Goal: Task Accomplishment & Management: Manage account settings

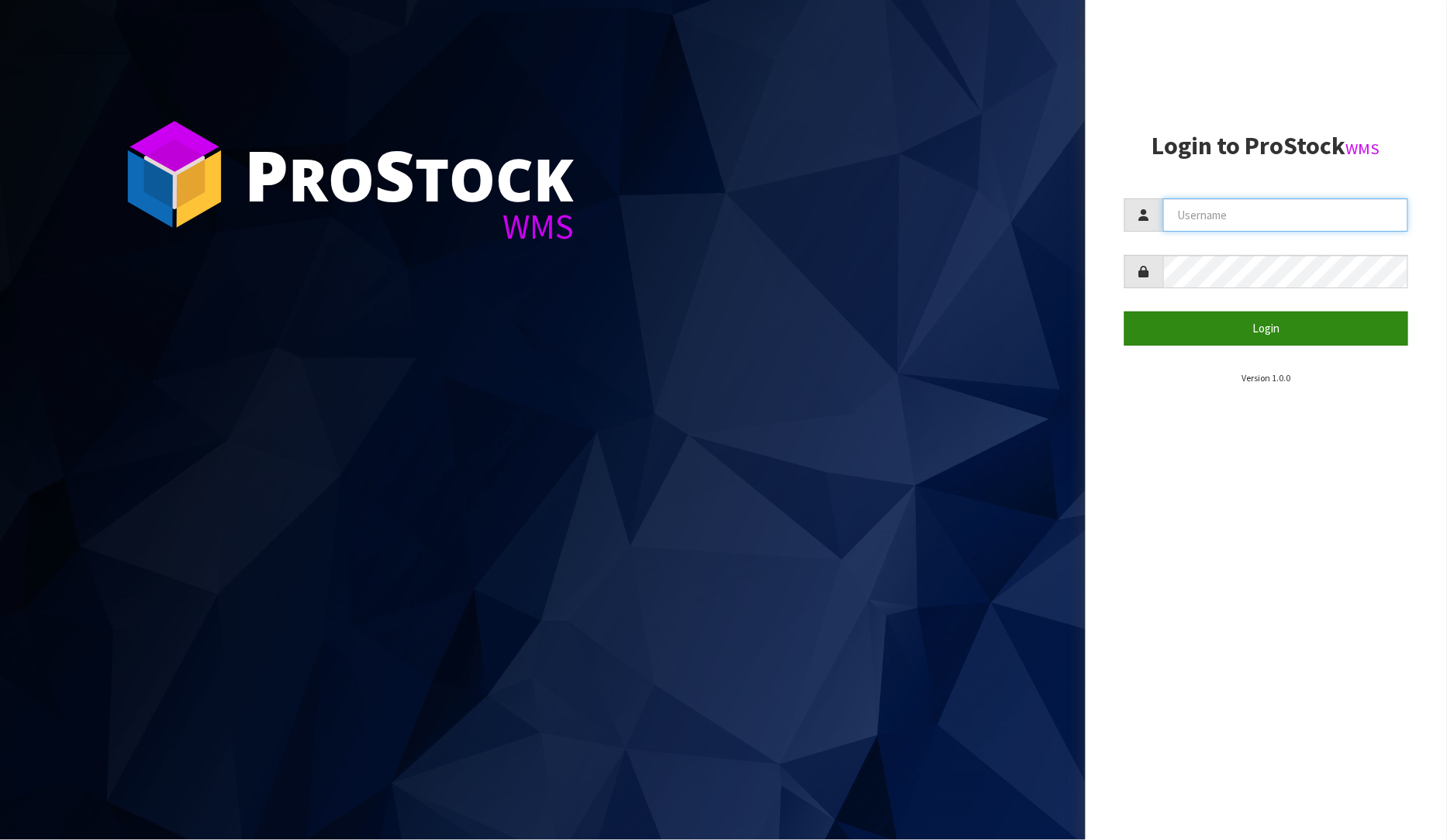
type input "[PERSON_NAME]"
click at [1259, 321] on button "Login" at bounding box center [1266, 328] width 284 height 34
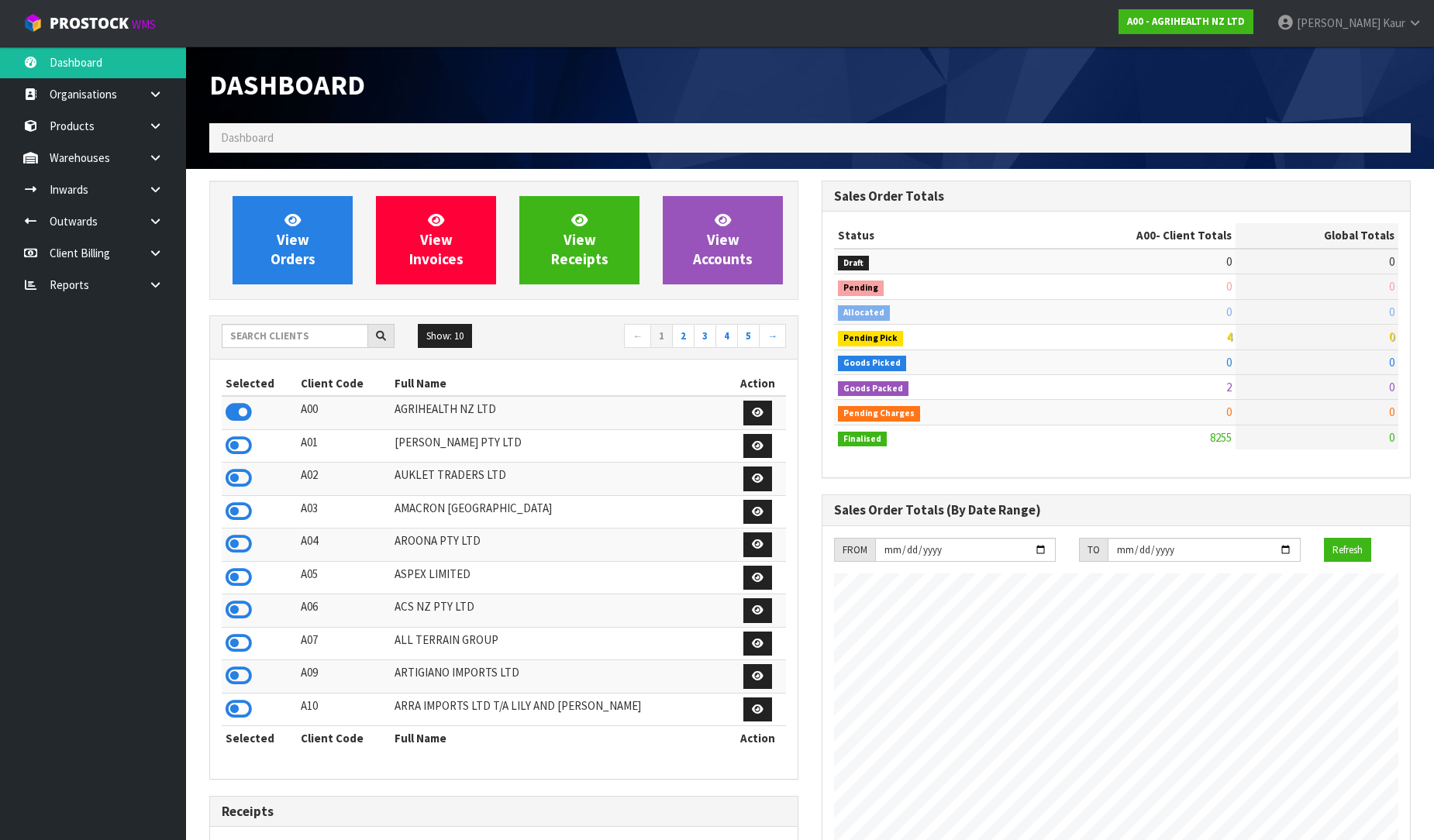
scroll to position [1174, 612]
click at [301, 327] on input "text" at bounding box center [295, 336] width 147 height 24
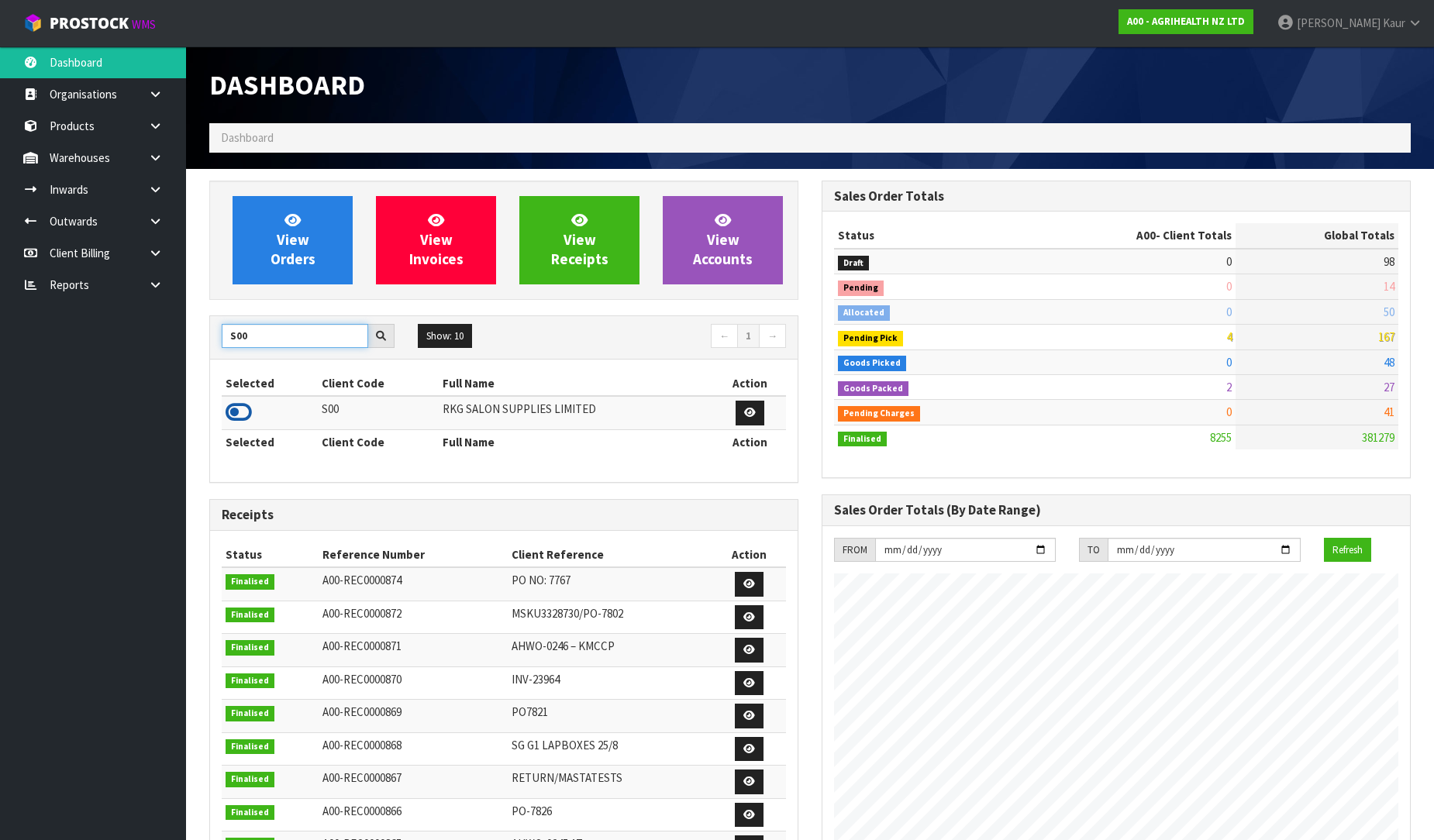
type input "S00"
click at [234, 407] on icon at bounding box center [239, 412] width 27 height 24
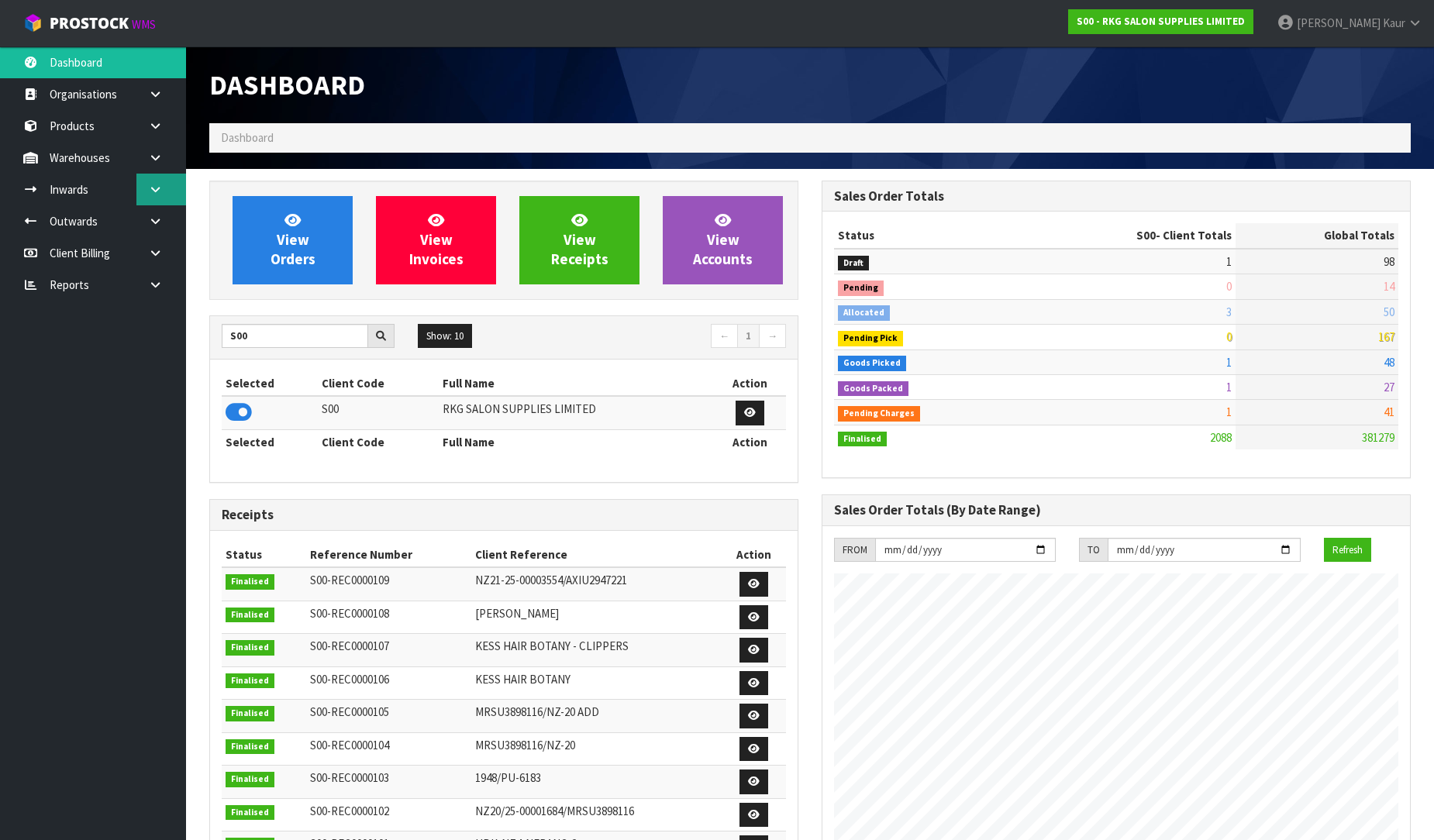
click at [136, 187] on link at bounding box center [161, 189] width 49 height 32
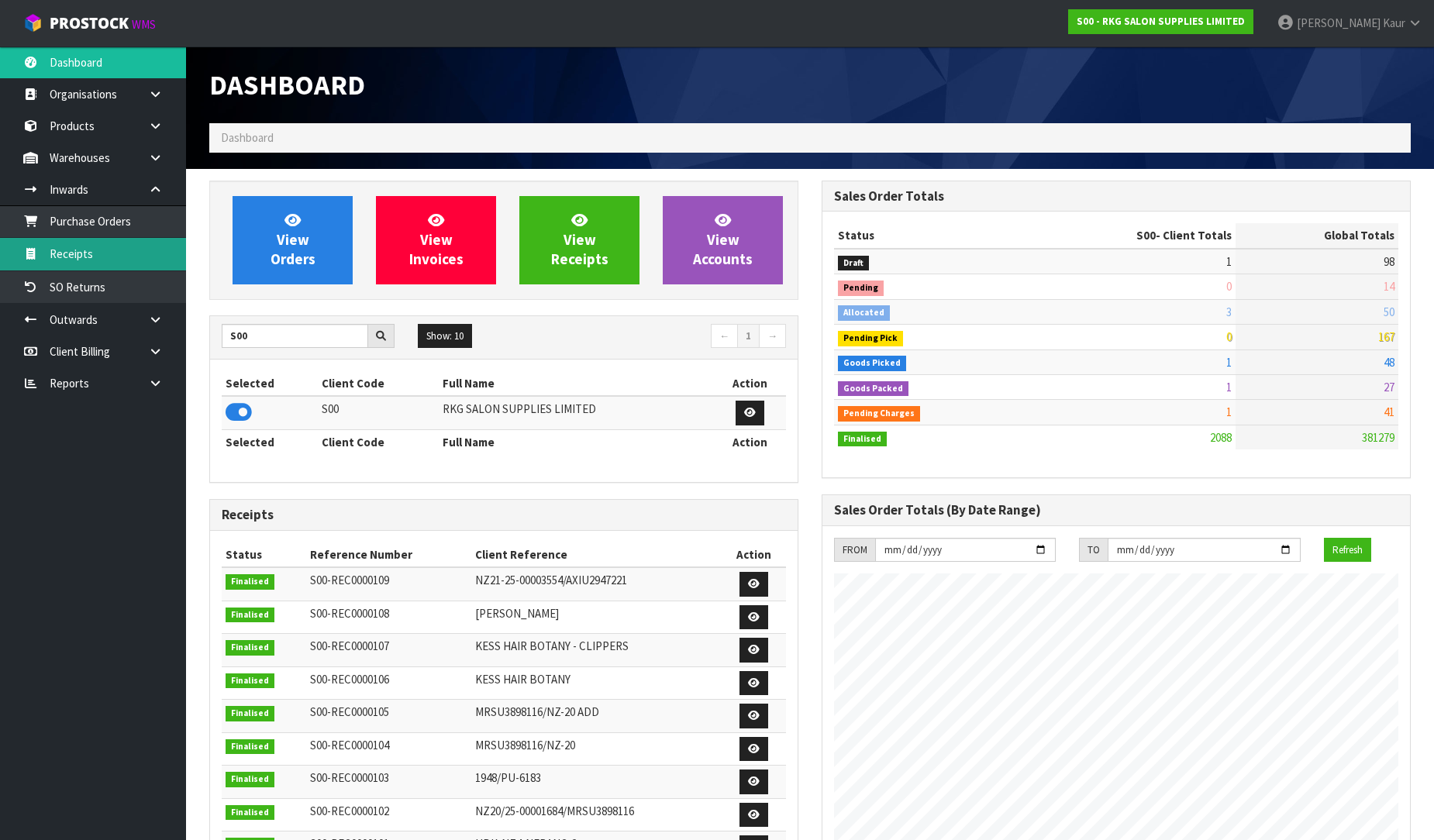
click at [78, 252] on link "Receipts" at bounding box center [93, 253] width 186 height 32
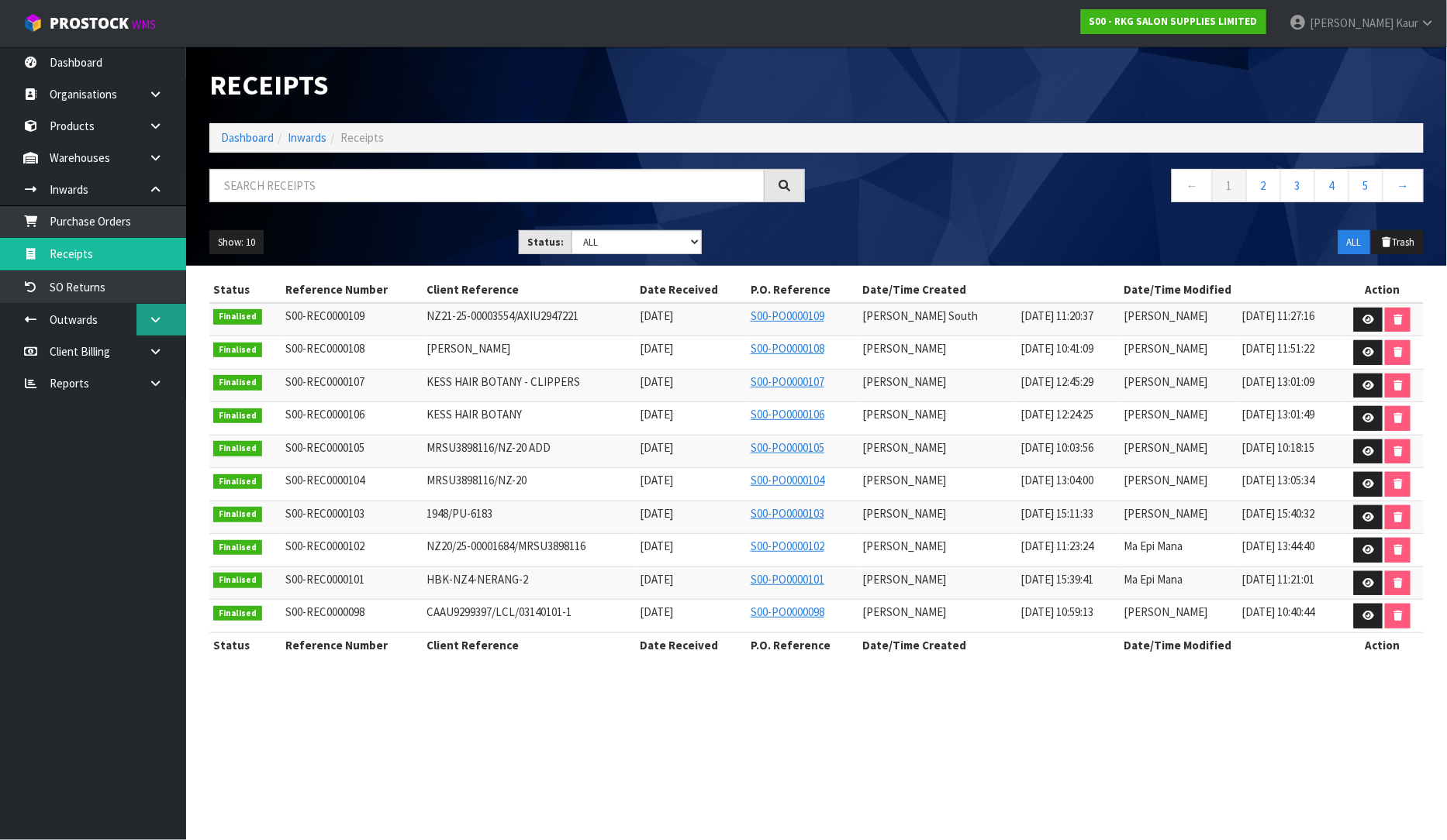
click at [152, 322] on icon at bounding box center [155, 319] width 15 height 12
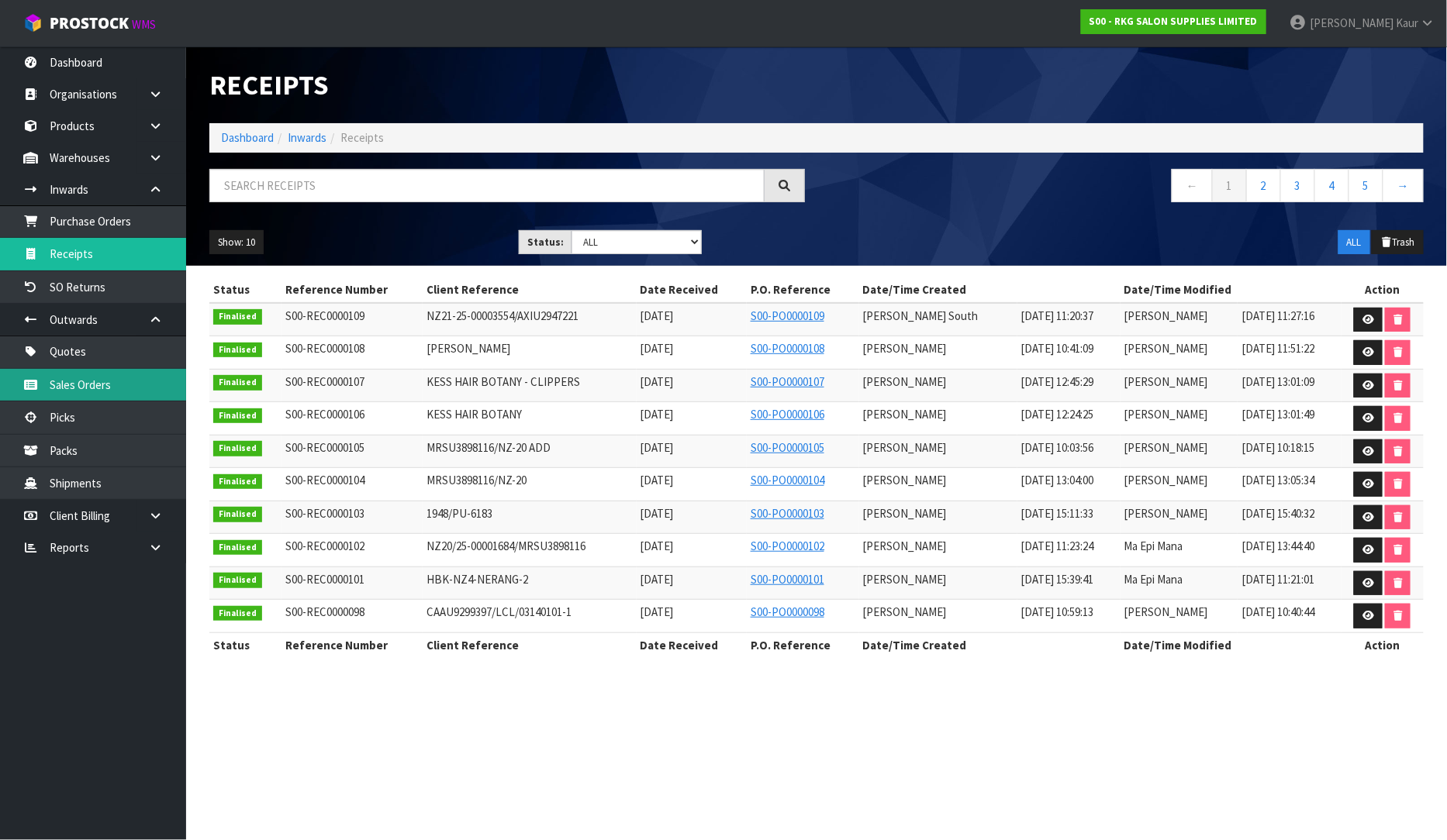
click at [96, 379] on link "Sales Orders" at bounding box center [93, 385] width 186 height 32
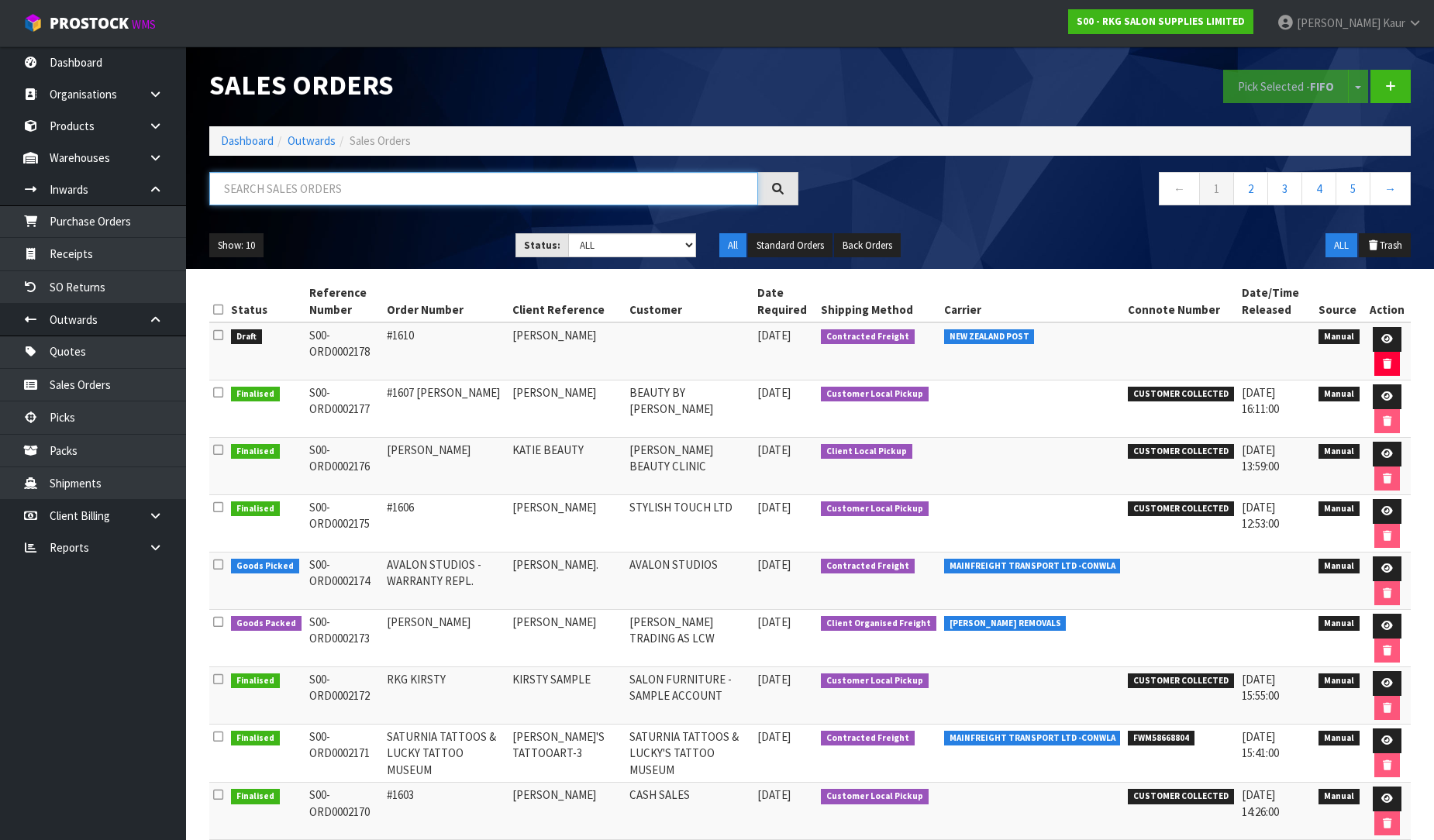
click at [335, 187] on input "text" at bounding box center [483, 188] width 548 height 34
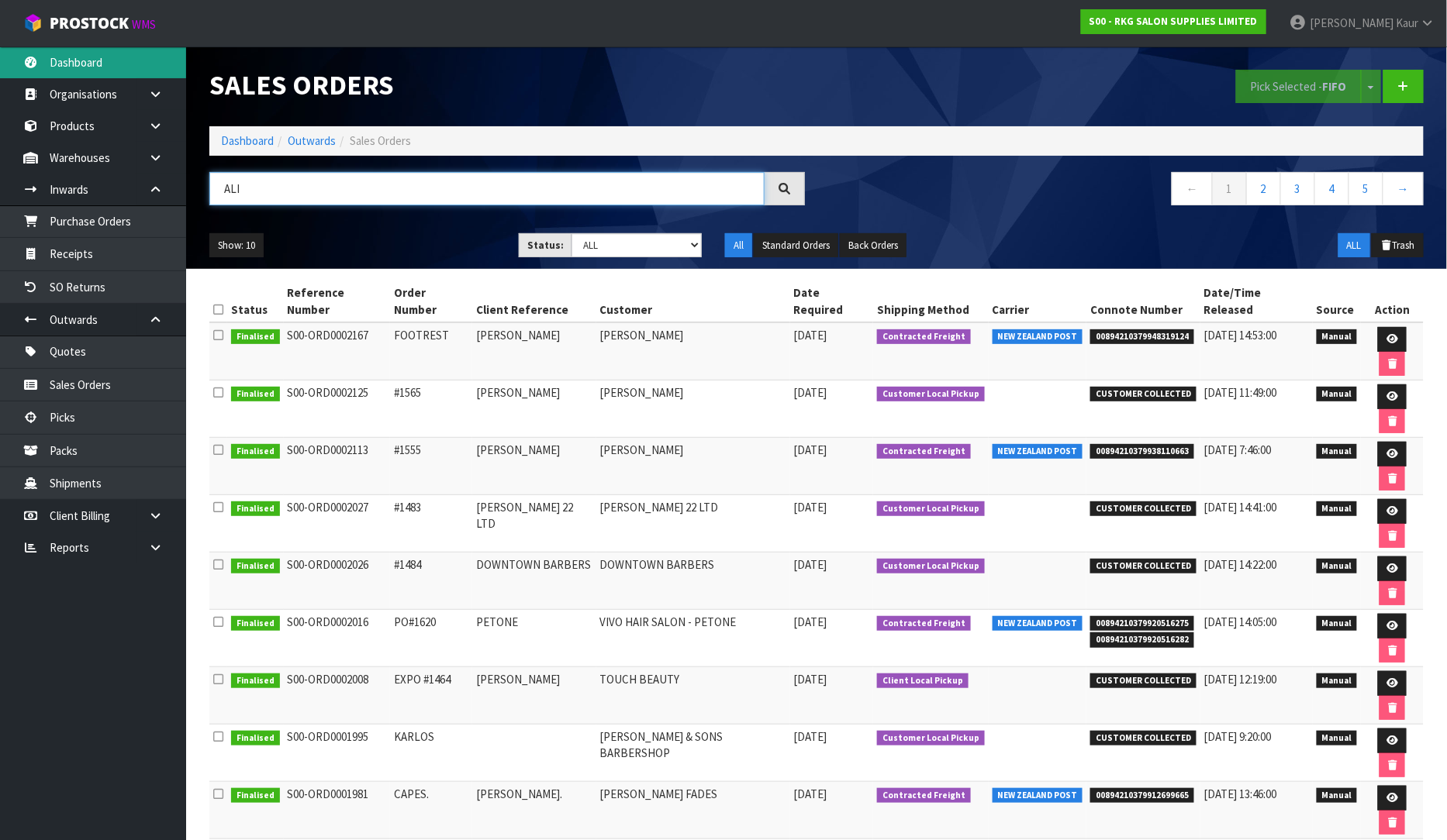
type input "ALI"
click at [105, 72] on link "Dashboard" at bounding box center [93, 62] width 186 height 32
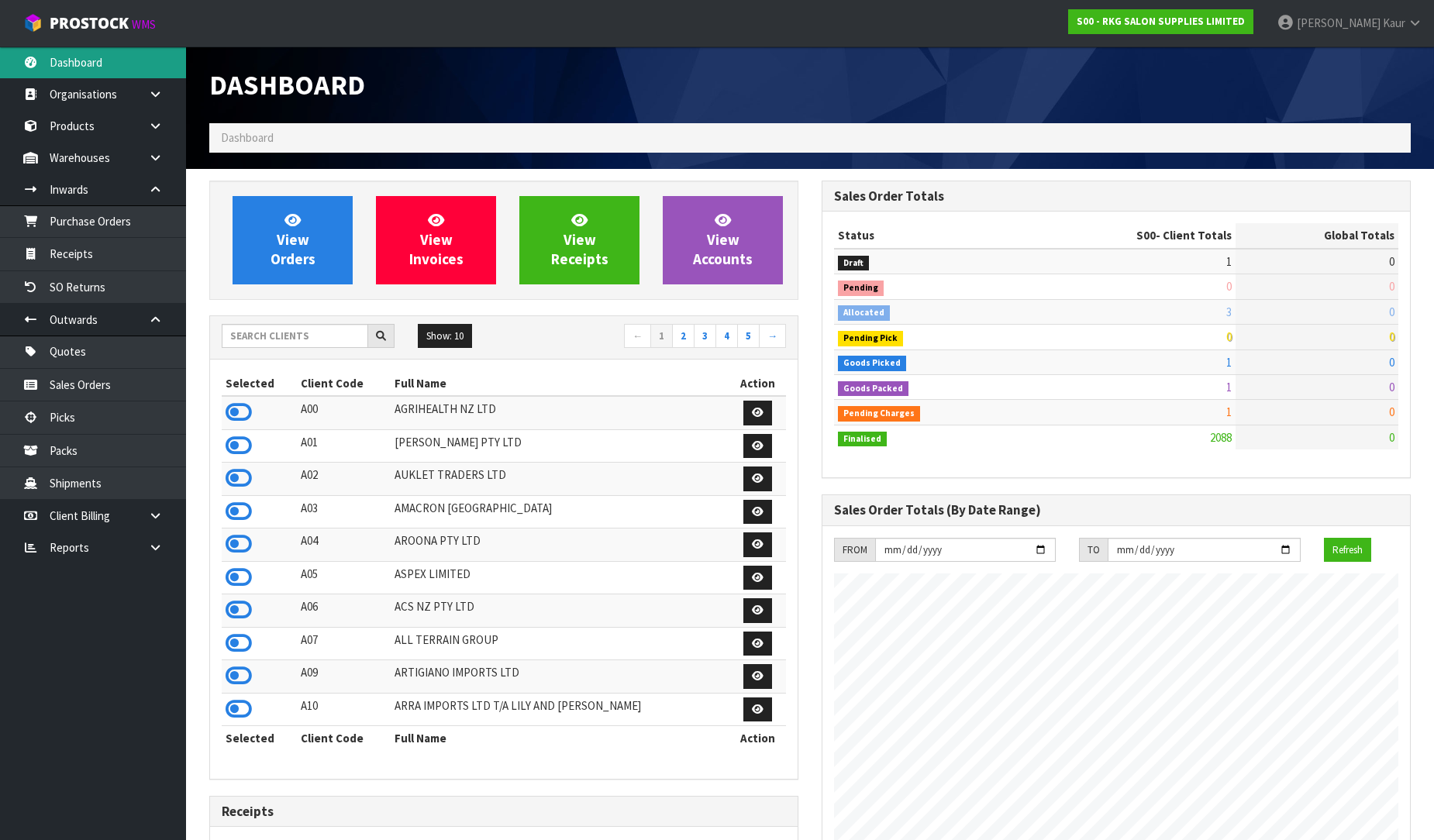
scroll to position [1174, 612]
click at [158, 544] on icon at bounding box center [155, 547] width 15 height 12
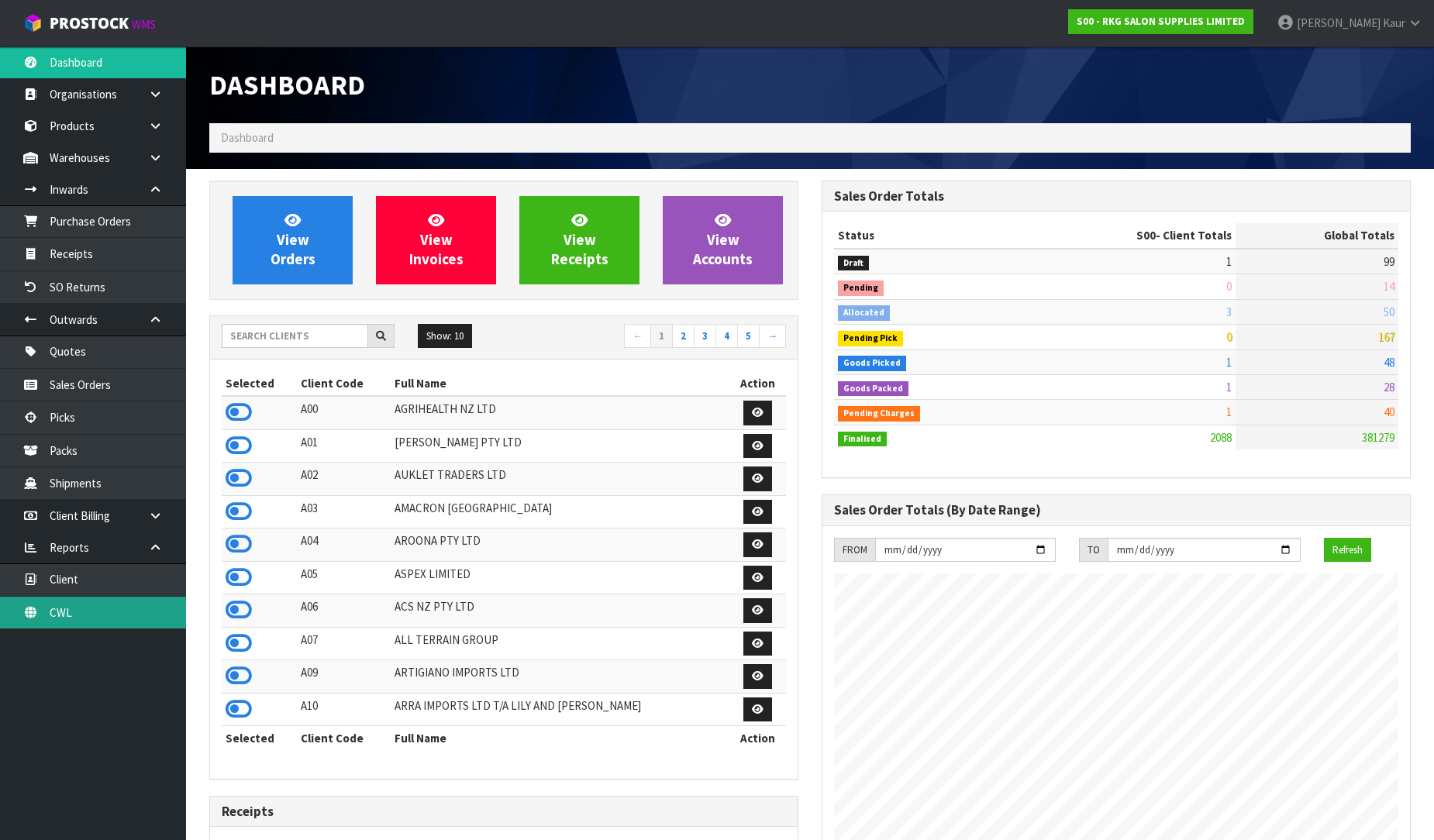
click at [117, 613] on link "CWL" at bounding box center [93, 612] width 186 height 32
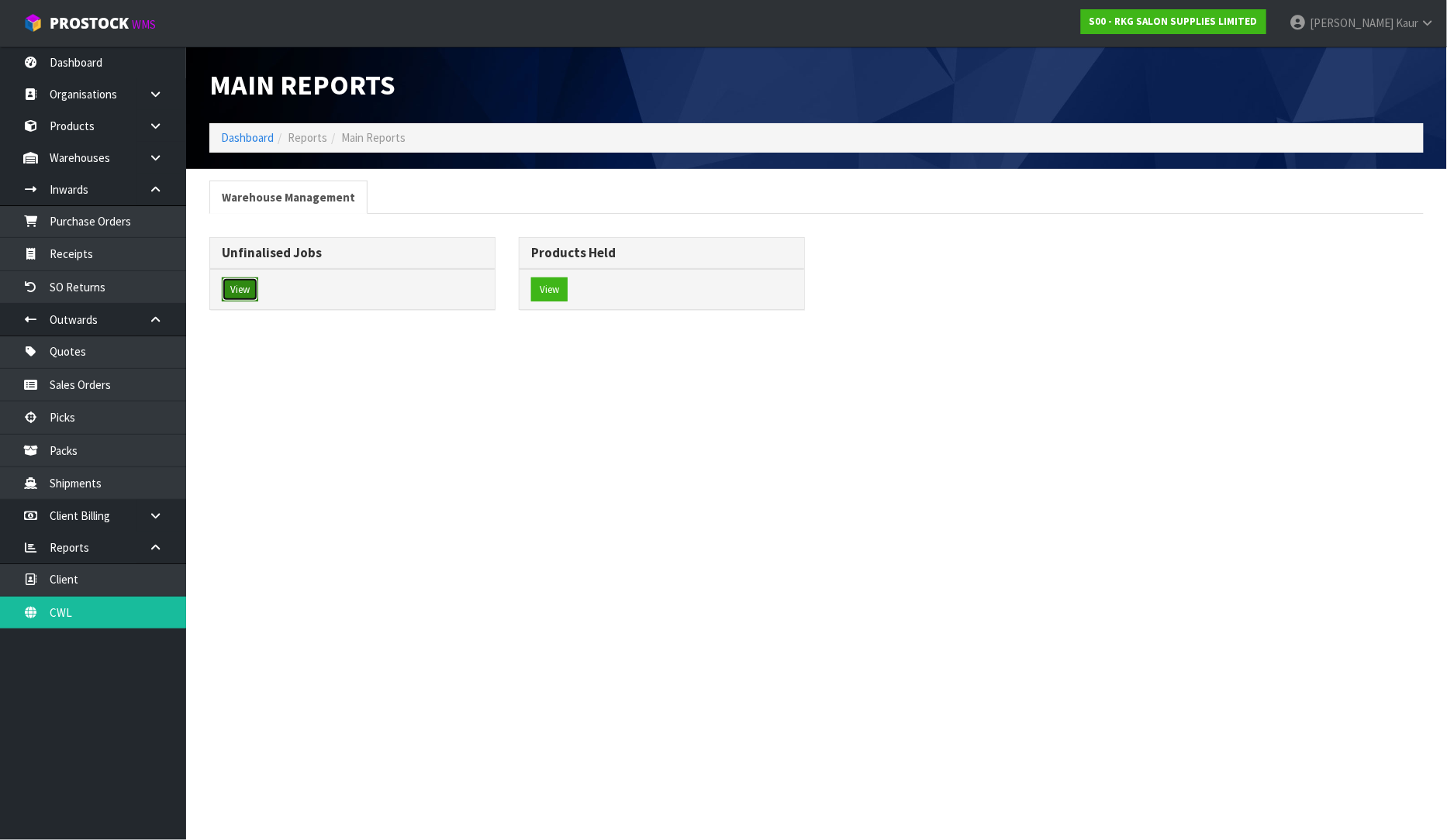
click at [252, 295] on button "View" at bounding box center [240, 289] width 36 height 25
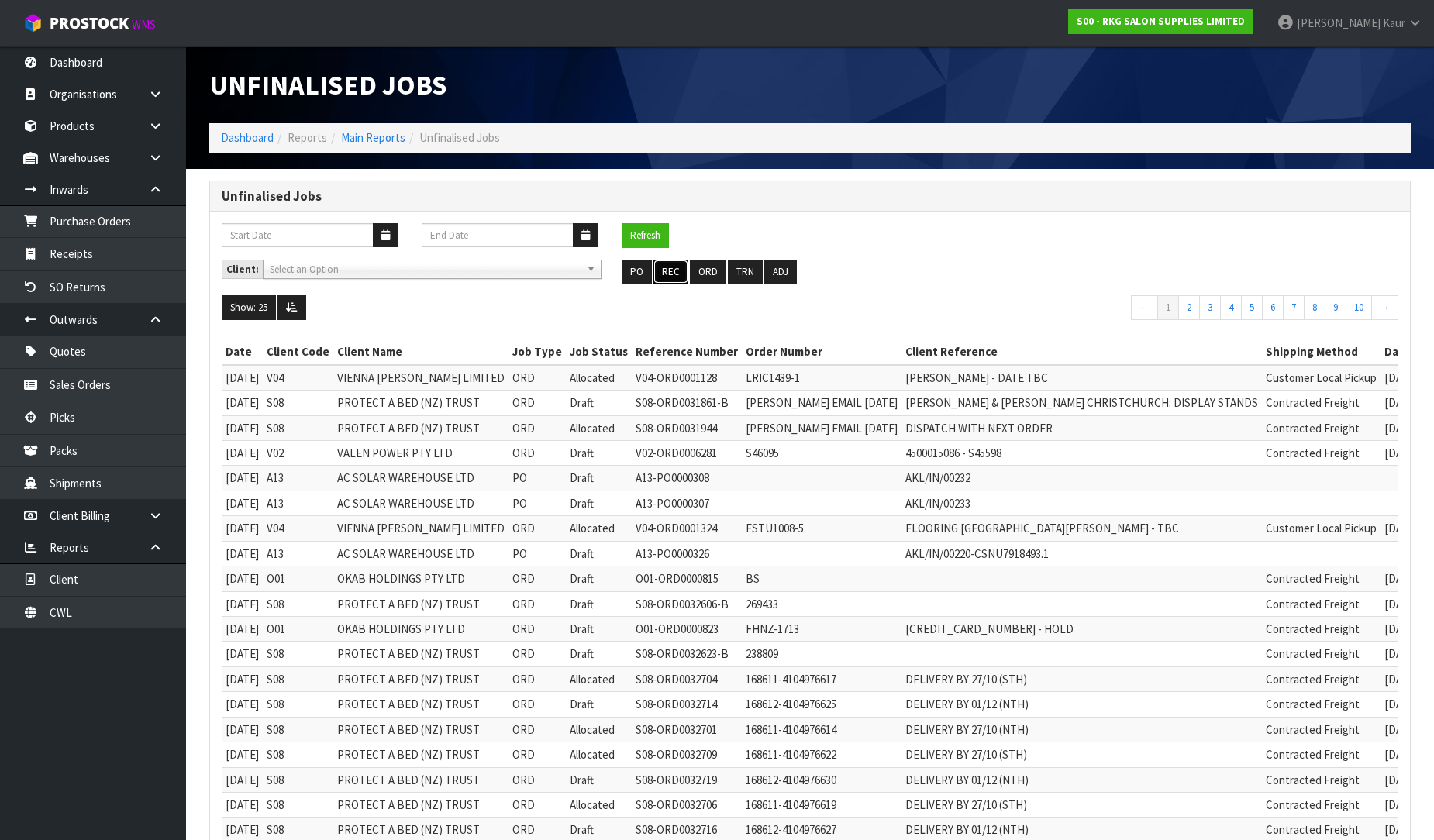
click at [682, 268] on button "REC" at bounding box center [671, 271] width 35 height 25
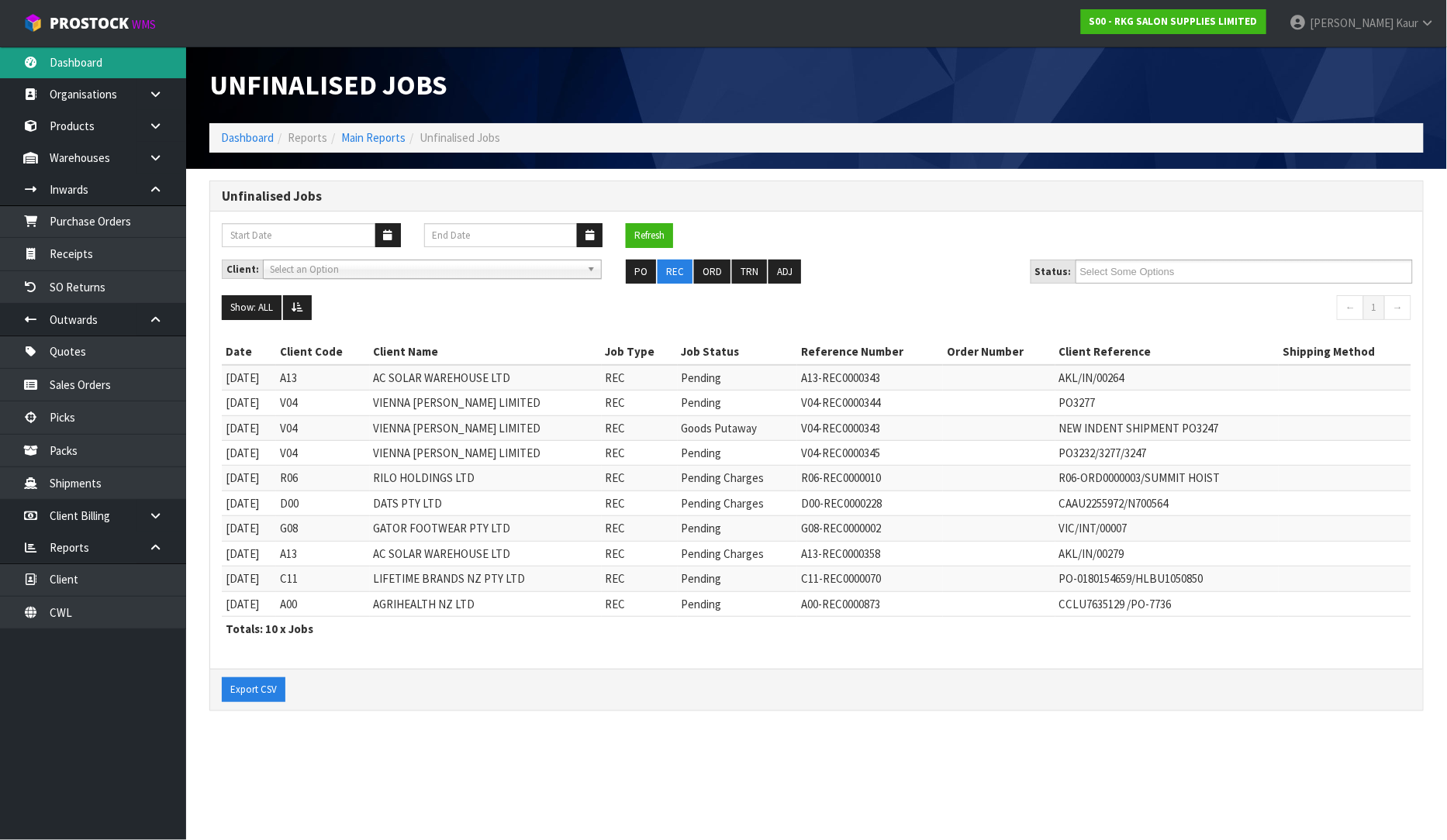
click at [63, 55] on link "Dashboard" at bounding box center [93, 62] width 186 height 32
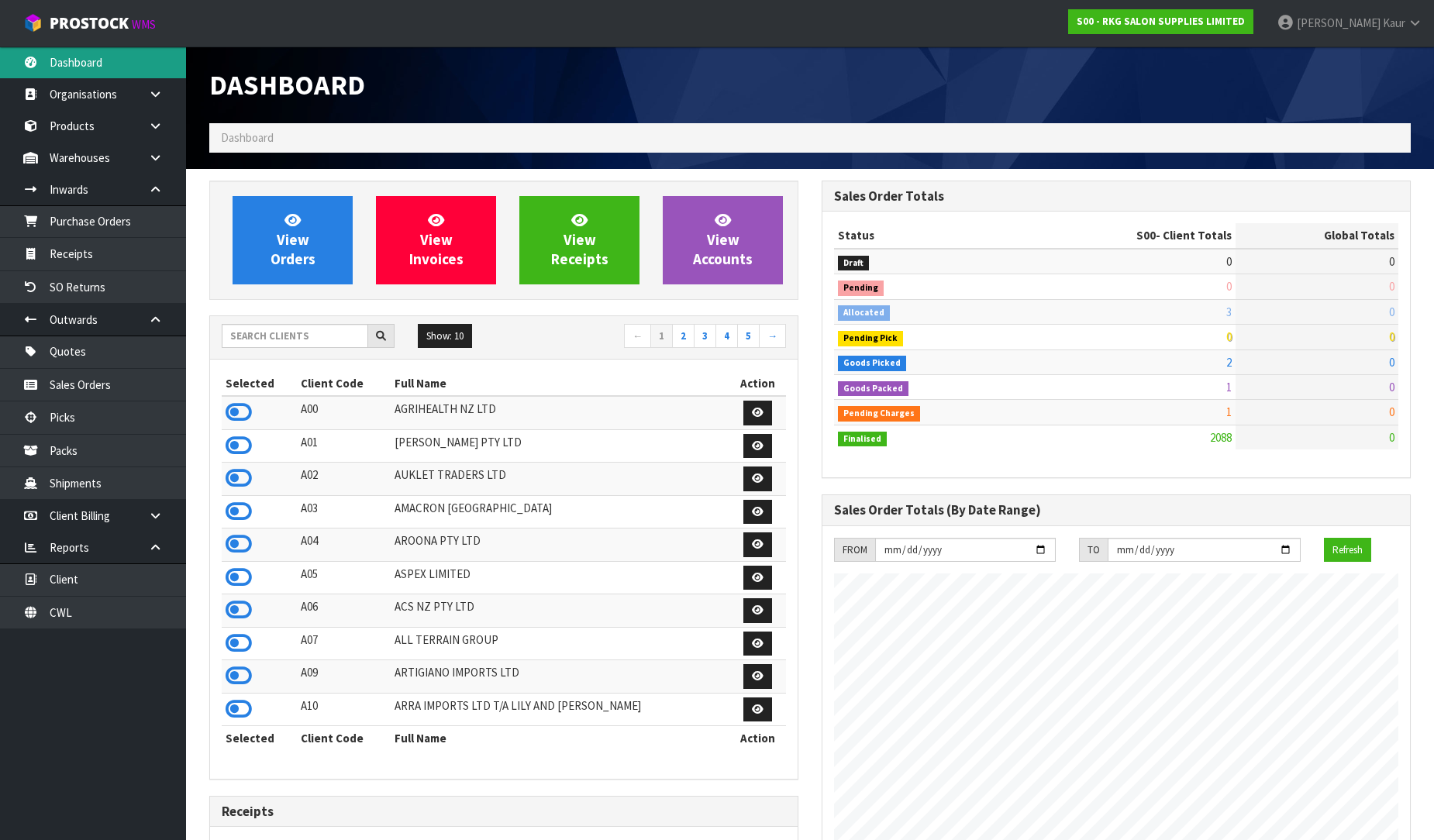
scroll to position [1174, 612]
click at [249, 337] on input "text" at bounding box center [295, 336] width 147 height 24
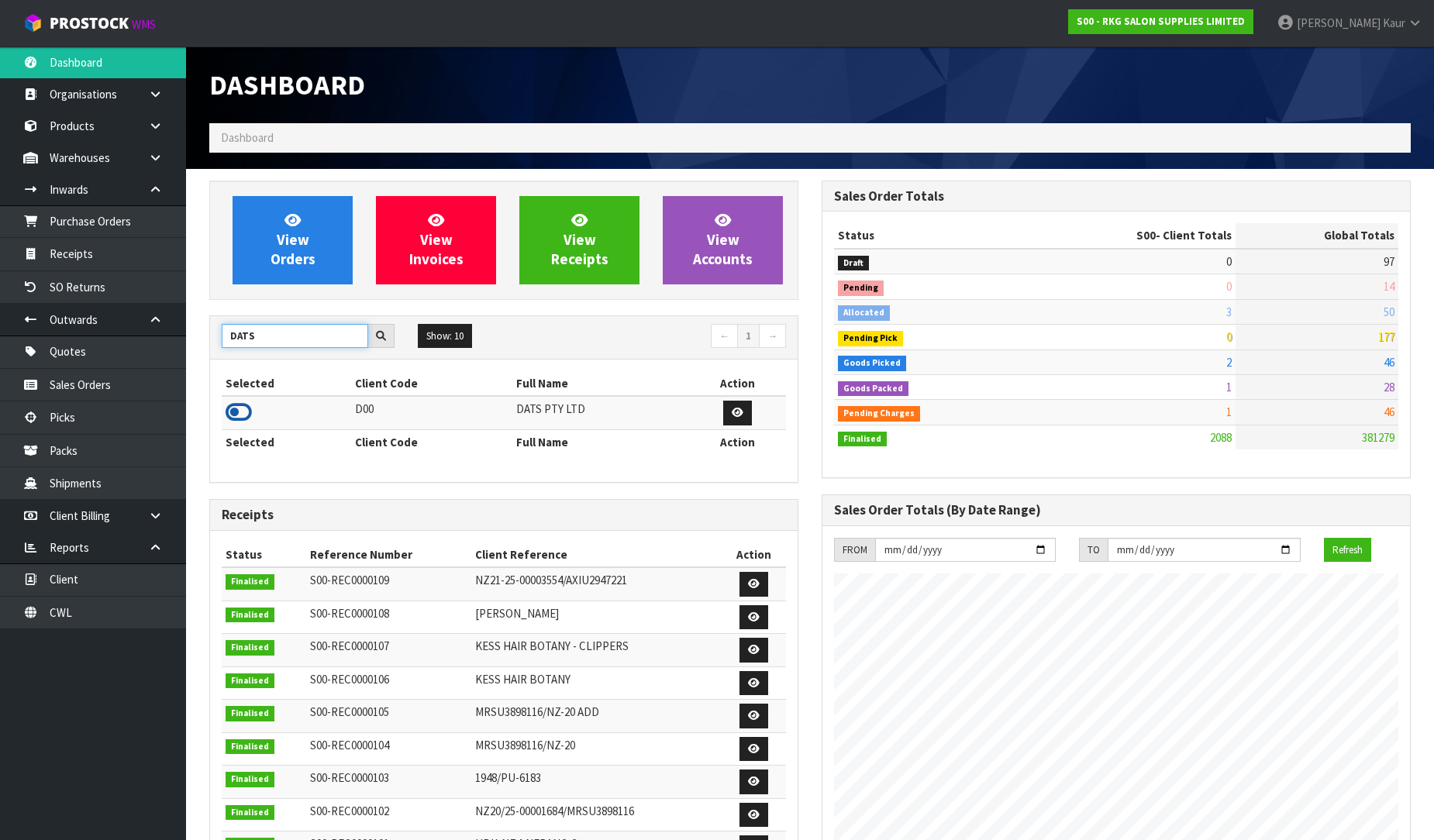
type input "DATS"
click at [244, 415] on icon at bounding box center [239, 412] width 27 height 24
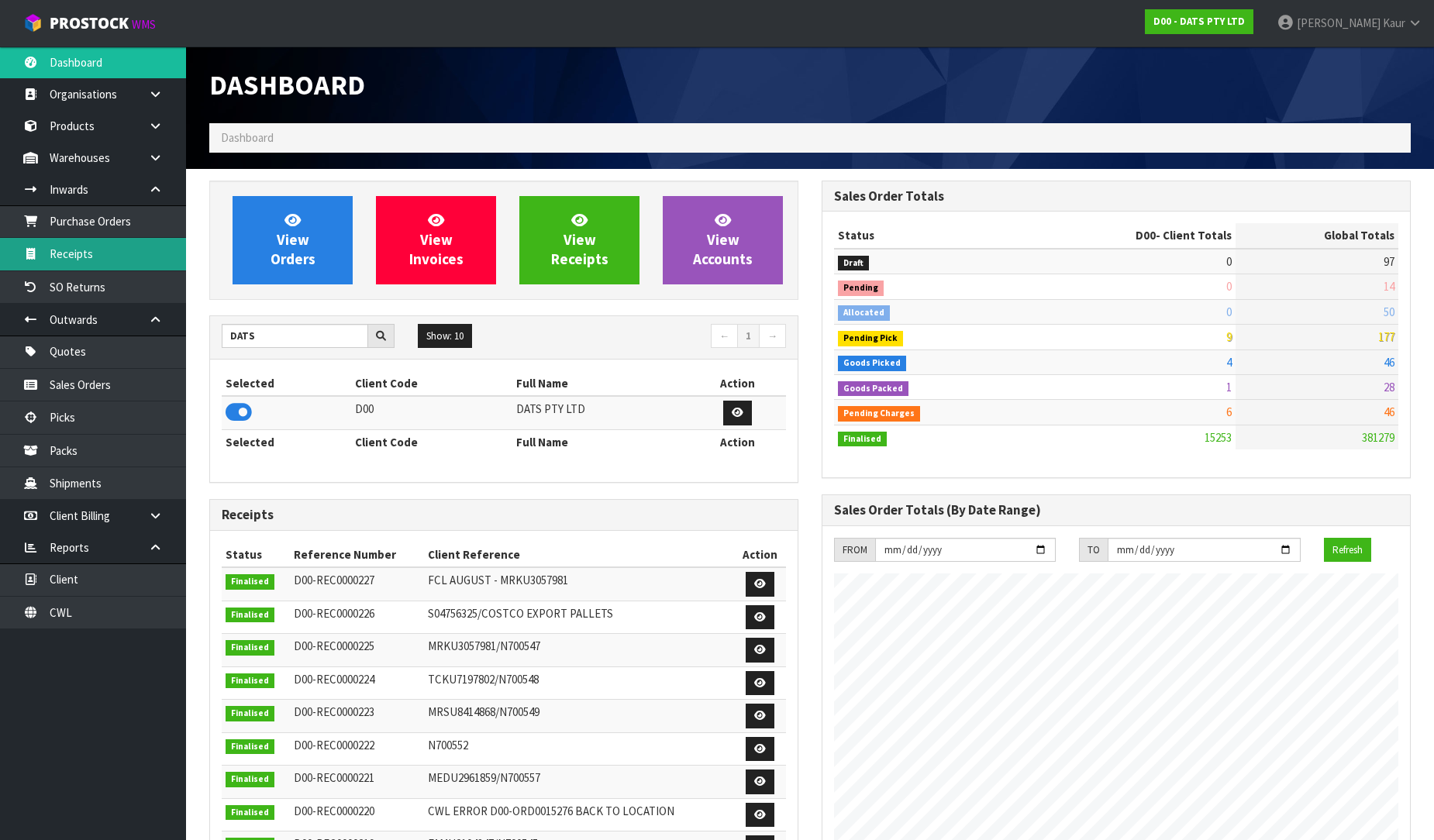
drag, startPoint x: 108, startPoint y: 261, endPoint x: 164, endPoint y: 260, distance: 56.0
click at [108, 260] on link "Receipts" at bounding box center [93, 253] width 186 height 32
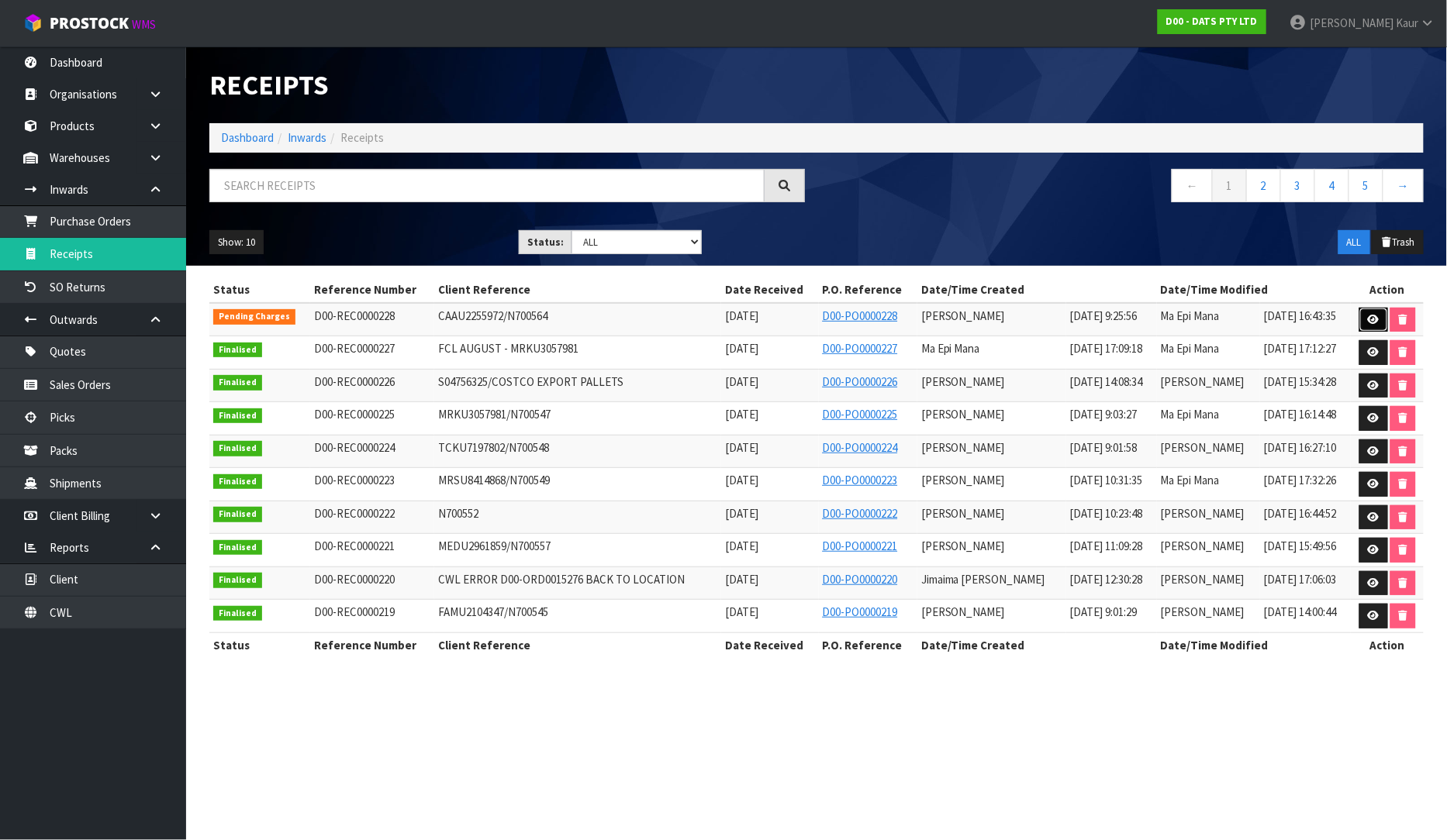
click at [1367, 318] on icon at bounding box center [1373, 319] width 12 height 10
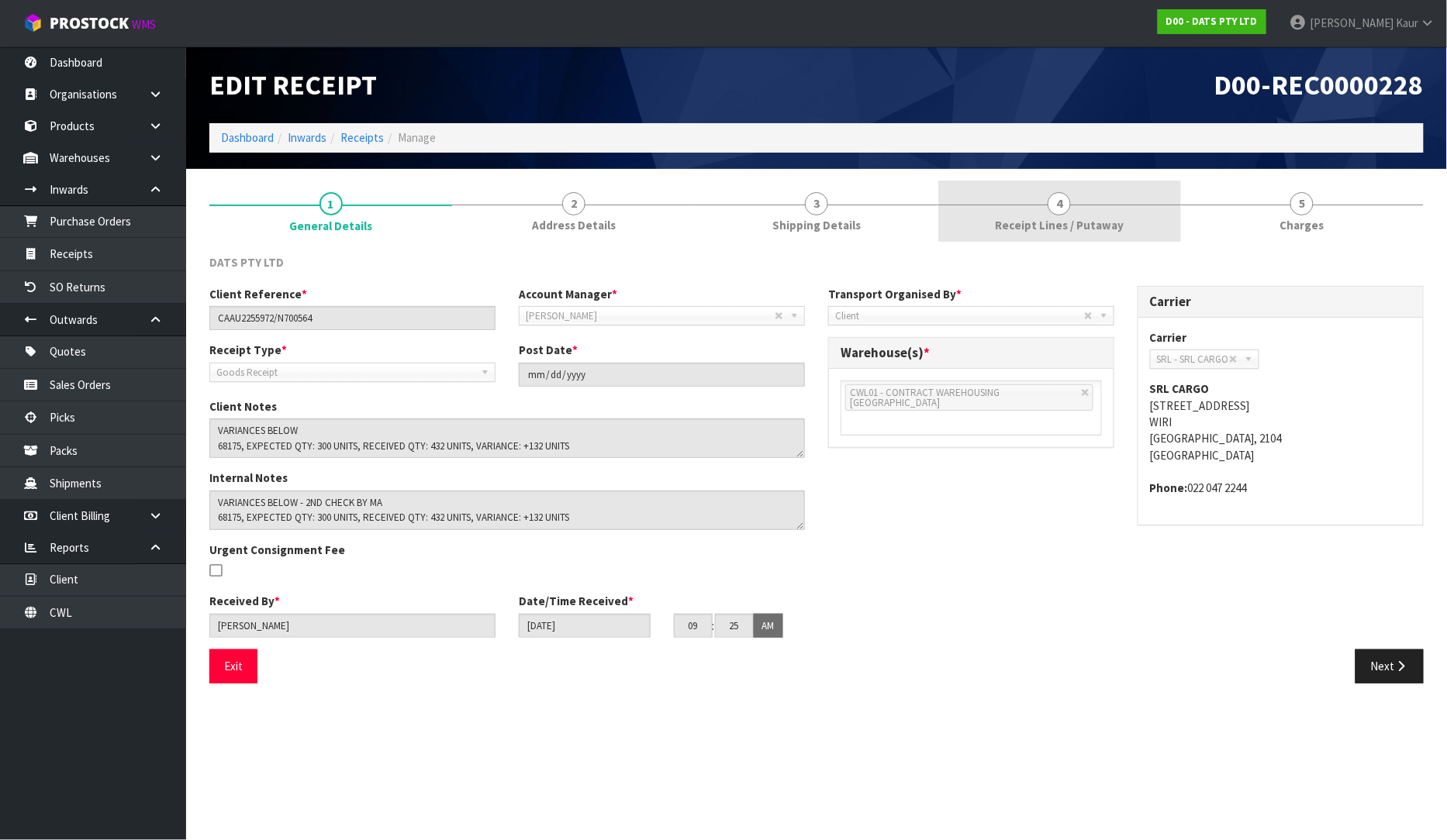
click at [1006, 207] on link "4 Receipt Lines / Putaway" at bounding box center [1059, 211] width 243 height 61
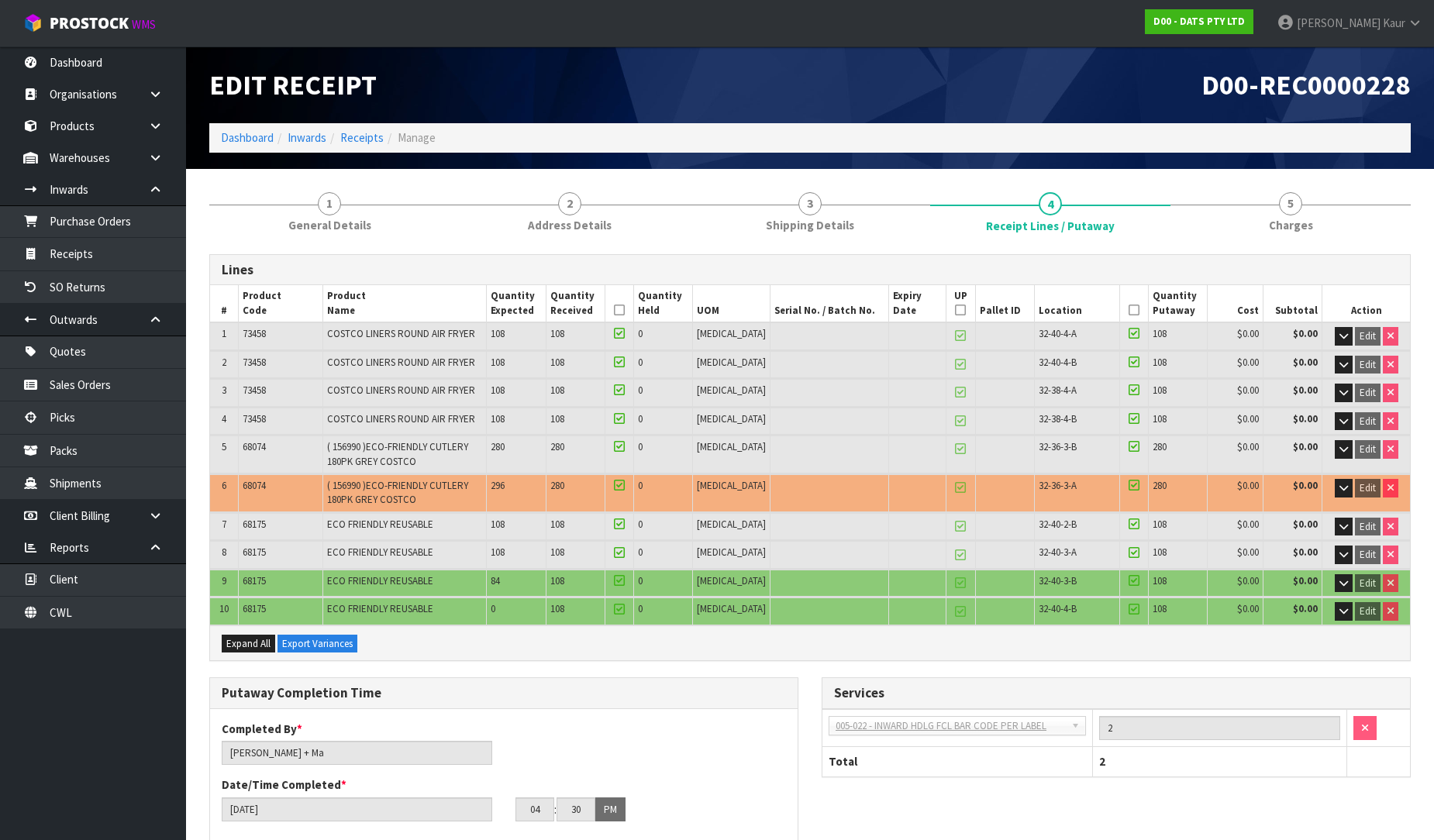
scroll to position [516, 0]
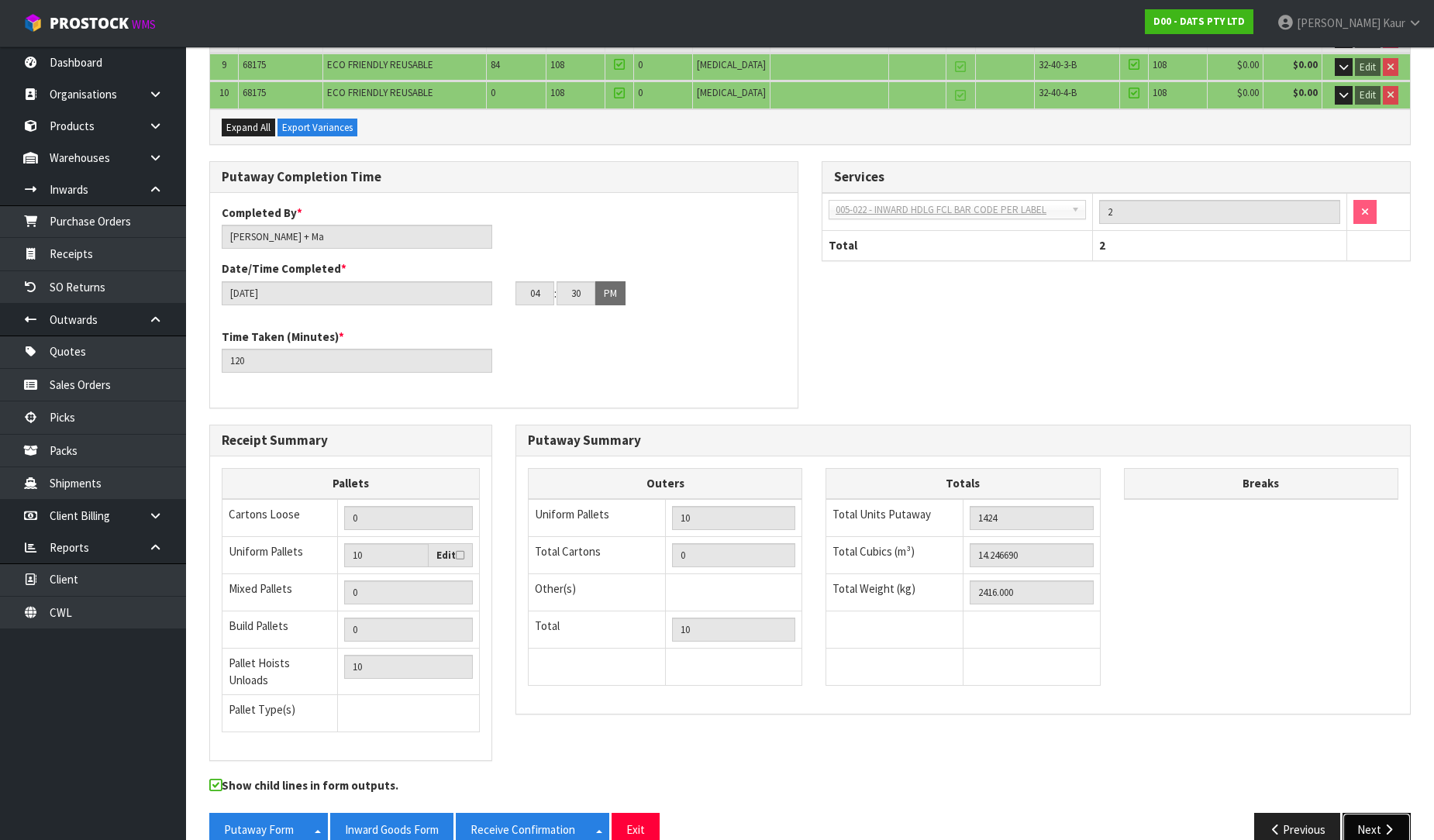
click at [1374, 812] on button "Next" at bounding box center [1376, 829] width 68 height 34
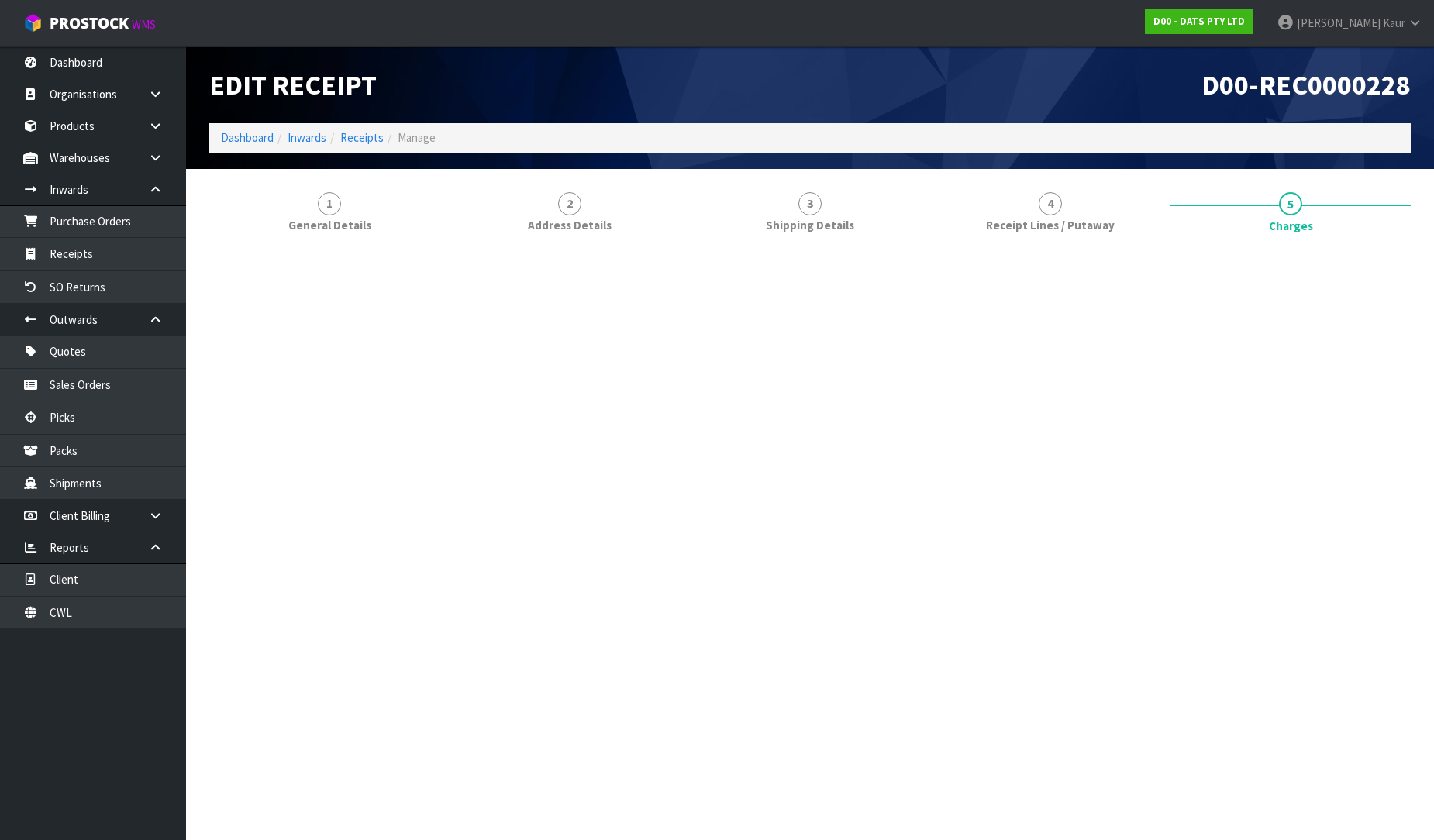
scroll to position [0, 0]
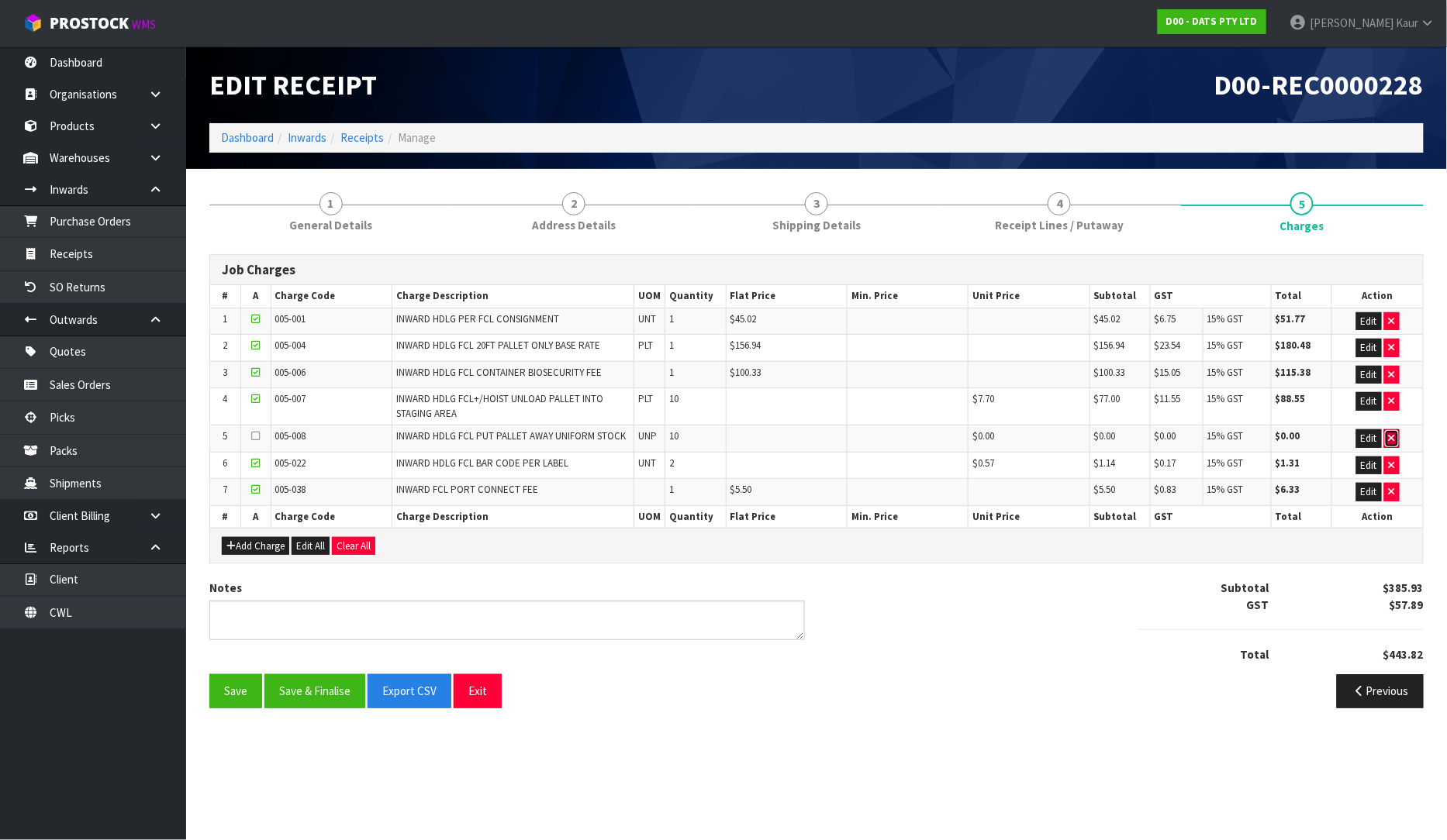
click at [1394, 434] on icon "button" at bounding box center [1392, 438] width 6 height 10
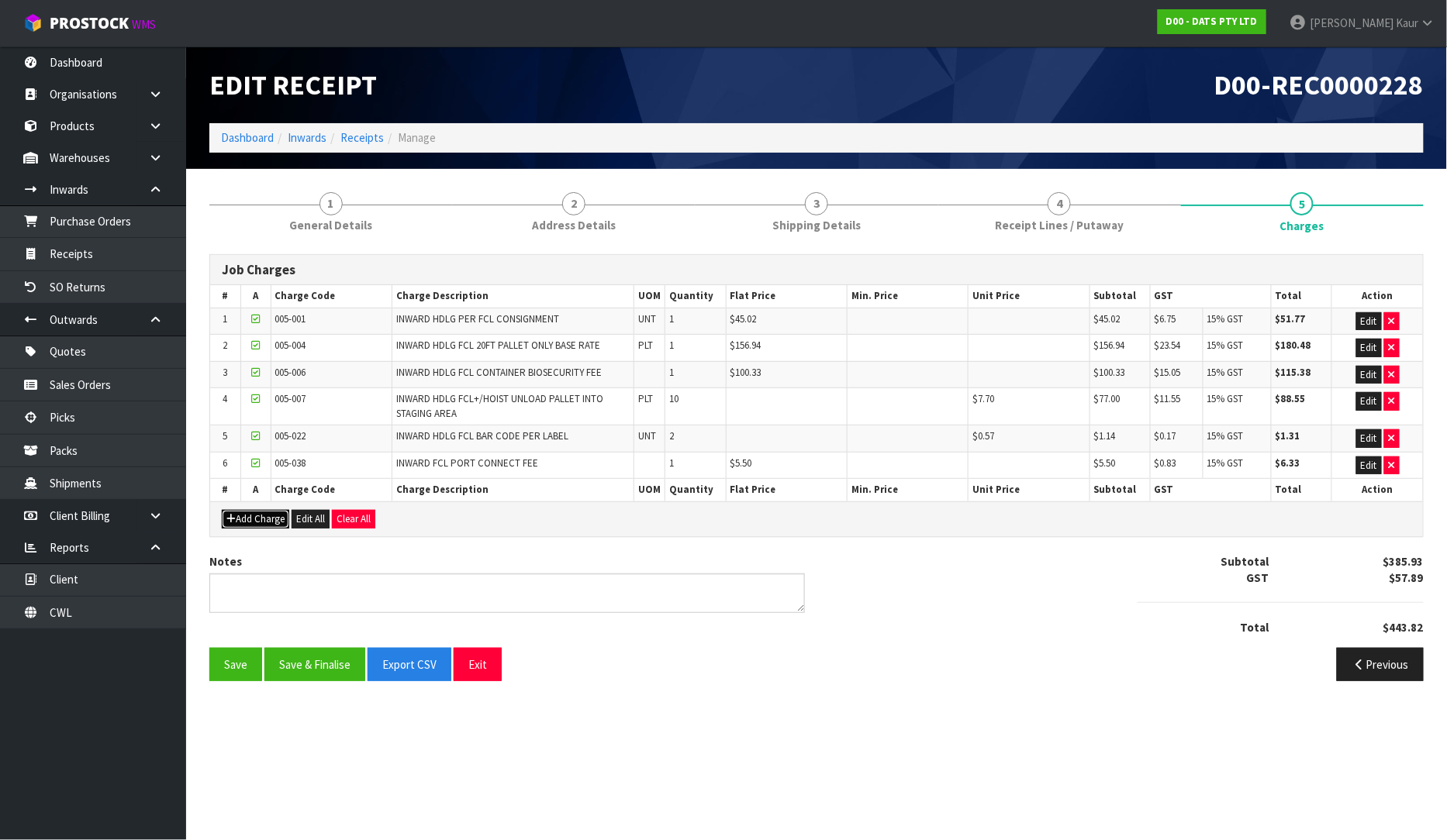
click at [261, 527] on button "Add Charge" at bounding box center [255, 519] width 67 height 19
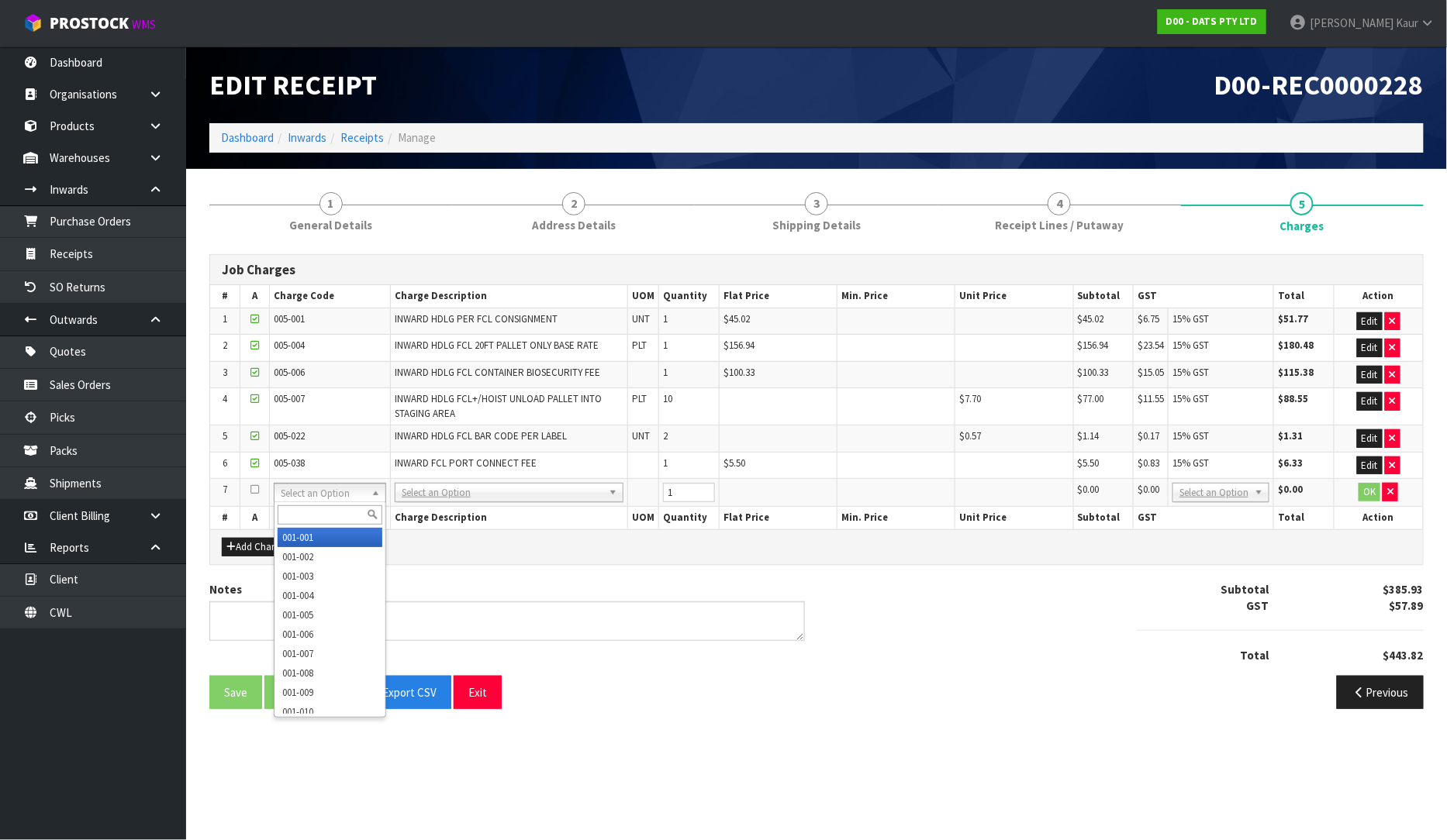
click at [301, 514] on input "text" at bounding box center [329, 515] width 105 height 20
type input "005-008"
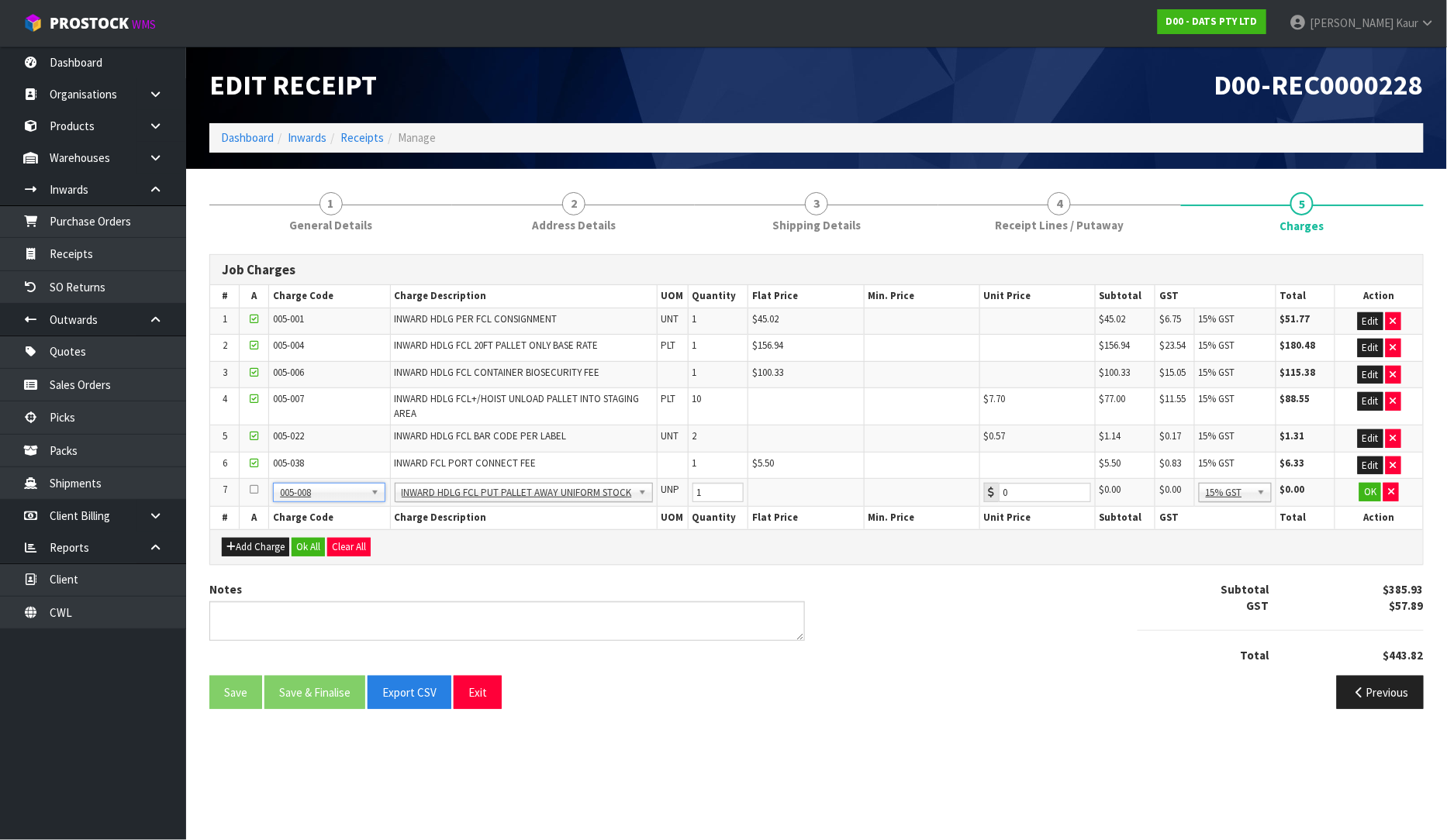
type input "9.59"
click at [707, 491] on input "1" at bounding box center [718, 493] width 52 height 20
type input "10"
click at [779, 690] on div "Save Save & Finalise Export CSV Exit" at bounding box center [506, 692] width 618 height 34
click at [316, 552] on button "Ok All" at bounding box center [309, 546] width 34 height 19
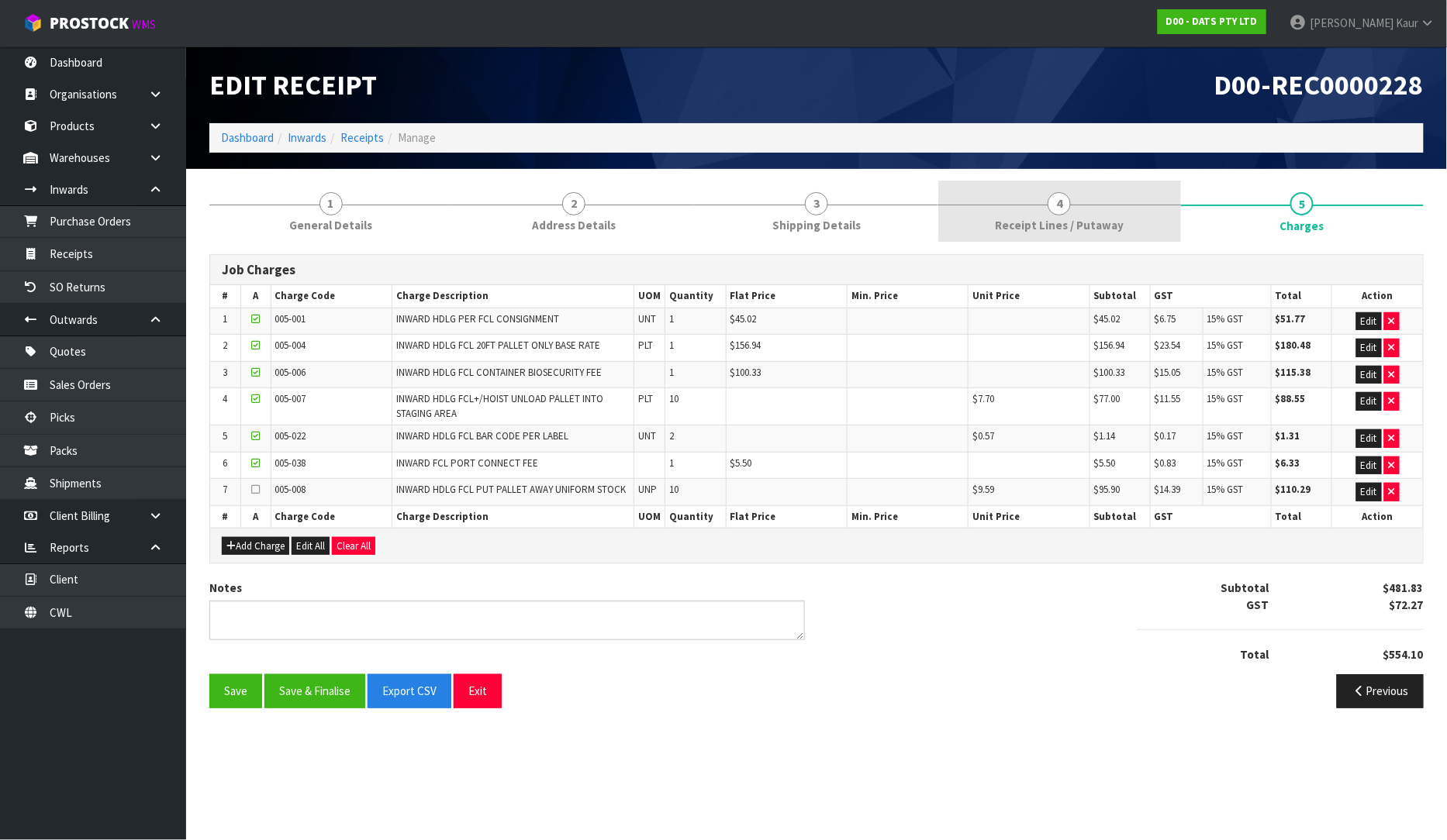
click at [1020, 202] on link "4 Receipt Lines / Putaway" at bounding box center [1059, 211] width 243 height 61
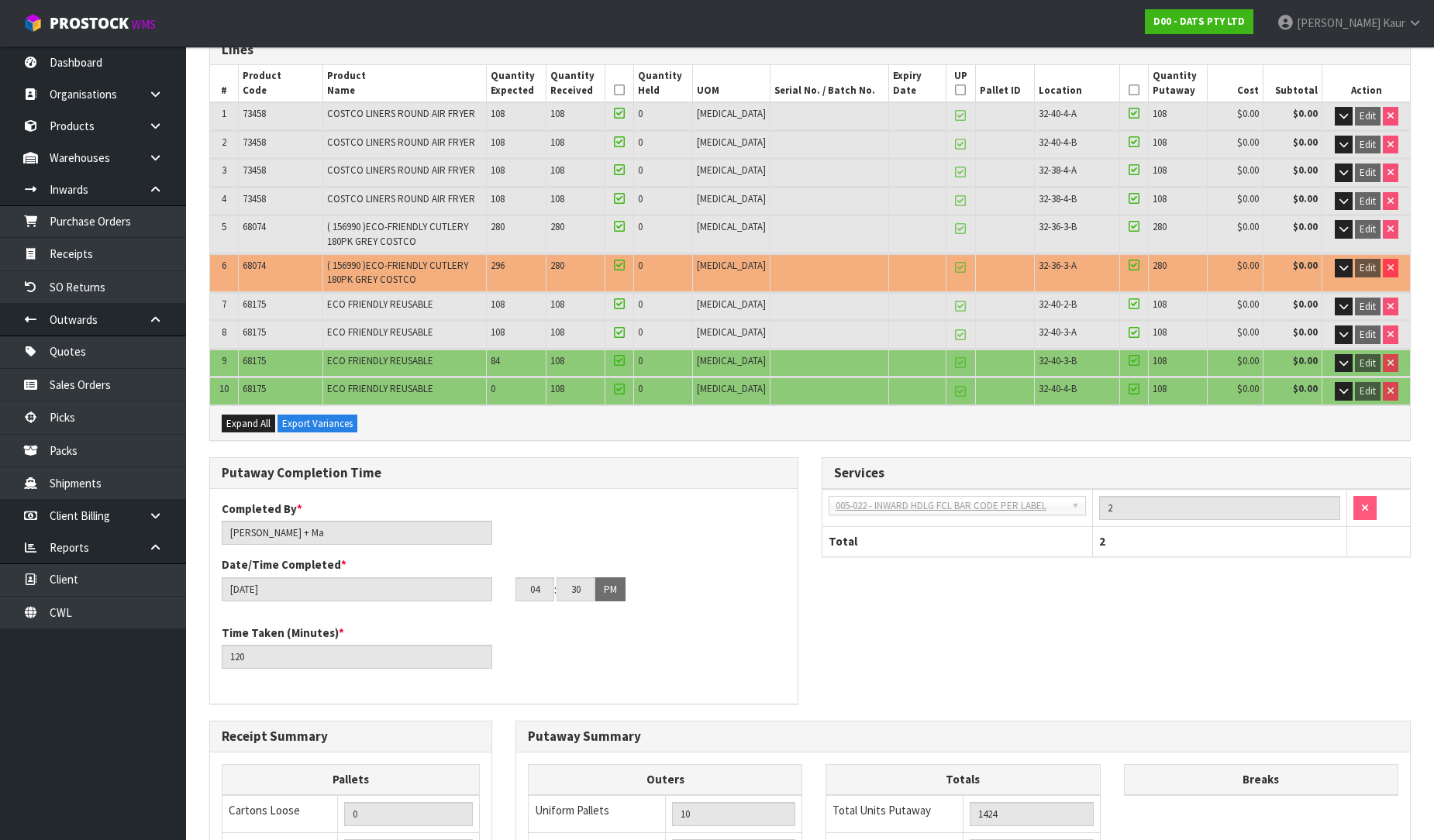
scroll to position [102, 0]
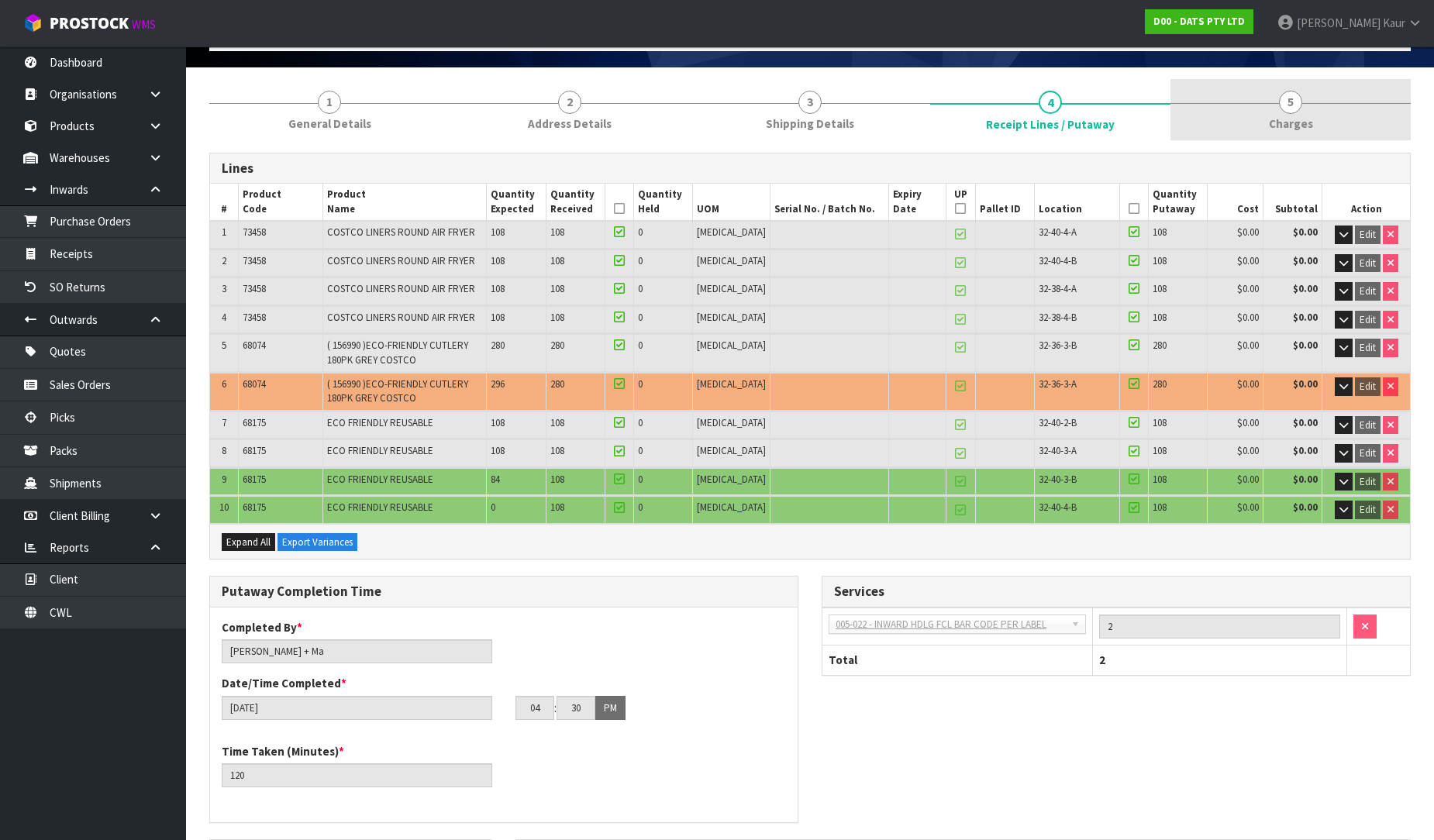
click at [1298, 105] on span "5" at bounding box center [1291, 103] width 24 height 24
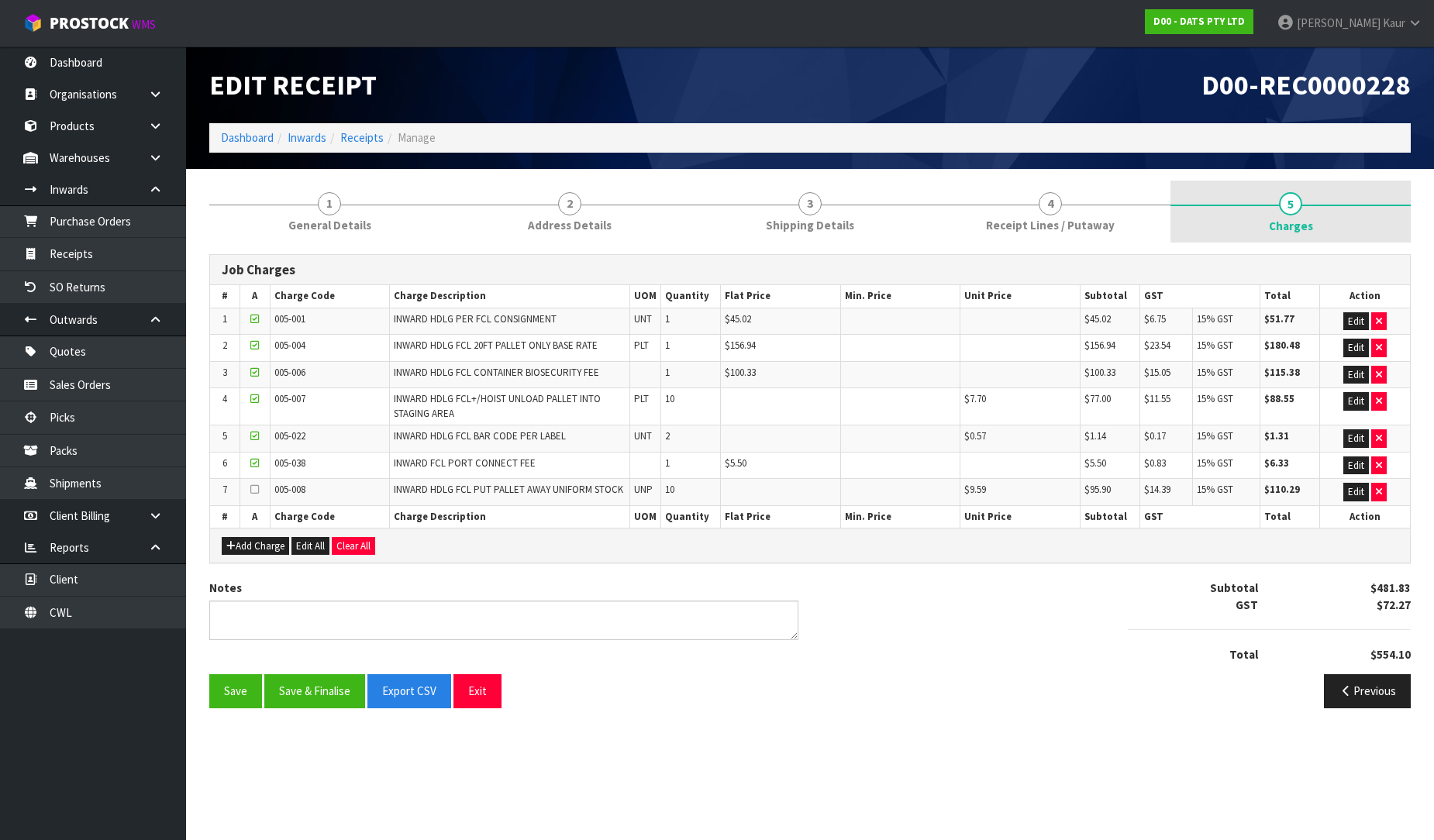
scroll to position [0, 0]
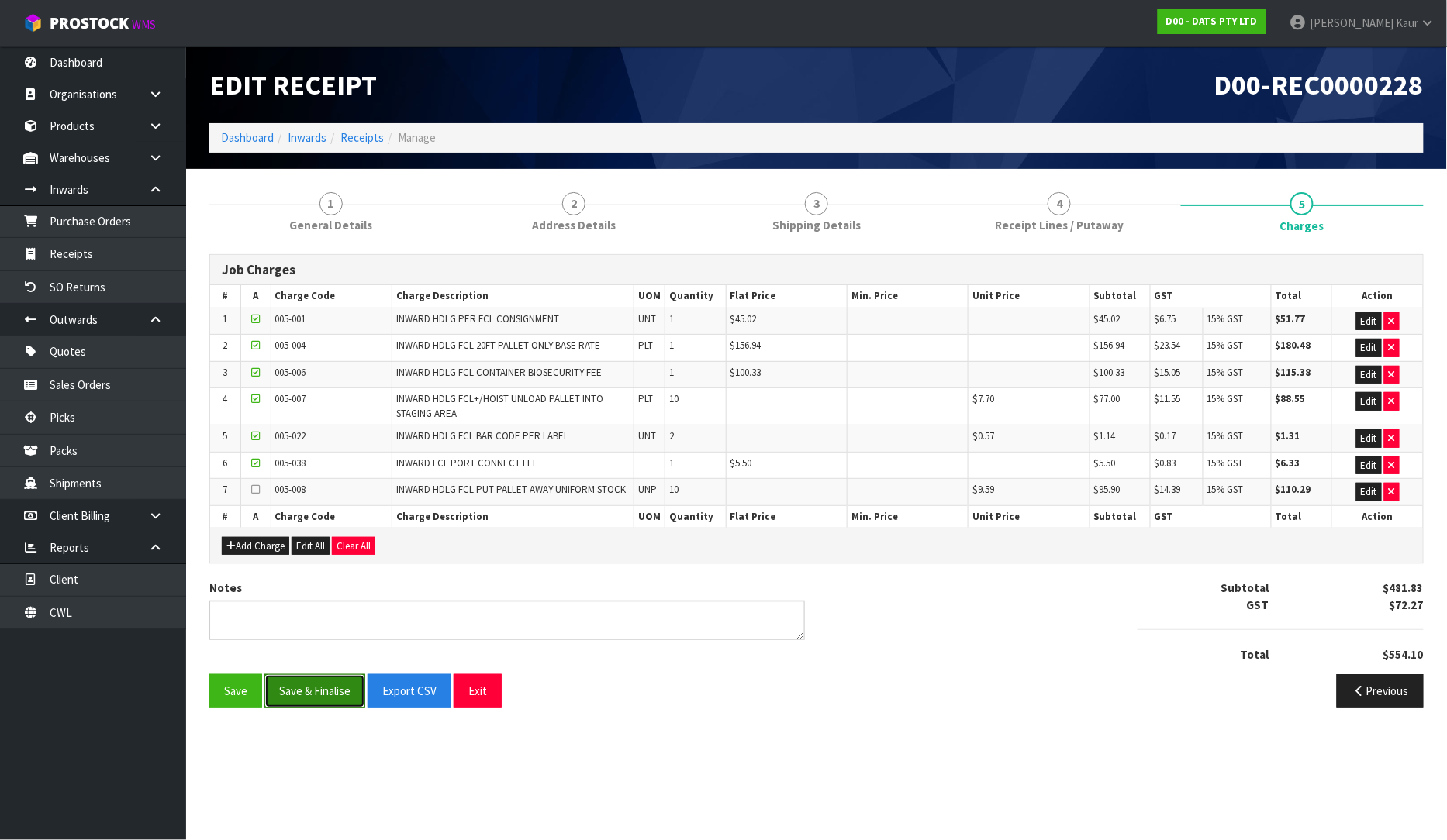
click at [316, 702] on button "Save & Finalise" at bounding box center [315, 691] width 101 height 34
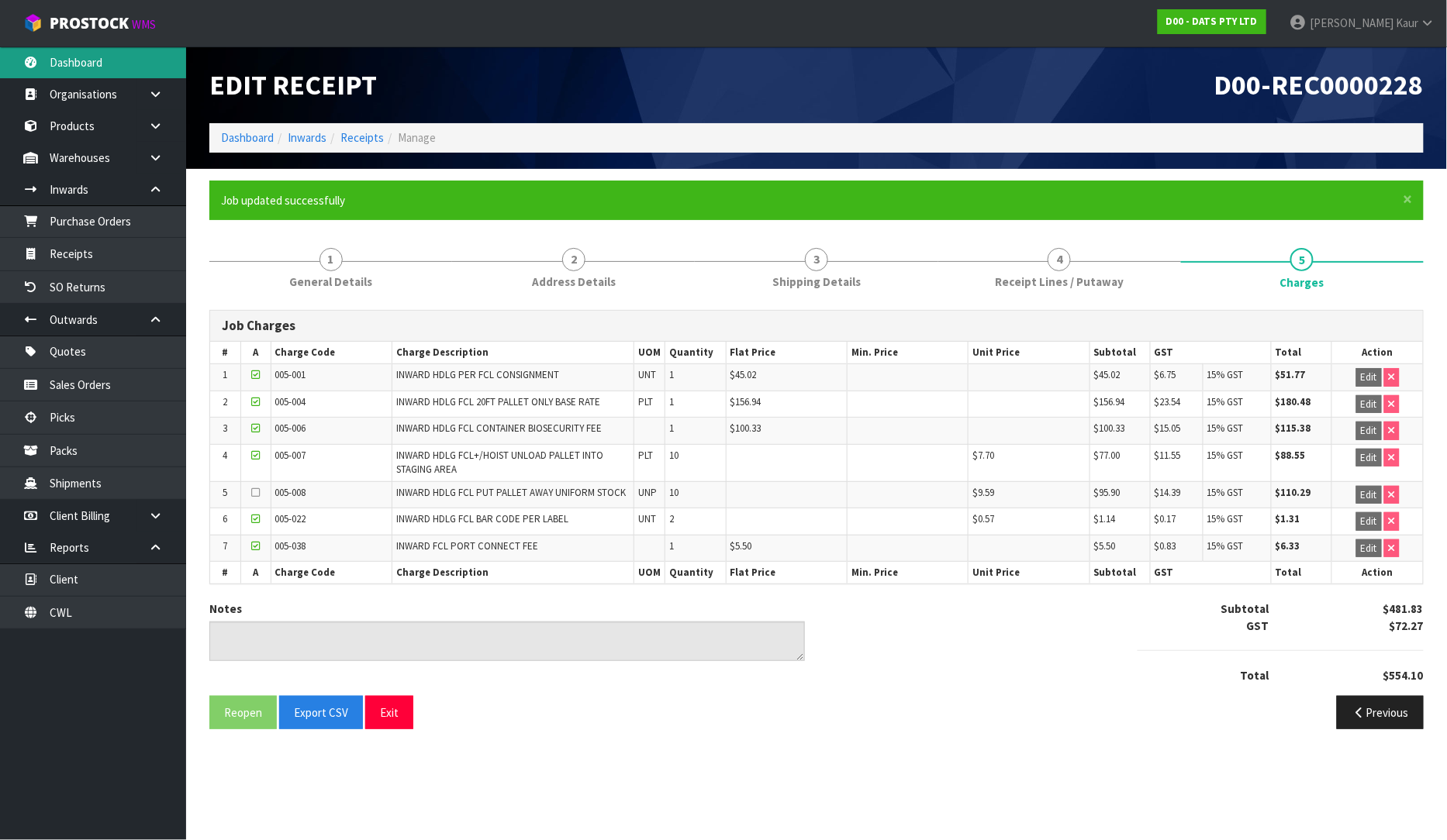
click at [74, 76] on link "Dashboard" at bounding box center [93, 62] width 186 height 32
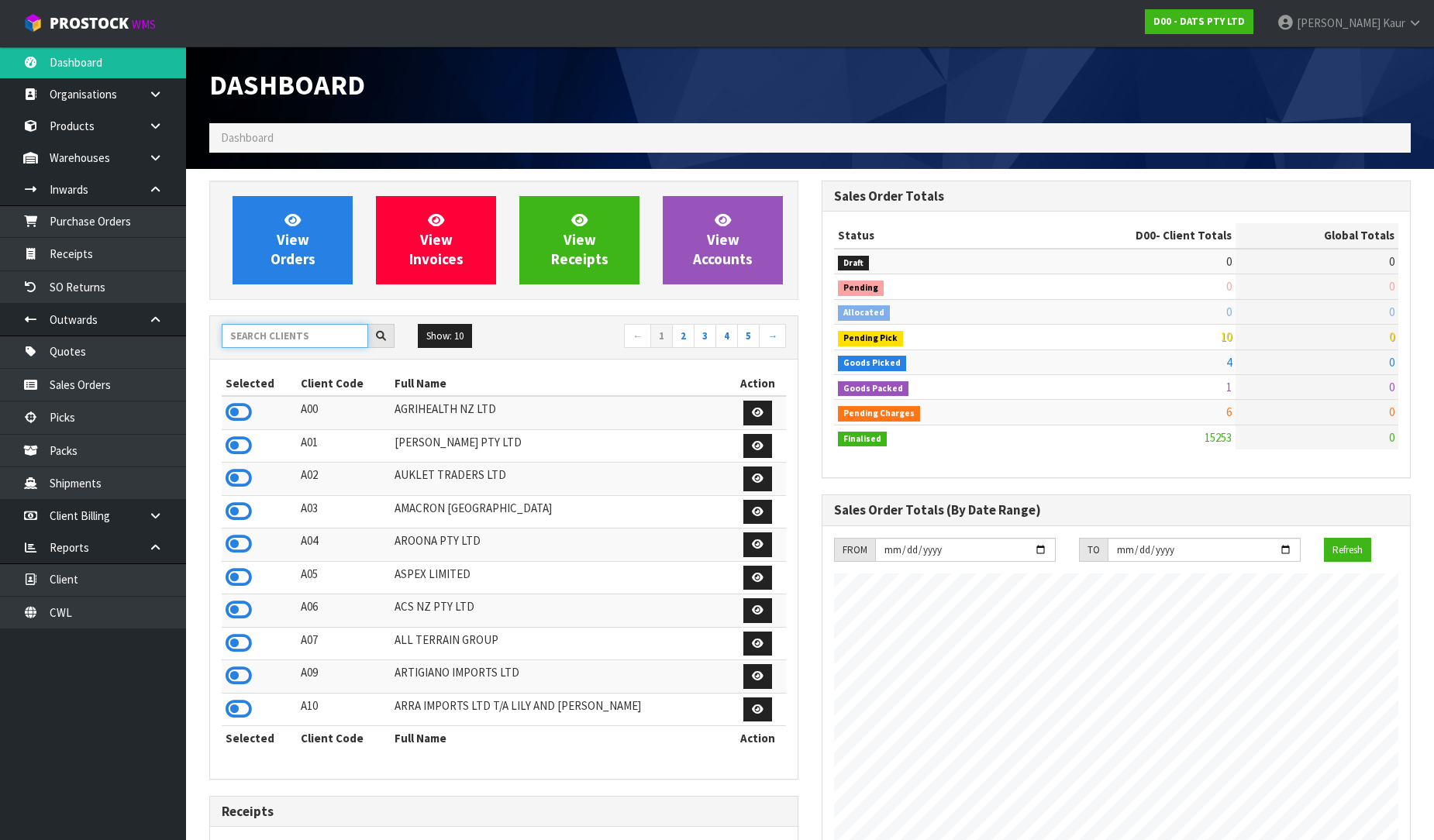
scroll to position [1174, 612]
click at [246, 331] on input "text" at bounding box center [295, 336] width 147 height 24
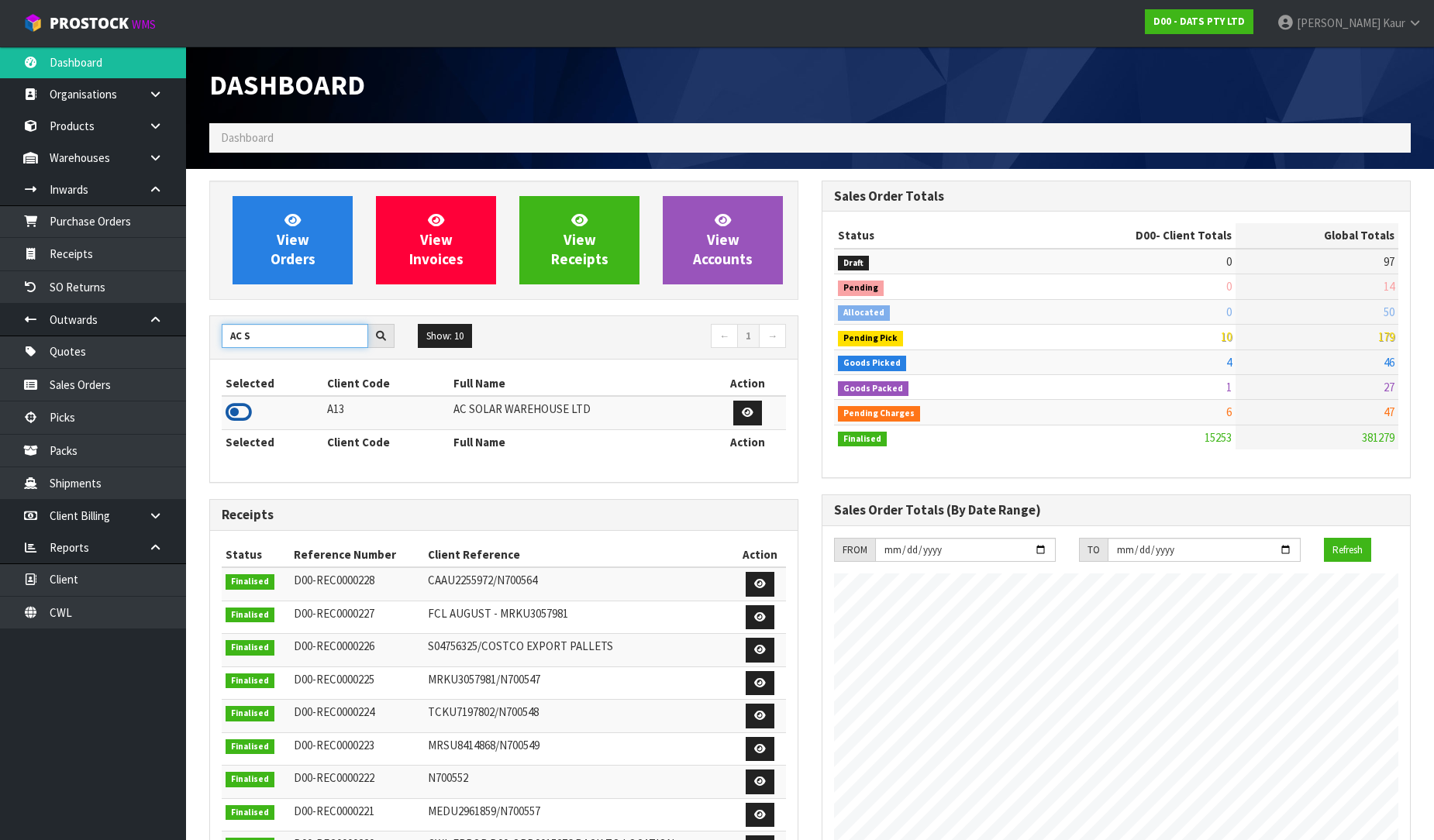
type input "AC S"
click at [241, 409] on icon at bounding box center [239, 412] width 27 height 24
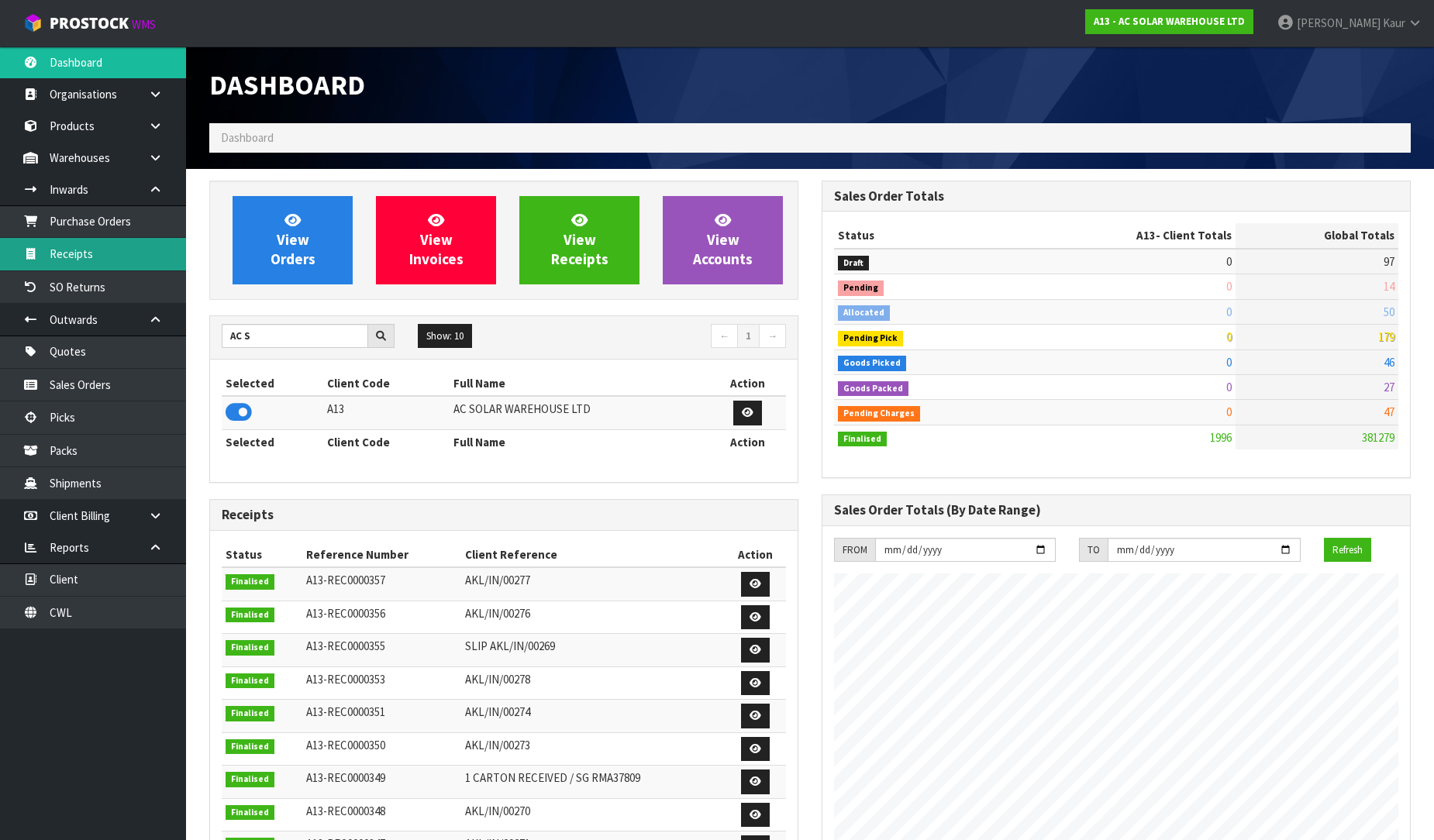
scroll to position [1240, 612]
click at [110, 245] on link "Receipts" at bounding box center [93, 253] width 186 height 32
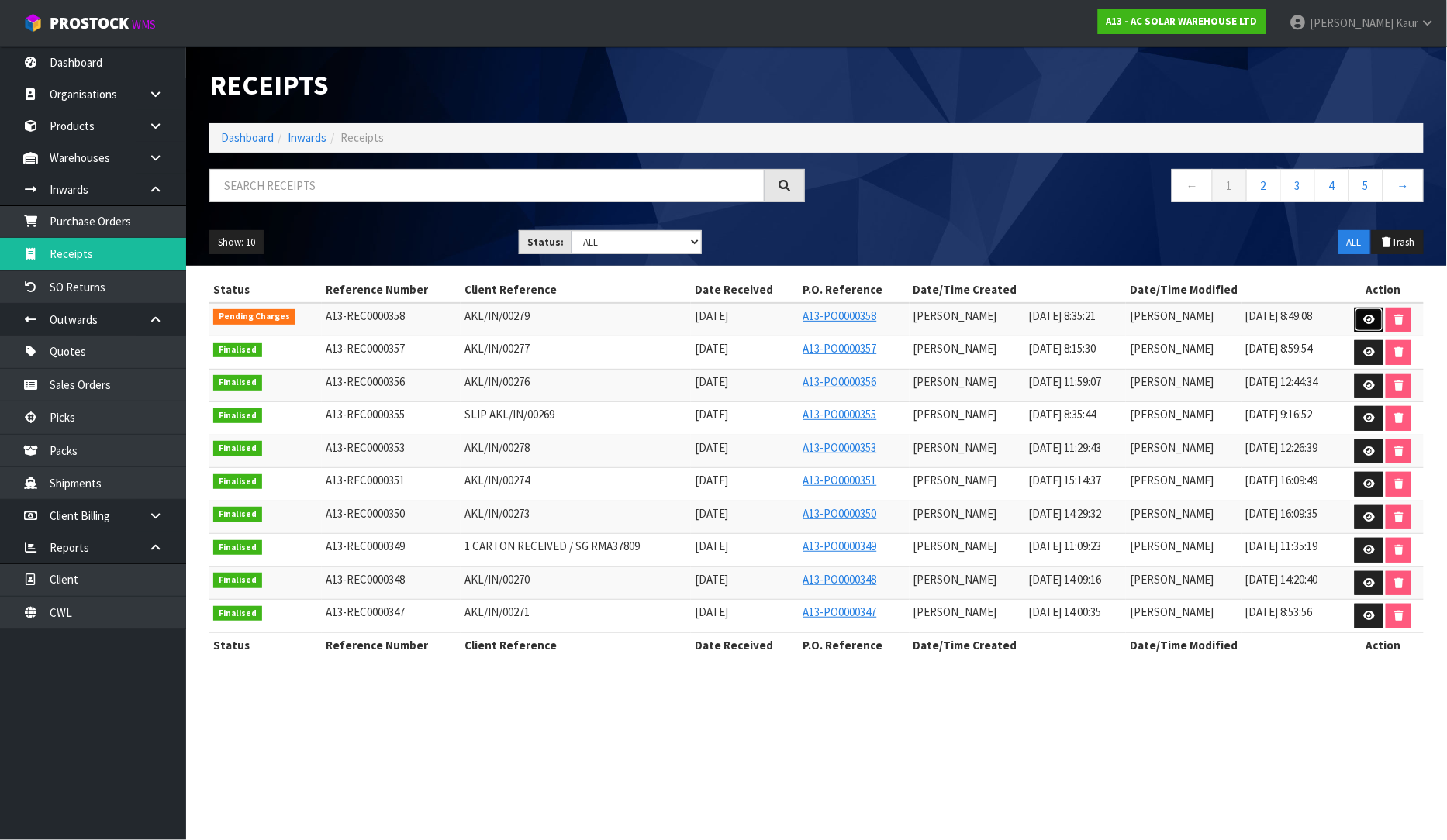
click at [1374, 309] on link at bounding box center [1368, 319] width 29 height 25
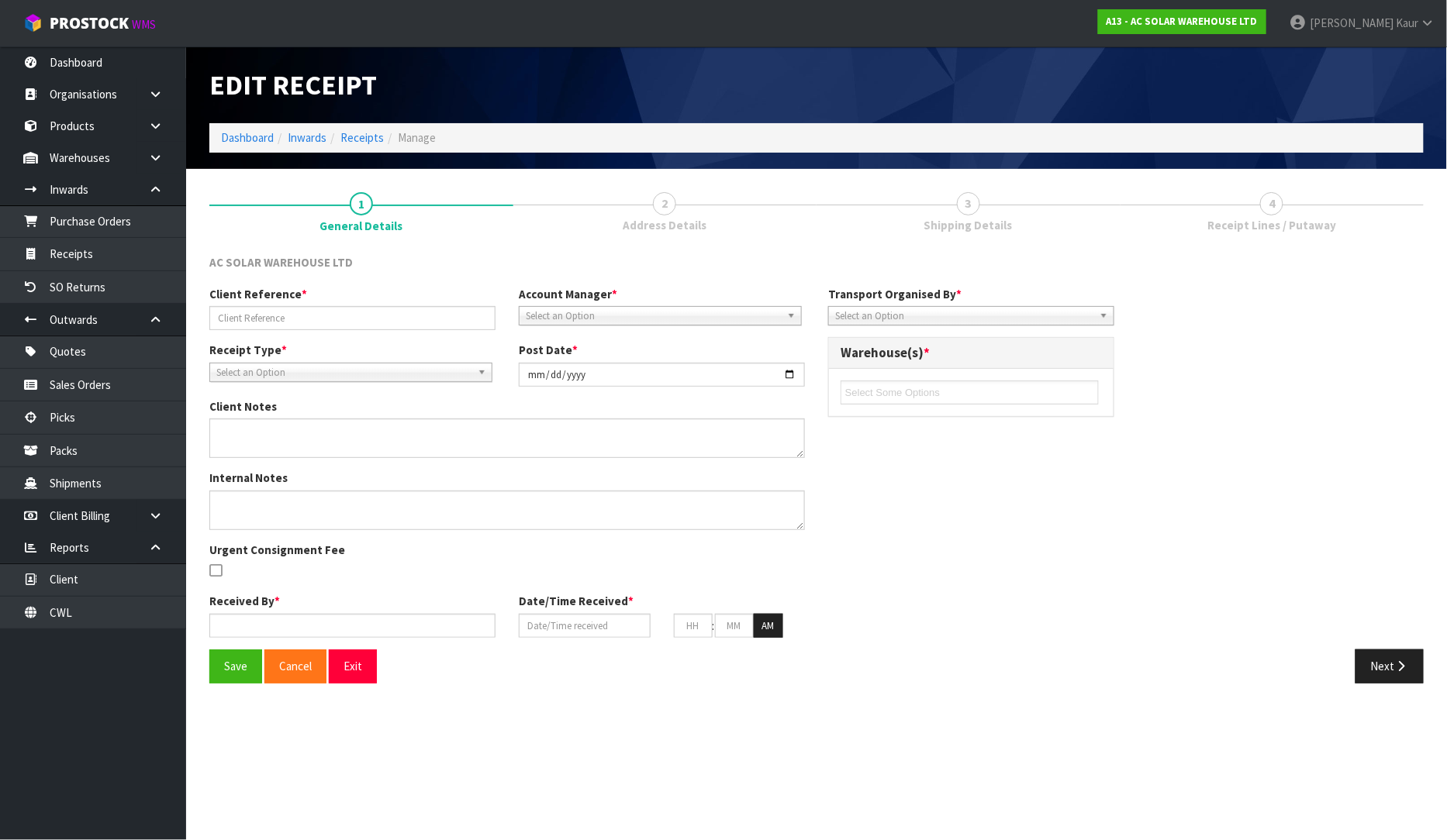
type input "AKL/IN/00279"
type input "2025-09-15"
type textarea "EXPECTED QUANTITY WAS 8 BUT WE RECEIVED 9 PCS."
type input "[PERSON_NAME]"
type input "[DATE]"
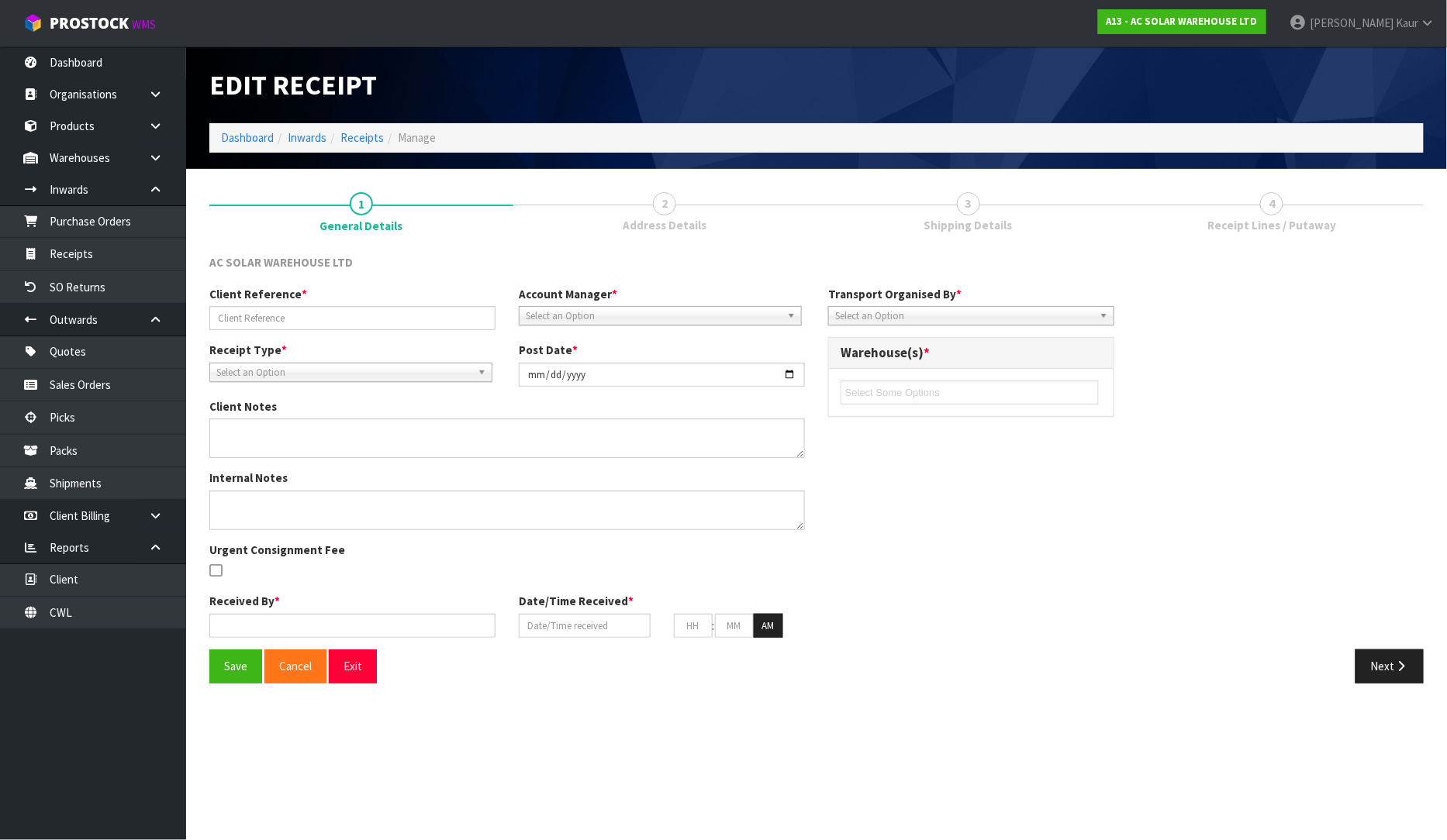
type input "08"
type input "35"
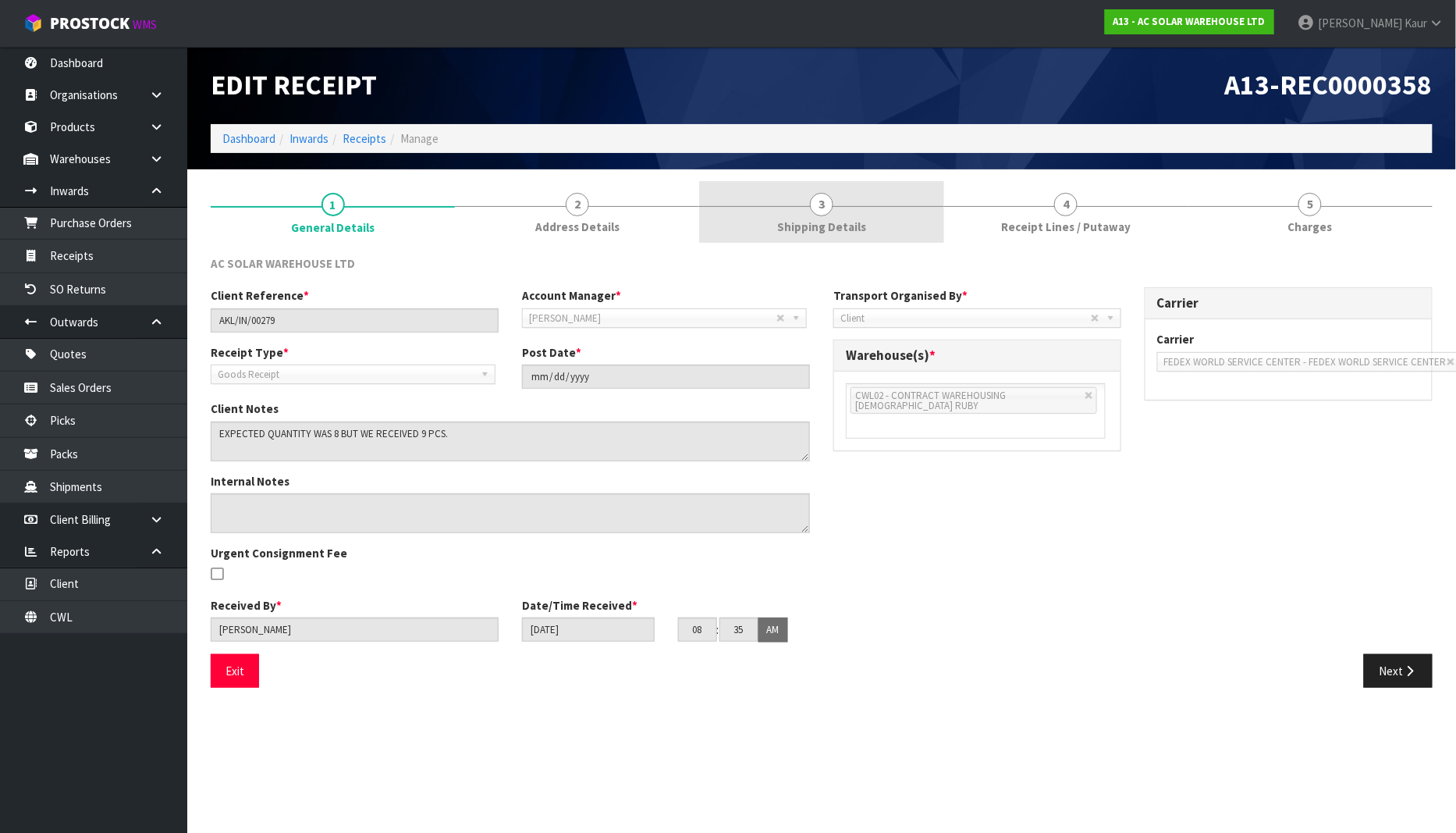
click at [826, 219] on span "Shipping Details" at bounding box center [822, 226] width 89 height 17
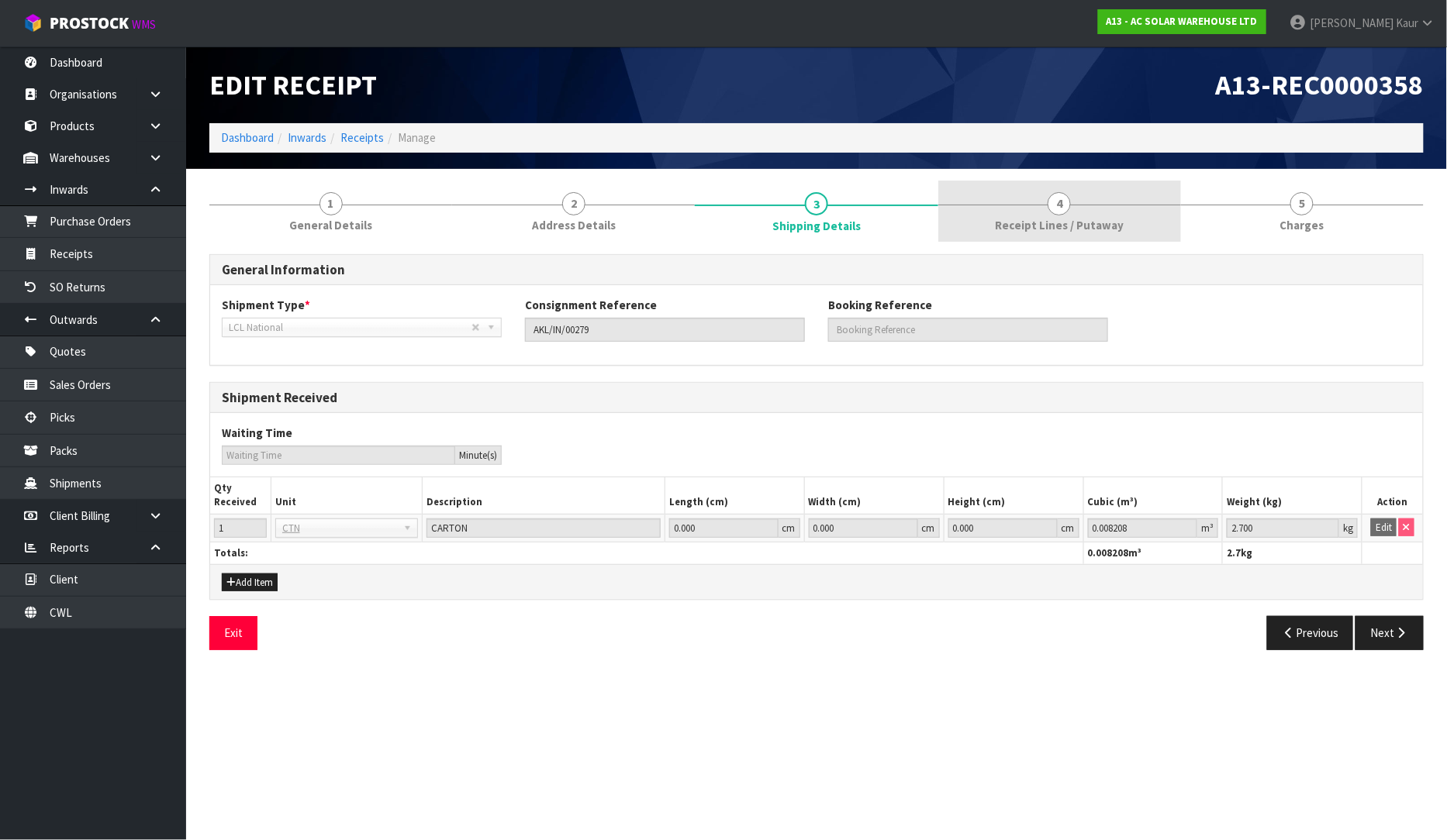
click at [985, 218] on link "4 Receipt Lines / Putaway" at bounding box center [1059, 211] width 243 height 61
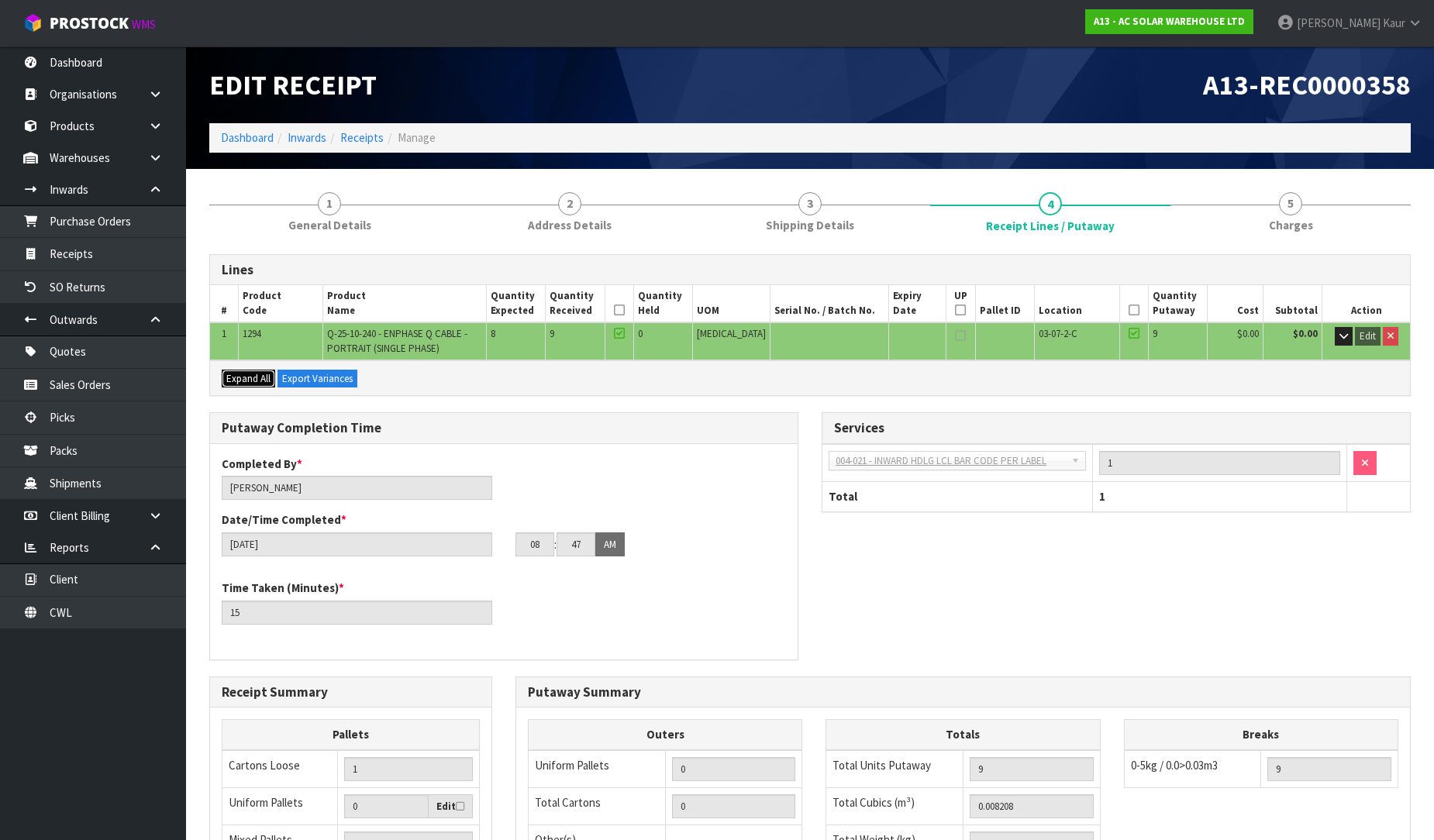
click at [258, 377] on span "Expand All" at bounding box center [248, 378] width 44 height 13
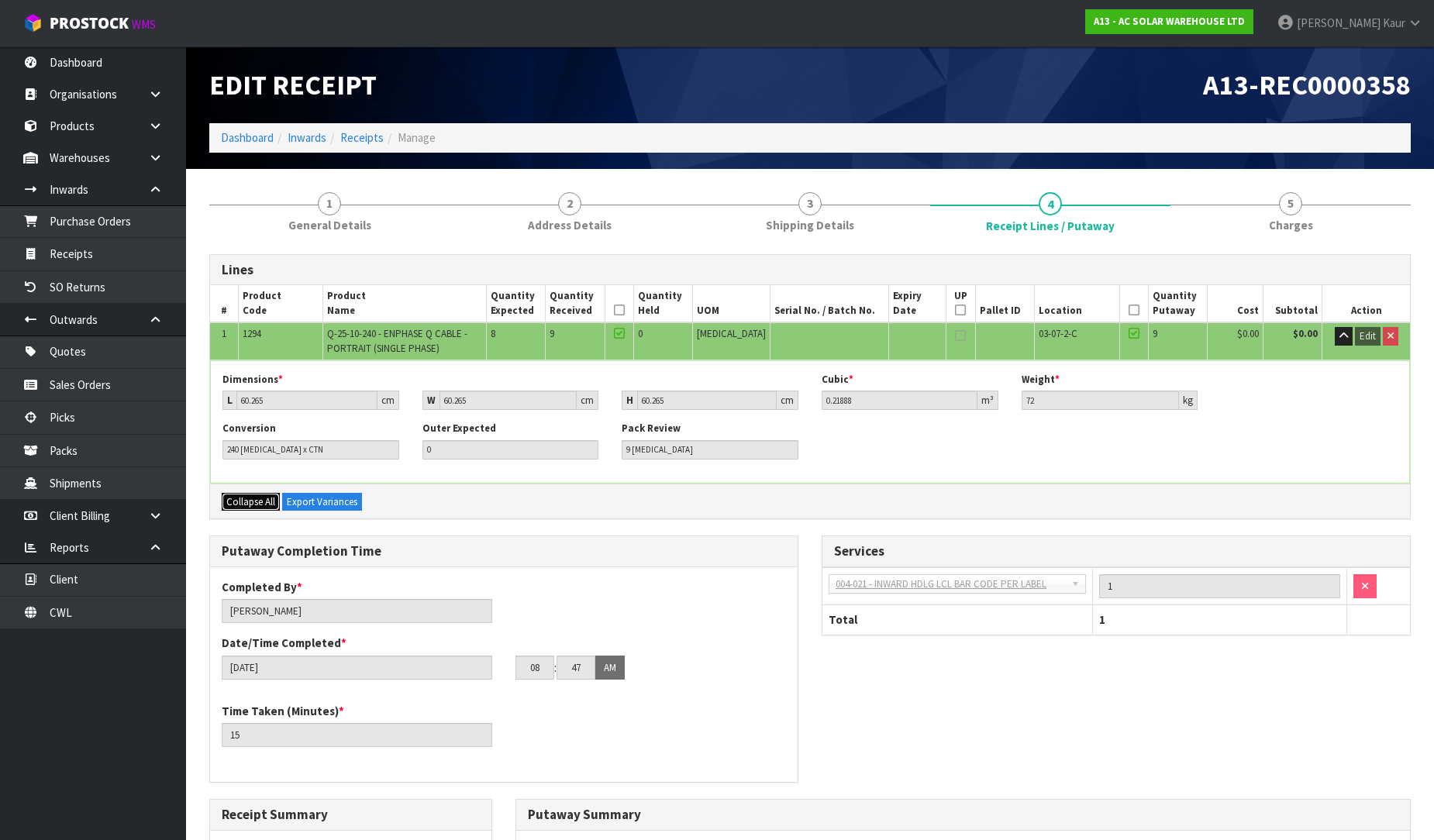
click at [266, 499] on span "Collapse All" at bounding box center [251, 501] width 49 height 13
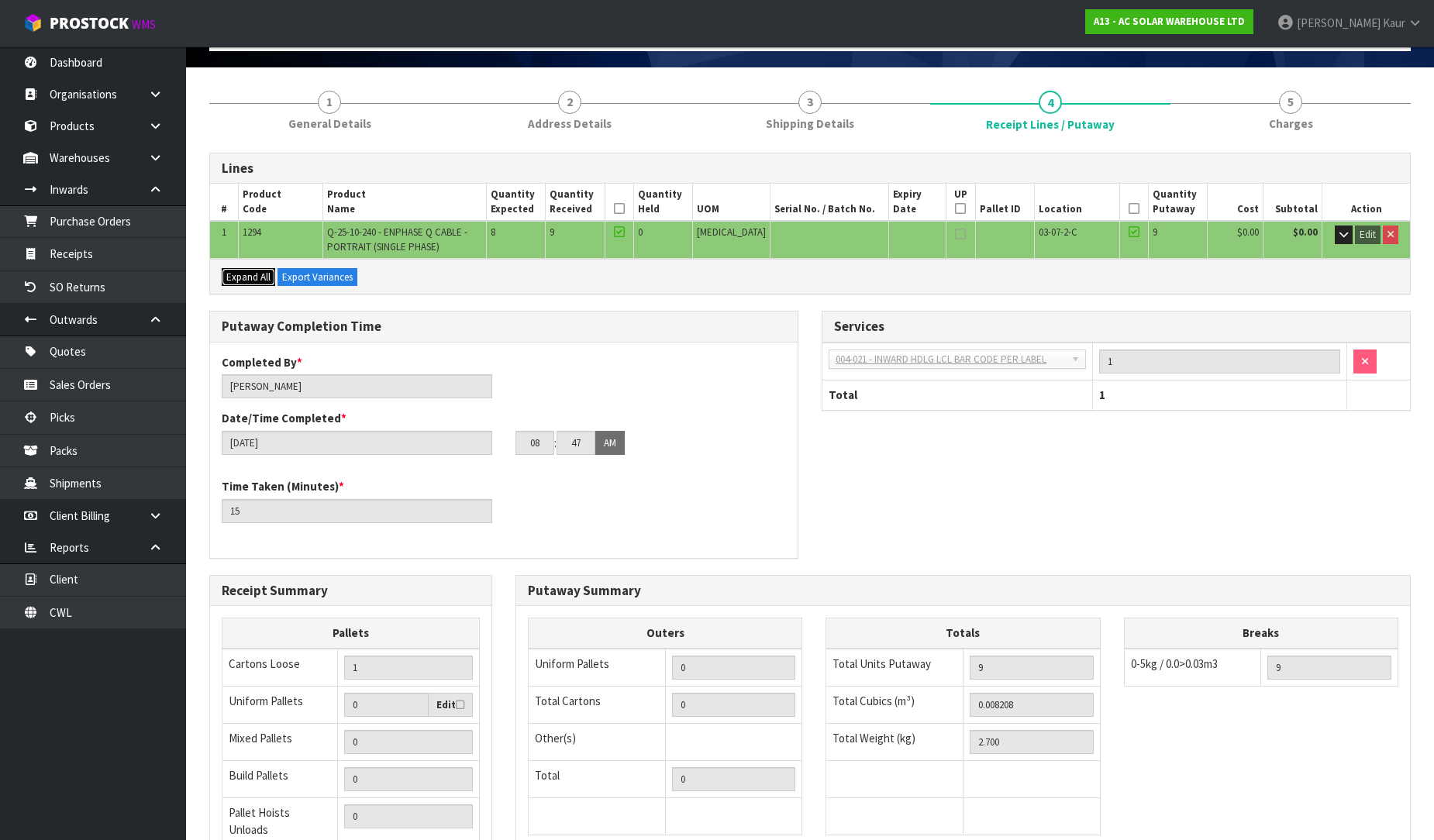
scroll to position [271, 0]
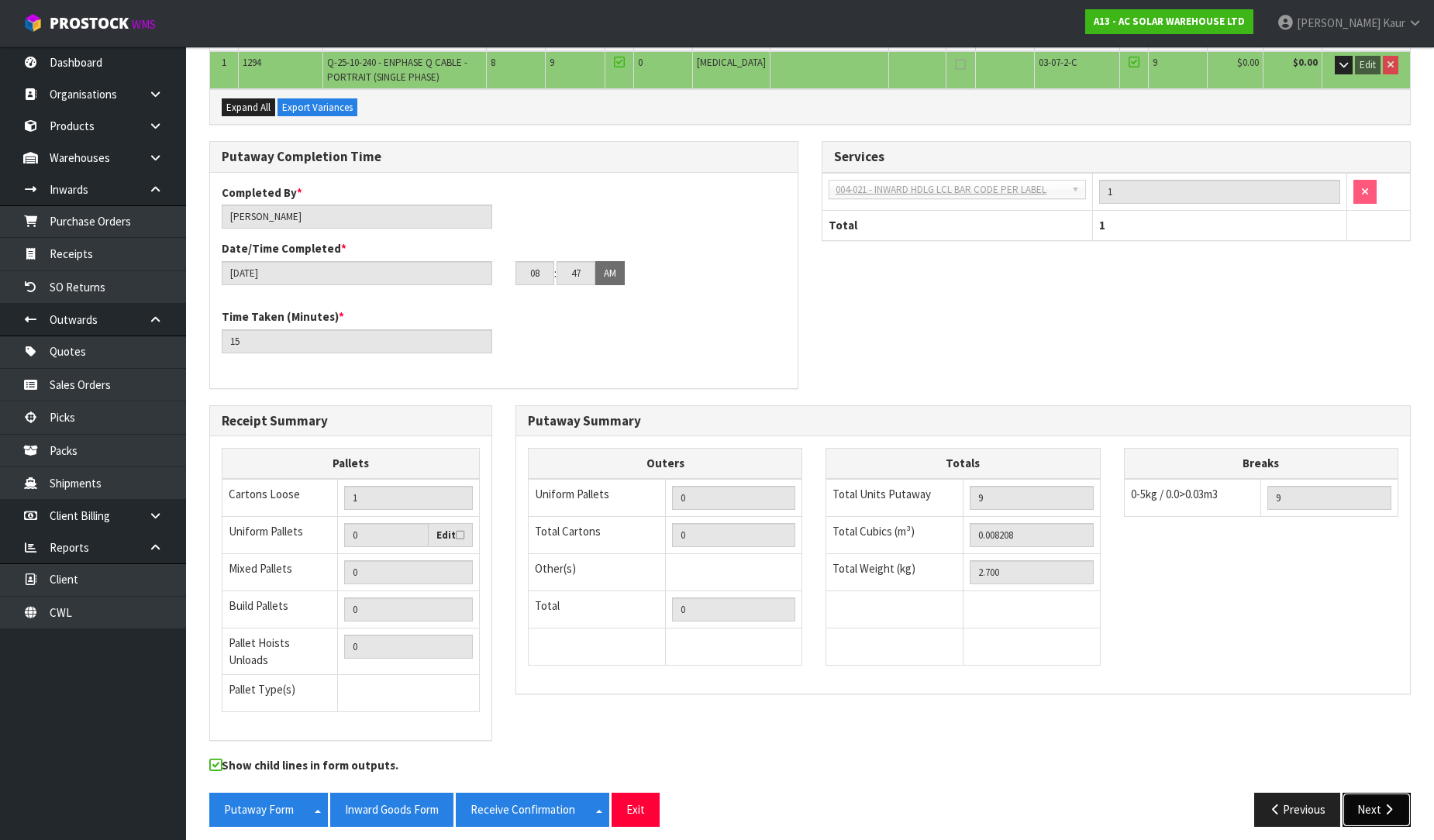
click at [1367, 802] on button "Next" at bounding box center [1376, 809] width 68 height 34
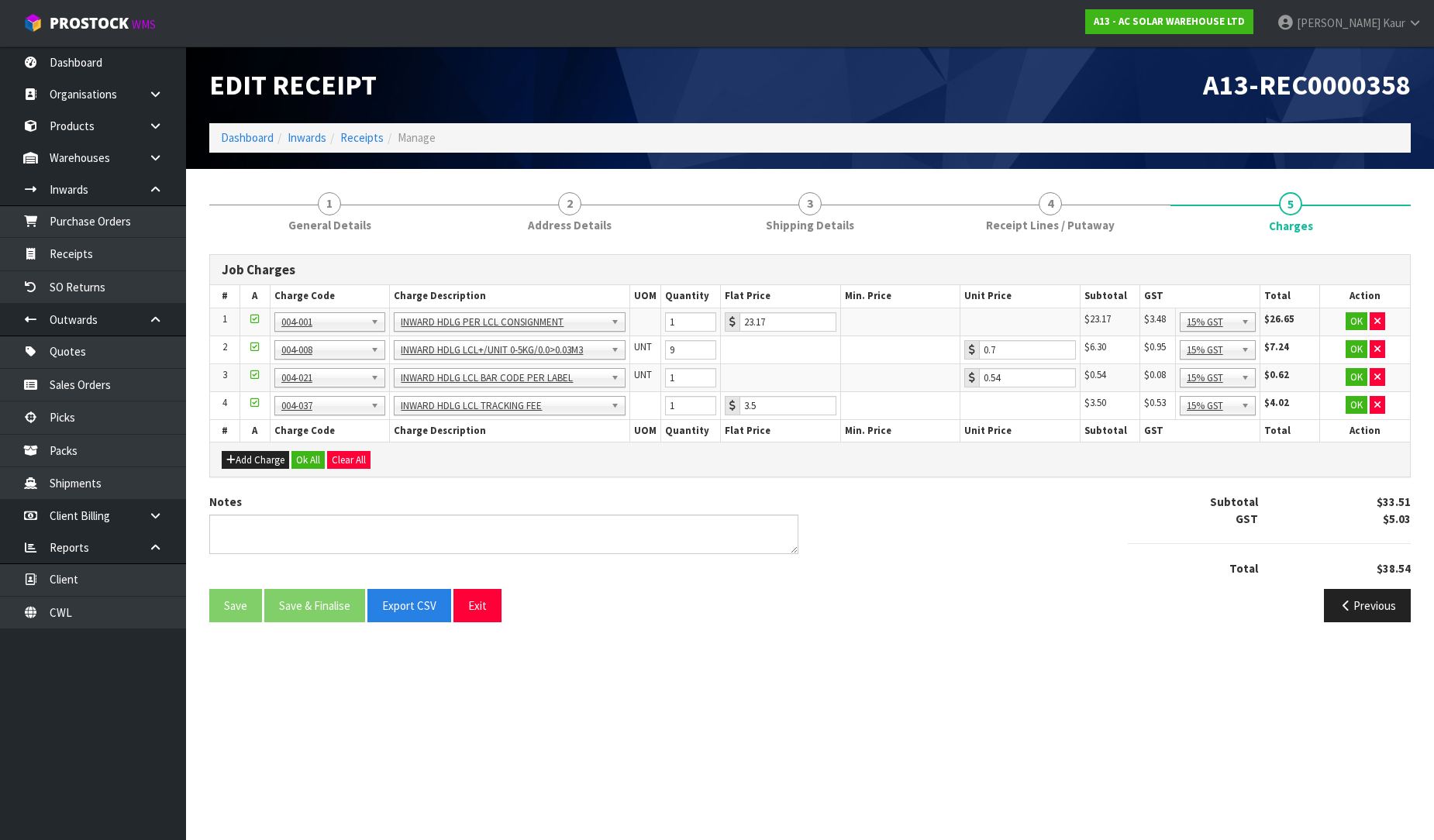
scroll to position [0, 0]
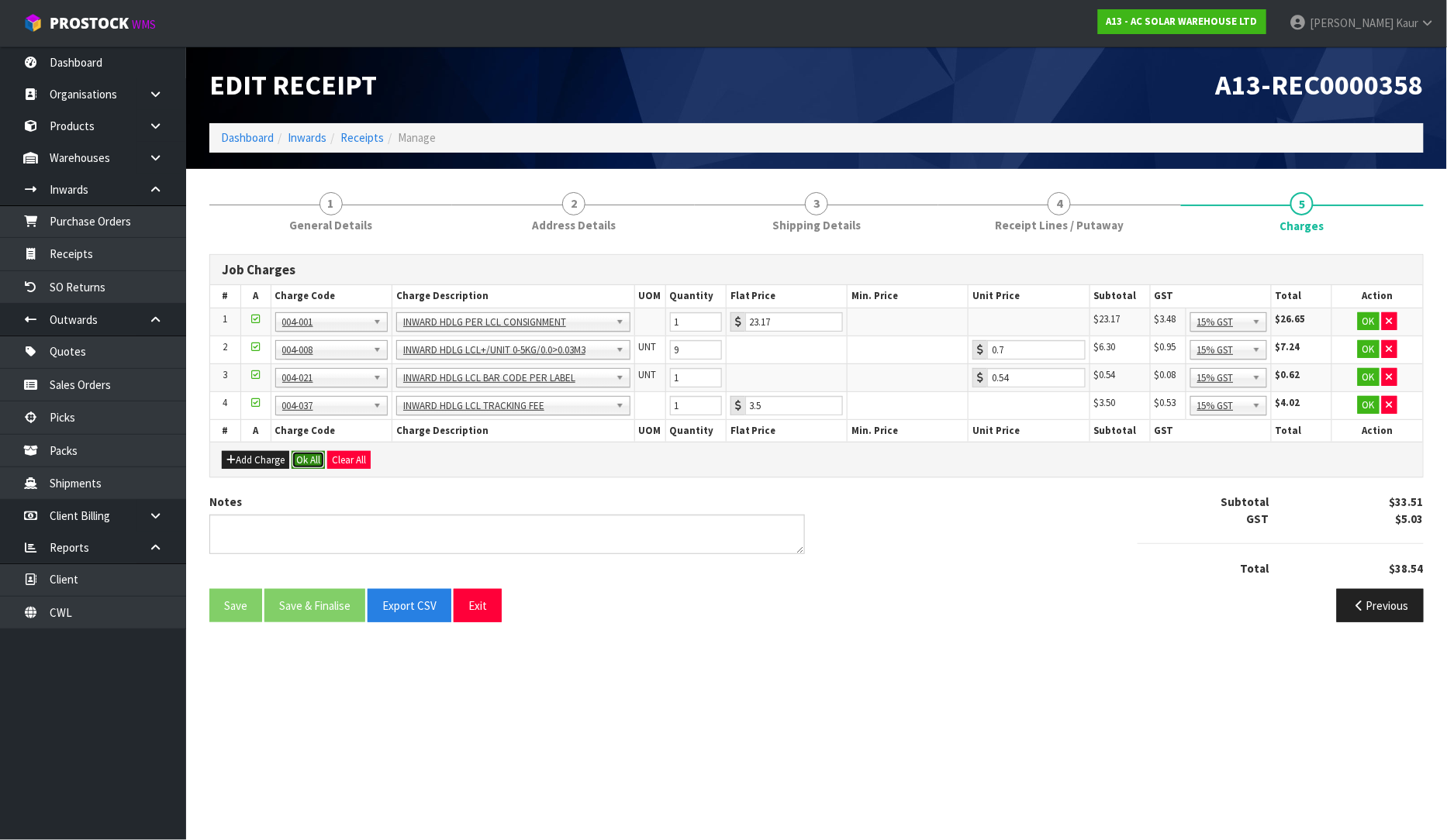
click at [320, 465] on button "Ok All" at bounding box center [309, 459] width 34 height 19
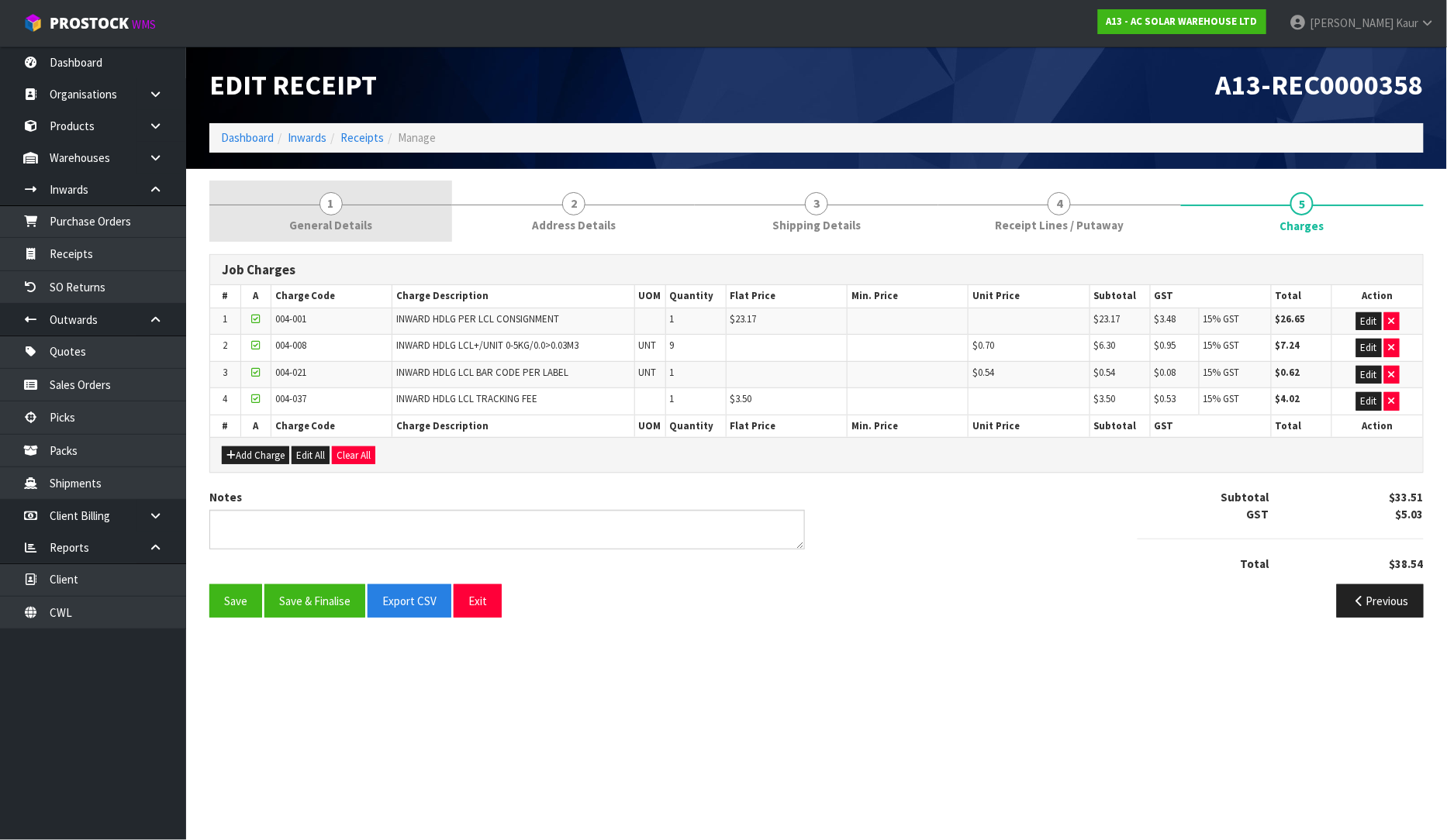
click at [346, 219] on span "General Details" at bounding box center [330, 225] width 83 height 17
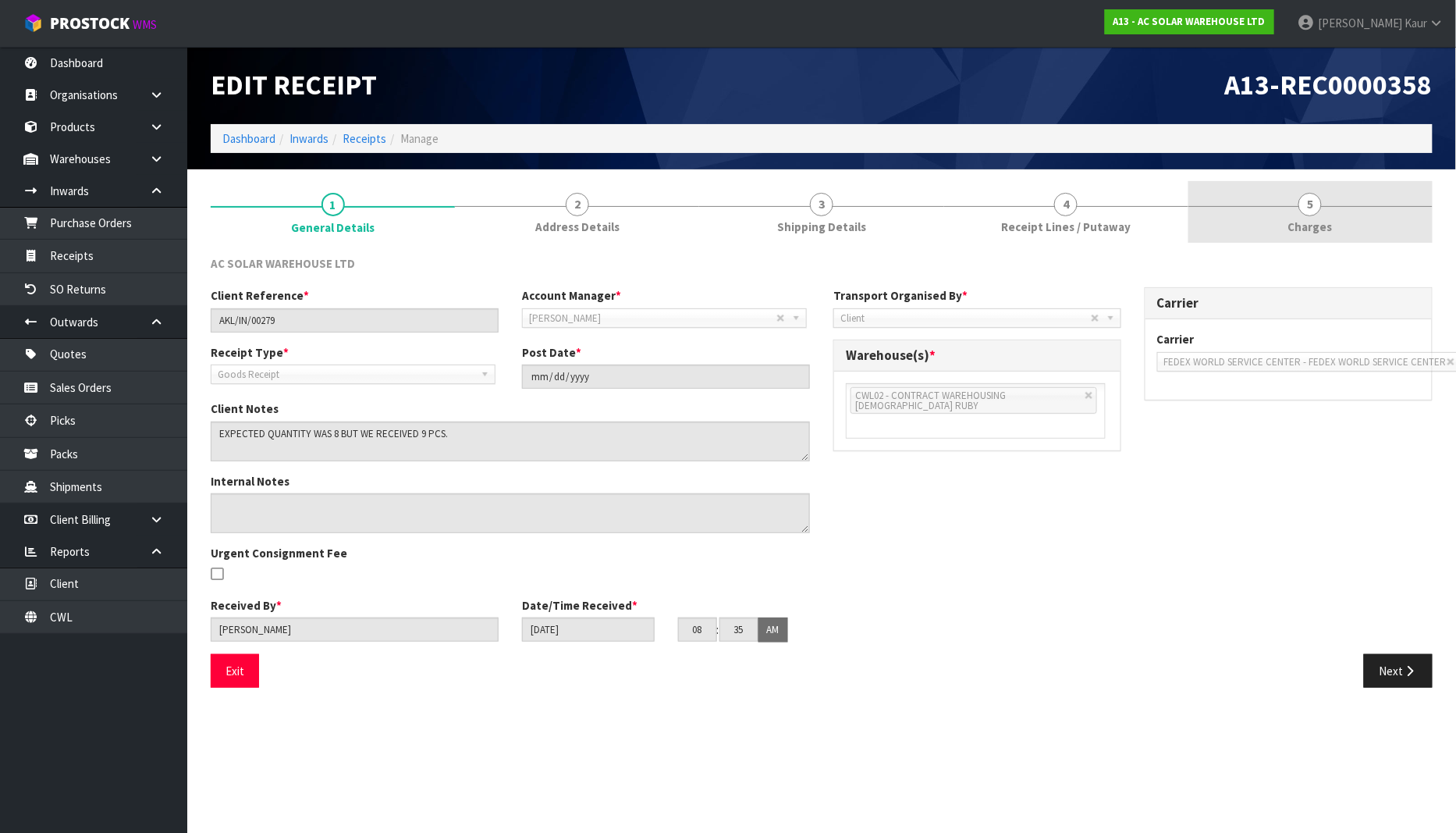
click at [1315, 222] on span "Charges" at bounding box center [1310, 226] width 45 height 17
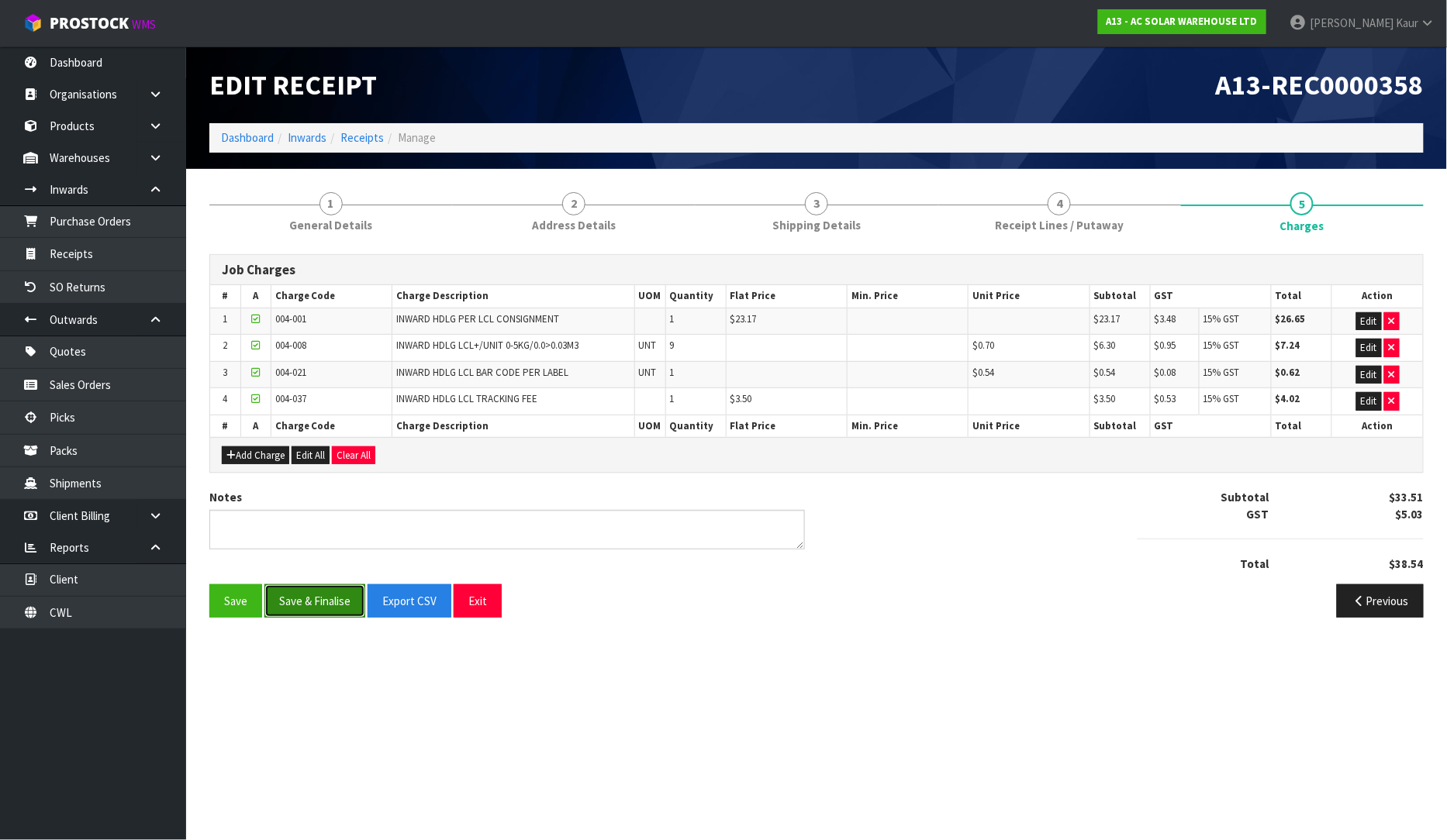
click at [293, 607] on button "Save & Finalise" at bounding box center [315, 601] width 101 height 34
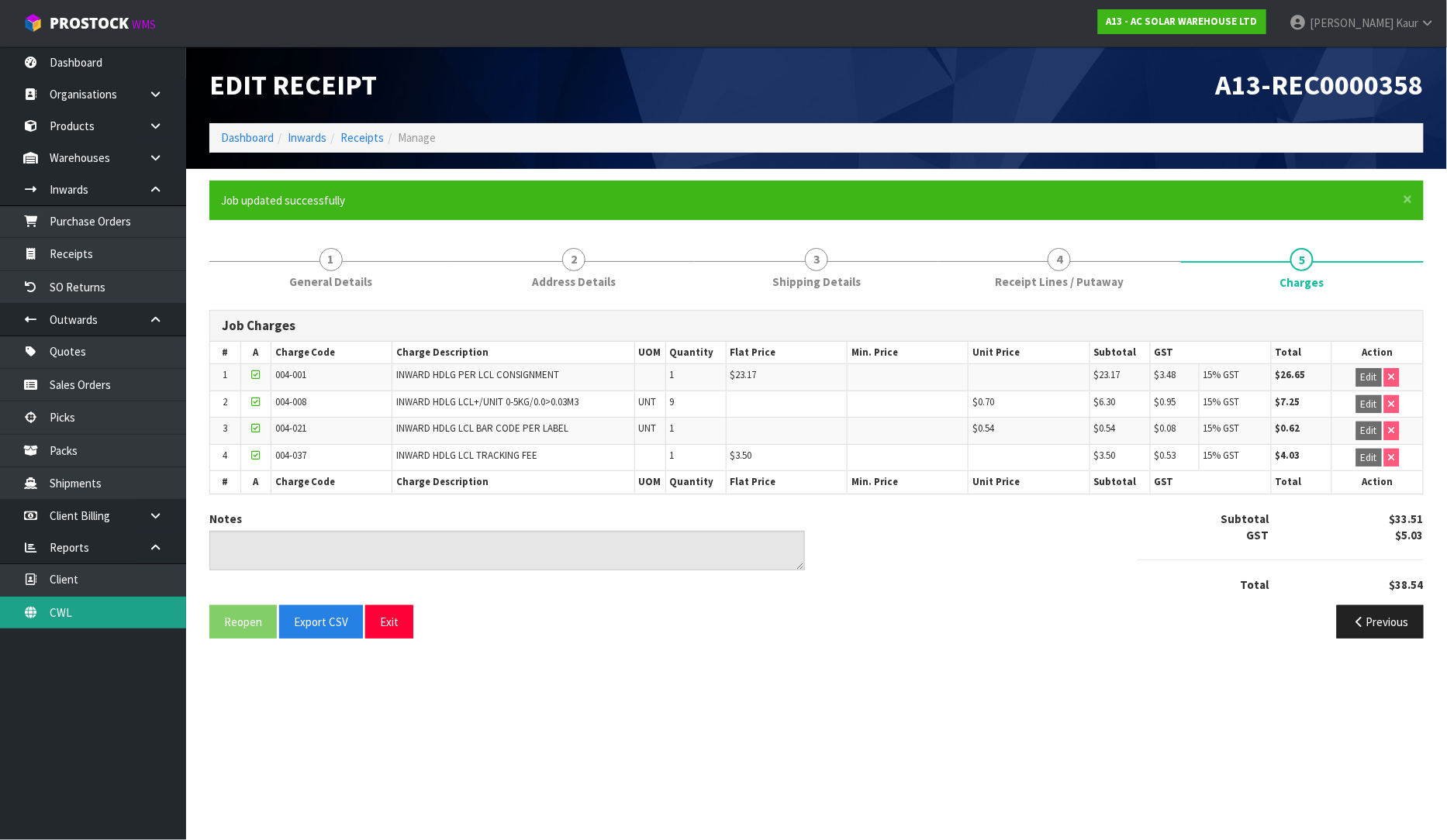
click at [75, 628] on link "CWL" at bounding box center [93, 612] width 186 height 32
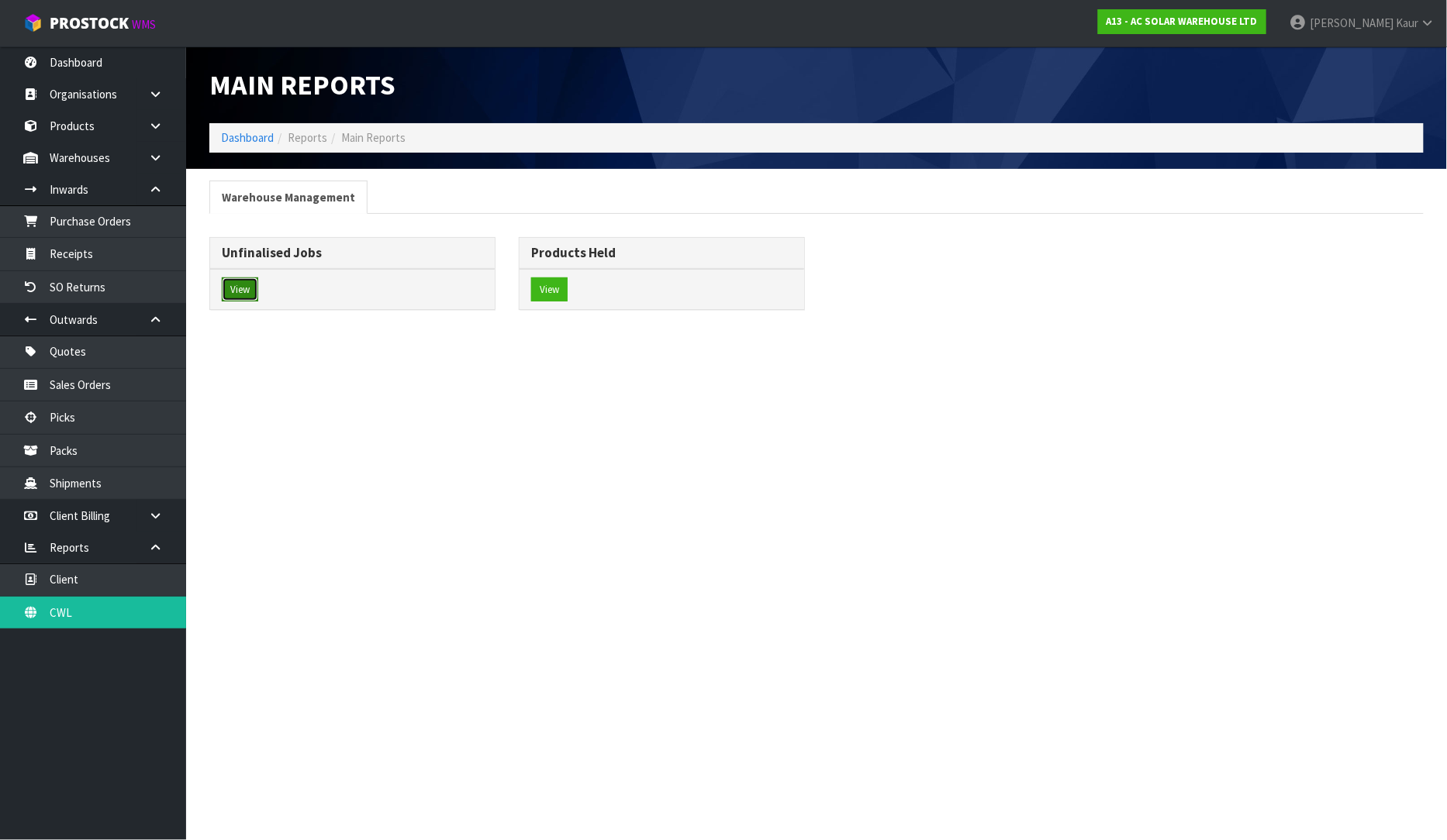
click at [230, 295] on button "View" at bounding box center [240, 289] width 36 height 25
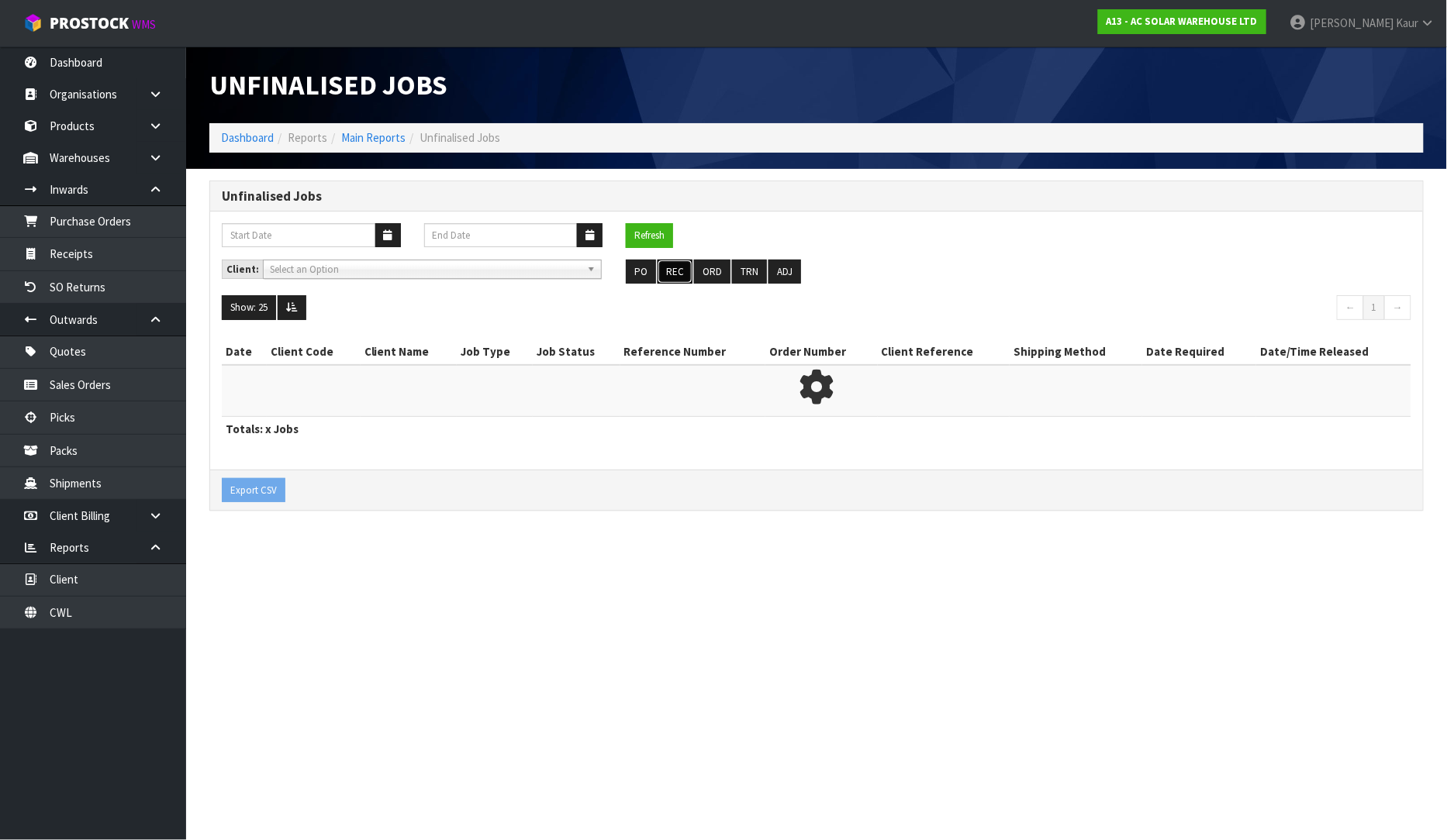
click at [681, 279] on button "REC" at bounding box center [674, 271] width 35 height 25
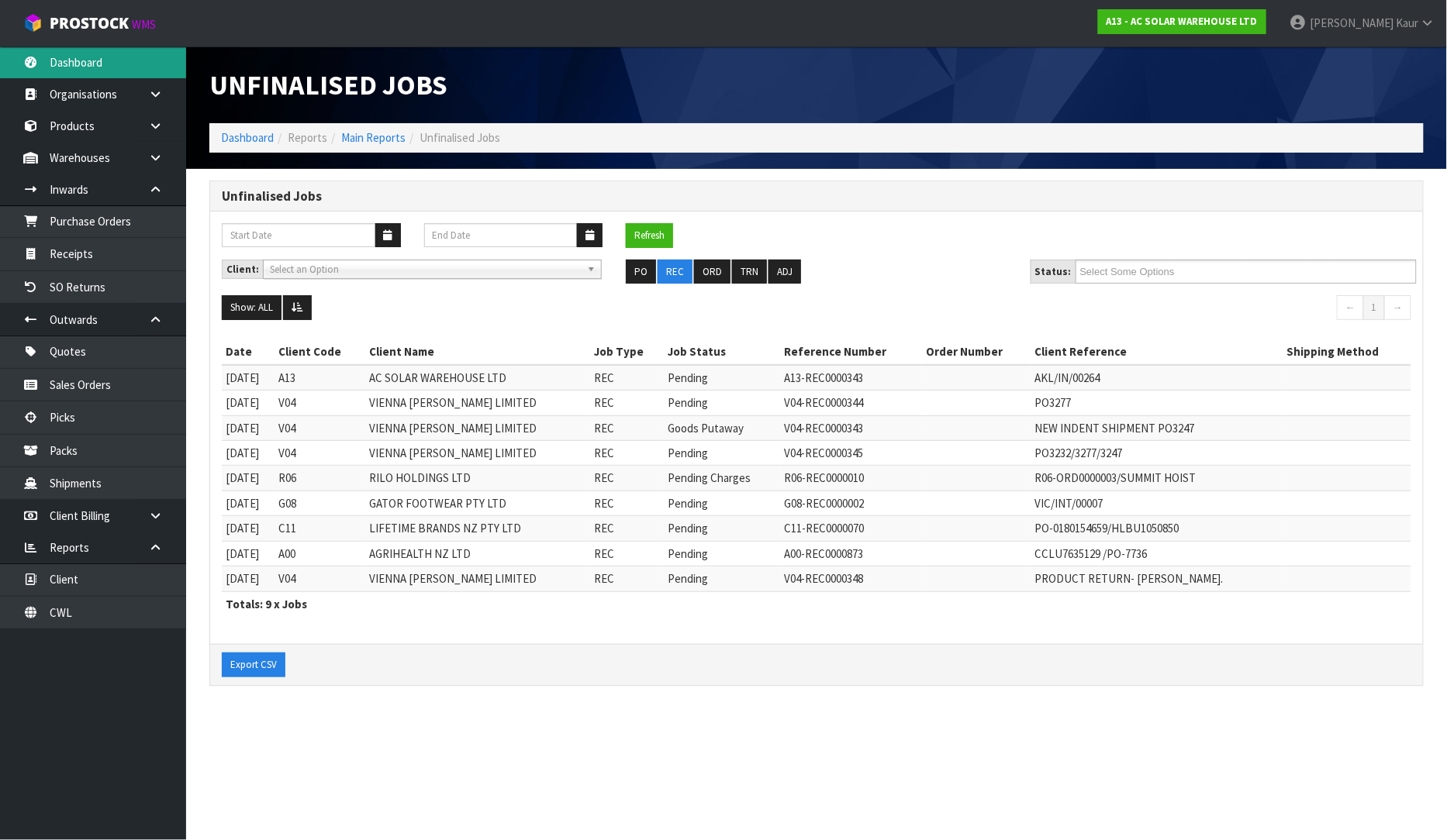
click at [111, 63] on link "Dashboard" at bounding box center [93, 62] width 186 height 32
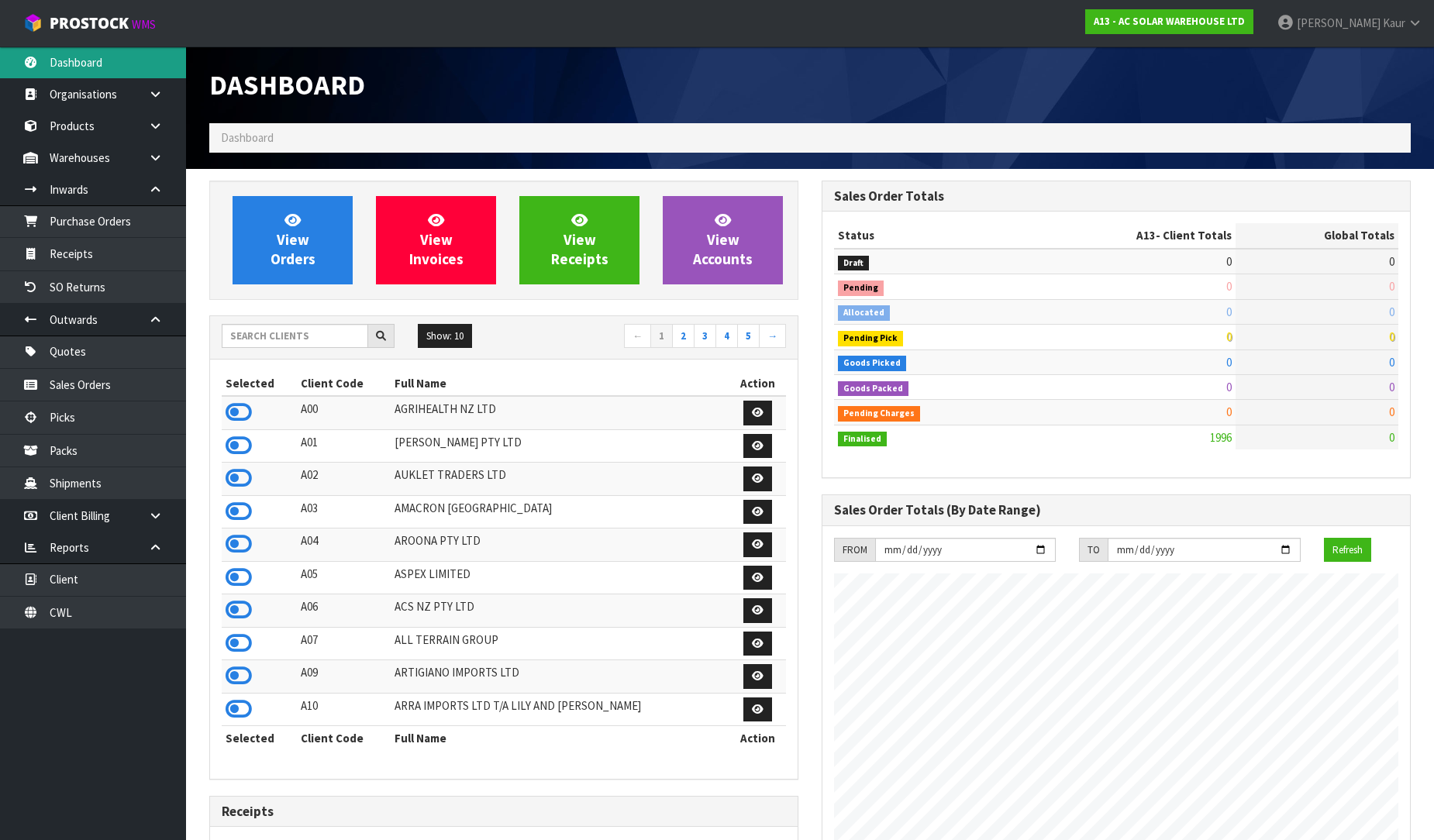
scroll to position [1225, 612]
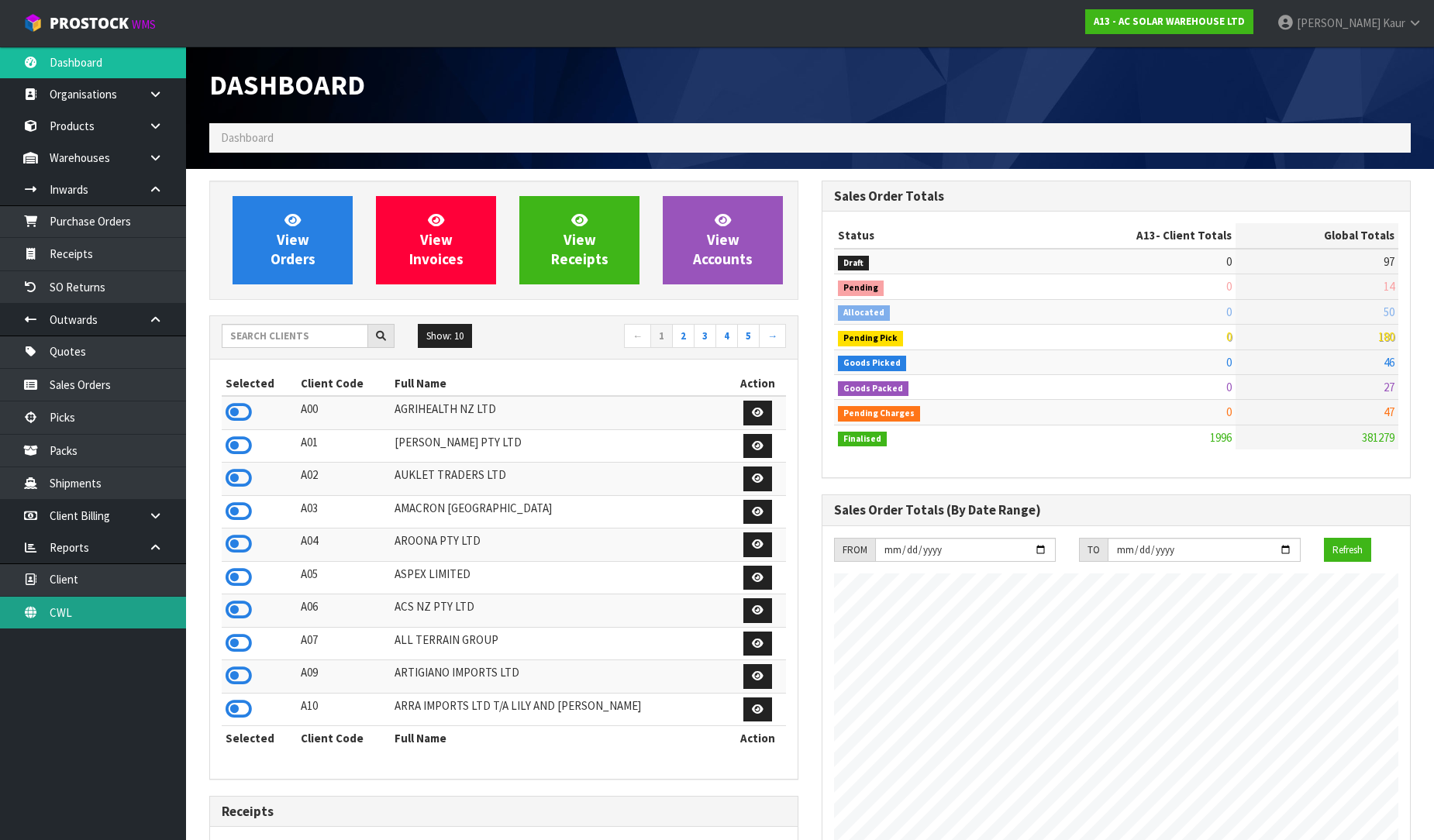
click at [124, 606] on link "CWL" at bounding box center [93, 612] width 186 height 32
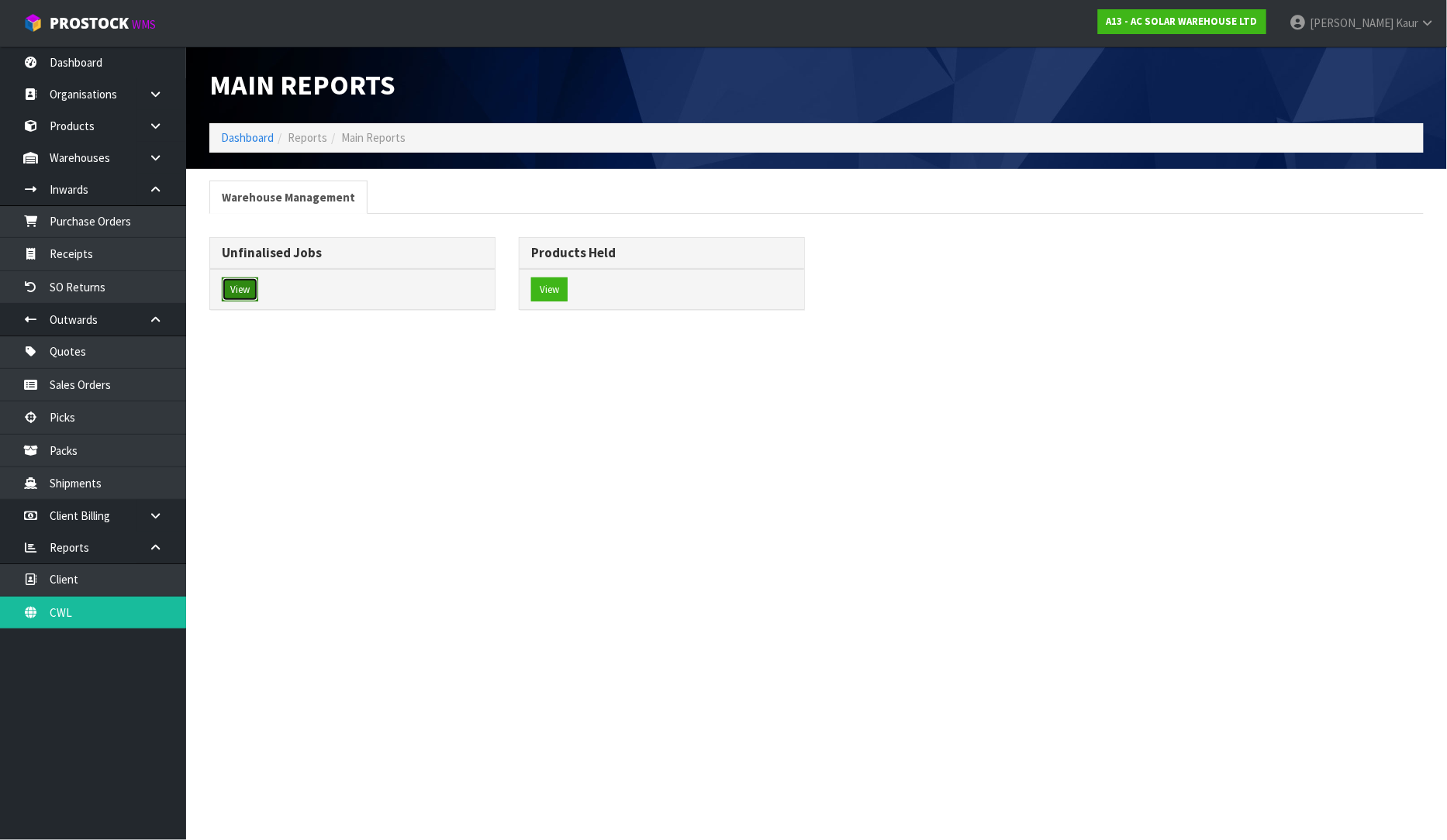
click at [250, 287] on button "View" at bounding box center [240, 289] width 36 height 25
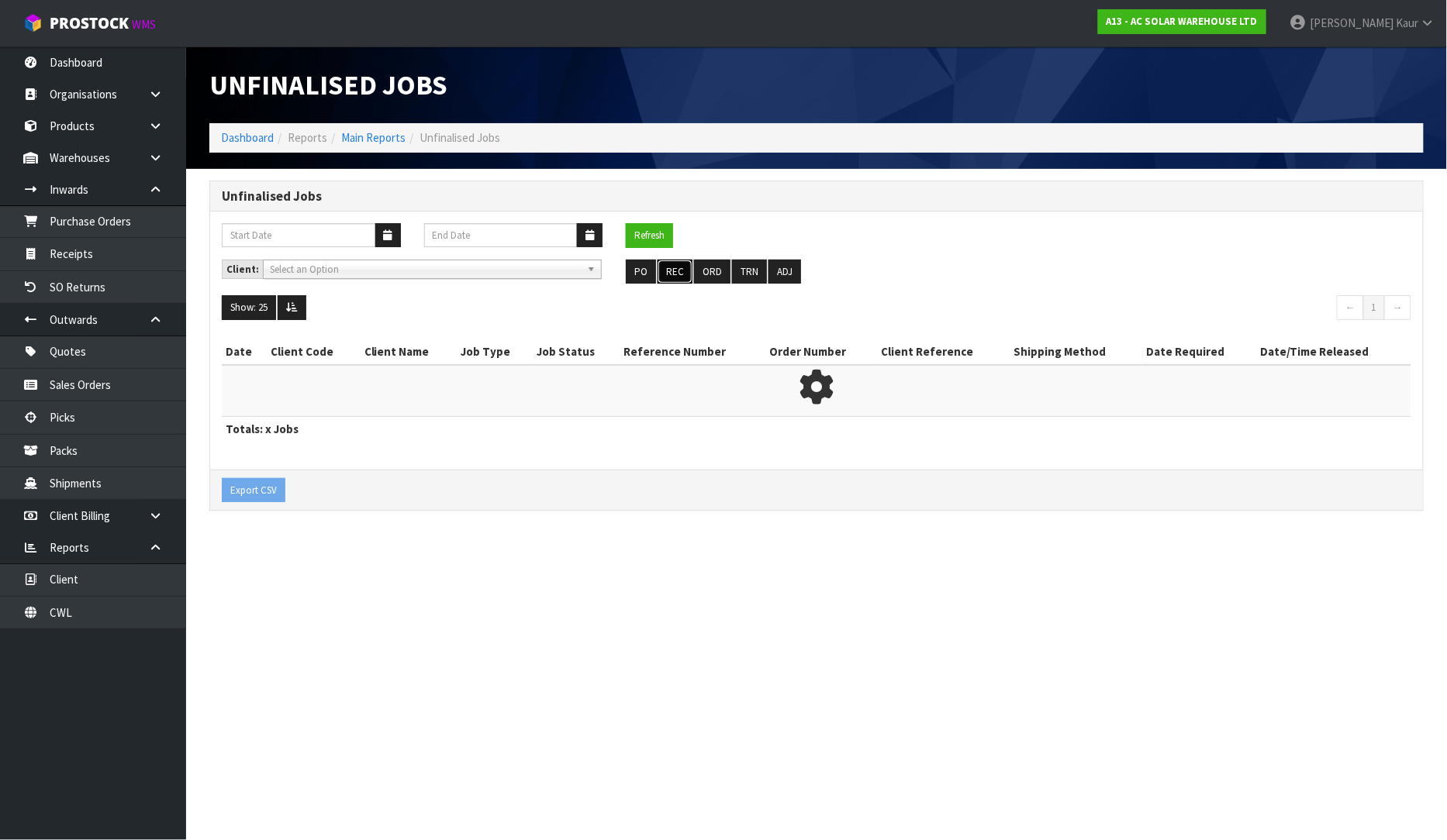
click at [679, 270] on button "REC" at bounding box center [674, 271] width 35 height 25
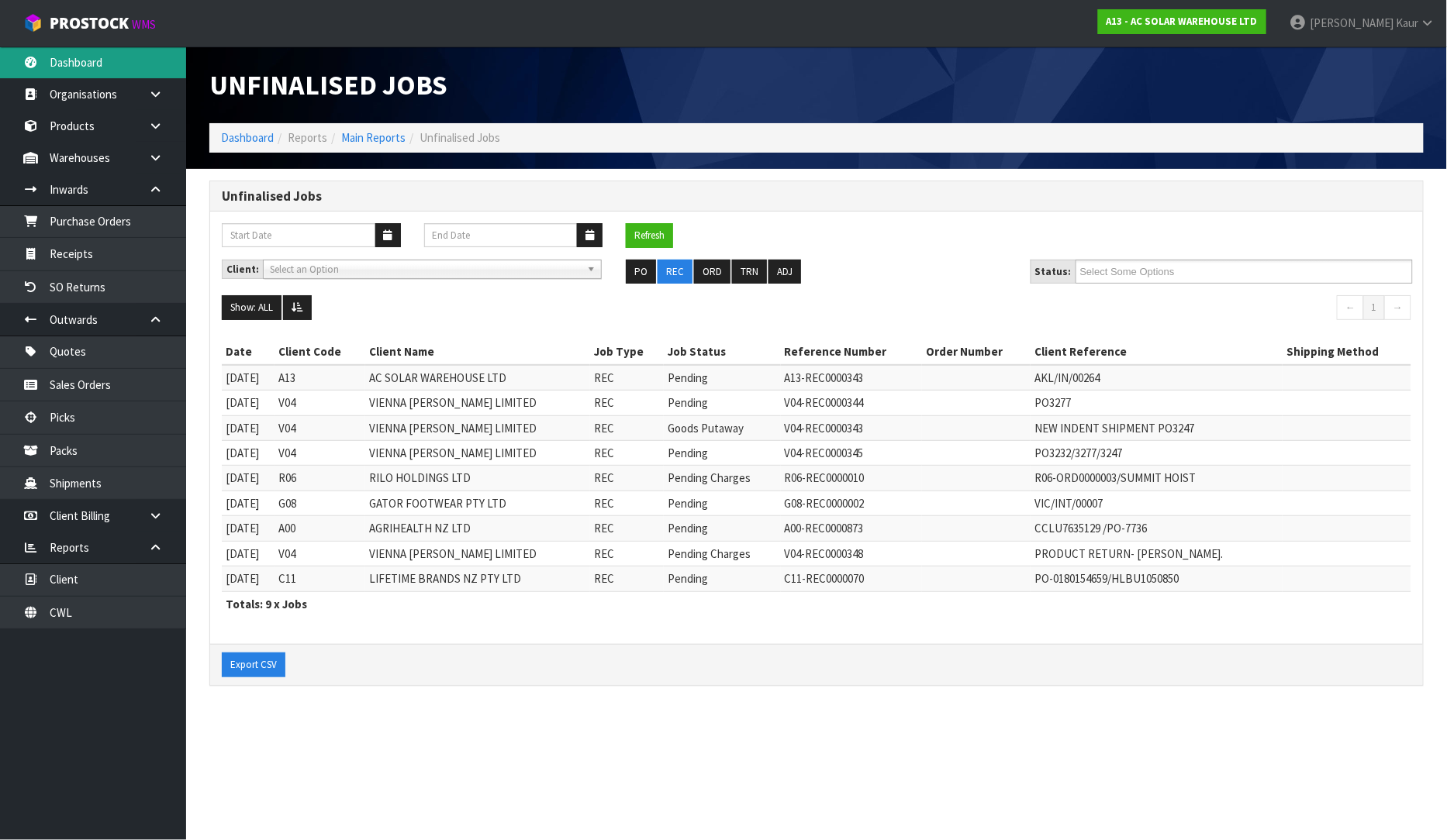
click at [152, 73] on link "Dashboard" at bounding box center [93, 62] width 186 height 32
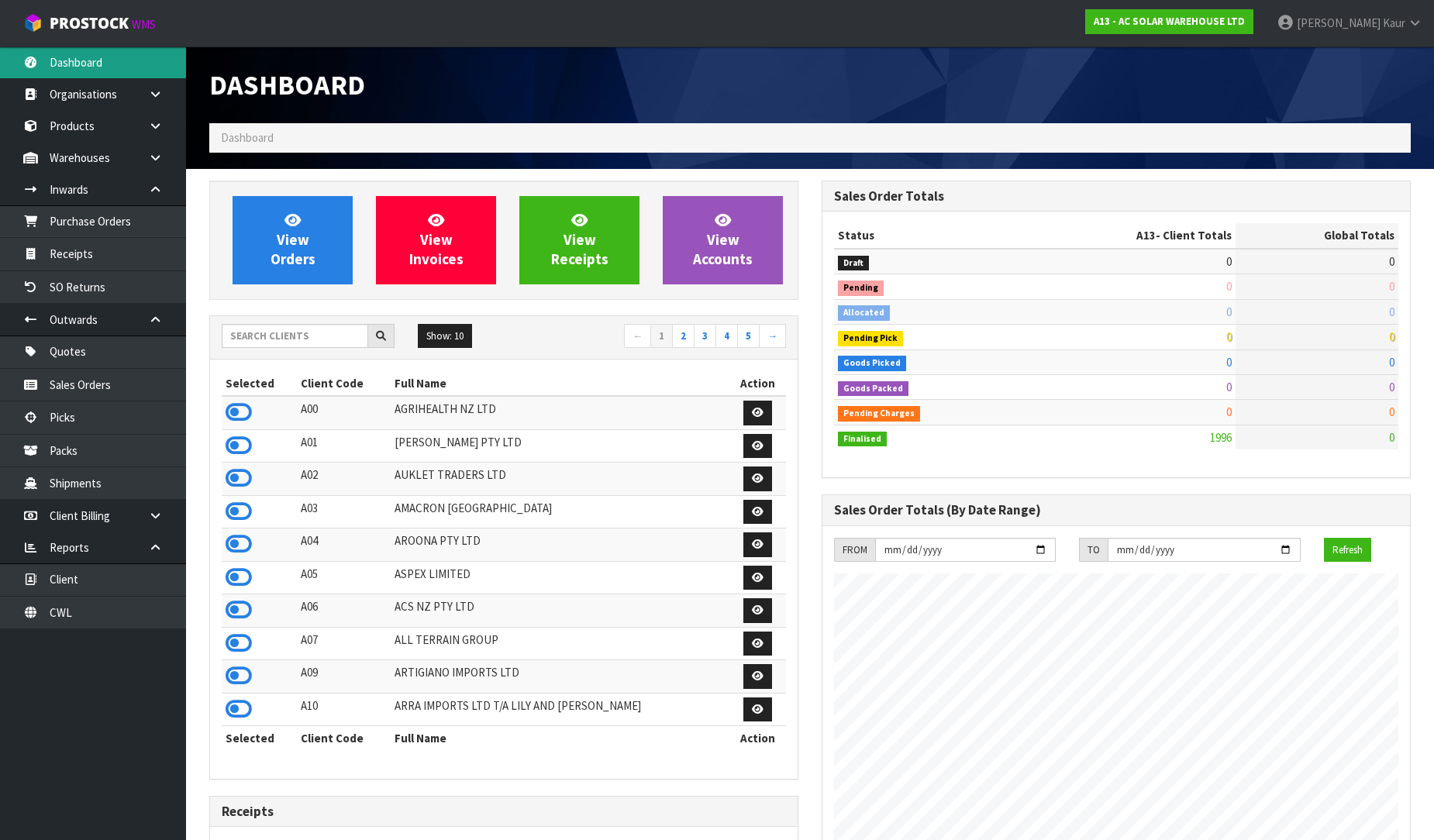
scroll to position [1225, 612]
click at [282, 338] on input "text" at bounding box center [295, 336] width 147 height 24
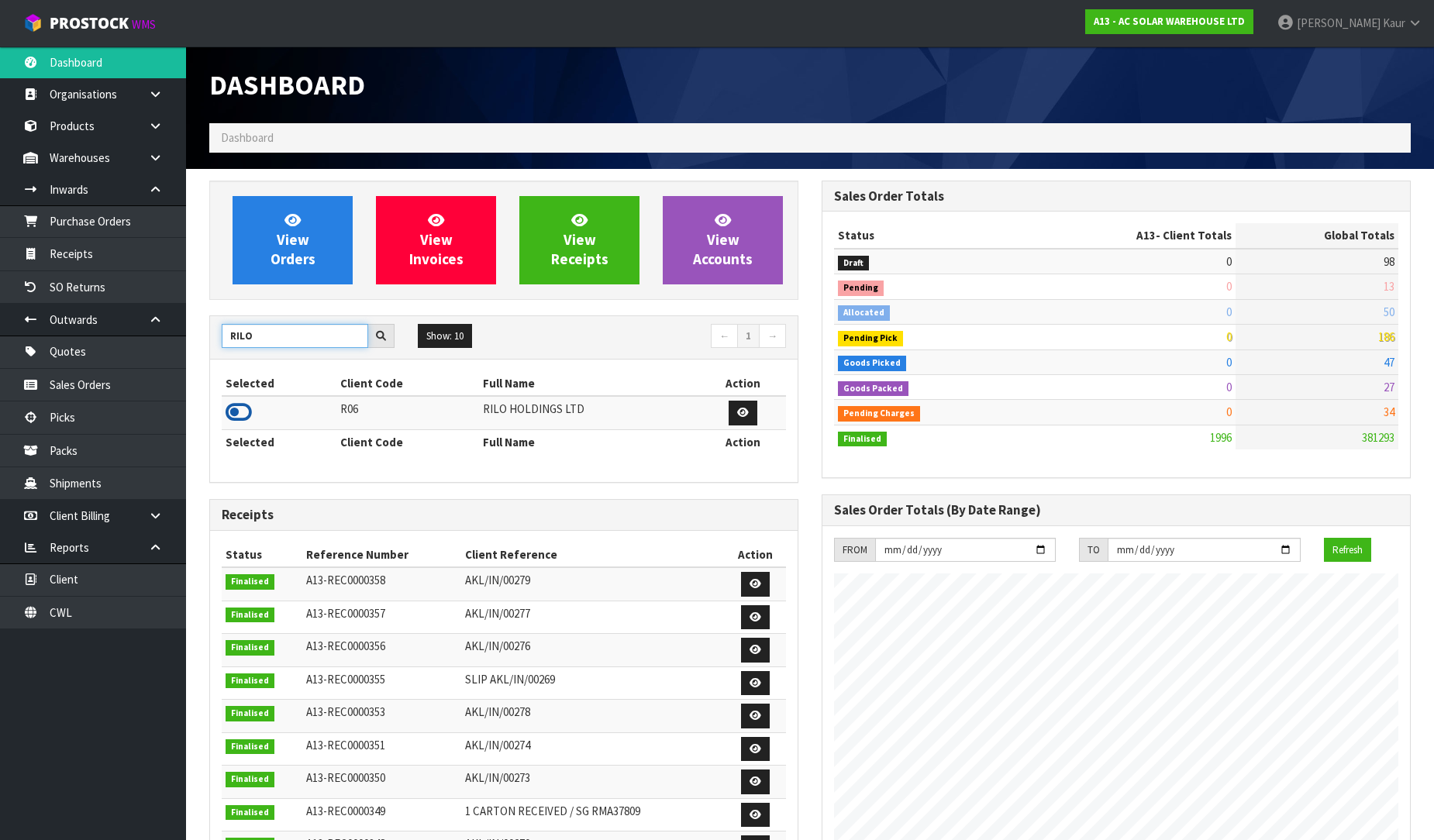
type input "RILO"
click at [235, 414] on icon at bounding box center [239, 412] width 27 height 24
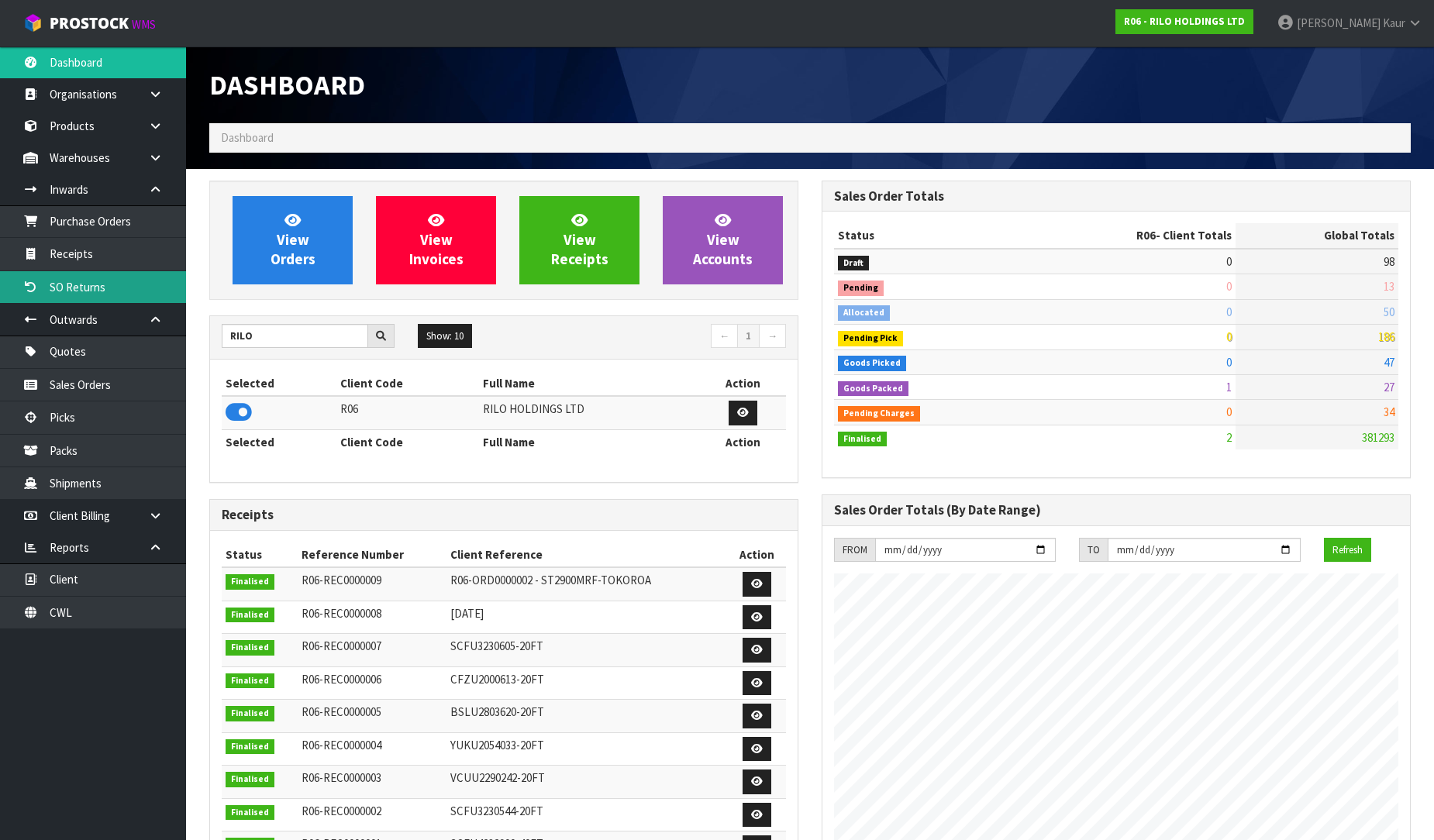
scroll to position [773931, 774526]
click at [140, 258] on link "Receipts" at bounding box center [93, 253] width 186 height 32
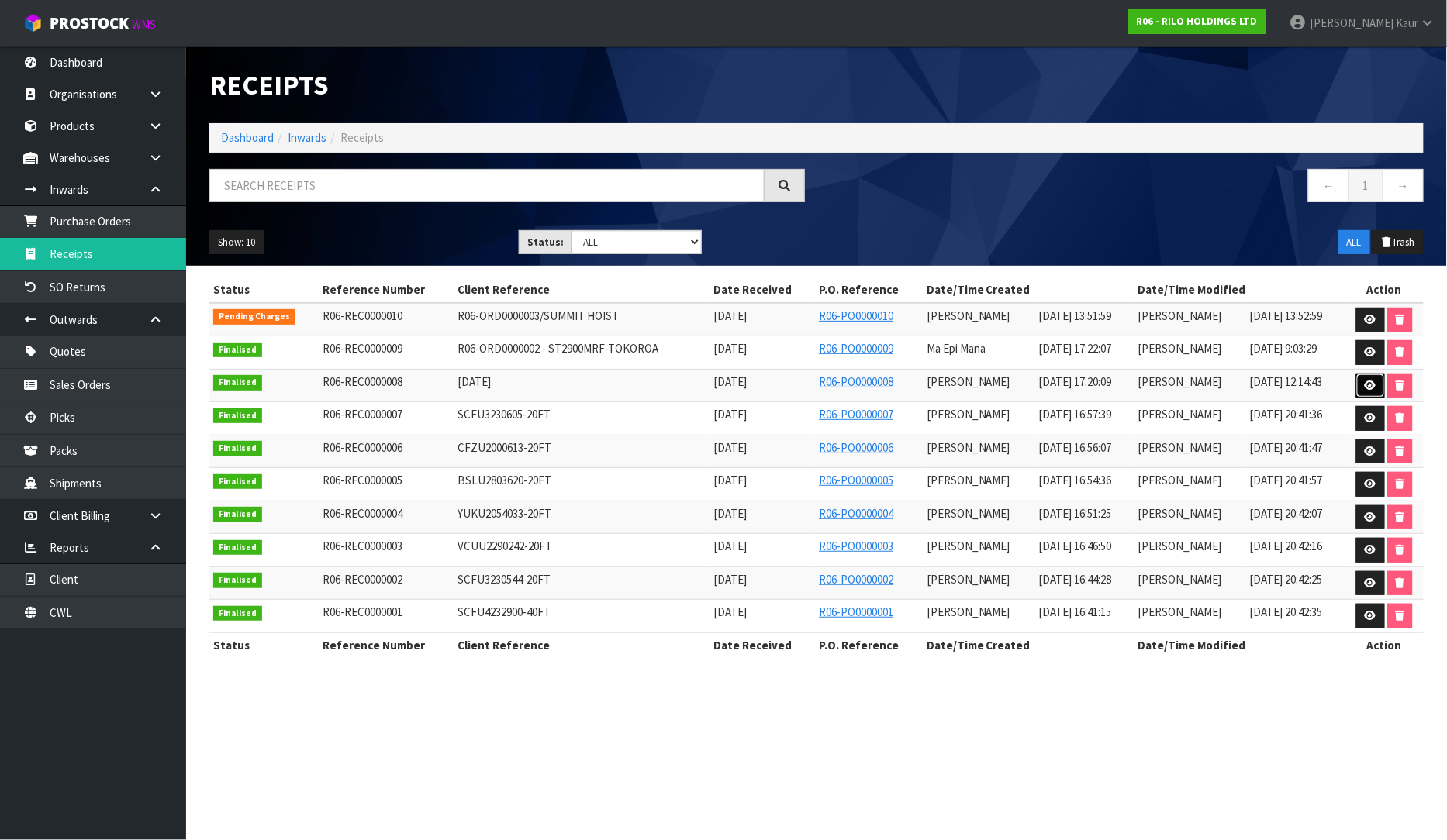
click at [1365, 387] on icon at bounding box center [1370, 385] width 12 height 10
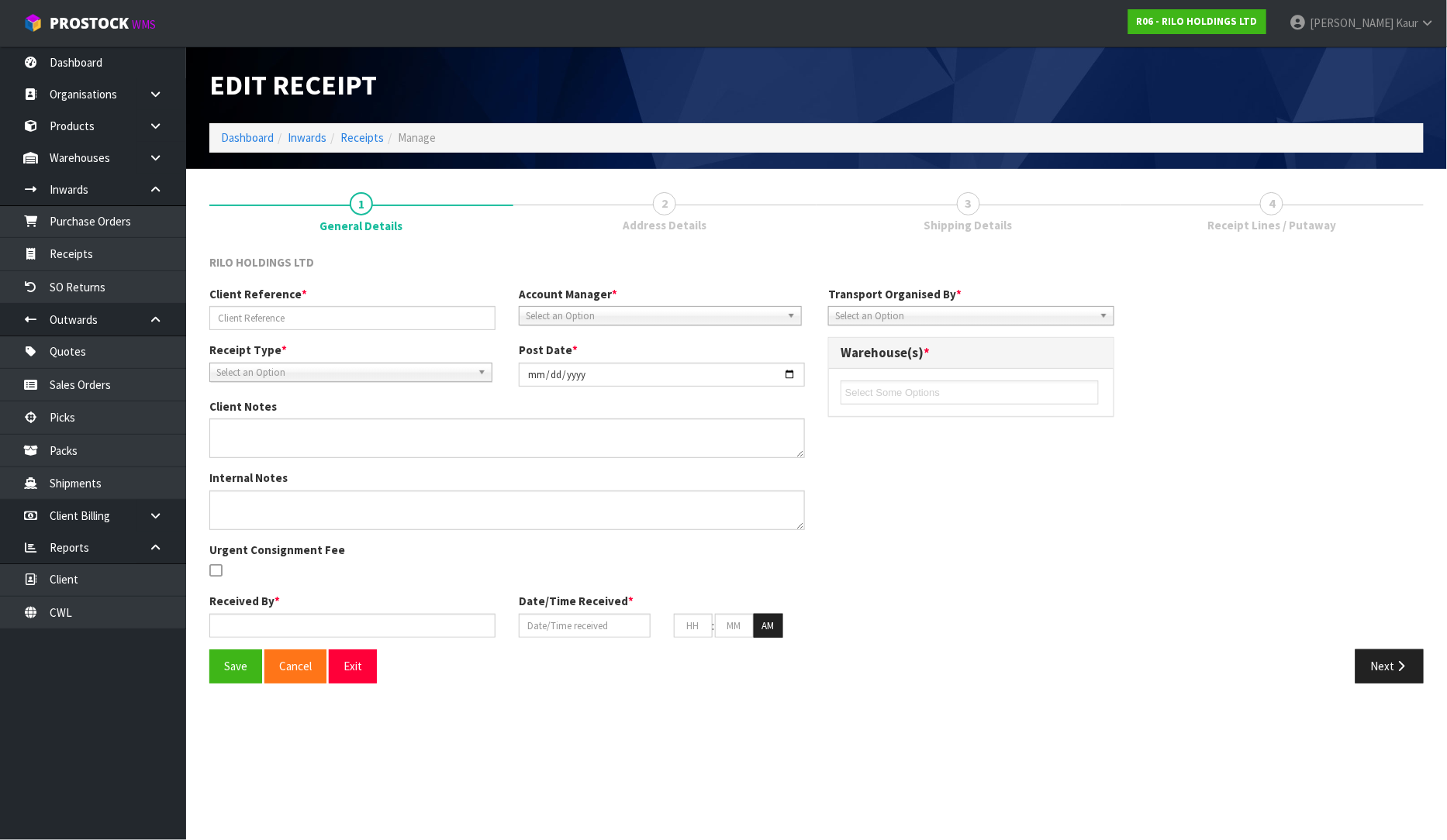
type input "01SEPTEMBER2025"
type input "[DATE]"
type input "[PERSON_NAME]"
type input "01/09/2025"
type input "11"
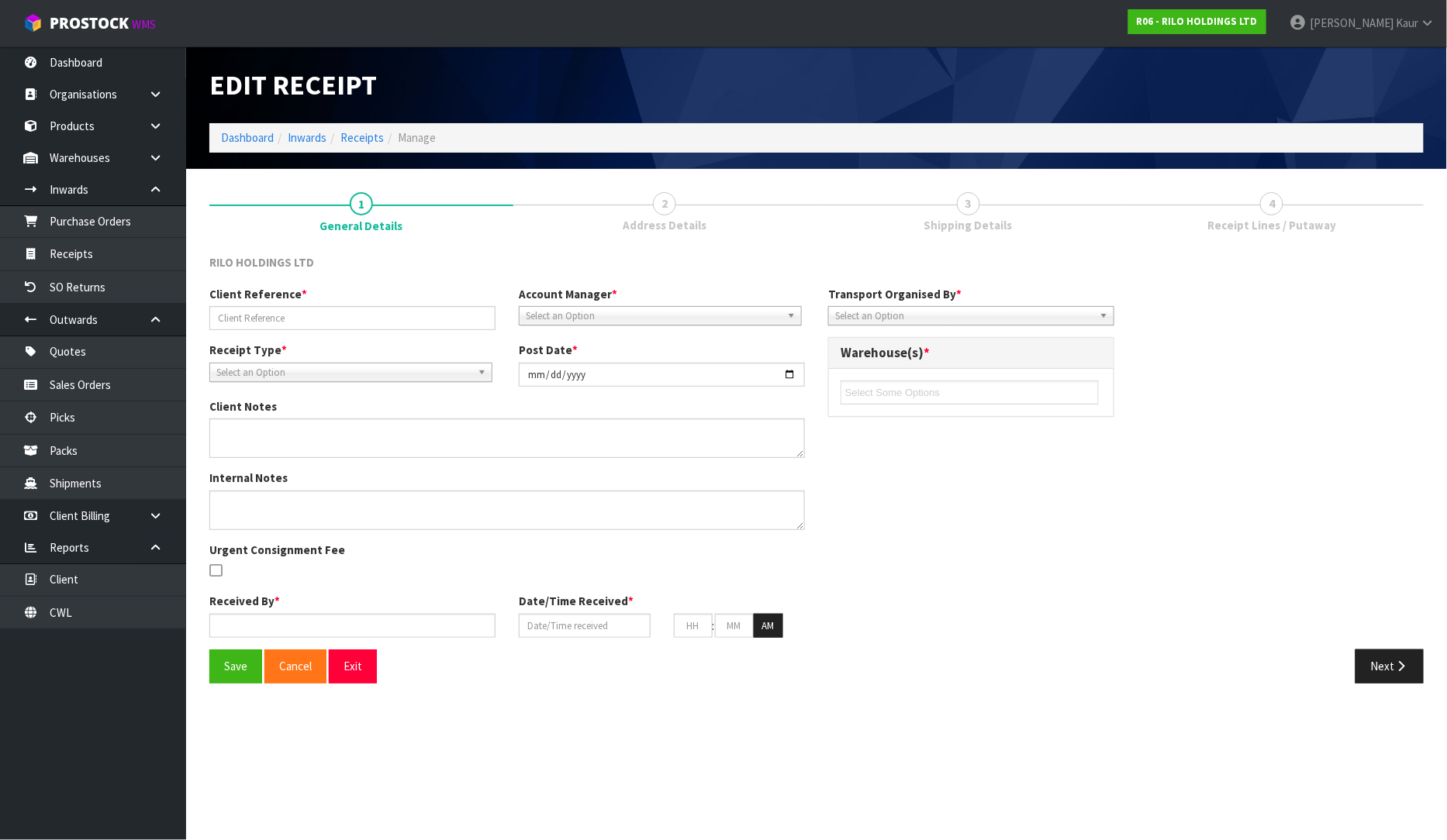
type input "20"
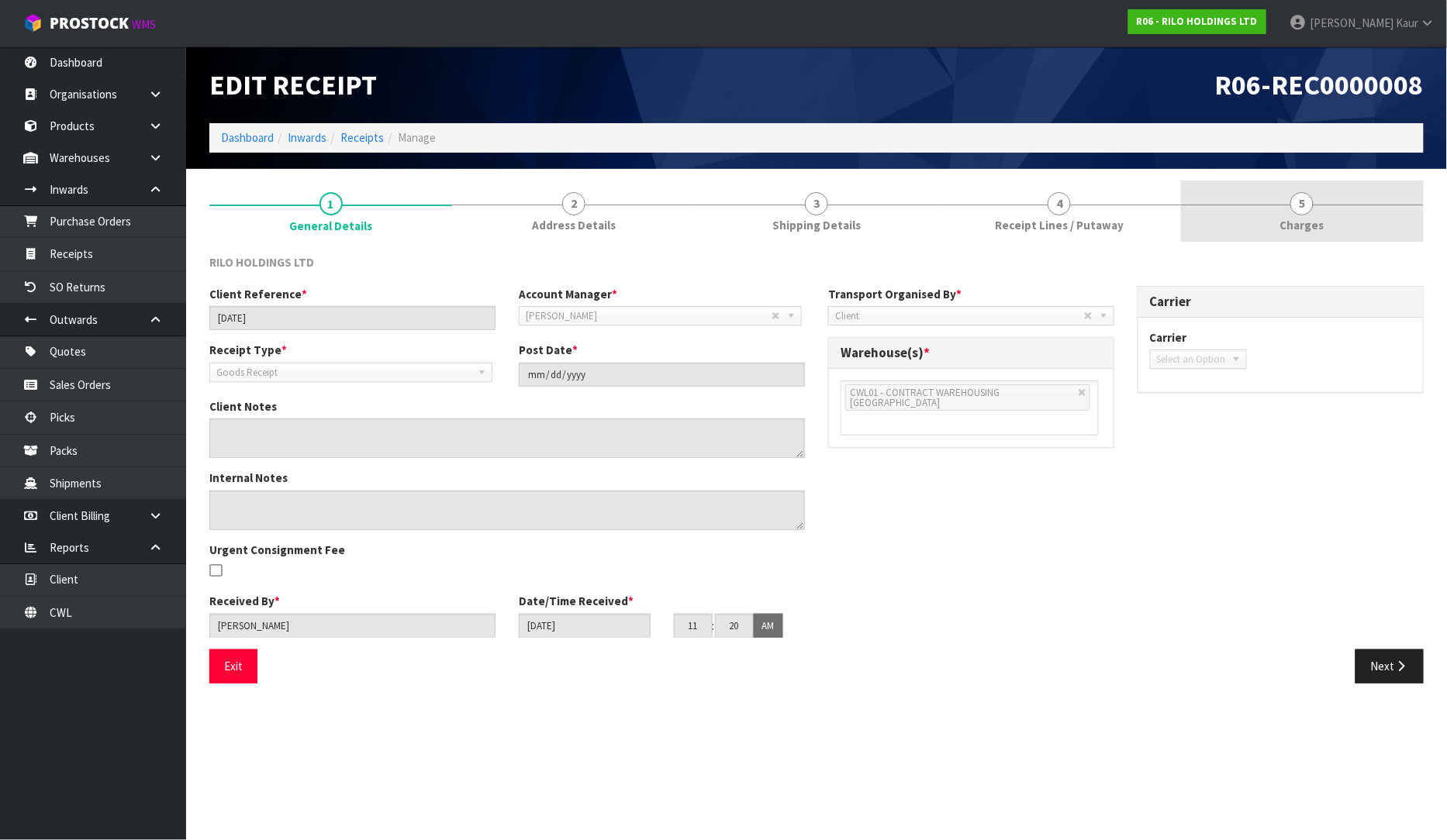
click at [1297, 211] on span "5" at bounding box center [1302, 204] width 24 height 24
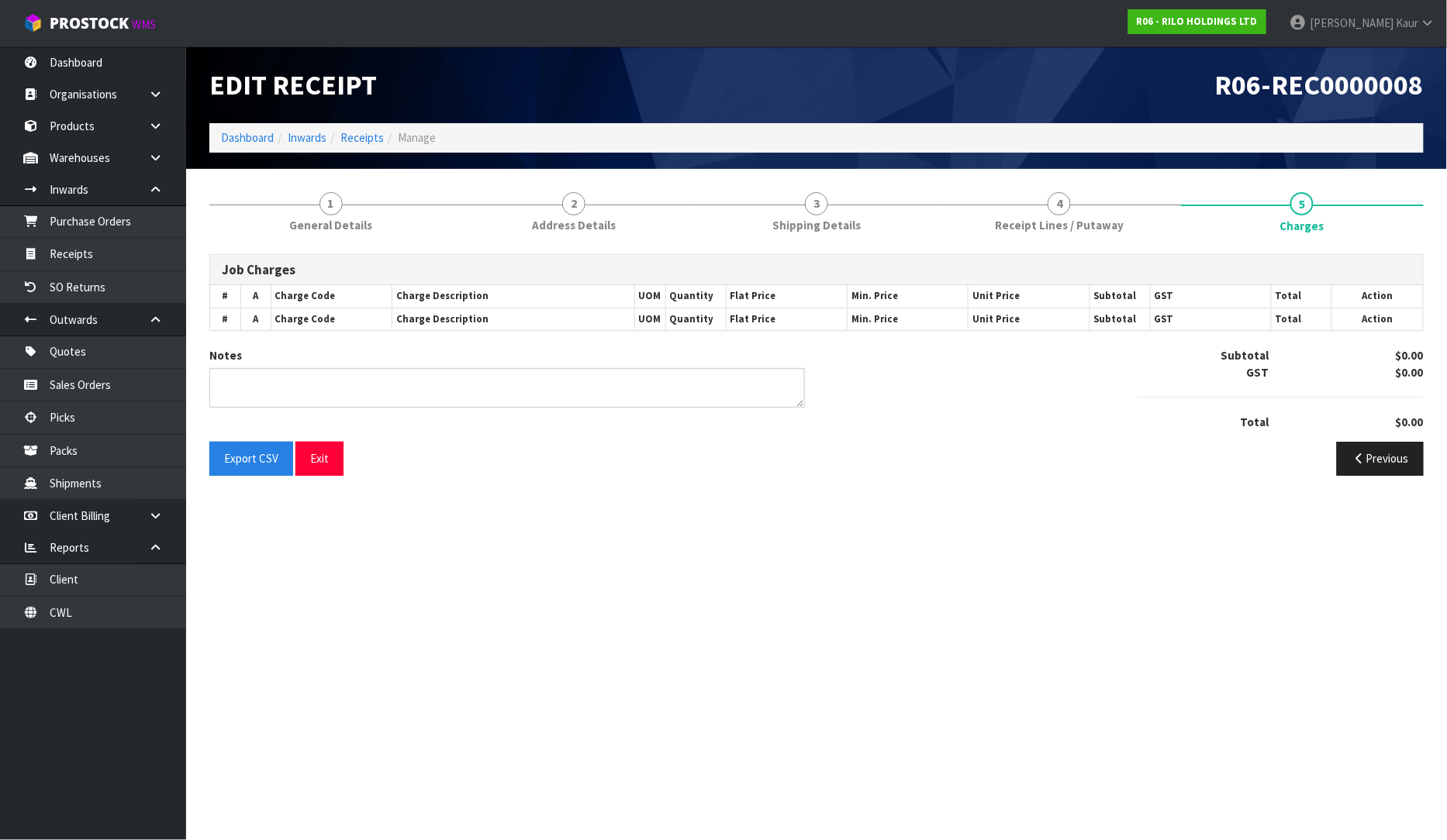
type textarea "NO CHARGES"
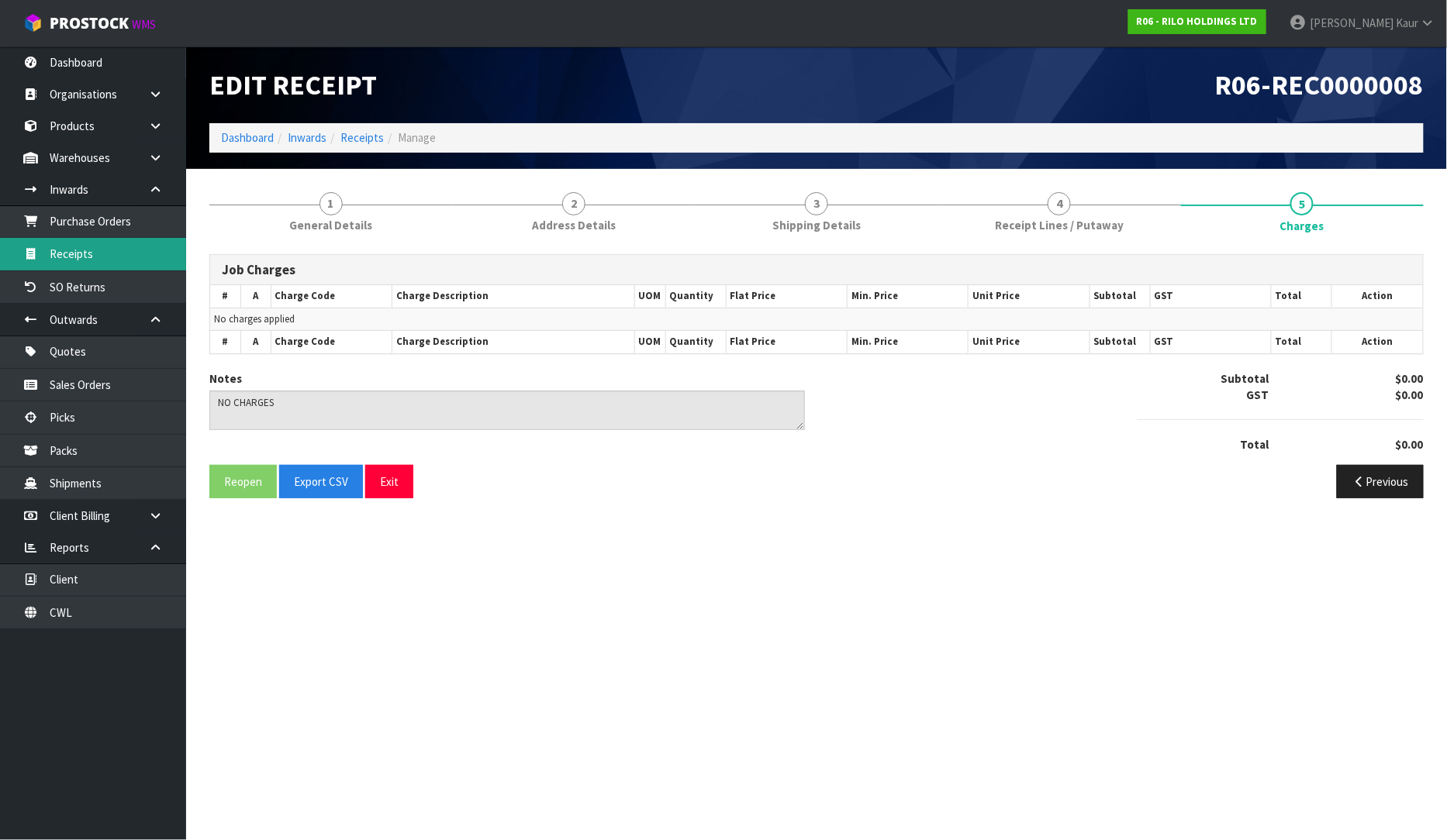
click at [93, 245] on link "Receipts" at bounding box center [93, 253] width 186 height 32
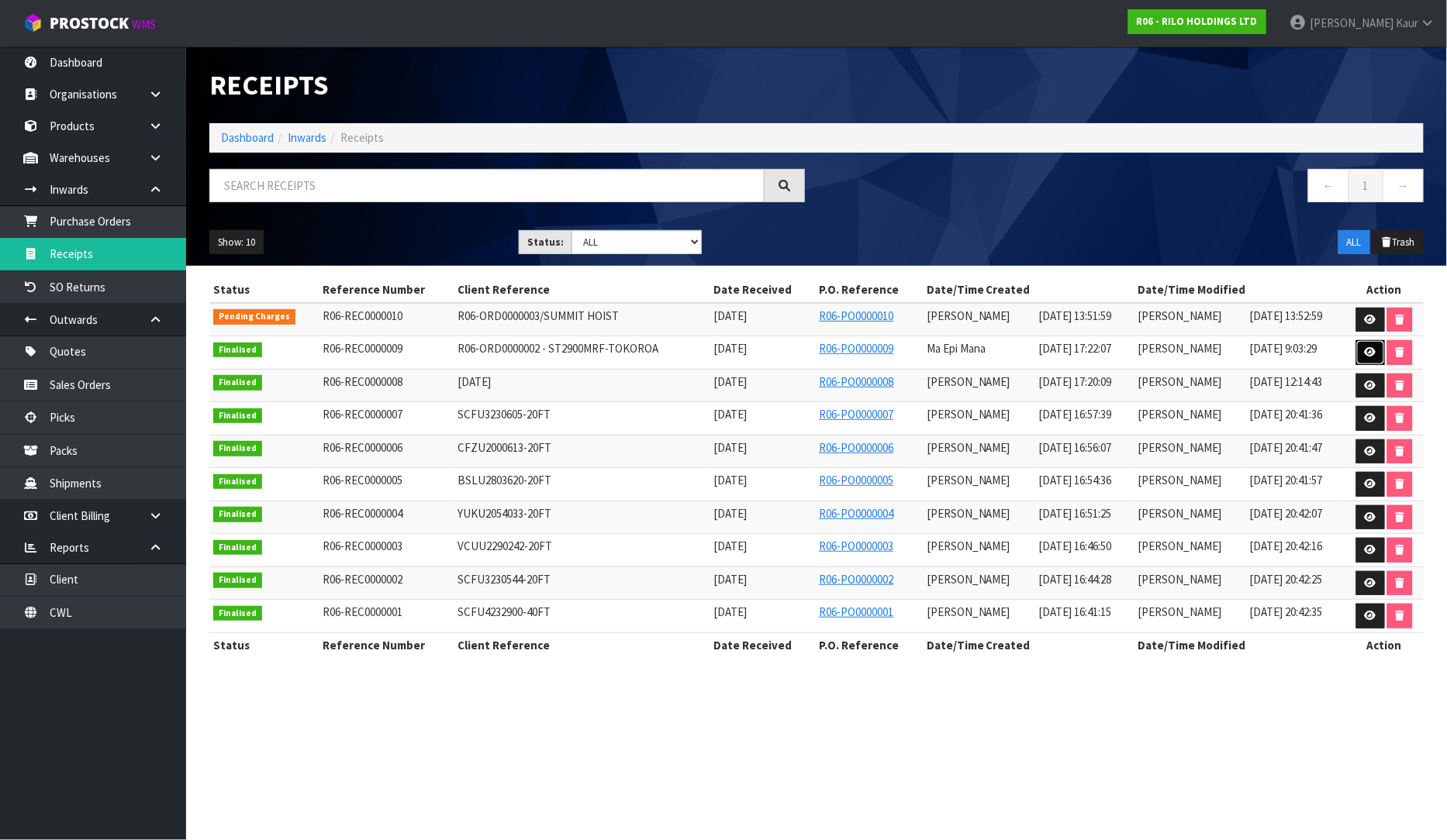
click at [1371, 346] on link at bounding box center [1370, 352] width 29 height 25
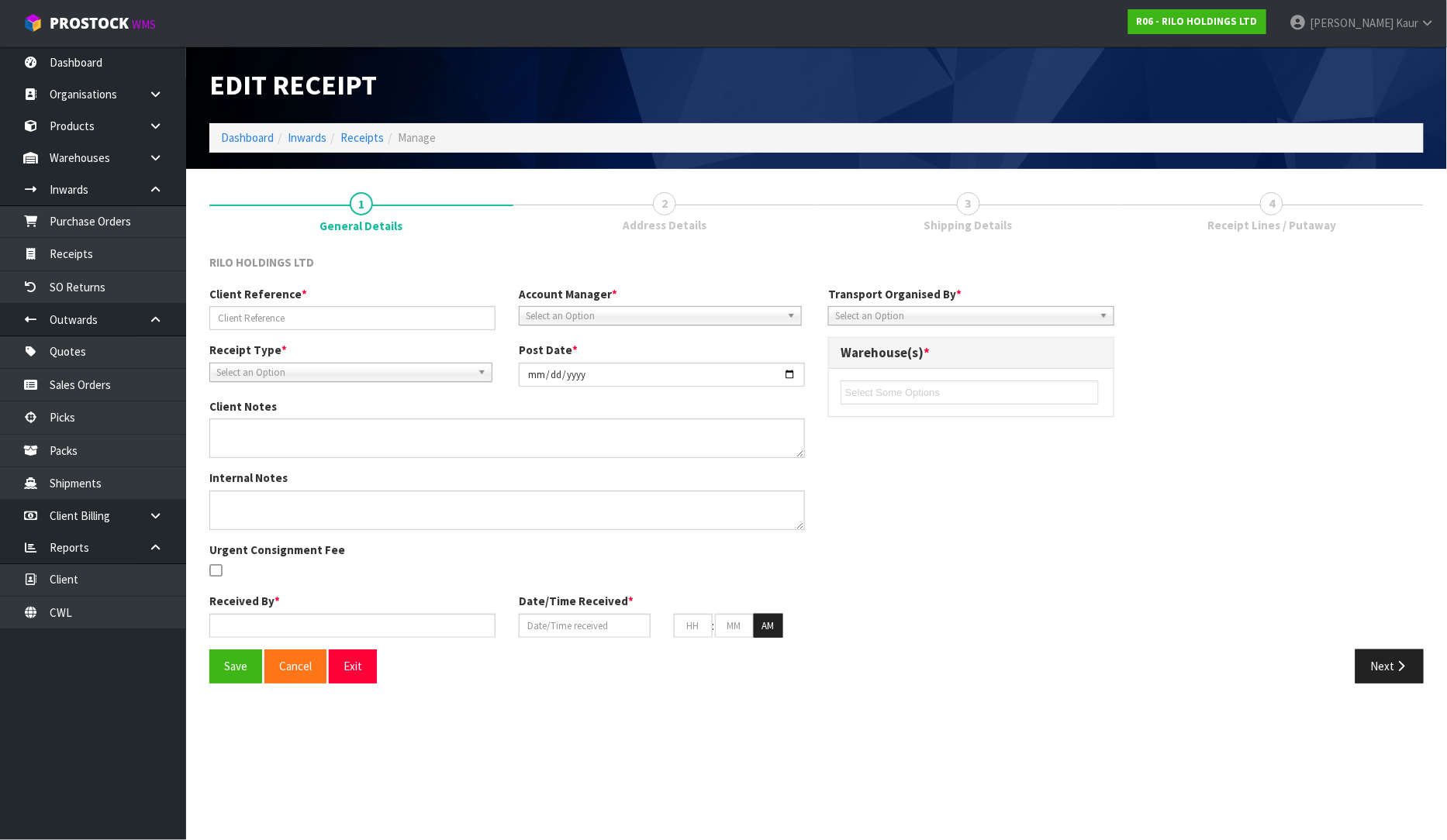
type input "R06-ORD0000002 - ST2900MRF-TOKOROA"
type input "2025-09-05"
type input "Ma Epi Mana"
type input "05/09/2025"
type input "11"
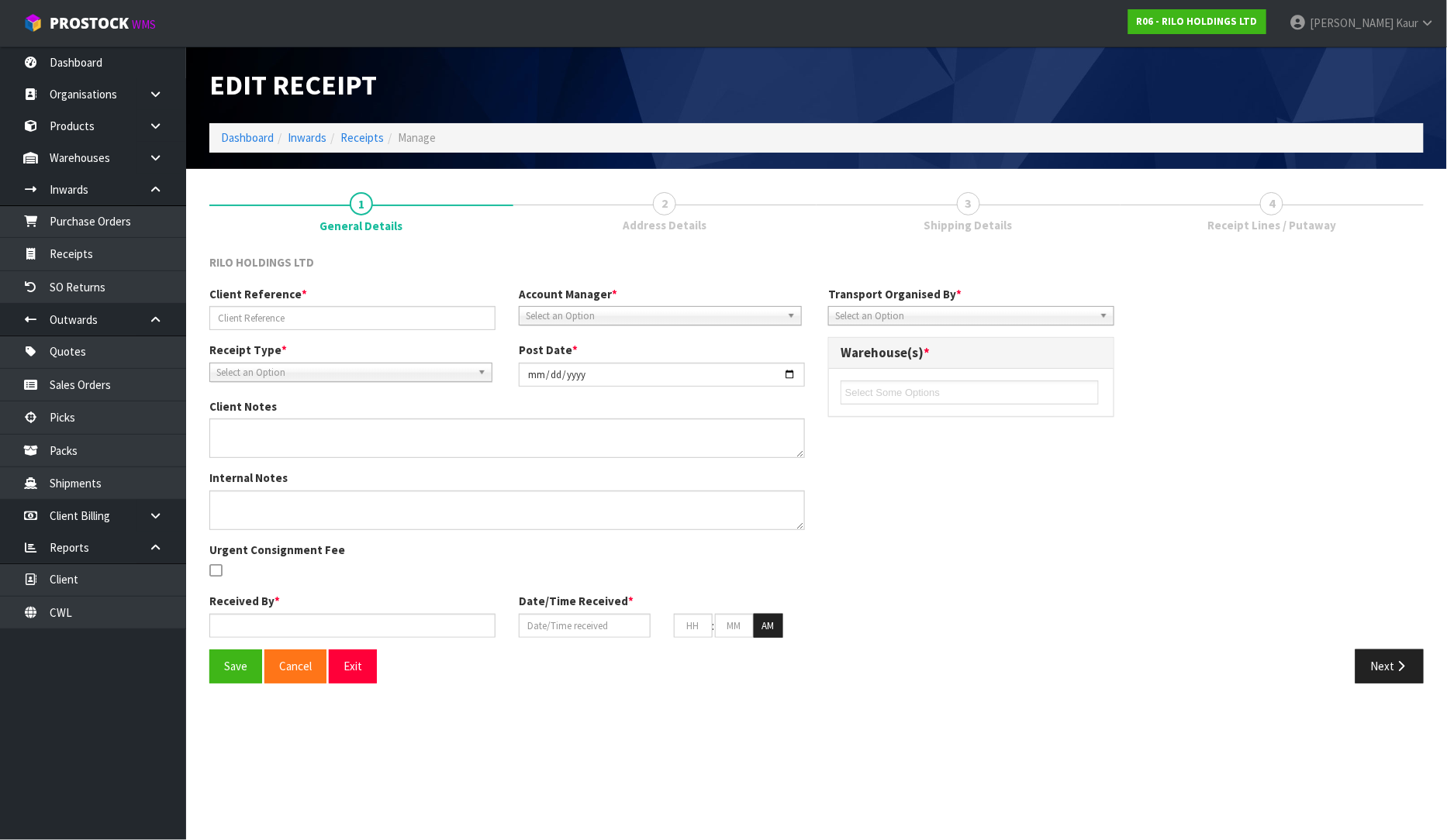
type input "22"
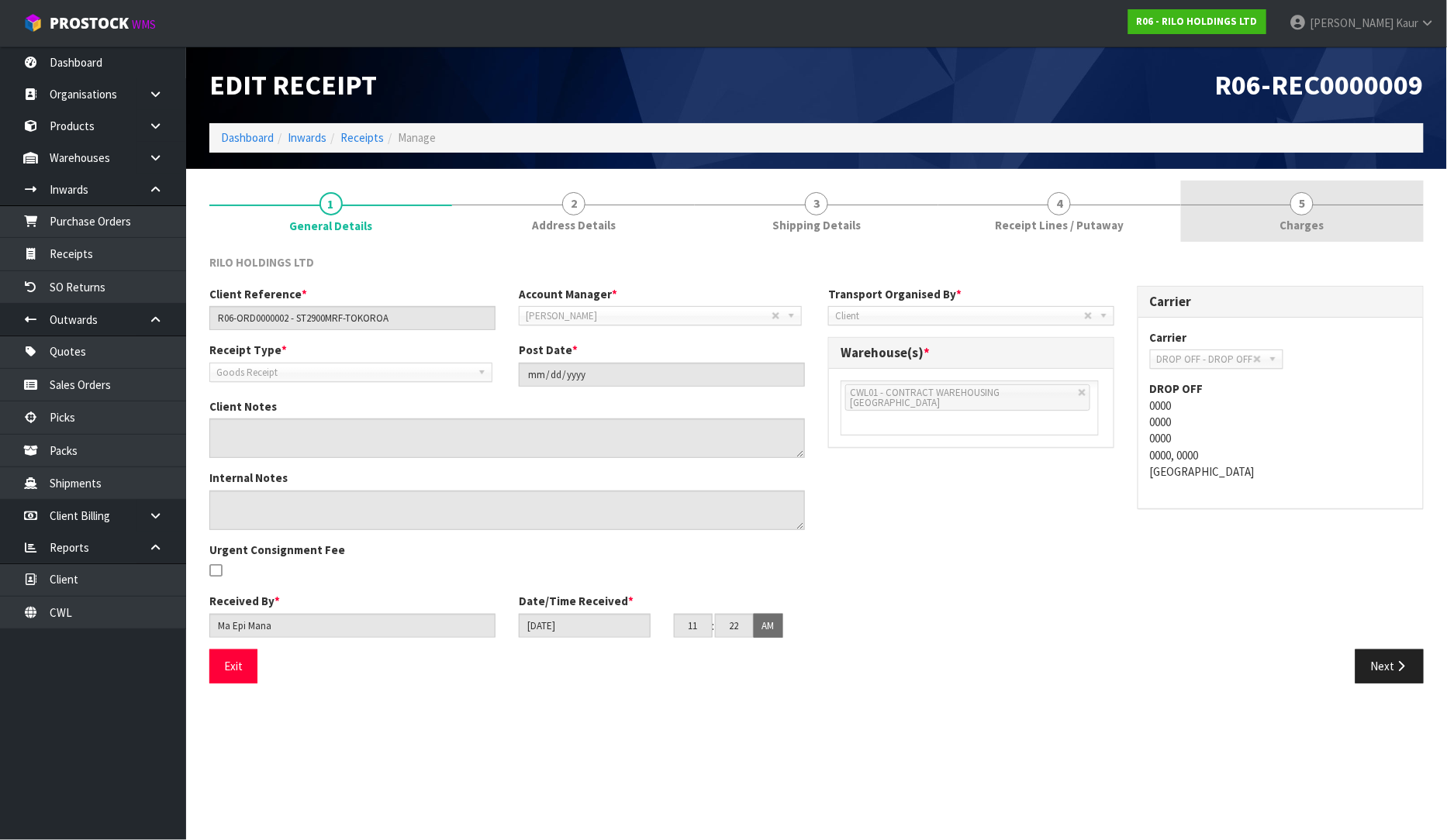
click at [1291, 212] on link "5 [GEOGRAPHIC_DATA]" at bounding box center [1302, 211] width 243 height 61
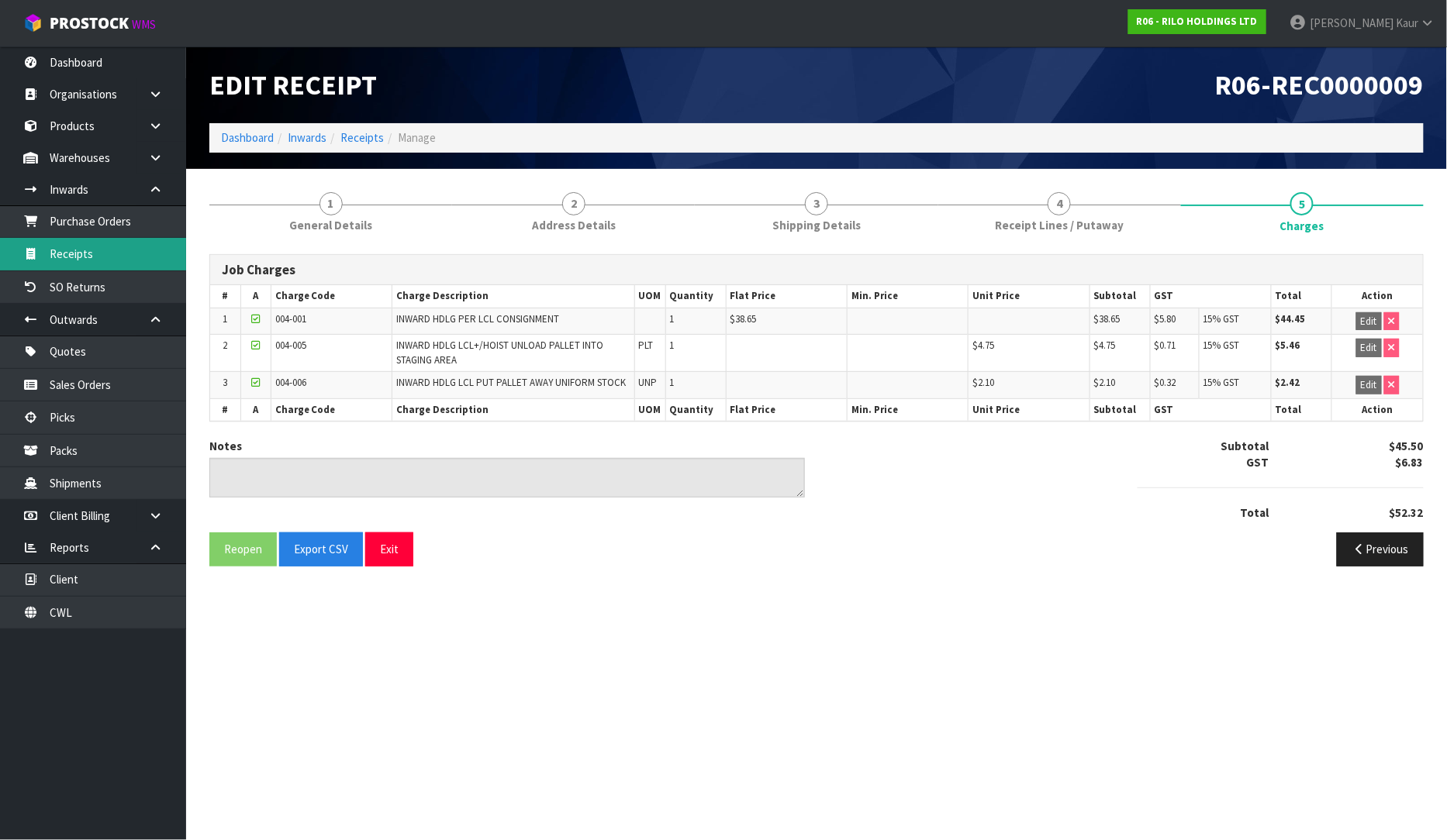
click at [98, 251] on link "Receipts" at bounding box center [93, 253] width 186 height 32
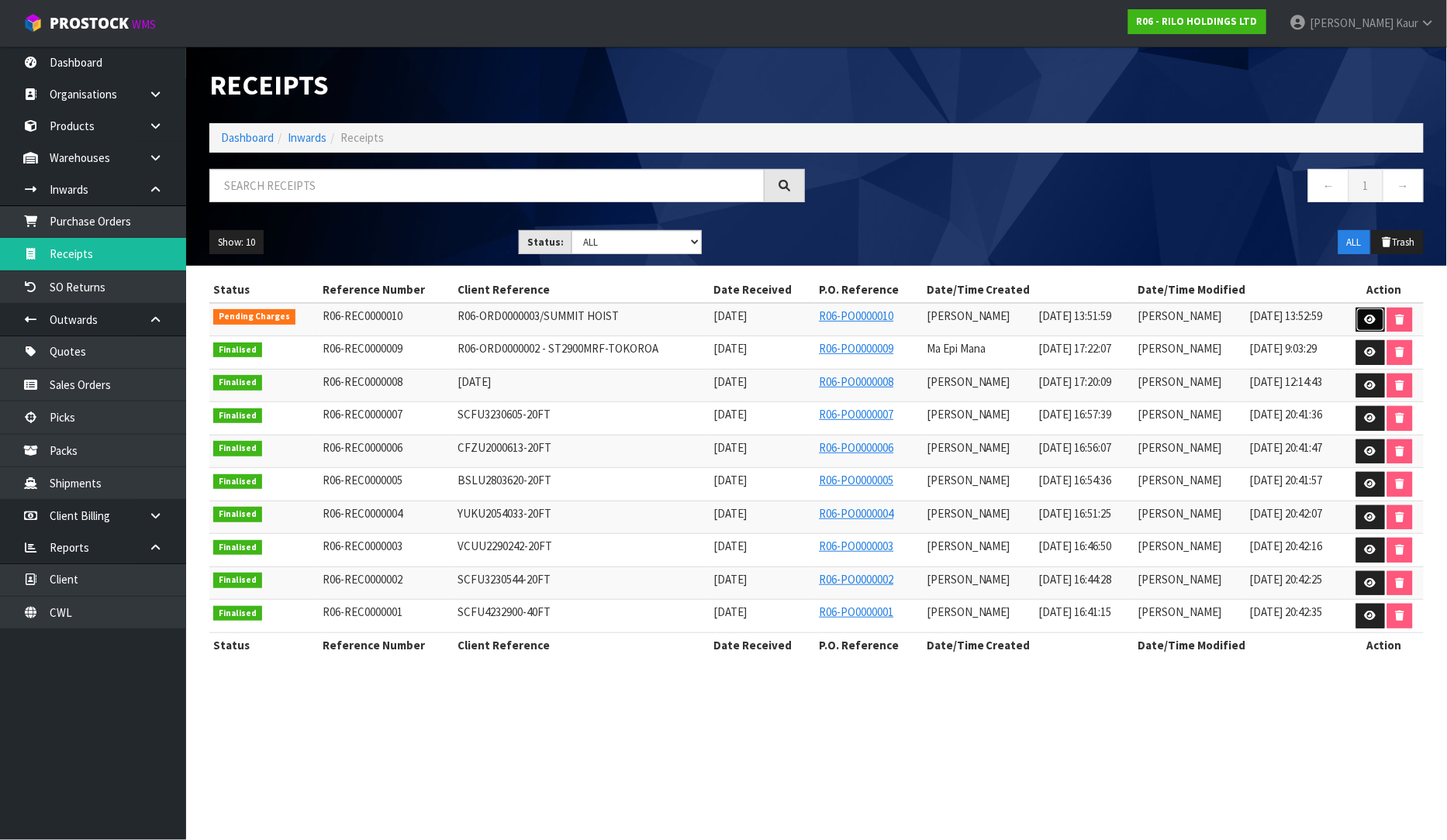
click at [1367, 315] on icon at bounding box center [1370, 319] width 12 height 10
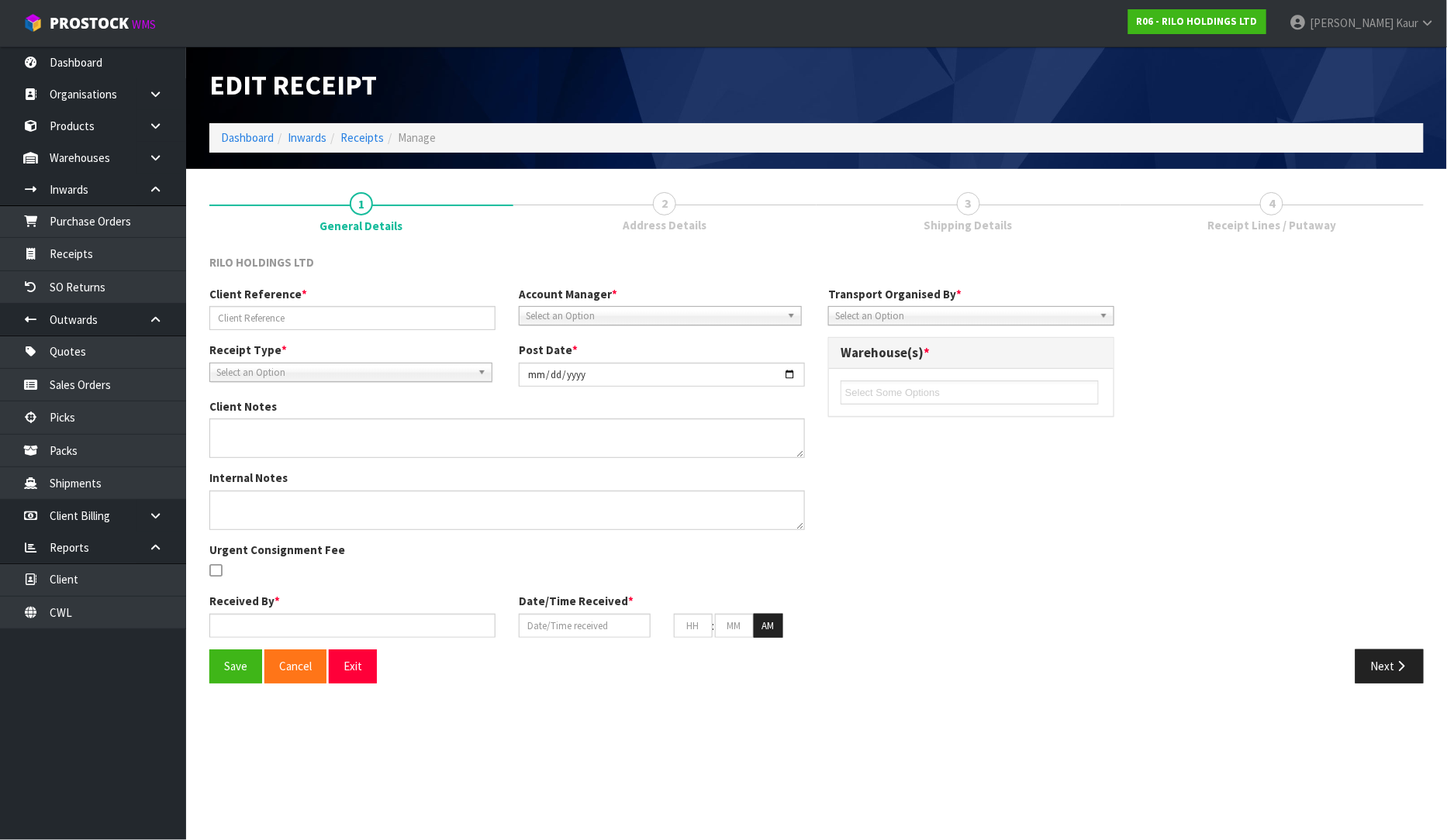
type input "R06-ORD0000003/SUMMIT HOIST"
type input "2025-09-11"
type input "[PERSON_NAME]"
type input "[DATE]"
type input "01"
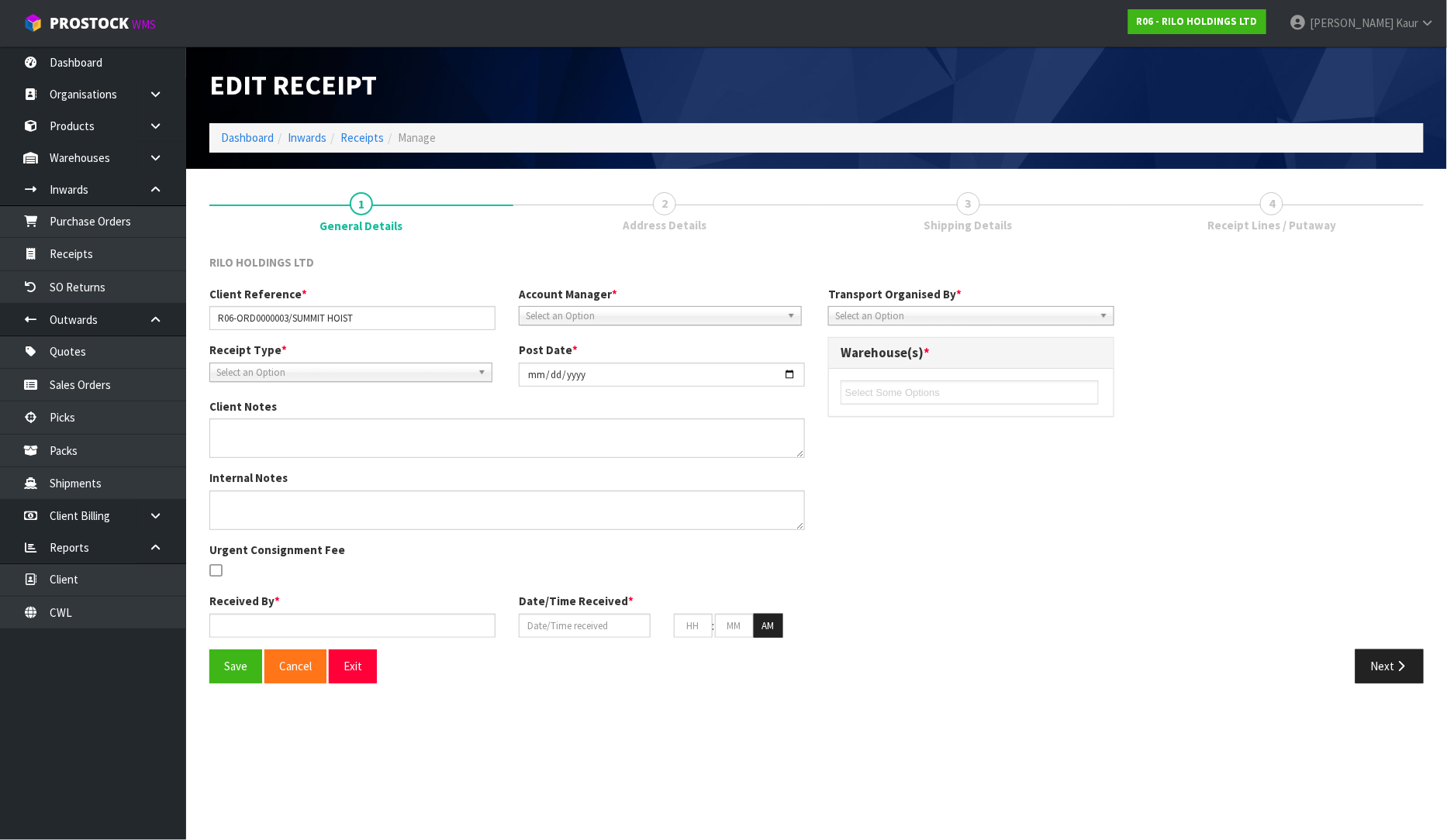
type input "51"
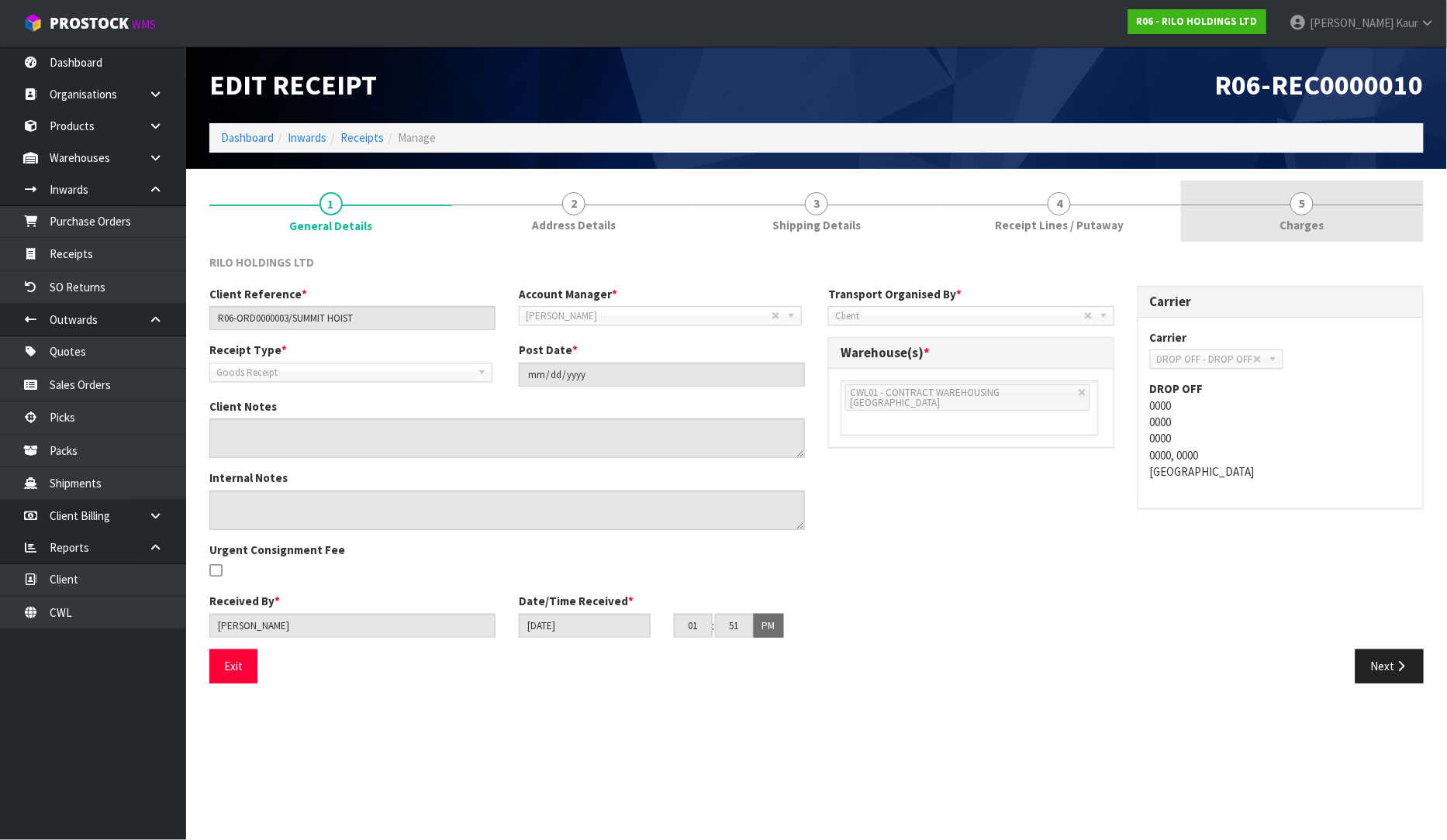
click at [1319, 214] on link "5 [GEOGRAPHIC_DATA]" at bounding box center [1302, 211] width 243 height 61
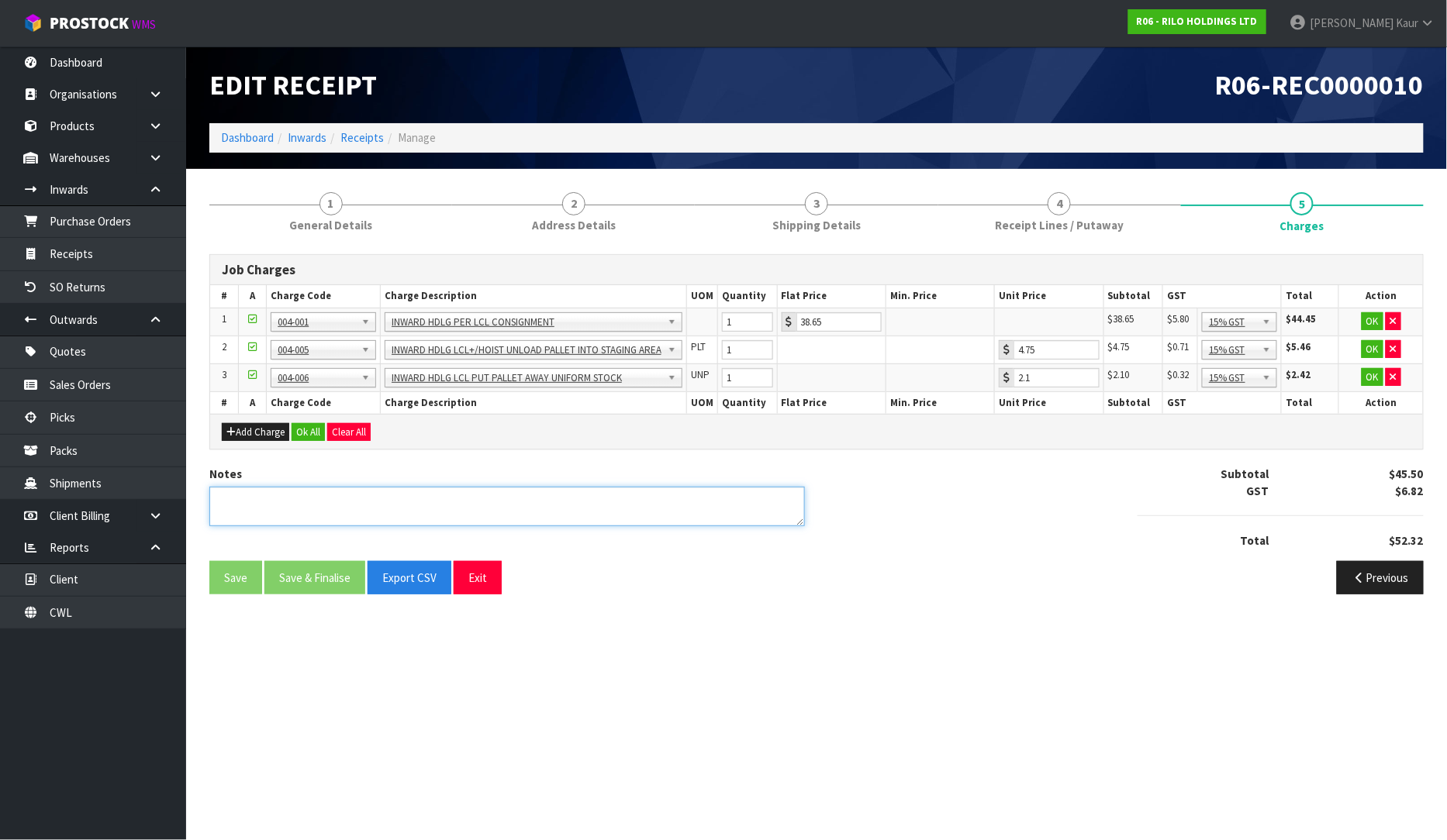
click at [257, 506] on textarea at bounding box center [507, 507] width 596 height 39
type textarea "NO CHARGES"
click at [358, 425] on button "Clear All" at bounding box center [349, 432] width 43 height 19
click at [377, 426] on button "Confirm Clear All" at bounding box center [366, 432] width 78 height 19
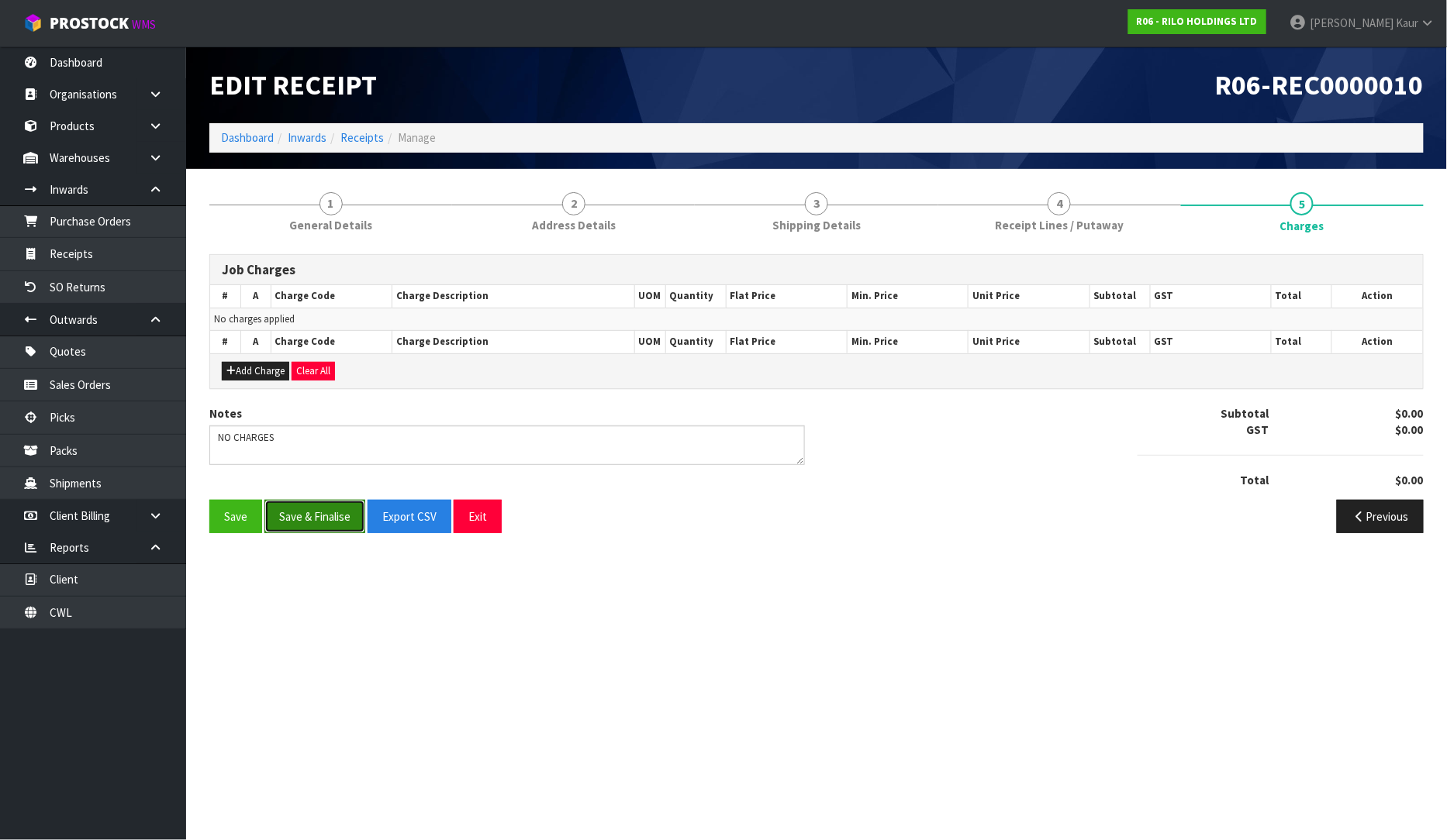
click at [330, 525] on button "Save & Finalise" at bounding box center [315, 517] width 101 height 34
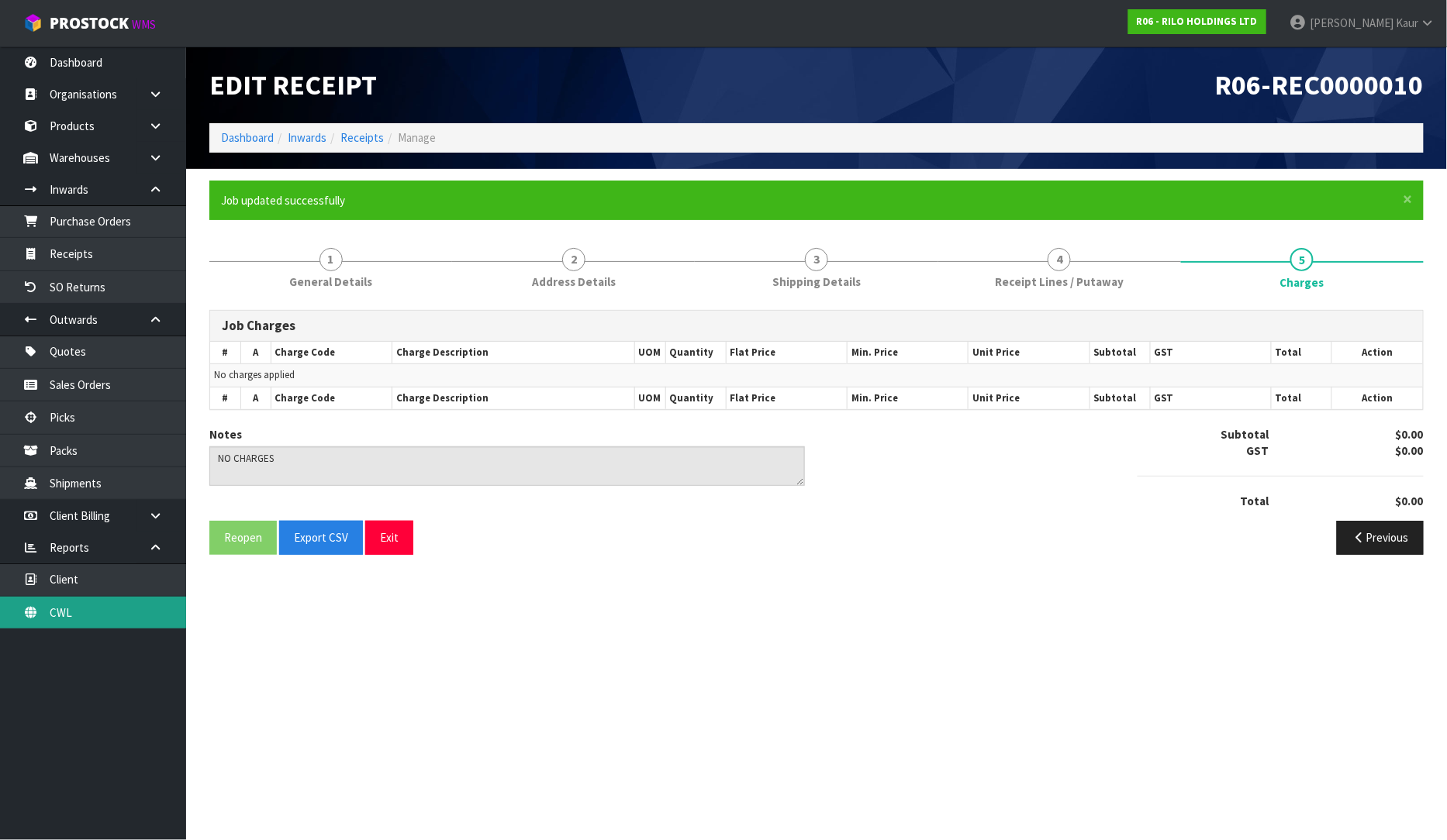
click at [63, 612] on link "CWL" at bounding box center [93, 612] width 186 height 32
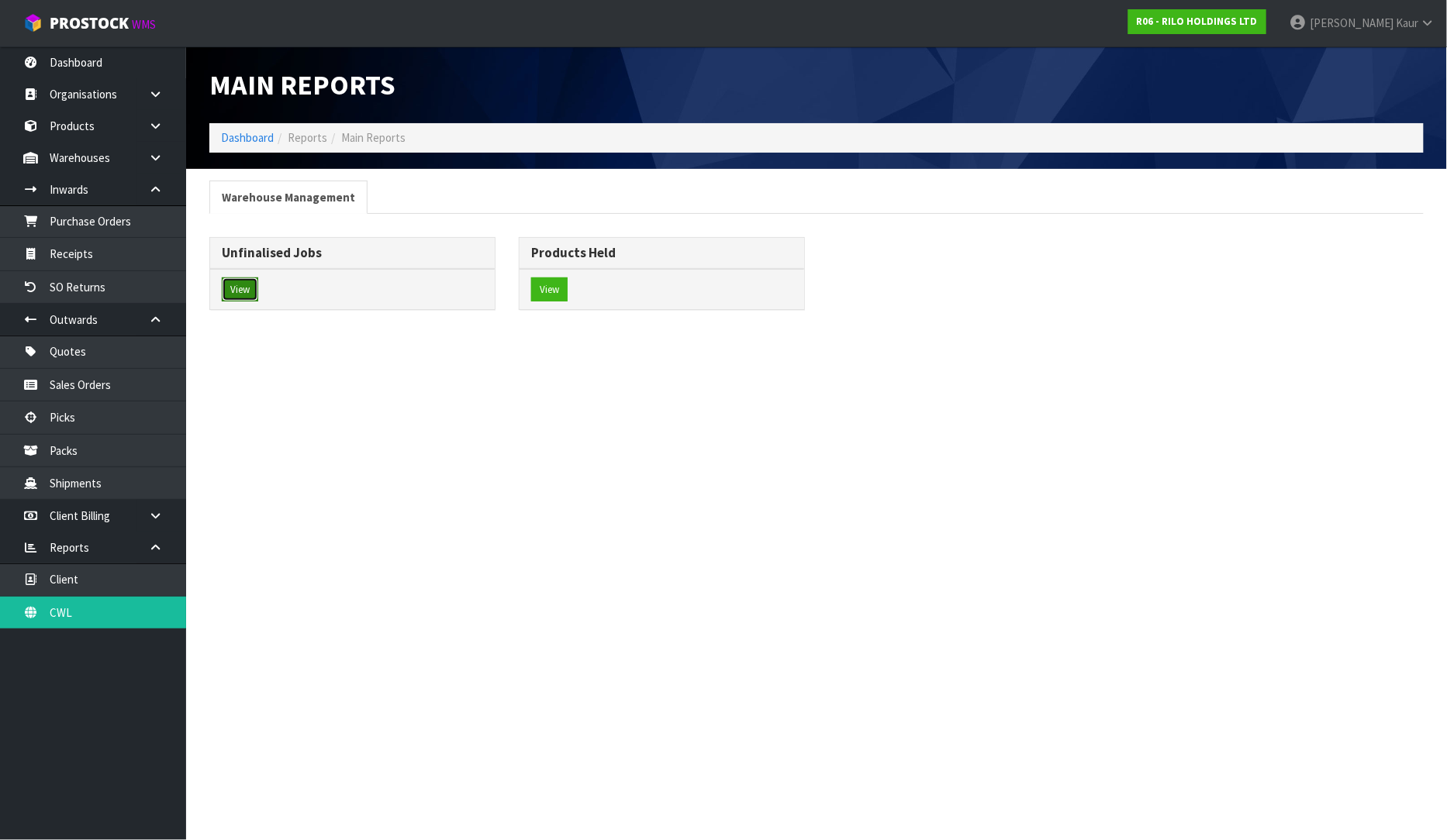
click at [254, 293] on button "View" at bounding box center [240, 289] width 36 height 25
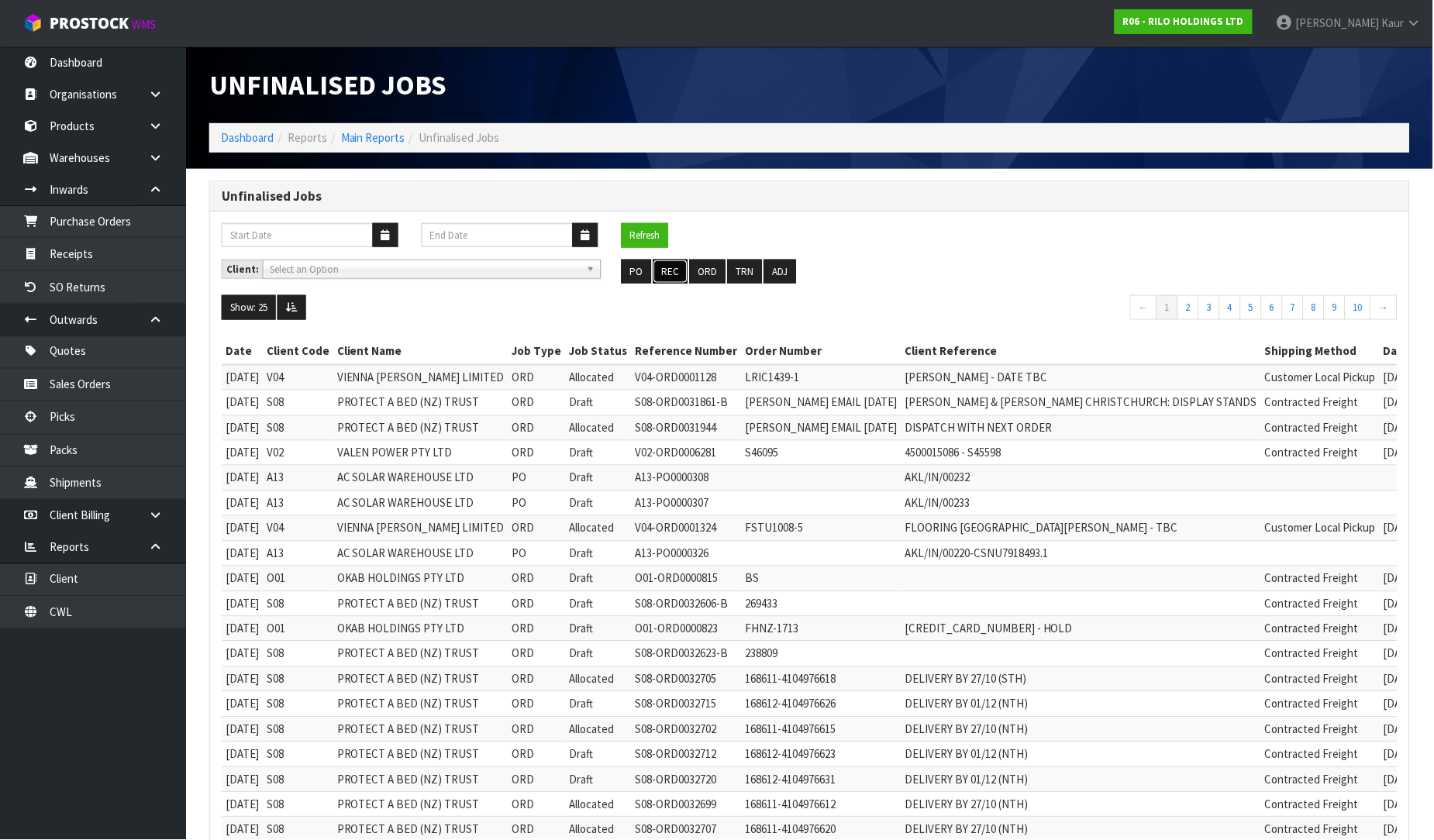
click at [665, 269] on button "REC" at bounding box center [671, 271] width 35 height 25
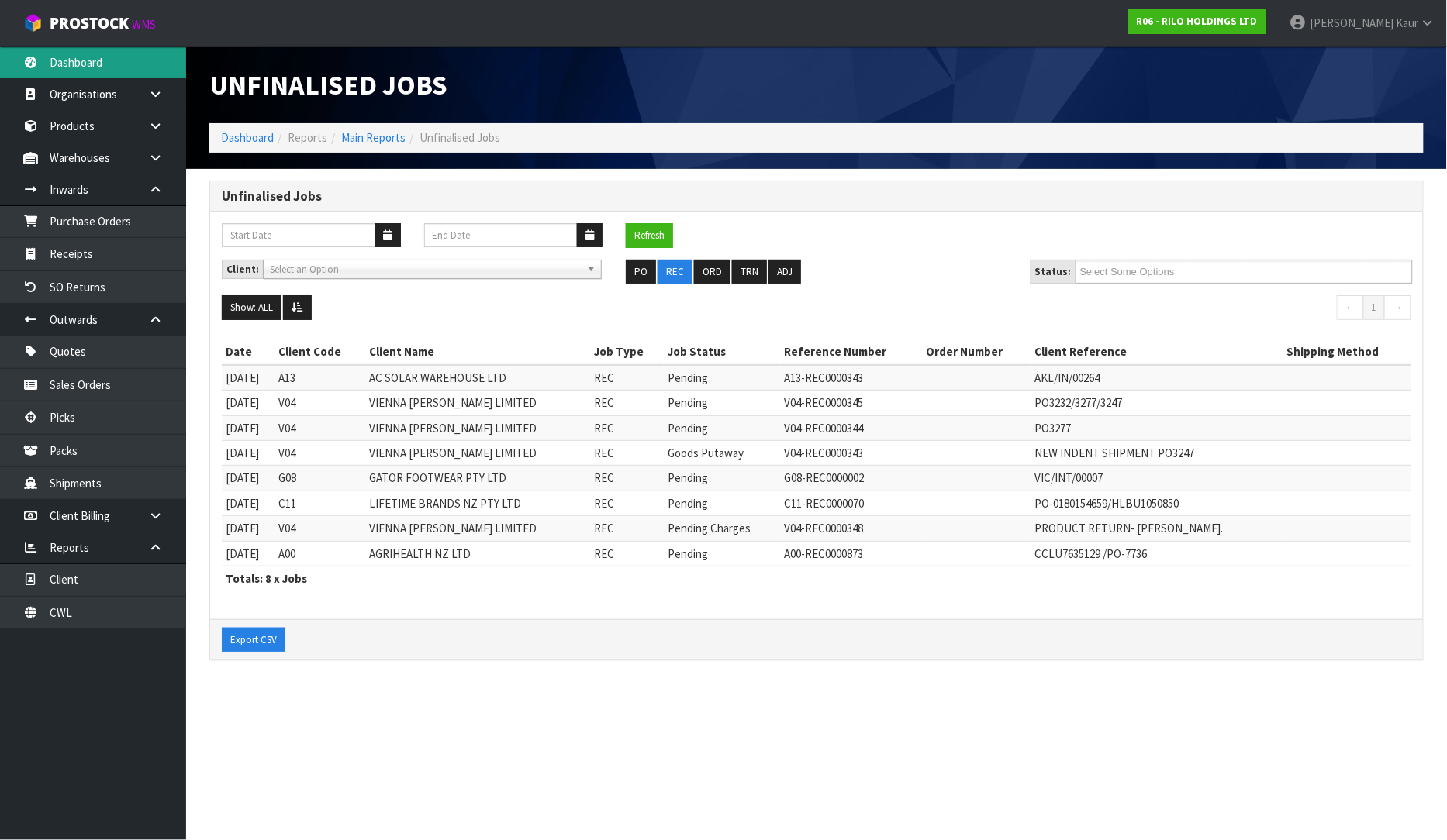
click at [59, 63] on link "Dashboard" at bounding box center [93, 62] width 186 height 32
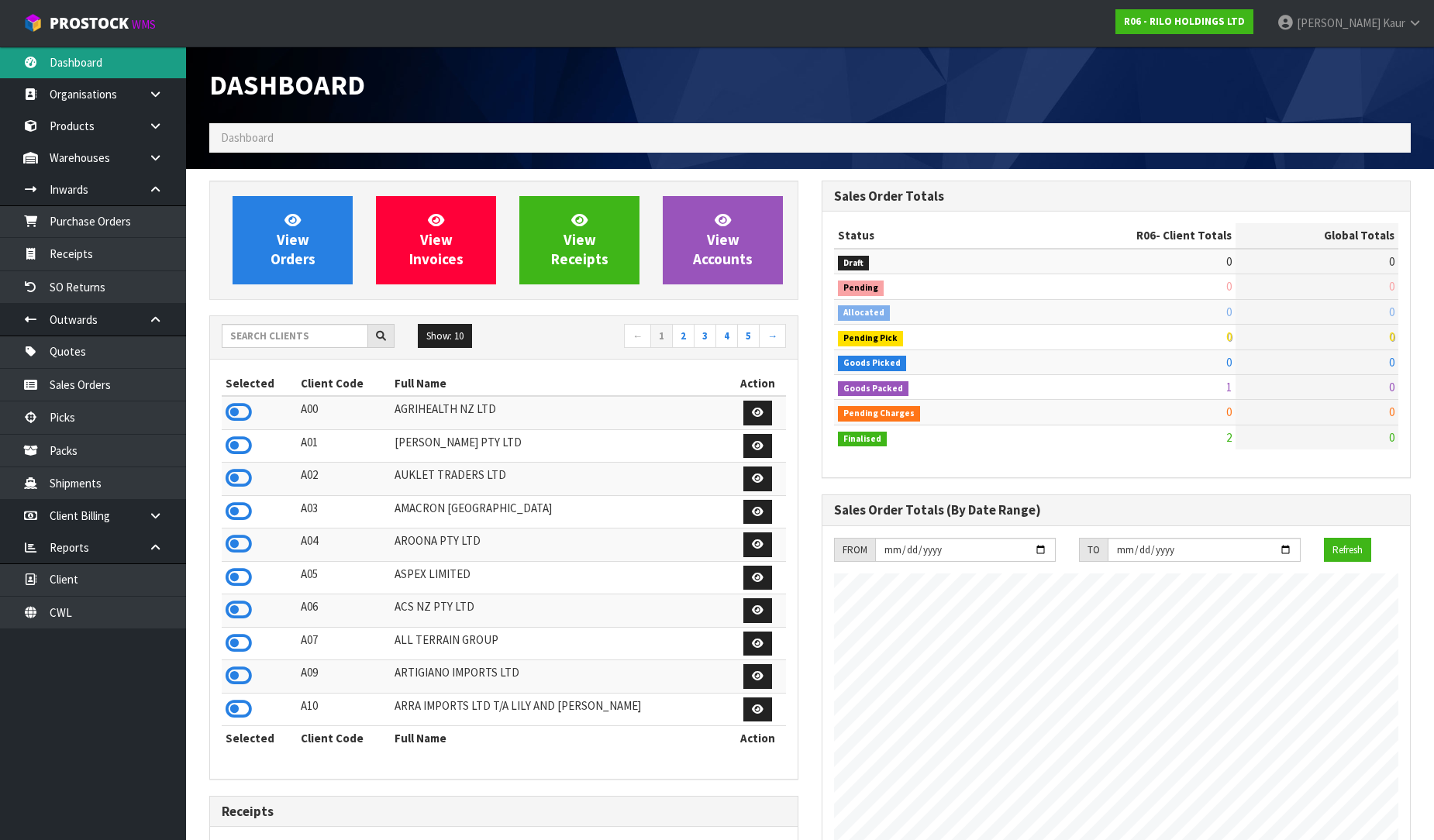
scroll to position [947, 612]
click at [293, 324] on input "text" at bounding box center [295, 336] width 147 height 24
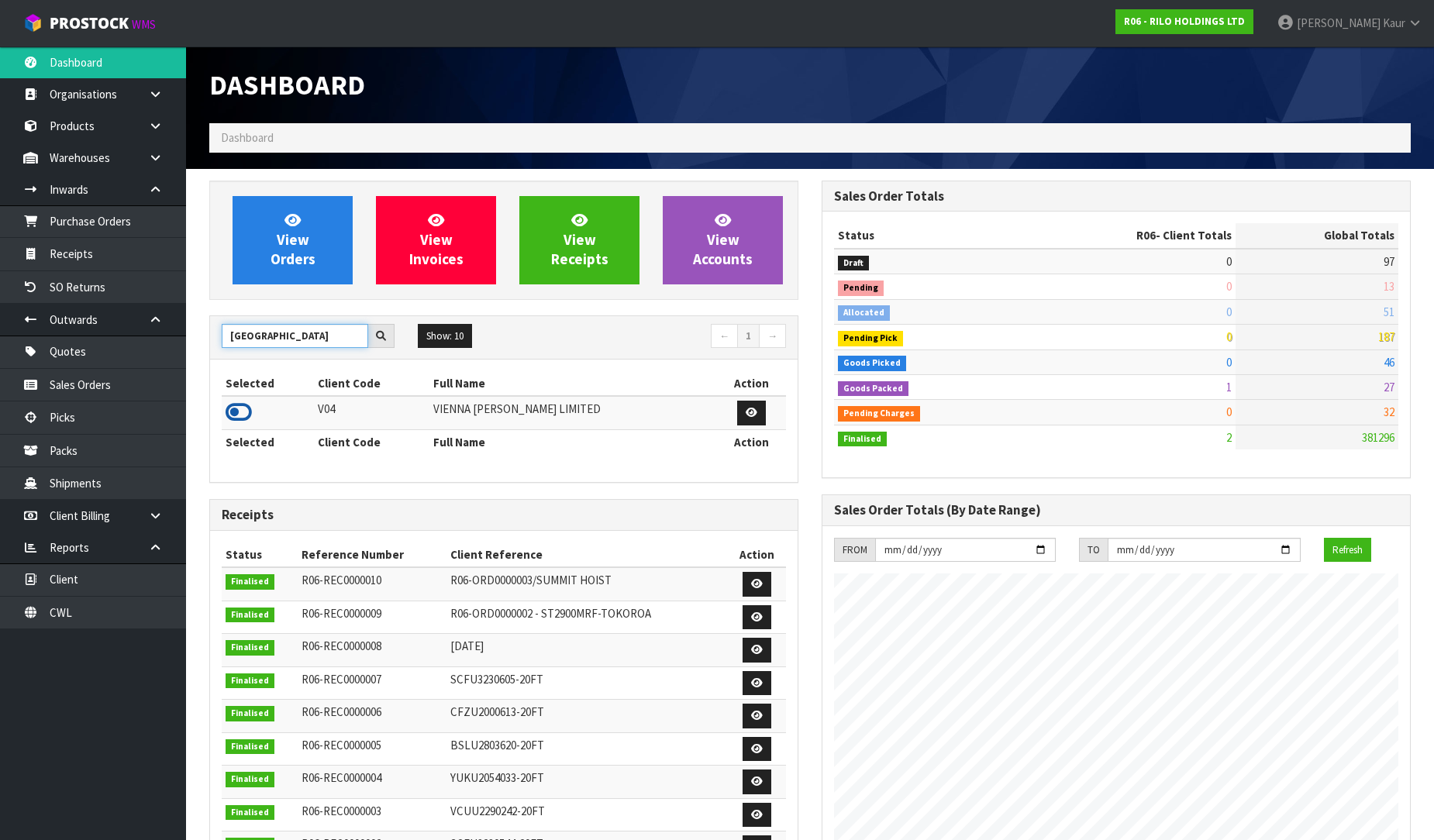
type input "[GEOGRAPHIC_DATA]"
click at [238, 409] on icon at bounding box center [239, 412] width 27 height 24
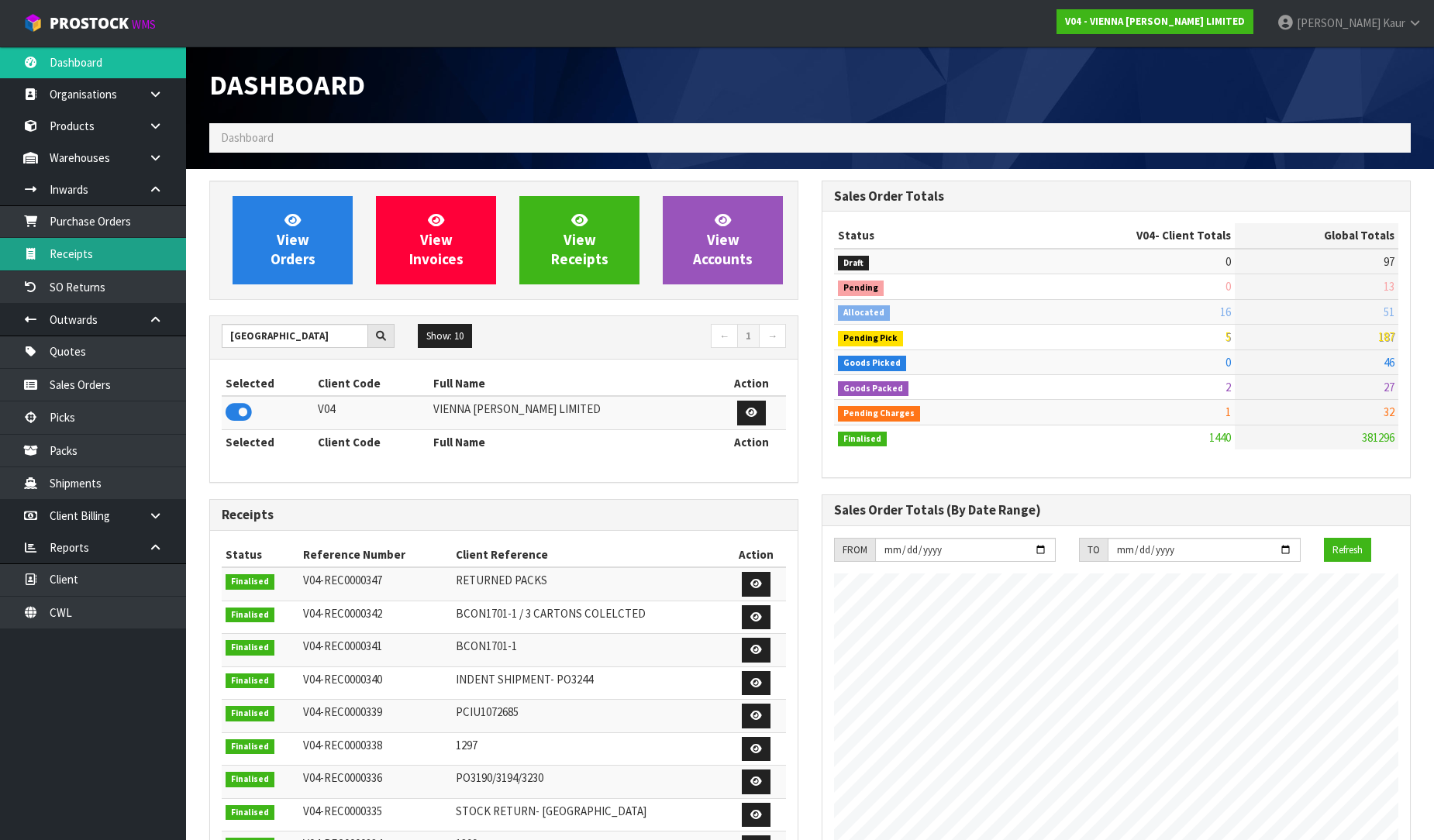
scroll to position [1174, 612]
click at [136, 256] on link "Receipts" at bounding box center [93, 253] width 186 height 32
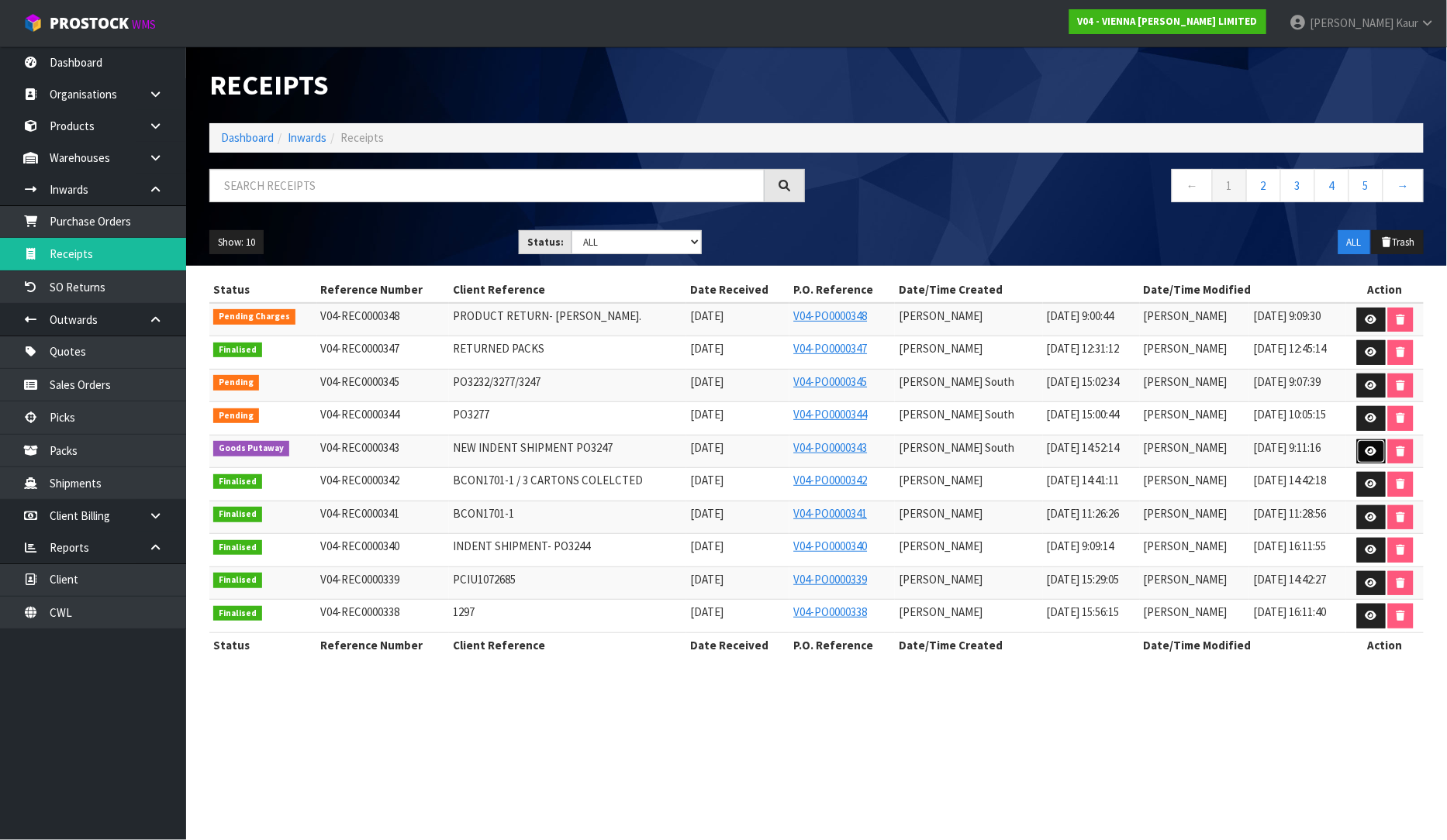
click at [1368, 455] on icon at bounding box center [1371, 452] width 12 height 10
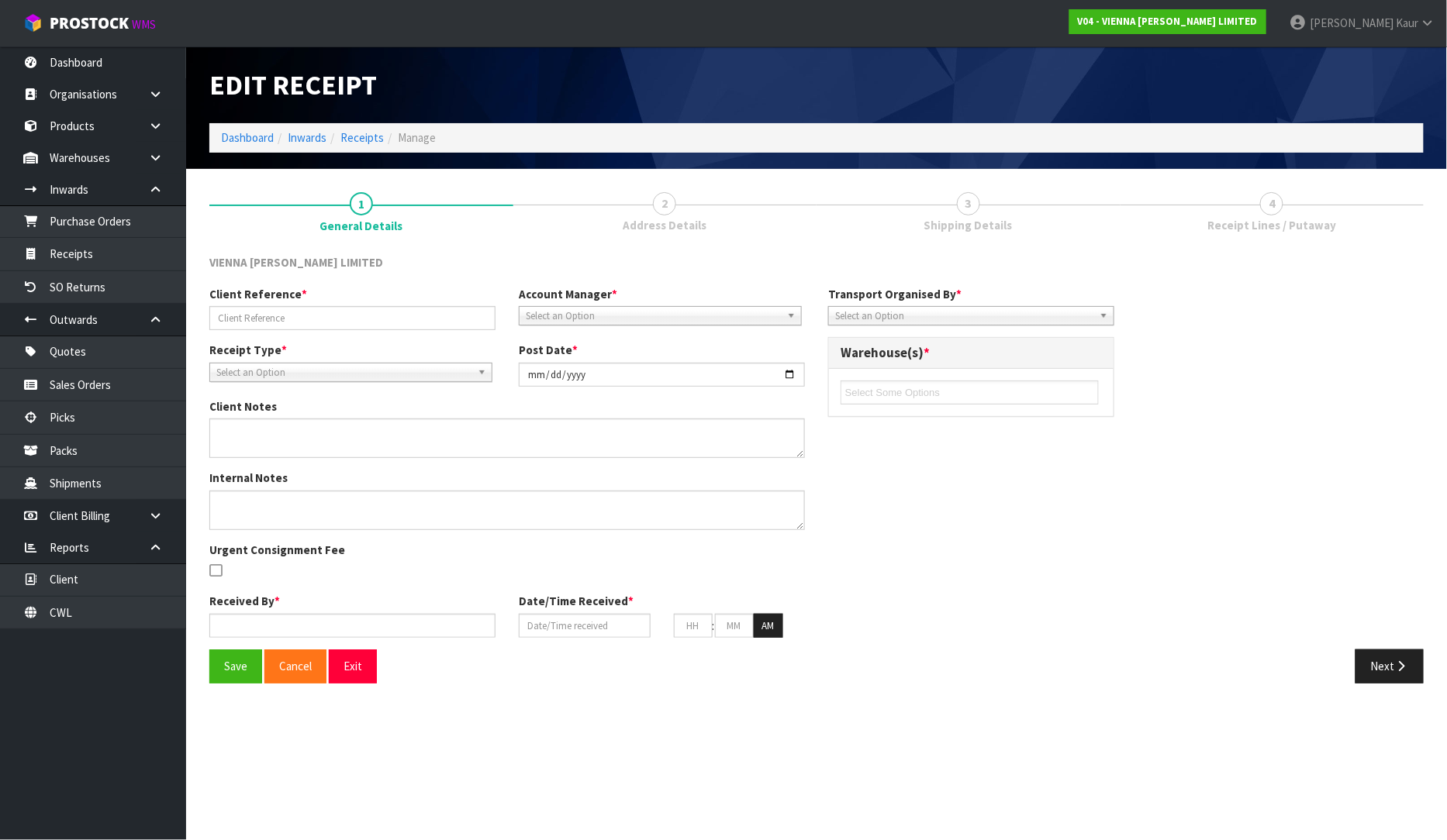
type input "NEW INDENT SHIPMENT PO3247"
type input "[DATE]"
type textarea "ALL CAME IN SAME CONTAINER, CLIENT RESPONDED BOOKING SEPARATELY"
type input "[PERSON_NAME] South"
type input "[DATE]"
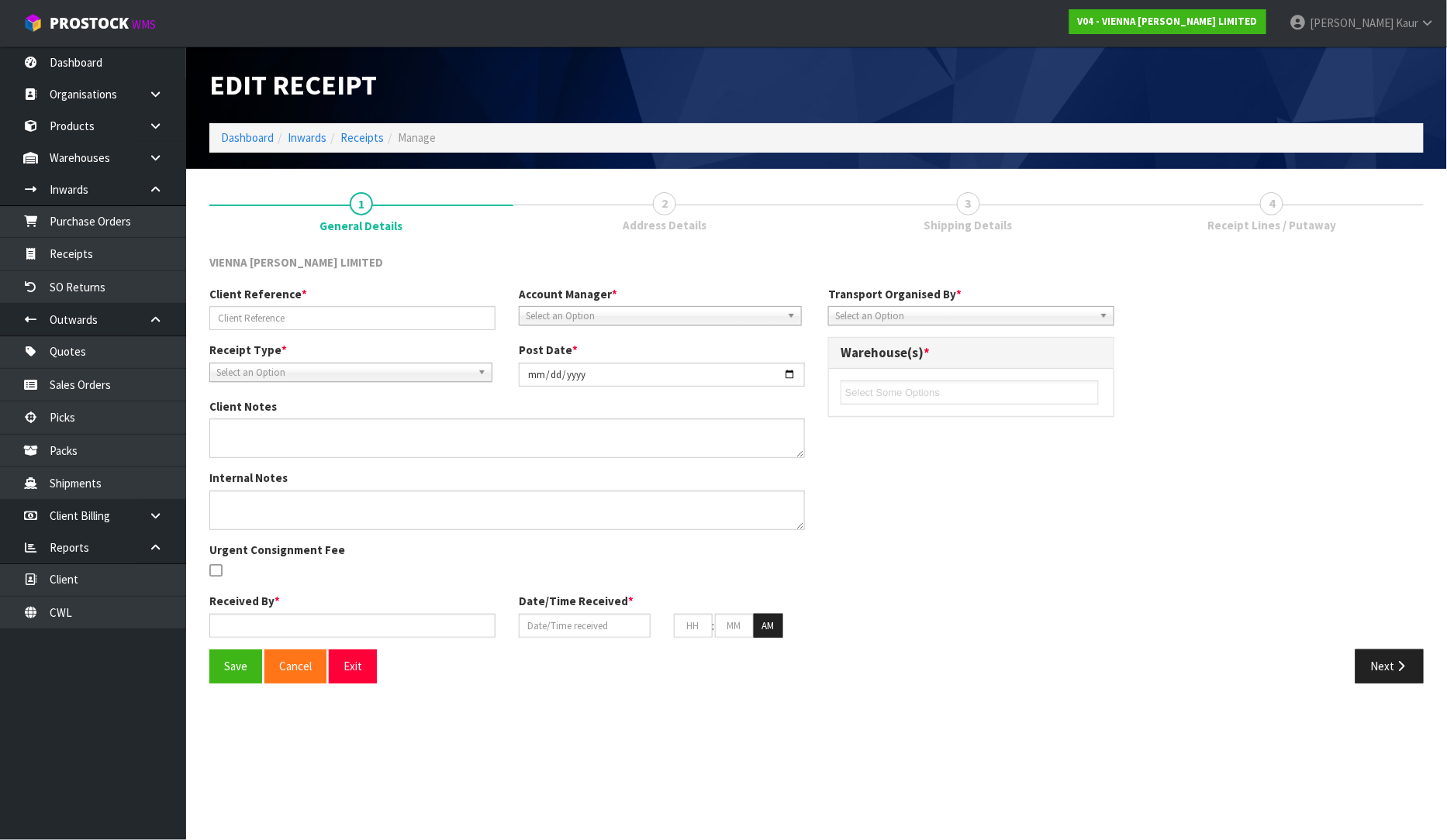
type input "10"
type input "00"
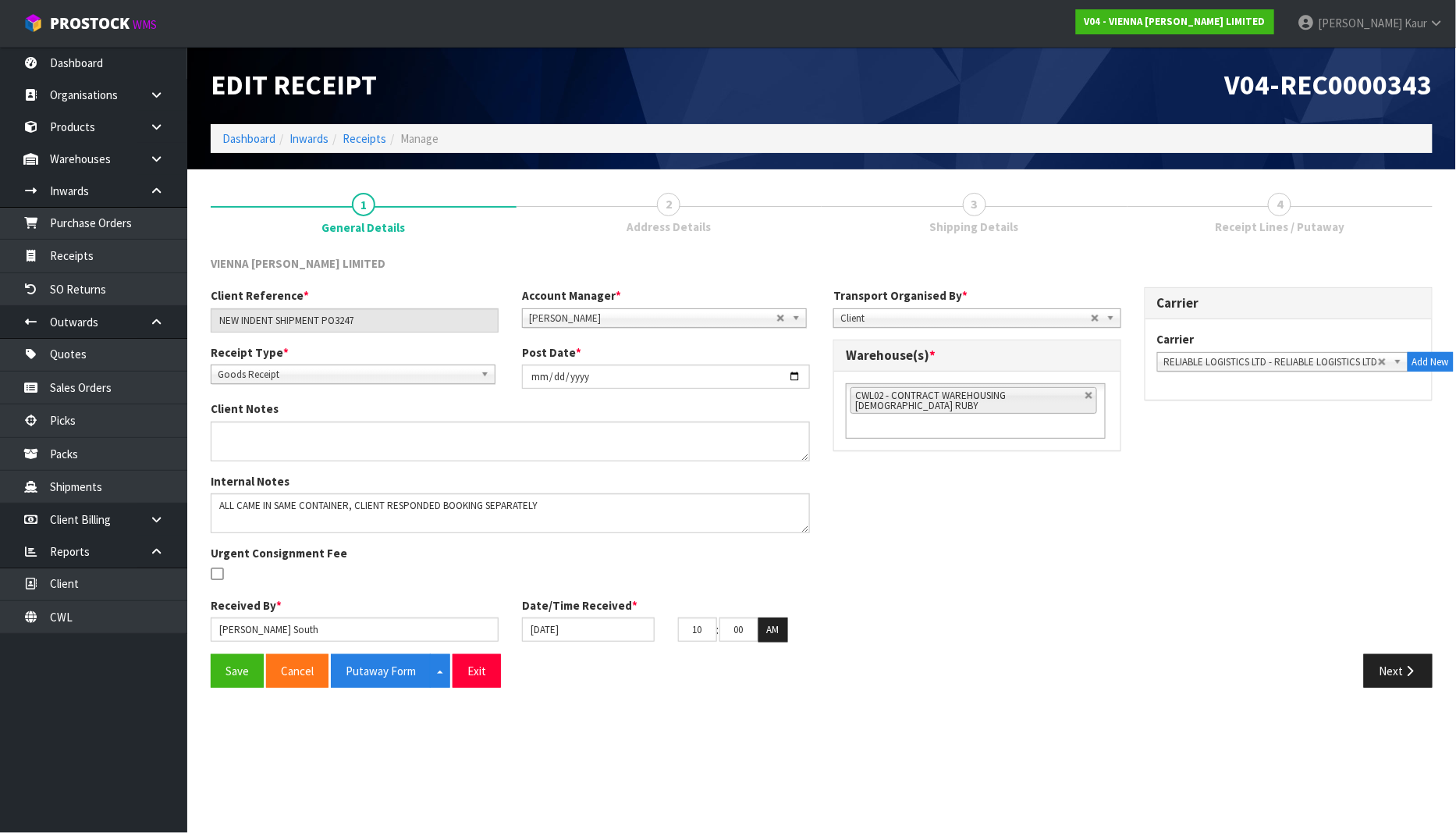
click at [642, 207] on link "2 Address Details" at bounding box center [669, 211] width 306 height 62
click at [992, 218] on span "Shipping Details" at bounding box center [975, 226] width 89 height 17
click at [1402, 661] on button "Next" at bounding box center [1397, 671] width 68 height 34
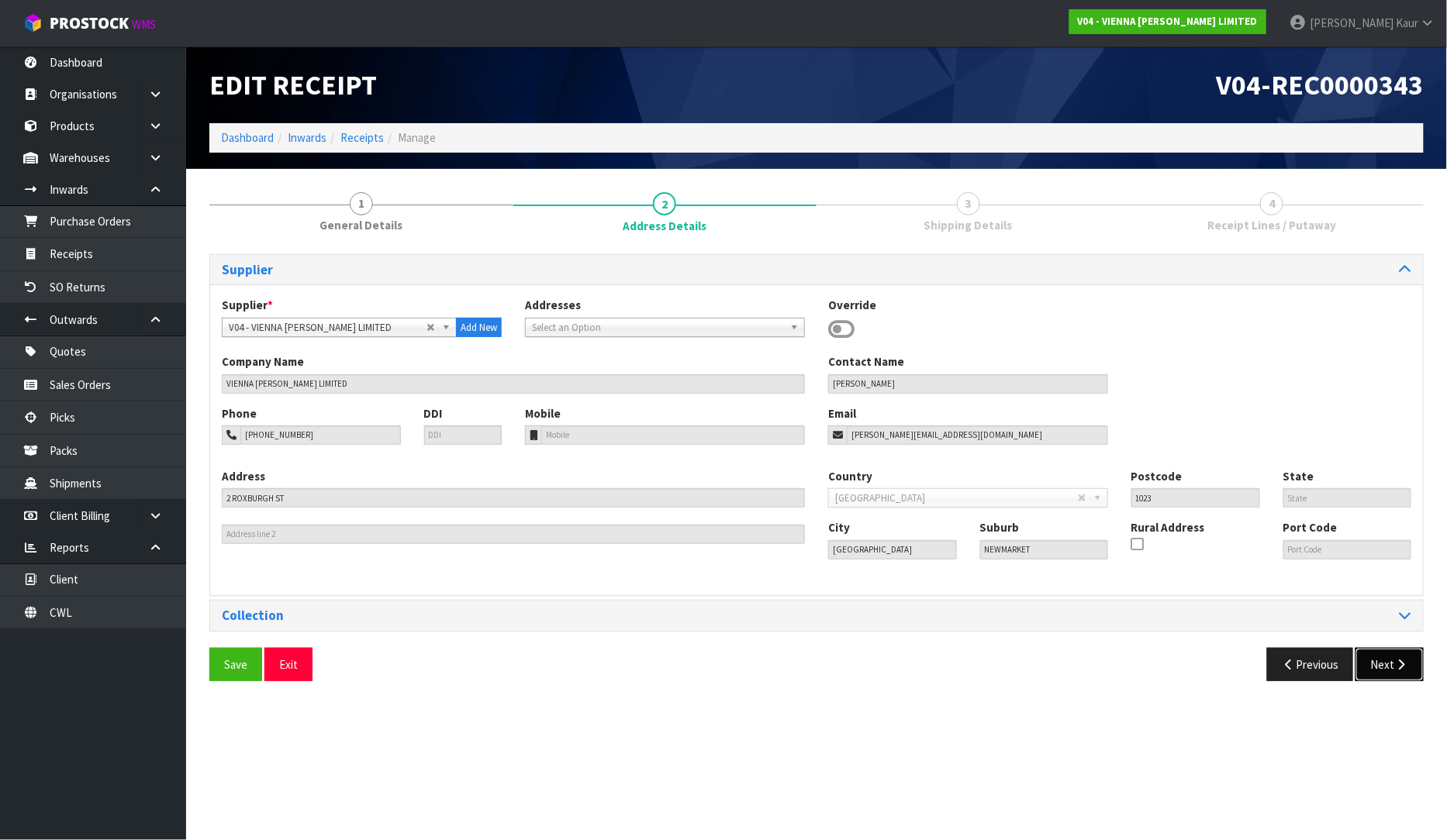
click at [1393, 657] on button "Next" at bounding box center [1389, 665] width 68 height 34
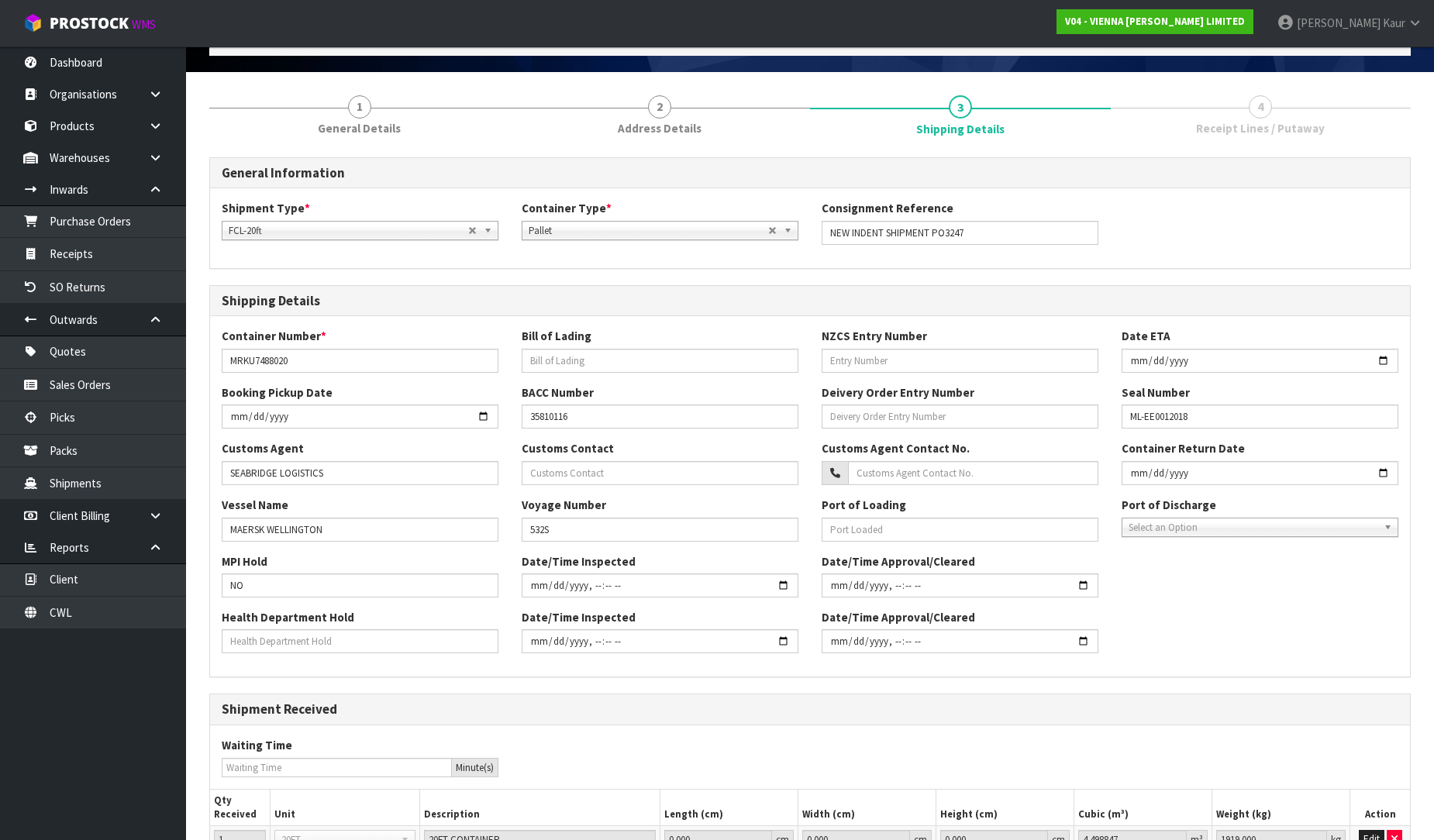
scroll to position [242, 0]
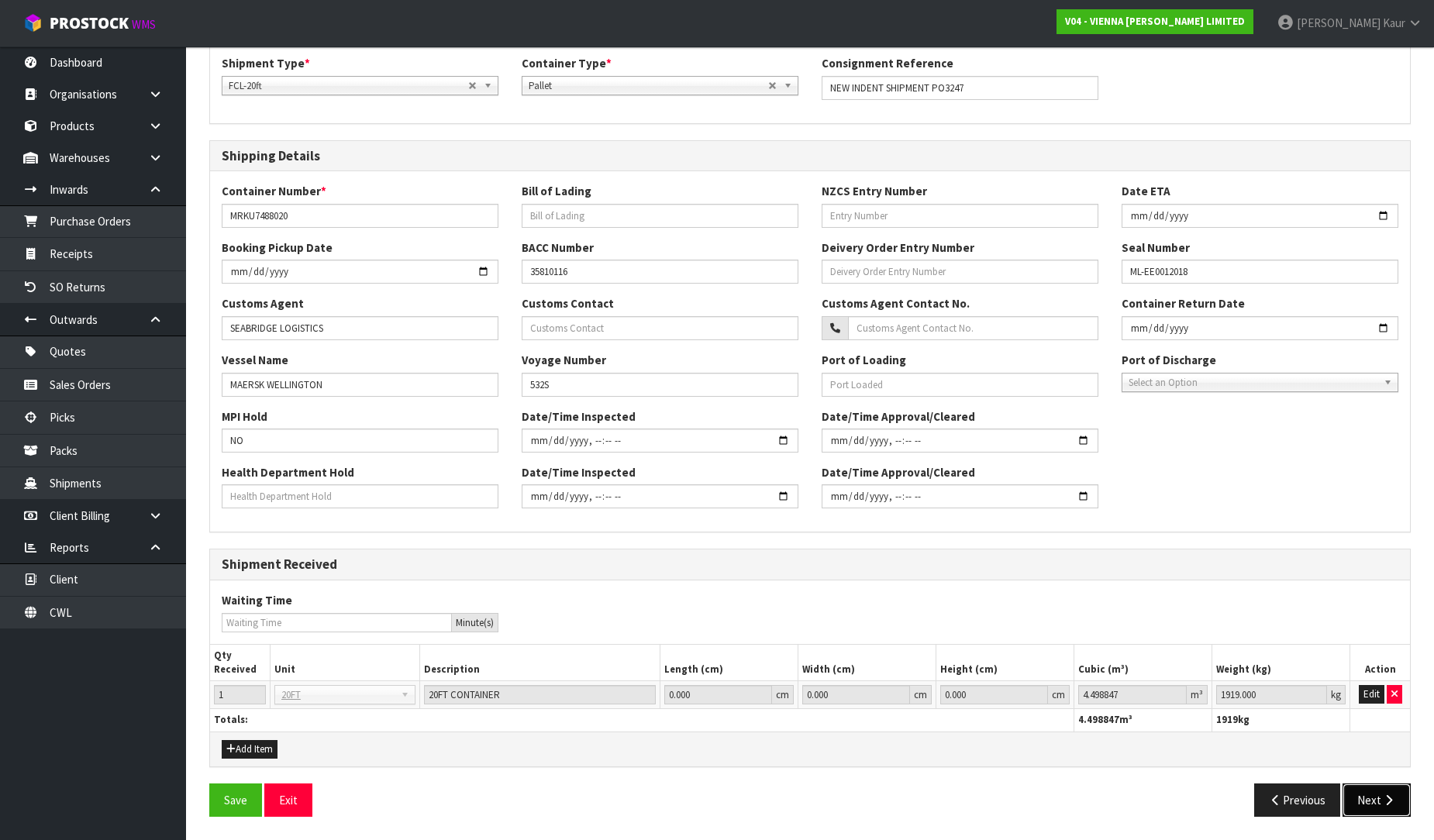
click at [1389, 795] on icon "button" at bounding box center [1389, 801] width 15 height 12
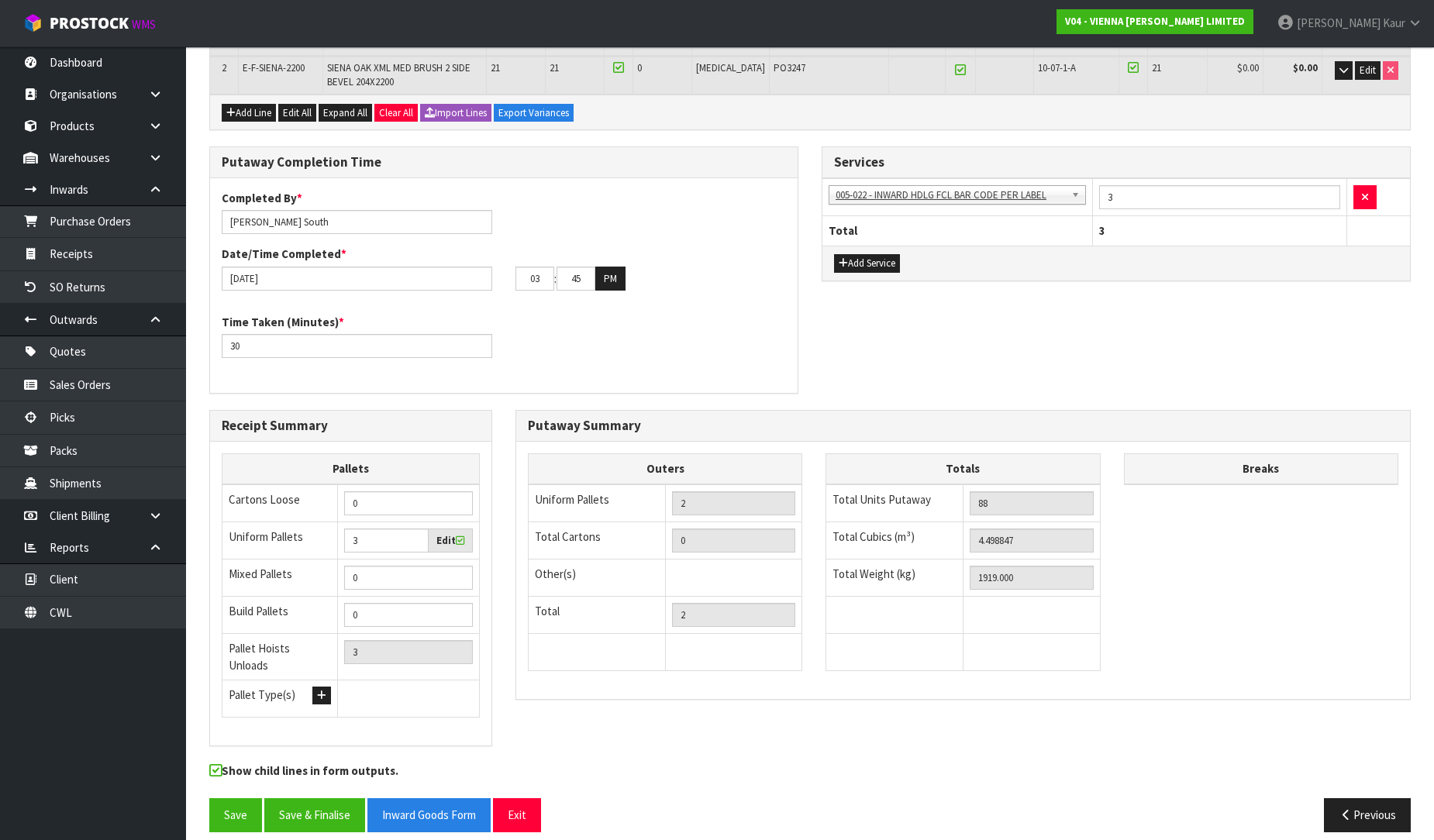
scroll to position [309, 0]
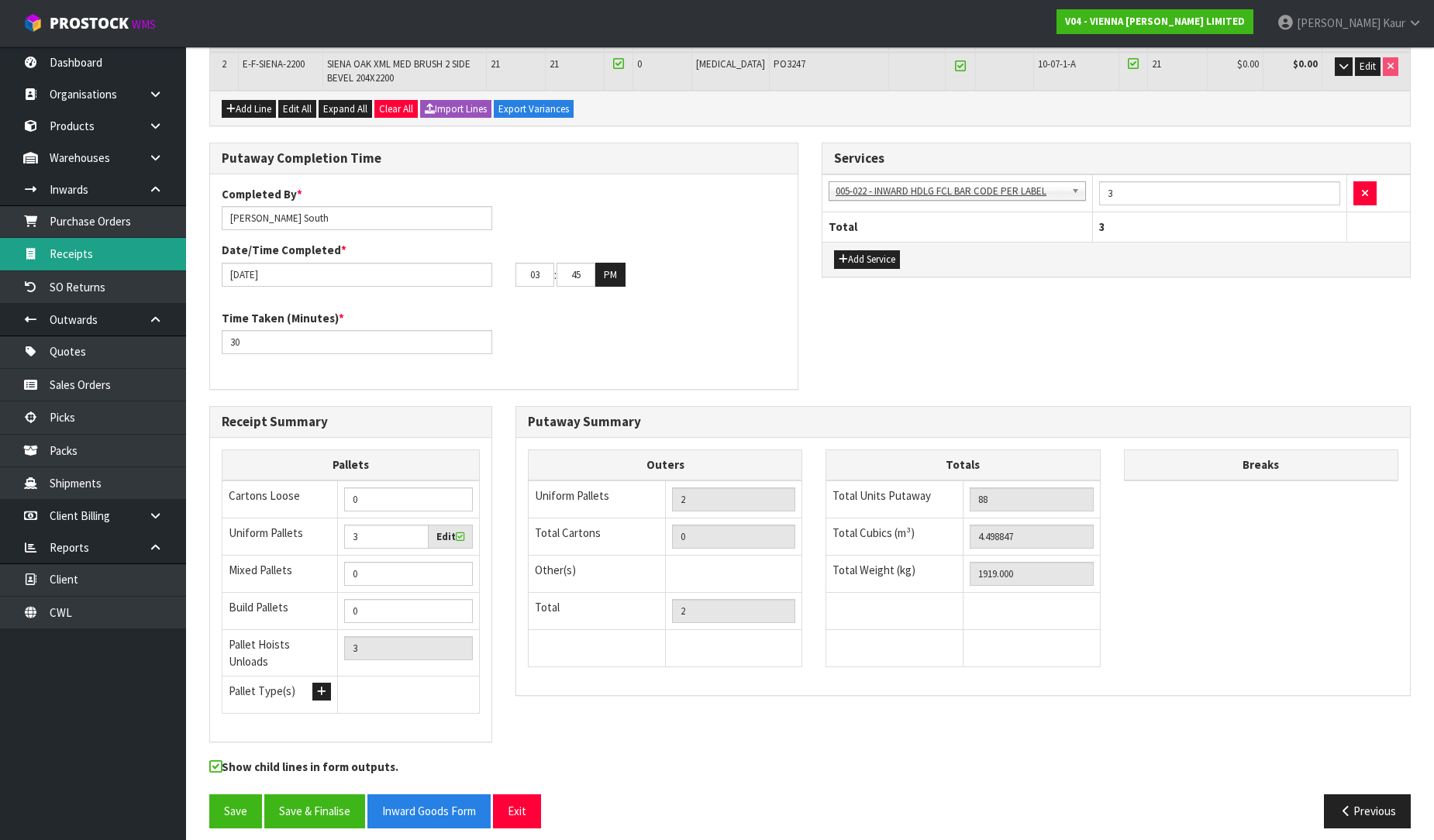
click at [74, 265] on link "Receipts" at bounding box center [93, 253] width 186 height 32
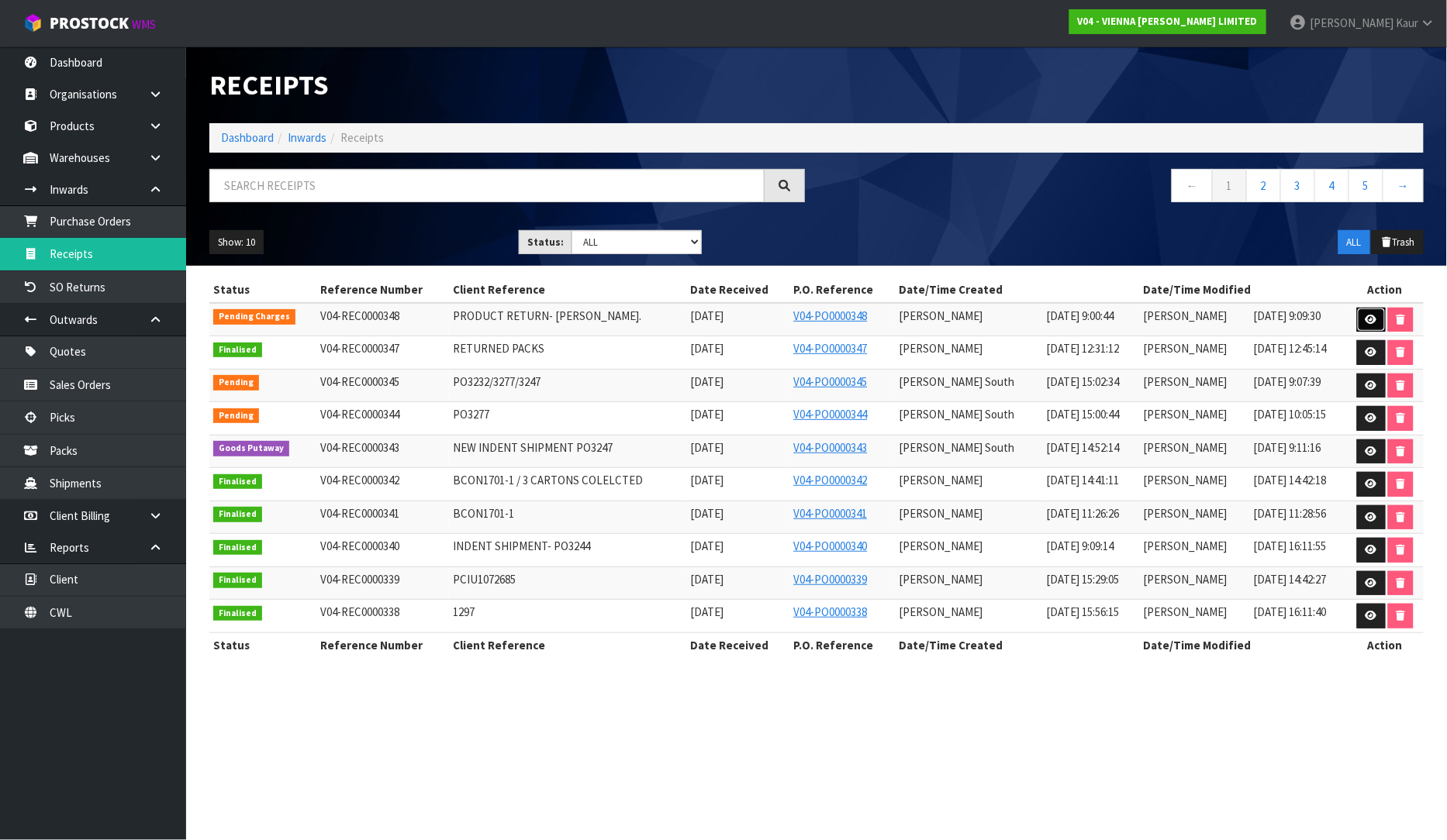
click at [1373, 313] on link at bounding box center [1370, 319] width 29 height 25
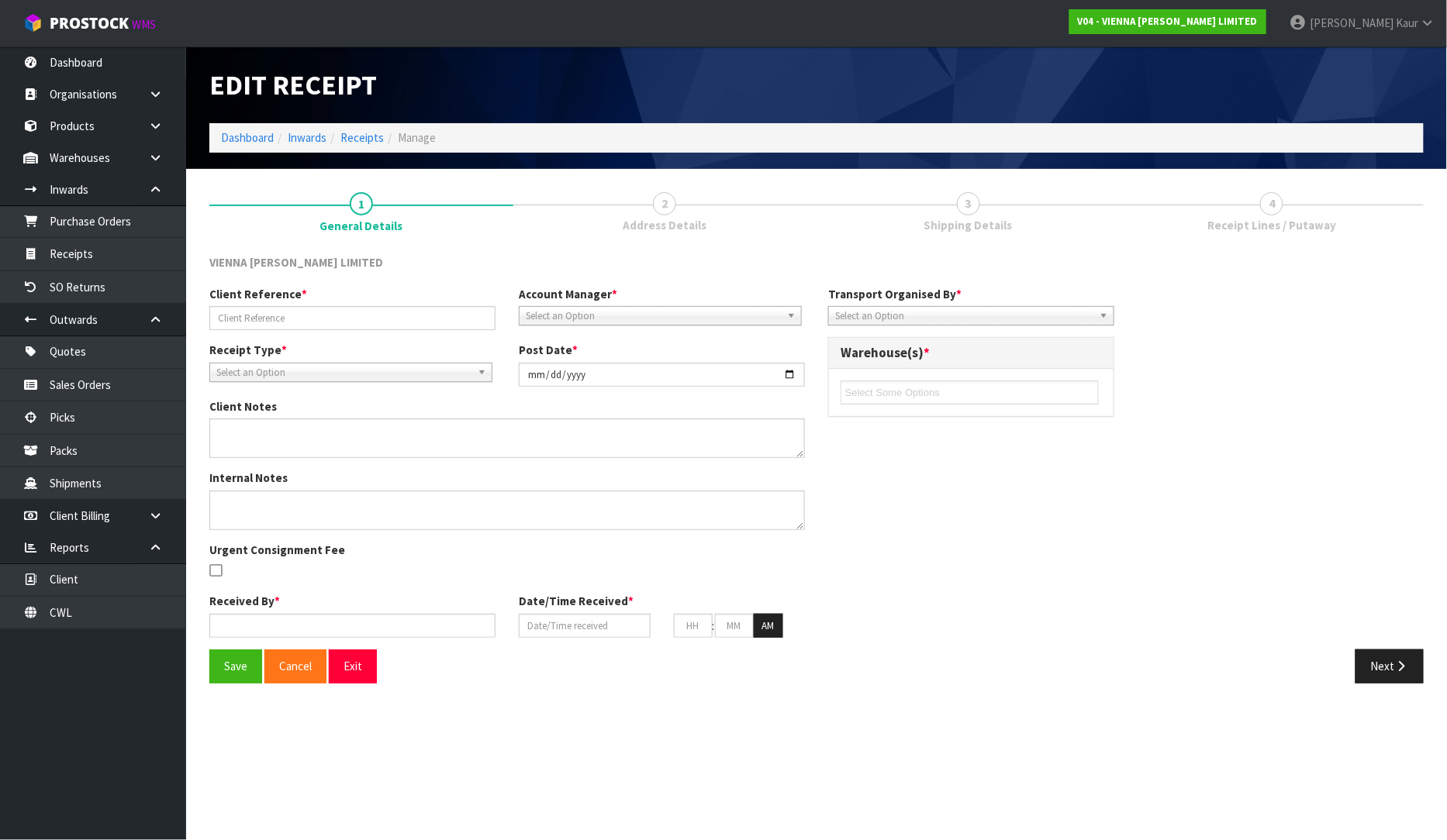
type input "PRODUCT RETURN- [PERSON_NAME]."
type input "2025-09-15"
type textarea "HI TEAM RAZVAN WILL RETURN 1 CARTON TODAY. PLEASE RETURN BACK TO STOCK."
type input "[PERSON_NAME]"
type input "[DATE]"
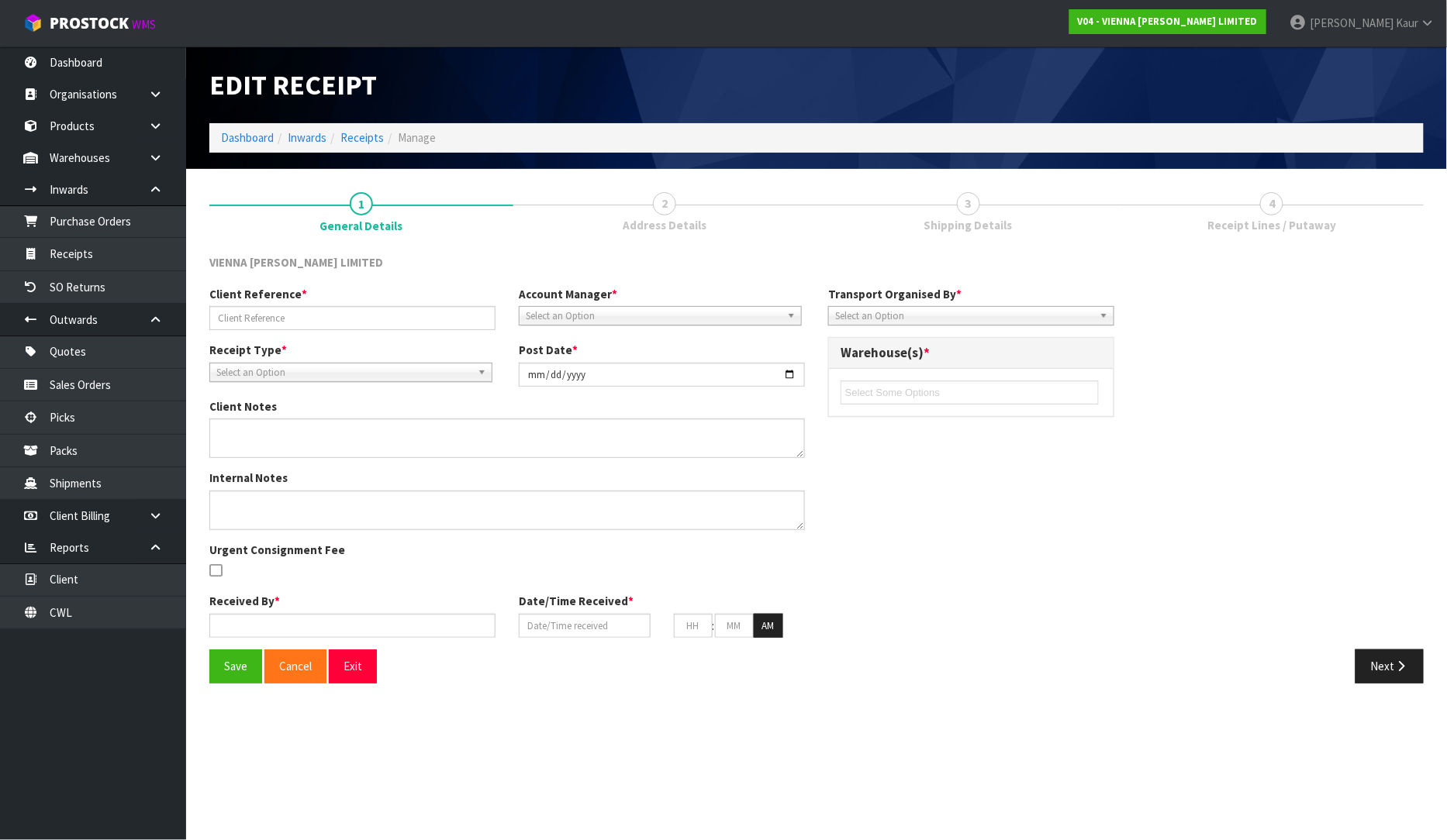
type input "09"
type input "00"
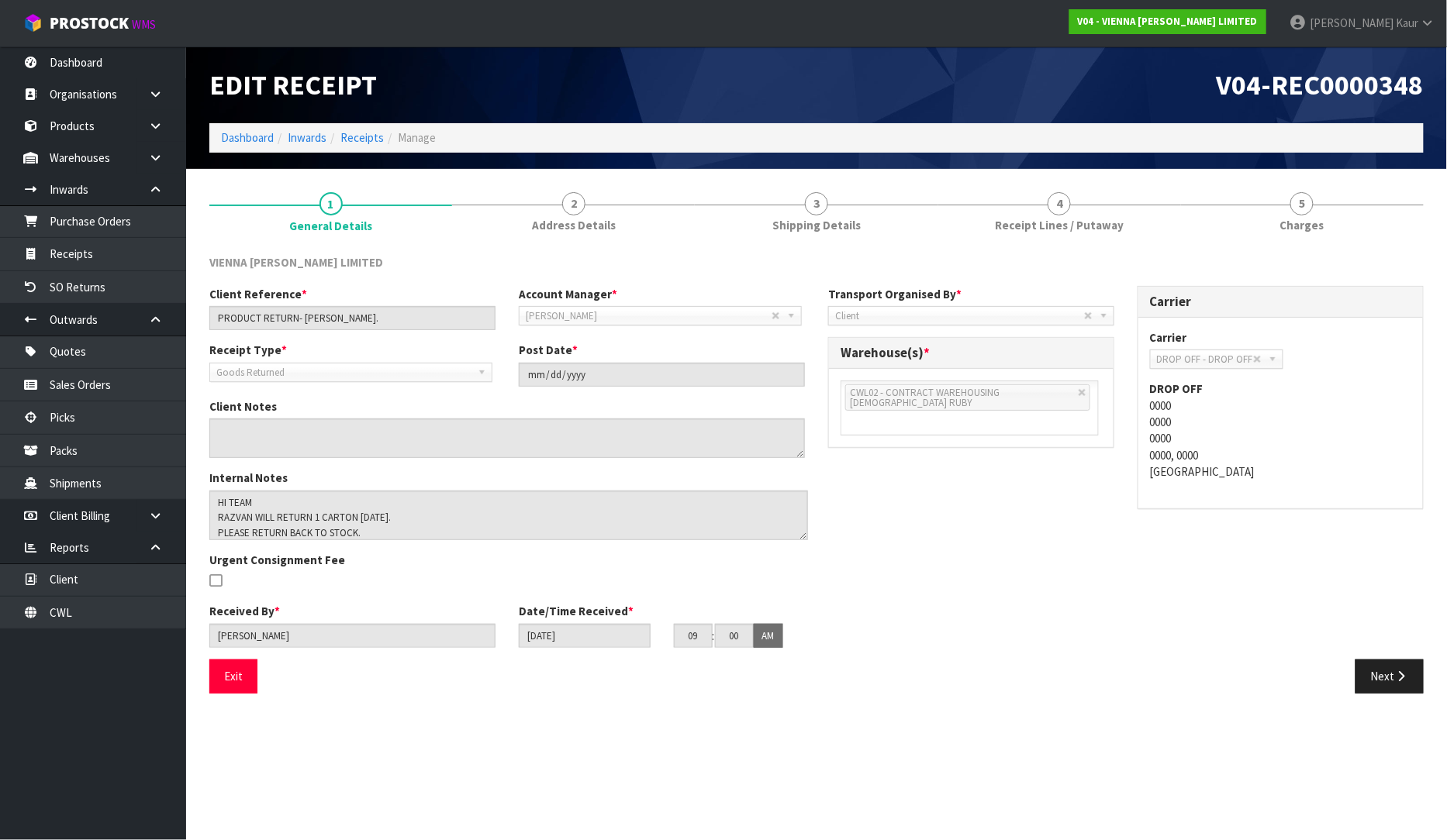
click at [804, 529] on textarea at bounding box center [508, 516] width 599 height 49
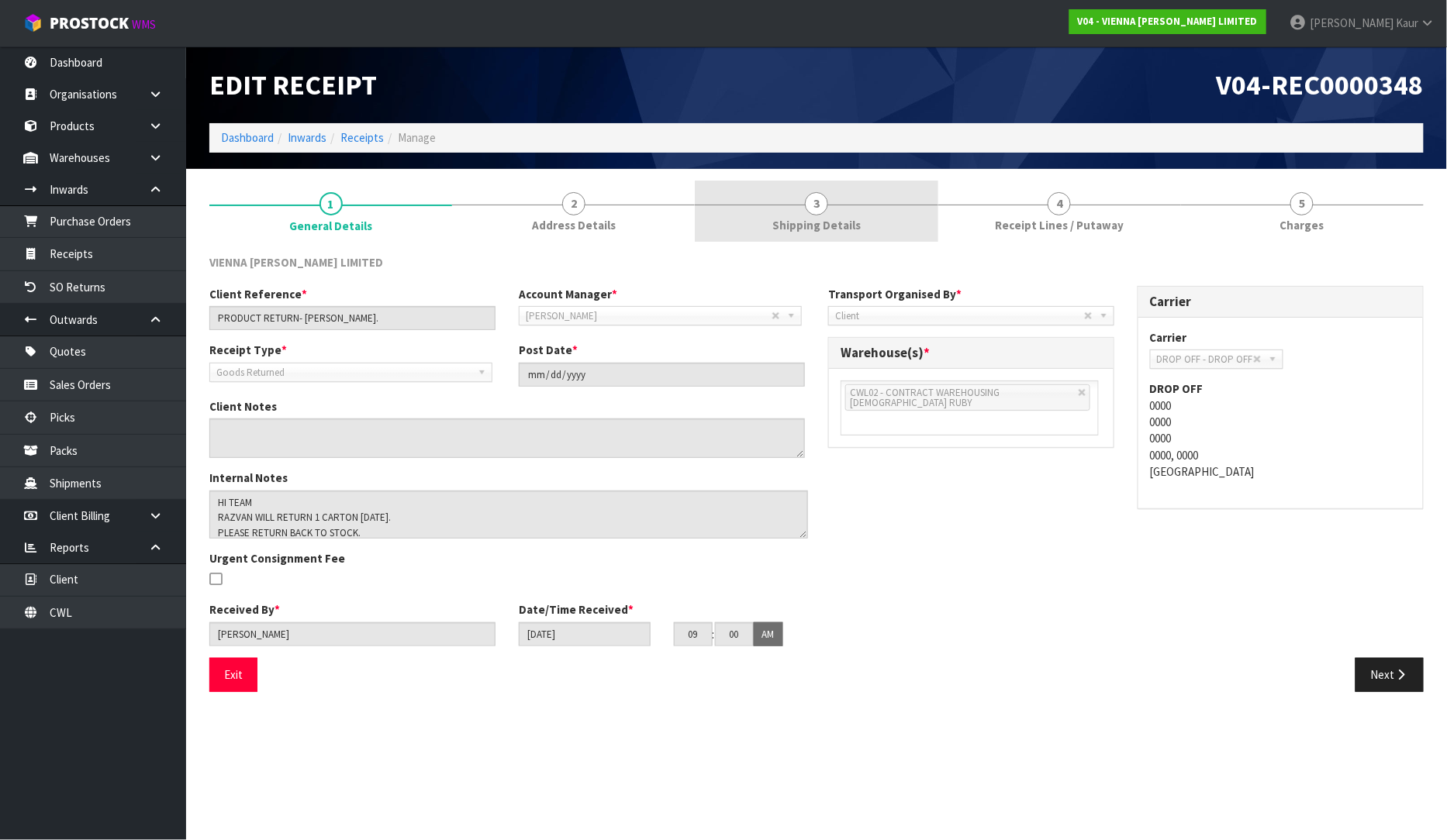
click at [839, 220] on span "Shipping Details" at bounding box center [817, 225] width 89 height 17
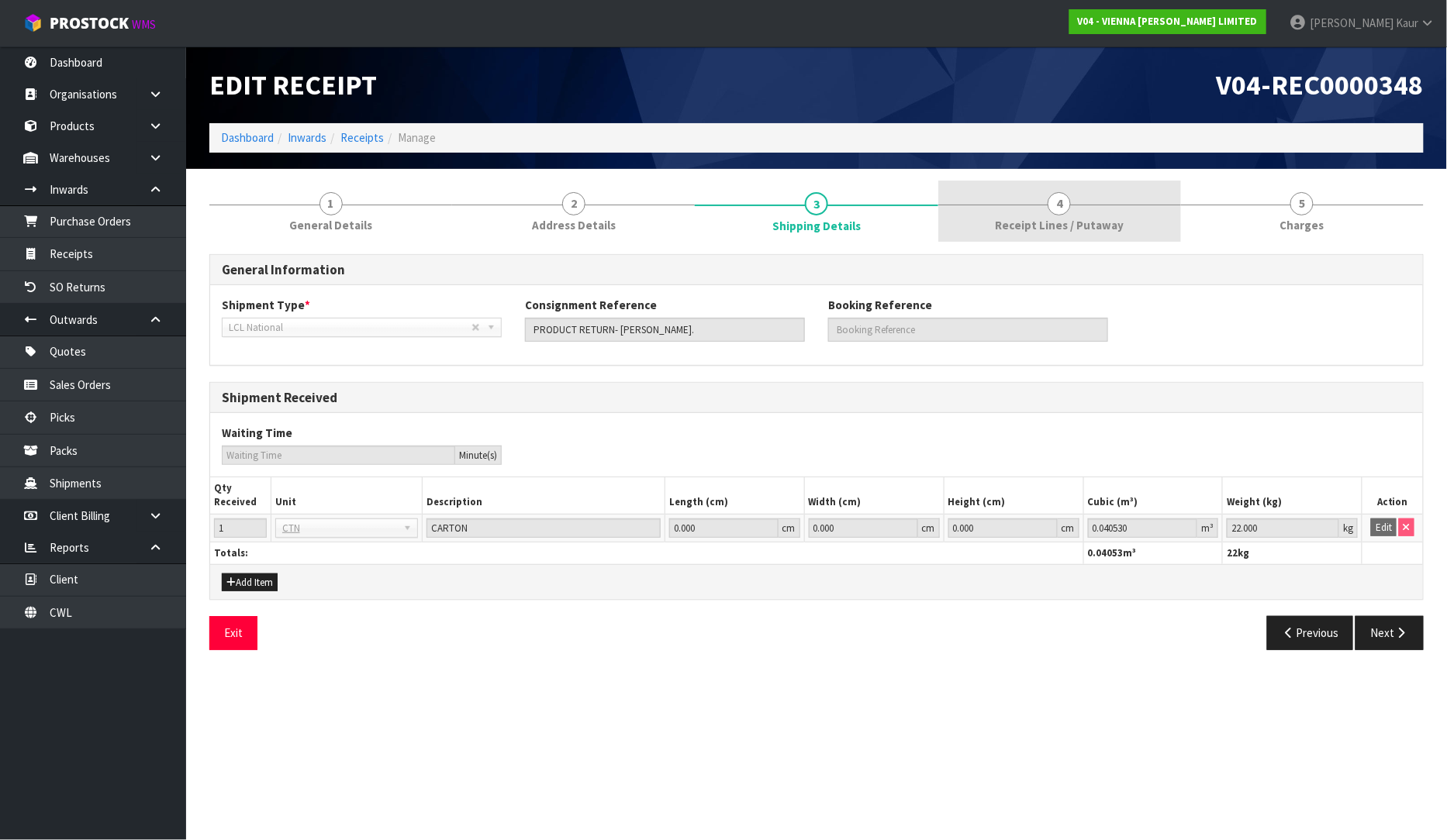
click at [1093, 204] on div at bounding box center [1059, 204] width 243 height 1
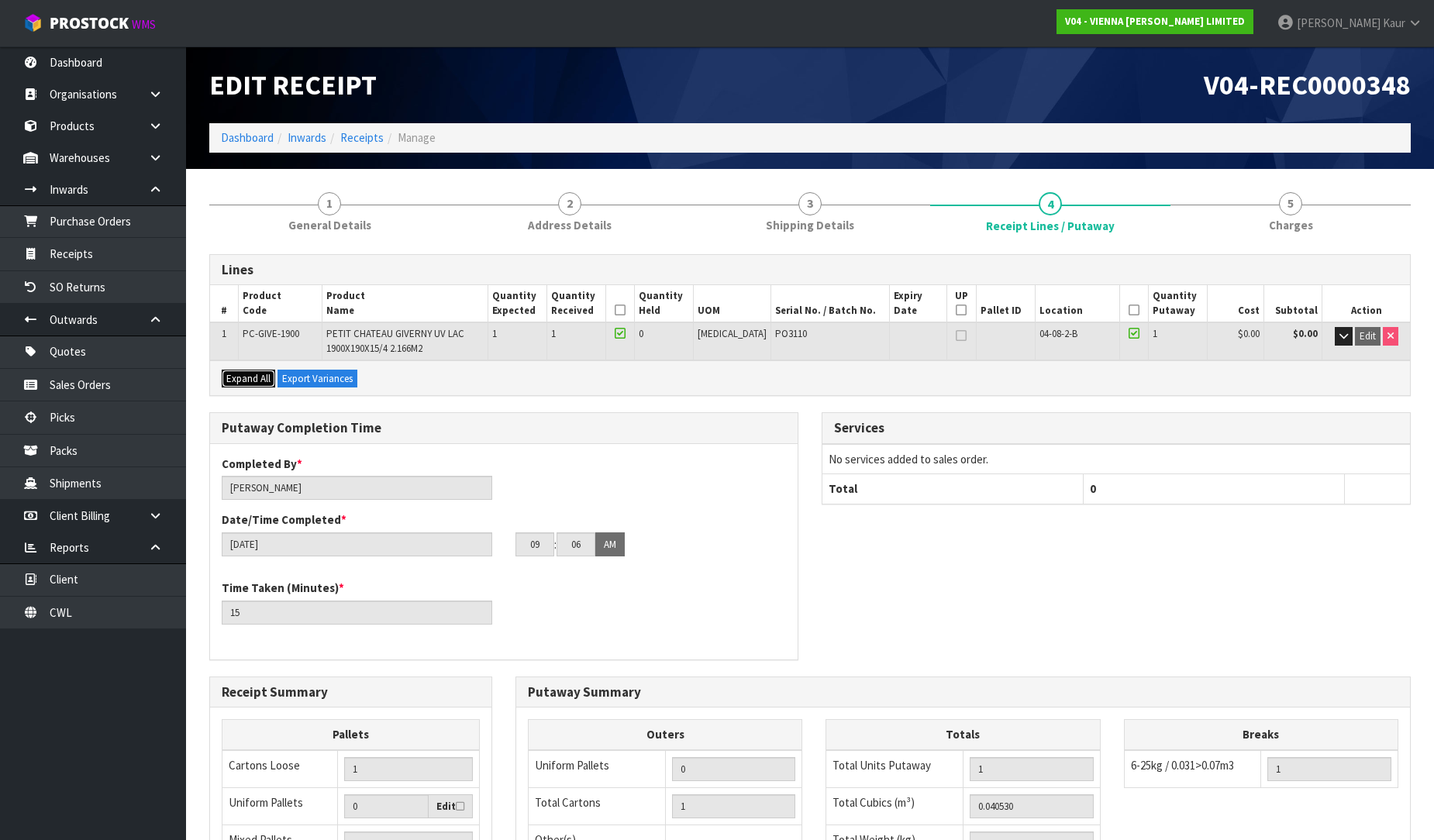
click at [259, 381] on span "Expand All" at bounding box center [248, 378] width 44 height 13
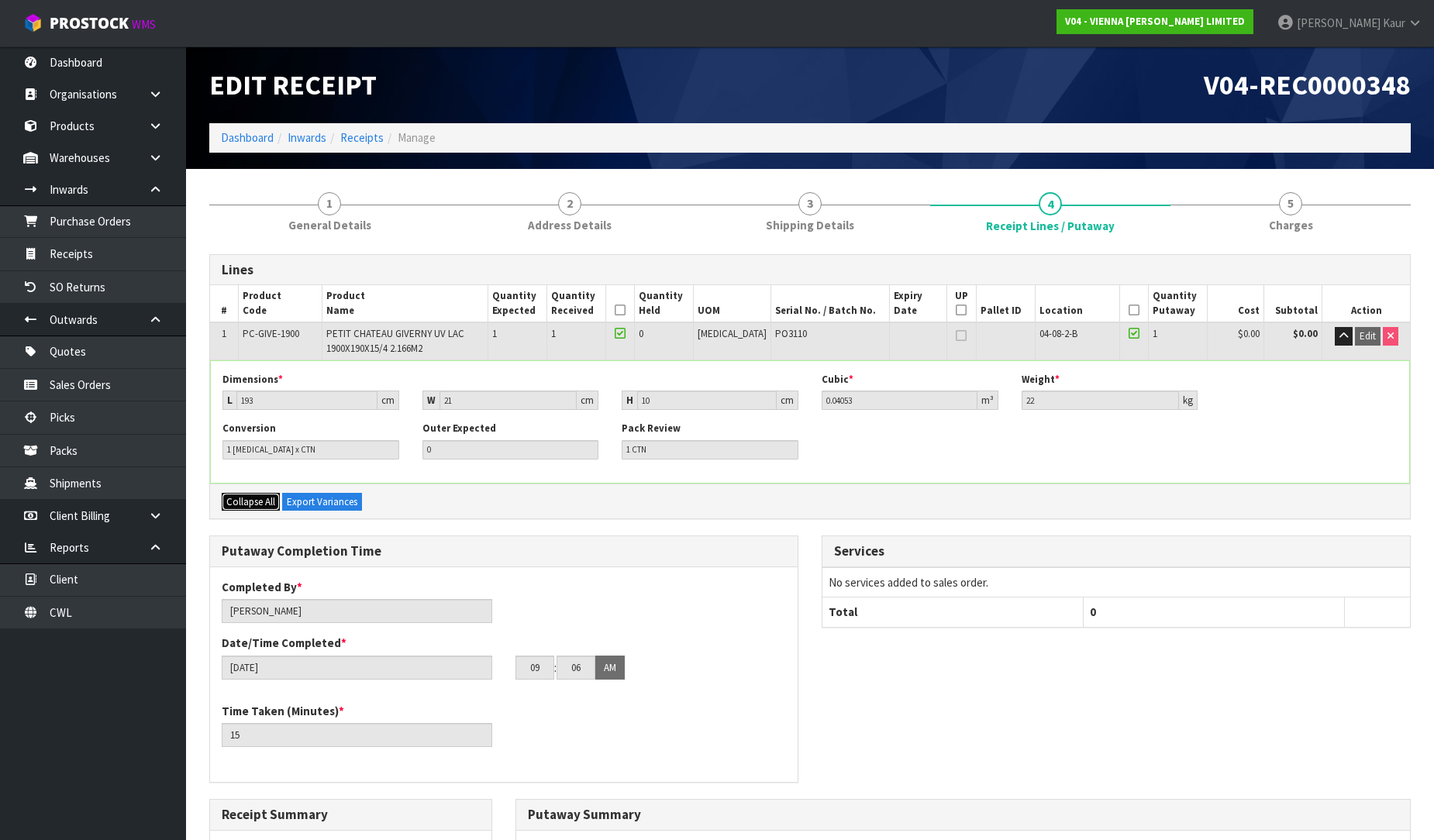
click at [238, 499] on span "Collapse All" at bounding box center [251, 501] width 49 height 13
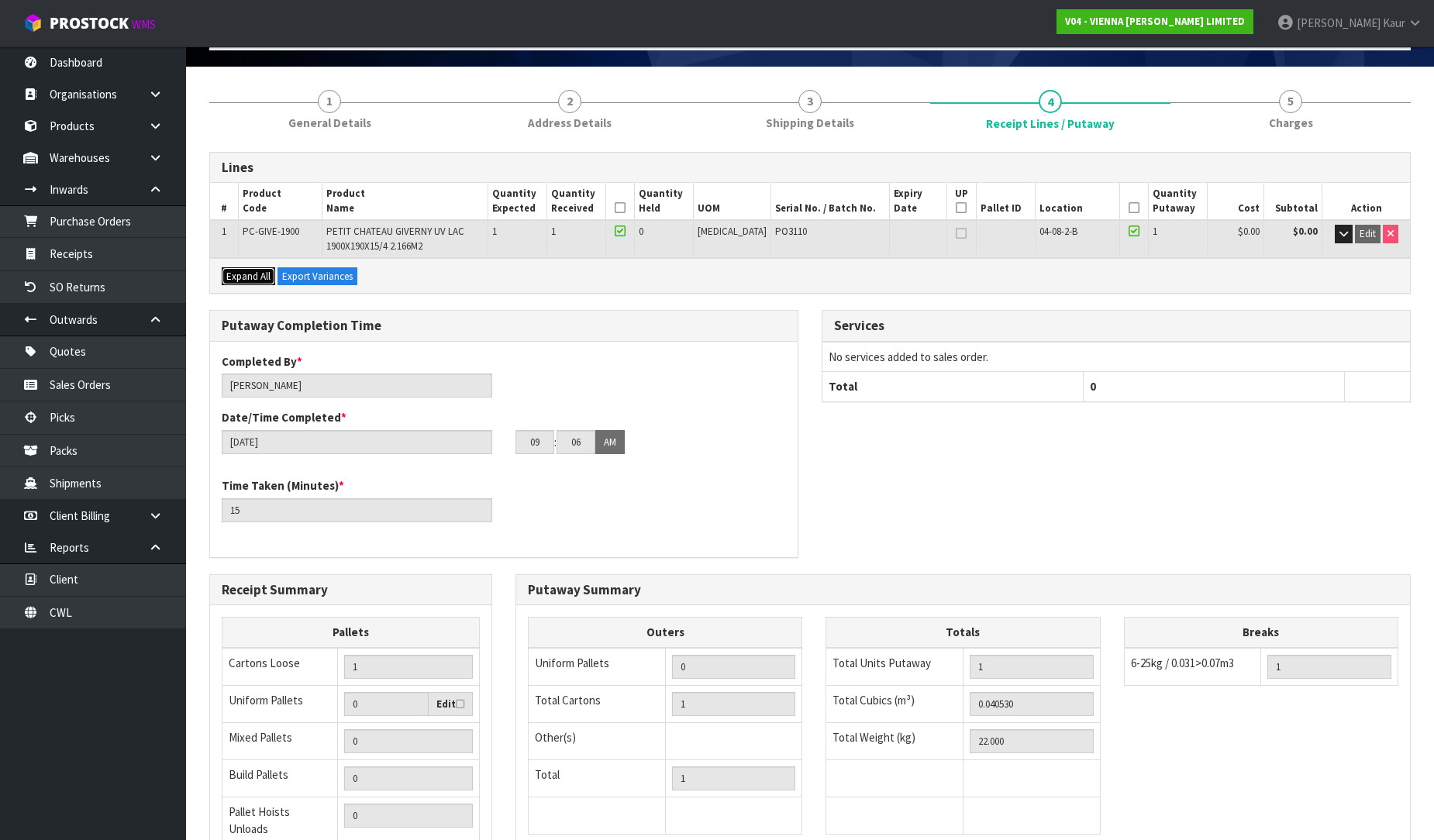
scroll to position [271, 0]
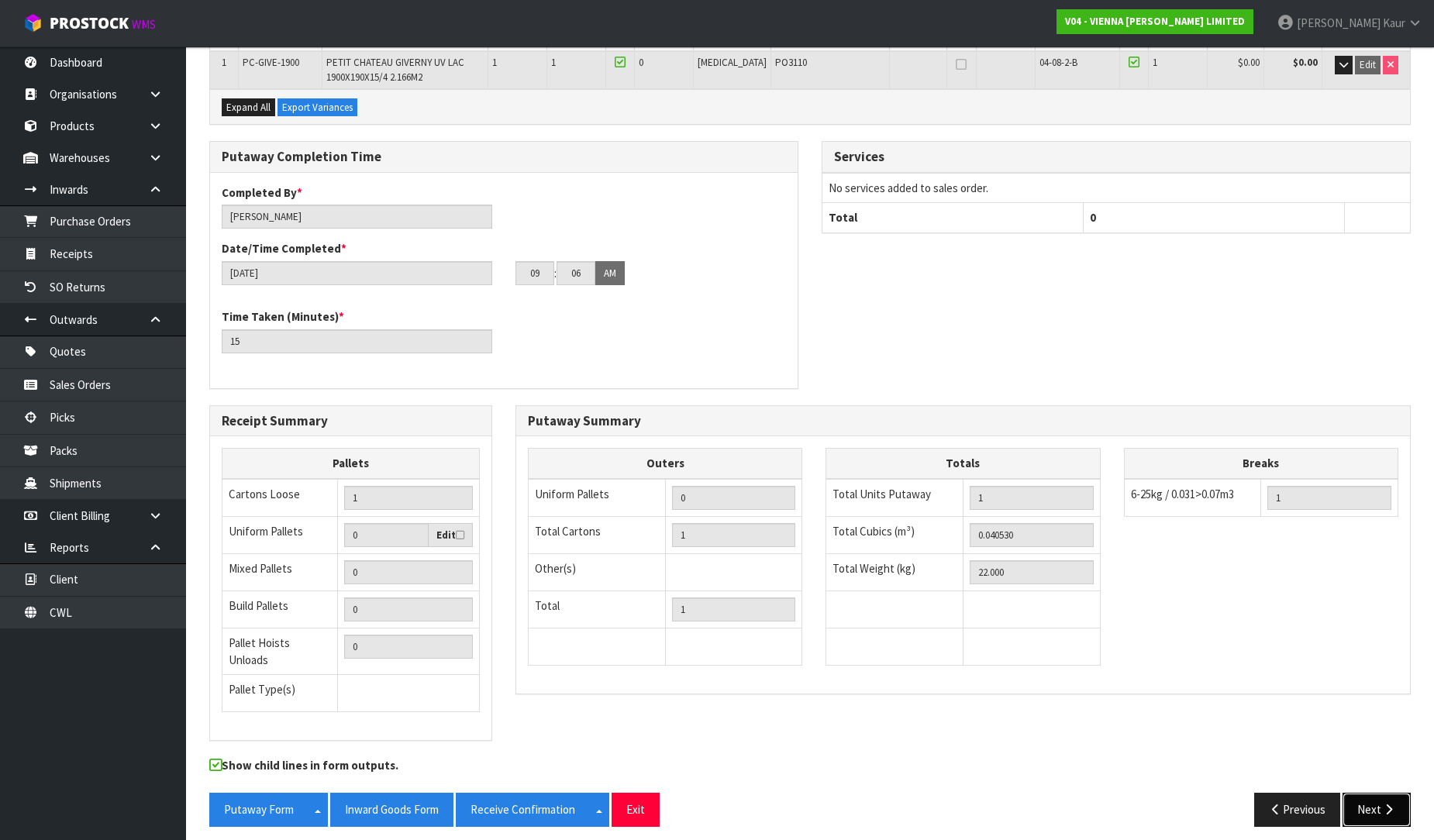
click at [1382, 804] on icon "button" at bounding box center [1389, 809] width 15 height 12
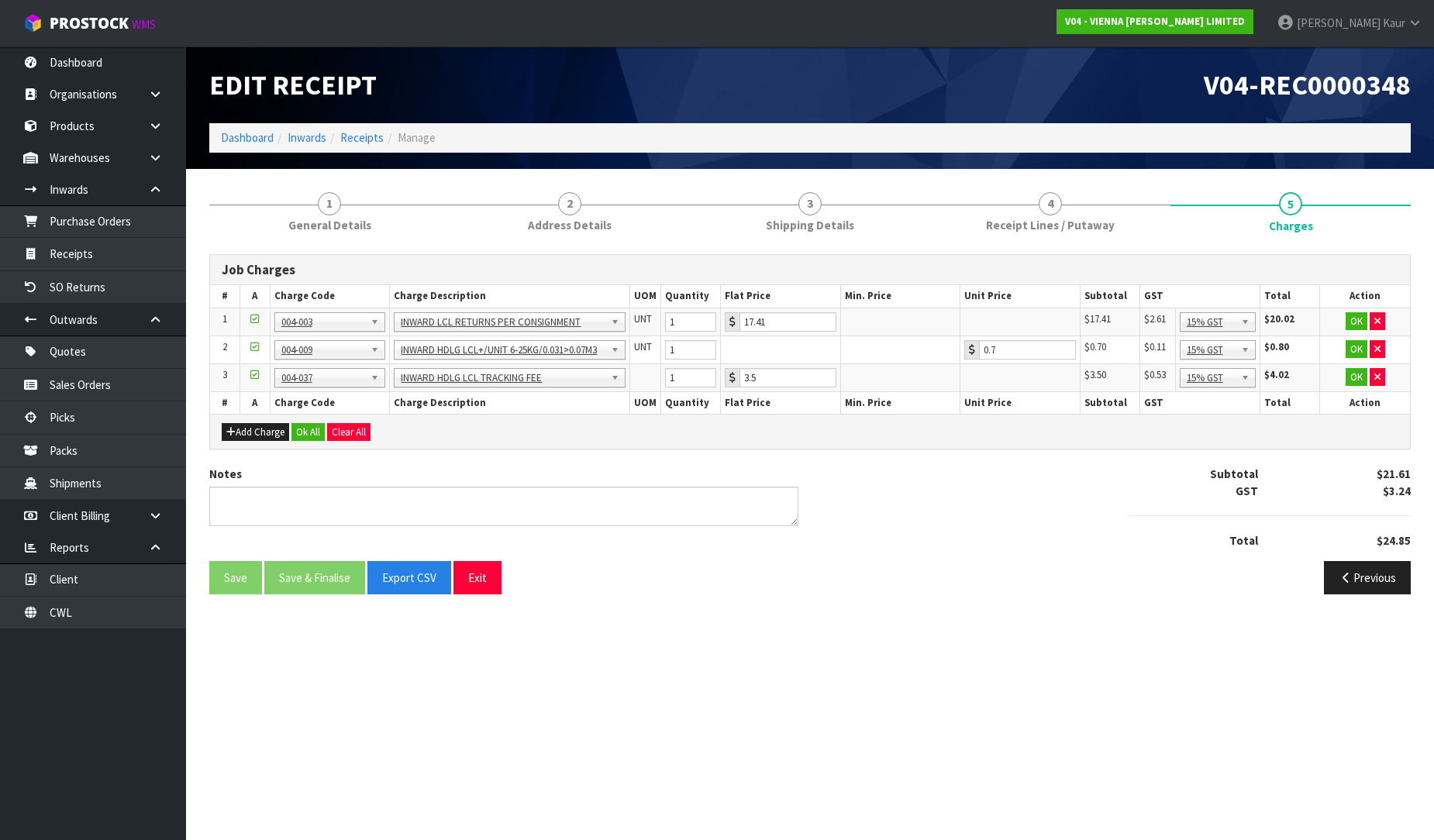
scroll to position [0, 0]
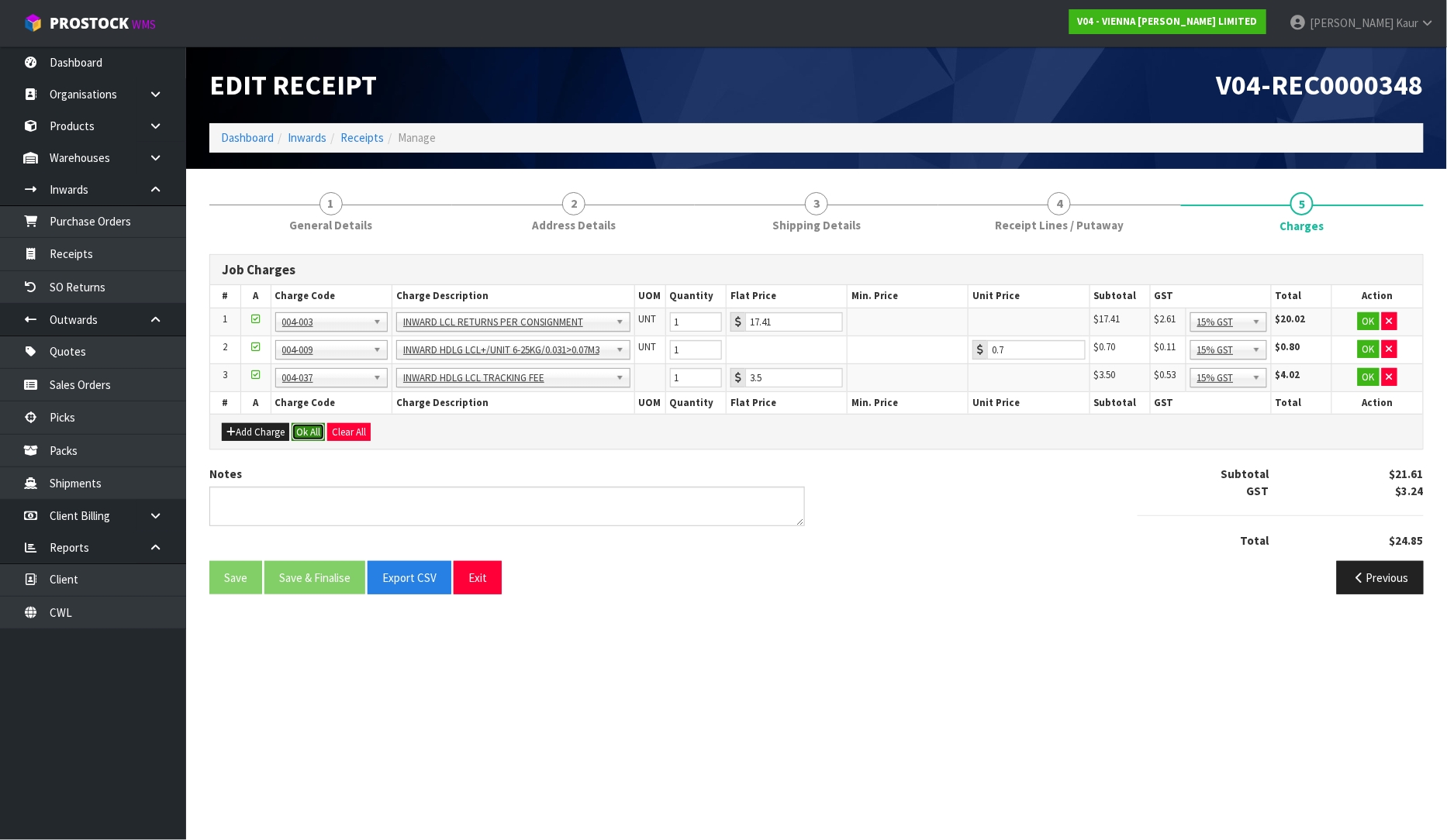
click at [310, 430] on button "Ok All" at bounding box center [309, 432] width 34 height 19
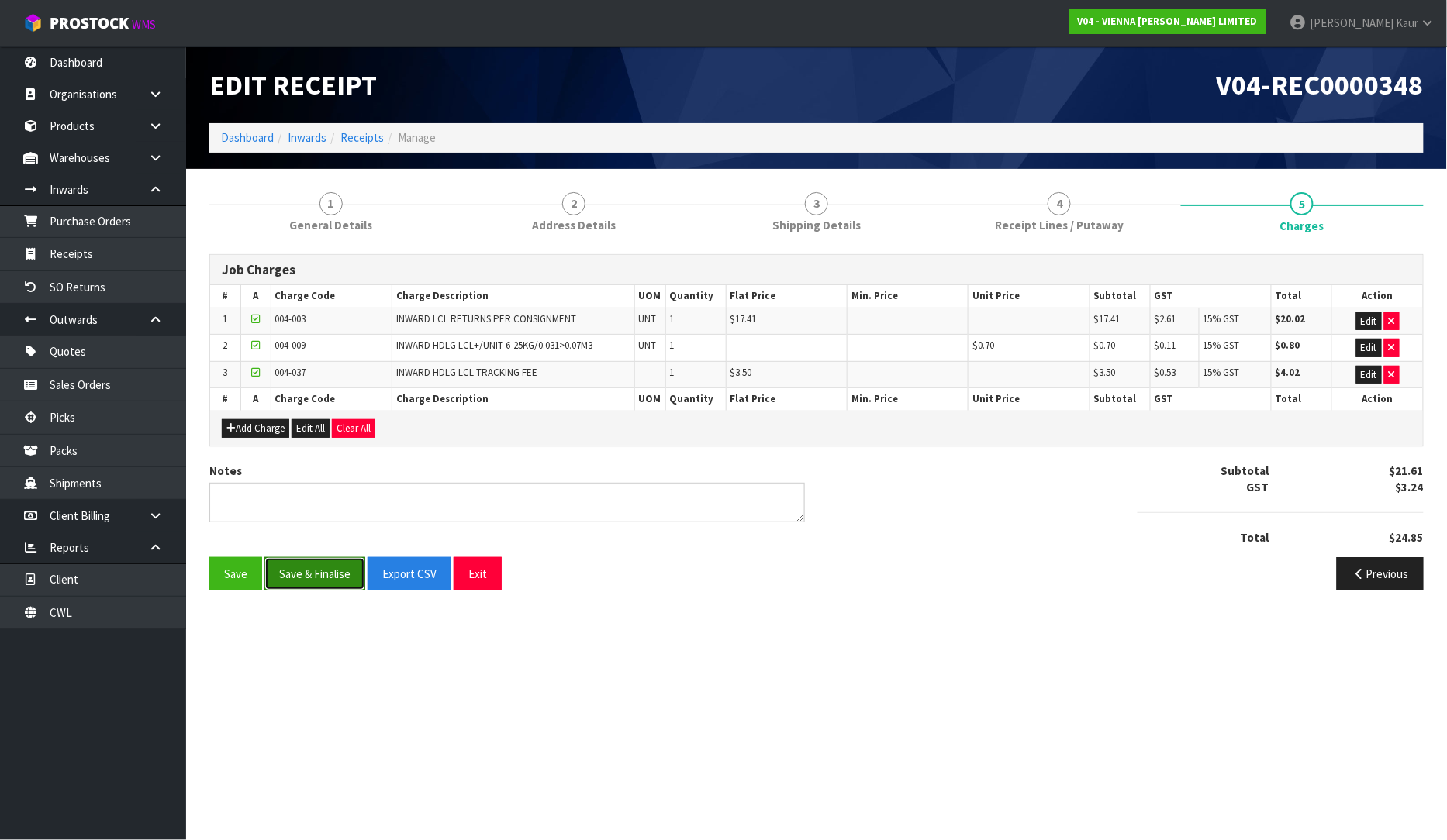
click at [284, 575] on button "Save & Finalise" at bounding box center [315, 574] width 101 height 34
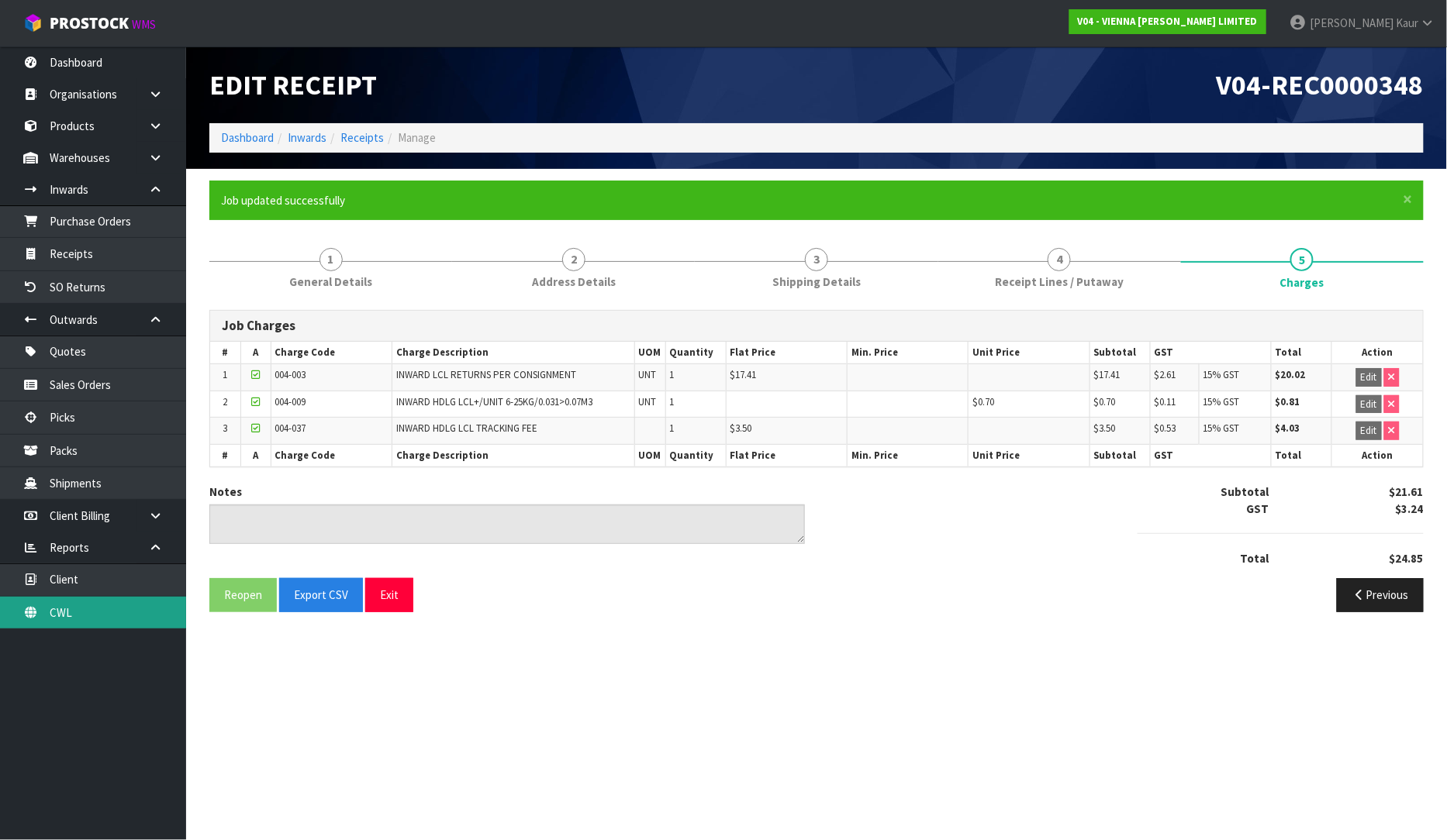
click at [88, 622] on link "CWL" at bounding box center [93, 612] width 186 height 32
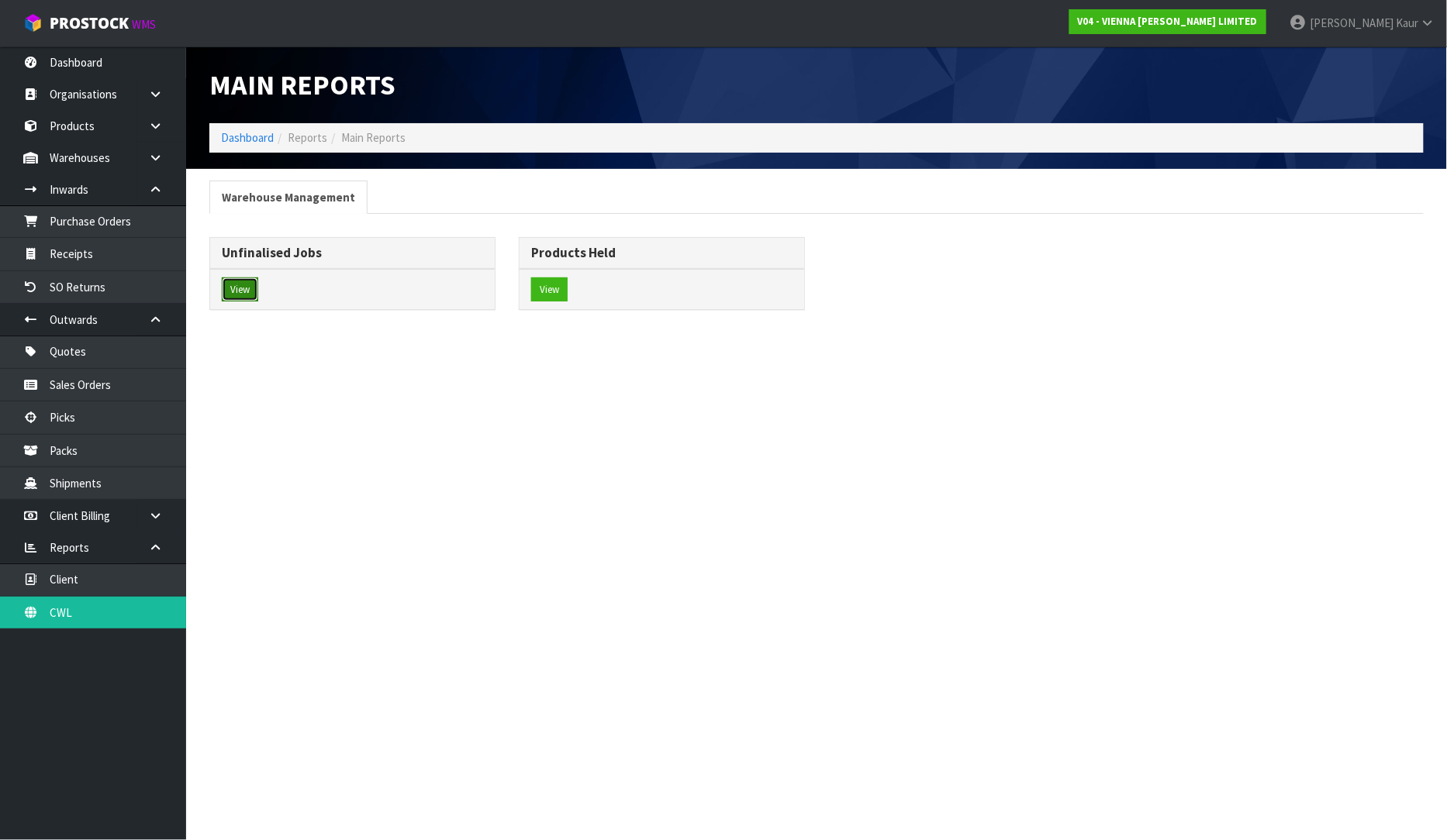
click at [243, 295] on button "View" at bounding box center [240, 289] width 36 height 25
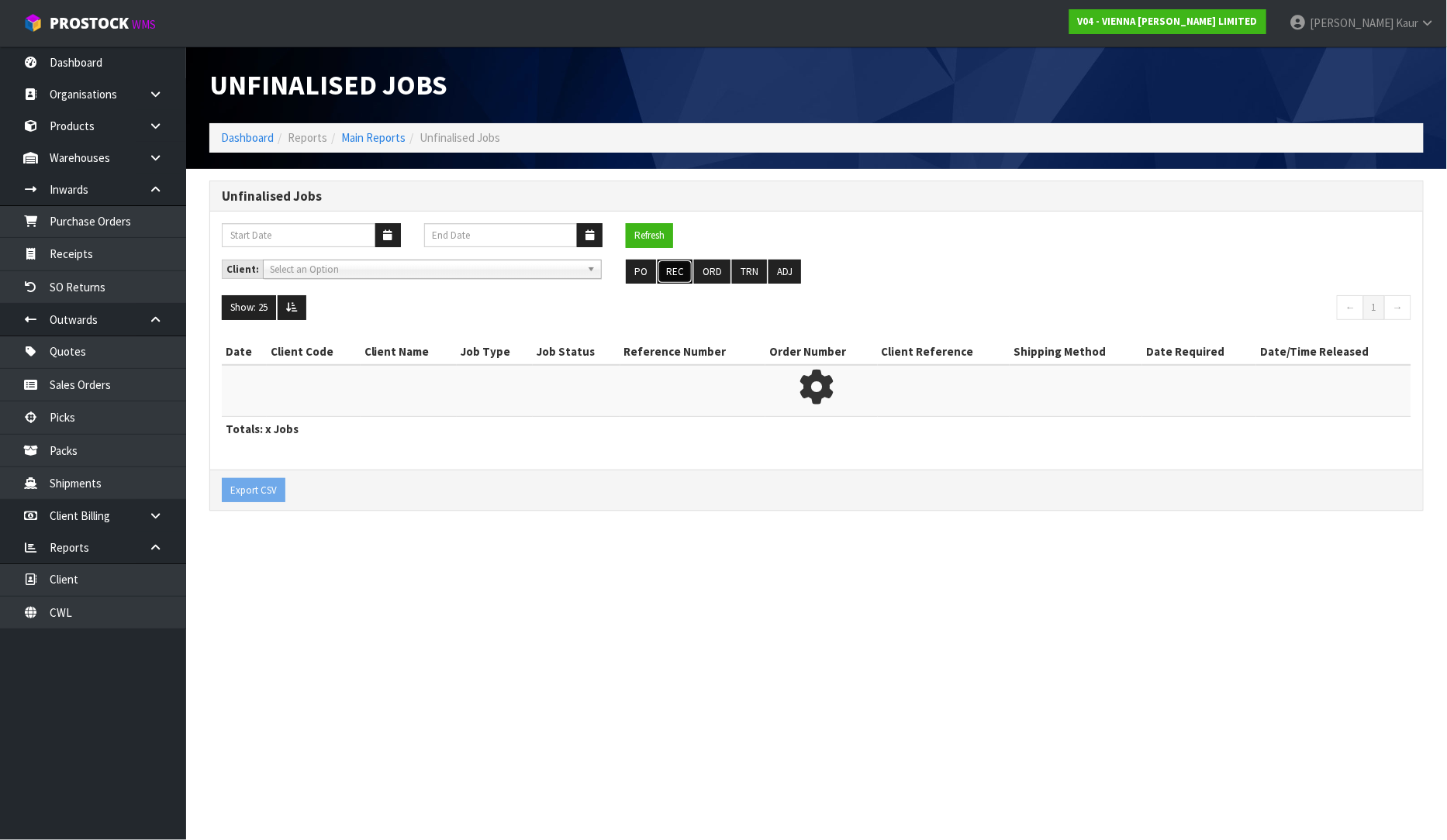
click at [673, 271] on button "REC" at bounding box center [674, 271] width 35 height 25
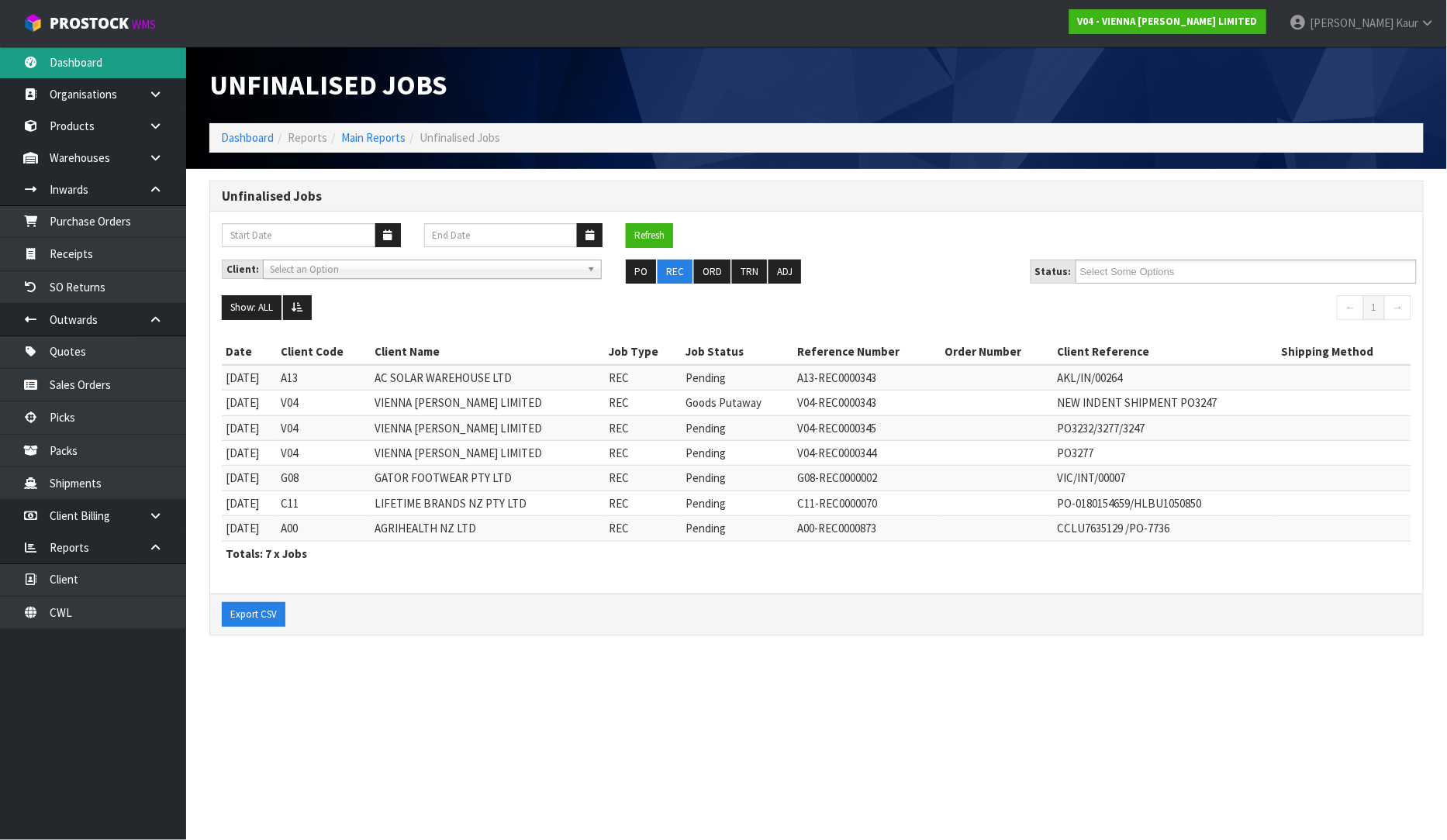
click at [70, 67] on link "Dashboard" at bounding box center [93, 62] width 186 height 32
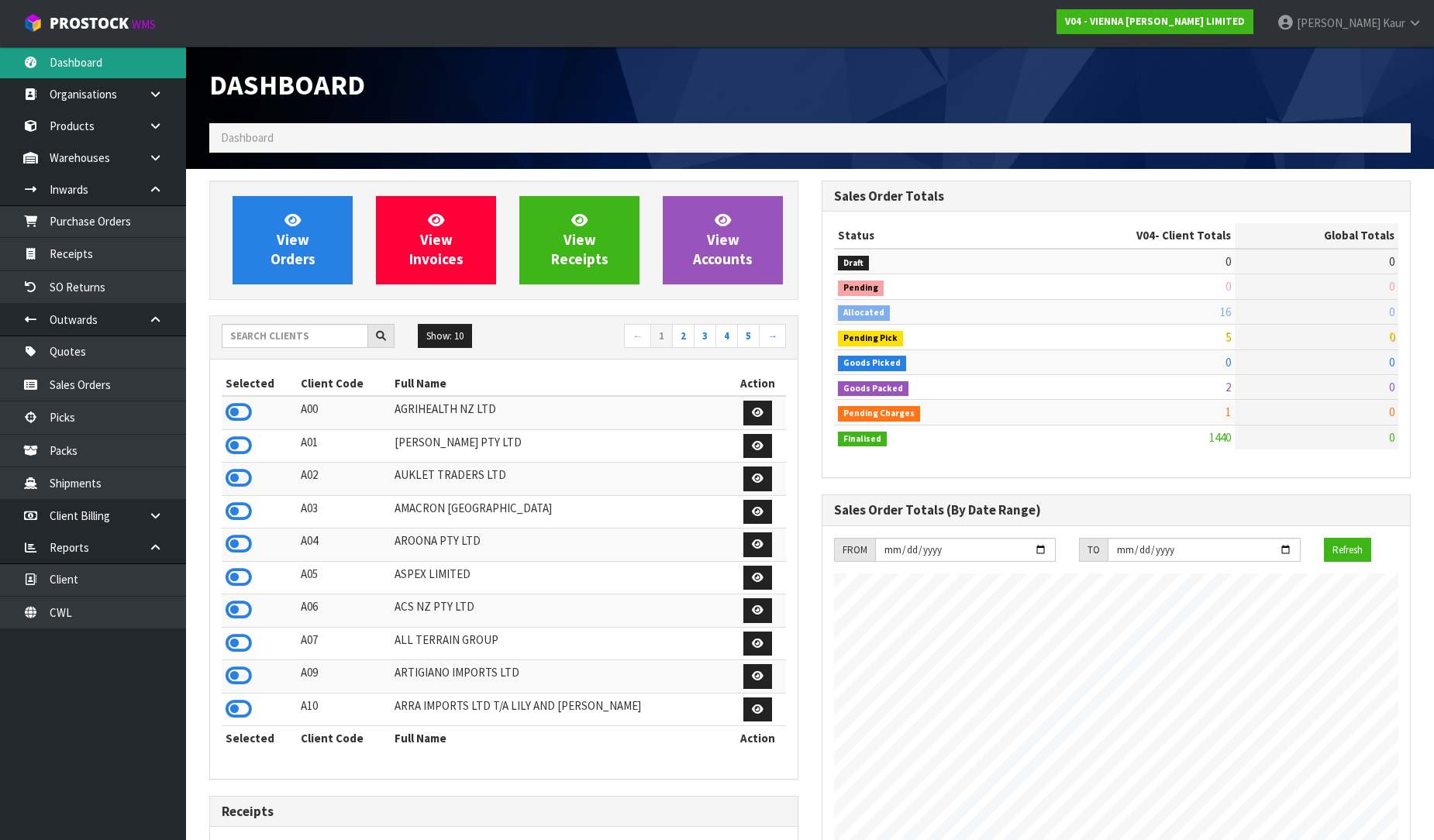
scroll to position [1174, 612]
click at [268, 342] on input "text" at bounding box center [295, 336] width 147 height 24
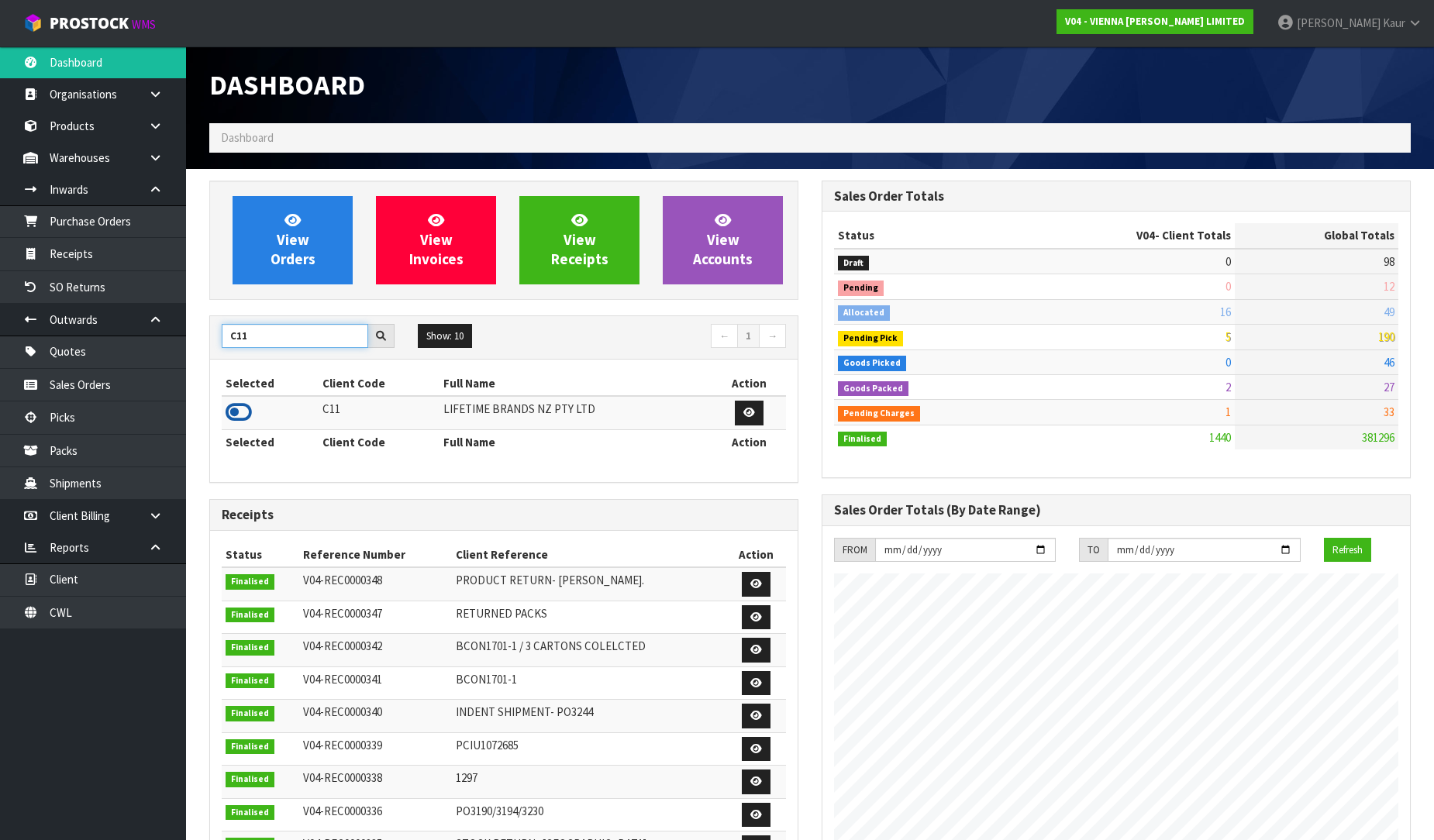
type input "C11"
click at [244, 414] on icon at bounding box center [239, 412] width 27 height 24
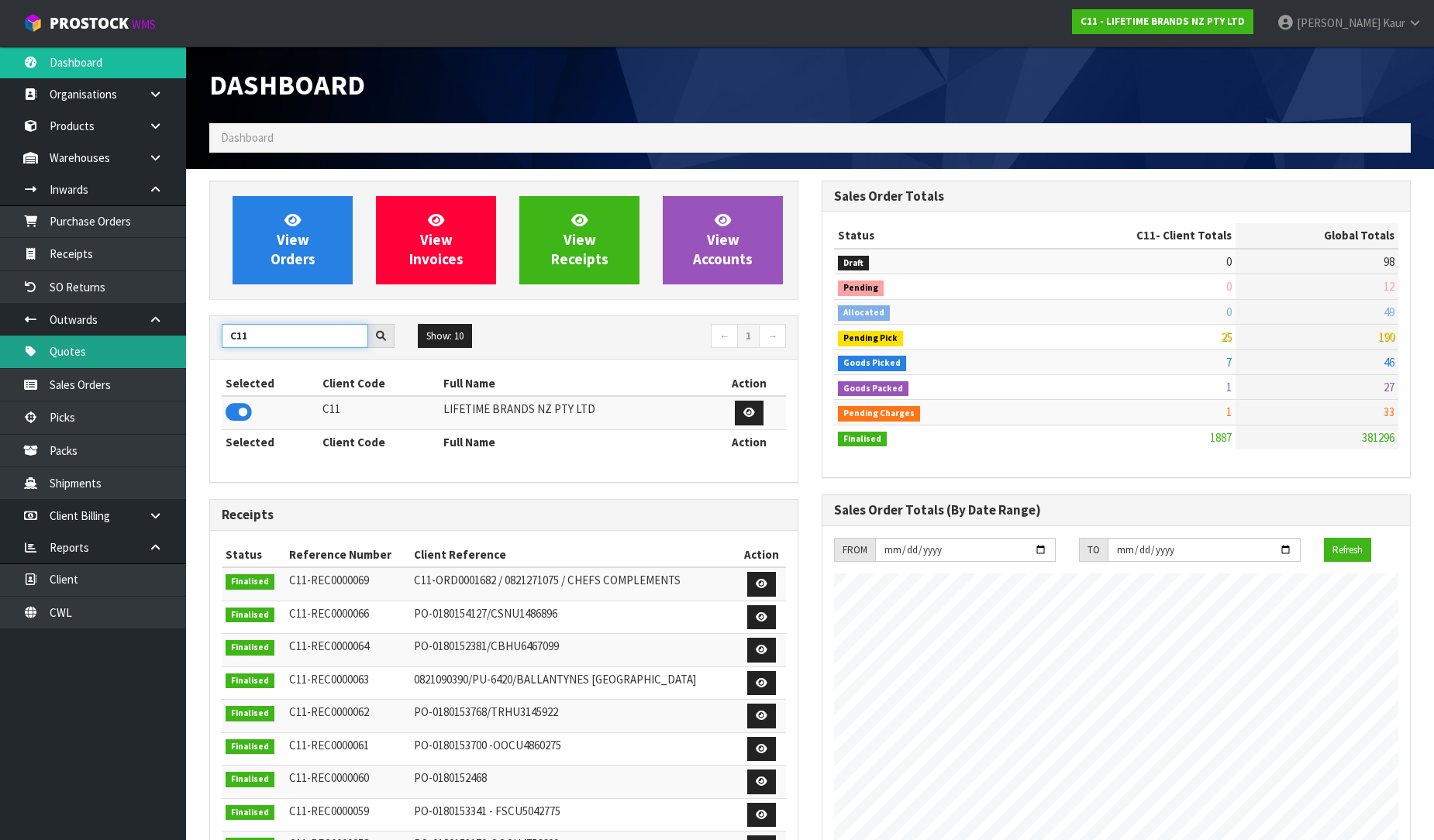
drag, startPoint x: 259, startPoint y: 344, endPoint x: 164, endPoint y: 344, distance: 95.0
click at [164, 344] on body "Toggle navigation ProStock WMS C11 - LIFETIME BRANDS NZ PTY LTD [PERSON_NAME] L…" at bounding box center [717, 420] width 1434 height 840
click at [230, 407] on icon at bounding box center [239, 412] width 27 height 24
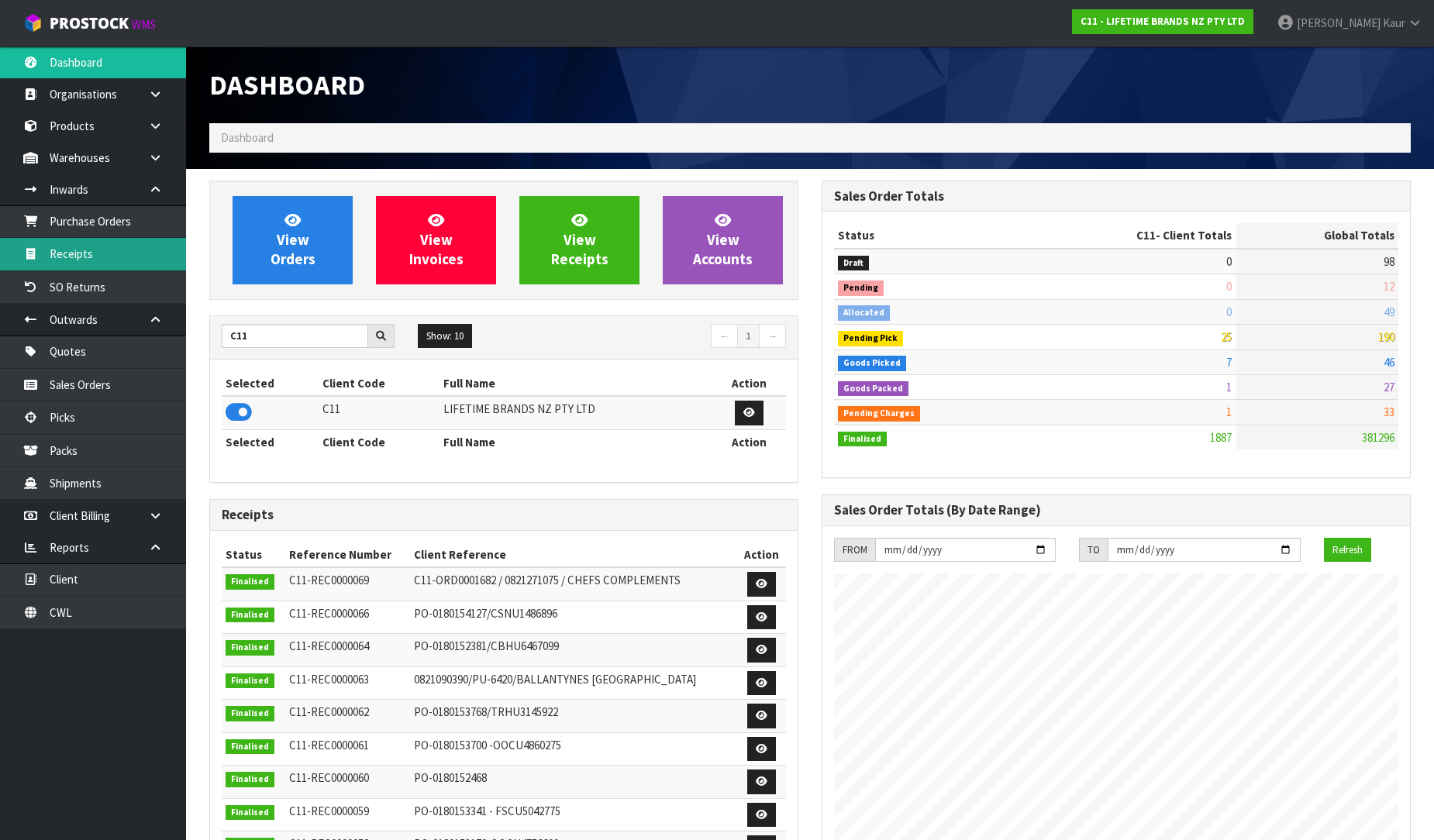
click at [114, 257] on link "Receipts" at bounding box center [93, 253] width 186 height 32
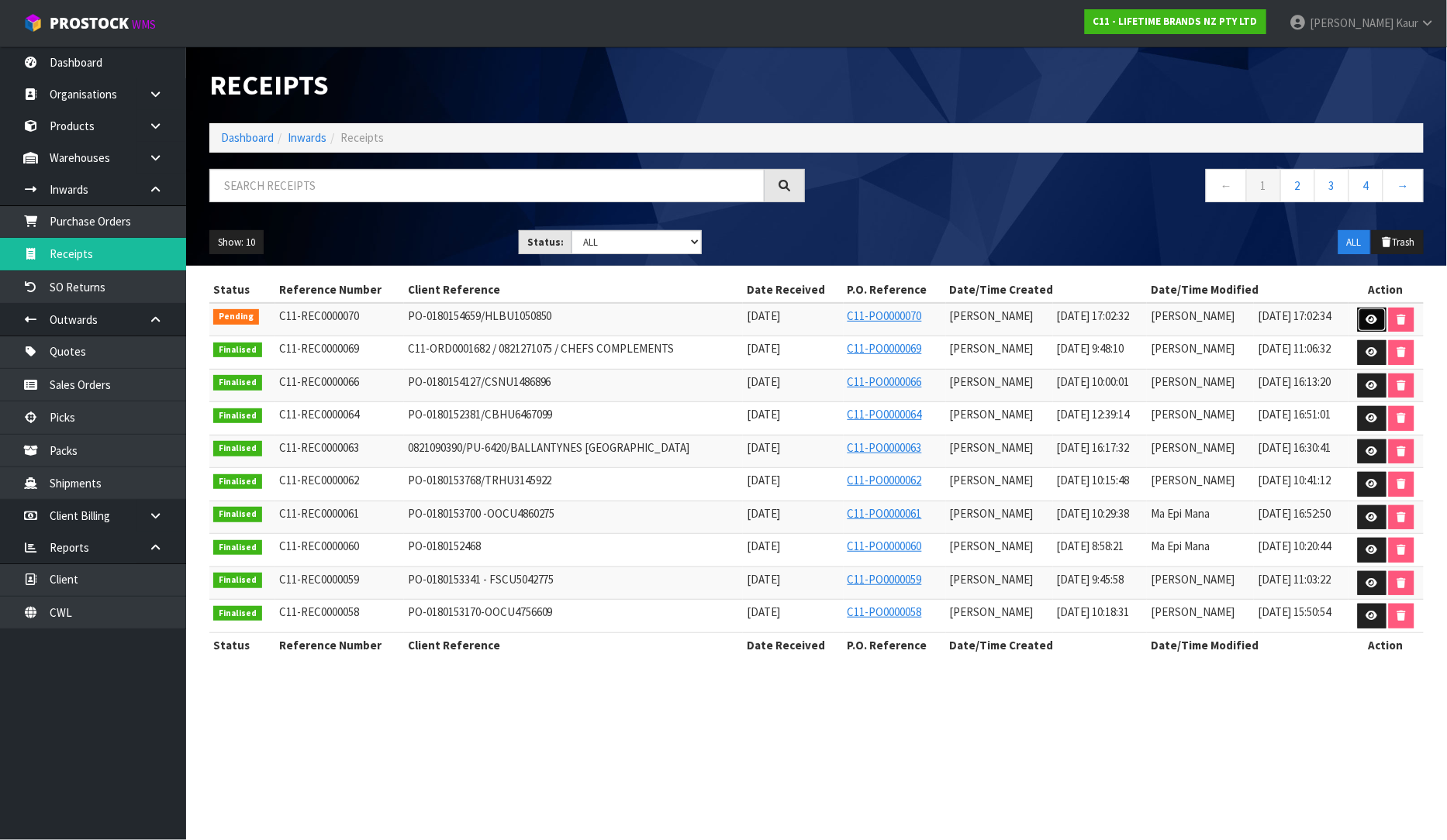
click at [1373, 309] on link at bounding box center [1371, 319] width 29 height 25
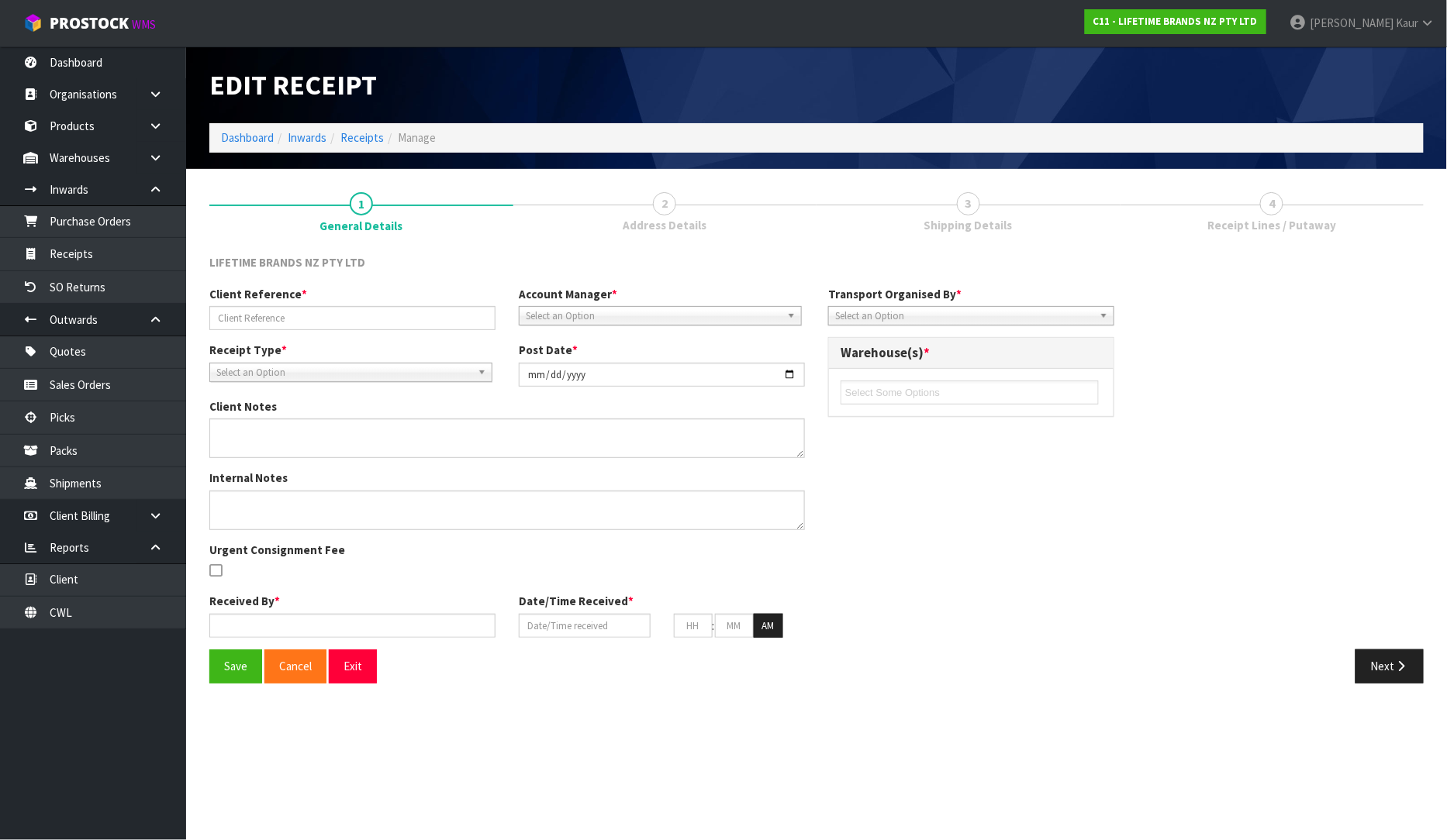
type input "PO-0180154659/HLBU1050850"
type input "2025-09-15"
type textarea "PURCHASE ORDER: 4500345999-000010"
type textarea "CONTAINER NO:HLBU1050850-297 CARTONS"
type input "[PERSON_NAME]"
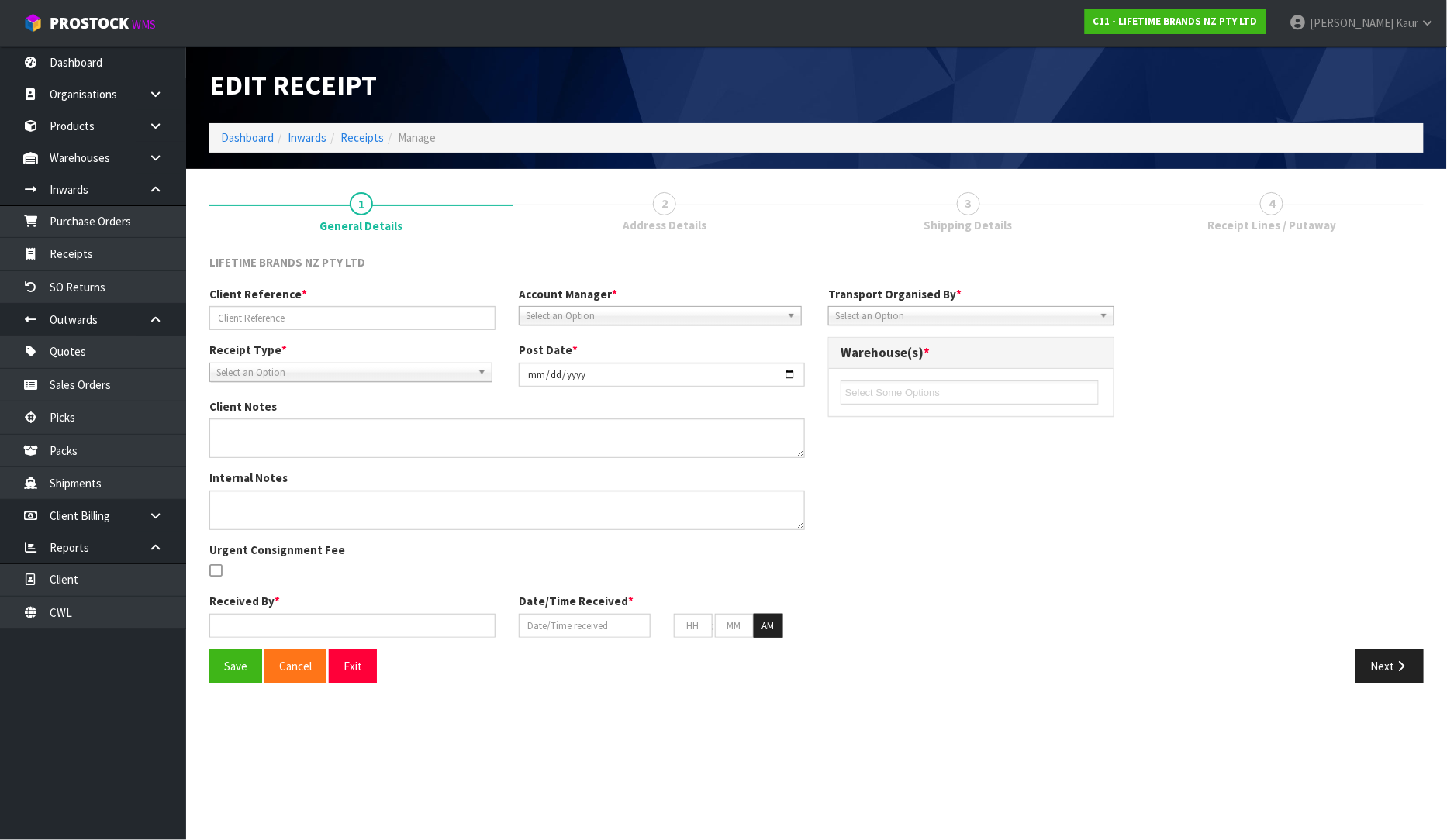
type input "[DATE]"
type input "05"
type input "02"
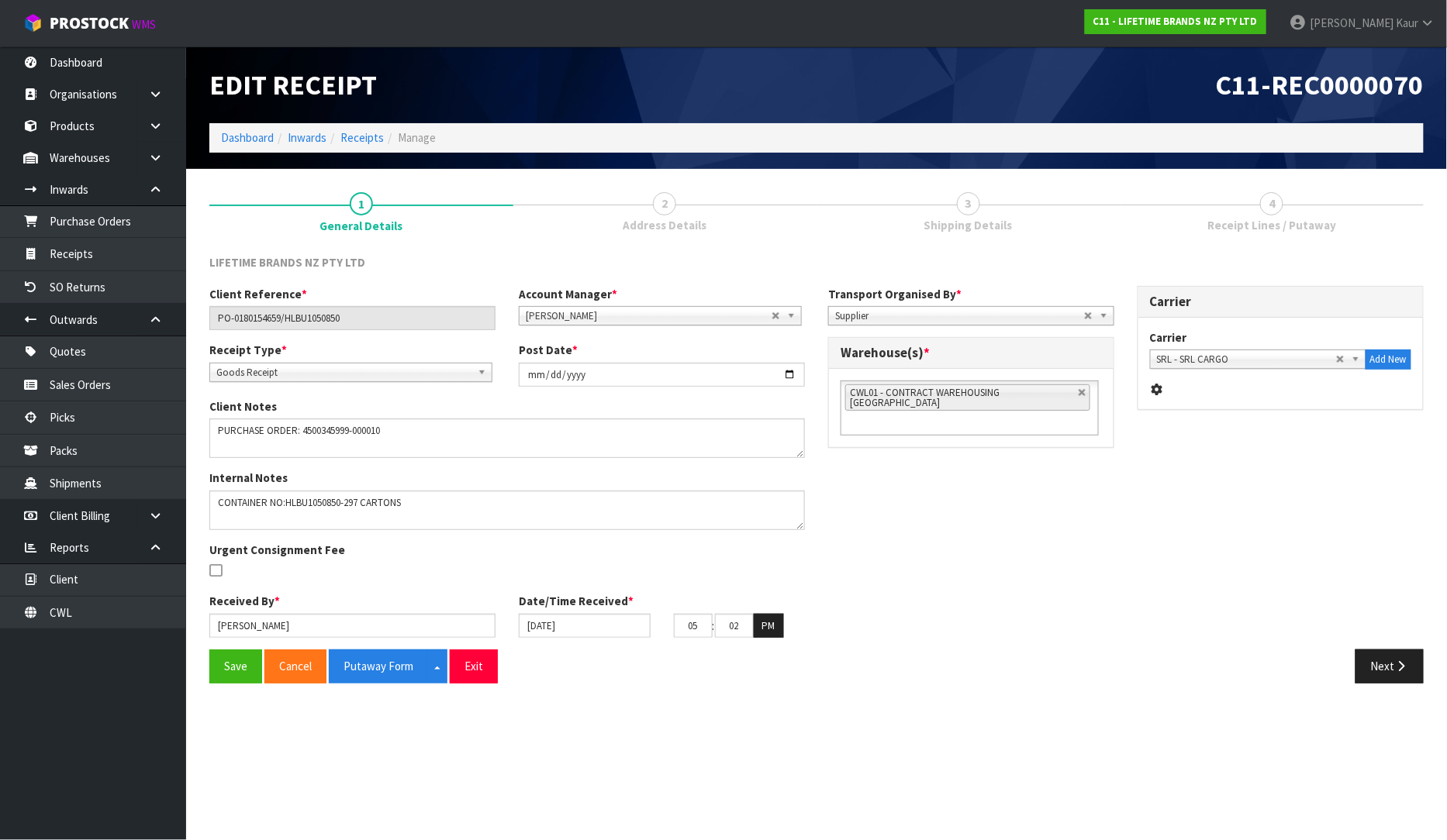
click at [1346, 659] on div "Next" at bounding box center [1125, 666] width 618 height 34
click at [1374, 668] on button "Next" at bounding box center [1389, 666] width 68 height 34
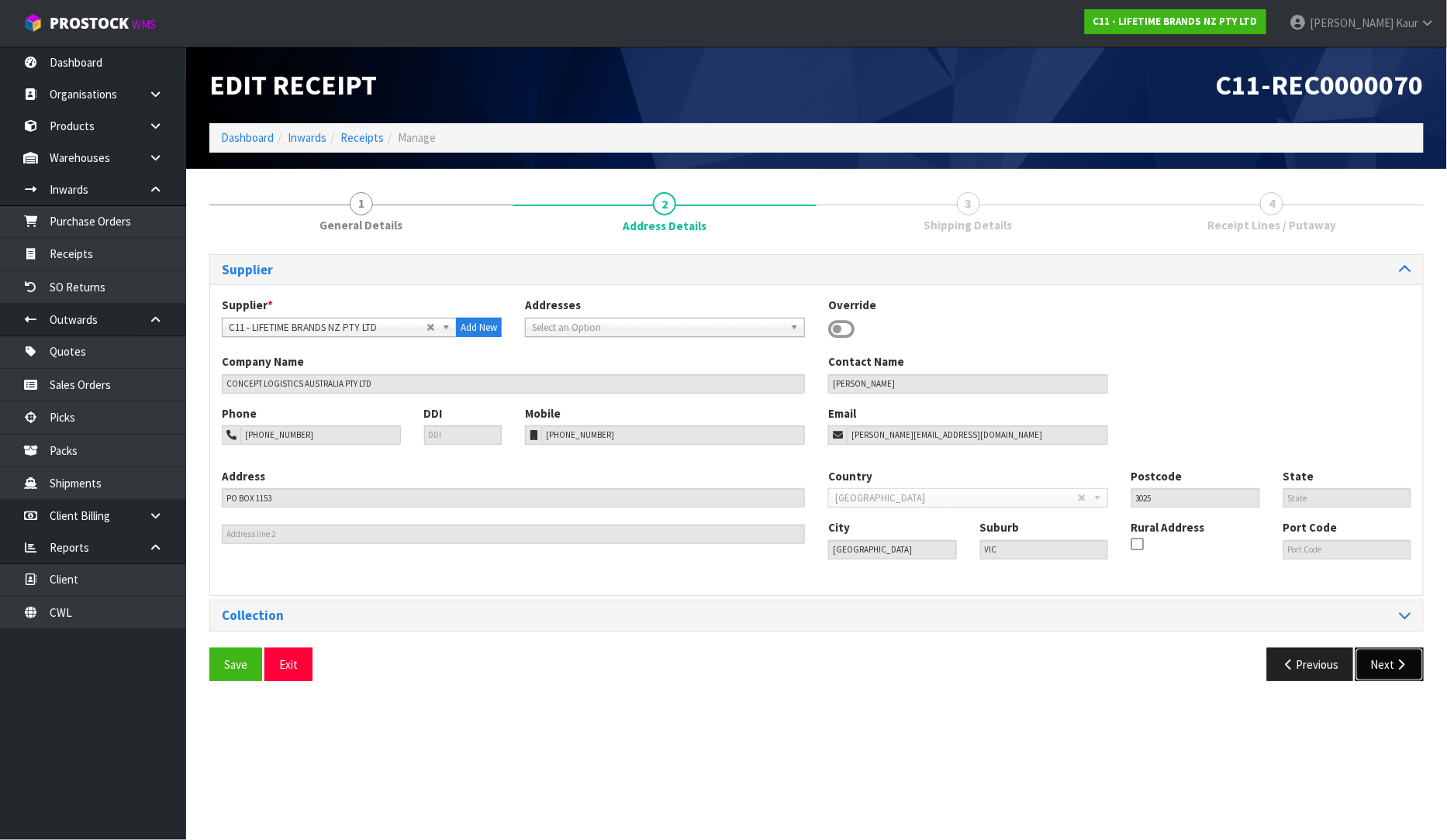
click at [1391, 678] on button "Next" at bounding box center [1389, 665] width 68 height 34
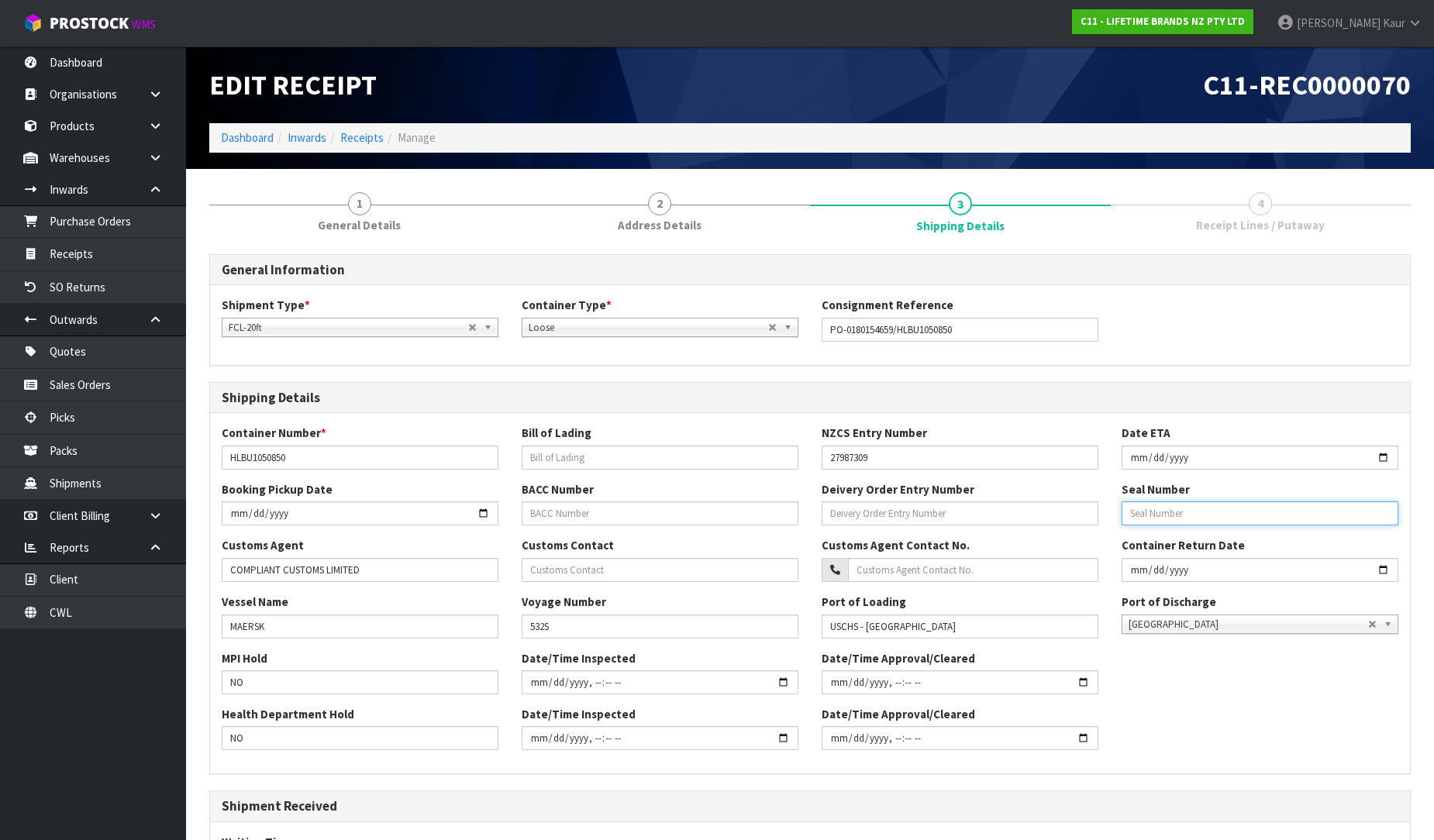
click at [1135, 516] on input "text" at bounding box center [1259, 514] width 277 height 24
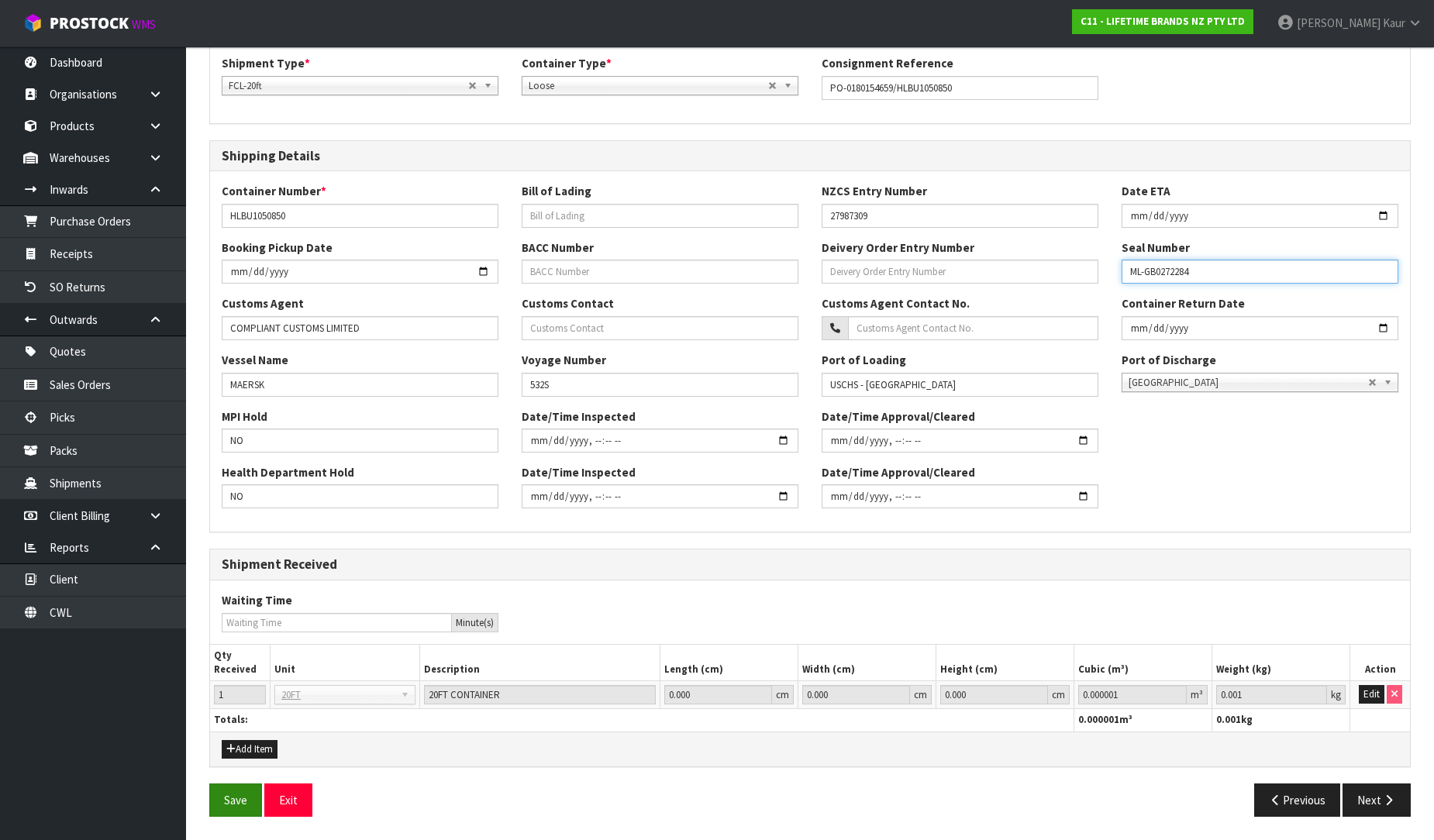
type input "ML-GB0272284"
click at [249, 794] on button "Save" at bounding box center [235, 801] width 52 height 34
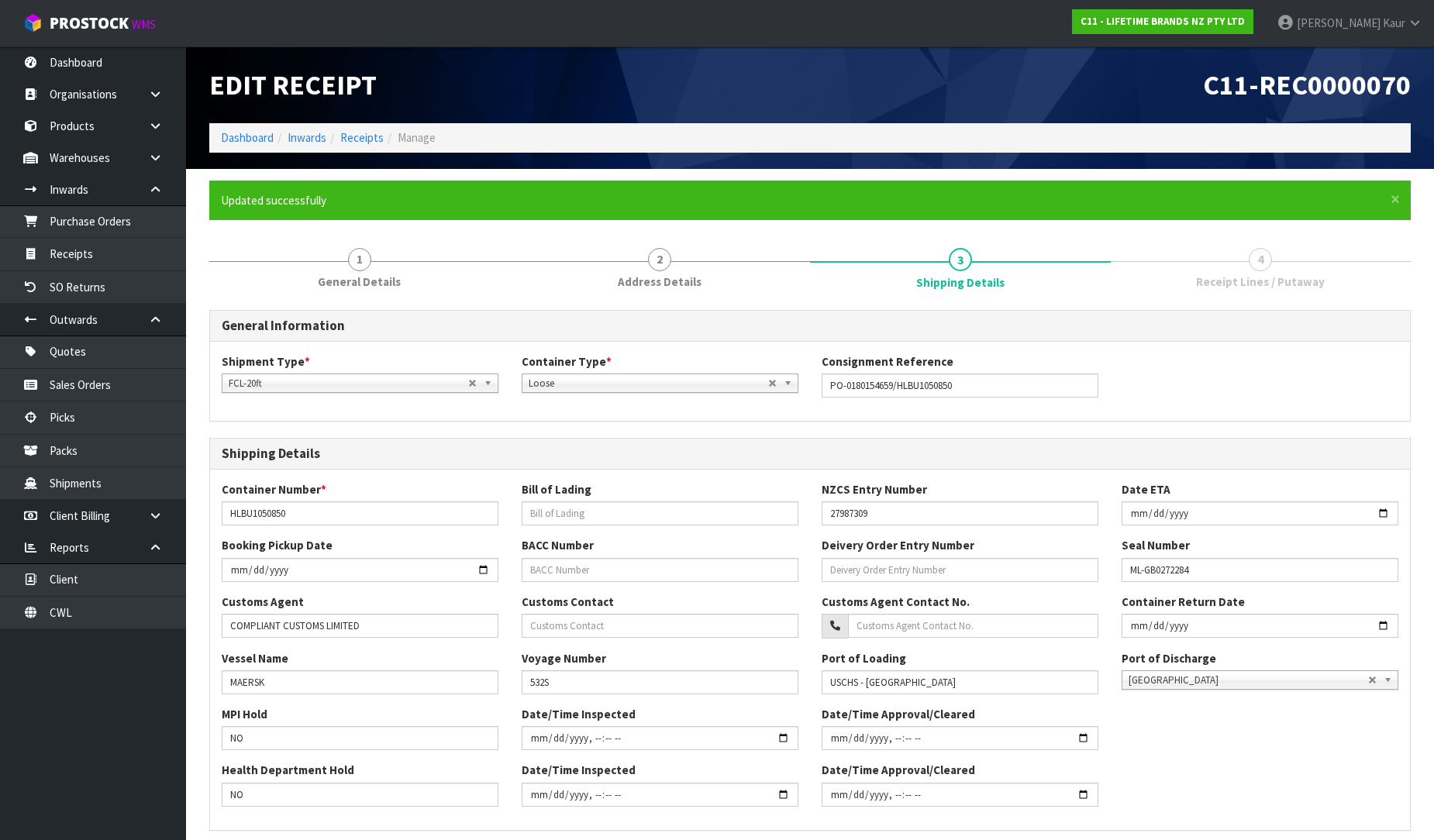
scroll to position [298, 0]
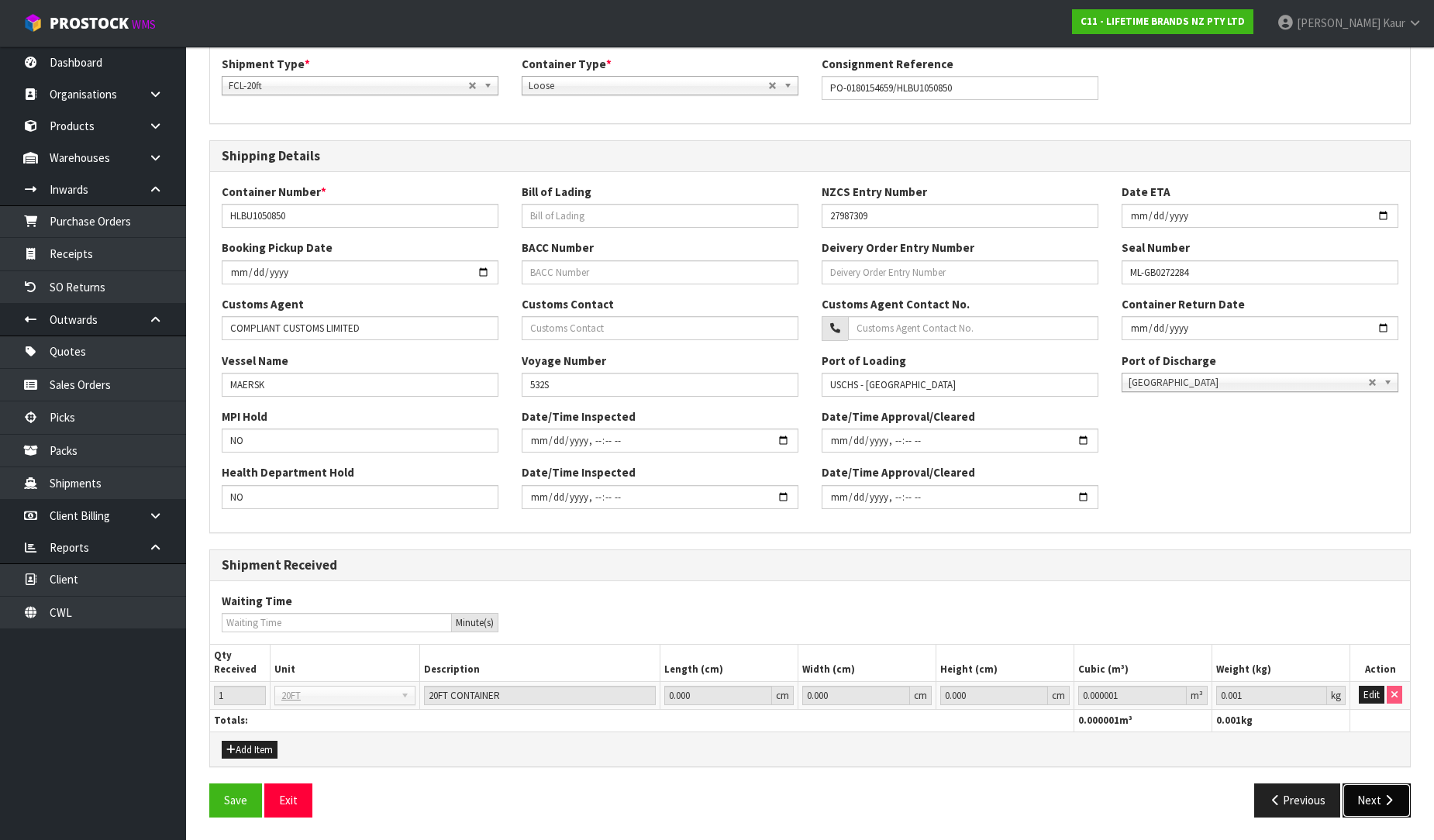
drag, startPoint x: 1383, startPoint y: 814, endPoint x: 1385, endPoint y: 804, distance: 10.2
click at [1384, 815] on button "Next" at bounding box center [1376, 801] width 68 height 34
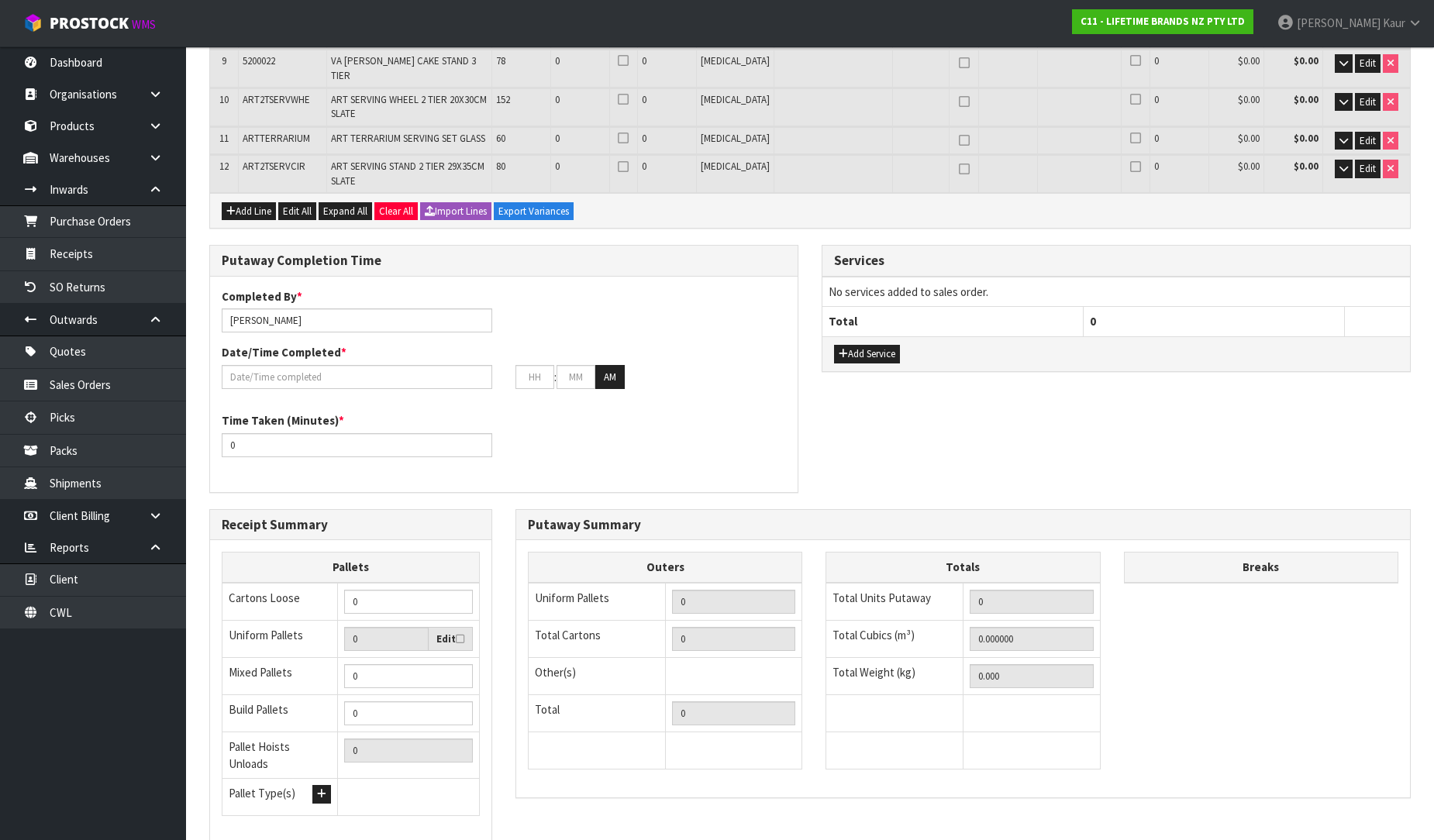
scroll to position [664, 0]
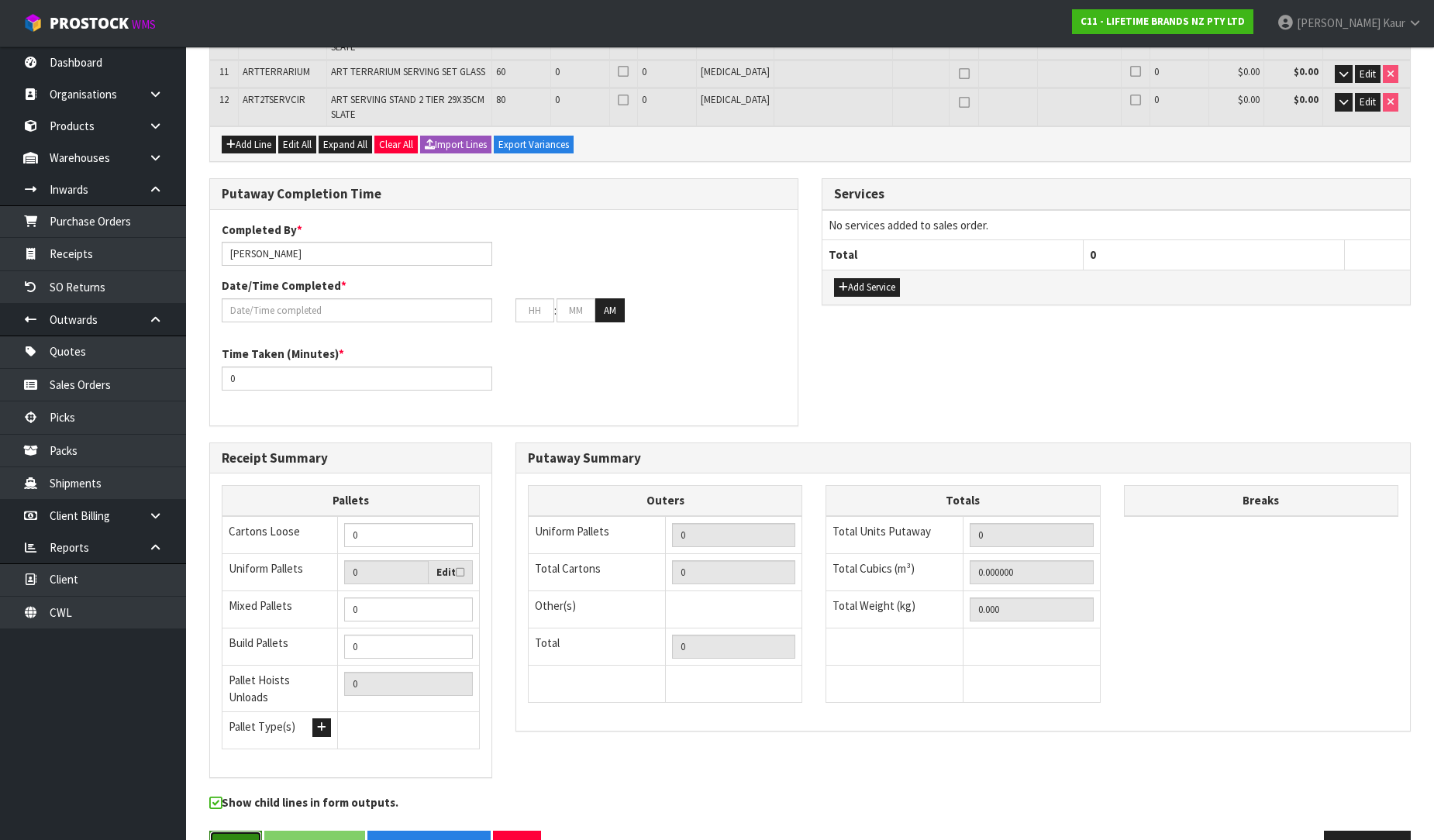
click at [238, 831] on button "Save" at bounding box center [235, 848] width 52 height 34
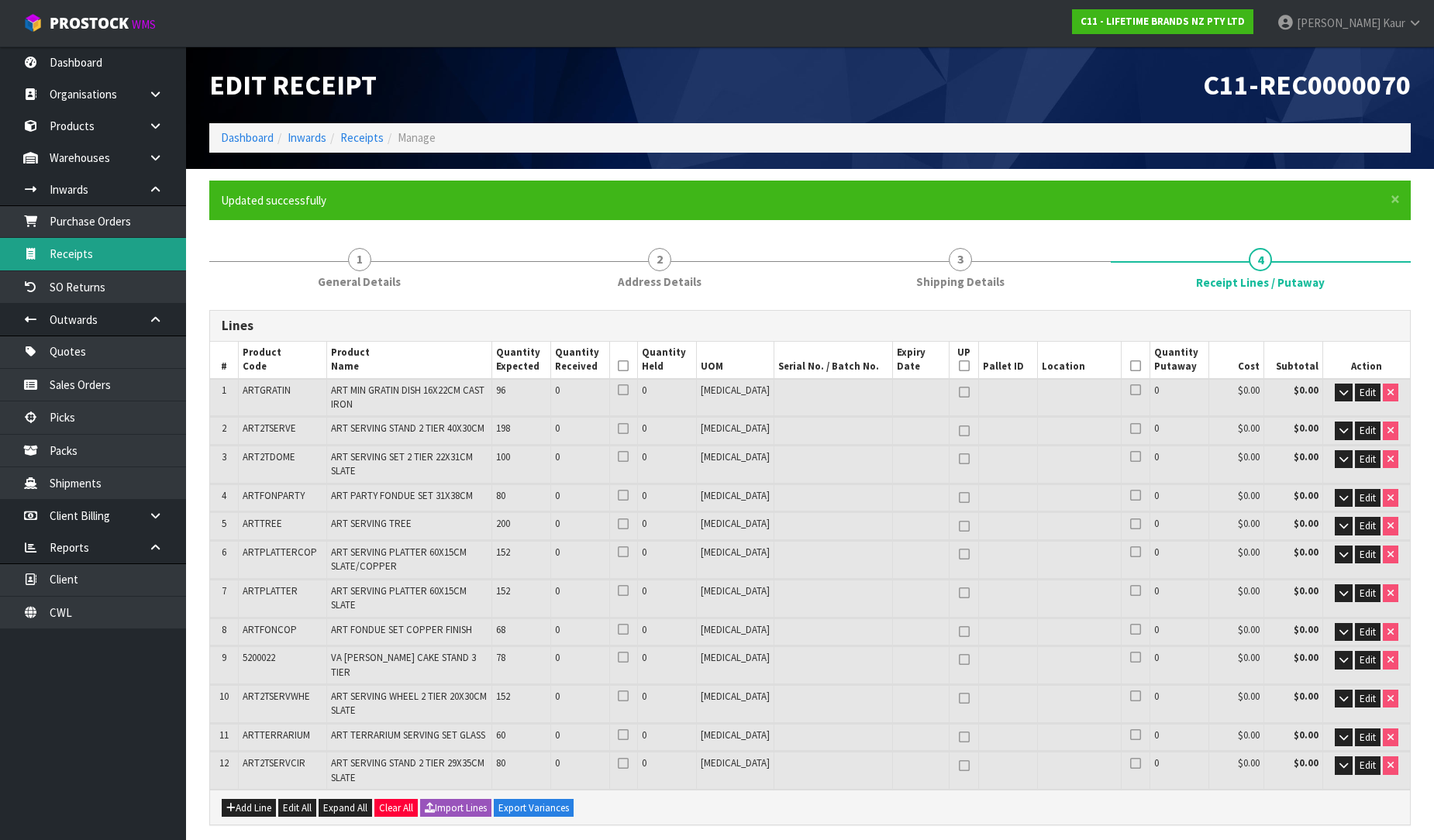
click at [49, 245] on link "Receipts" at bounding box center [93, 253] width 186 height 32
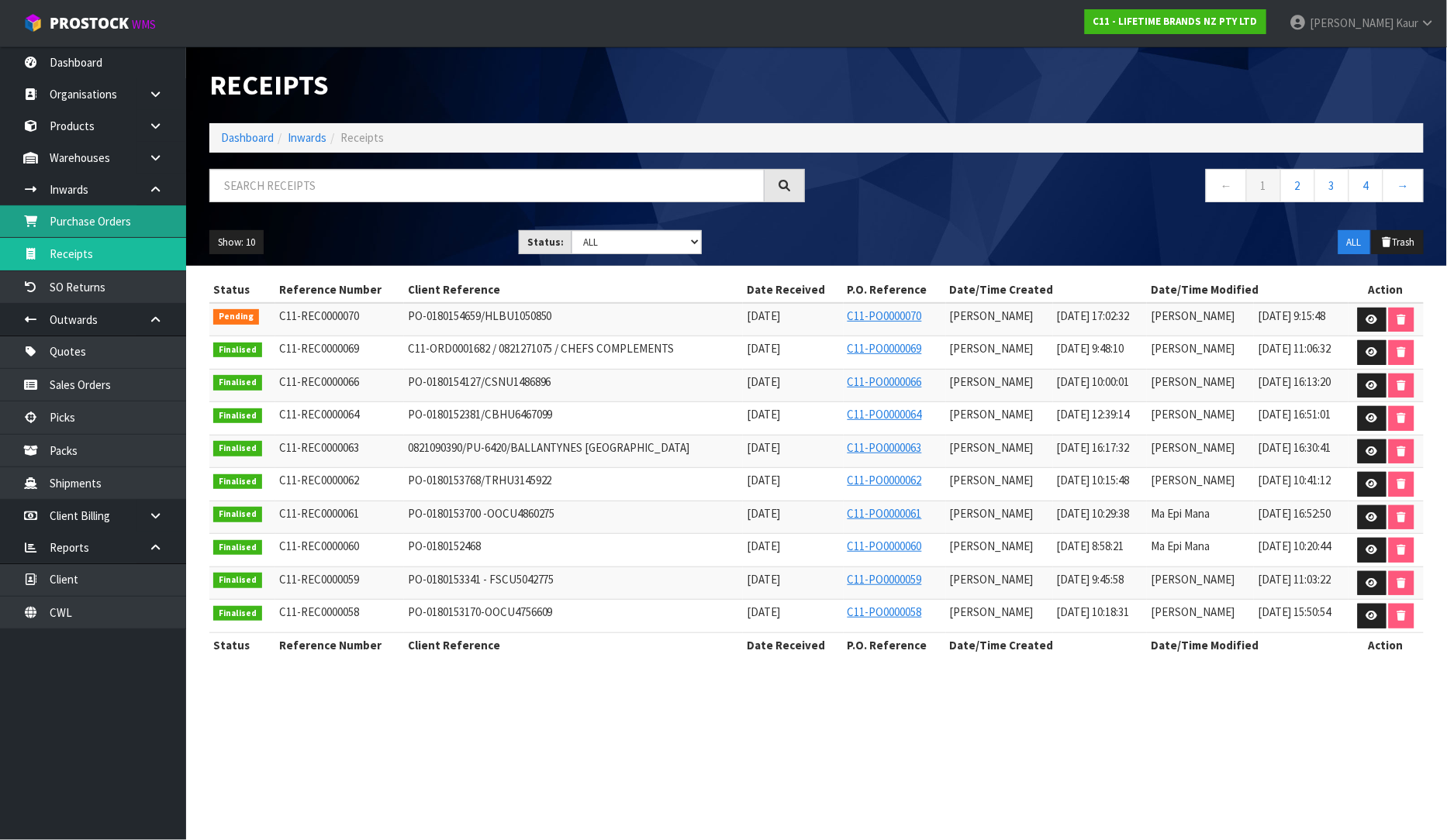
click at [82, 209] on link "Purchase Orders" at bounding box center [93, 221] width 186 height 32
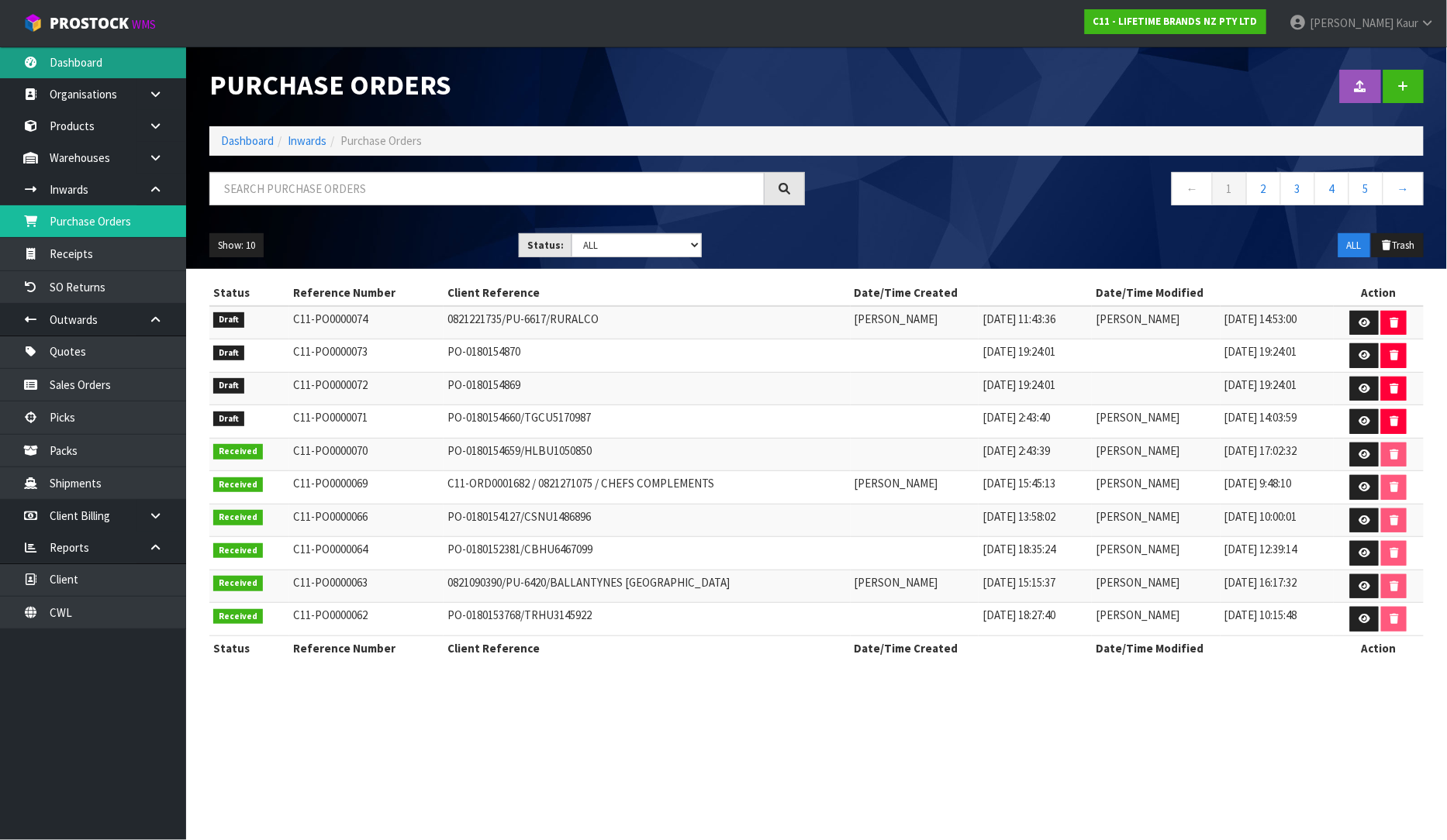
click at [113, 57] on link "Dashboard" at bounding box center [93, 62] width 186 height 32
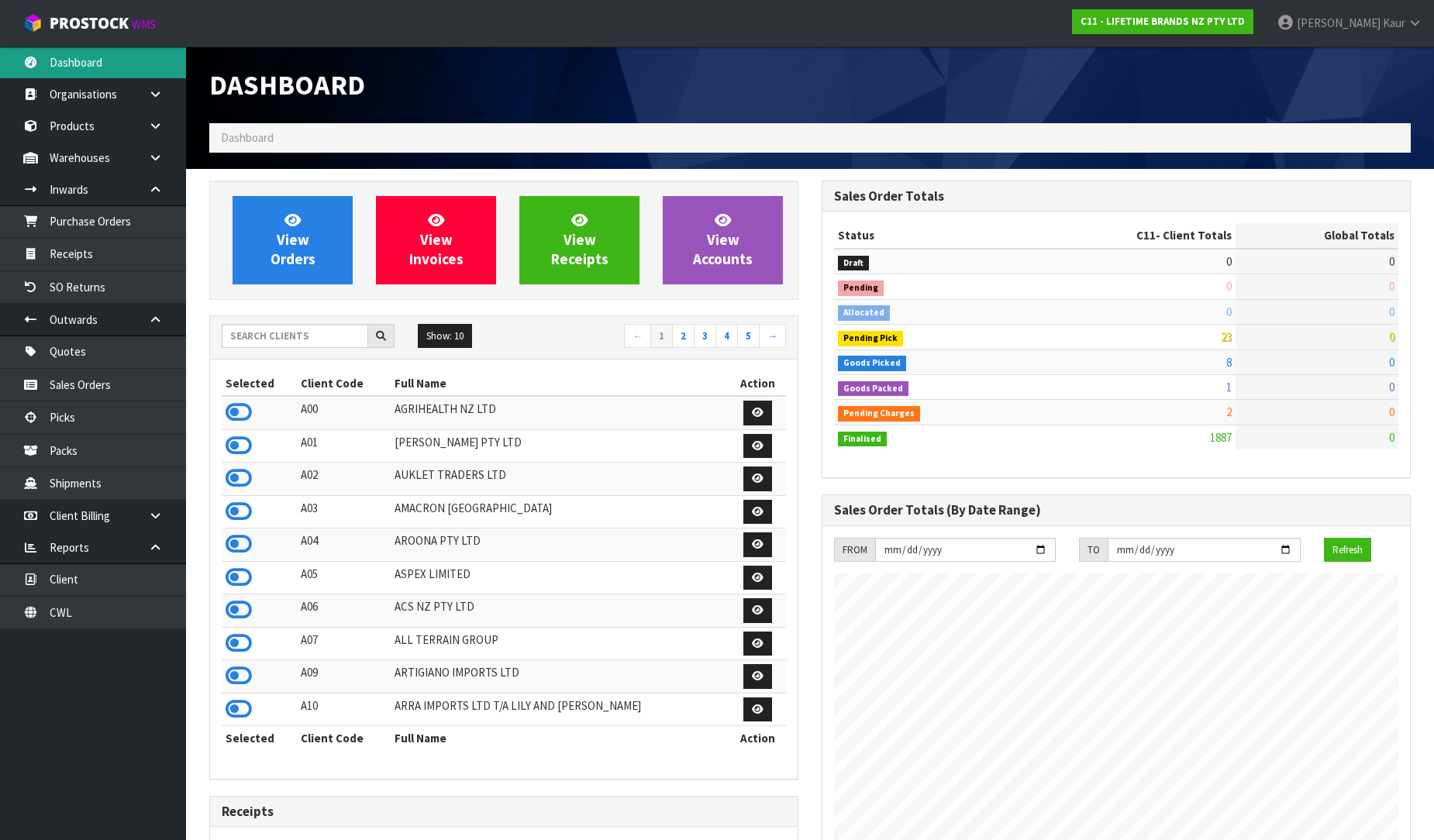
scroll to position [773704, 774526]
click at [242, 414] on icon at bounding box center [239, 412] width 27 height 24
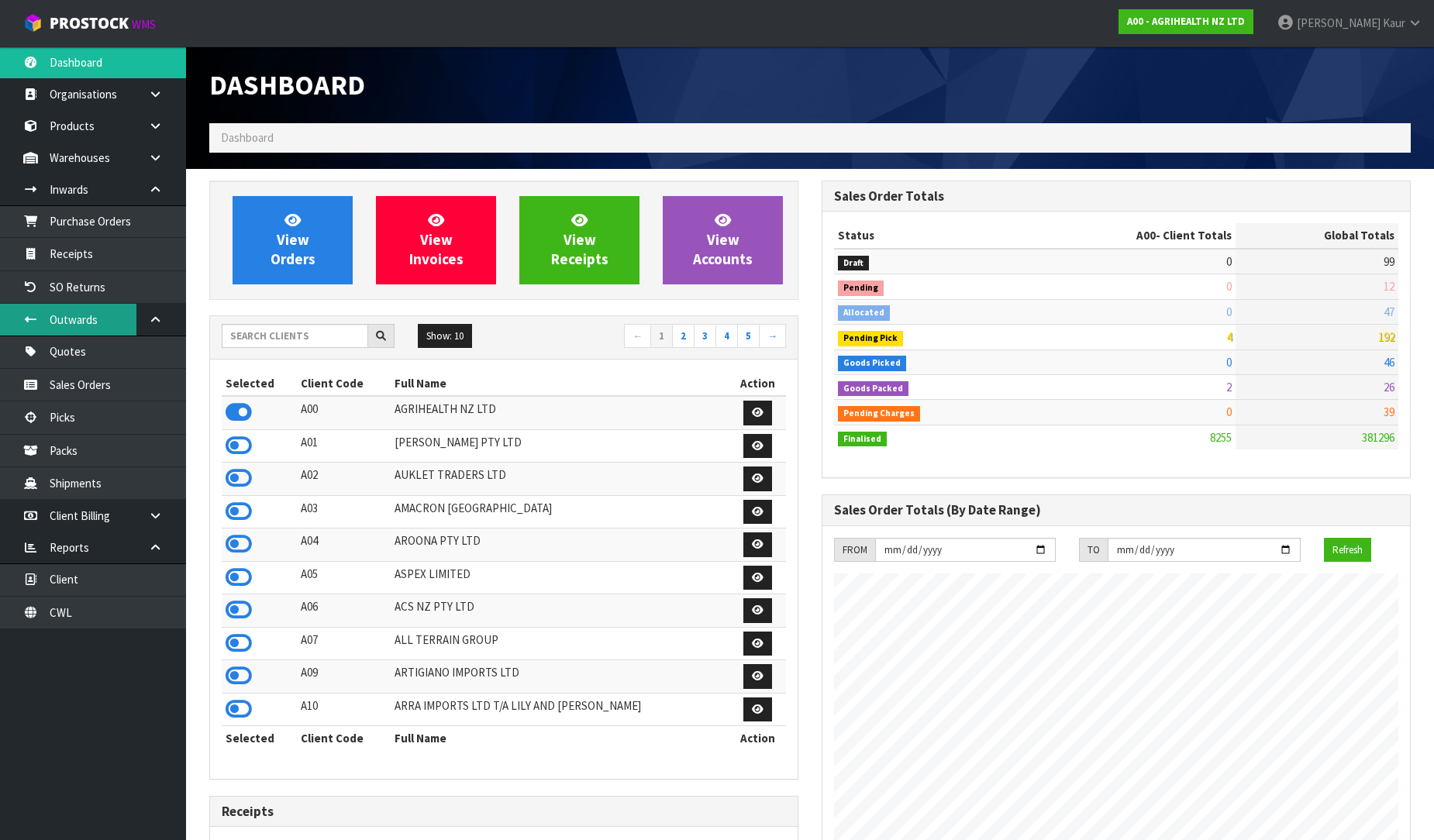
scroll to position [1174, 612]
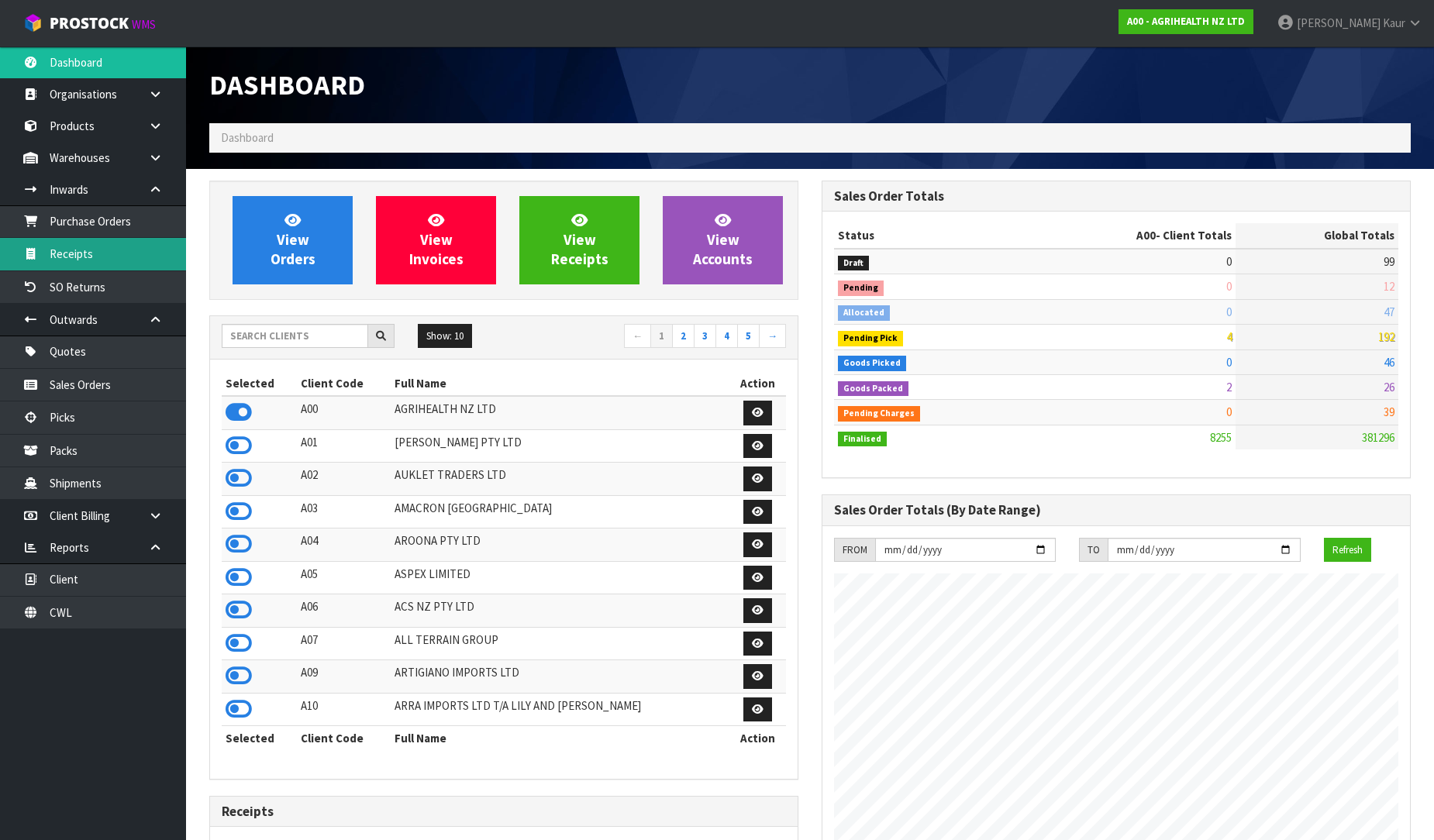
click at [125, 245] on link "Receipts" at bounding box center [93, 253] width 186 height 32
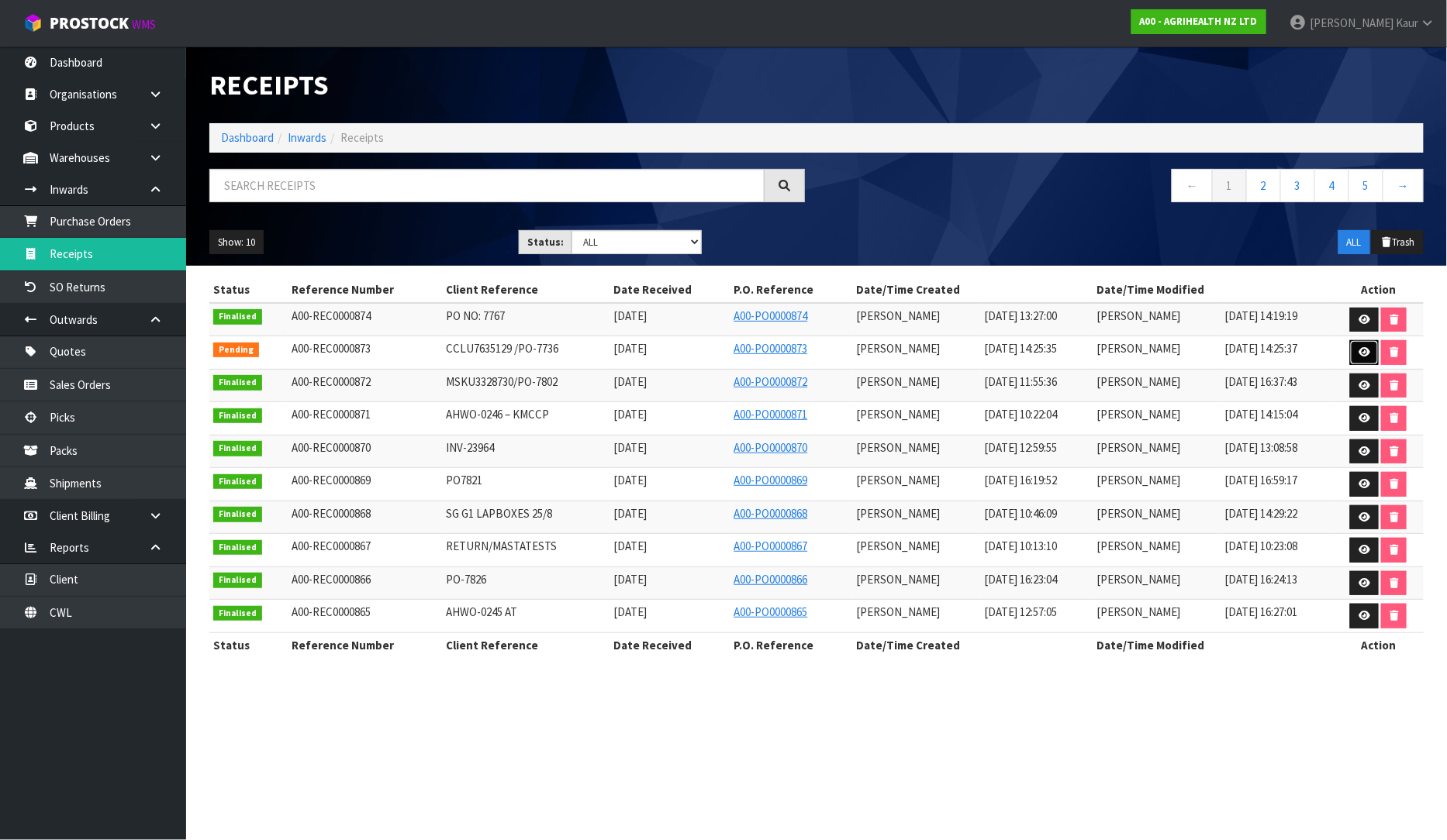
click at [1374, 349] on link at bounding box center [1363, 352] width 29 height 25
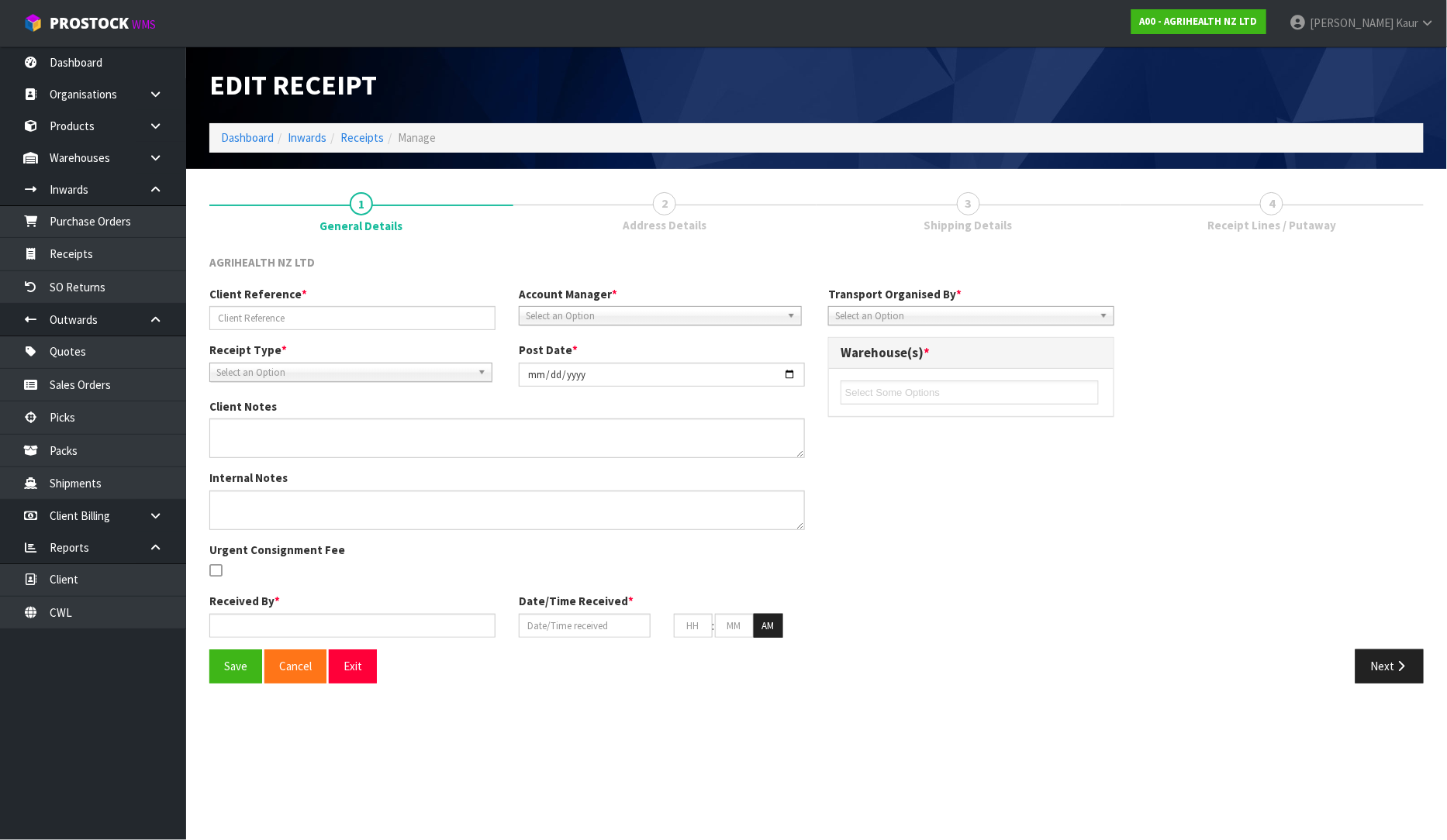
type input "CCLU7635129 /PO-7736"
type input "2025-09-15"
type input "[PERSON_NAME]"
type input "[DATE]"
type input "02"
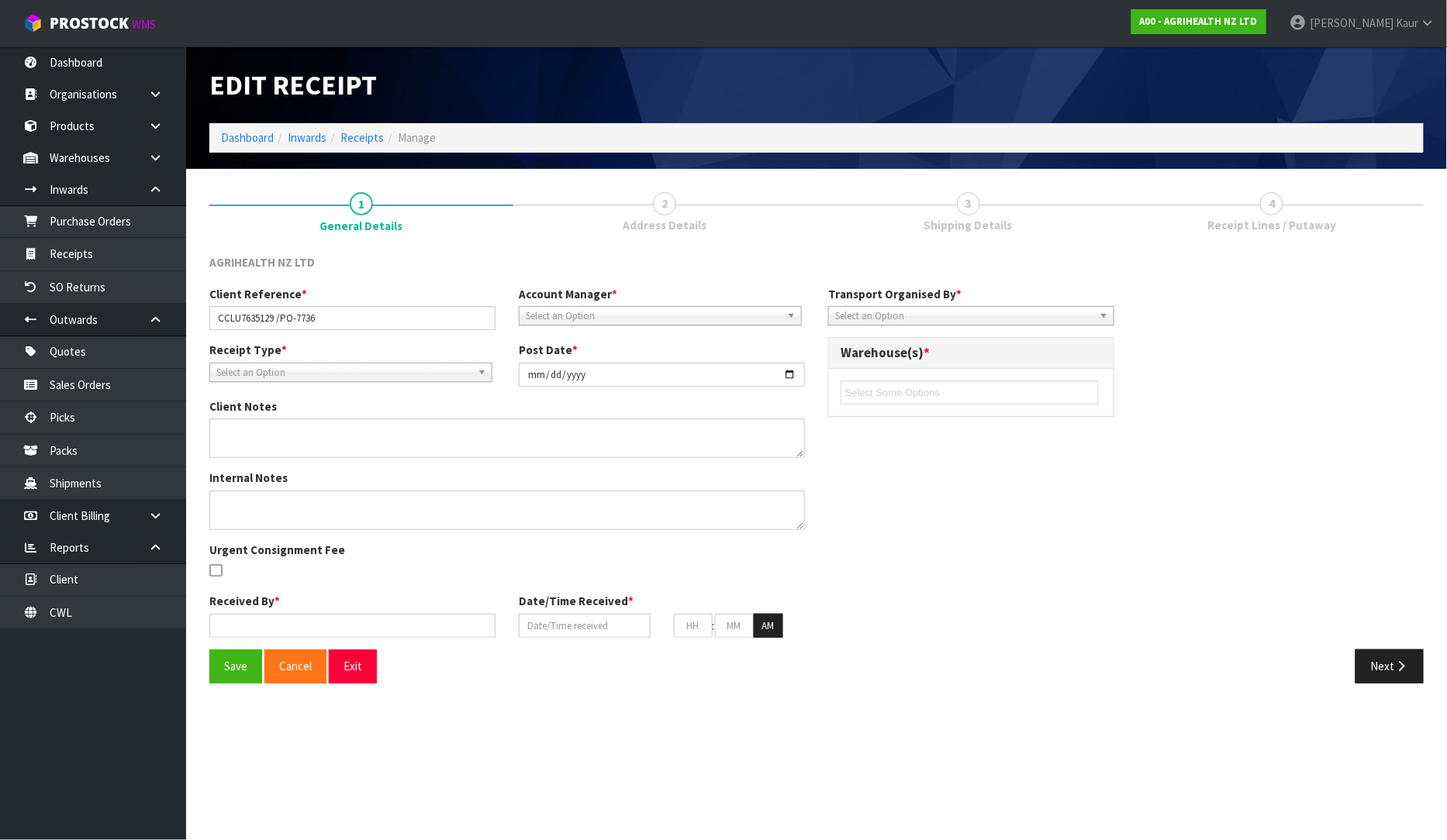
type input "25"
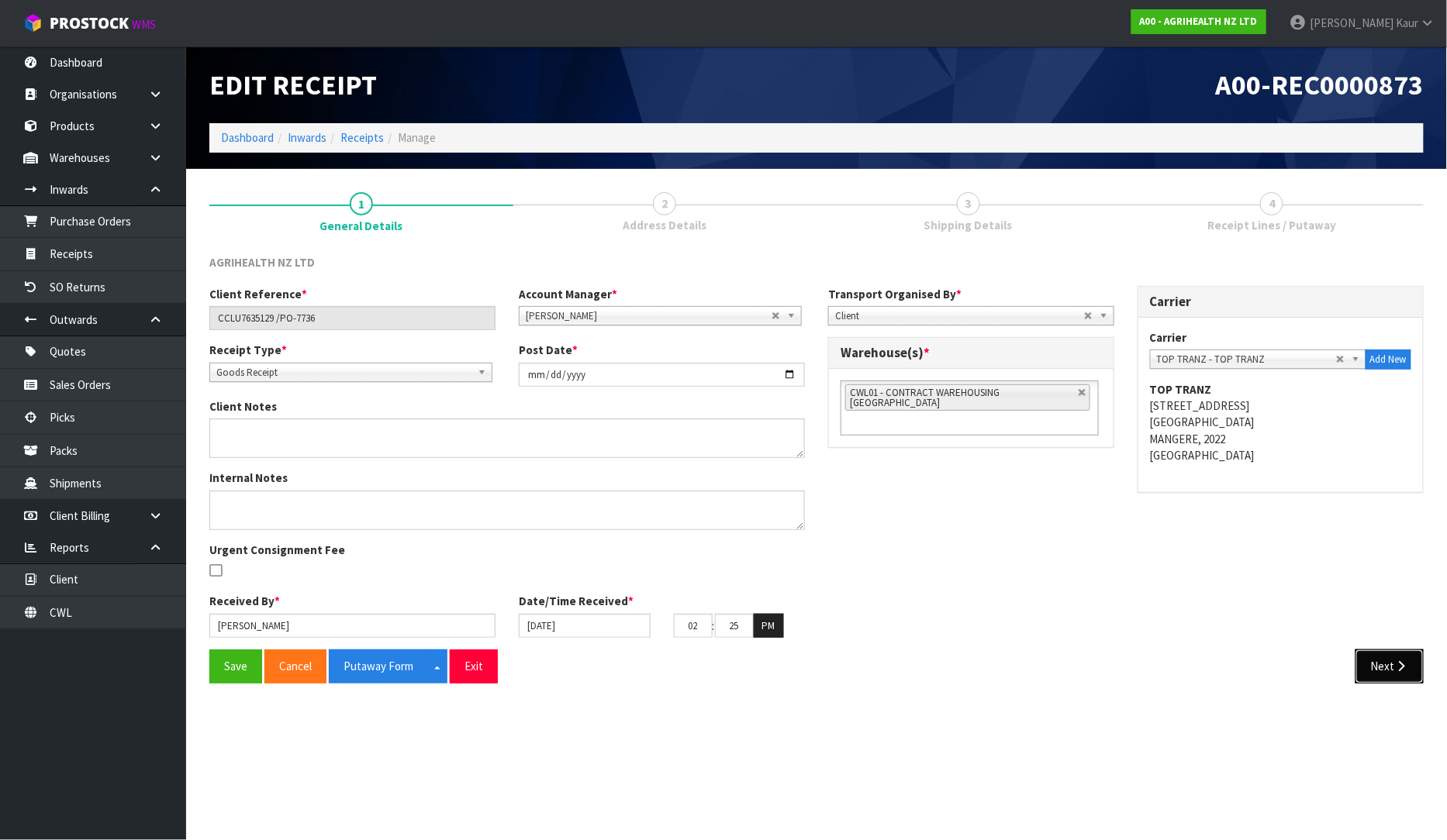
click at [1388, 670] on button "Next" at bounding box center [1389, 666] width 68 height 34
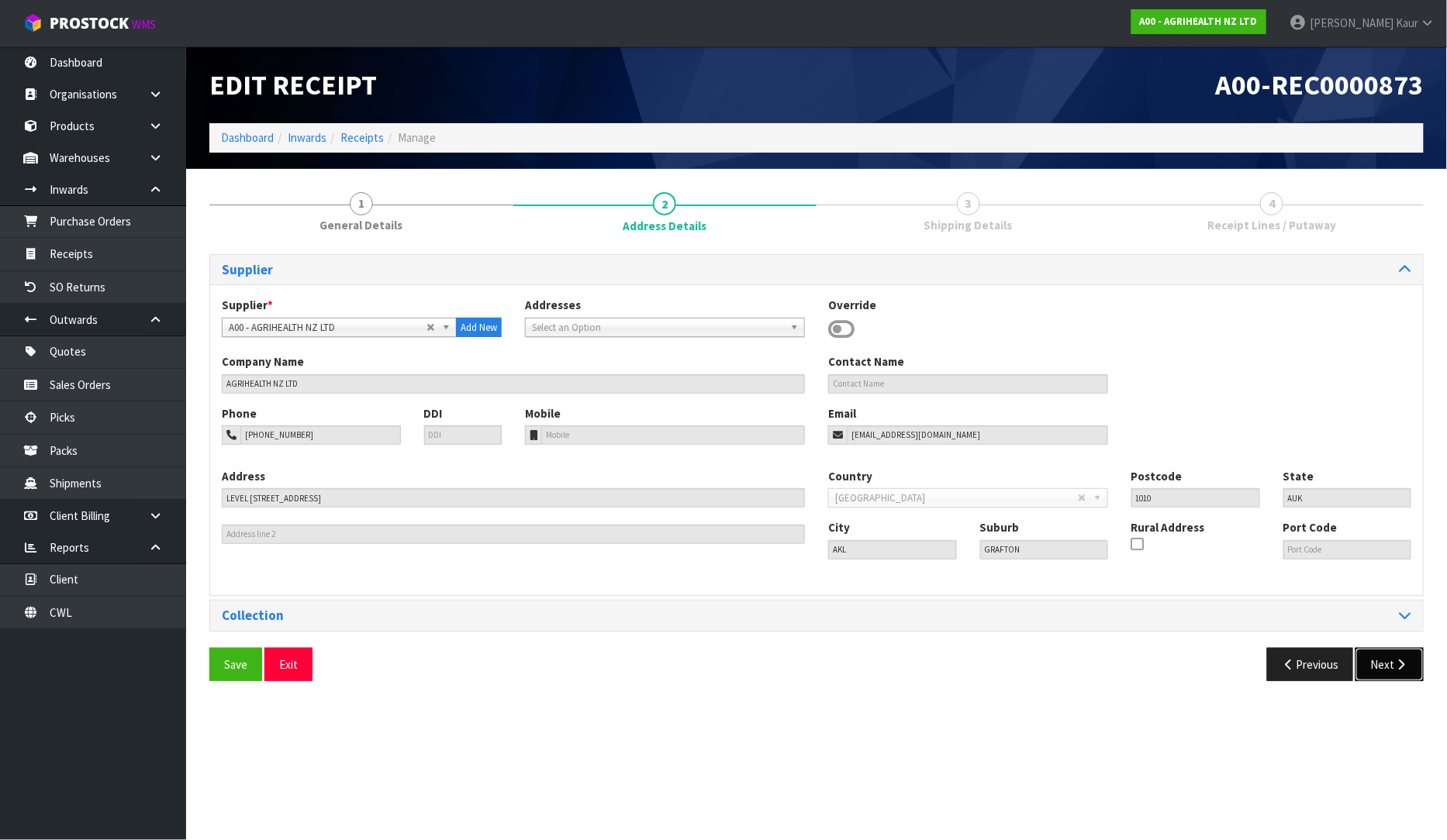
click at [1372, 677] on button "Next" at bounding box center [1389, 665] width 68 height 34
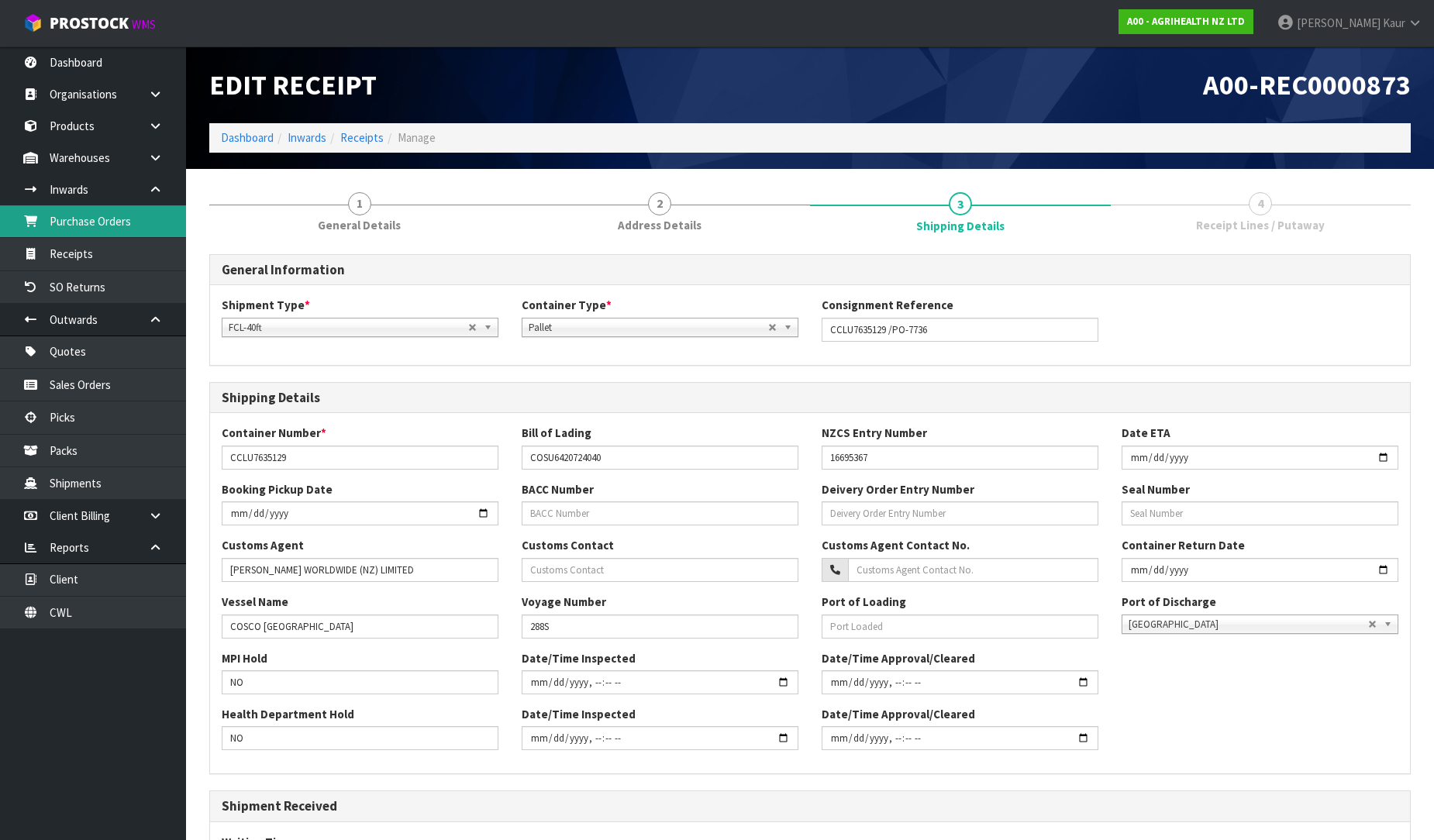
click at [93, 234] on link "Purchase Orders" at bounding box center [93, 221] width 186 height 32
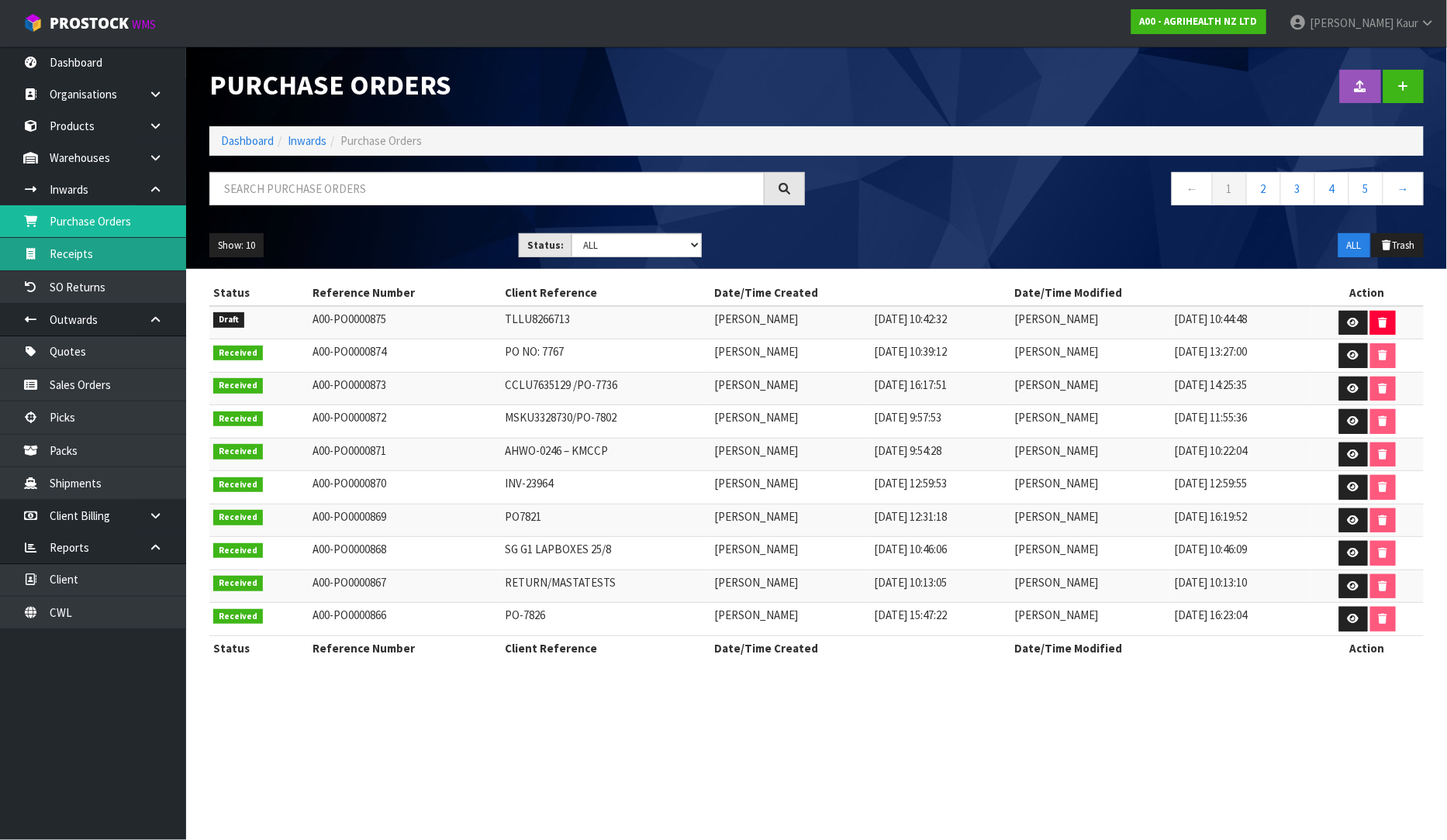
click at [87, 256] on link "Receipts" at bounding box center [93, 253] width 186 height 32
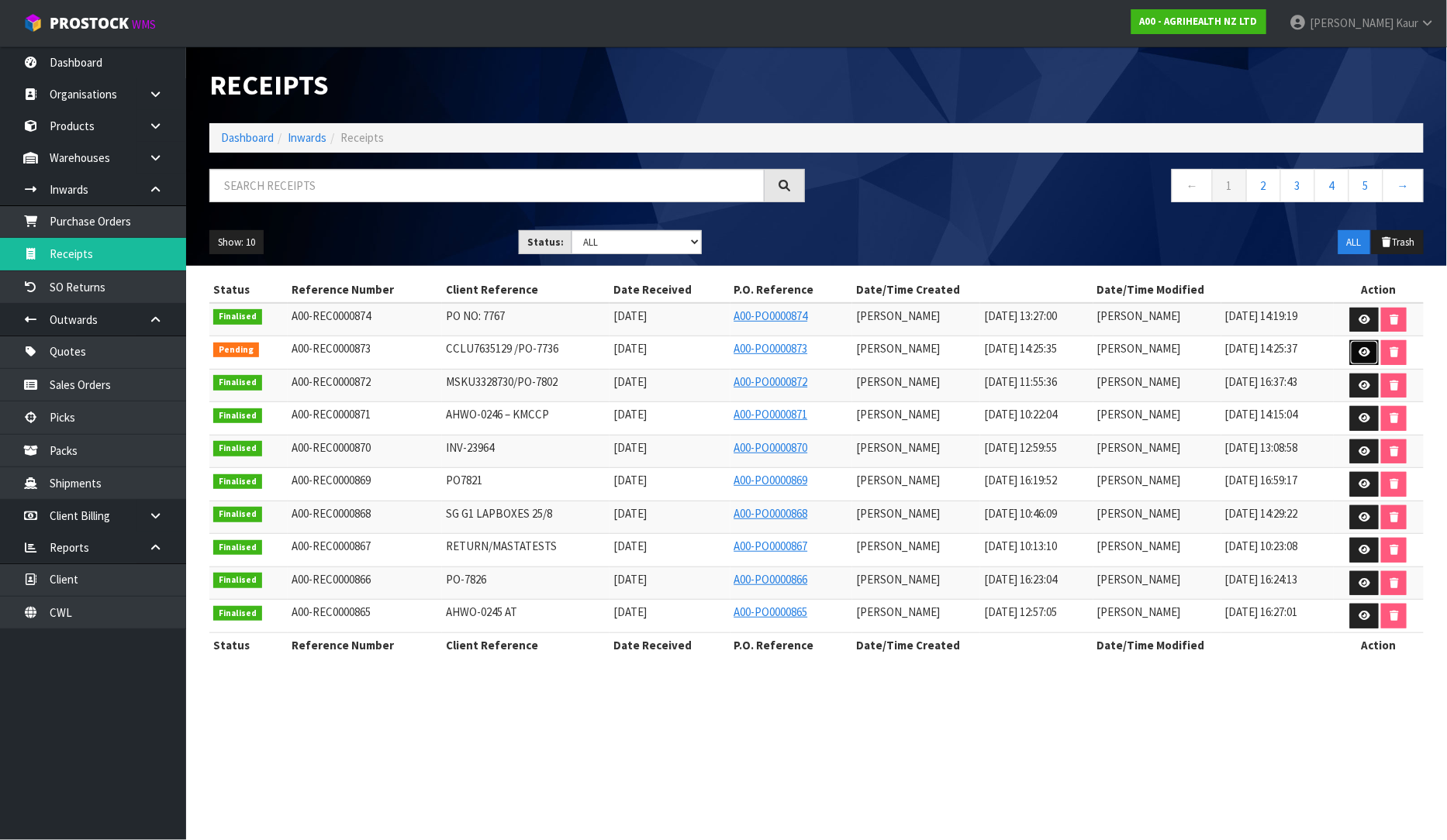
click at [1363, 342] on link at bounding box center [1363, 352] width 29 height 25
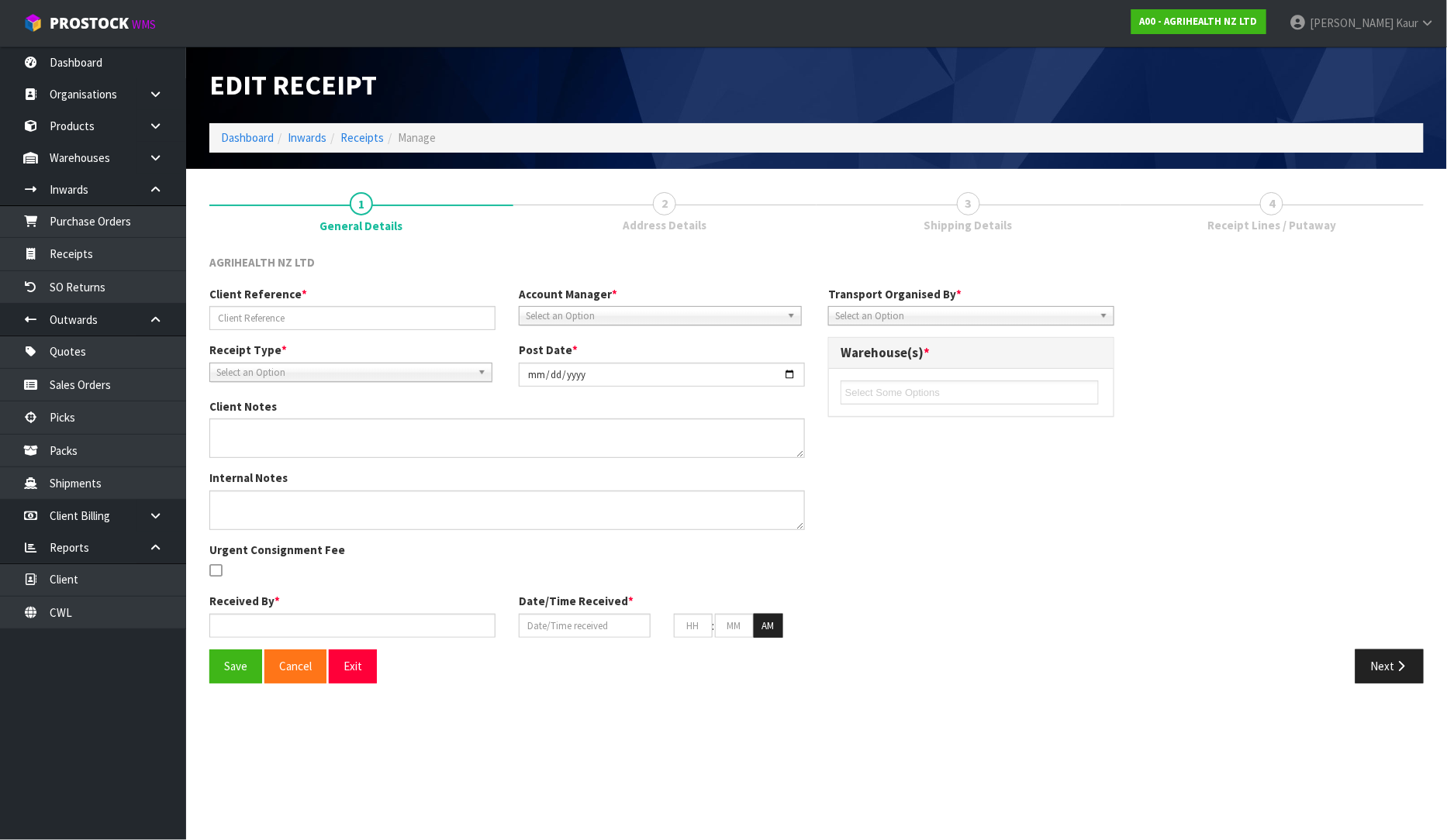
type input "CCLU7635129 /PO-7736"
type input "2025-09-15"
type input "[PERSON_NAME]"
type input "[DATE]"
type input "02"
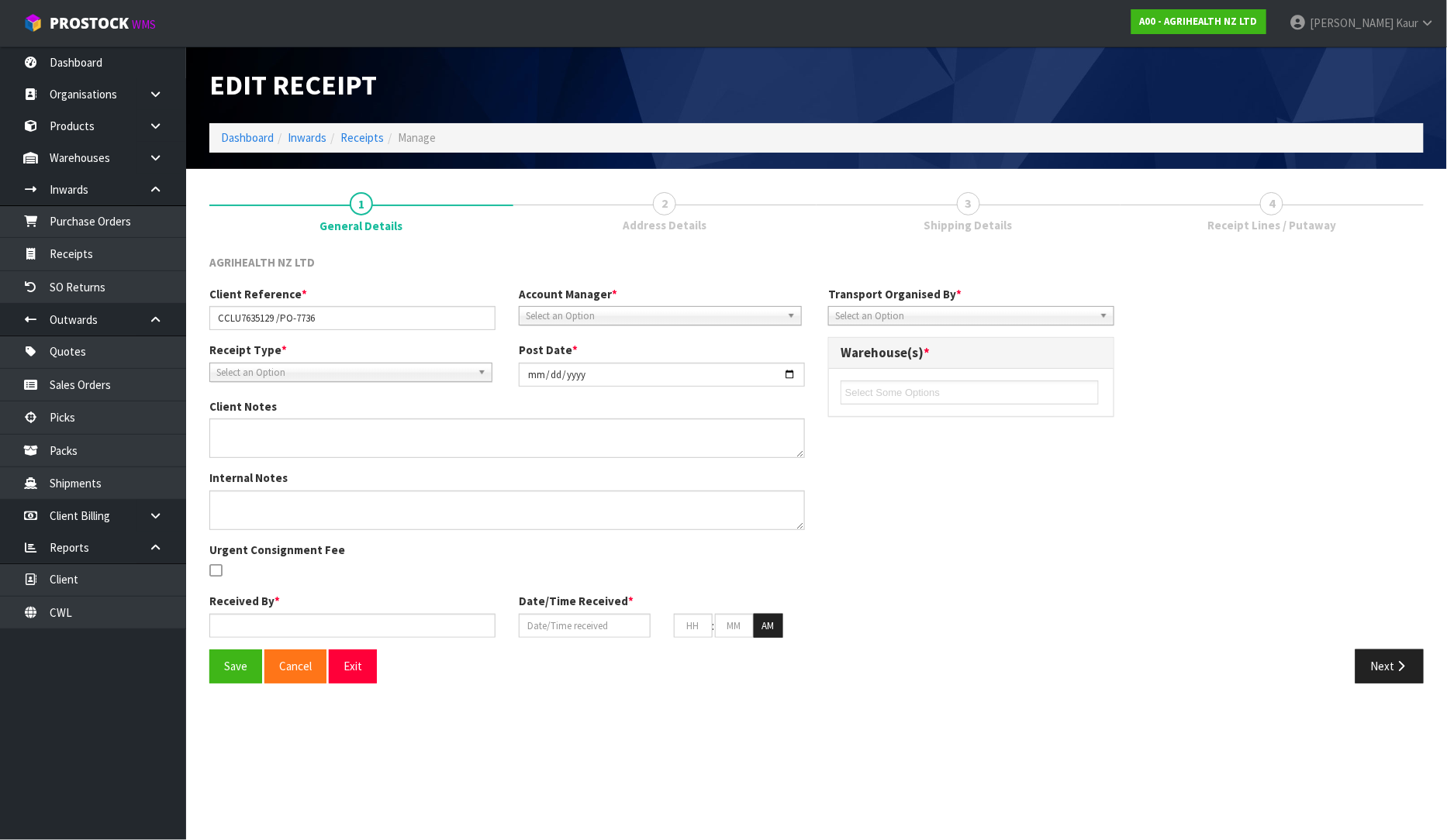
type input "25"
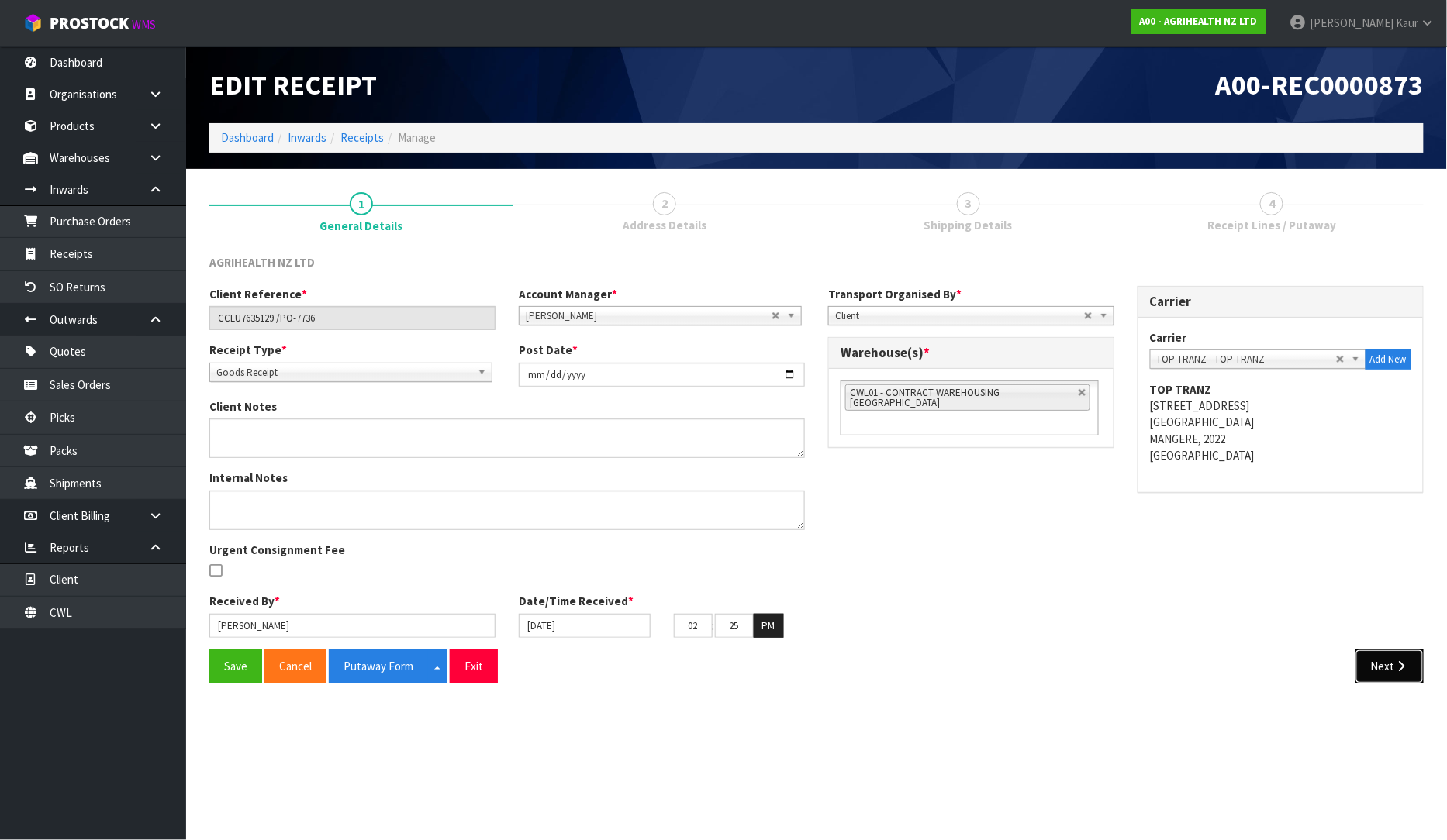
click at [1382, 665] on button "Next" at bounding box center [1389, 666] width 68 height 34
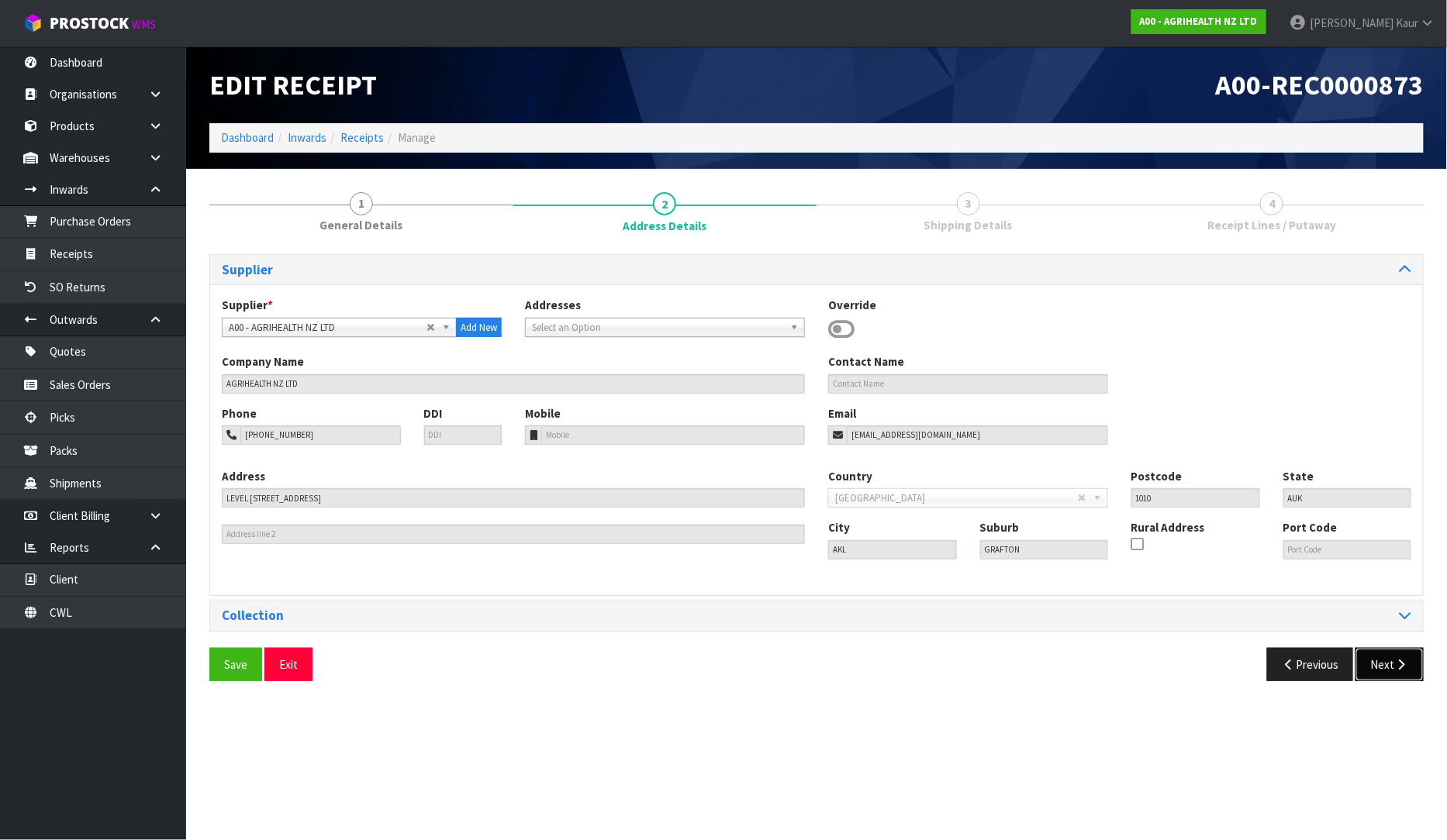
click at [1378, 674] on button "Next" at bounding box center [1389, 665] width 68 height 34
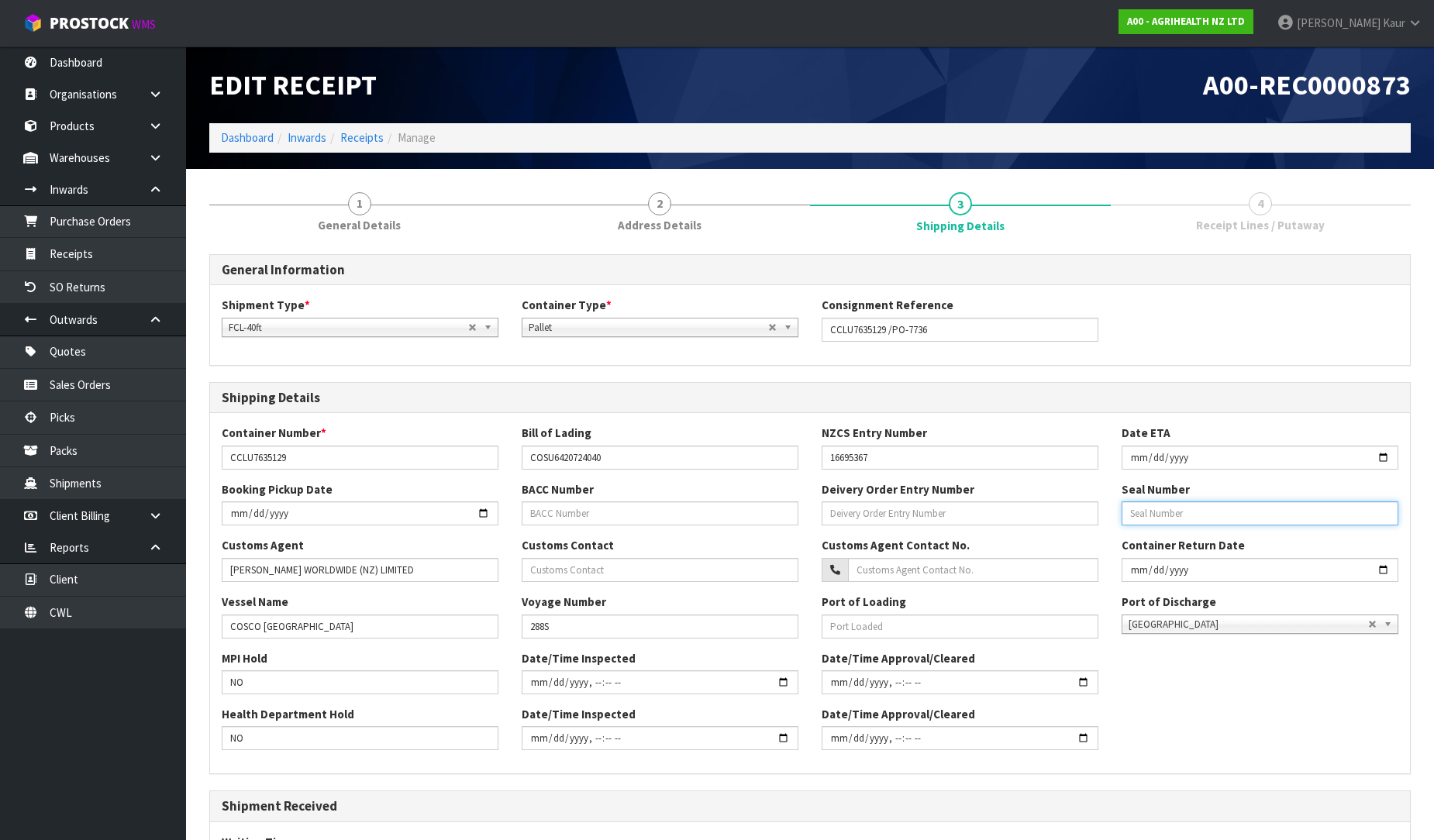
click at [1213, 518] on input "text" at bounding box center [1259, 514] width 277 height 24
paste input "27186865"
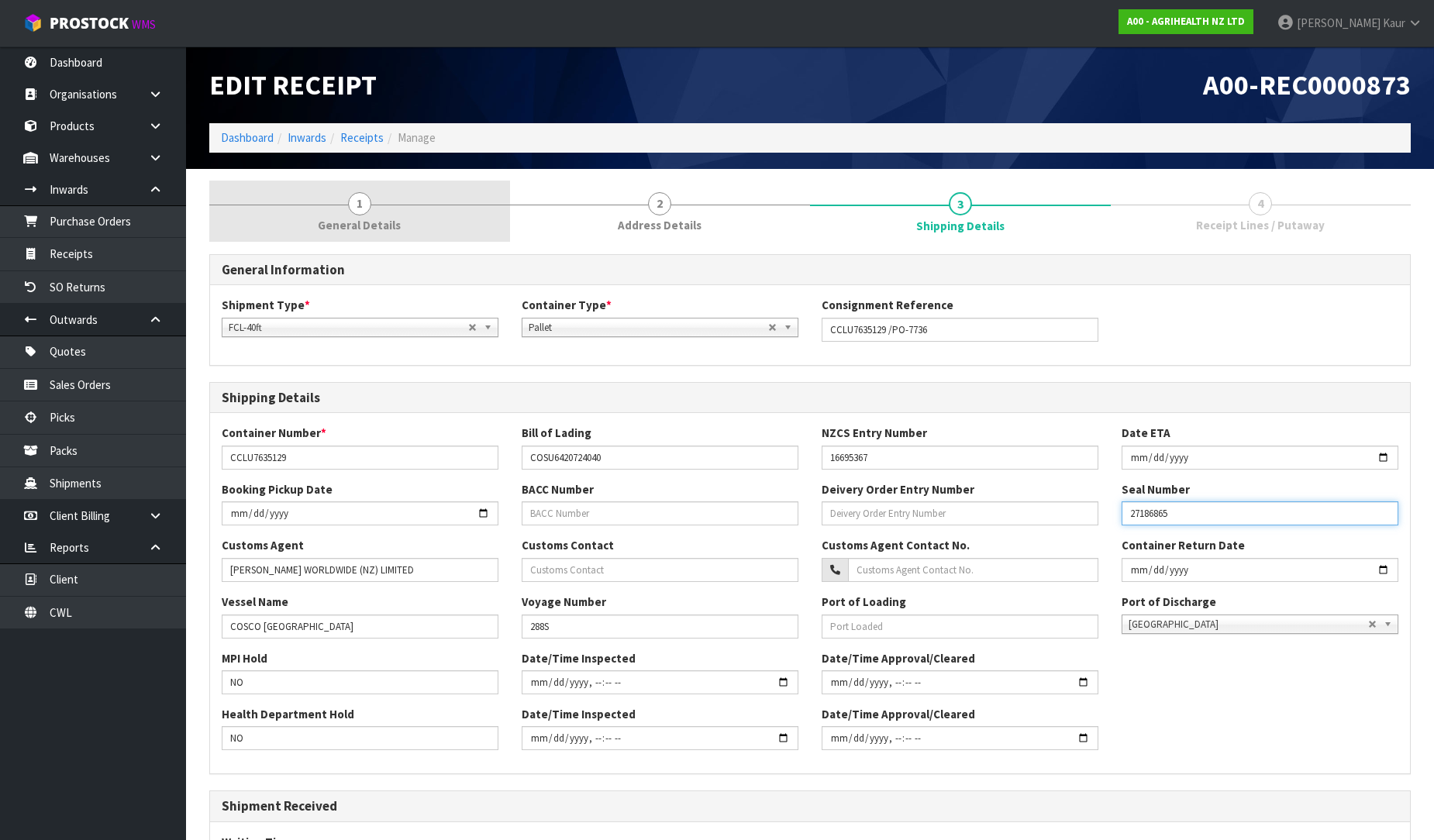
type input "27186865"
click at [390, 204] on link "1 General Details" at bounding box center [359, 211] width 301 height 61
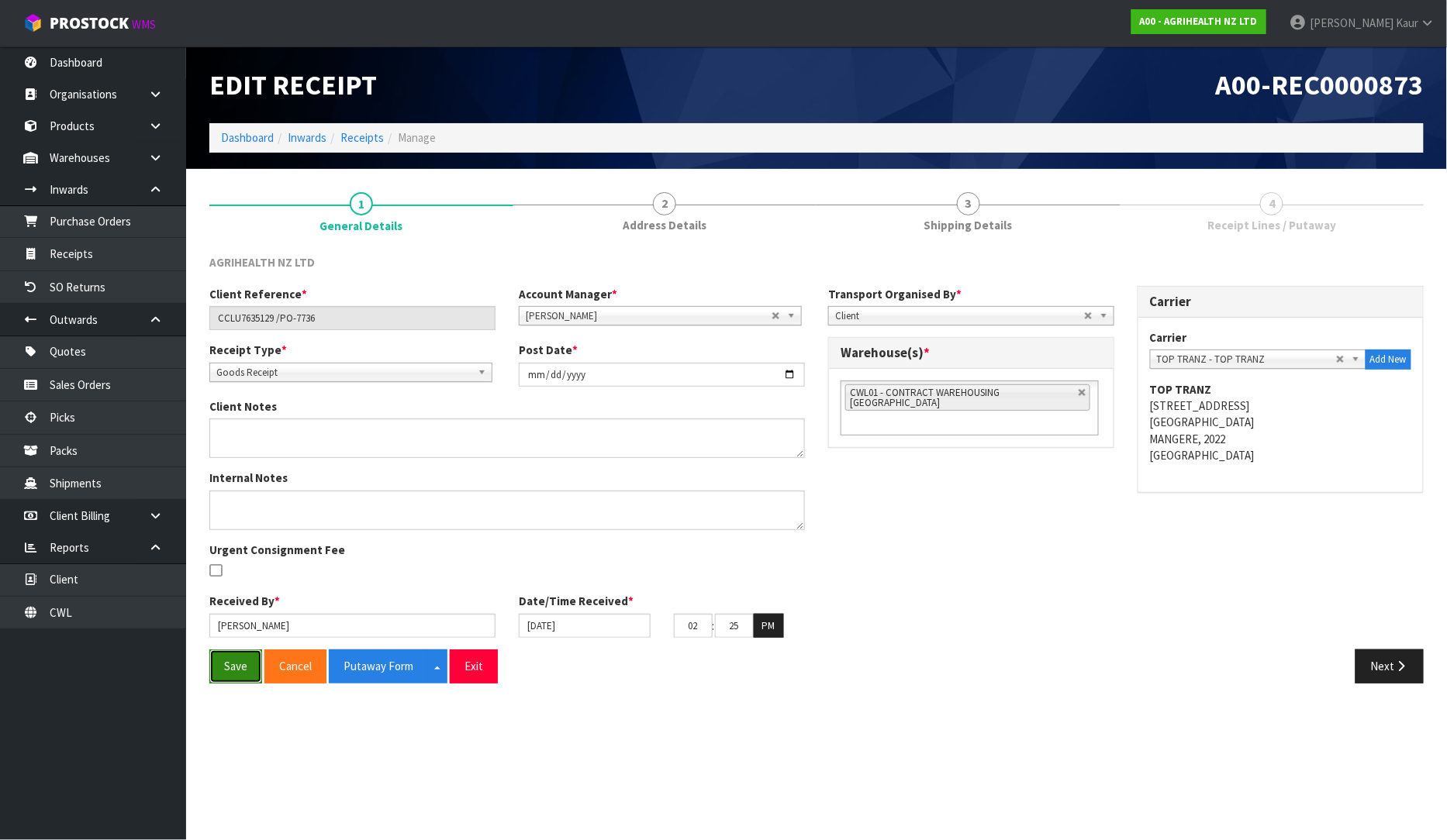
click at [223, 672] on button "Save" at bounding box center [235, 666] width 52 height 34
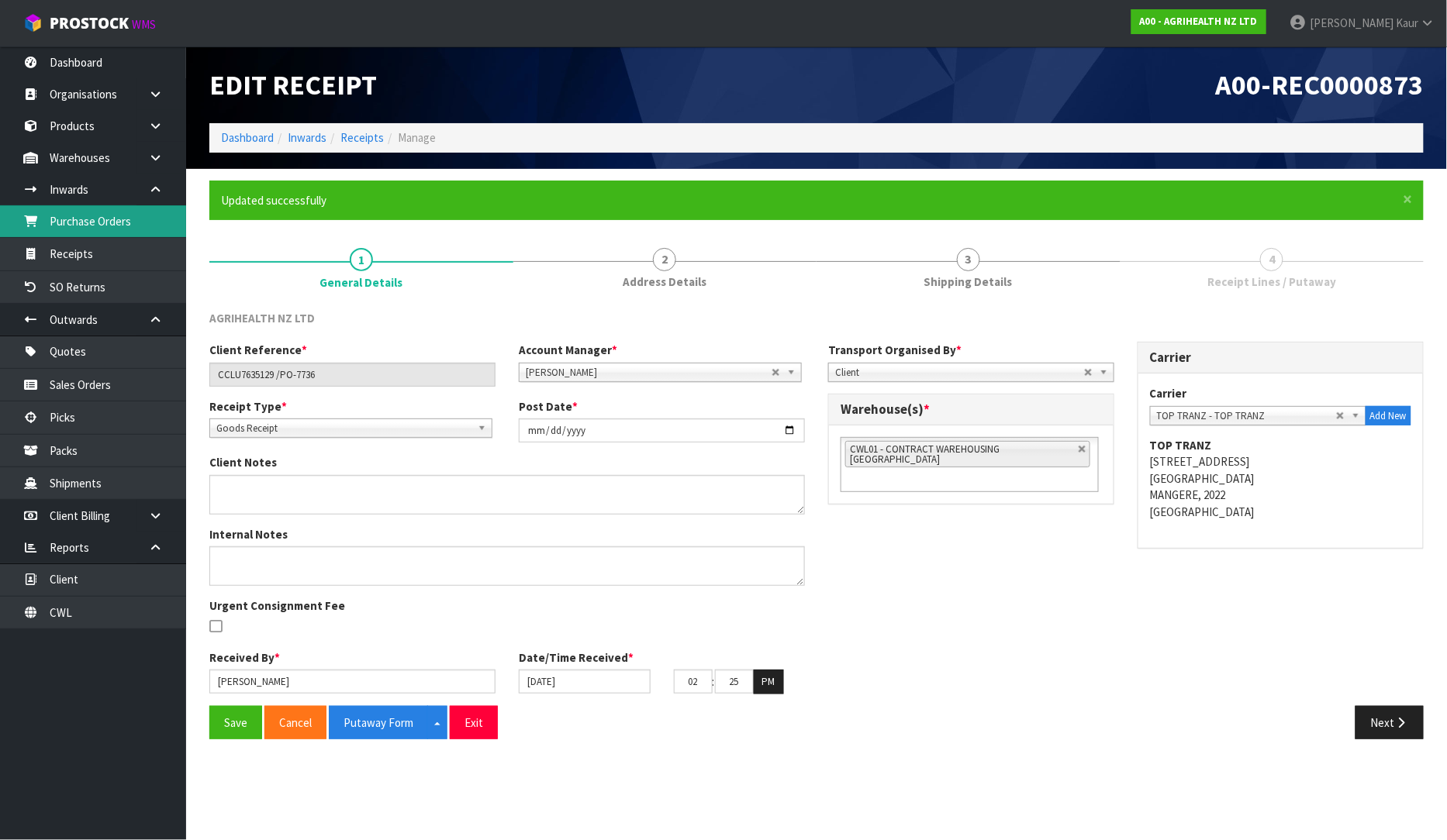
drag, startPoint x: 117, startPoint y: 220, endPoint x: 219, endPoint y: 231, distance: 102.6
click at [118, 220] on link "Purchase Orders" at bounding box center [93, 221] width 186 height 32
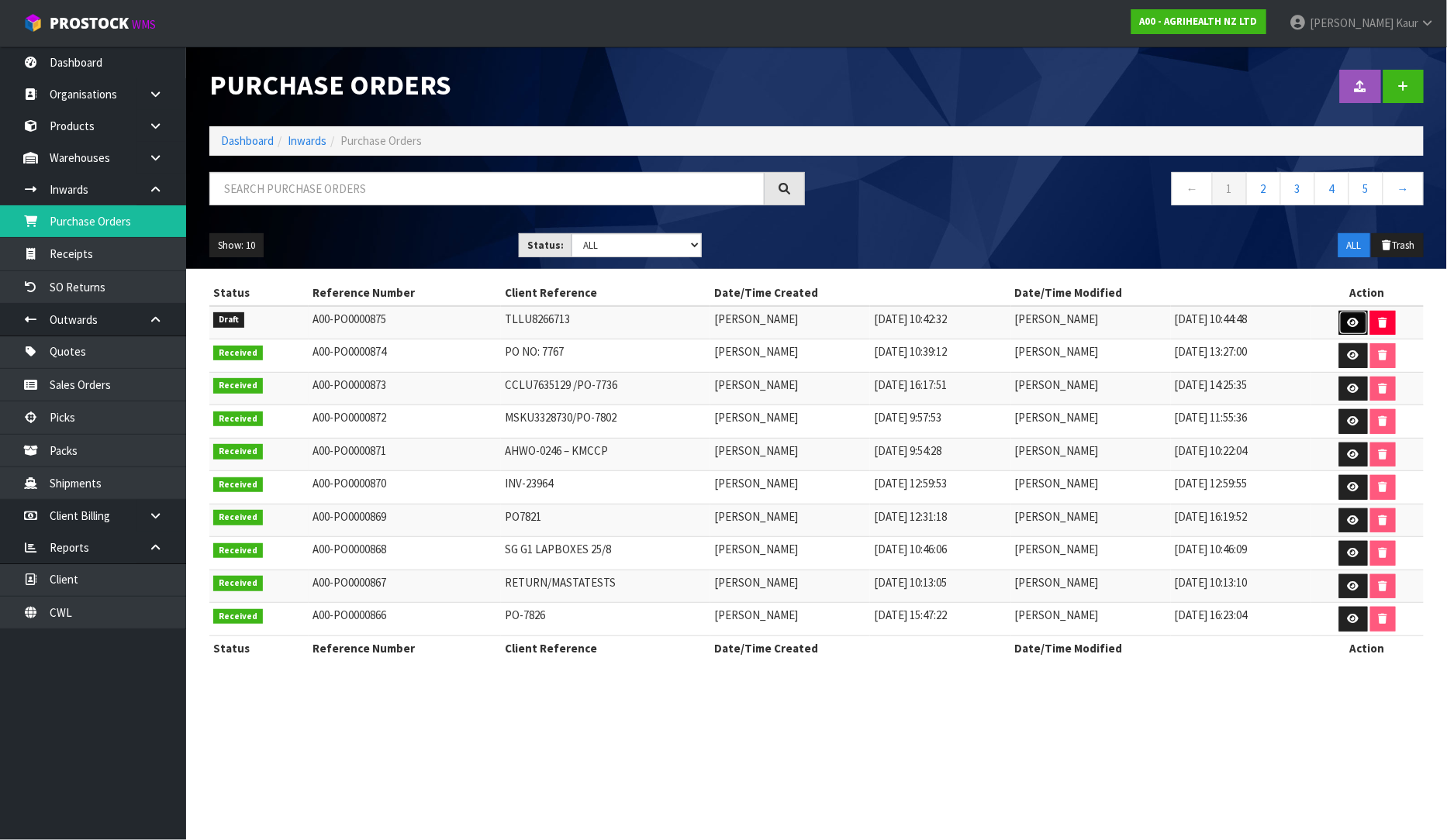
click at [1346, 323] on link at bounding box center [1352, 322] width 29 height 25
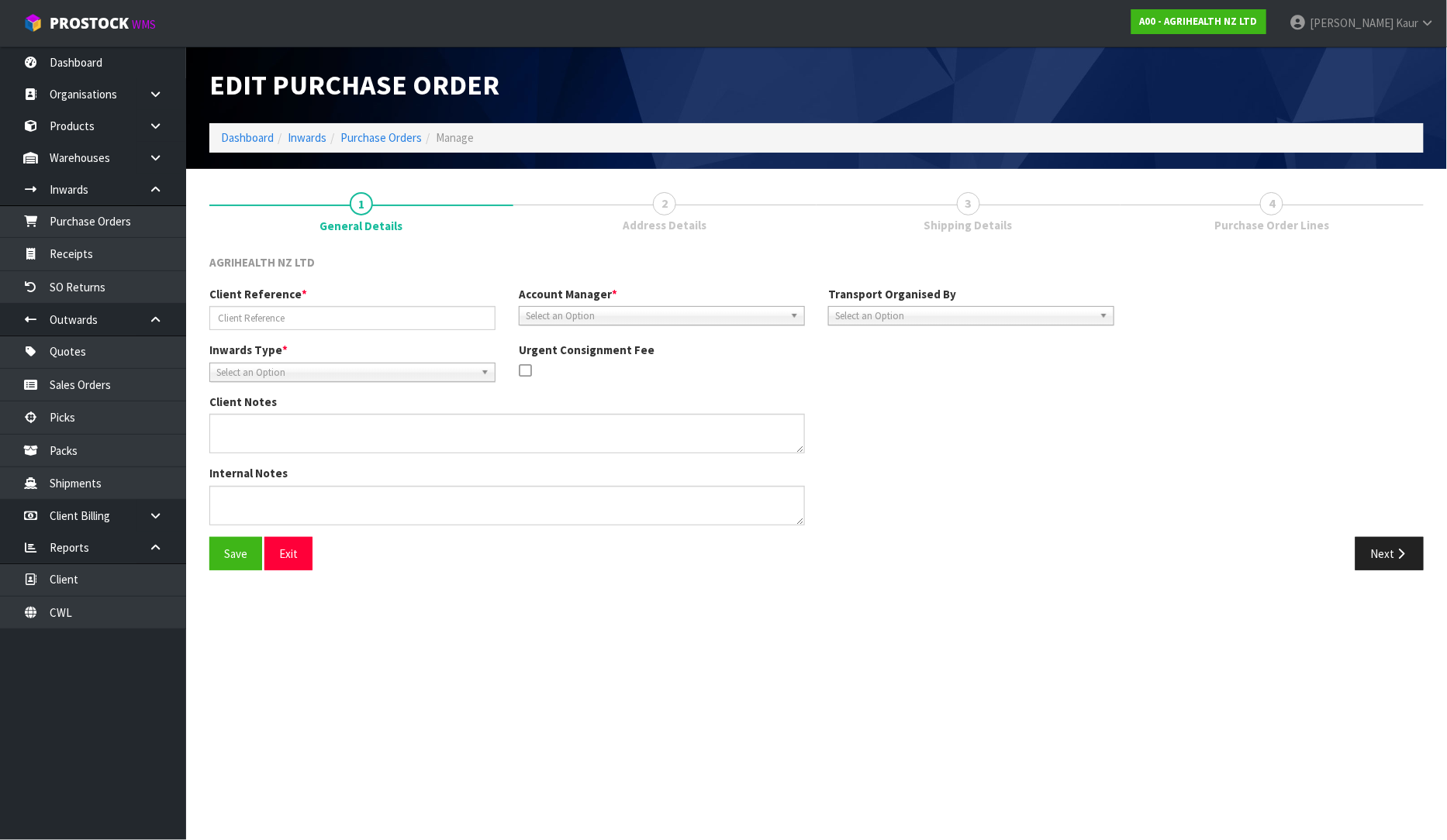
type input "TLLU8266713"
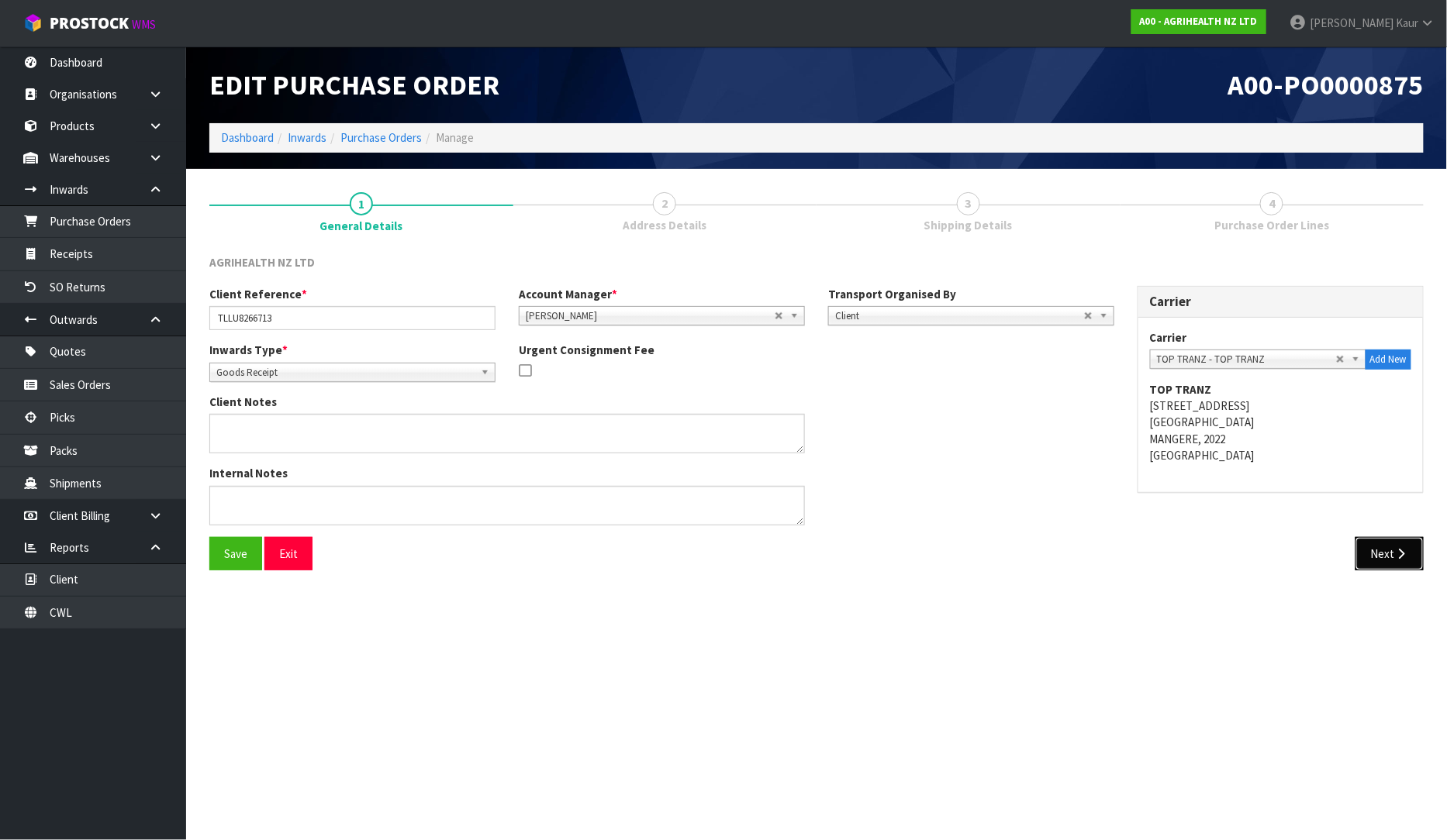
click at [1382, 552] on button "Next" at bounding box center [1389, 554] width 68 height 34
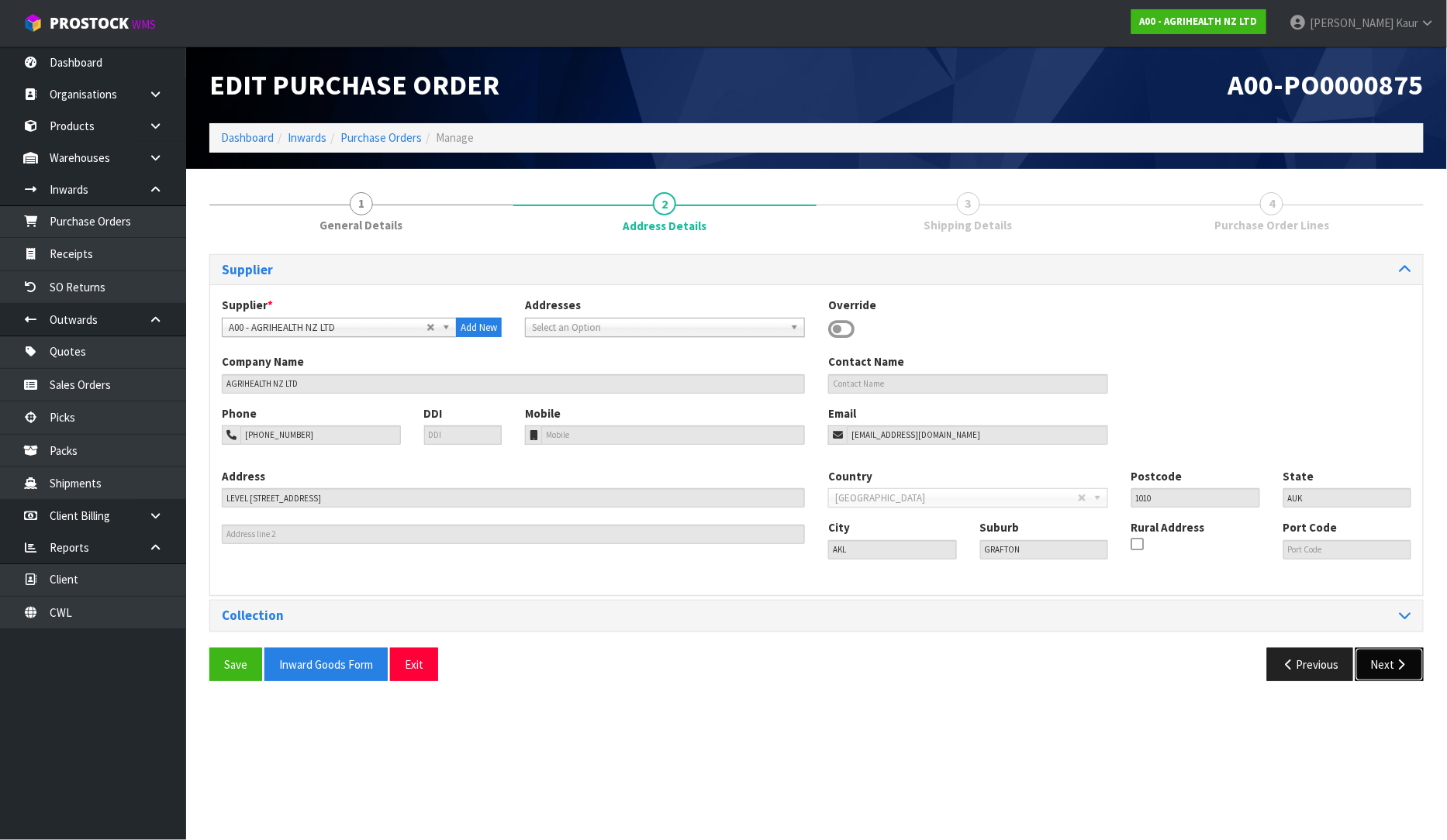
click at [1382, 669] on button "Next" at bounding box center [1389, 665] width 68 height 34
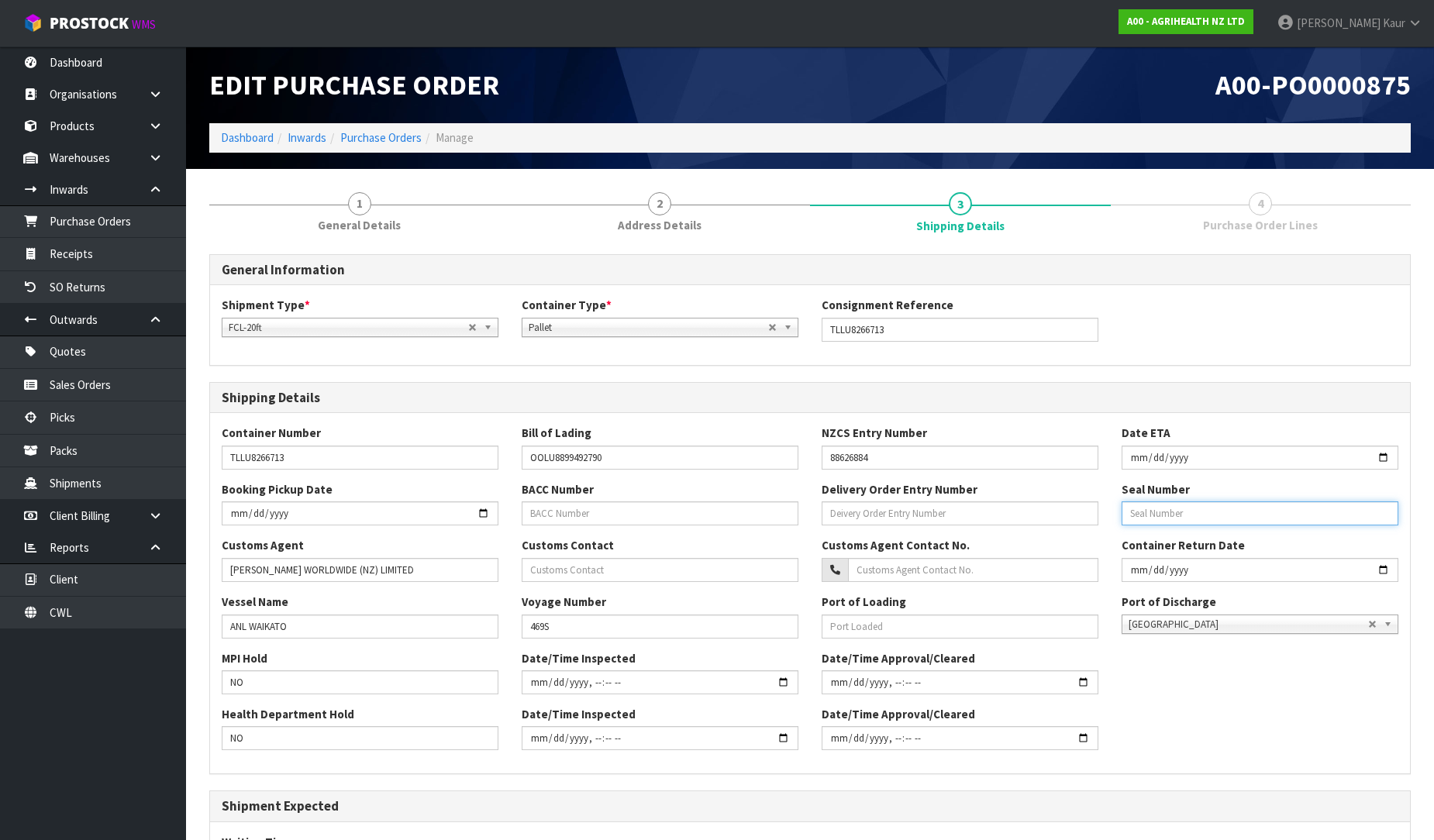
click at [1175, 506] on input "text" at bounding box center [1259, 514] width 277 height 24
paste input "OOLKNY8538"
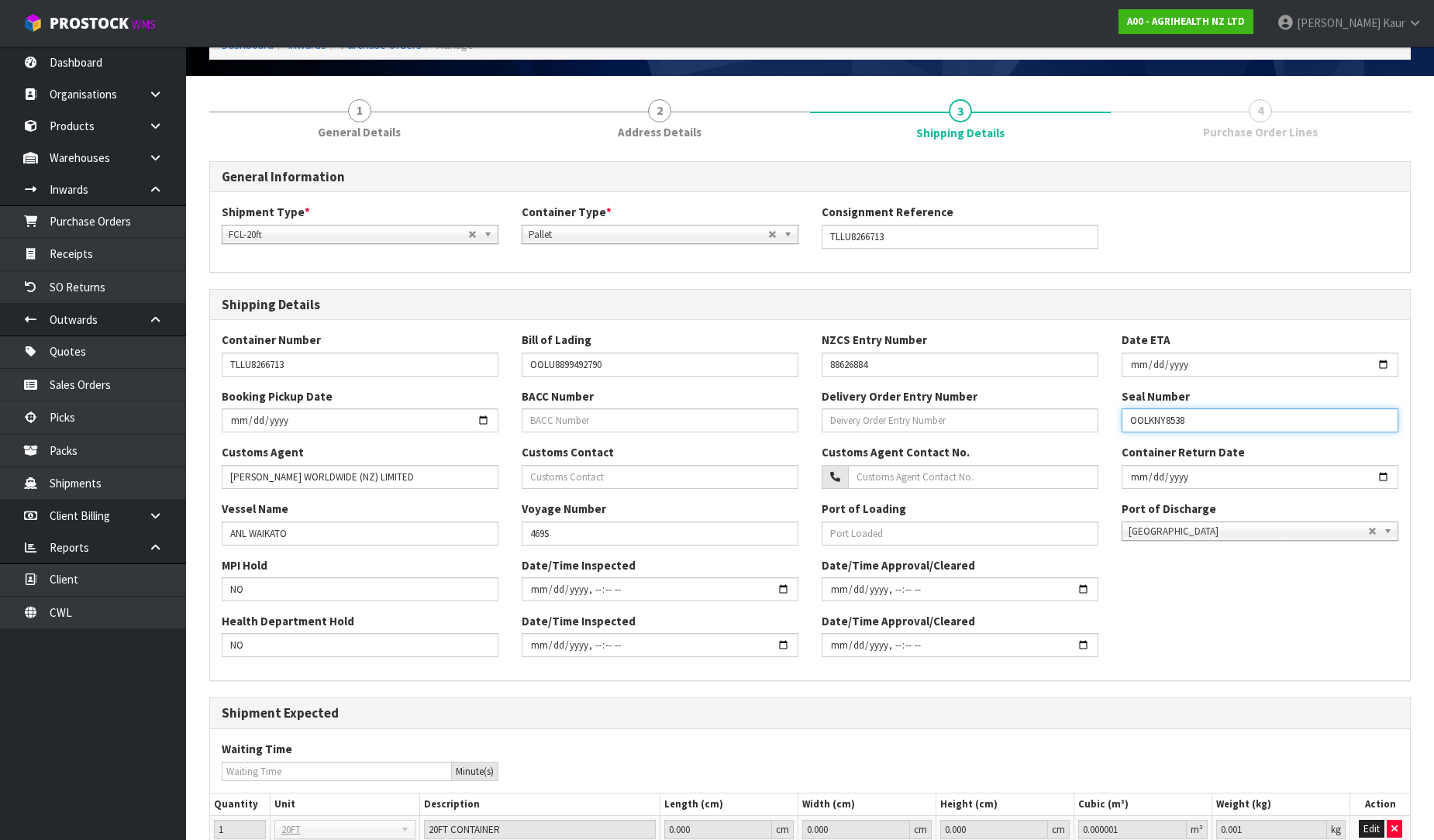
scroll to position [228, 0]
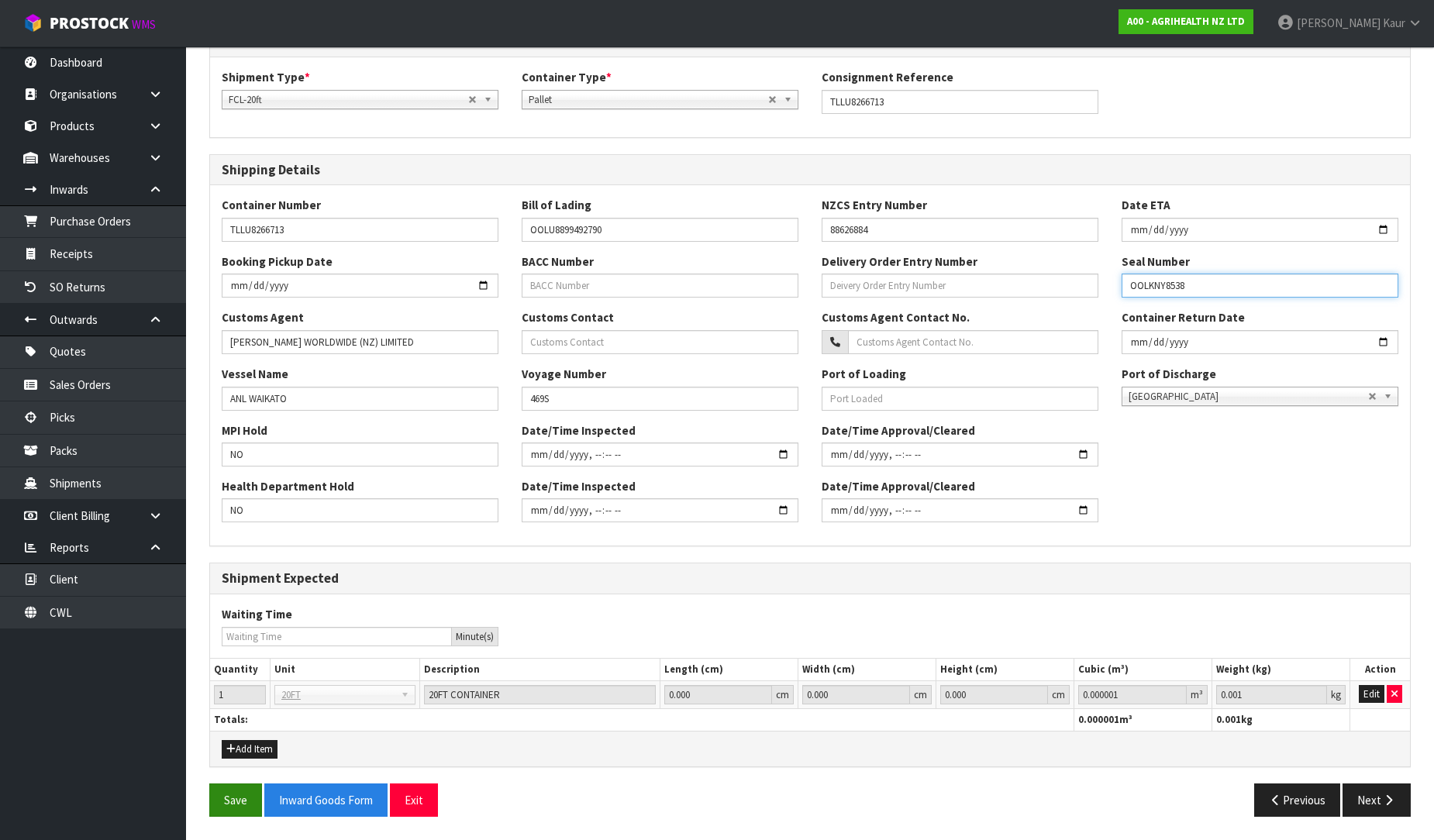
type input "OOLKNY8538"
click at [230, 792] on button "Save" at bounding box center [235, 801] width 52 height 34
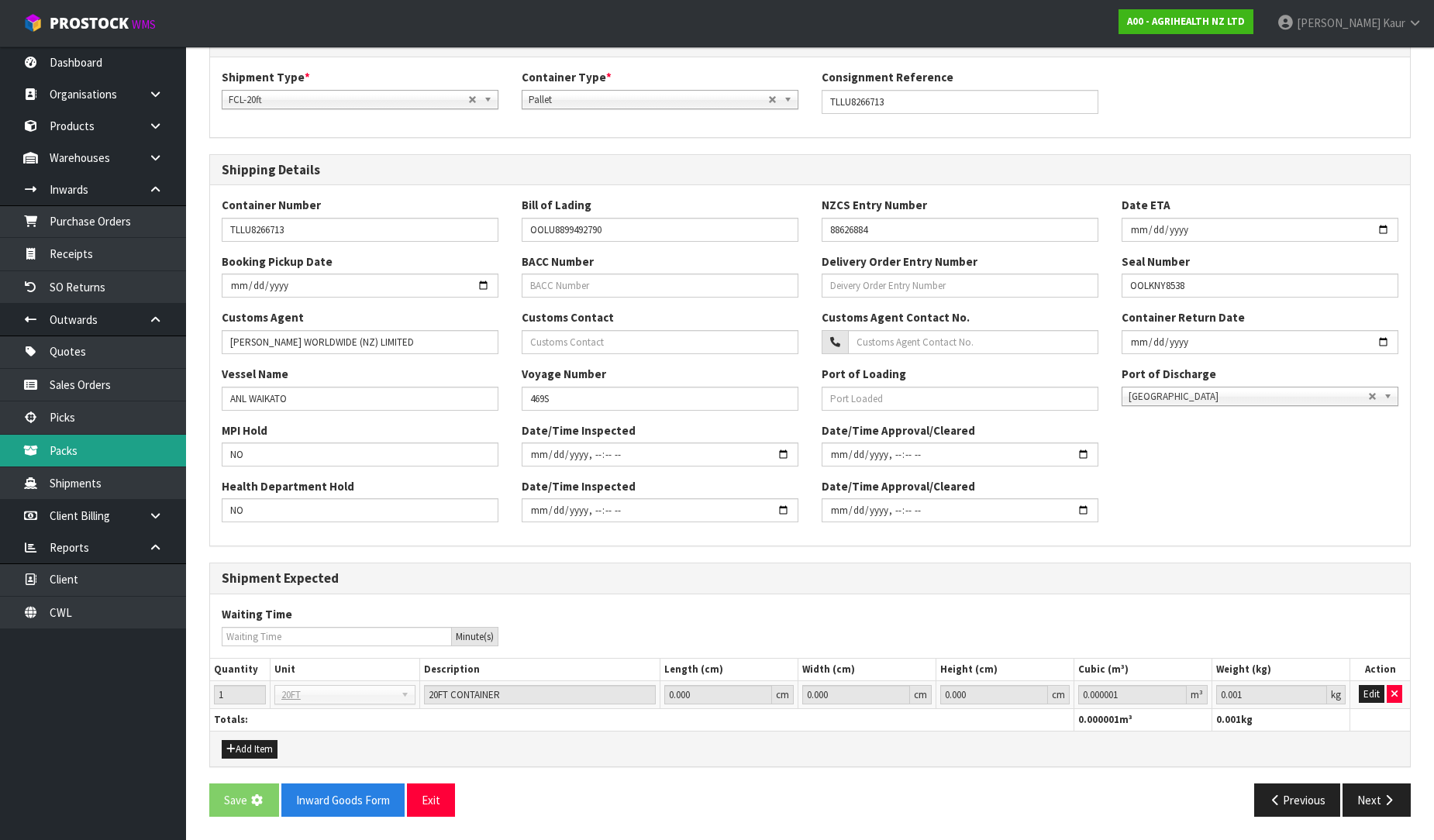
scroll to position [0, 0]
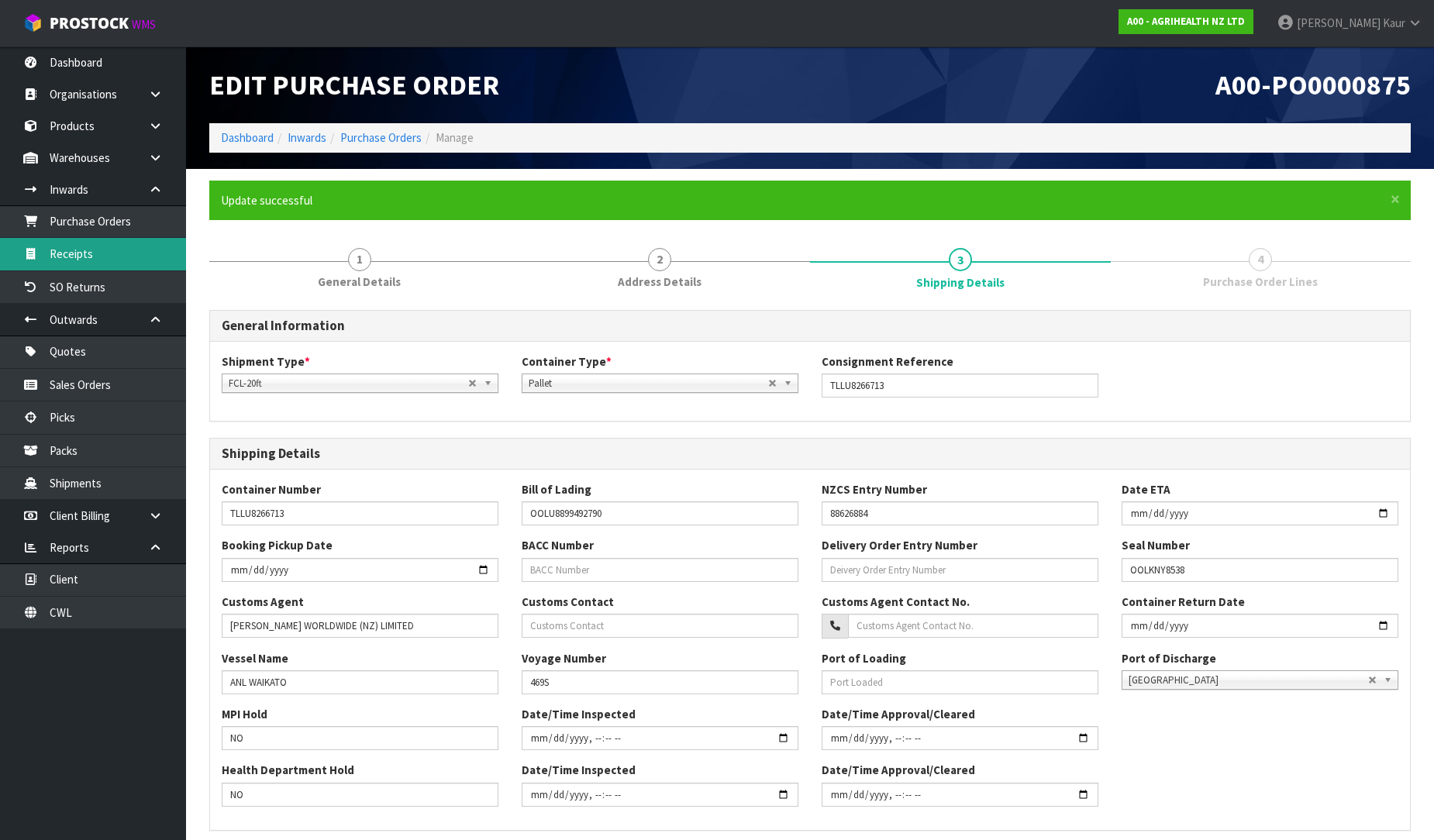
click at [107, 253] on link "Receipts" at bounding box center [93, 253] width 186 height 32
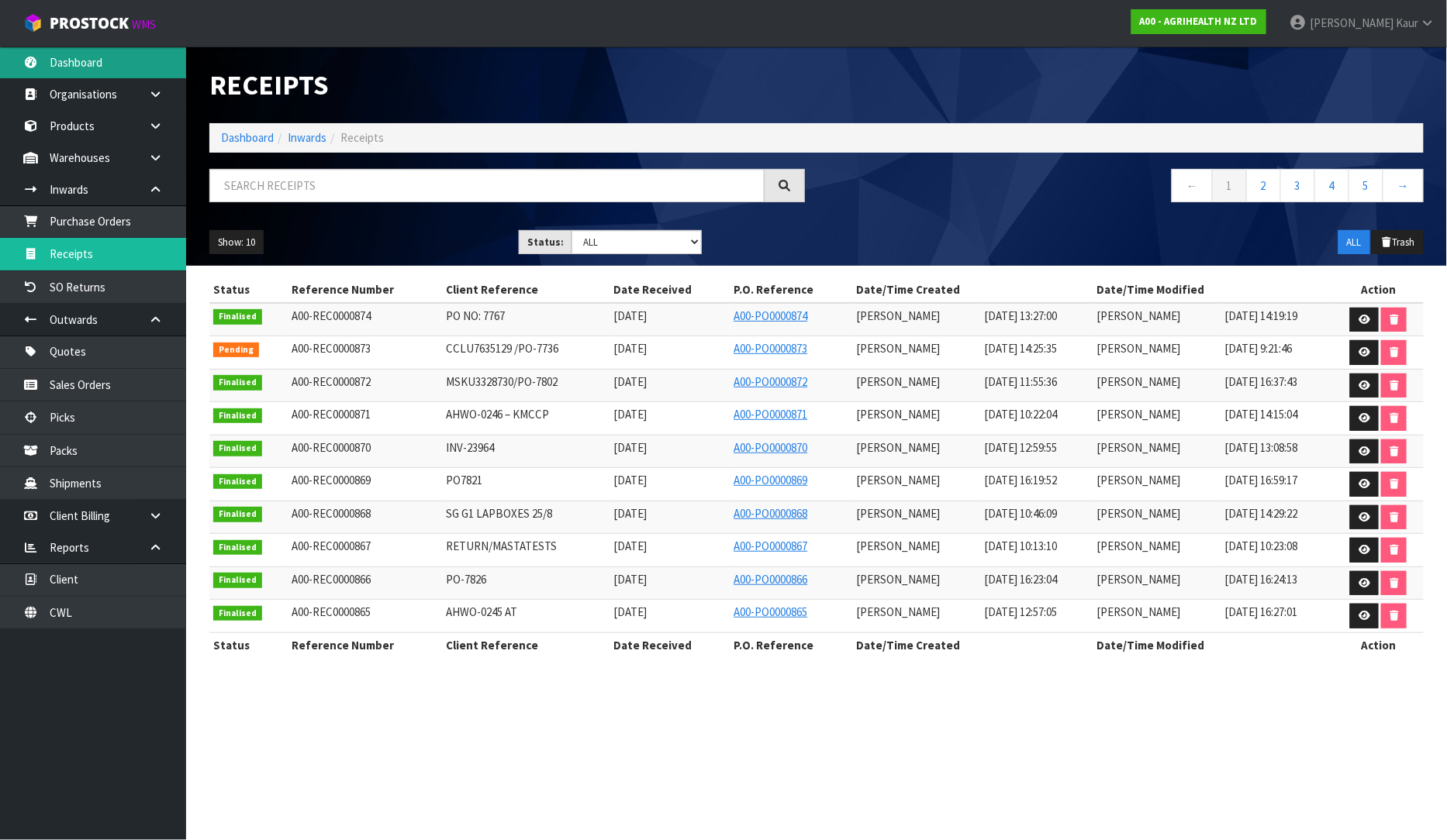
click at [92, 52] on link "Dashboard" at bounding box center [93, 62] width 186 height 32
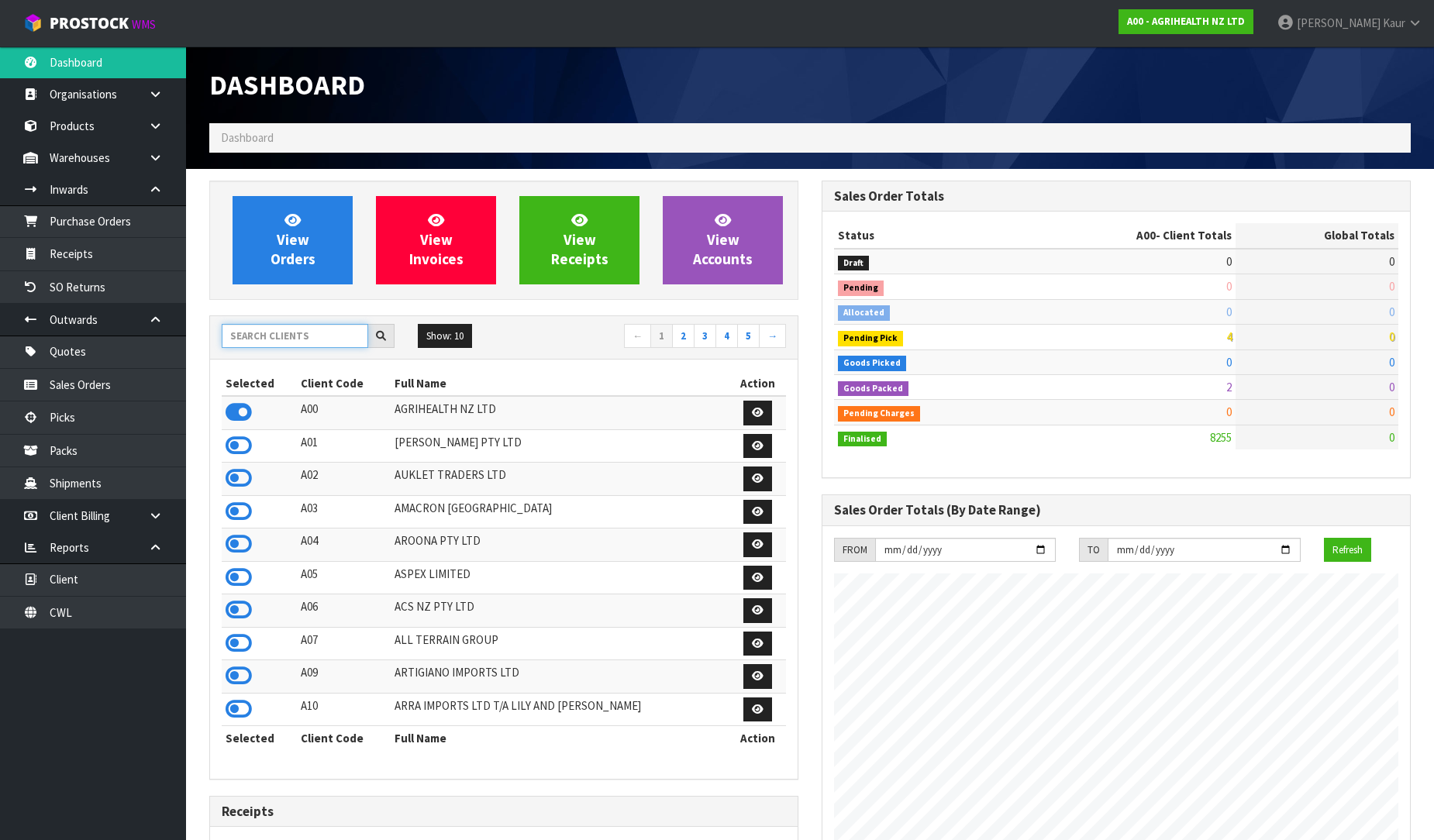
scroll to position [1174, 612]
click at [272, 334] on input "text" at bounding box center [295, 336] width 147 height 24
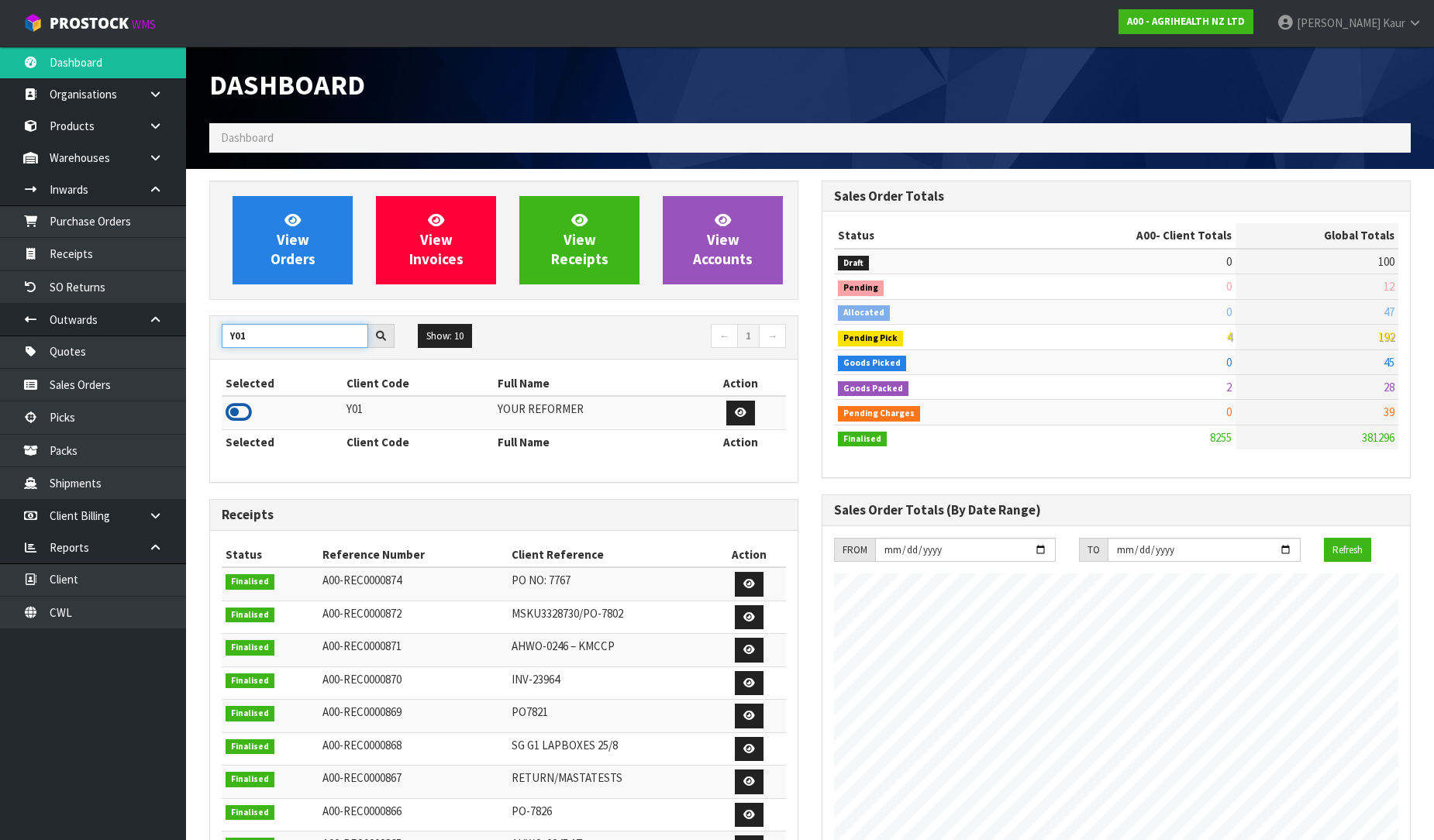
type input "Y01"
click at [245, 407] on icon at bounding box center [239, 412] width 27 height 24
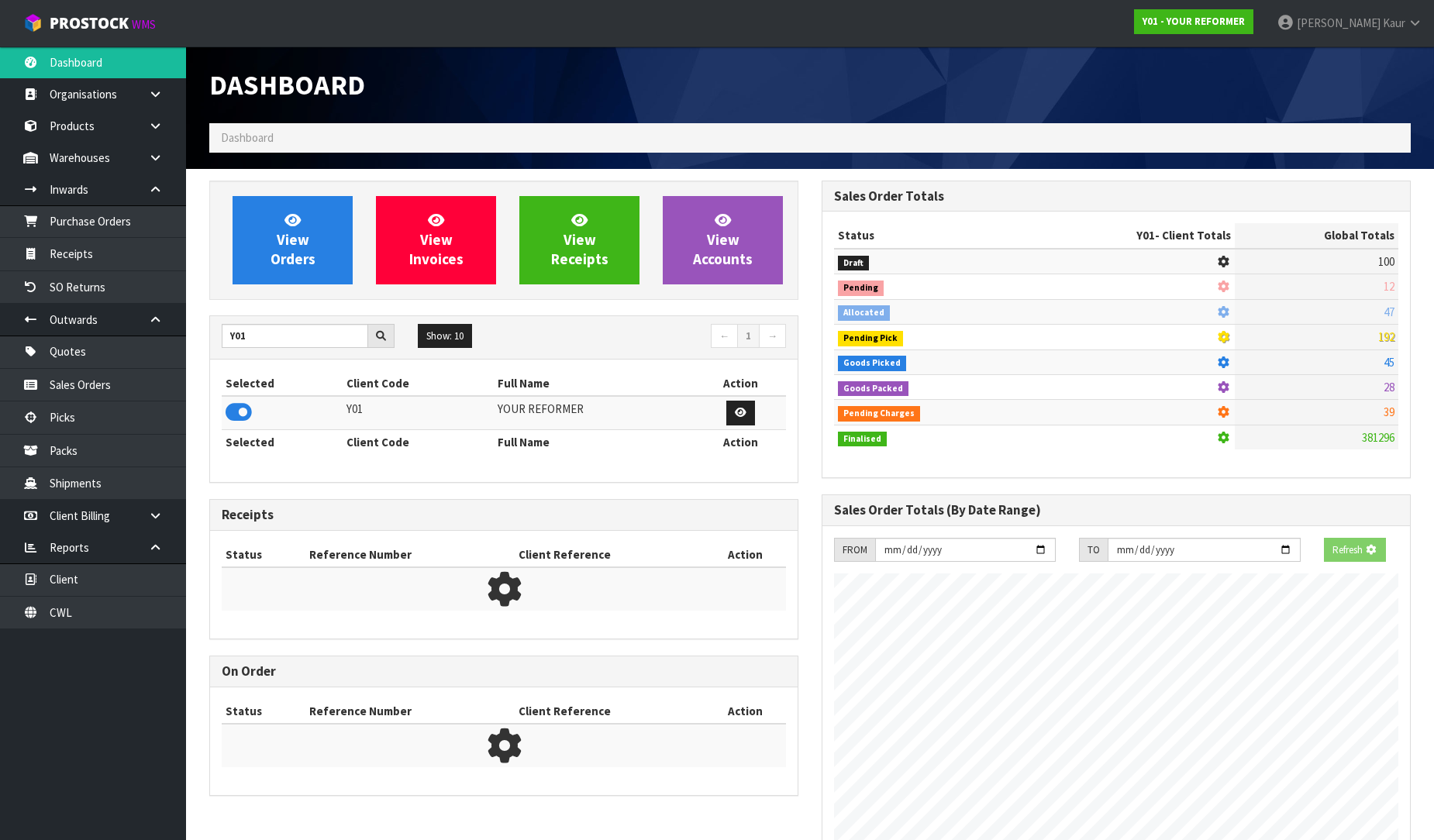
scroll to position [1098, 612]
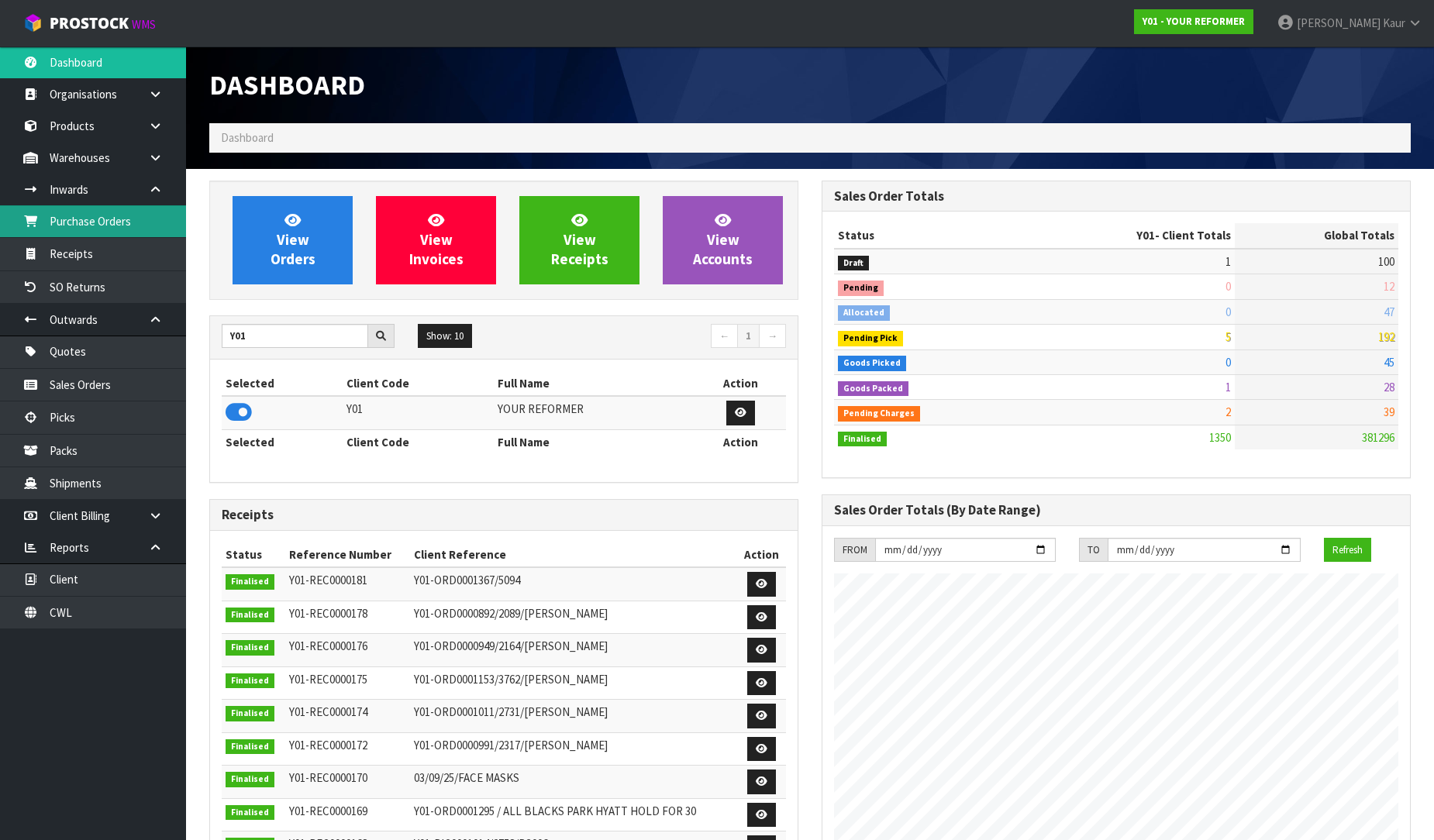
click at [125, 235] on link "Purchase Orders" at bounding box center [93, 221] width 186 height 32
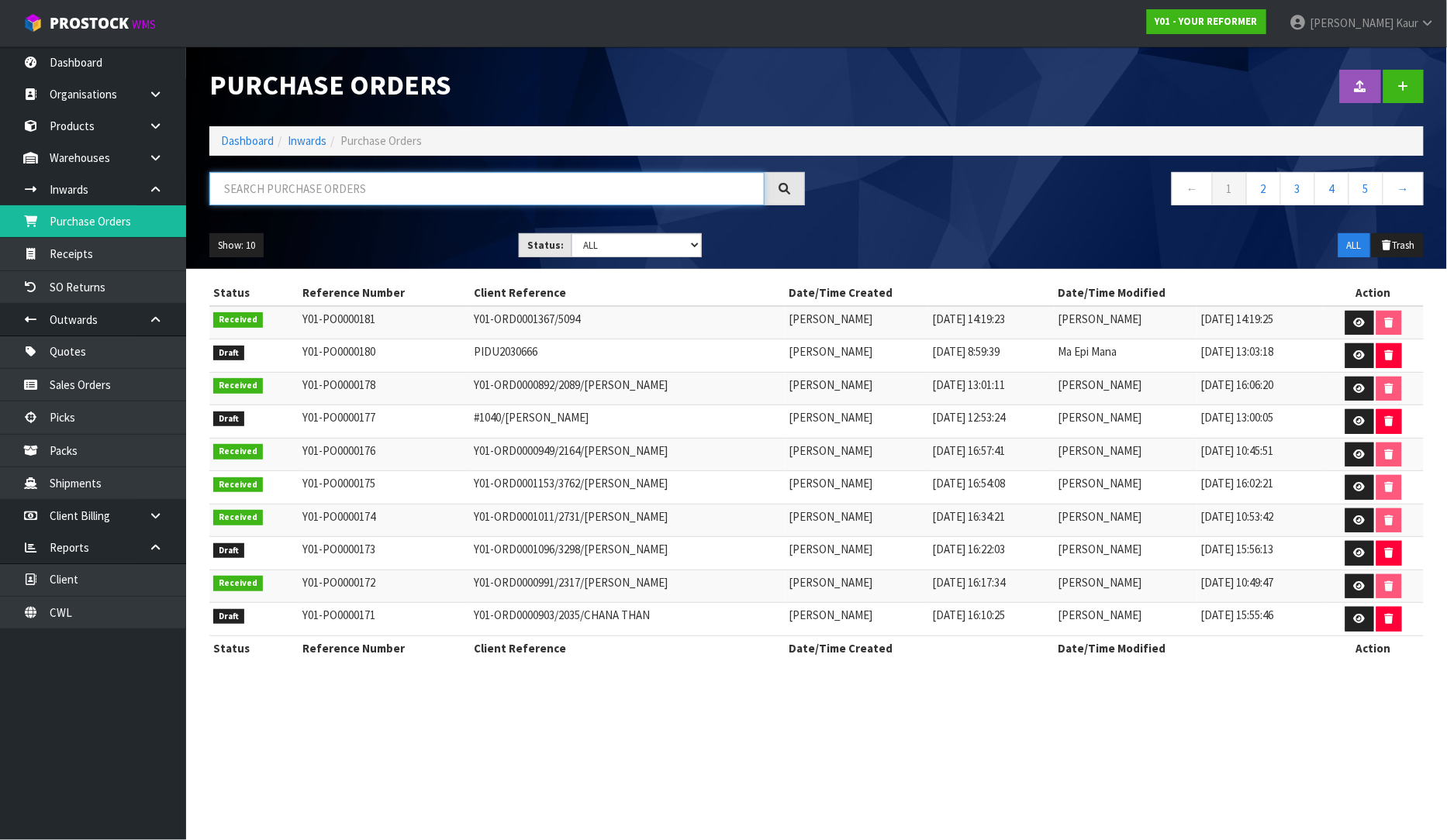
click at [339, 178] on input "text" at bounding box center [486, 188] width 555 height 34
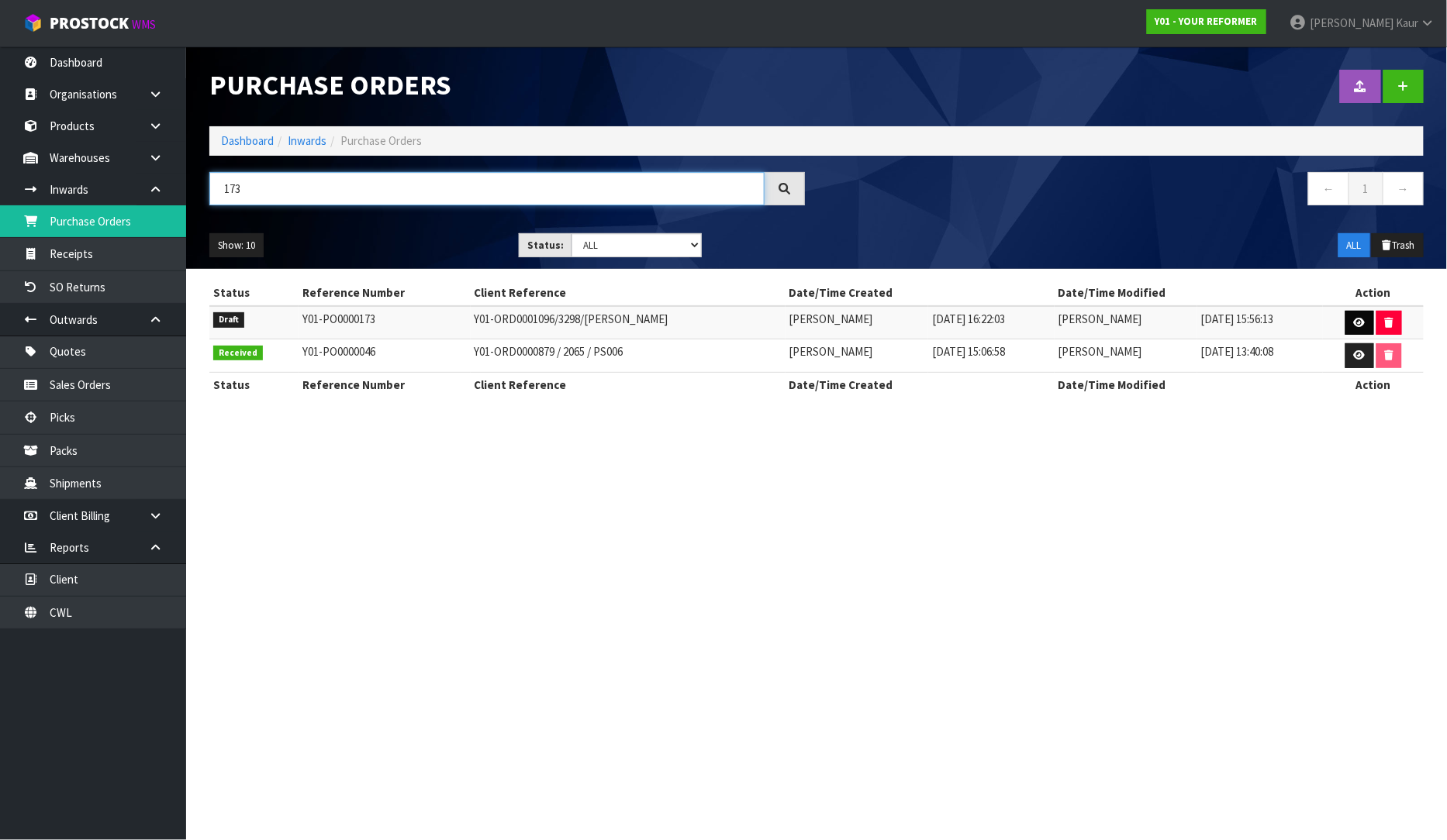
type input "173"
click at [1367, 315] on link at bounding box center [1359, 322] width 29 height 25
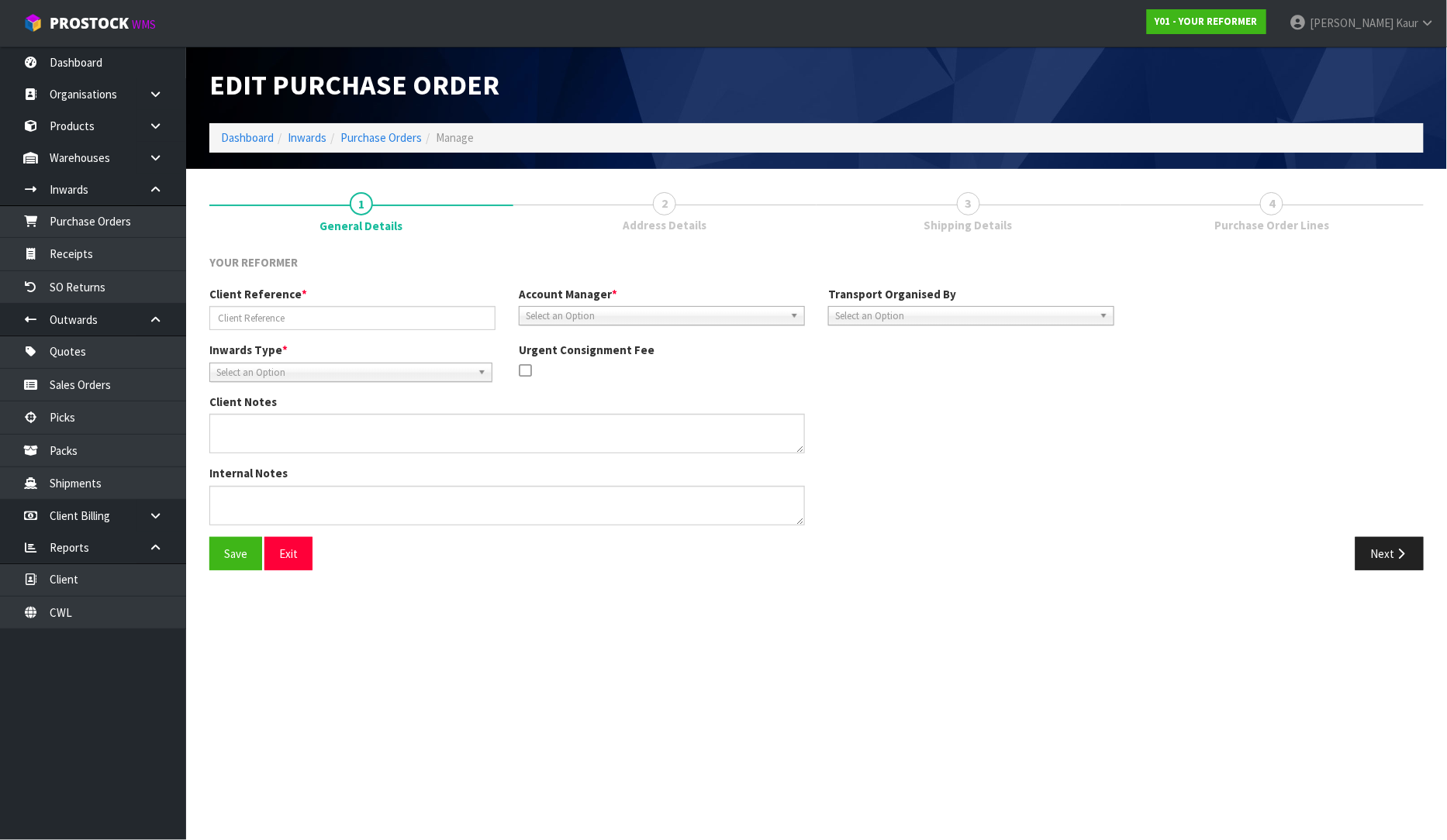
type input "Y01-ORD0001096/3298/[PERSON_NAME]"
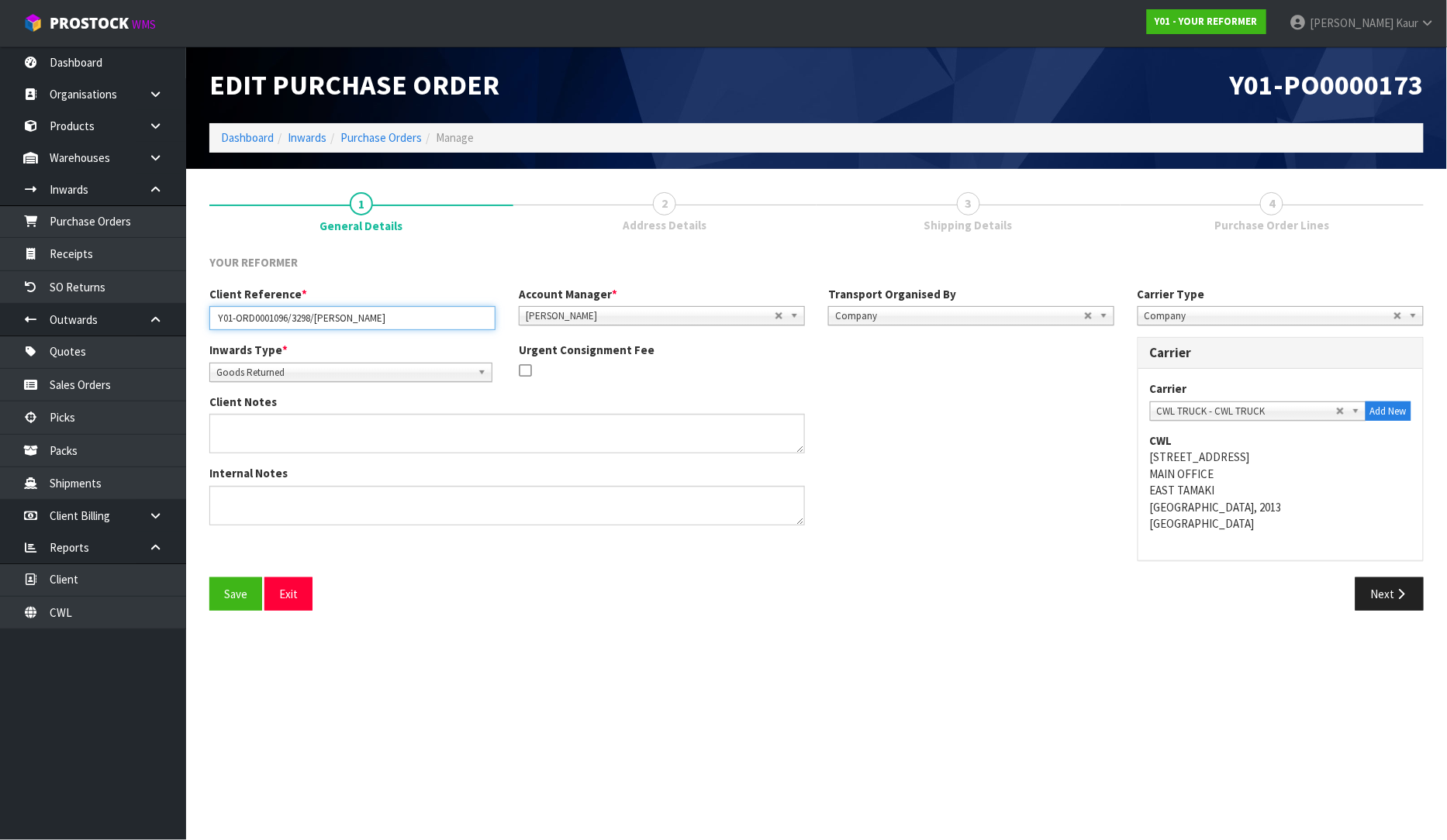
drag, startPoint x: 445, startPoint y: 322, endPoint x: 206, endPoint y: 322, distance: 239.0
click at [206, 322] on div "Client Reference * Y01-ORD0001096/3298/TAMMY POCKLINGTON" at bounding box center [352, 308] width 310 height 44
click at [1400, 585] on button "Next" at bounding box center [1389, 595] width 68 height 34
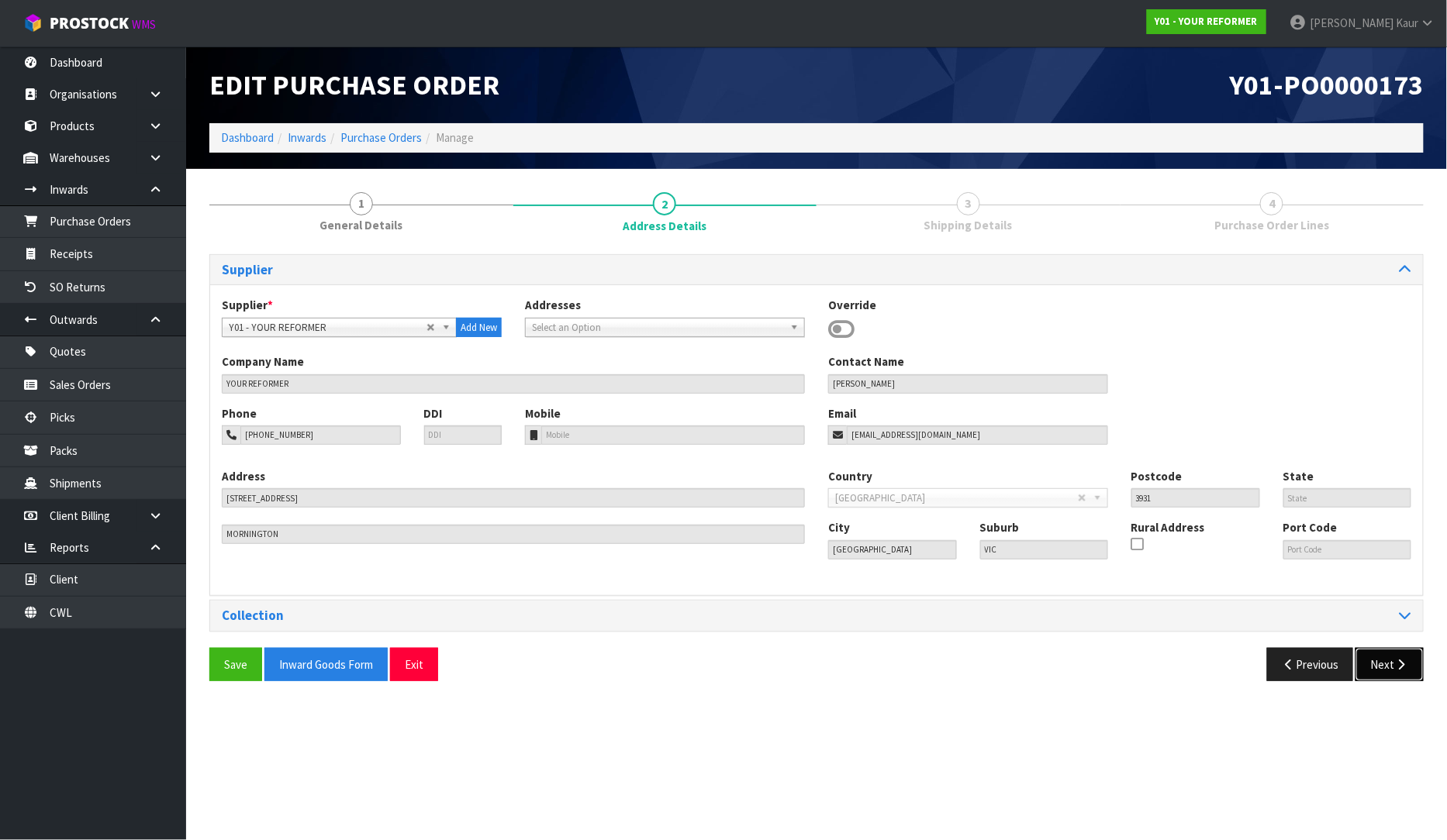
click at [1382, 665] on button "Next" at bounding box center [1389, 665] width 68 height 34
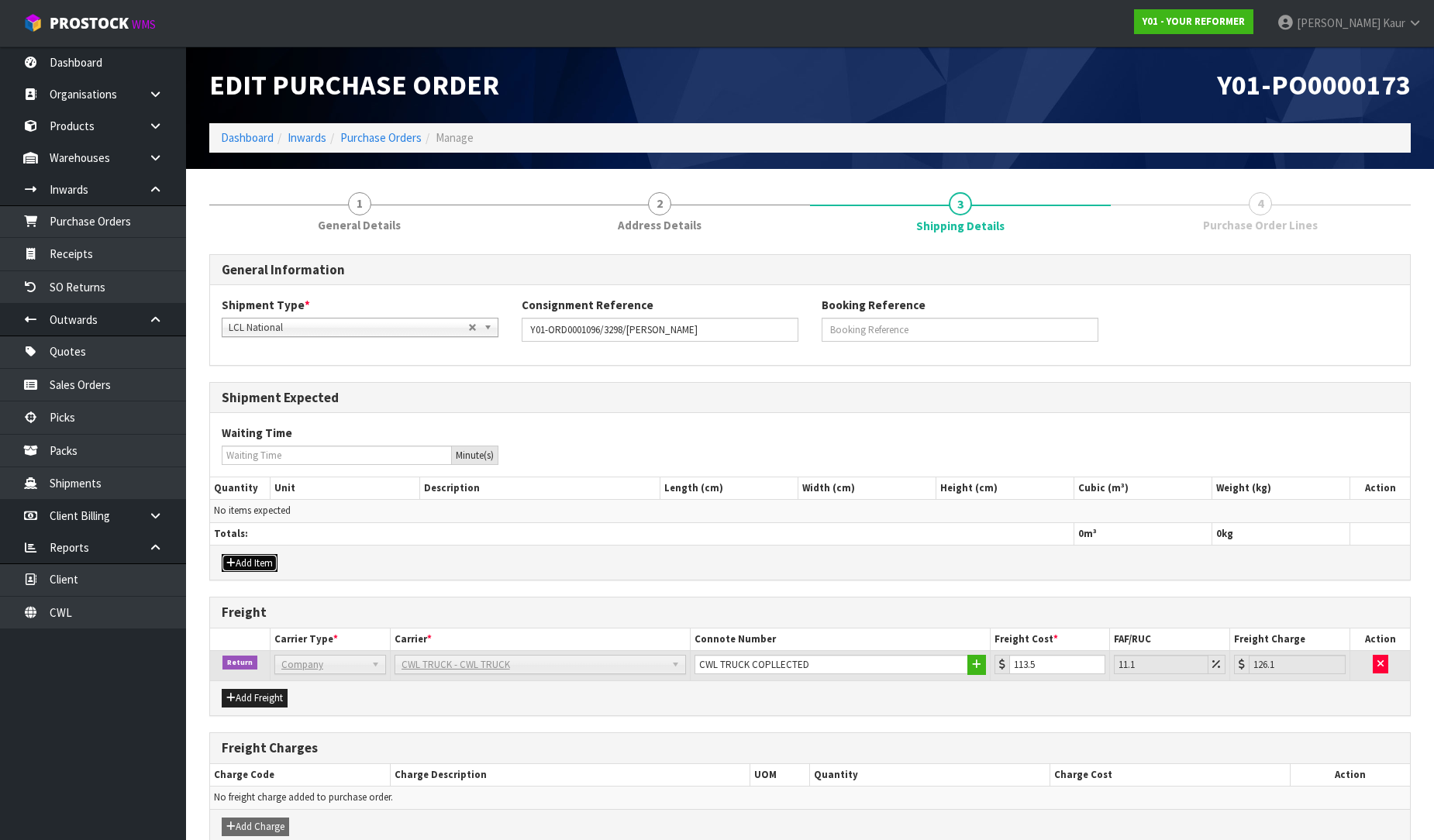
click at [251, 556] on button "Add Item" at bounding box center [250, 563] width 56 height 19
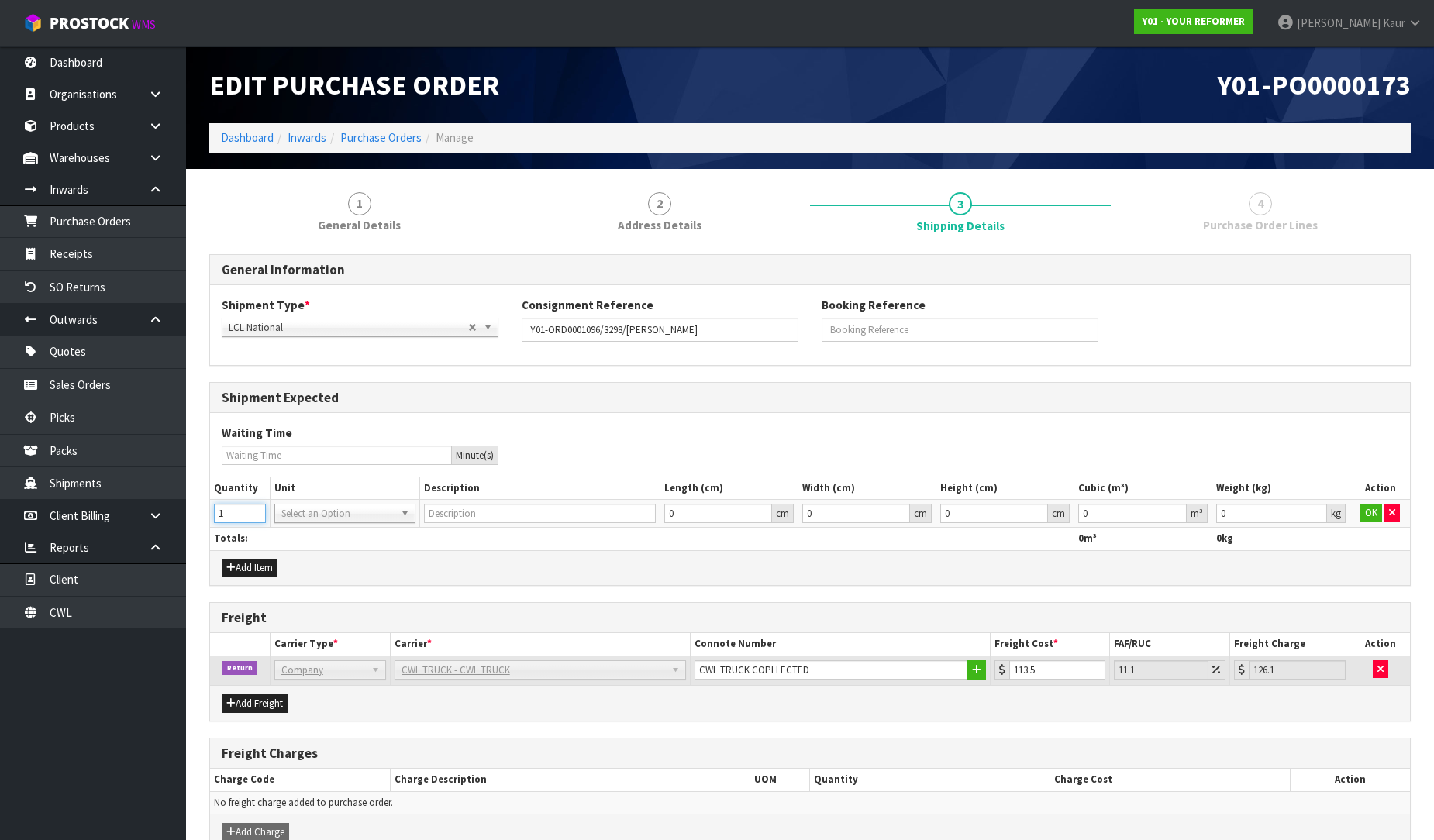
type input "1"
click at [251, 508] on input "1" at bounding box center [240, 514] width 52 height 20
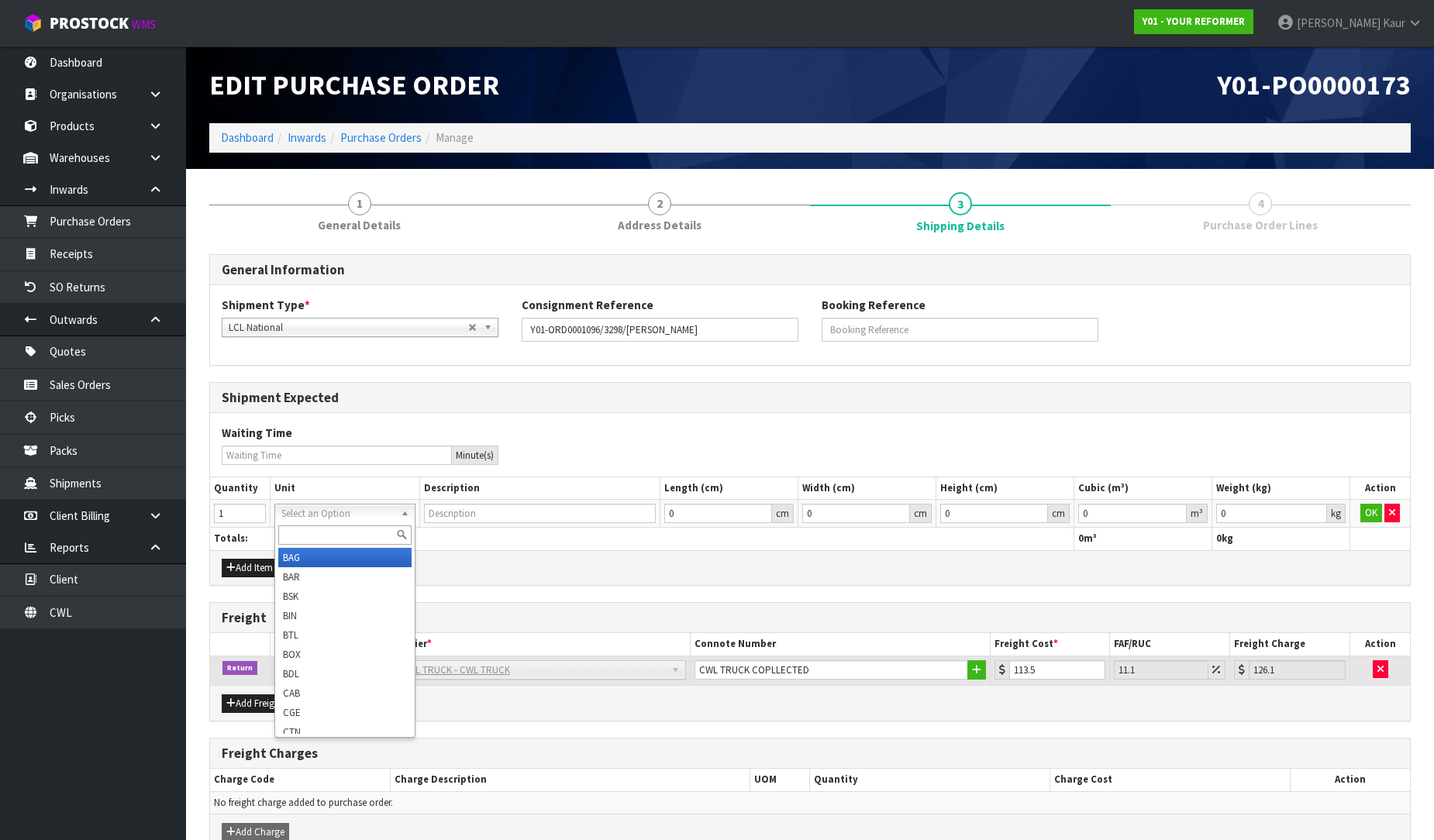
click at [295, 535] on input "text" at bounding box center [344, 535] width 133 height 20
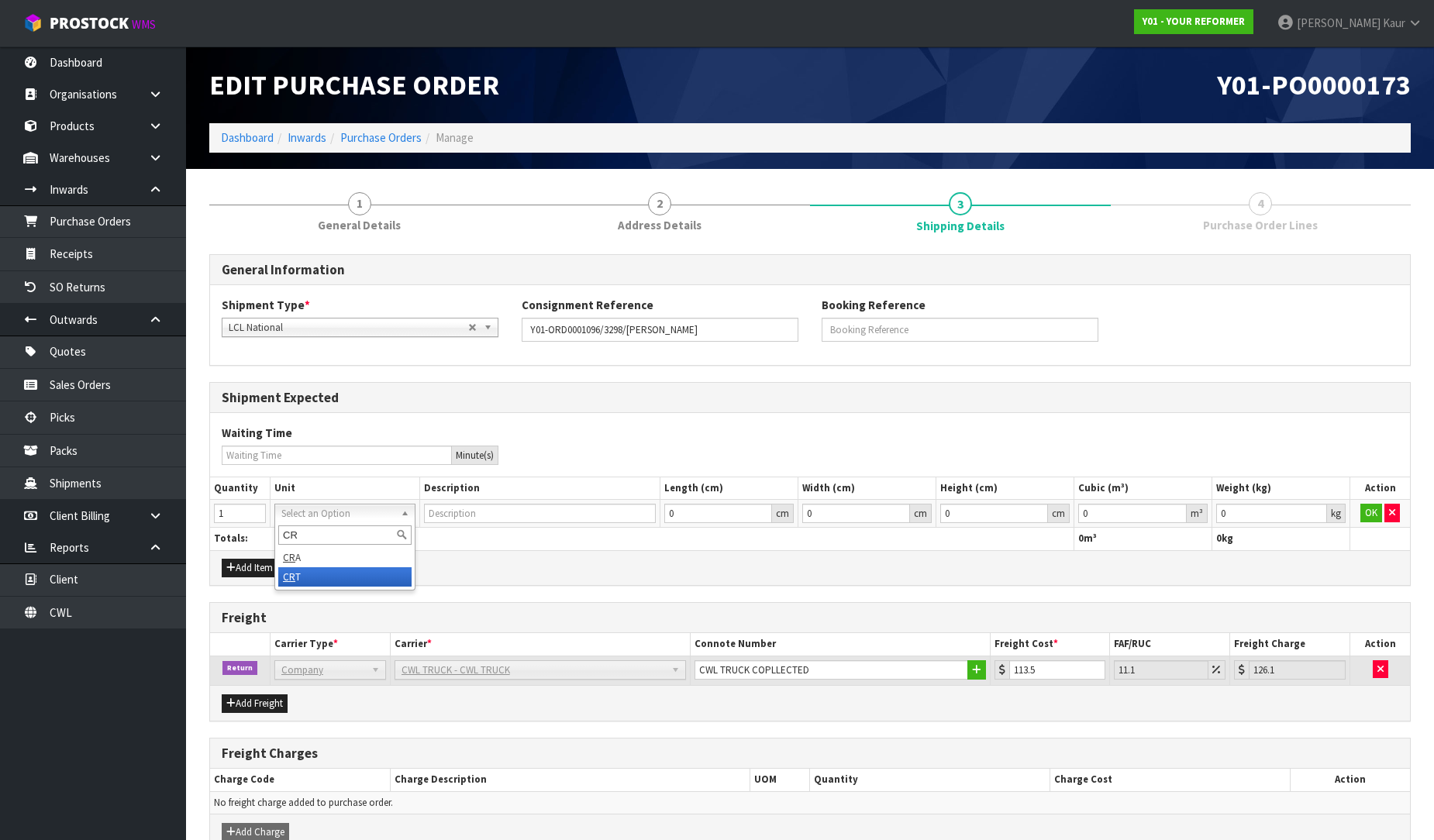
type input "CR"
type input "CRATE"
type input "0.000001"
click at [1180, 510] on input "0.000001" at bounding box center [1132, 514] width 108 height 20
type input "0.001"
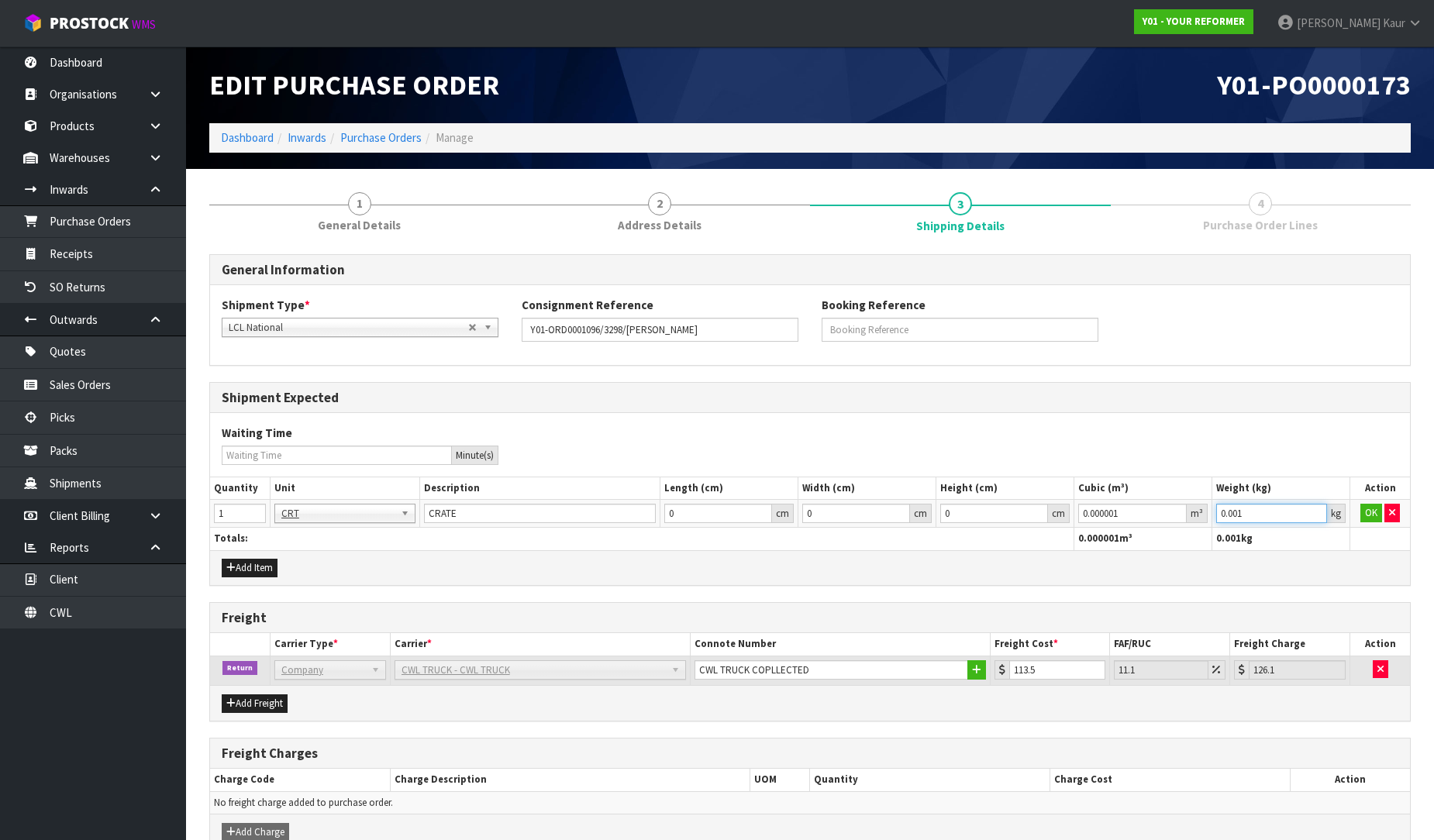
click at [1312, 513] on input "0.001" at bounding box center [1271, 514] width 110 height 20
click at [1367, 518] on button "OK" at bounding box center [1371, 513] width 22 height 19
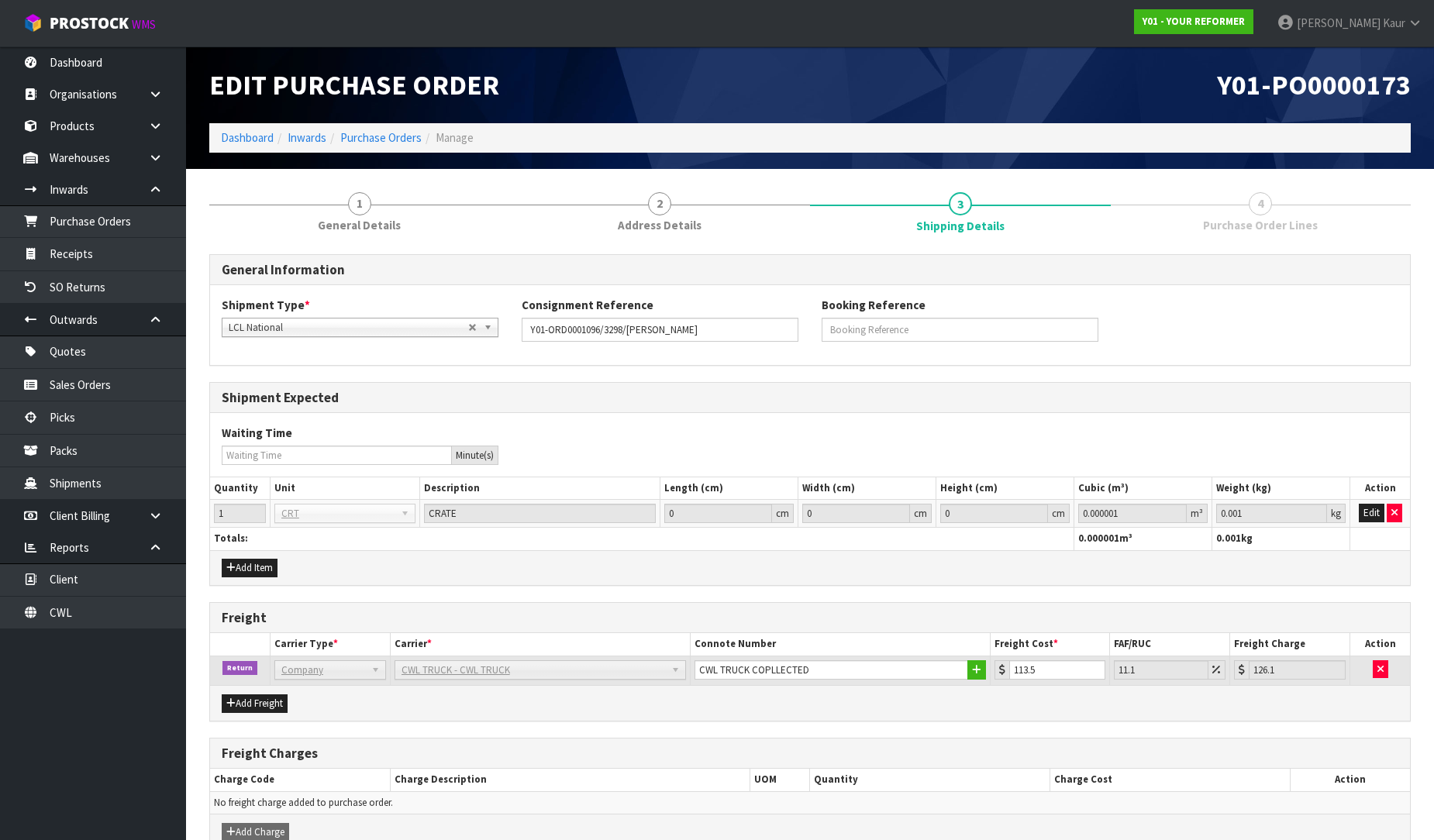
scroll to position [82, 0]
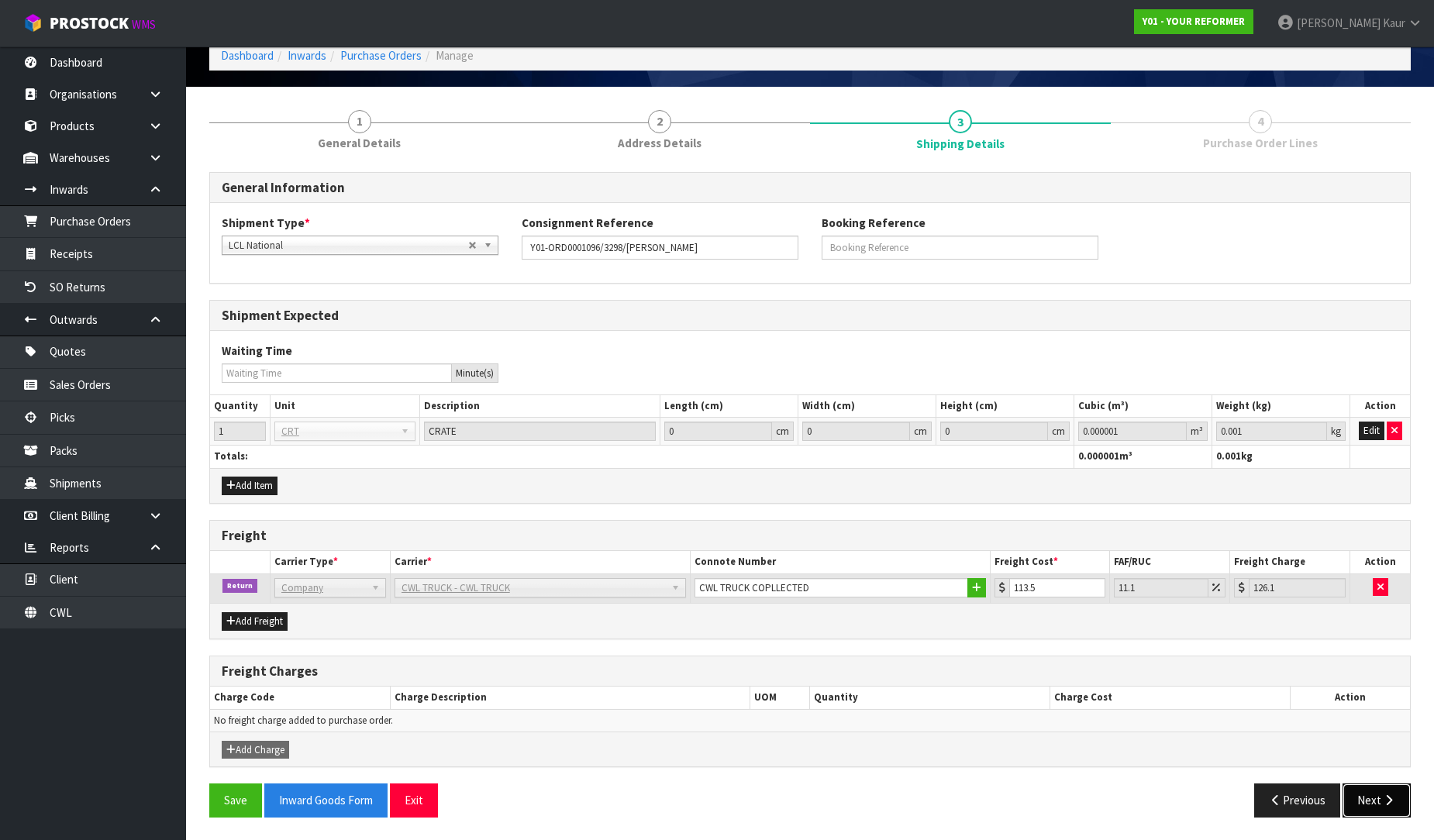
click at [1388, 797] on icon "button" at bounding box center [1389, 801] width 15 height 12
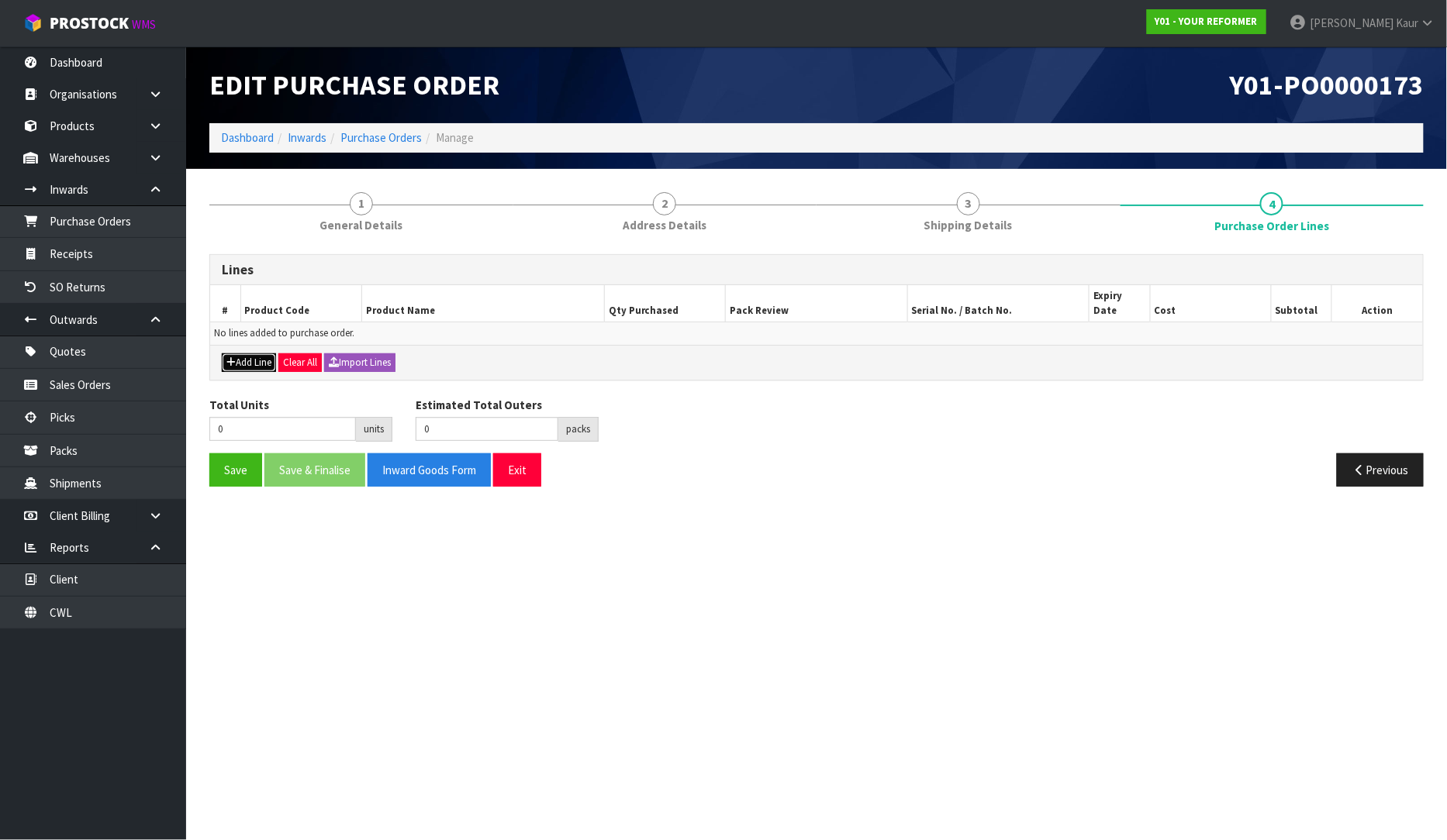
click at [262, 353] on button "Add Line" at bounding box center [249, 362] width 54 height 19
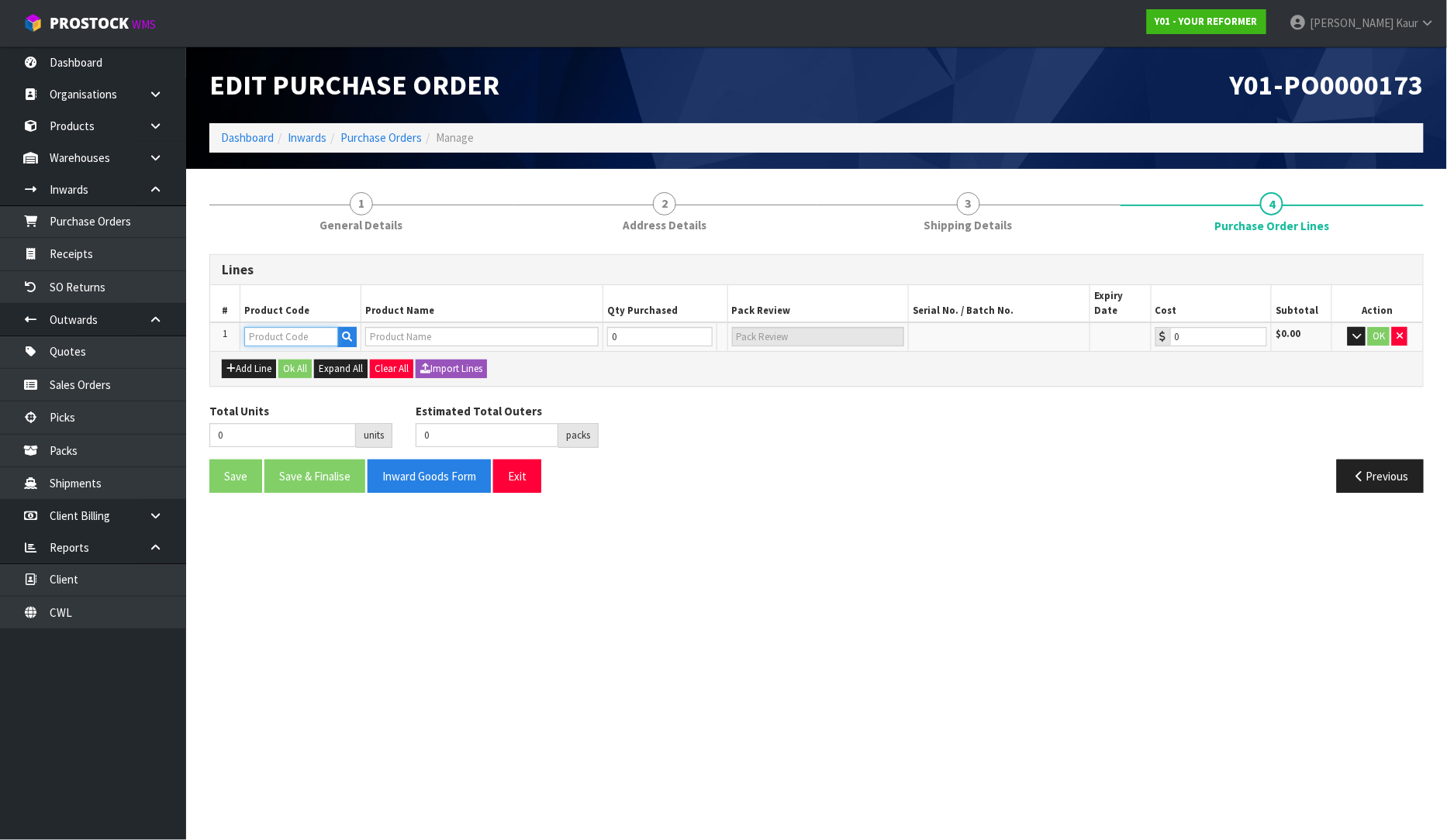
click at [266, 327] on input "text" at bounding box center [291, 337] width 94 height 20
type input "ENVY"
click at [295, 380] on link "ENVY -RENT-01-ASS" at bounding box center [308, 389] width 125 height 21
type input "ENVY-RENT-01-ASS"
type input "ENVY RENTAL ASSEMBLED"
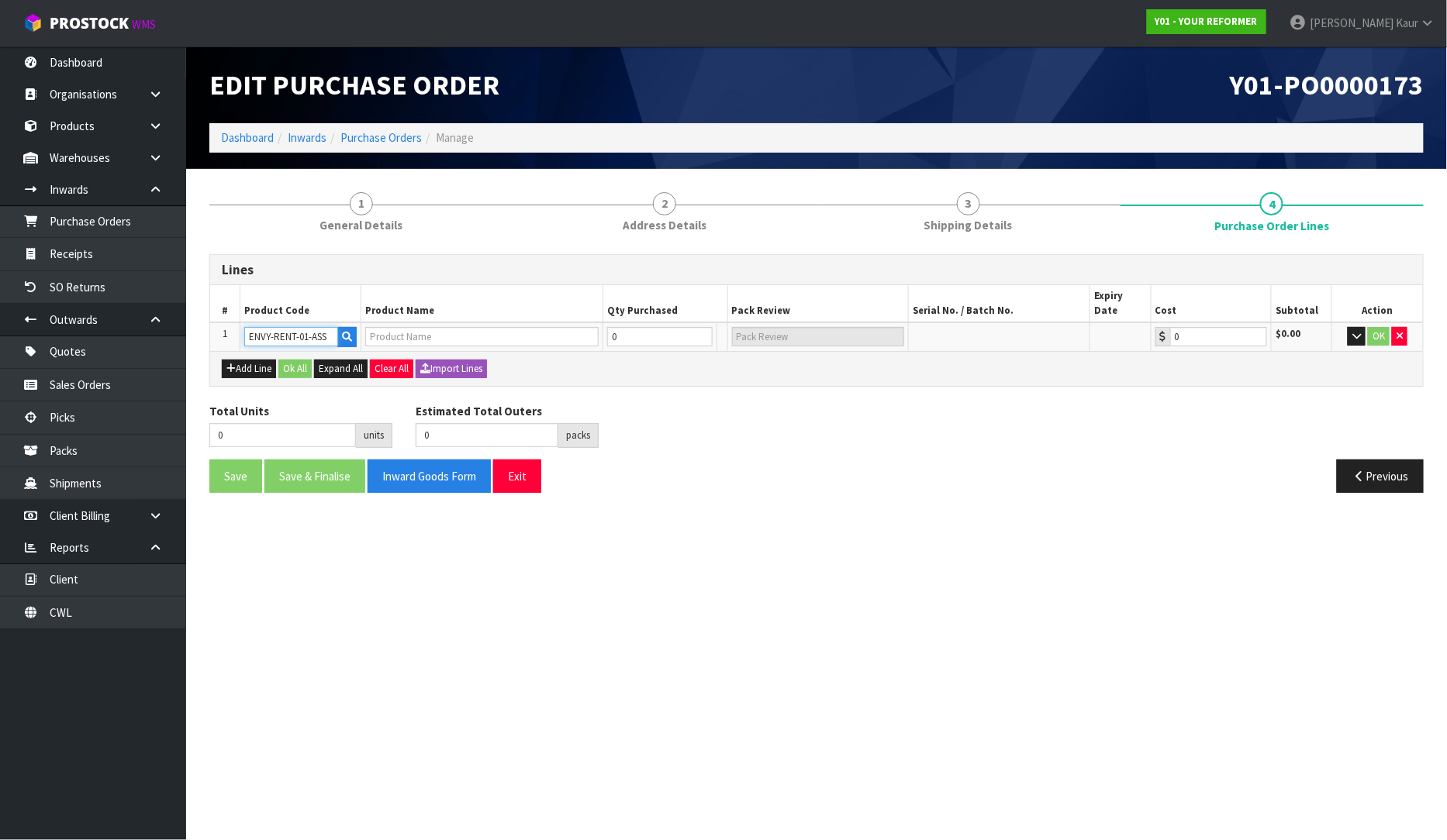
type input "0.00"
click at [621, 327] on input "0" at bounding box center [650, 337] width 93 height 20
type input "1"
type input "1 PLT"
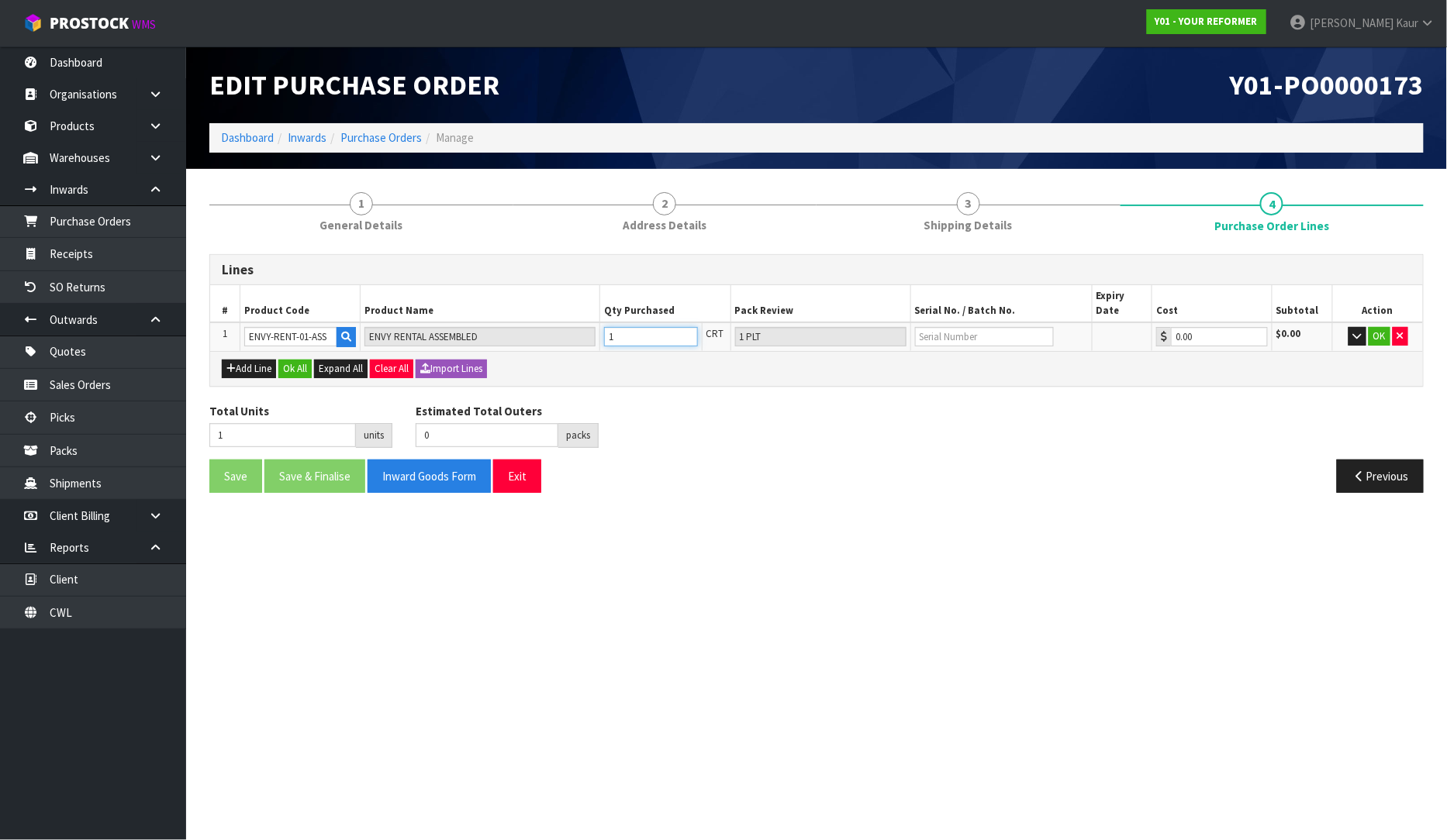
type input "1"
click at [944, 327] on input "text" at bounding box center [983, 337] width 139 height 20
type input "YRENV240011445"
click at [1378, 327] on button "OK" at bounding box center [1379, 336] width 22 height 19
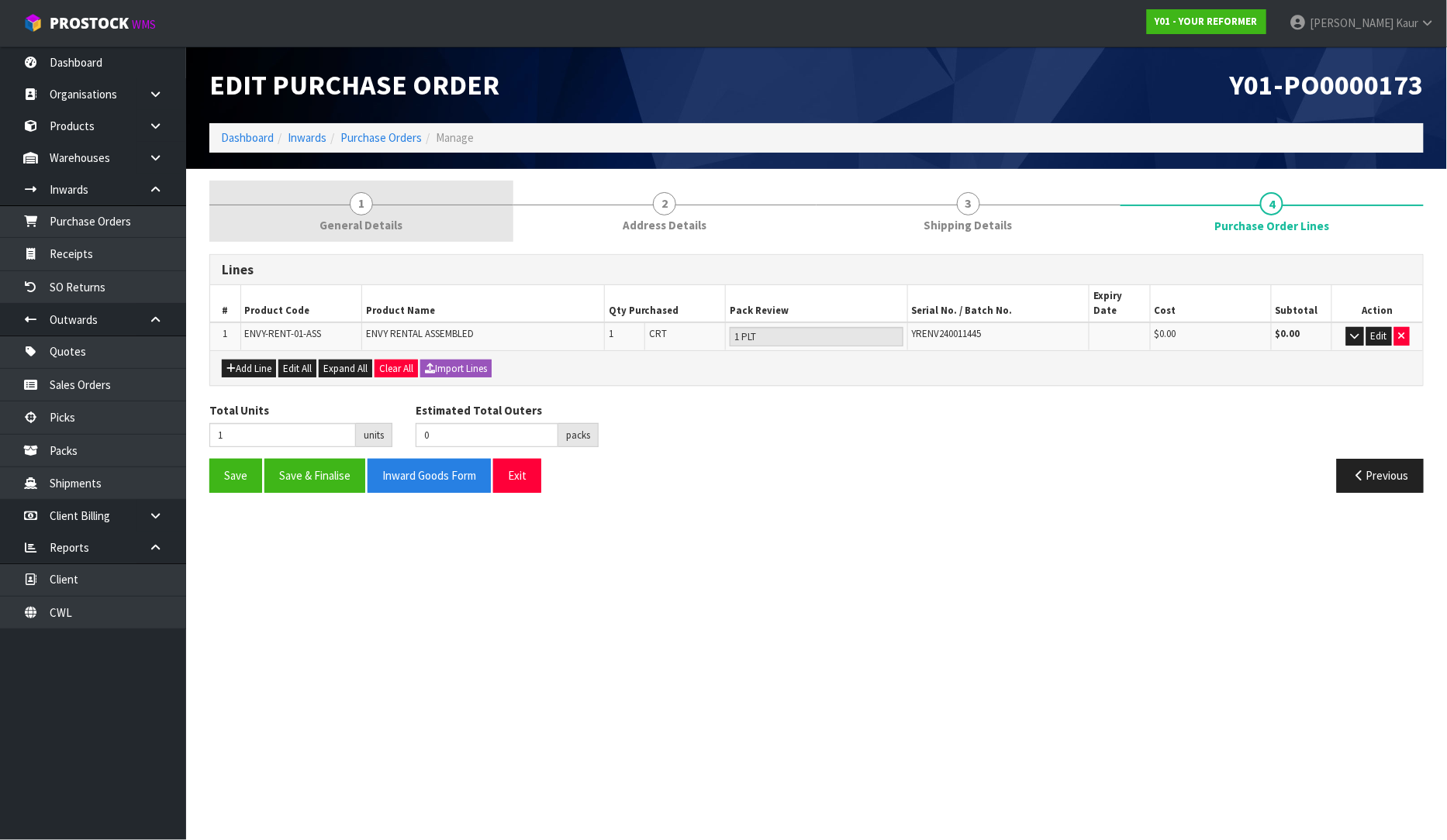
click at [391, 200] on link "1 General Details" at bounding box center [361, 211] width 304 height 61
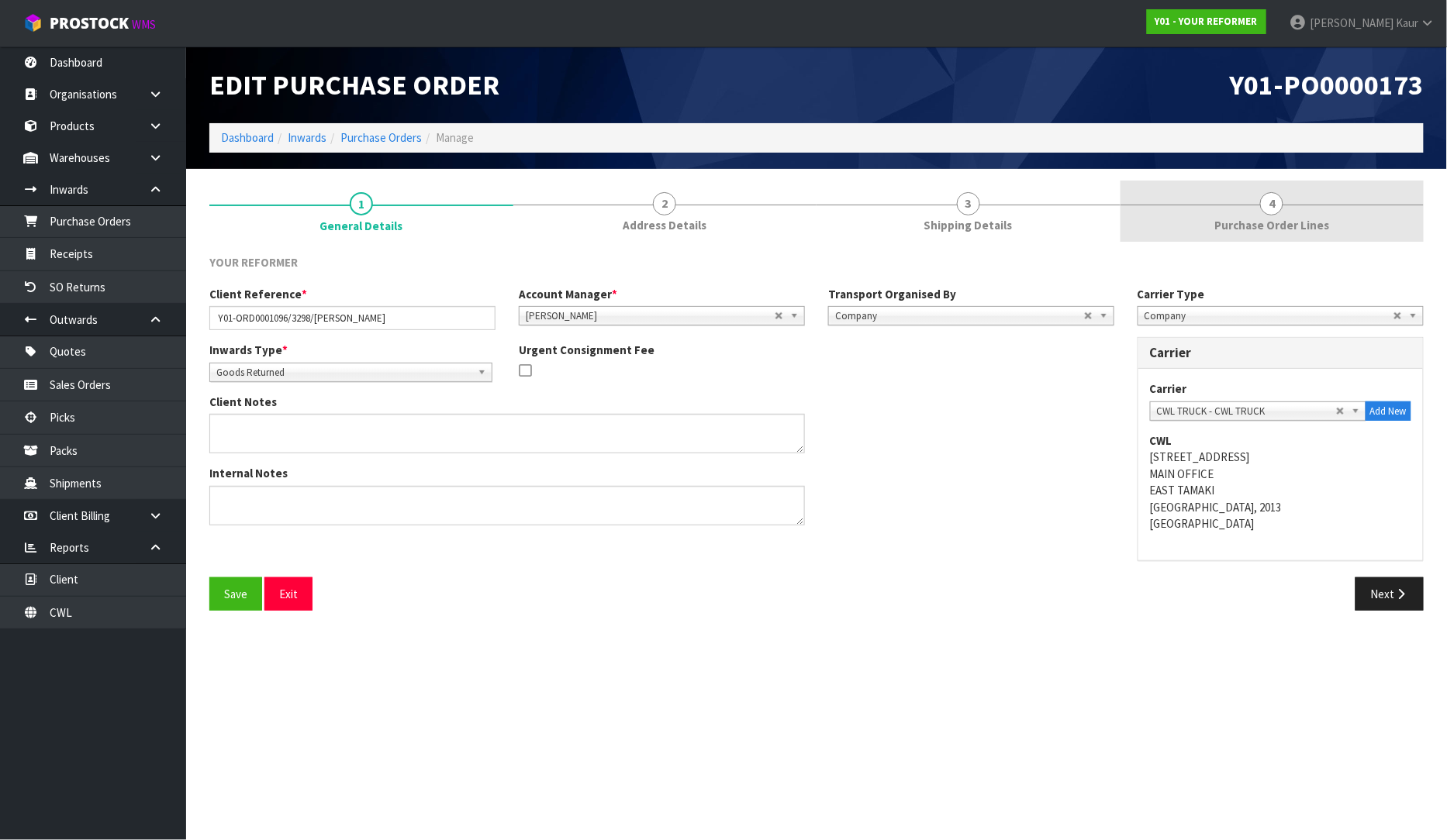
click at [1258, 215] on link "4 Purchase Order Lines" at bounding box center [1272, 211] width 304 height 61
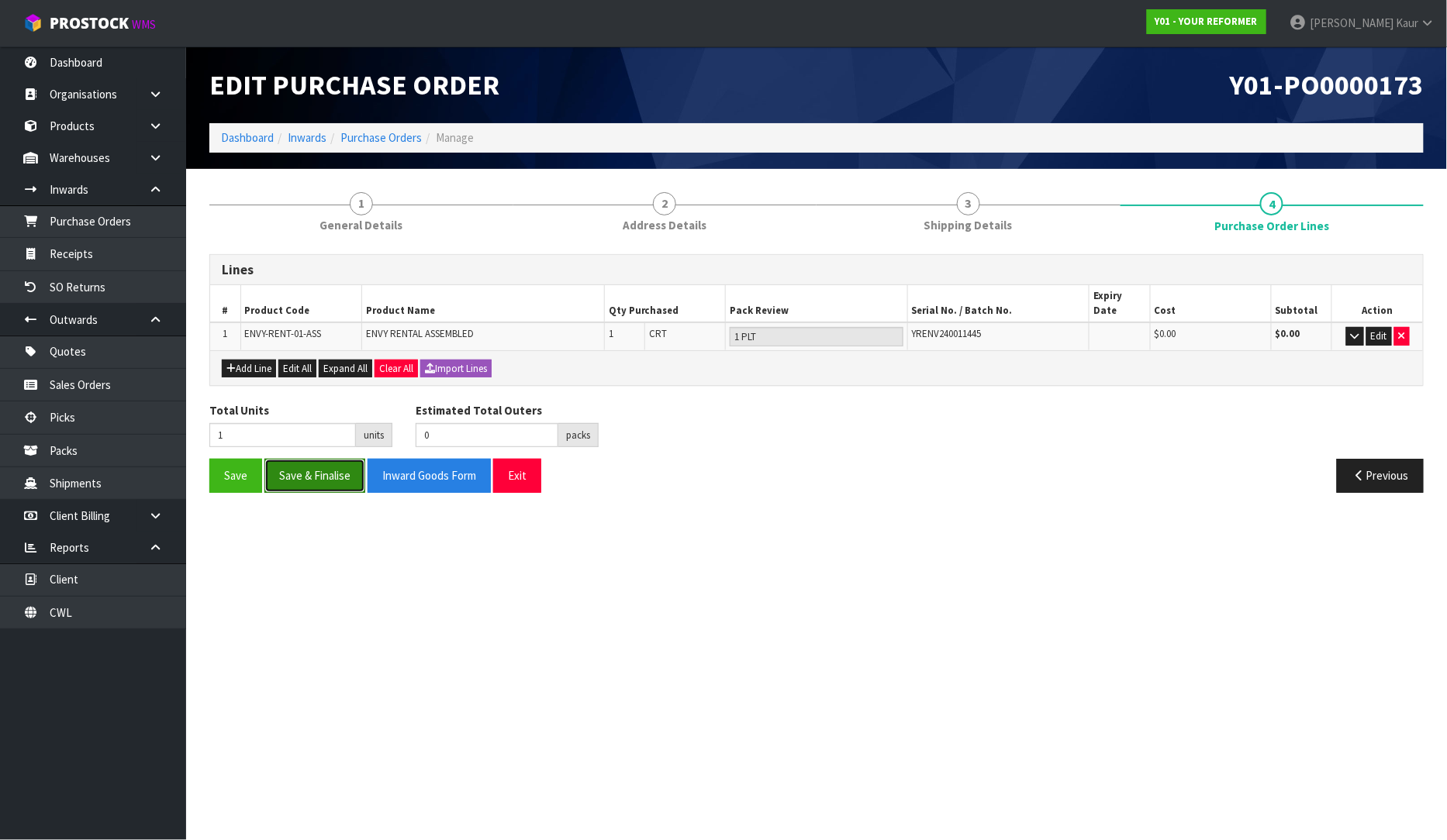
click at [295, 458] on button "Save & Finalise" at bounding box center [315, 475] width 101 height 34
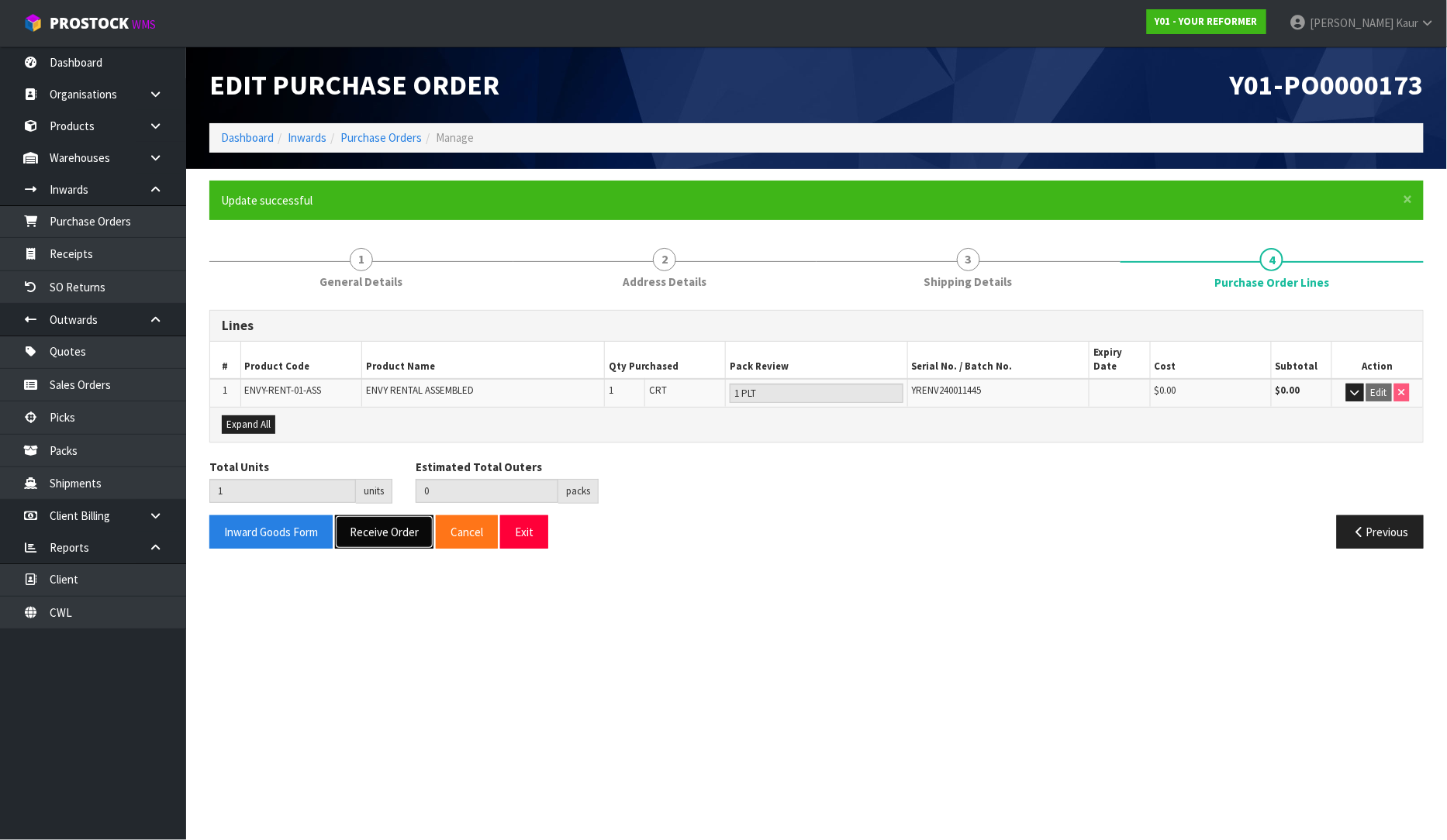
click at [349, 521] on button "Receive Order" at bounding box center [385, 532] width 99 height 34
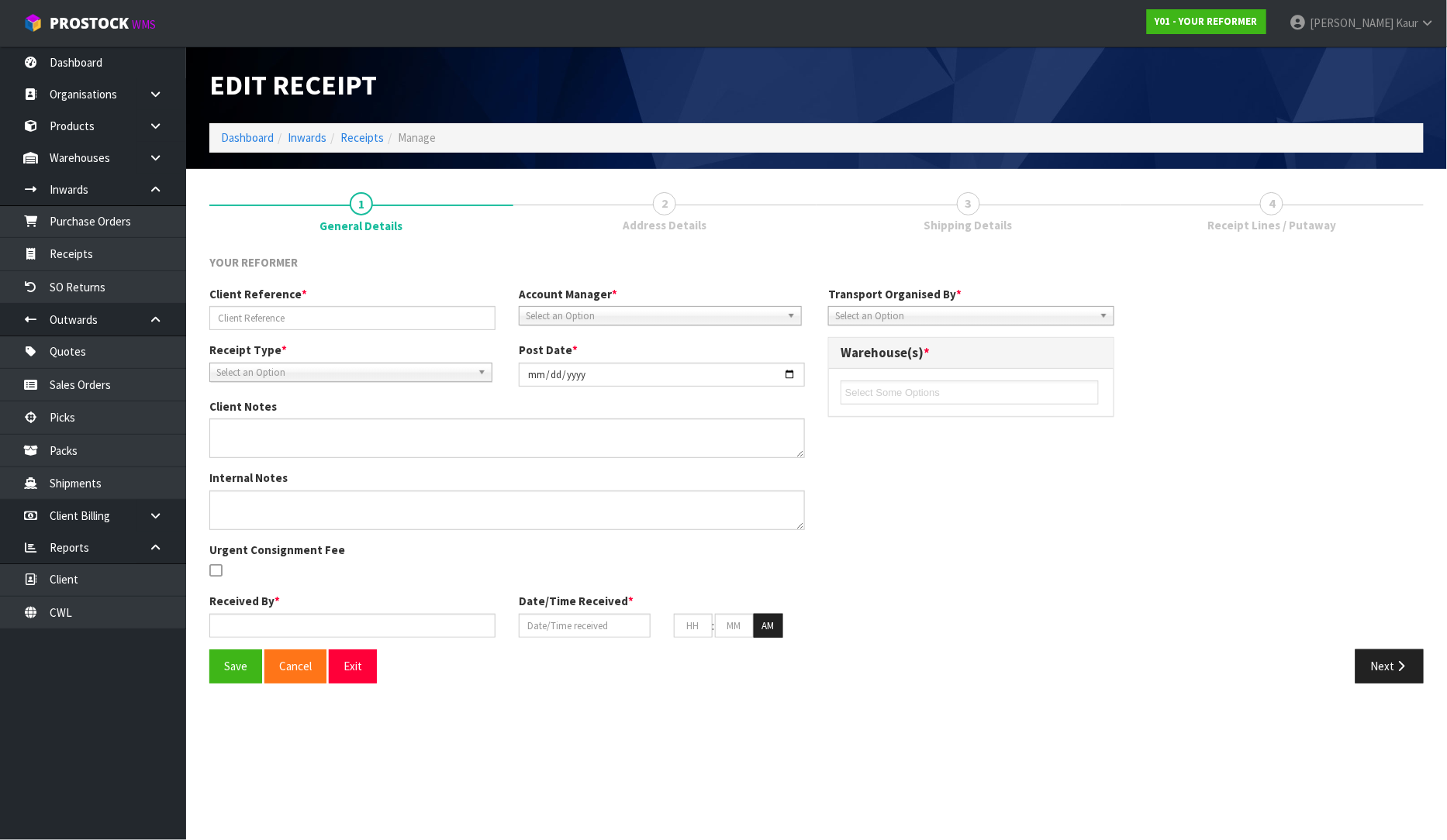
type input "Y01-ORD0001096/3298/[PERSON_NAME]"
type input "[DATE]"
type input "[PERSON_NAME]"
type input "[DATE]"
type input "09"
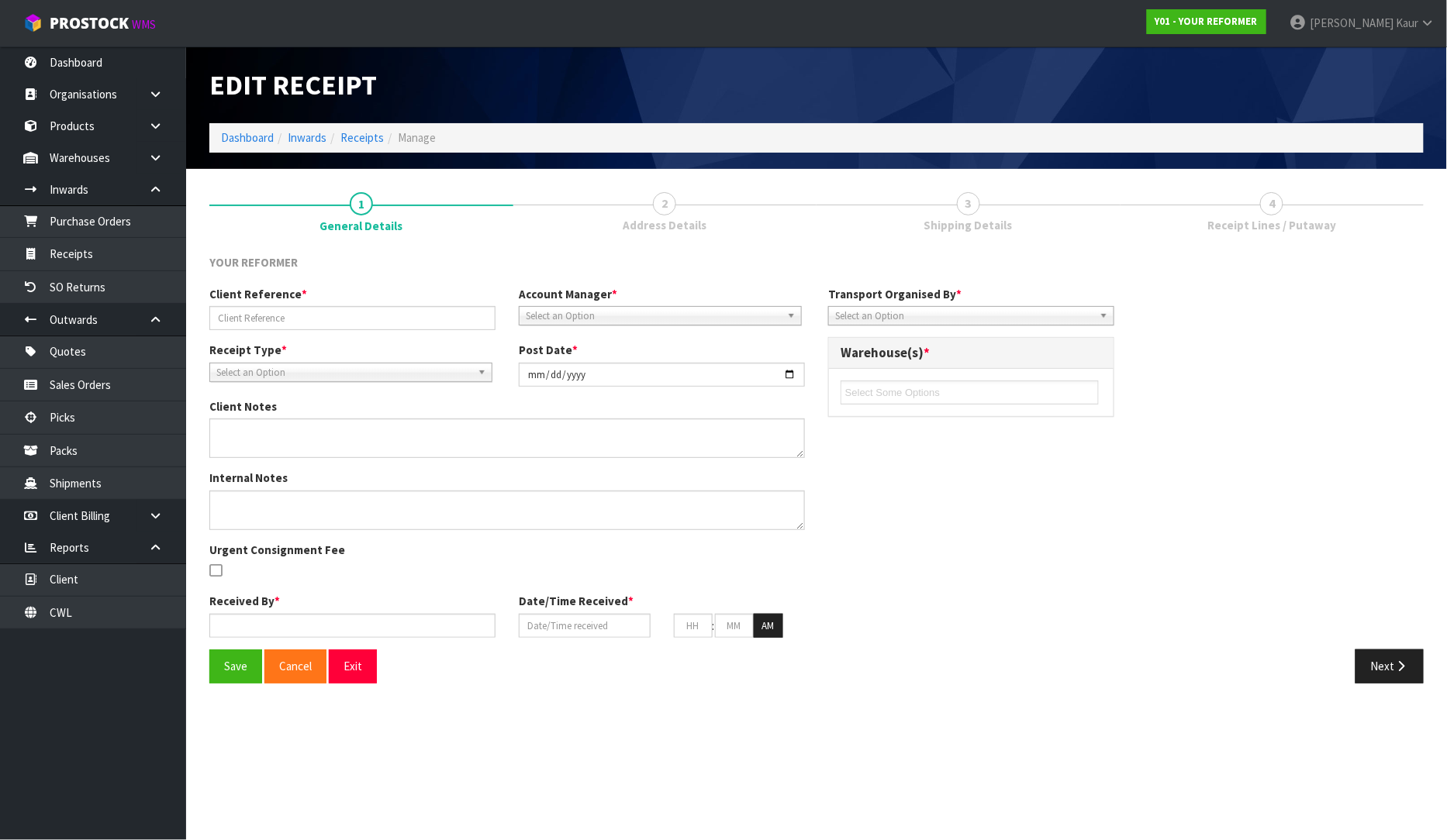
type input "23"
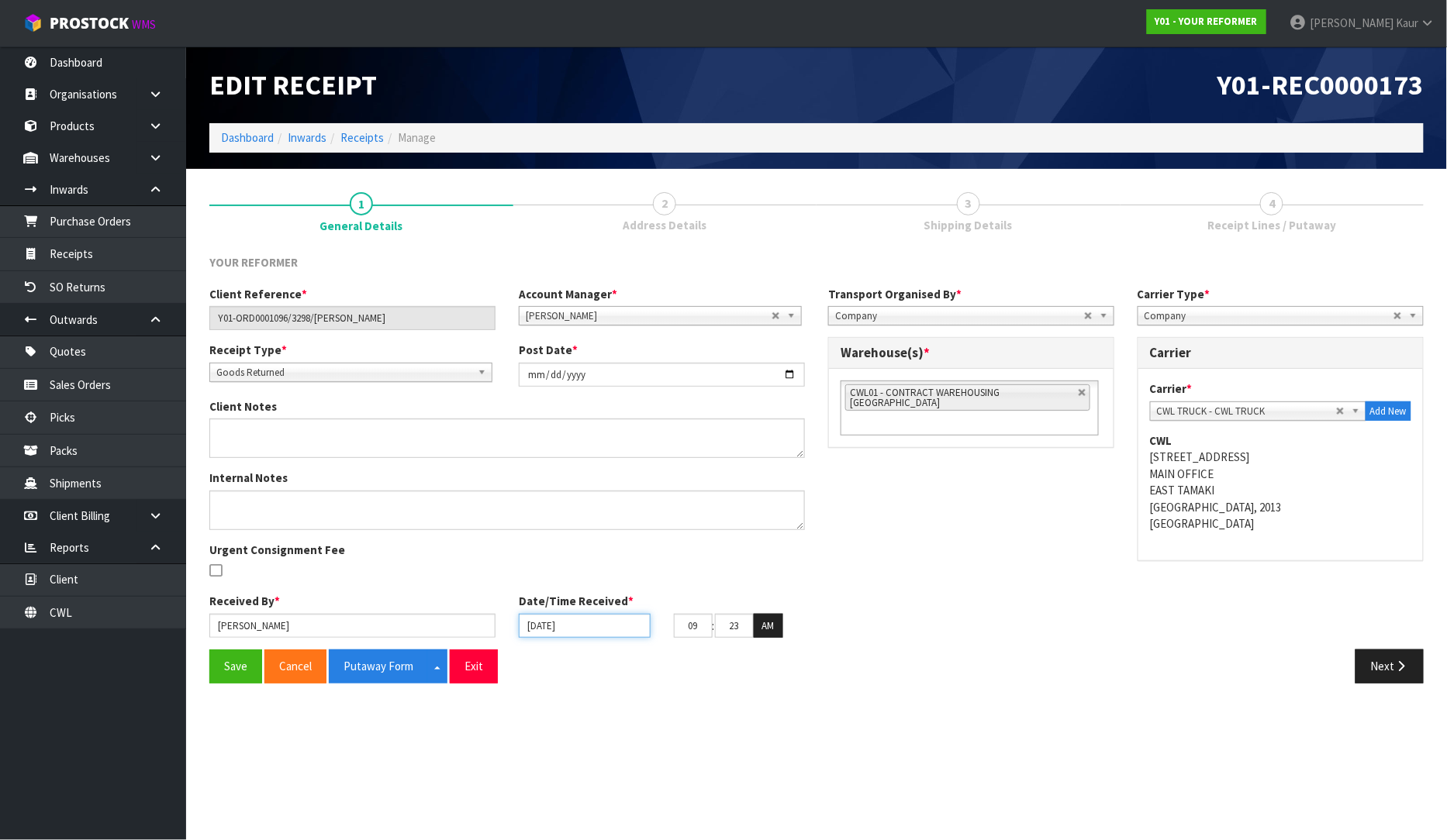
drag, startPoint x: 532, startPoint y: 624, endPoint x: 509, endPoint y: 635, distance: 25.5
click at [532, 624] on input "[DATE]" at bounding box center [585, 625] width 132 height 24
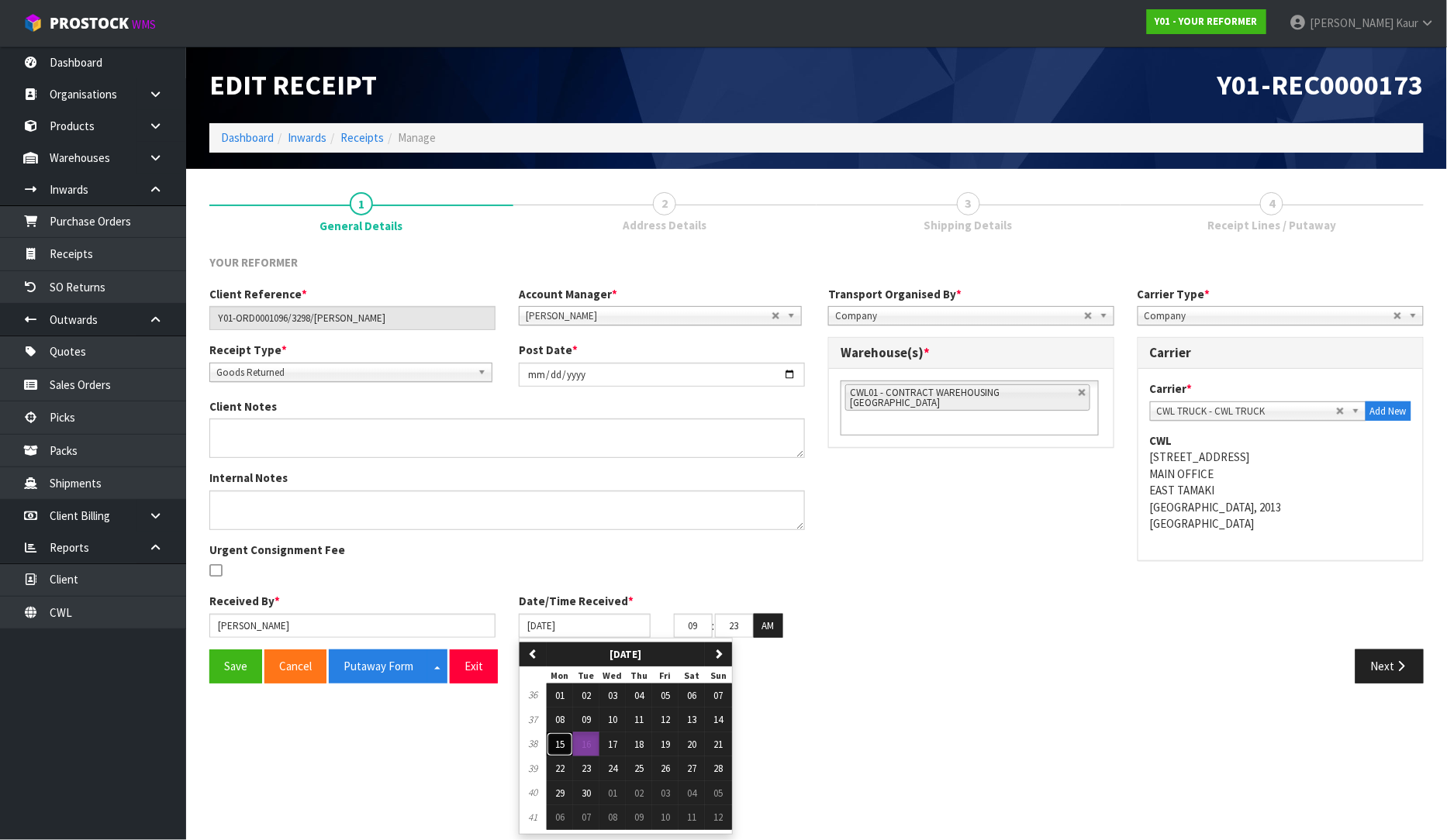
click at [564, 740] on span "15" at bounding box center [559, 743] width 9 height 13
type input "[DATE]"
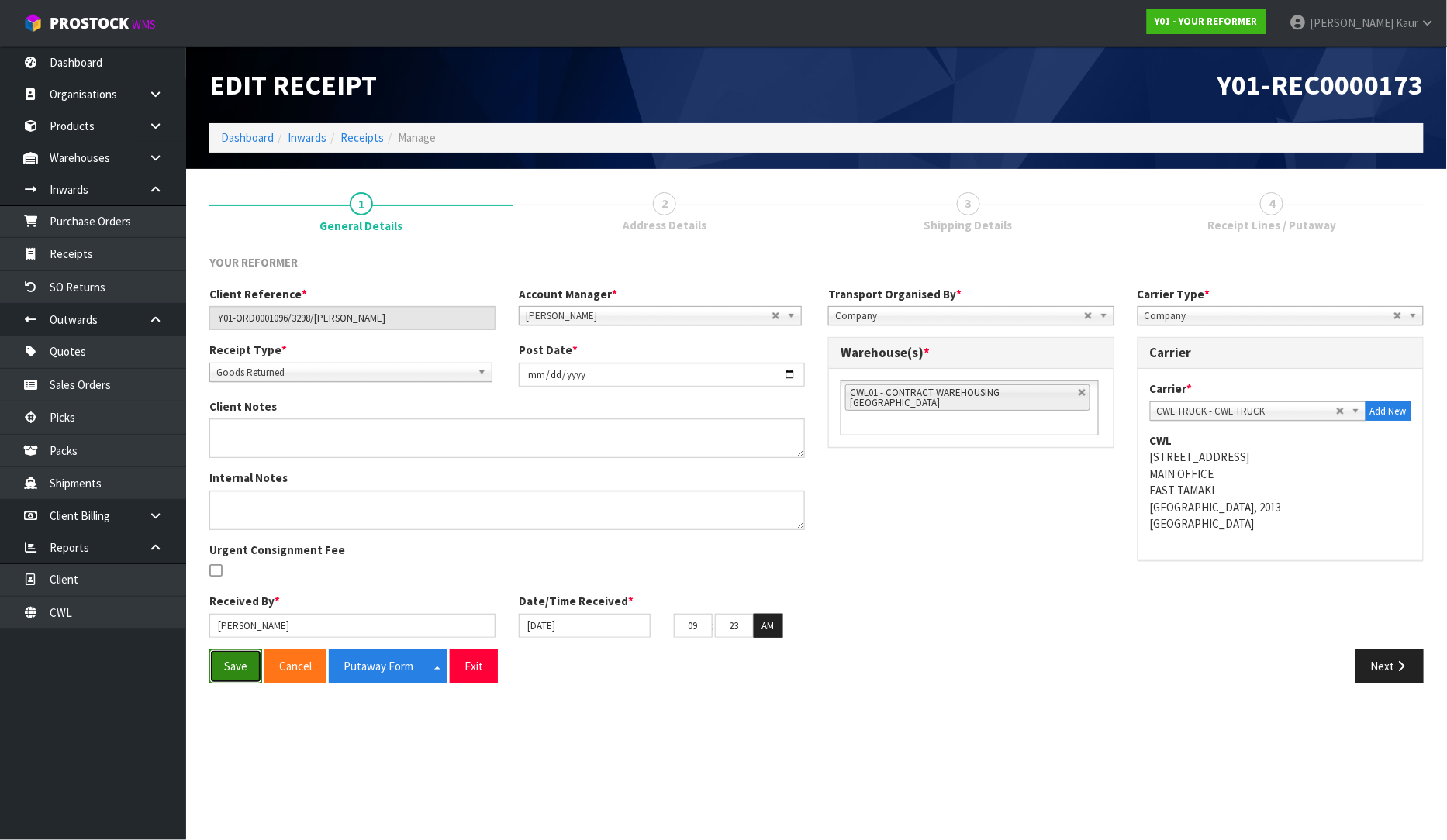
click at [225, 662] on button "Save" at bounding box center [235, 666] width 52 height 34
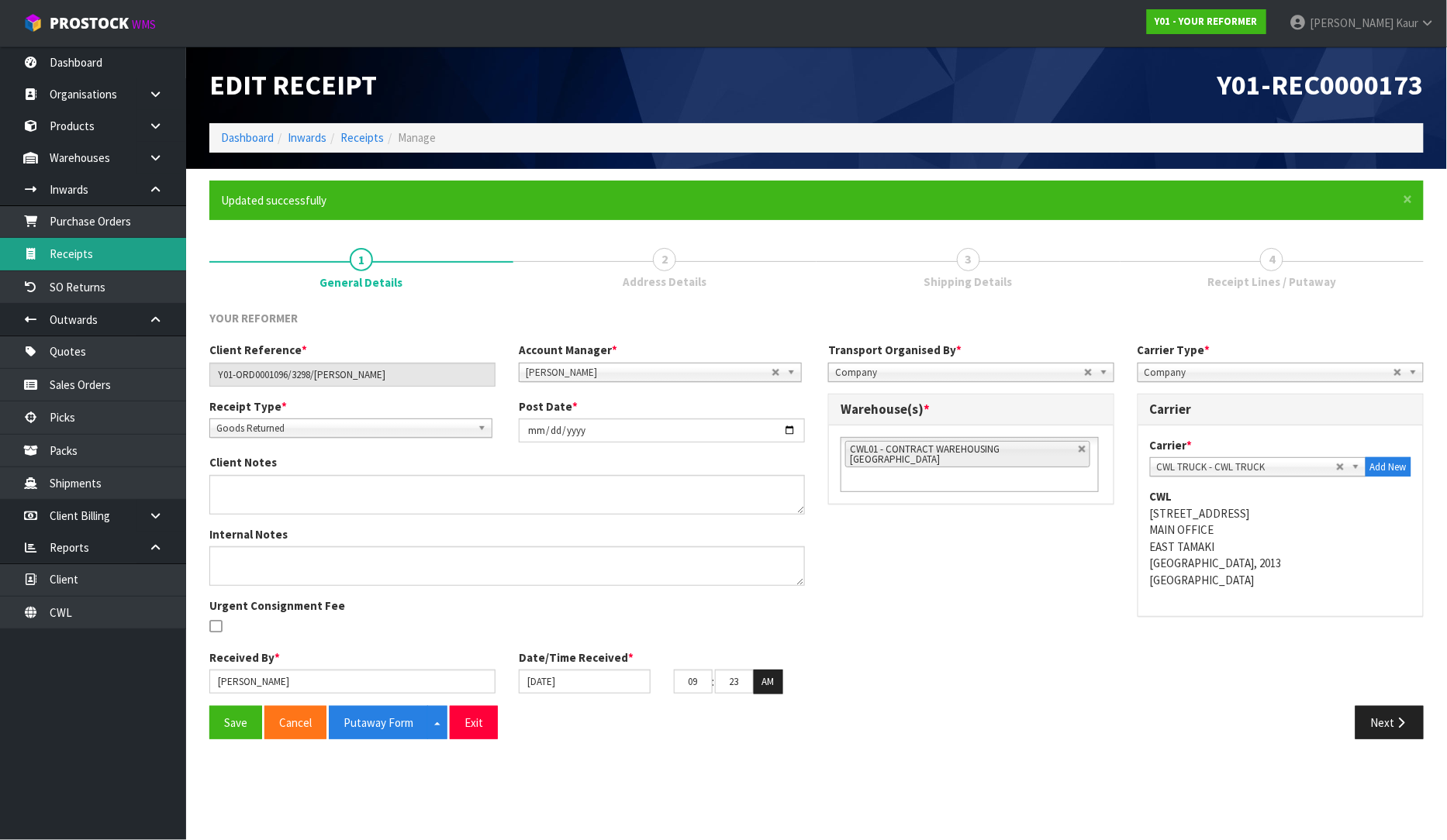
click at [97, 256] on link "Receipts" at bounding box center [93, 253] width 186 height 32
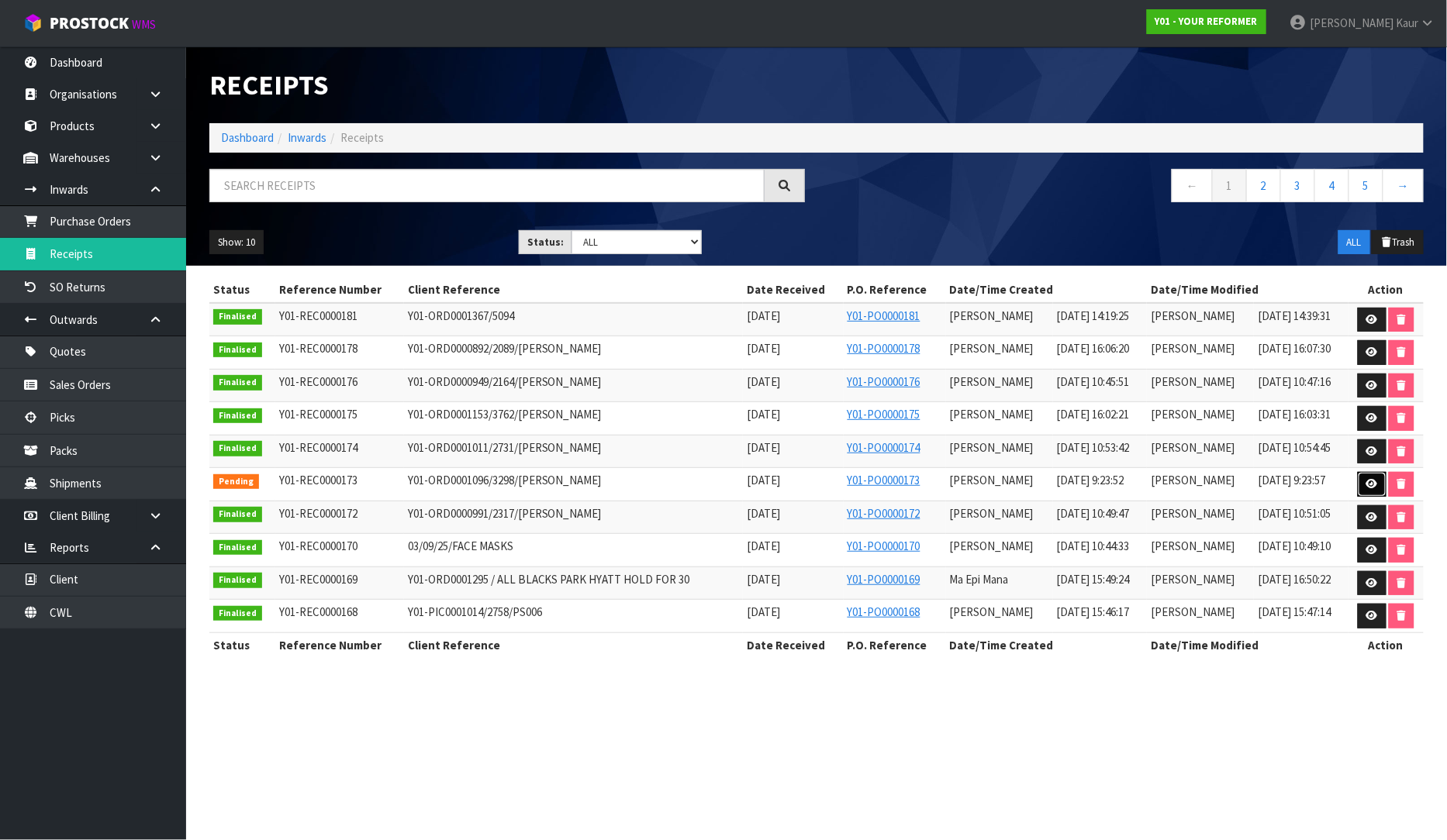
click at [1374, 484] on icon at bounding box center [1372, 484] width 12 height 10
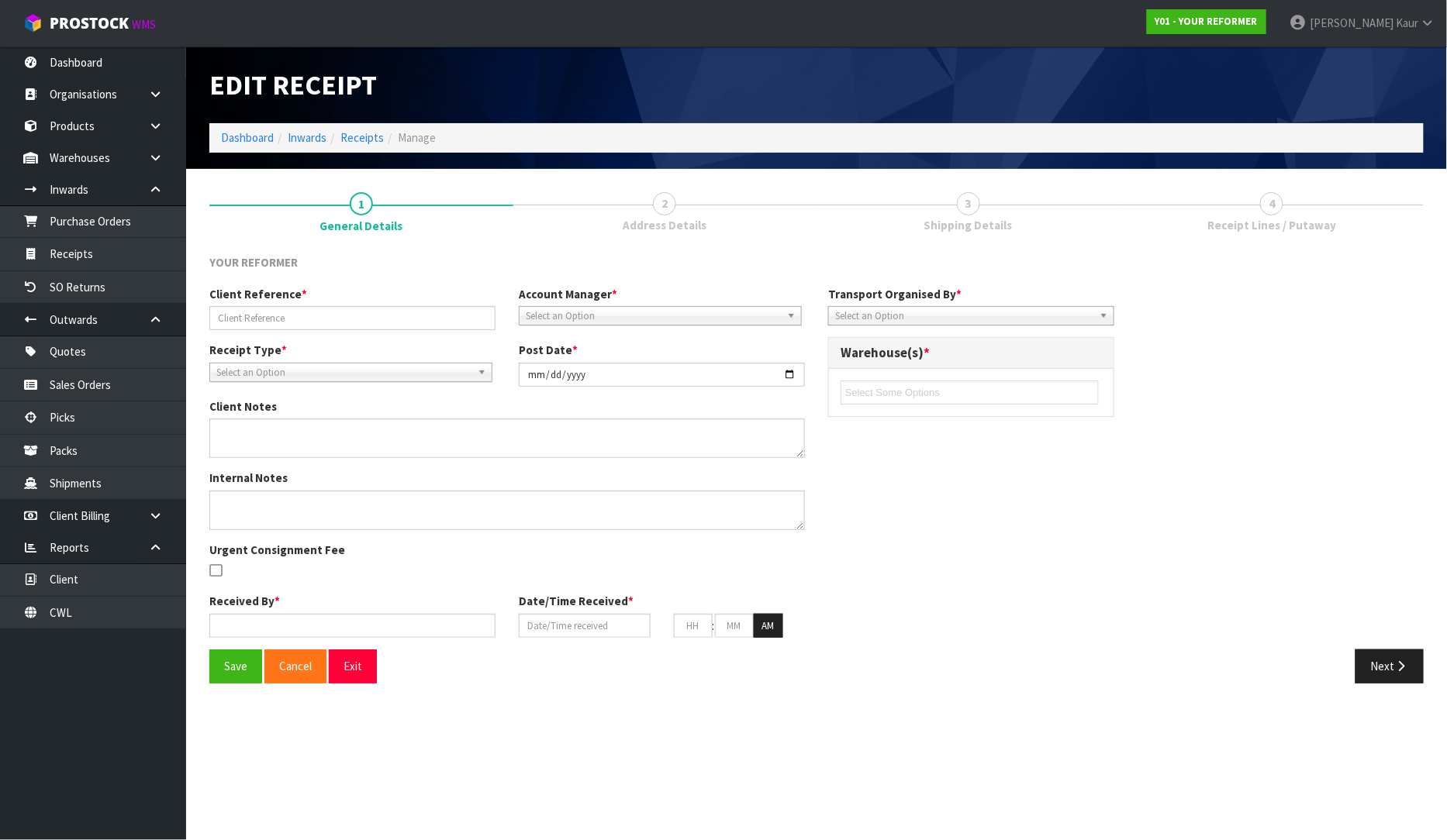
type input "Y01-ORD0001096/3298/[PERSON_NAME]"
type input "[DATE]"
type input "[PERSON_NAME]"
type input "[DATE]"
type input "09"
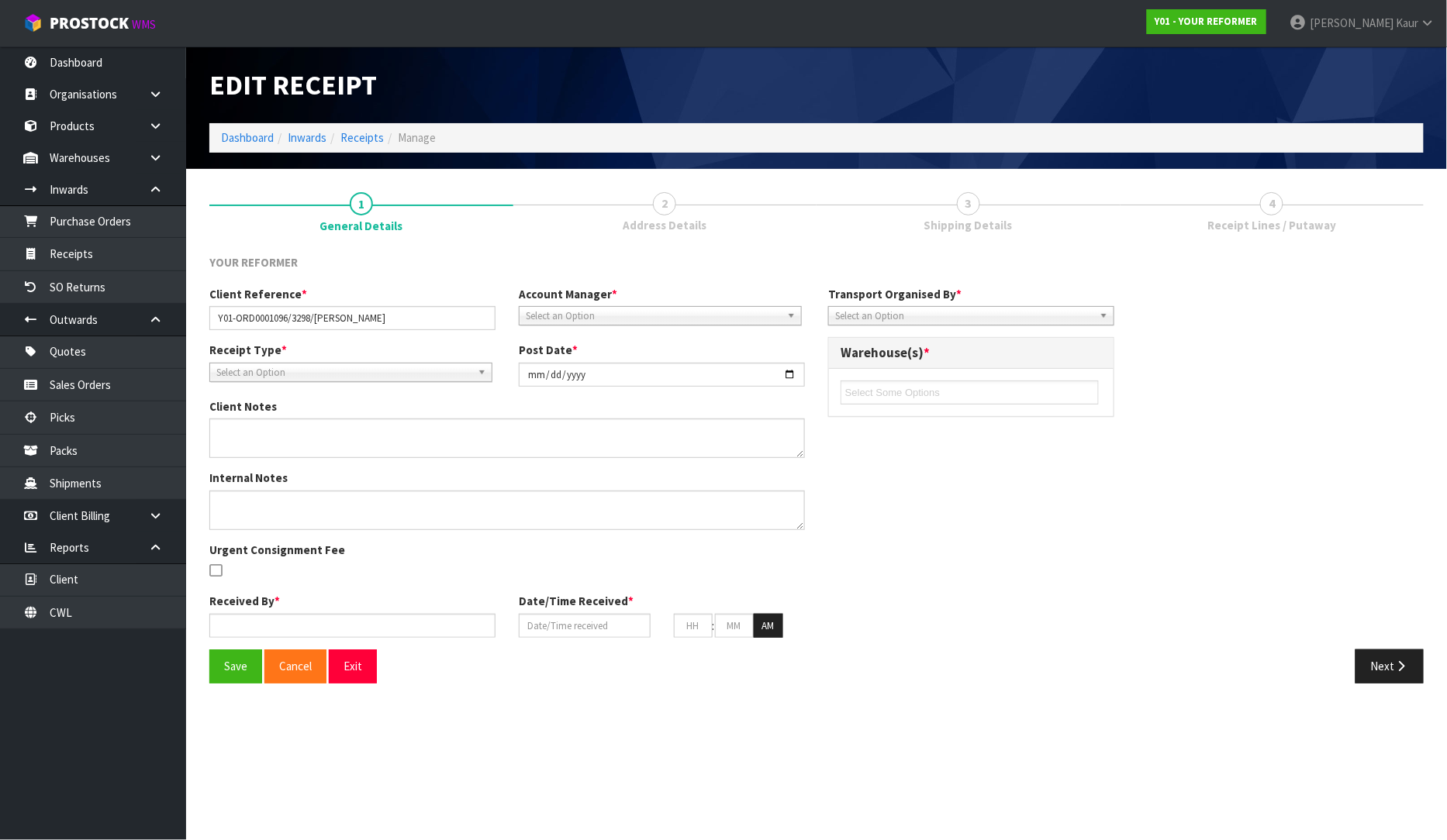
type input "23"
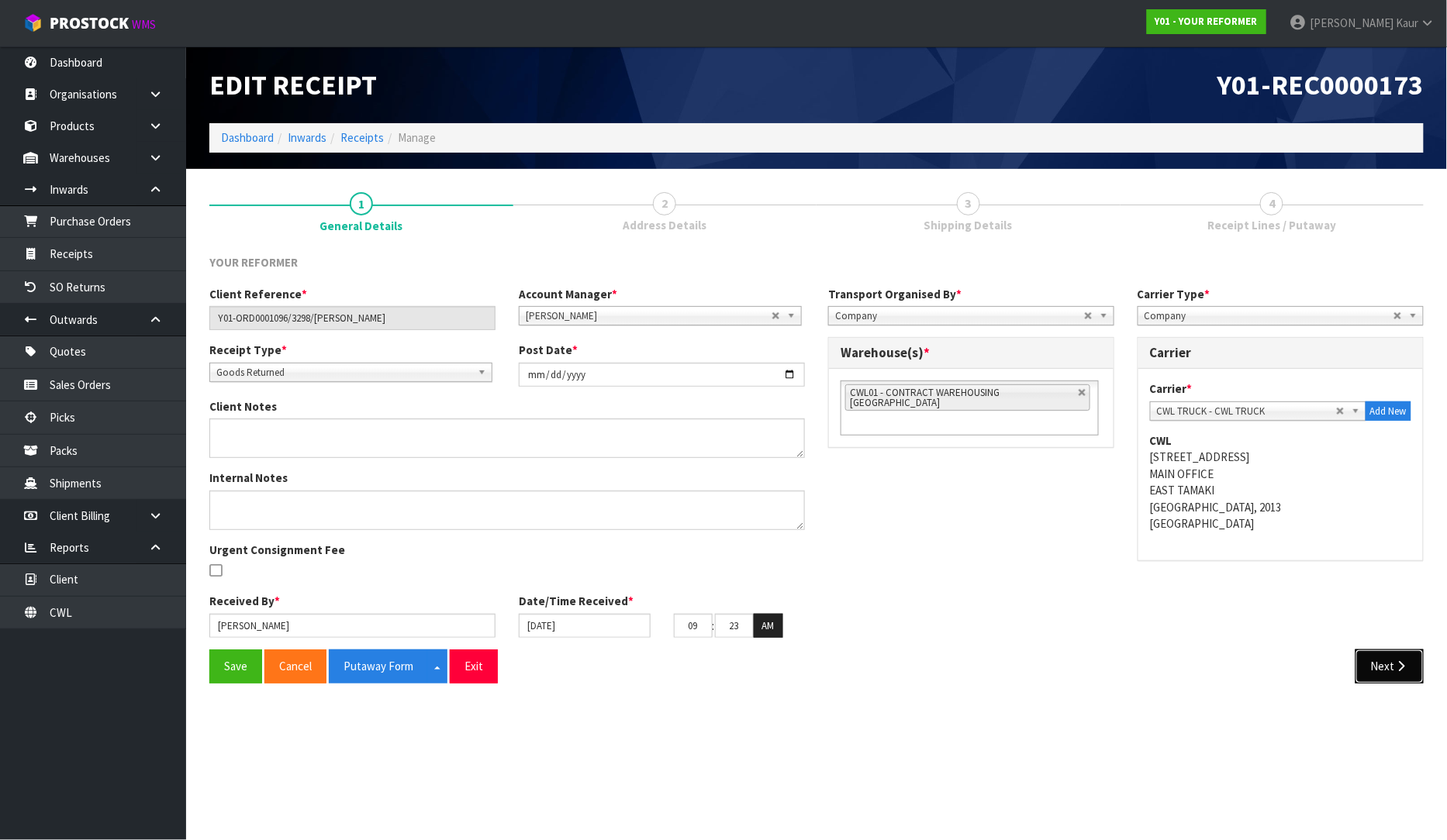
click at [1396, 657] on button "Next" at bounding box center [1389, 666] width 68 height 34
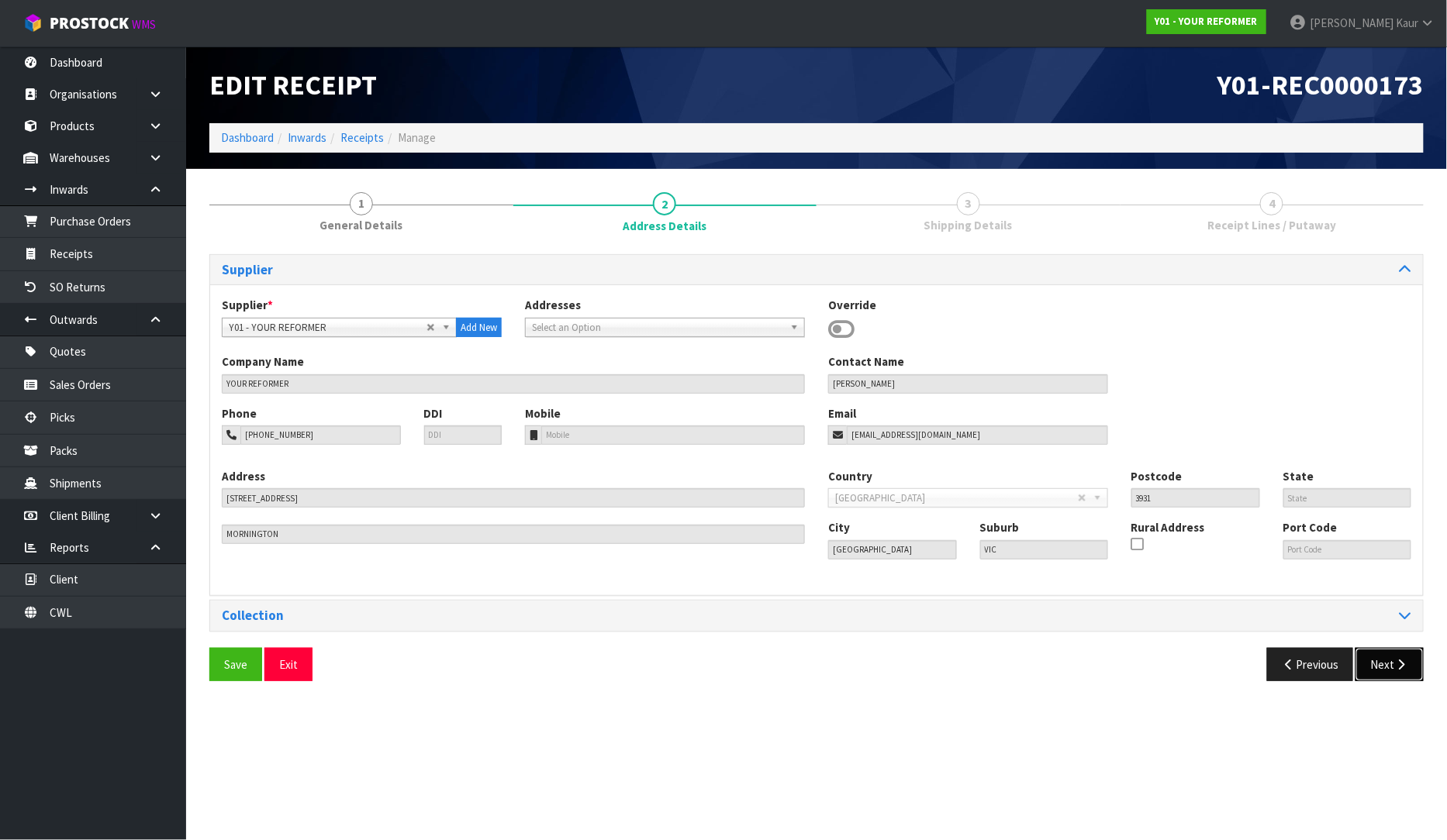
click at [1396, 657] on button "Next" at bounding box center [1389, 665] width 68 height 34
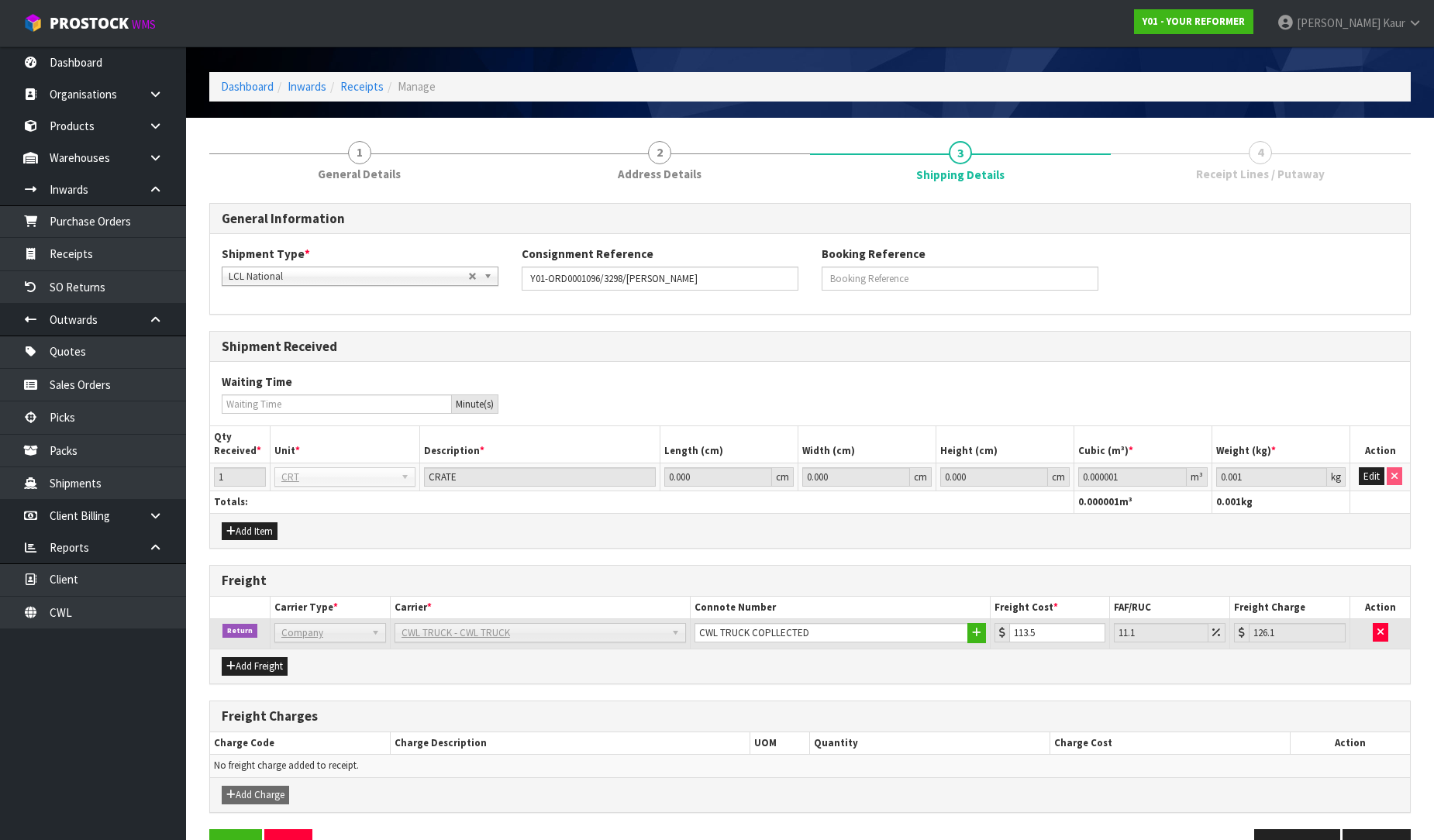
scroll to position [97, 0]
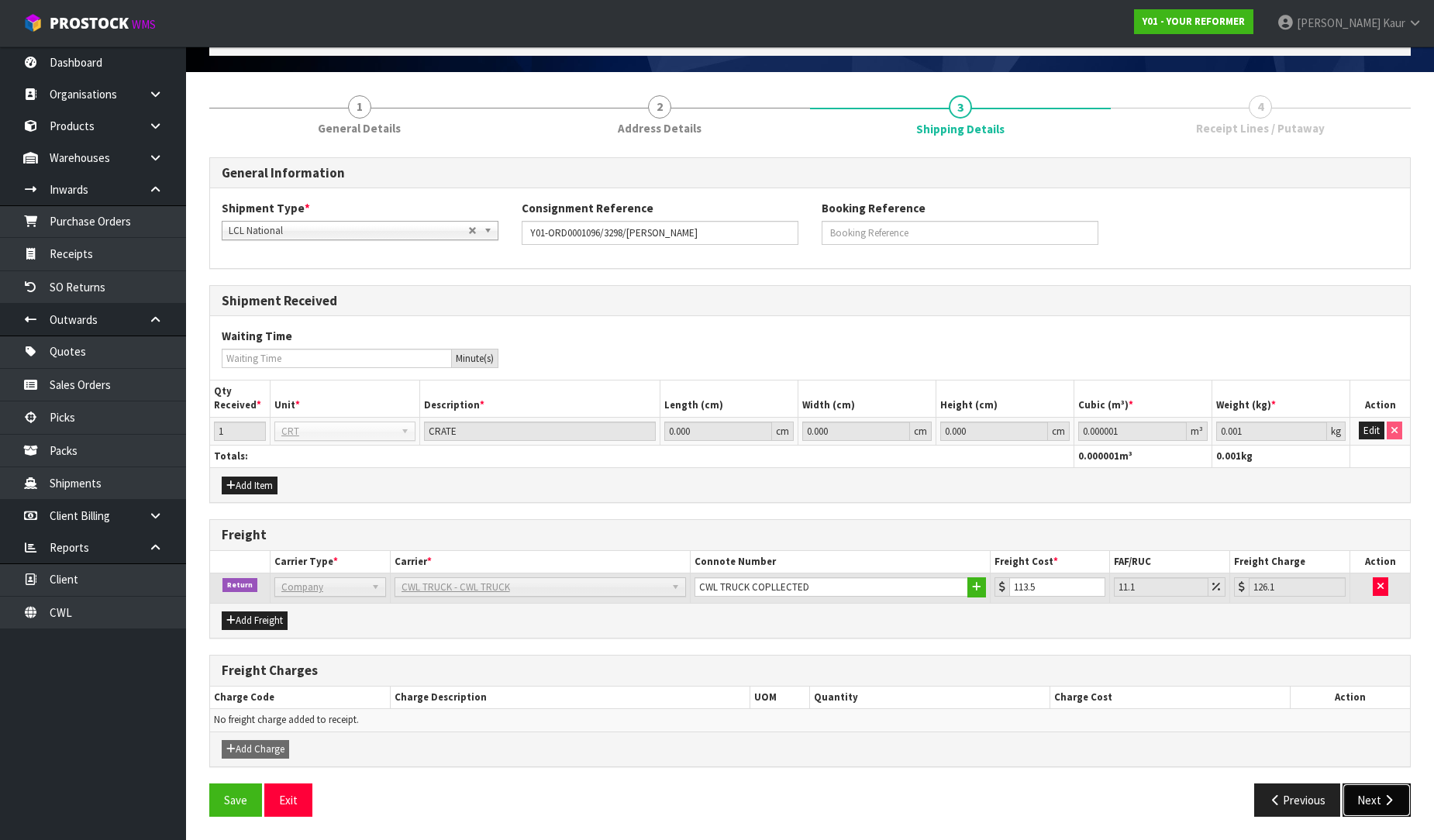
click at [1369, 791] on button "Next" at bounding box center [1376, 801] width 68 height 34
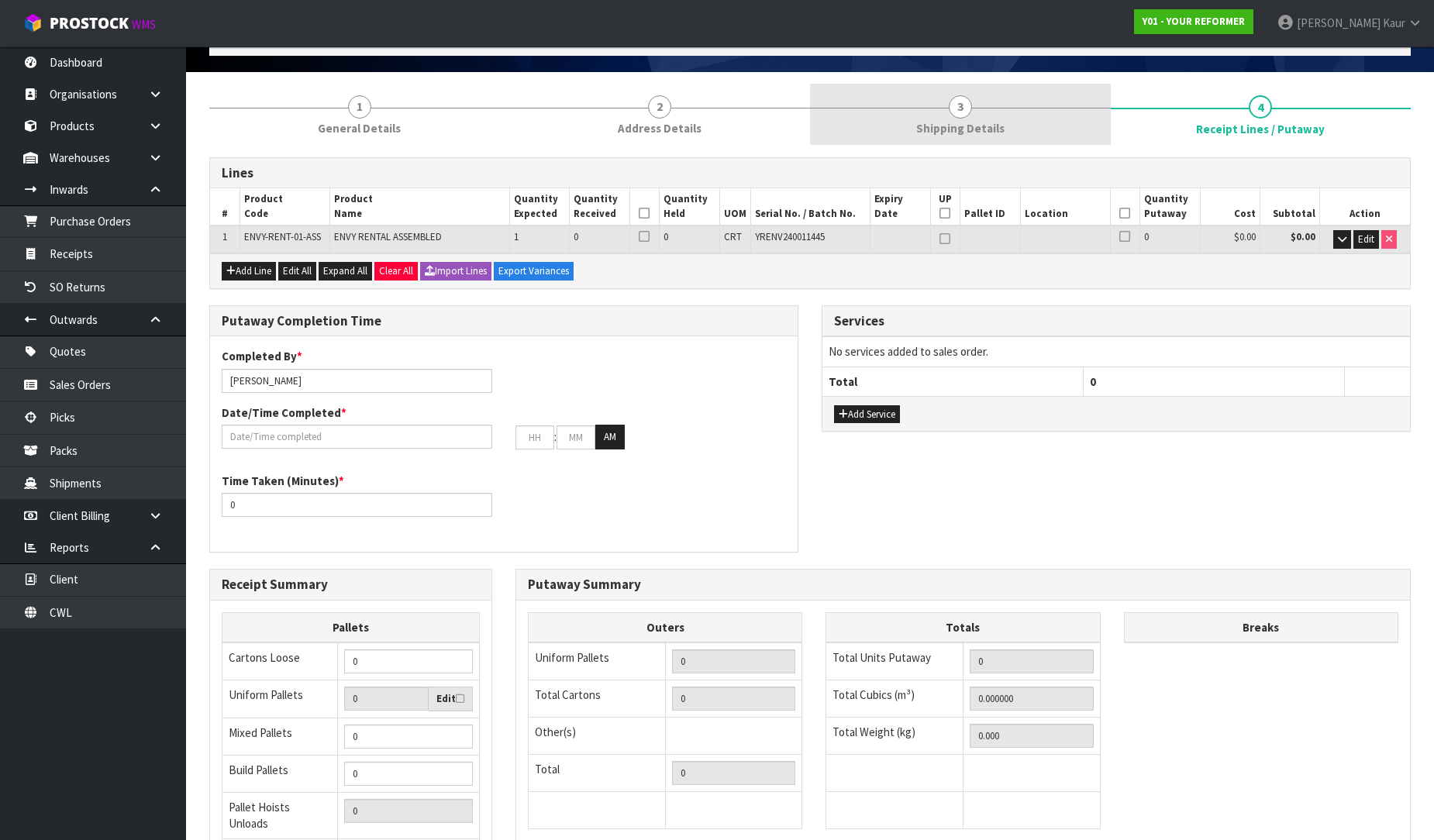
click at [940, 129] on span "Shipping Details" at bounding box center [961, 128] width 89 height 17
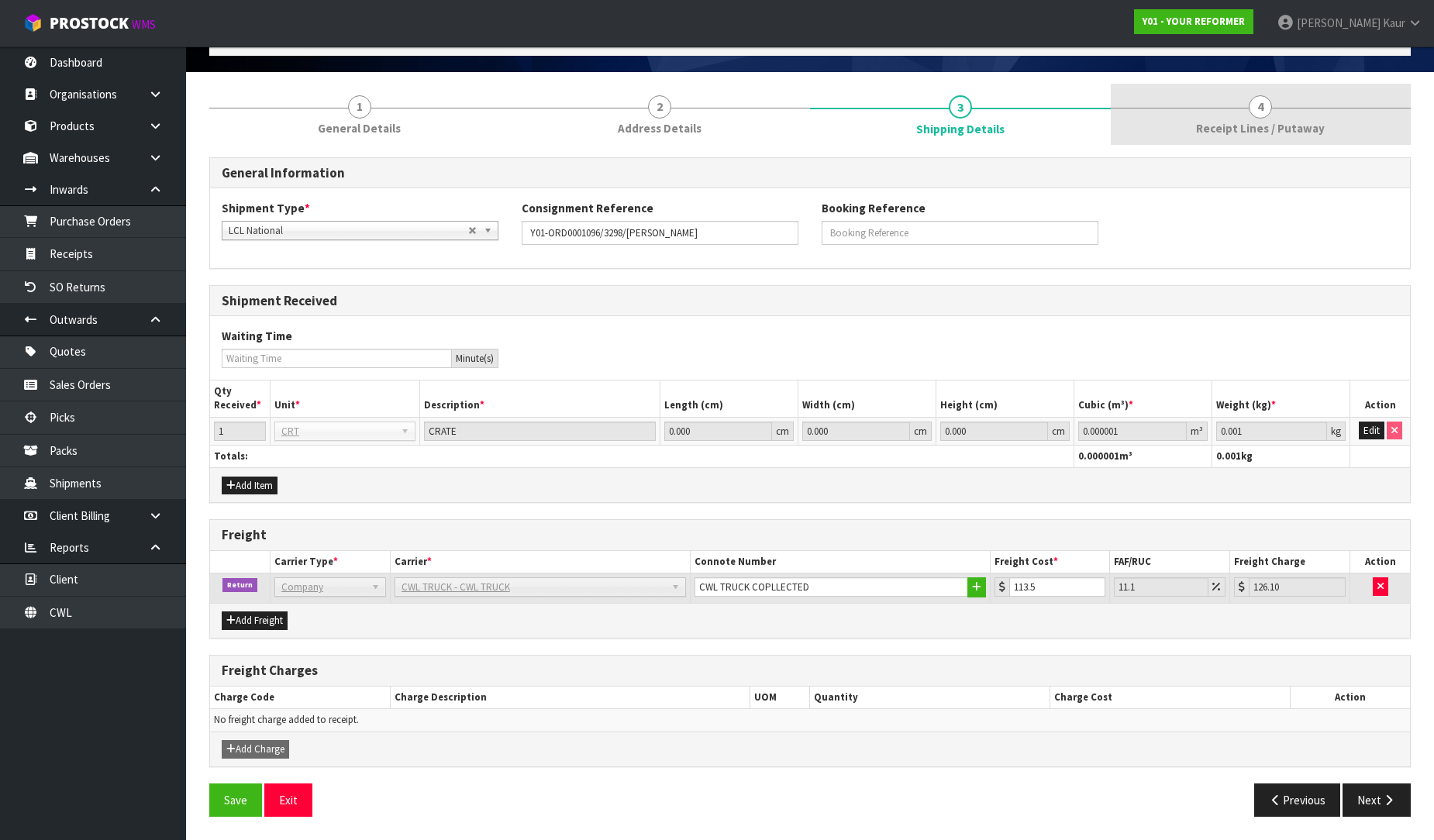
click at [1308, 139] on link "4 Receipt Lines / Putaway" at bounding box center [1260, 114] width 301 height 61
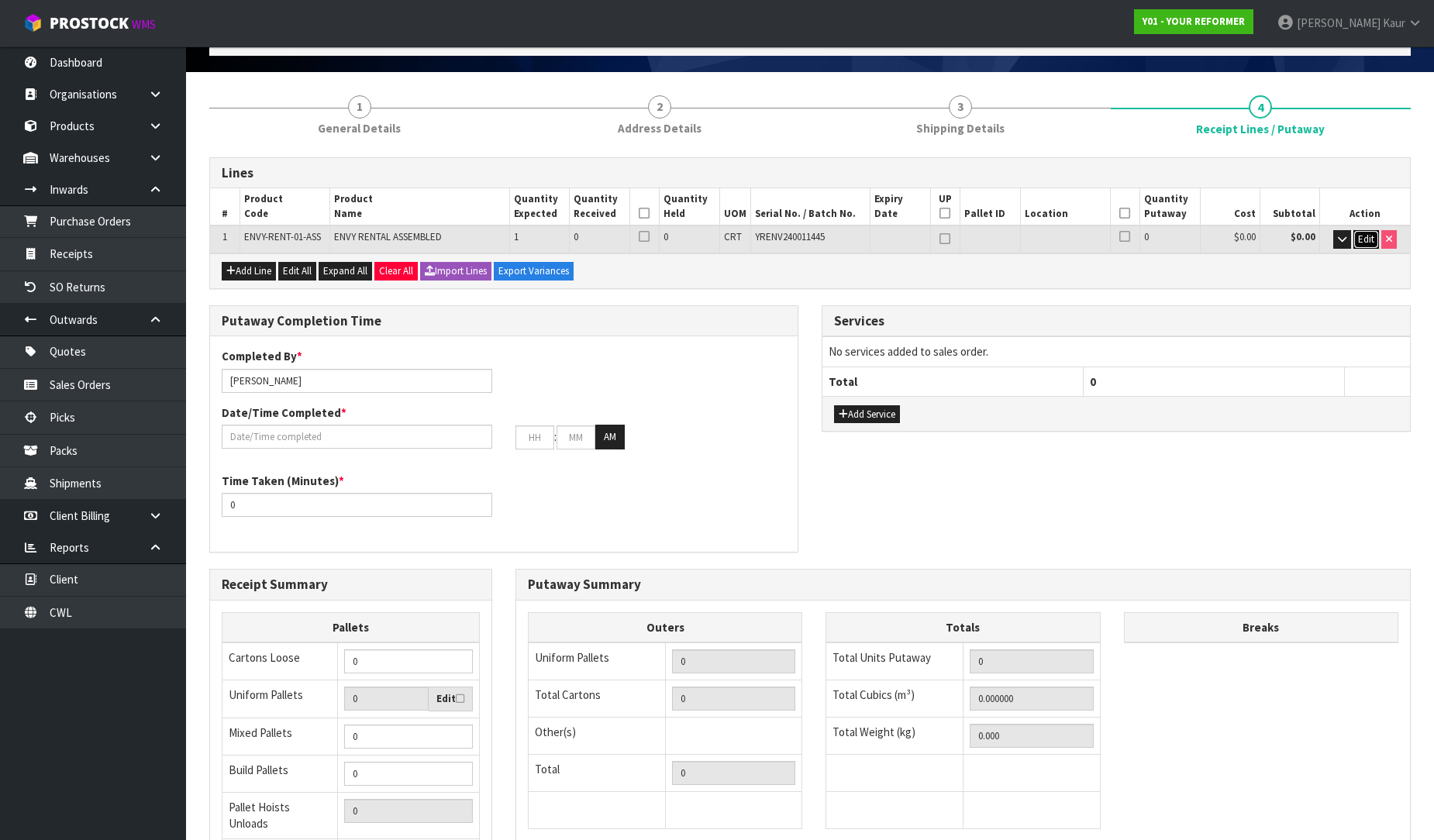
click at [1367, 235] on span "Edit" at bounding box center [1366, 239] width 17 height 13
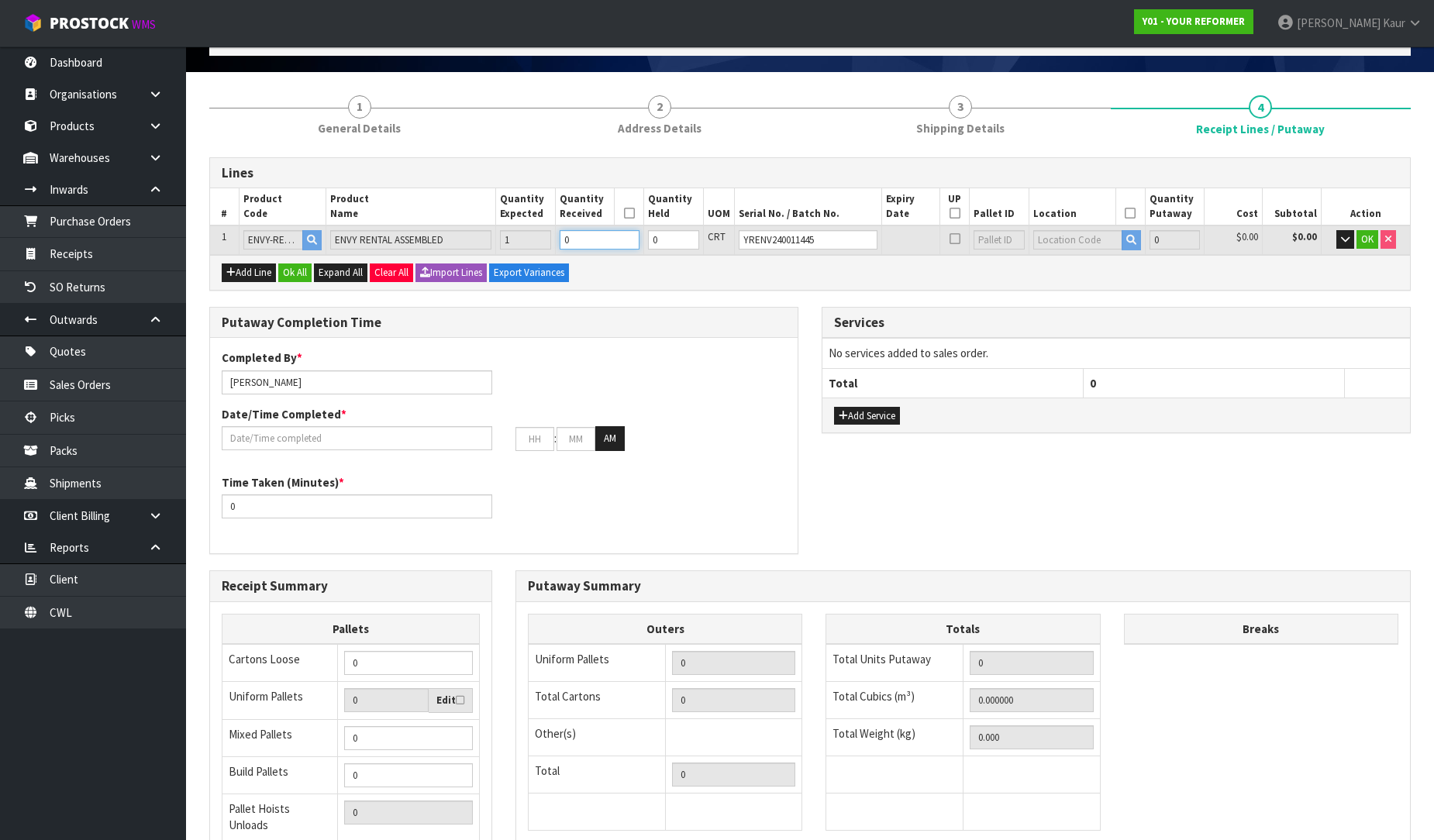
click at [585, 234] on input "0" at bounding box center [599, 240] width 80 height 20
type input "1"
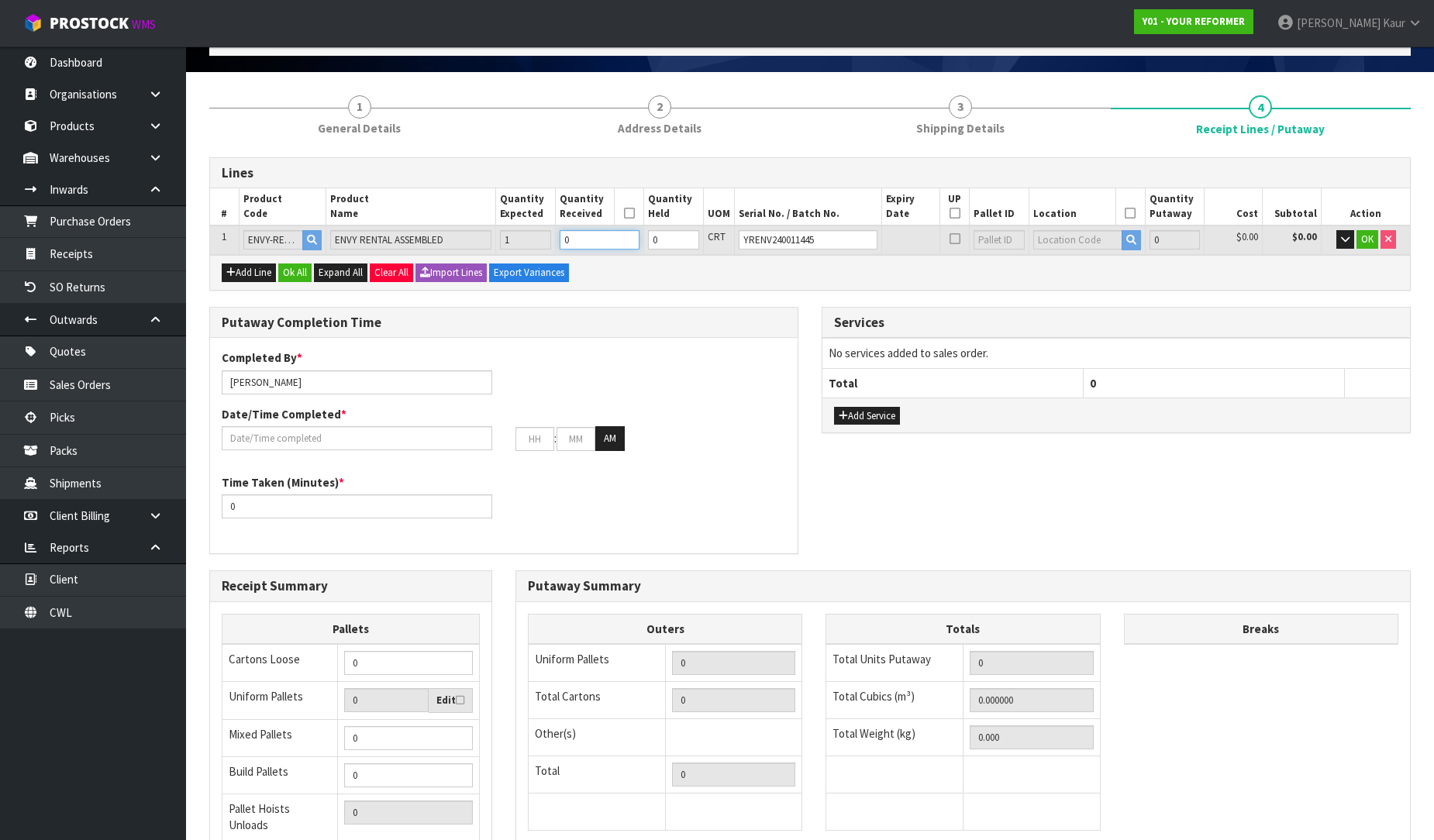
type input "0.825484"
type input "112"
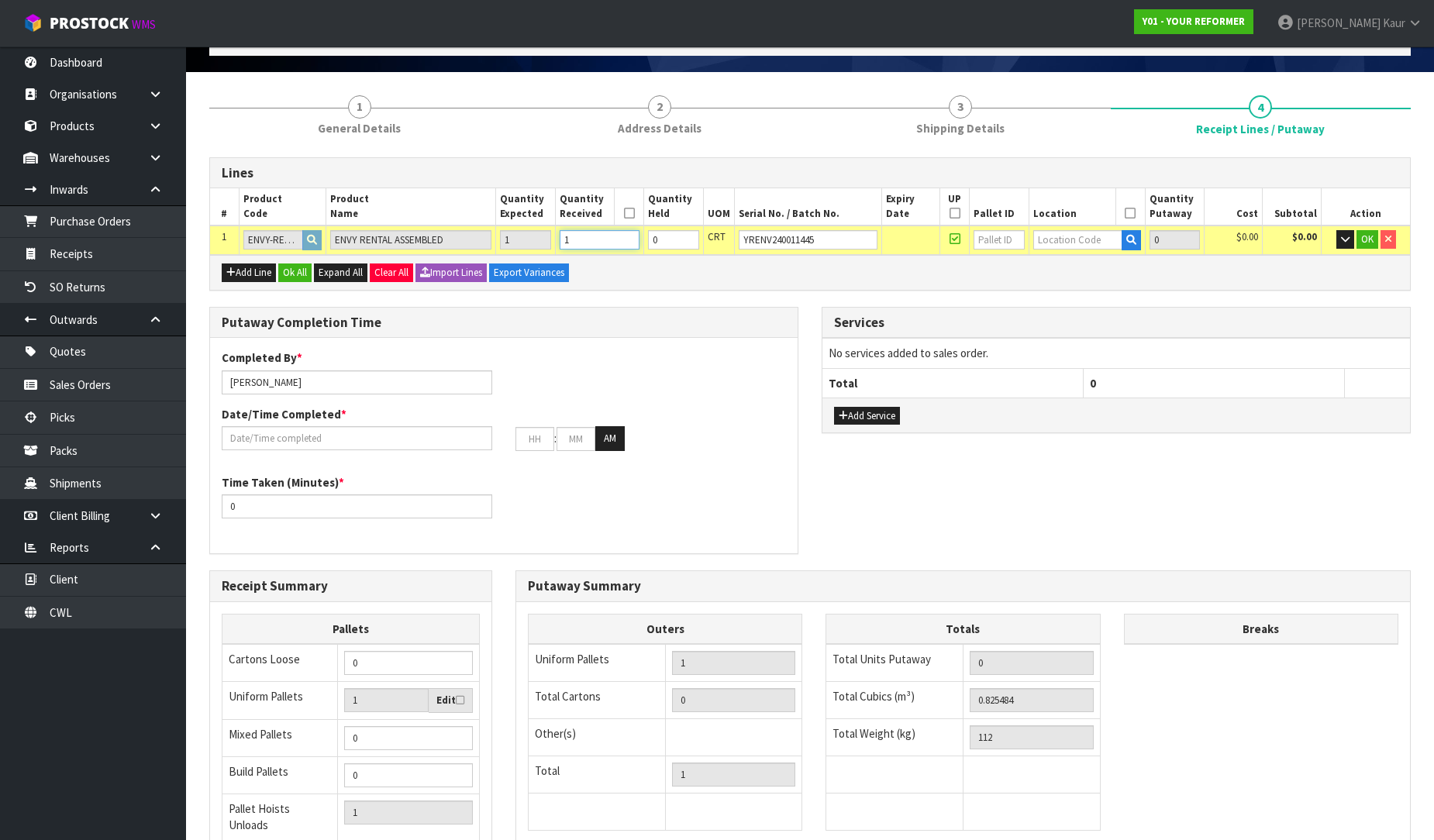
type input "1"
click at [1038, 236] on input "text" at bounding box center [1078, 240] width 89 height 20
type input "54"
click at [1063, 262] on link "54 -01-1-A" at bounding box center [1090, 265] width 122 height 21
type input "1"
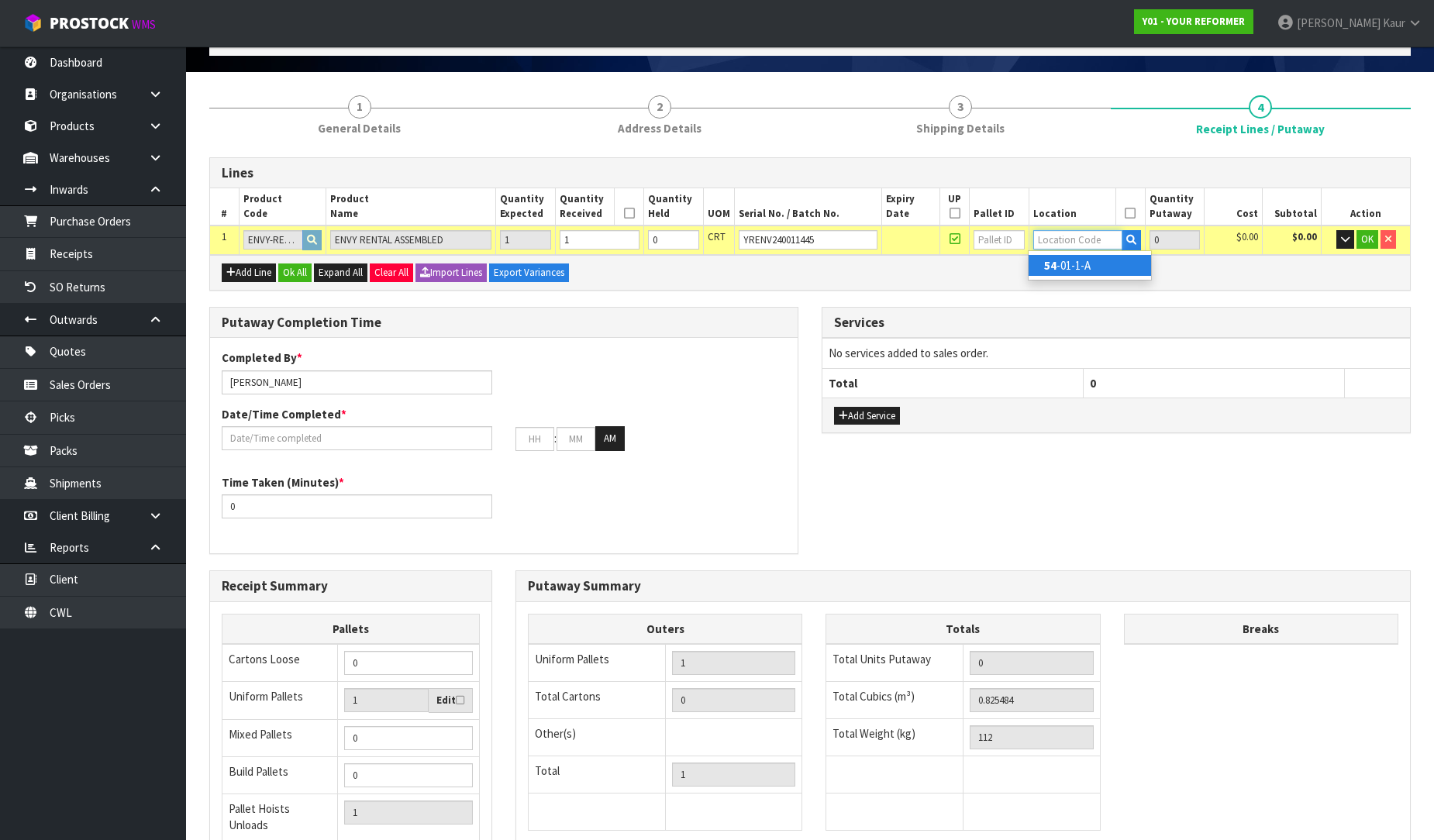
type input "54-01-1-A"
type input "1"
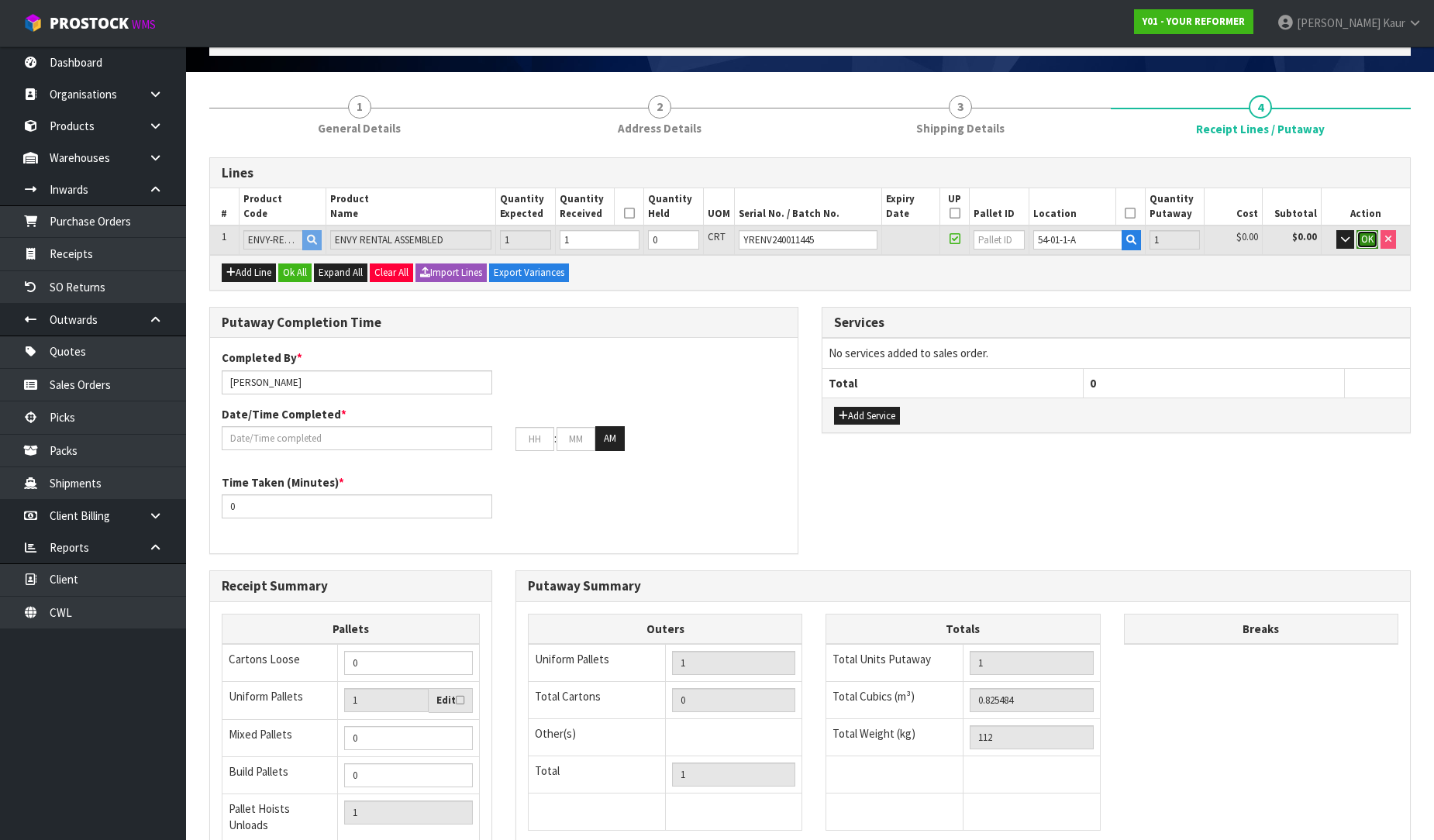
click at [1369, 236] on span "OK" at bounding box center [1367, 239] width 13 height 13
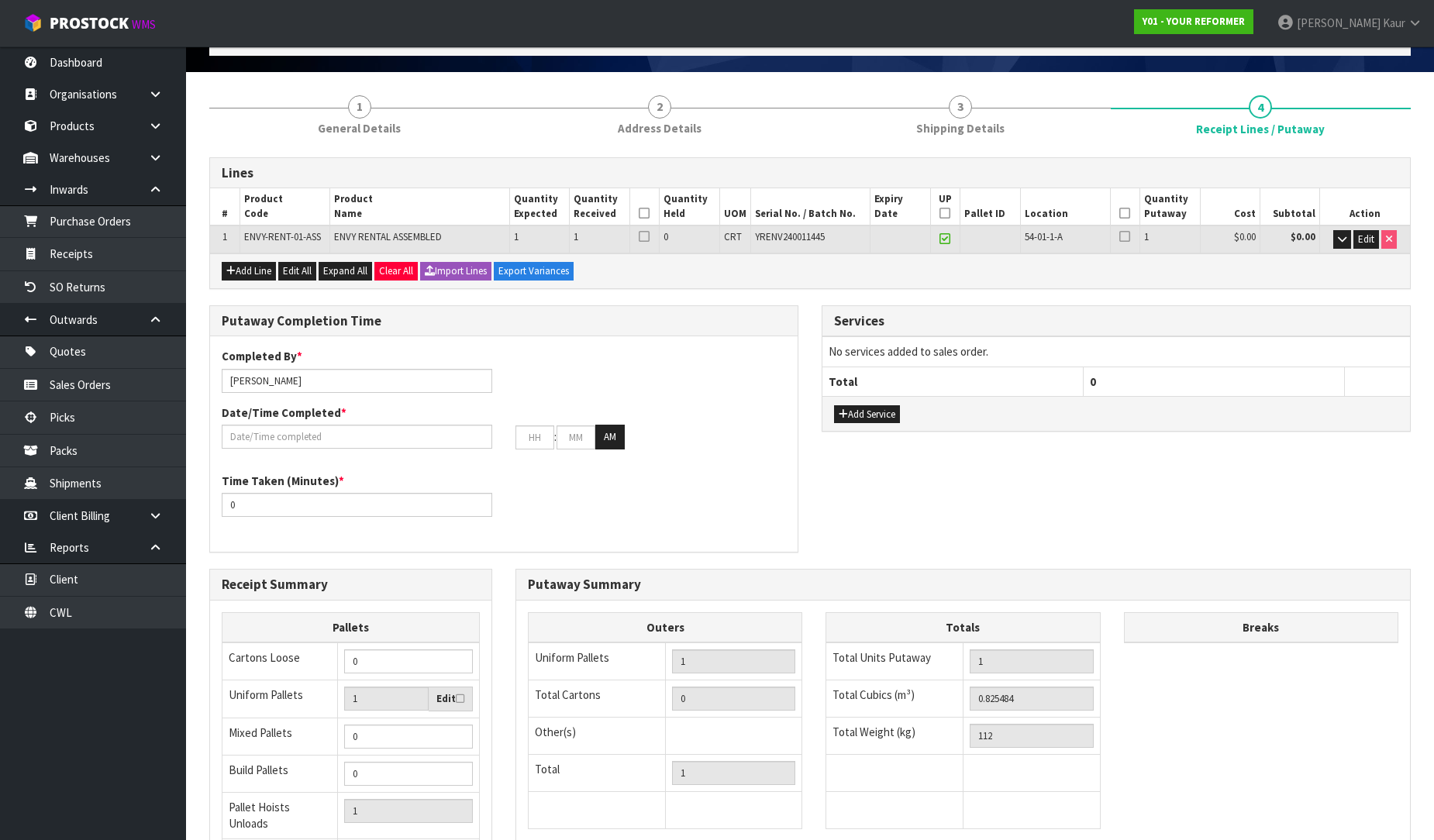
click at [652, 209] on th at bounding box center [644, 207] width 31 height 37
click at [643, 213] on icon at bounding box center [644, 213] width 11 height 1
click at [1119, 213] on icon at bounding box center [1124, 213] width 11 height 1
click at [312, 382] on input "[PERSON_NAME]" at bounding box center [357, 381] width 270 height 24
drag, startPoint x: 295, startPoint y: 385, endPoint x: 206, endPoint y: 371, distance: 90.1
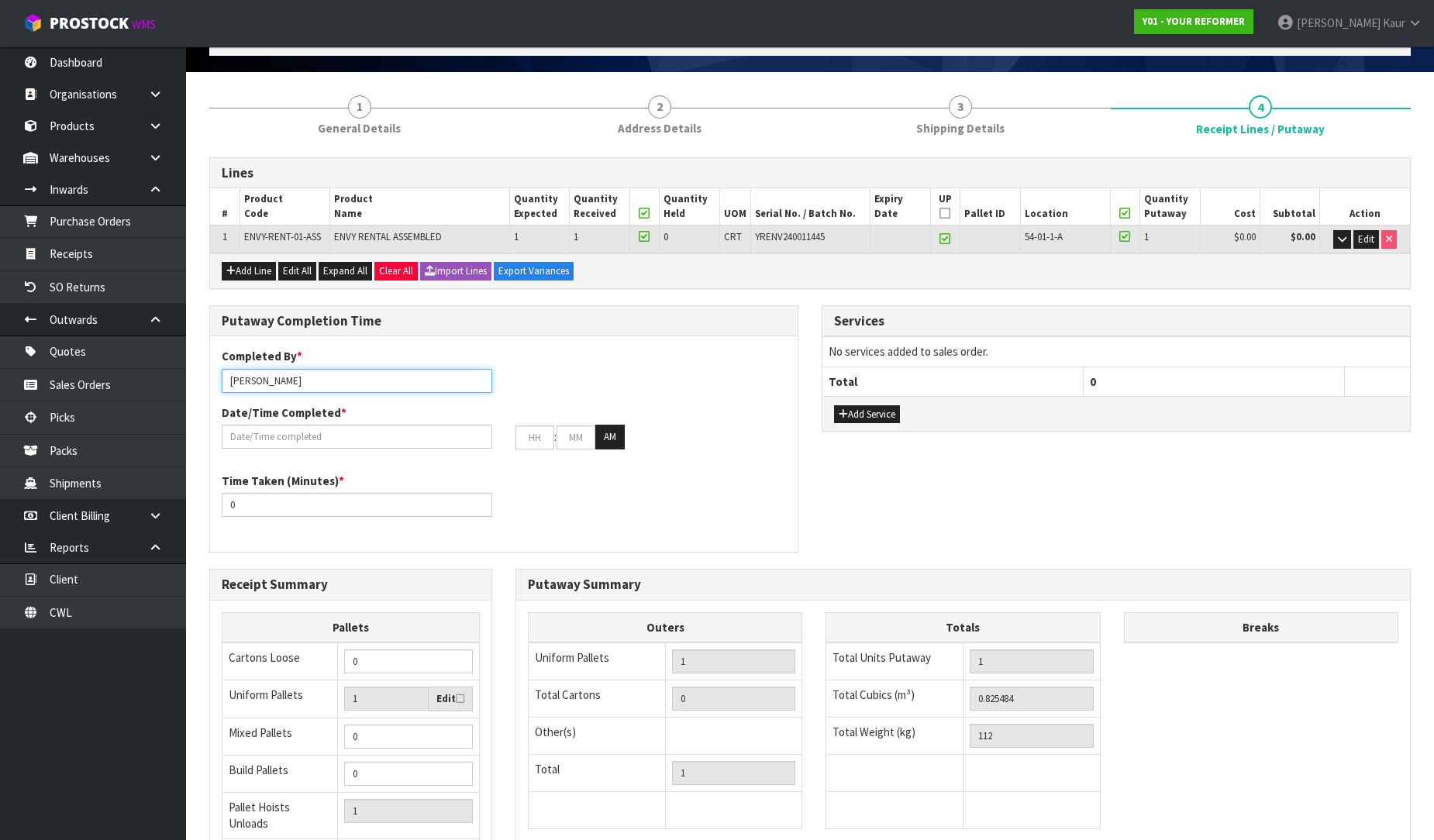
click at [206, 371] on div "Putaway Completion Time Completed By * Prabhneet Kaur RUSSELL Date/Time Complet…" at bounding box center [503, 437] width 612 height 263
type input "RUSSELL"
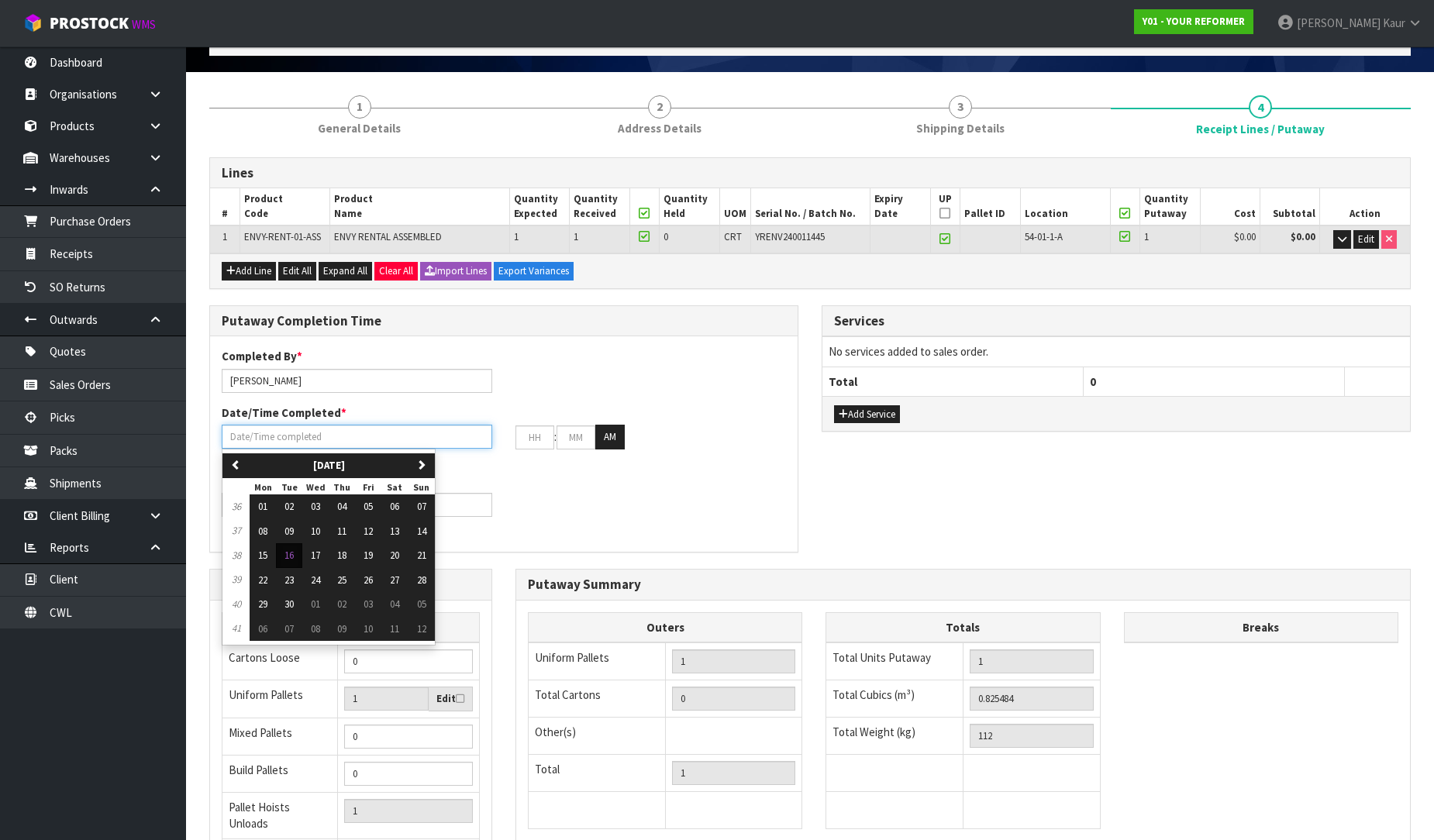
click at [247, 425] on input "text" at bounding box center [357, 437] width 270 height 24
click at [291, 551] on span "16" at bounding box center [288, 554] width 9 height 13
type input "[DATE]"
type input "12"
type input "00"
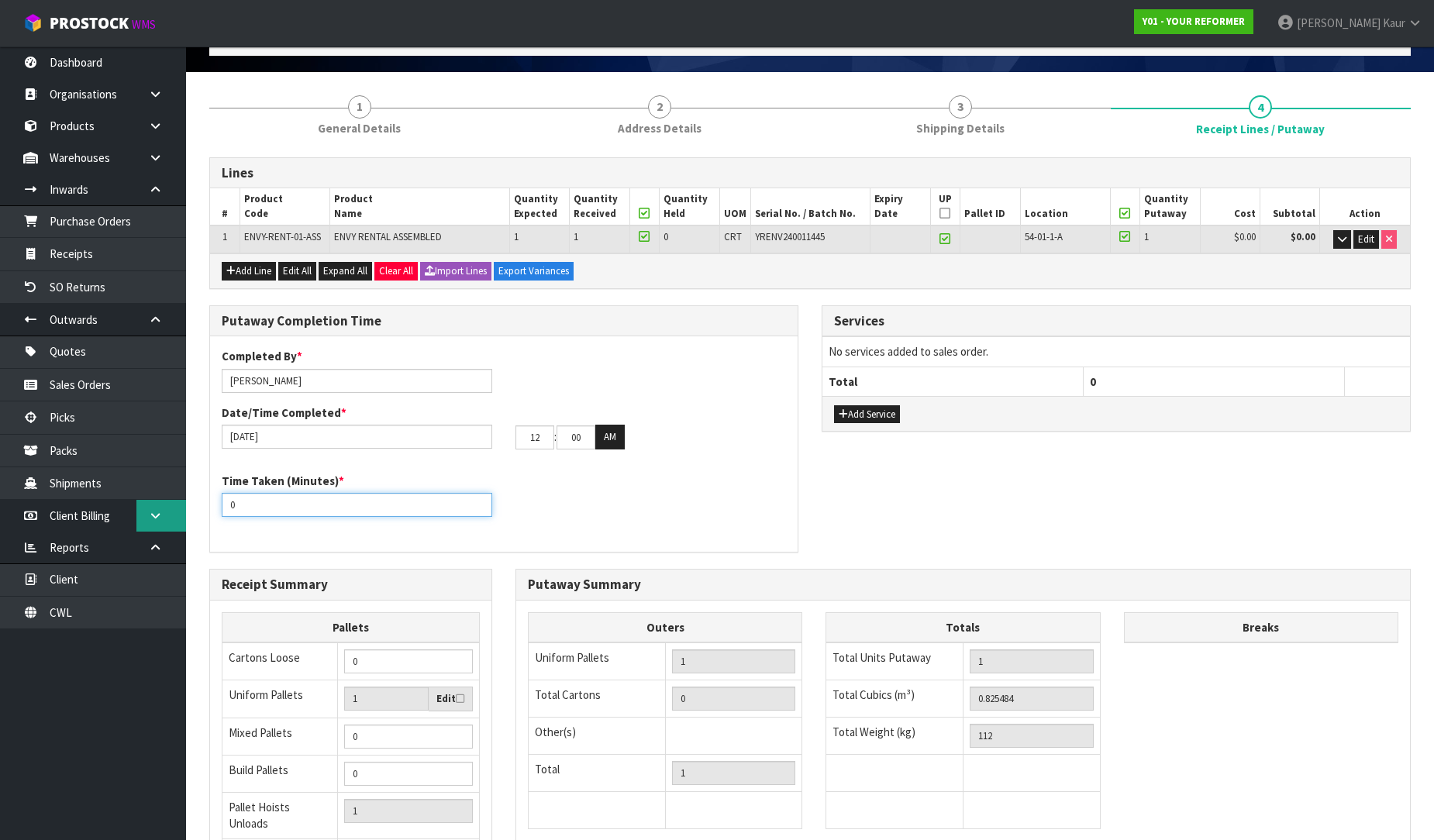
drag, startPoint x: 295, startPoint y: 513, endPoint x: 175, endPoint y: 510, distance: 120.0
click at [175, 510] on body "Toggle navigation ProStock WMS Y01 - YOUR REFORMER Prabhneet Kaur Logout Dashbo…" at bounding box center [717, 323] width 1434 height 840
type input "15"
drag, startPoint x: 547, startPoint y: 434, endPoint x: 514, endPoint y: 435, distance: 33.0
click at [514, 435] on div "12 : 00 : 00 AM" at bounding box center [651, 437] width 294 height 25
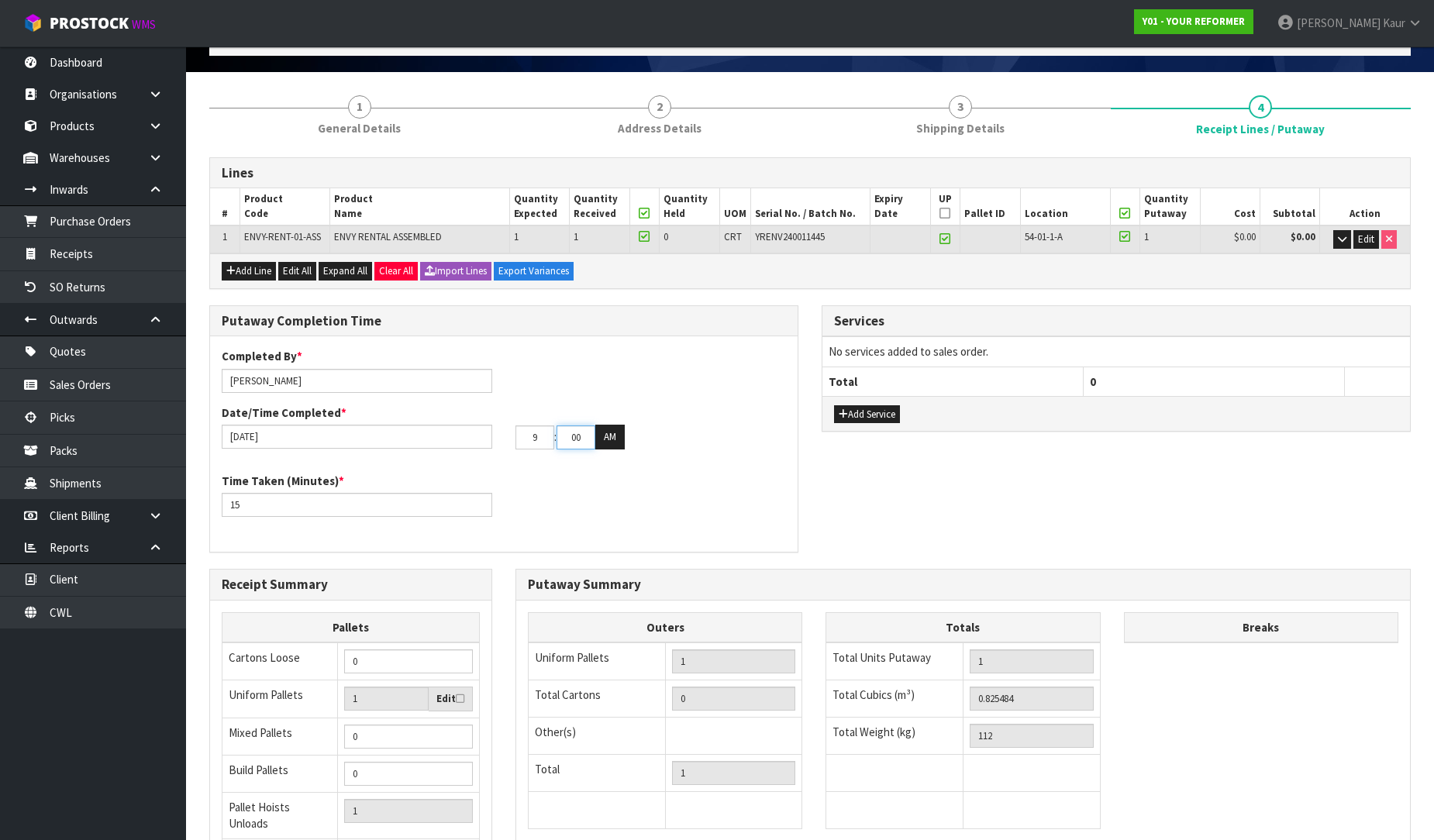
type input "09"
drag, startPoint x: 586, startPoint y: 443, endPoint x: 551, endPoint y: 431, distance: 37.0
click at [551, 431] on tr "09 : 00 : 00 AM" at bounding box center [570, 437] width 109 height 25
type input "25"
click at [606, 448] on div "Completed By * RUSSELL Date/Time Completed * 16/09/2025 09 : 25 : 00 AM" at bounding box center [504, 404] width 588 height 112
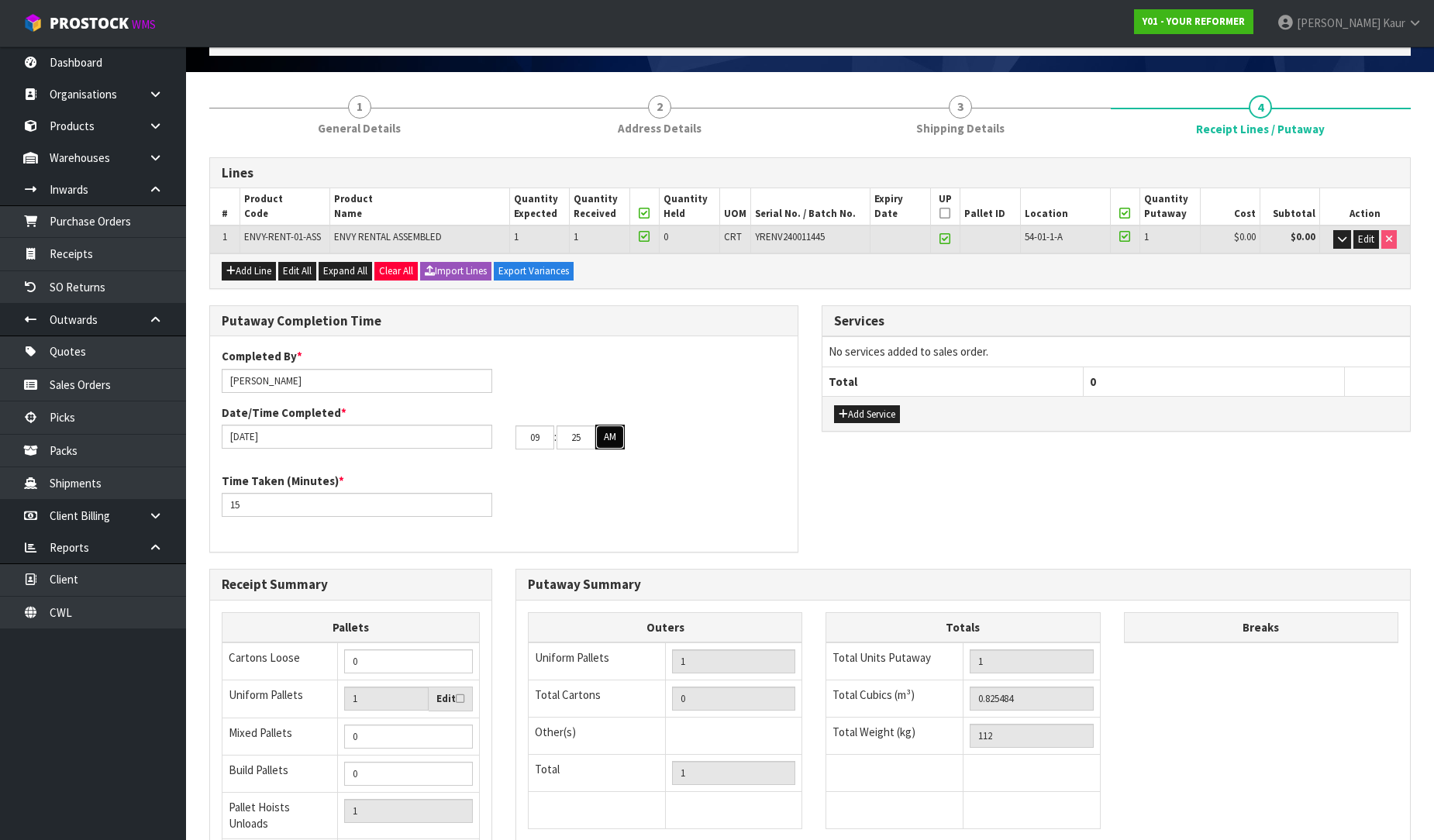
click at [601, 440] on button "AM" at bounding box center [610, 437] width 30 height 25
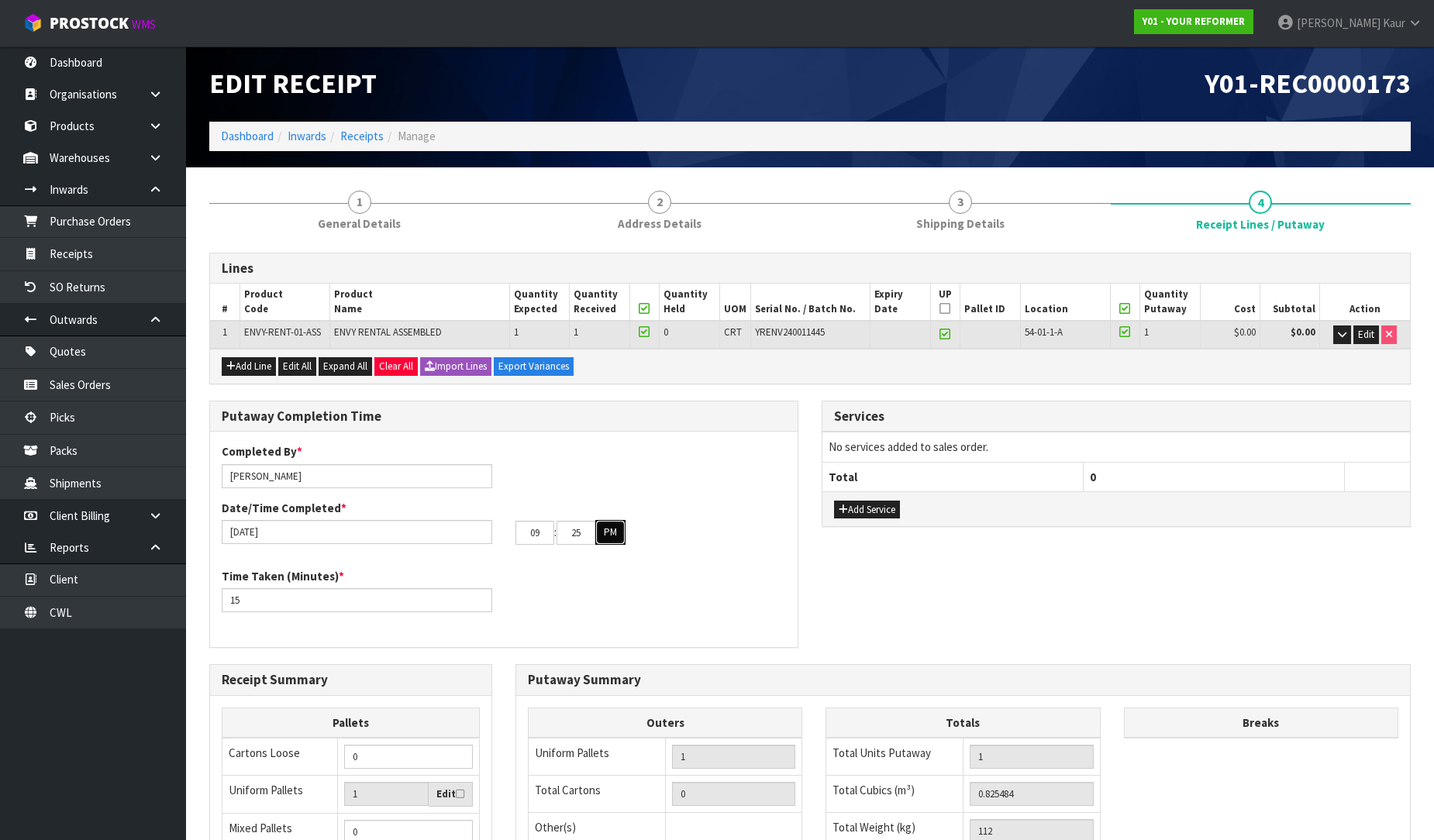
scroll to position [0, 0]
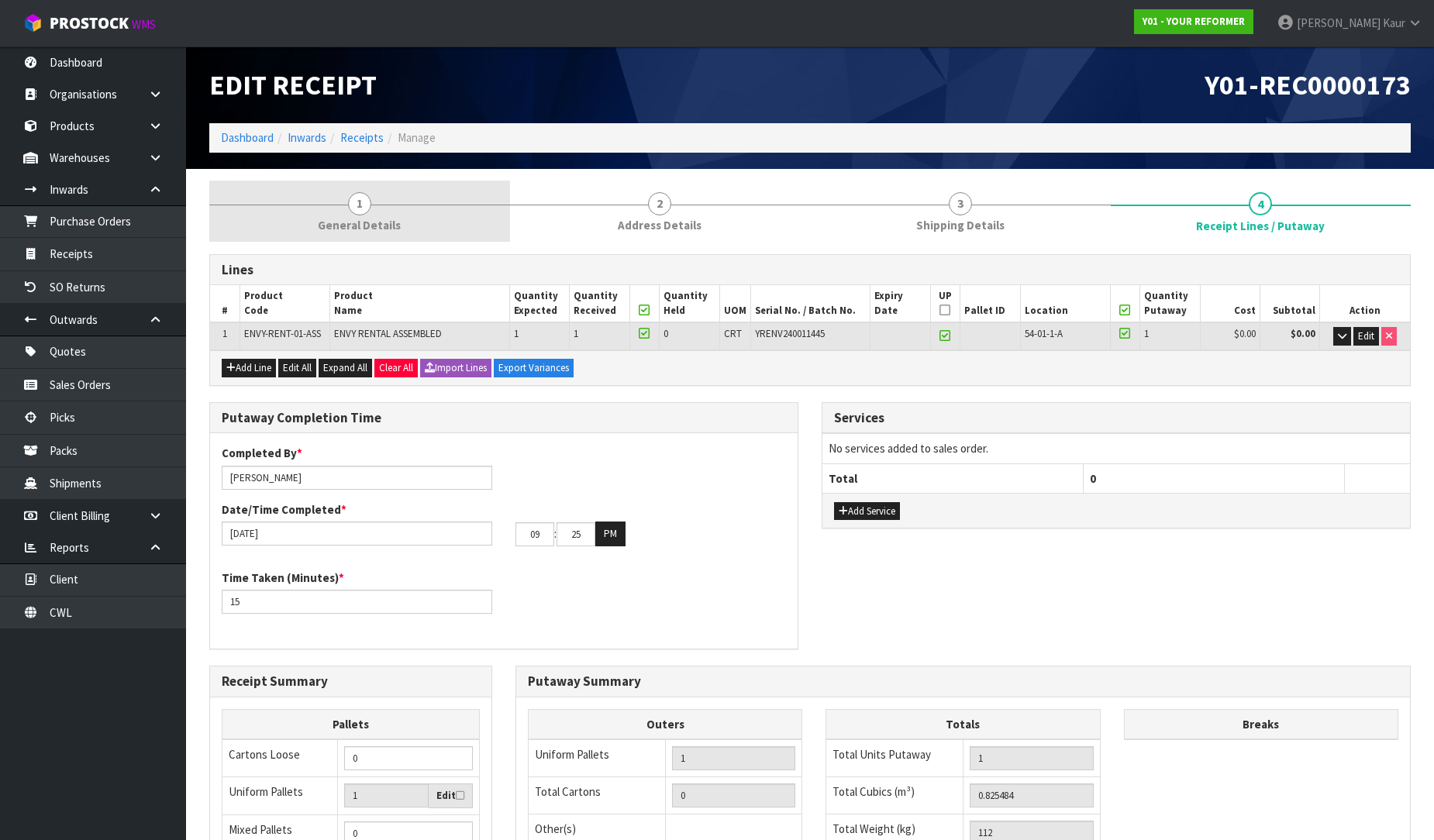
click at [353, 229] on span "General Details" at bounding box center [359, 225] width 83 height 17
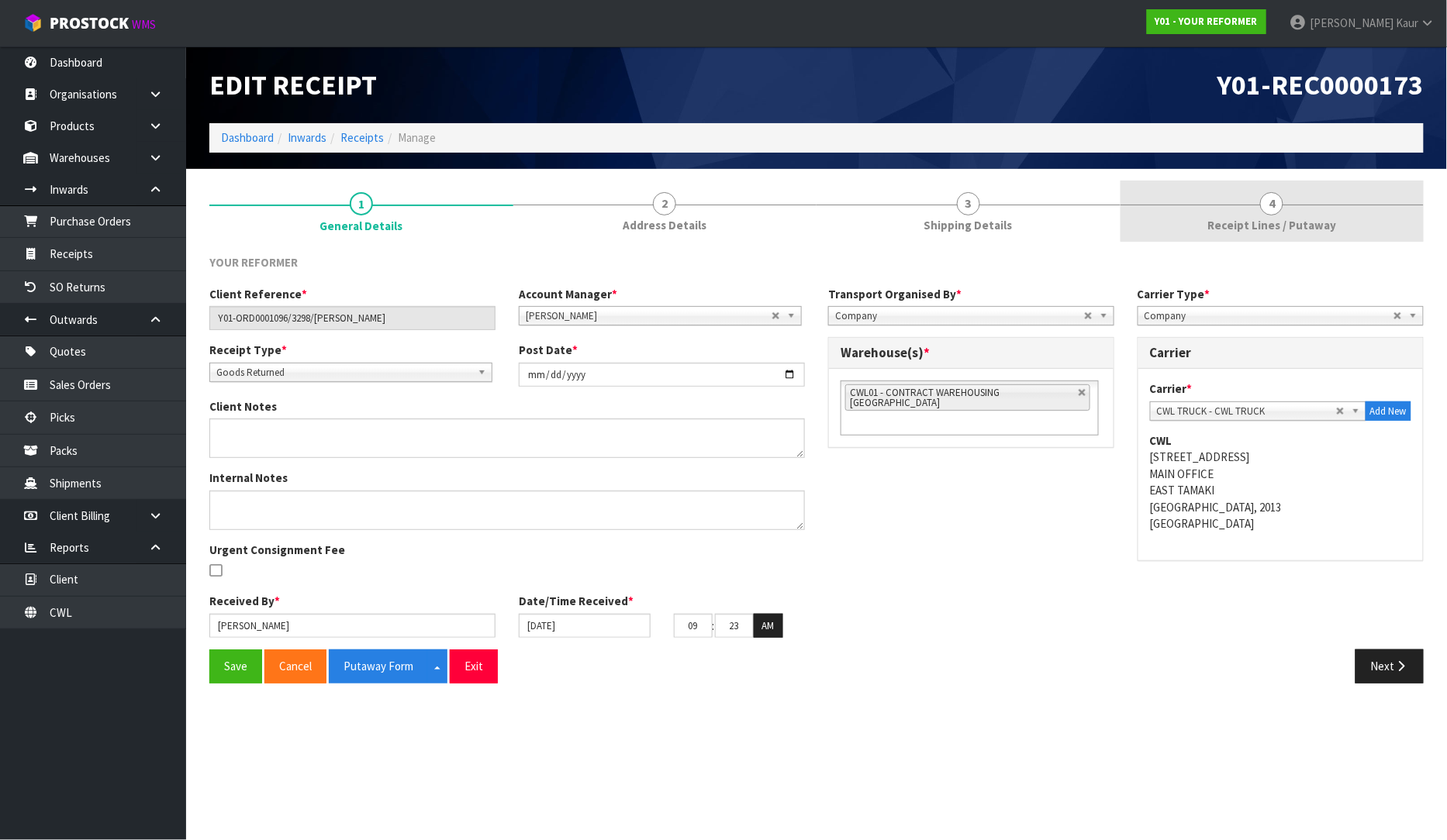
click at [1303, 206] on link "4 Receipt Lines / Putaway" at bounding box center [1272, 211] width 304 height 61
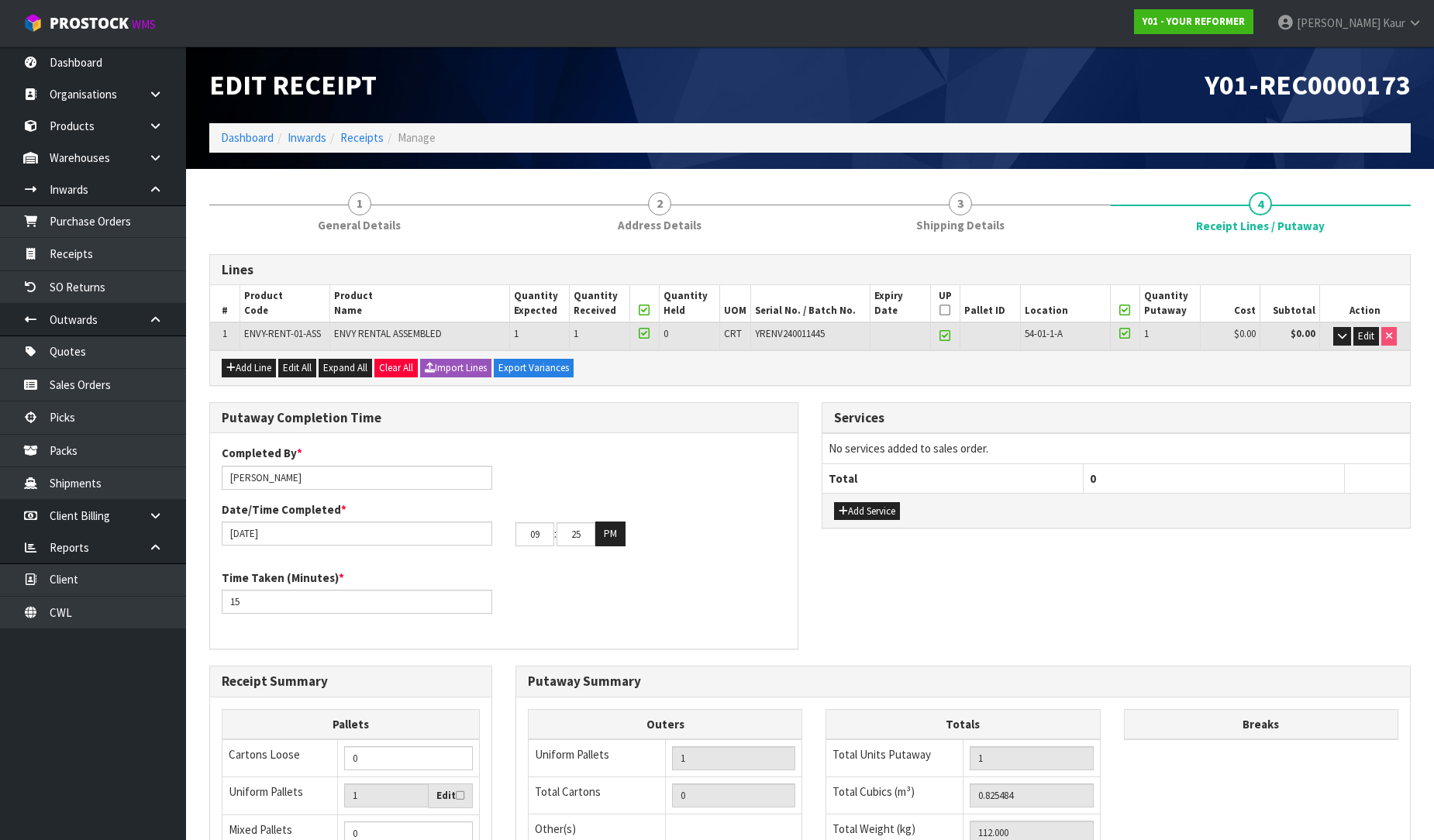
scroll to position [260, 0]
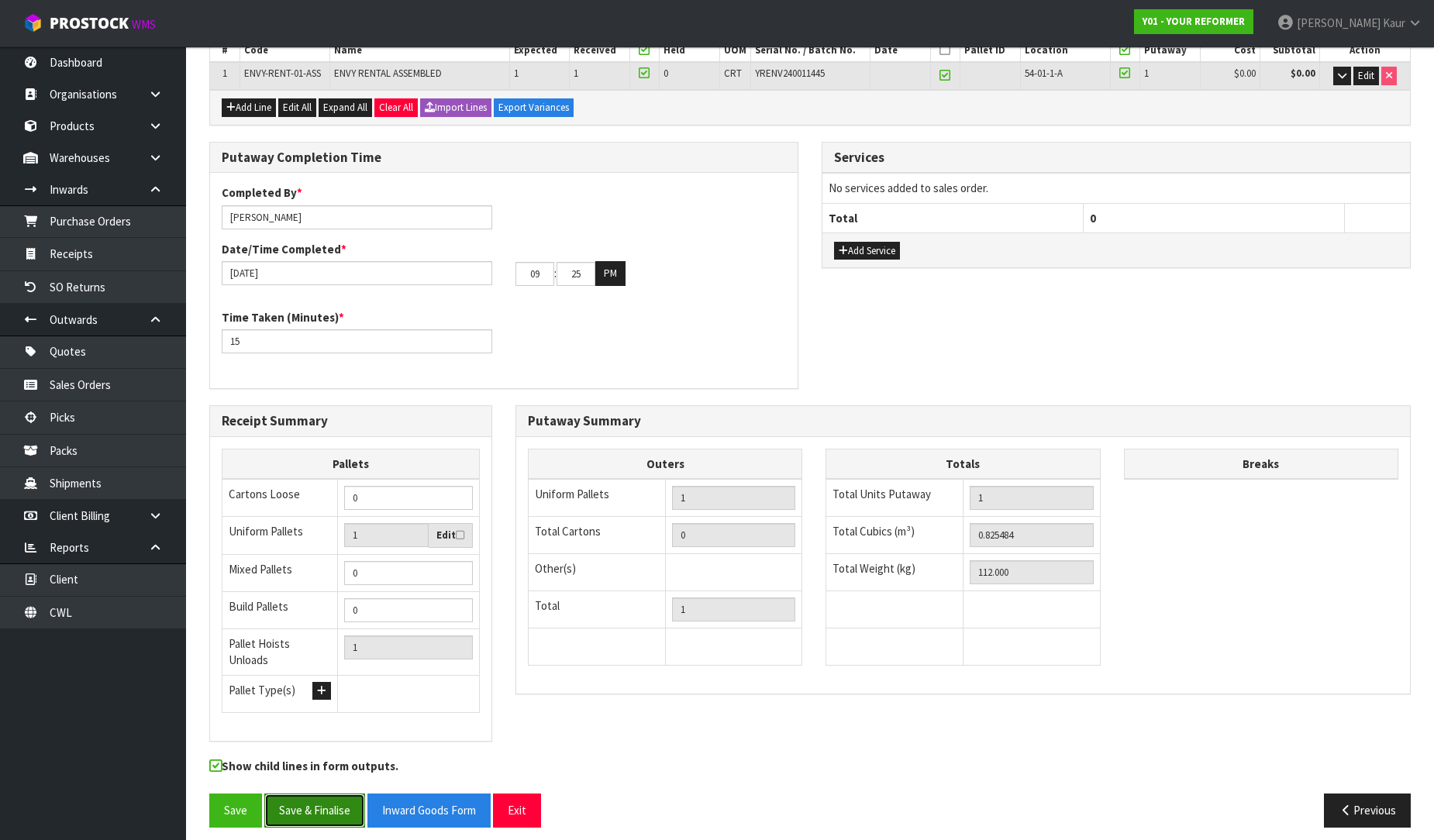
click at [287, 801] on button "Save & Finalise" at bounding box center [315, 810] width 101 height 34
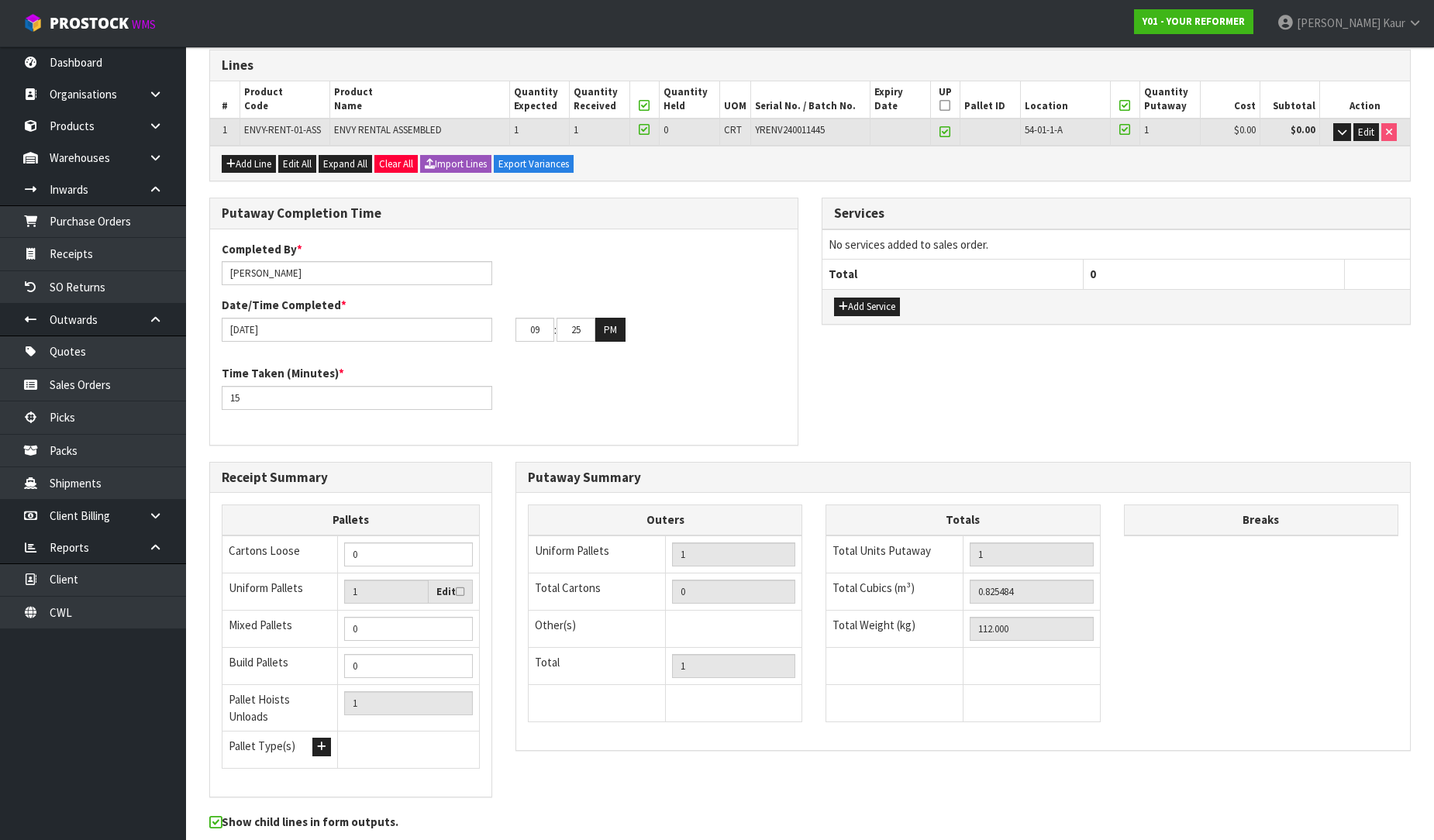
scroll to position [0, 0]
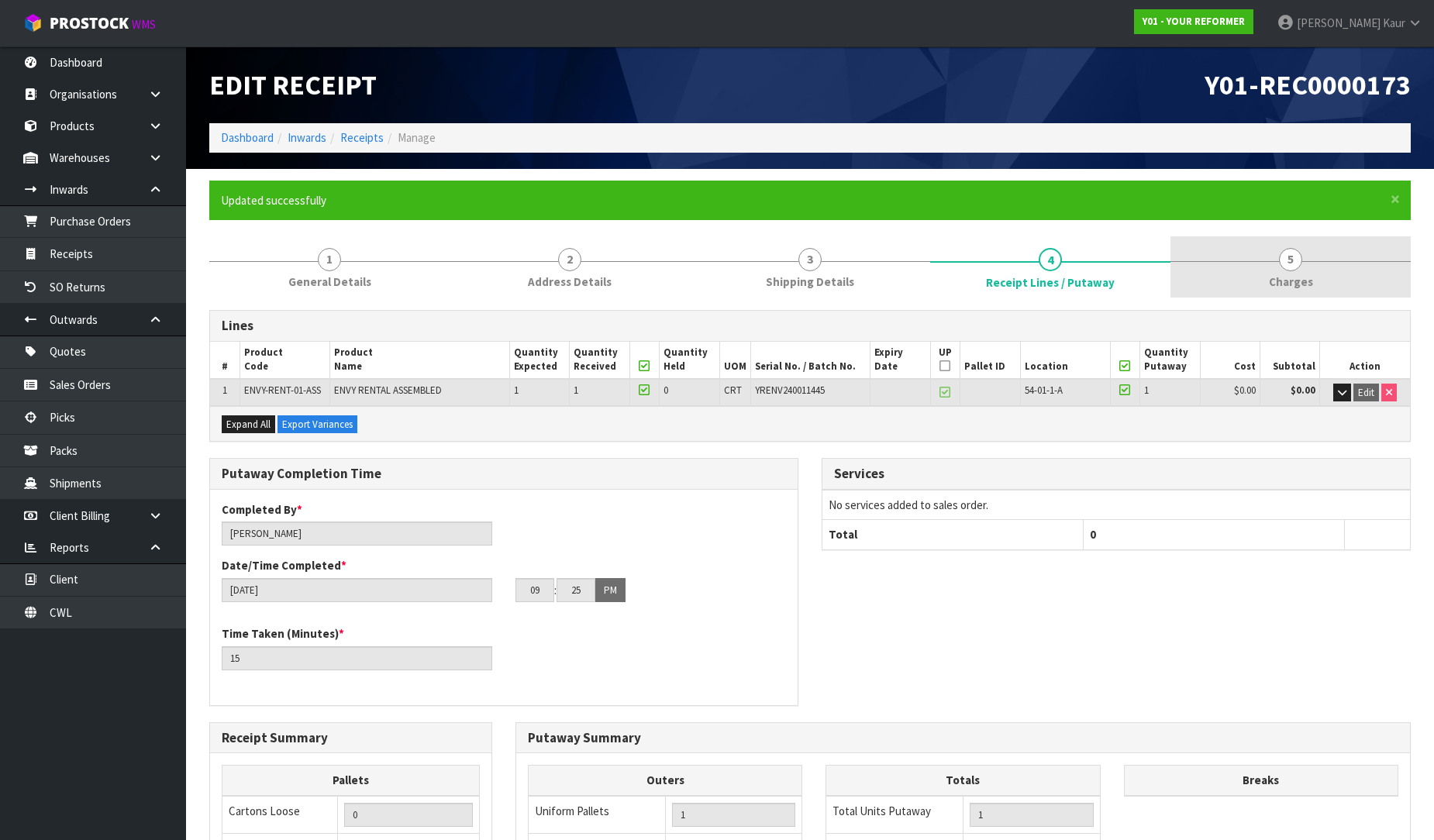
click at [1280, 266] on link "5 [GEOGRAPHIC_DATA]" at bounding box center [1291, 267] width 241 height 61
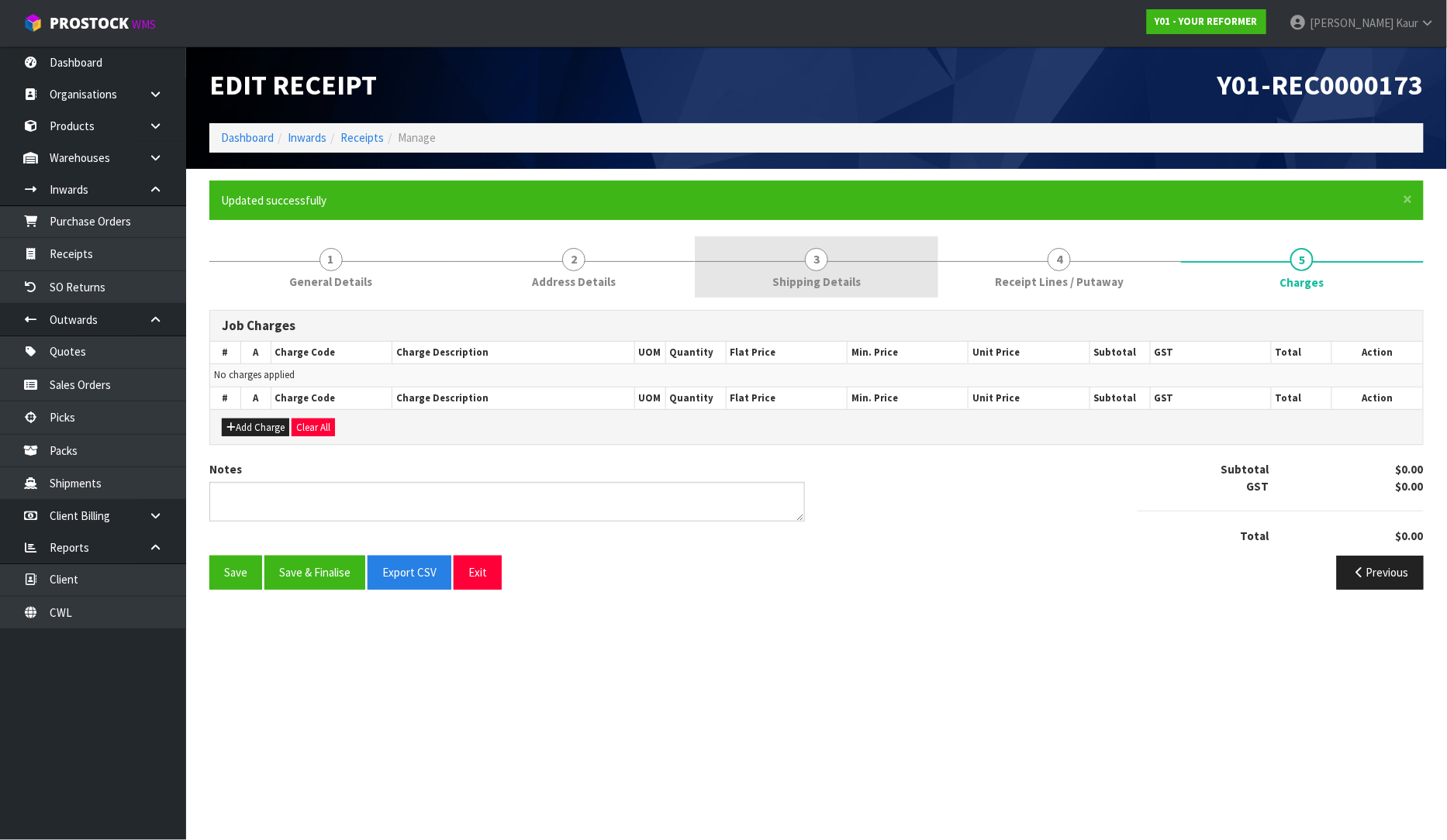
click at [837, 276] on span "Shipping Details" at bounding box center [817, 281] width 89 height 17
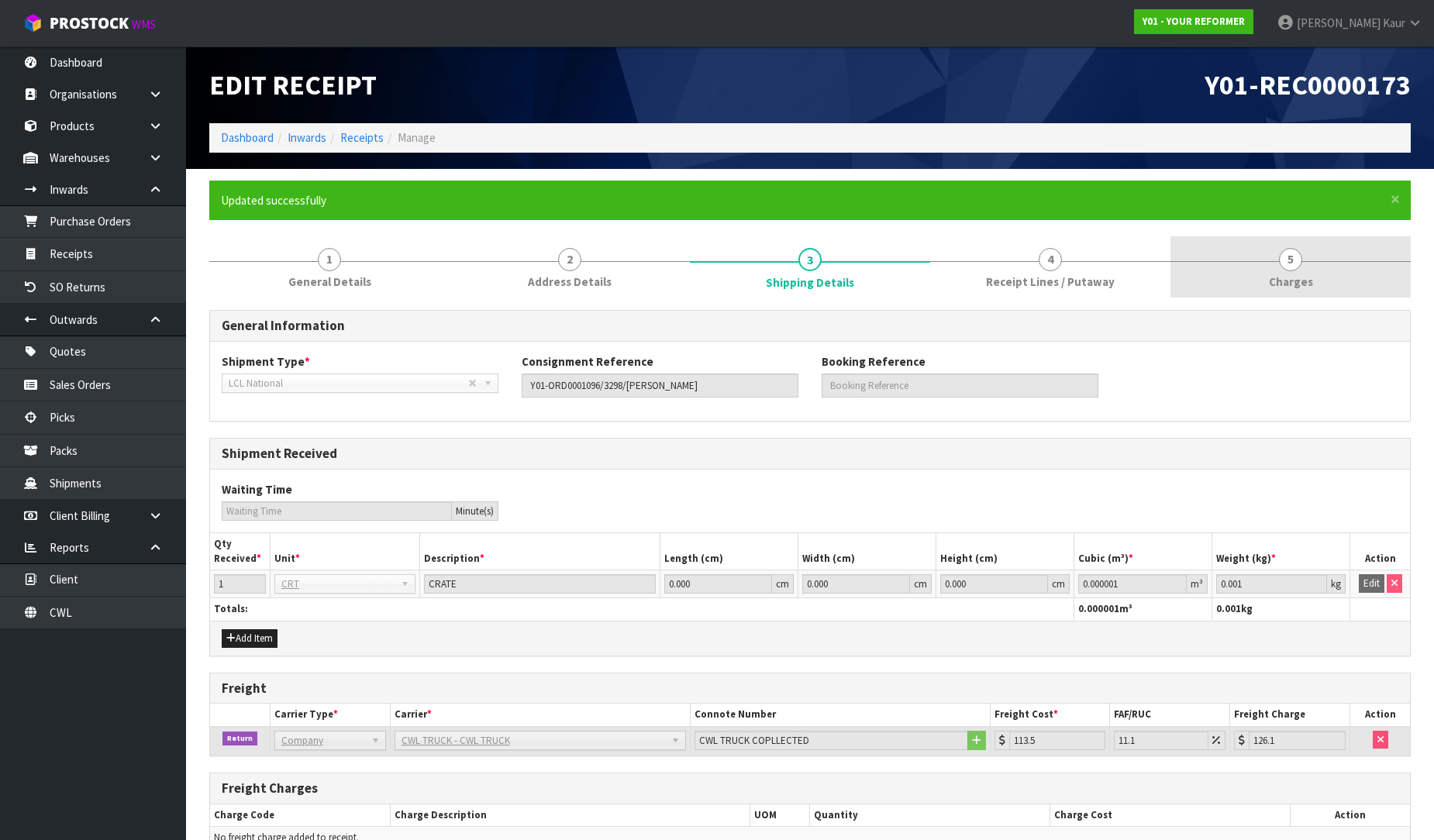
click at [1287, 256] on span "5" at bounding box center [1291, 260] width 24 height 24
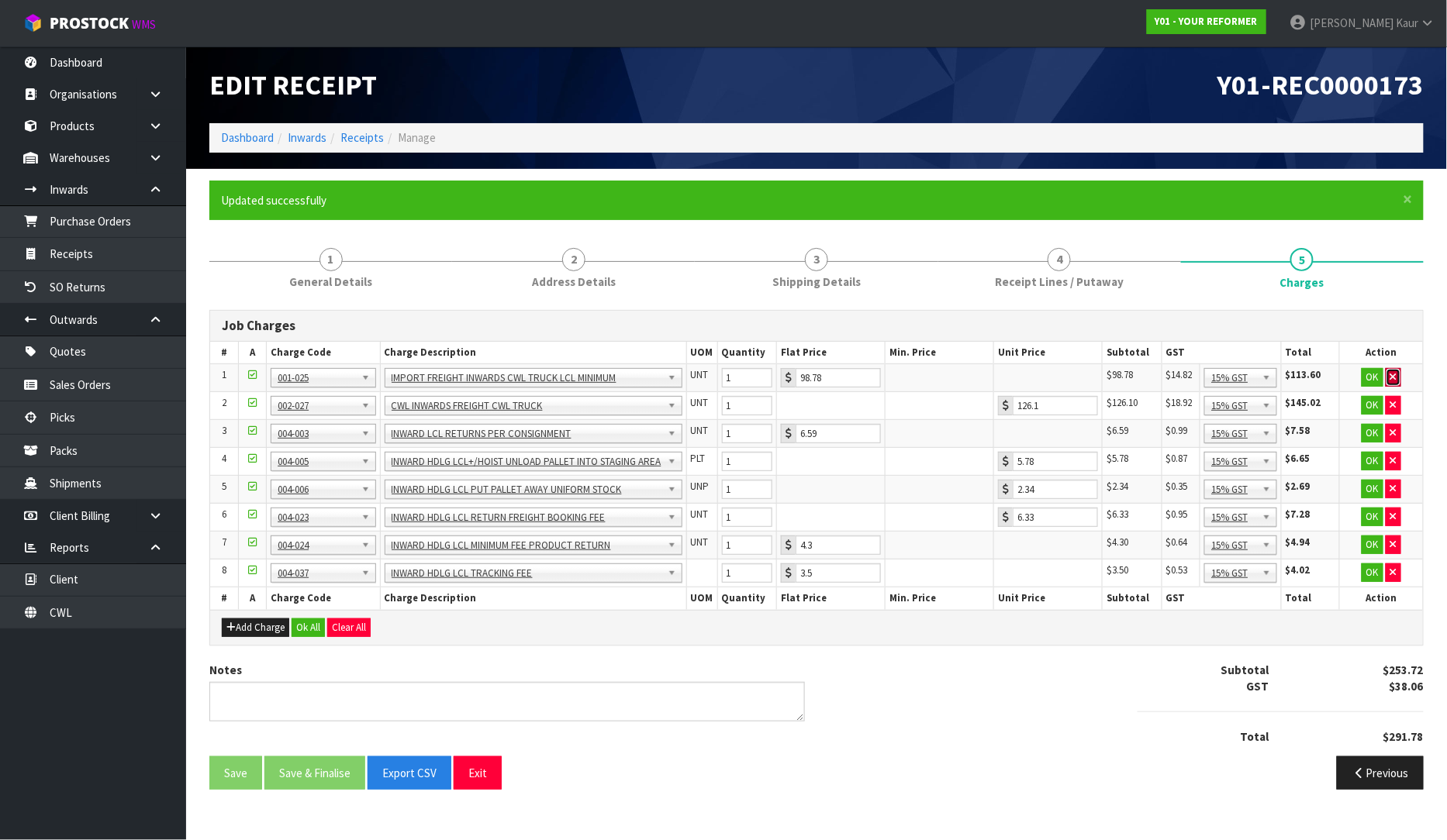
click at [1394, 376] on icon "button" at bounding box center [1393, 377] width 6 height 10
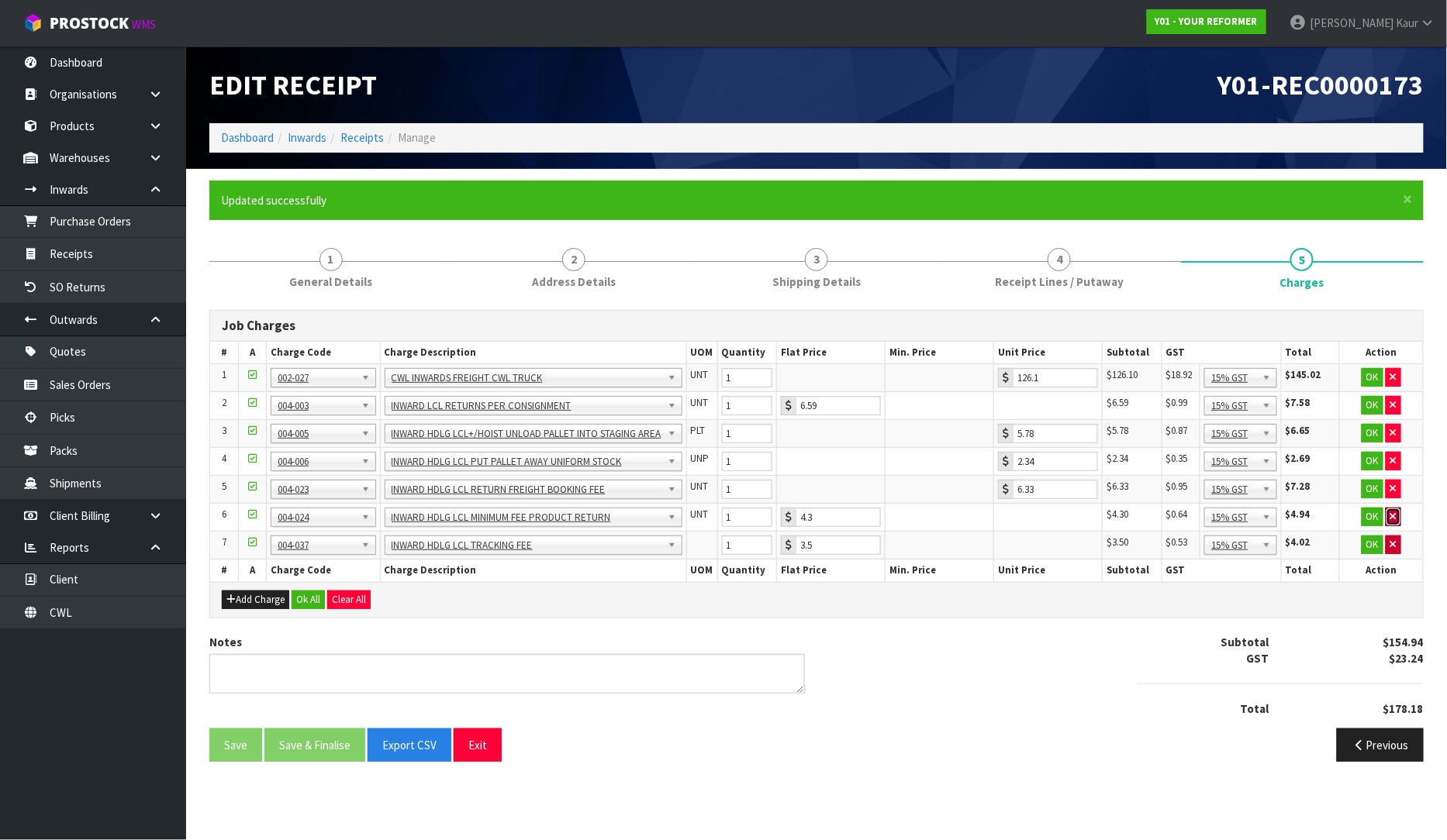
click at [1390, 516] on icon "button" at bounding box center [1393, 517] width 6 height 10
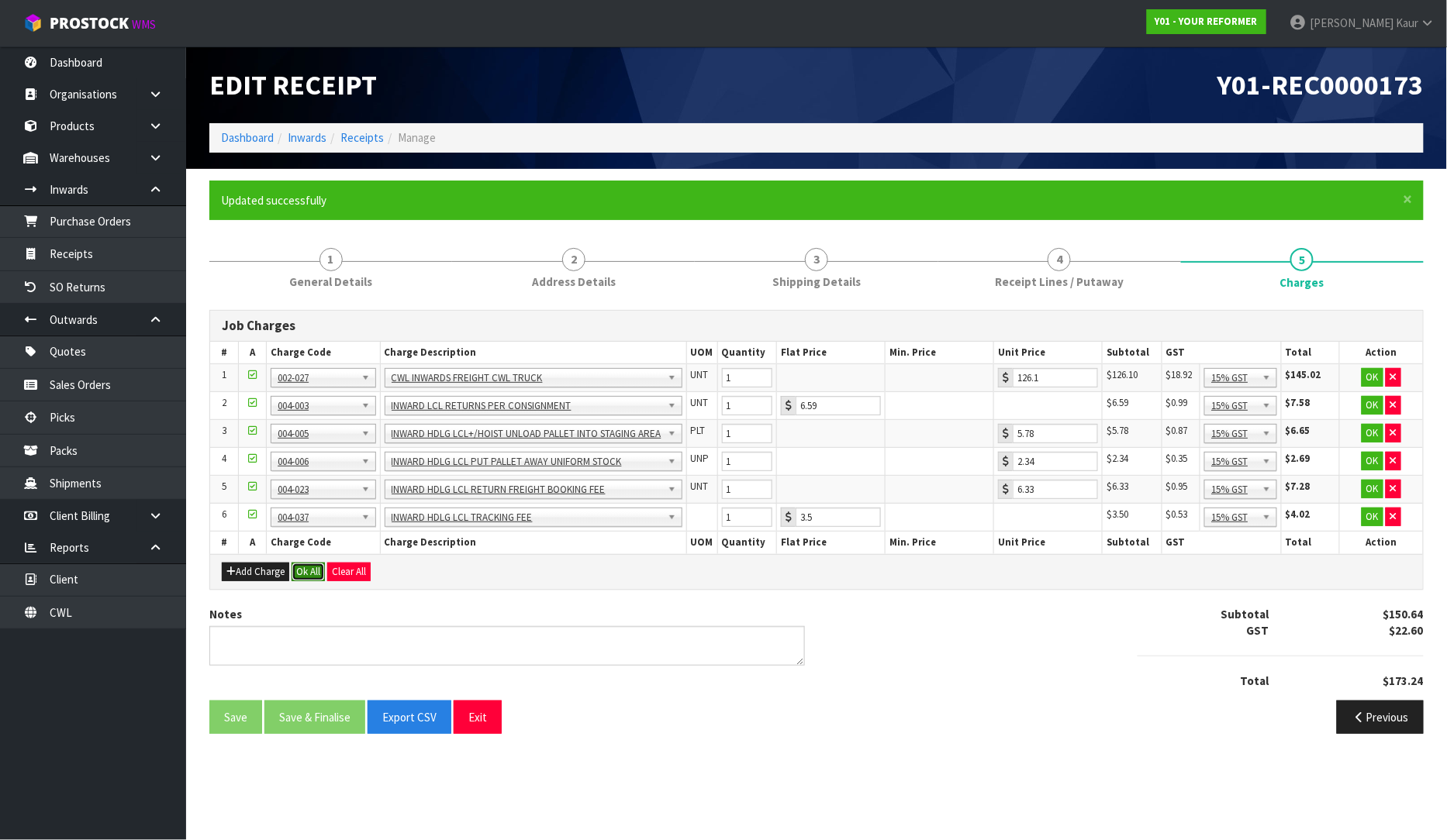
click at [306, 570] on button "Ok All" at bounding box center [309, 572] width 34 height 19
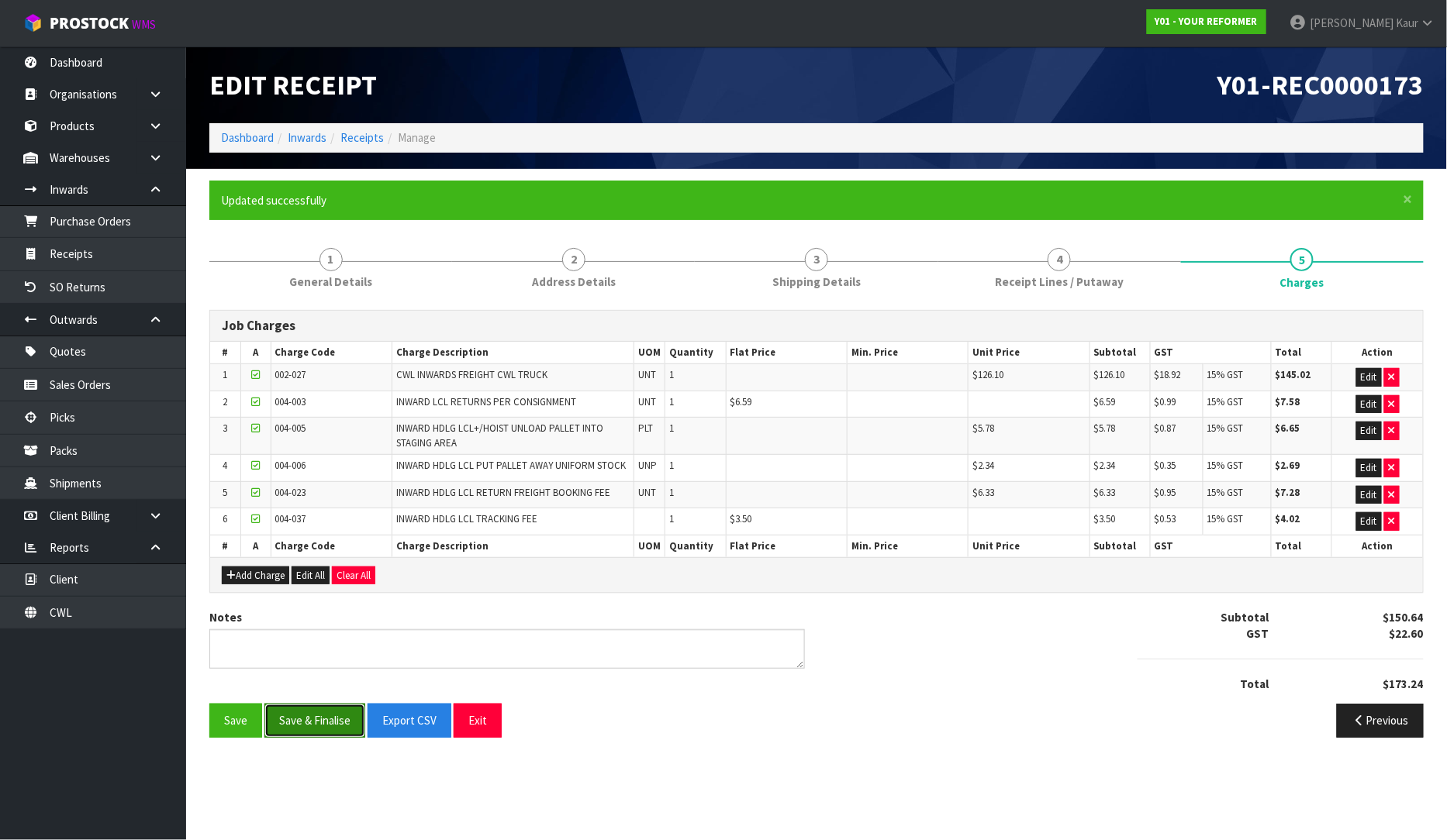
click at [306, 723] on button "Save & Finalise" at bounding box center [315, 721] width 101 height 34
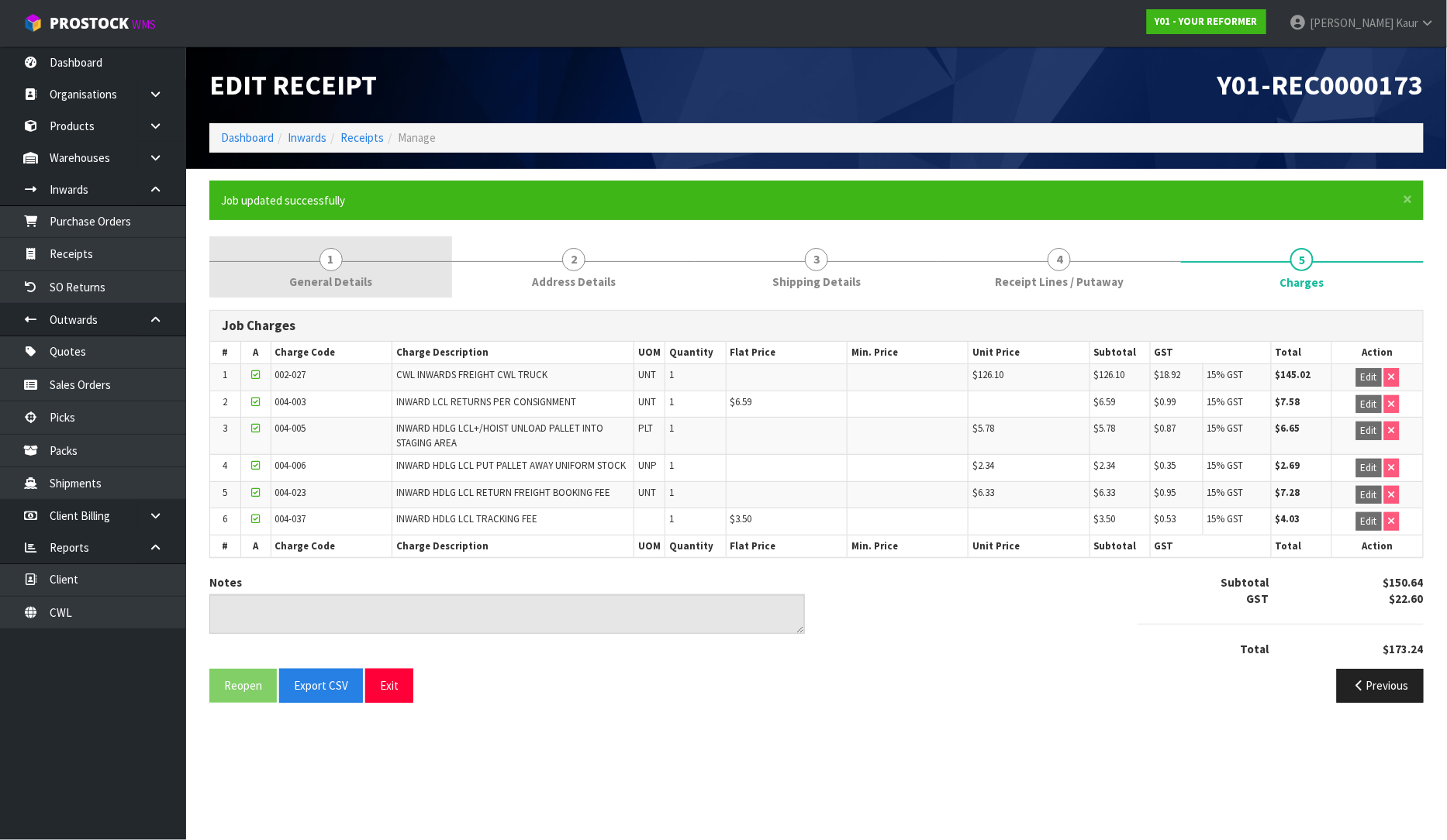
drag, startPoint x: 362, startPoint y: 265, endPoint x: 368, endPoint y: 292, distance: 27.7
click at [362, 265] on link "1 General Details" at bounding box center [330, 267] width 243 height 61
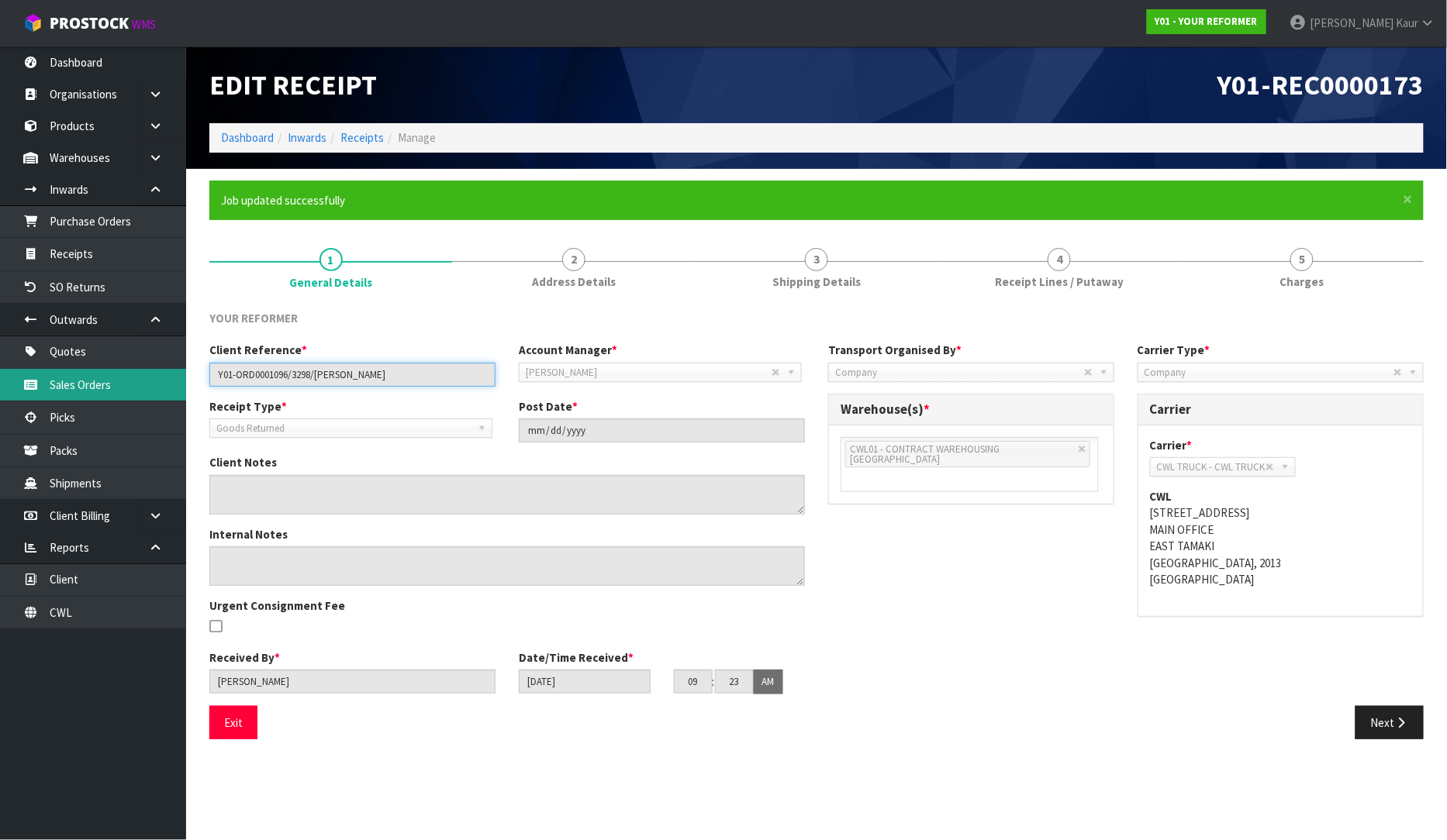
drag, startPoint x: 422, startPoint y: 374, endPoint x: 132, endPoint y: 381, distance: 290.1
click at [129, 381] on body "Toggle navigation ProStock WMS Y01 - YOUR REFORMER Prabhneet Kaur Logout Dashbo…" at bounding box center [723, 420] width 1447 height 840
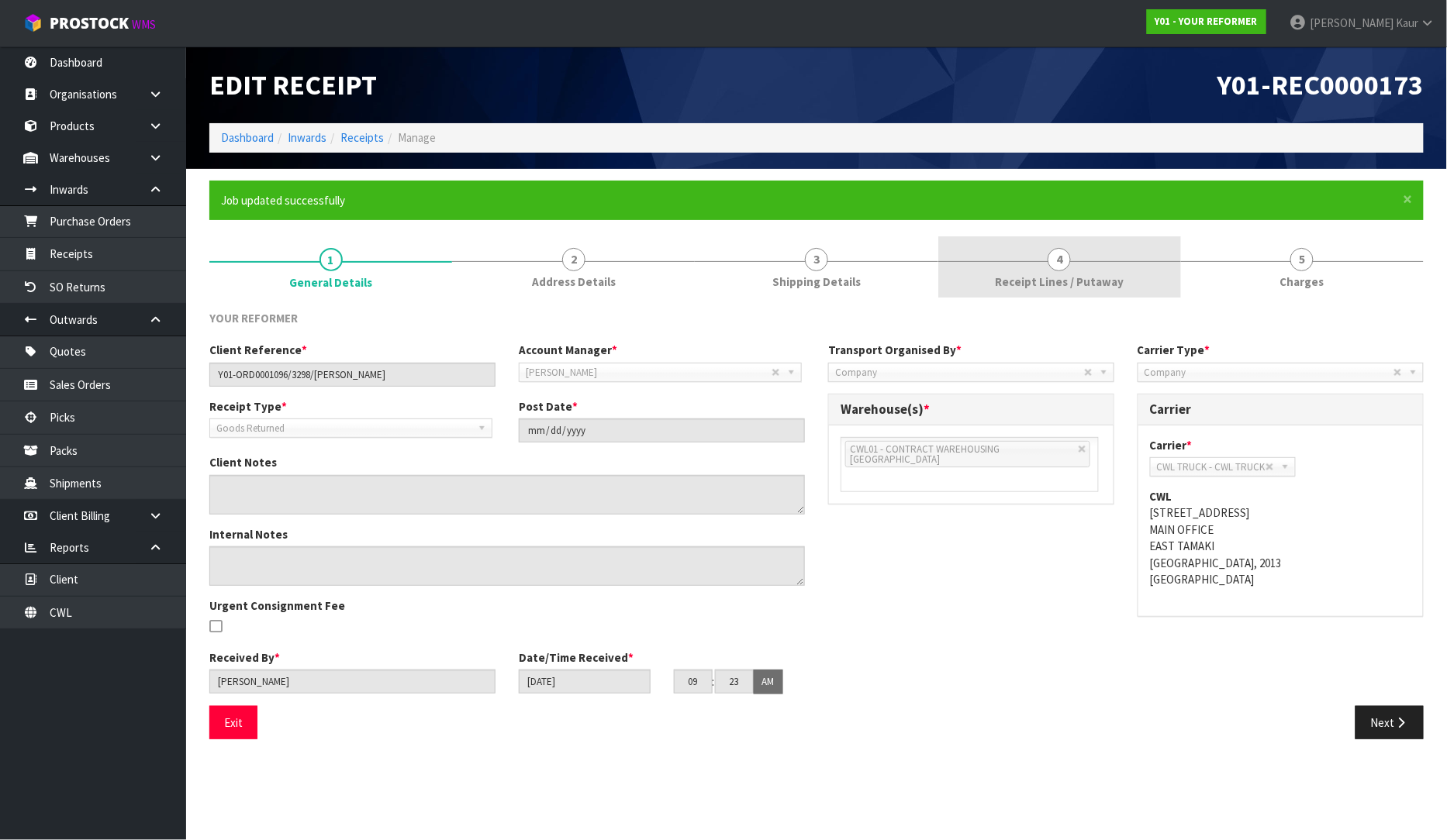
click at [995, 277] on link "4 Receipt Lines / Putaway" at bounding box center [1059, 267] width 243 height 61
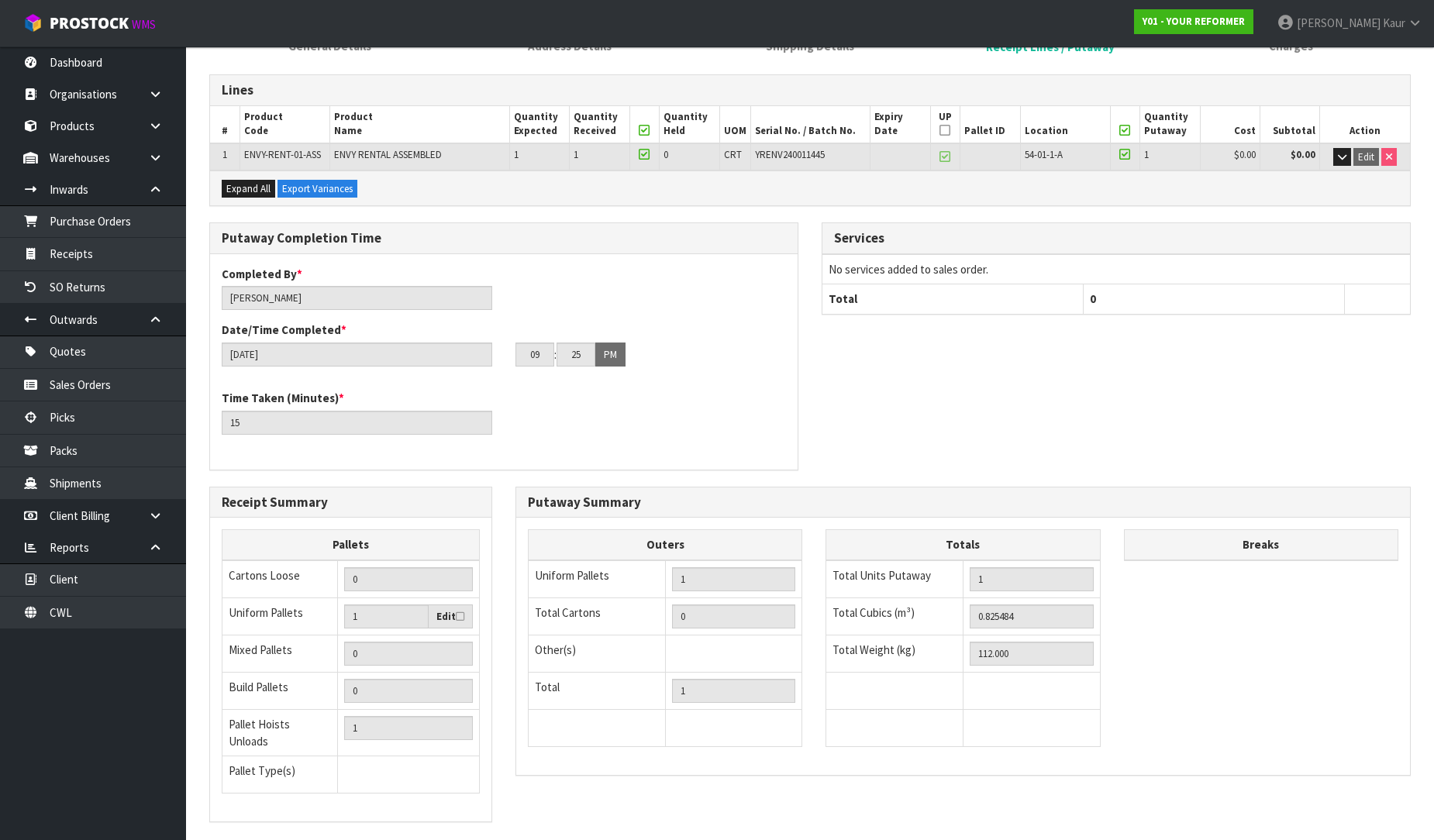
scroll to position [316, 0]
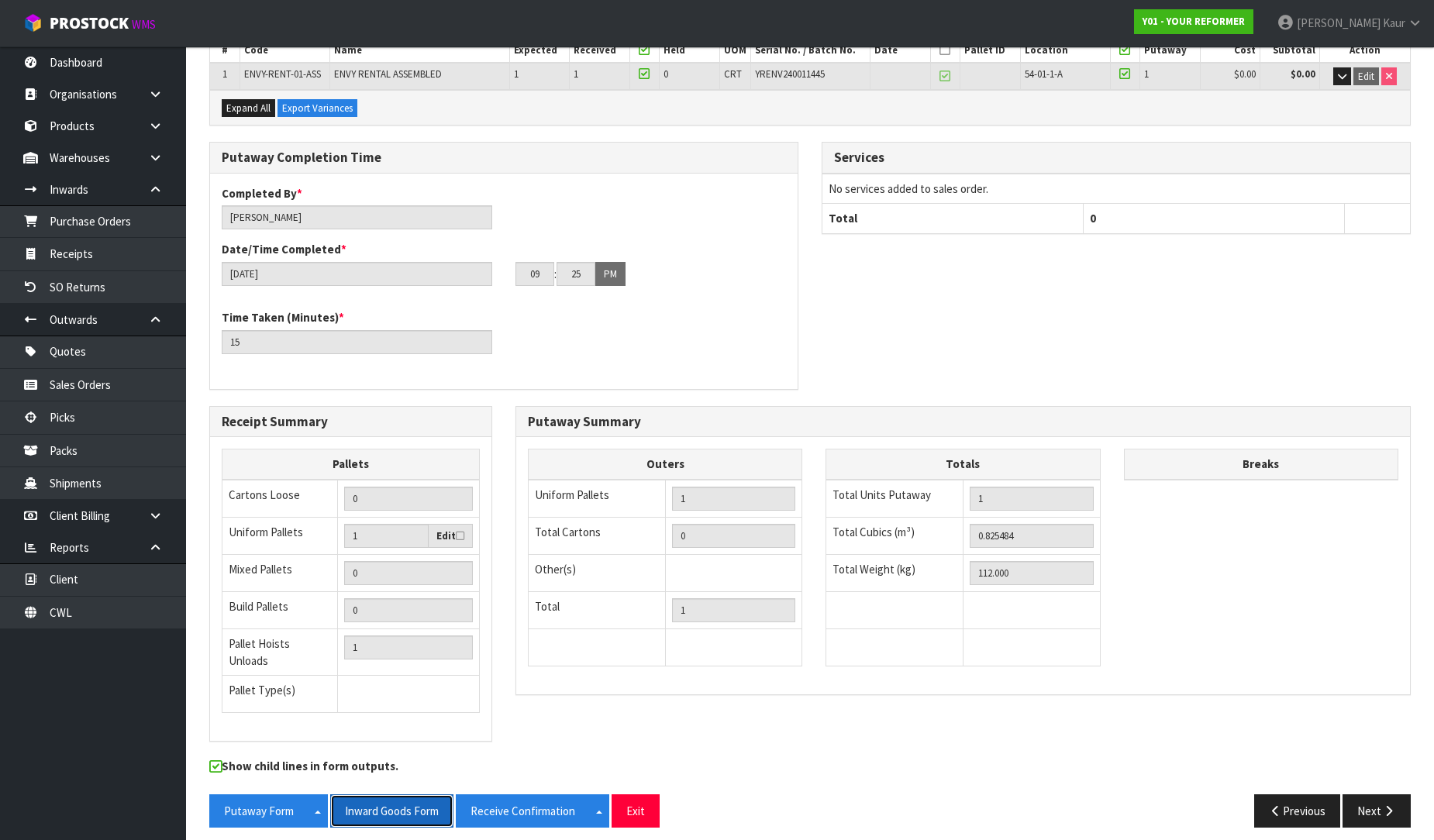
click at [419, 795] on button "Inward Goods Form" at bounding box center [392, 811] width 123 height 34
click at [98, 223] on link "Purchase Orders" at bounding box center [93, 221] width 186 height 32
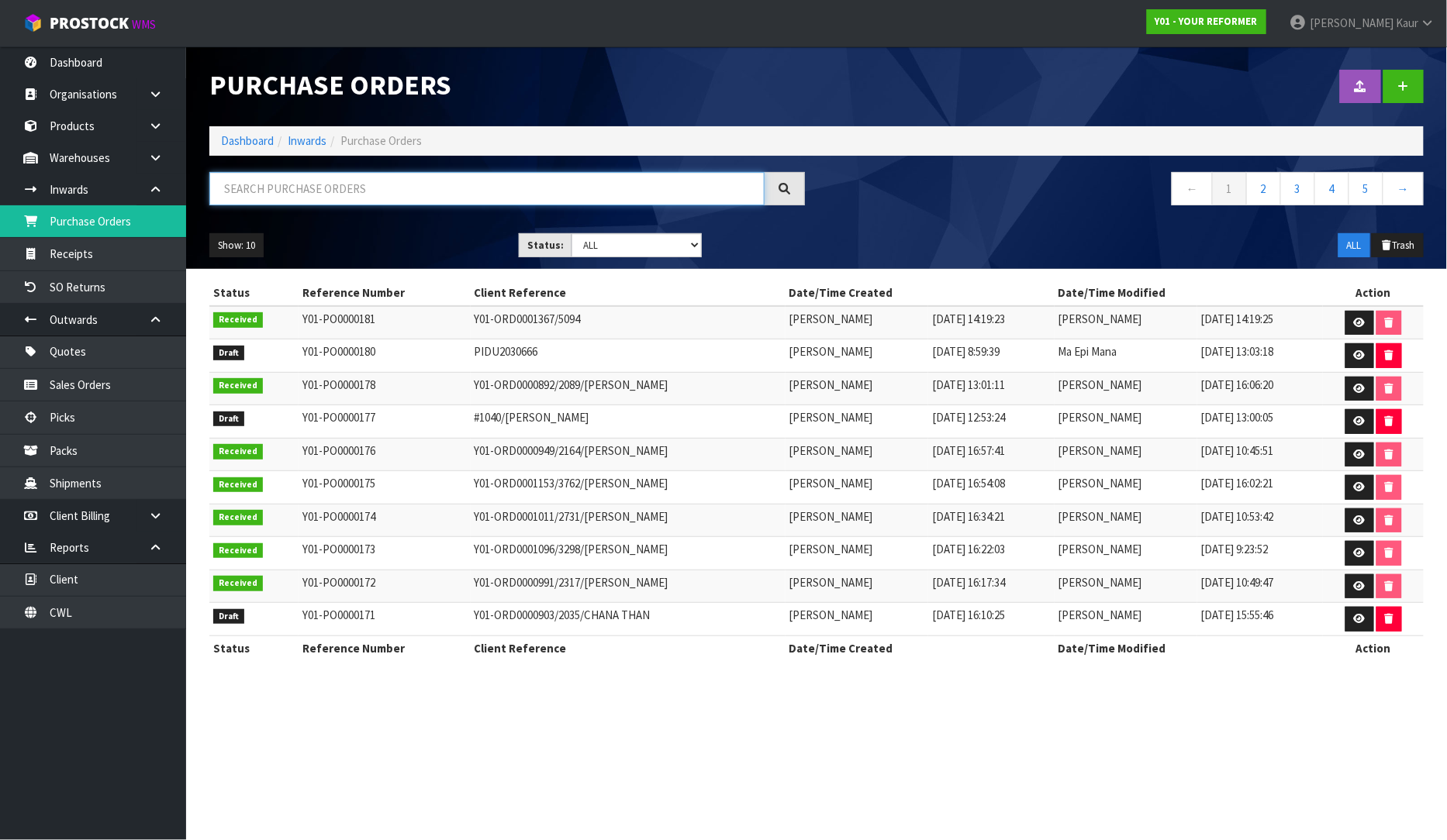
click at [234, 193] on input "text" at bounding box center [486, 188] width 555 height 34
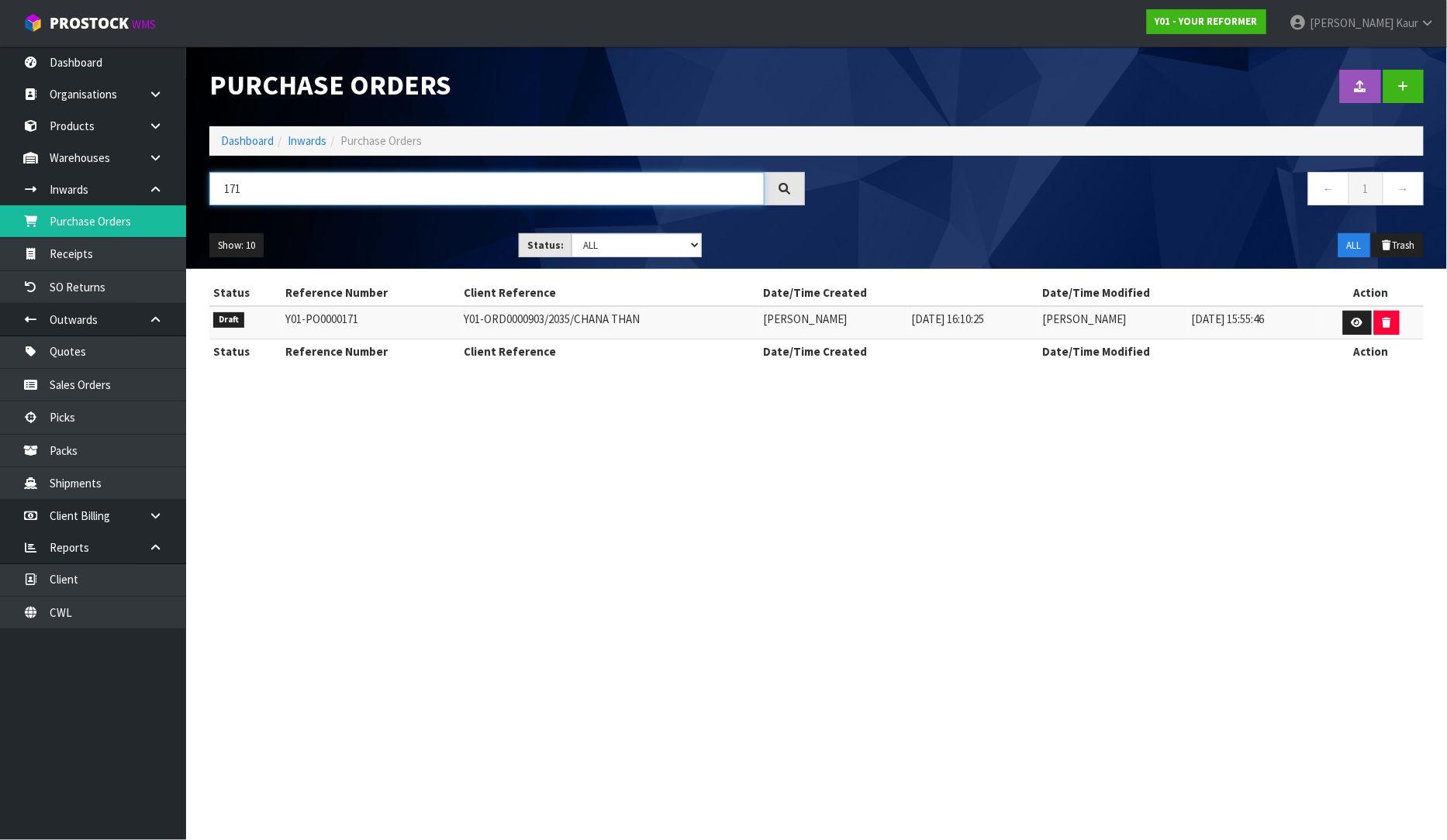
type input "171"
drag, startPoint x: 621, startPoint y: 315, endPoint x: 434, endPoint y: 313, distance: 187.0
click at [434, 313] on tr "Draft Y01-PO0000171 Y01-ORD0000903/2035/CHANA THAN Rocio Lopez 05/09/2025 16:10…" at bounding box center [816, 322] width 1214 height 34
copy tr "Y01-ORD0000903/2035/CHANA THAN"
click at [1357, 328] on link at bounding box center [1356, 322] width 29 height 25
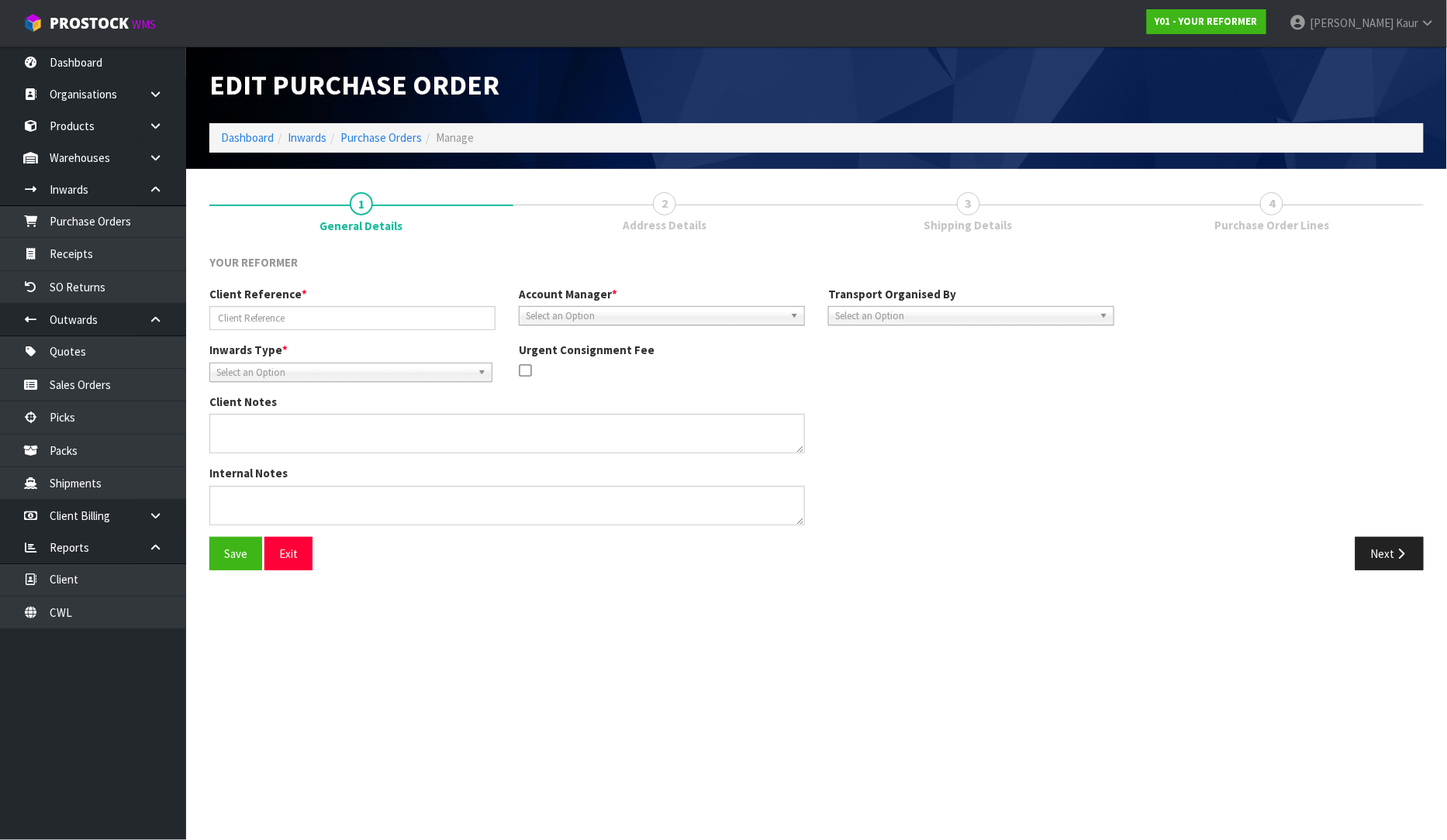
type input "Y01-ORD0000903/2035/CHANA THAN"
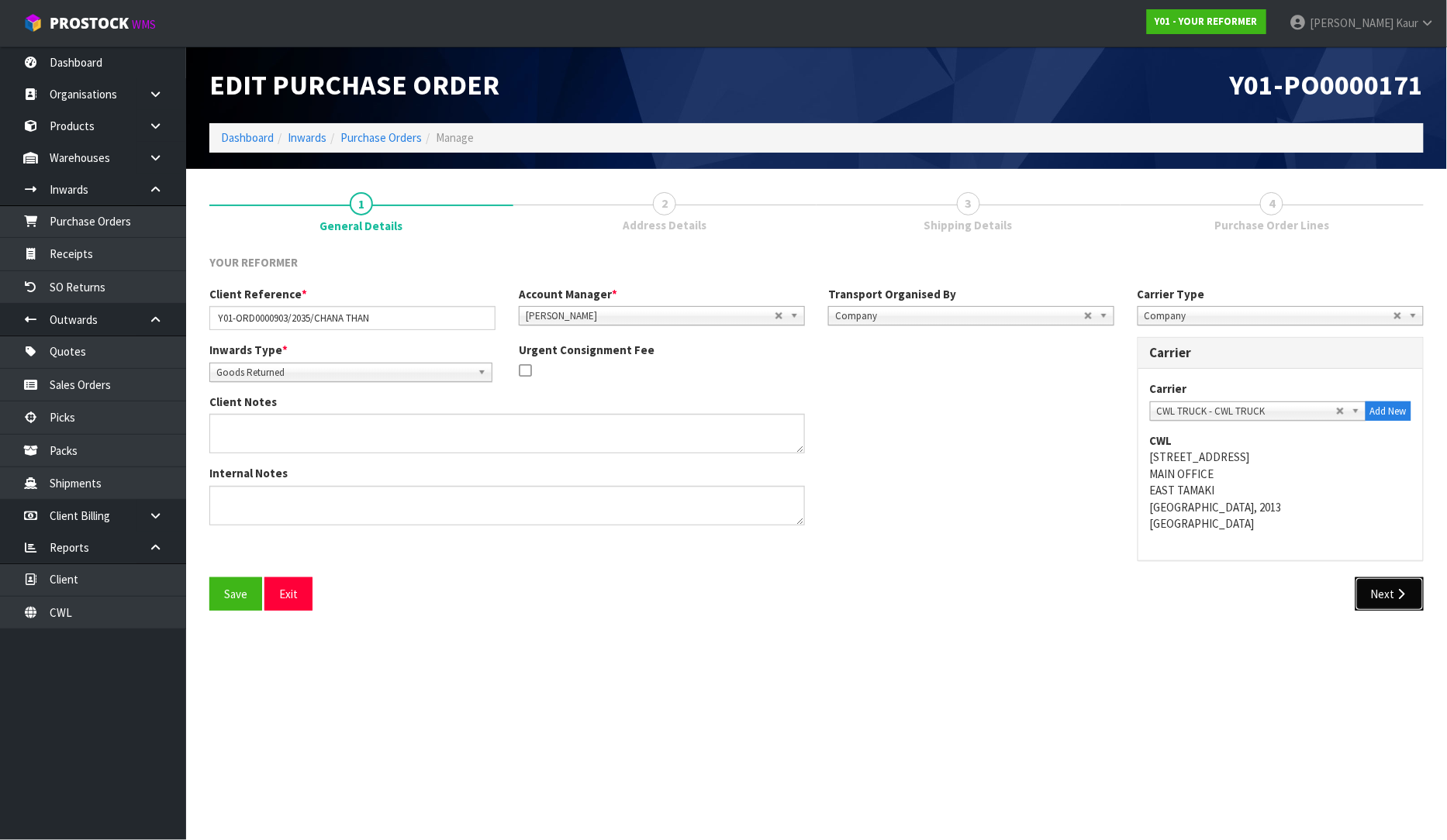
click at [1394, 599] on icon "button" at bounding box center [1401, 595] width 15 height 12
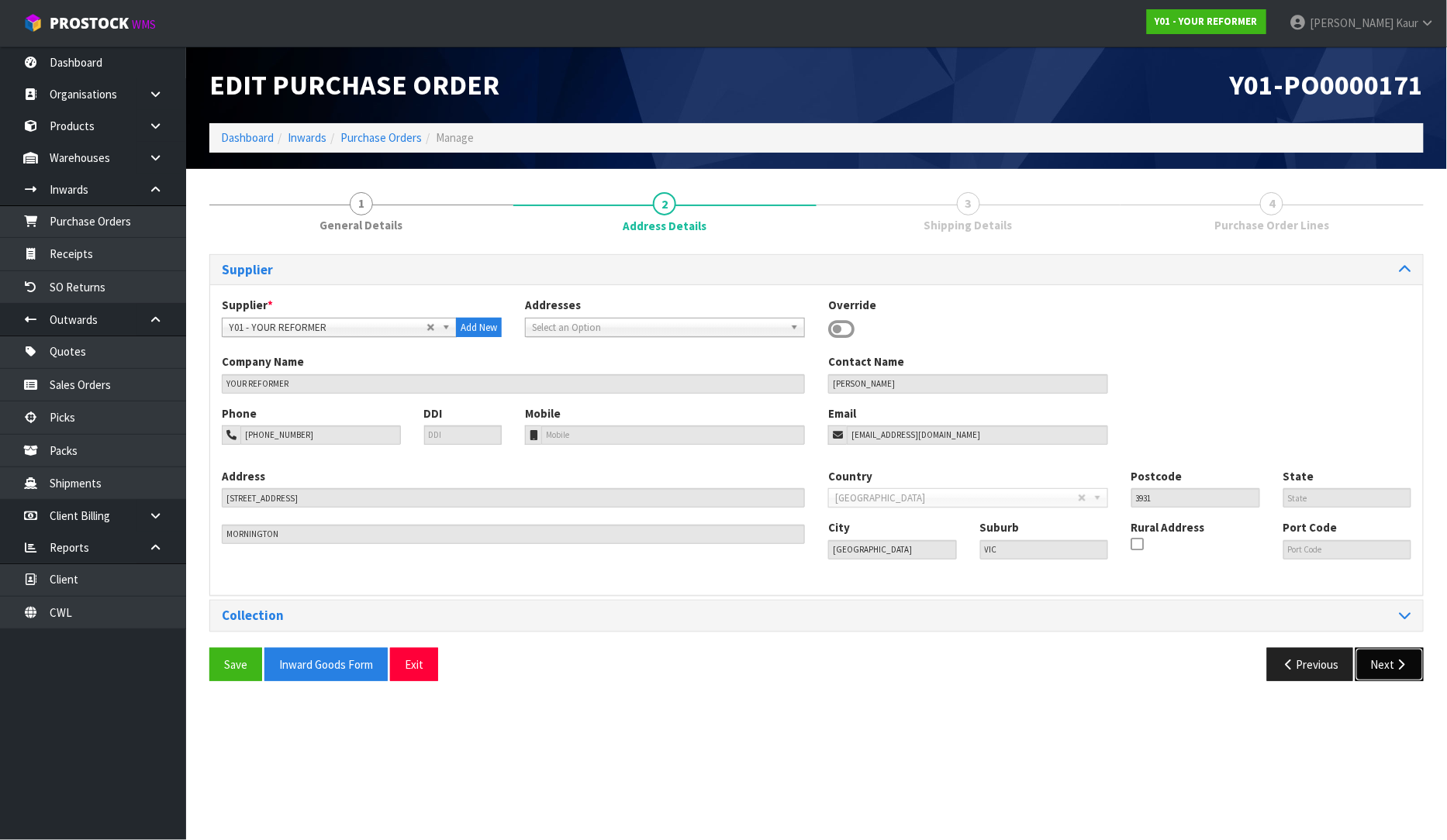
click at [1389, 669] on button "Next" at bounding box center [1389, 665] width 68 height 34
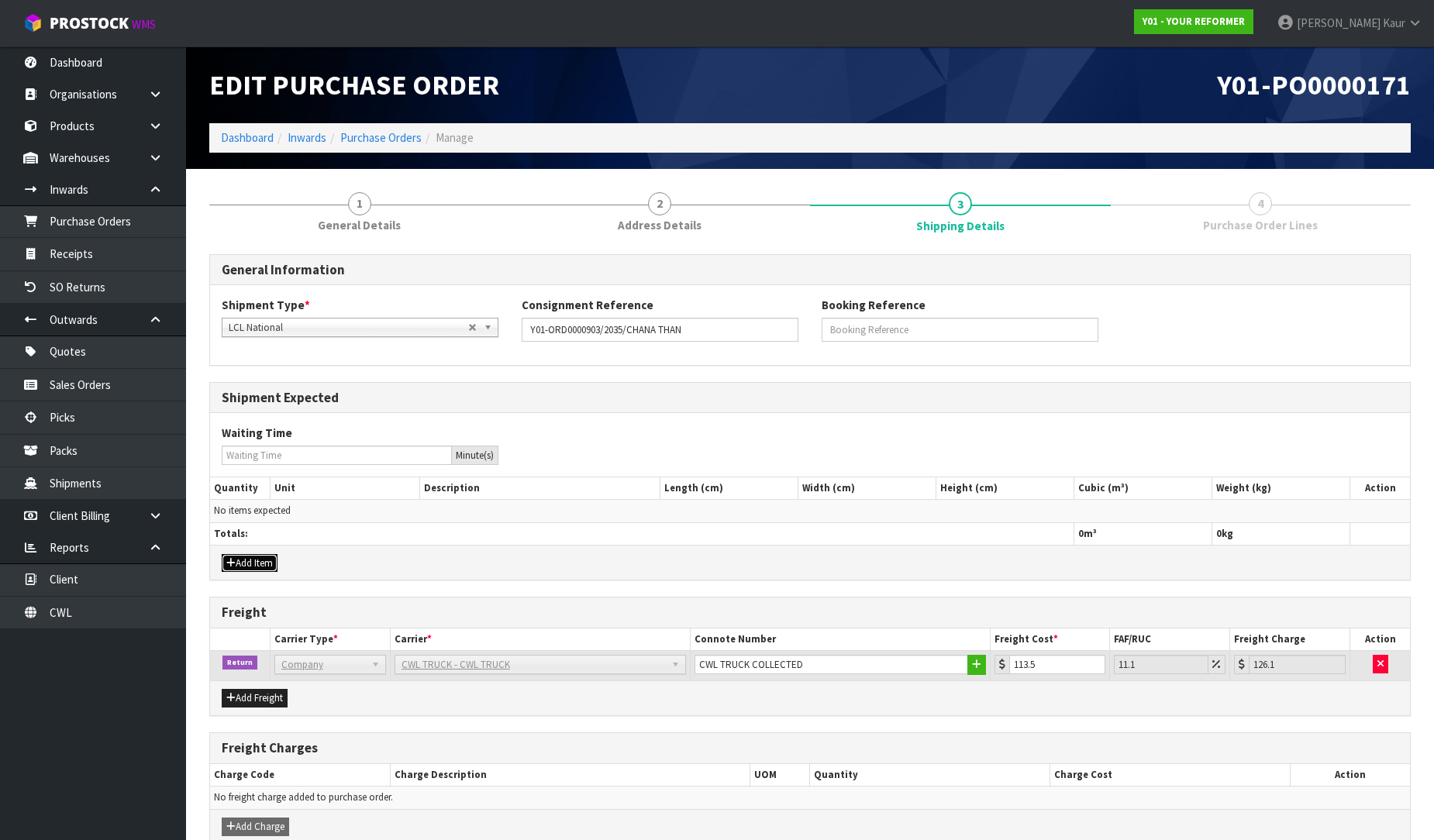
click at [236, 562] on button "Add Item" at bounding box center [250, 563] width 56 height 19
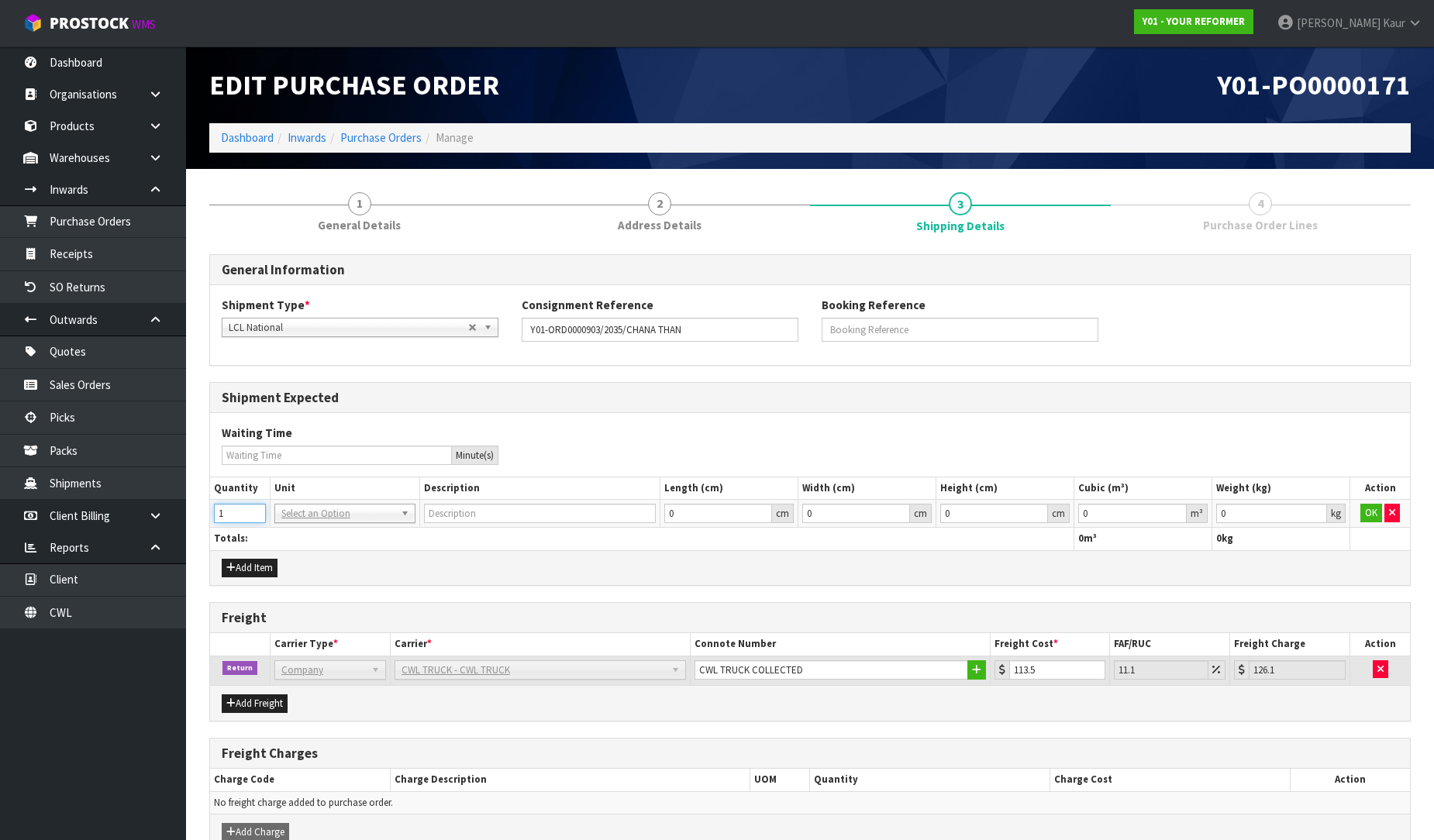
type input "1"
click at [255, 509] on input "1" at bounding box center [240, 514] width 52 height 20
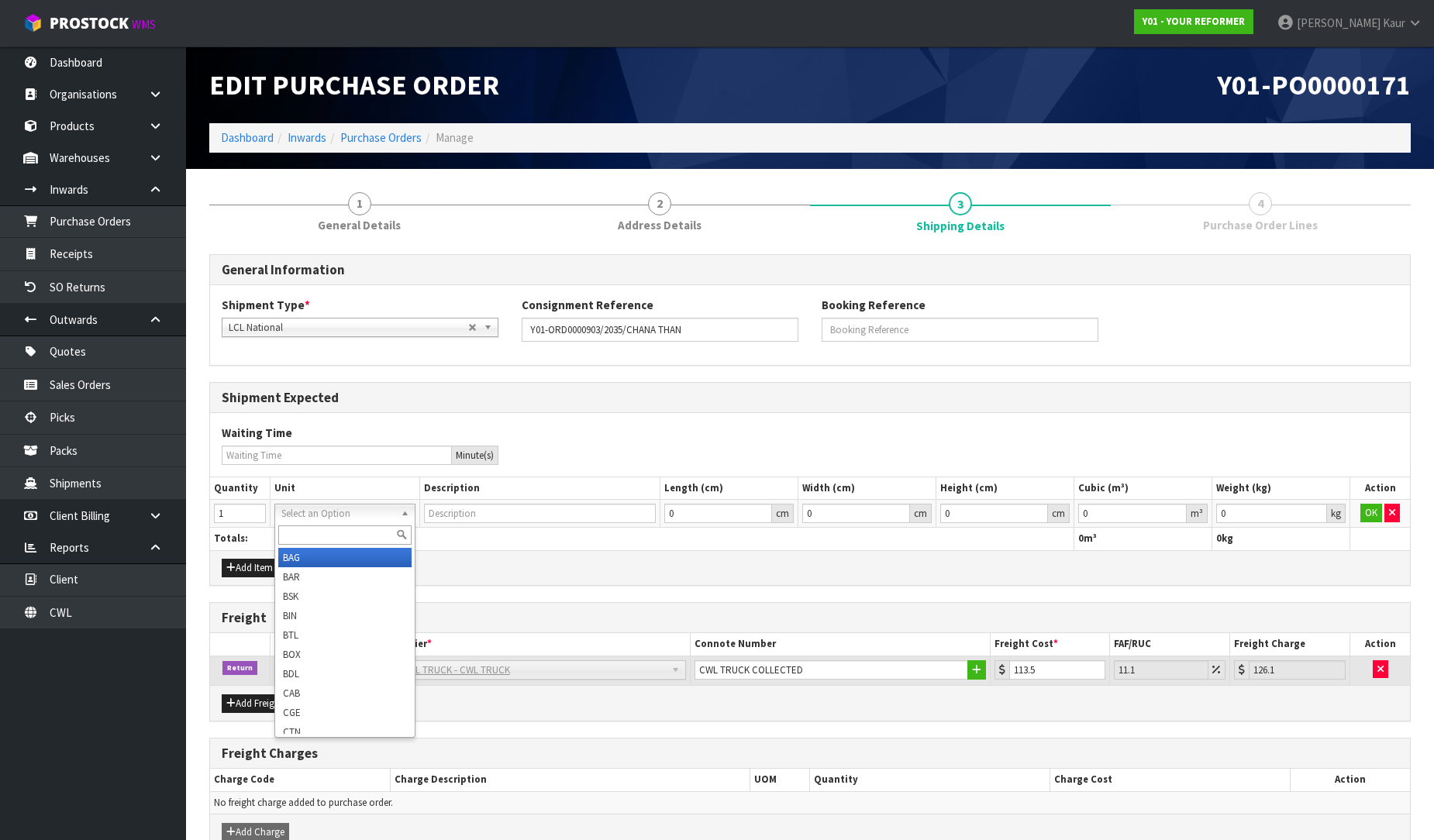
click at [309, 537] on input "text" at bounding box center [344, 535] width 133 height 20
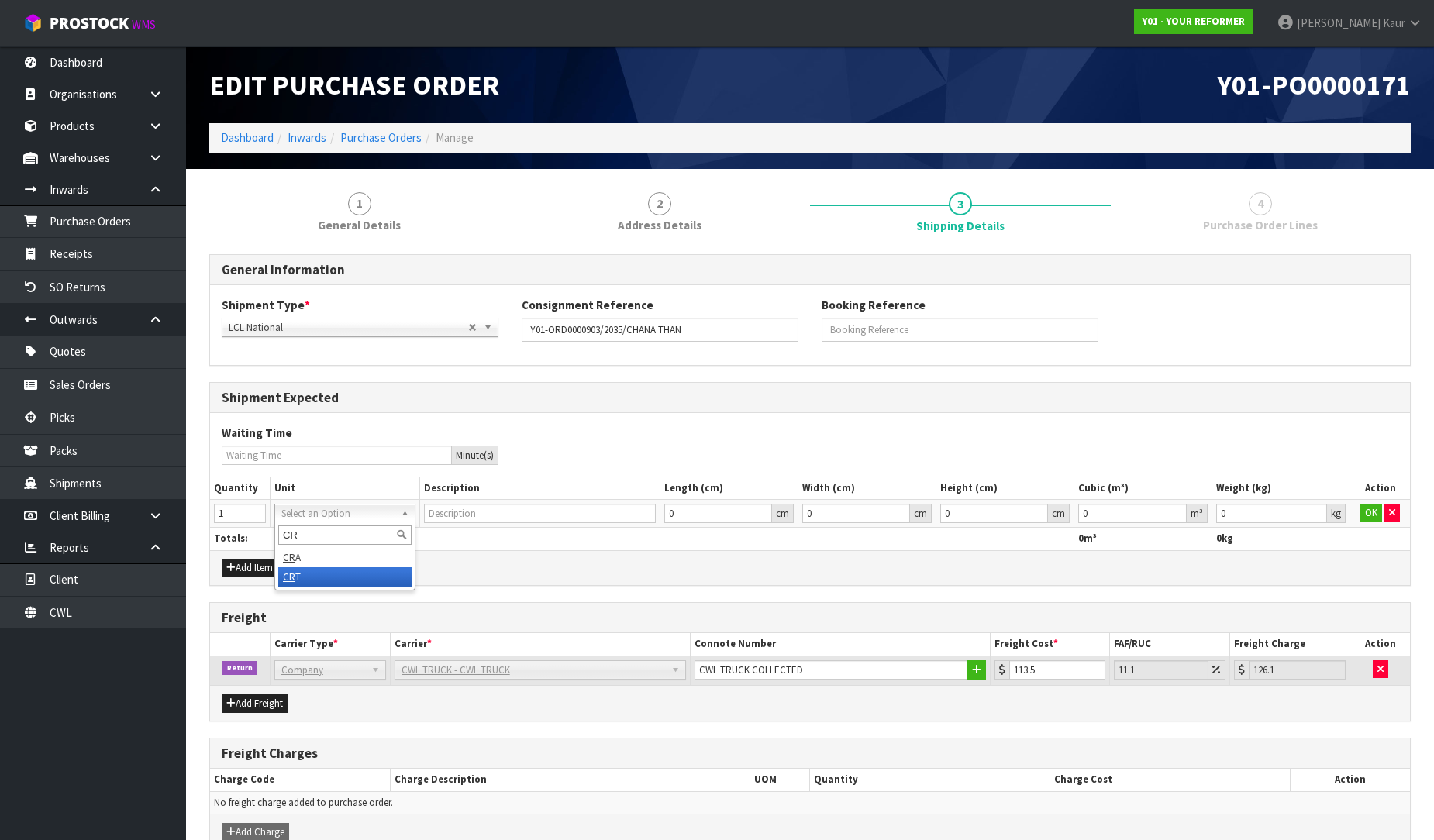
type input "CR"
type input "CRATE"
type input "0.000001"
click at [1175, 509] on input "0.000001" at bounding box center [1132, 514] width 108 height 20
type input "0.001"
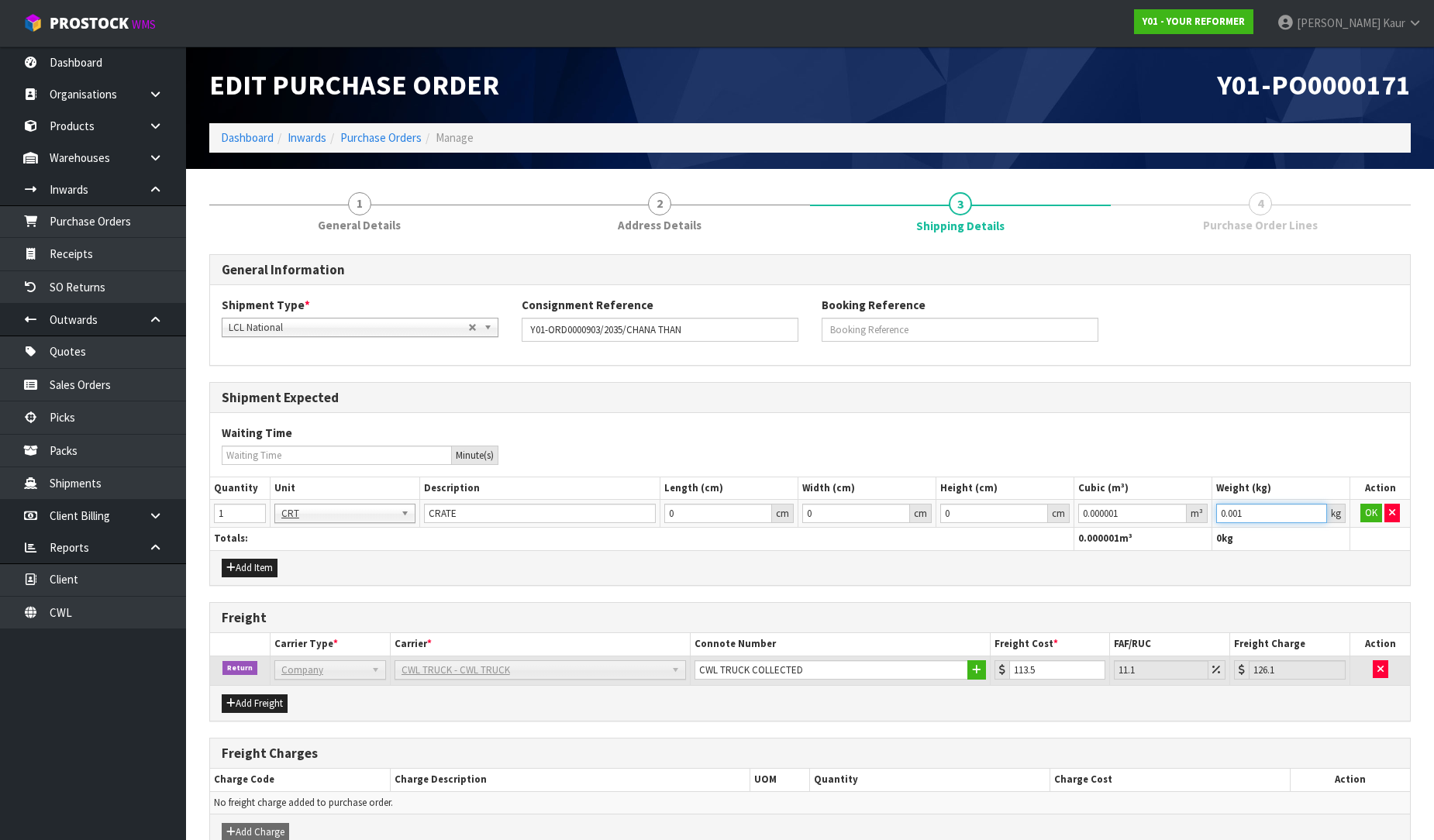
click at [1317, 509] on input "0.001" at bounding box center [1271, 514] width 110 height 20
click at [1367, 514] on button "OK" at bounding box center [1371, 513] width 22 height 19
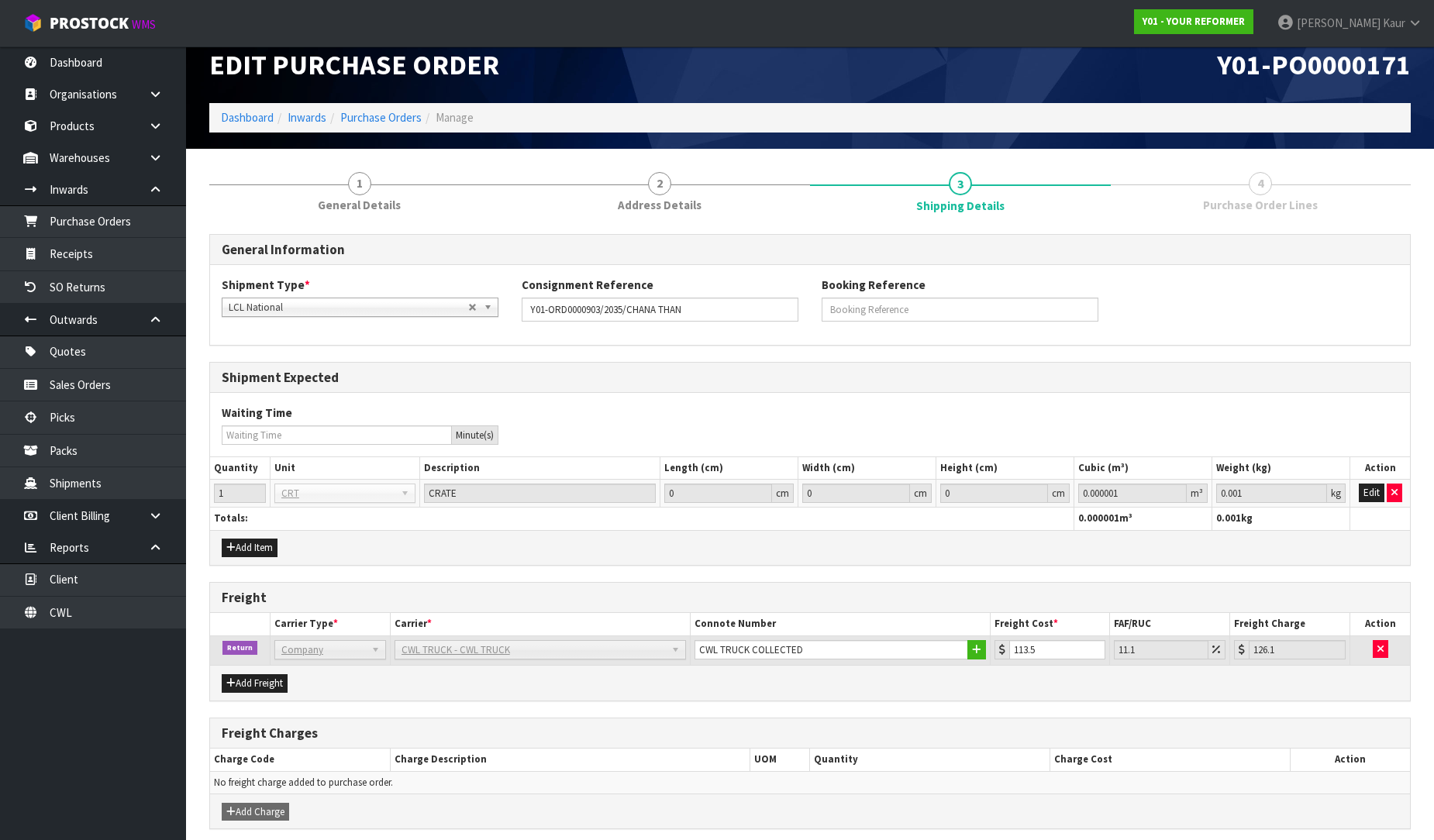
scroll to position [82, 0]
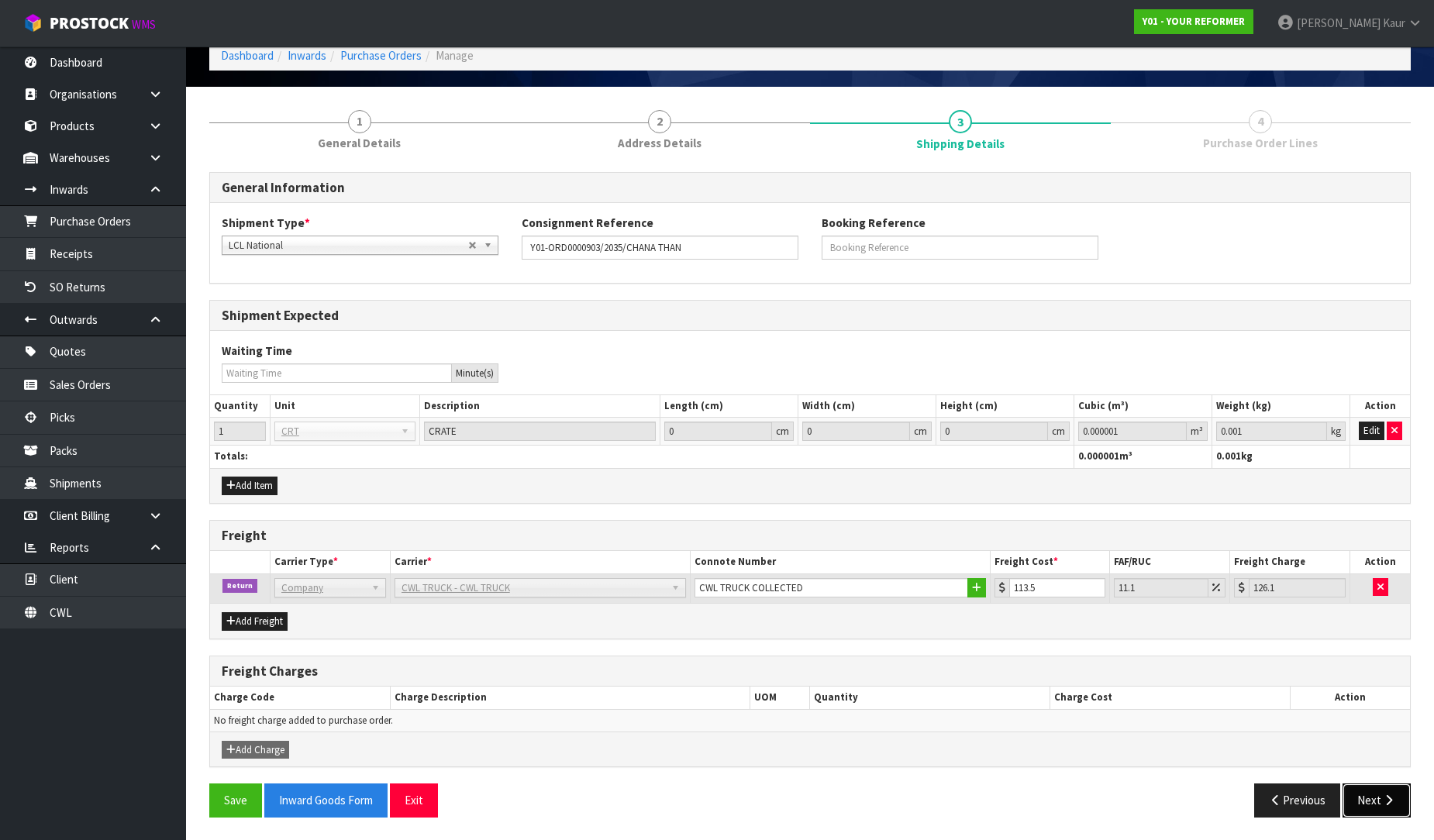
click at [1364, 788] on button "Next" at bounding box center [1376, 801] width 68 height 34
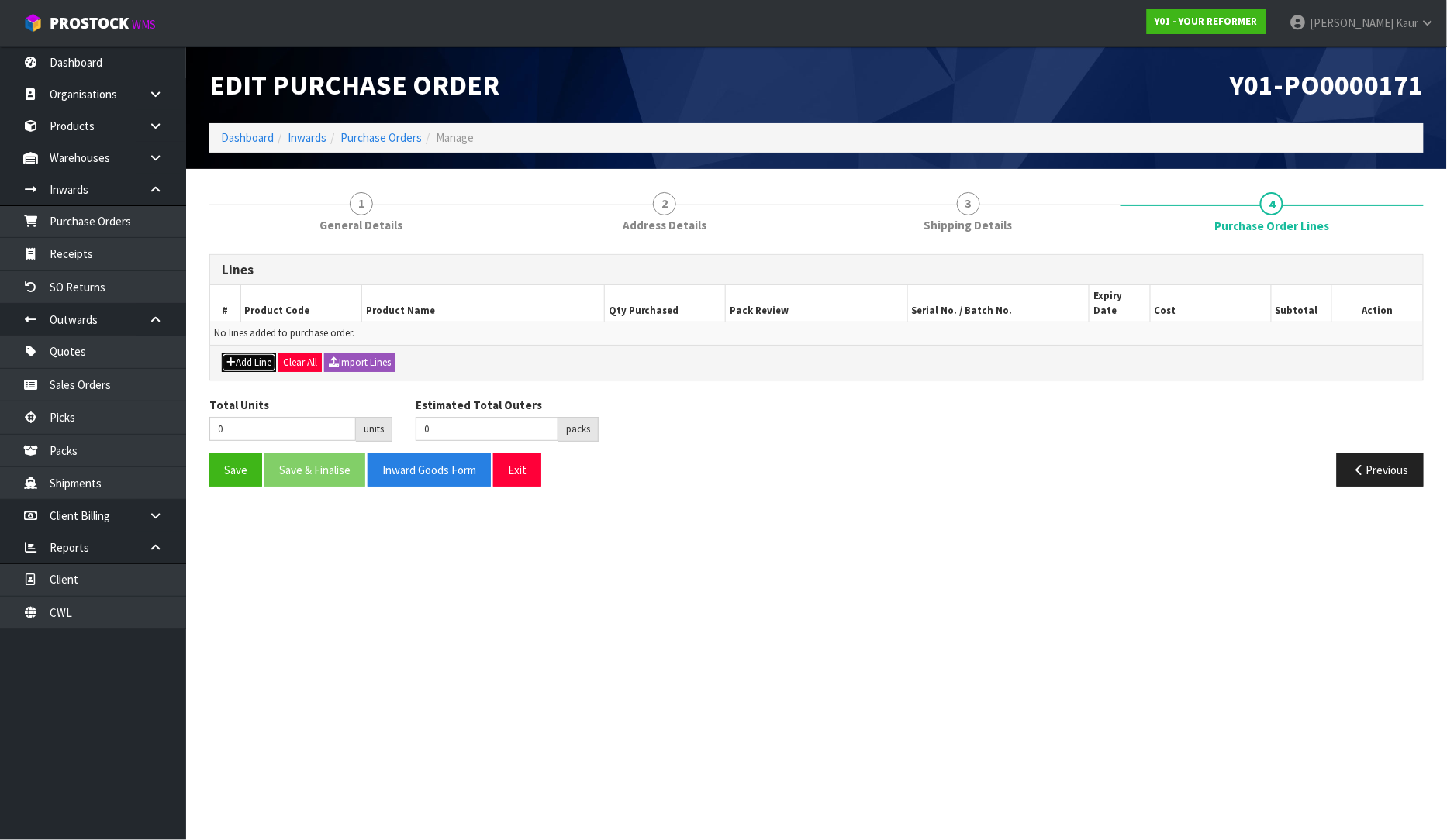
click at [266, 353] on button "Add Line" at bounding box center [249, 362] width 54 height 19
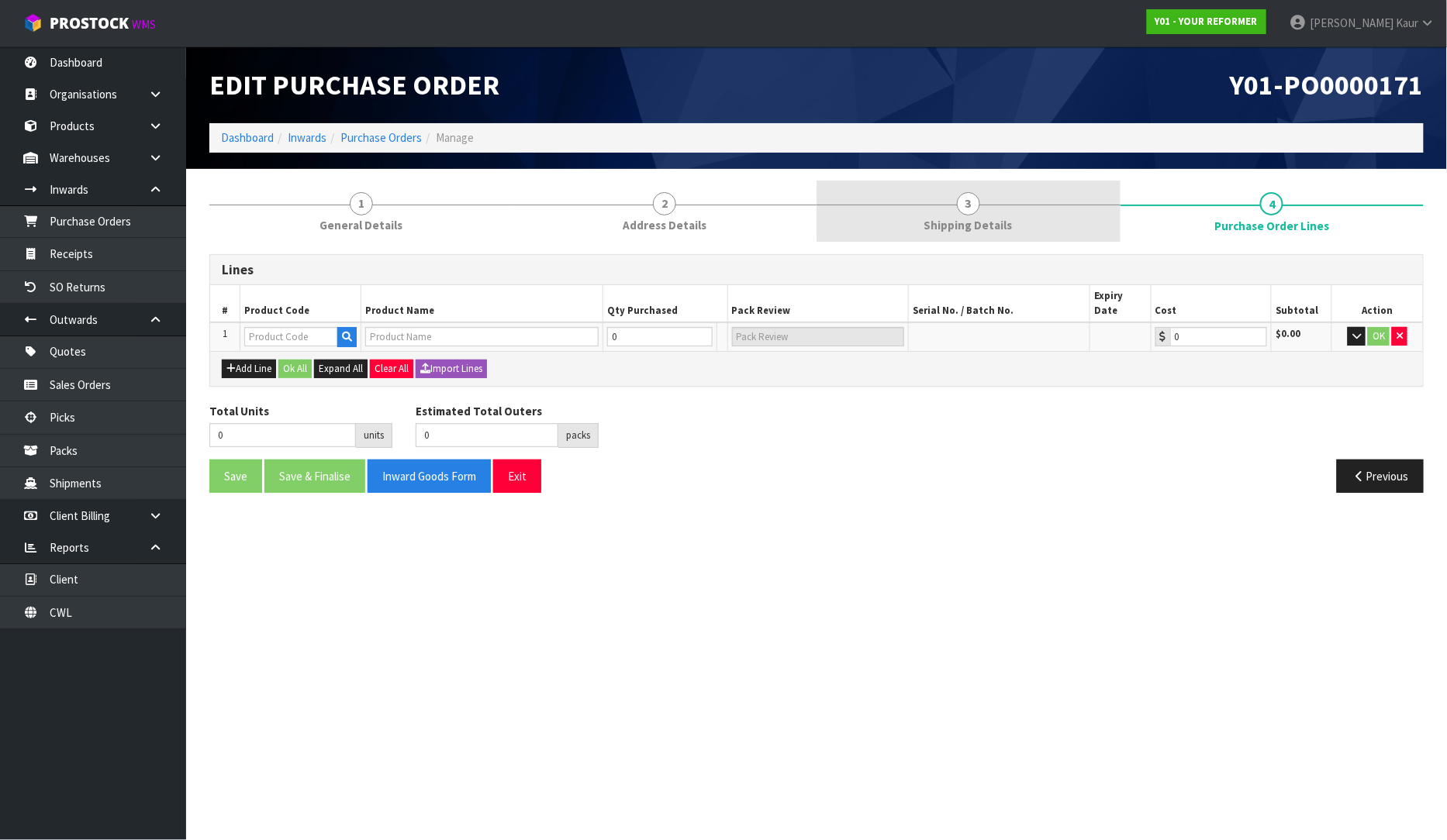
click at [939, 220] on span "Shipping Details" at bounding box center [969, 225] width 89 height 17
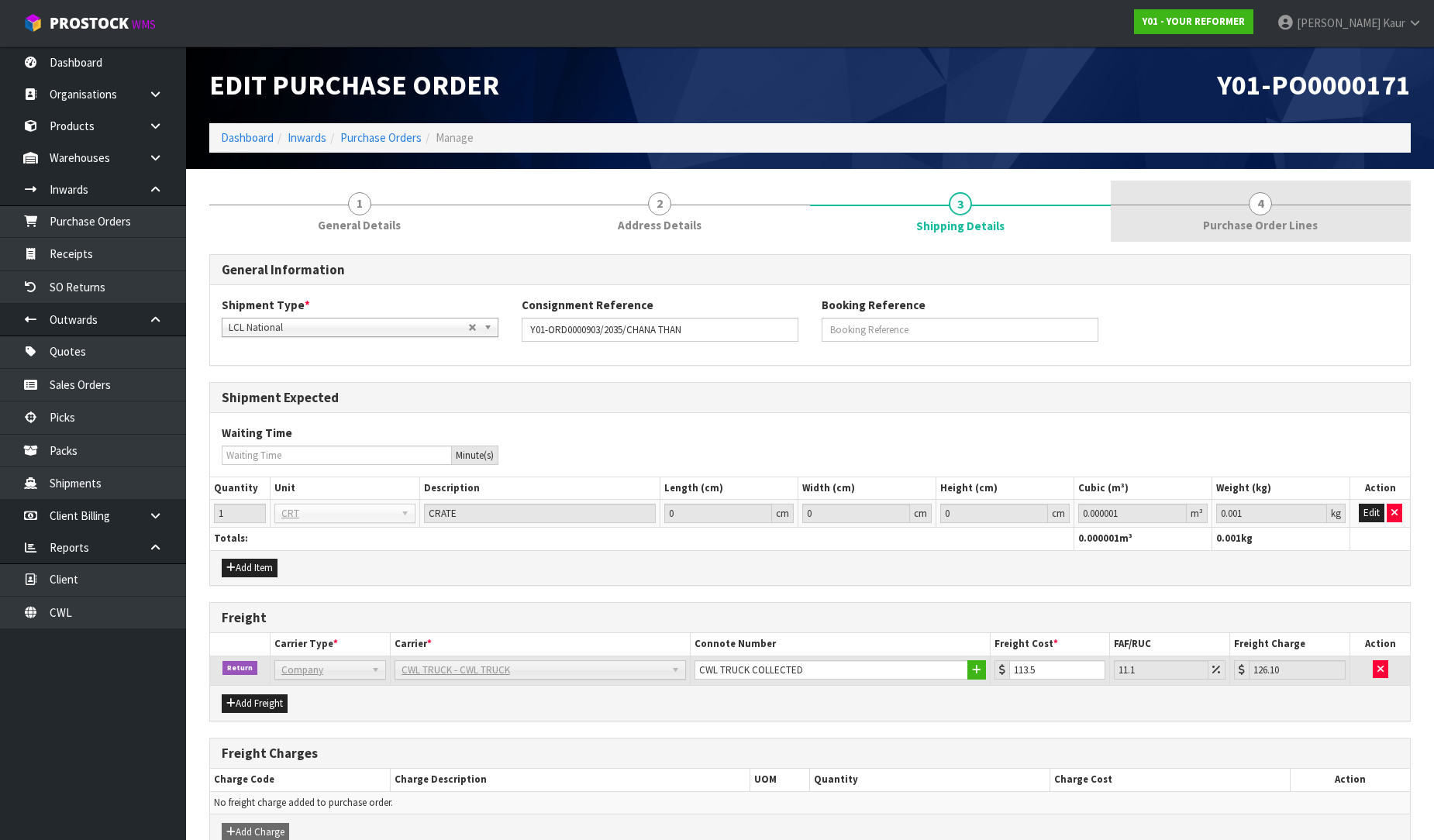
click at [1280, 227] on span "Purchase Order Lines" at bounding box center [1260, 225] width 114 height 17
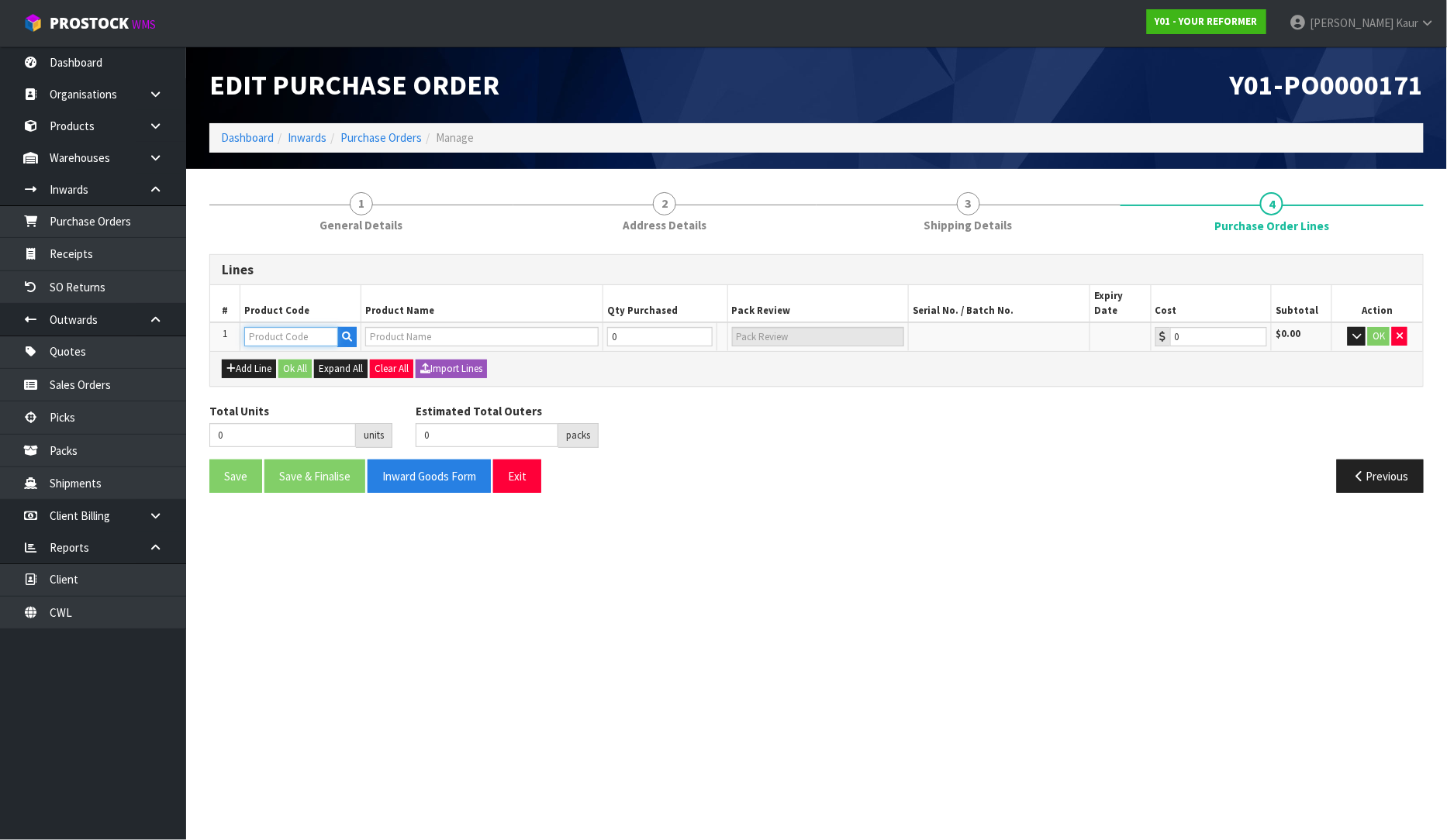
click at [295, 327] on input "text" at bounding box center [291, 337] width 94 height 20
type input "ENVY"
click at [314, 387] on link "ENVY -RENT-01-ASS" at bounding box center [308, 389] width 125 height 21
type input "ENVY-RENT-01-ASS"
type input "ENVY RENTAL ASSEMBLED"
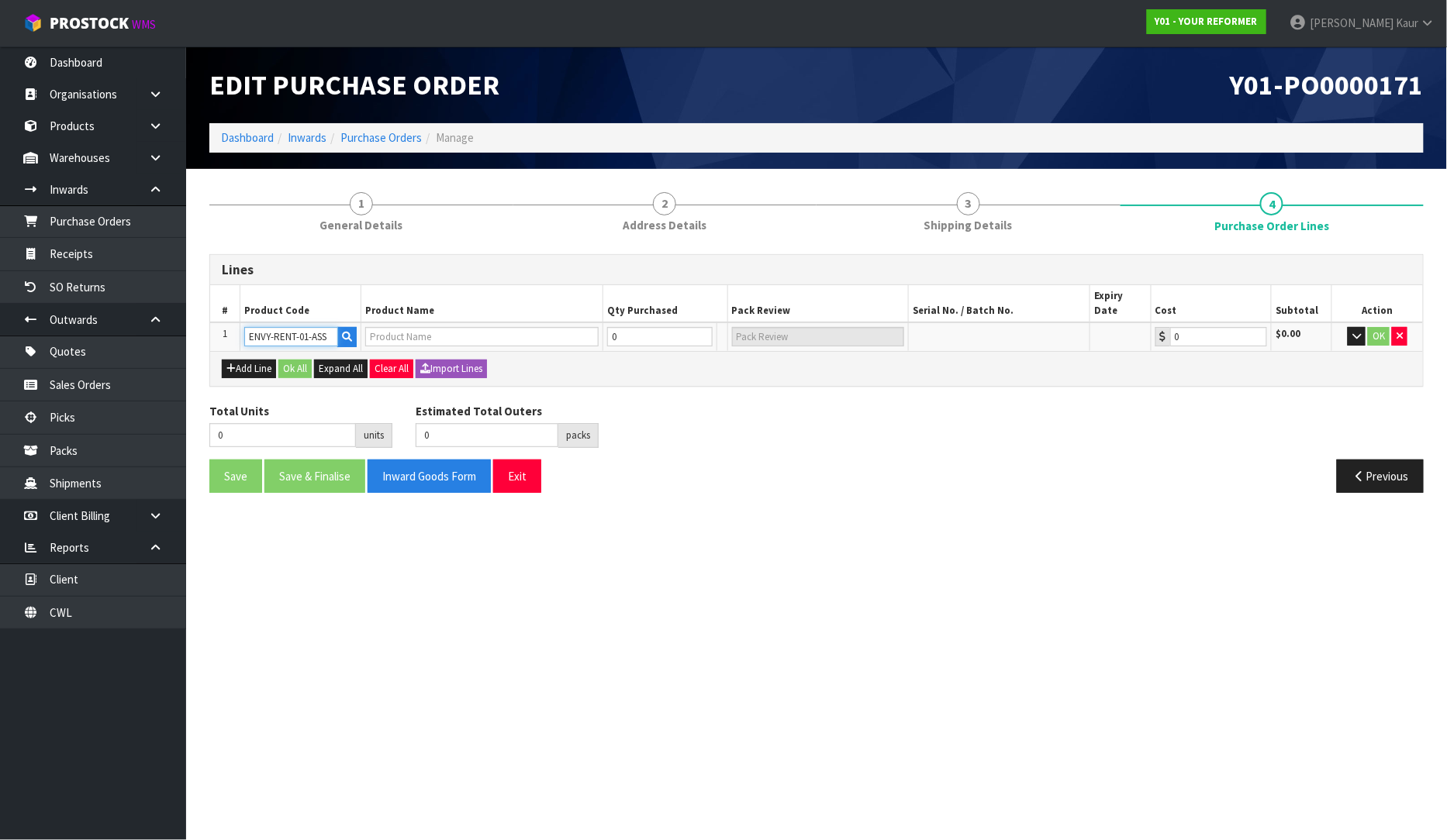
type input "0.00"
click at [650, 327] on input "0" at bounding box center [650, 337] width 93 height 20
type input "1"
type input "1 PLT"
type input "1"
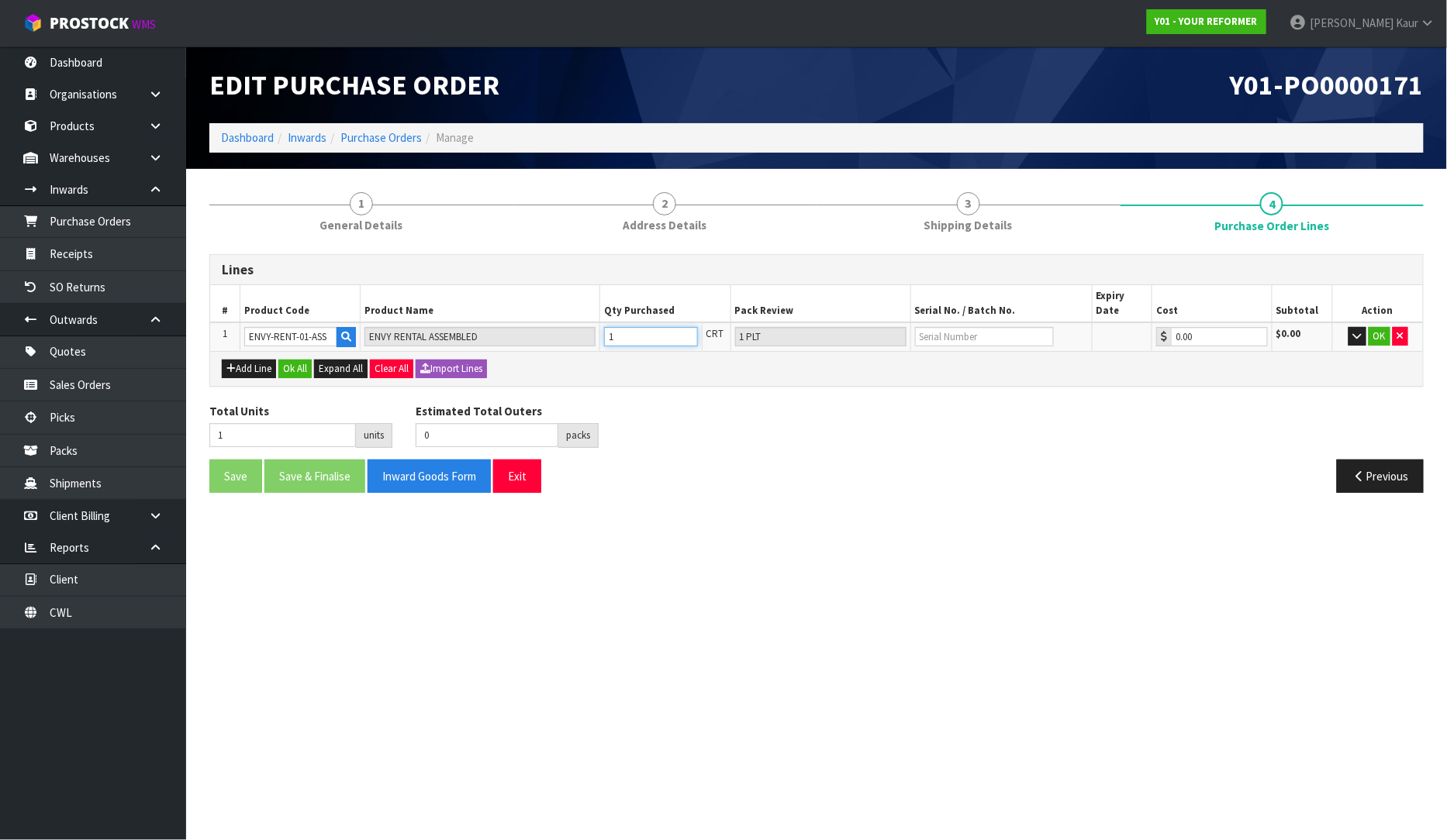
type input "1"
click at [957, 327] on input "text" at bounding box center [983, 337] width 139 height 20
type input "YRENV240011456"
click at [1382, 327] on button "OK" at bounding box center [1379, 336] width 22 height 19
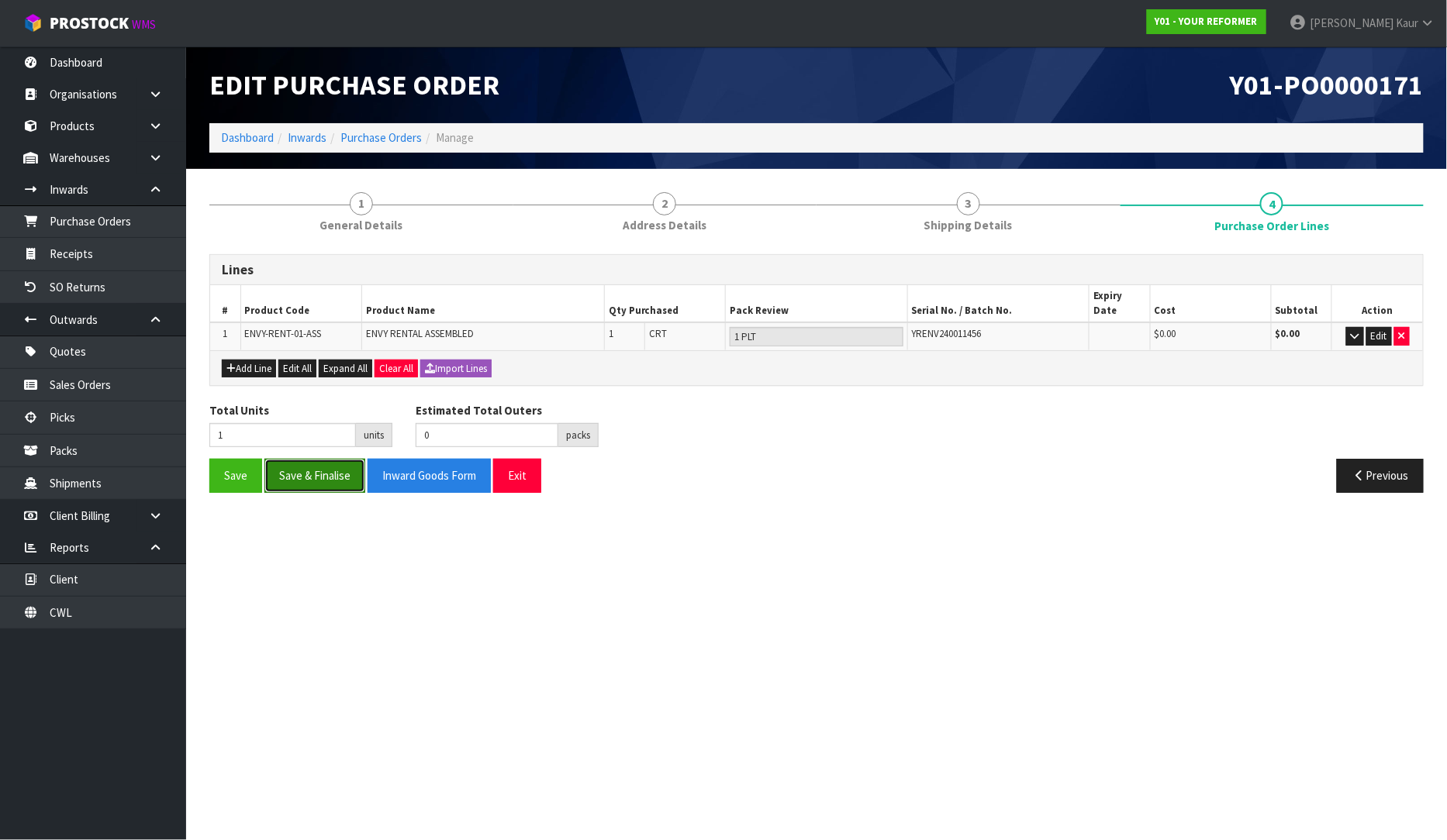
click at [297, 463] on button "Save & Finalise" at bounding box center [315, 475] width 101 height 34
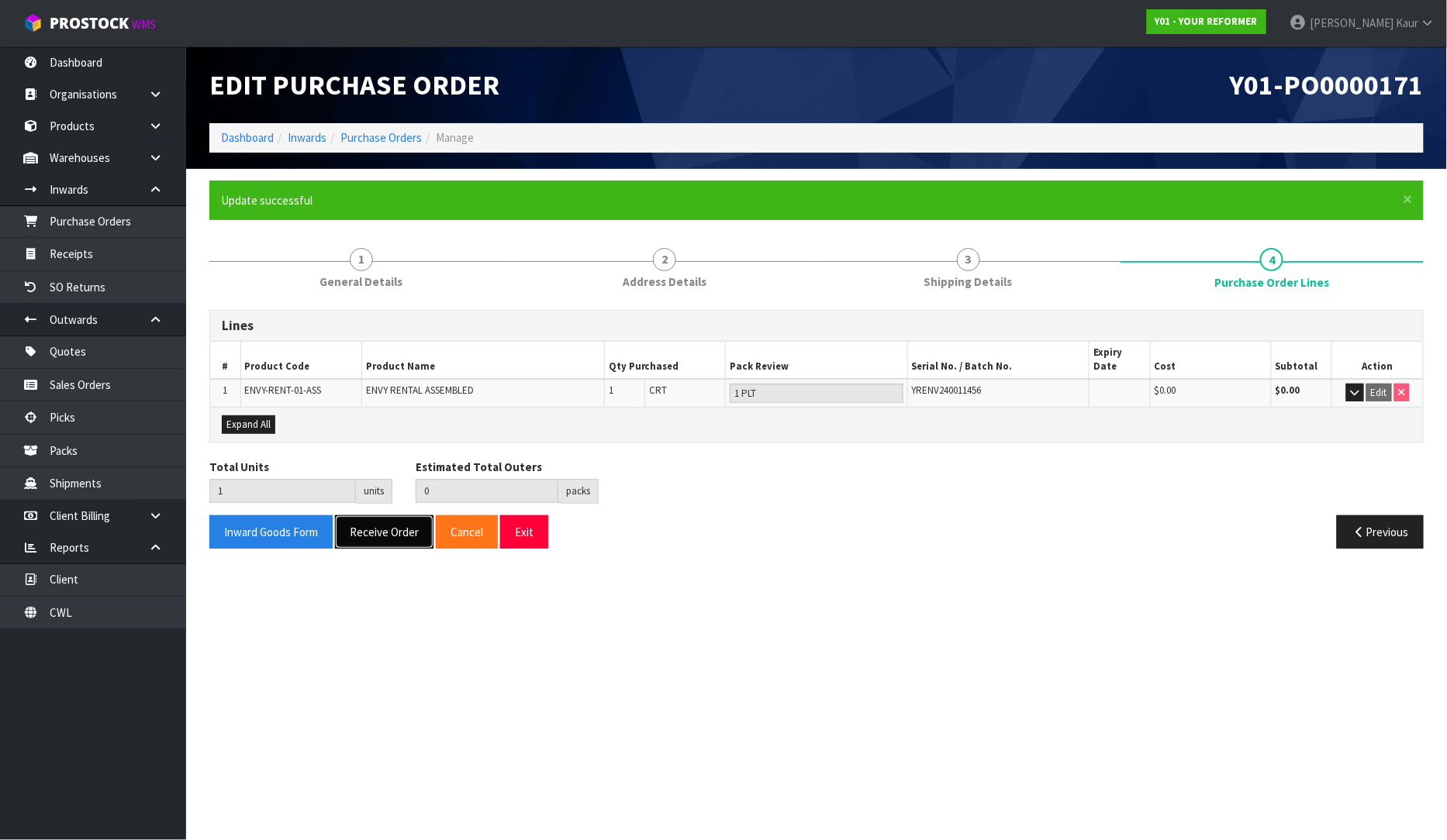
click at [384, 523] on button "Receive Order" at bounding box center [385, 532] width 99 height 34
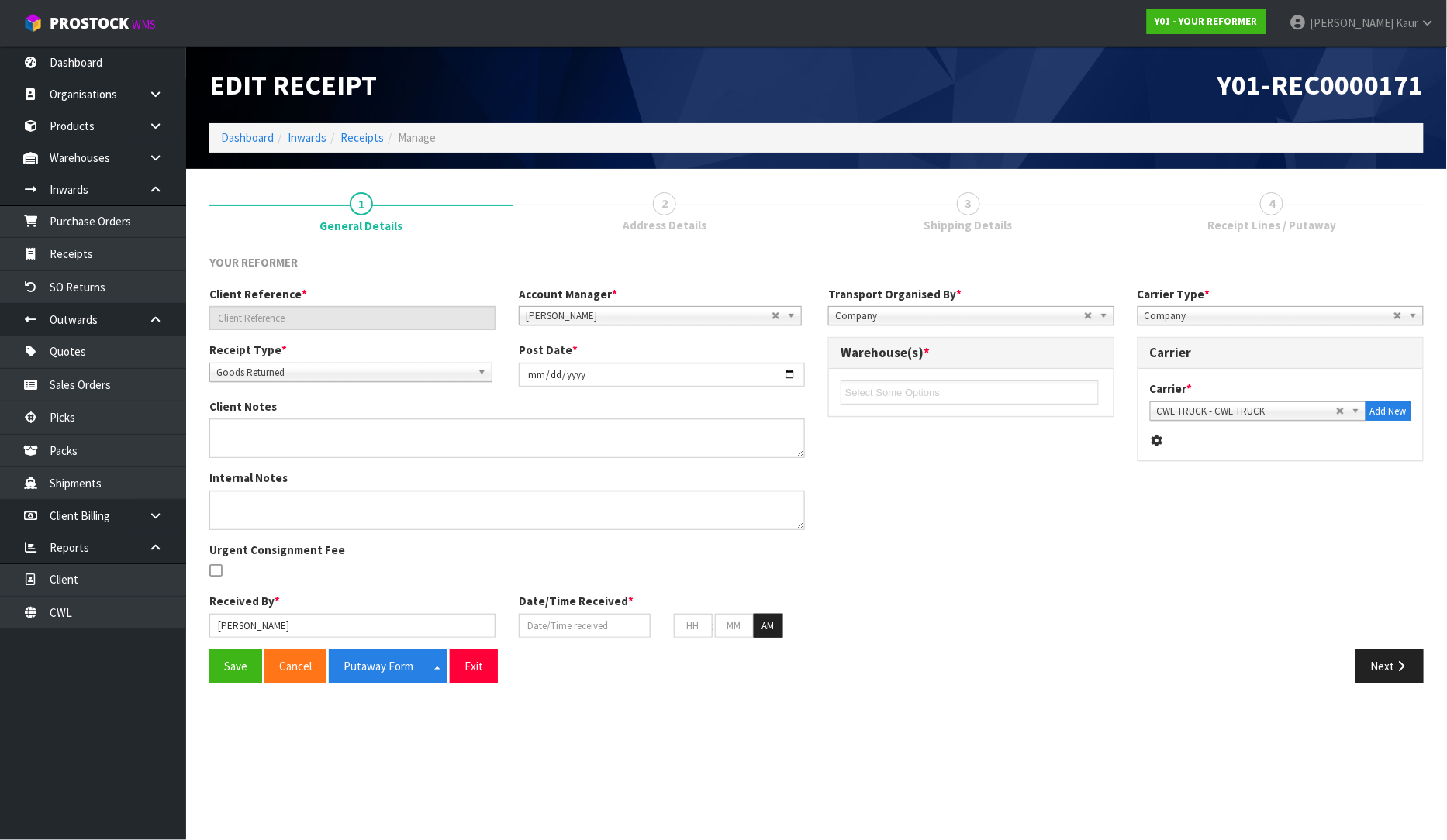
type input "Y01-ORD0000903/2035/CHANA THAN"
type input "[DATE]"
type input "[PERSON_NAME]"
type input "[DATE]"
type input "09"
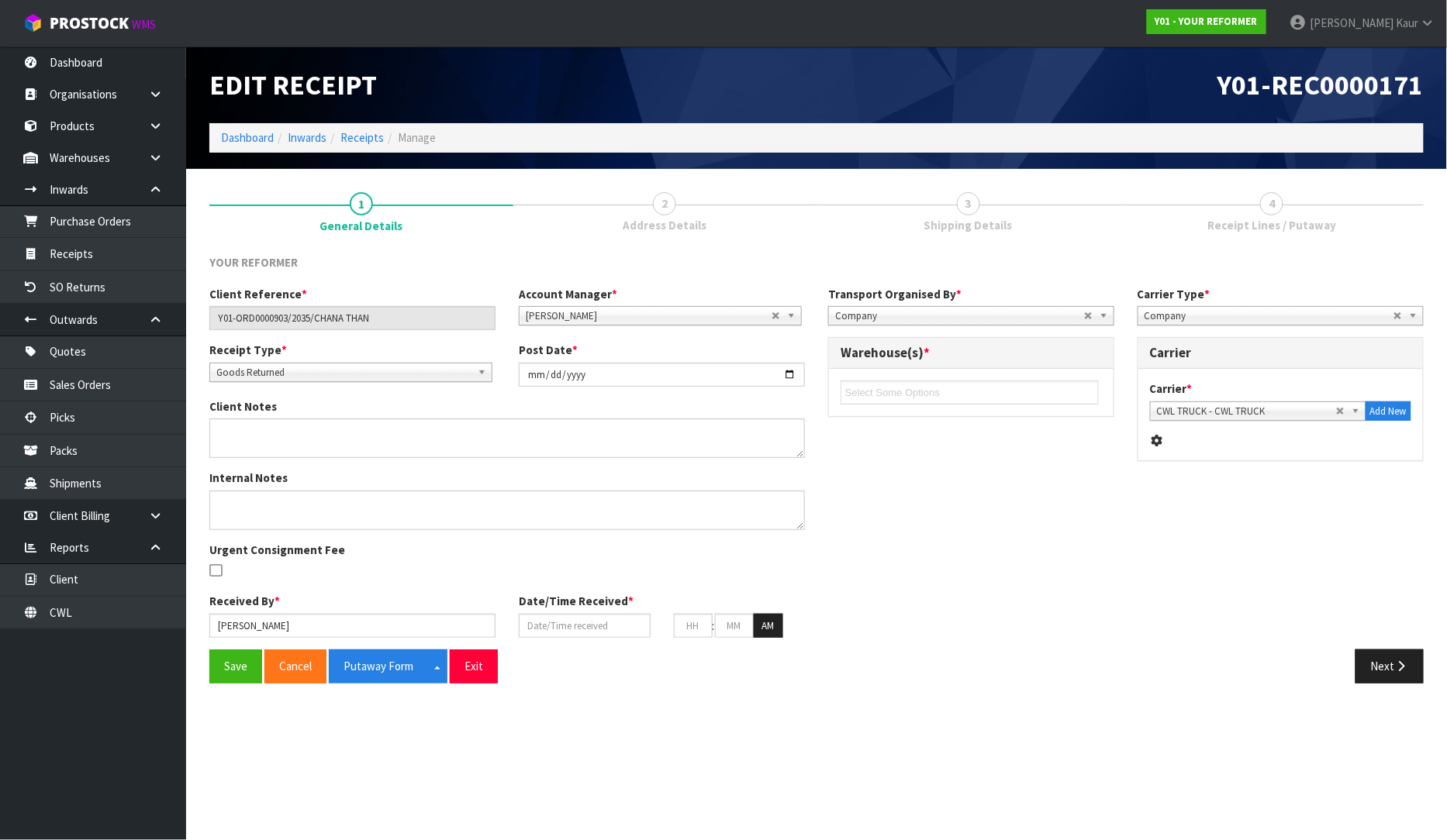
type input "27"
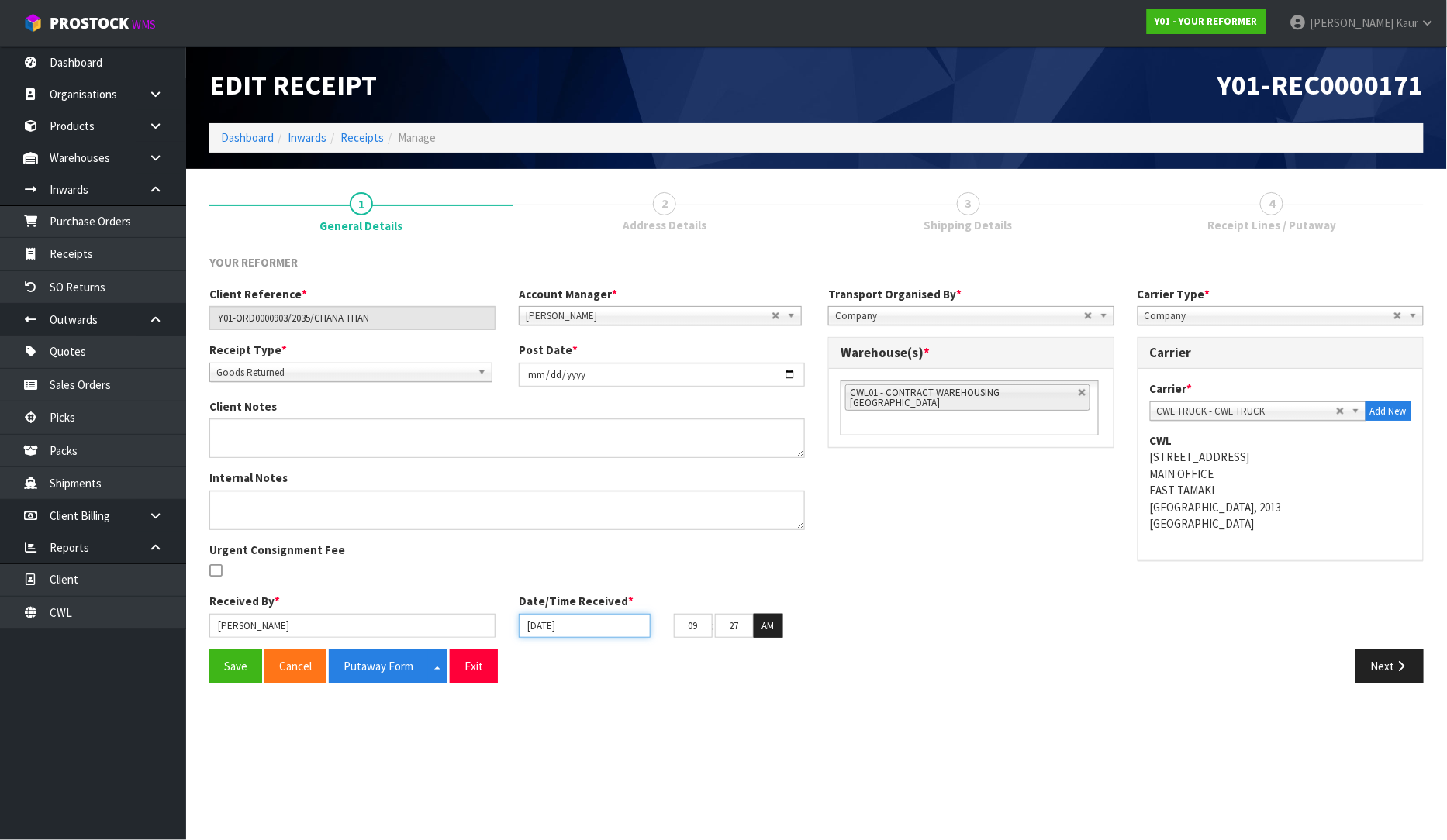
click at [531, 621] on input "[DATE]" at bounding box center [585, 625] width 132 height 24
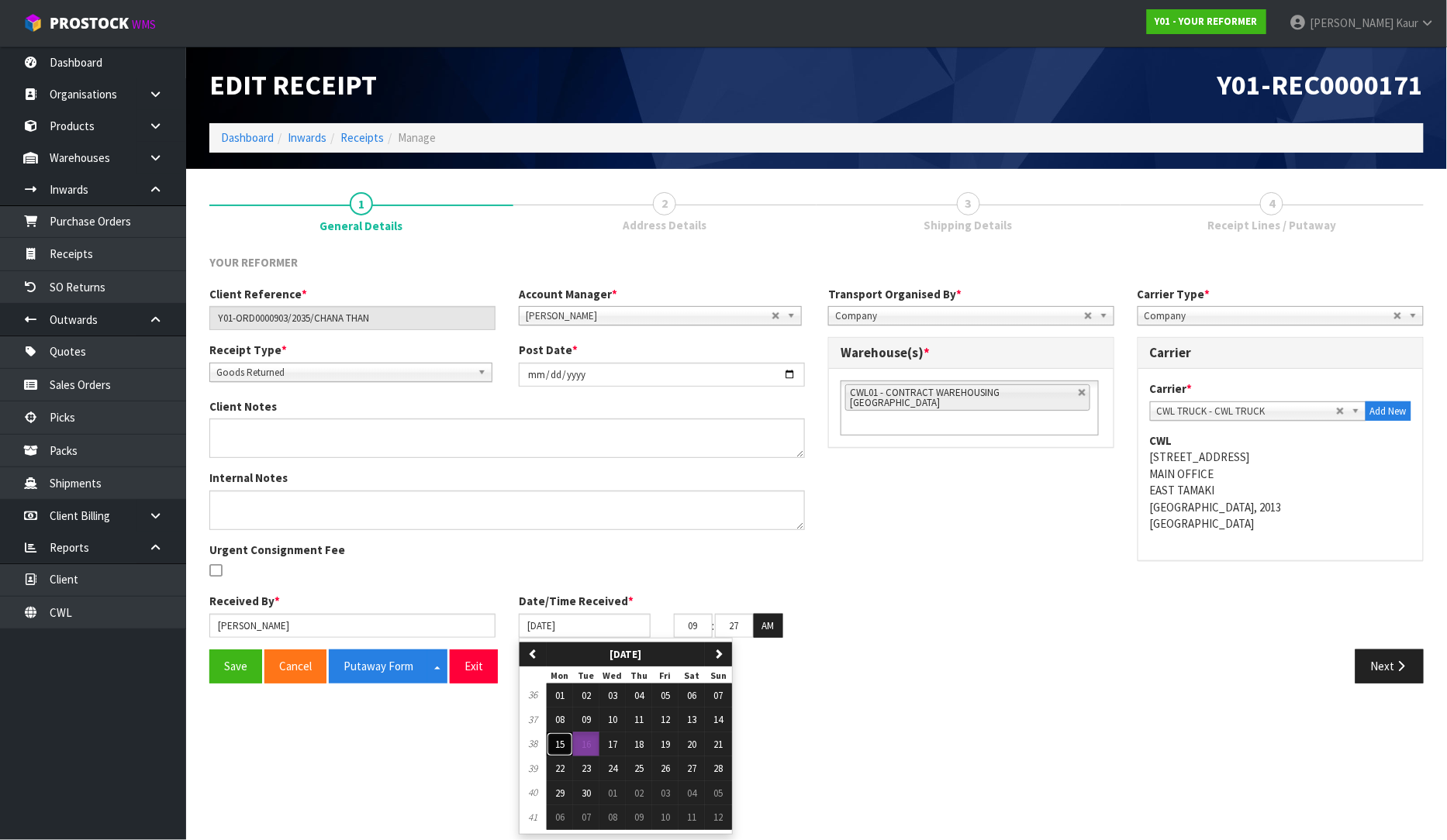
click at [561, 736] on button "15" at bounding box center [559, 744] width 27 height 25
type input "[DATE]"
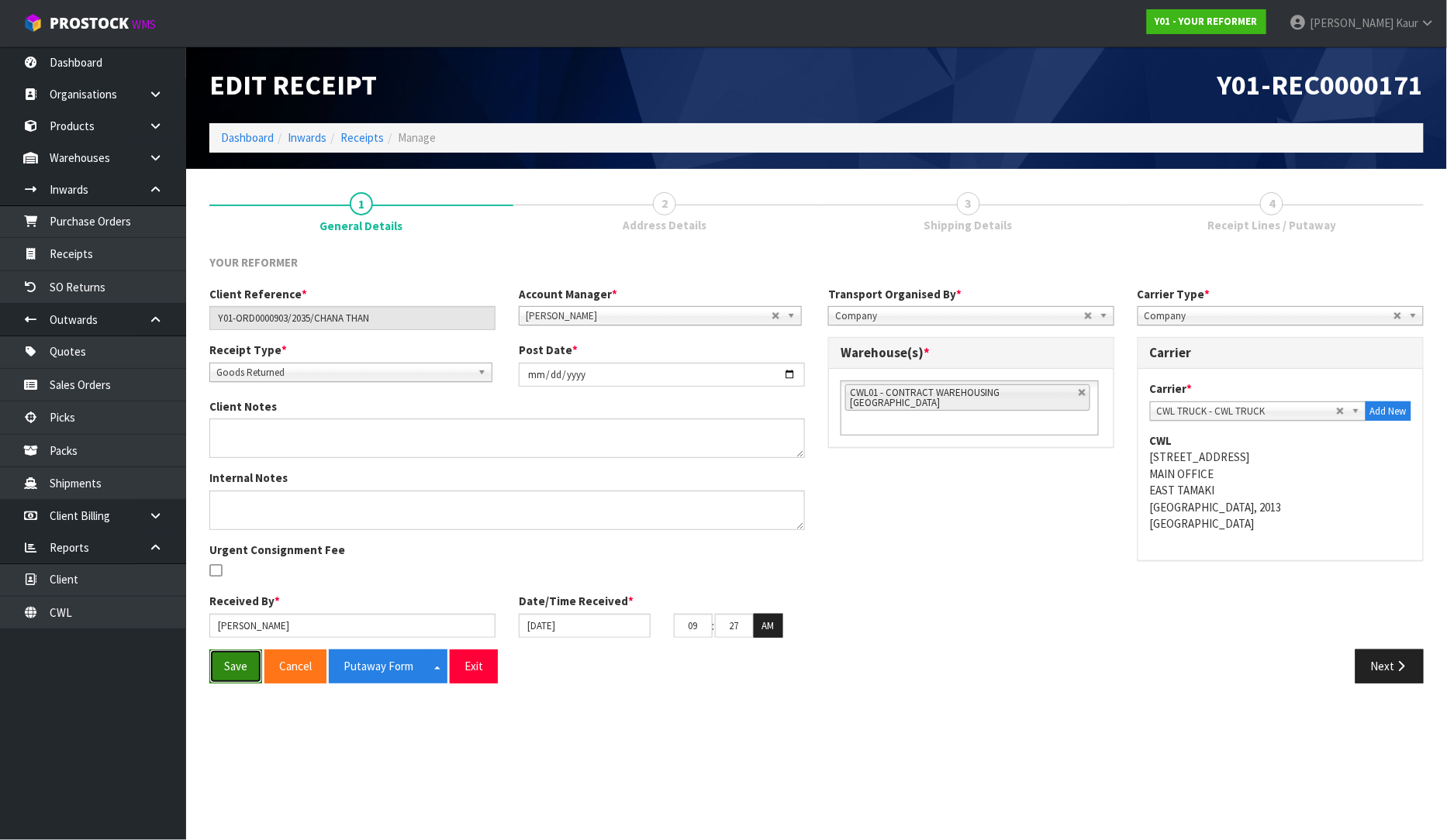
click at [243, 654] on button "Save" at bounding box center [235, 666] width 52 height 34
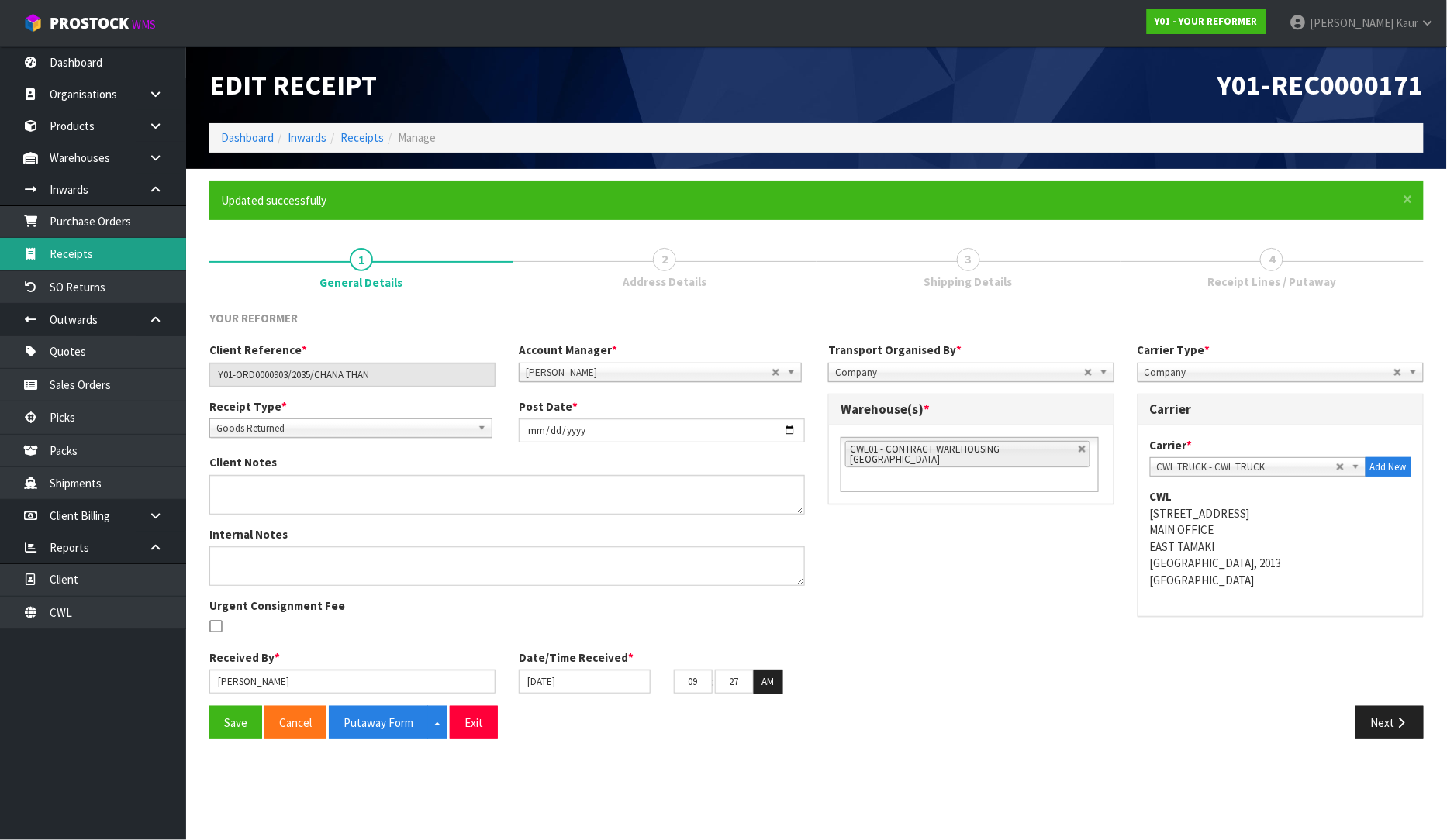
click at [91, 264] on link "Receipts" at bounding box center [93, 253] width 186 height 32
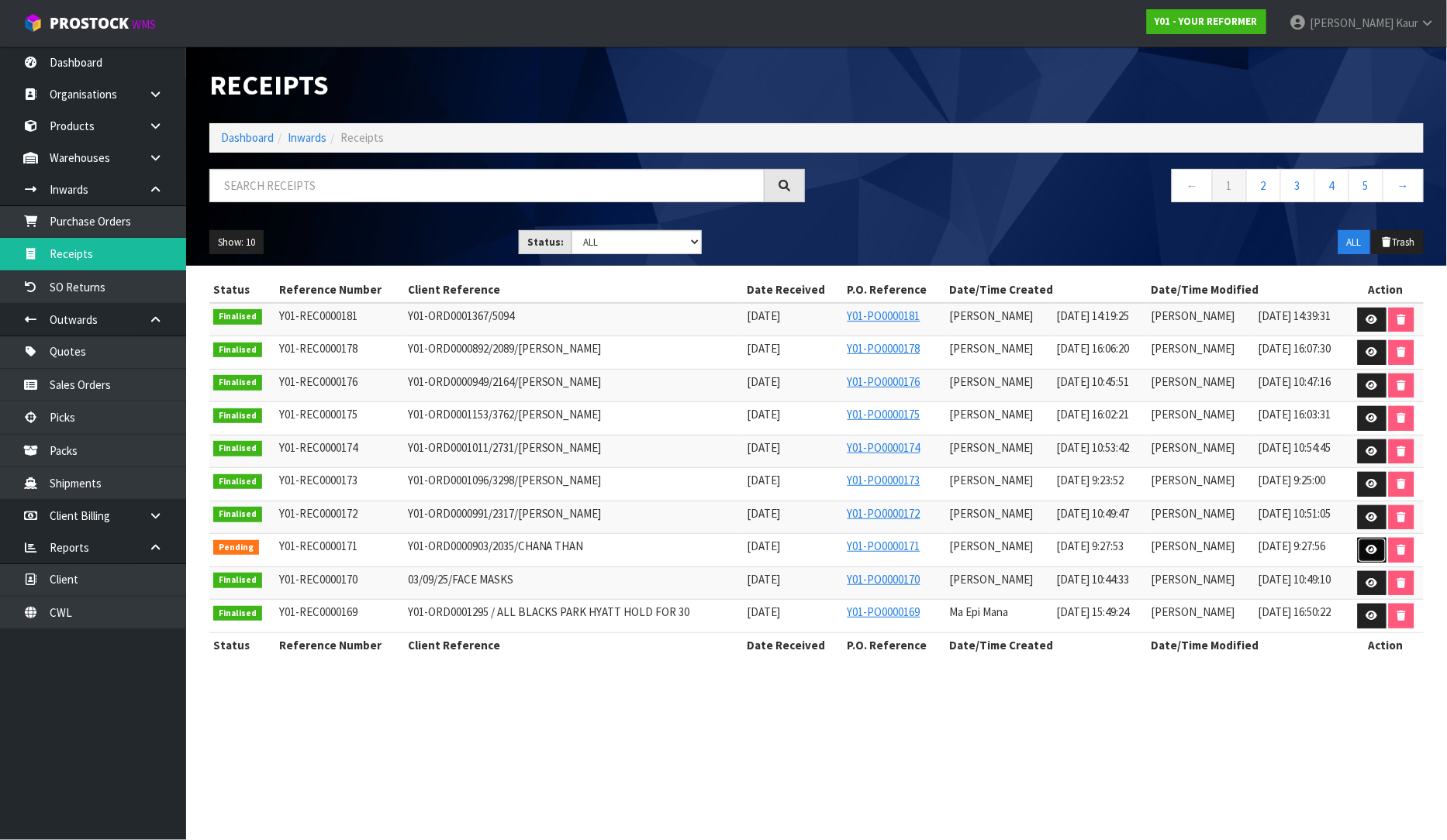
click at [1375, 551] on icon at bounding box center [1372, 550] width 12 height 10
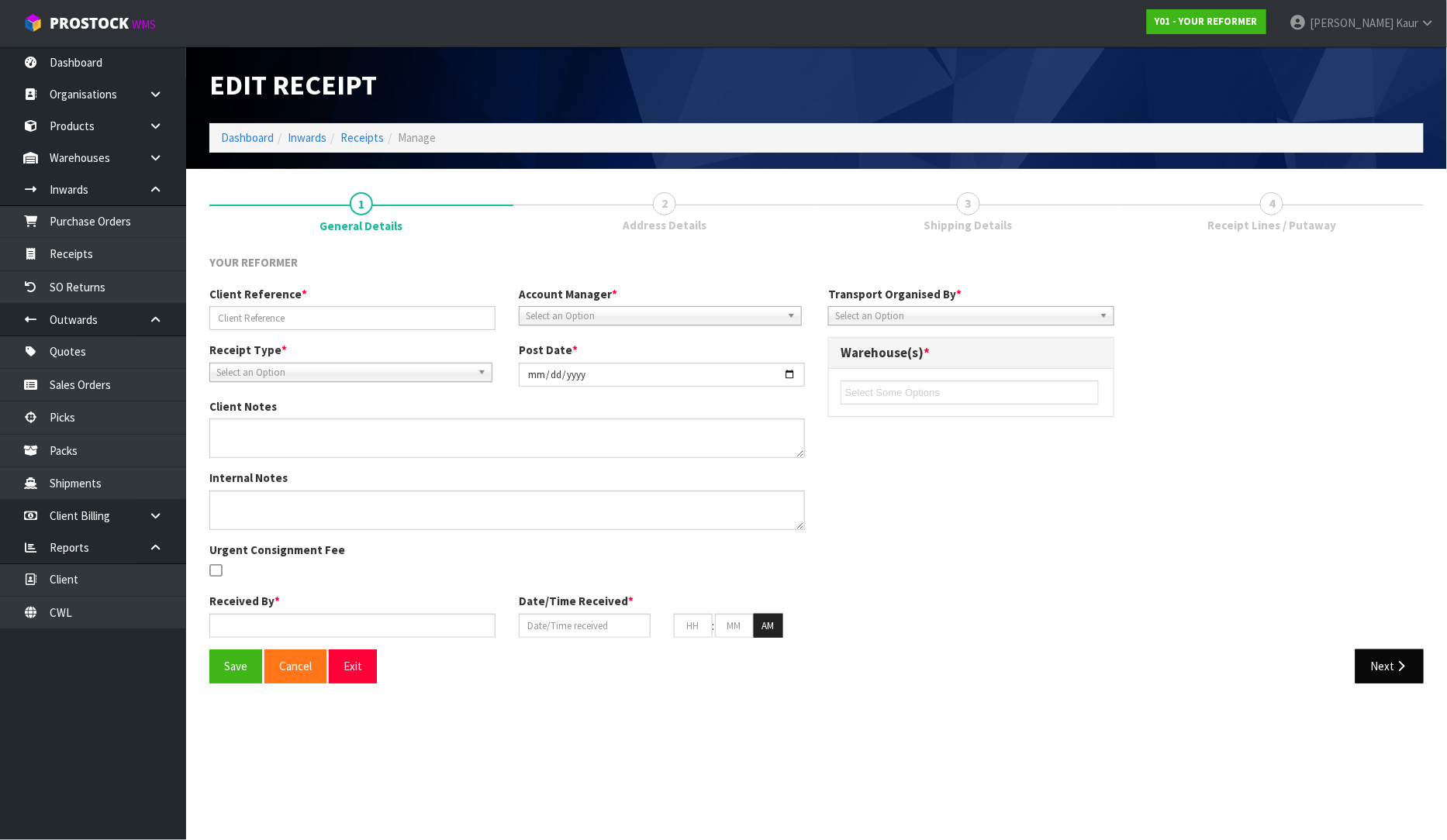
type input "Y01-ORD0000903/2035/CHANA THAN"
type input "[DATE]"
type input "[PERSON_NAME]"
type input "[DATE]"
type input "09"
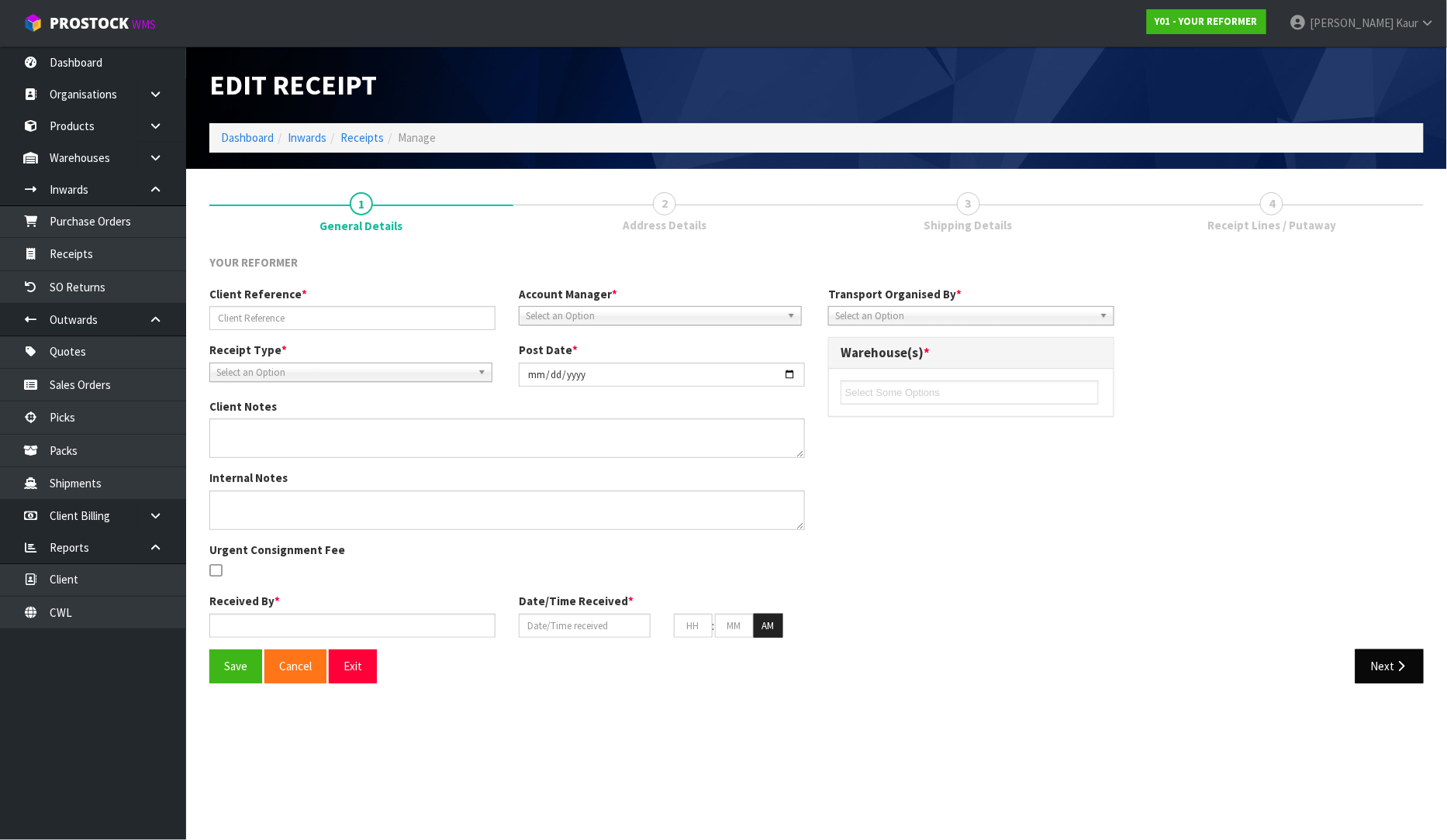
type input "27"
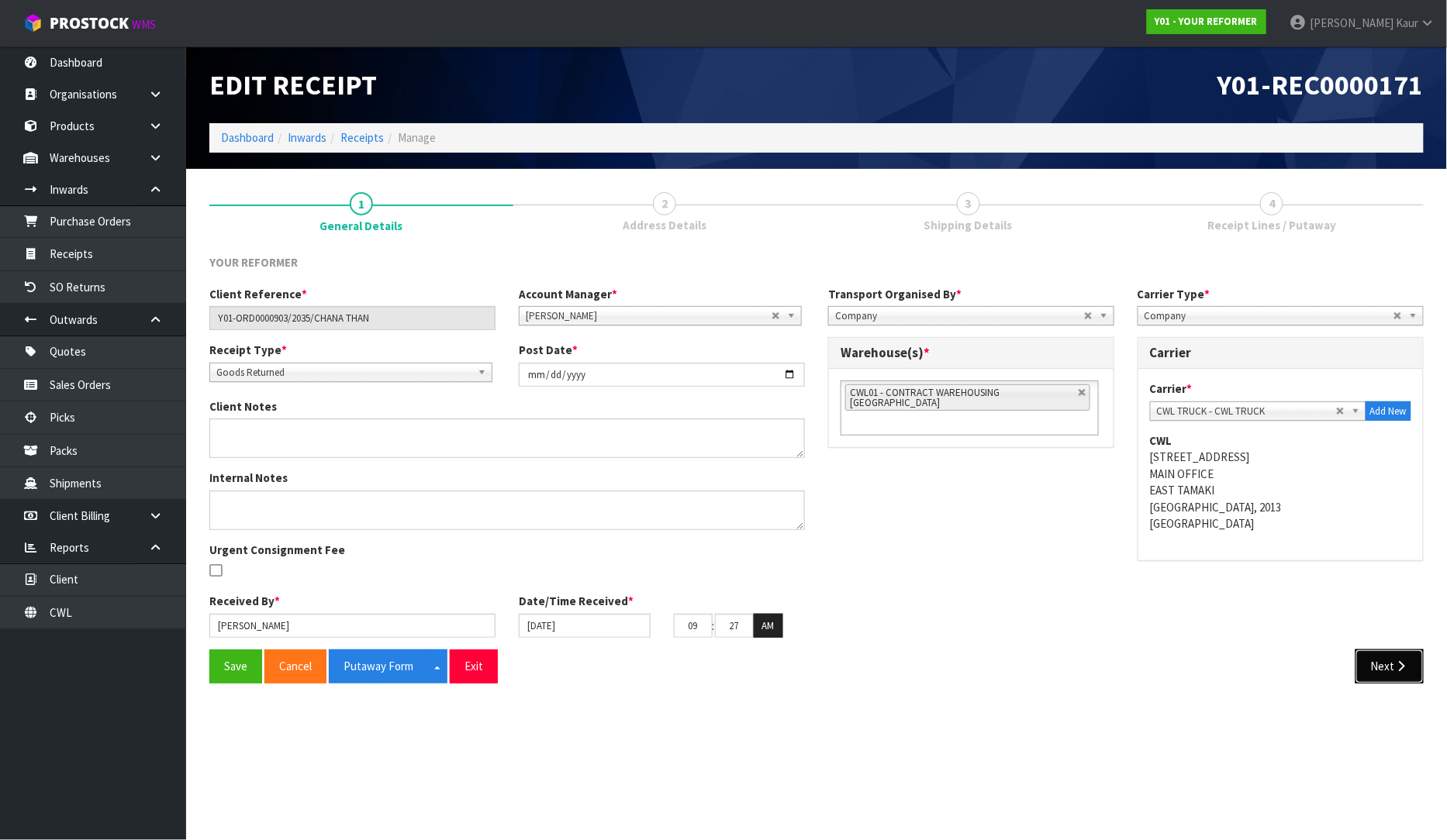
click at [1396, 671] on icon "button" at bounding box center [1401, 666] width 15 height 12
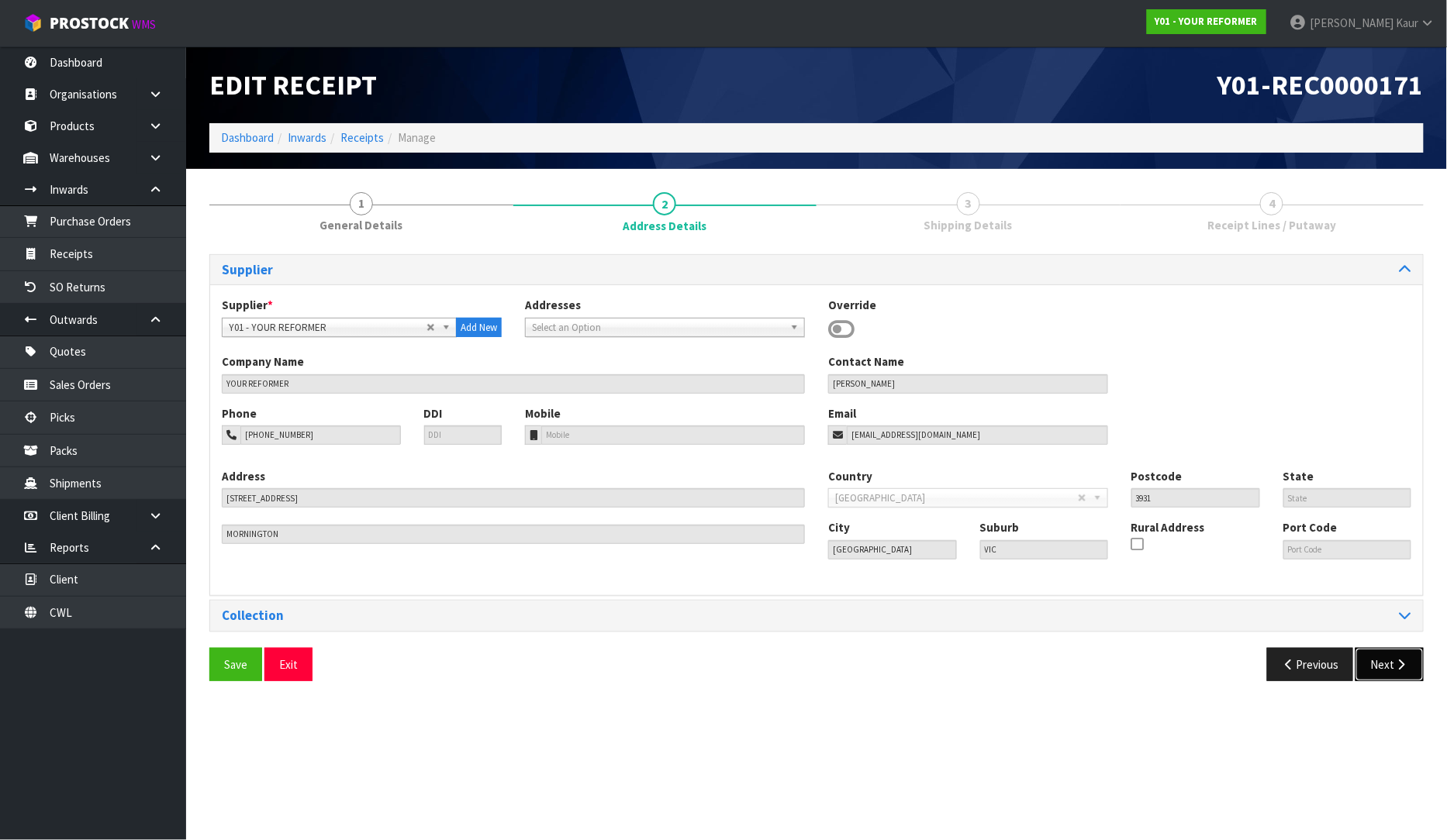
click at [1392, 659] on button "Next" at bounding box center [1389, 665] width 68 height 34
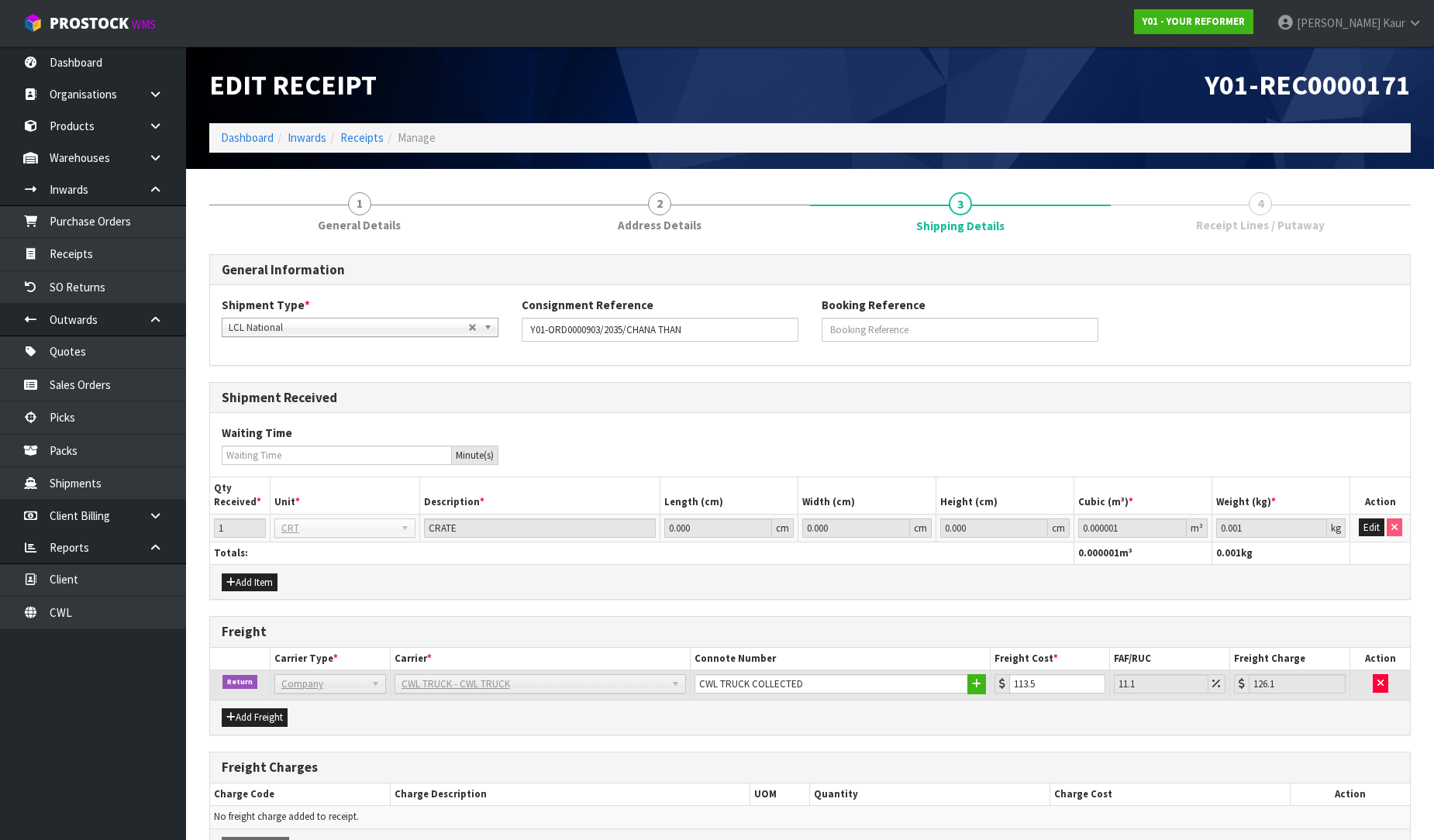
scroll to position [97, 0]
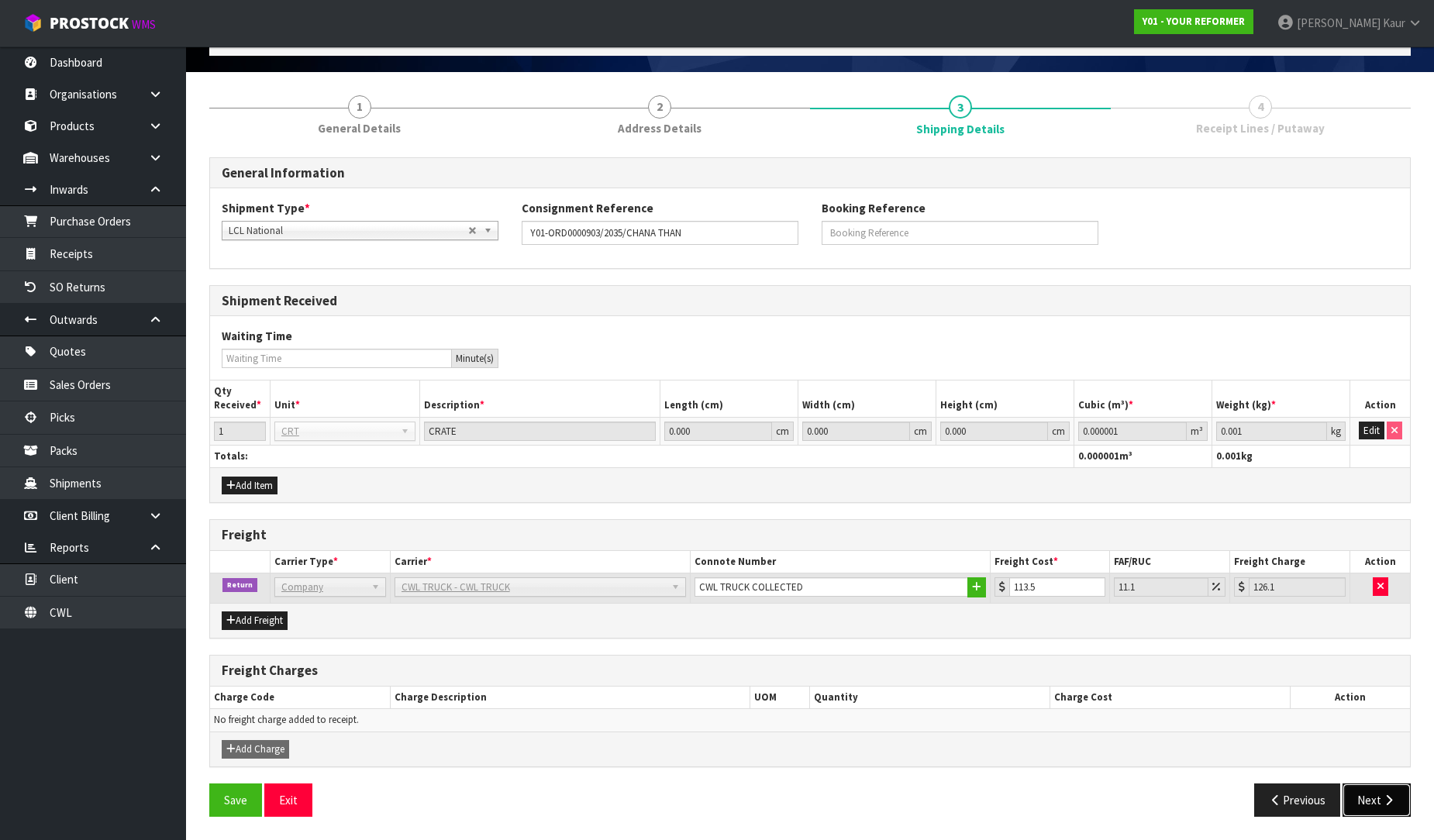
click at [1389, 801] on icon "button" at bounding box center [1389, 801] width 15 height 12
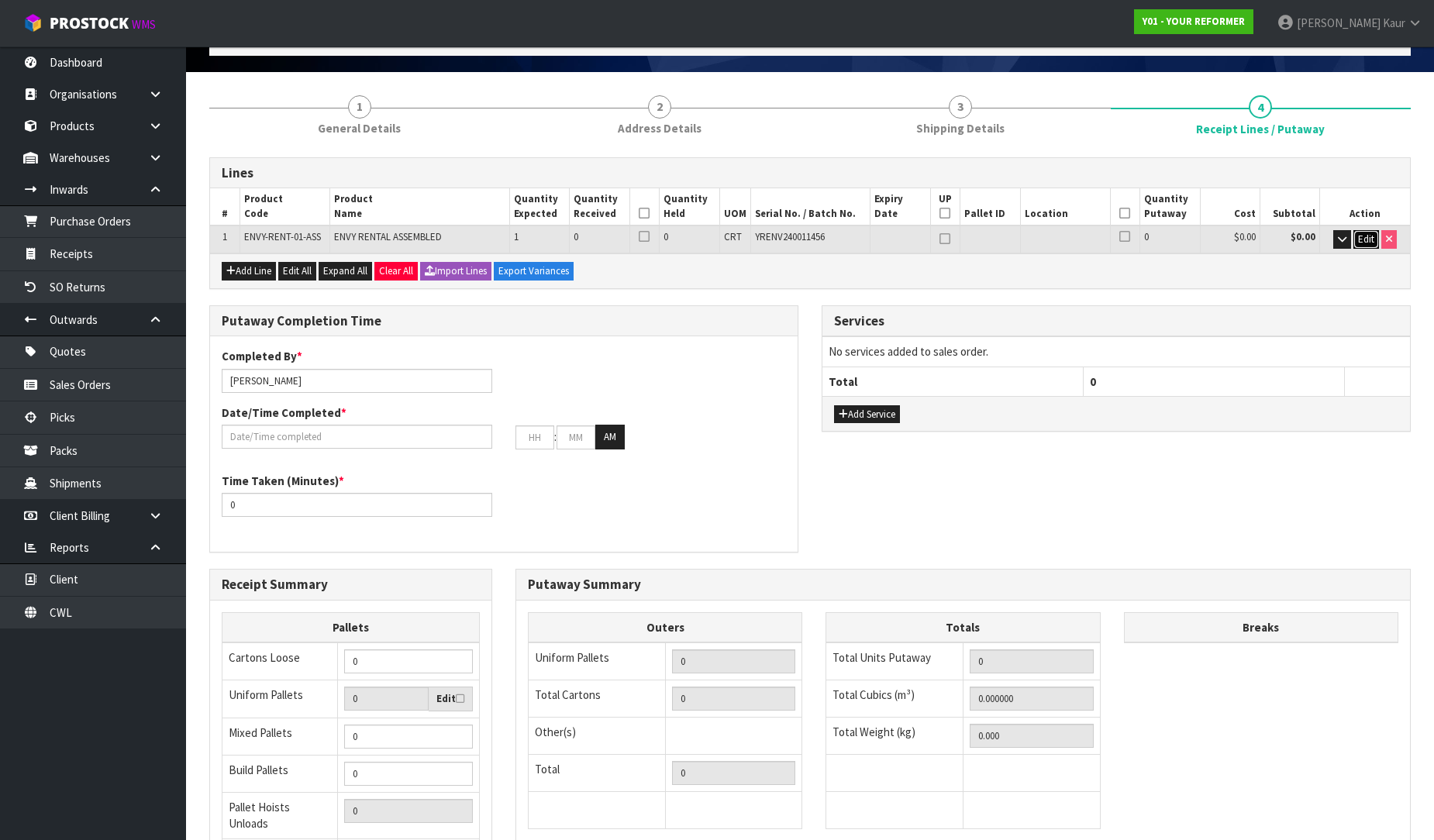
click at [1366, 234] on span "Edit" at bounding box center [1366, 239] width 17 height 13
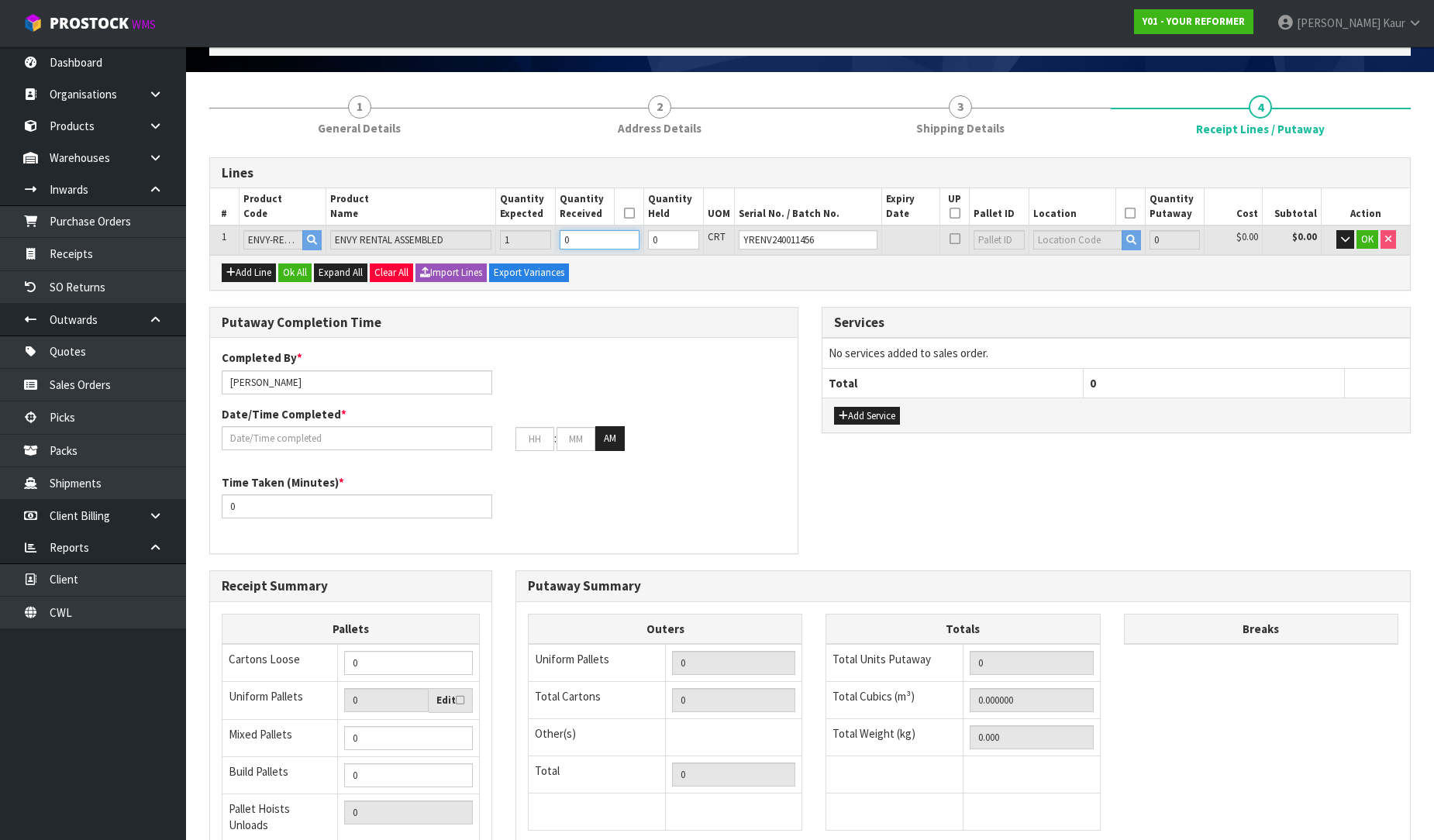
click at [593, 241] on input "0" at bounding box center [599, 240] width 80 height 20
type input "1"
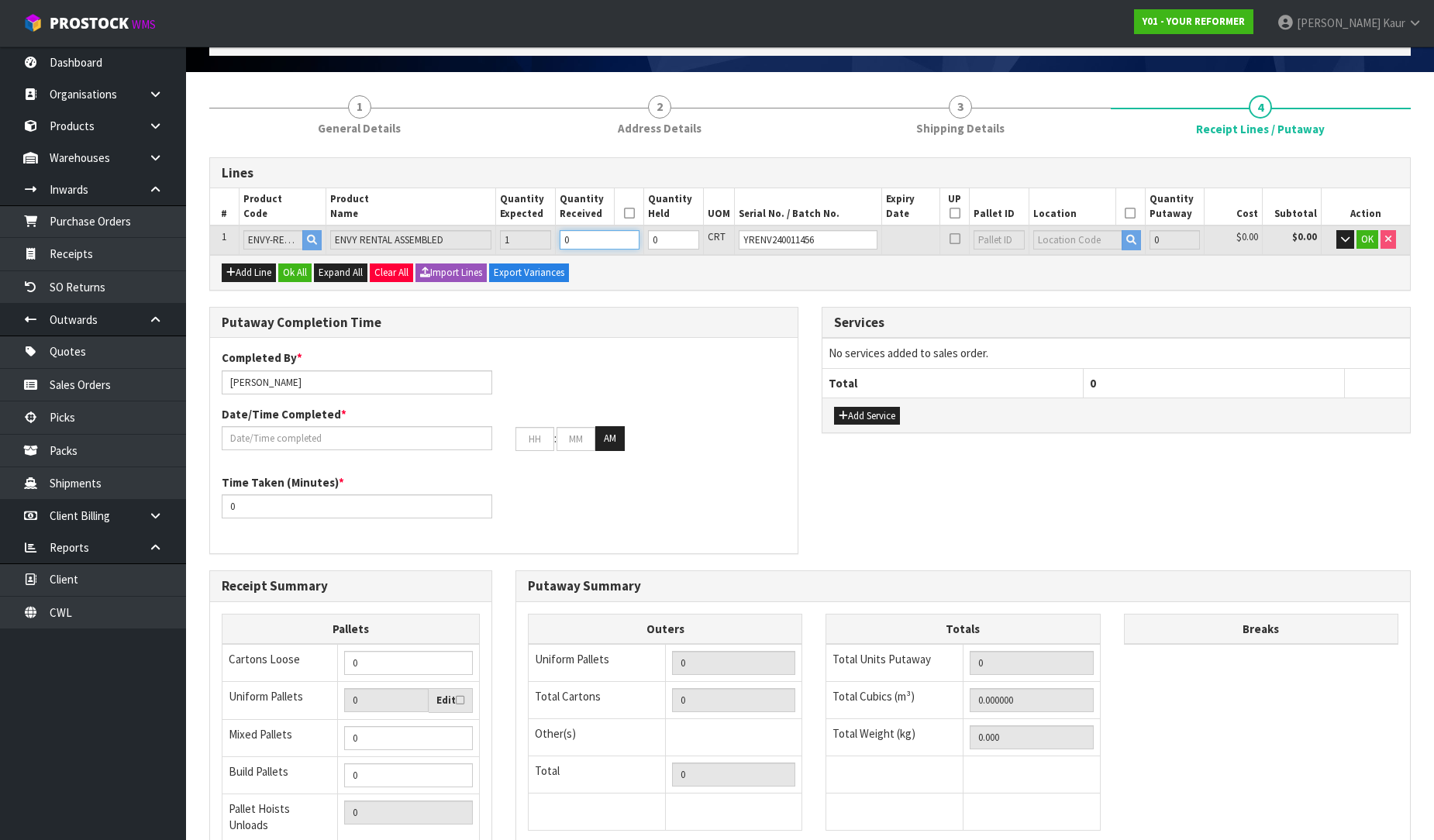
type input "0.825484"
type input "112"
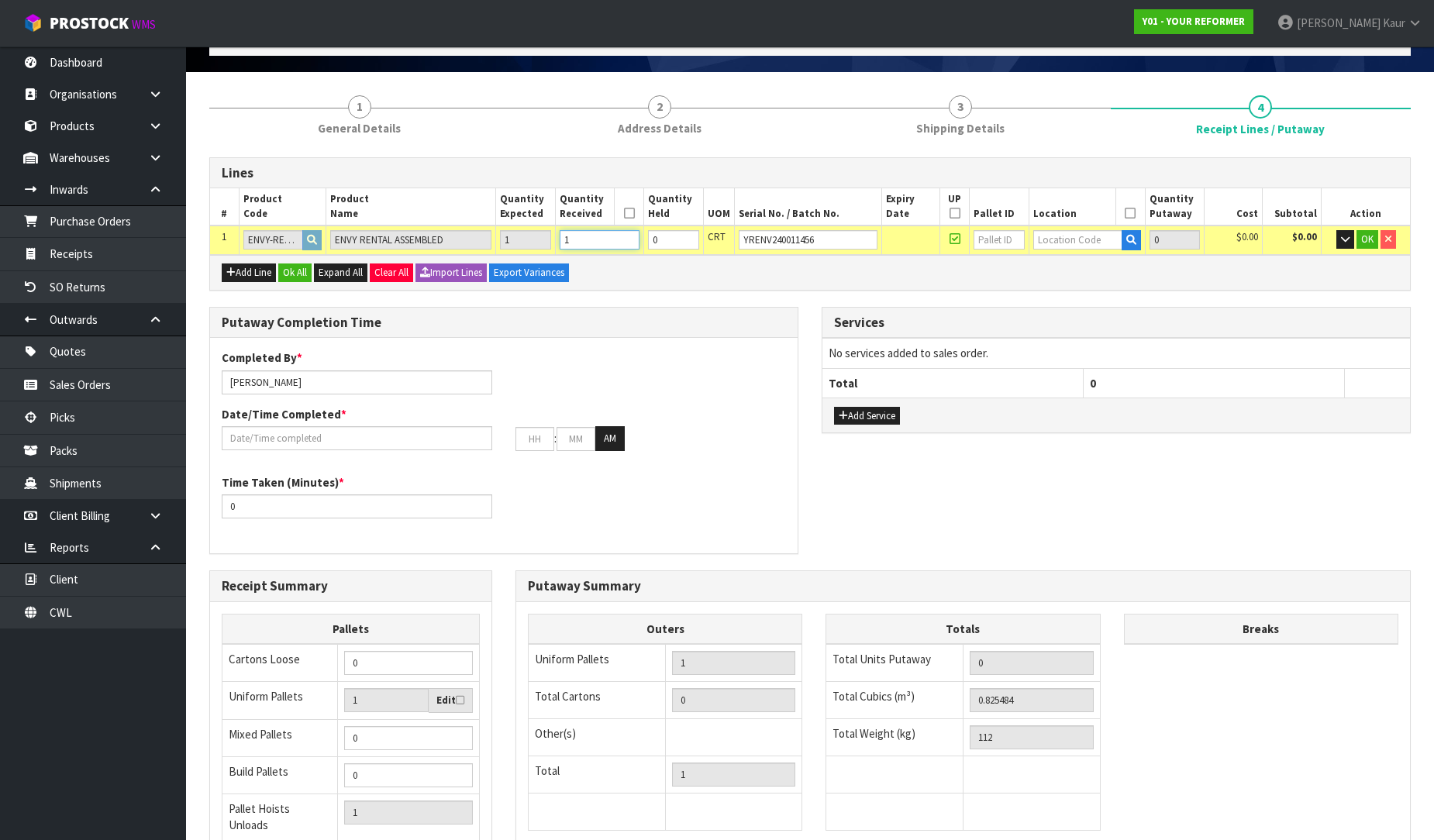
type input "1"
click at [1063, 235] on input "text" at bounding box center [1078, 240] width 89 height 20
type input "54"
click at [1070, 259] on link "54 -01-1-A" at bounding box center [1090, 265] width 122 height 21
type input "1"
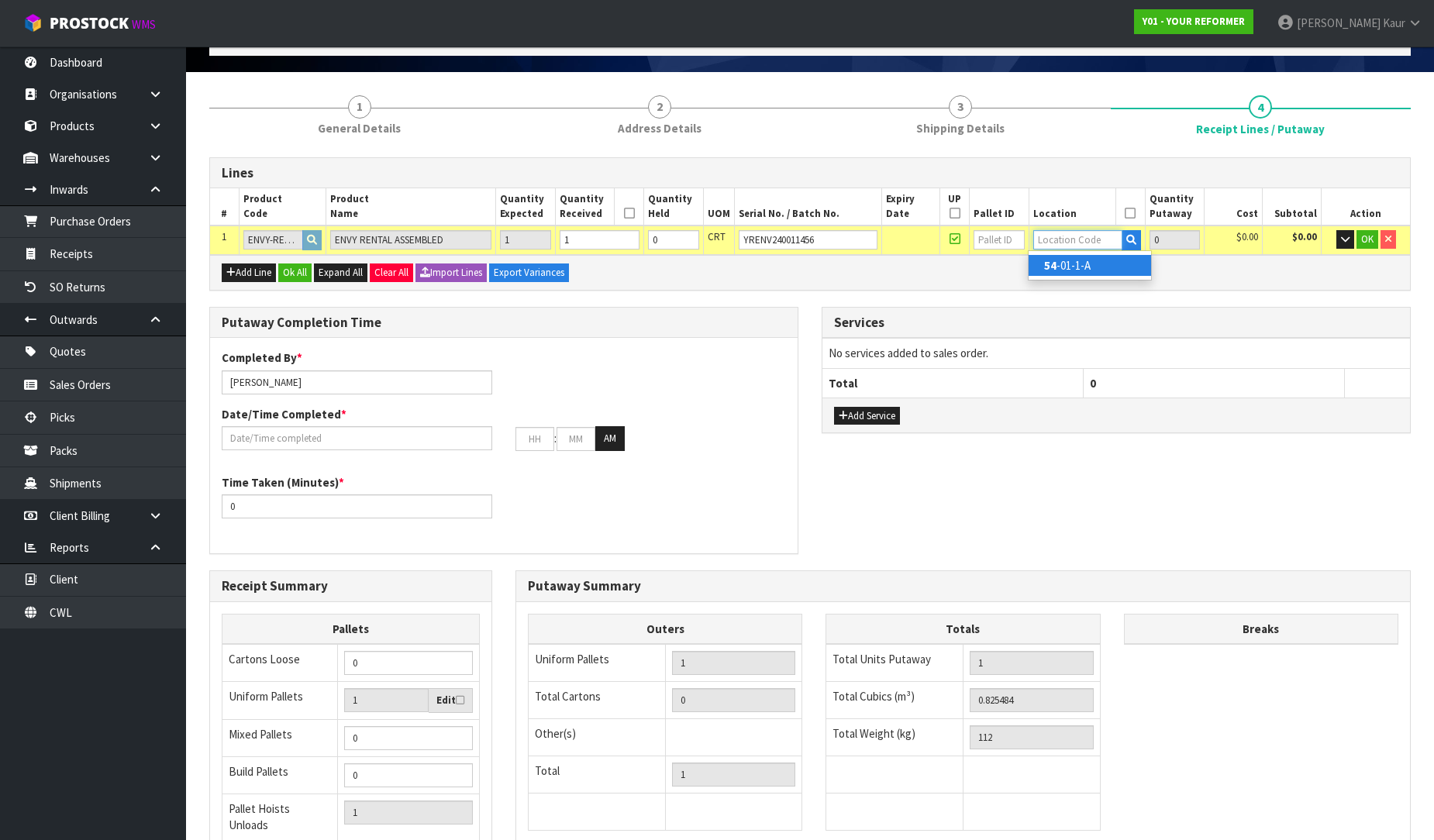
type input "54-01-1-A"
type input "1"
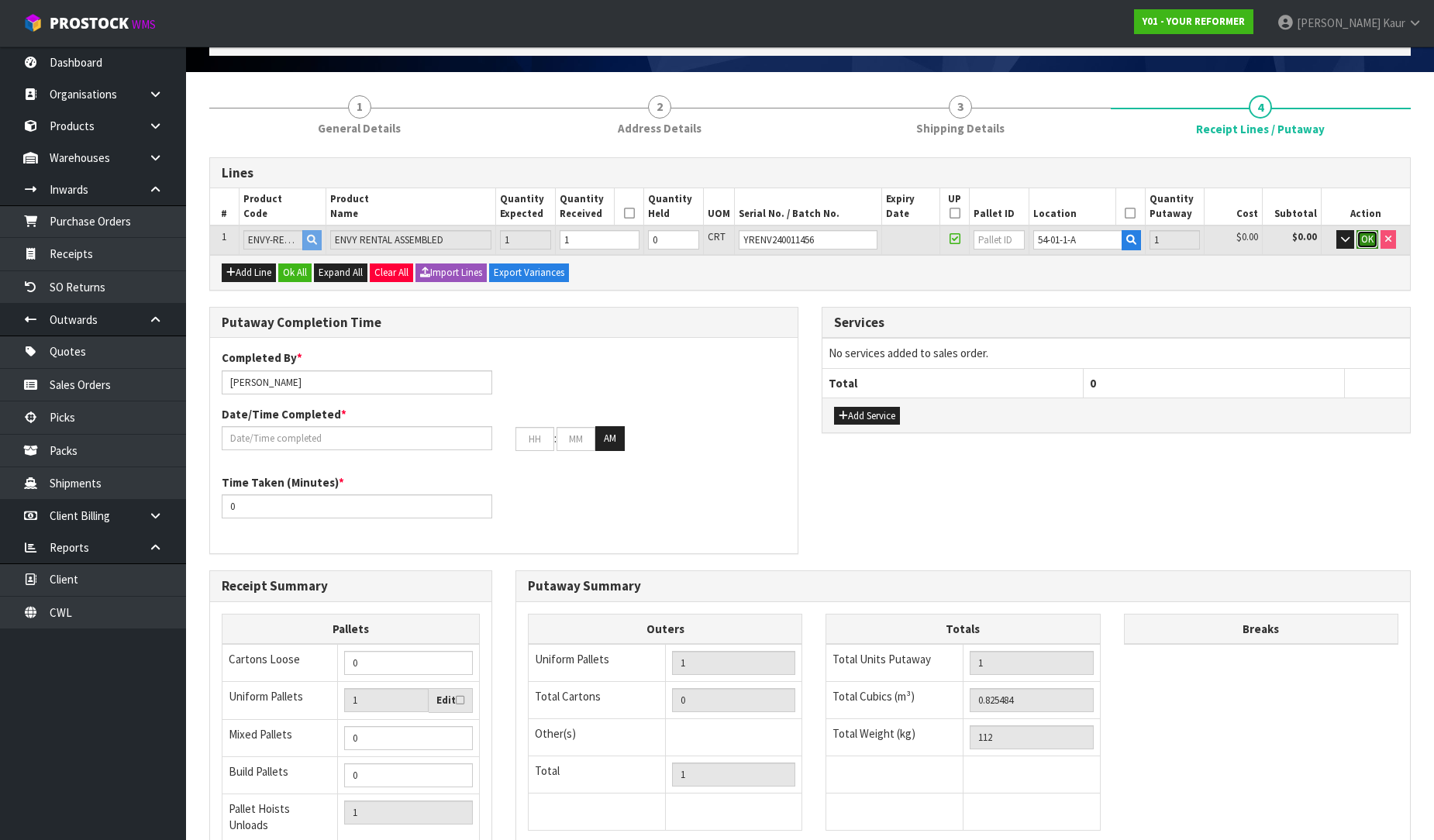
click at [1364, 235] on span "OK" at bounding box center [1367, 239] width 13 height 13
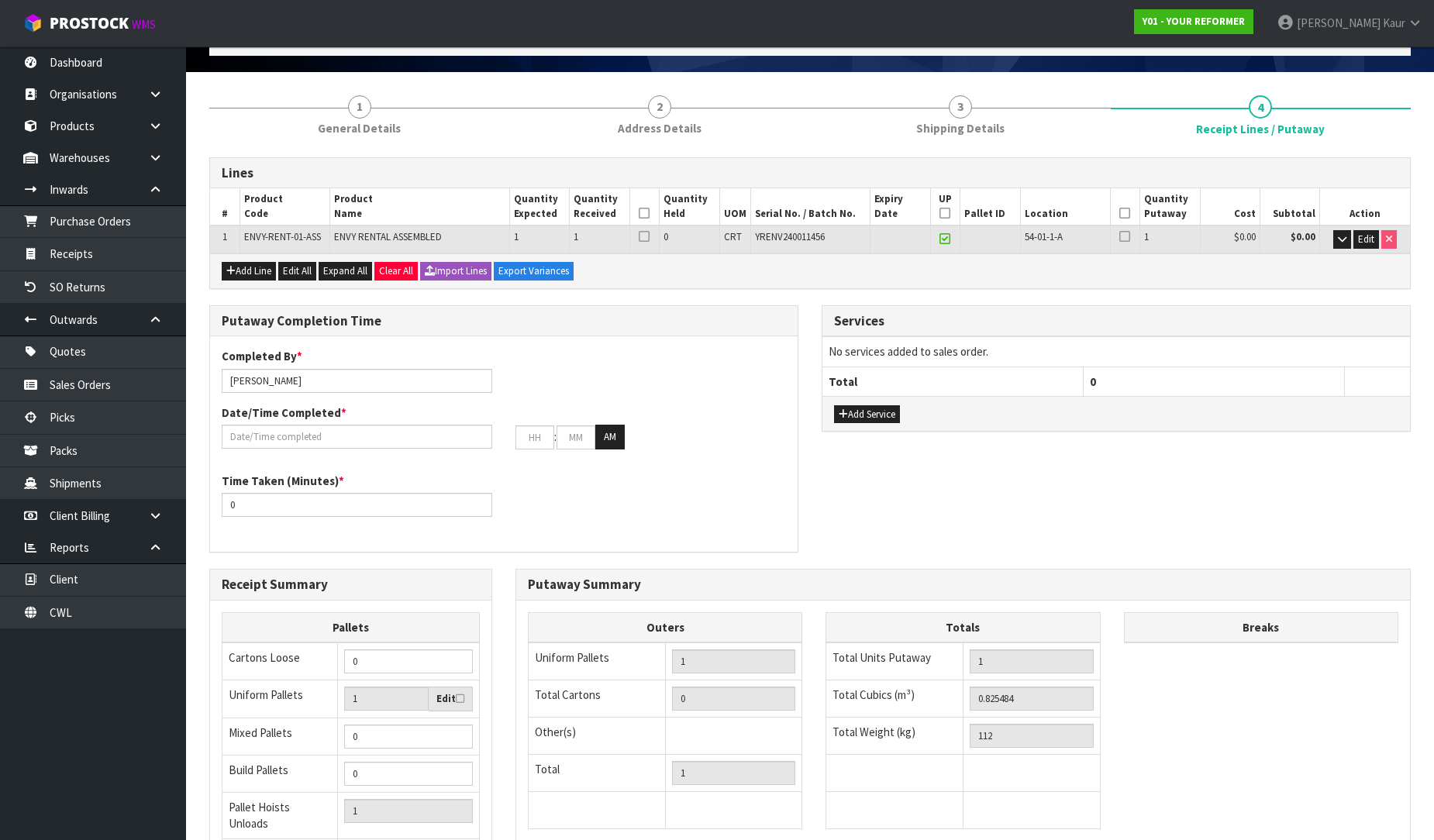
click at [646, 213] on icon at bounding box center [644, 213] width 11 height 1
click at [1128, 214] on icon at bounding box center [1124, 213] width 11 height 1
click at [400, 384] on input "[PERSON_NAME]" at bounding box center [357, 381] width 270 height 24
click at [295, 382] on input "Prabhneet KaurRUSSELL" at bounding box center [357, 381] width 270 height 24
type input "RUSSELL"
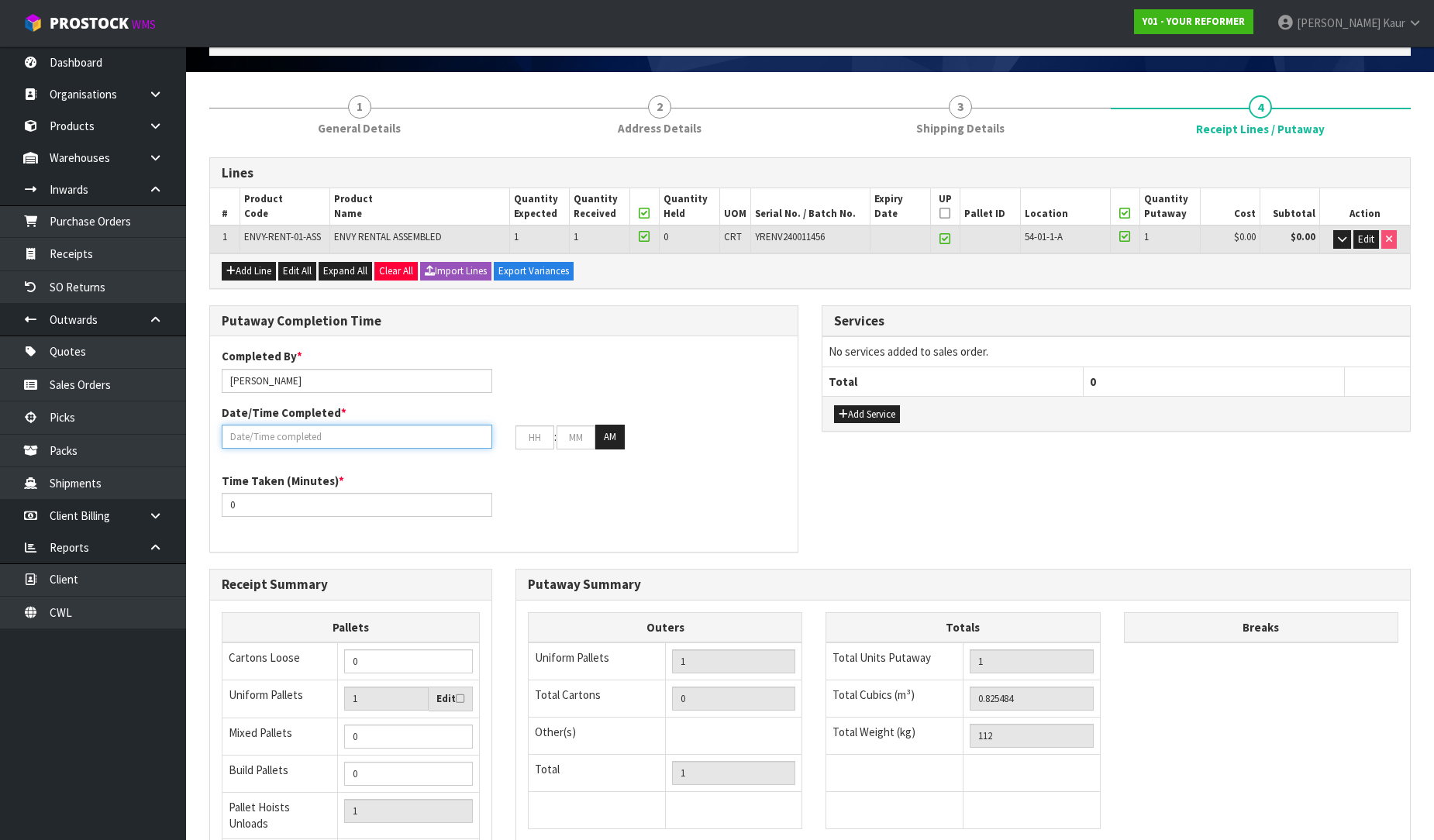
click at [292, 436] on input "text" at bounding box center [357, 437] width 270 height 24
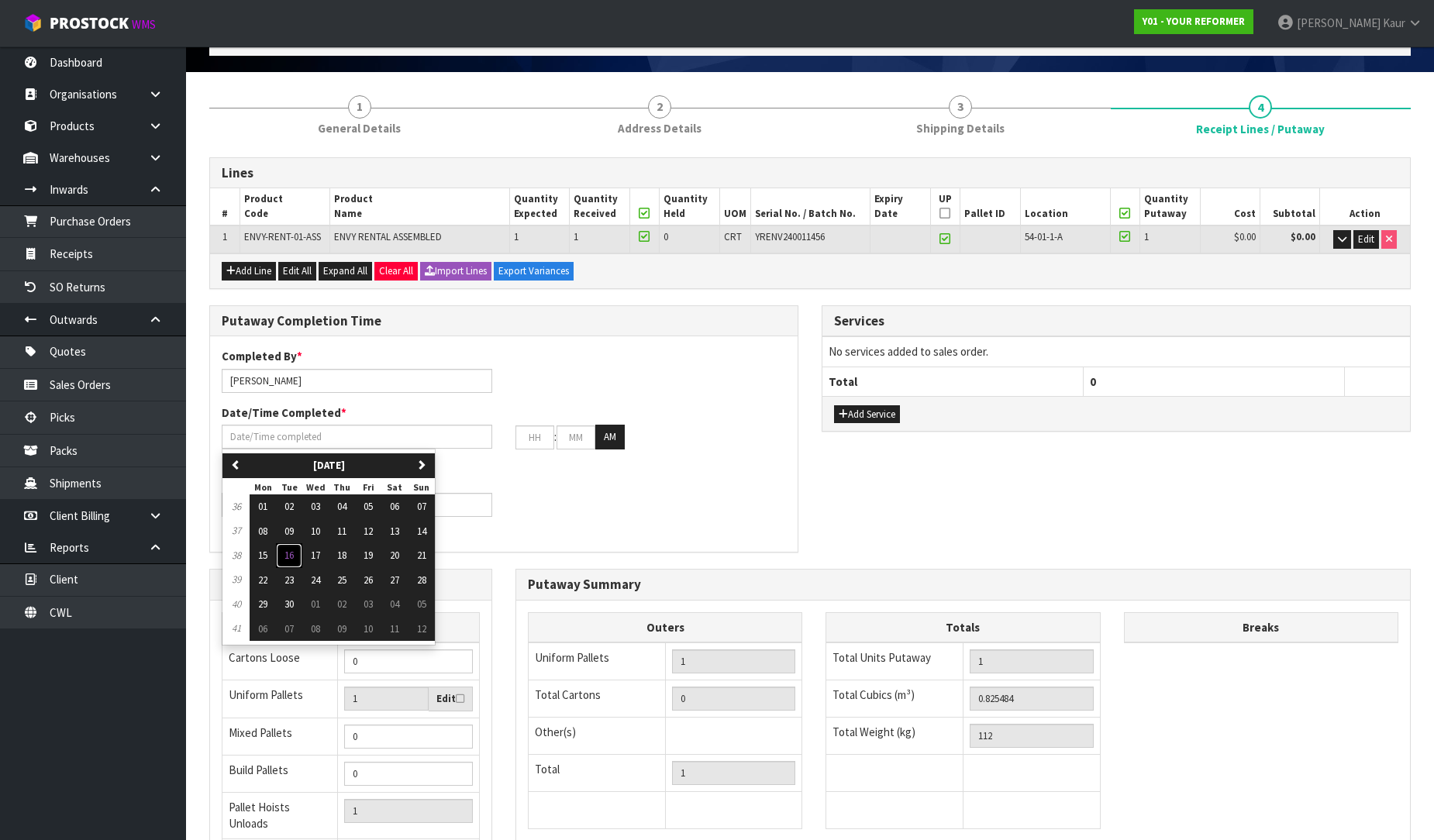
click at [280, 552] on button "16" at bounding box center [289, 555] width 27 height 25
type input "[DATE]"
type input "12"
type input "00"
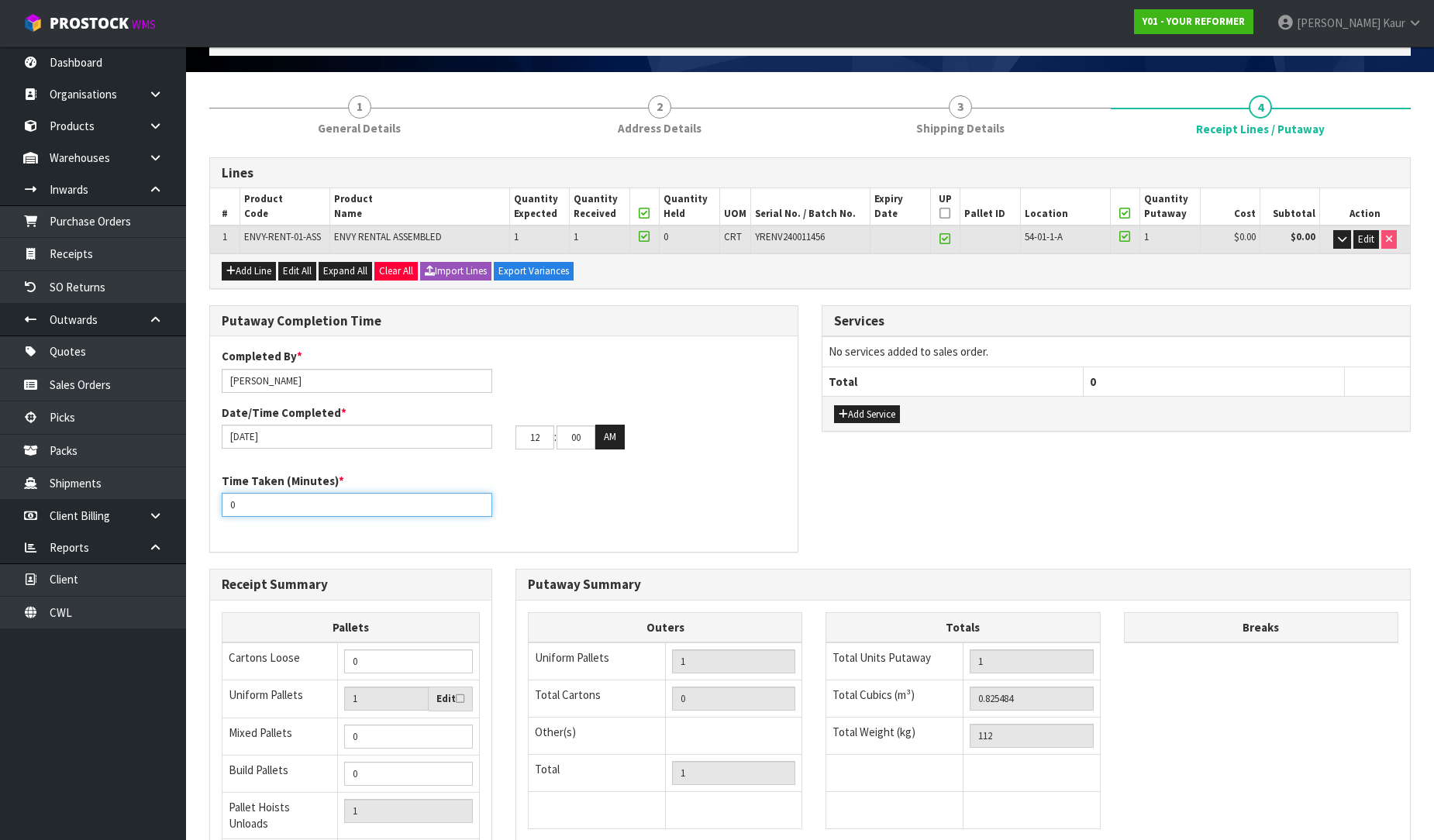
drag, startPoint x: 265, startPoint y: 504, endPoint x: 204, endPoint y: 504, distance: 61.0
click at [204, 504] on div "Putaway Completion Time Completed By * RUSSELL Date/Time Completed * 16/09/2025…" at bounding box center [503, 437] width 612 height 263
type input "15"
drag, startPoint x: 538, startPoint y: 434, endPoint x: 524, endPoint y: 427, distance: 15.7
click at [525, 428] on input "12" at bounding box center [535, 437] width 38 height 24
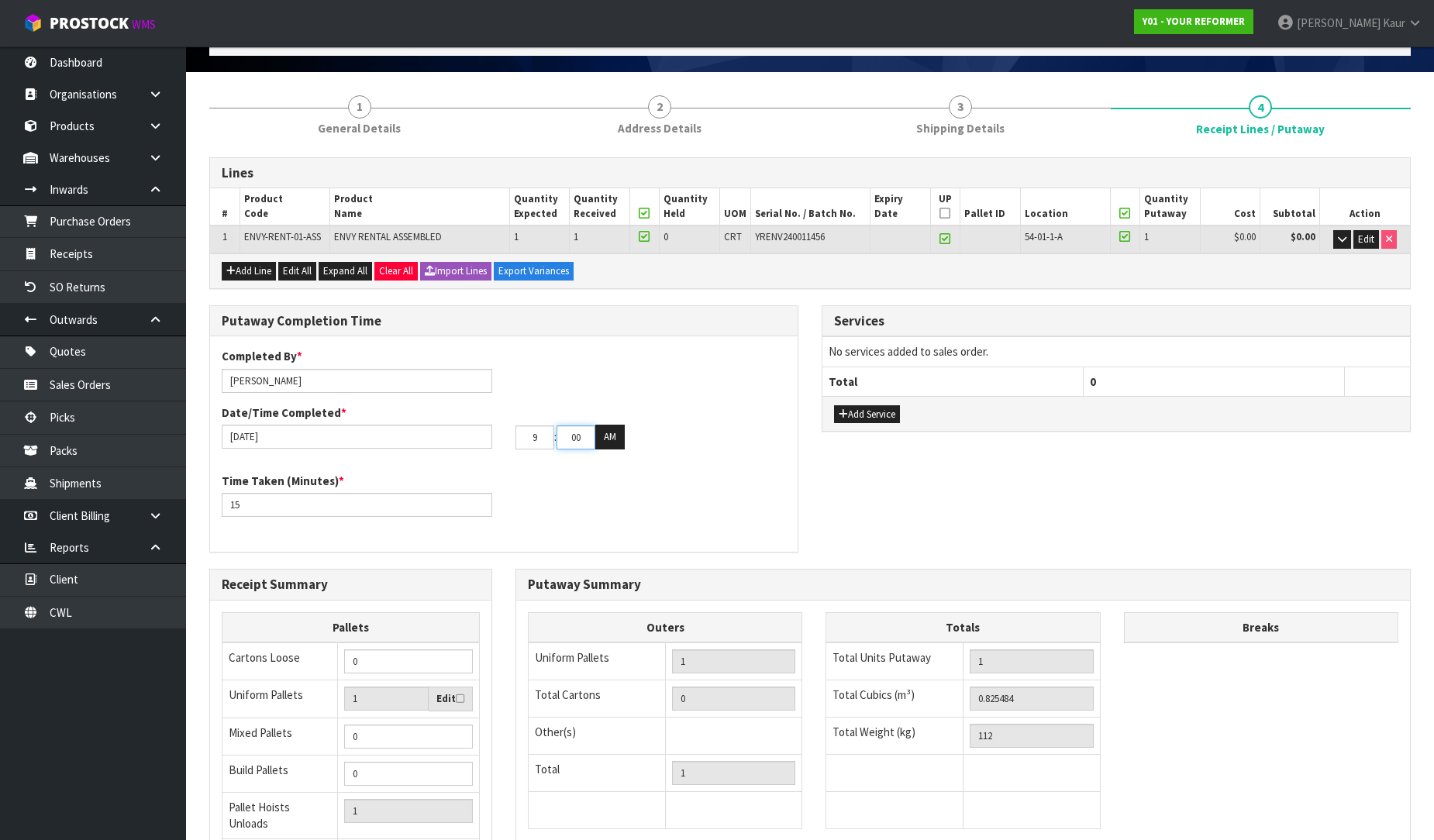
type input "09"
drag, startPoint x: 572, startPoint y: 436, endPoint x: 558, endPoint y: 436, distance: 14.0
click at [558, 436] on input "00" at bounding box center [575, 437] width 38 height 24
type input "30"
click at [591, 472] on div "Time Taken (Minutes) * 15" at bounding box center [504, 500] width 588 height 56
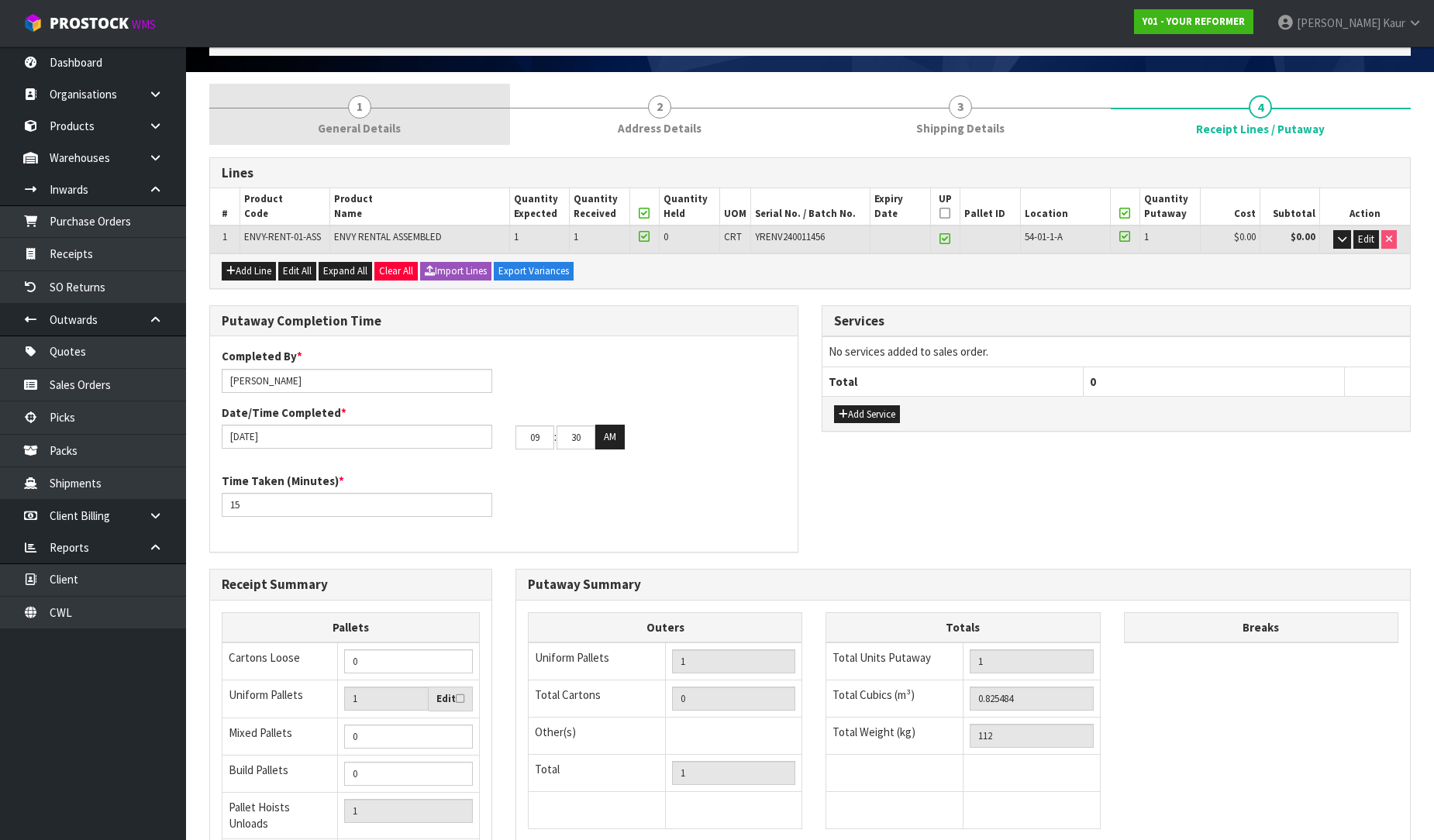
click at [358, 106] on span "1" at bounding box center [360, 107] width 24 height 24
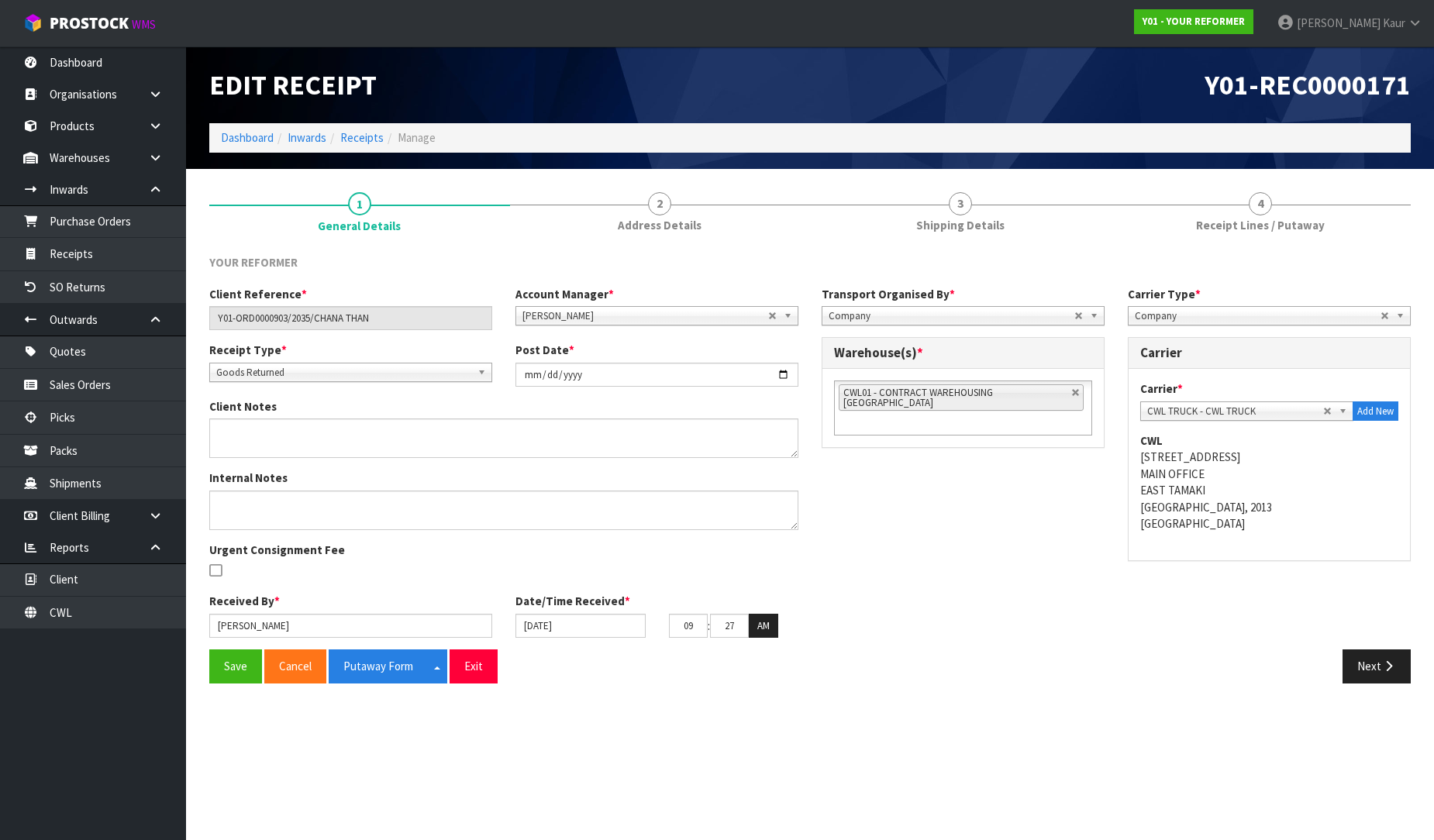
scroll to position [0, 0]
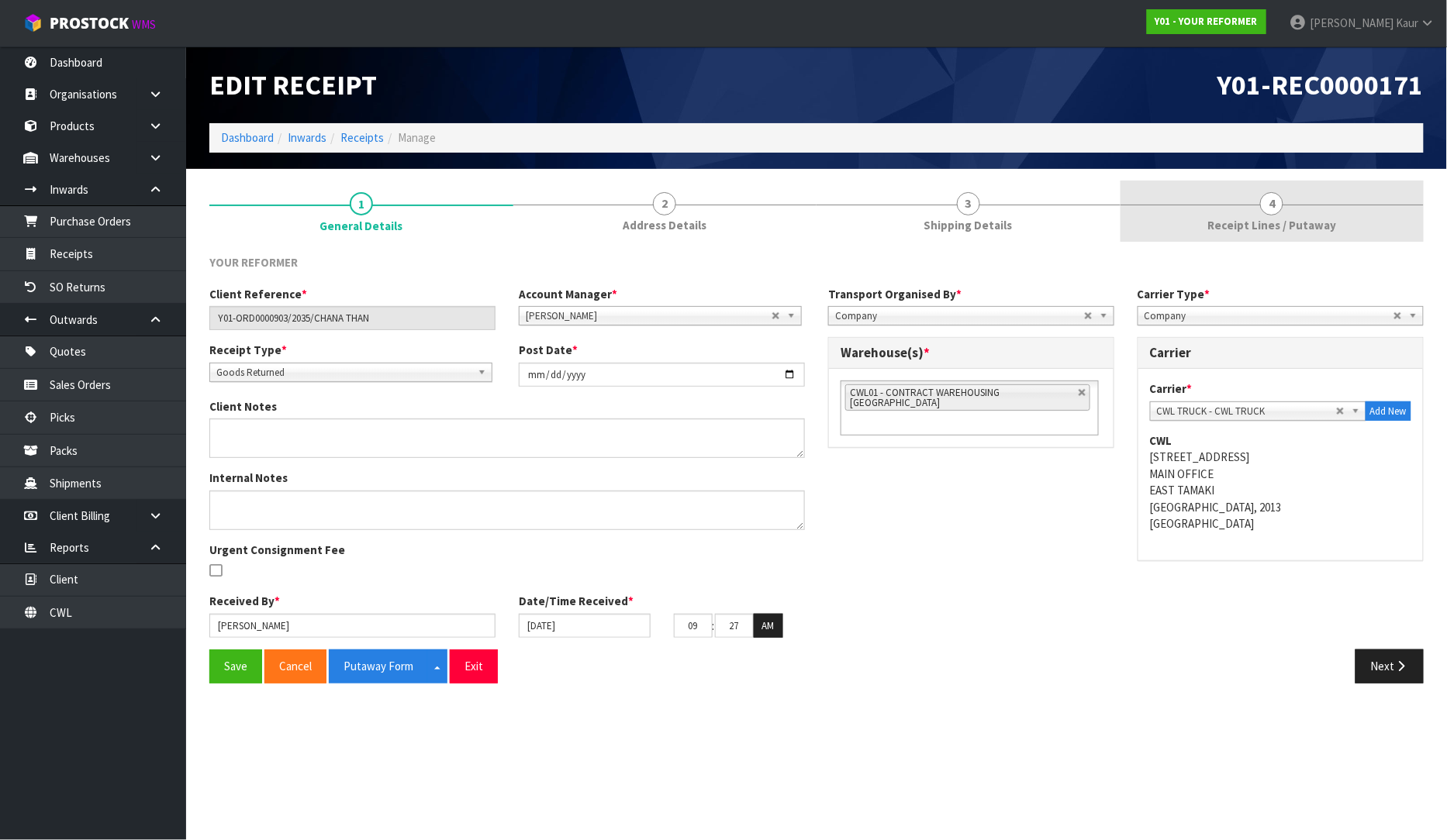
click at [1291, 211] on link "4 Receipt Lines / Putaway" at bounding box center [1272, 211] width 304 height 61
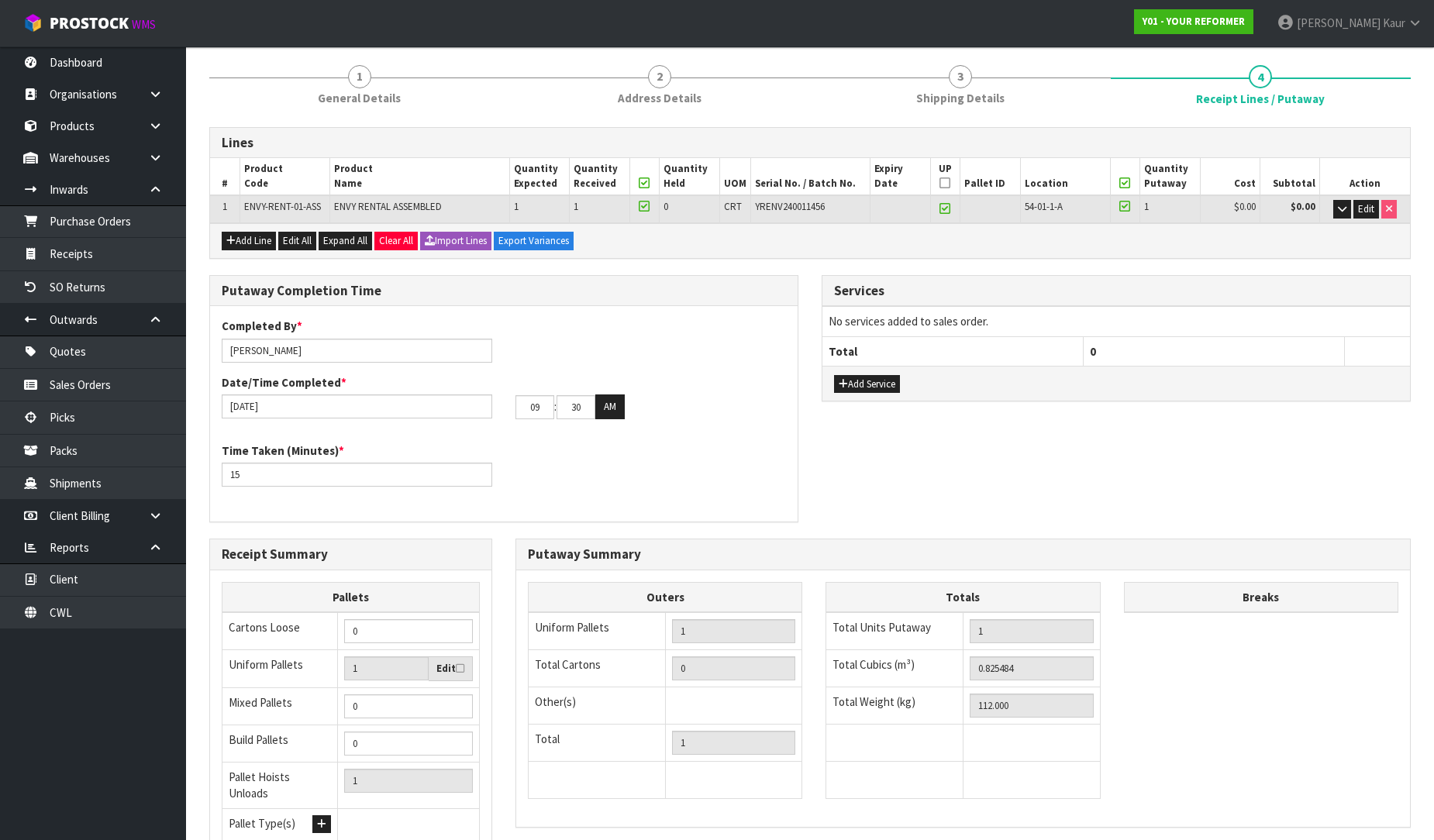
scroll to position [260, 0]
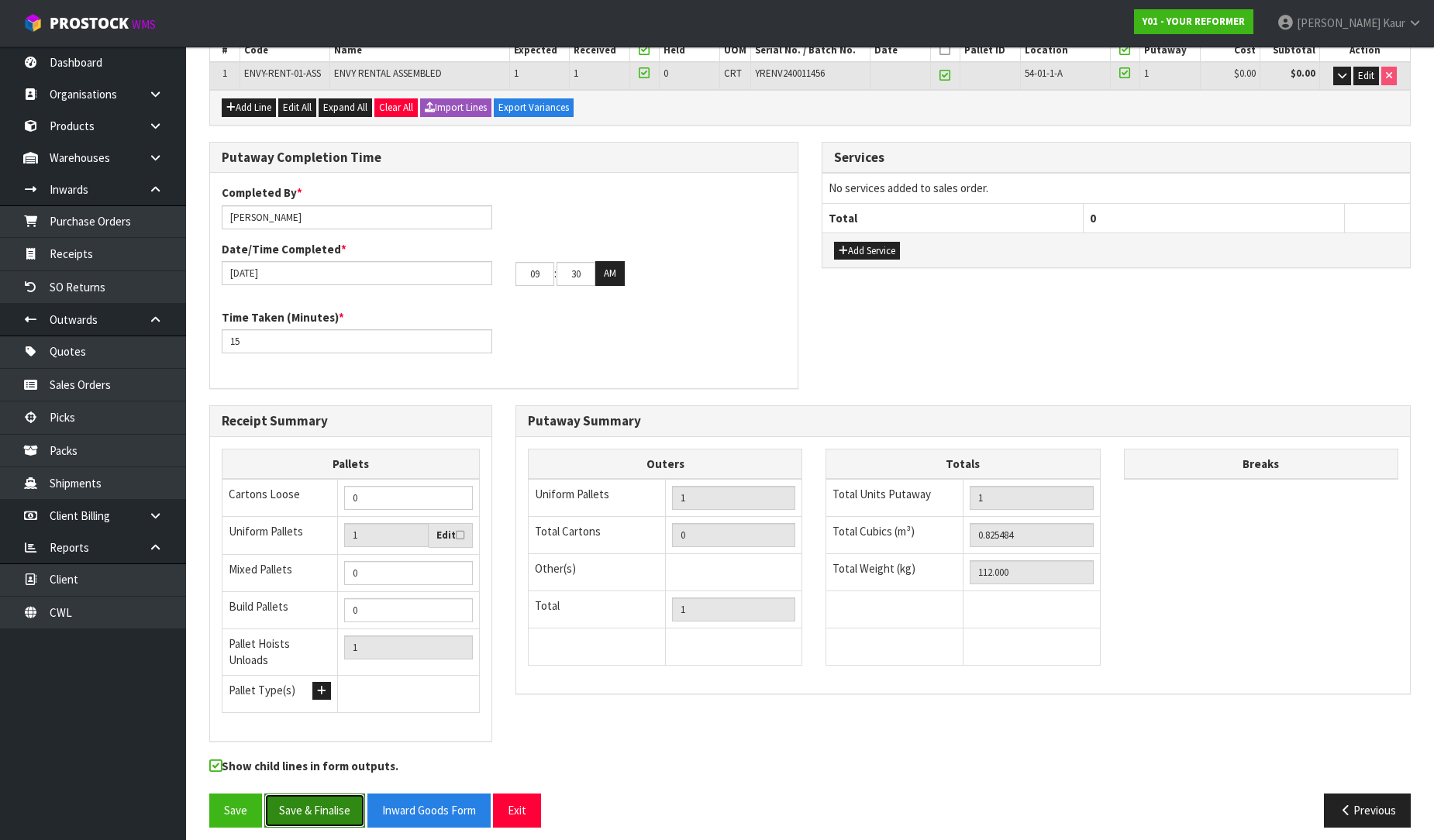
click at [325, 794] on button "Save & Finalise" at bounding box center [315, 810] width 101 height 34
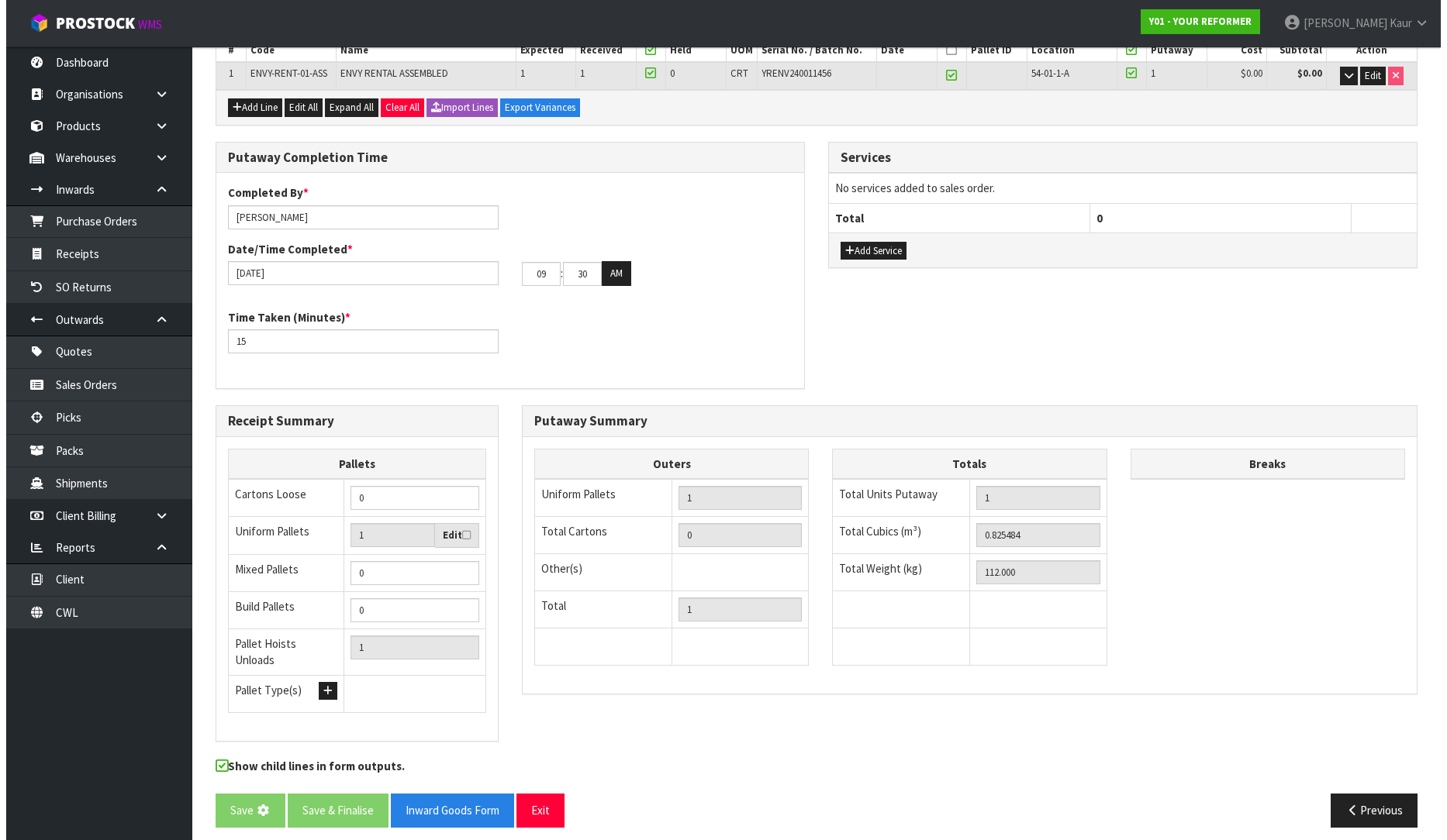
scroll to position [0, 0]
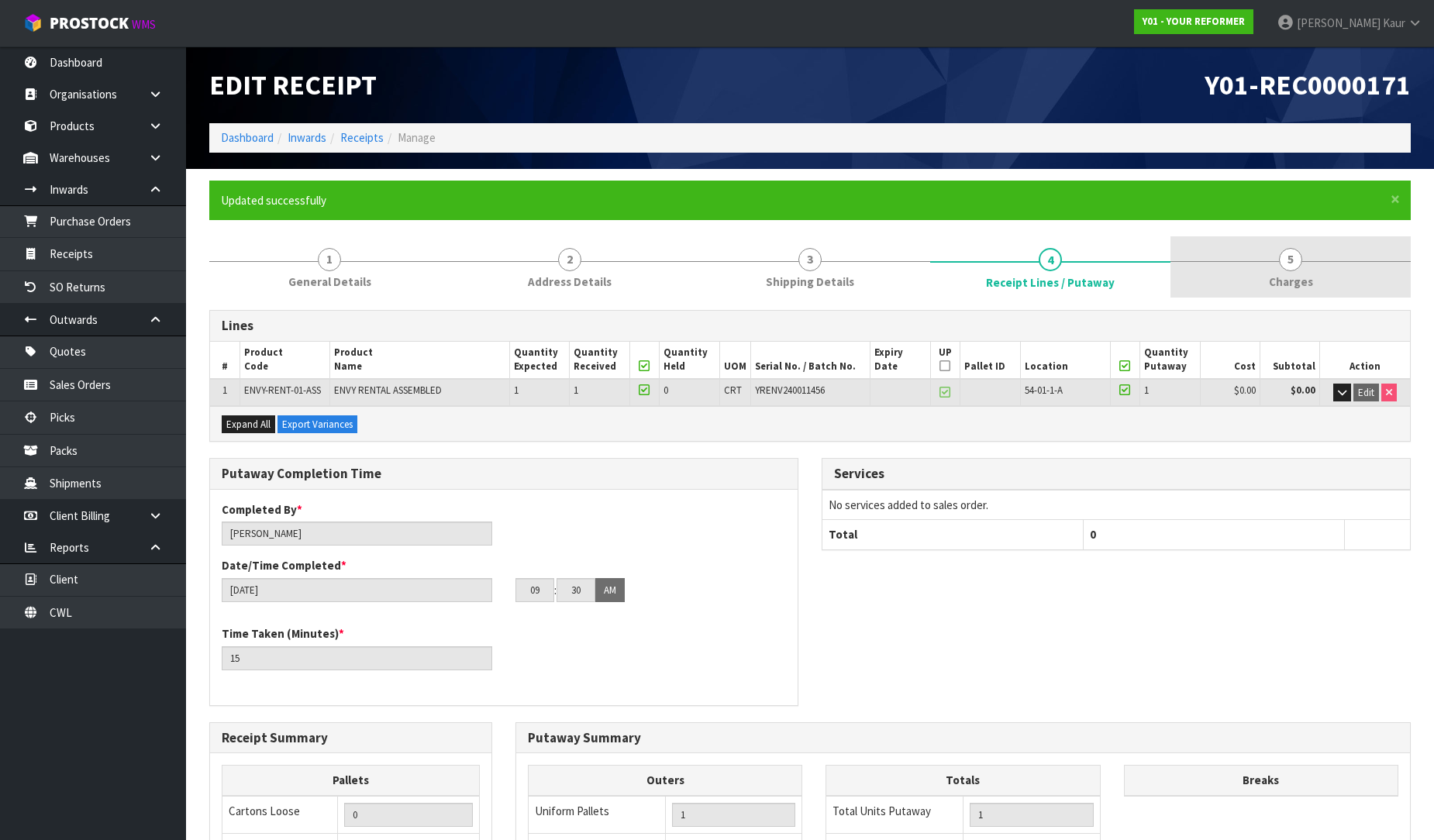
click at [1298, 276] on span "Charges" at bounding box center [1291, 281] width 44 height 17
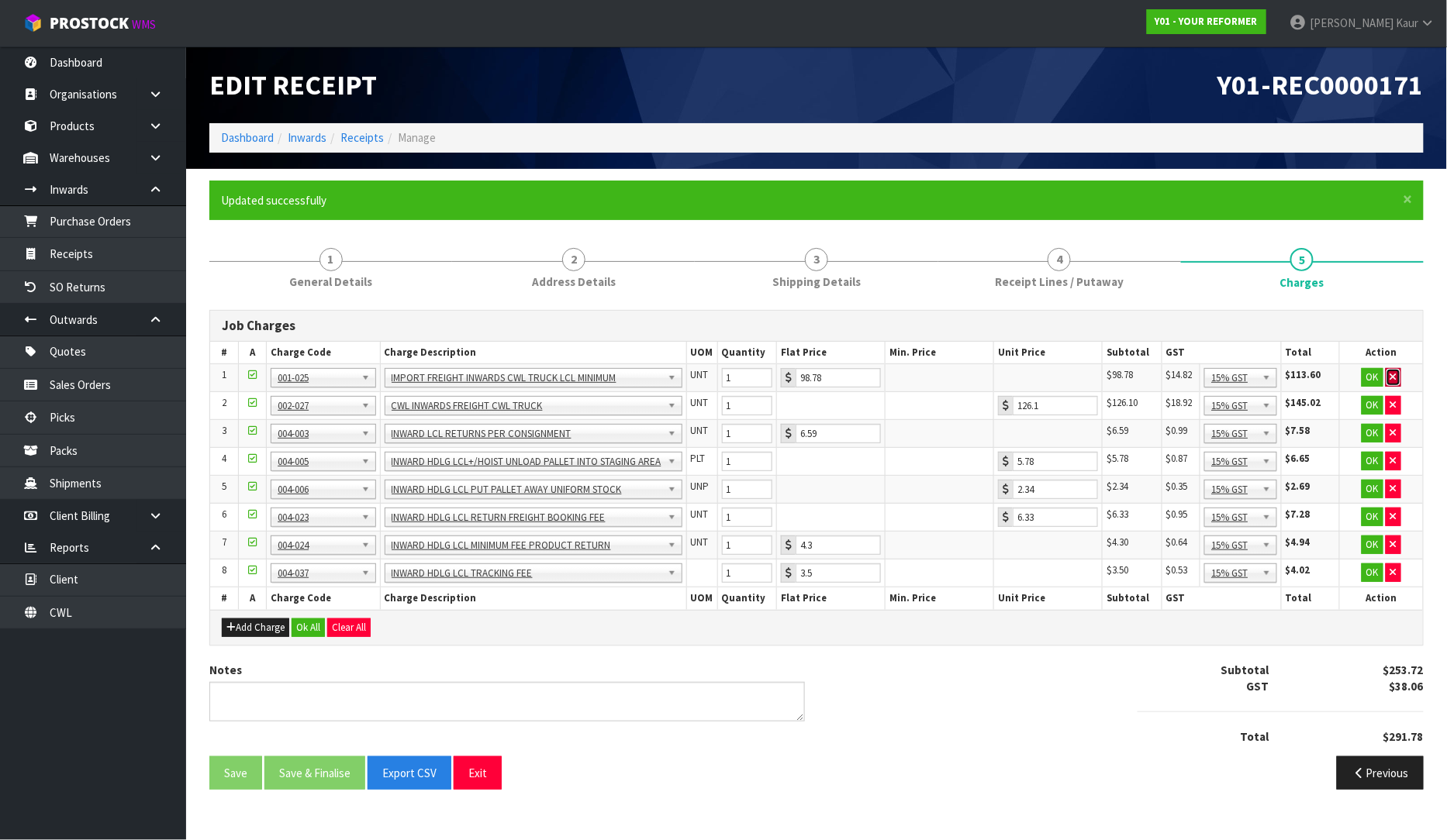
click at [1390, 372] on icon "button" at bounding box center [1393, 377] width 6 height 10
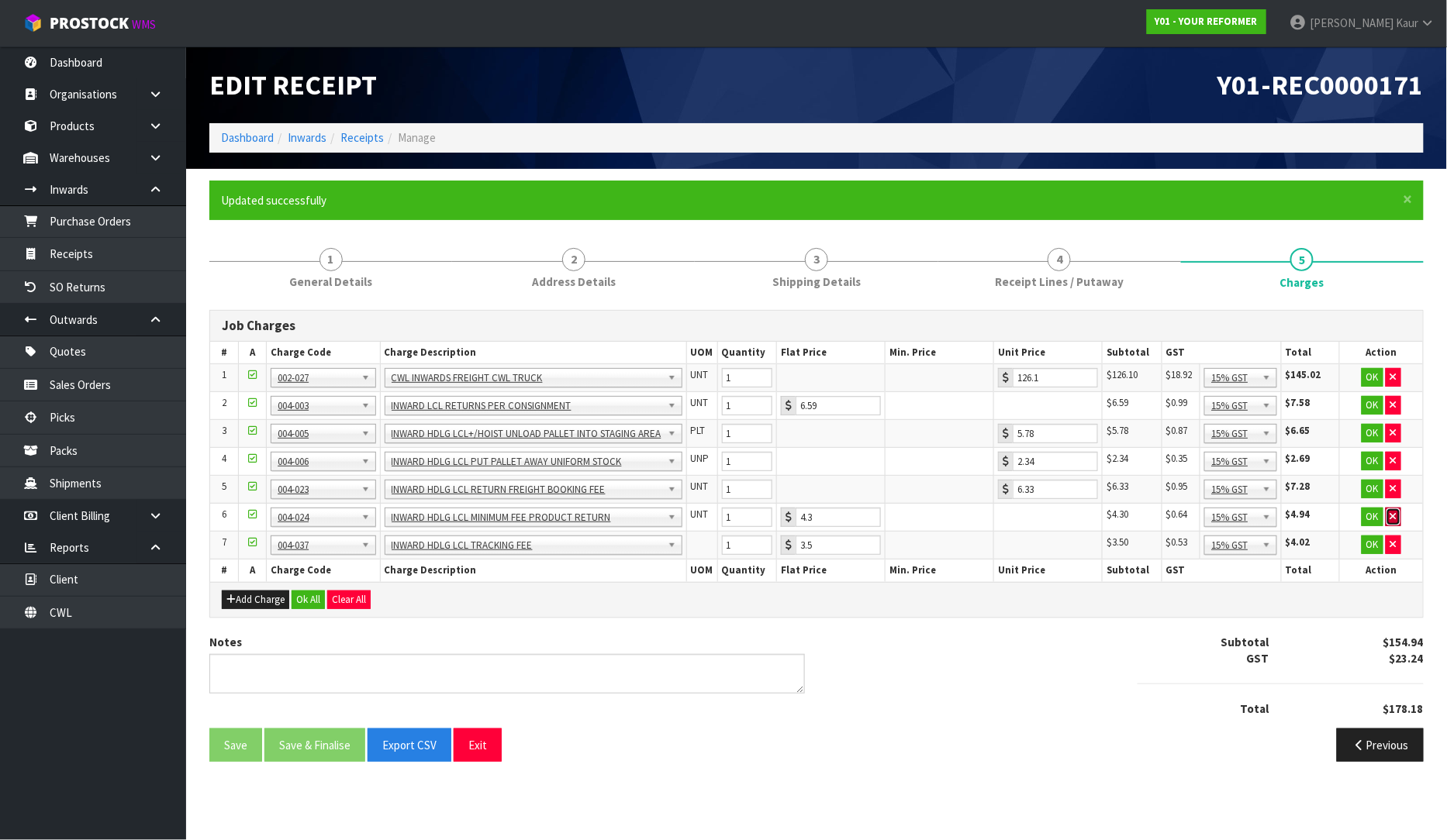
click at [1391, 516] on icon "button" at bounding box center [1393, 517] width 6 height 10
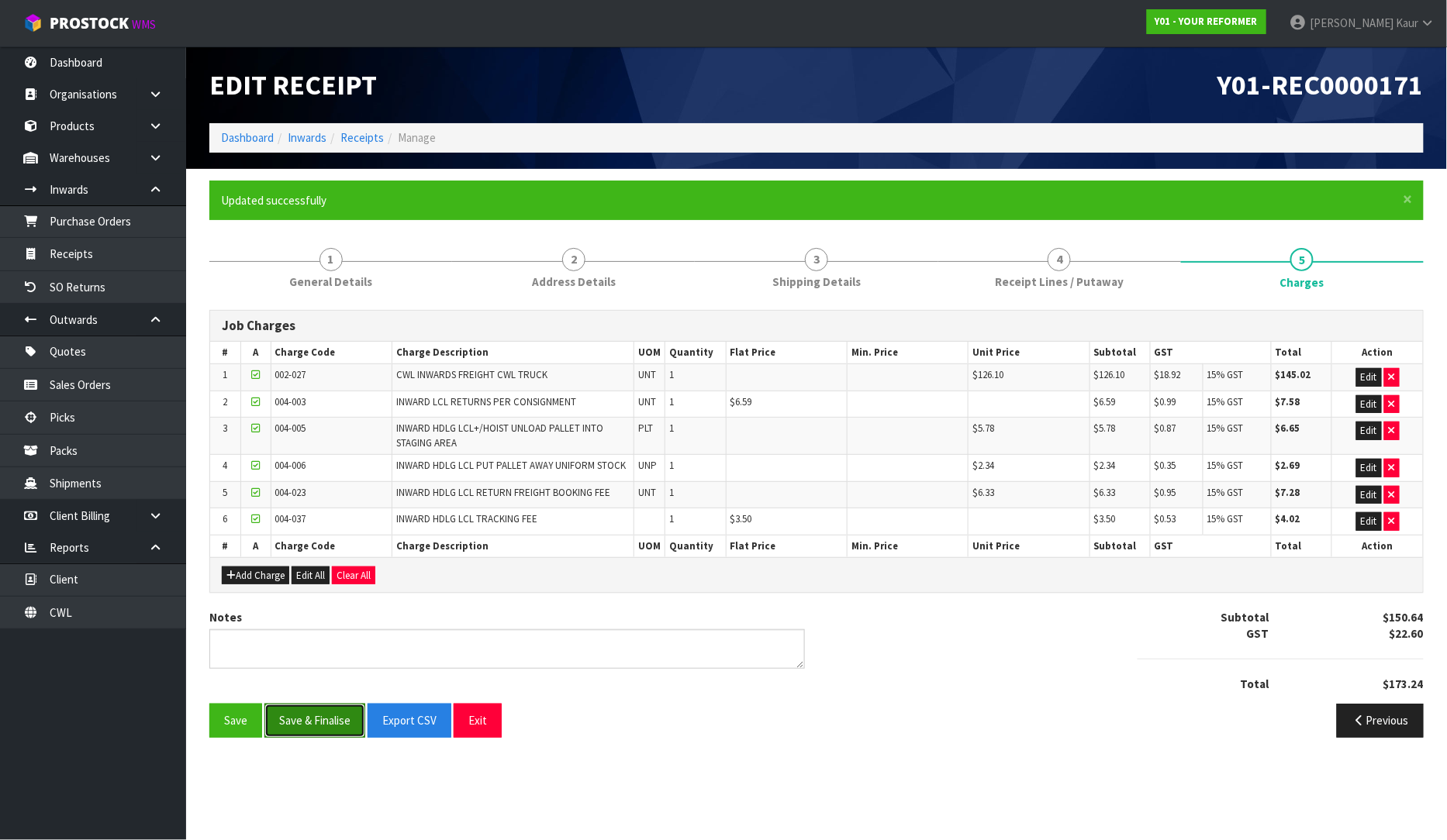
click at [317, 719] on button "Save & Finalise" at bounding box center [315, 721] width 101 height 34
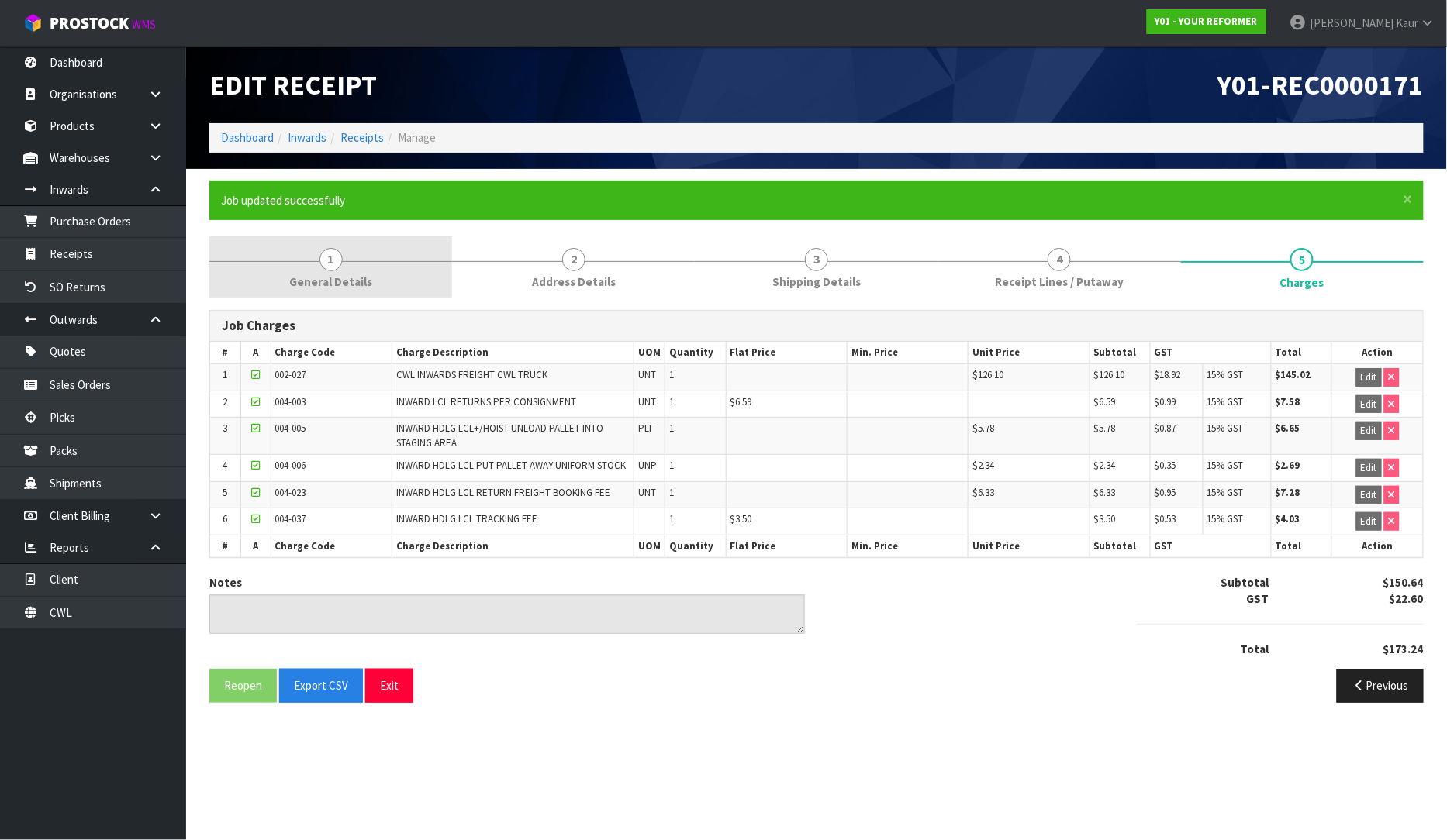
click at [309, 273] on span "General Details" at bounding box center [330, 281] width 83 height 17
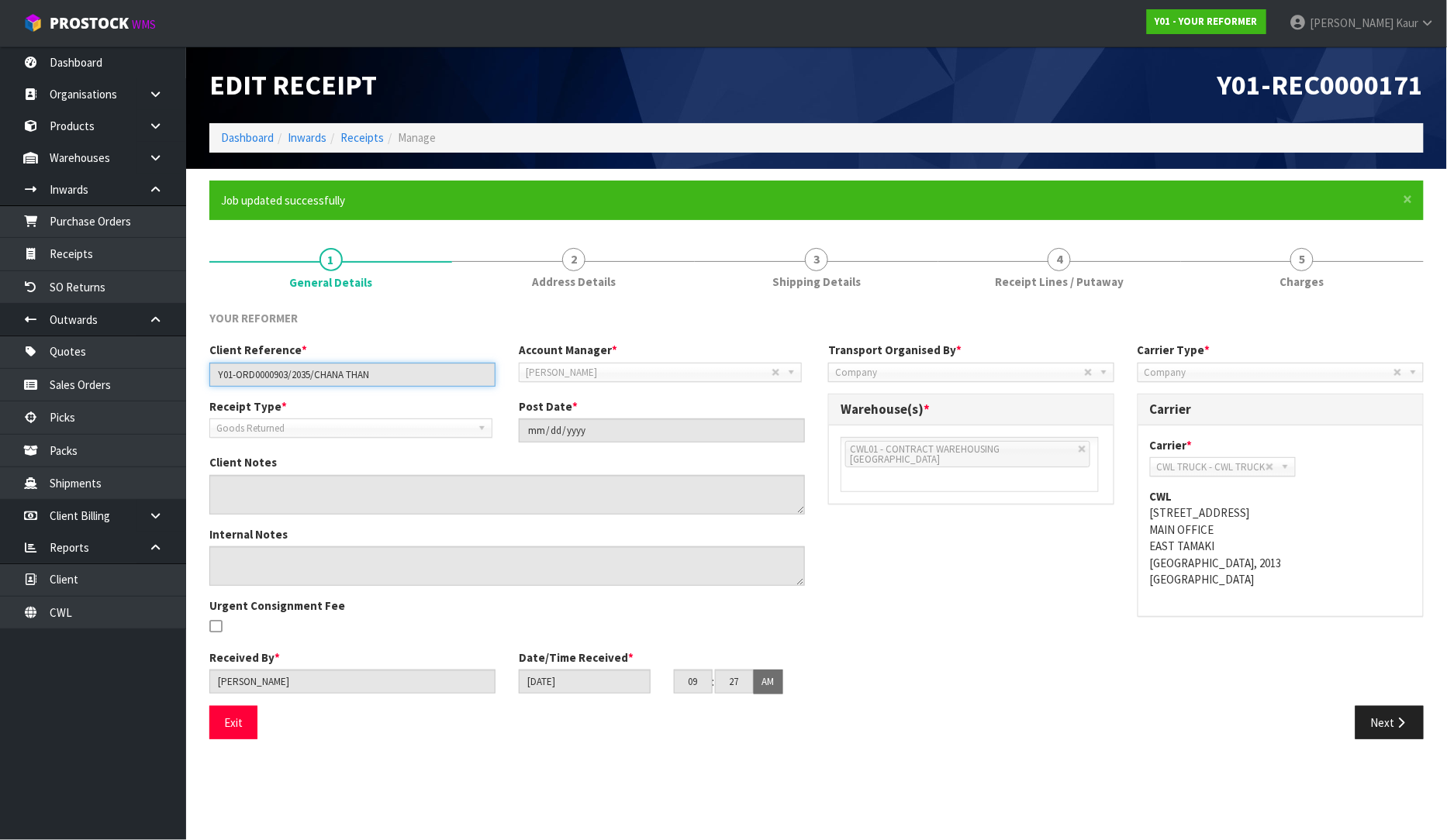
drag, startPoint x: 415, startPoint y: 372, endPoint x: 201, endPoint y: 391, distance: 214.8
click at [201, 391] on div "Client Reference * Y01-ORD0000903/2035/CHANA THAN Account Manager * Zubair Mool…" at bounding box center [506, 370] width 618 height 56
click at [974, 276] on link "4 Receipt Lines / Putaway" at bounding box center [1059, 267] width 243 height 61
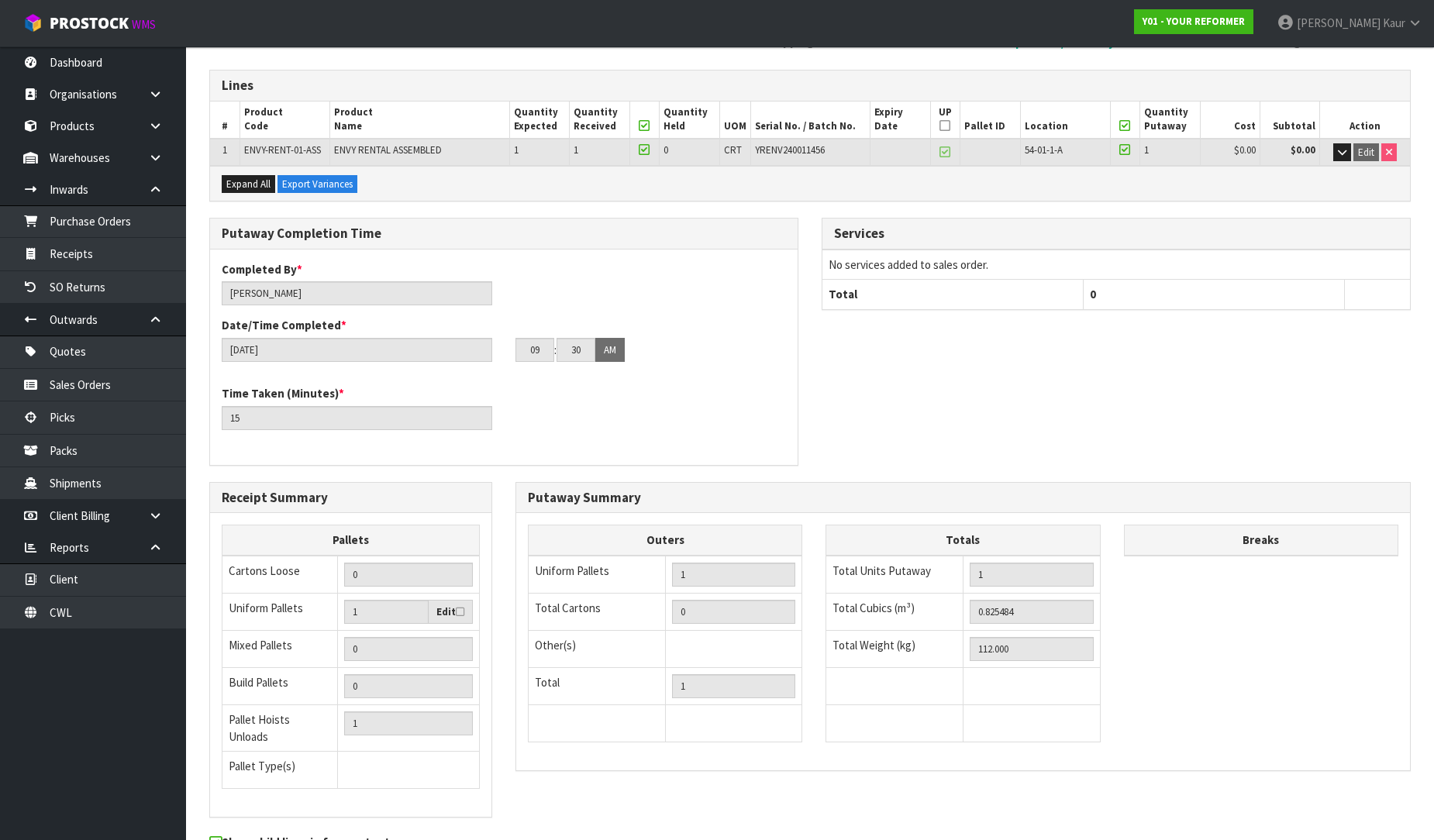
scroll to position [316, 0]
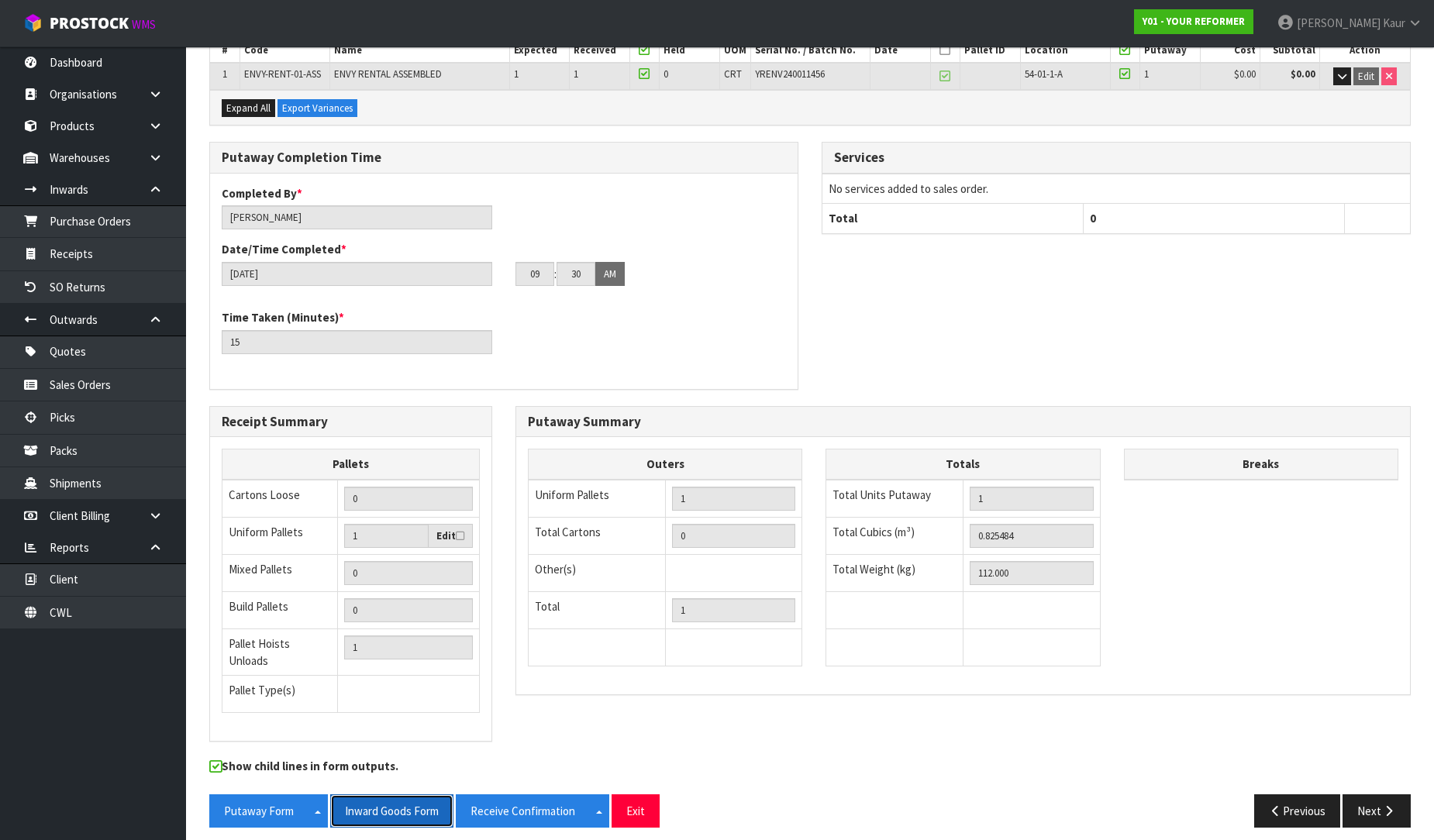
click at [393, 795] on button "Inward Goods Form" at bounding box center [392, 811] width 123 height 34
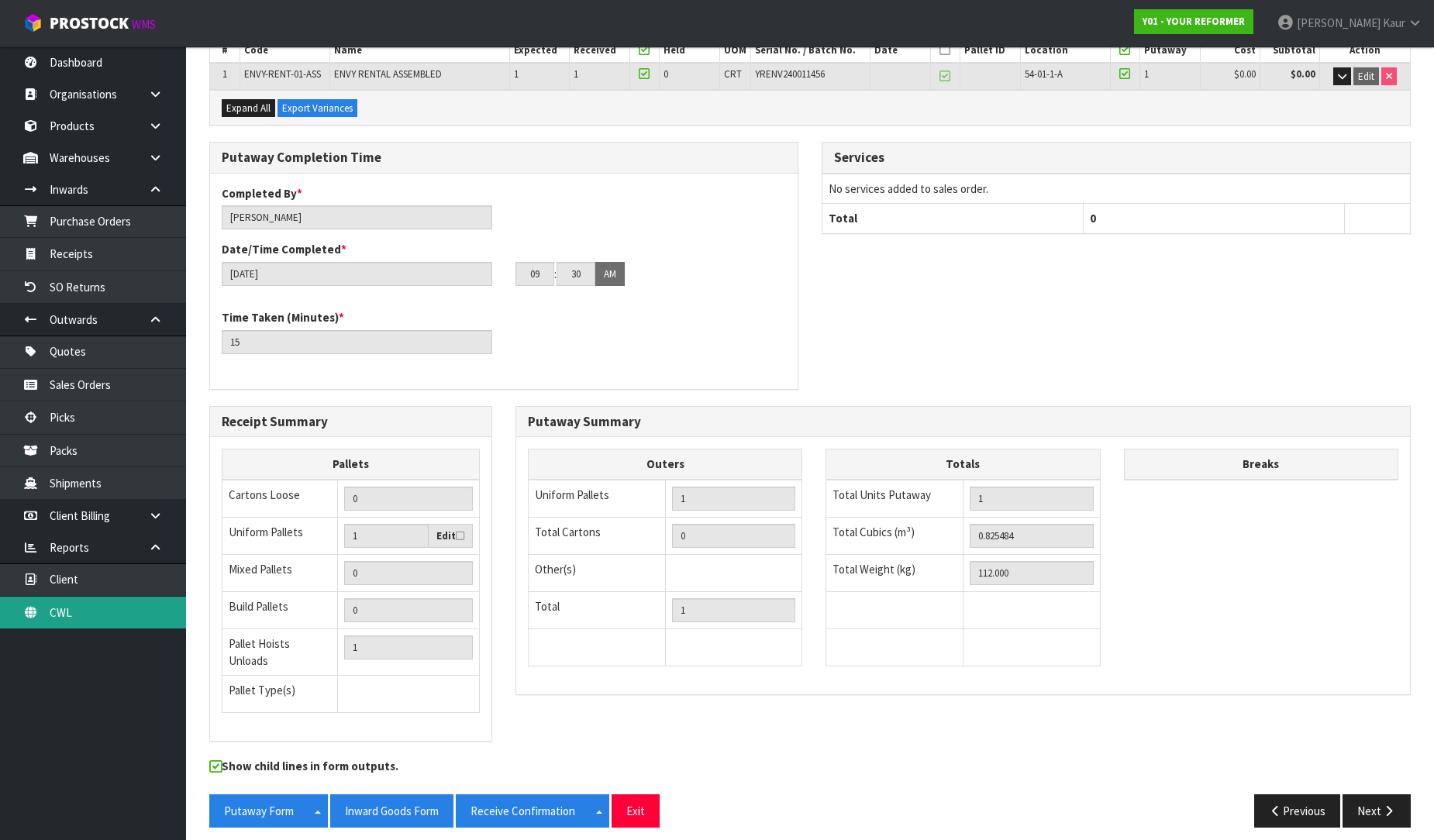
click at [52, 605] on link "CWL" at bounding box center [93, 612] width 186 height 32
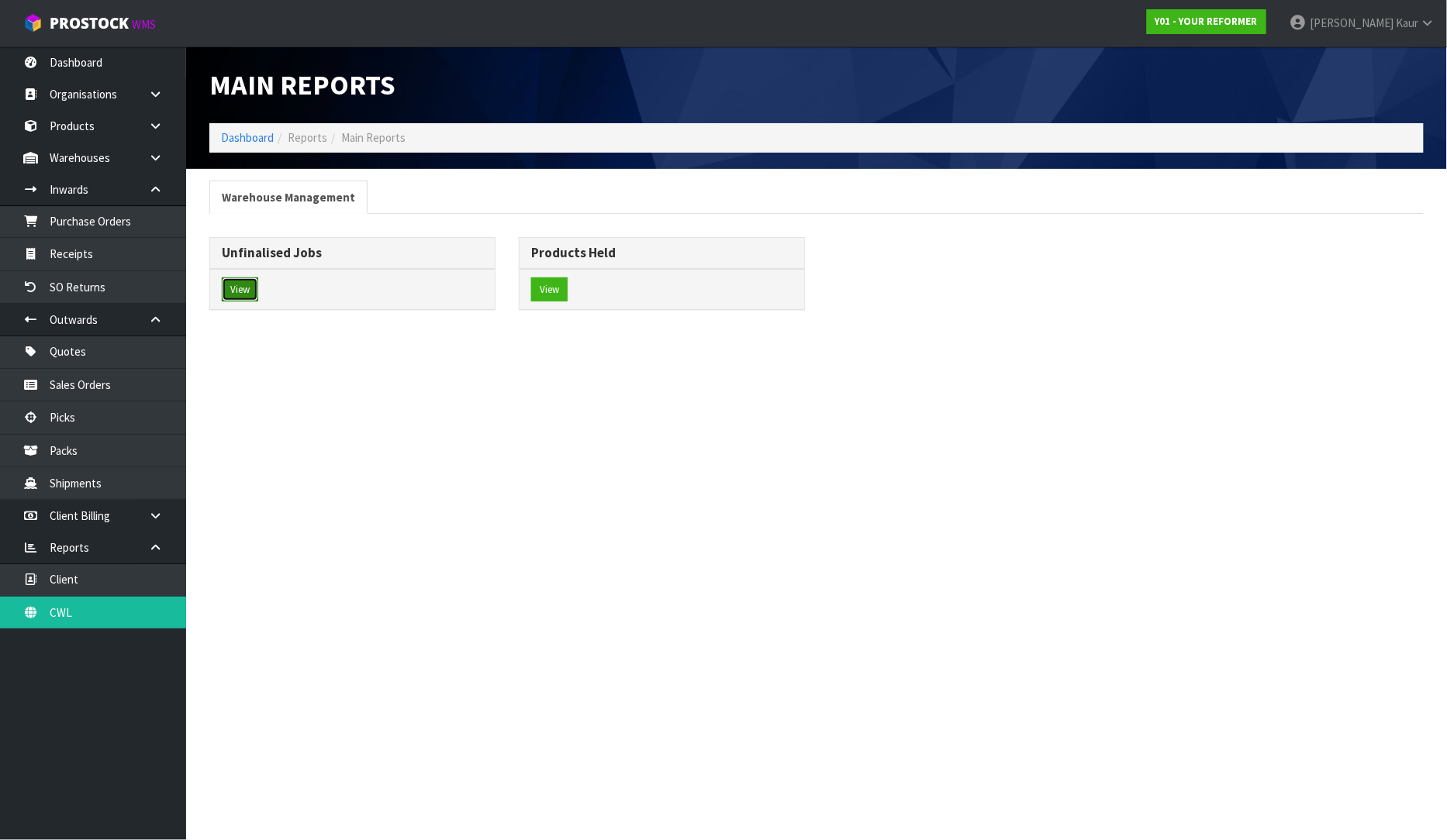
click at [250, 288] on button "View" at bounding box center [240, 289] width 36 height 25
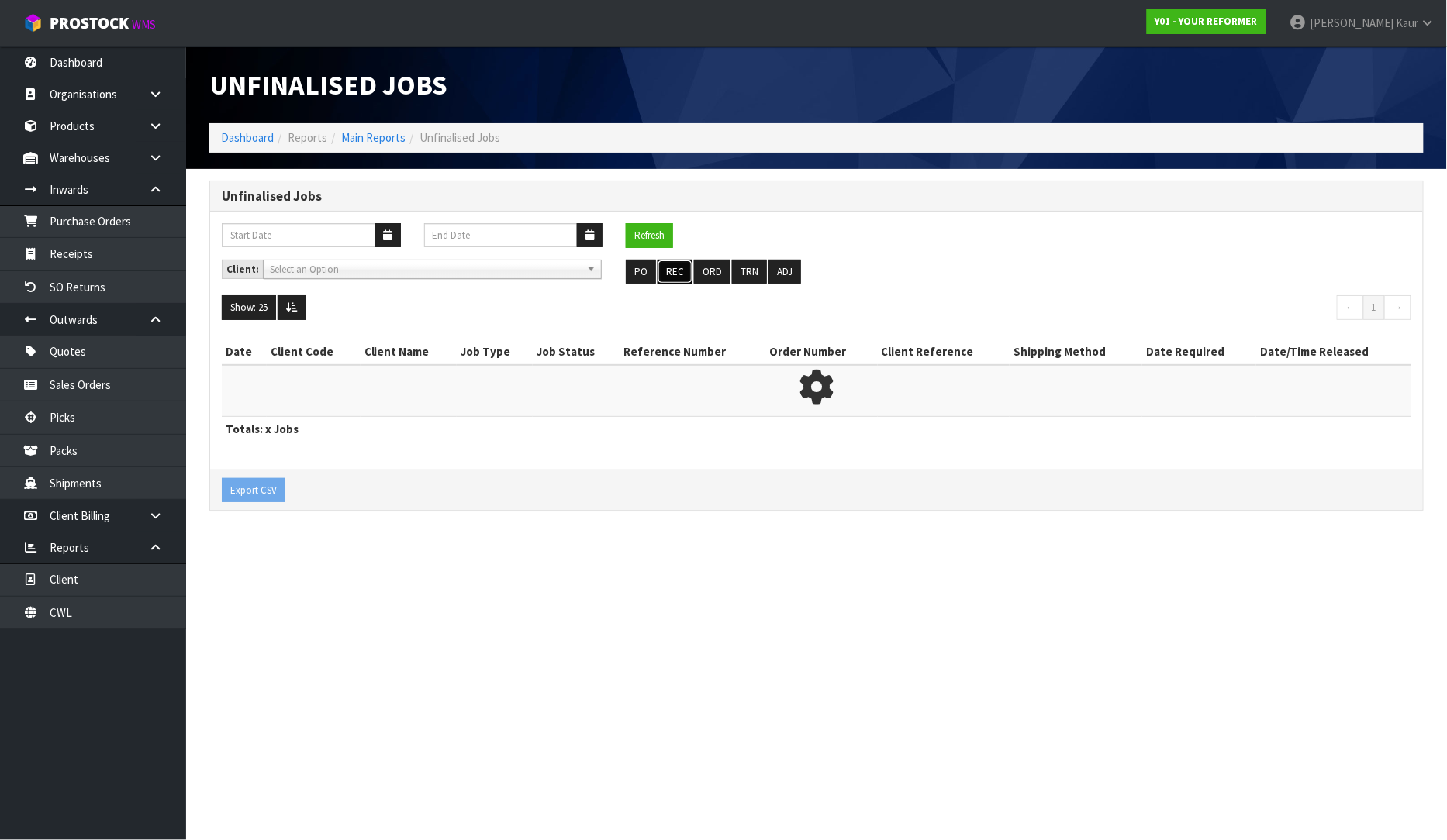
click at [679, 266] on button "REC" at bounding box center [674, 271] width 35 height 25
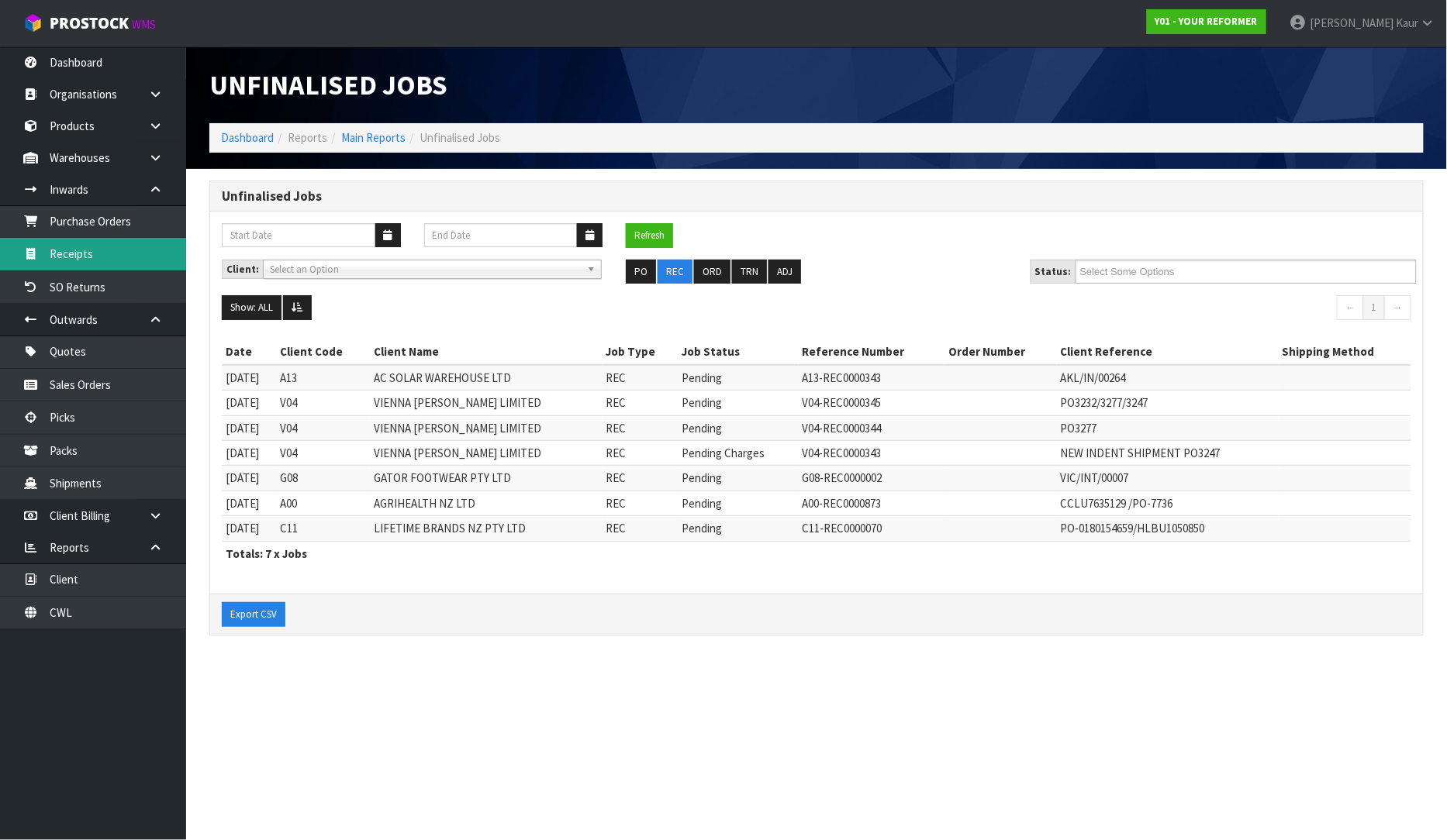
click at [118, 264] on link "Receipts" at bounding box center [93, 253] width 186 height 32
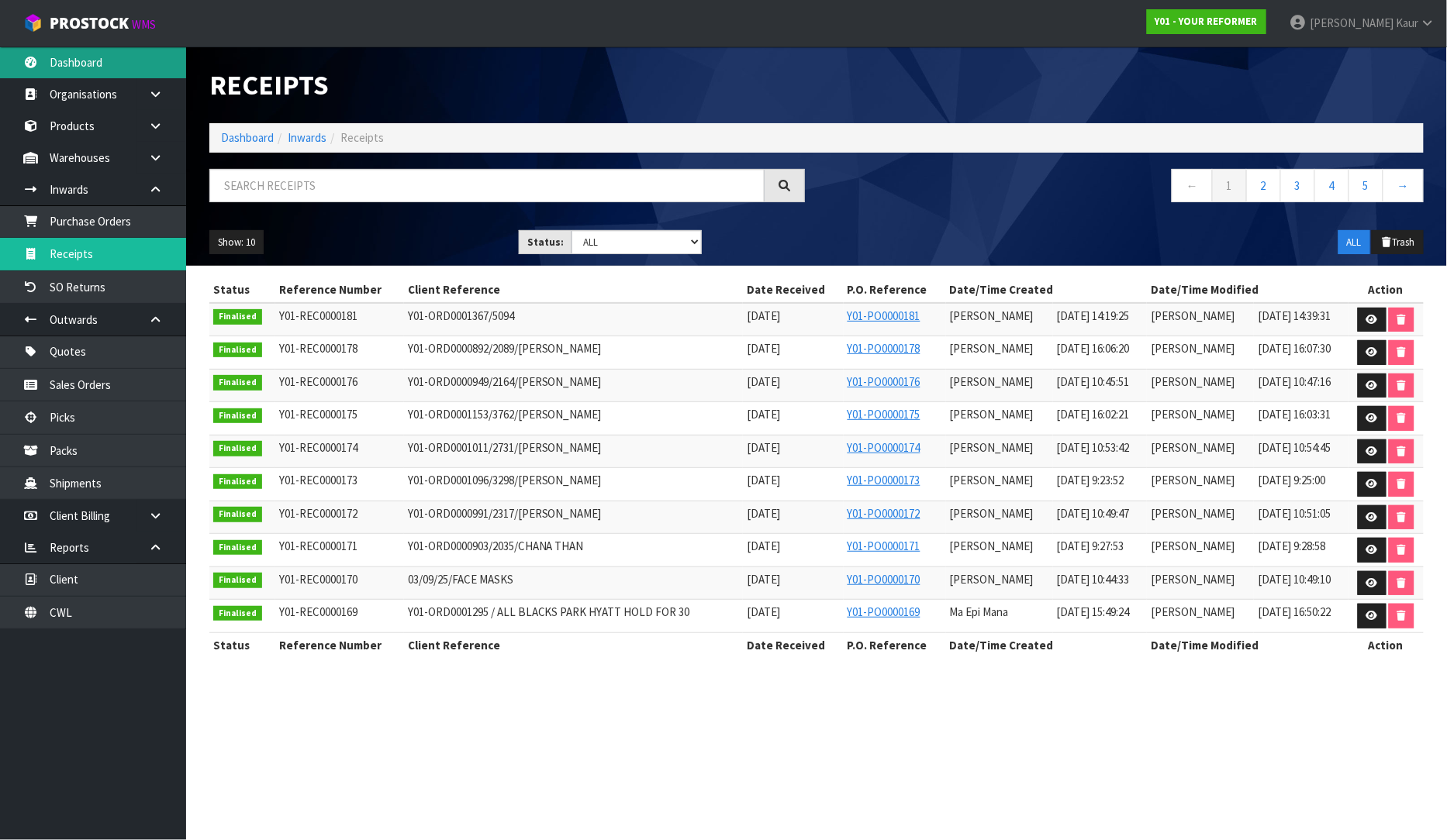
click at [147, 59] on link "Dashboard" at bounding box center [93, 62] width 186 height 32
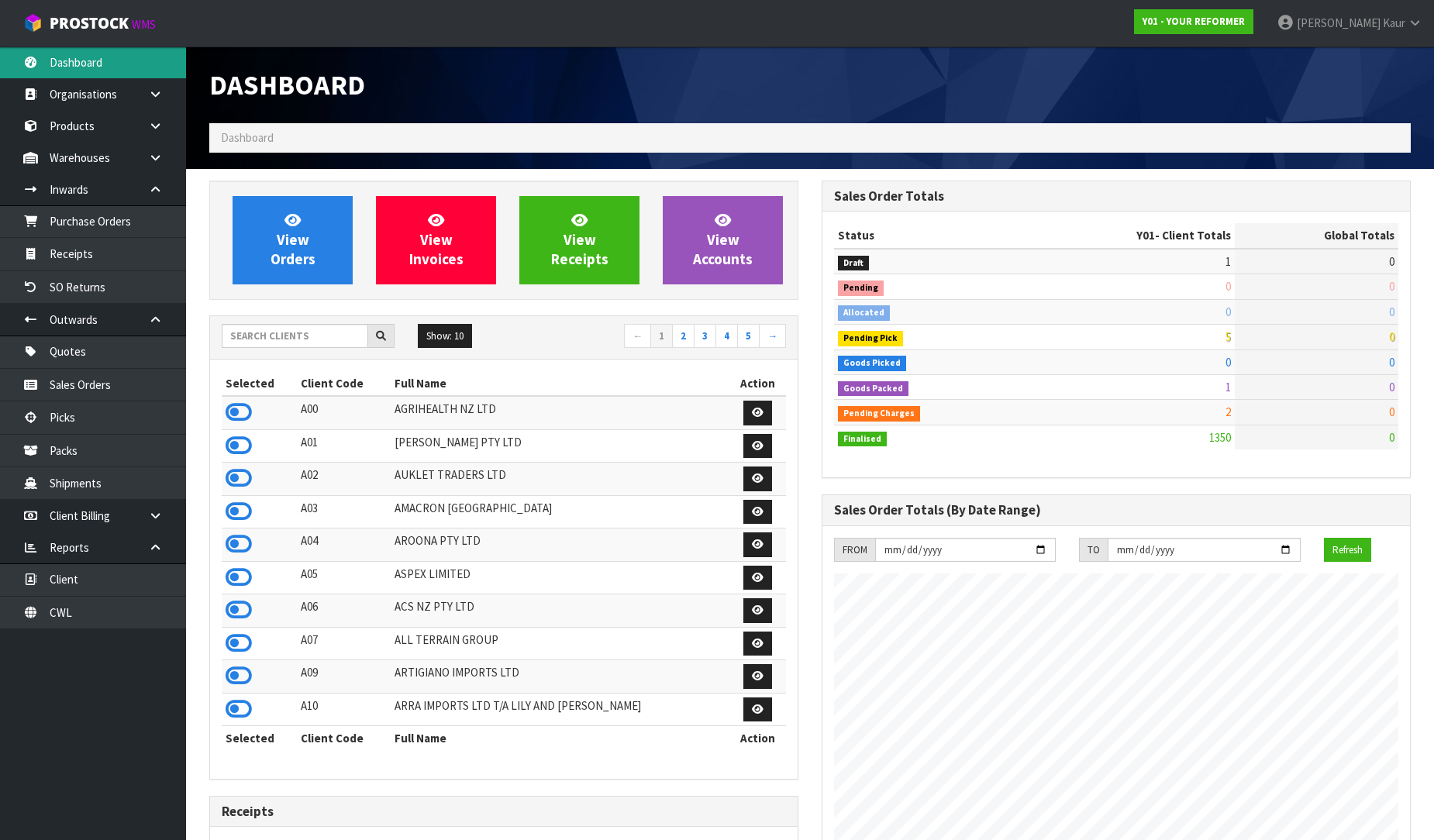
scroll to position [1098, 612]
click at [312, 337] on input "text" at bounding box center [295, 336] width 147 height 24
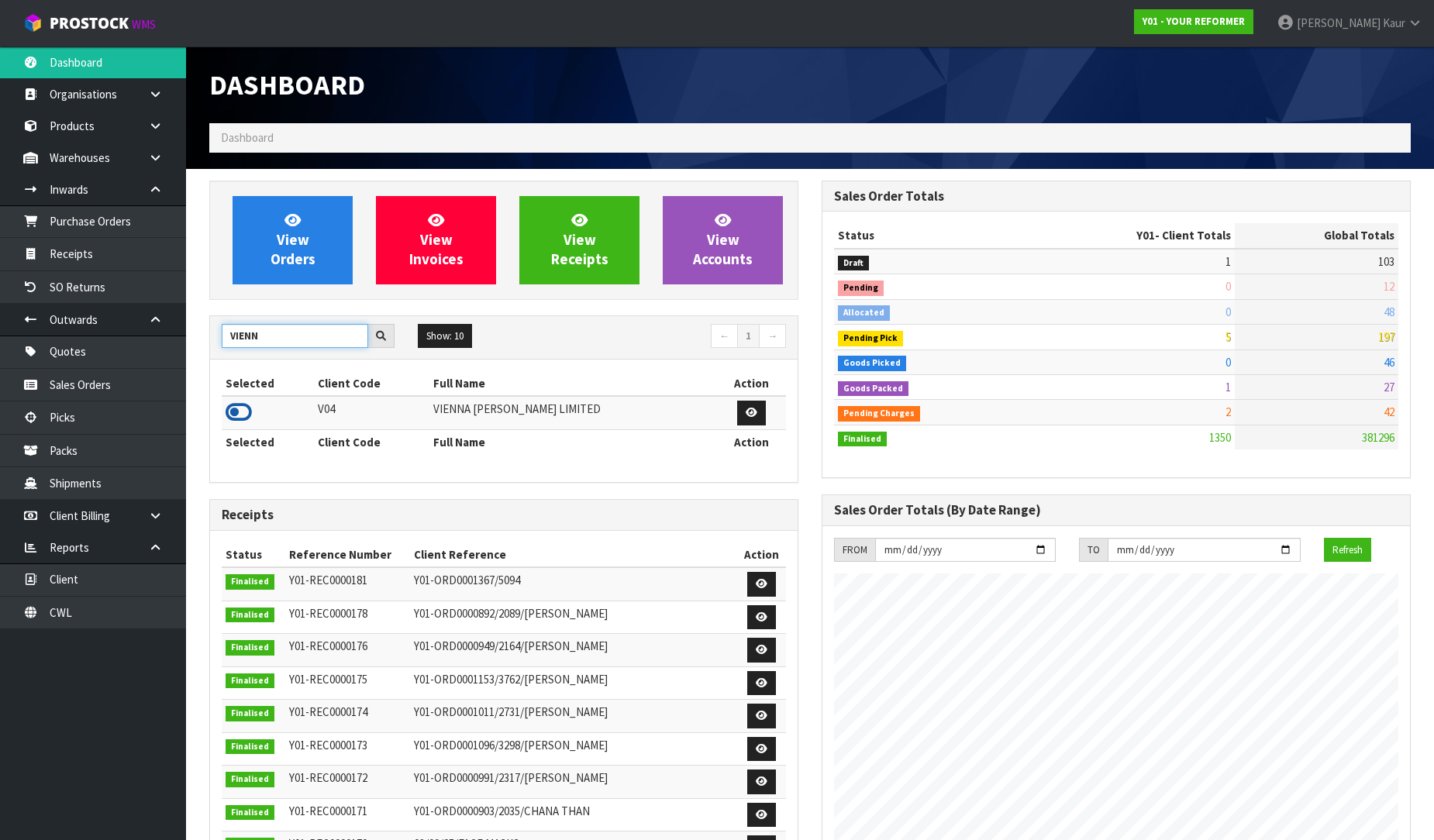
type input "VIENN"
click at [247, 415] on icon at bounding box center [239, 412] width 27 height 24
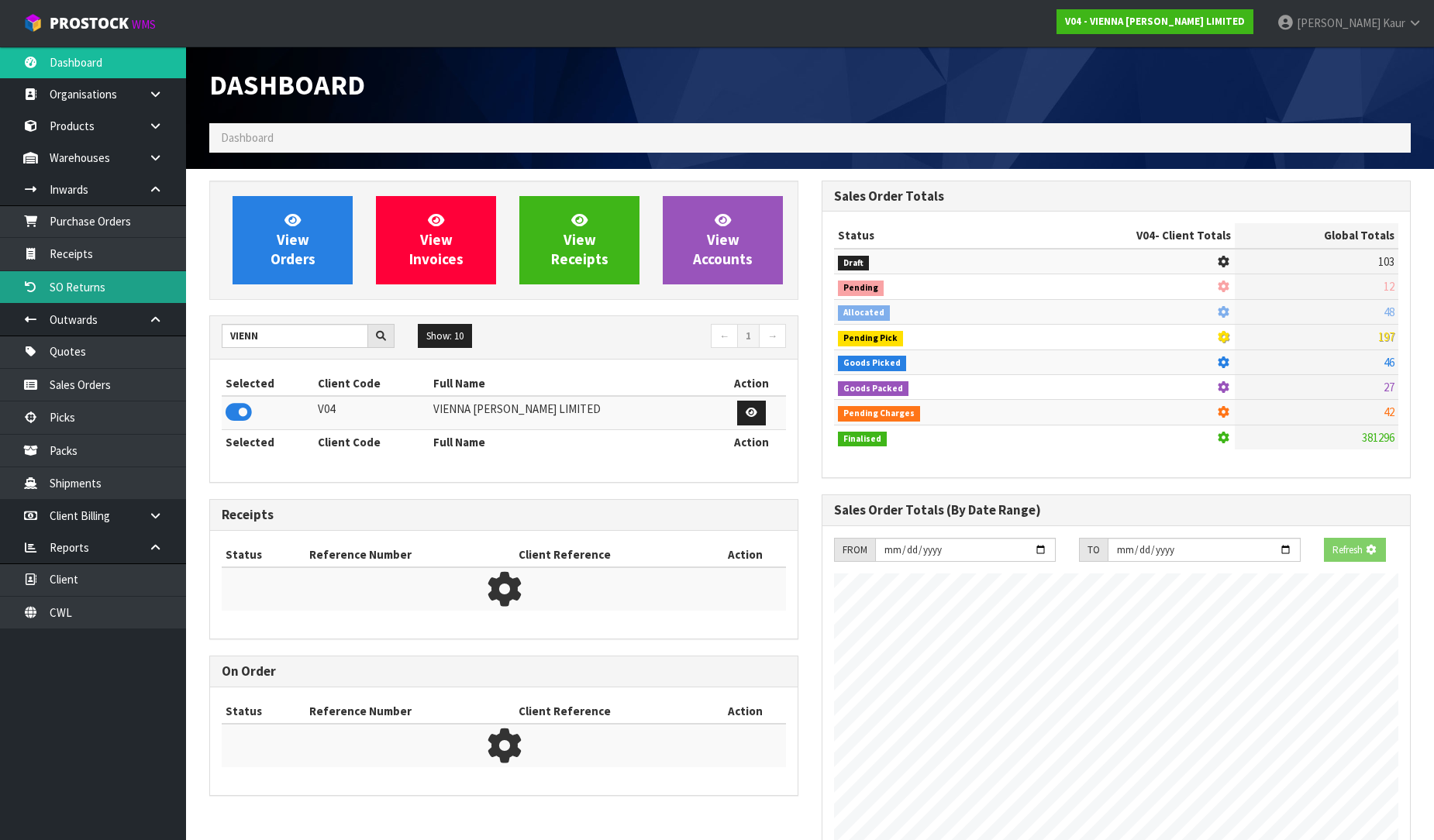
scroll to position [966, 612]
click at [95, 265] on link "Receipts" at bounding box center [93, 253] width 186 height 32
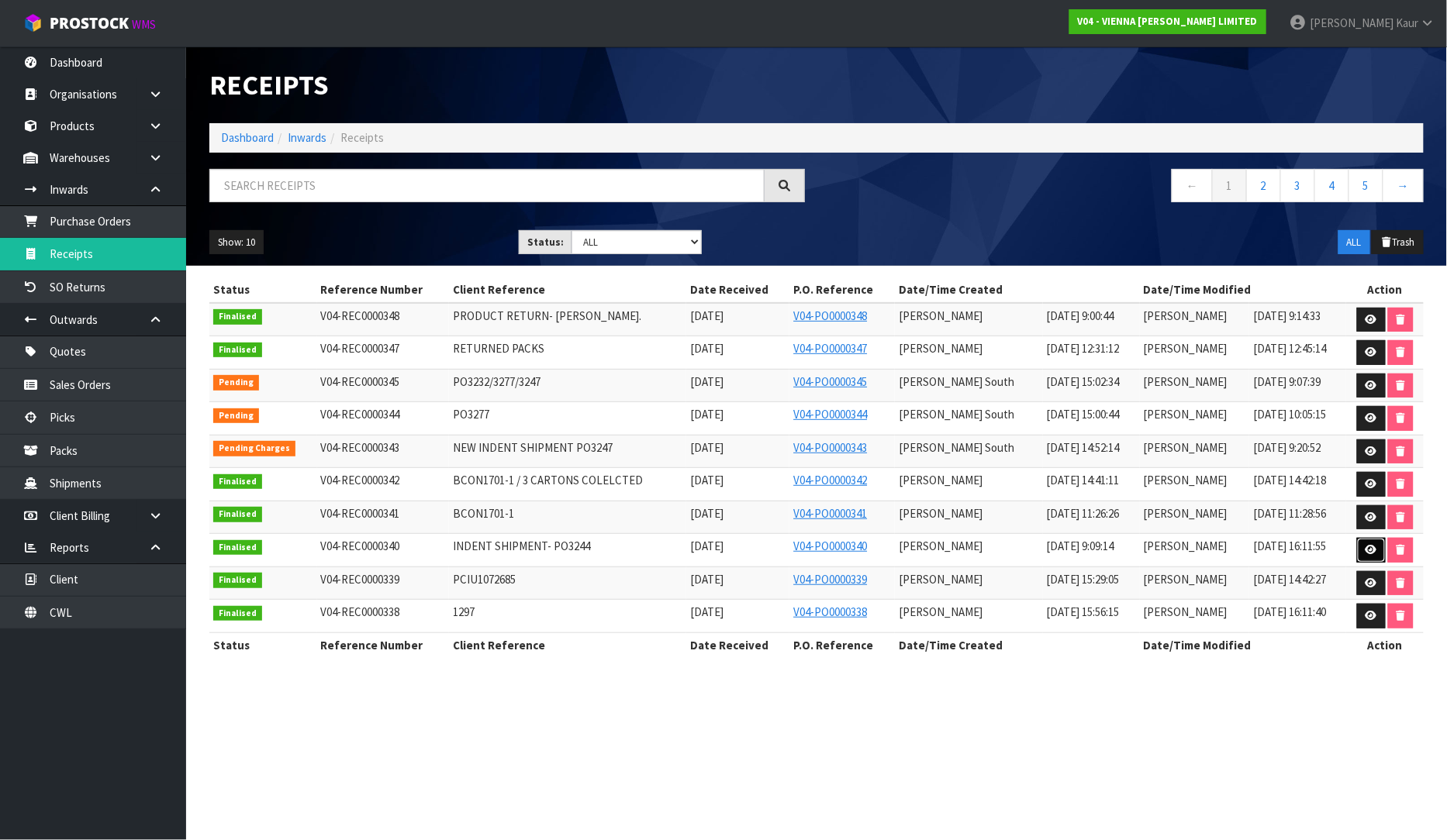
click at [1373, 553] on icon at bounding box center [1371, 550] width 12 height 10
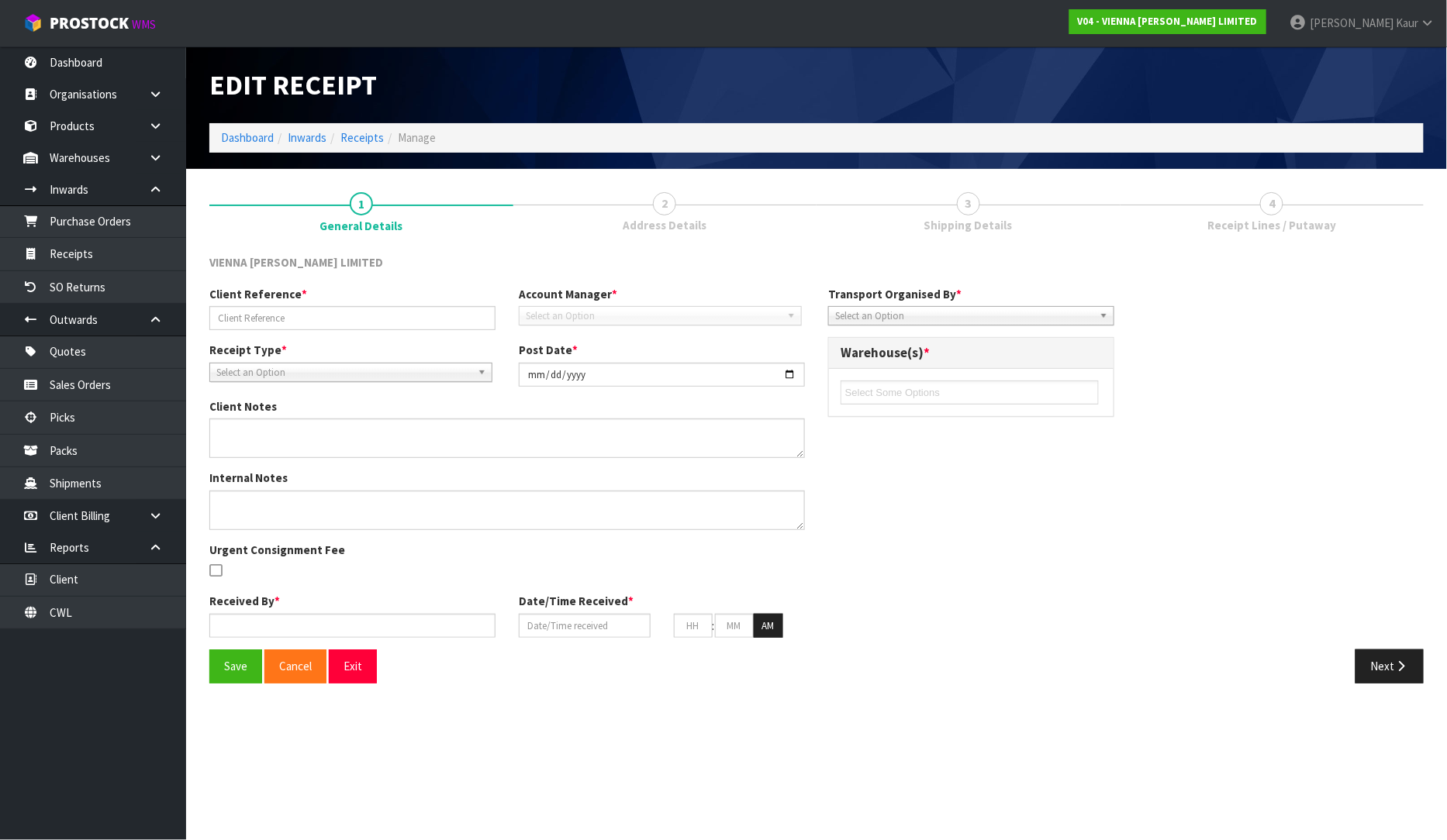
type input "INDENT SHIPMENT- PO3244"
type input "2025-08-22"
type textarea "THIS IS DUE TO ARRIVE 25TH AUGUST, RECEIPT IN AS ONE PALLET. ALL GOING TO ONE C…"
type input "[PERSON_NAME]"
type input "[DATE]"
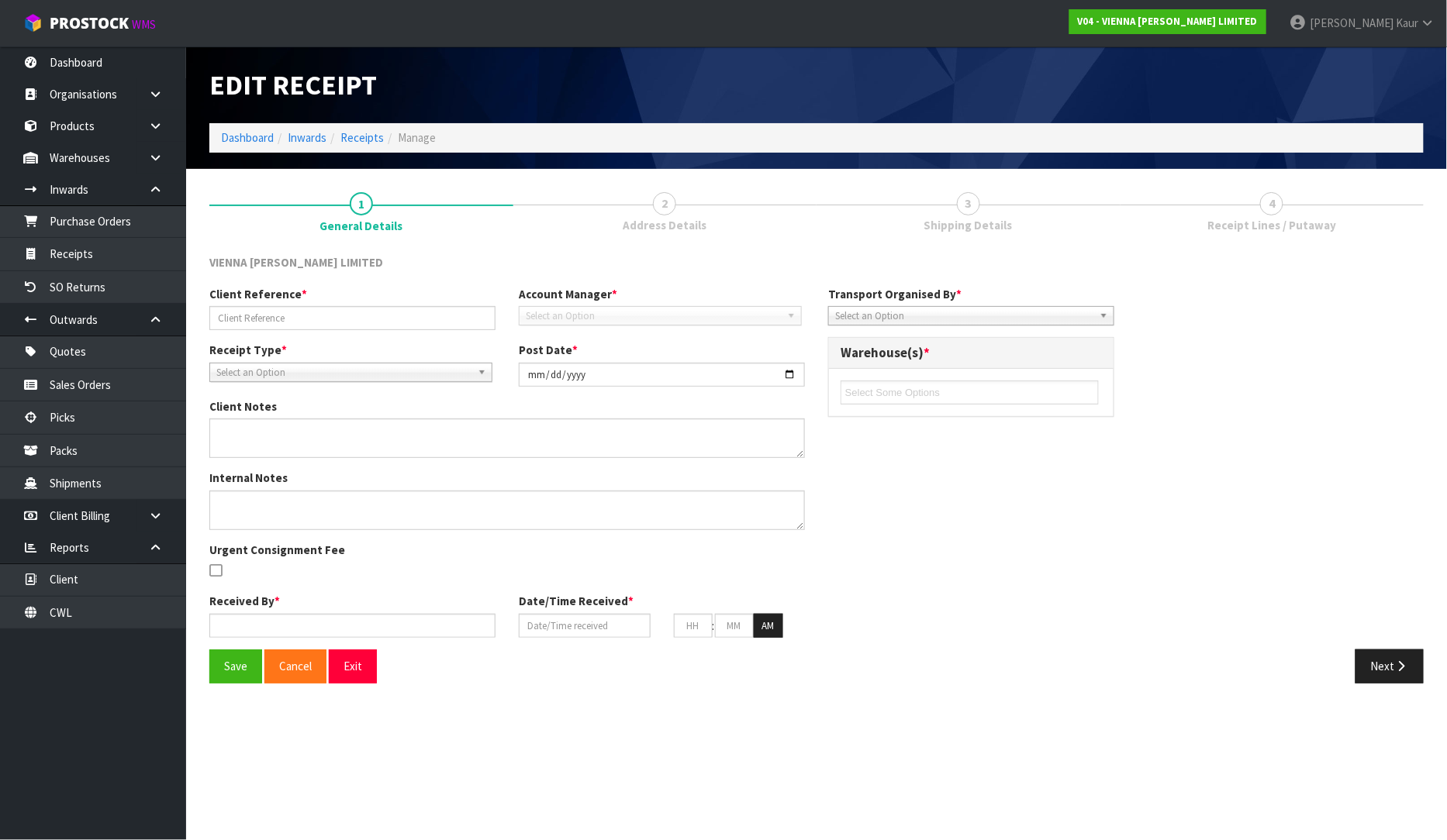
type input "09"
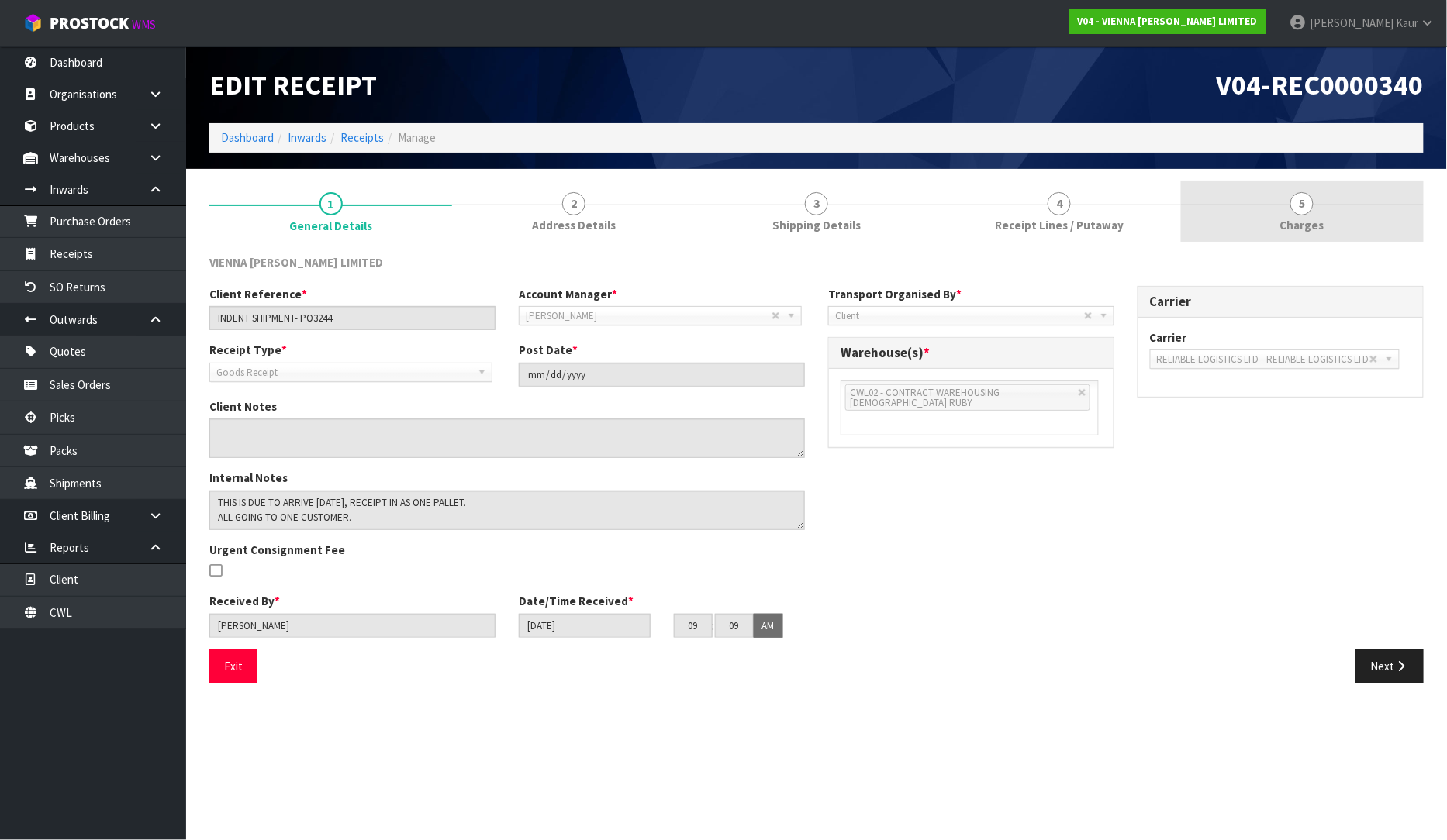
click at [1299, 222] on span "Charges" at bounding box center [1302, 225] width 44 height 17
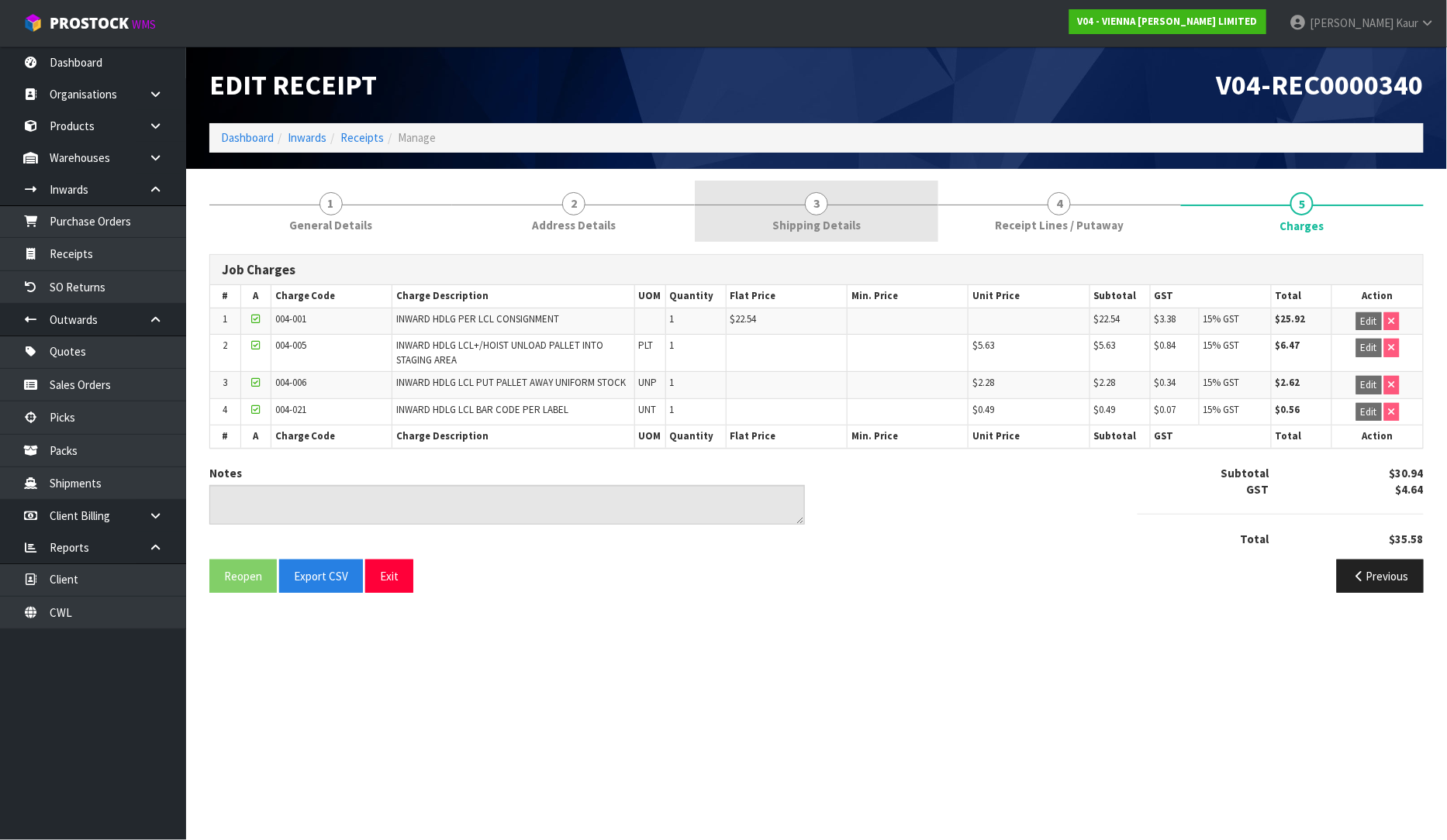
click at [809, 212] on link "3 Shipping Details" at bounding box center [816, 211] width 243 height 61
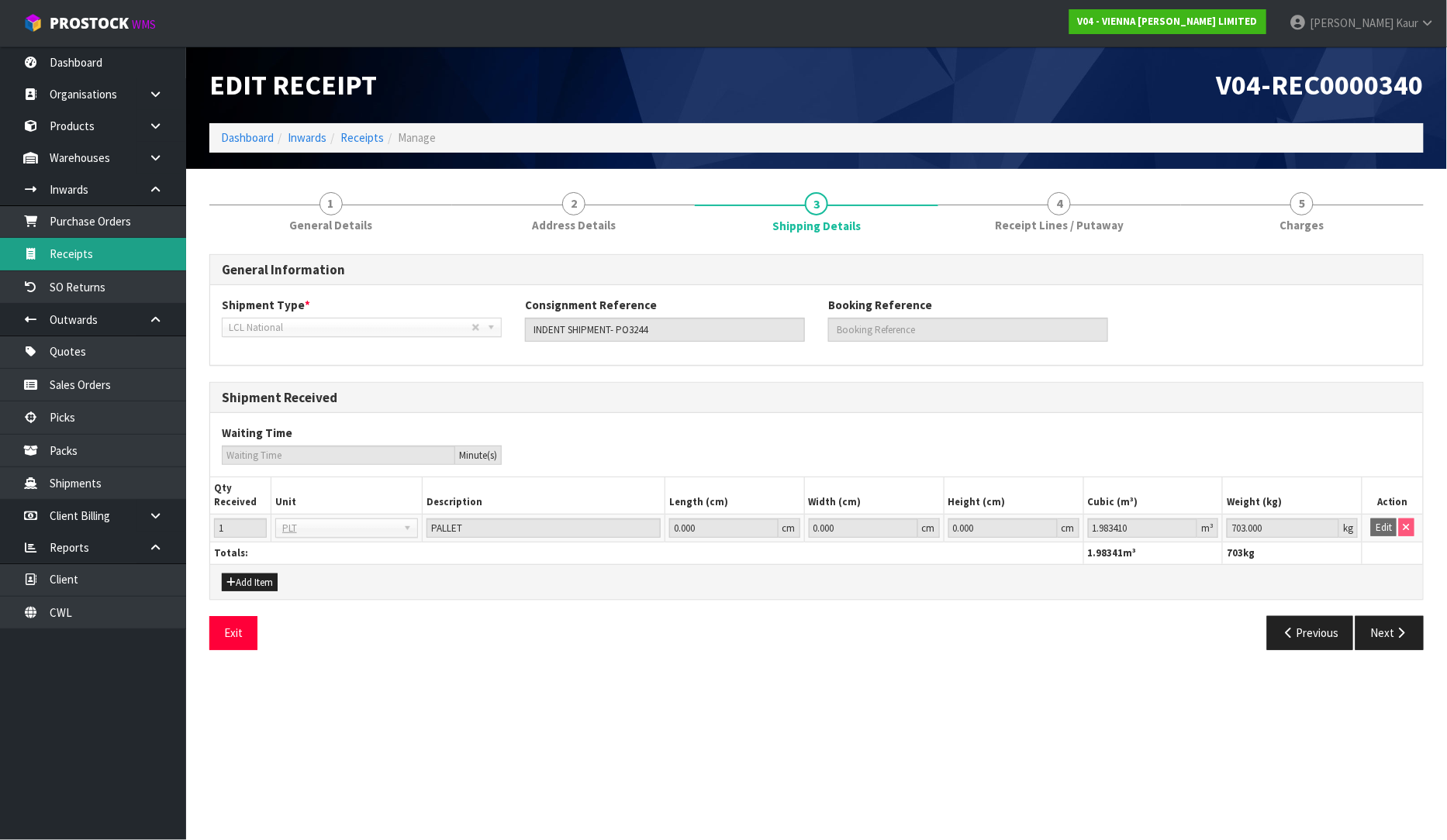
click at [97, 262] on link "Receipts" at bounding box center [93, 253] width 186 height 32
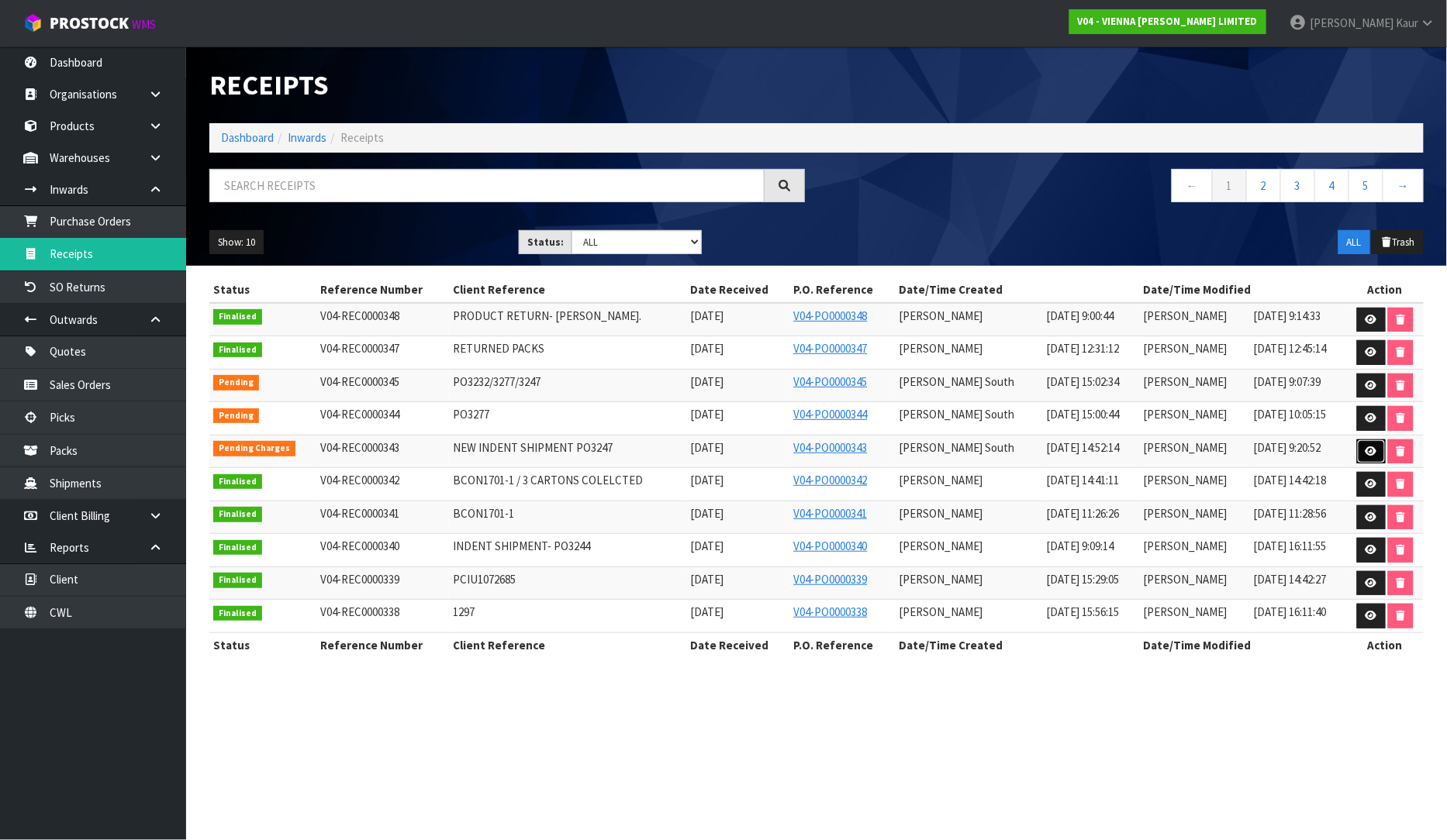
click at [1367, 455] on icon at bounding box center [1371, 452] width 12 height 10
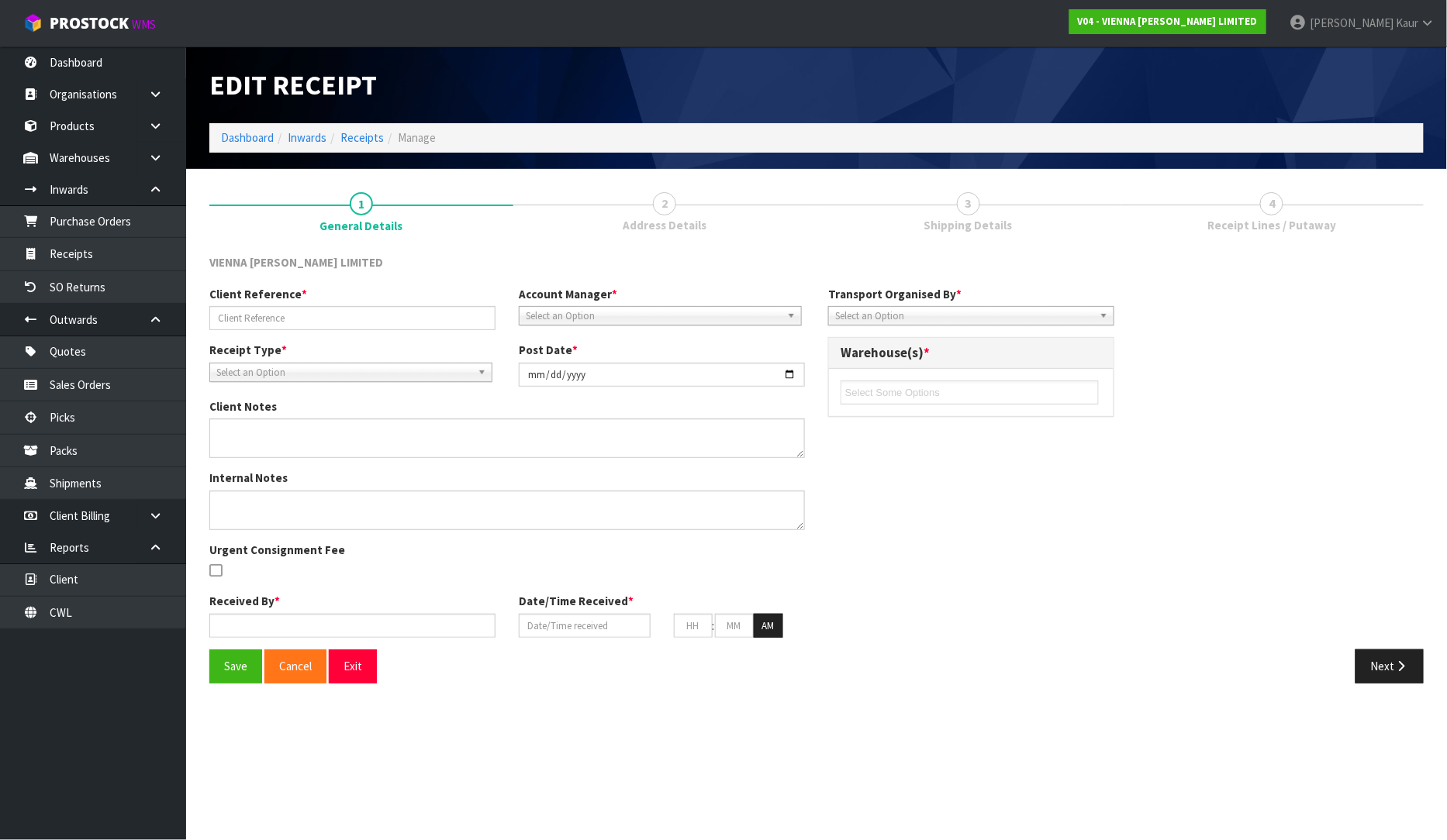
type input "NEW INDENT SHIPMENT PO3247"
type input "[DATE]"
type textarea "ALL CAME IN SAME CONTAINER, CLIENT RESPONDED BOOKING SEPARATELY"
type input "[PERSON_NAME] South"
type input "[DATE]"
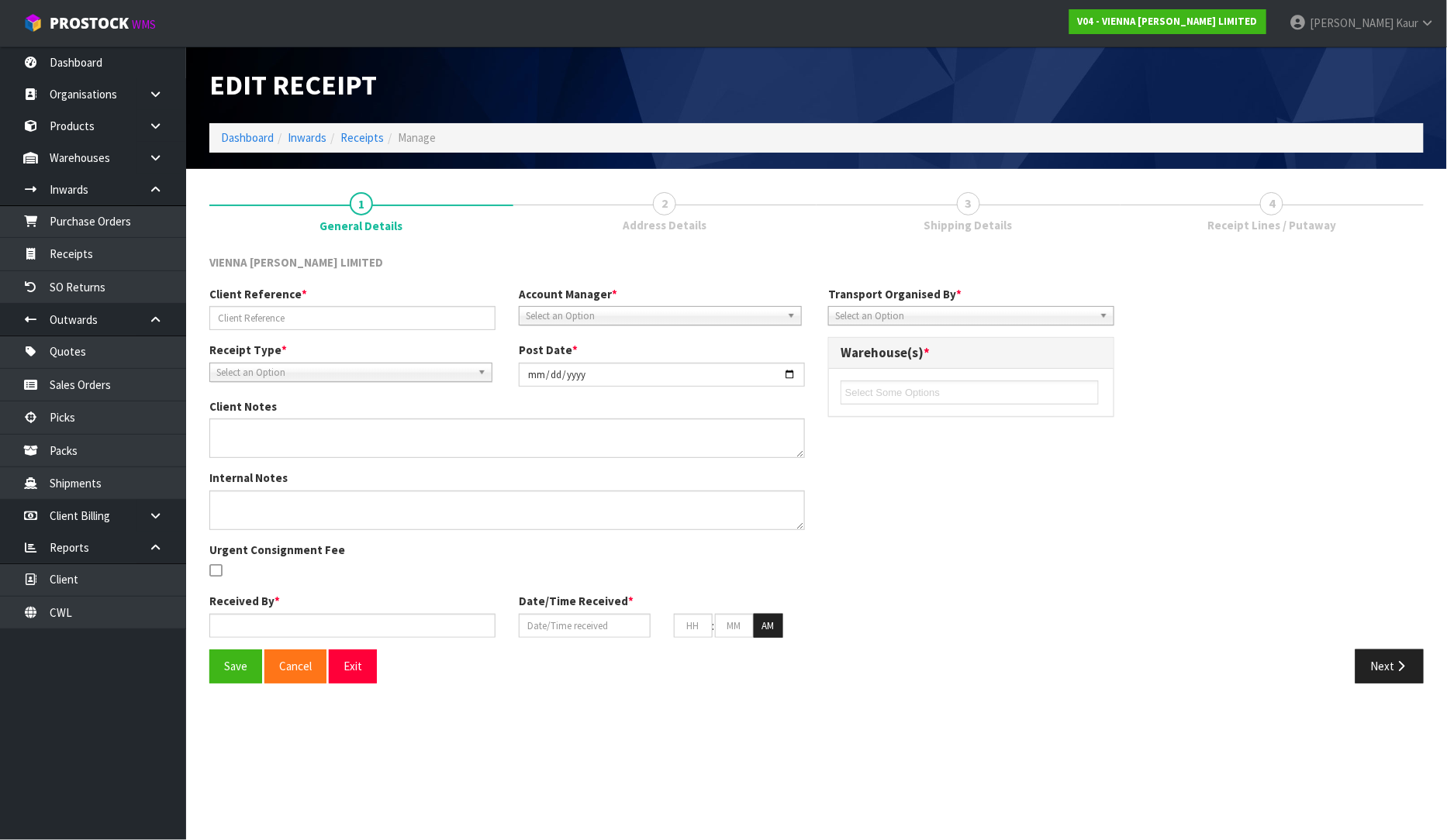
type input "10"
type input "00"
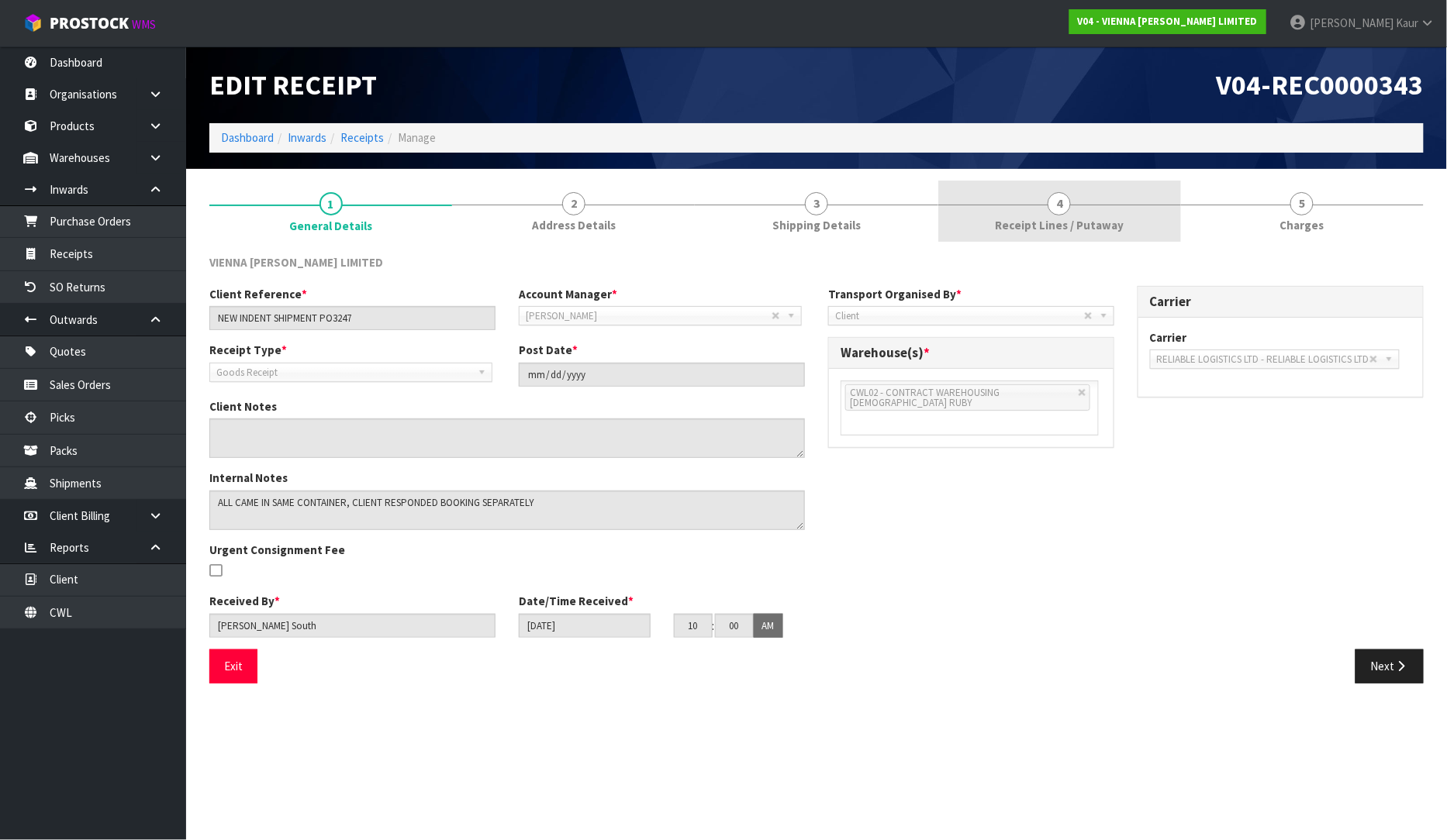
click at [1040, 207] on link "4 Receipt Lines / Putaway" at bounding box center [1059, 211] width 243 height 61
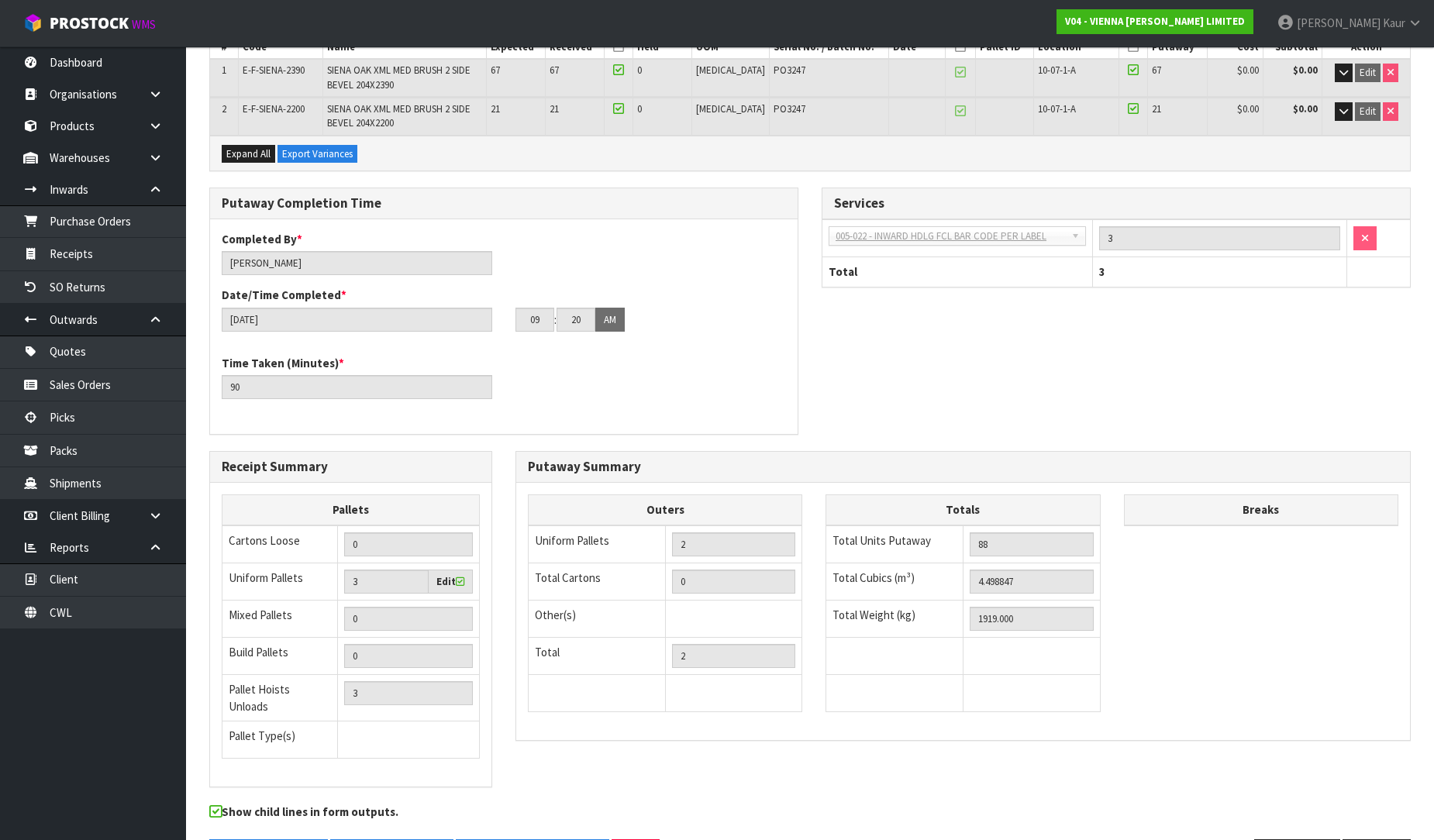
scroll to position [309, 0]
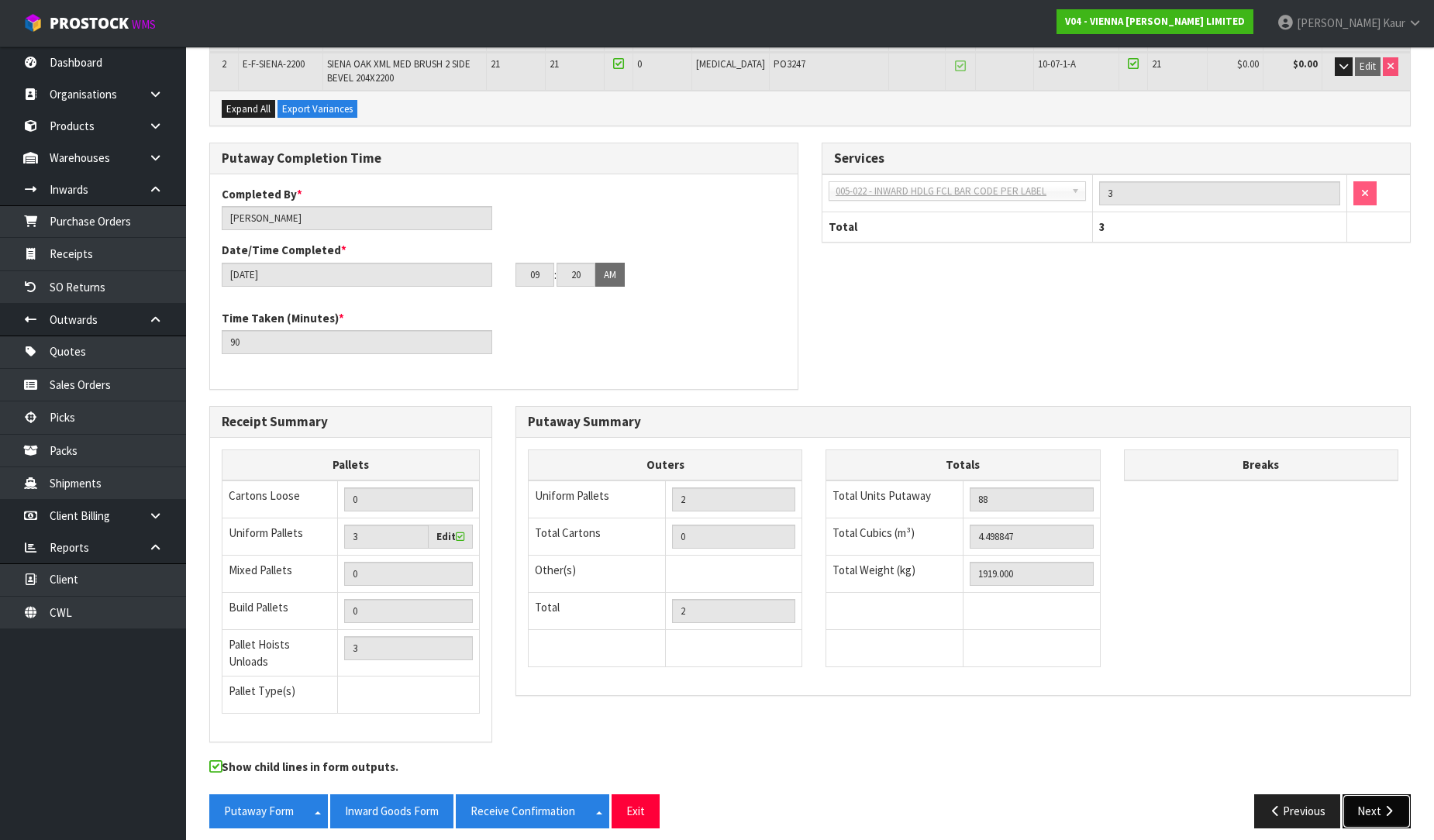
click at [1380, 805] on button "Next" at bounding box center [1376, 811] width 68 height 34
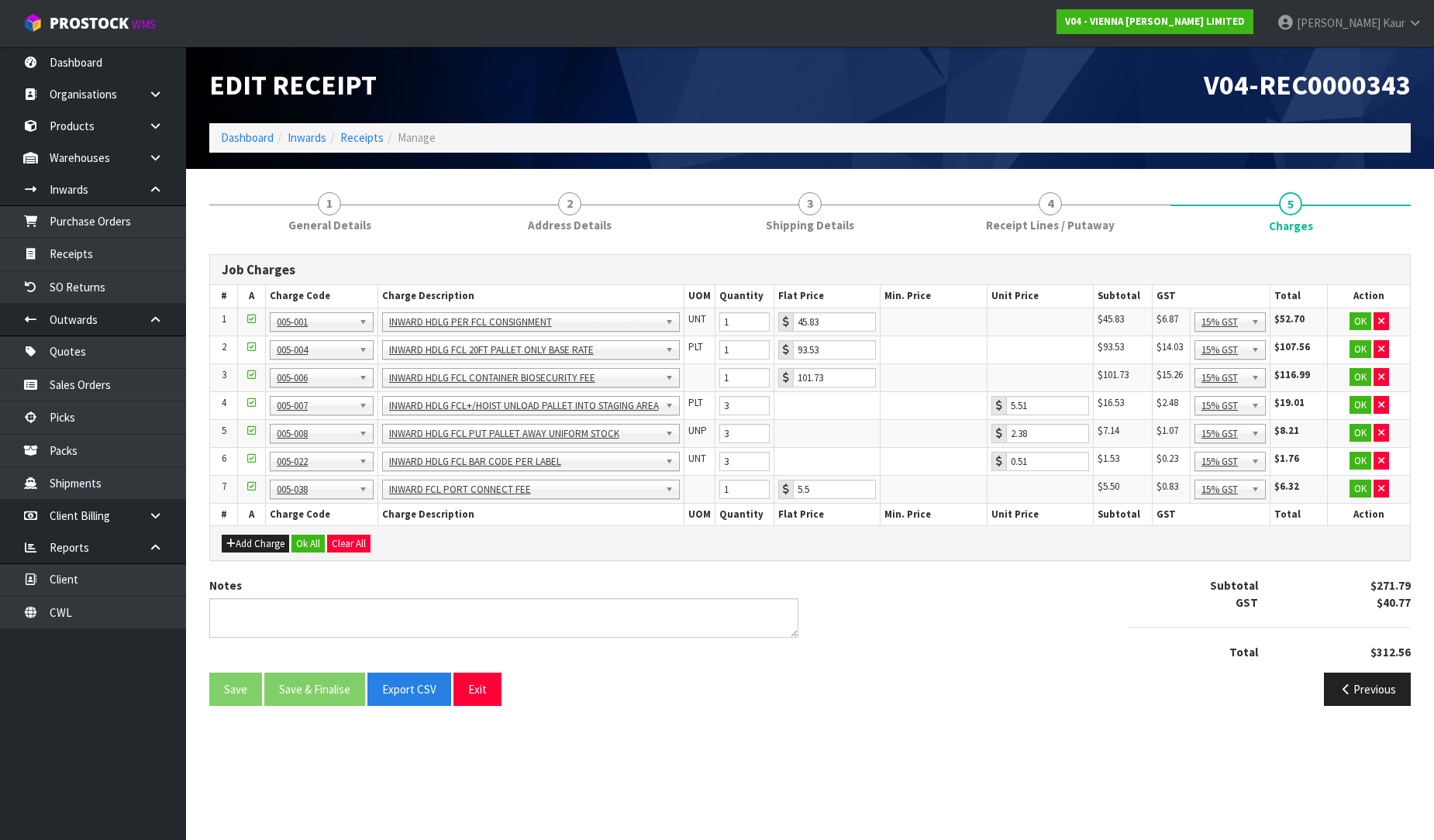
scroll to position [0, 0]
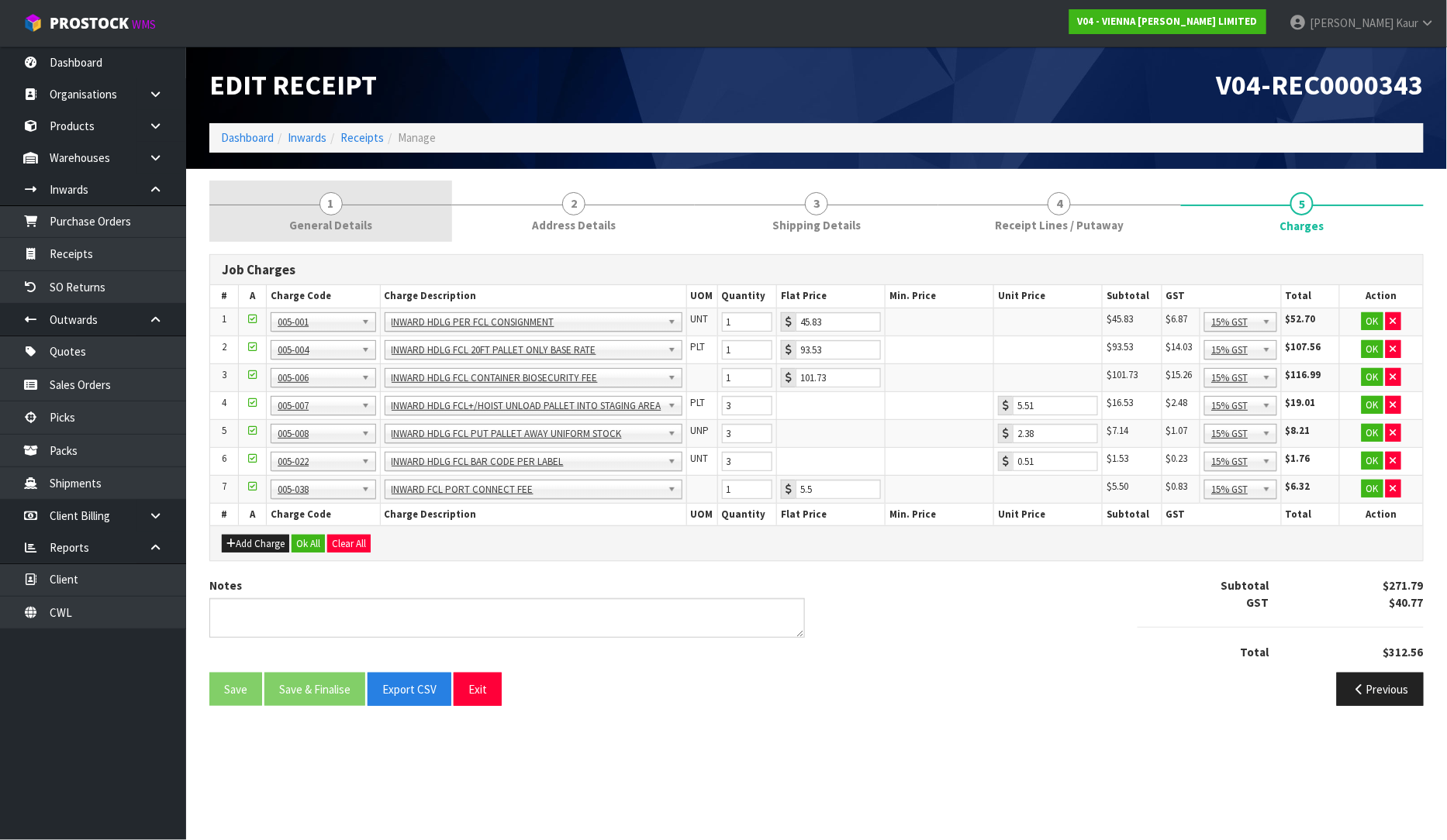
click at [338, 211] on span "1" at bounding box center [331, 204] width 24 height 24
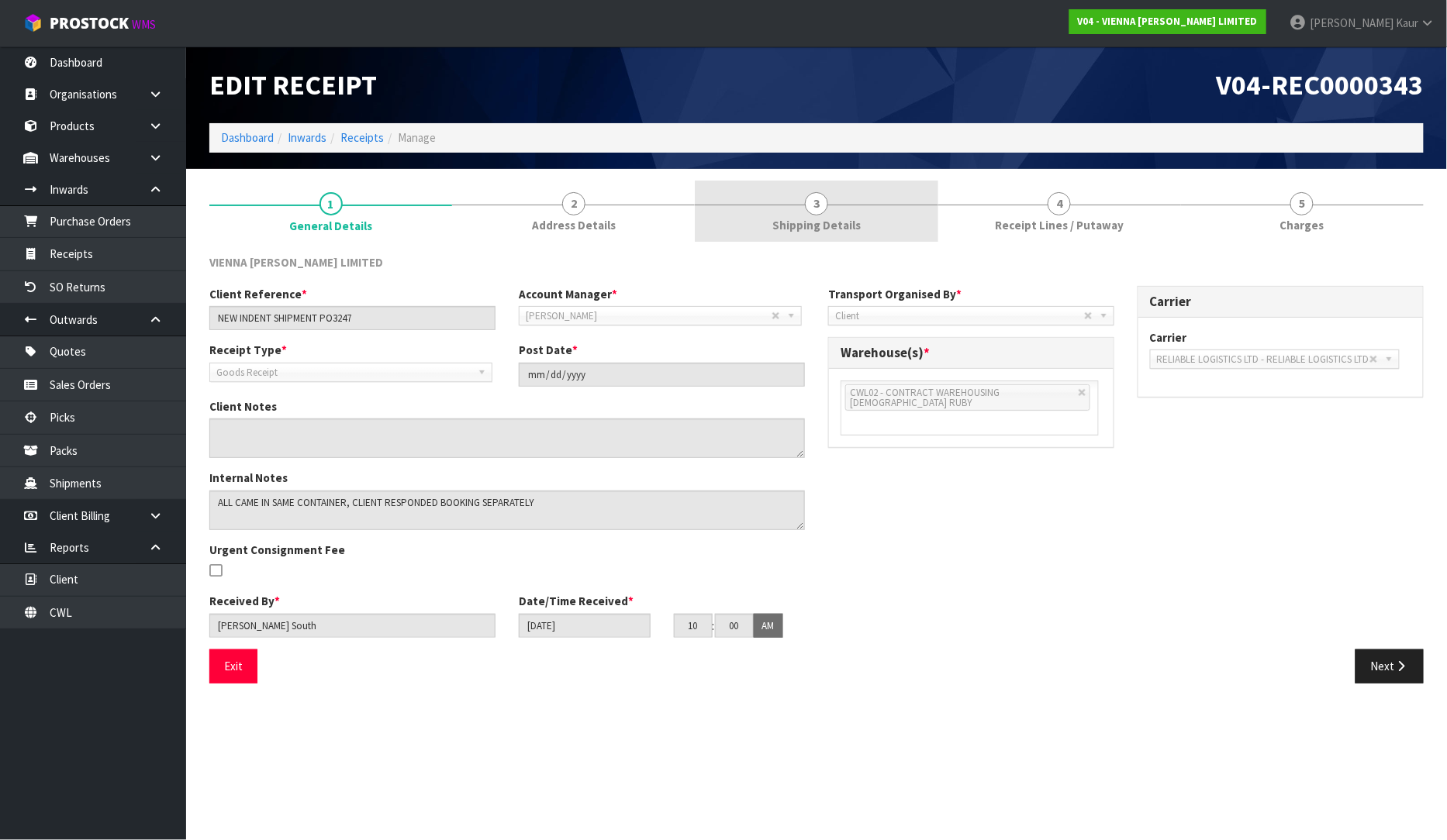
click at [833, 209] on link "3 Shipping Details" at bounding box center [816, 211] width 243 height 61
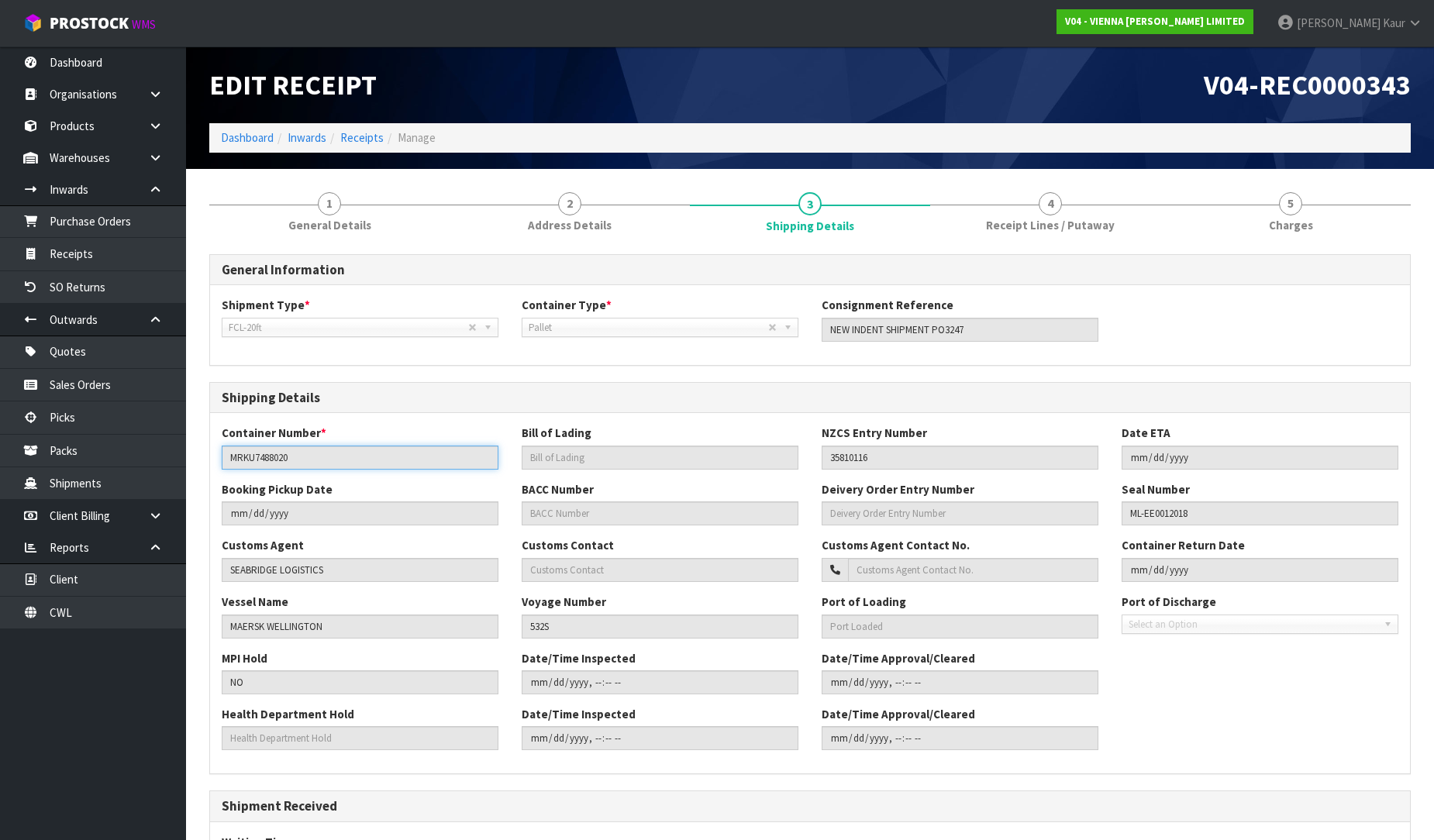
drag, startPoint x: 306, startPoint y: 454, endPoint x: 220, endPoint y: 457, distance: 86.1
click at [220, 457] on div "Container Number * MRKU7488020" at bounding box center [360, 447] width 300 height 44
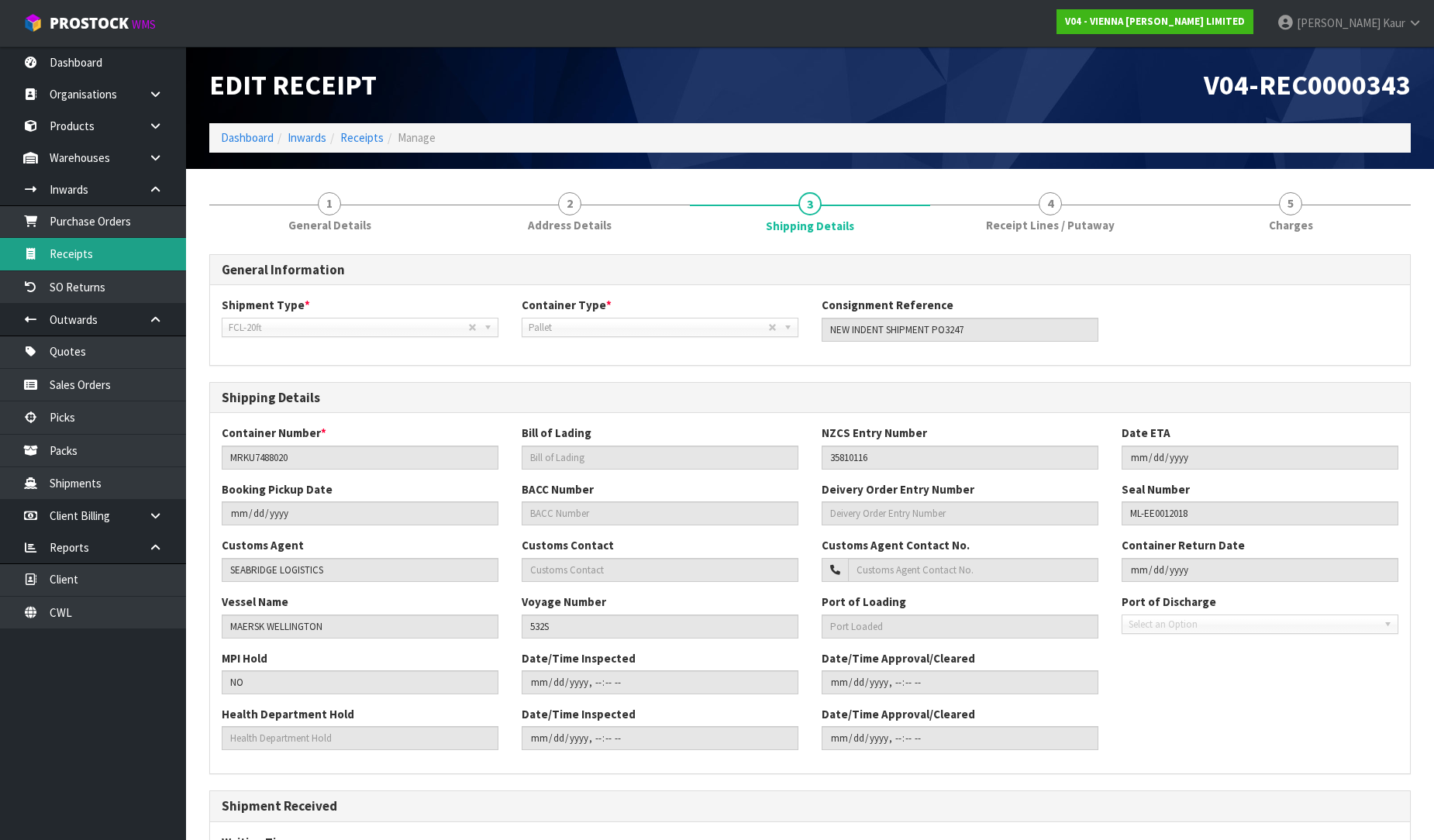
click at [108, 246] on link "Receipts" at bounding box center [93, 253] width 186 height 32
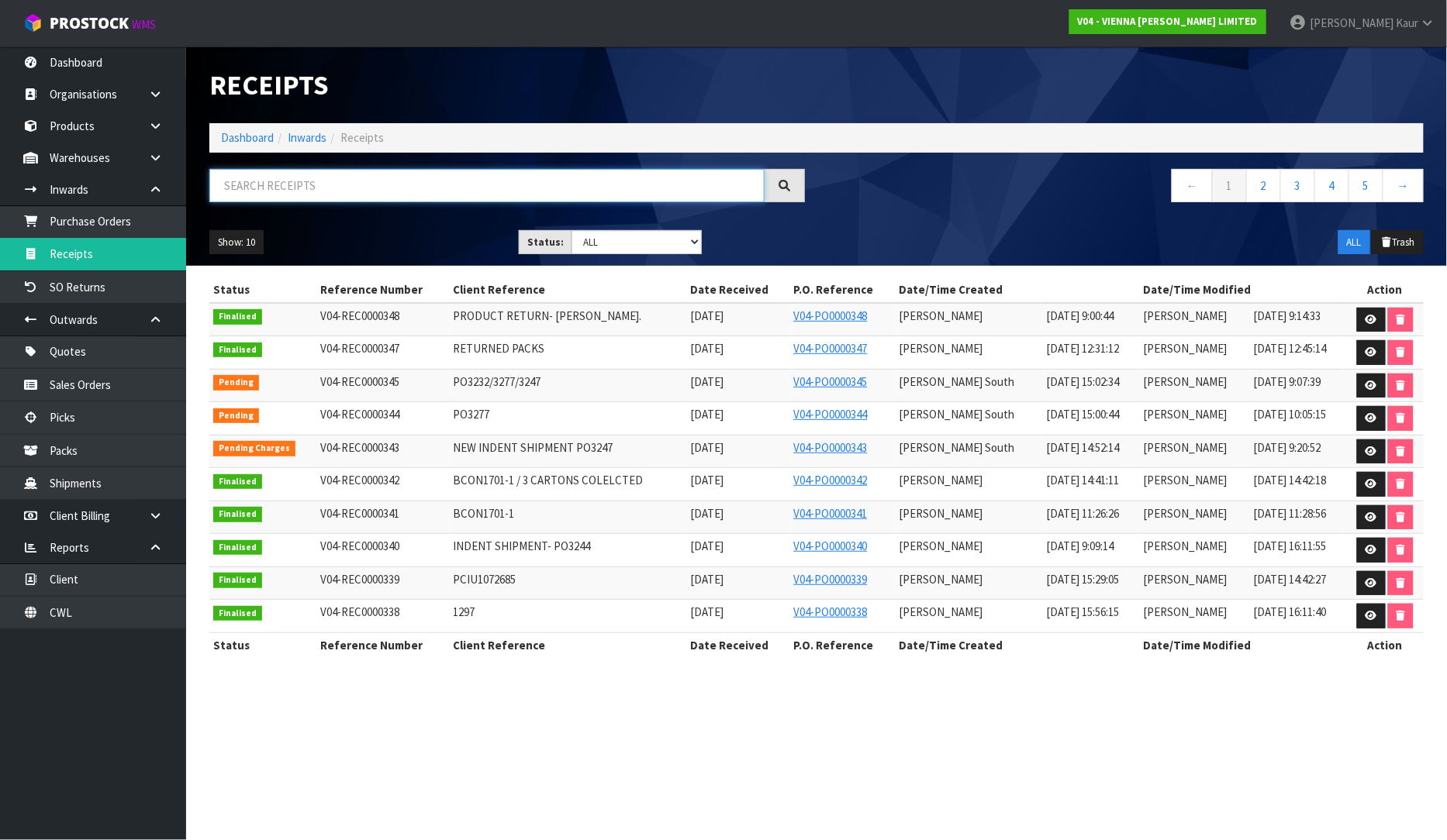
click at [273, 175] on input "text" at bounding box center [486, 185] width 555 height 34
paste input "MRKU7488020"
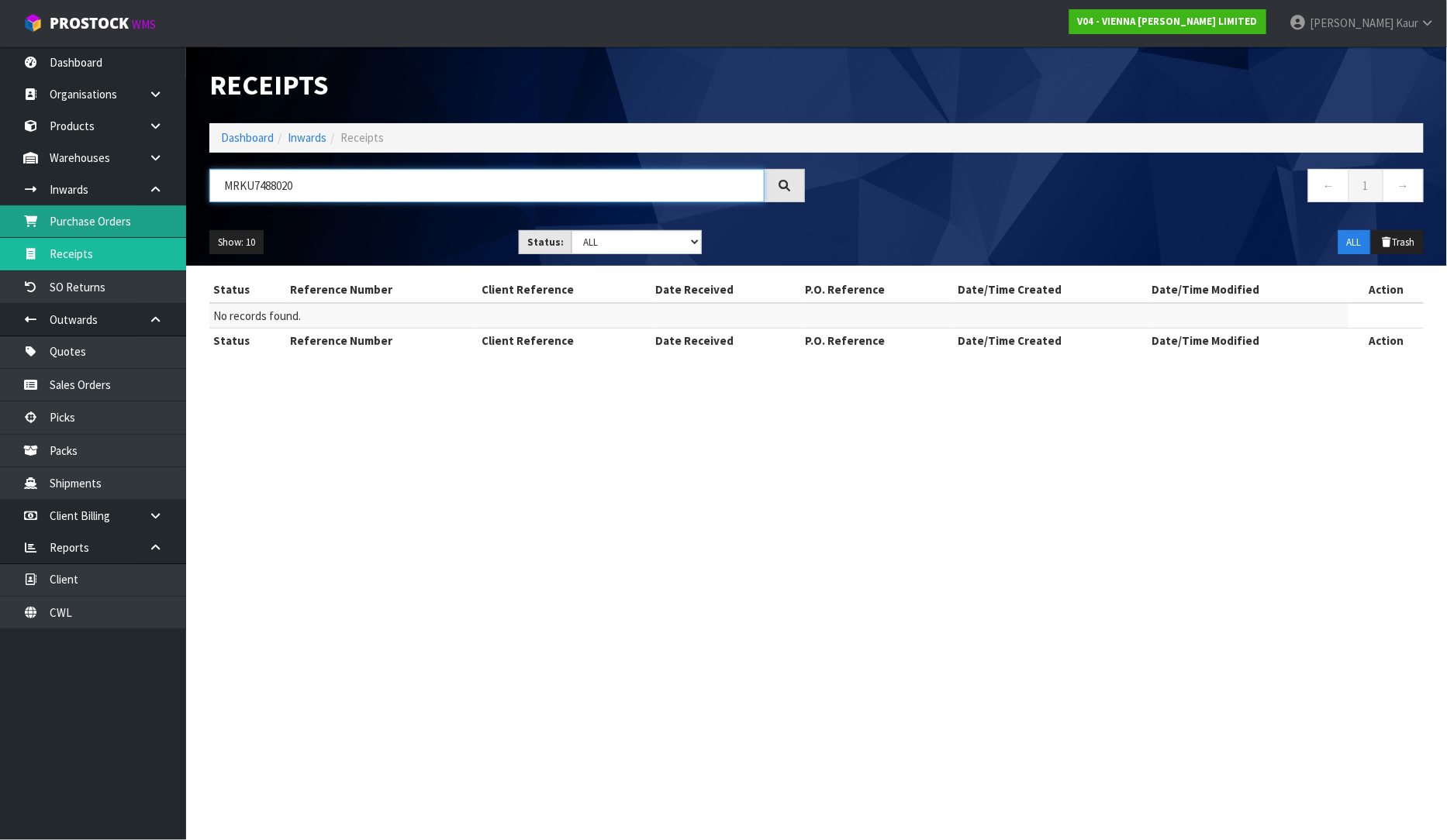
type input "MRKU7488020"
click at [117, 233] on link "Purchase Orders" at bounding box center [93, 221] width 186 height 32
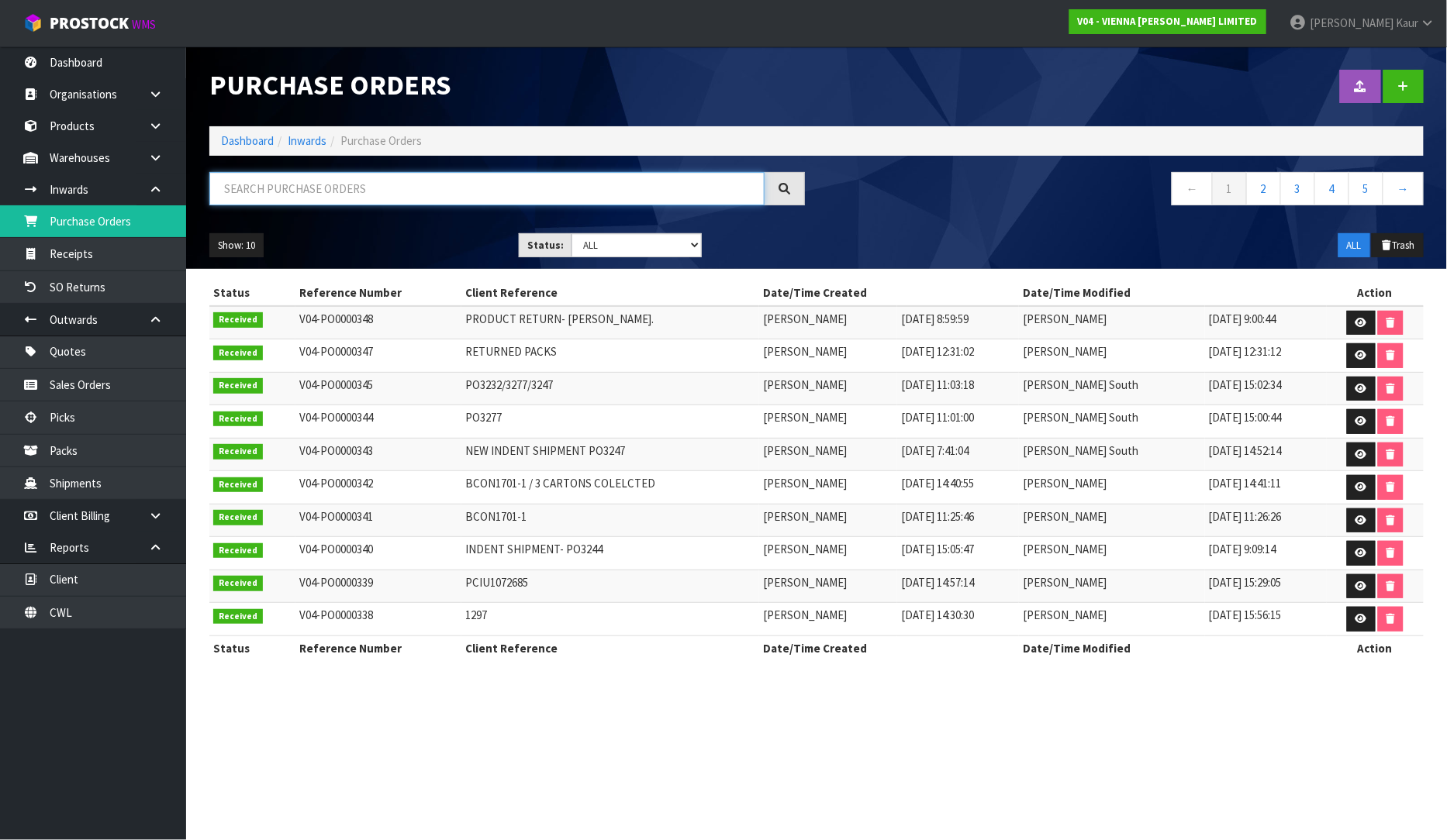
click at [268, 181] on input "text" at bounding box center [486, 188] width 555 height 34
paste input "MRKU7488020"
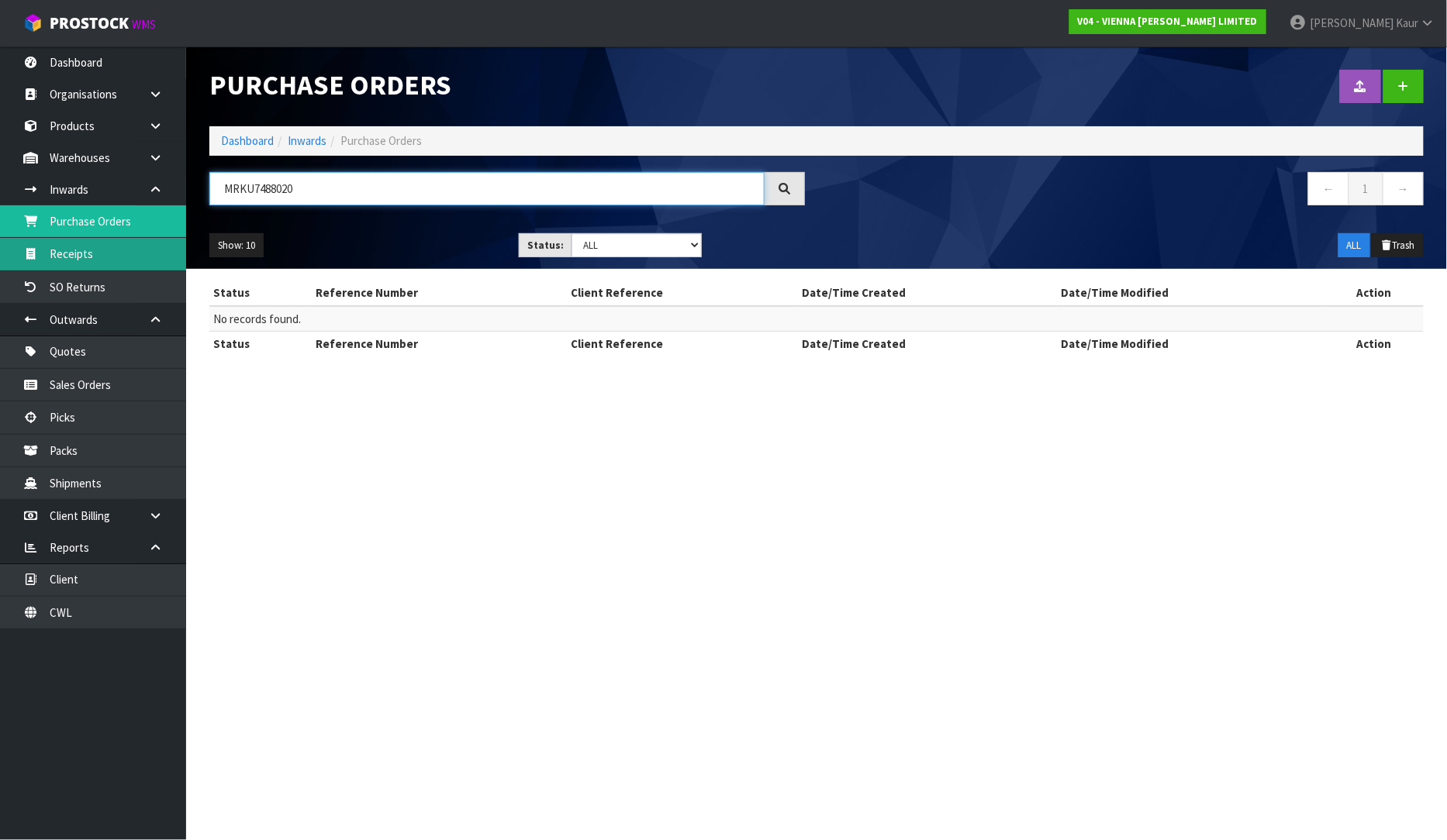
type input "MRKU7488020"
click at [103, 259] on link "Receipts" at bounding box center [93, 253] width 186 height 32
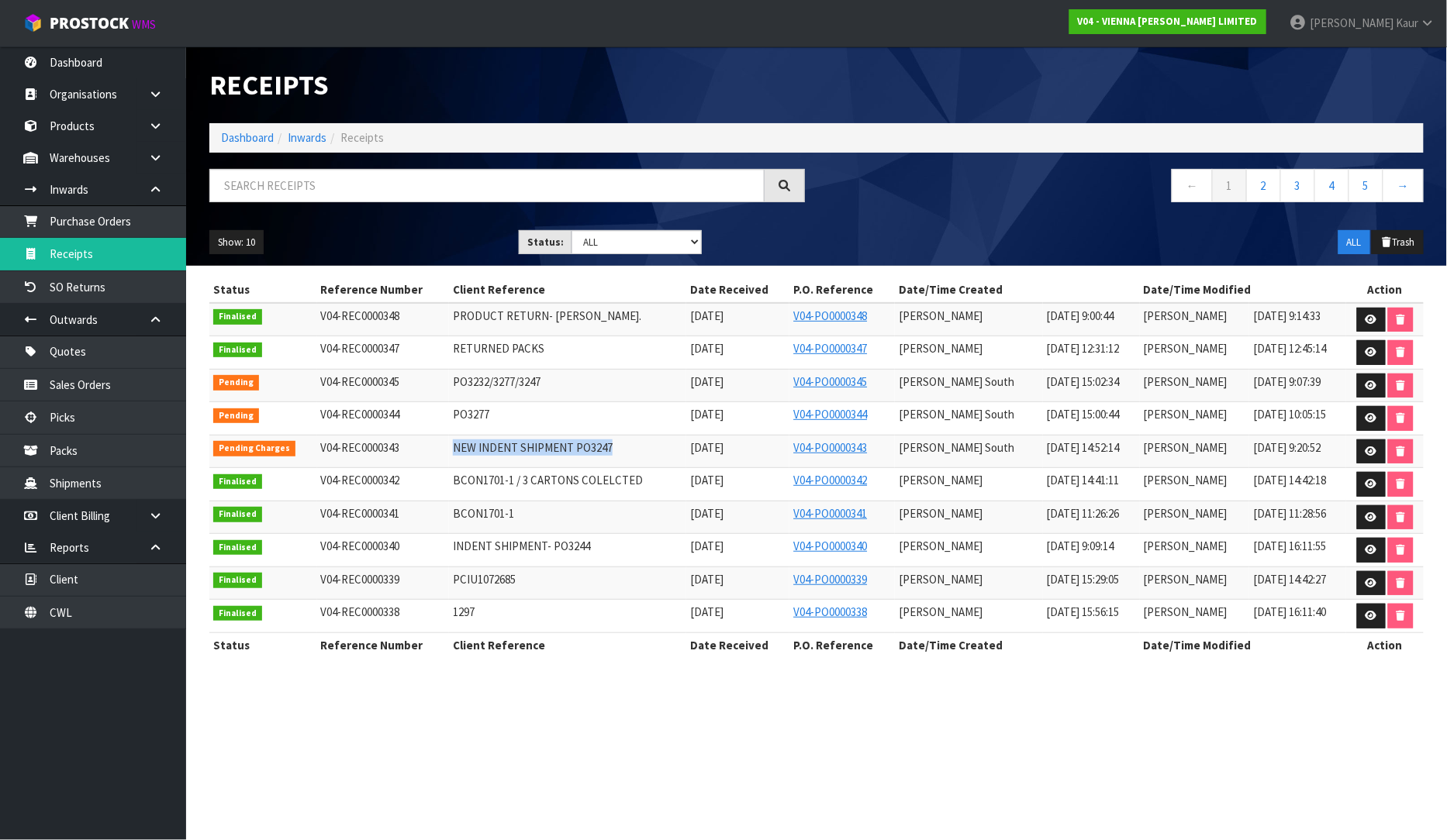
drag, startPoint x: 606, startPoint y: 448, endPoint x: 430, endPoint y: 440, distance: 176.2
click at [430, 440] on tr "Pending Charges V04-REC0000343 NEW INDENT SHIPMENT PO3247 10/09/2025 V04-PO0000…" at bounding box center [816, 452] width 1214 height 34
copy tr "NEW INDENT SHIPMENT PO3247"
click at [261, 196] on input "text" at bounding box center [486, 185] width 555 height 34
paste input "NEW INDENT SHIPMENT PO3247"
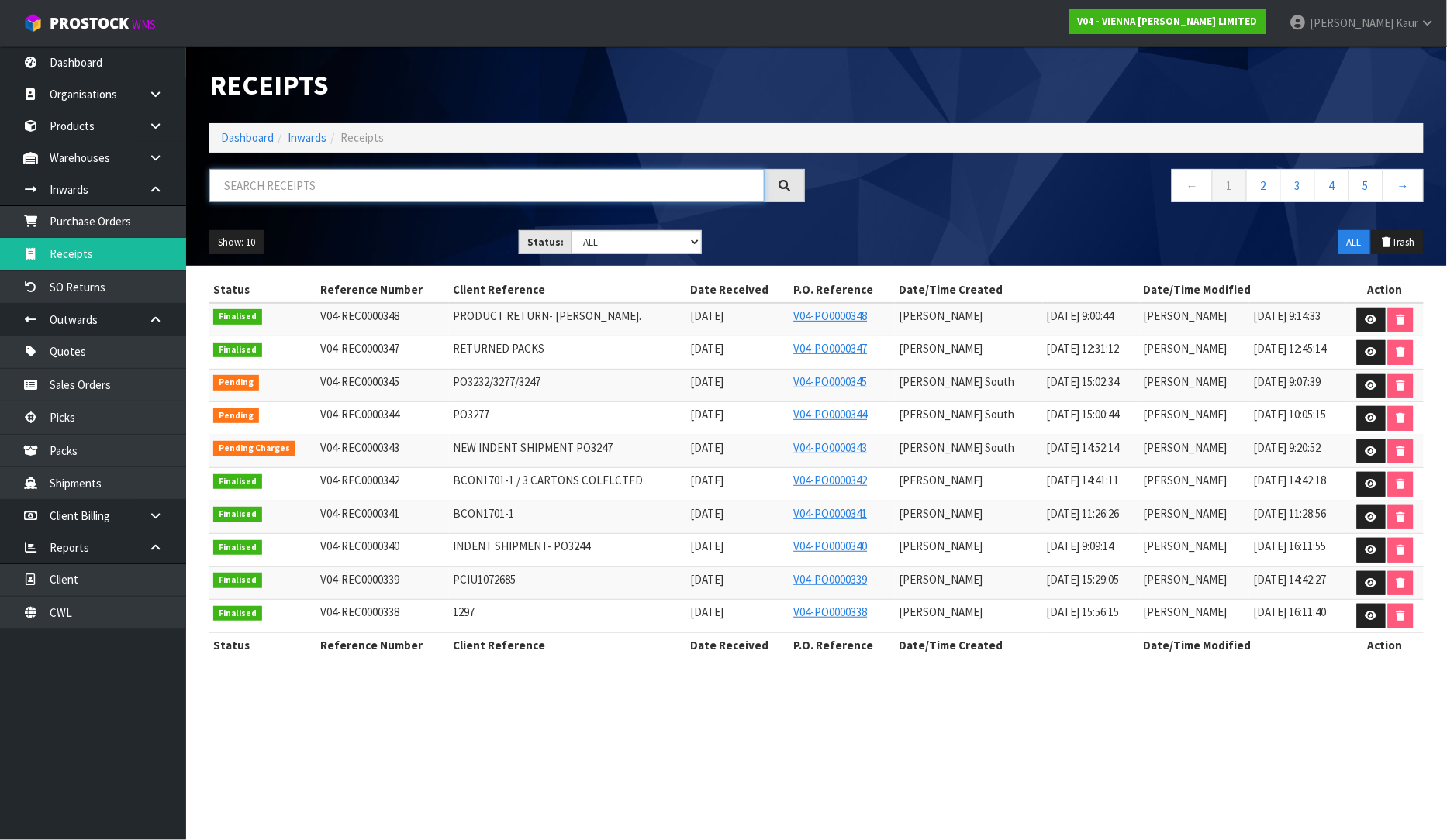
type input "NEW INDENT SHIPMENT PO3247"
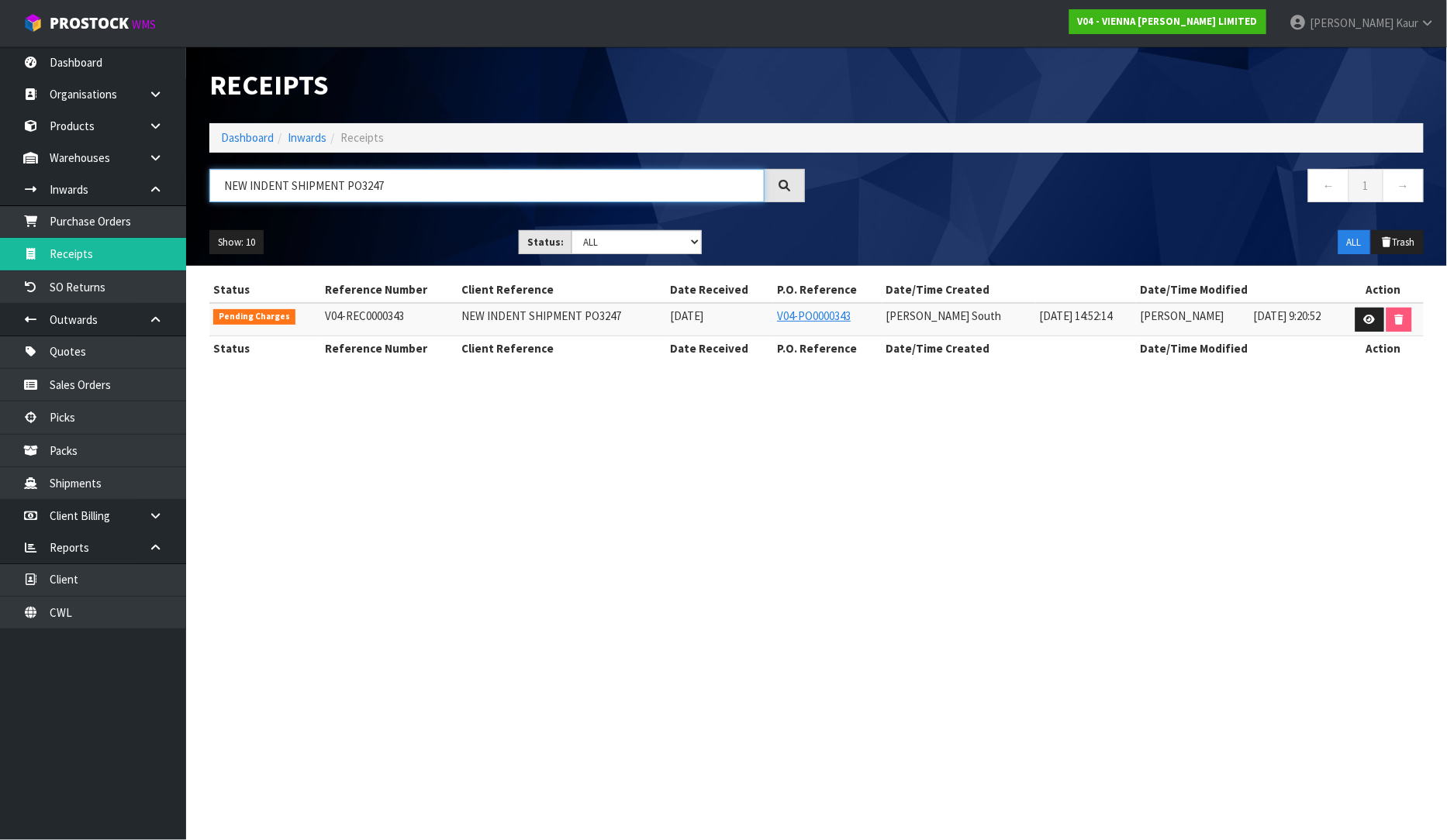
drag, startPoint x: 425, startPoint y: 183, endPoint x: 238, endPoint y: 193, distance: 187.3
click at [238, 193] on input "NEW INDENT SHIPMENT PO3247" at bounding box center [486, 185] width 555 height 34
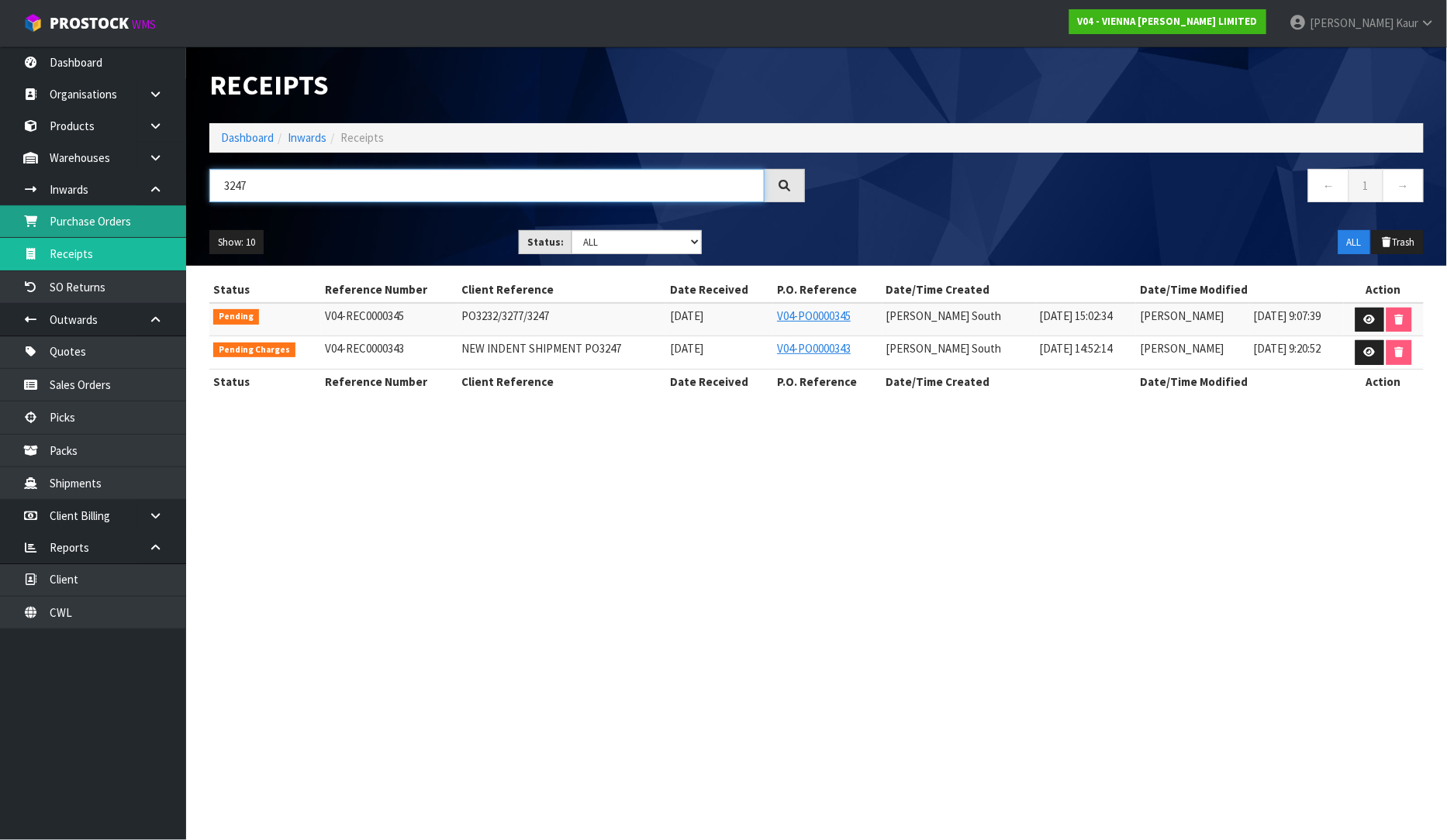
type input "3247"
click at [1368, 316] on icon at bounding box center [1369, 319] width 12 height 10
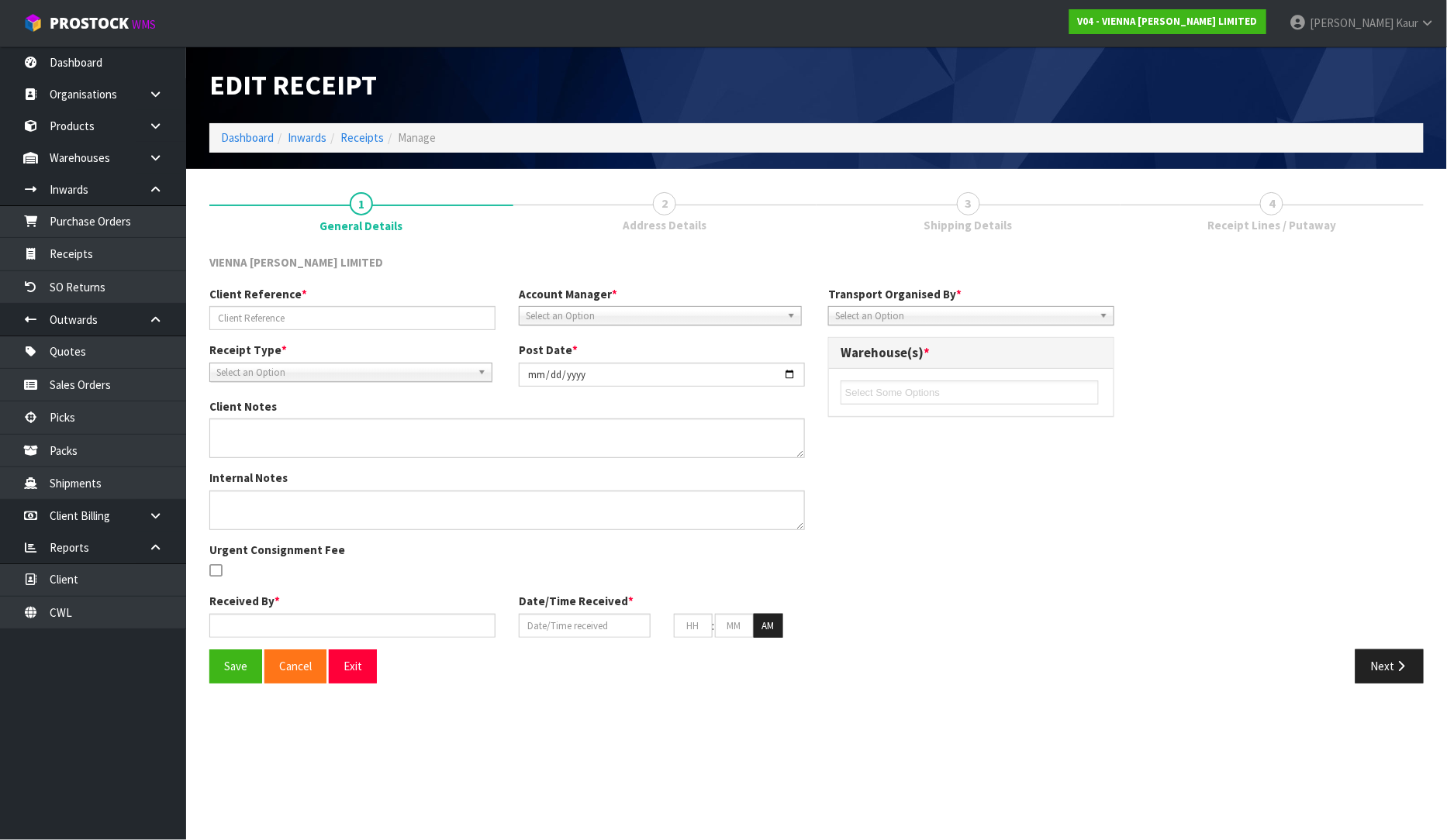
type input "PO3232/3277/3247"
type input "[DATE]"
type input "MICHAEL"
type input "[DATE]"
type input "10"
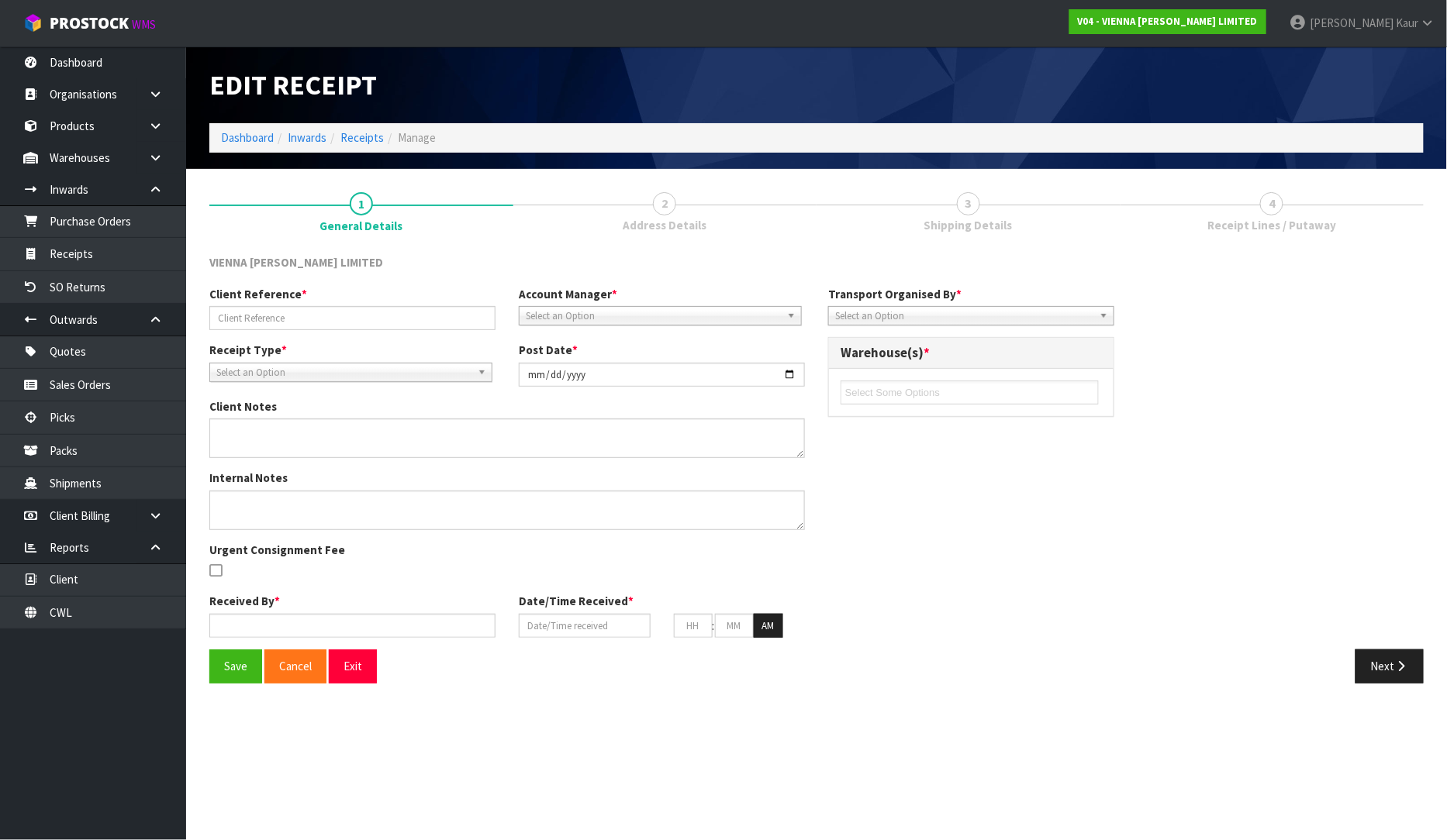
type input "00"
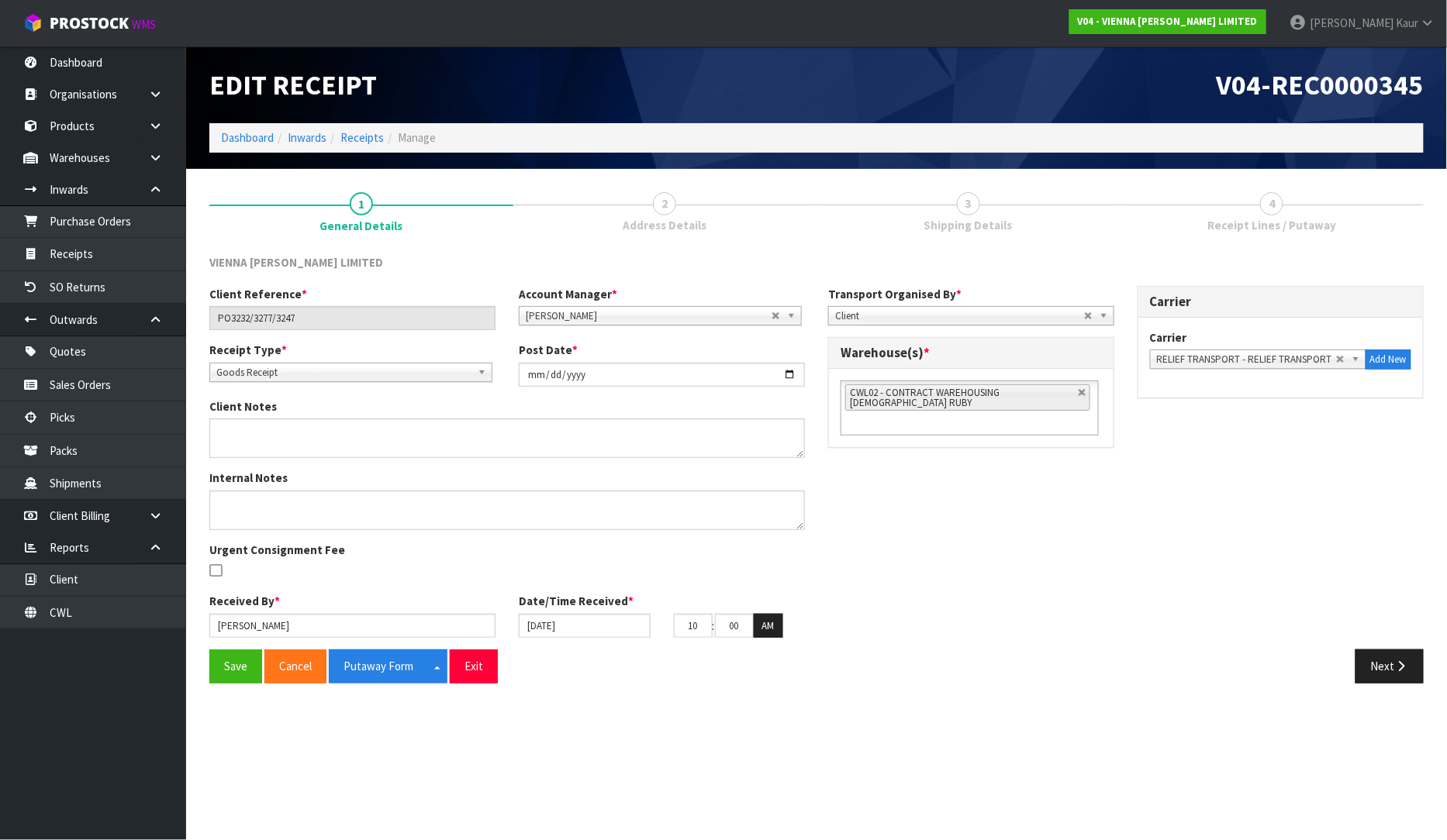
click at [1411, 685] on div "Save Cancel Putaway Form Split button! CSV FORMAT Exit Next" at bounding box center [816, 672] width 1237 height 45
click at [1411, 664] on button "Next" at bounding box center [1389, 666] width 68 height 34
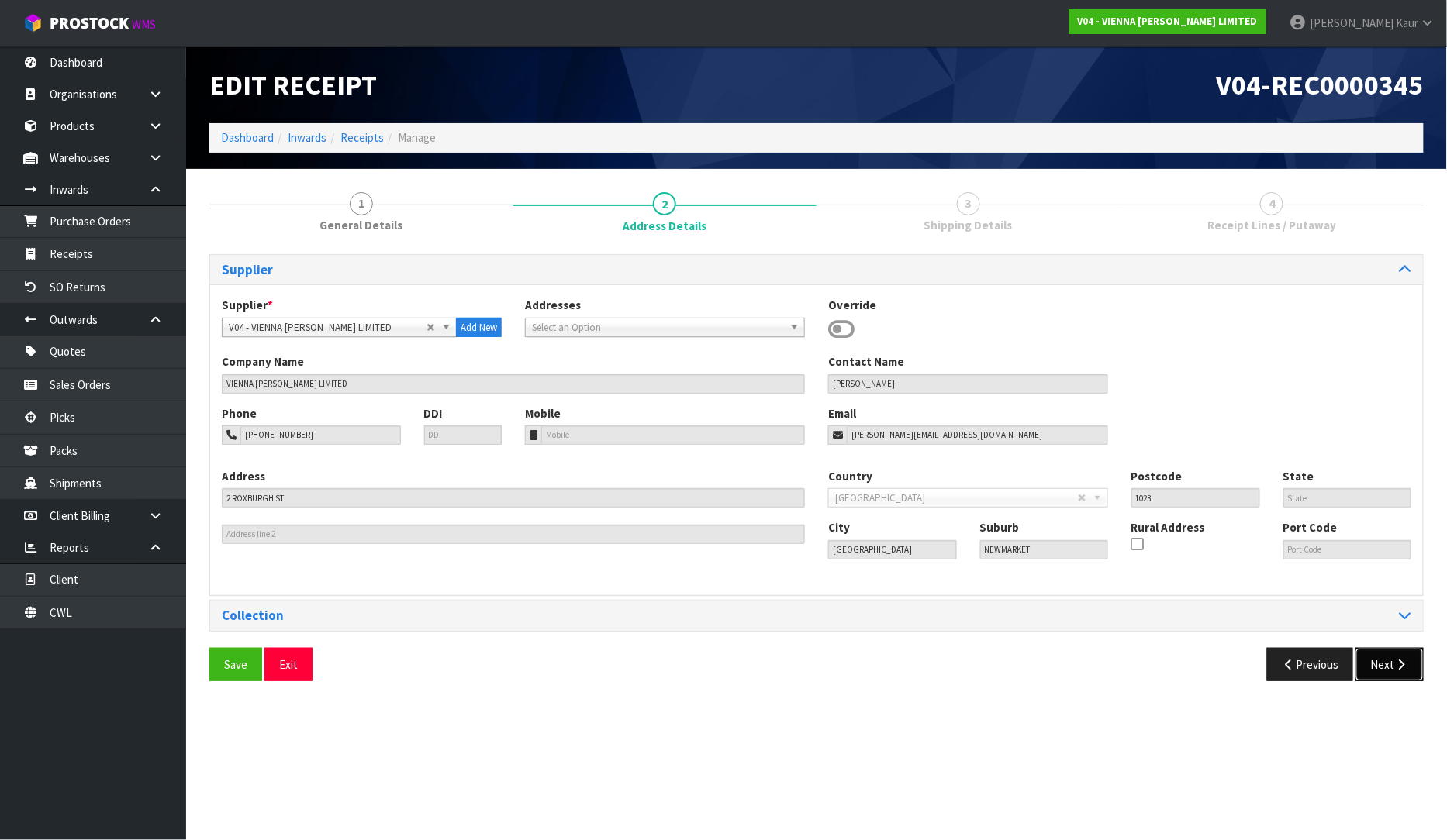
click at [1411, 664] on button "Next" at bounding box center [1389, 665] width 68 height 34
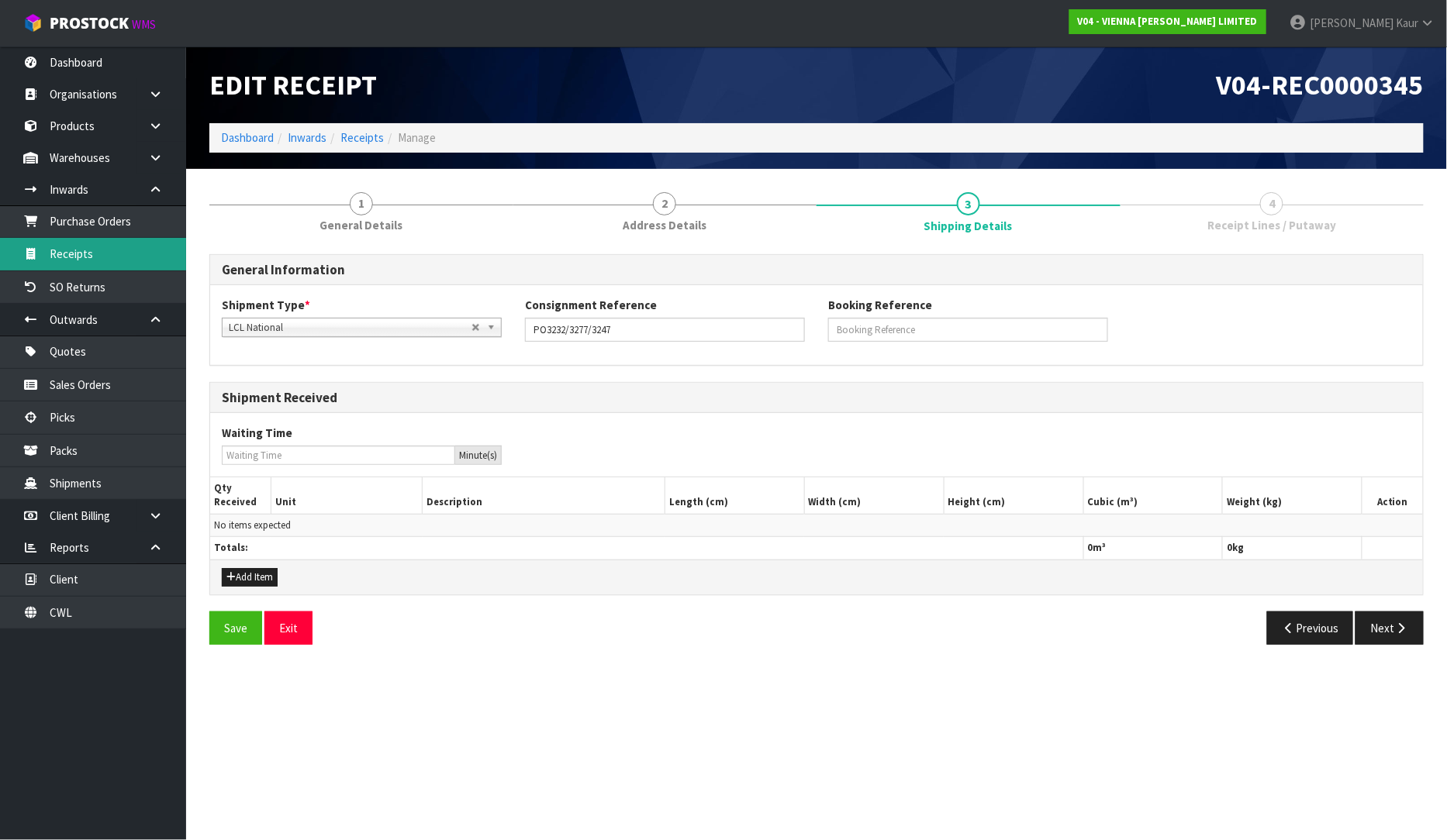
drag, startPoint x: 109, startPoint y: 241, endPoint x: 236, endPoint y: 254, distance: 127.7
click at [109, 243] on link "Receipts" at bounding box center [93, 253] width 186 height 32
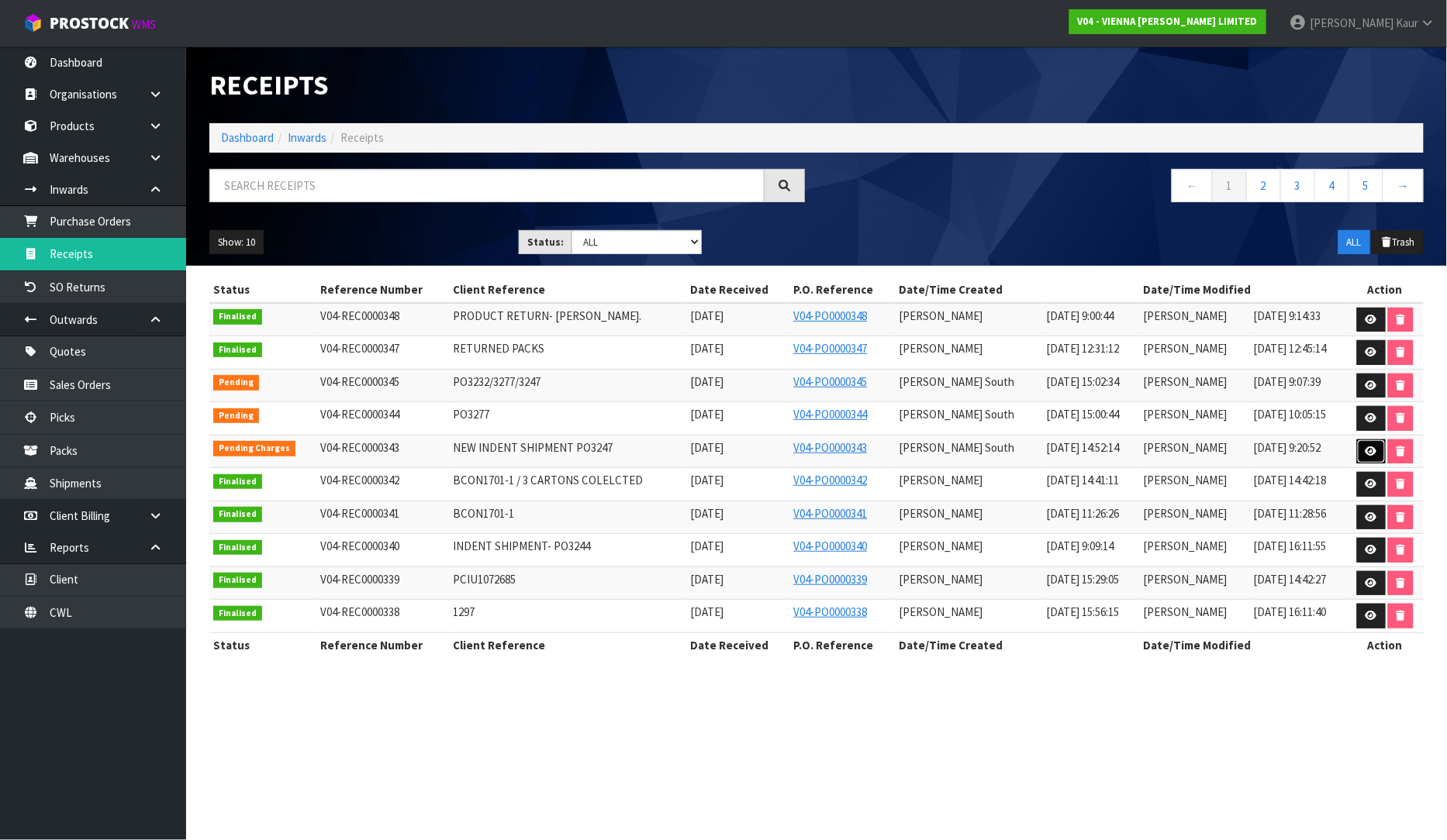
click at [1368, 451] on icon at bounding box center [1371, 452] width 12 height 10
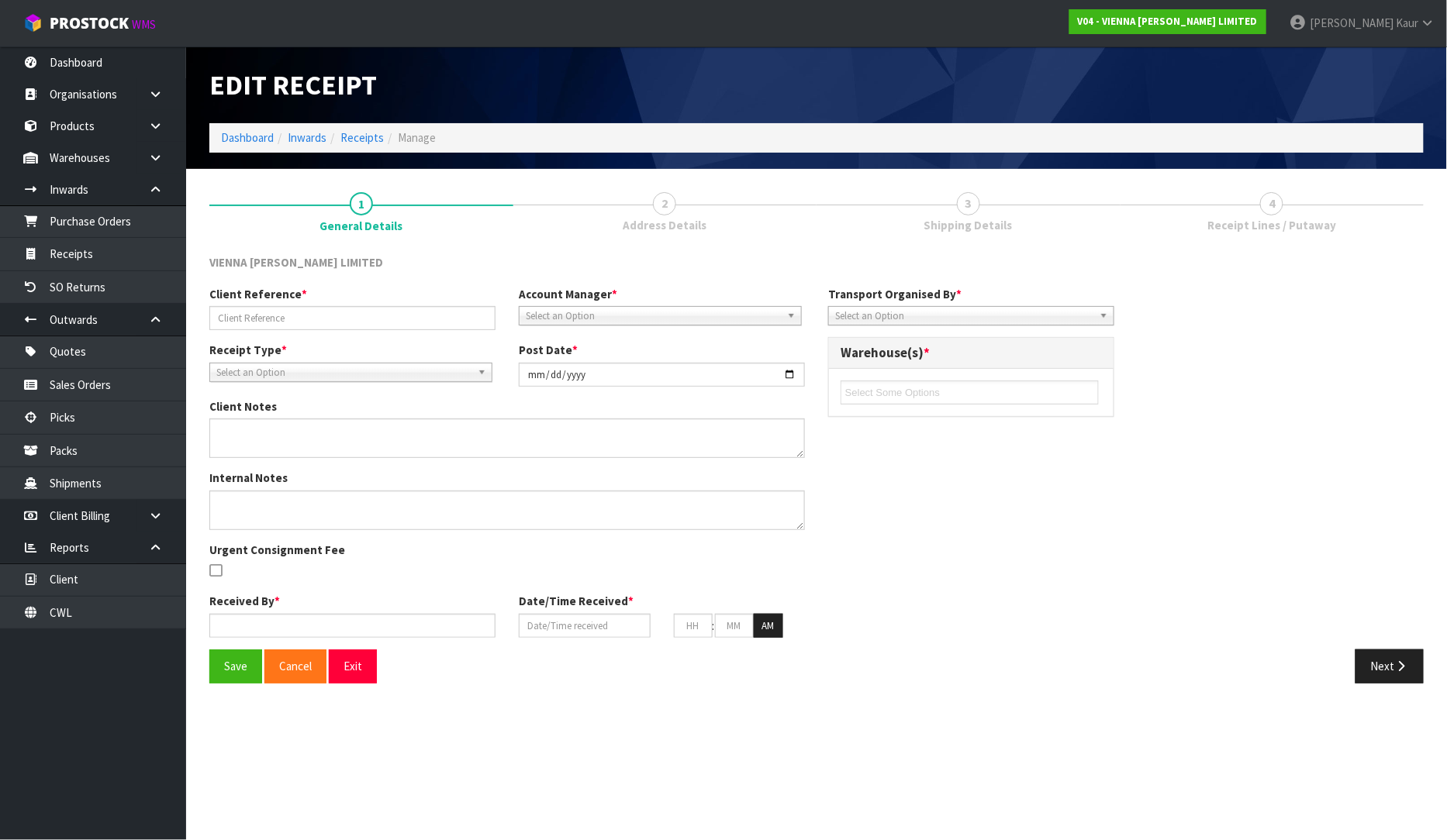
type input "NEW INDENT SHIPMENT PO3247"
type input "[DATE]"
type textarea "ALL CAME IN SAME CONTAINER, CLIENT RESPONDED BOOKING SEPARATELY"
type input "[PERSON_NAME] South"
type input "[DATE]"
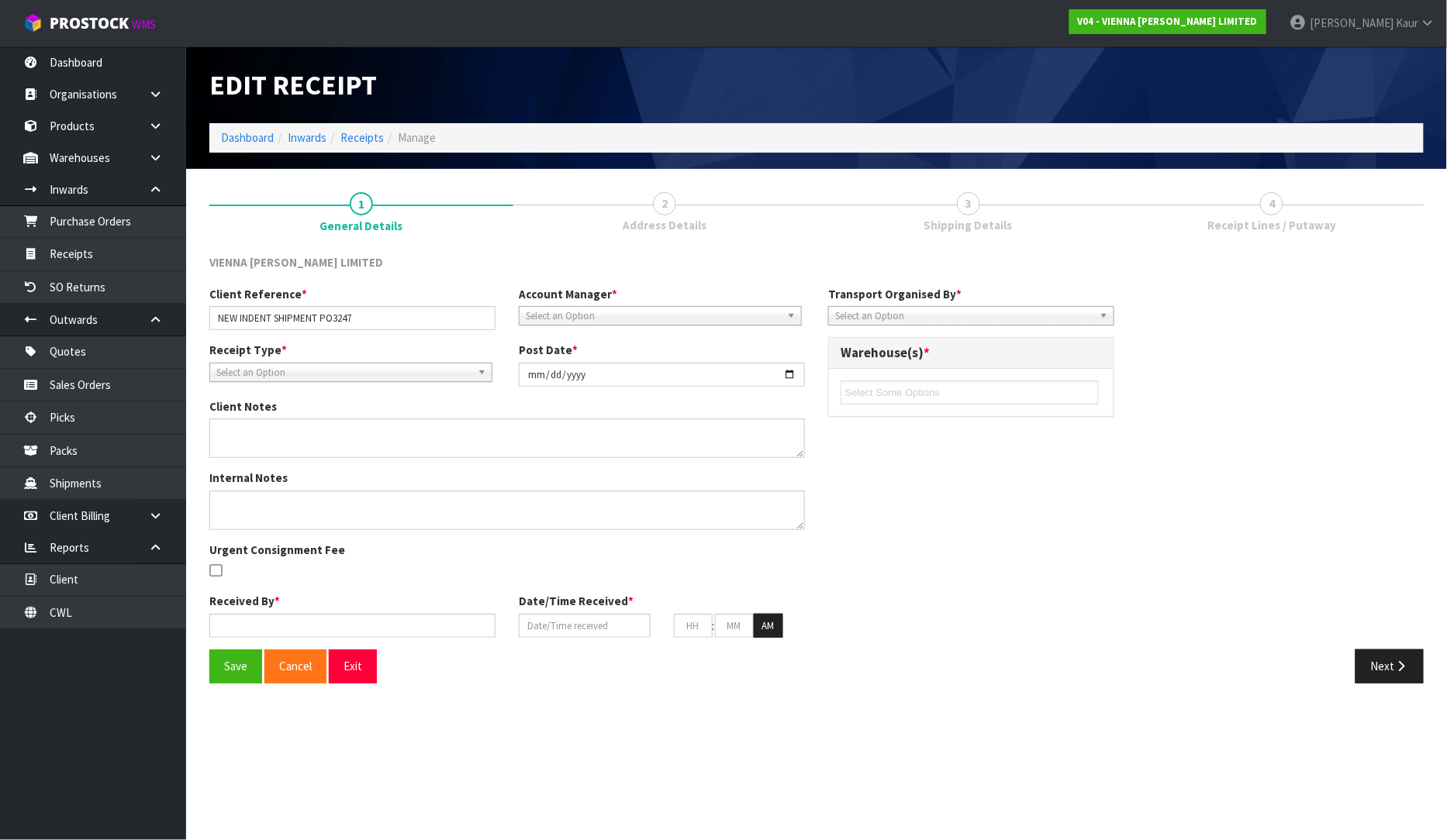
type input "10"
type input "00"
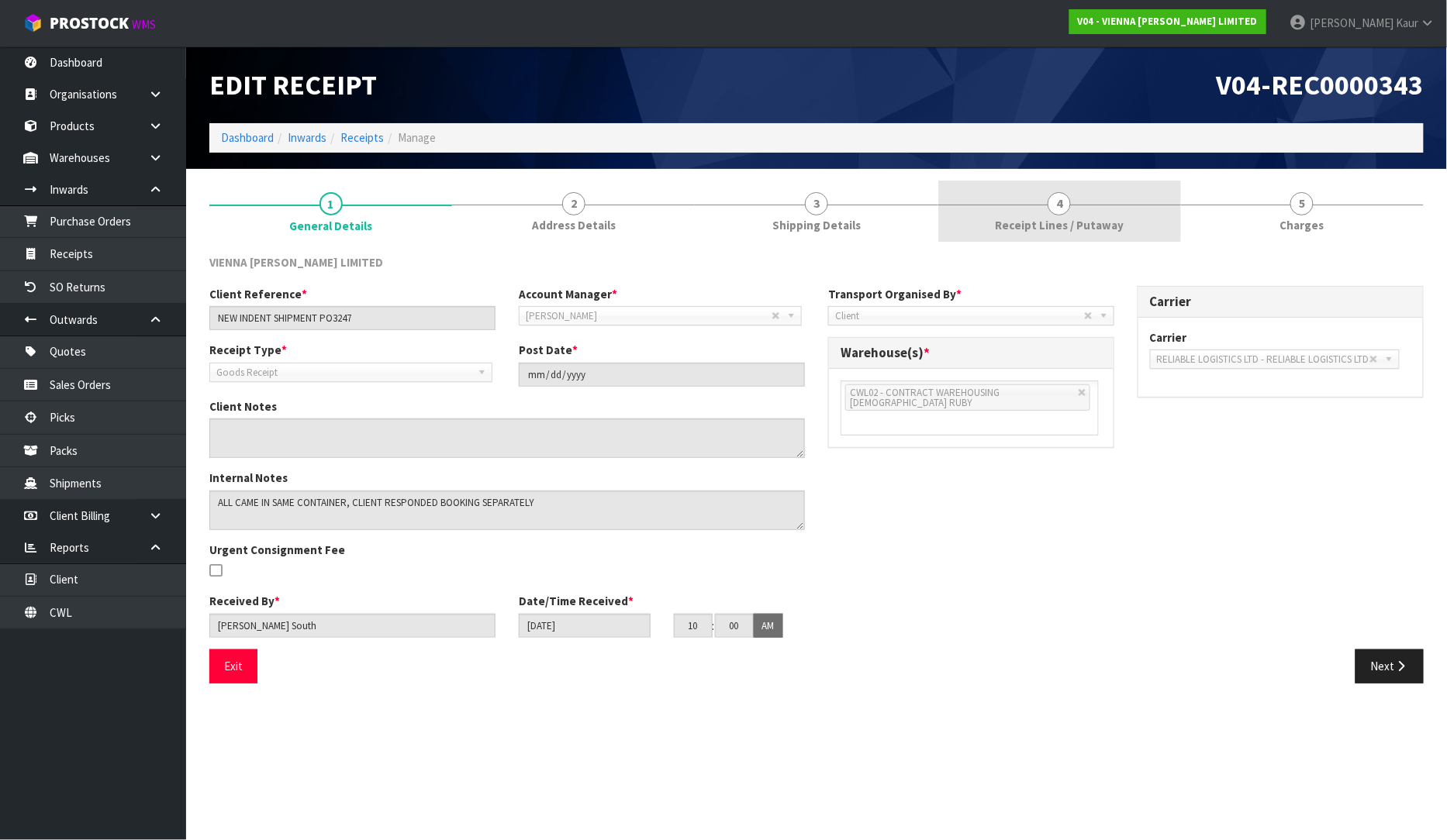
click at [1070, 200] on link "4 Receipt Lines / Putaway" at bounding box center [1059, 211] width 243 height 61
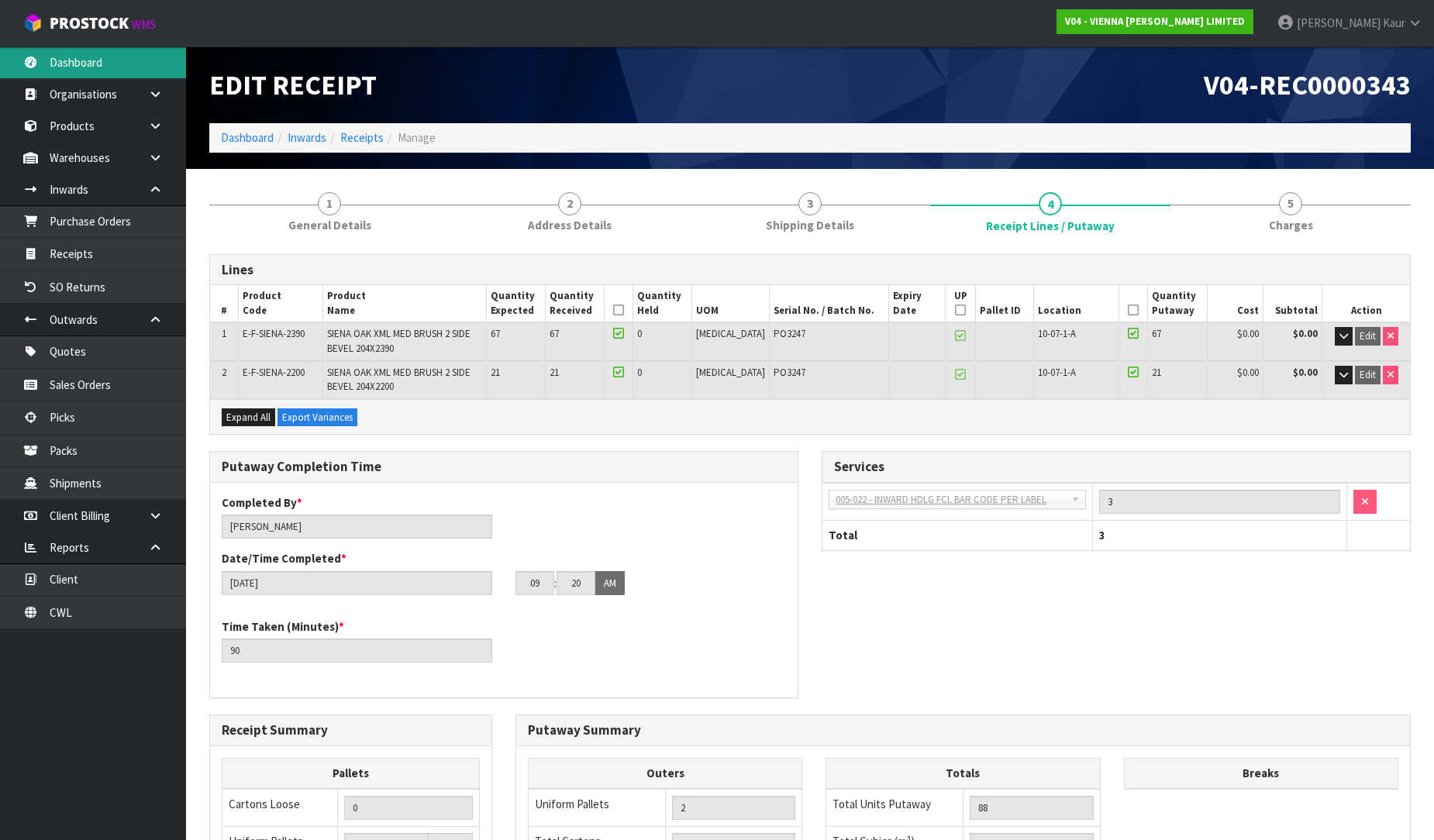
click at [84, 71] on link "Dashboard" at bounding box center [93, 62] width 186 height 32
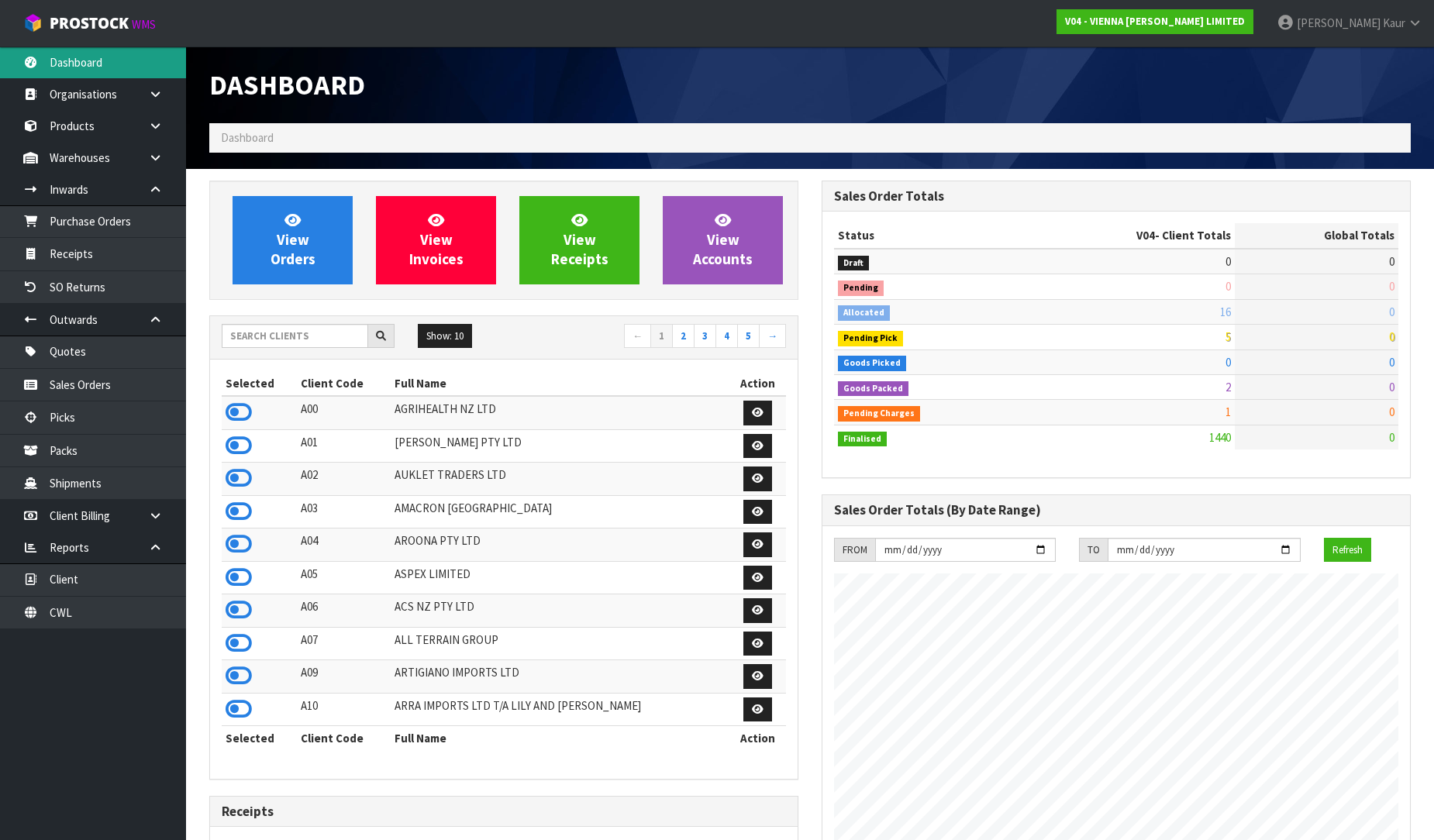
scroll to position [1174, 612]
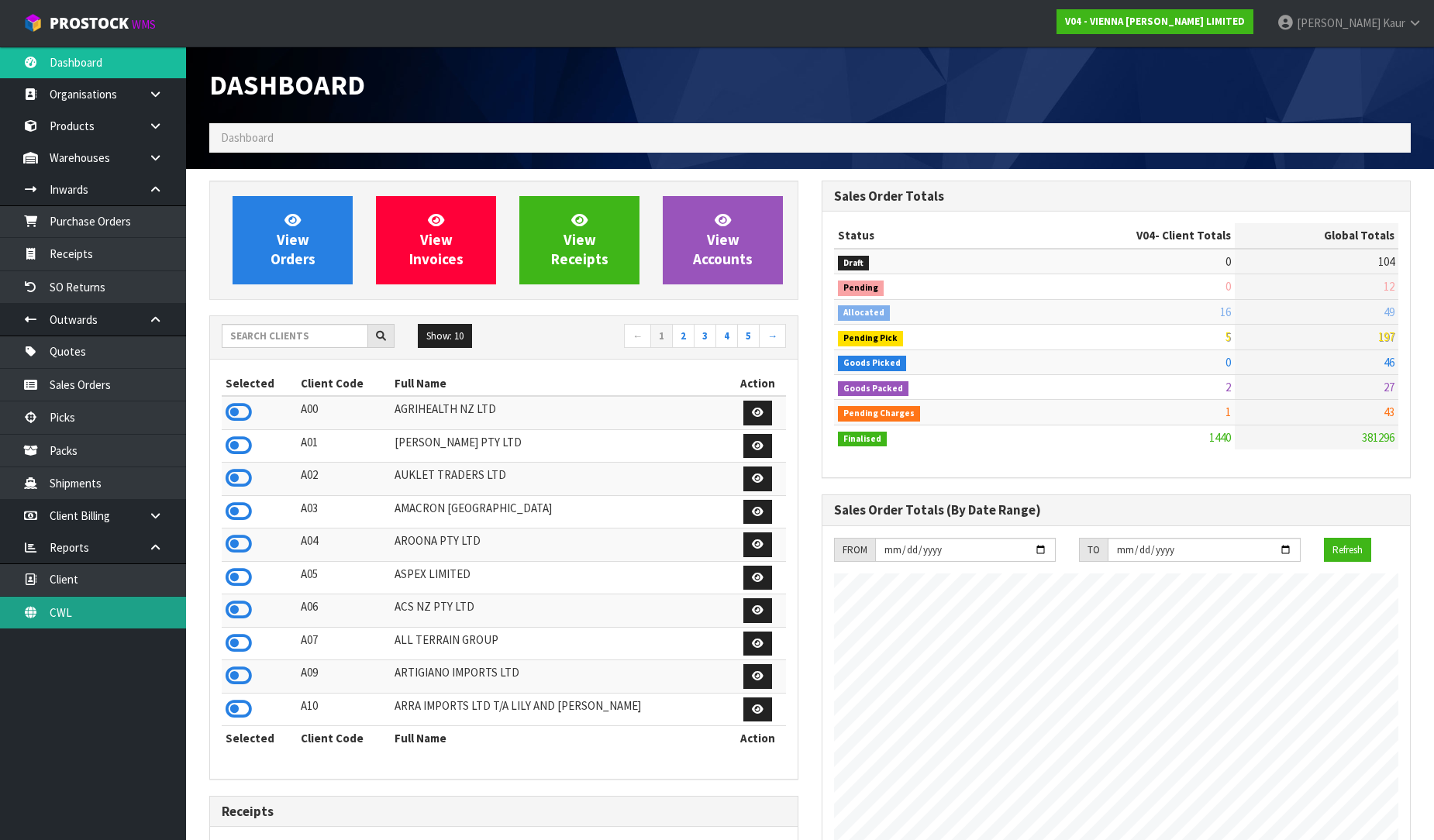
click at [75, 621] on link "CWL" at bounding box center [93, 612] width 186 height 32
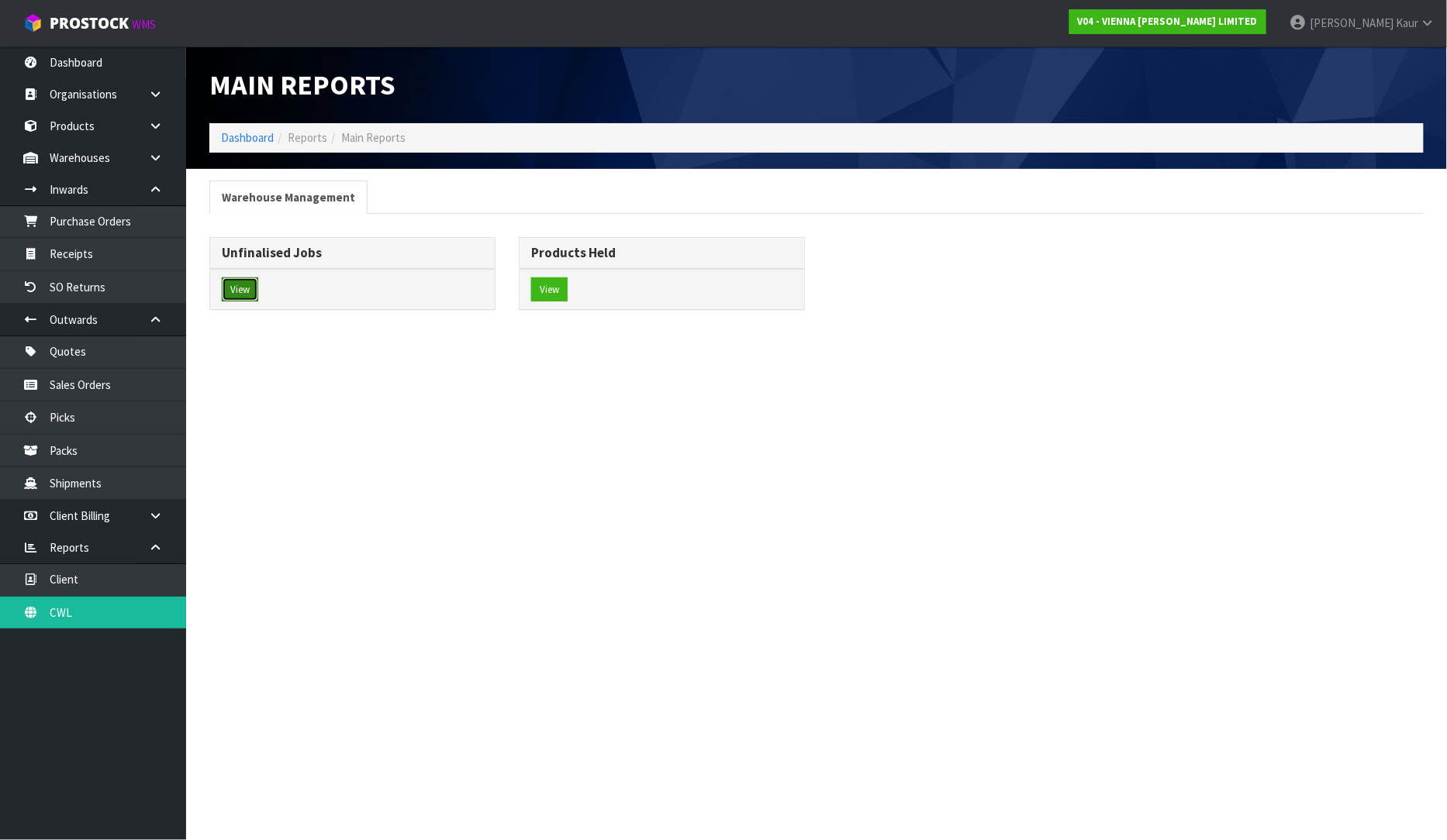
click at [252, 295] on button "View" at bounding box center [240, 289] width 36 height 25
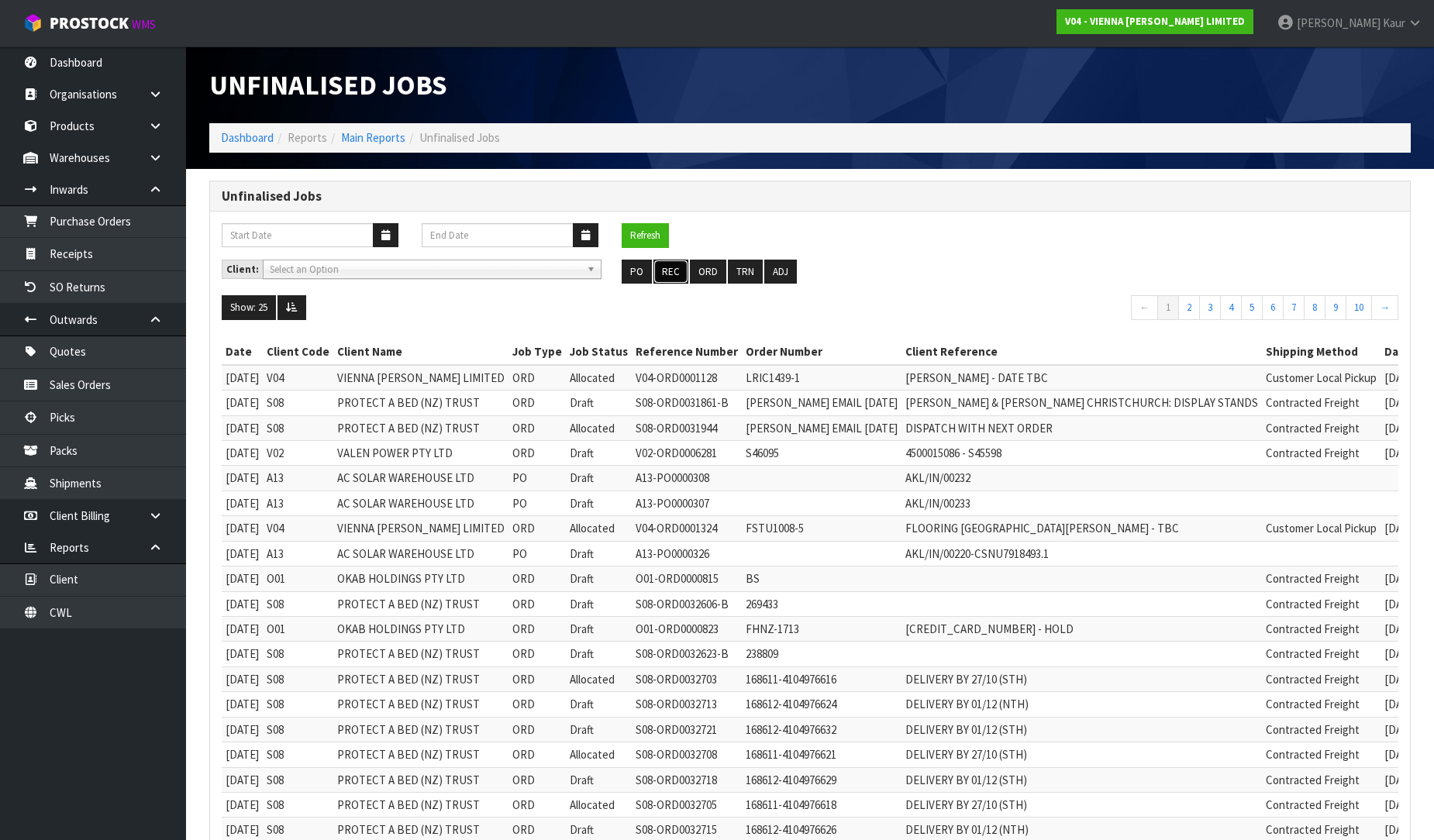
click at [680, 271] on button "REC" at bounding box center [671, 271] width 35 height 25
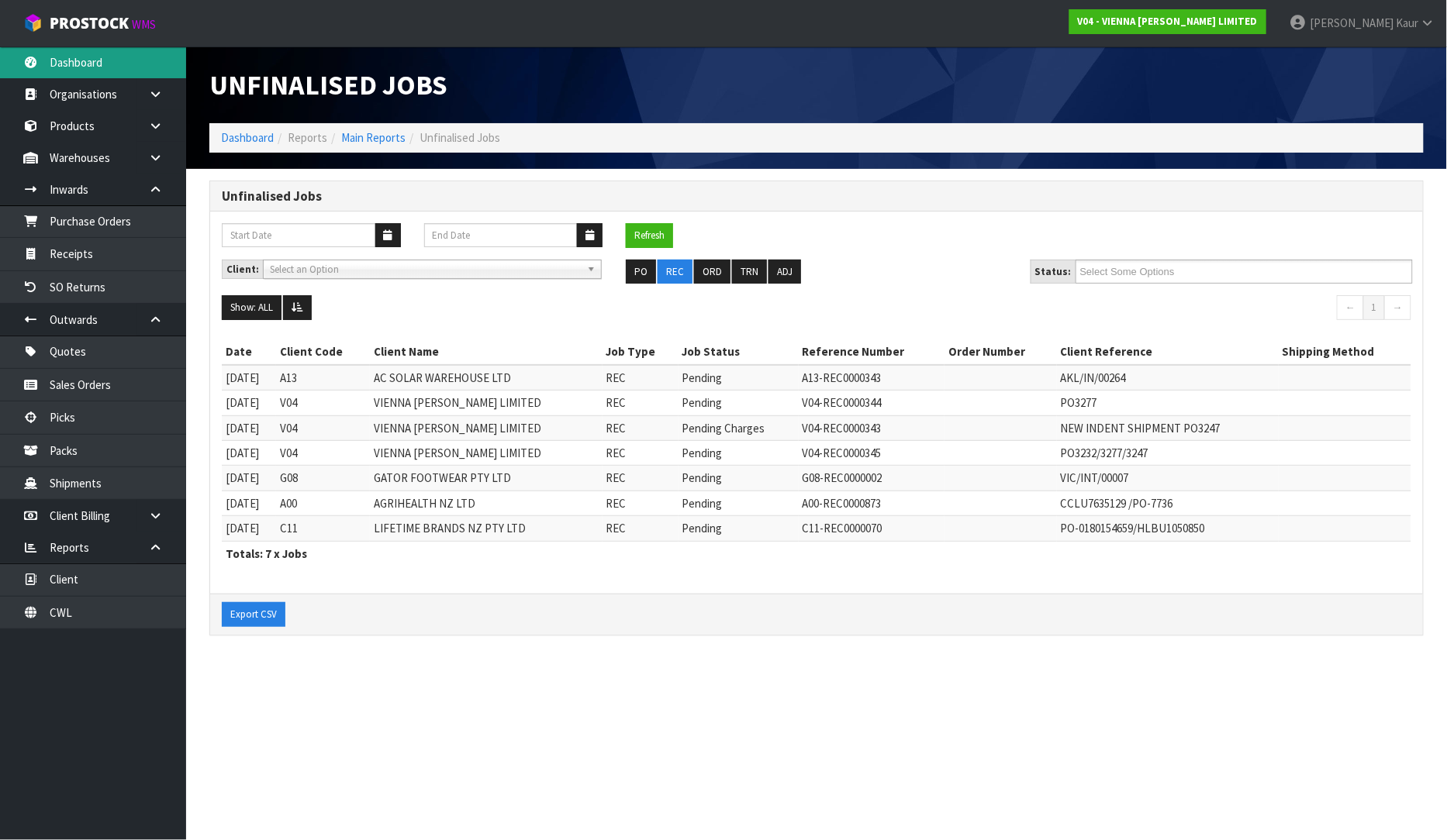
click at [165, 75] on link "Dashboard" at bounding box center [93, 62] width 186 height 32
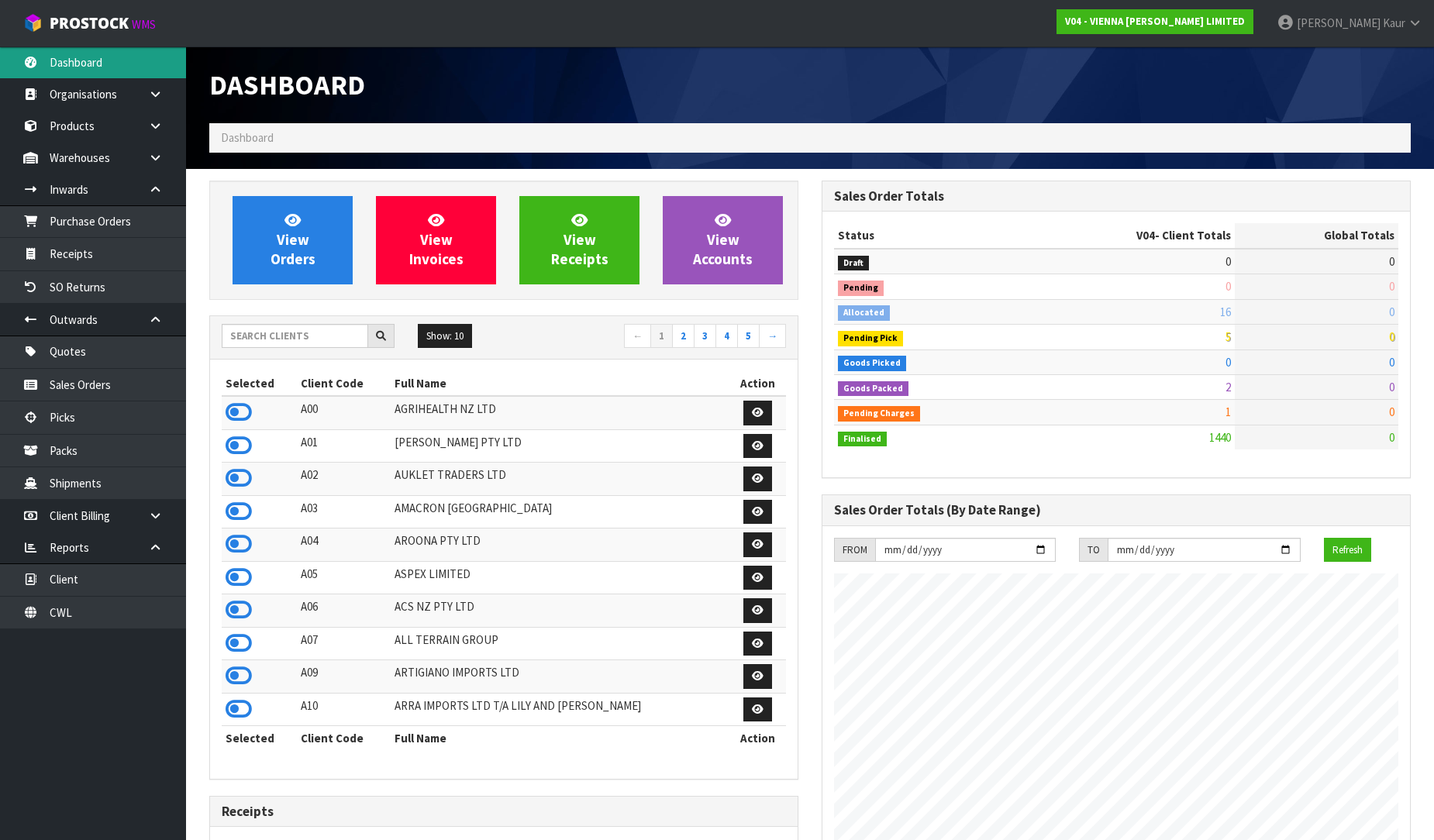
scroll to position [1174, 612]
click at [260, 334] on input "text" at bounding box center [295, 336] width 147 height 24
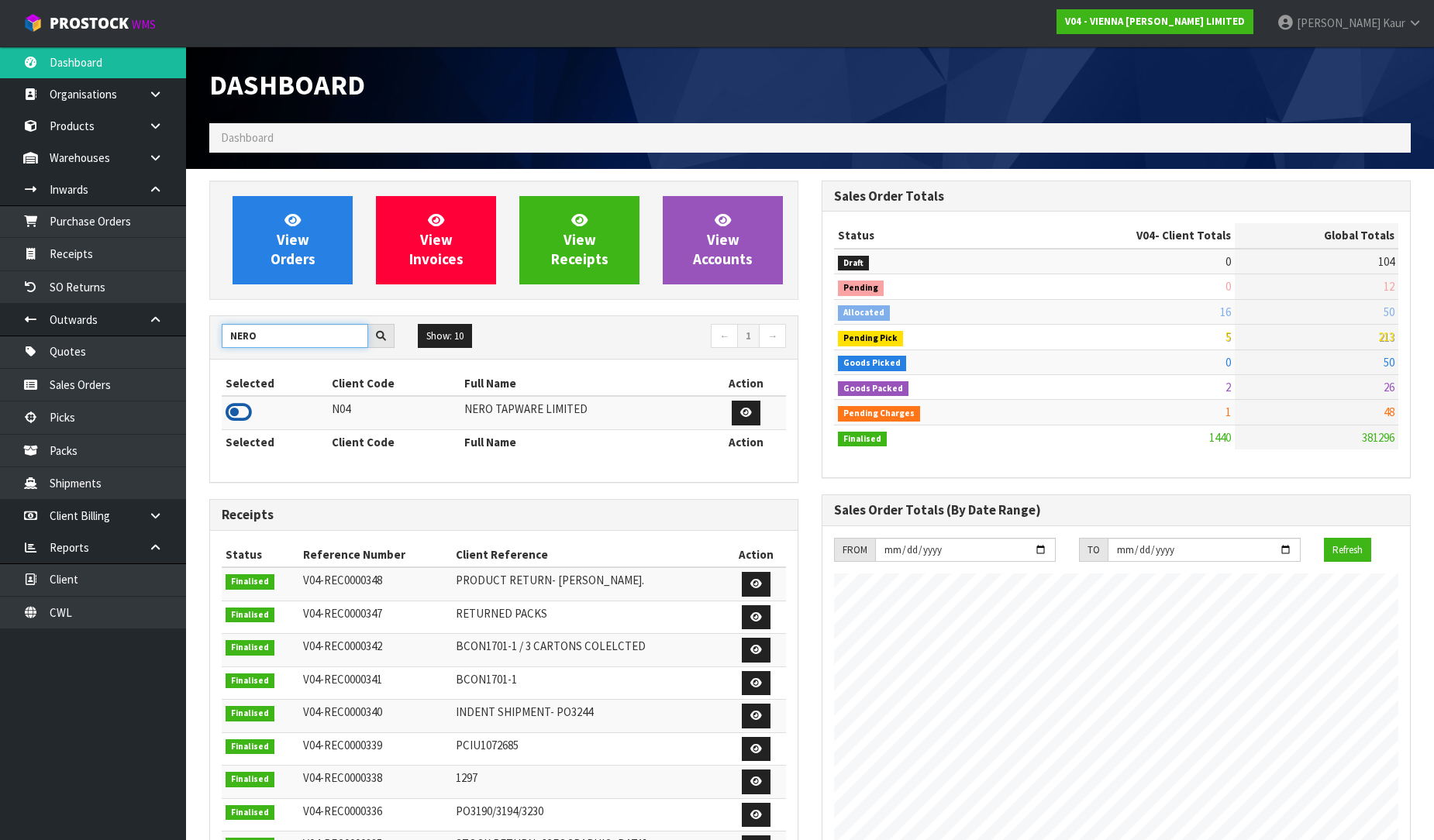
type input "NERO"
click at [239, 416] on icon at bounding box center [239, 412] width 27 height 24
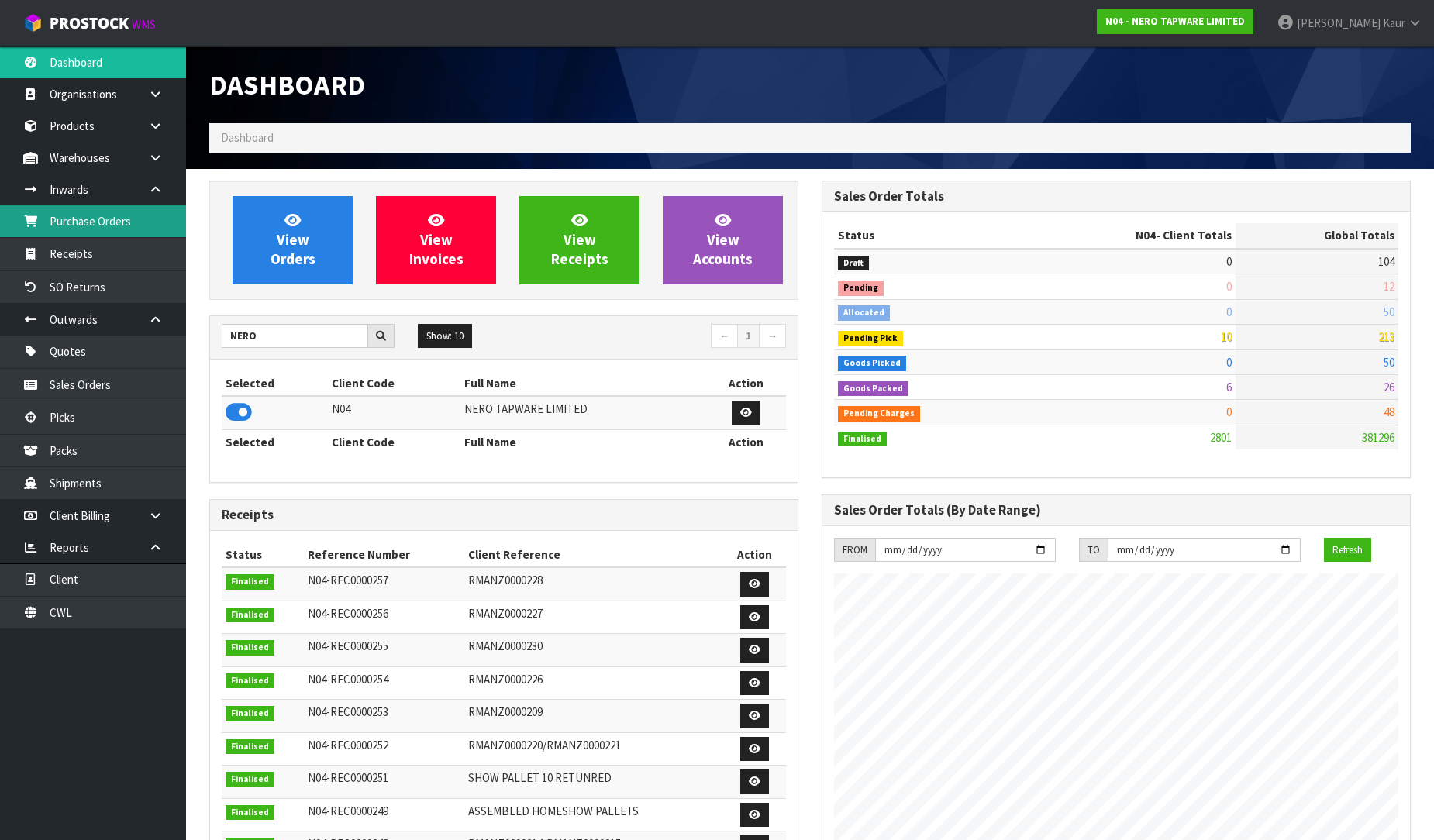
scroll to position [1208, 612]
click at [88, 206] on link "Purchase Orders" at bounding box center [93, 221] width 186 height 32
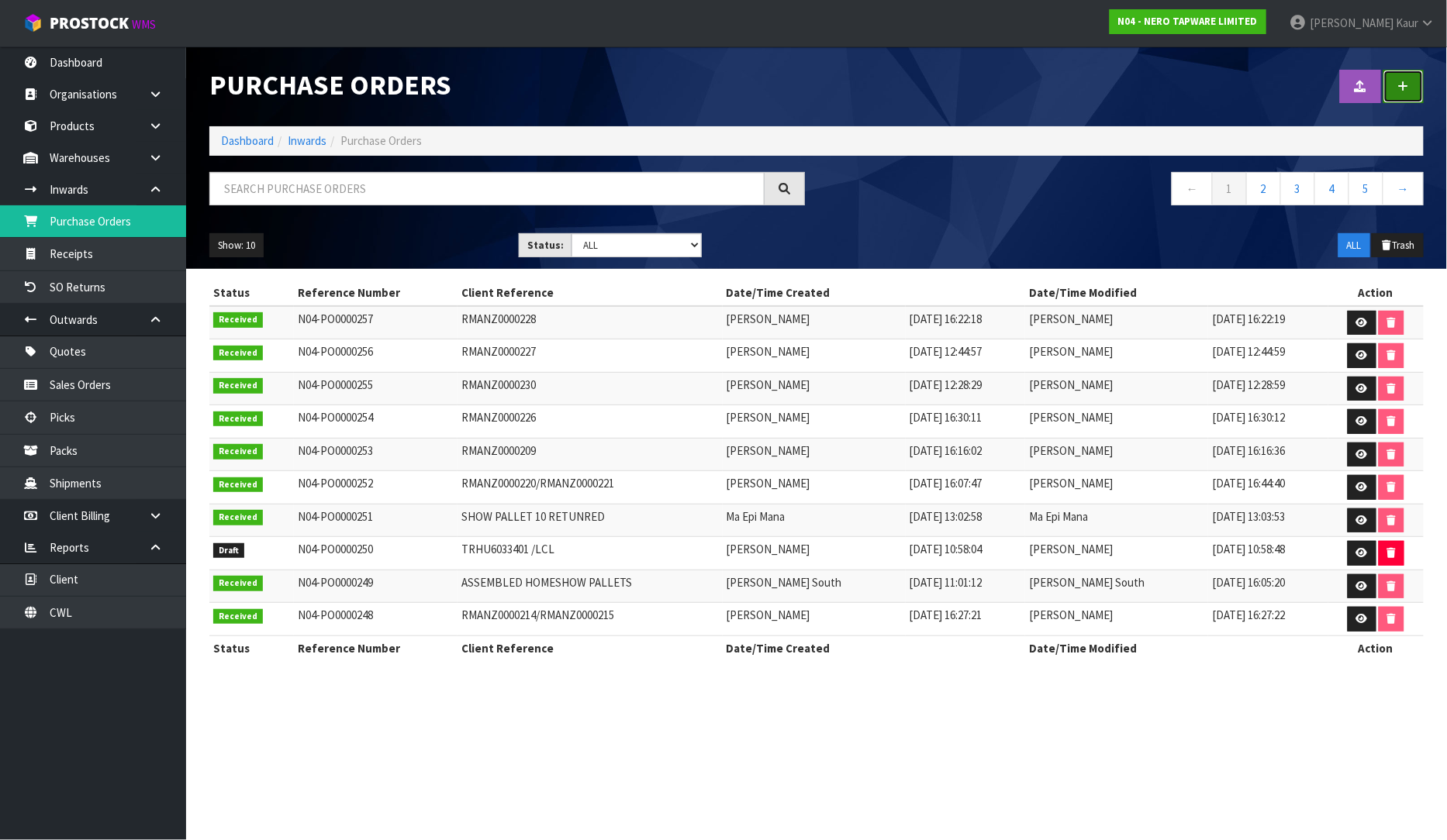
click at [1408, 72] on link at bounding box center [1403, 87] width 40 height 34
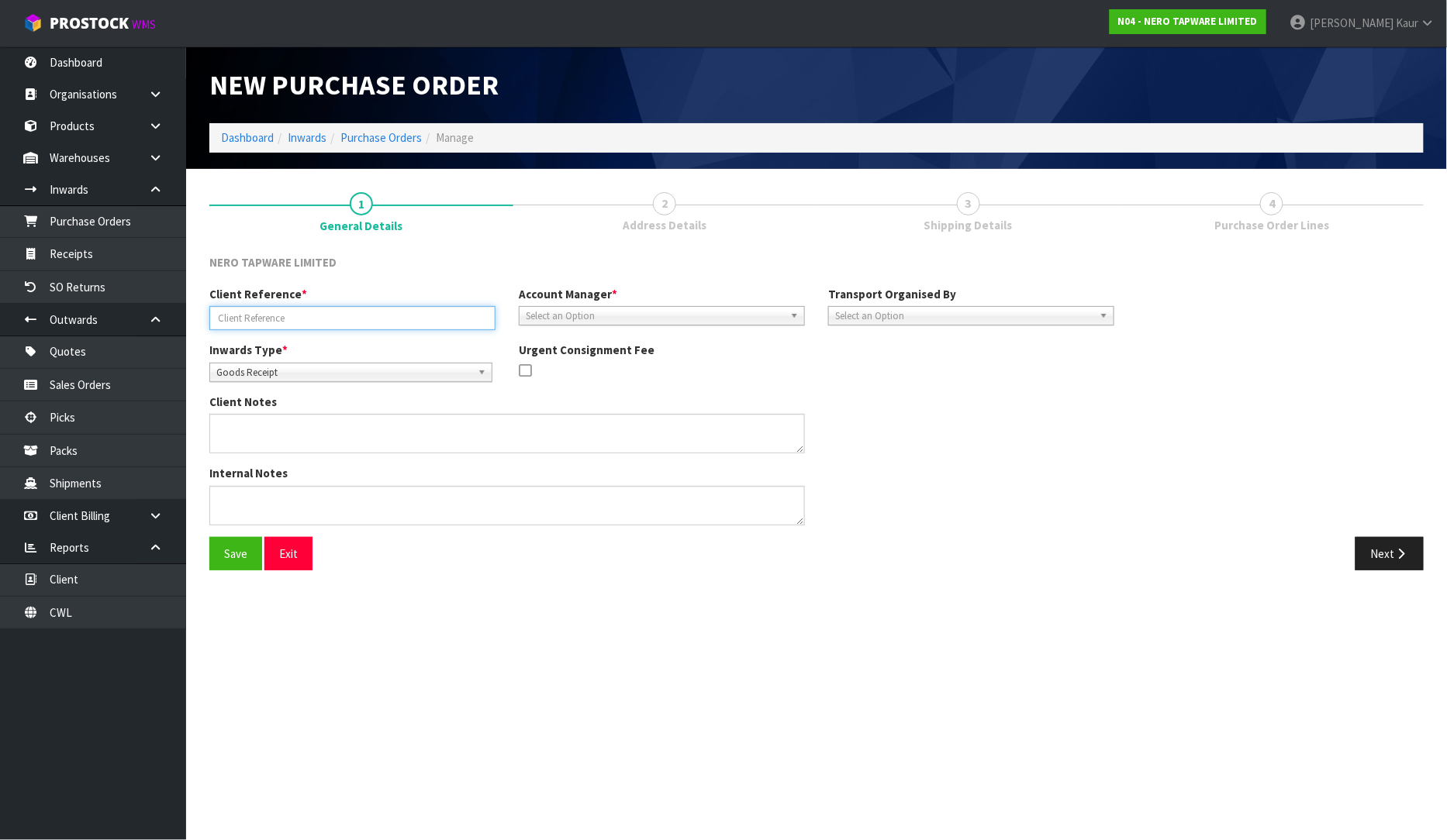
click at [361, 313] on input "text" at bounding box center [352, 317] width 286 height 24
paste input "RMANZ0000232"
type input "RMANZ0000232"
click at [293, 375] on span "Goods Receipt" at bounding box center [343, 373] width 255 height 19
click at [292, 430] on li "Goods Returned" at bounding box center [350, 436] width 275 height 20
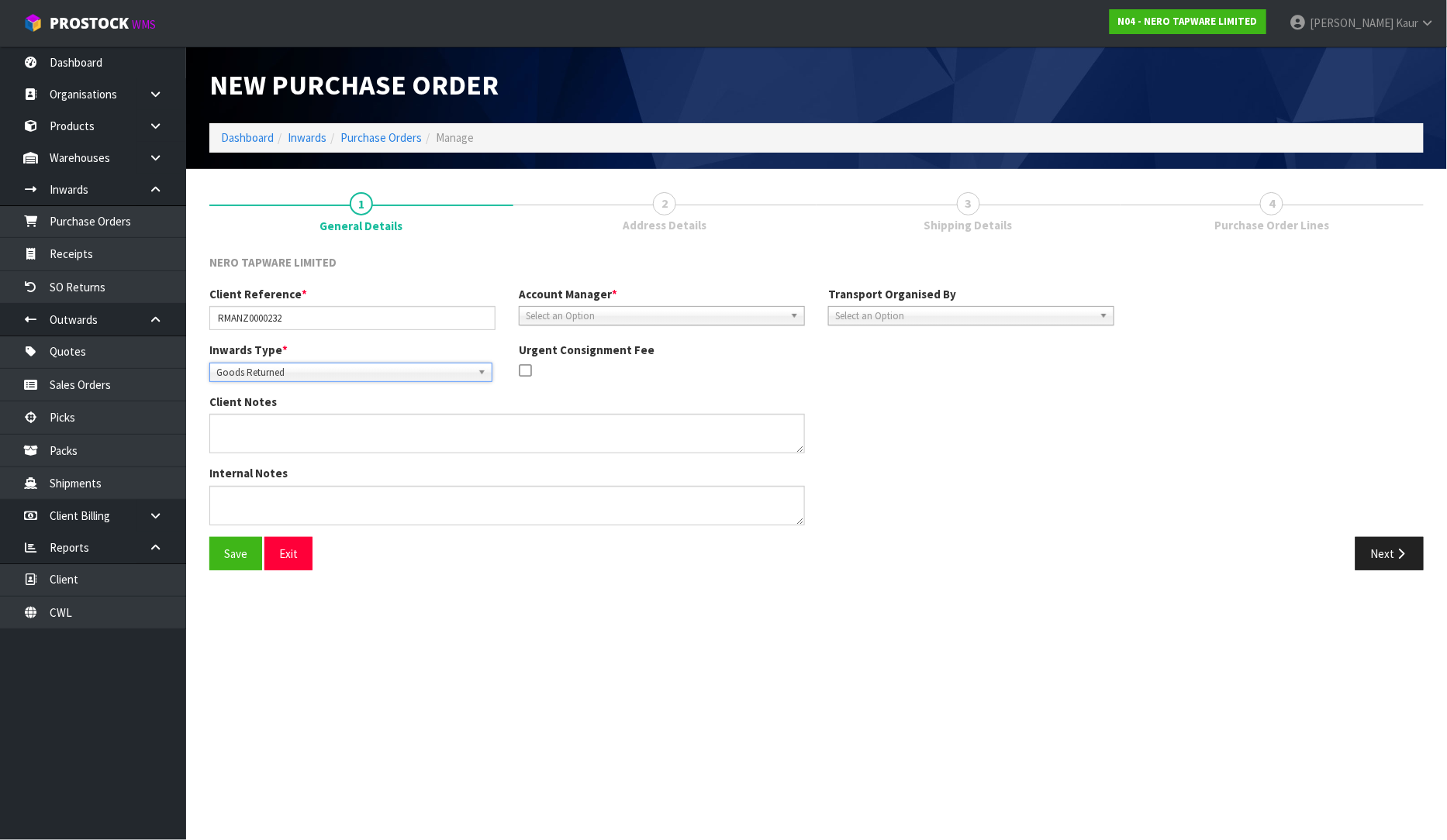
click at [610, 315] on span "Select an Option" at bounding box center [655, 315] width 258 height 19
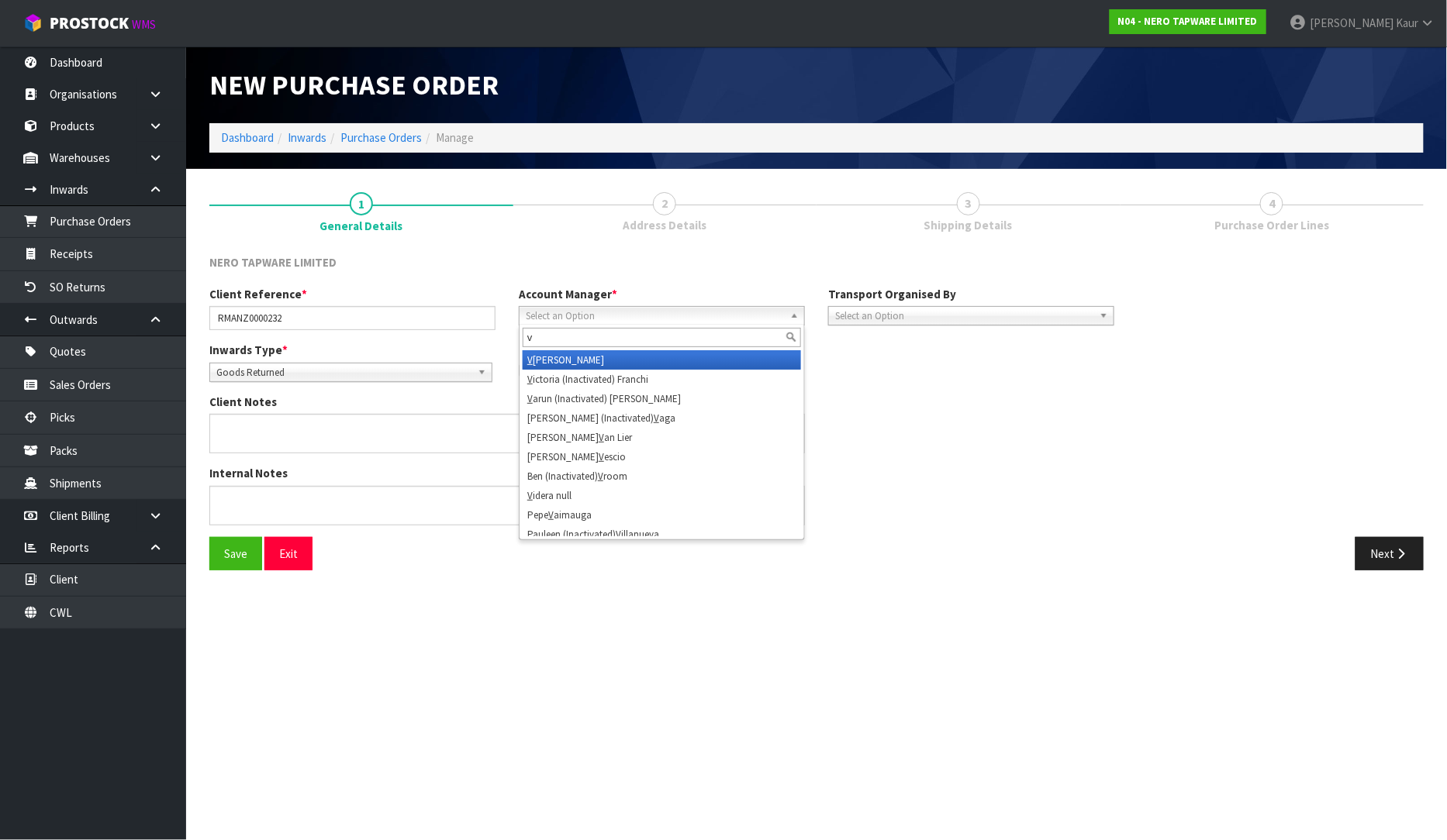
type input "v"
click at [599, 357] on li "V ineeta Lingam" at bounding box center [662, 360] width 278 height 20
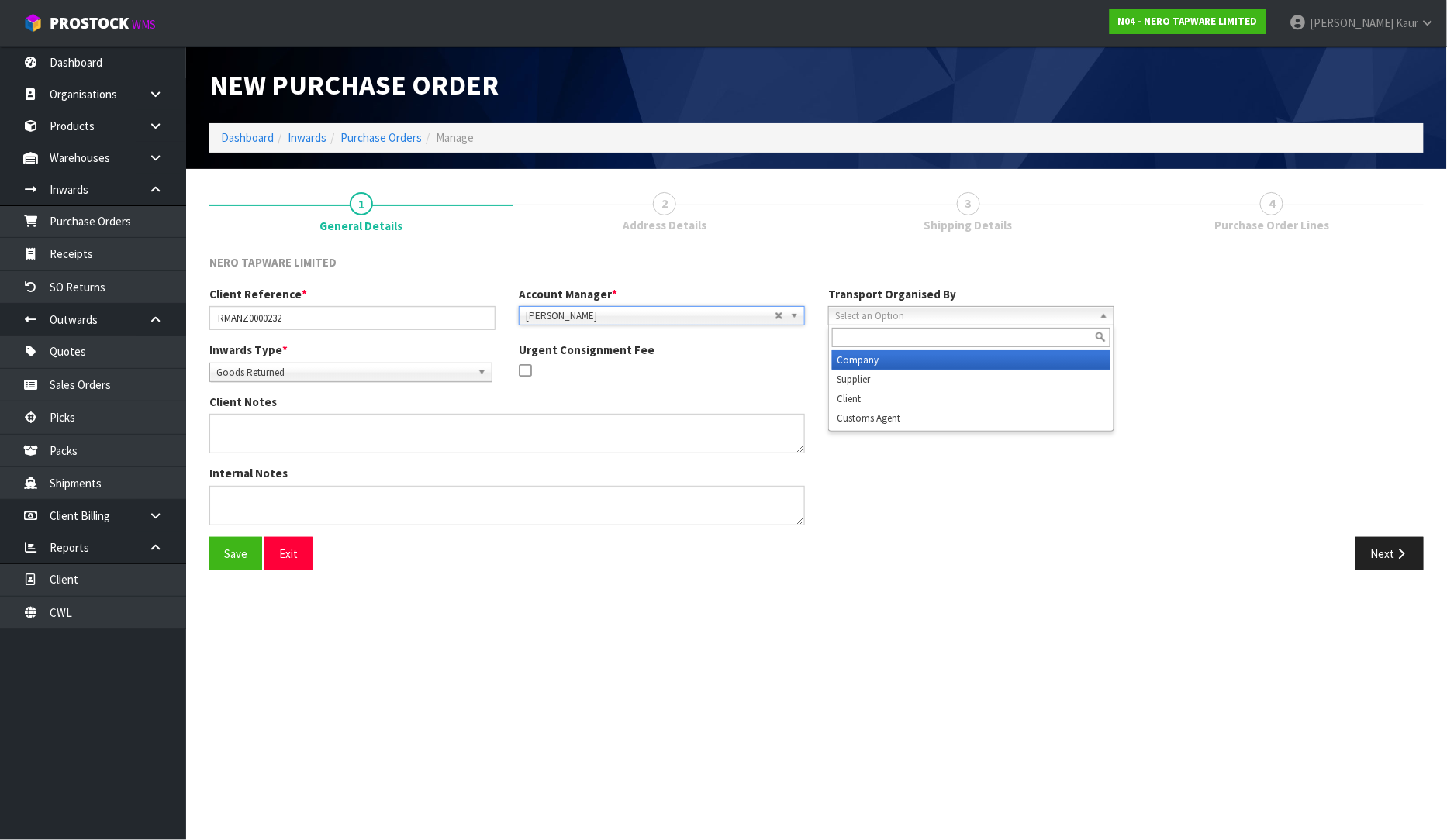
click at [918, 316] on span "Select an Option" at bounding box center [964, 315] width 258 height 19
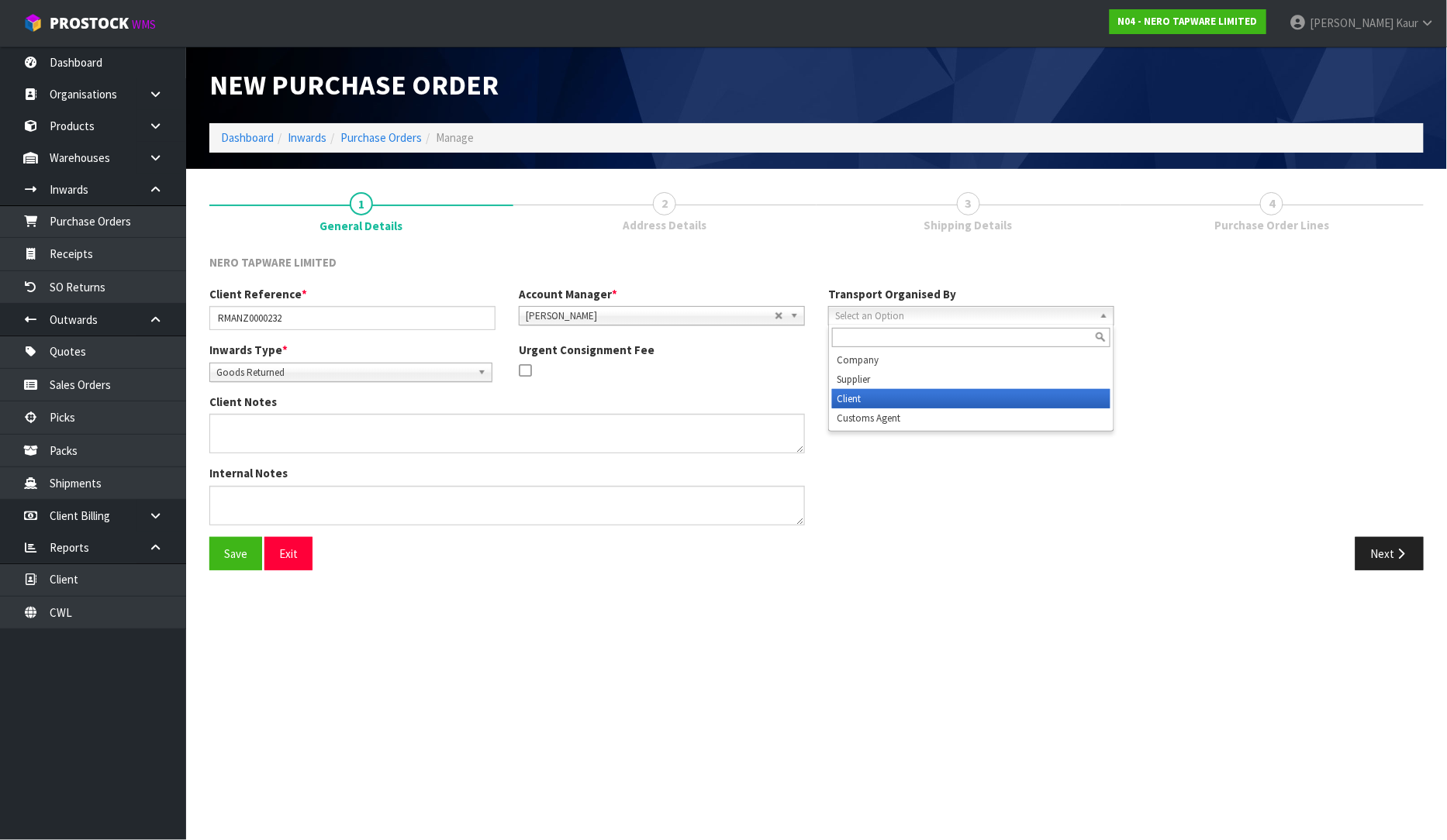
click at [902, 398] on li "Client" at bounding box center [971, 399] width 278 height 20
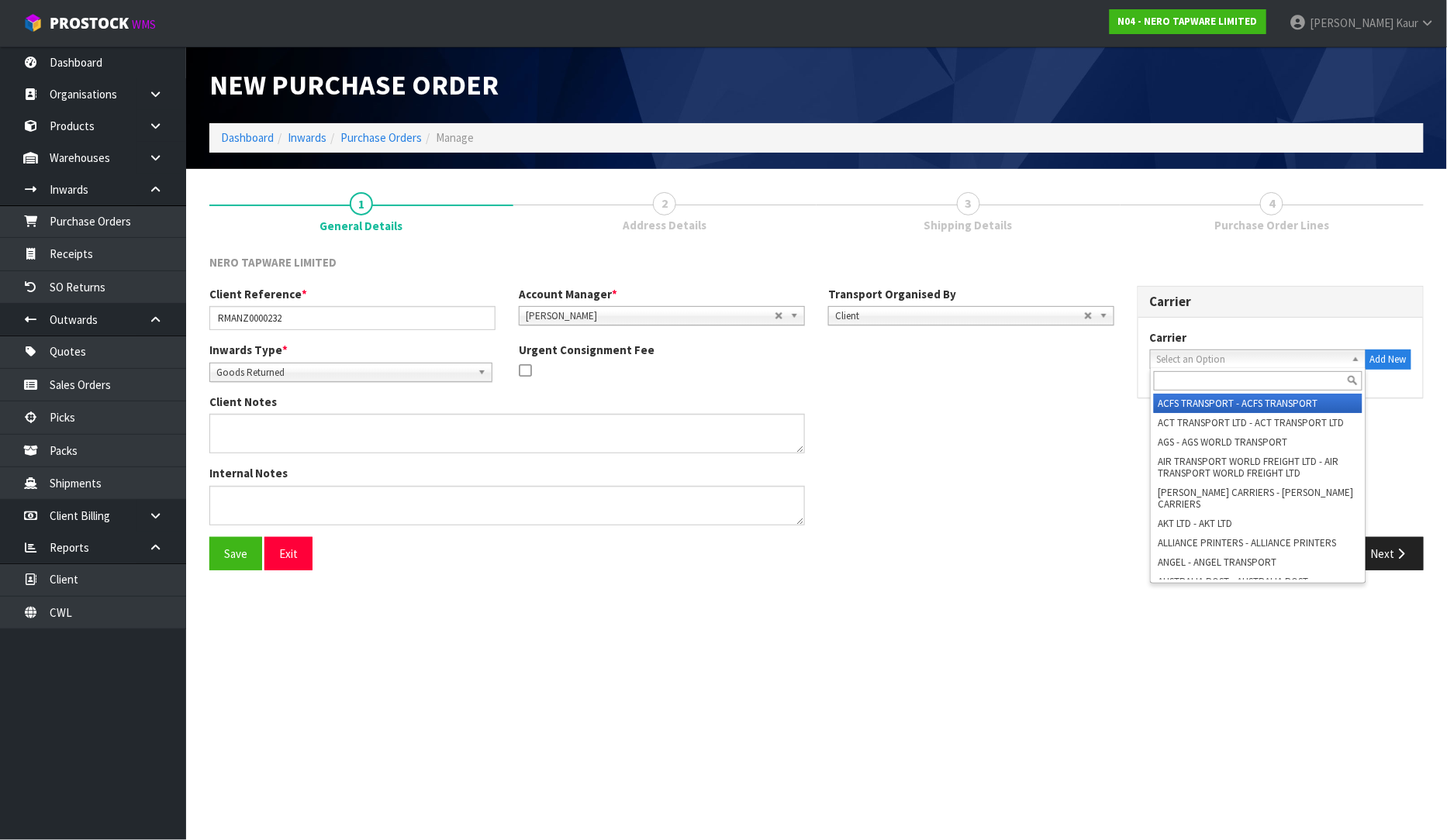
click at [1221, 353] on span "Select an Option" at bounding box center [1251, 359] width 188 height 19
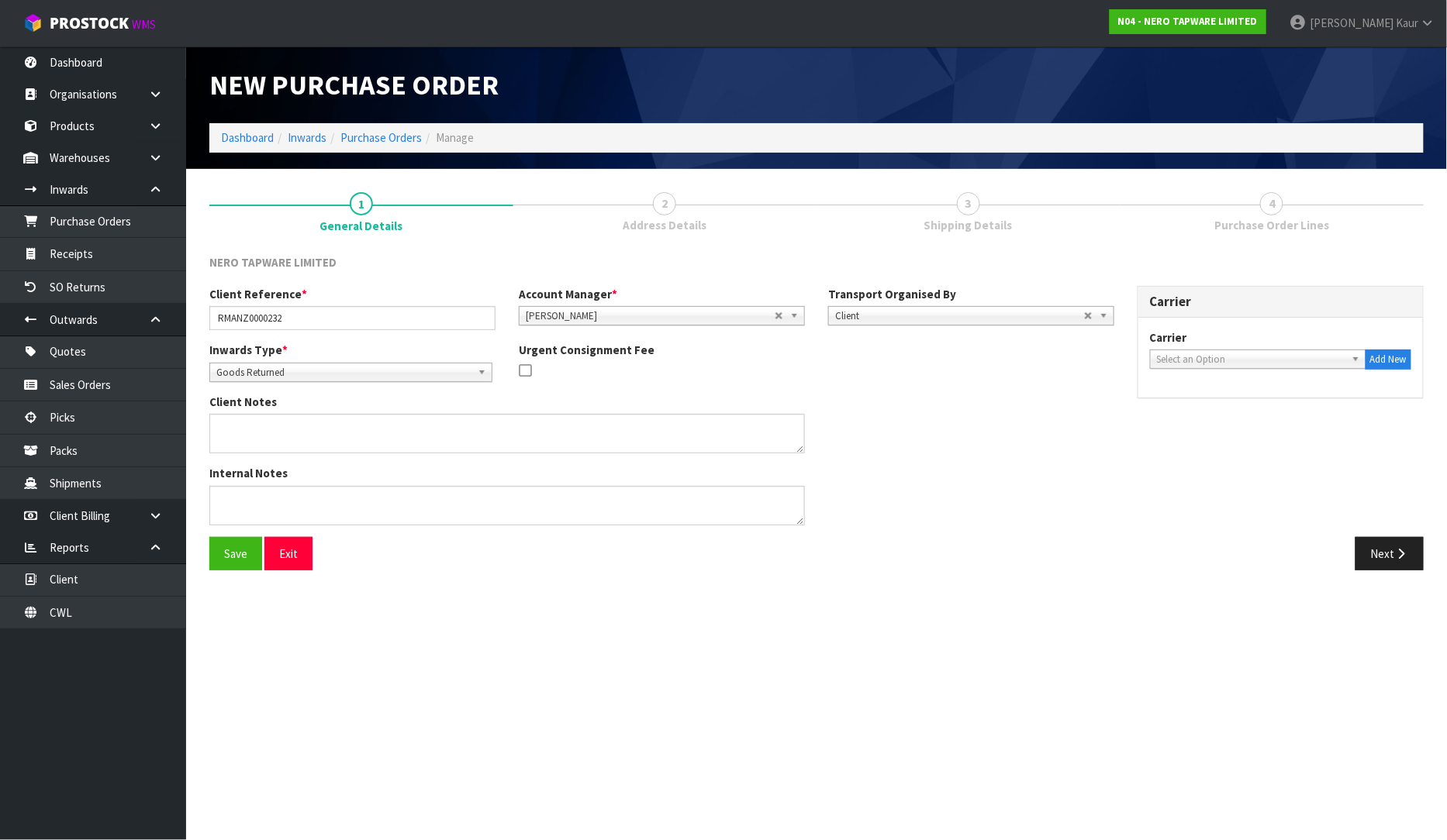
click at [1222, 357] on span "Select an Option" at bounding box center [1251, 359] width 188 height 19
type input "nz c"
click at [1211, 407] on li "NZCOURETM - NZ C OURIERS" at bounding box center [1257, 403] width 208 height 20
click at [1374, 551] on button "Next" at bounding box center [1389, 554] width 68 height 34
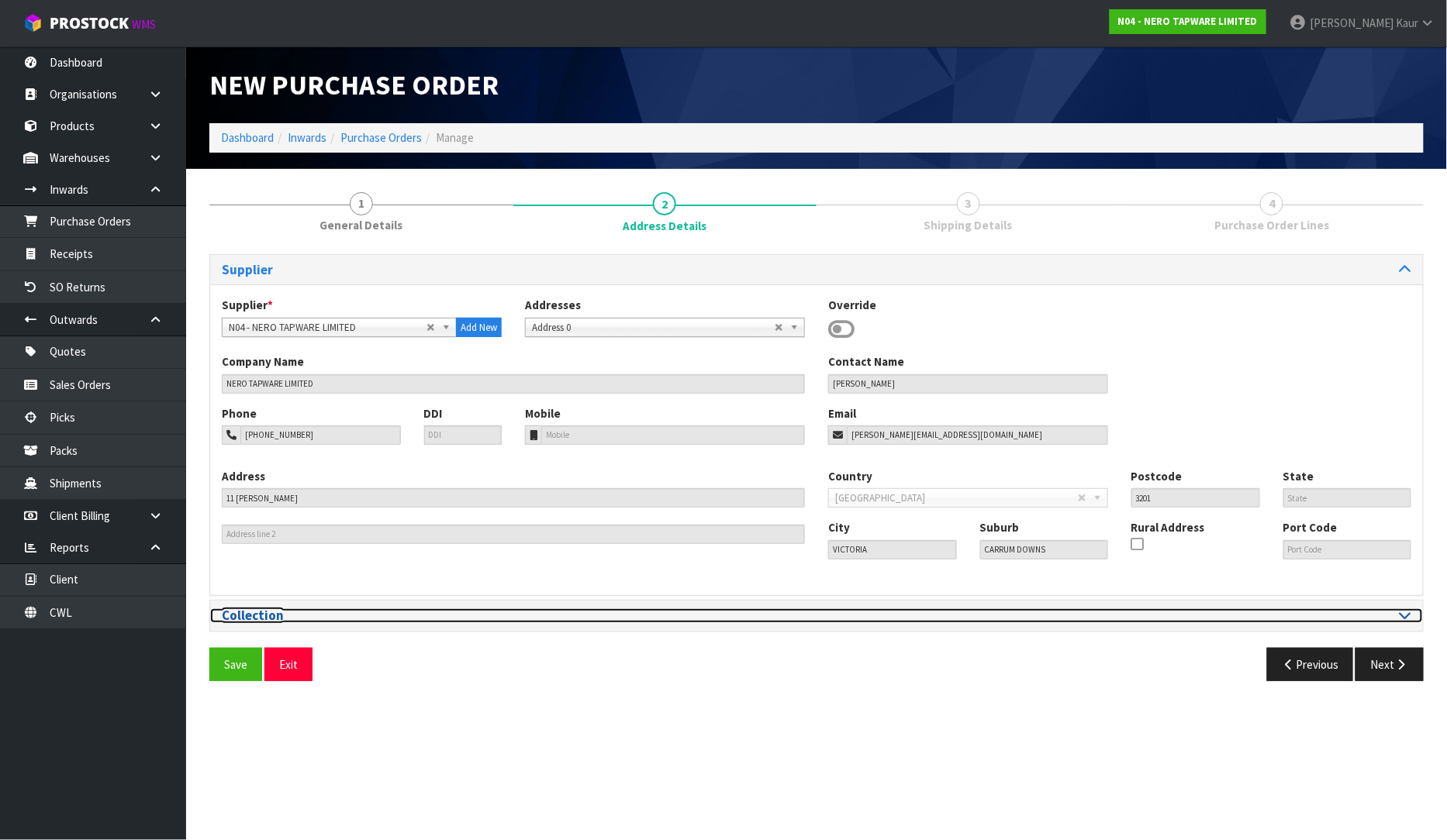
click at [1398, 616] on div at bounding box center [1119, 615] width 583 height 15
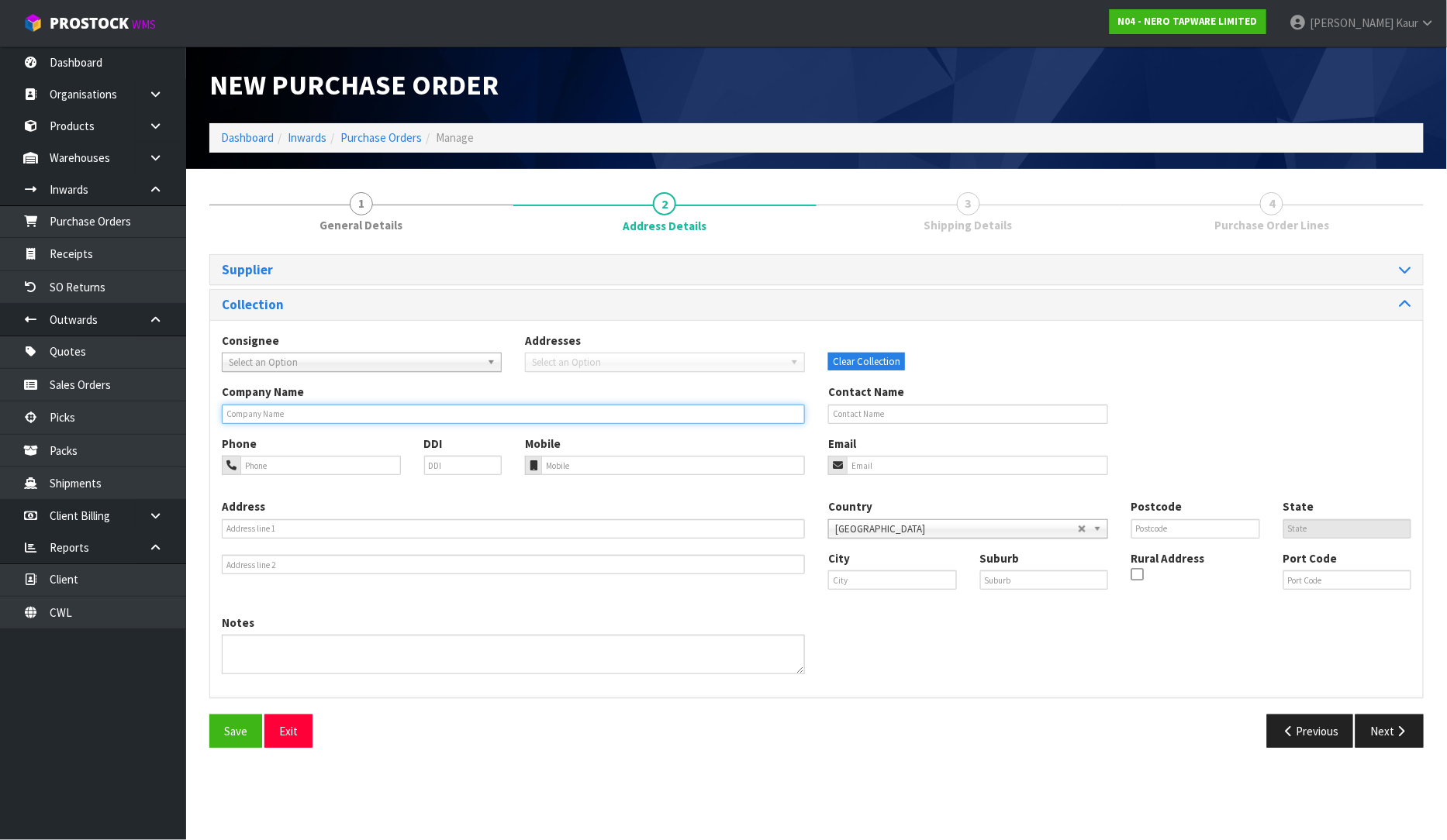
click at [285, 414] on input "text" at bounding box center [513, 414] width 583 height 20
paste input "REECE PLUMBING MANUKAU"
type input "REECE PLUMBING MANUKAU"
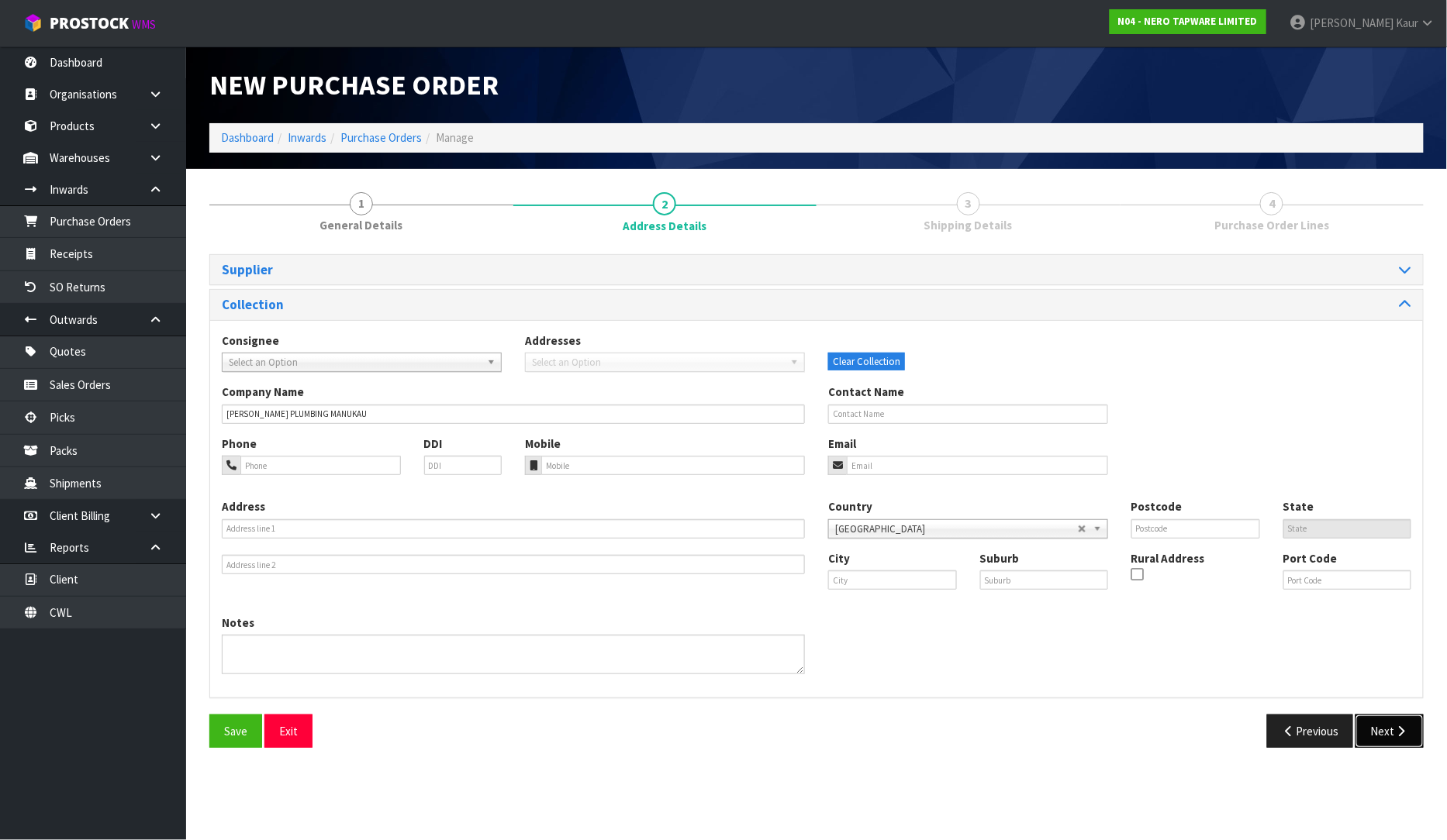
click at [1378, 746] on button "Next" at bounding box center [1389, 732] width 68 height 34
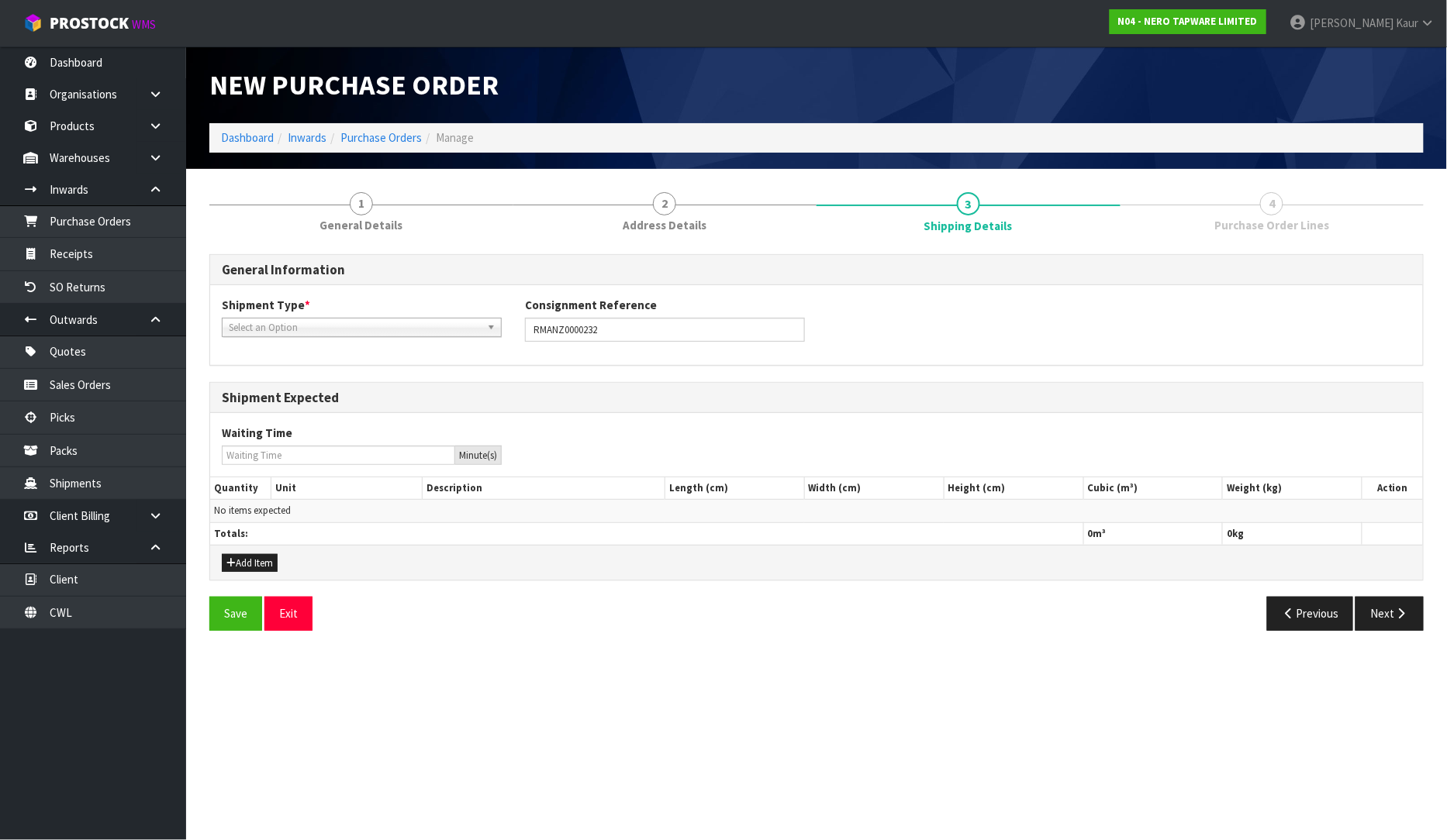
click at [311, 320] on span "Select an Option" at bounding box center [354, 327] width 252 height 19
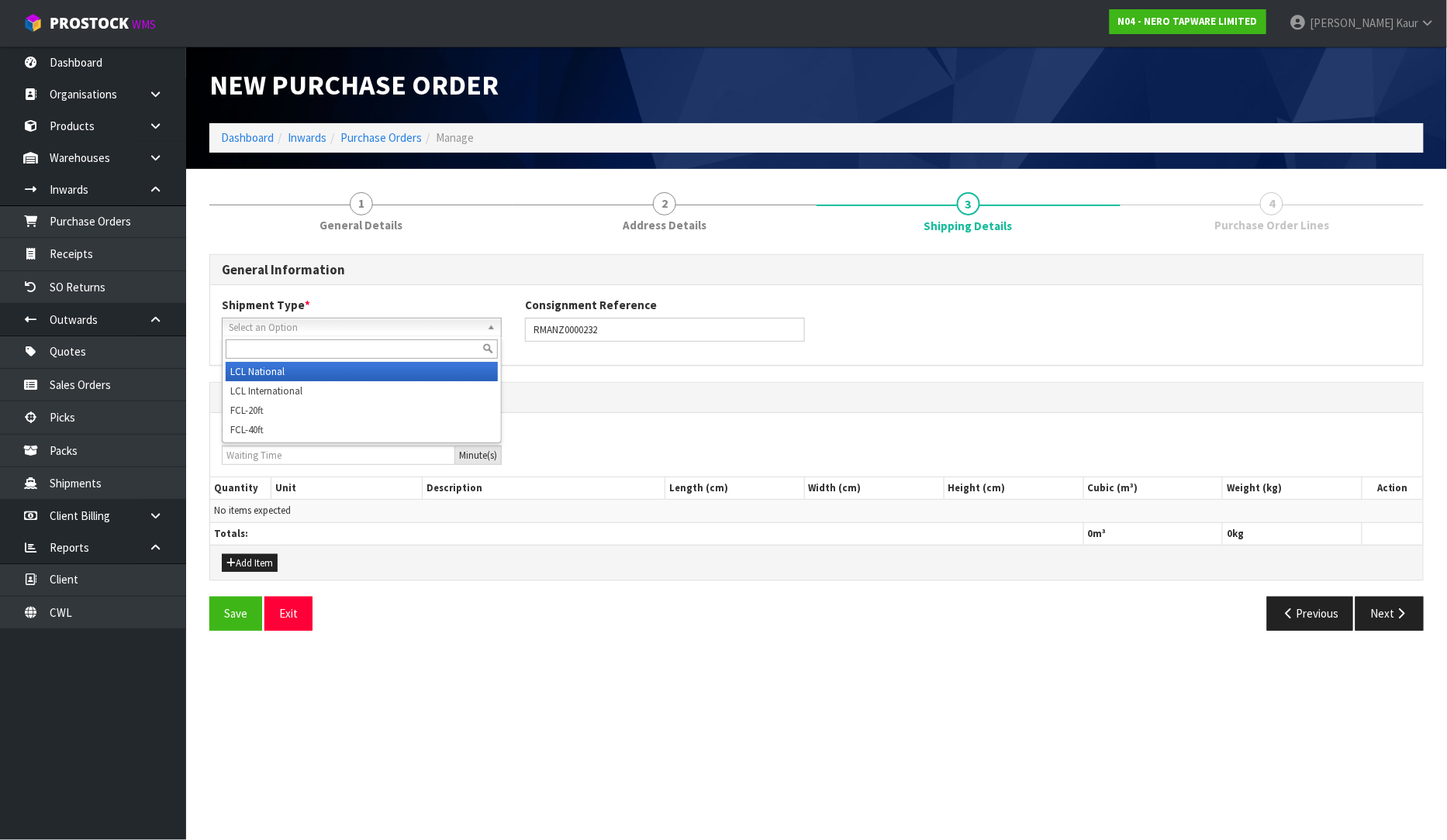
click at [288, 362] on li "LCL National" at bounding box center [362, 372] width 272 height 20
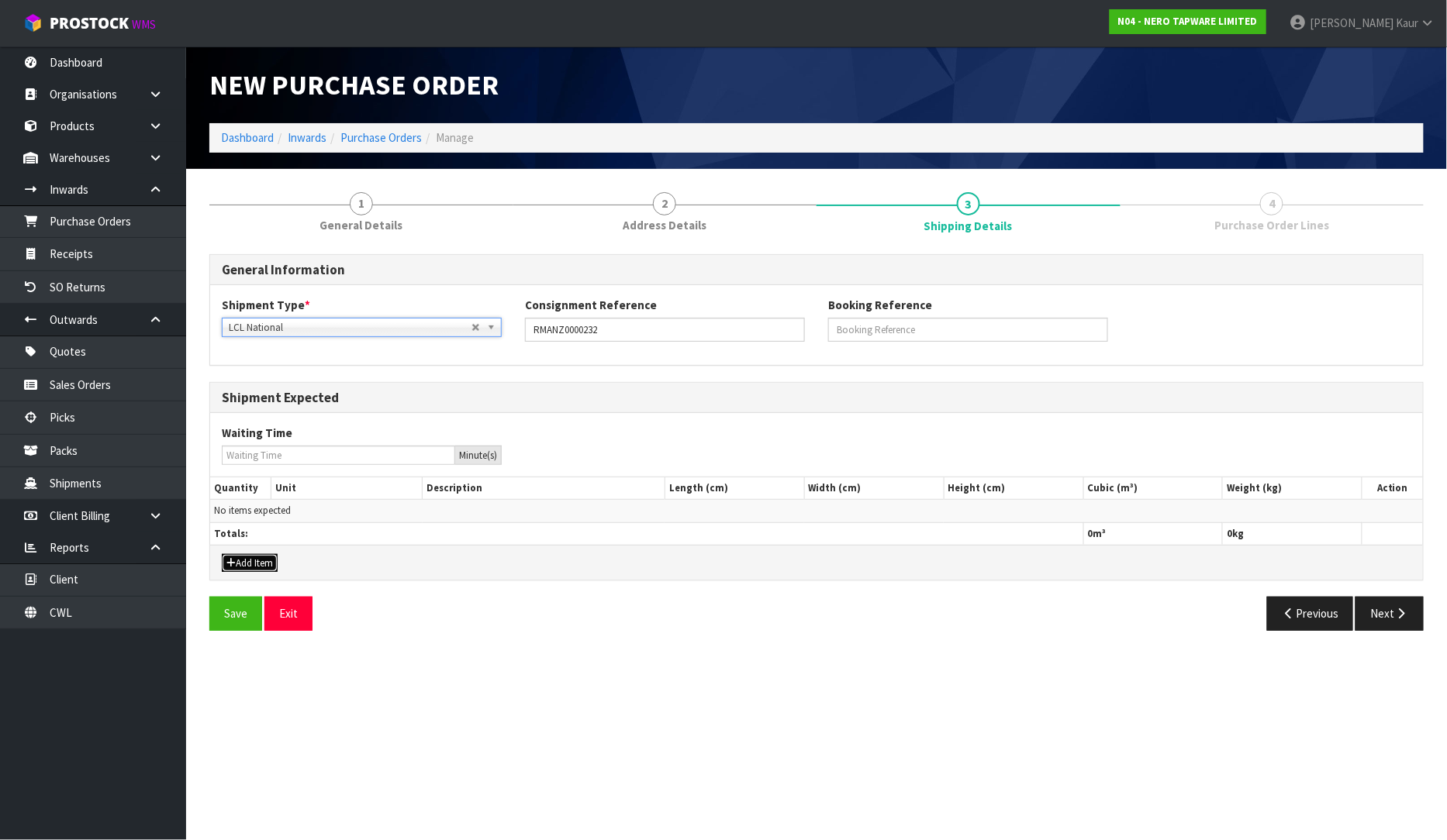
click at [264, 568] on button "Add Item" at bounding box center [250, 563] width 56 height 19
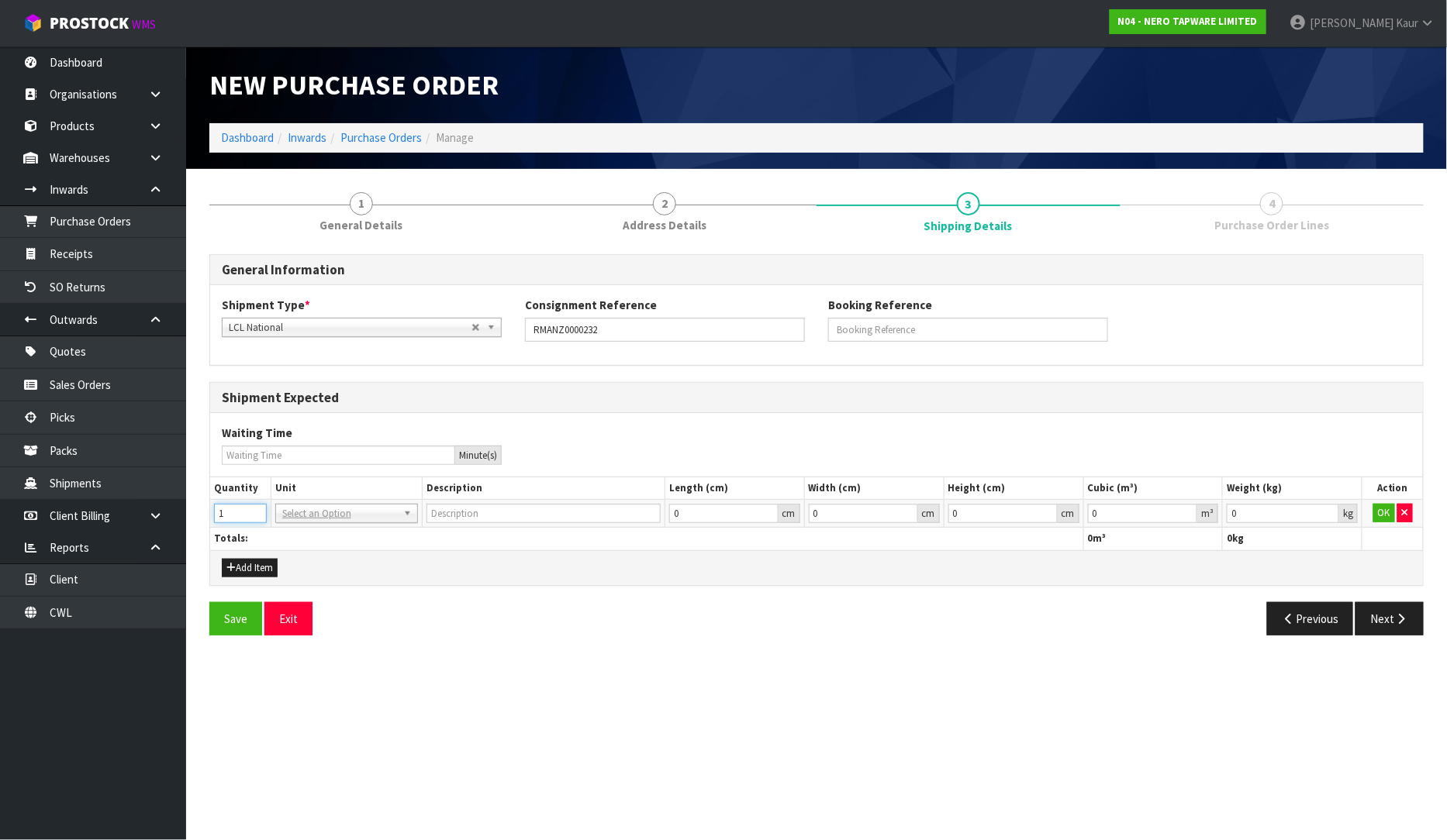
type input "1"
click at [253, 513] on input "1" at bounding box center [240, 514] width 52 height 20
click at [287, 528] on input "text" at bounding box center [346, 535] width 135 height 20
type input "ctn"
type input "CARTON"
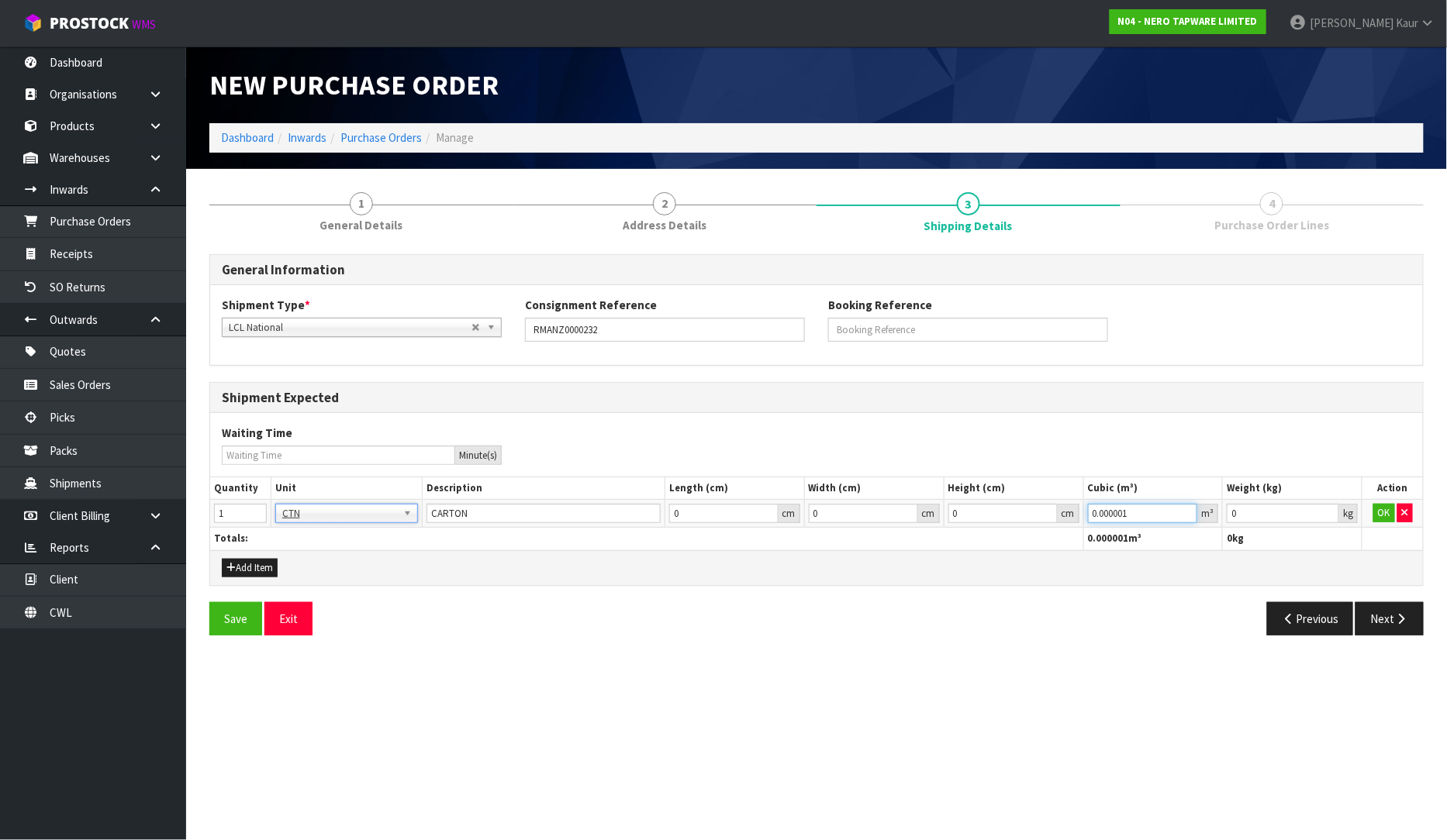
type input "0.000001"
click at [1191, 506] on input "0.000001" at bounding box center [1143, 514] width 110 height 20
type input "0.001"
click at [1328, 506] on input "0.001" at bounding box center [1282, 514] width 112 height 20
click at [1385, 509] on button "OK" at bounding box center [1384, 513] width 22 height 19
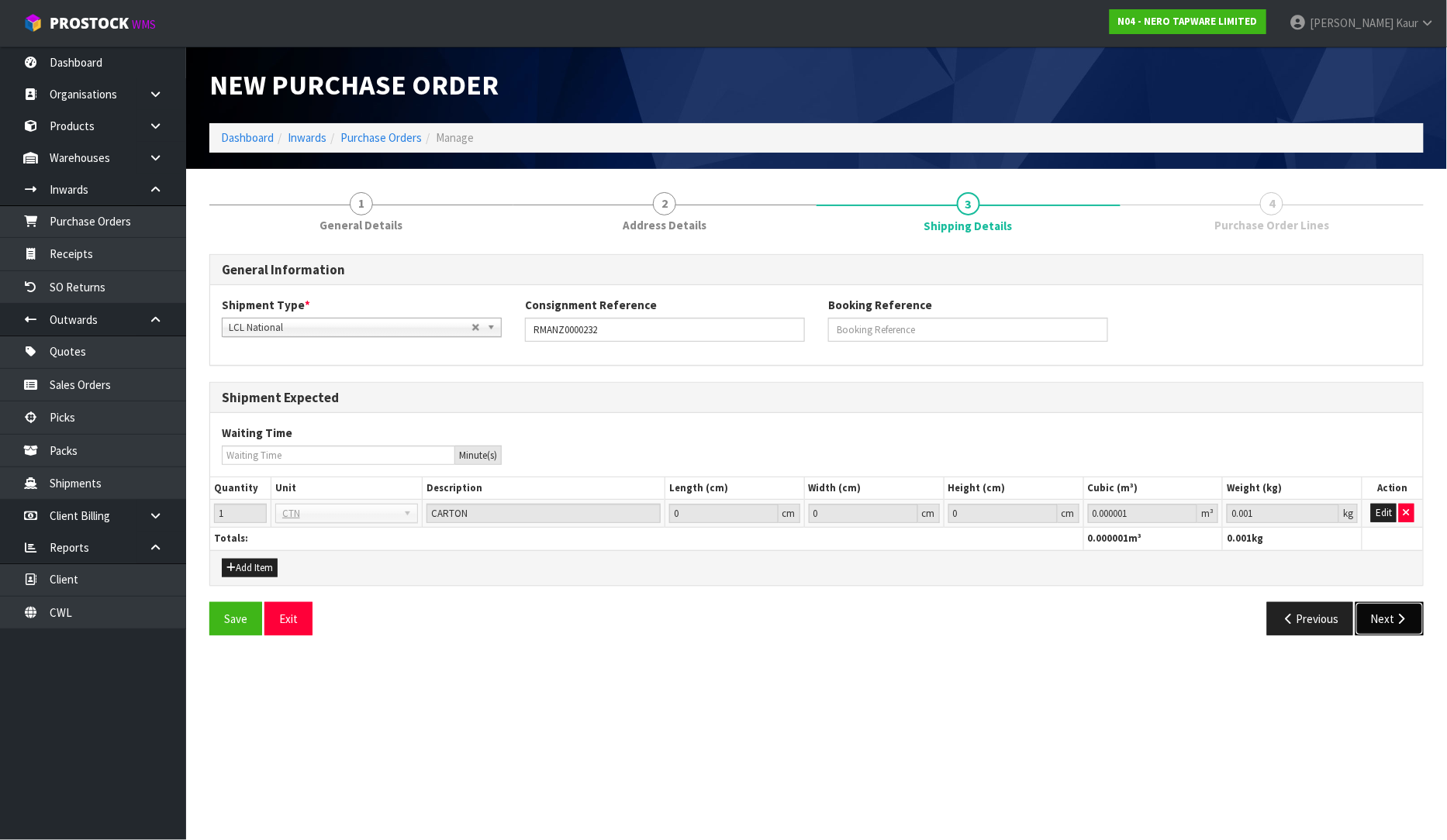
click at [1385, 621] on button "Next" at bounding box center [1389, 619] width 68 height 34
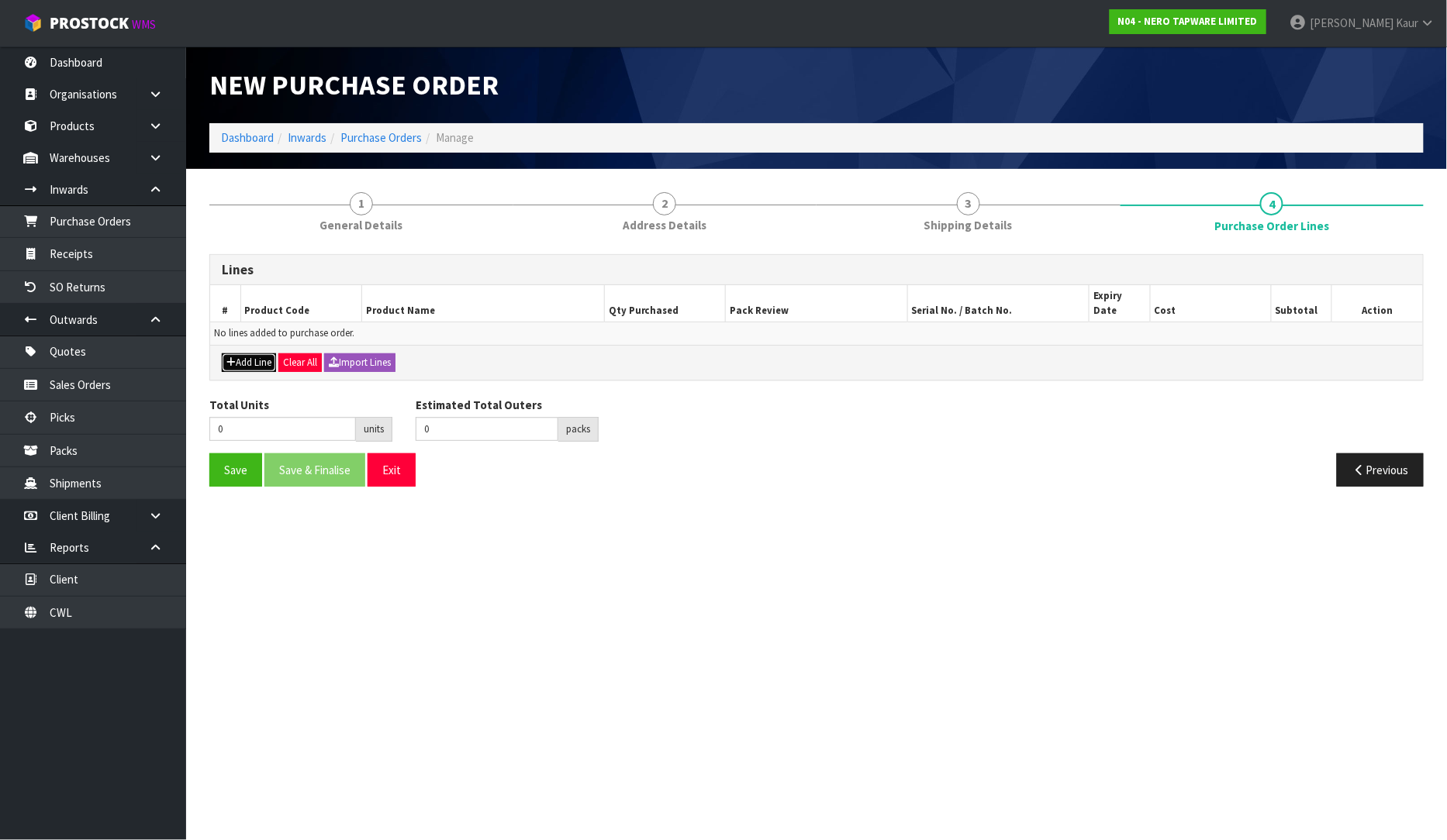
click at [254, 353] on button "Add Line" at bounding box center [249, 362] width 54 height 19
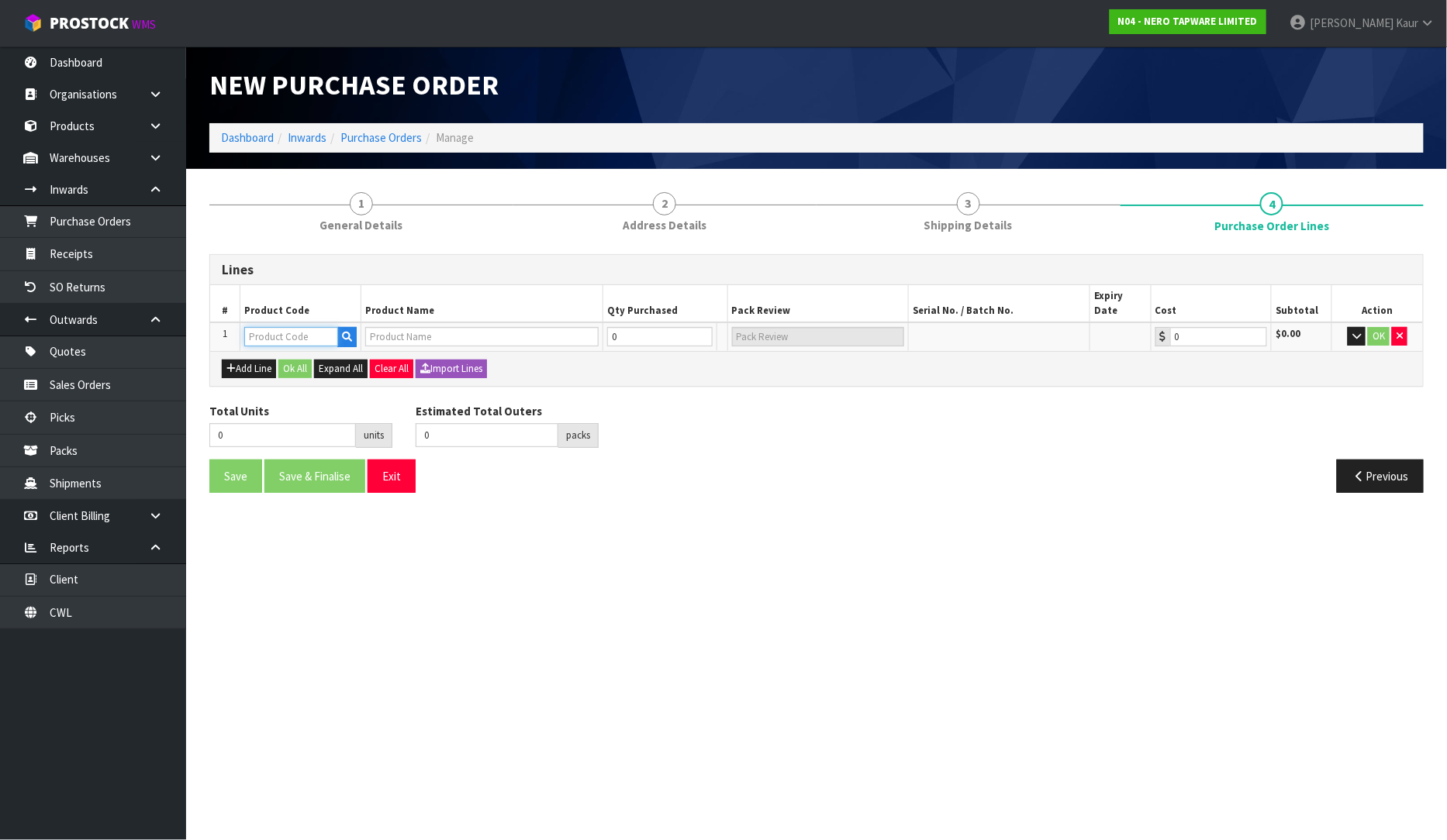
click at [273, 327] on input "text" at bounding box center [291, 337] width 94 height 20
paste input "NR231708CH"
type input "NR231708CH"
type input "PEARL PULL OUT SINK MIXER WITH VEGIE SPRAY FUNCTION CHROME"
type input "0.00"
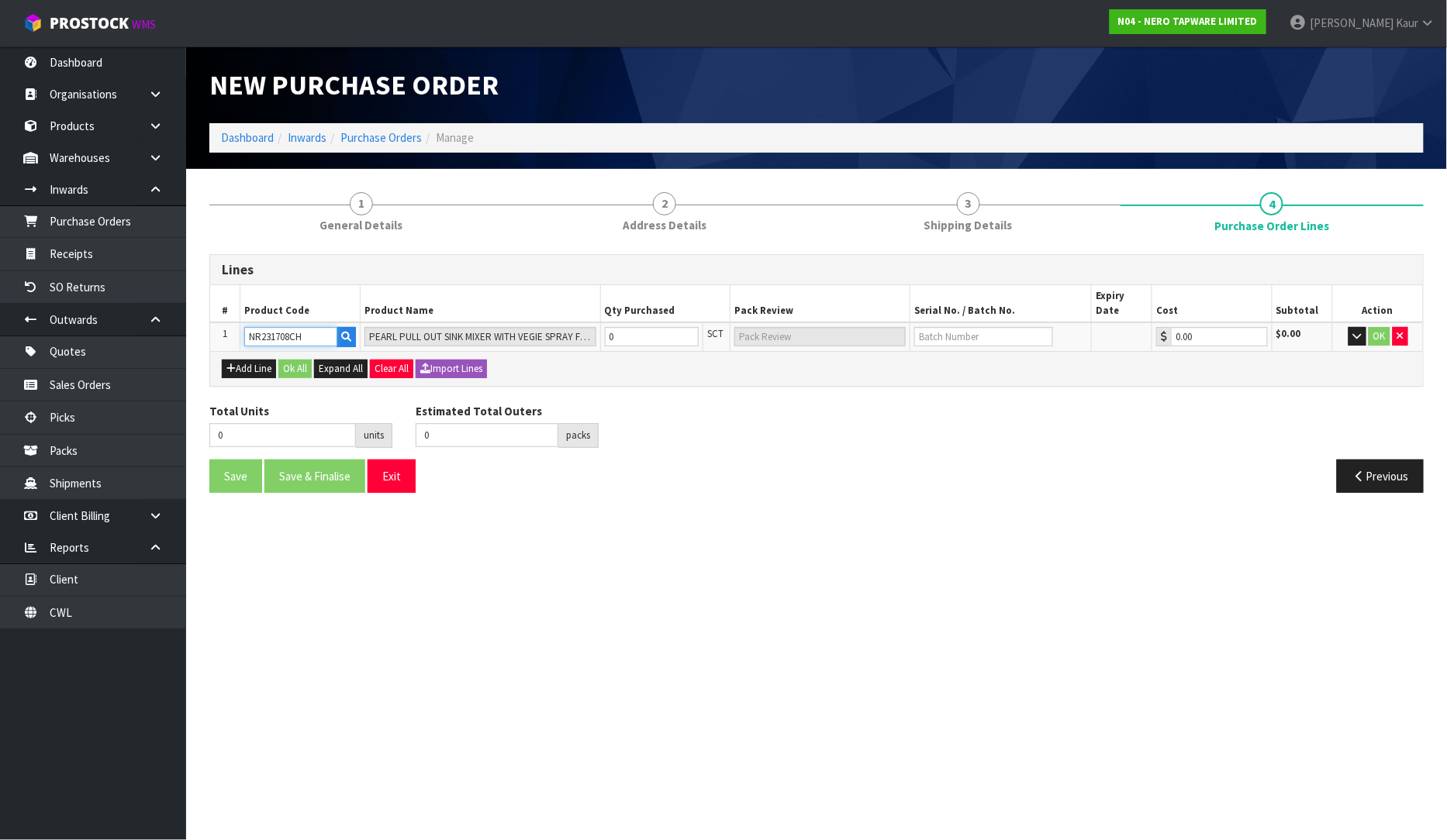
type input "NR231708CH"
click at [621, 327] on input "0" at bounding box center [652, 337] width 95 height 20
type input "1"
type input "1 SCT"
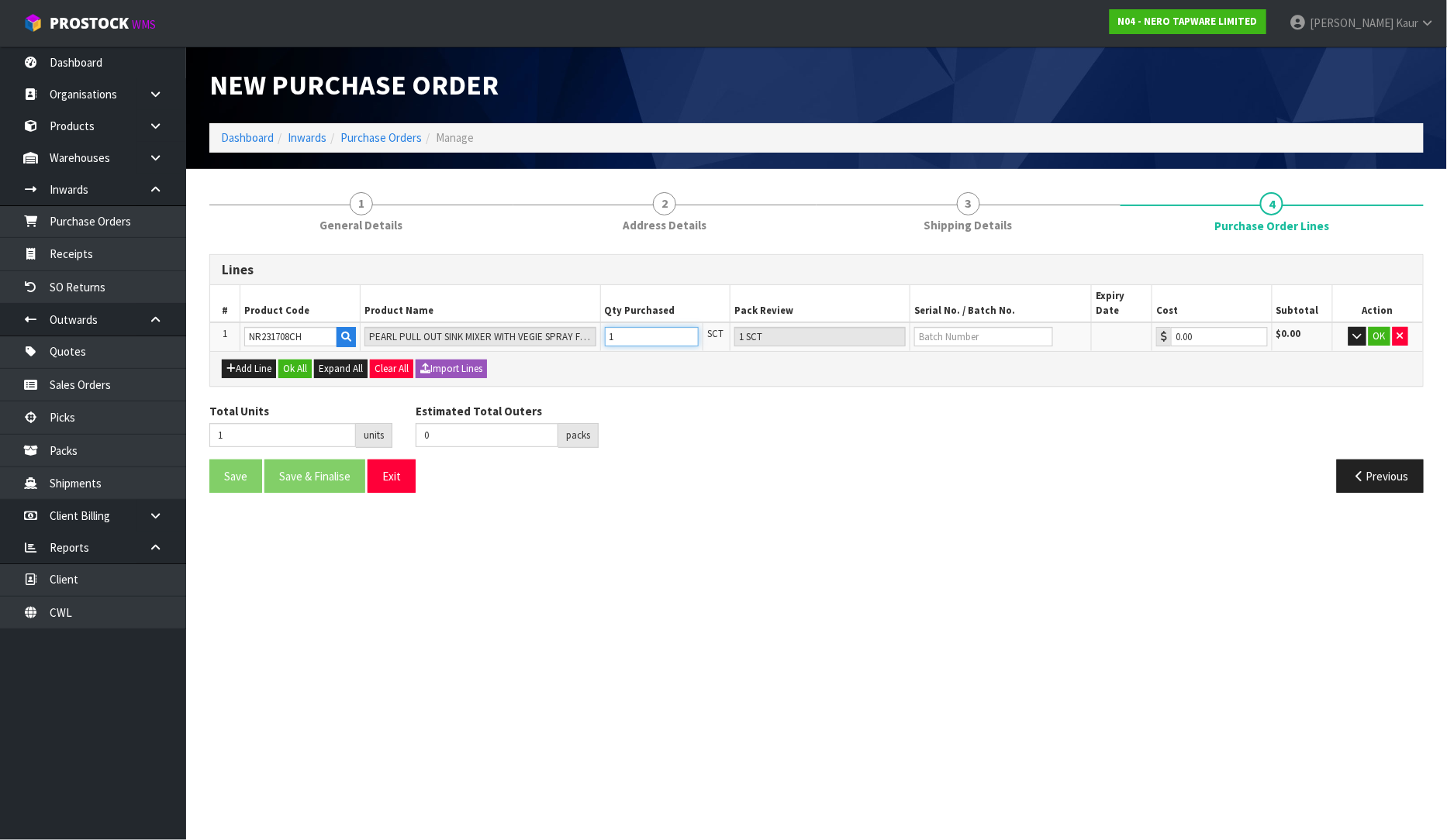
type input "1"
click at [643, 403] on div "Total Units 1 units Estimated Total Outers 0 packs Estimated Total Pallets pall…" at bounding box center [816, 431] width 1237 height 56
click at [1001, 327] on input "text" at bounding box center [983, 337] width 139 height 20
type input "2024WL"
click at [1378, 327] on button "OK" at bounding box center [1379, 336] width 22 height 19
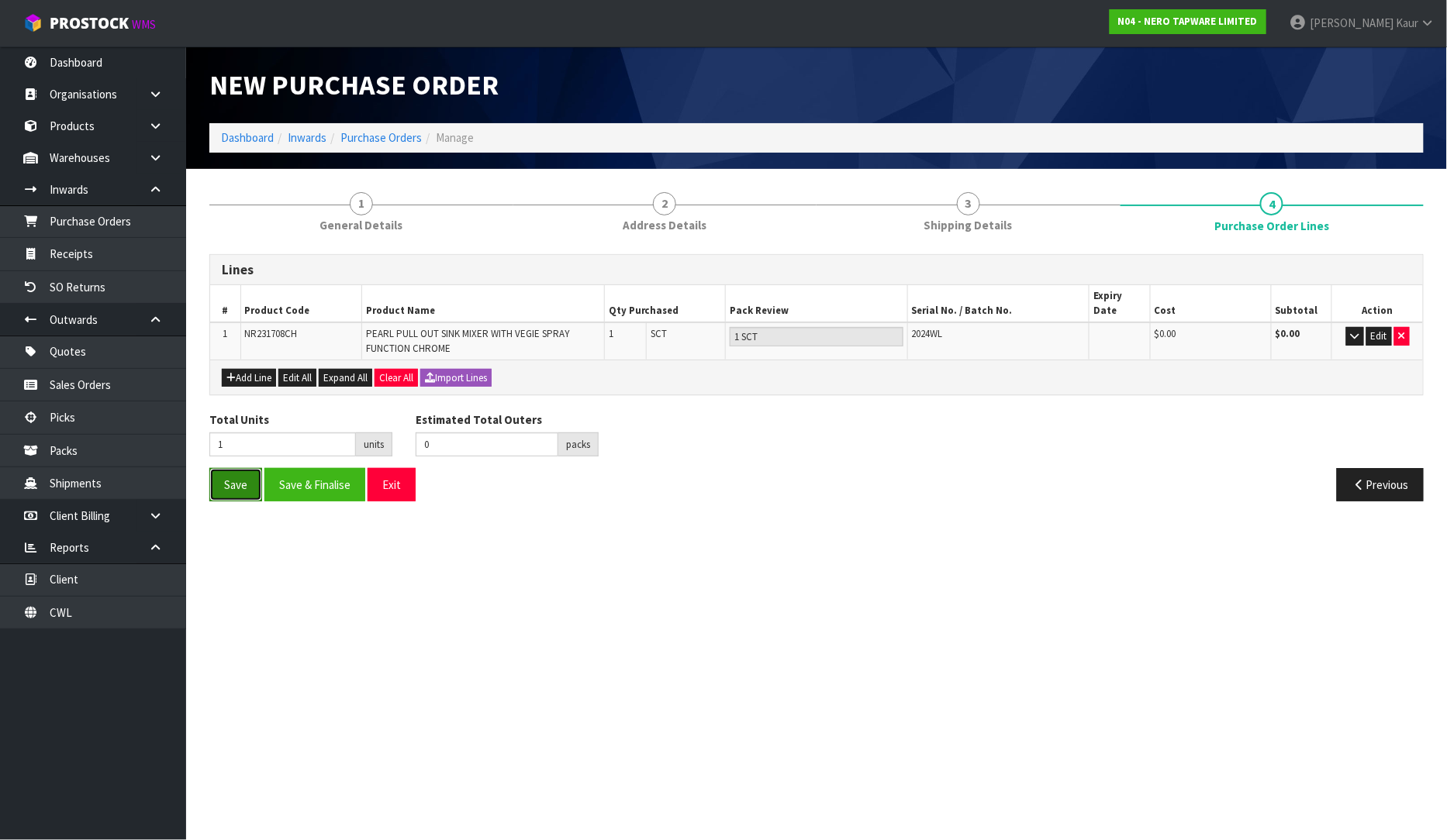
click at [247, 482] on button "Save" at bounding box center [235, 485] width 52 height 34
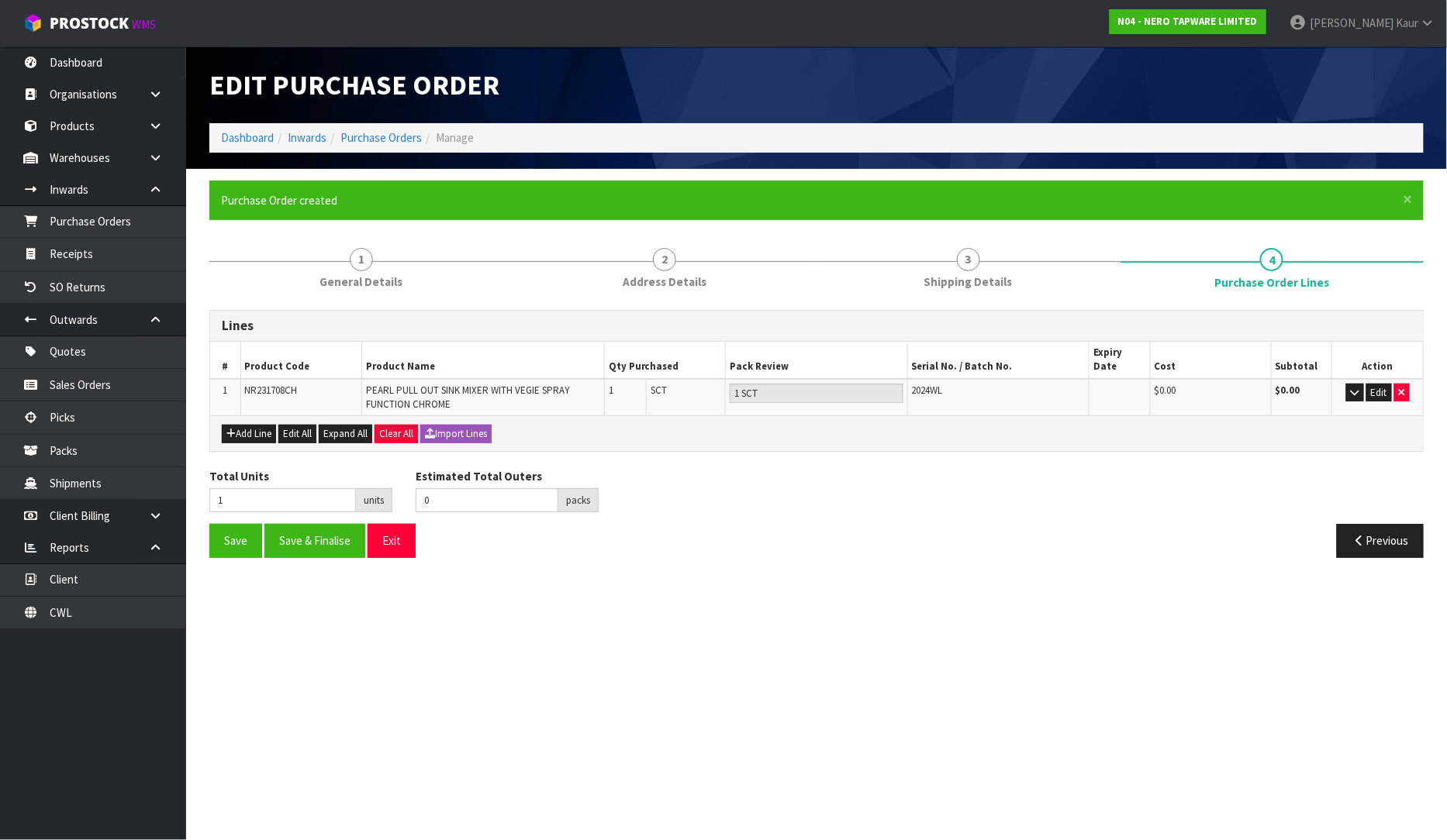
type input "0"
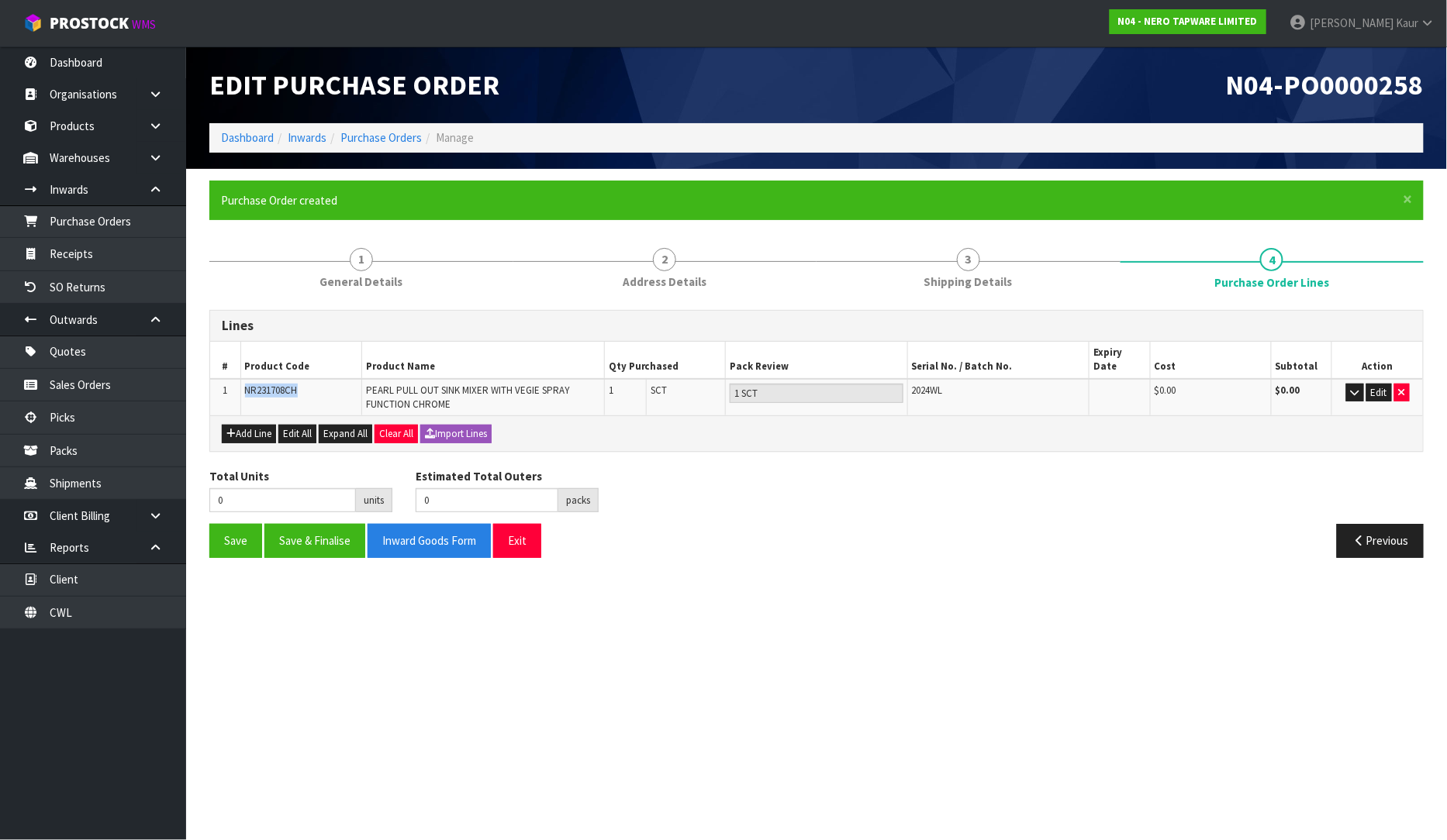
drag, startPoint x: 306, startPoint y: 382, endPoint x: 238, endPoint y: 388, distance: 68.3
click at [238, 388] on tr "1 NR231708CH PEARL PULL OUT SINK MIXER WITH VEGIE SPRAY FUNCTION CHROME 1 SCT 1…" at bounding box center [816, 397] width 1212 height 37
copy tr "NR231708CH"
click at [149, 165] on link at bounding box center [161, 158] width 49 height 32
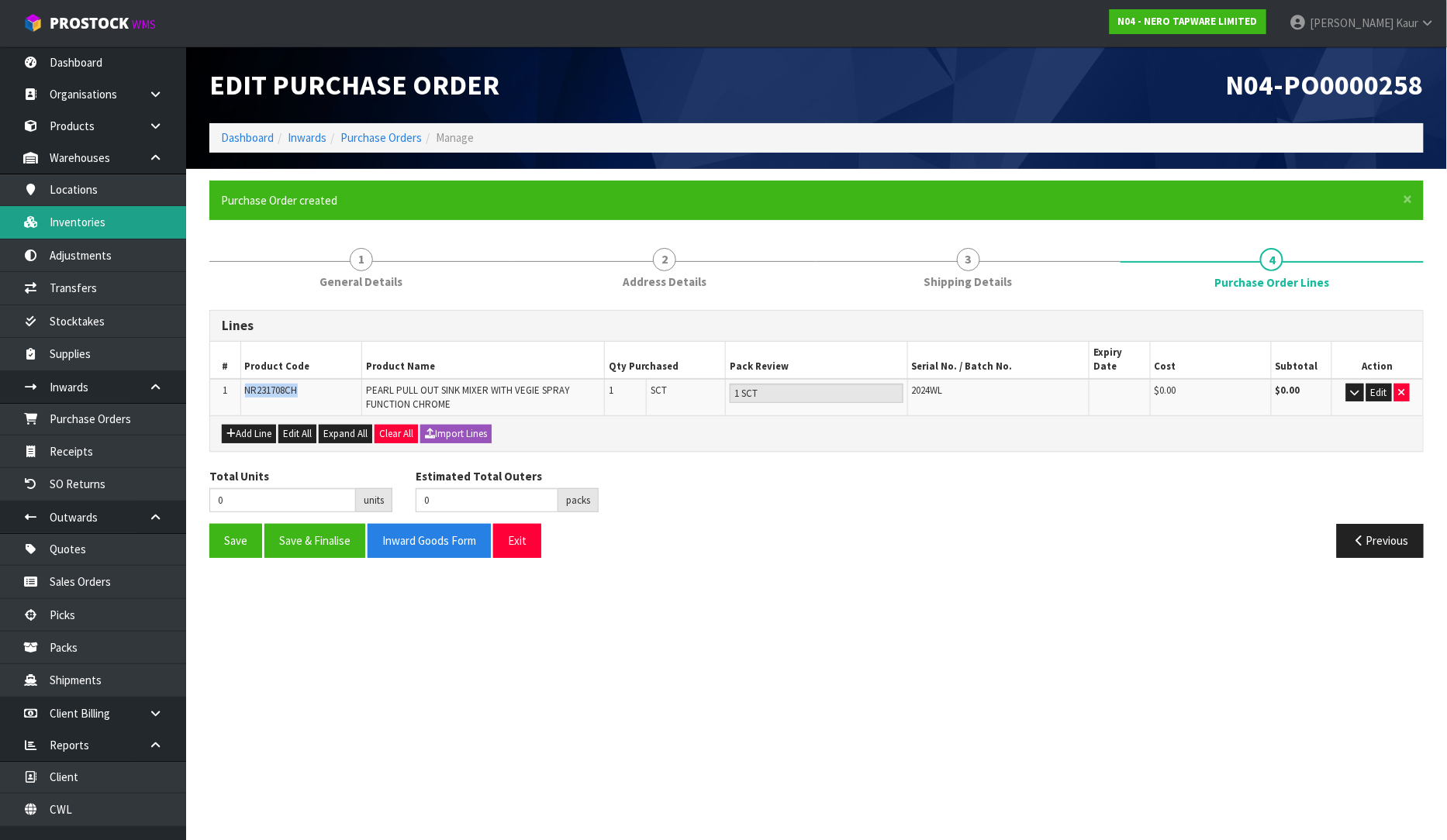
click at [96, 233] on link "Inventories" at bounding box center [93, 222] width 186 height 32
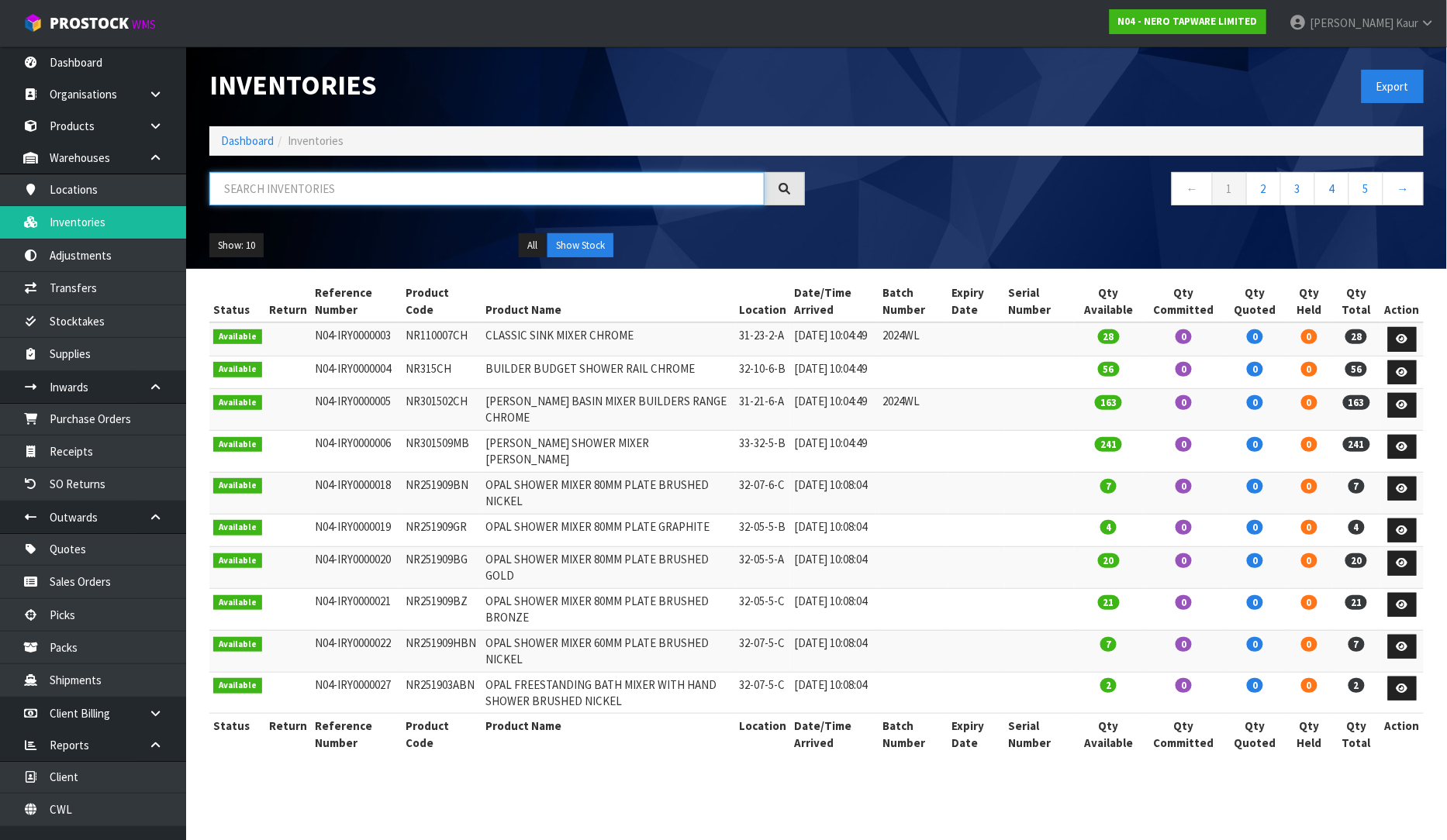
click at [382, 176] on input "text" at bounding box center [486, 188] width 555 height 34
paste input "NR231708CH"
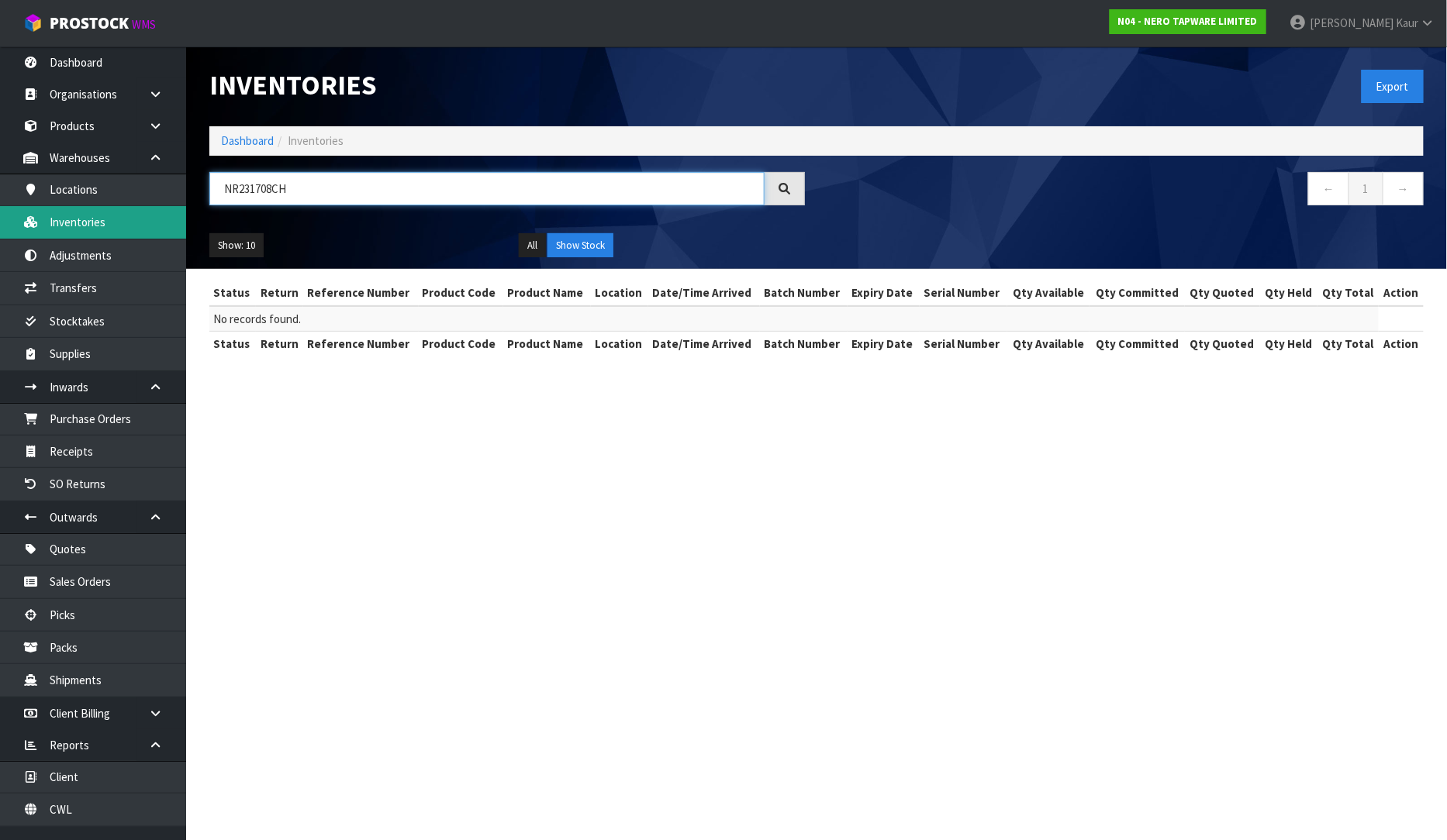
type input "NR231708CH"
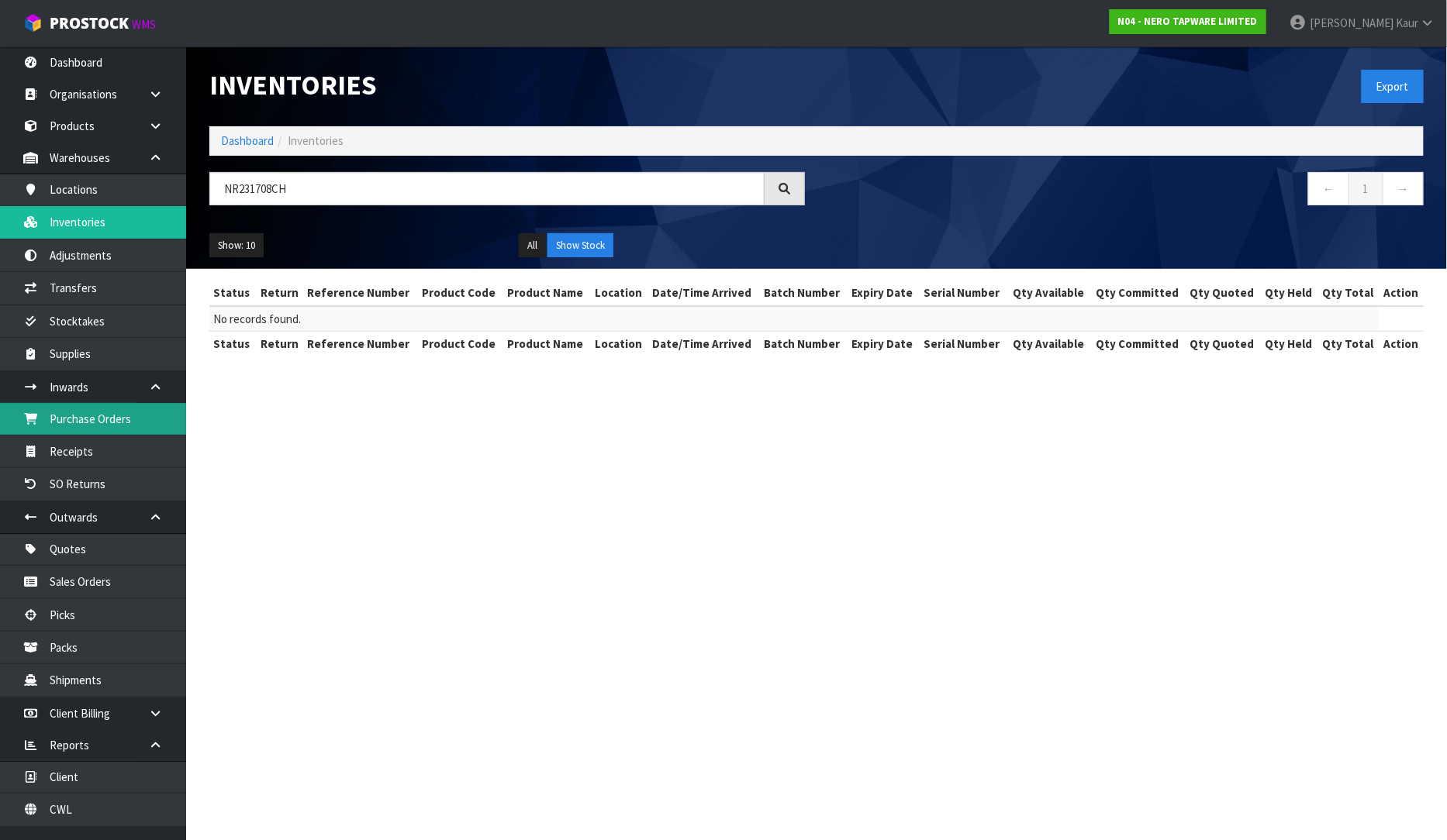
click at [125, 424] on link "Purchase Orders" at bounding box center [93, 419] width 186 height 32
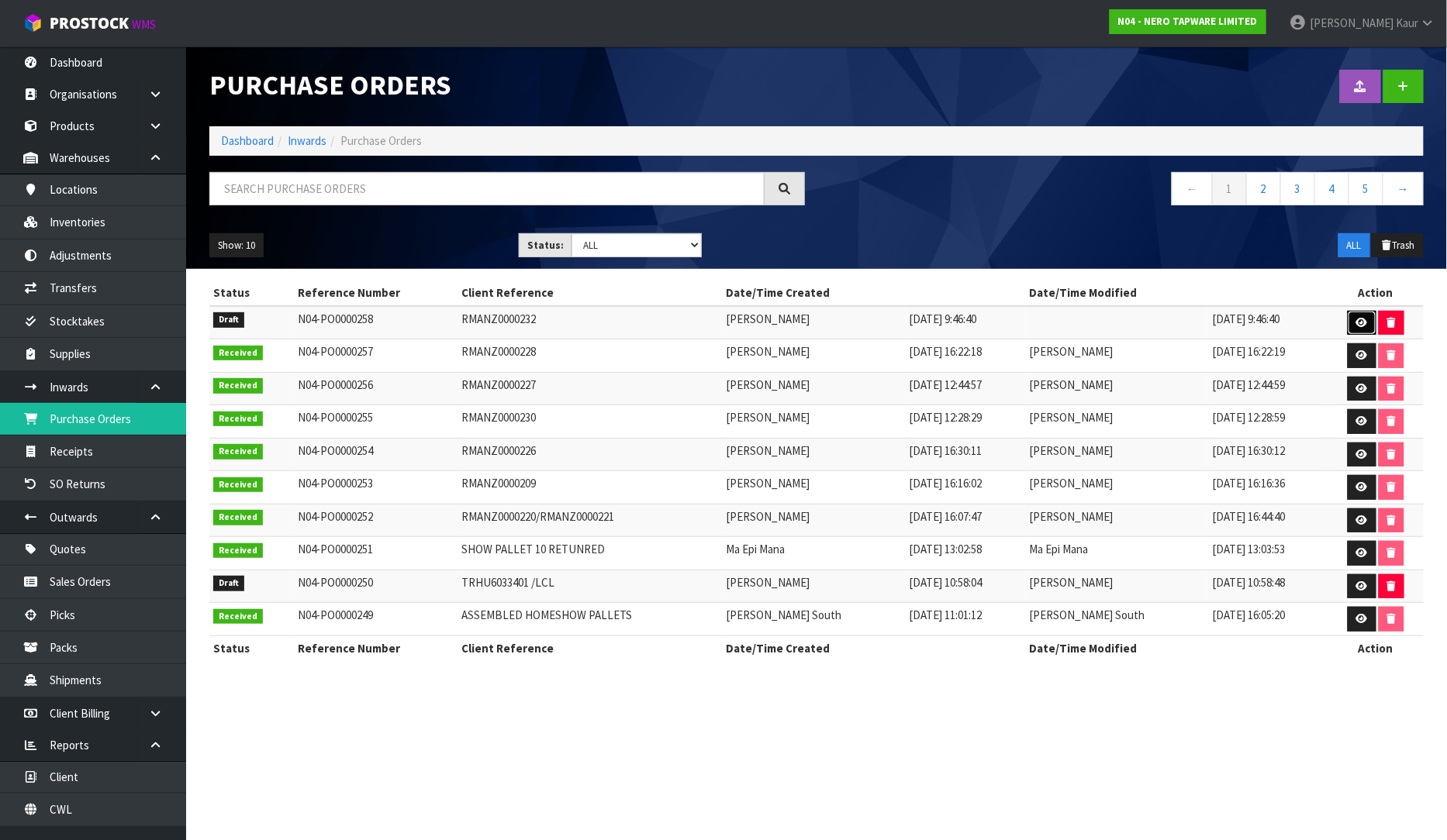
click at [1360, 314] on link at bounding box center [1361, 322] width 29 height 25
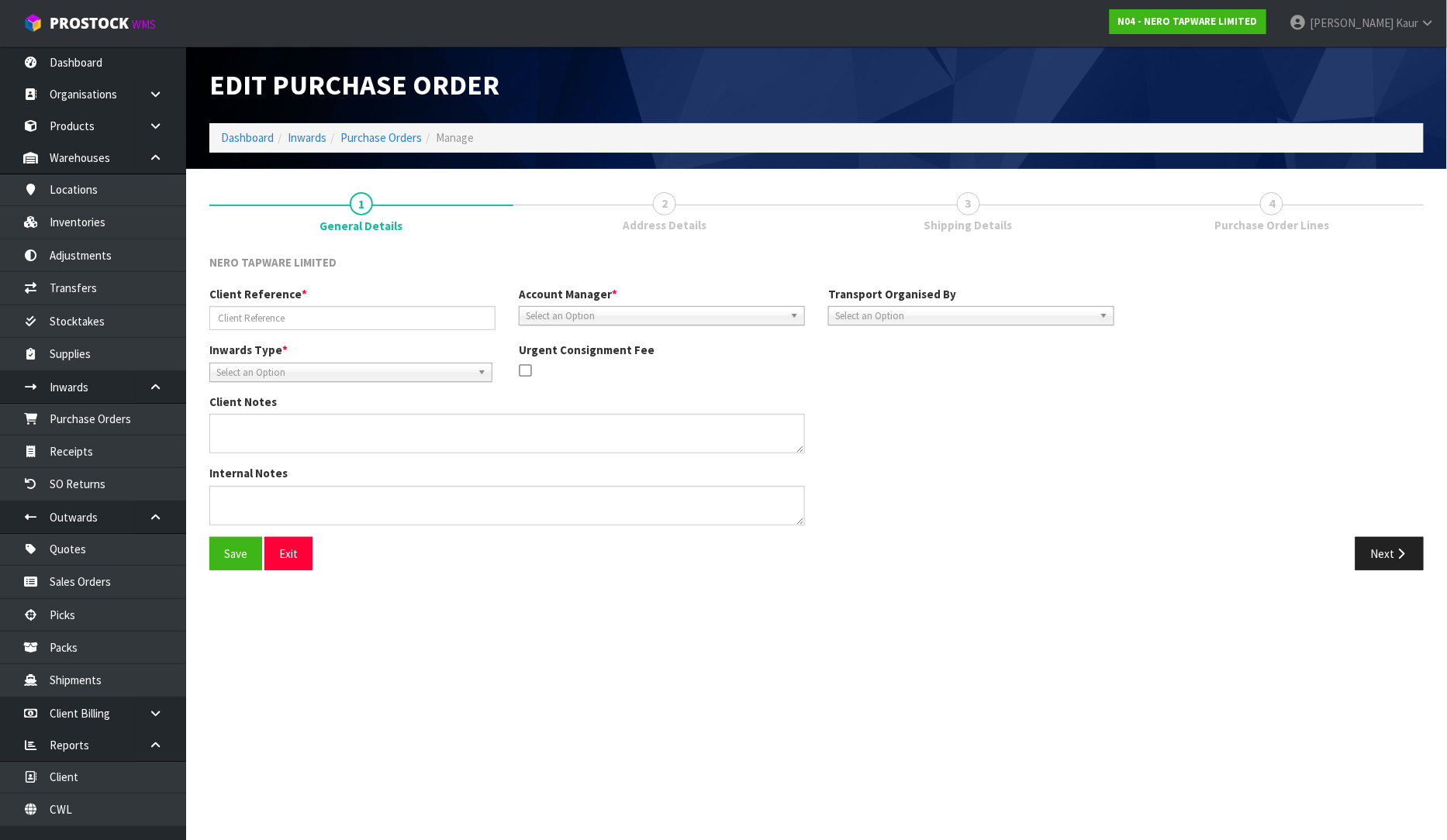
type input "RMANZ0000232"
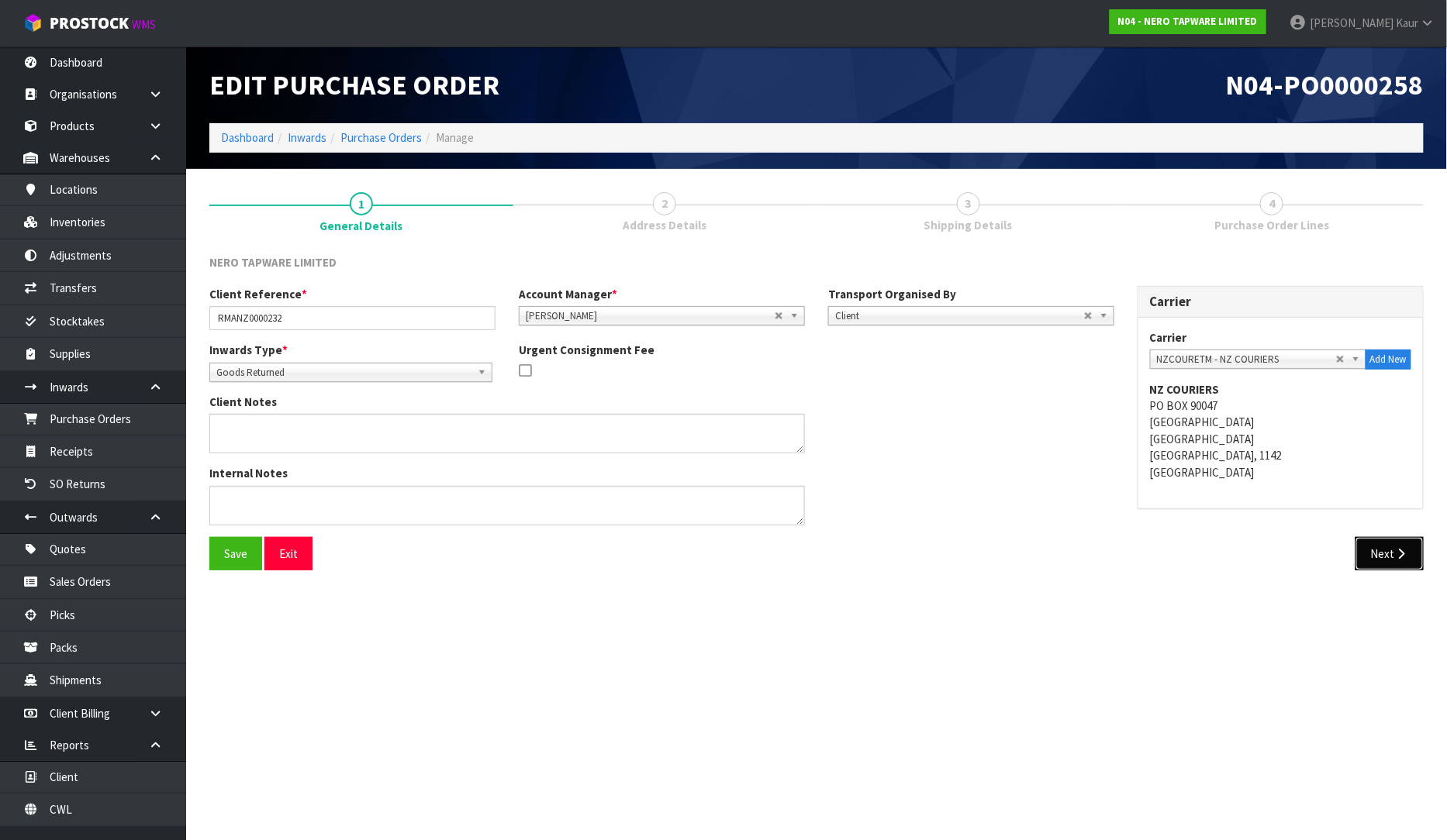
drag, startPoint x: 1406, startPoint y: 551, endPoint x: 1411, endPoint y: 563, distance: 13.0
click at [1406, 552] on icon "button" at bounding box center [1401, 554] width 15 height 12
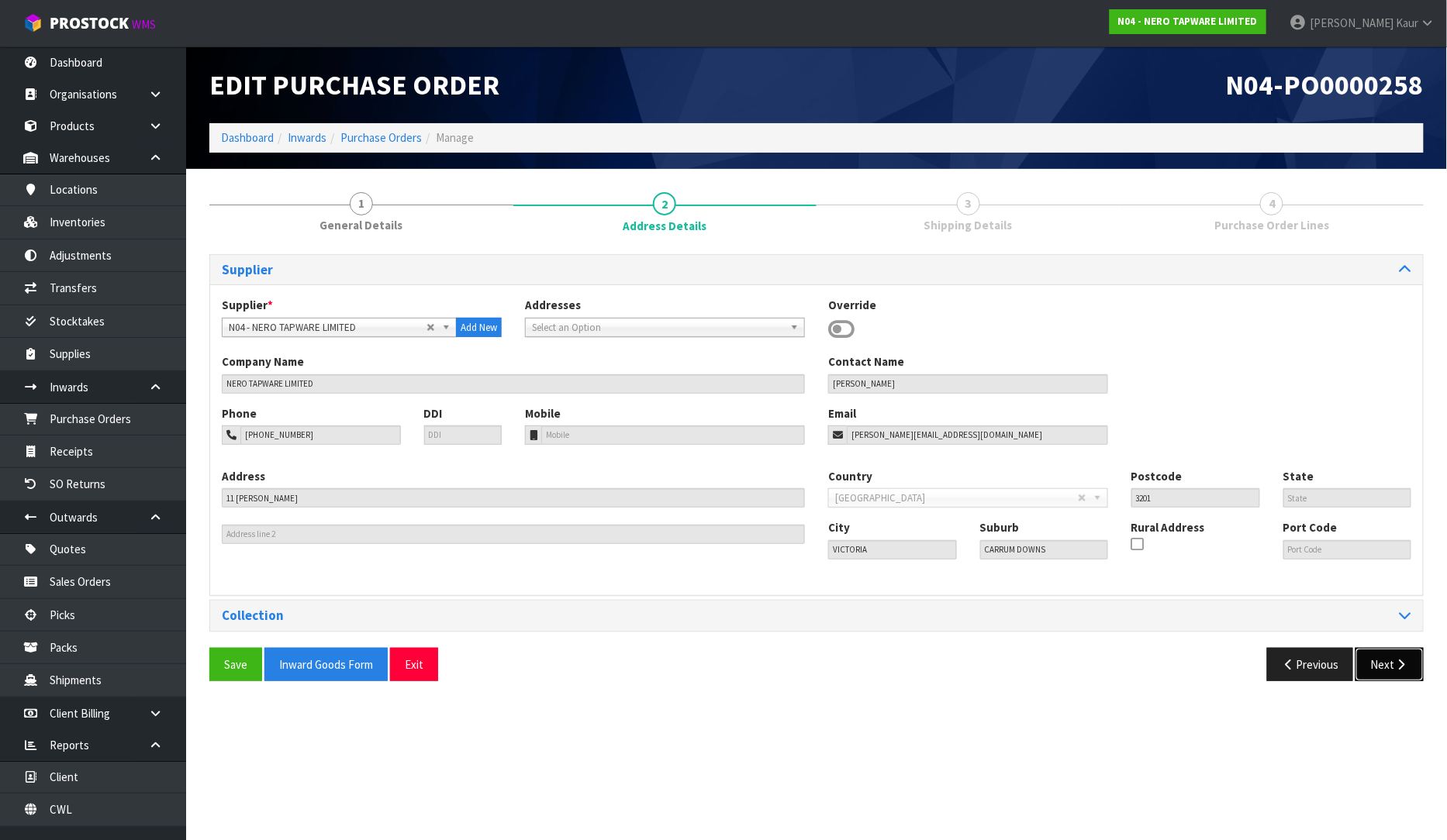
click at [1384, 671] on button "Next" at bounding box center [1389, 665] width 68 height 34
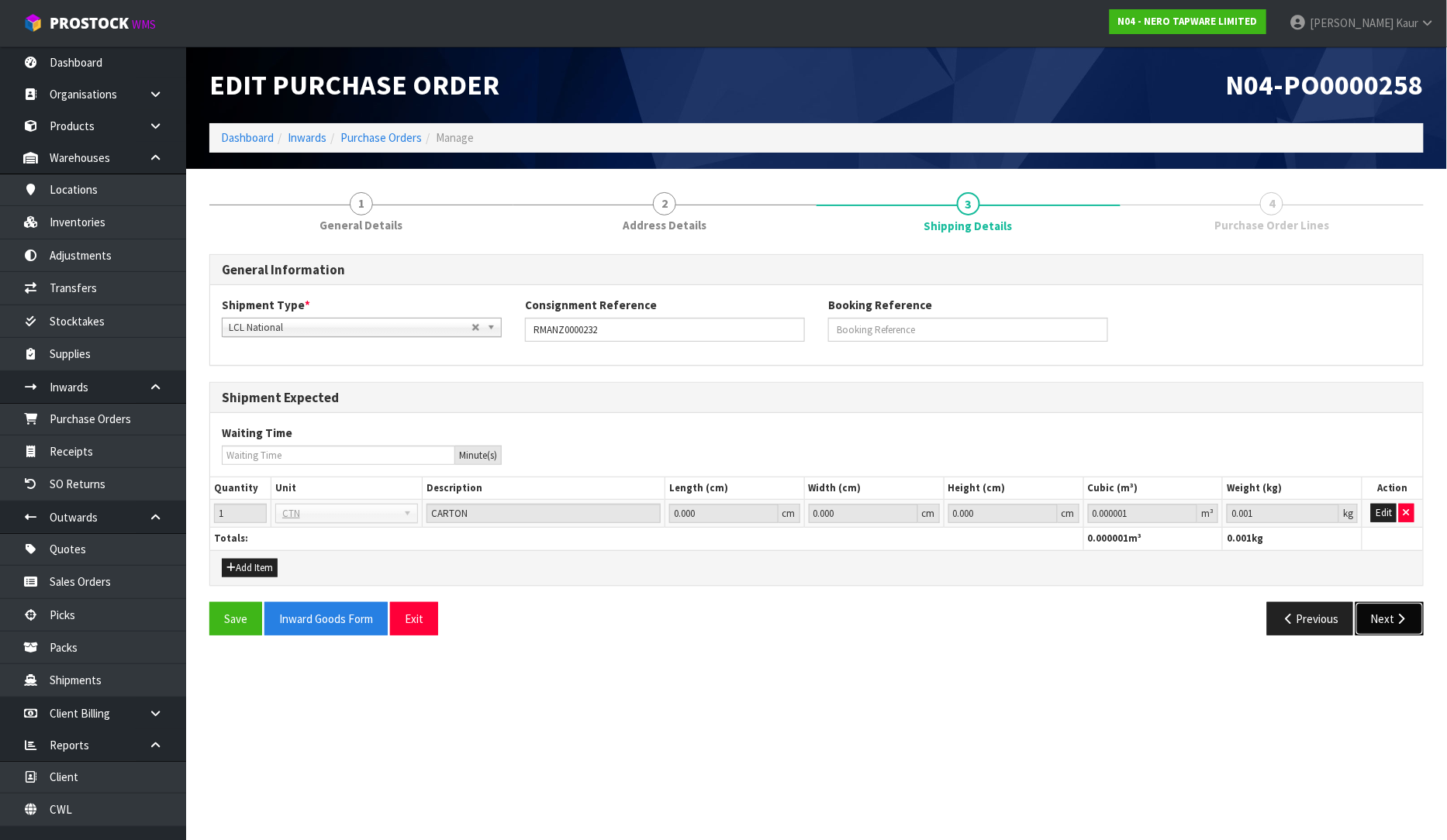
click at [1377, 618] on button "Next" at bounding box center [1389, 619] width 68 height 34
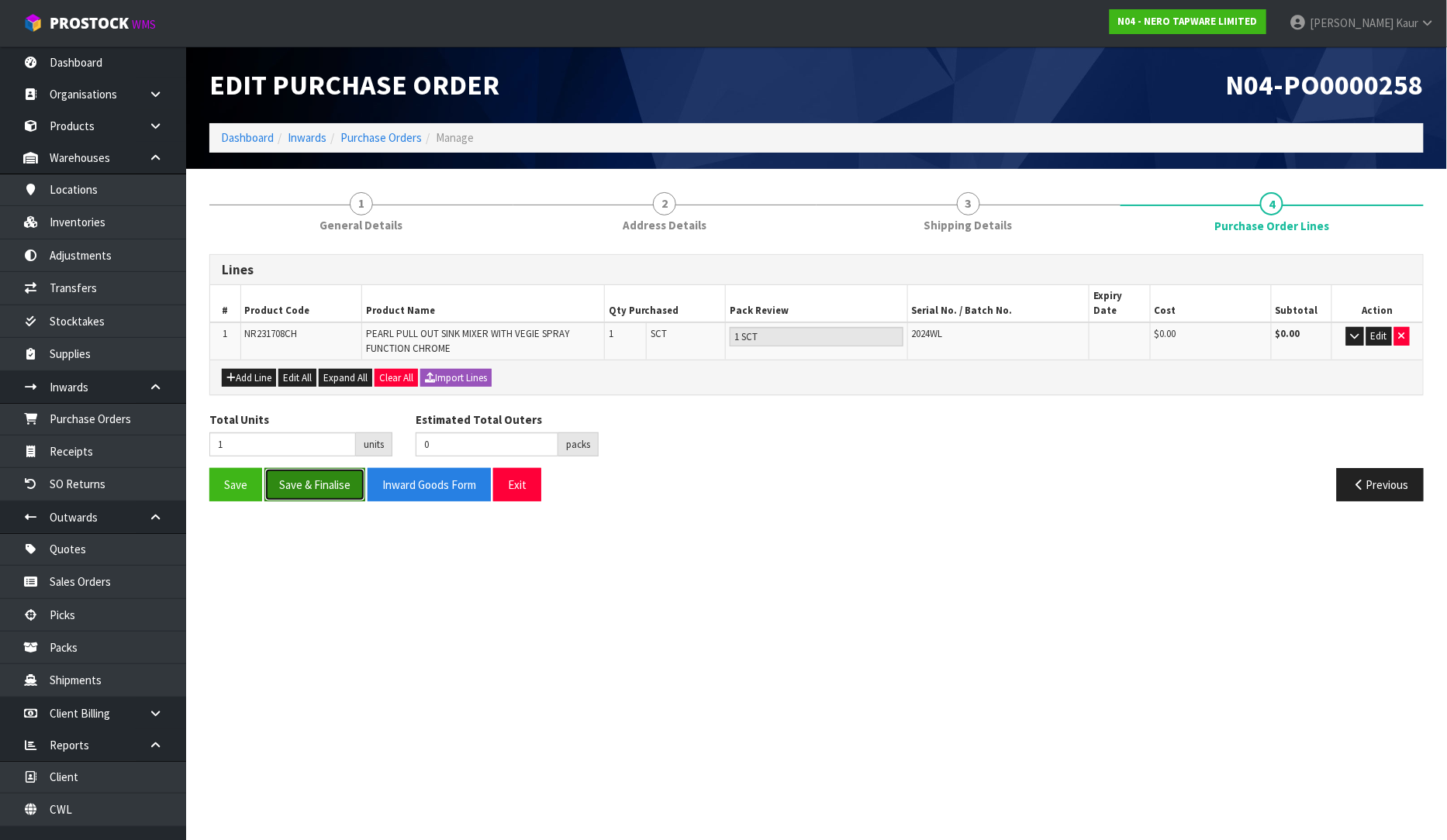
click at [295, 476] on button "Save & Finalise" at bounding box center [315, 485] width 101 height 34
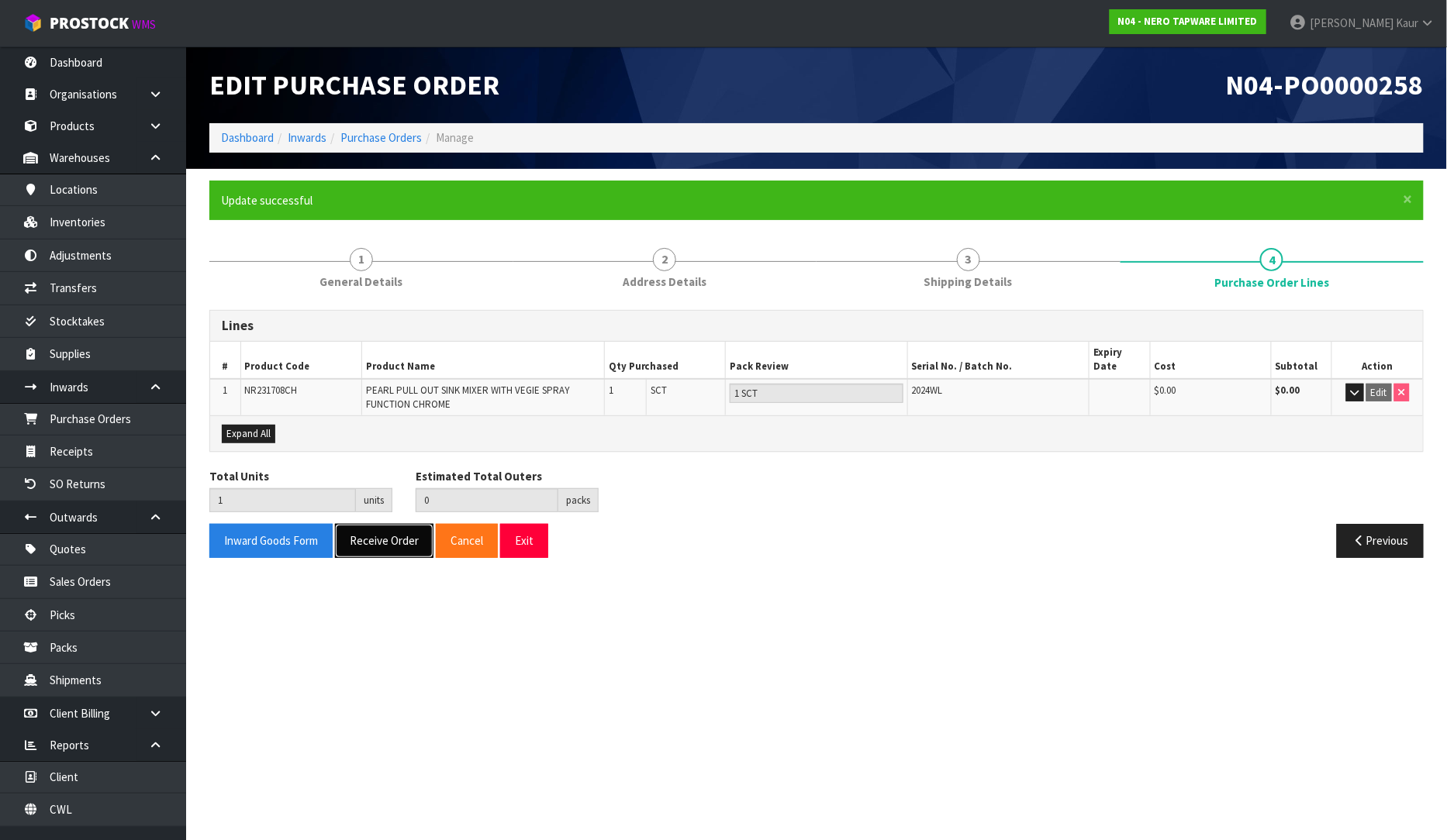
click at [354, 530] on button "Receive Order" at bounding box center [385, 540] width 99 height 34
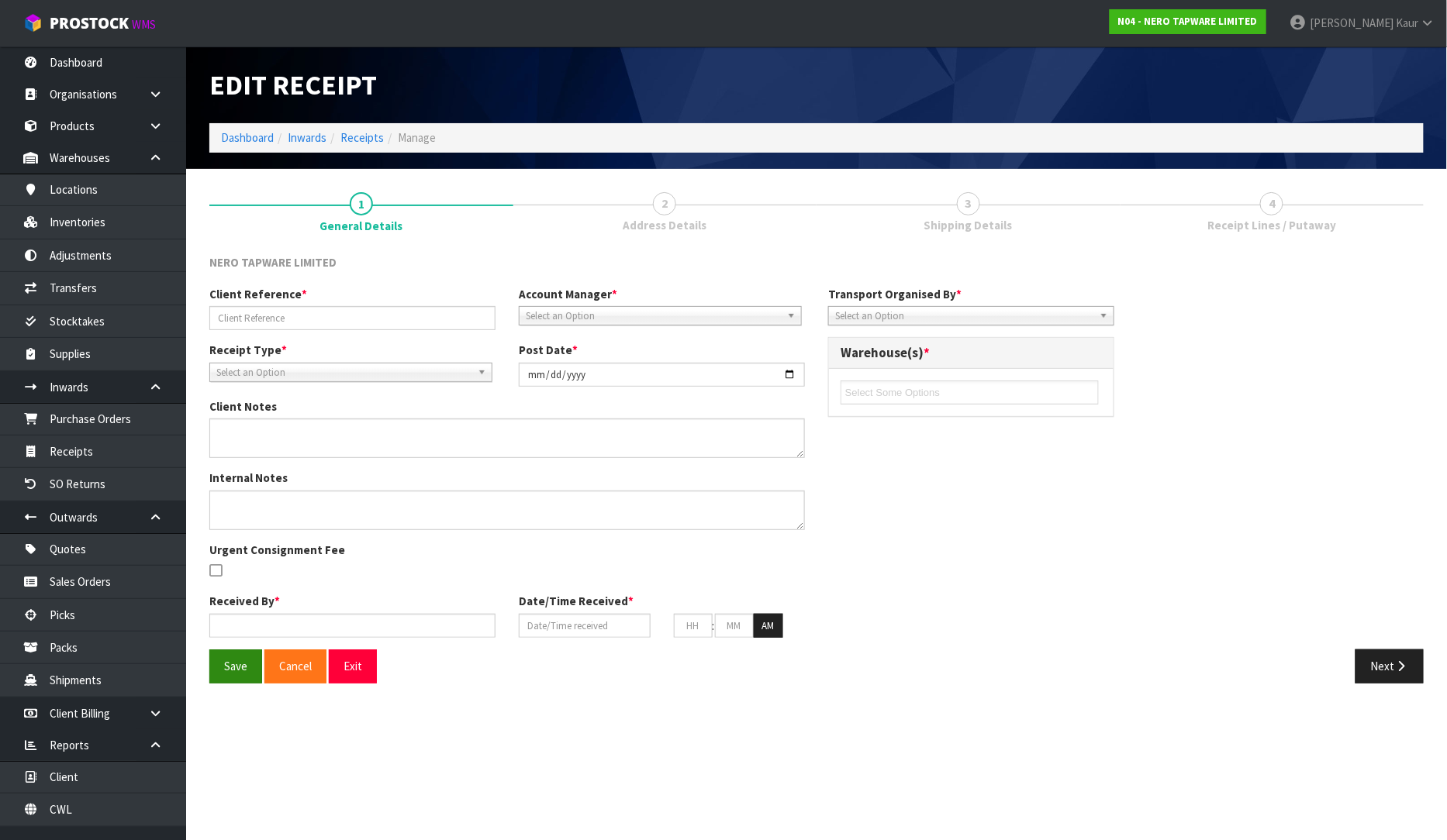
type input "RMANZ0000232"
type input "[DATE]"
type input "[PERSON_NAME]"
type input "[DATE]"
type input "09"
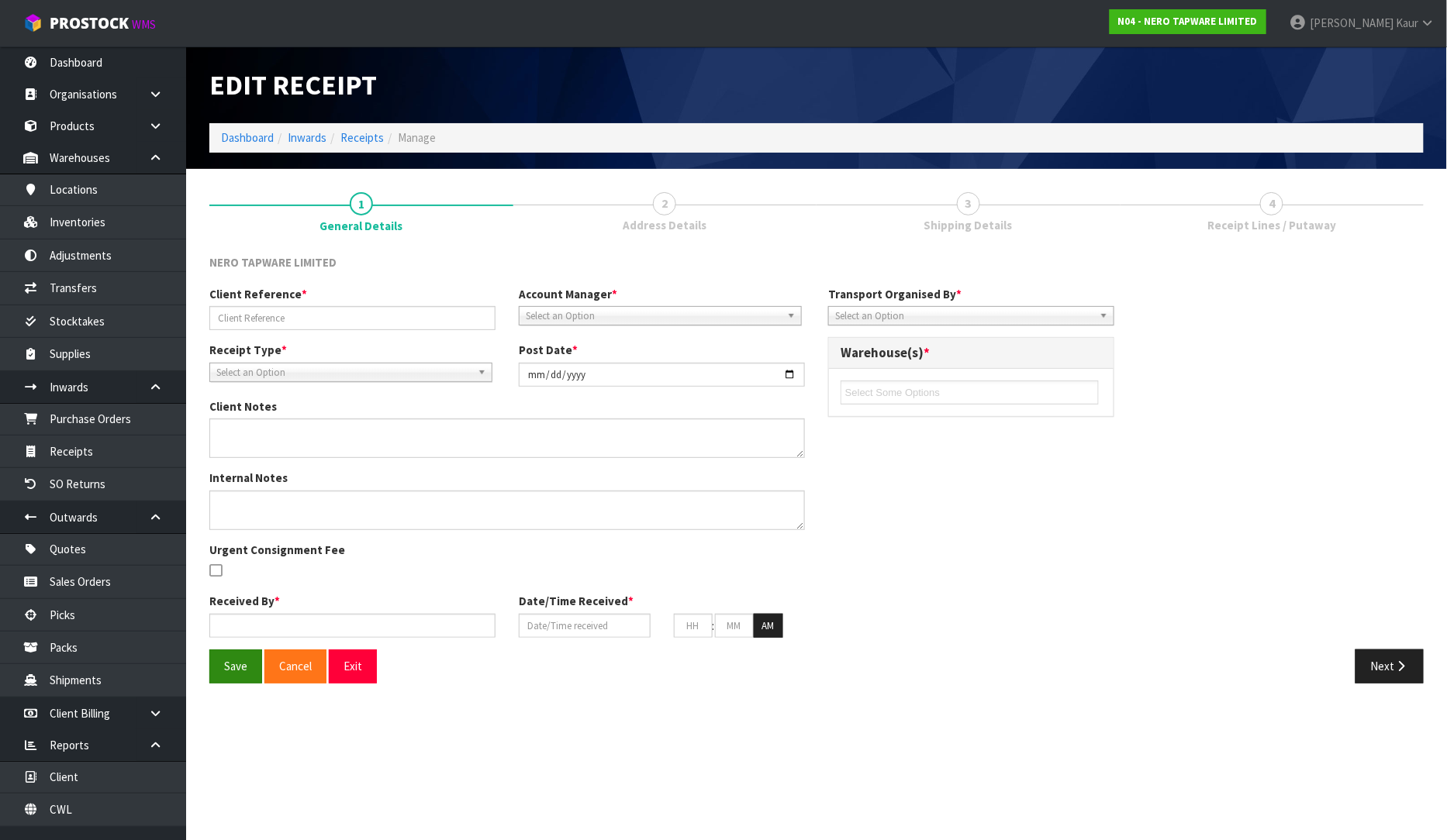
type input "47"
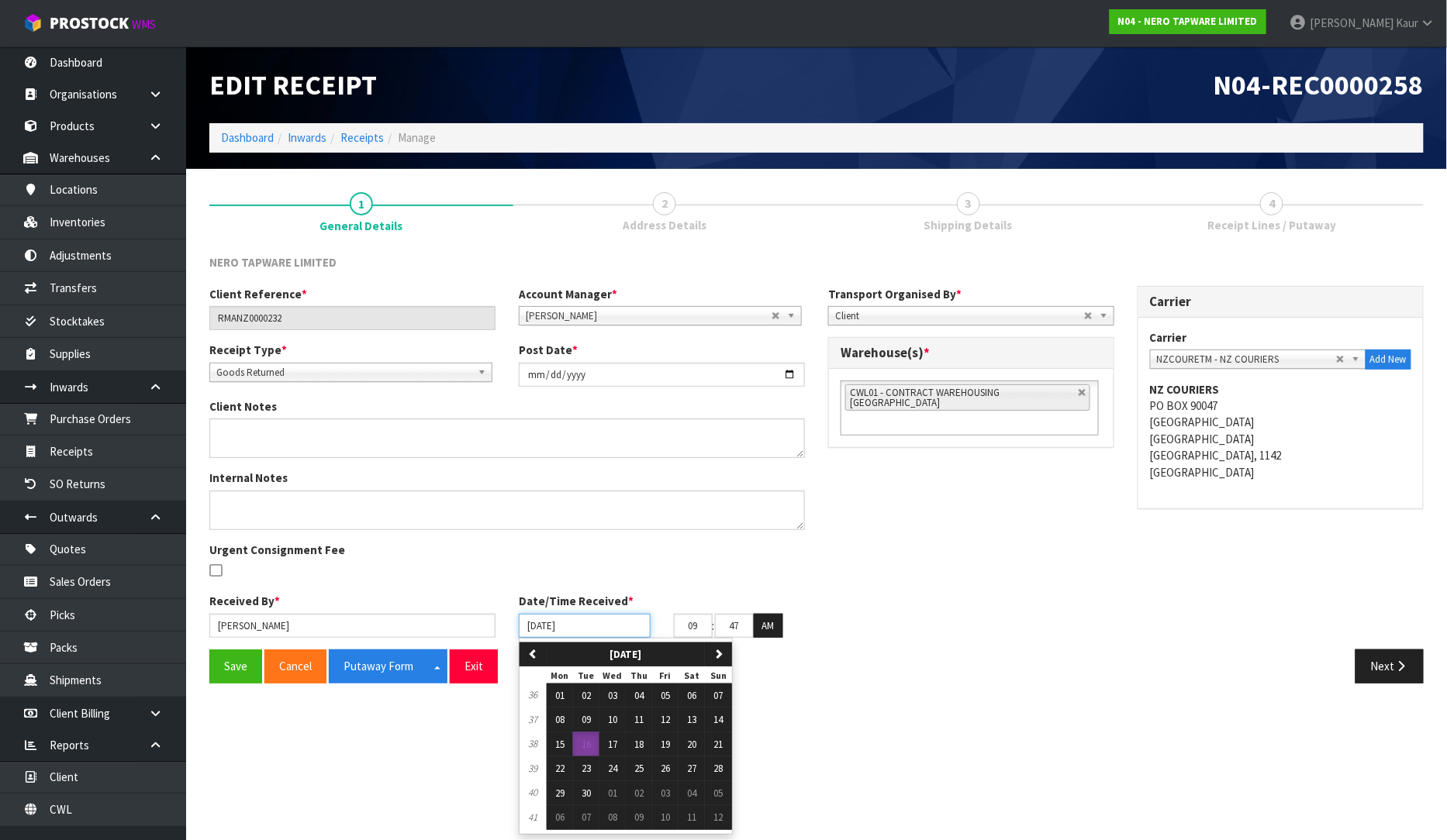
click at [533, 629] on input "[DATE]" at bounding box center [585, 625] width 132 height 24
click at [559, 740] on span "15" at bounding box center [559, 743] width 9 height 13
type input "[DATE]"
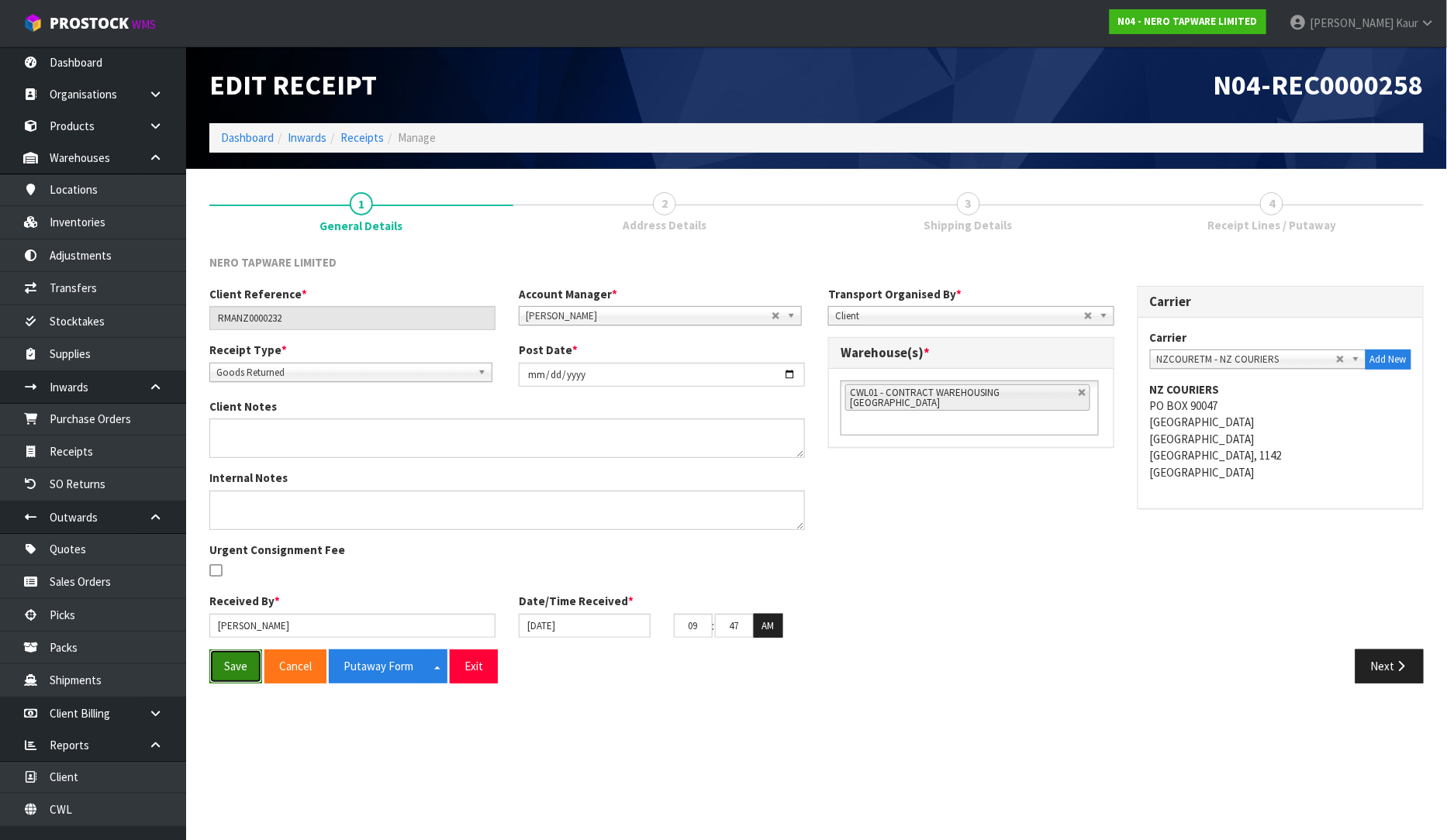
click at [231, 671] on button "Save" at bounding box center [235, 666] width 52 height 34
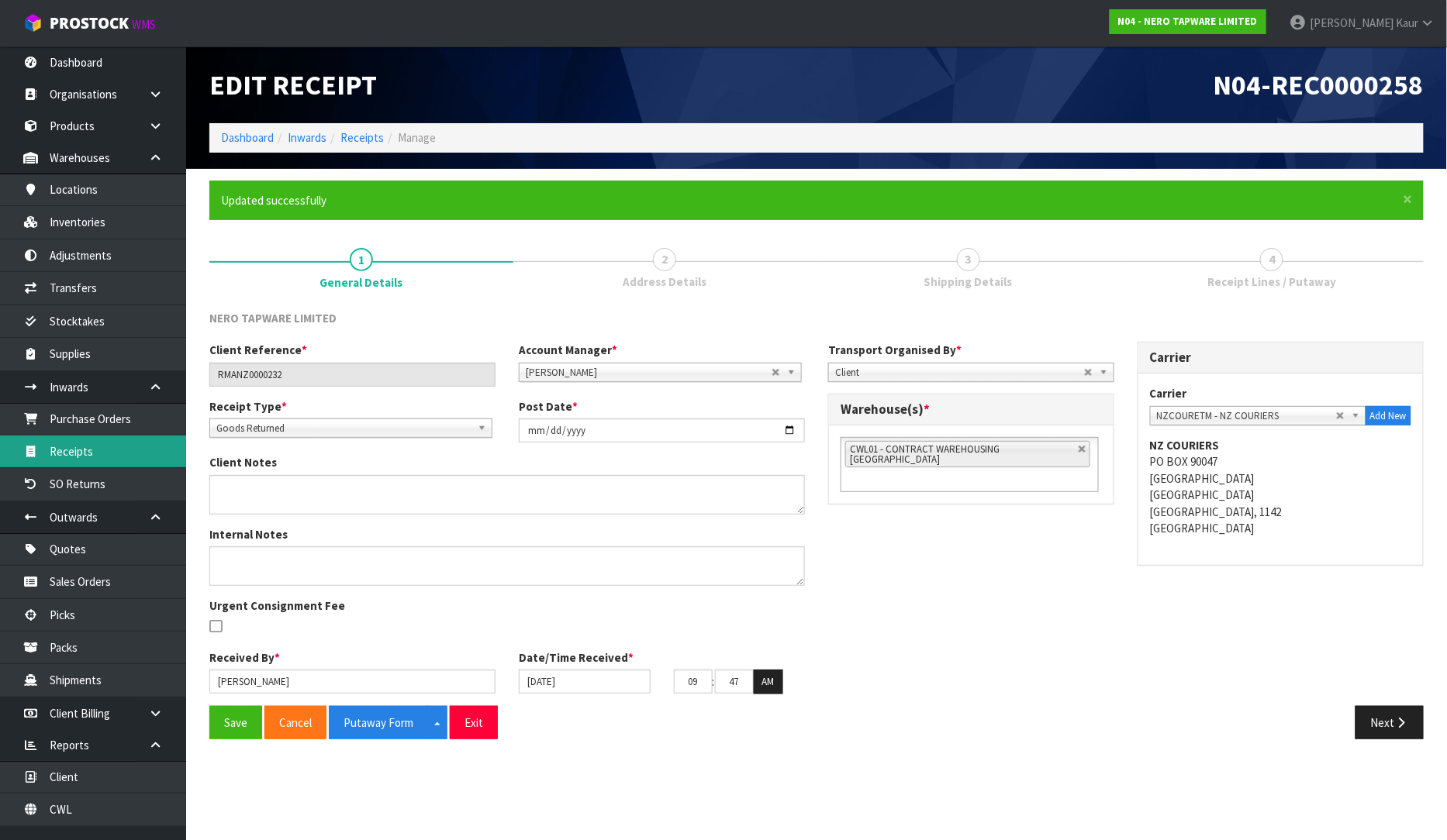
click at [67, 447] on link "Receipts" at bounding box center [93, 452] width 186 height 32
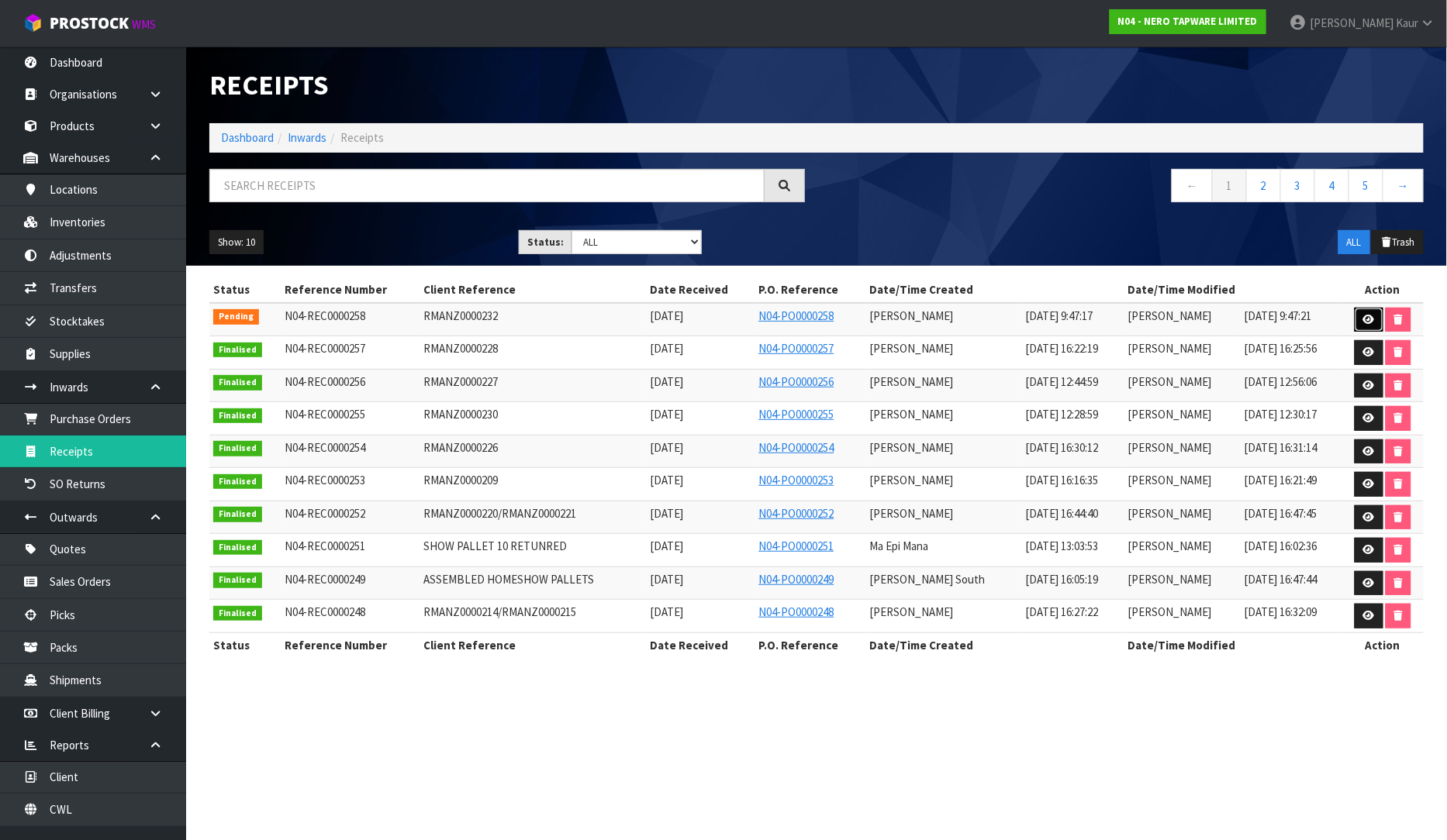
click at [1366, 322] on icon at bounding box center [1369, 319] width 12 height 10
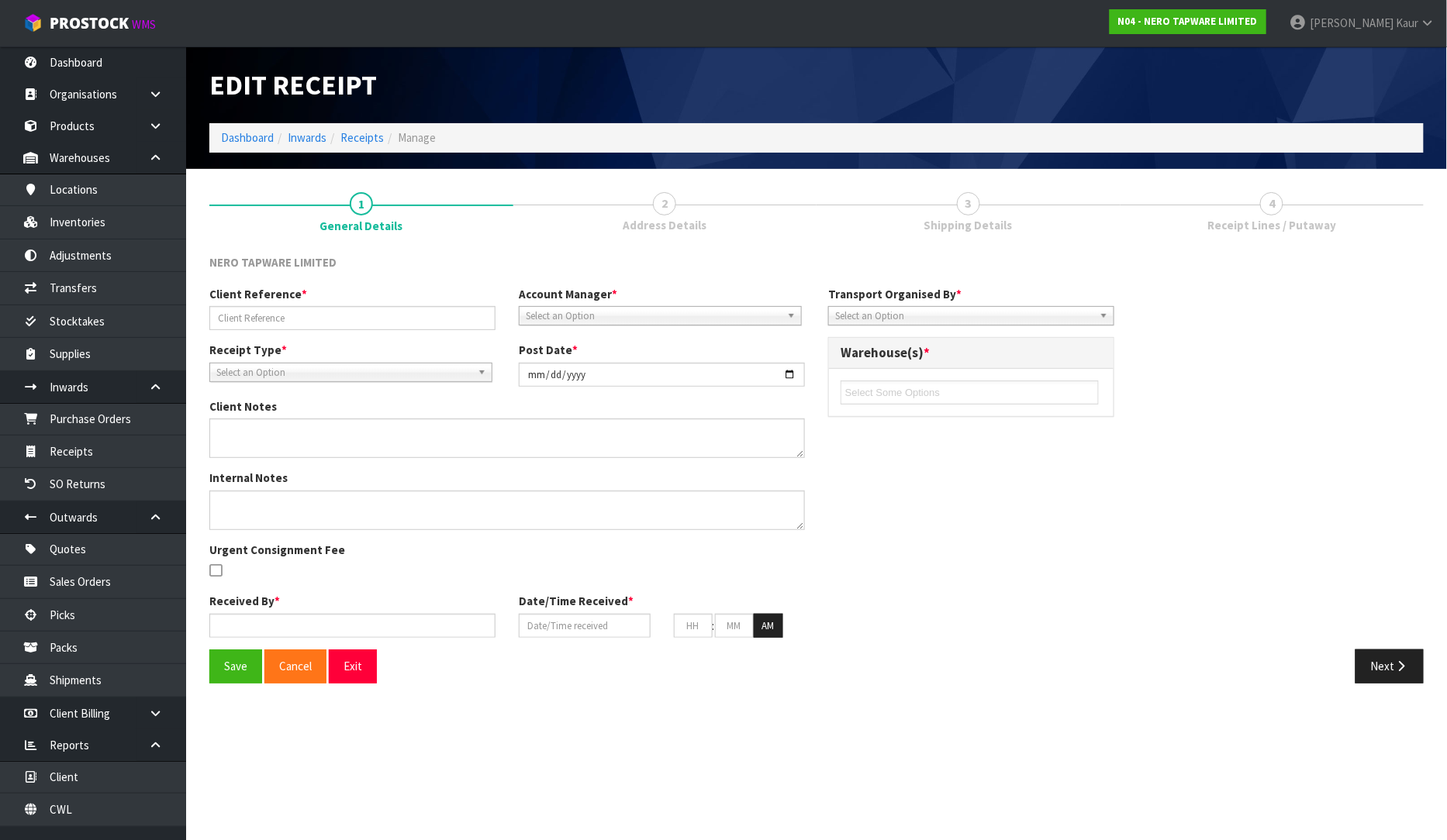
type input "RMANZ0000232"
type input "[DATE]"
type input "[PERSON_NAME]"
type input "[DATE]"
type input "09"
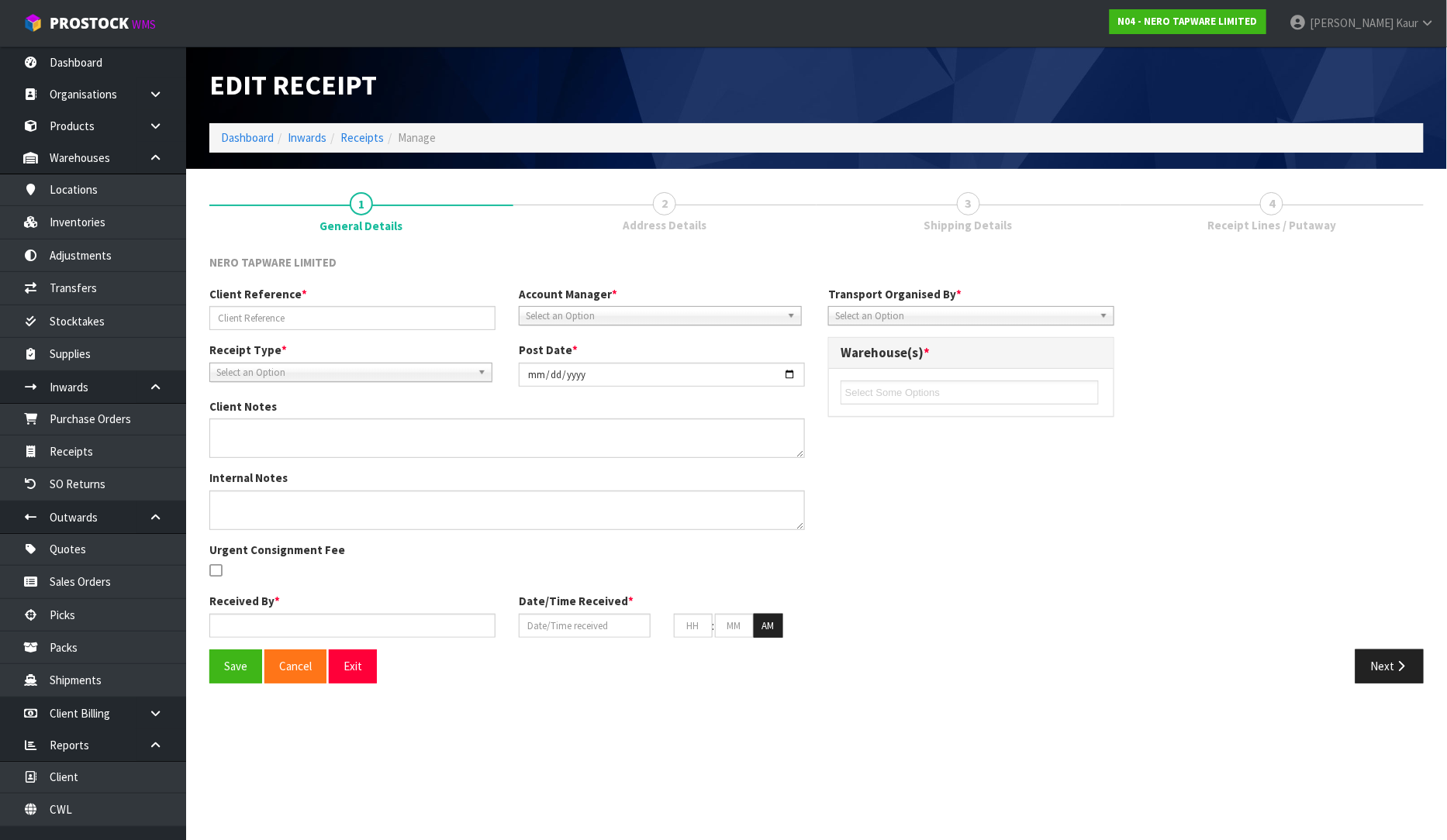
type input "47"
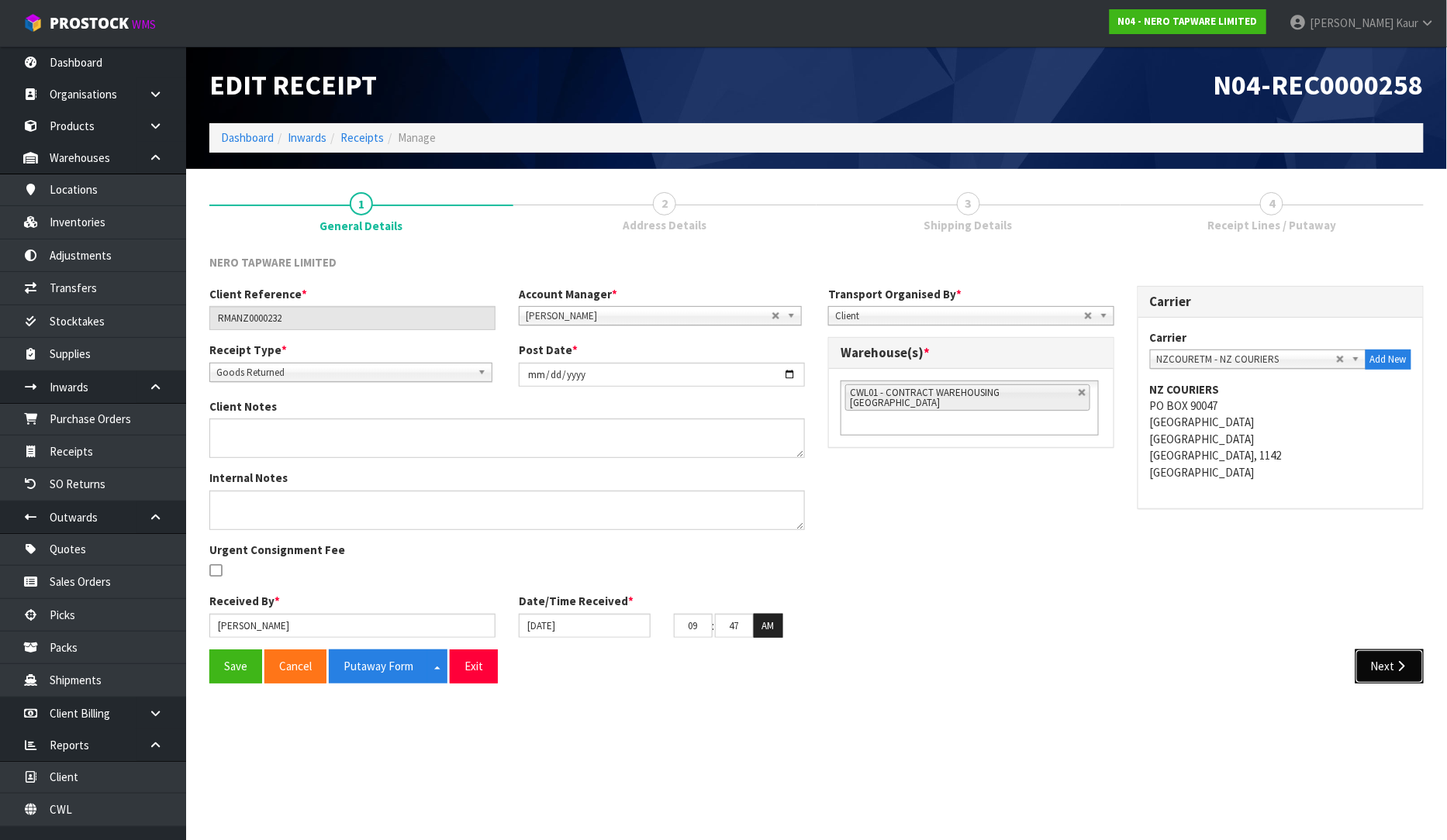
click at [1369, 671] on button "Next" at bounding box center [1389, 666] width 68 height 34
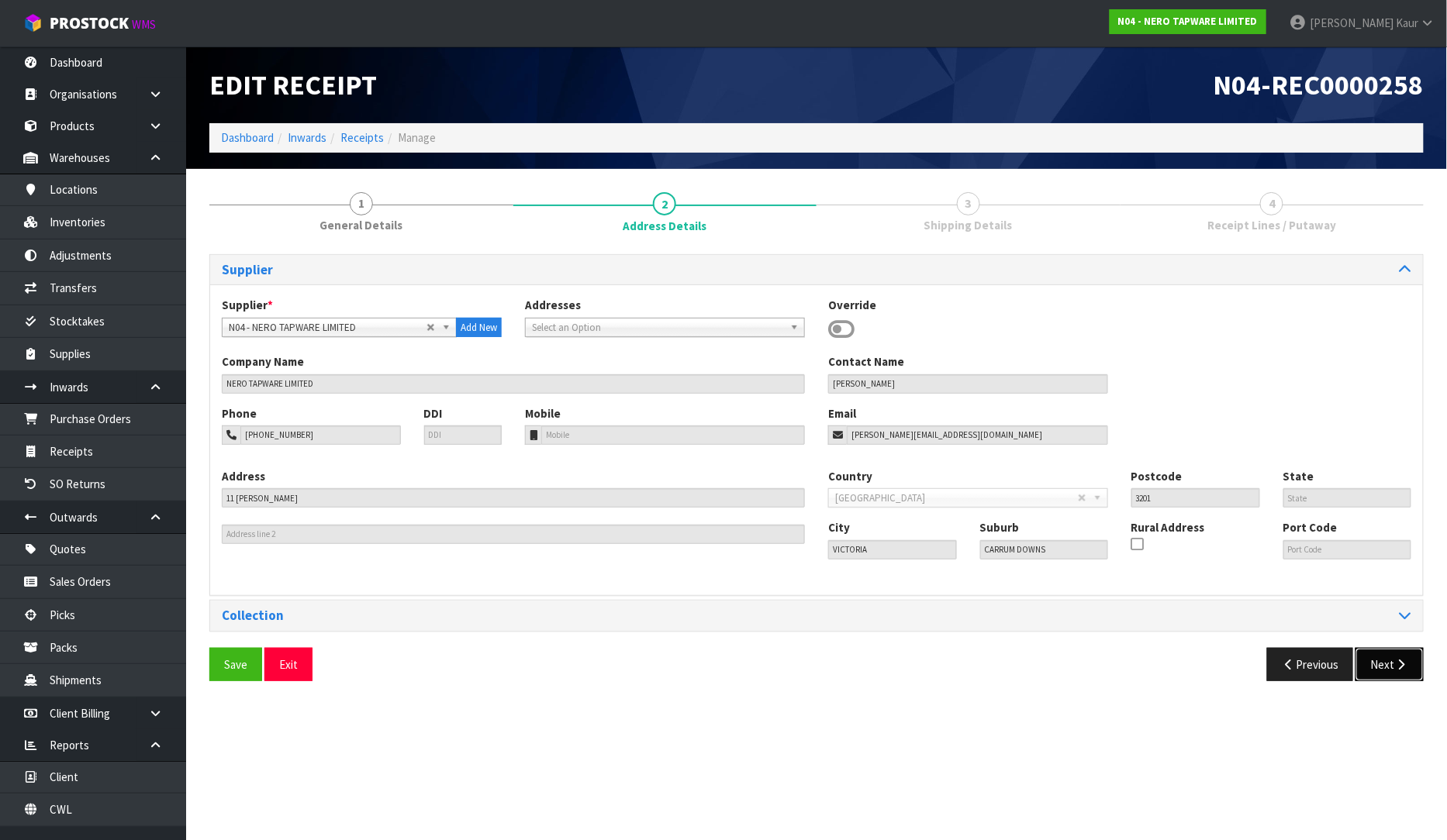
click at [1396, 678] on button "Next" at bounding box center [1389, 665] width 68 height 34
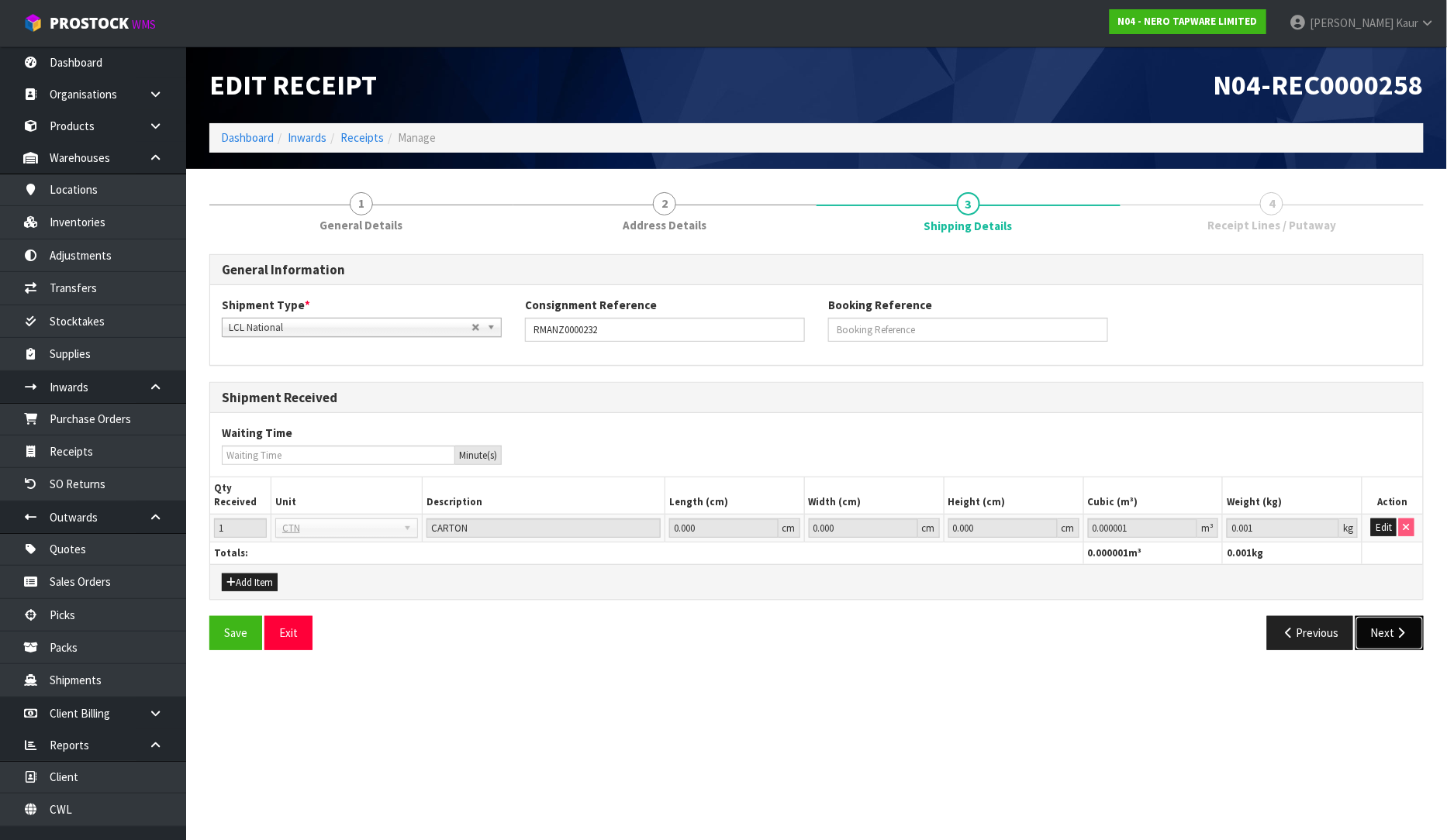
click at [1396, 637] on icon "button" at bounding box center [1401, 633] width 15 height 12
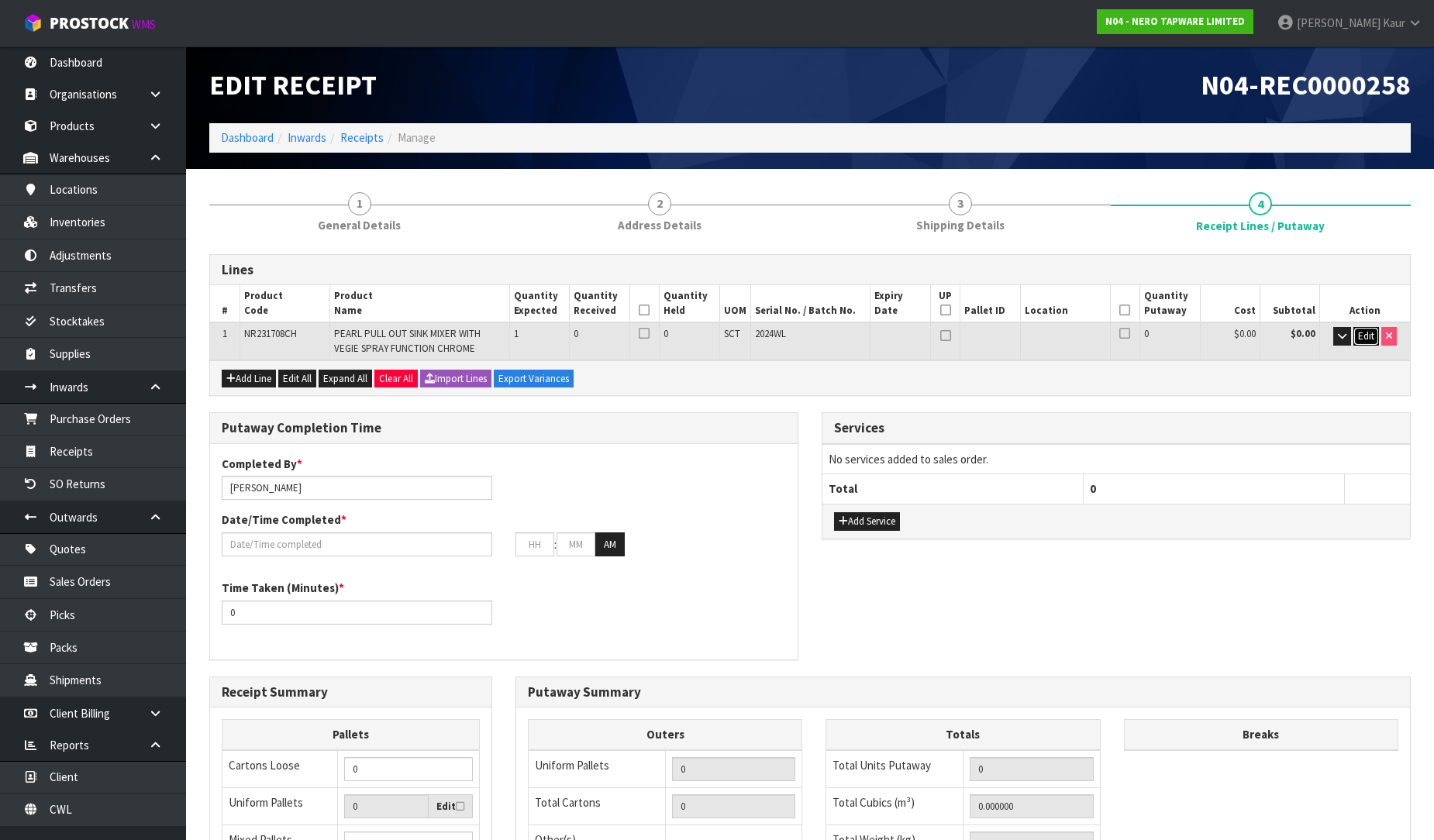
click at [1367, 331] on span "Edit" at bounding box center [1366, 335] width 17 height 13
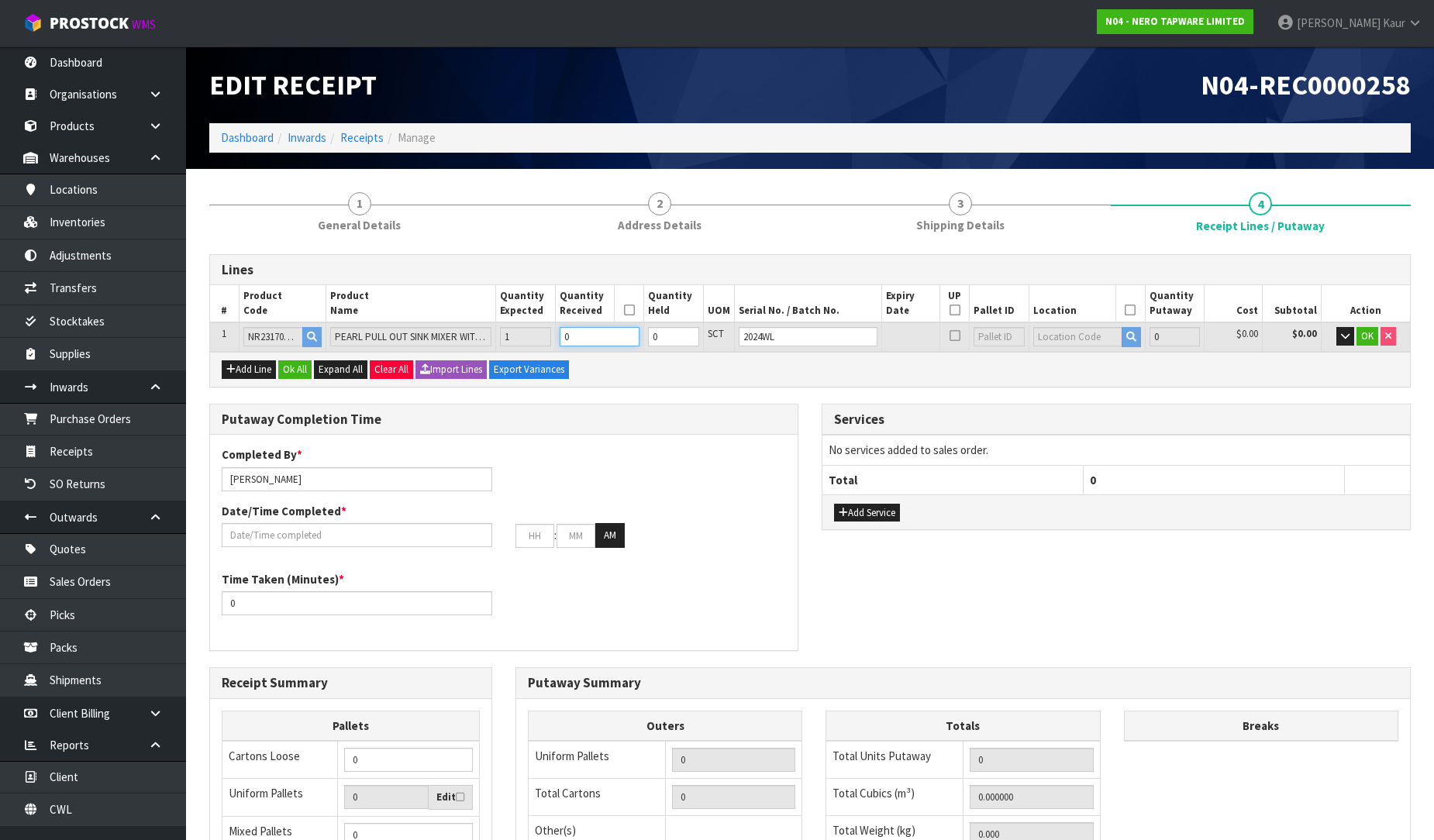
click at [582, 327] on input "0" at bounding box center [599, 337] width 80 height 20
type input "0.0189"
type input "3.2"
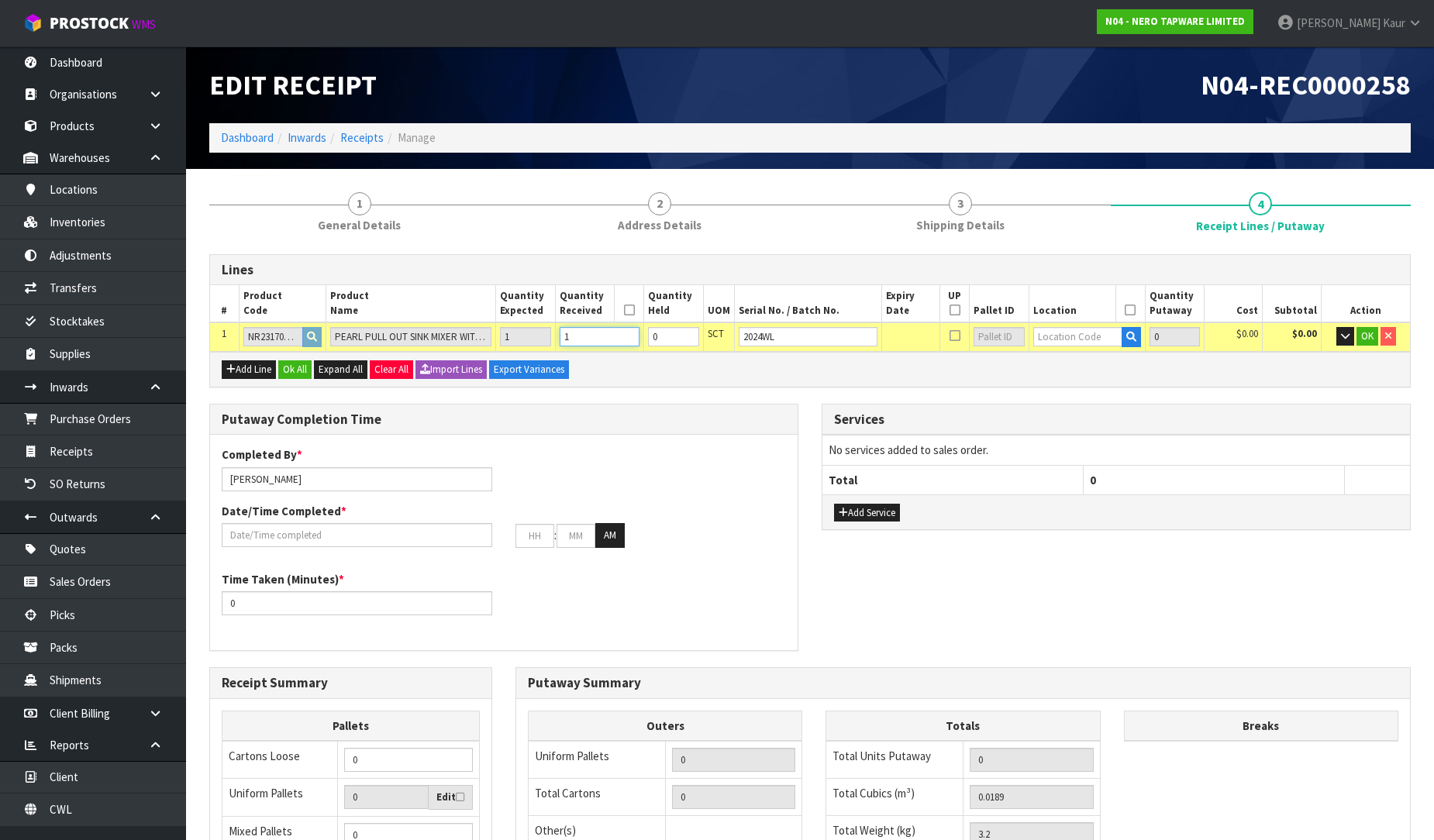
type input "1"
click at [1096, 331] on input "text" at bounding box center [1078, 337] width 89 height 20
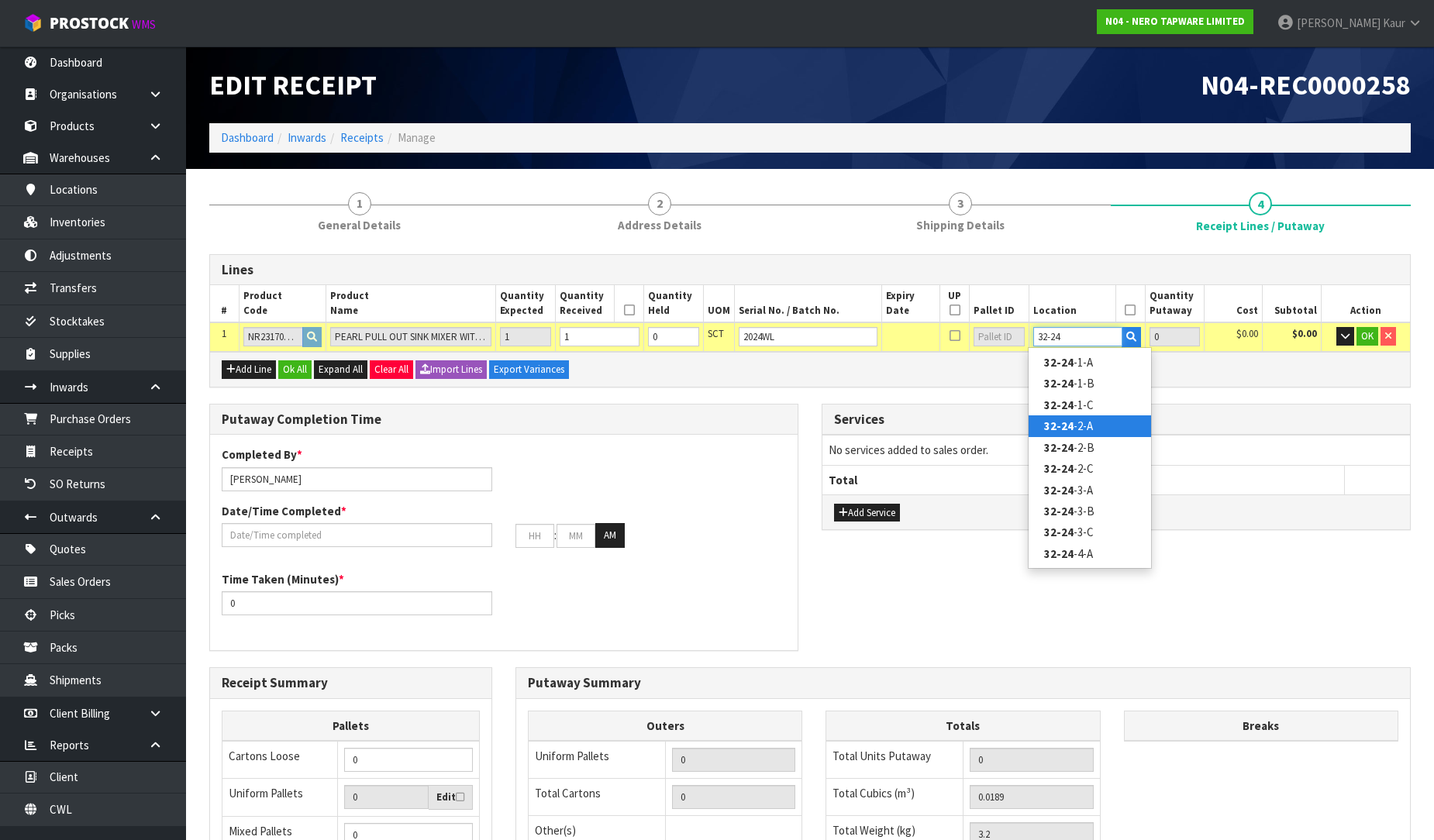
type input "32-24"
click at [1087, 427] on link "32-24 -2-A" at bounding box center [1090, 425] width 122 height 21
type input "1"
type input "32-24-2-A"
type input "1"
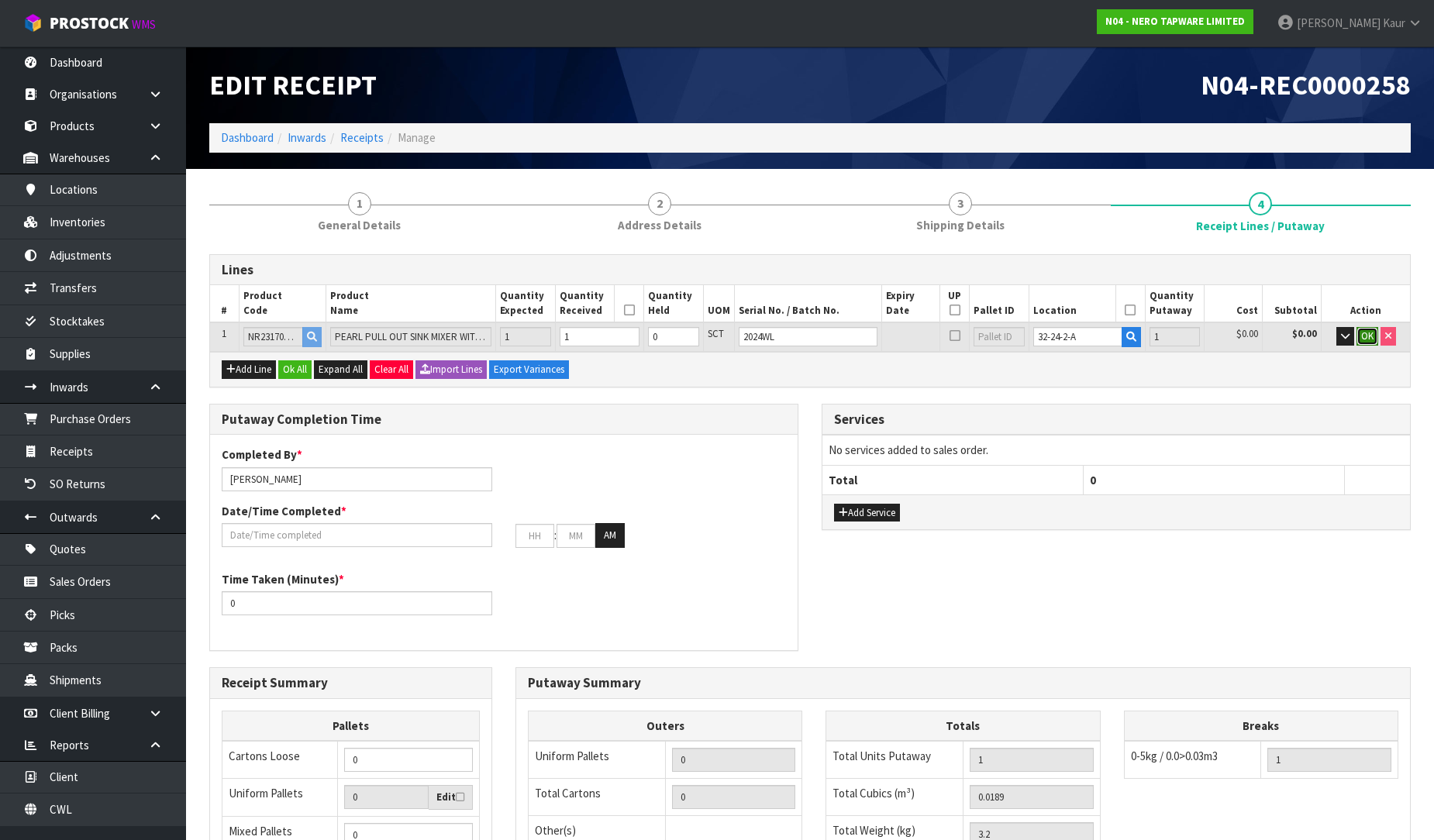
click at [1370, 336] on span "OK" at bounding box center [1367, 335] width 13 height 13
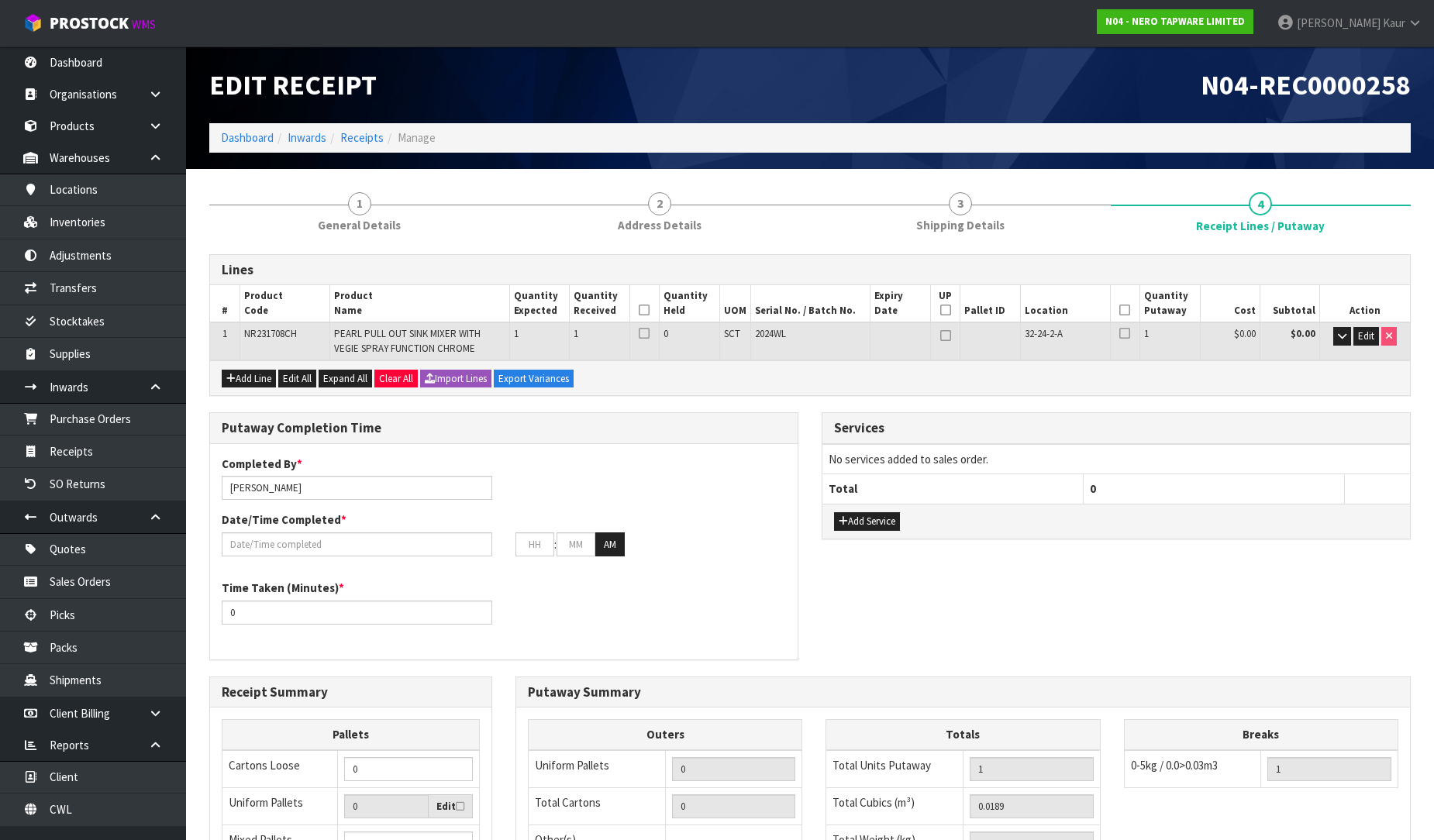
click at [642, 310] on icon at bounding box center [644, 310] width 11 height 1
click at [1126, 310] on icon at bounding box center [1124, 310] width 11 height 1
click at [310, 544] on input "text" at bounding box center [357, 544] width 270 height 24
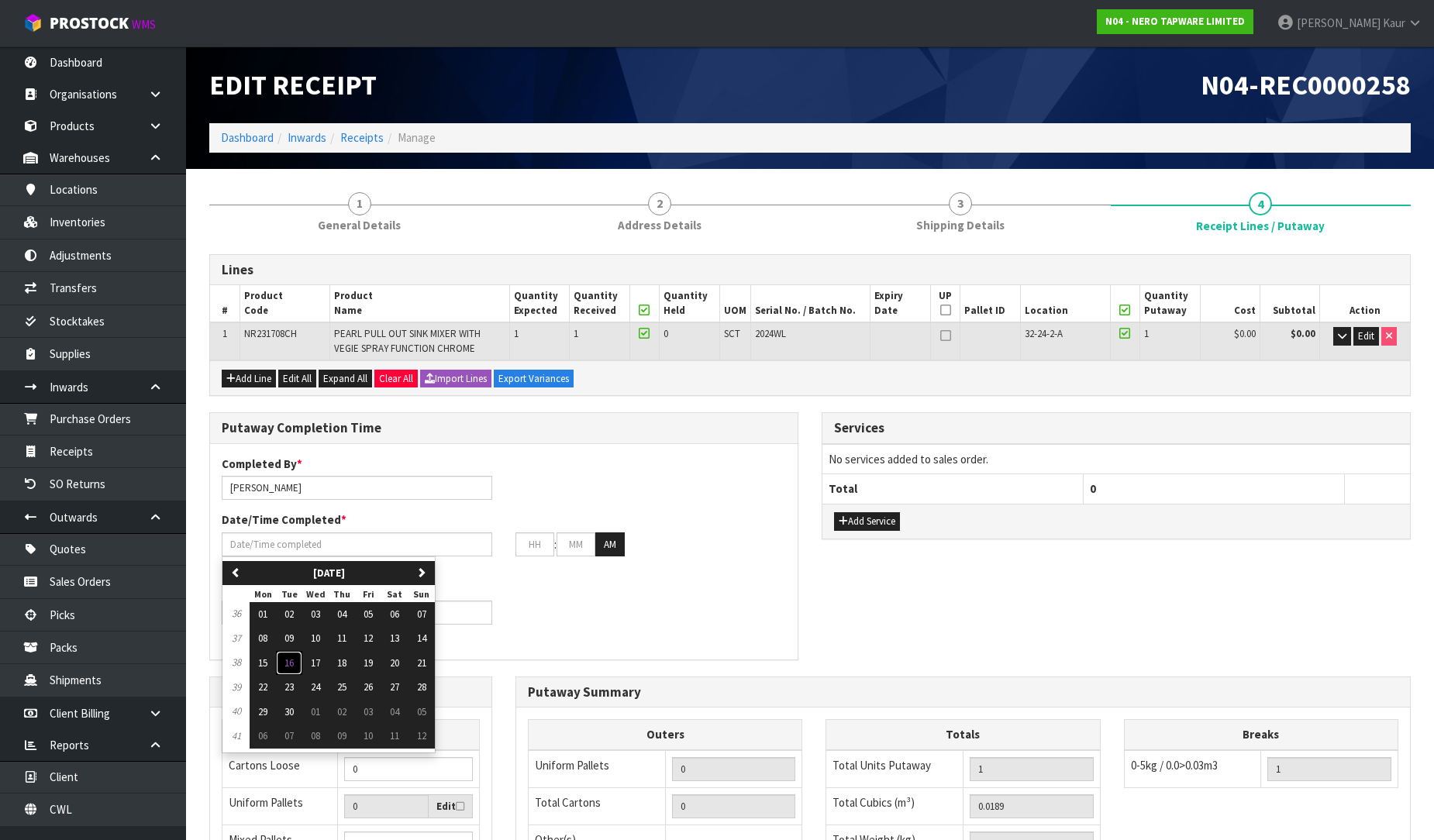
click at [289, 664] on span "16" at bounding box center [288, 663] width 9 height 13
type input "[DATE]"
type input "12"
type input "00"
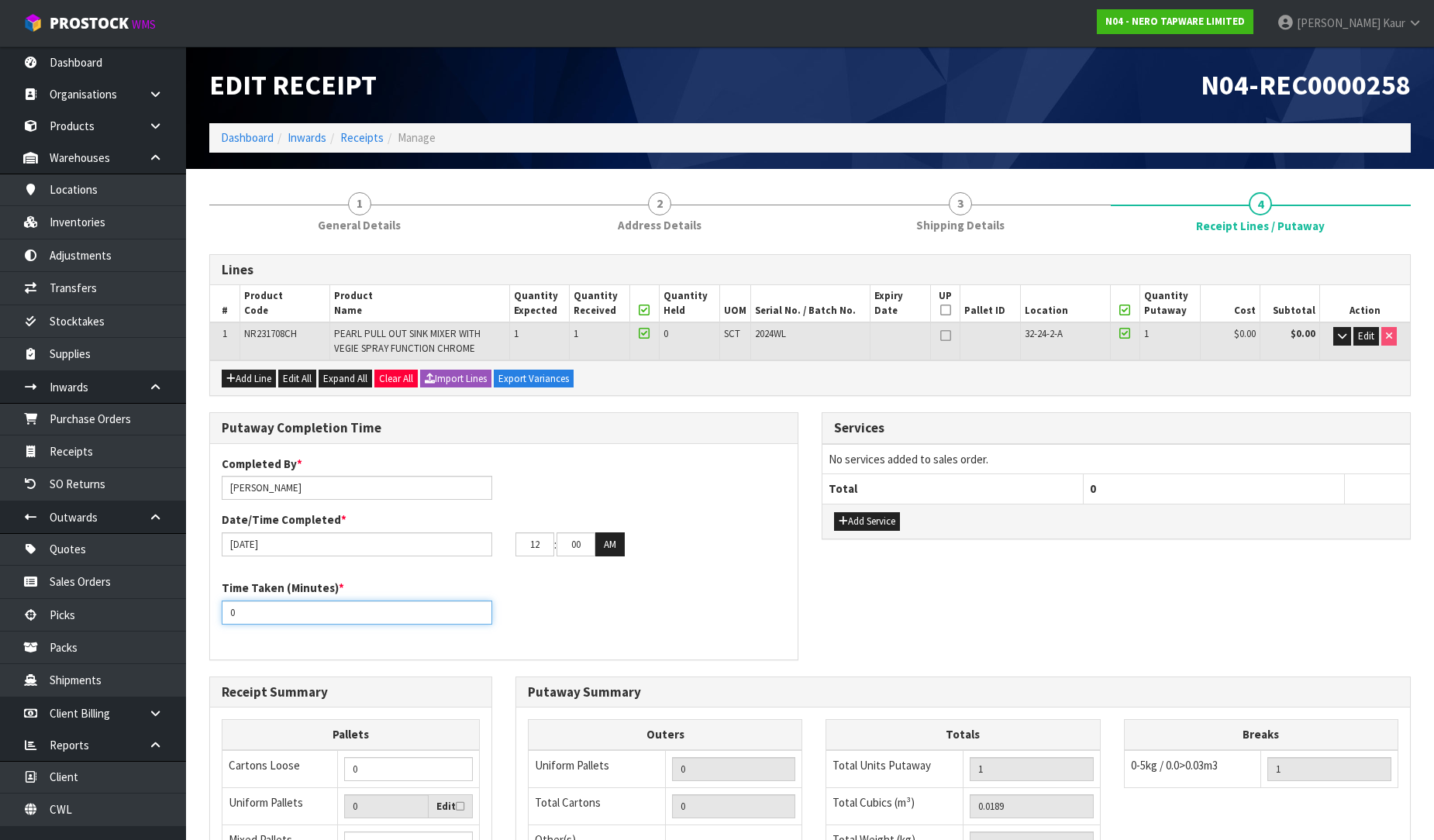
drag, startPoint x: 254, startPoint y: 612, endPoint x: 223, endPoint y: 616, distance: 31.3
click at [223, 616] on input "0" at bounding box center [357, 612] width 270 height 24
type input "10"
drag, startPoint x: 543, startPoint y: 540, endPoint x: 516, endPoint y: 537, distance: 27.2
click at [516, 537] on input "12" at bounding box center [535, 544] width 38 height 24
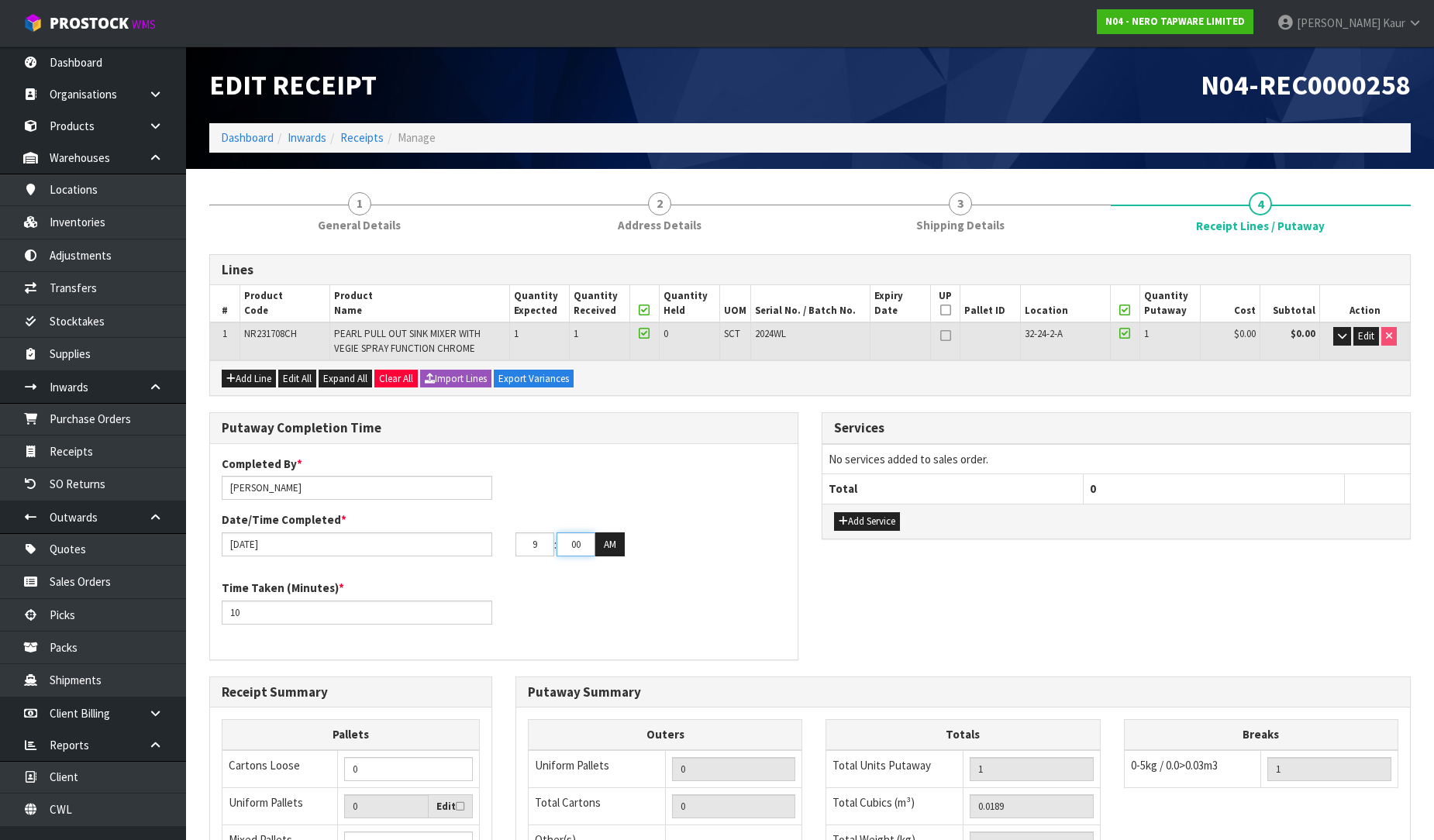
type input "09"
drag, startPoint x: 590, startPoint y: 544, endPoint x: 552, endPoint y: 537, distance: 38.6
click at [552, 537] on tr "09 : 00 : 00 AM" at bounding box center [570, 544] width 109 height 25
type input "50"
click at [601, 548] on button "AM" at bounding box center [610, 544] width 30 height 25
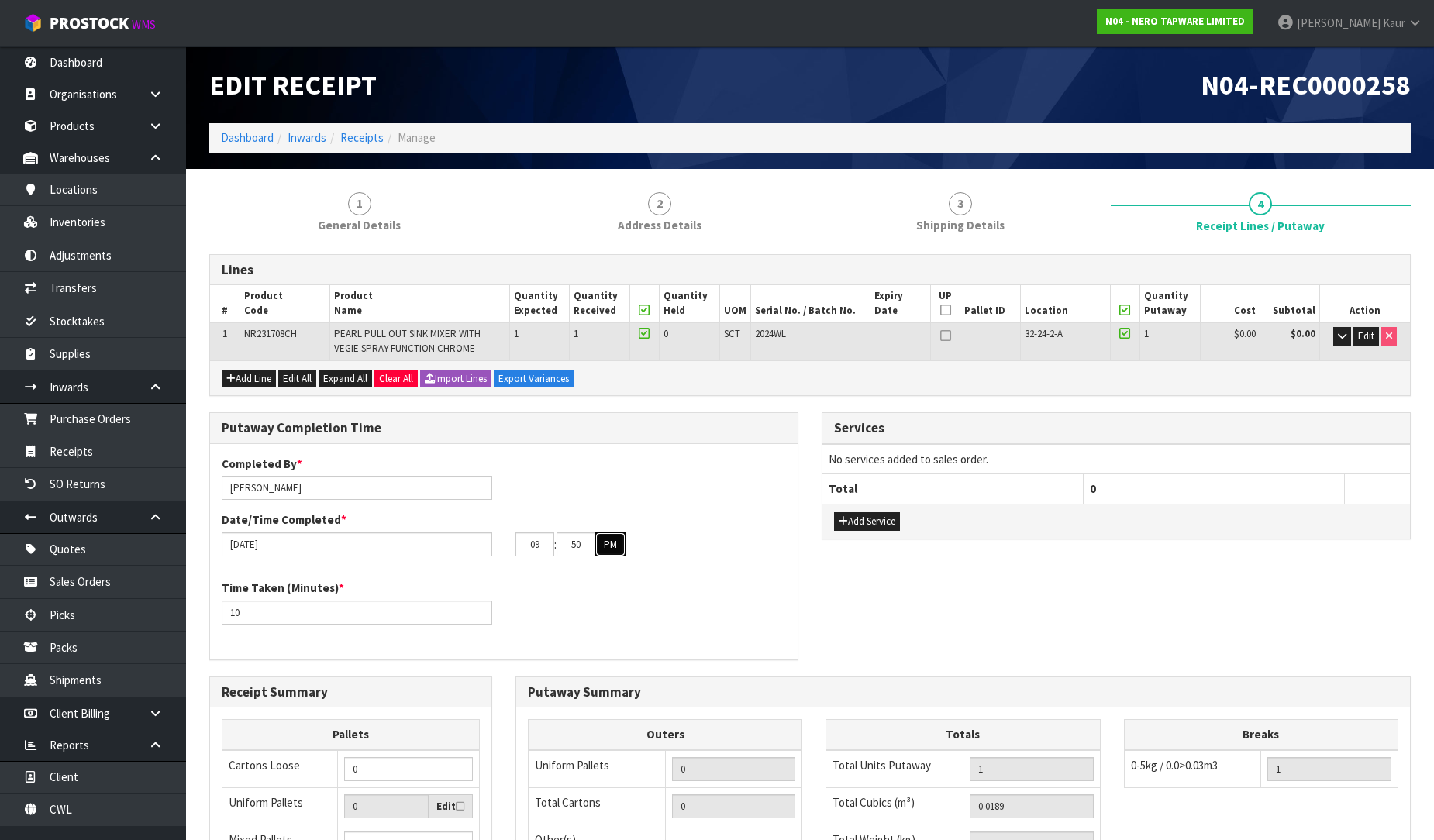
click at [617, 538] on button "PM" at bounding box center [610, 544] width 31 height 25
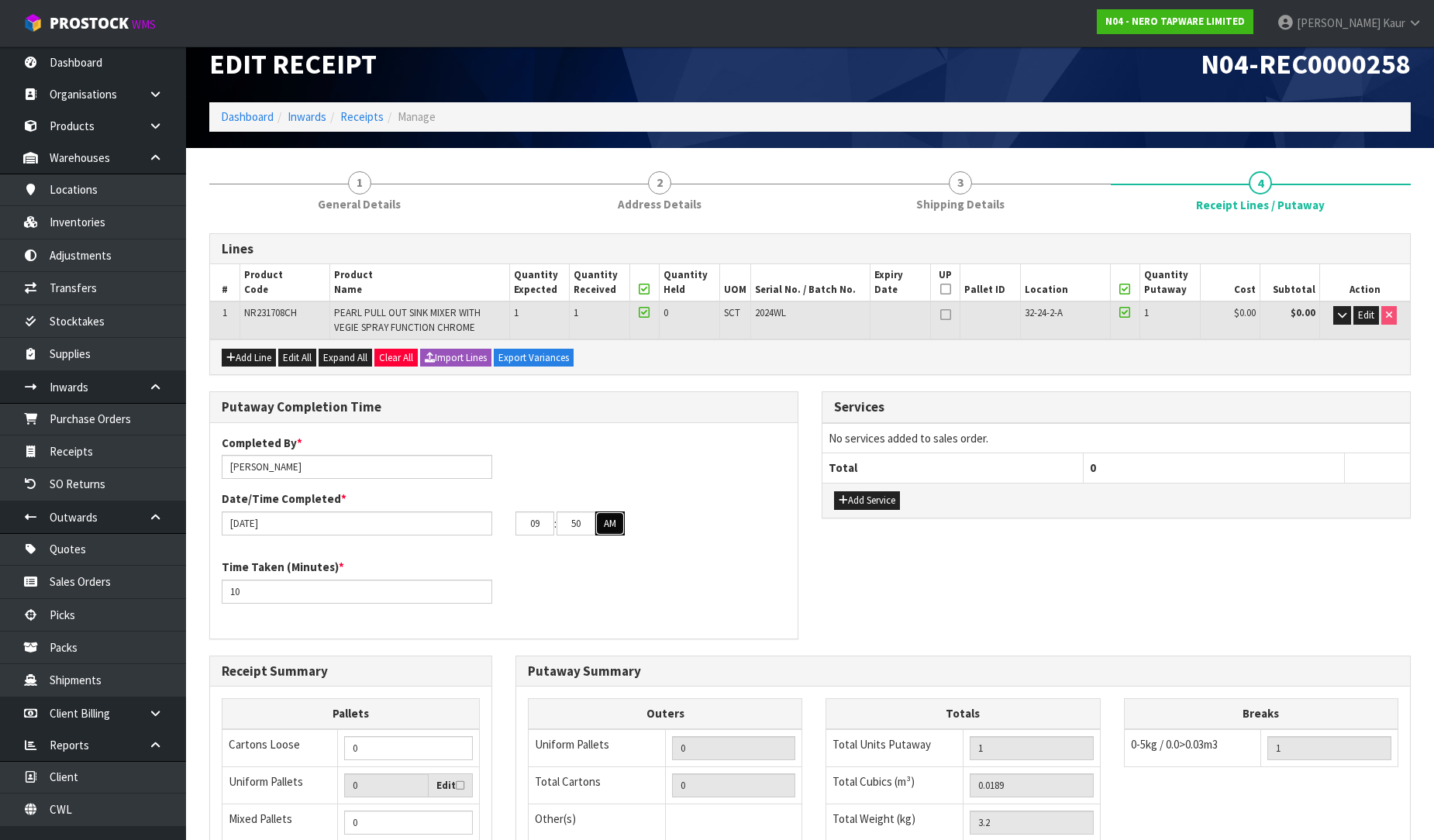
scroll to position [13, 0]
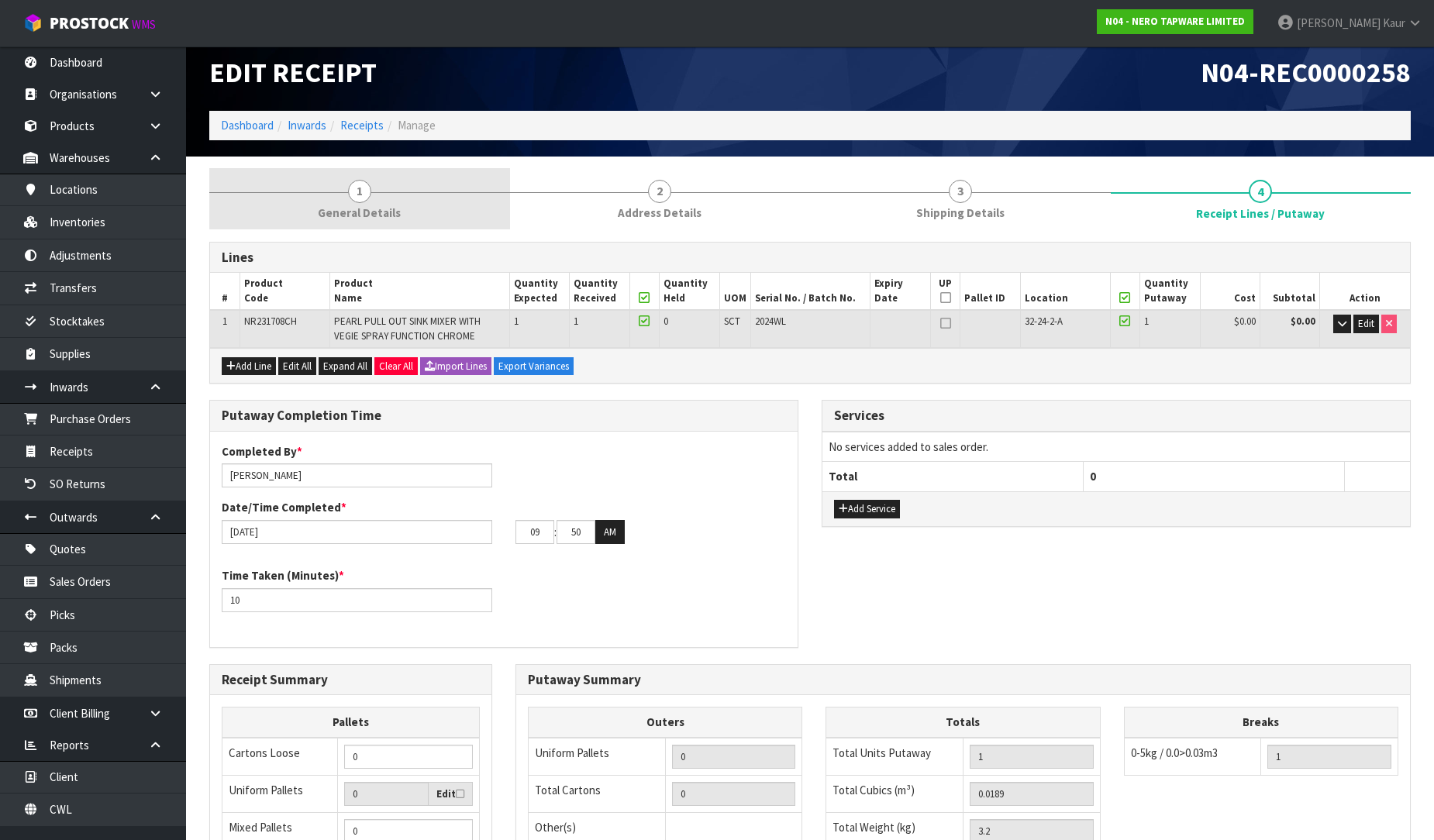
click at [351, 213] on span "General Details" at bounding box center [359, 212] width 83 height 17
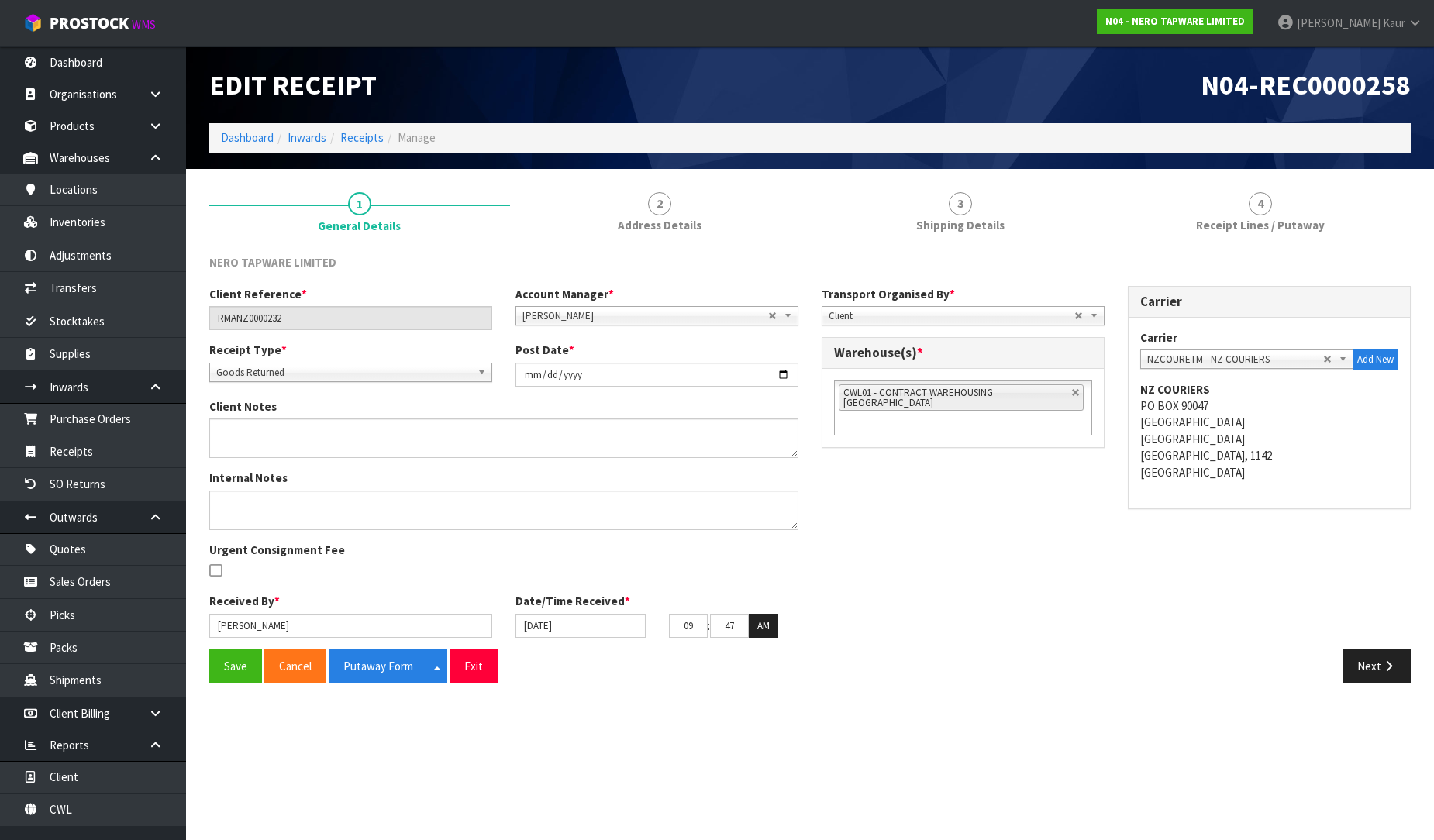
scroll to position [0, 0]
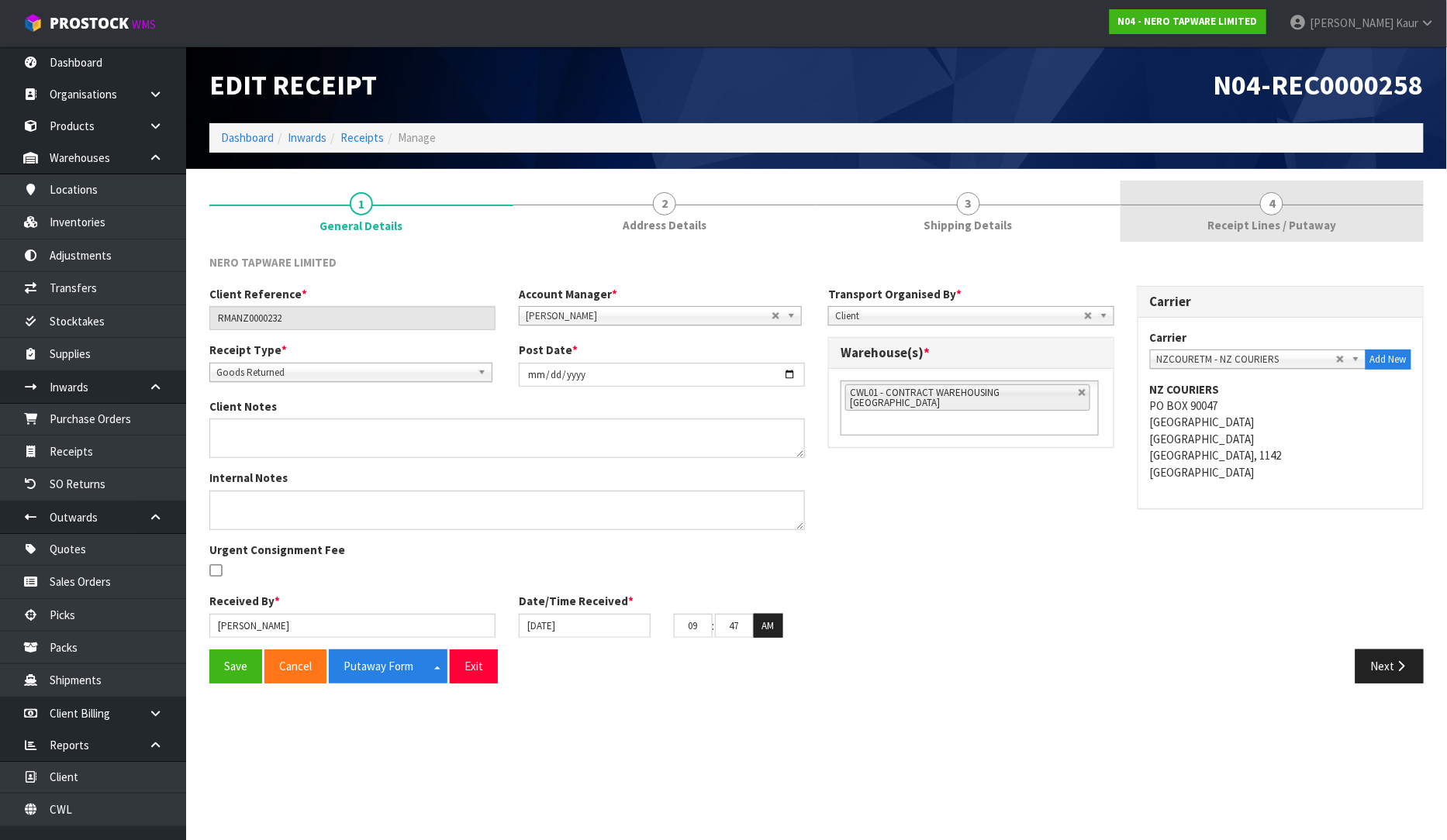
click at [1243, 211] on link "4 Receipt Lines / Putaway" at bounding box center [1272, 211] width 304 height 61
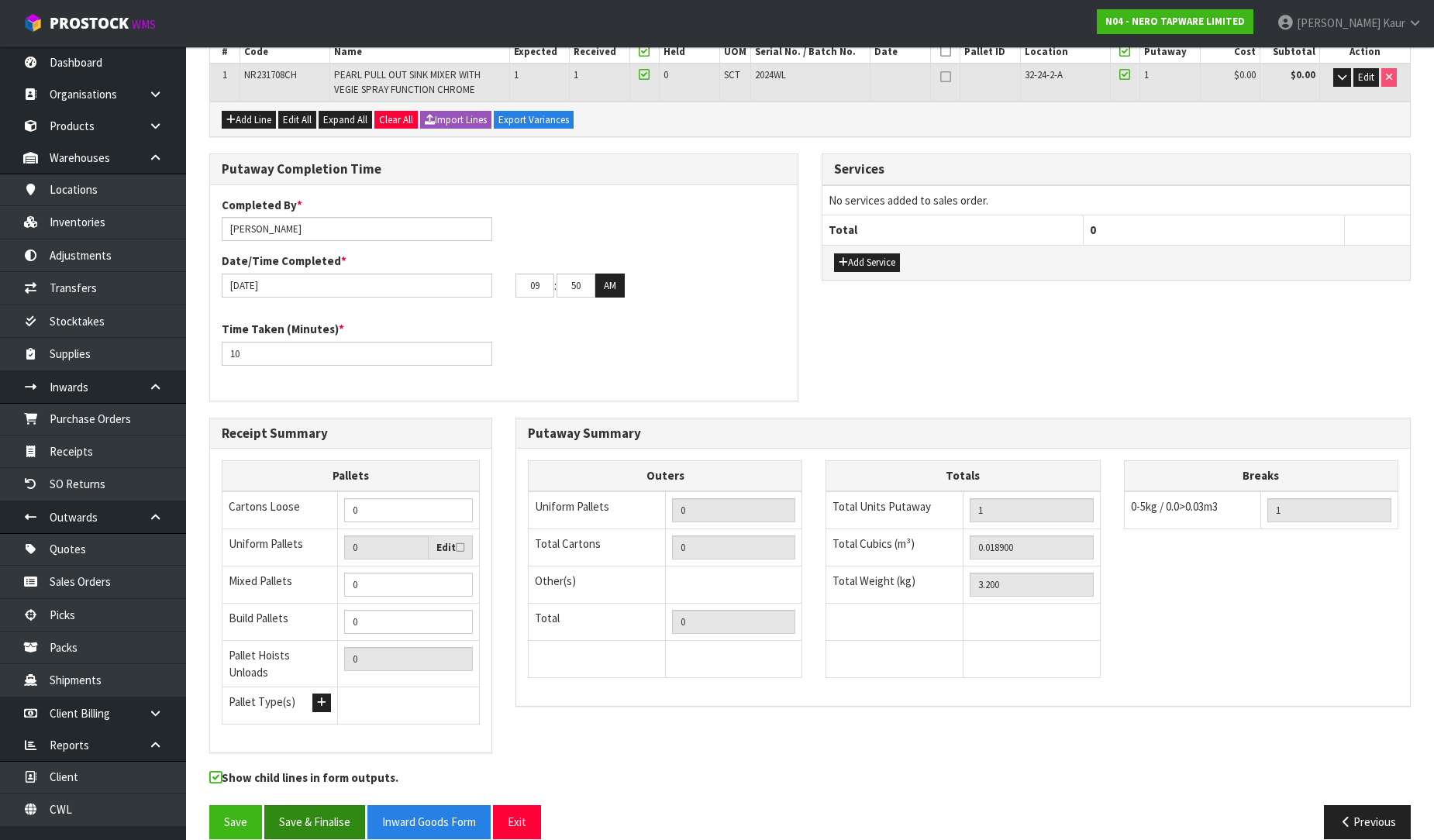
scroll to position [271, 0]
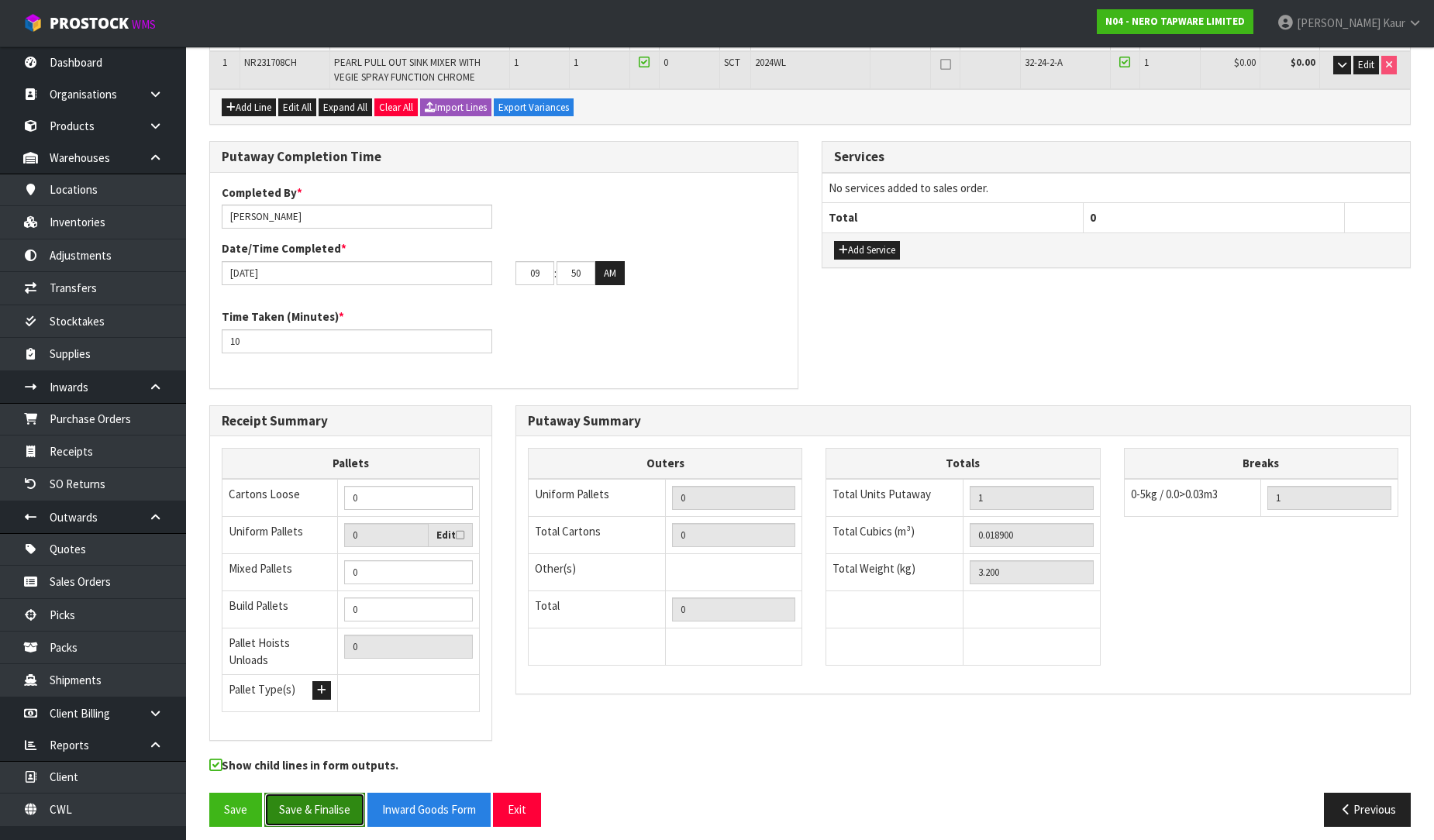
click at [322, 808] on button "Save & Finalise" at bounding box center [315, 809] width 101 height 34
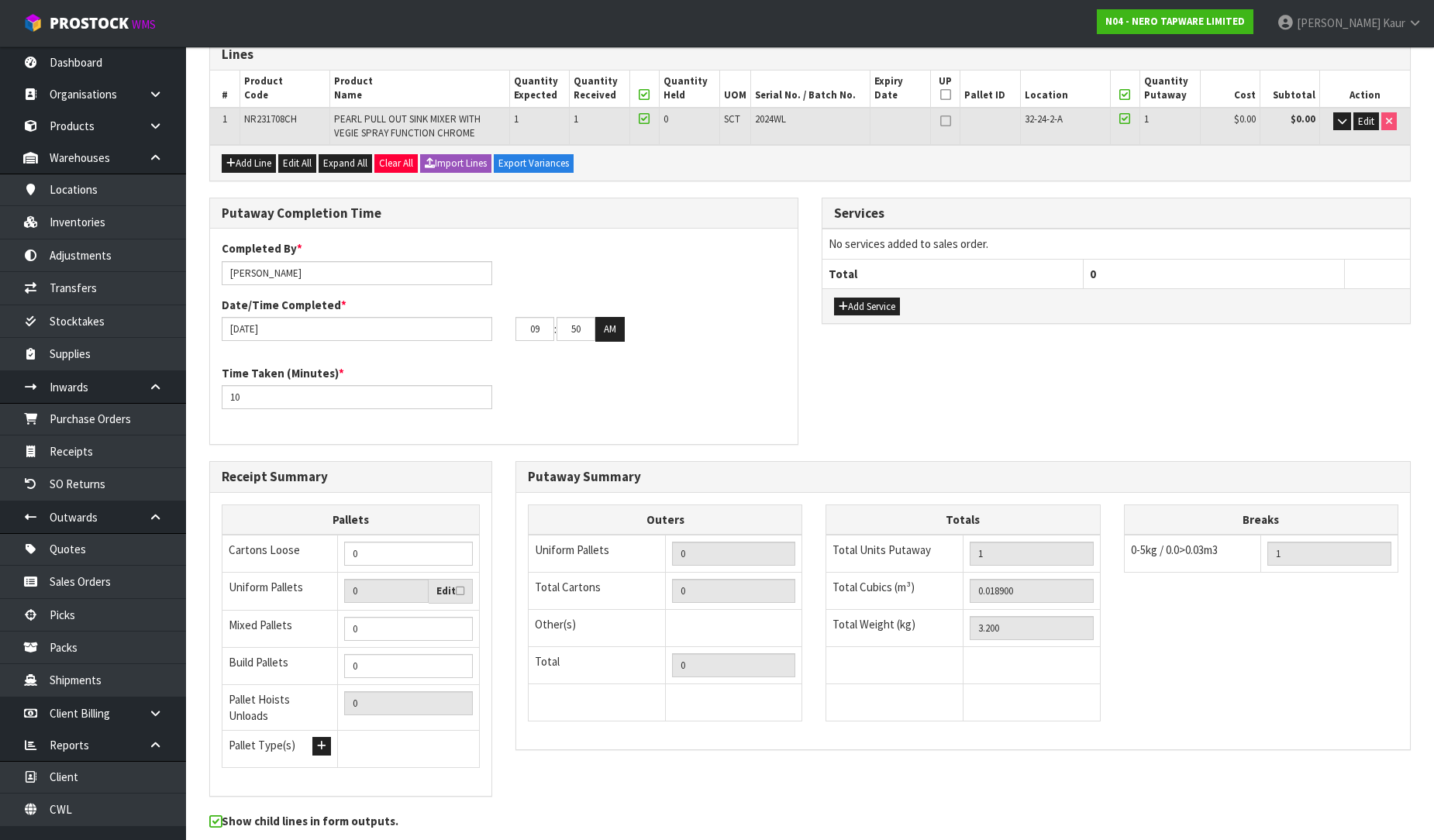
scroll to position [0, 0]
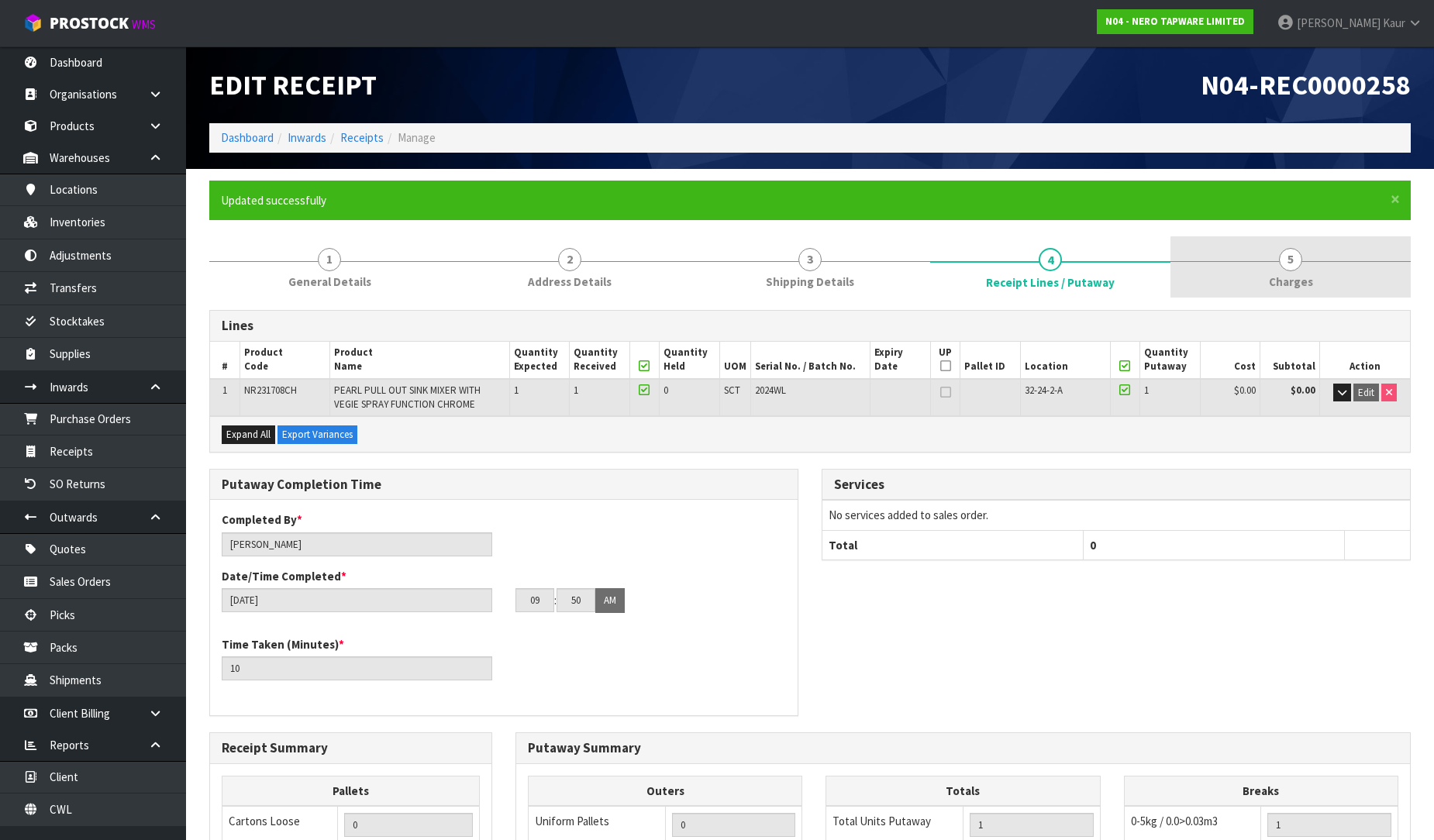
click at [1282, 284] on span "Charges" at bounding box center [1291, 281] width 44 height 17
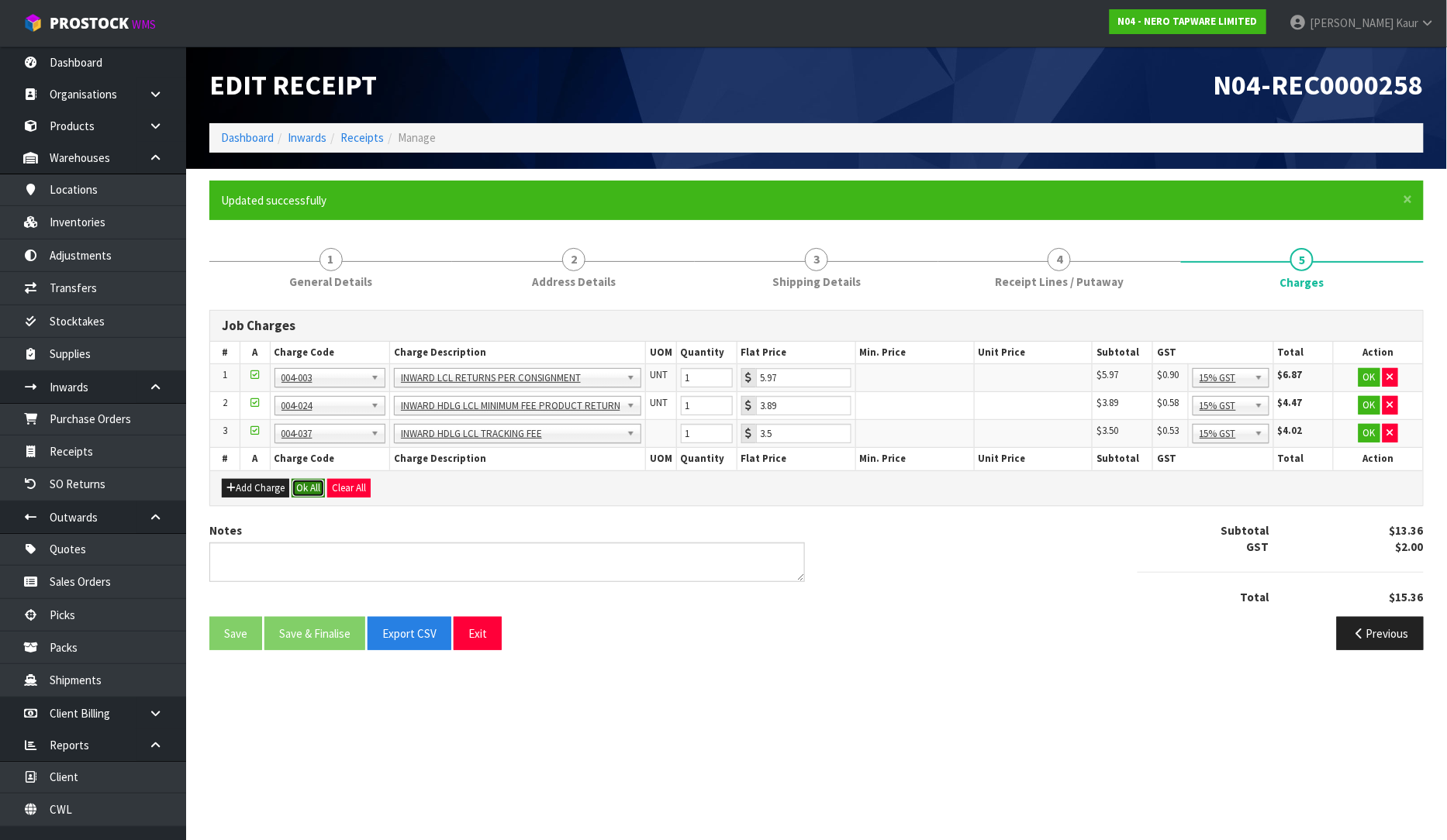
click at [306, 488] on button "Ok All" at bounding box center [309, 488] width 34 height 19
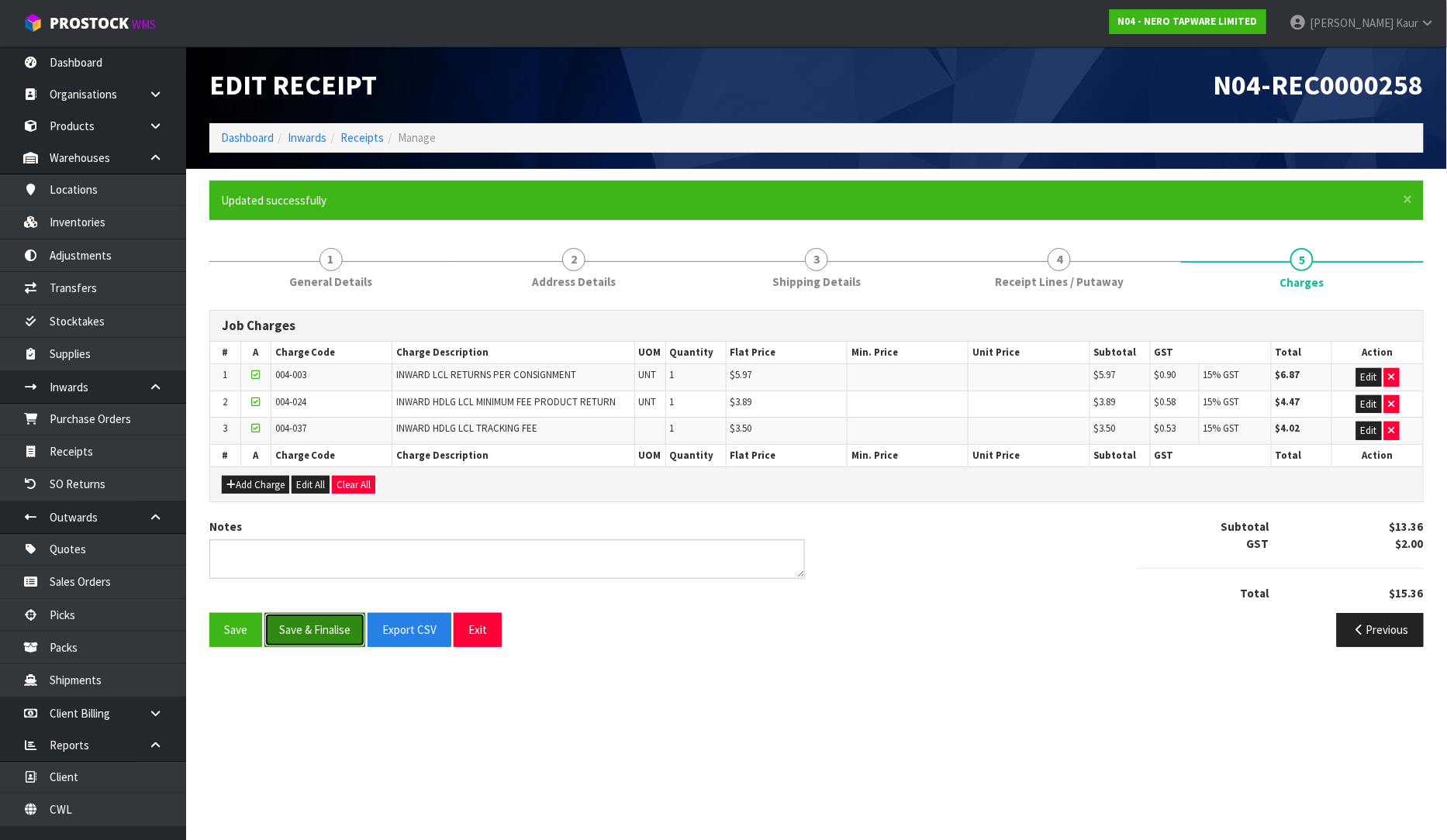
click at [310, 622] on button "Save & Finalise" at bounding box center [315, 630] width 101 height 34
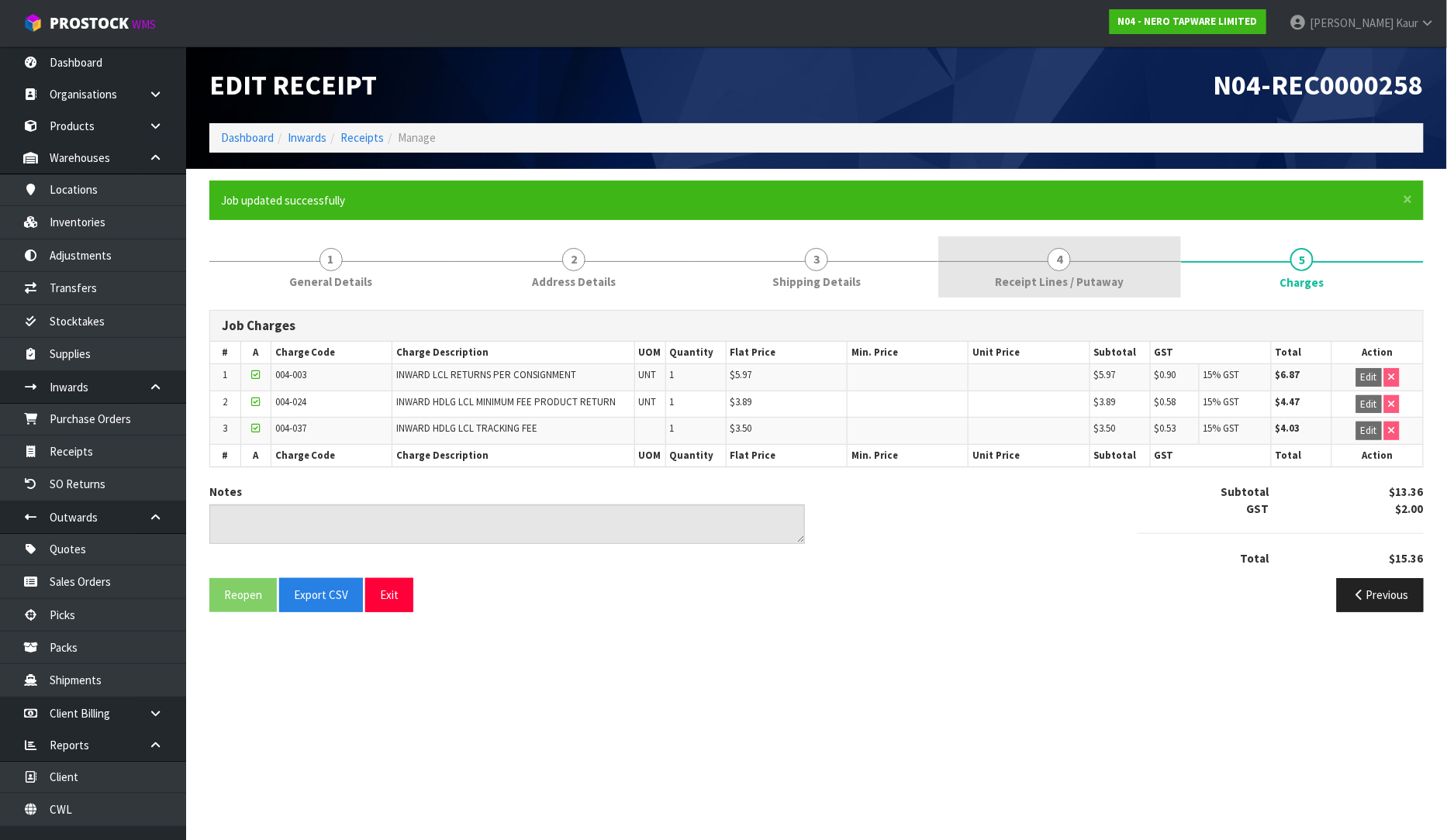
click at [987, 284] on link "4 Receipt Lines / Putaway" at bounding box center [1059, 267] width 243 height 61
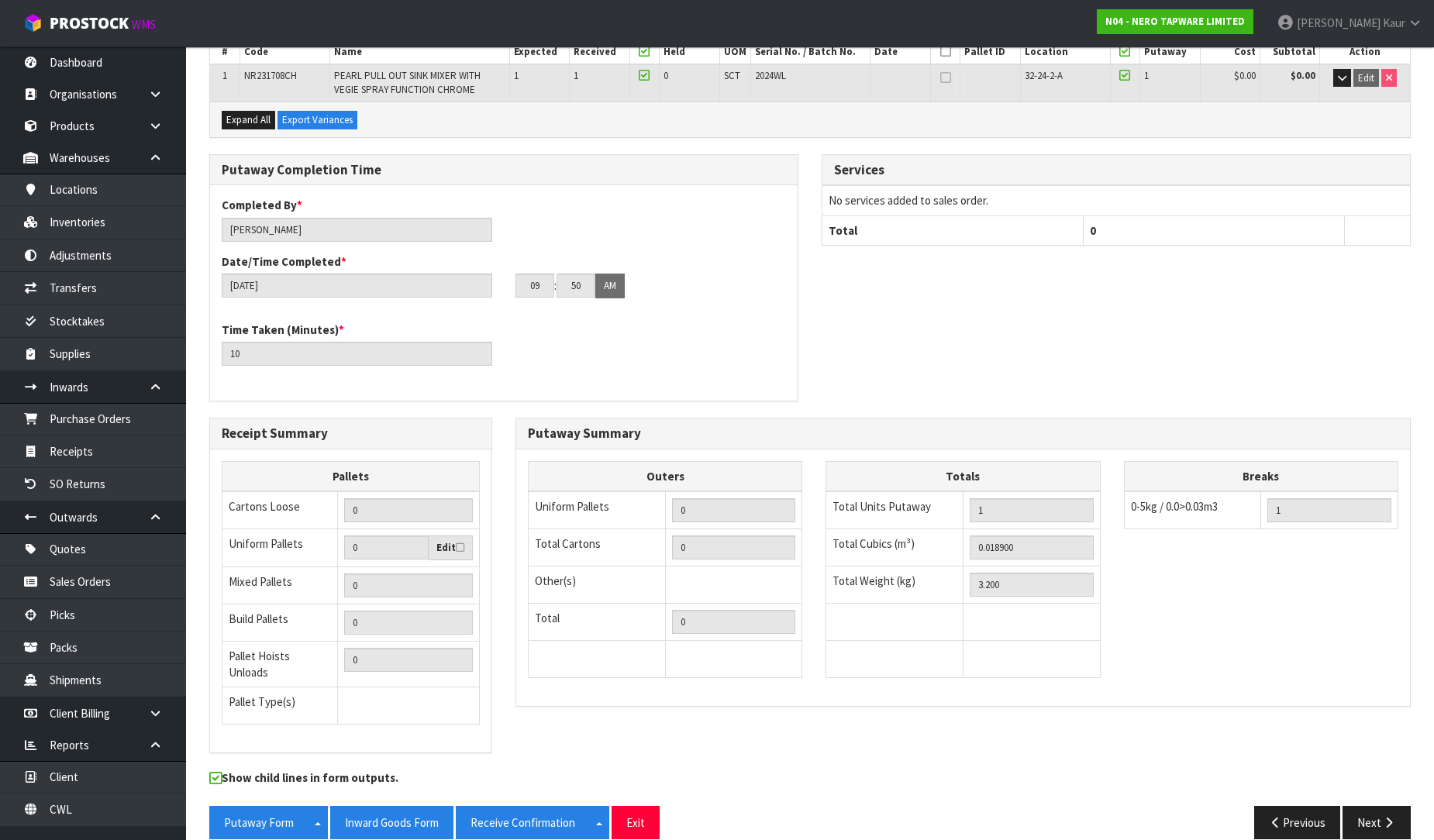
scroll to position [327, 0]
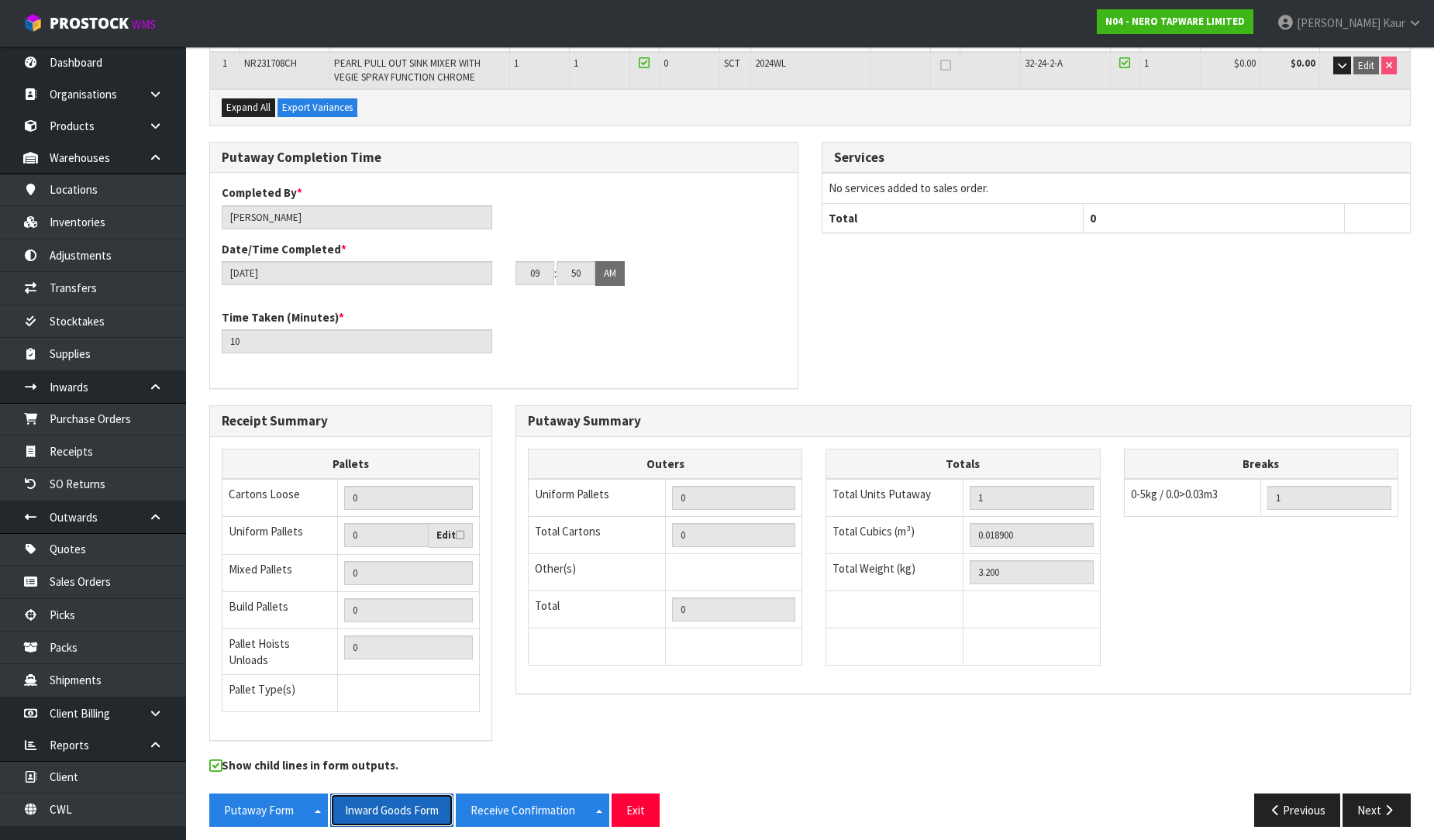
click at [424, 796] on button "Inward Goods Form" at bounding box center [392, 810] width 123 height 34
click at [990, 13] on nav "Toggle navigation ProStock WMS N04 - NERO TAPWARE LIMITED Prabhneet Kaur Logout" at bounding box center [717, 24] width 1434 height 47
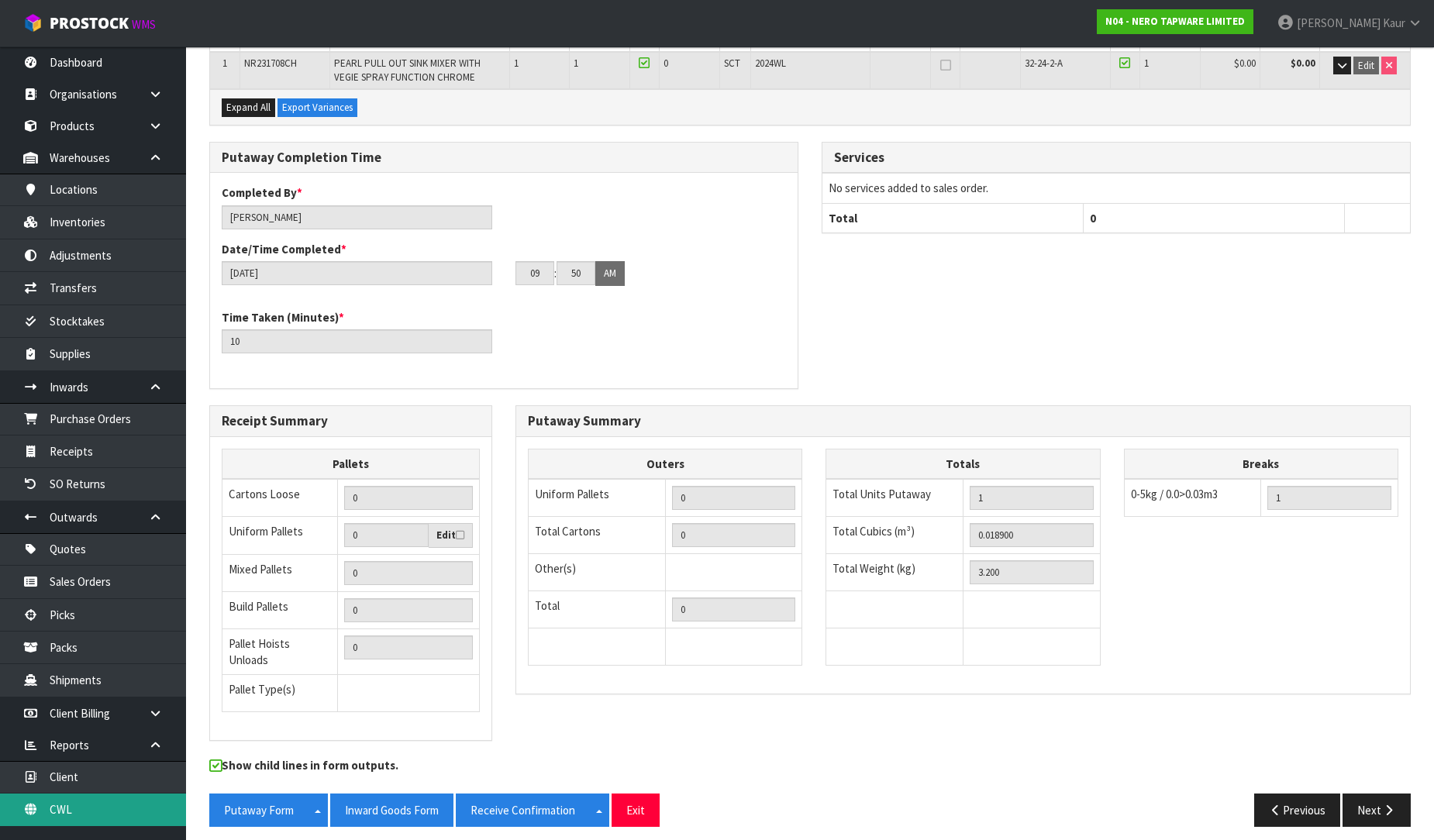
click at [114, 801] on link "CWL" at bounding box center [93, 809] width 186 height 32
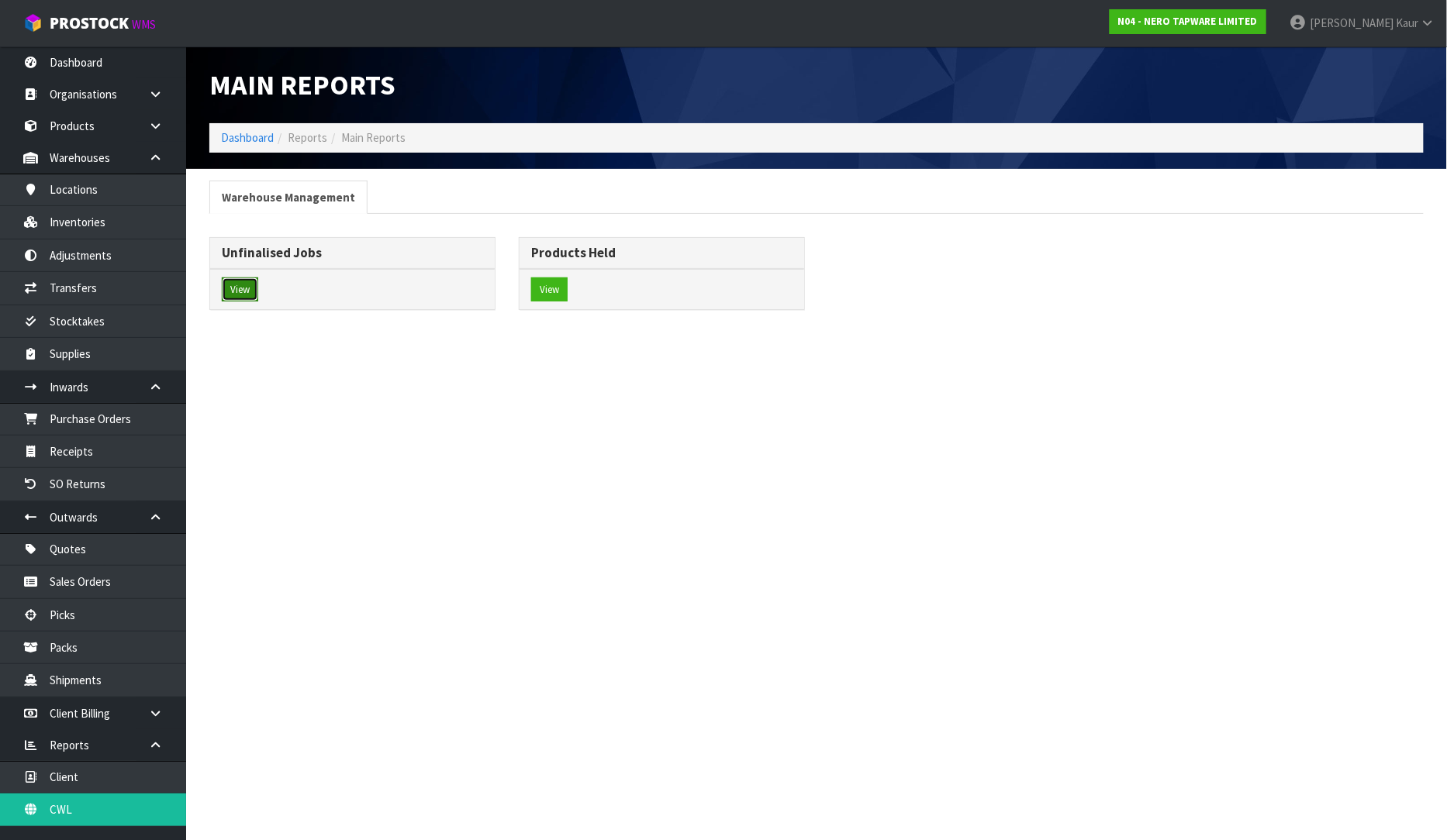
click at [231, 295] on button "View" at bounding box center [240, 289] width 36 height 25
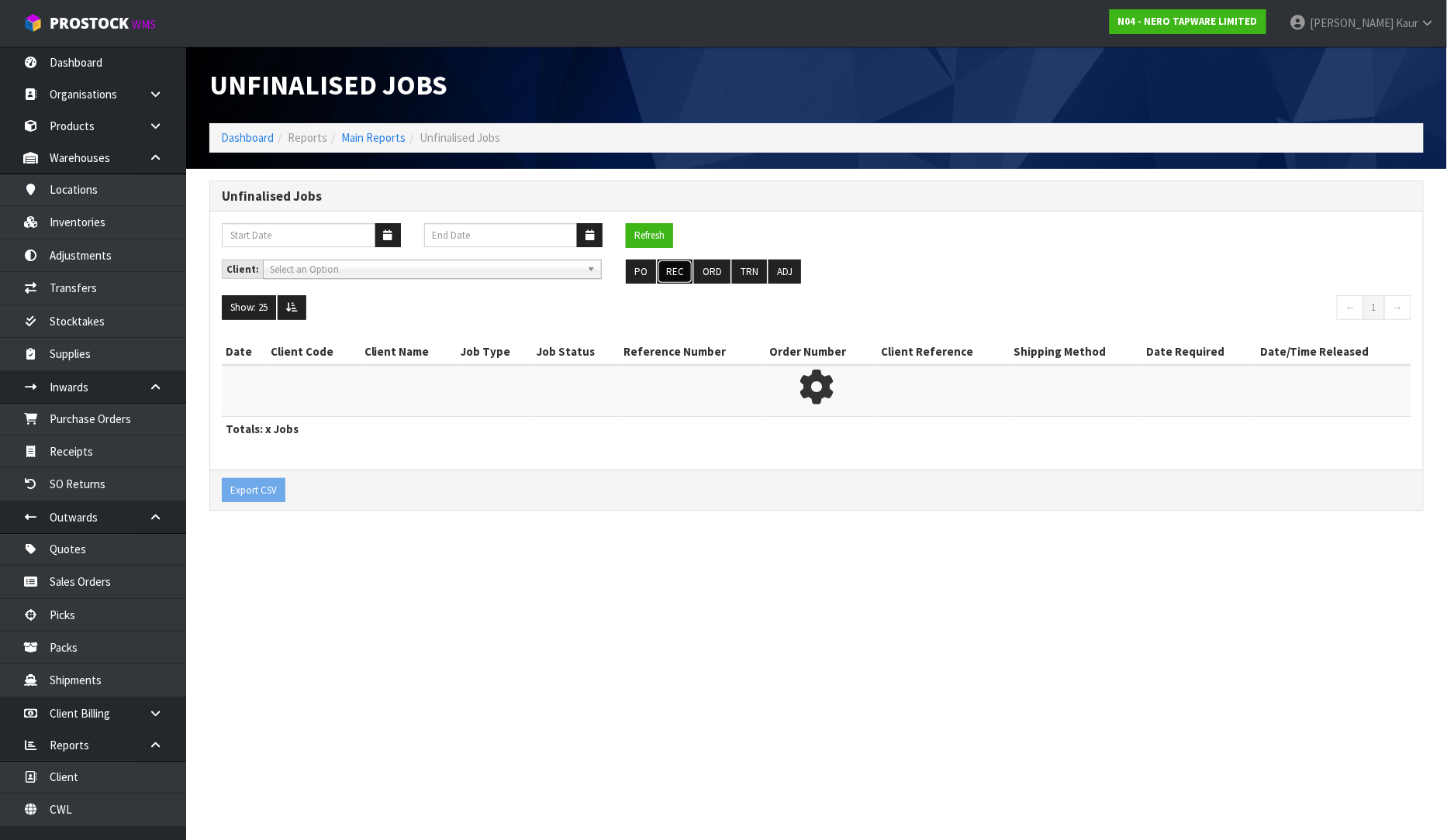
click at [684, 268] on button "REC" at bounding box center [674, 271] width 35 height 25
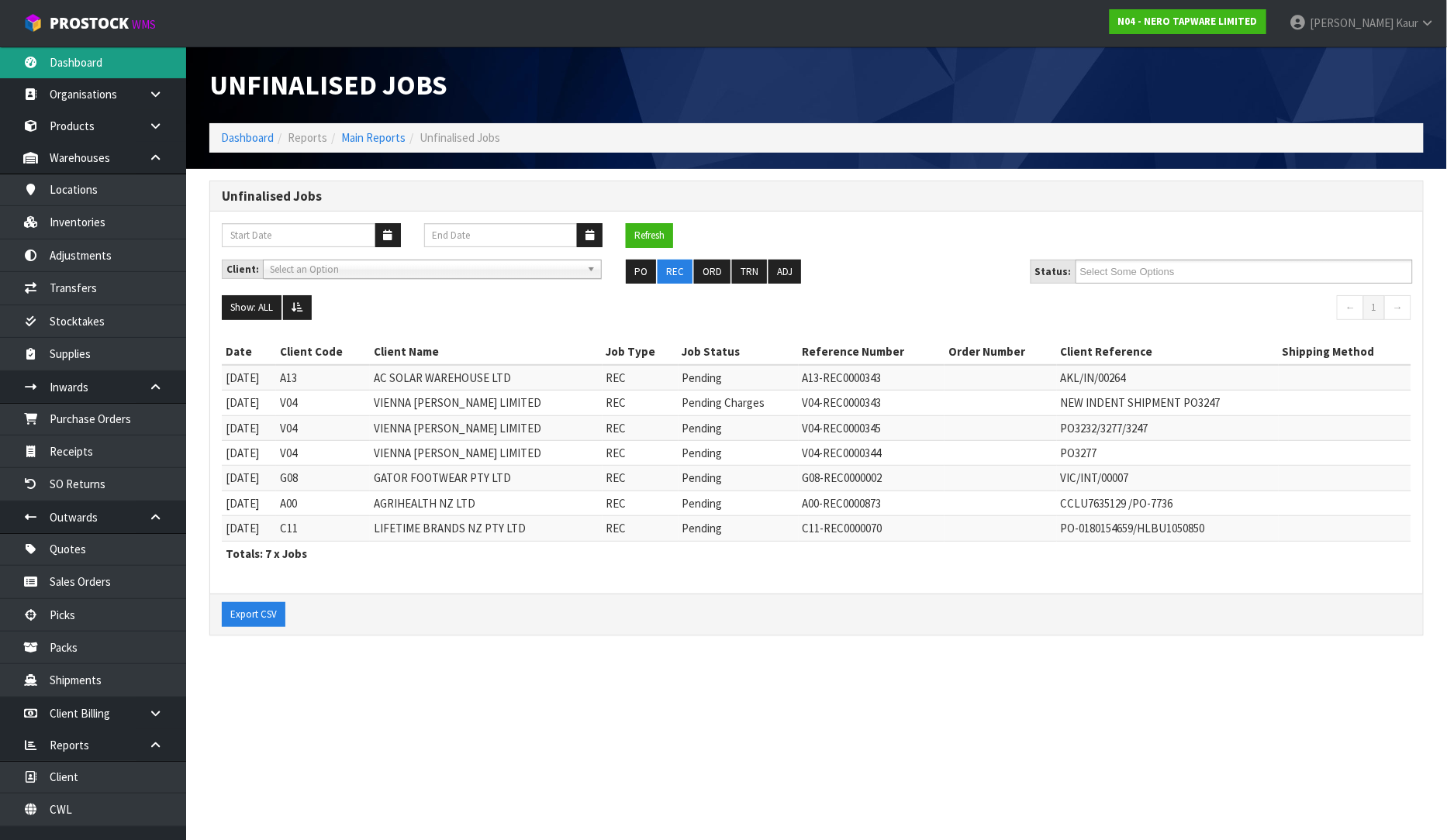
click at [99, 62] on link "Dashboard" at bounding box center [93, 62] width 186 height 32
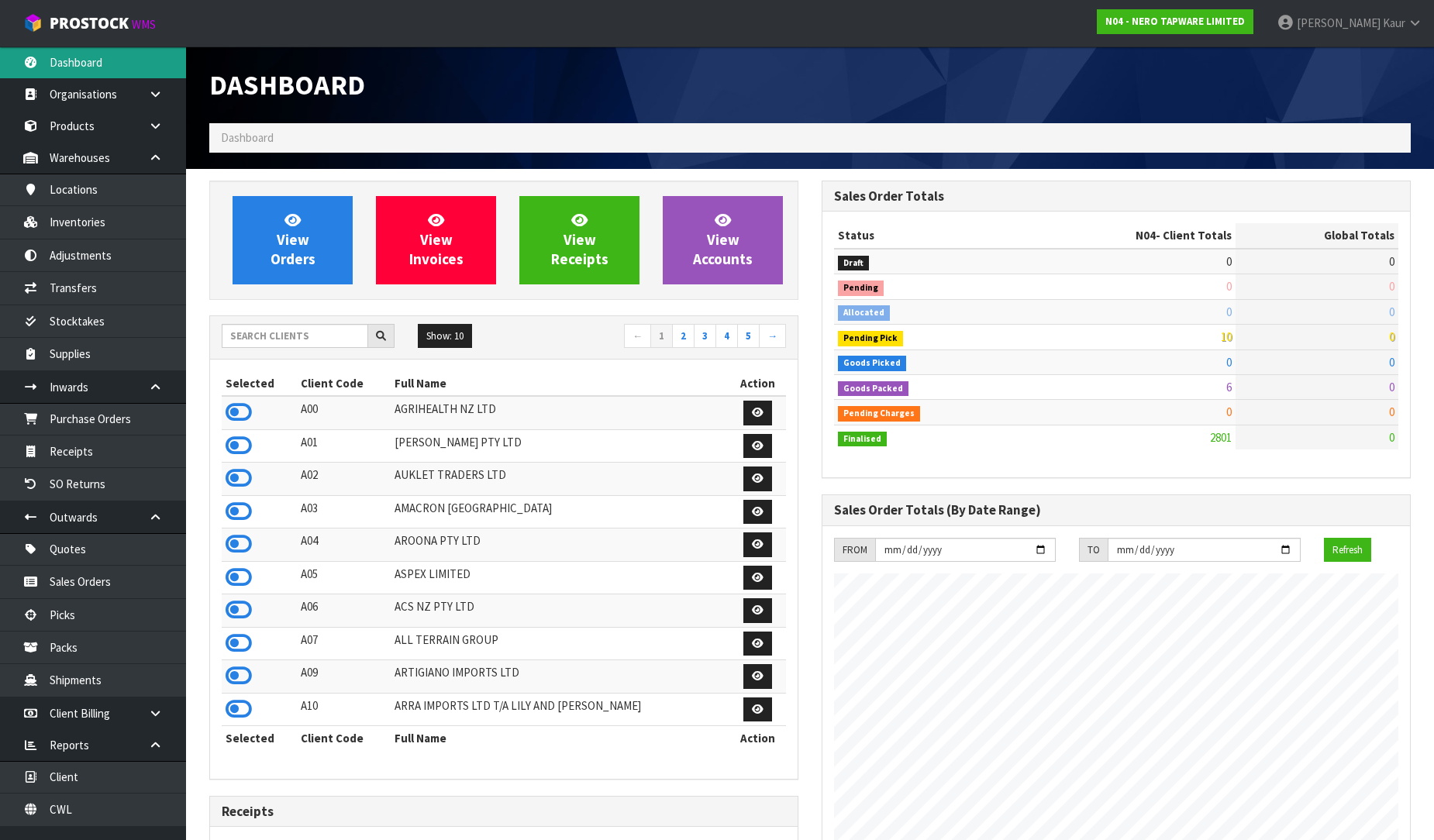
scroll to position [1208, 612]
click at [262, 333] on input "text" at bounding box center [295, 336] width 147 height 24
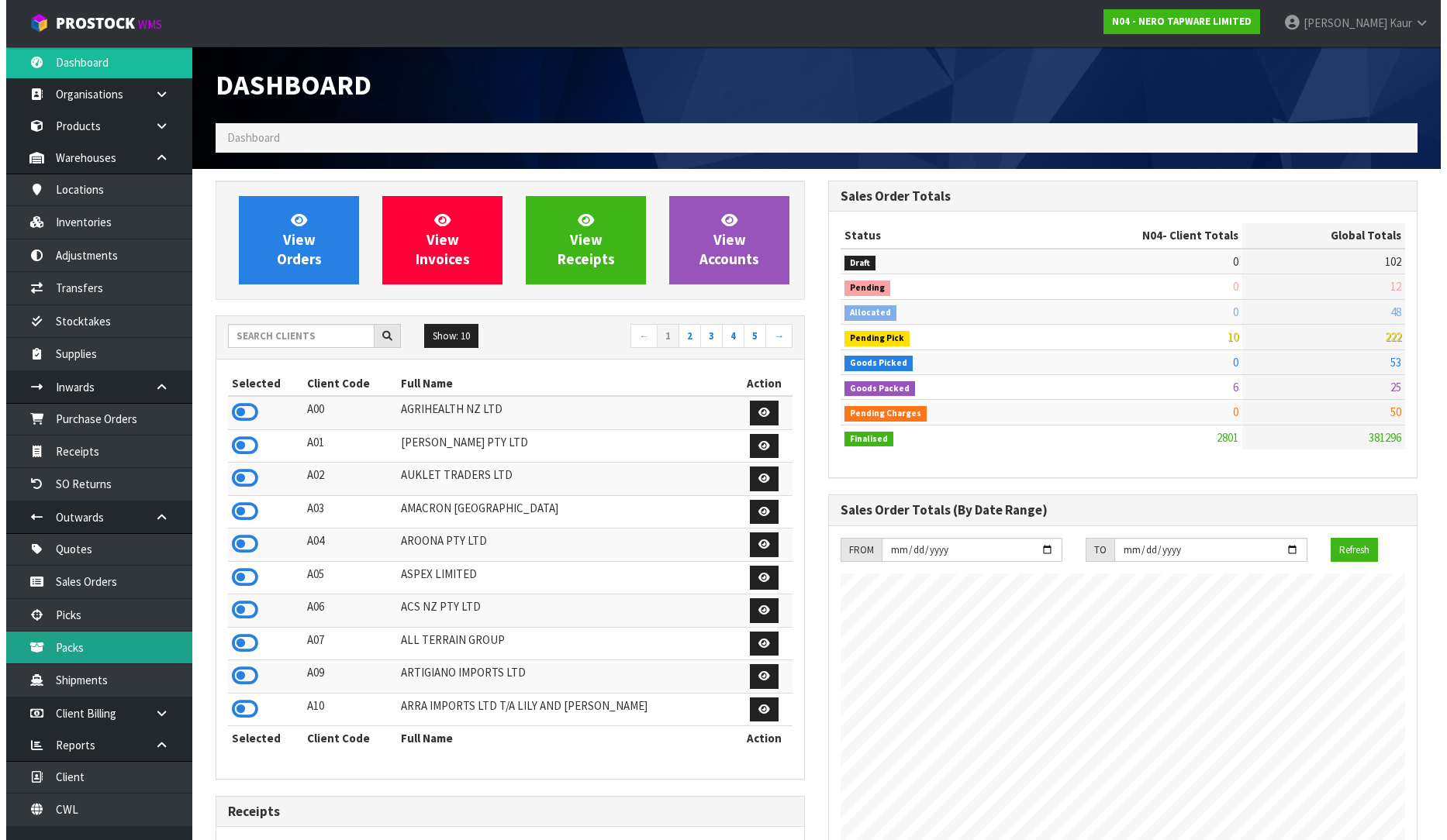
scroll to position [19, 0]
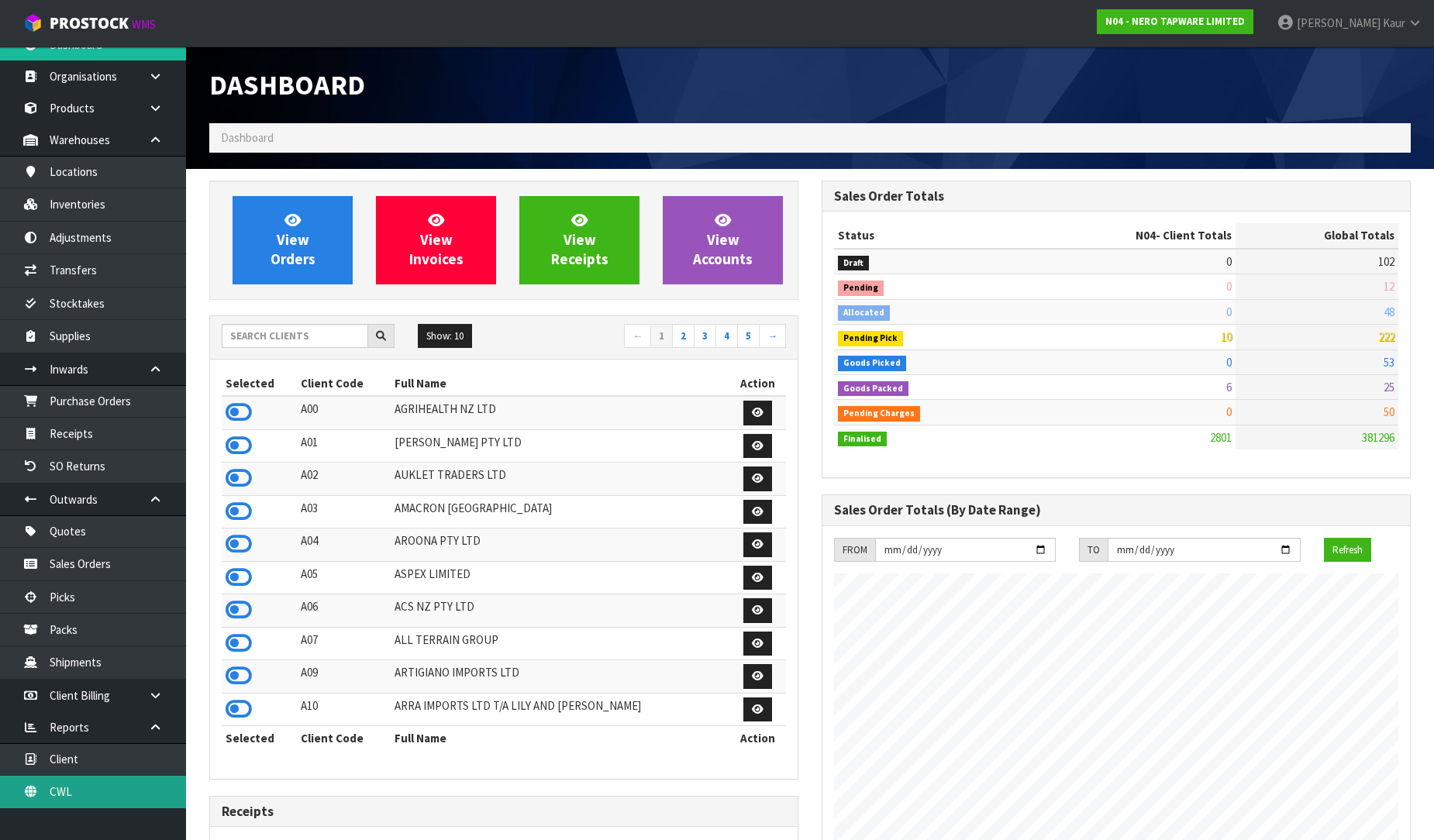
click at [72, 789] on link "CWL" at bounding box center [93, 792] width 186 height 32
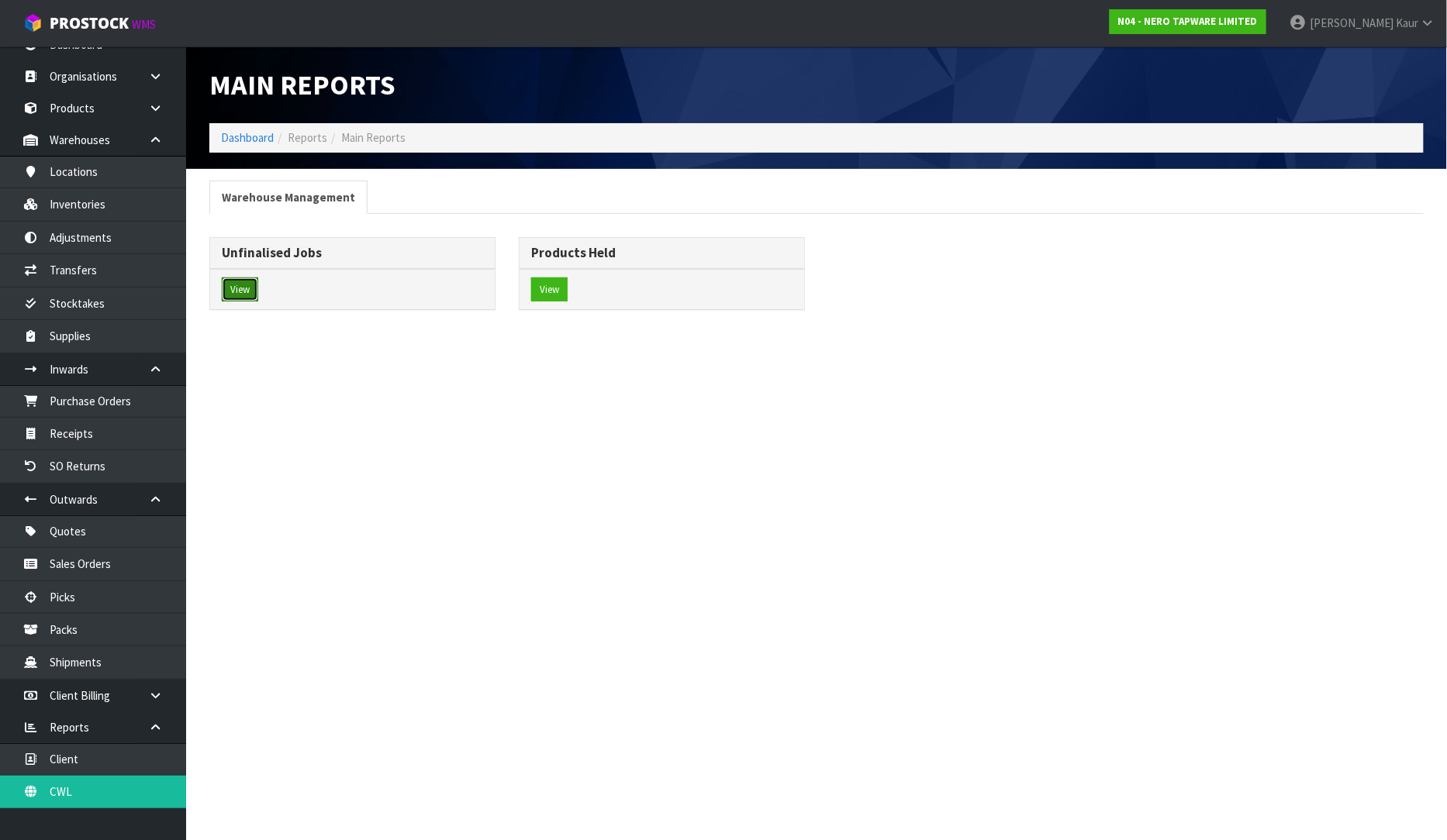
click at [241, 295] on button "View" at bounding box center [240, 289] width 36 height 25
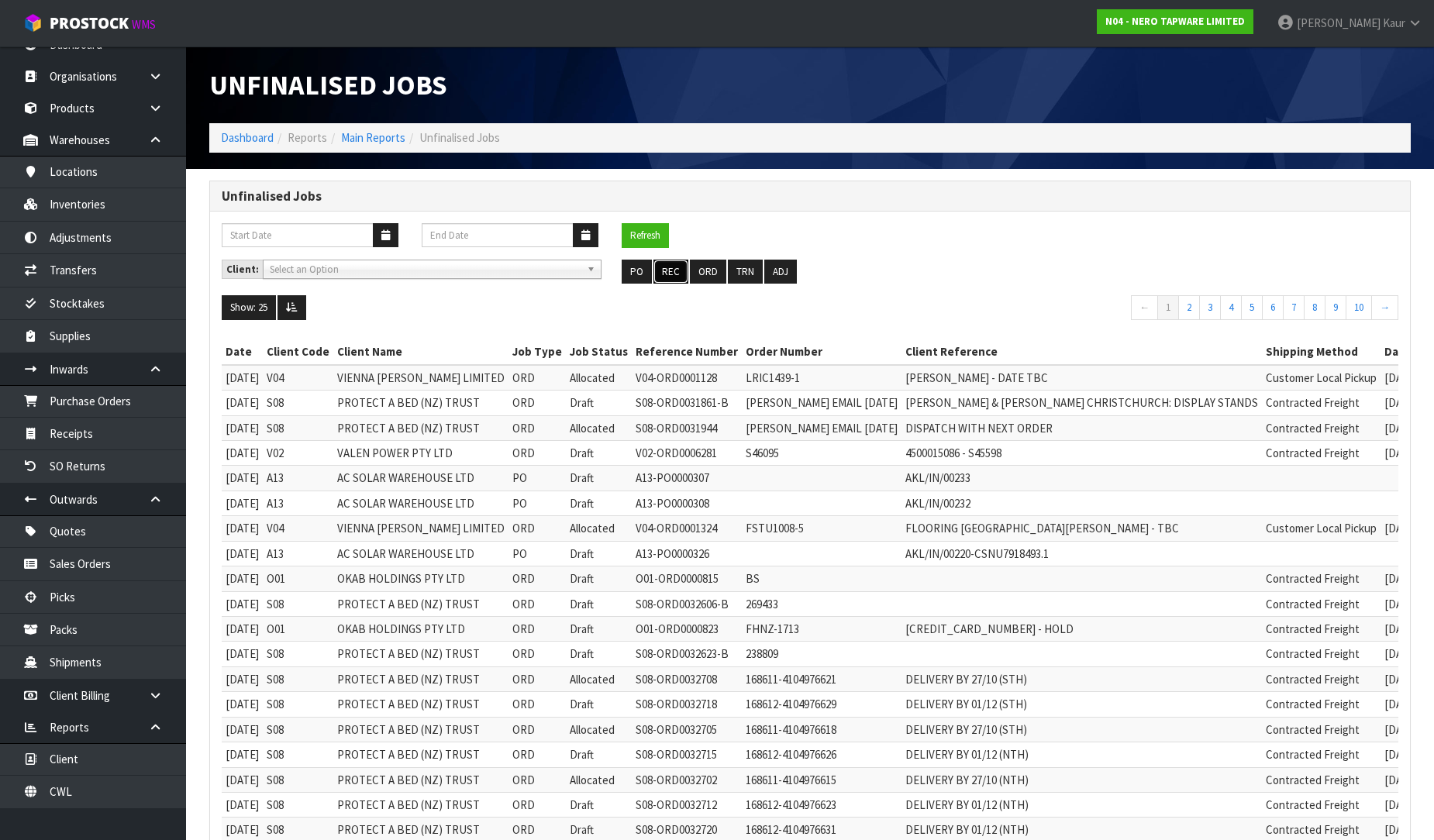
click at [661, 267] on button "REC" at bounding box center [671, 271] width 35 height 25
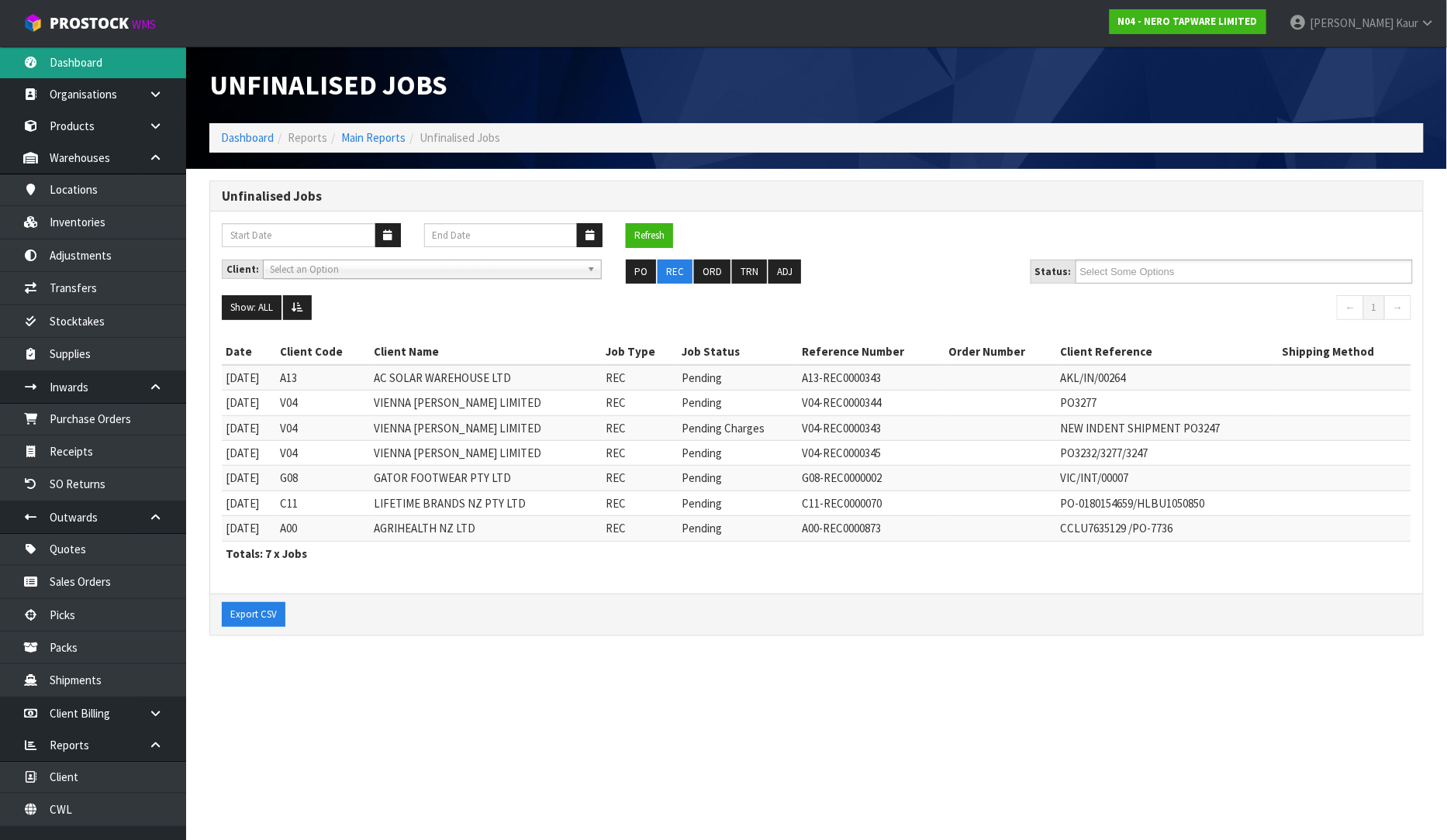
click at [114, 57] on link "Dashboard" at bounding box center [93, 62] width 186 height 32
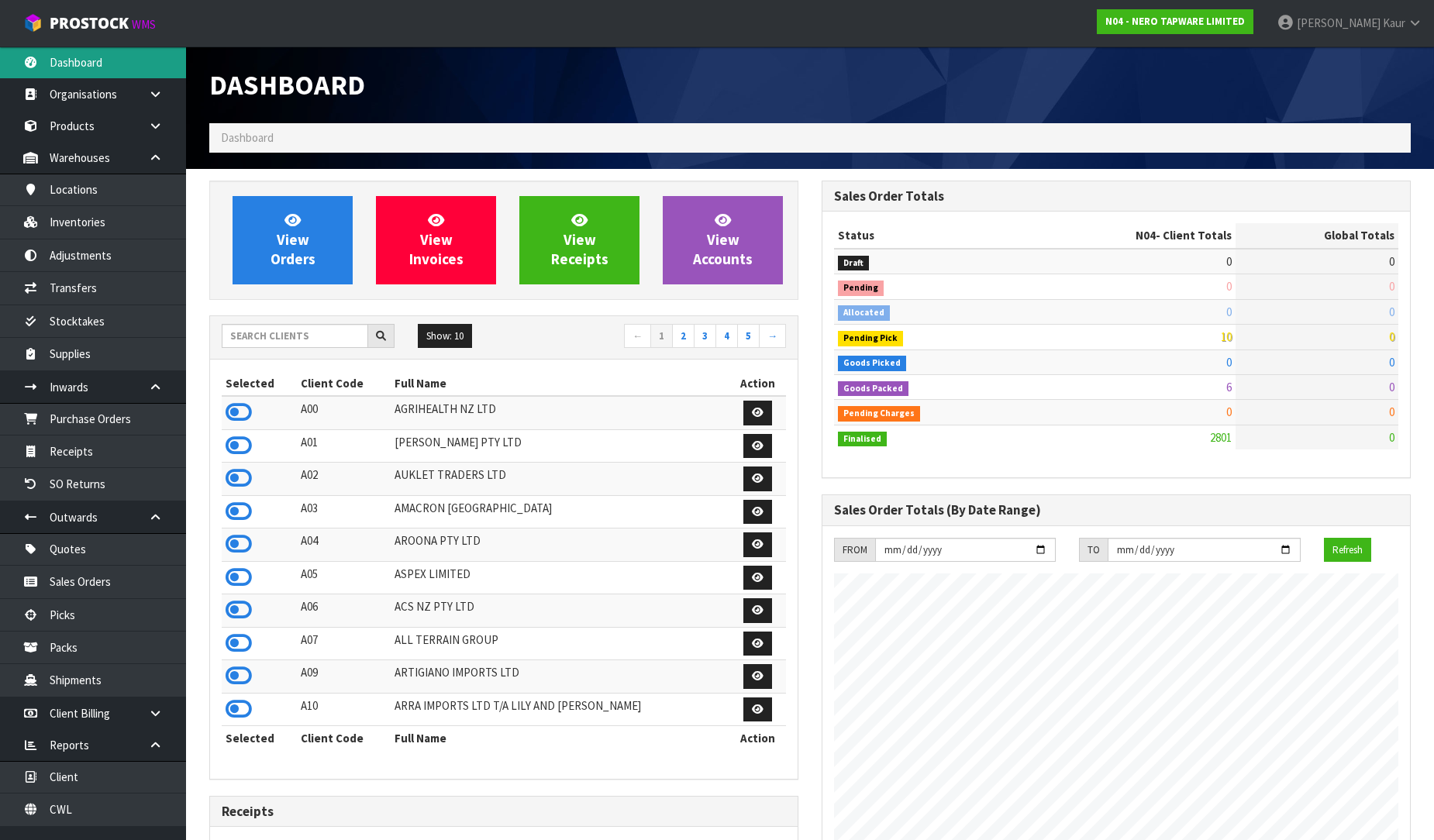
scroll to position [1208, 612]
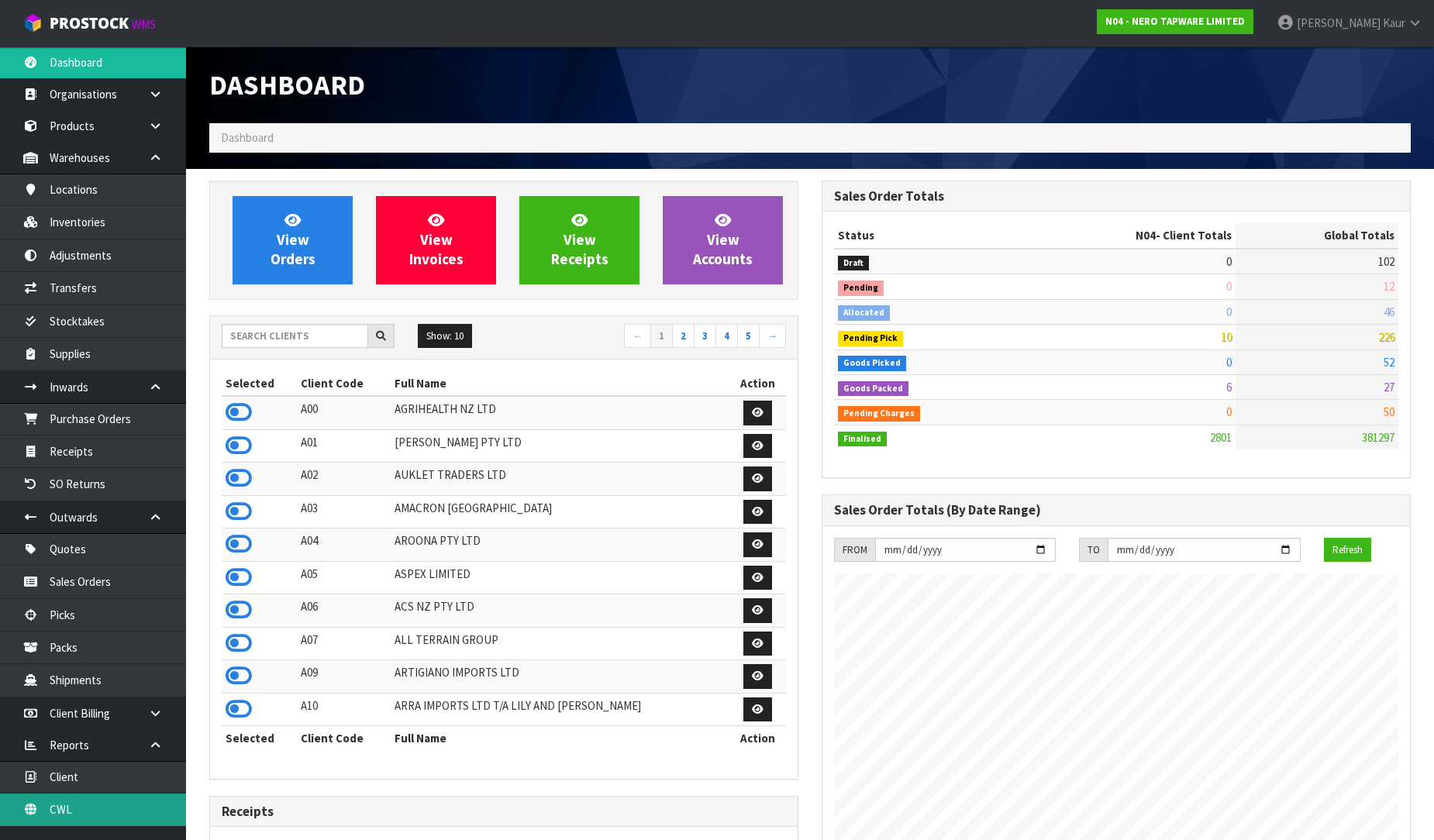
click at [45, 799] on link "CWL" at bounding box center [93, 809] width 186 height 32
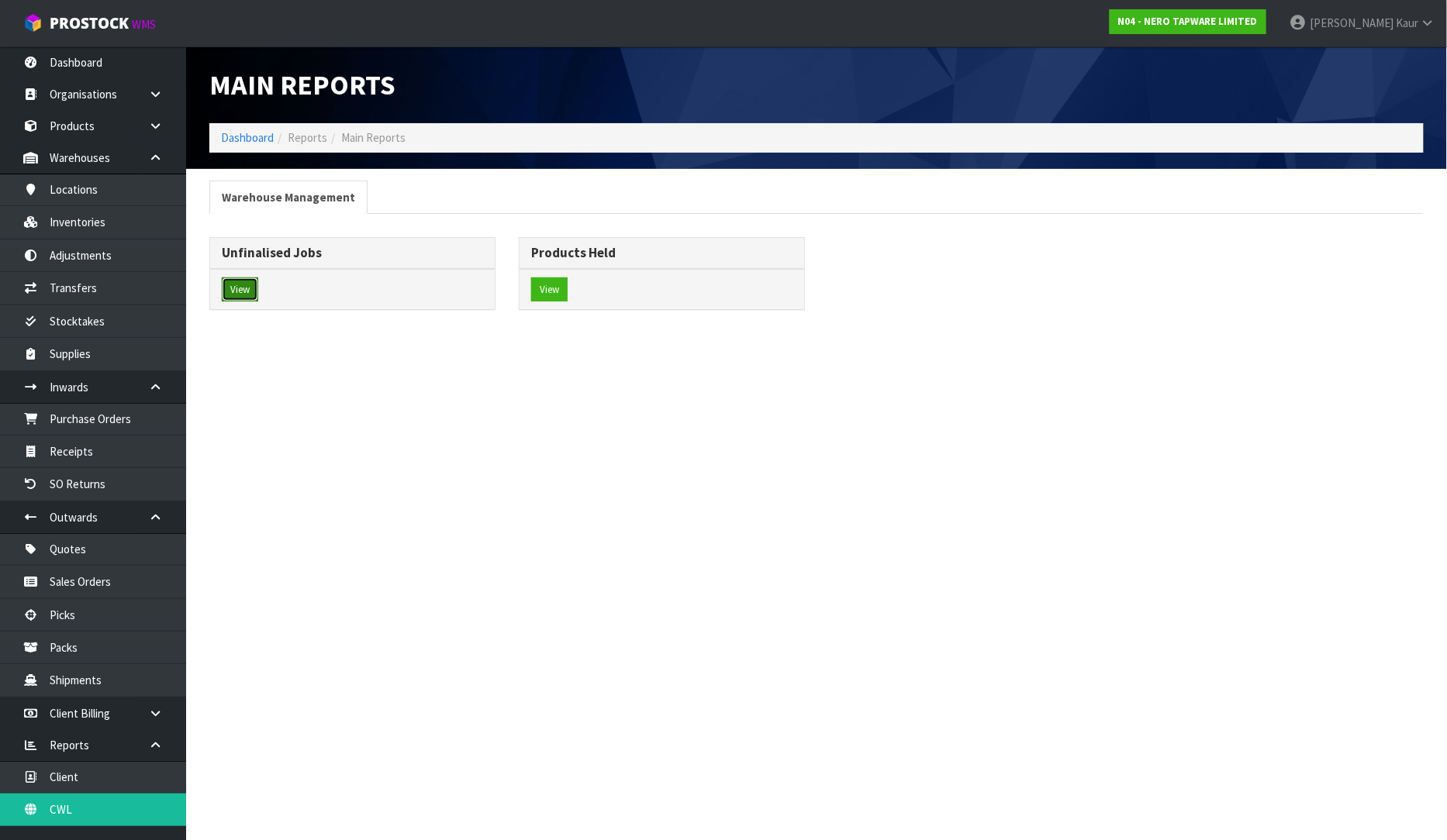
click at [245, 287] on button "View" at bounding box center [240, 289] width 36 height 25
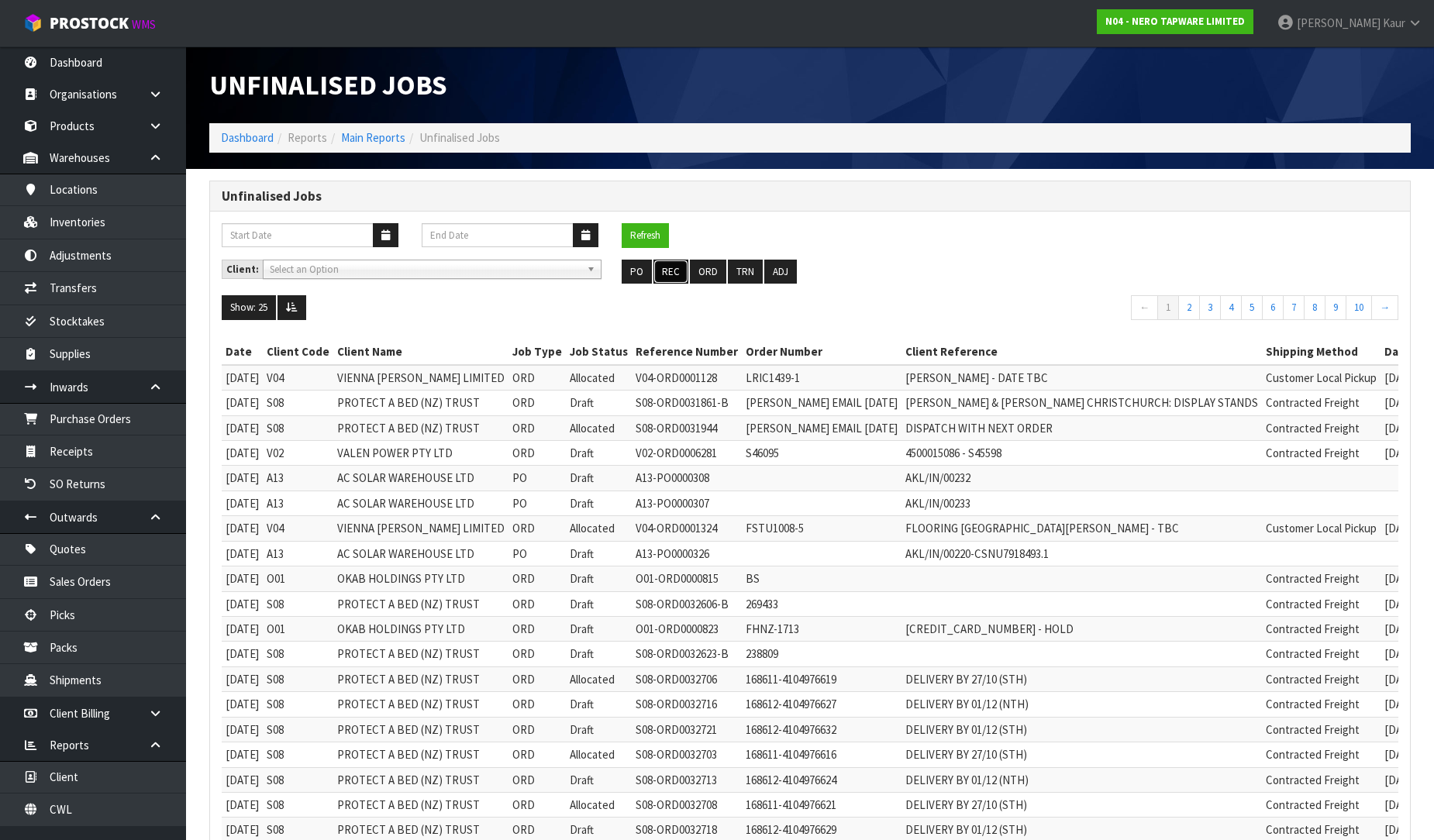
click at [659, 262] on button "REC" at bounding box center [671, 271] width 35 height 25
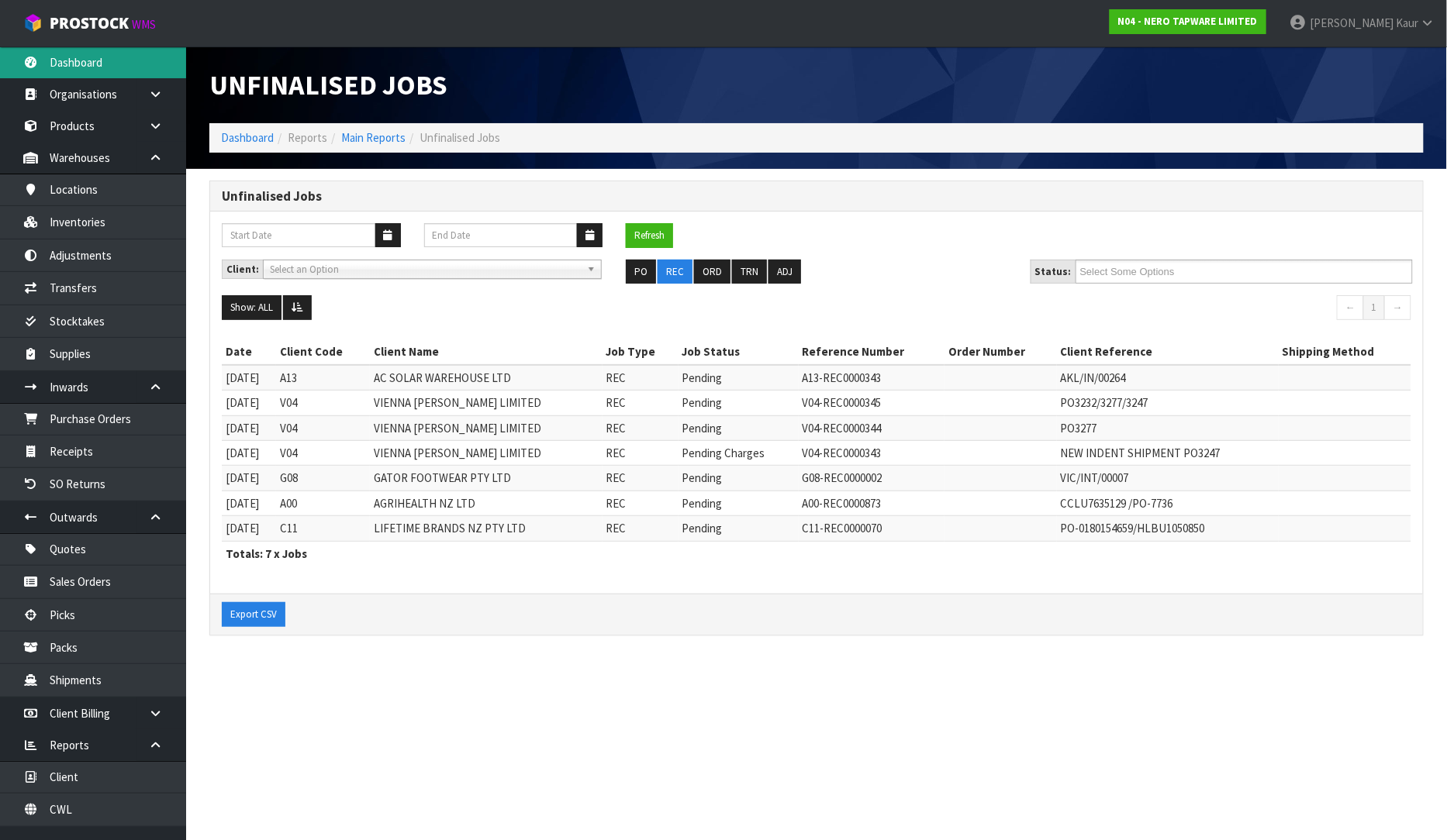
click at [63, 75] on link "Dashboard" at bounding box center [93, 62] width 186 height 32
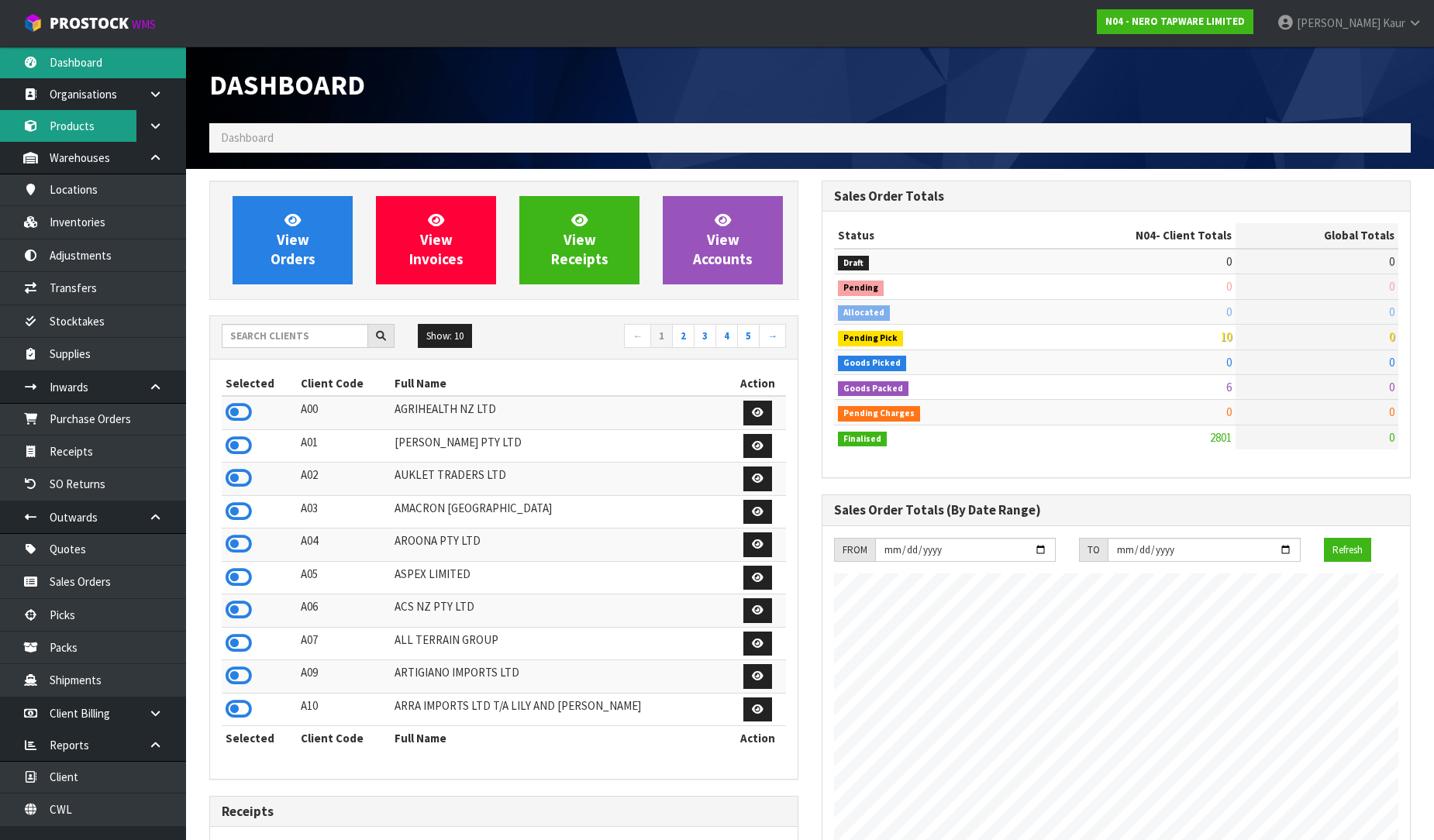
scroll to position [1208, 612]
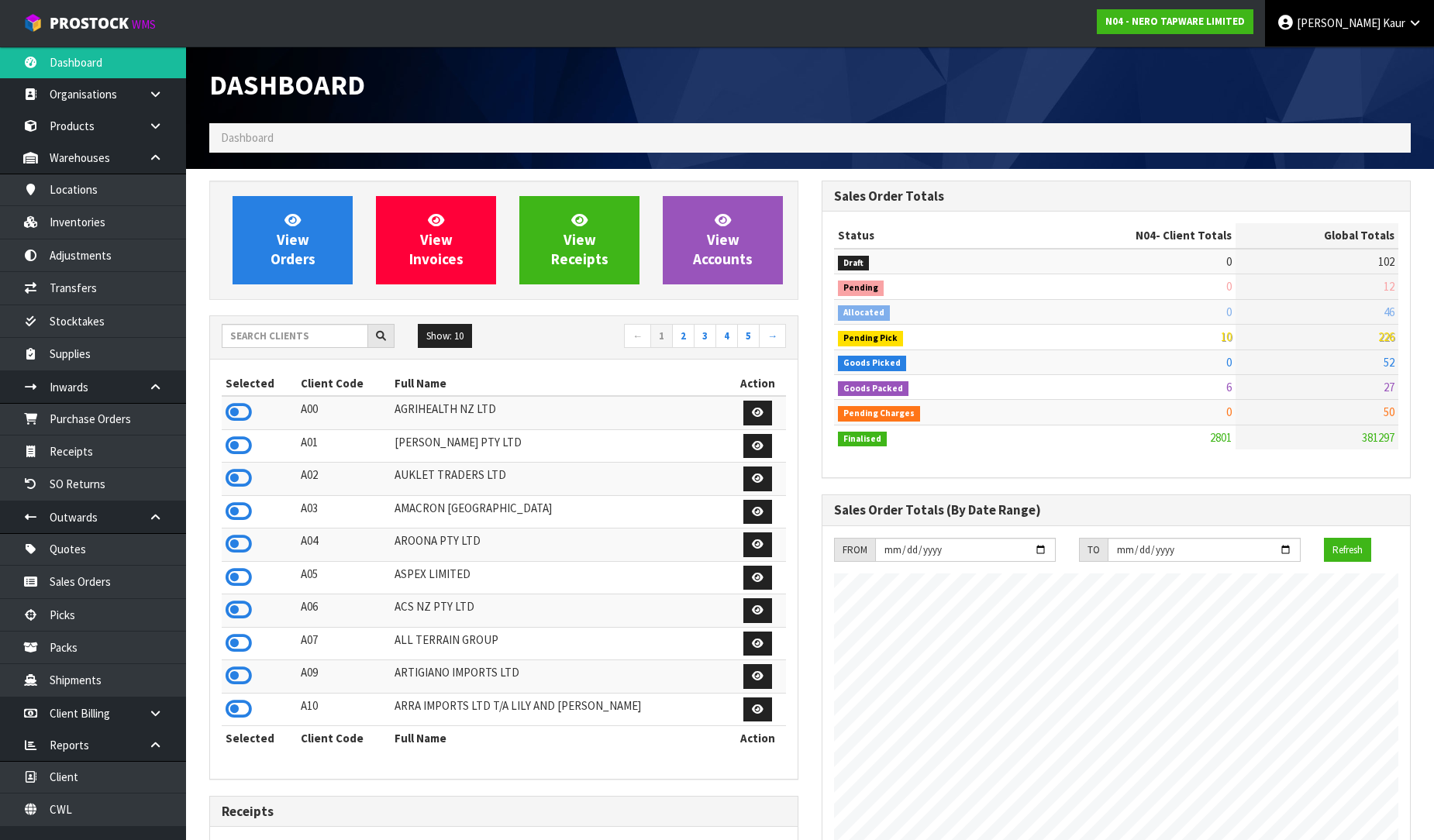
click at [1399, 24] on span "Kaur" at bounding box center [1394, 23] width 23 height 15
click at [1377, 71] on link "Logout" at bounding box center [1372, 61] width 122 height 21
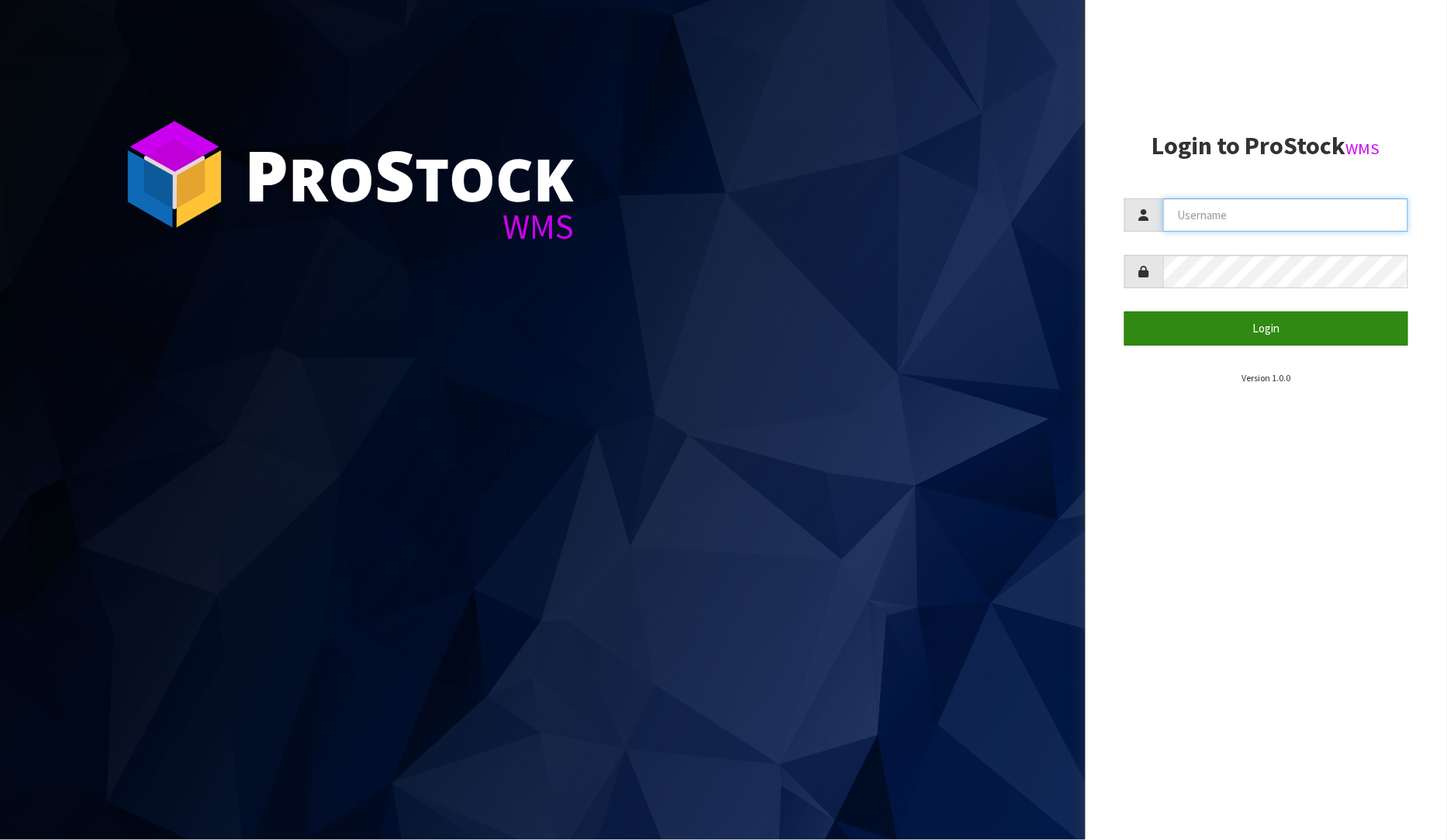
type input "[PERSON_NAME]"
click at [1275, 321] on button "Login" at bounding box center [1266, 328] width 284 height 34
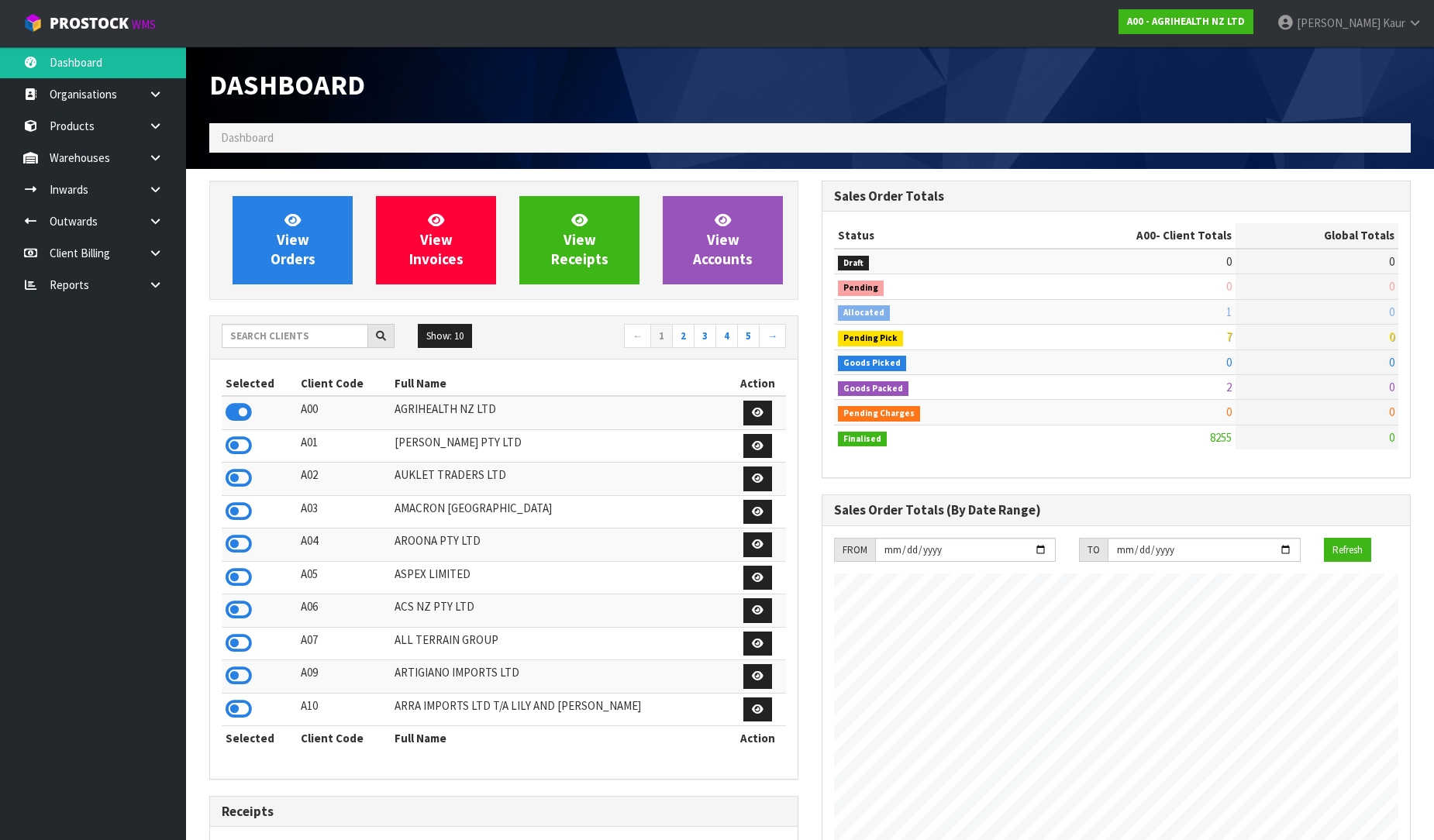
scroll to position [1174, 612]
click at [152, 279] on icon at bounding box center [155, 285] width 15 height 12
click at [119, 353] on link "CWL" at bounding box center [93, 349] width 186 height 32
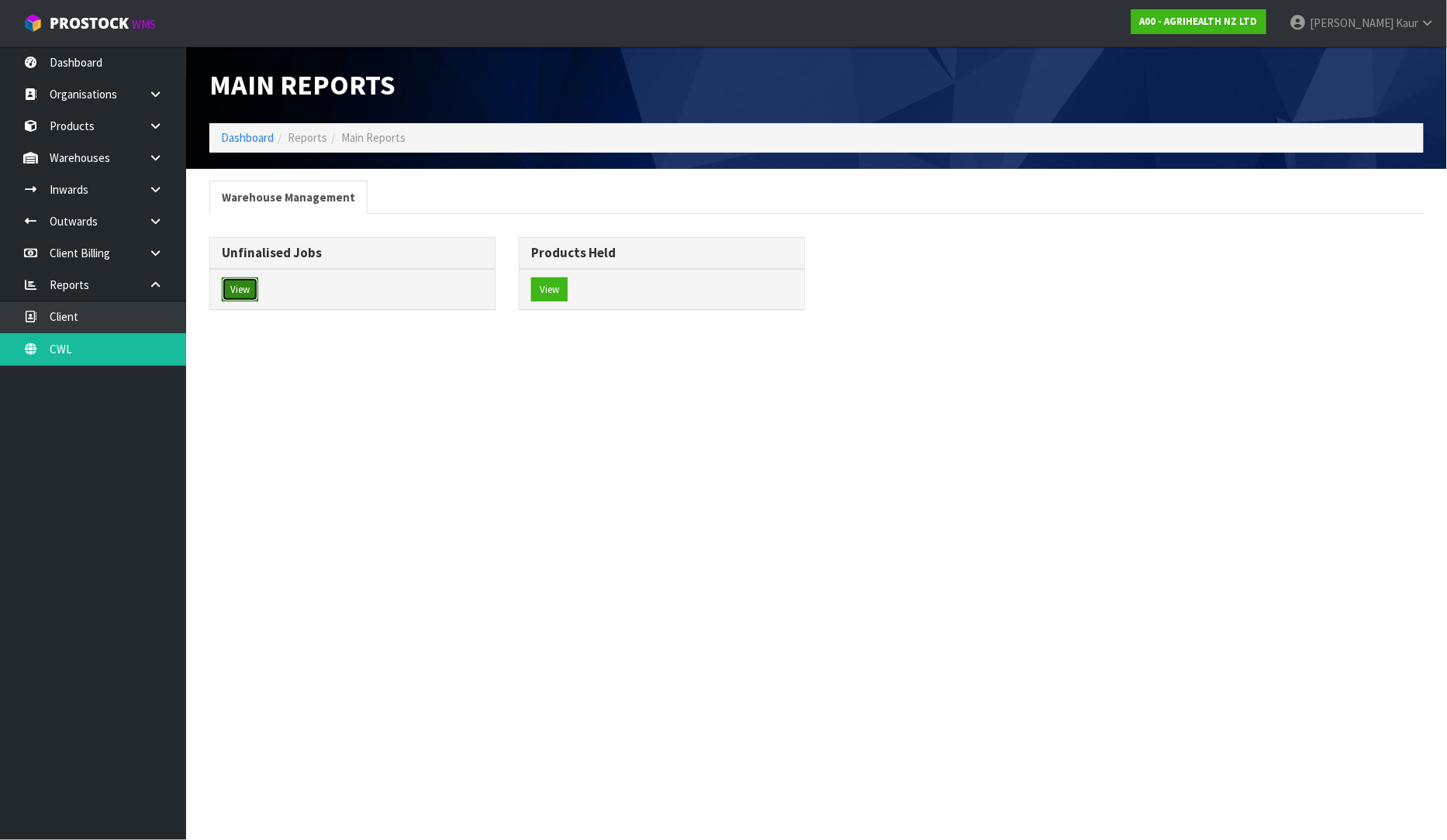
click at [252, 288] on button "View" at bounding box center [240, 289] width 36 height 25
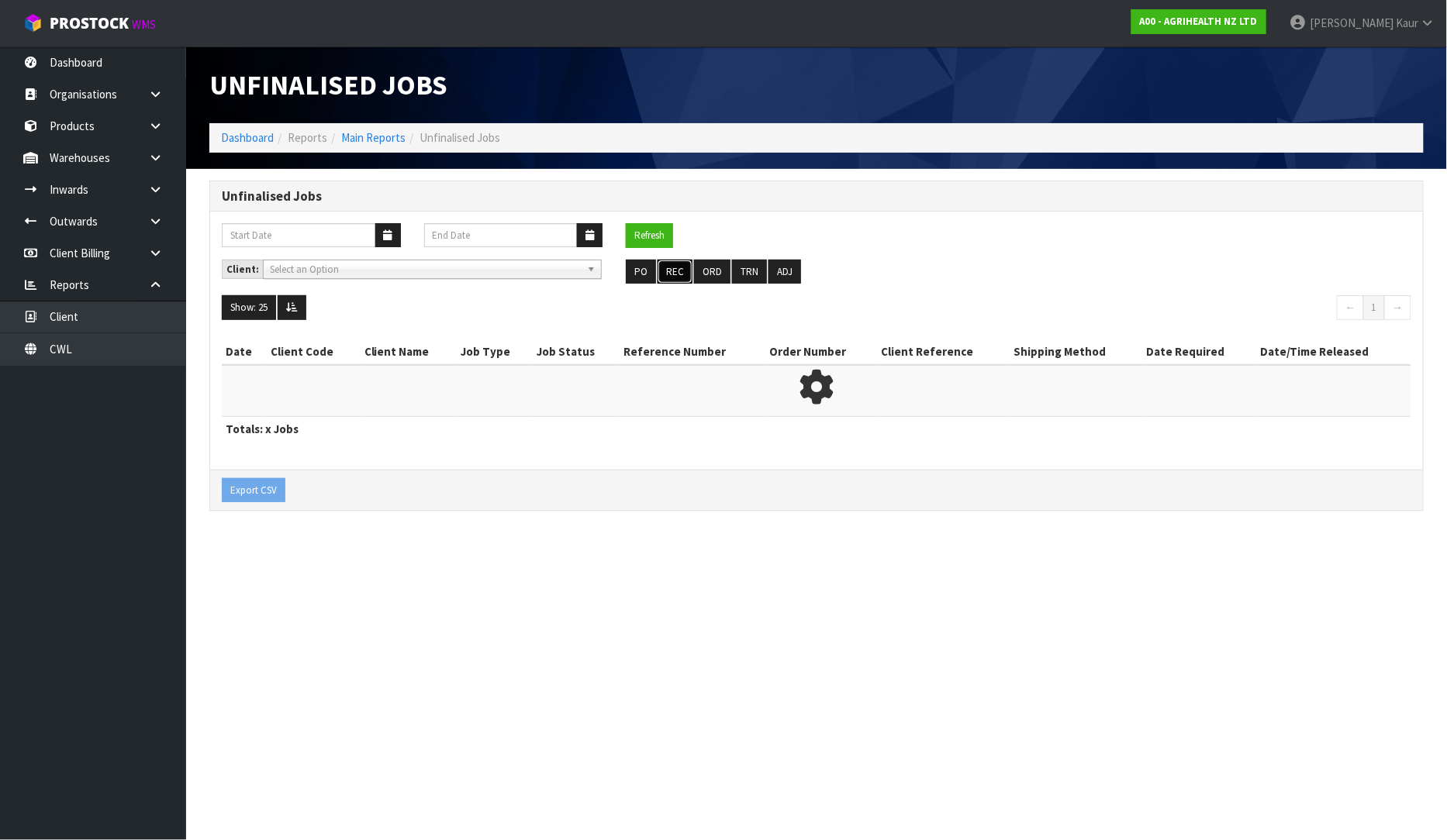
click at [664, 273] on button "REC" at bounding box center [674, 271] width 35 height 25
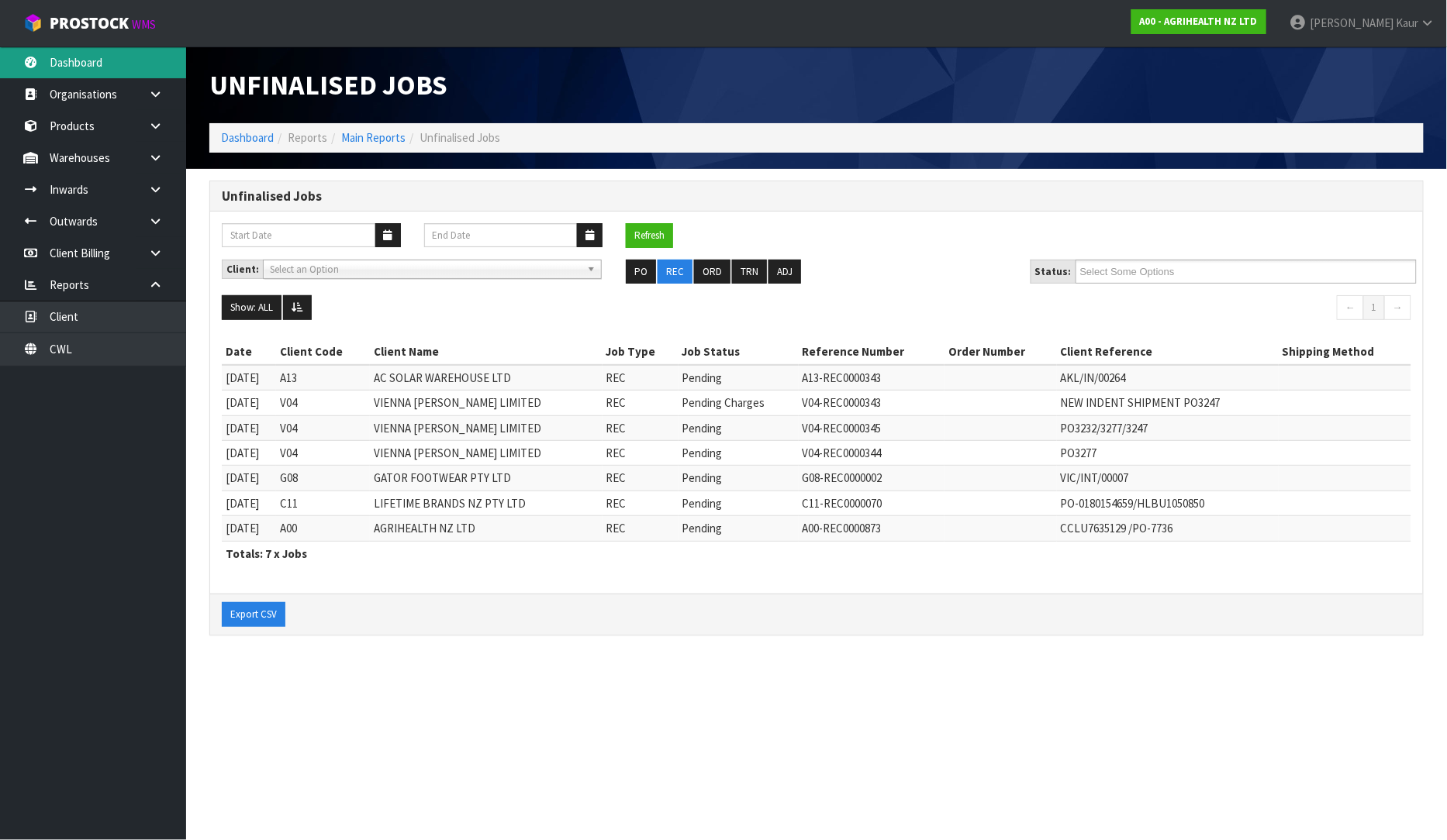
click at [91, 71] on link "Dashboard" at bounding box center [93, 62] width 186 height 32
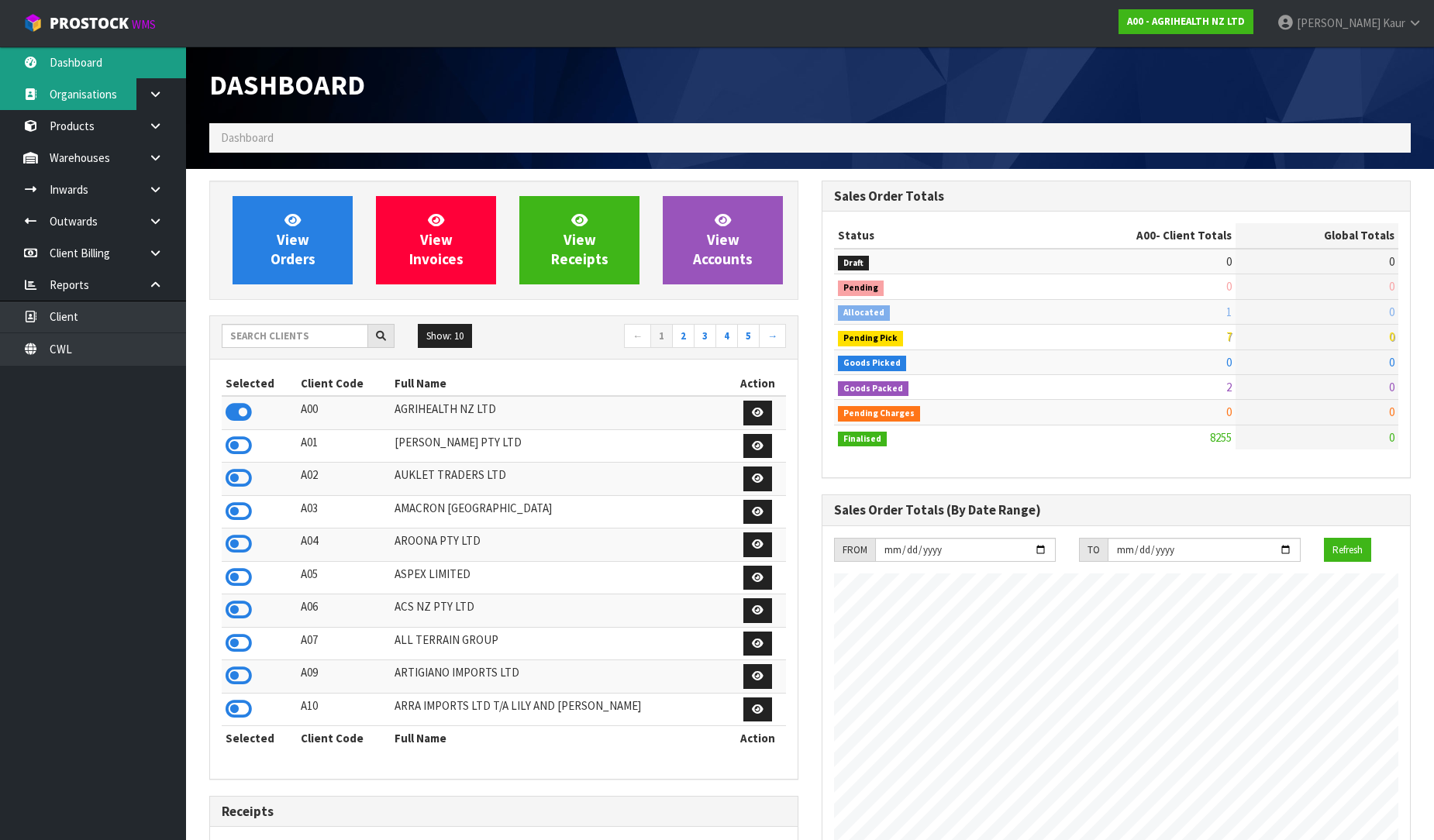
scroll to position [1174, 612]
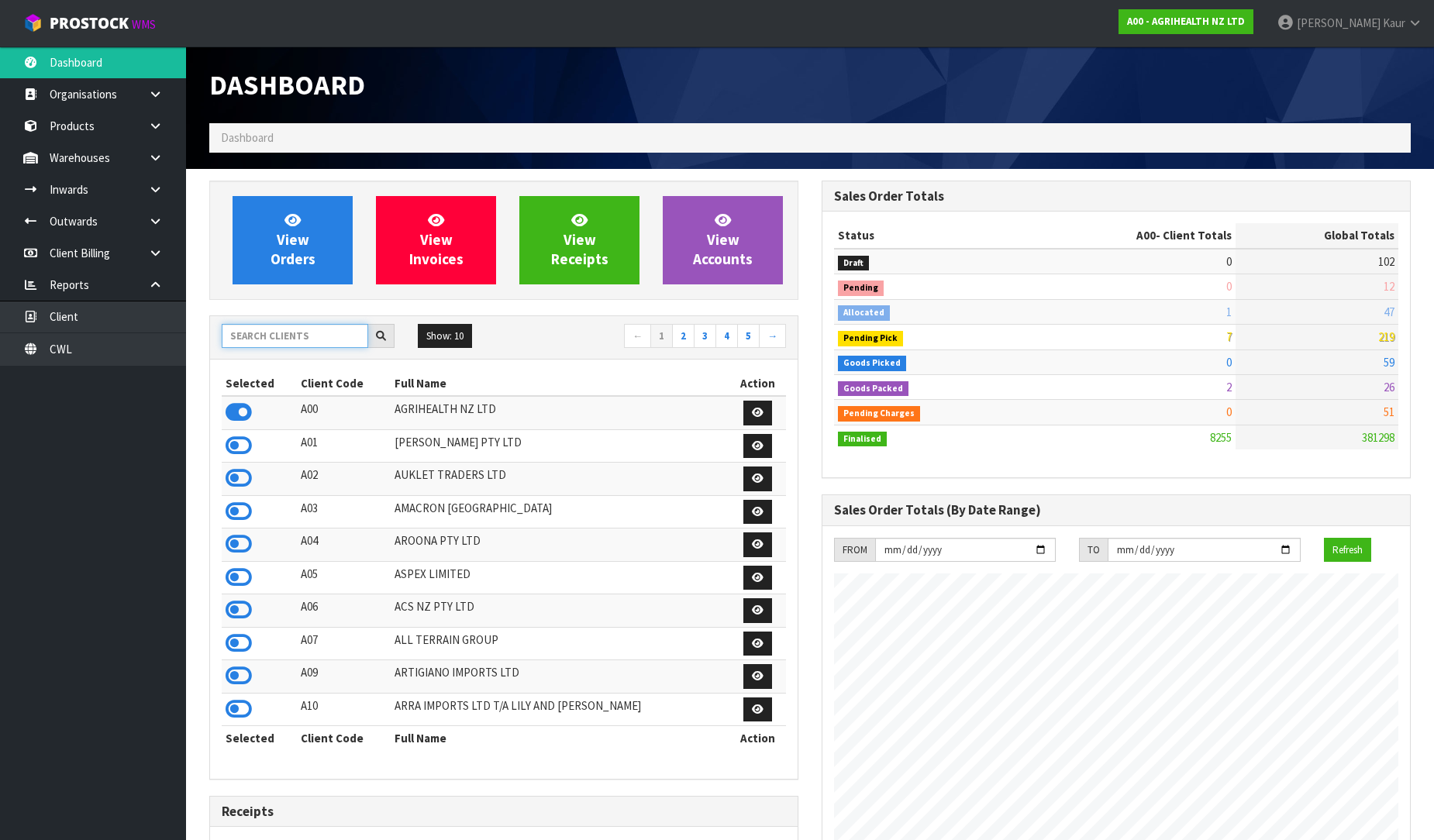
click at [259, 334] on input "text" at bounding box center [295, 336] width 147 height 24
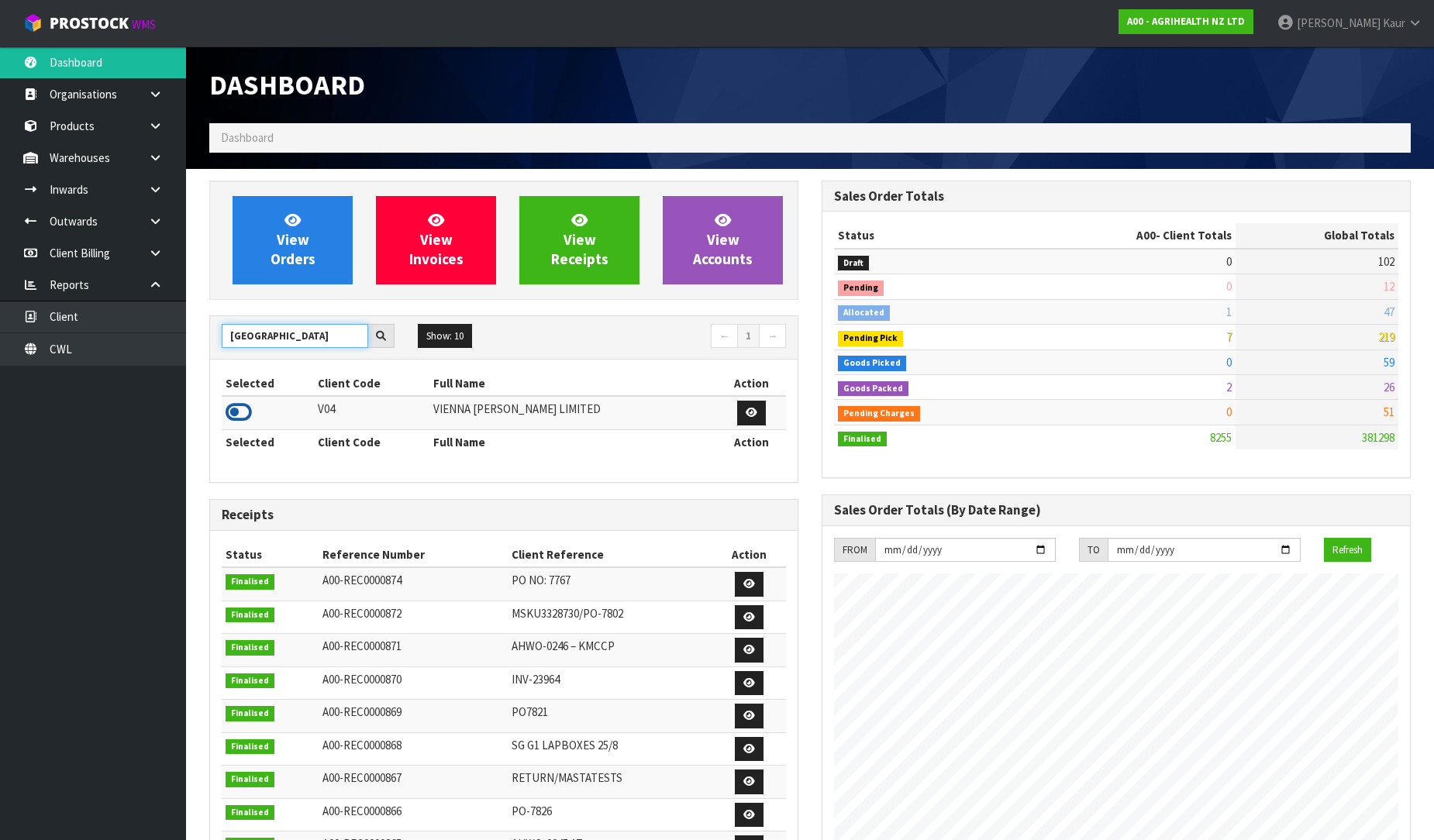
type input "[GEOGRAPHIC_DATA]"
click at [235, 413] on icon at bounding box center [239, 412] width 27 height 24
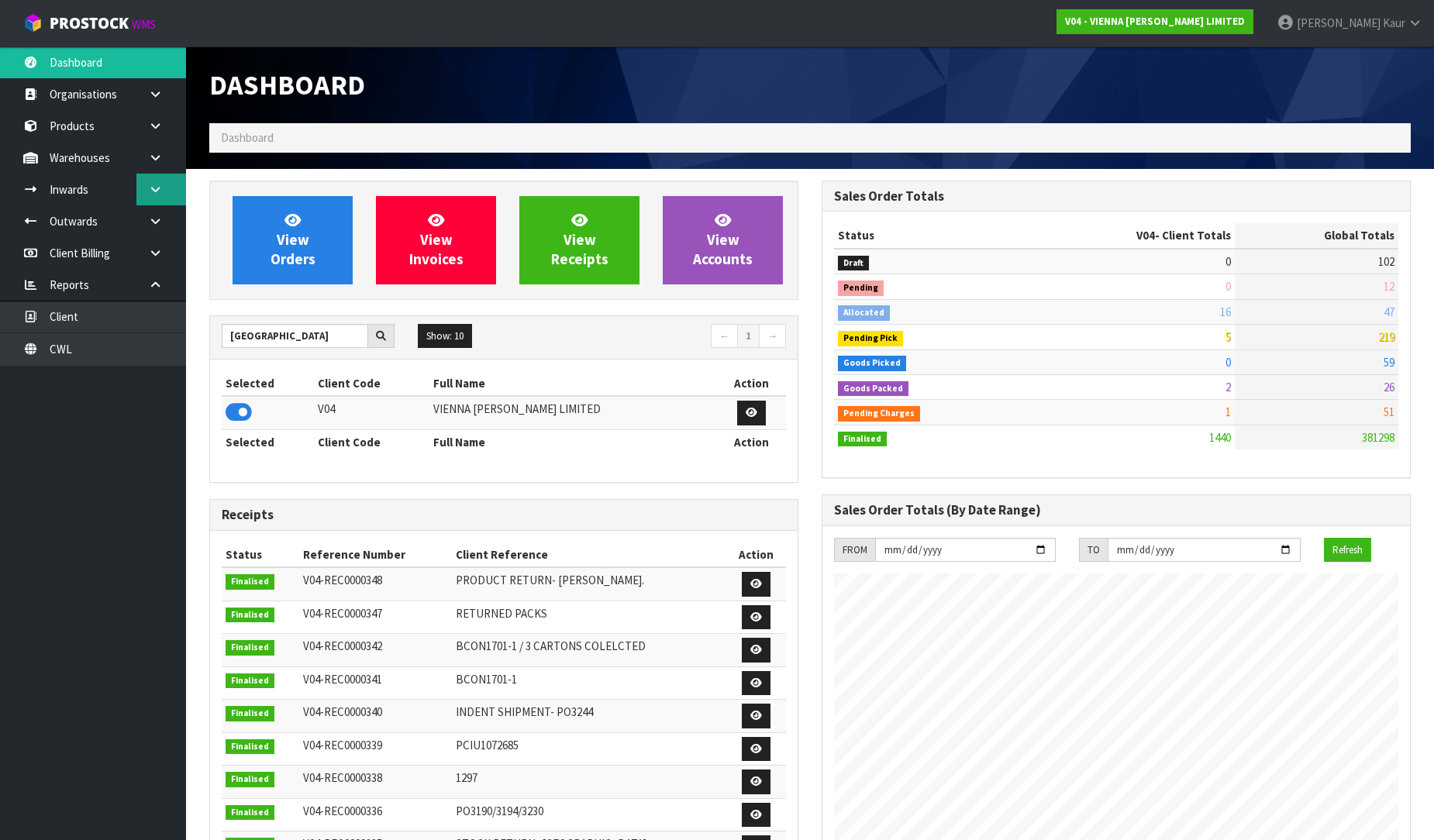
click at [158, 186] on icon at bounding box center [155, 189] width 15 height 12
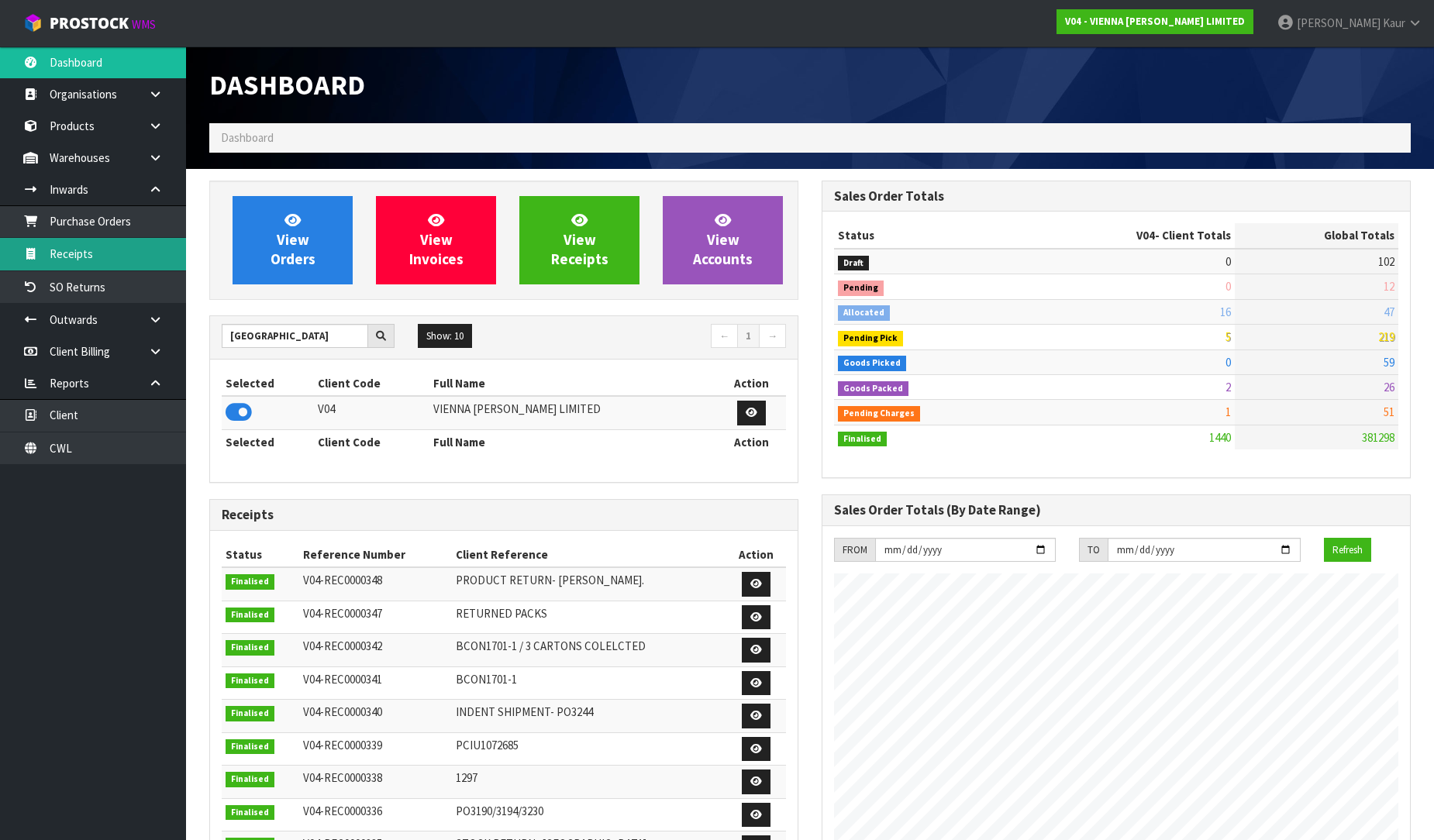
click at [102, 252] on link "Receipts" at bounding box center [93, 253] width 186 height 32
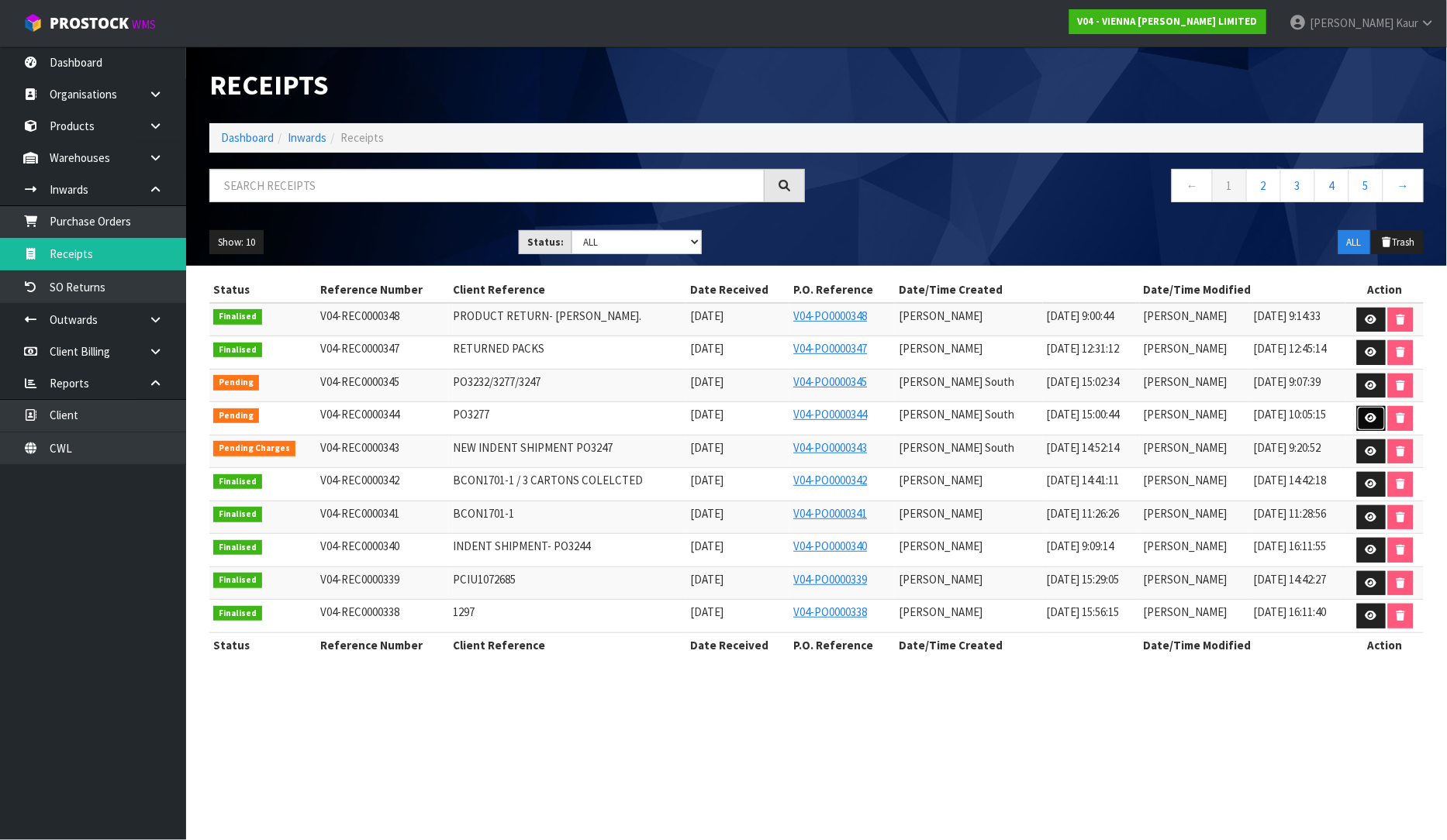
click at [1367, 418] on icon at bounding box center [1371, 418] width 12 height 10
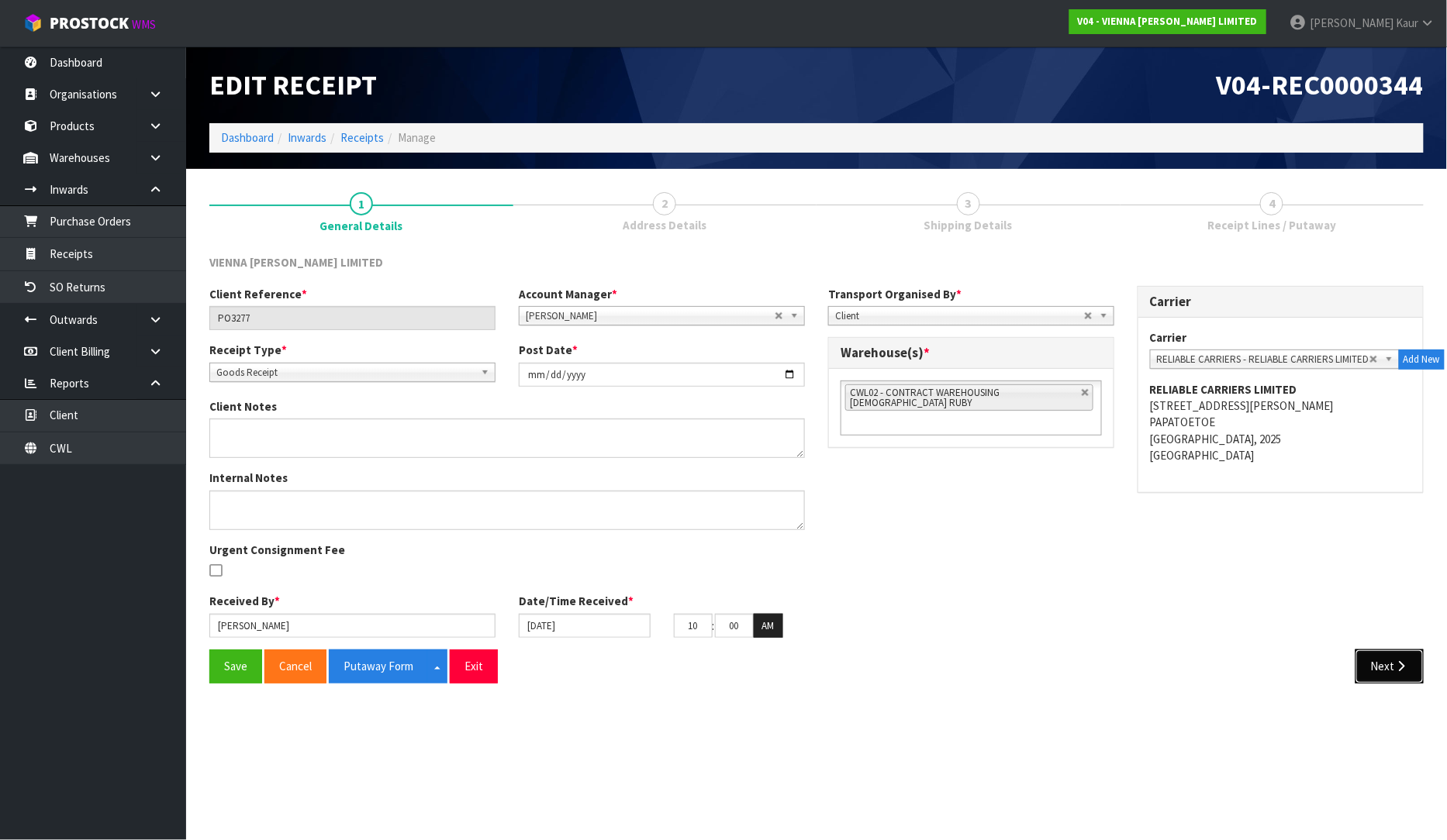
click at [1394, 667] on icon "button" at bounding box center [1401, 666] width 15 height 12
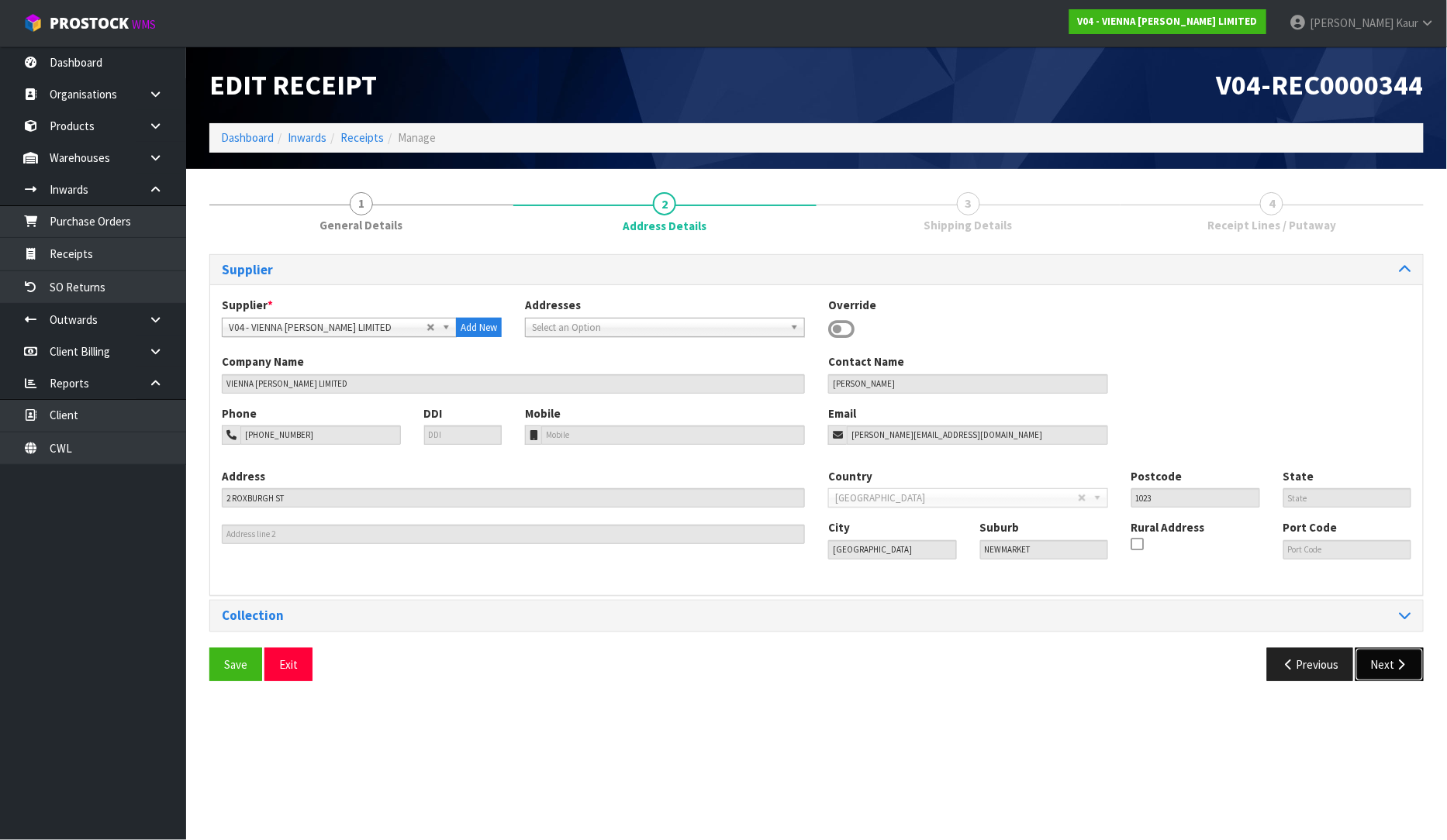
click at [1394, 667] on icon "button" at bounding box center [1401, 665] width 15 height 12
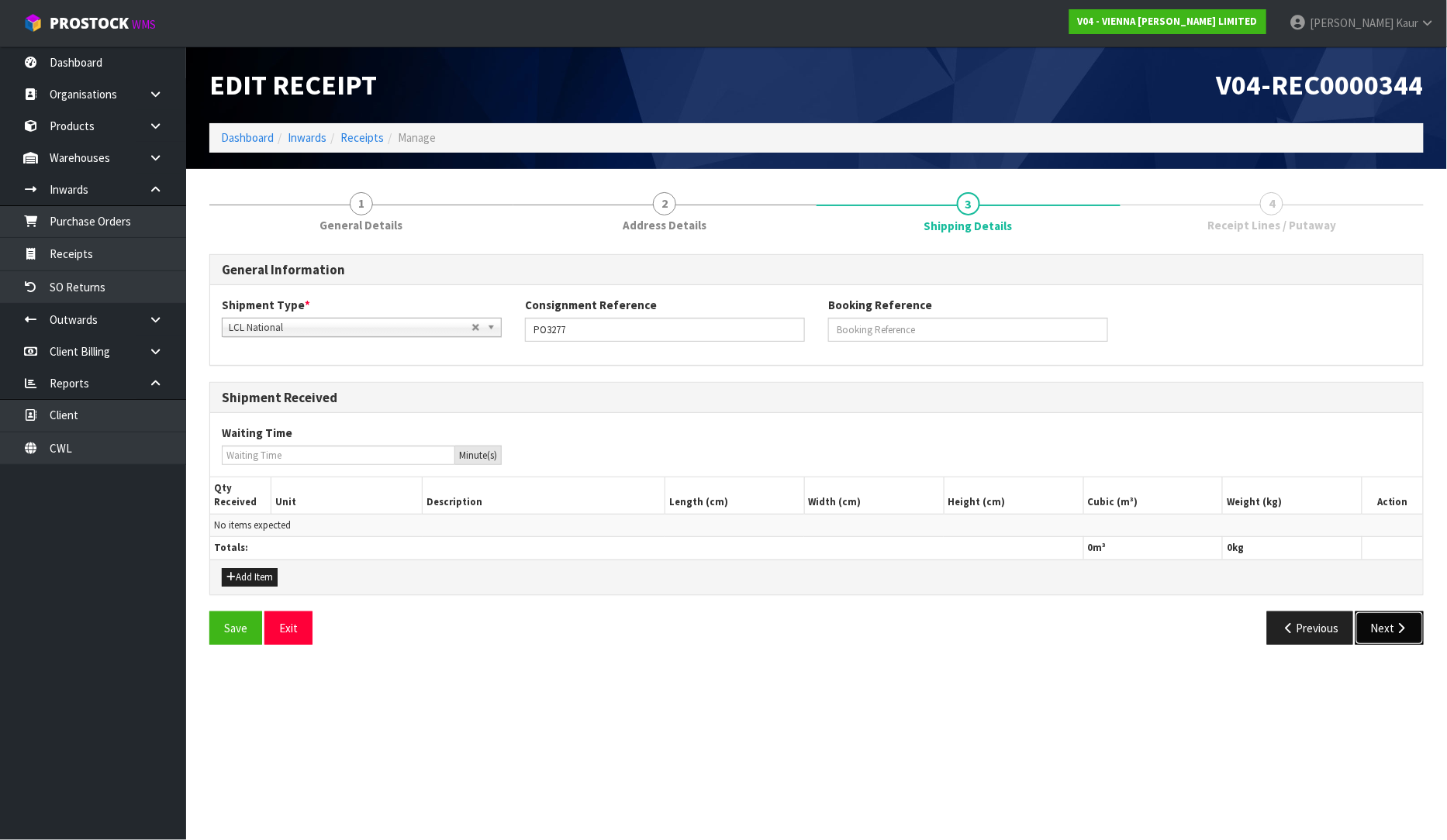
click at [1391, 621] on button "Next" at bounding box center [1389, 628] width 68 height 34
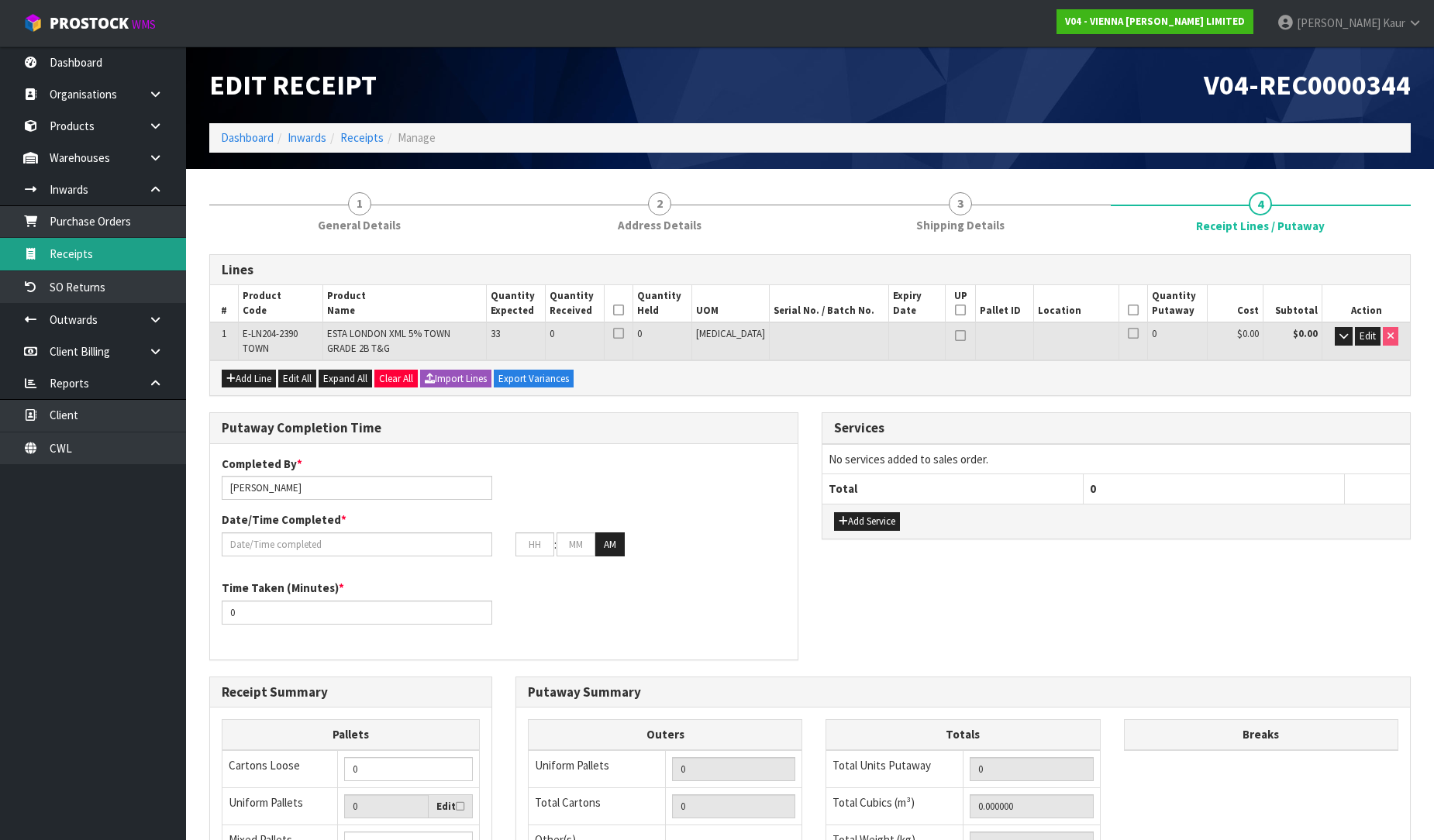
click at [138, 261] on link "Receipts" at bounding box center [93, 253] width 186 height 32
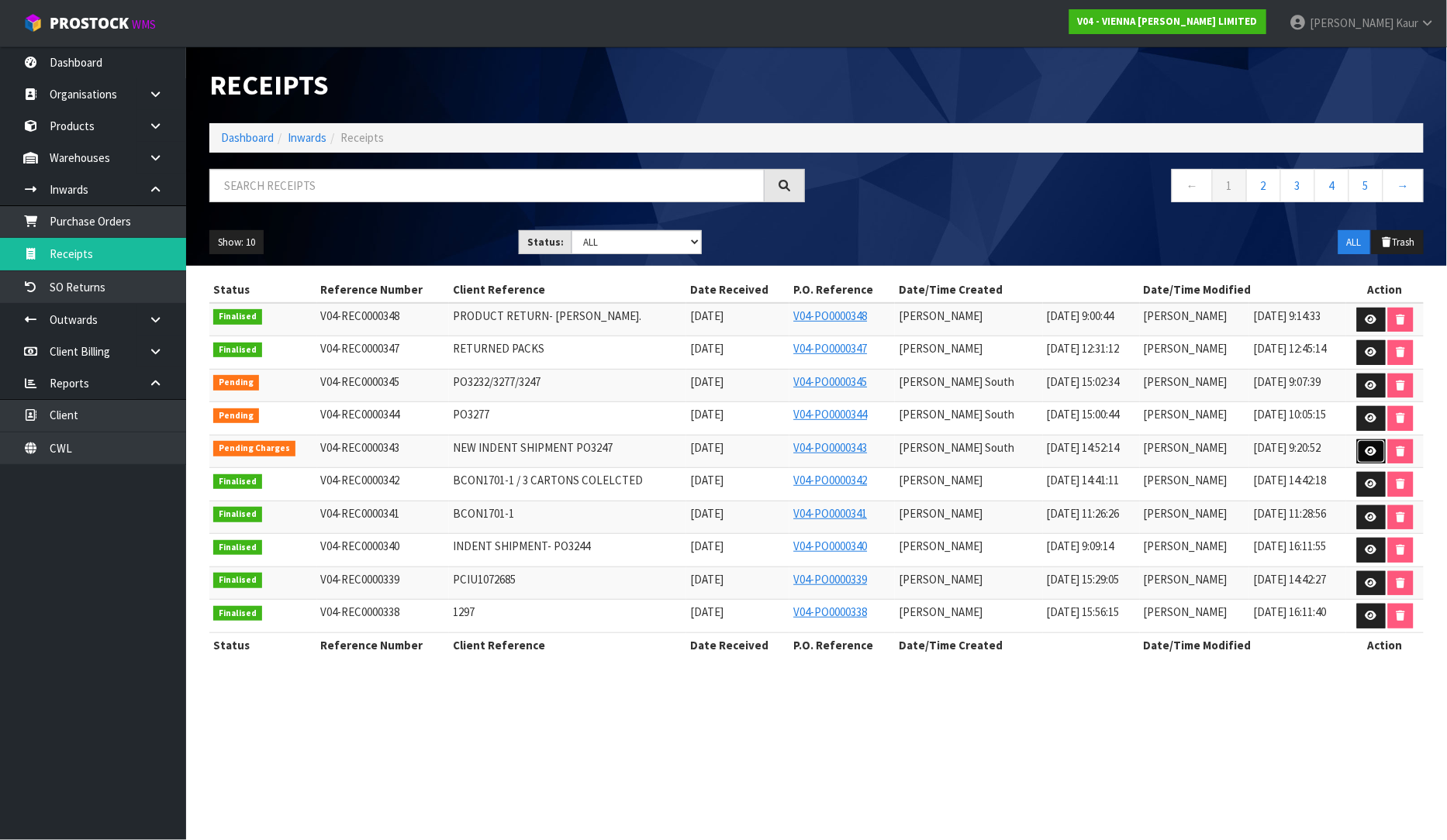
click at [1365, 455] on icon at bounding box center [1371, 452] width 12 height 10
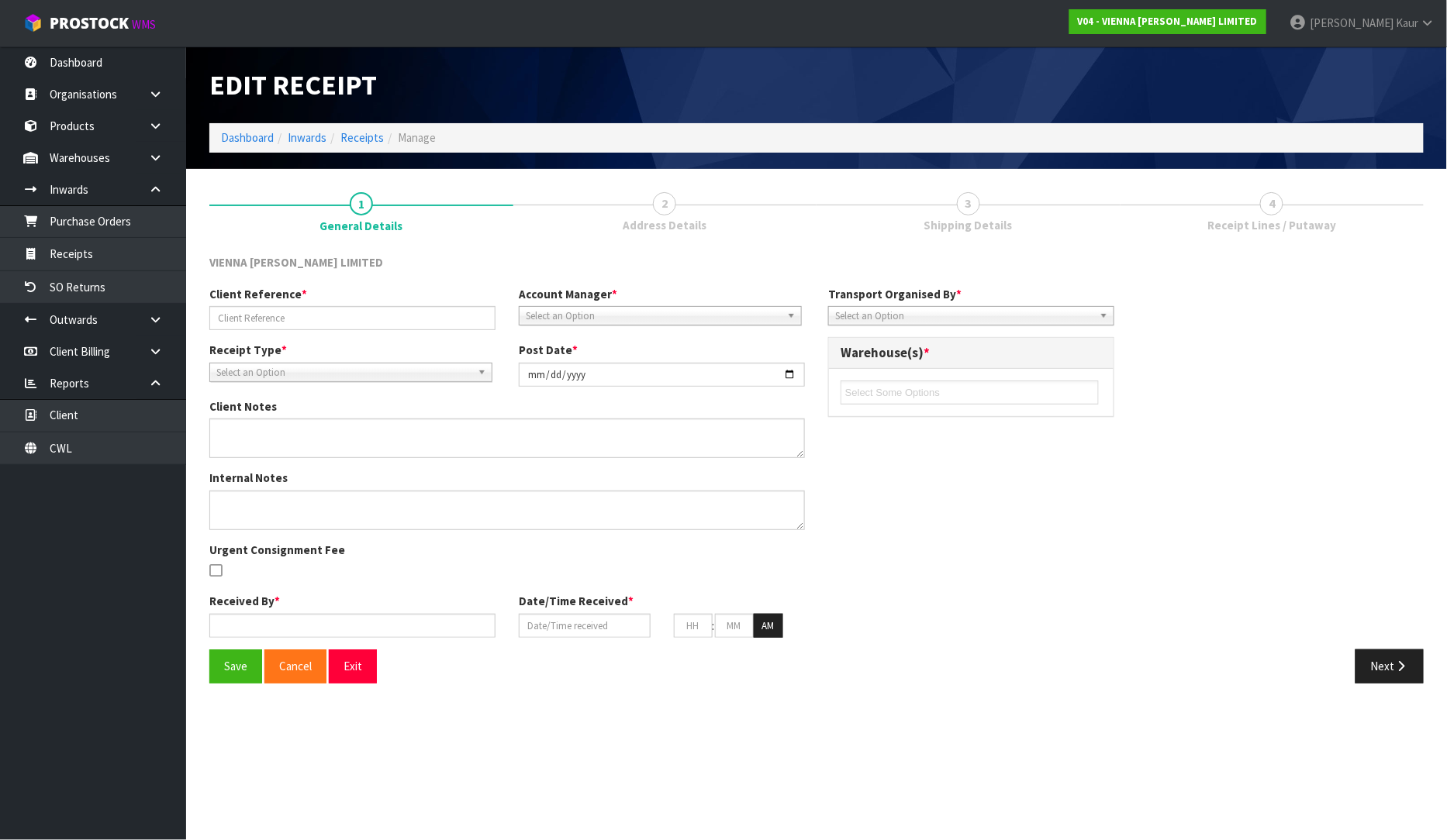
type input "NEW INDENT SHIPMENT PO3247"
type input "[DATE]"
type textarea "ALL CAME IN SAME CONTAINER, CLIENT RESPONDED BOOKING SEPARATELY"
type input "[PERSON_NAME] South"
type input "[DATE]"
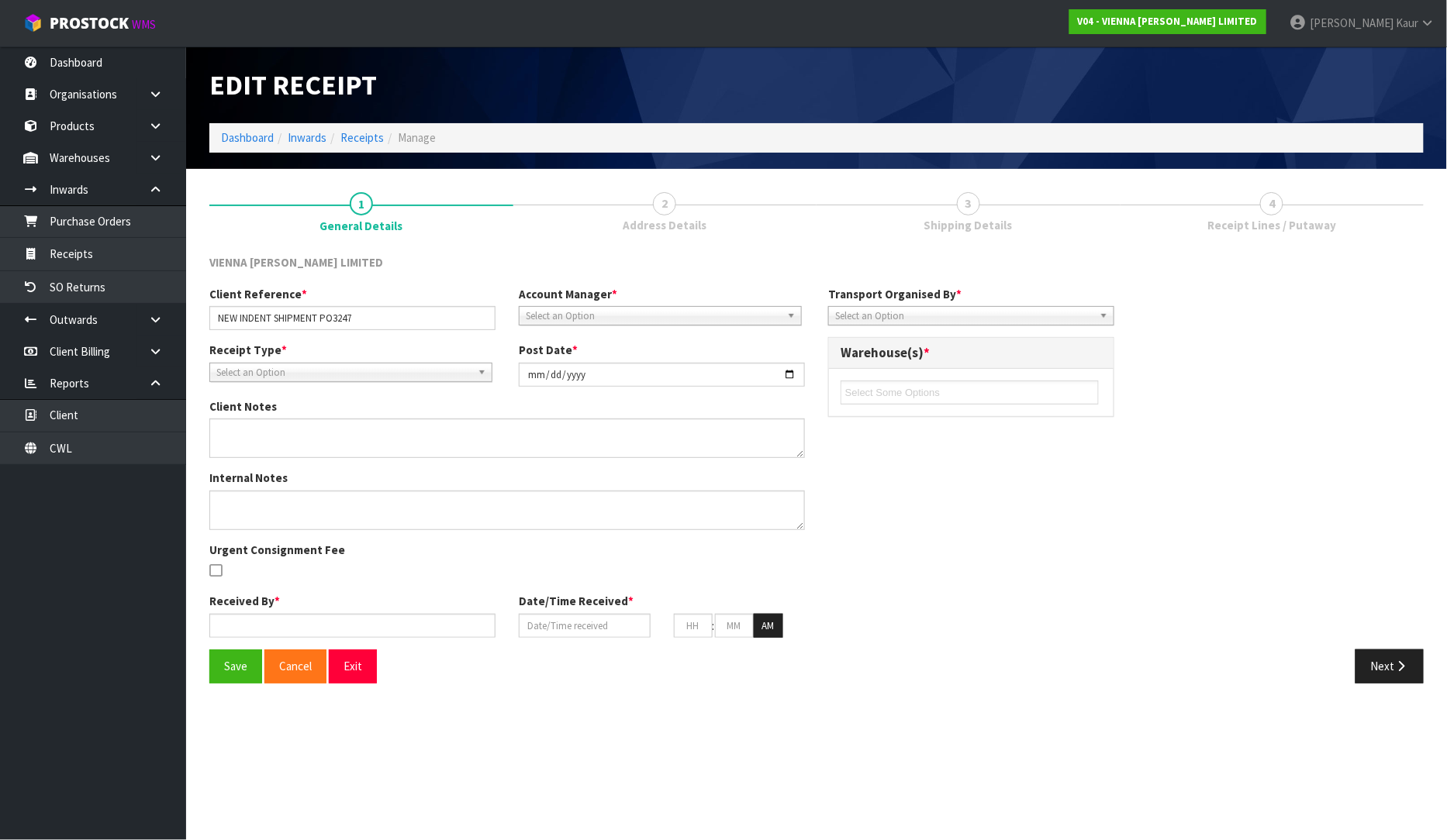
type input "10"
type input "00"
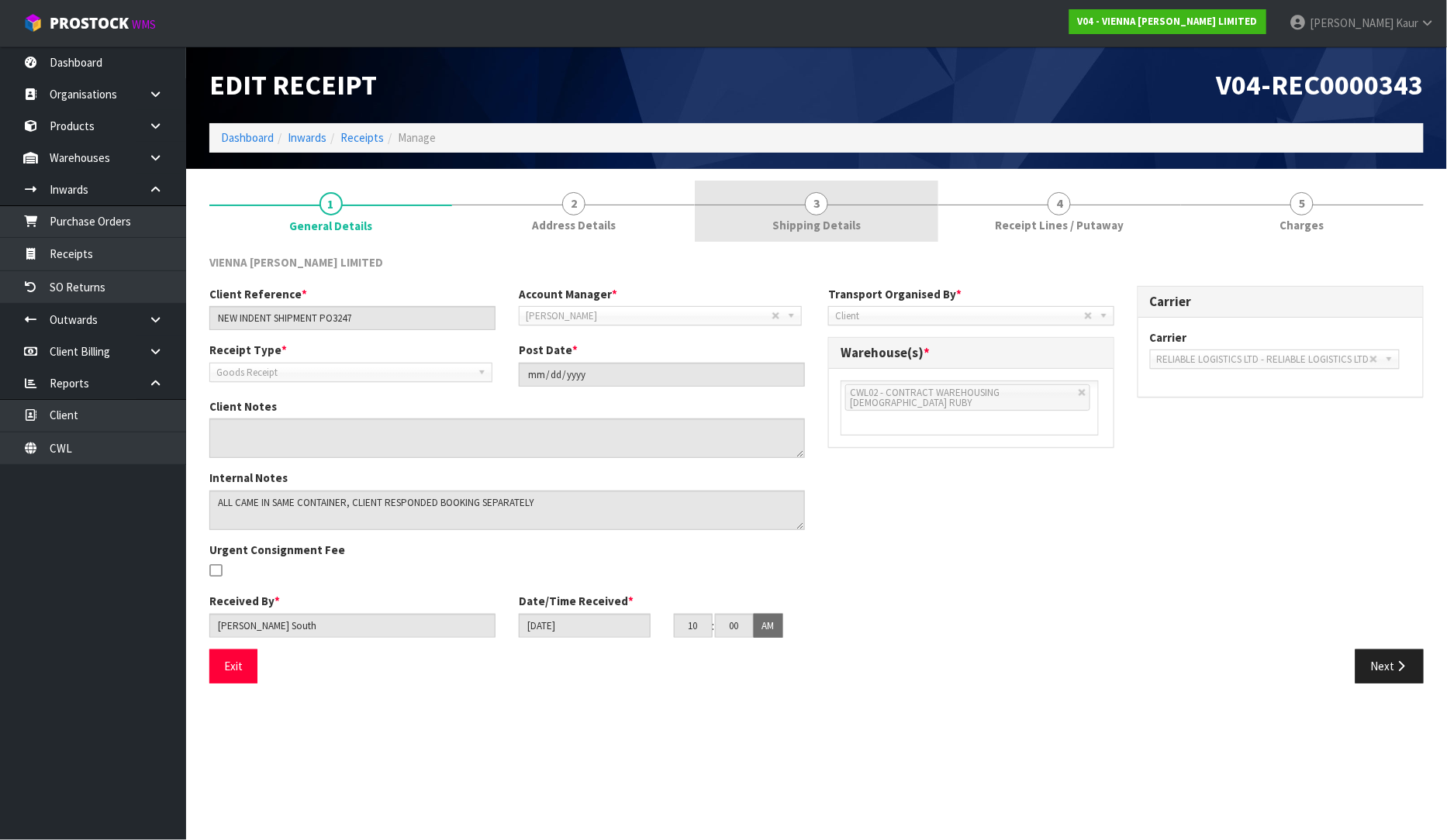
click at [809, 231] on span "Shipping Details" at bounding box center [817, 225] width 89 height 17
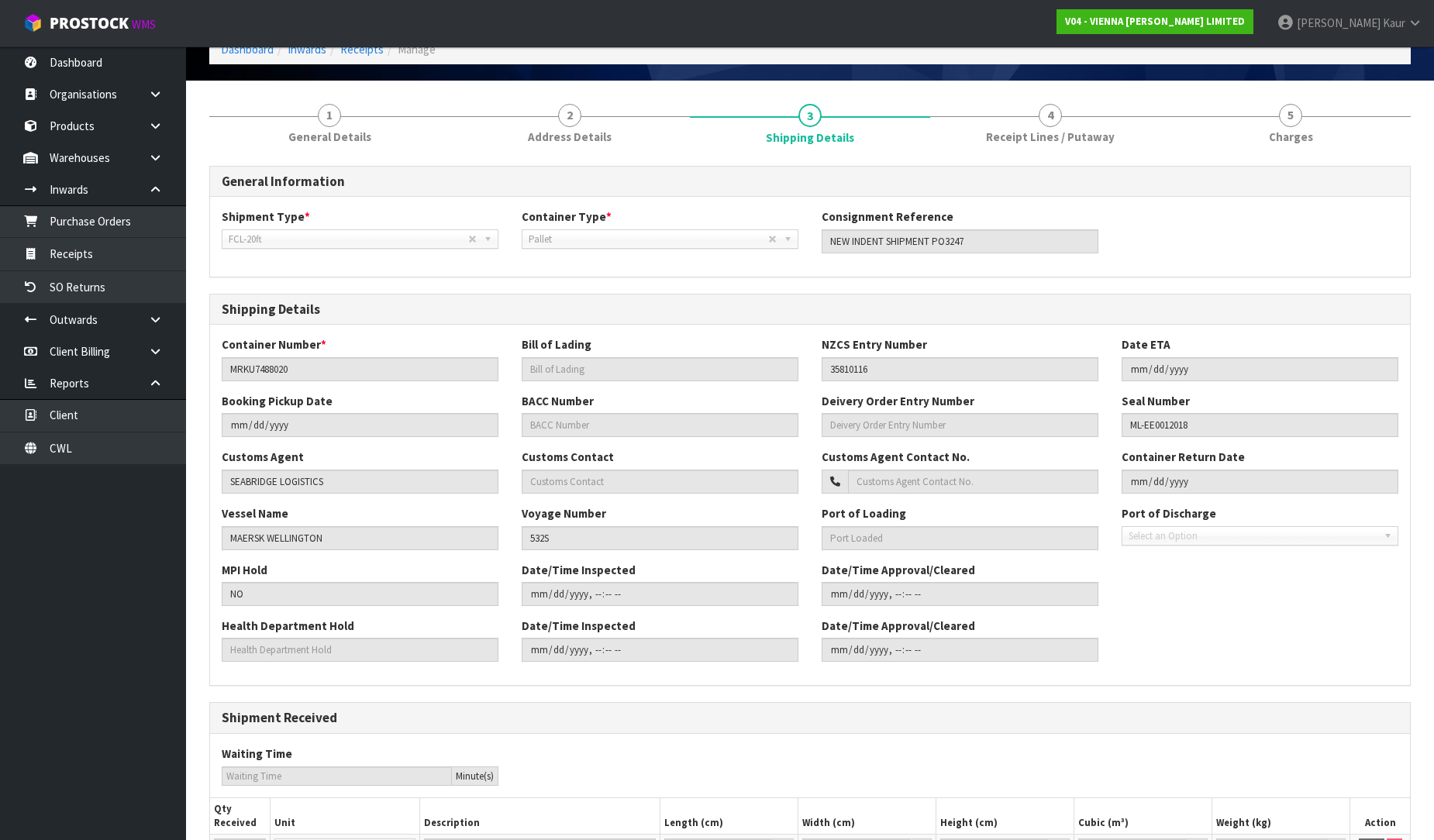
scroll to position [242, 0]
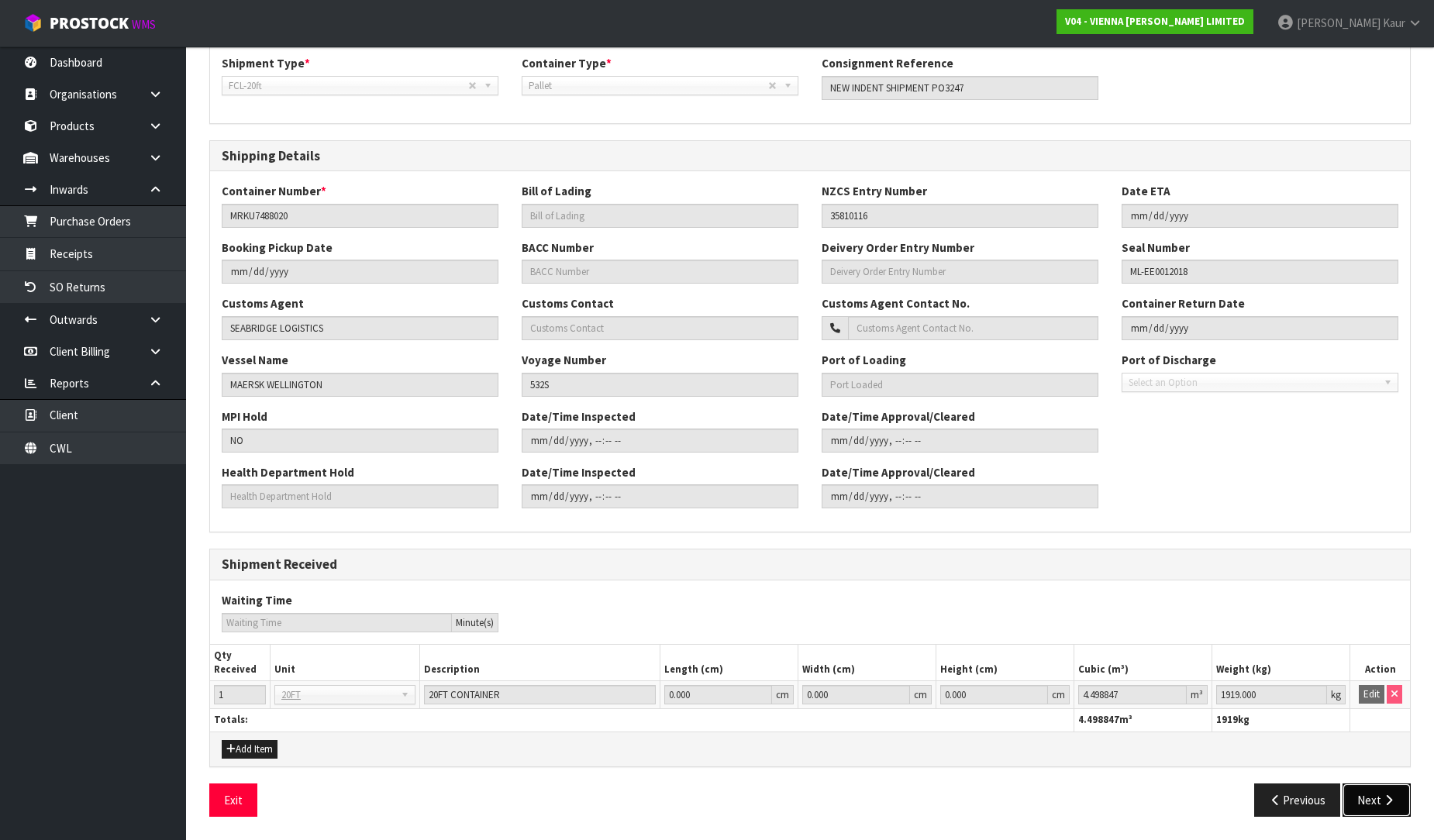
click at [1382, 811] on button "Next" at bounding box center [1376, 801] width 68 height 34
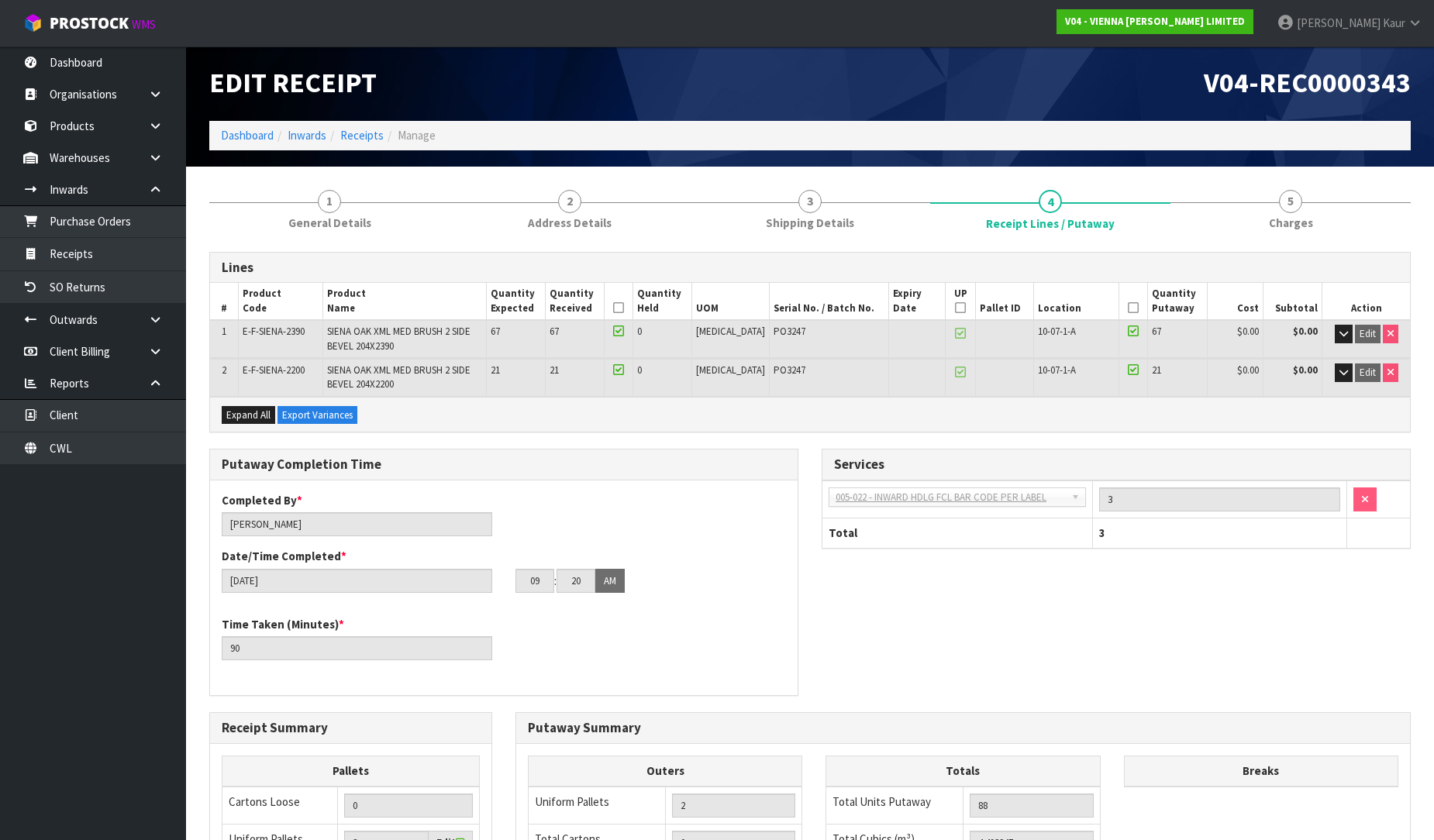
scroll to position [0, 0]
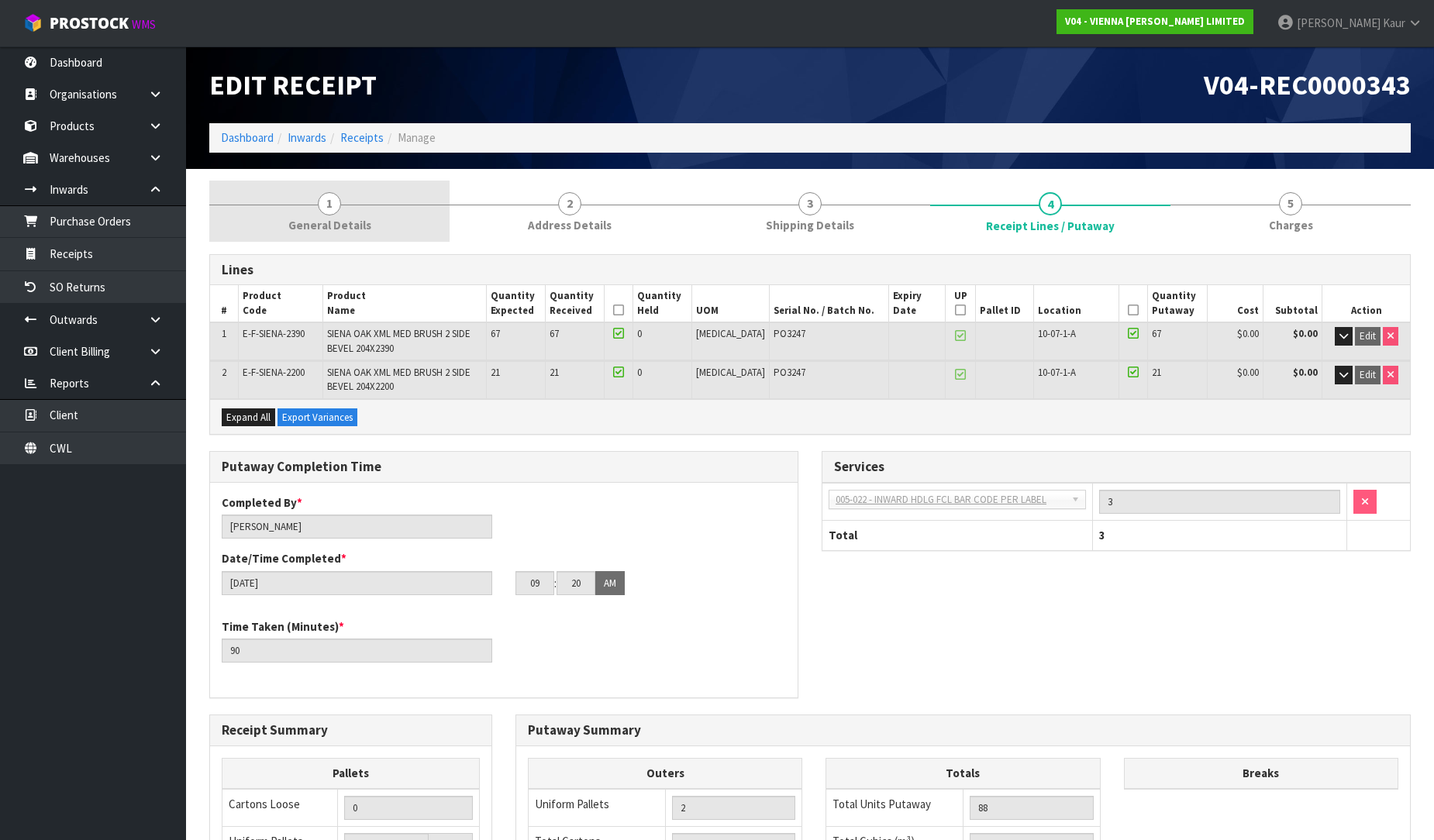
click at [360, 225] on span "General Details" at bounding box center [329, 225] width 83 height 17
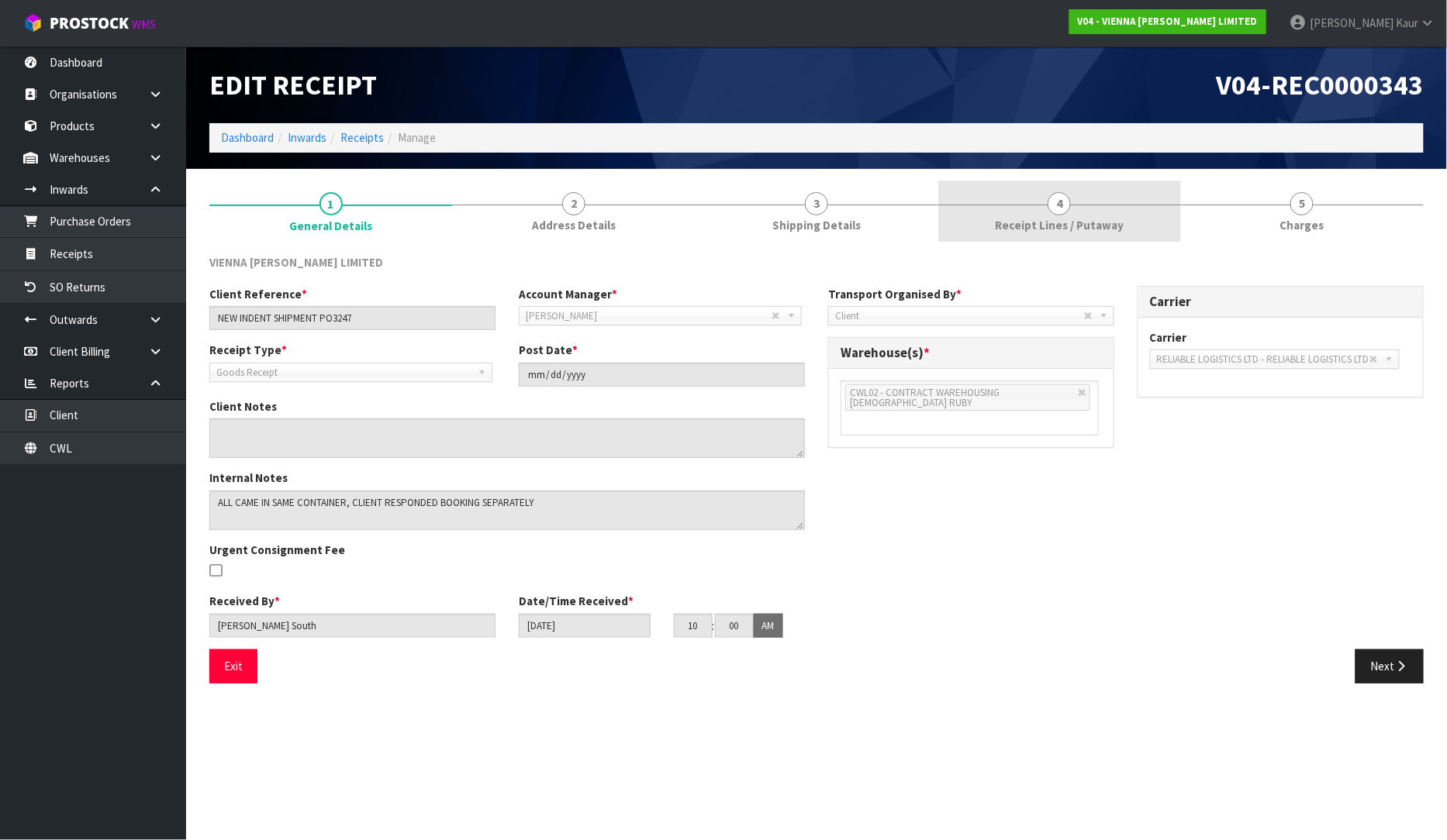
click at [1126, 208] on link "4 Receipt Lines / Putaway" at bounding box center [1059, 211] width 243 height 61
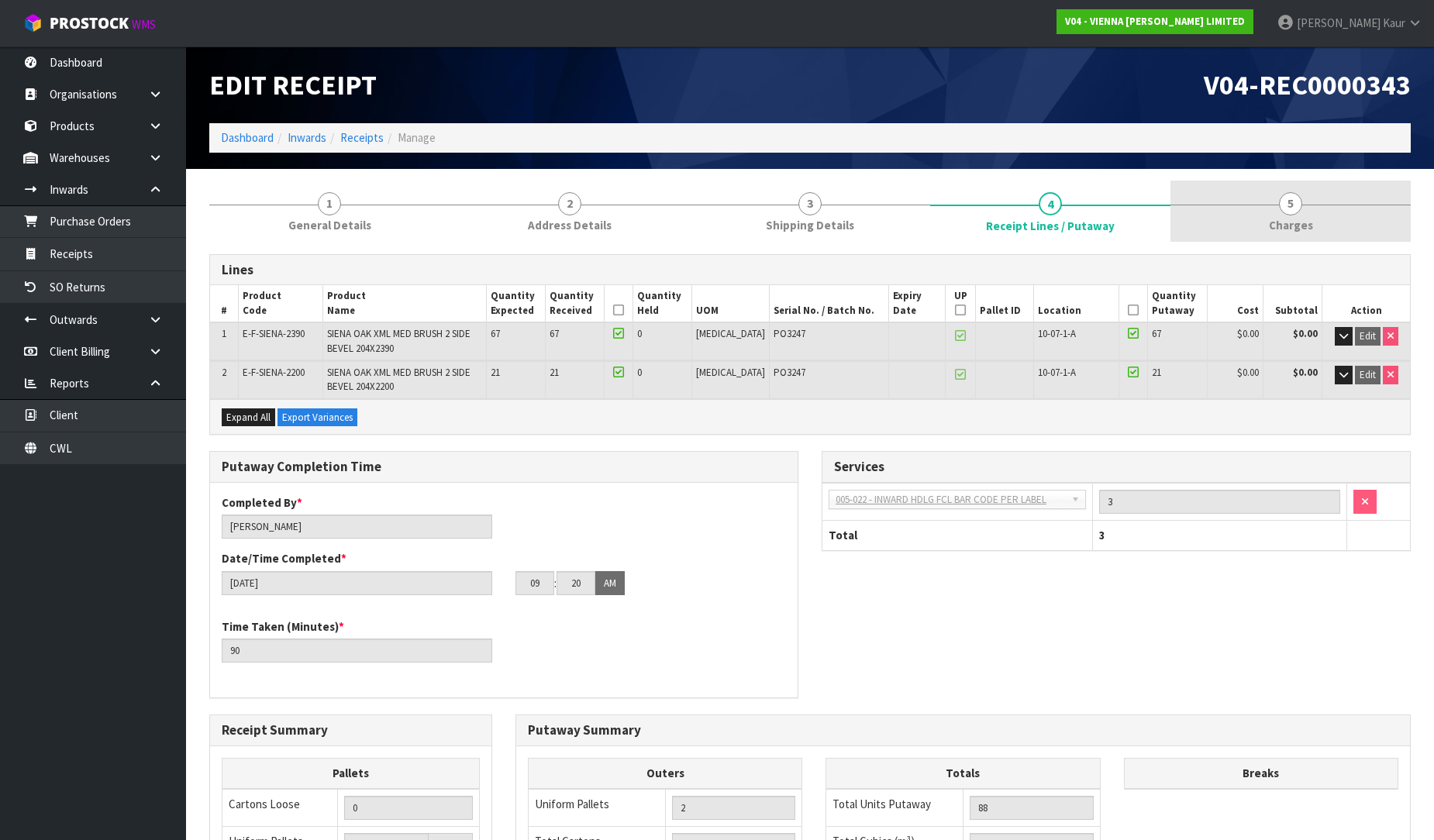
click at [1284, 219] on span "Charges" at bounding box center [1291, 225] width 44 height 17
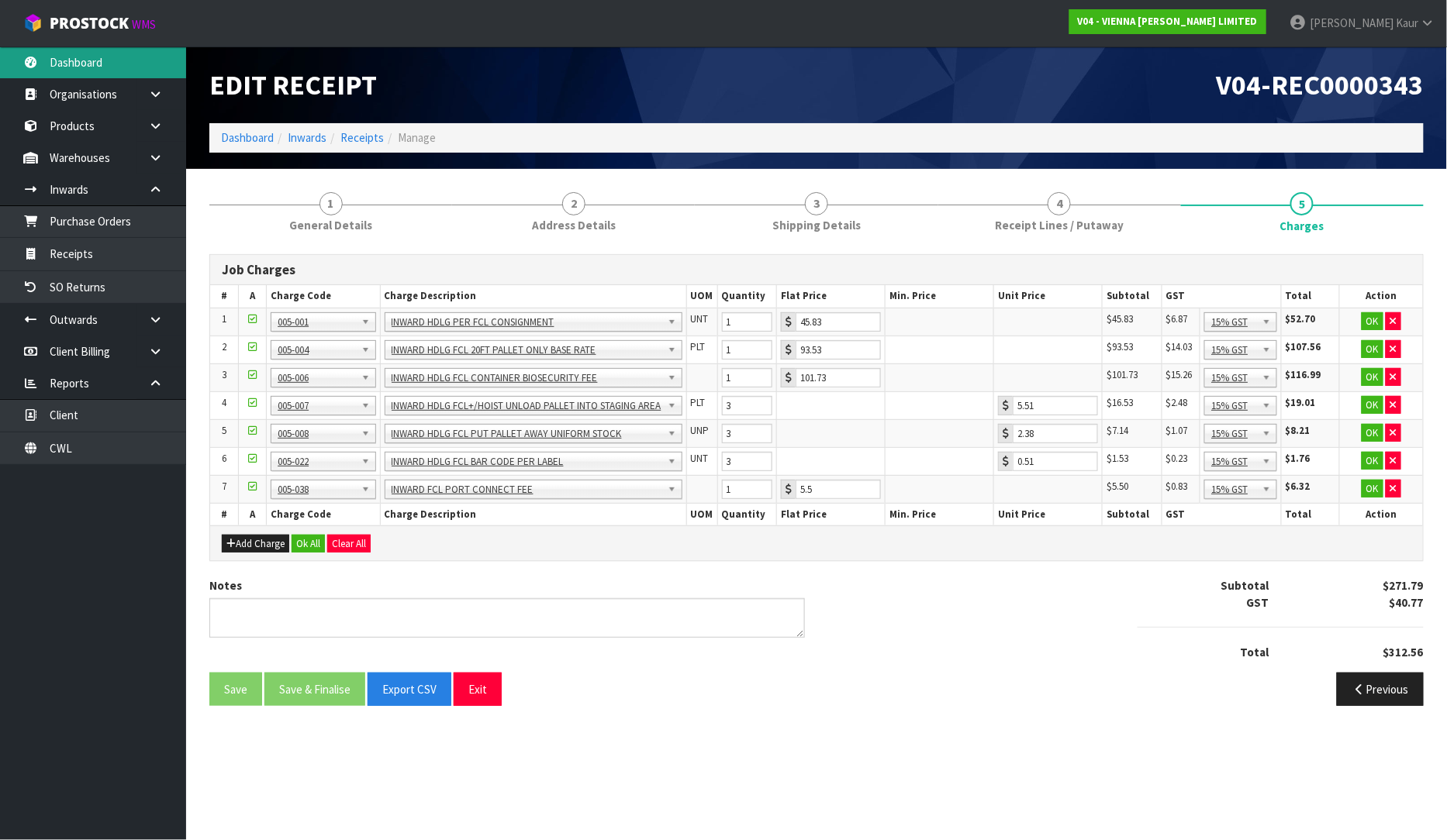
click at [140, 65] on link "Dashboard" at bounding box center [93, 62] width 186 height 32
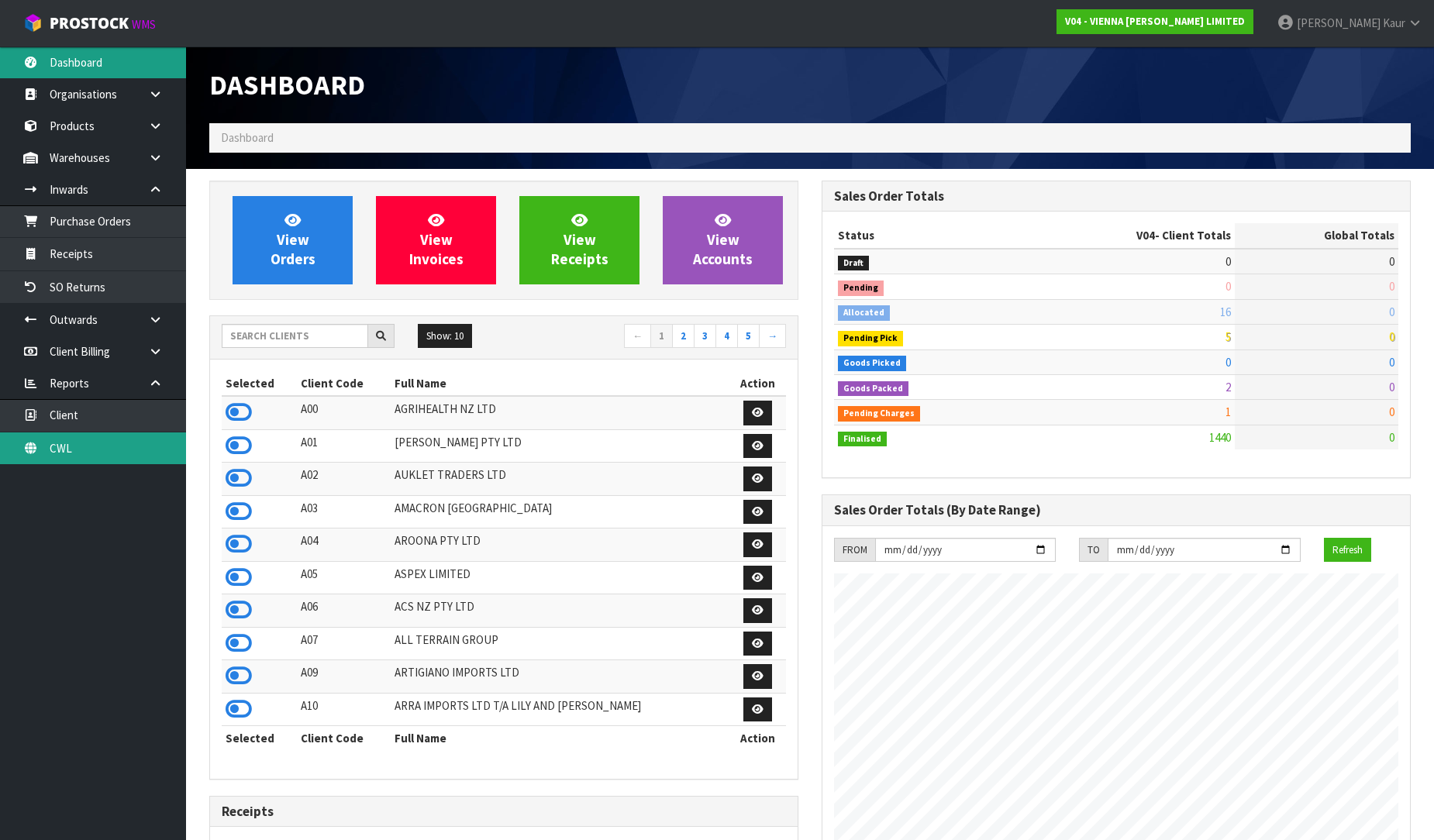
scroll to position [1174, 612]
click at [59, 445] on link "CWL" at bounding box center [93, 449] width 186 height 32
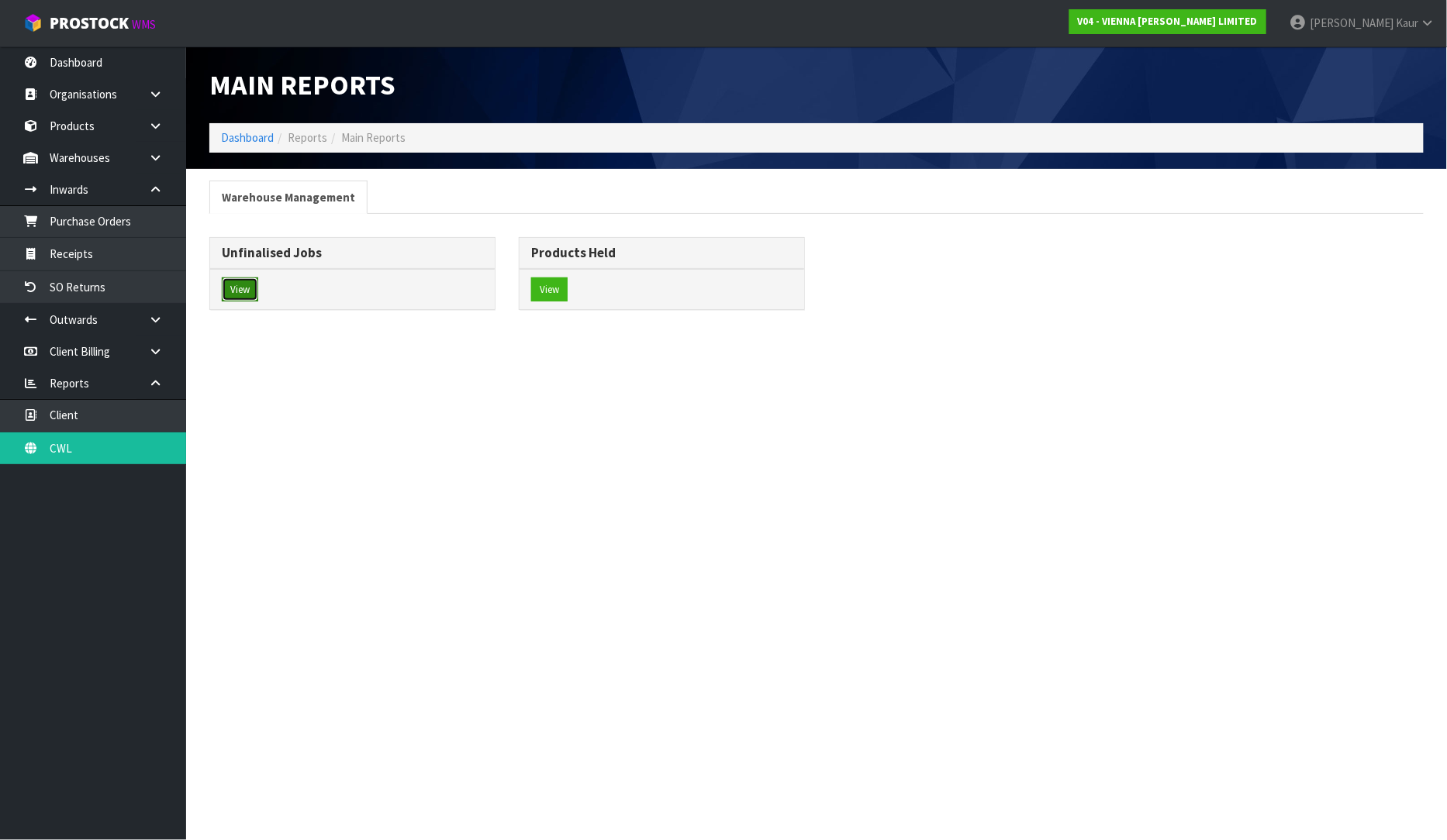
click at [246, 287] on button "View" at bounding box center [240, 289] width 36 height 25
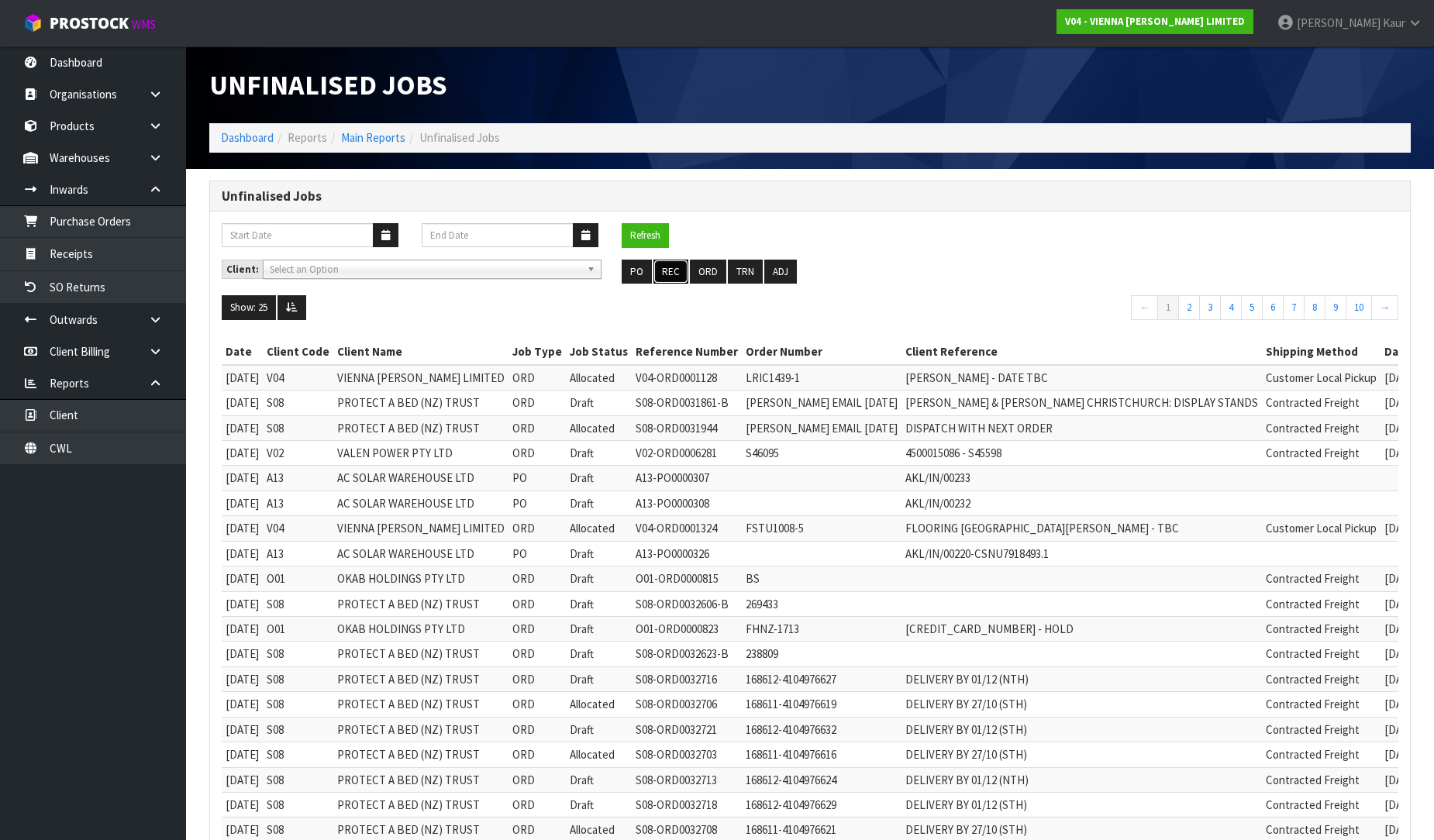
click at [672, 269] on button "REC" at bounding box center [671, 271] width 35 height 25
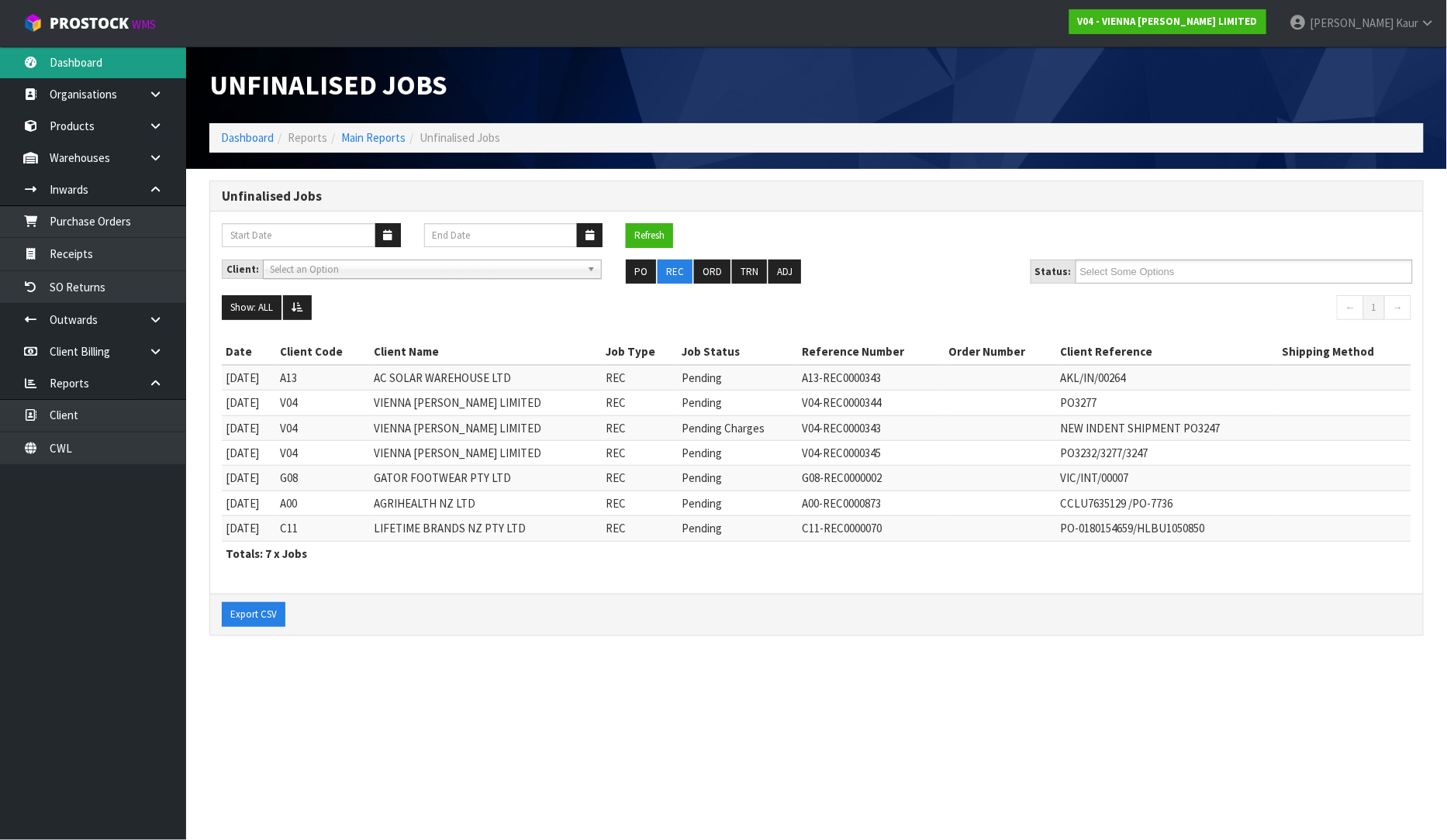
click at [89, 72] on link "Dashboard" at bounding box center [93, 62] width 186 height 32
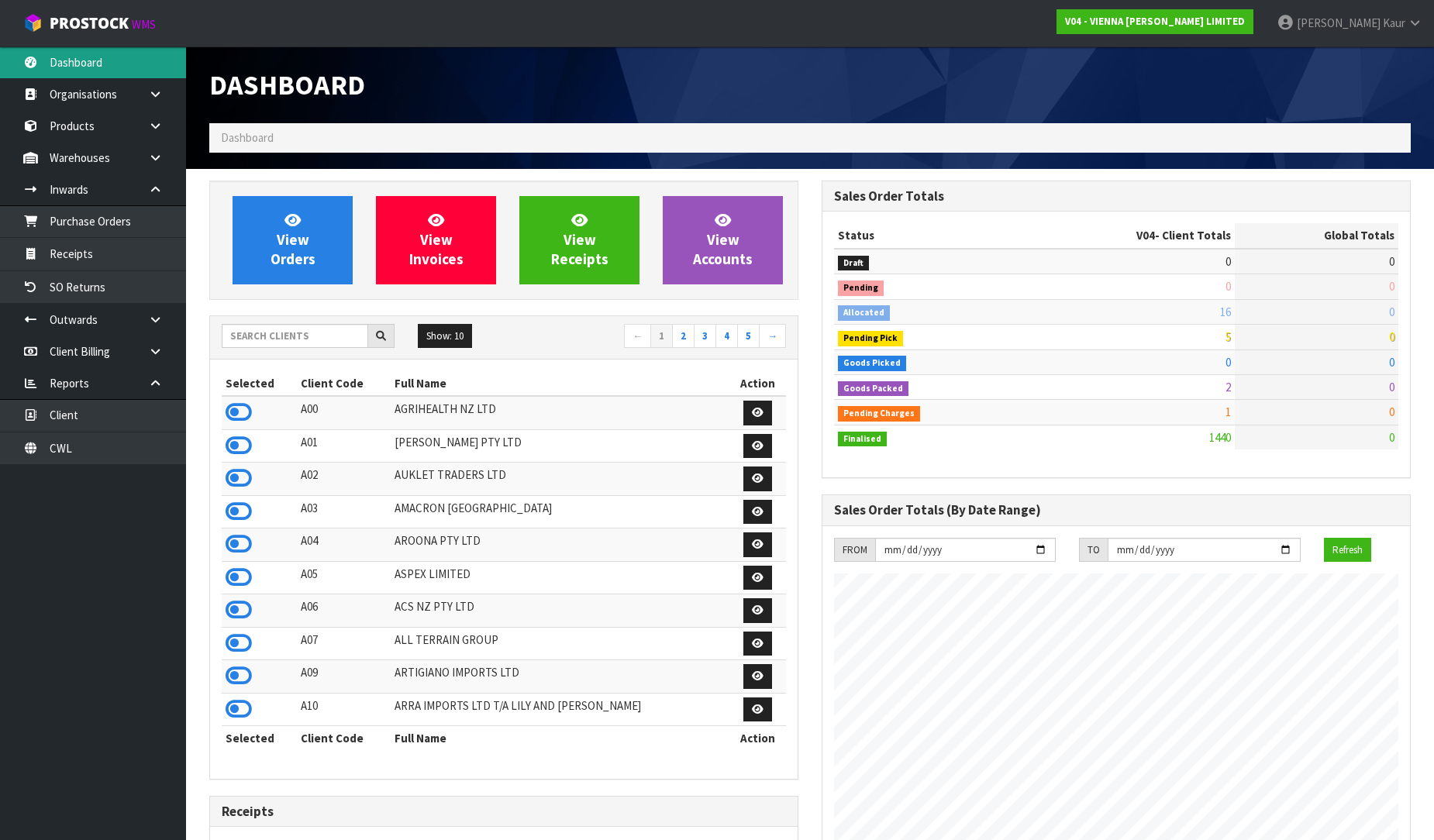
scroll to position [1174, 612]
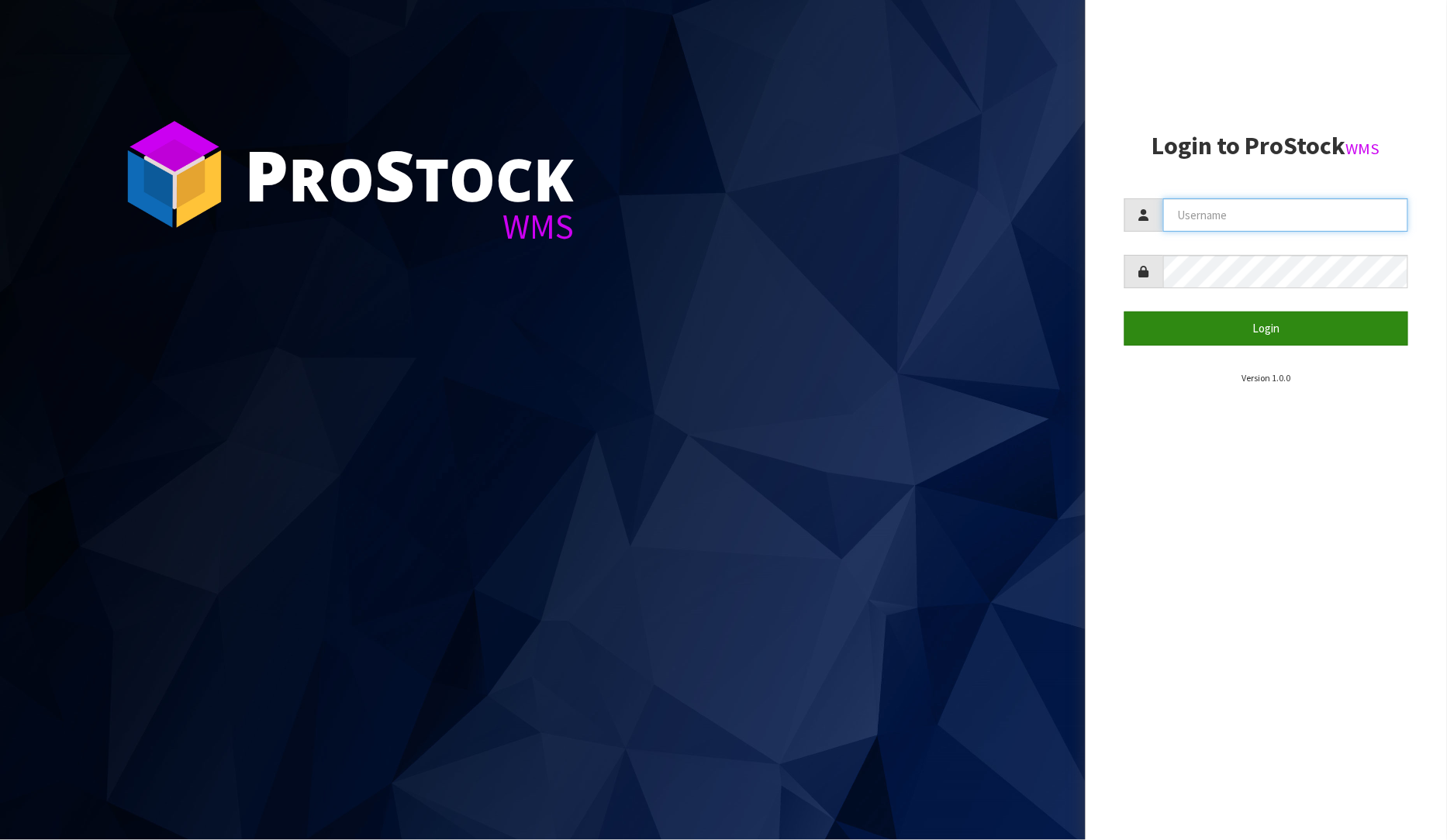
type input "[PERSON_NAME]"
click at [1259, 318] on button "Login" at bounding box center [1266, 328] width 284 height 34
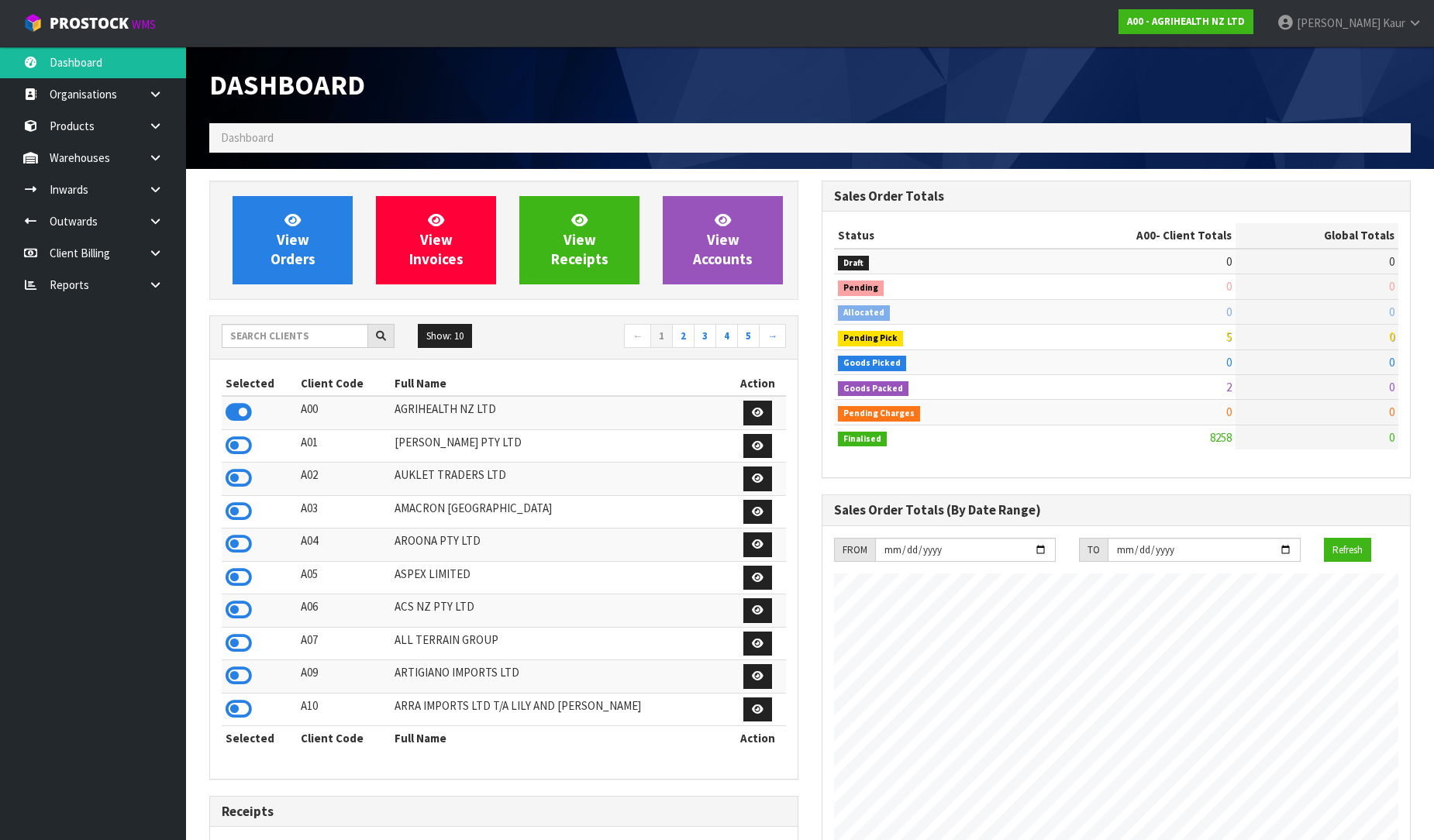
scroll to position [1174, 612]
click at [314, 345] on input "text" at bounding box center [295, 336] width 147 height 24
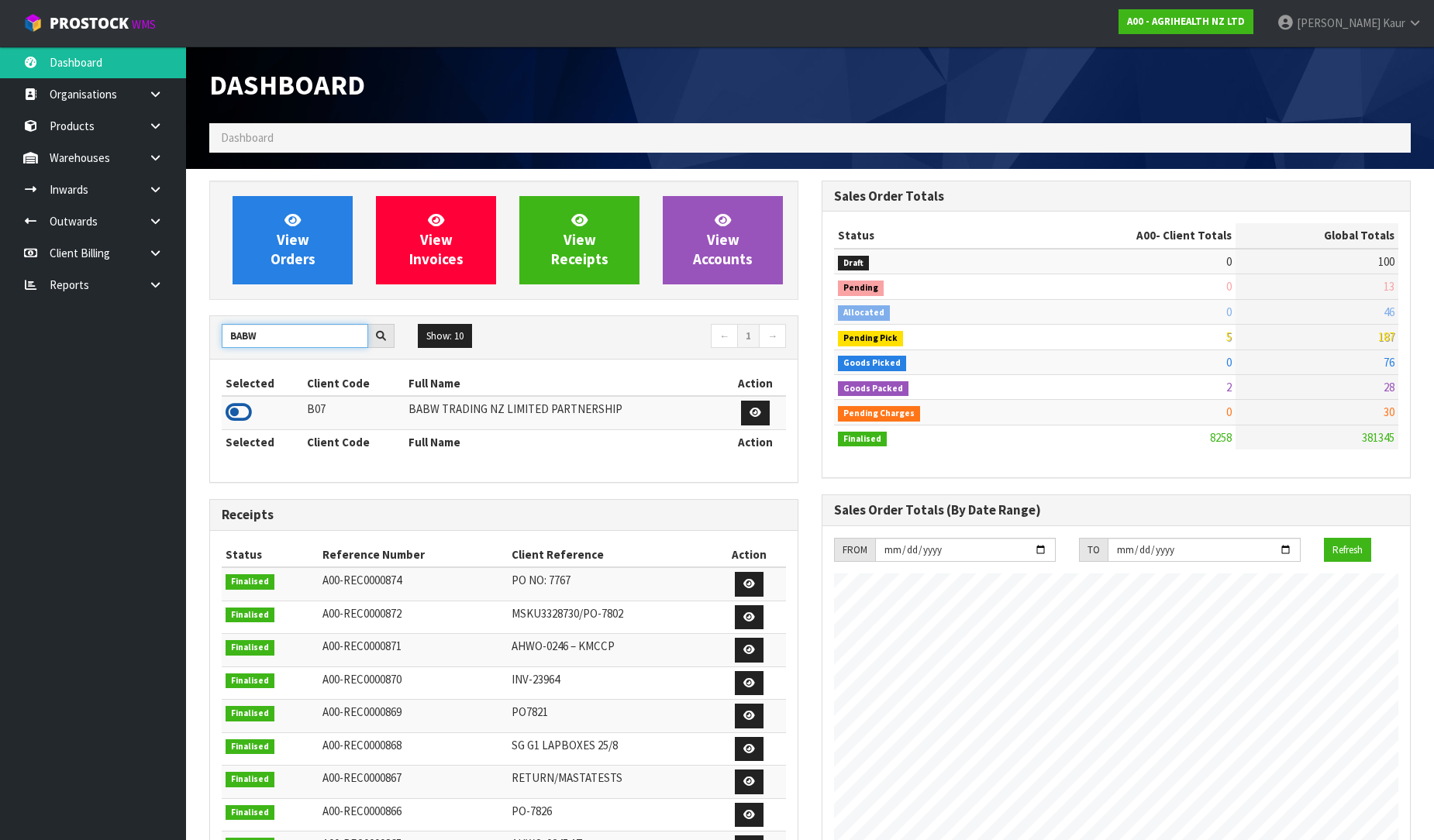
type input "BABW"
click at [241, 408] on icon at bounding box center [239, 412] width 27 height 24
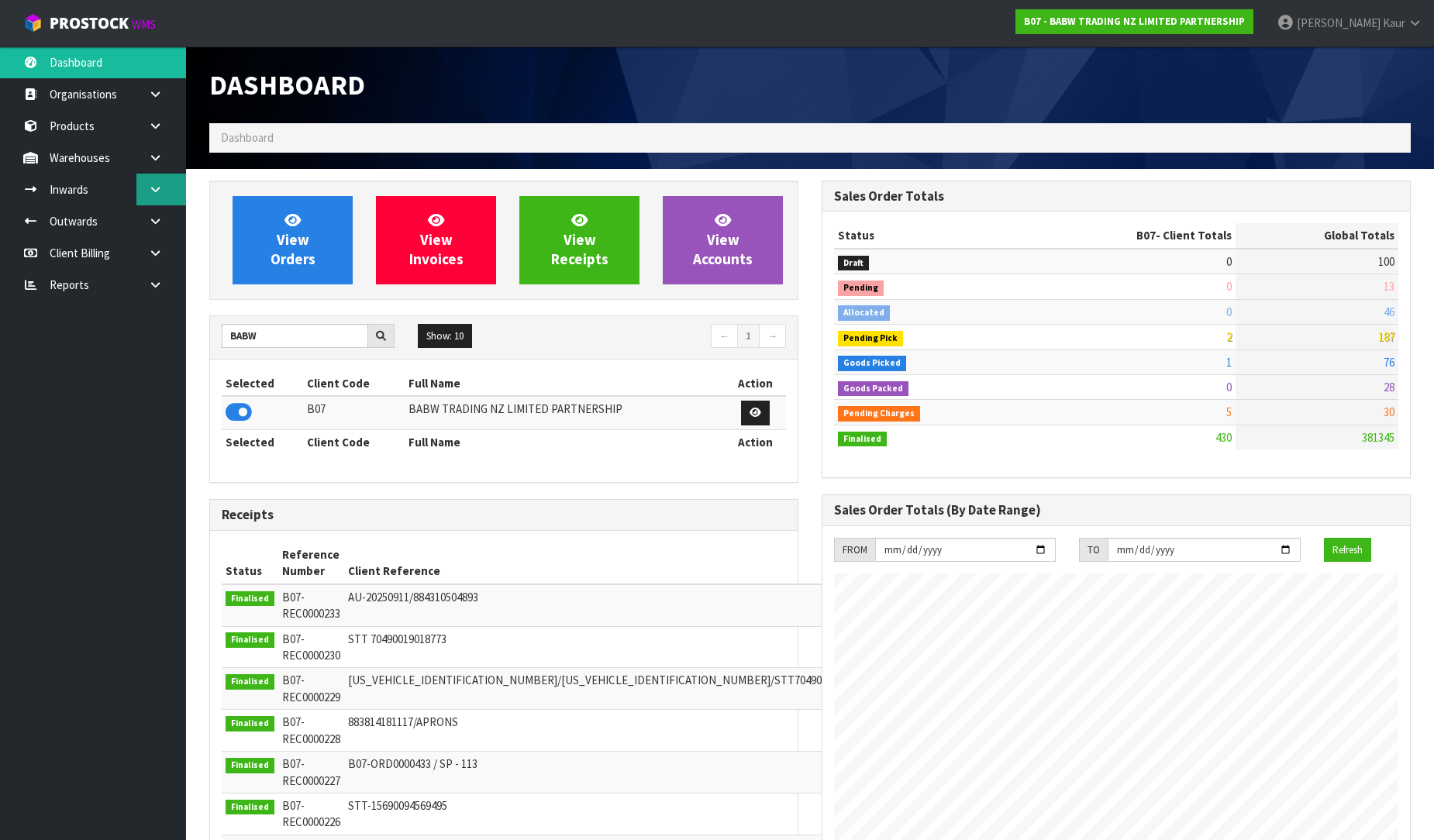
click at [149, 186] on icon at bounding box center [155, 189] width 15 height 12
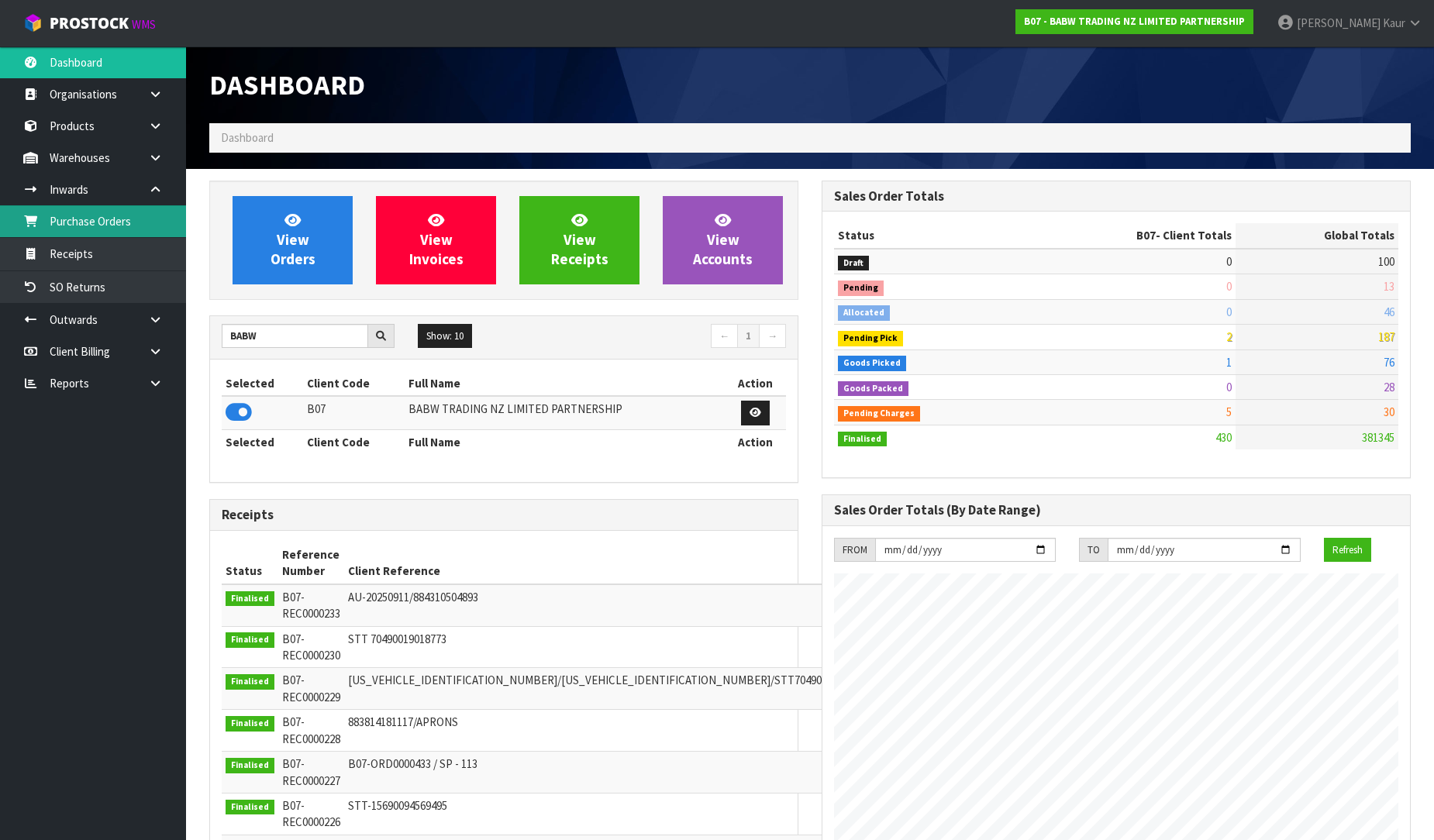
click at [128, 221] on link "Purchase Orders" at bounding box center [93, 221] width 186 height 32
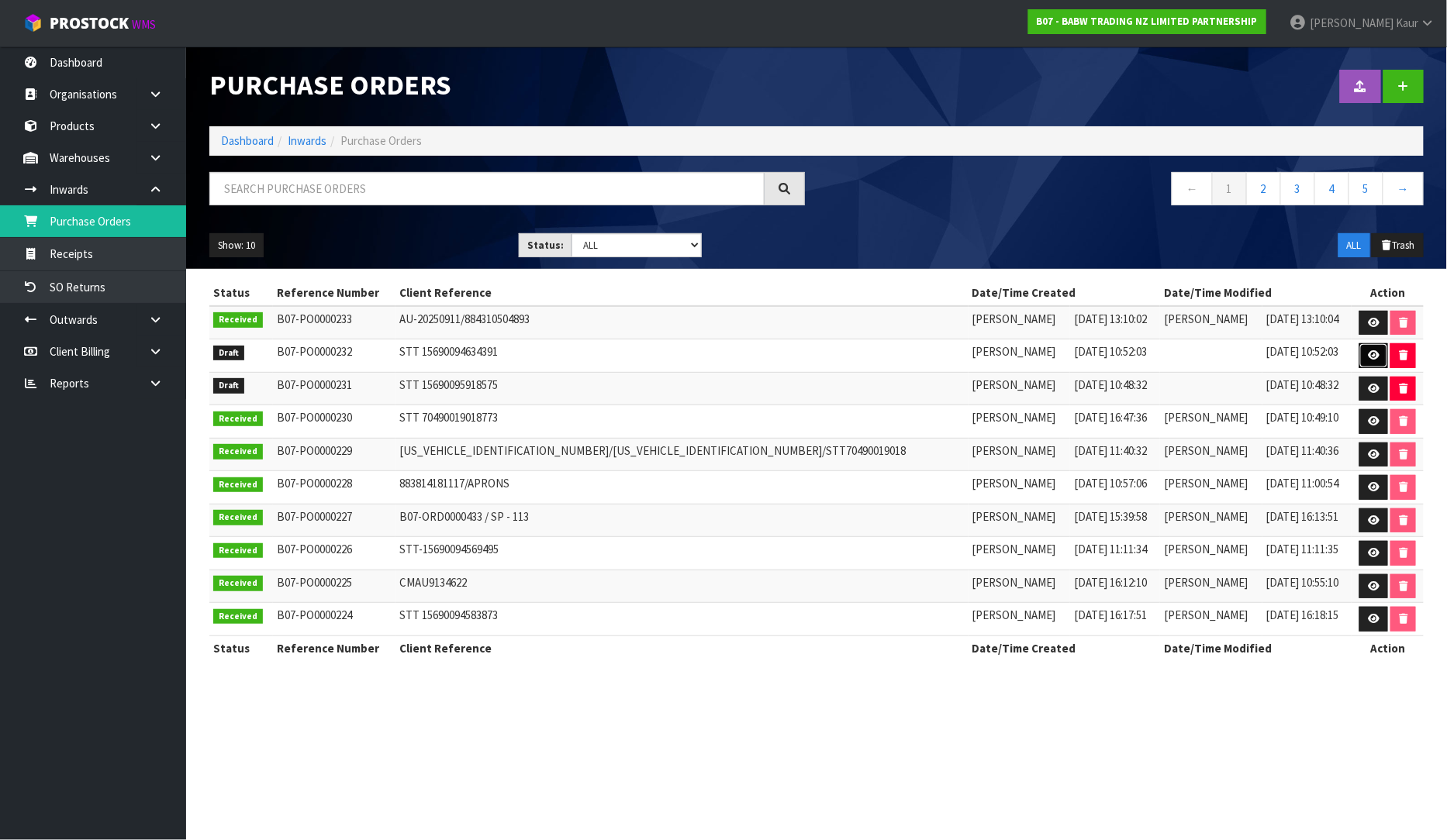
click at [1367, 351] on icon at bounding box center [1373, 355] width 12 height 10
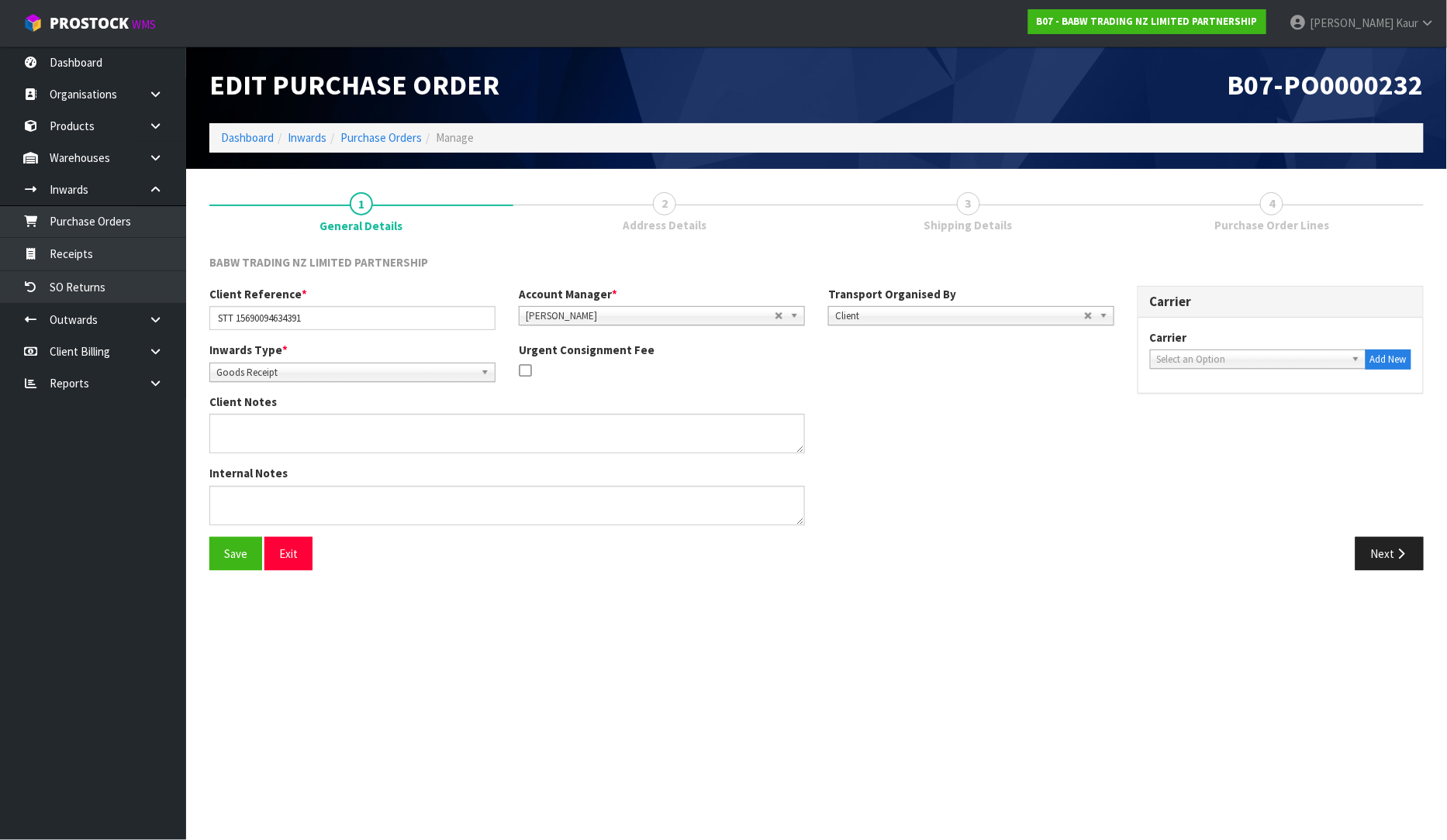
click at [1244, 365] on span "Select an Option" at bounding box center [1251, 359] width 188 height 19
type input "DI"
click at [1230, 398] on li "DI RECT COURIERS - DIRECT COURIERS" at bounding box center [1257, 403] width 208 height 20
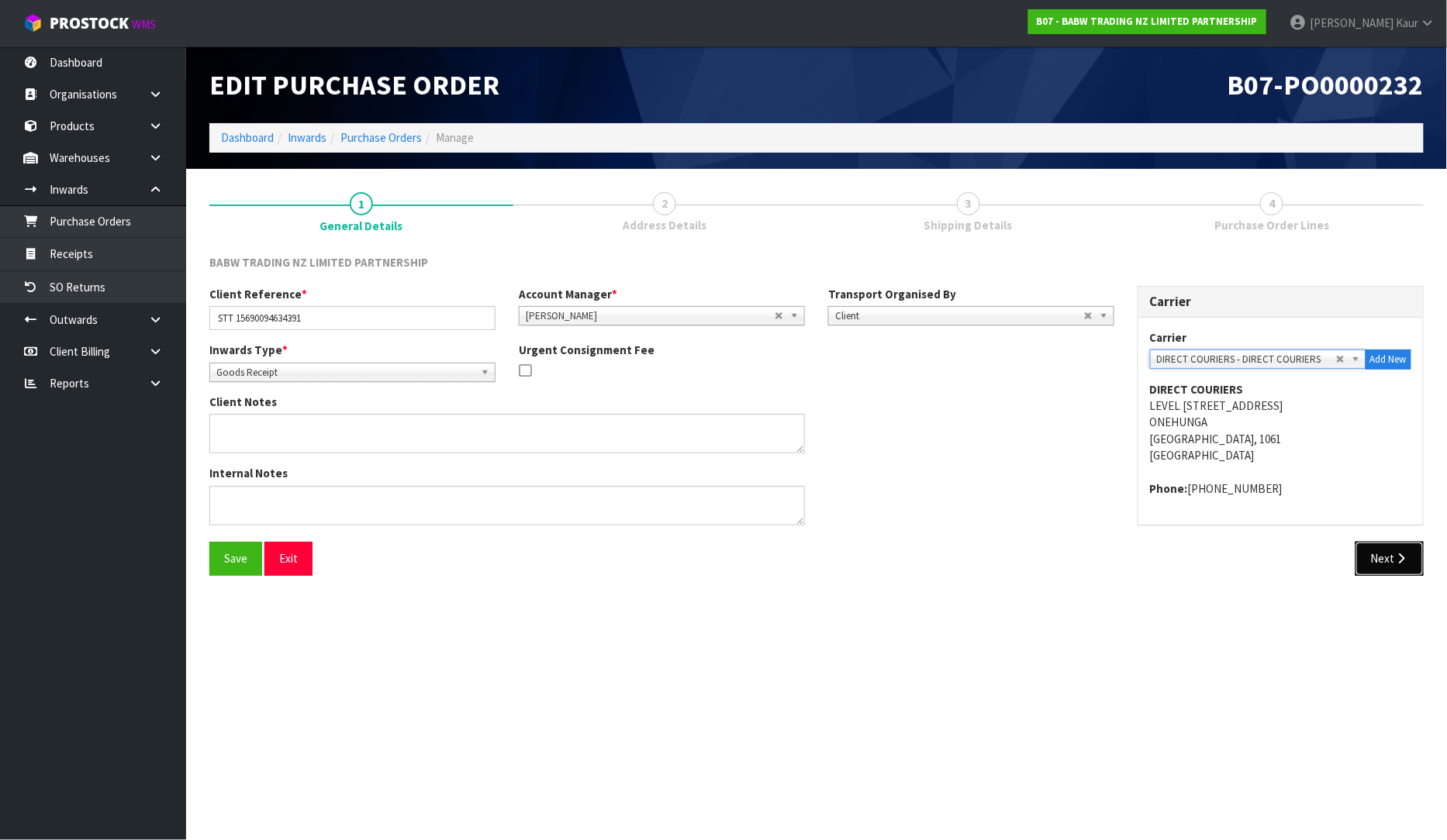
click at [1391, 559] on button "Next" at bounding box center [1389, 558] width 68 height 34
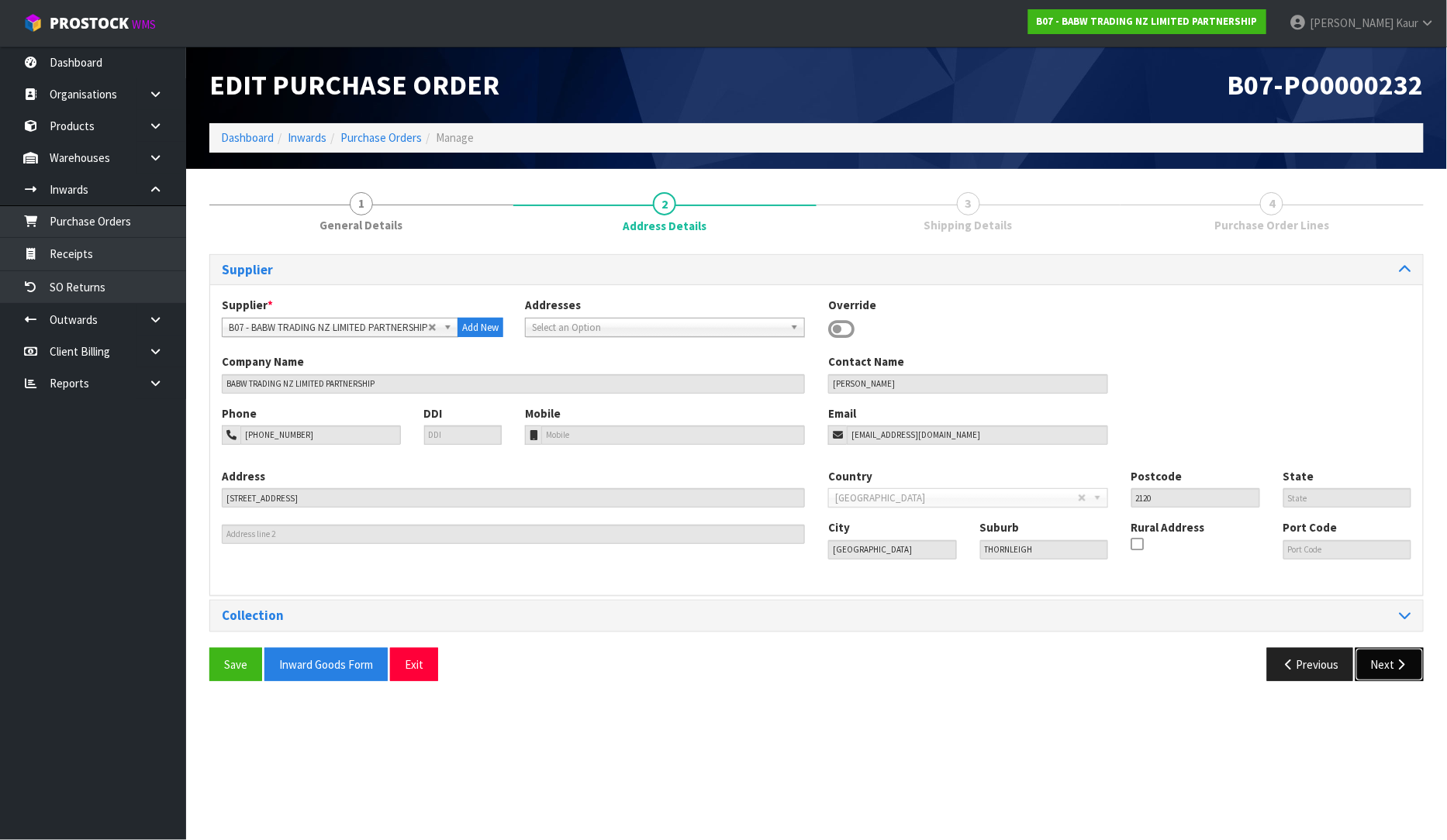
click at [1385, 661] on button "Next" at bounding box center [1389, 665] width 68 height 34
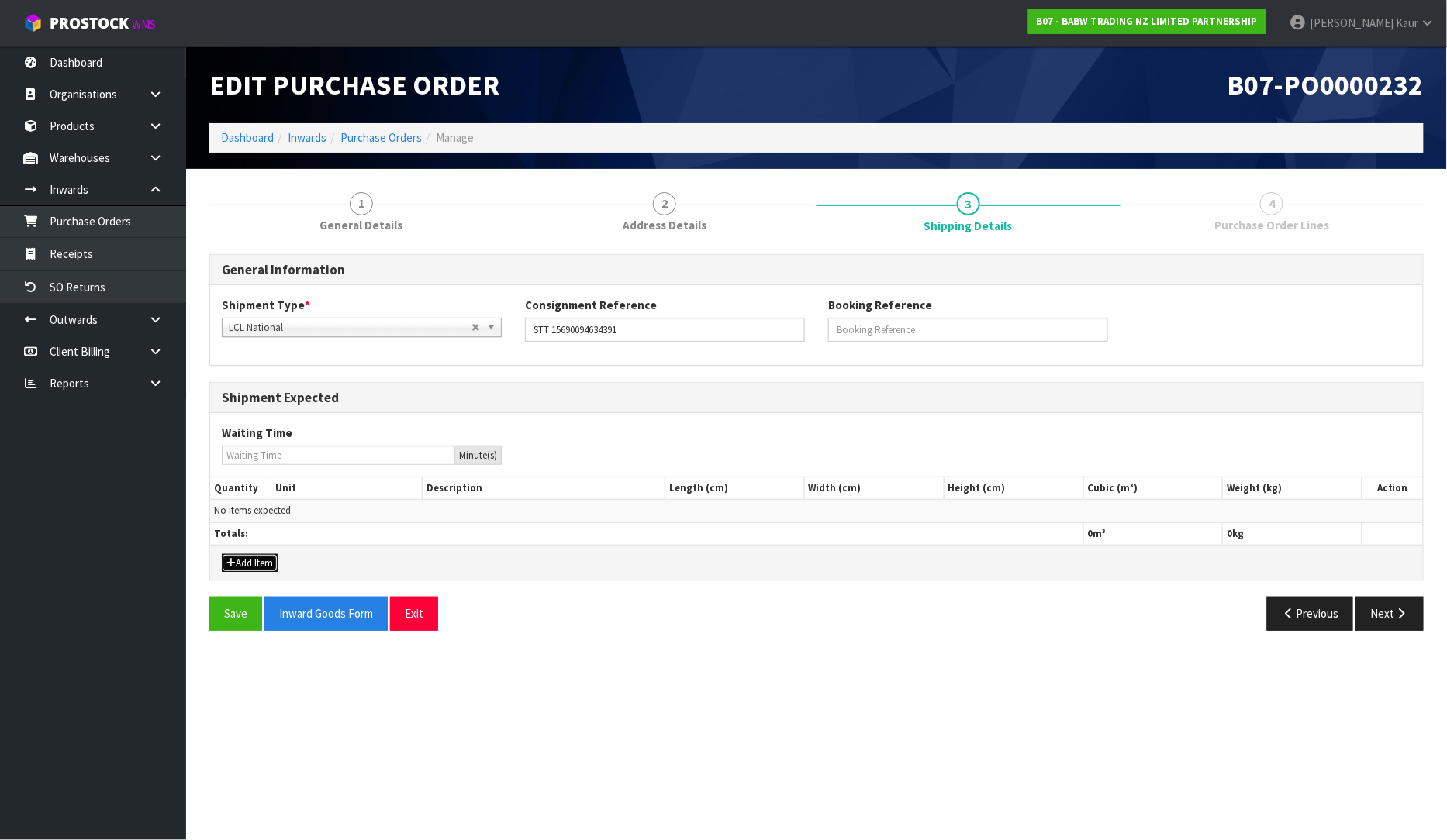
click at [241, 564] on button "Add Item" at bounding box center [250, 563] width 56 height 19
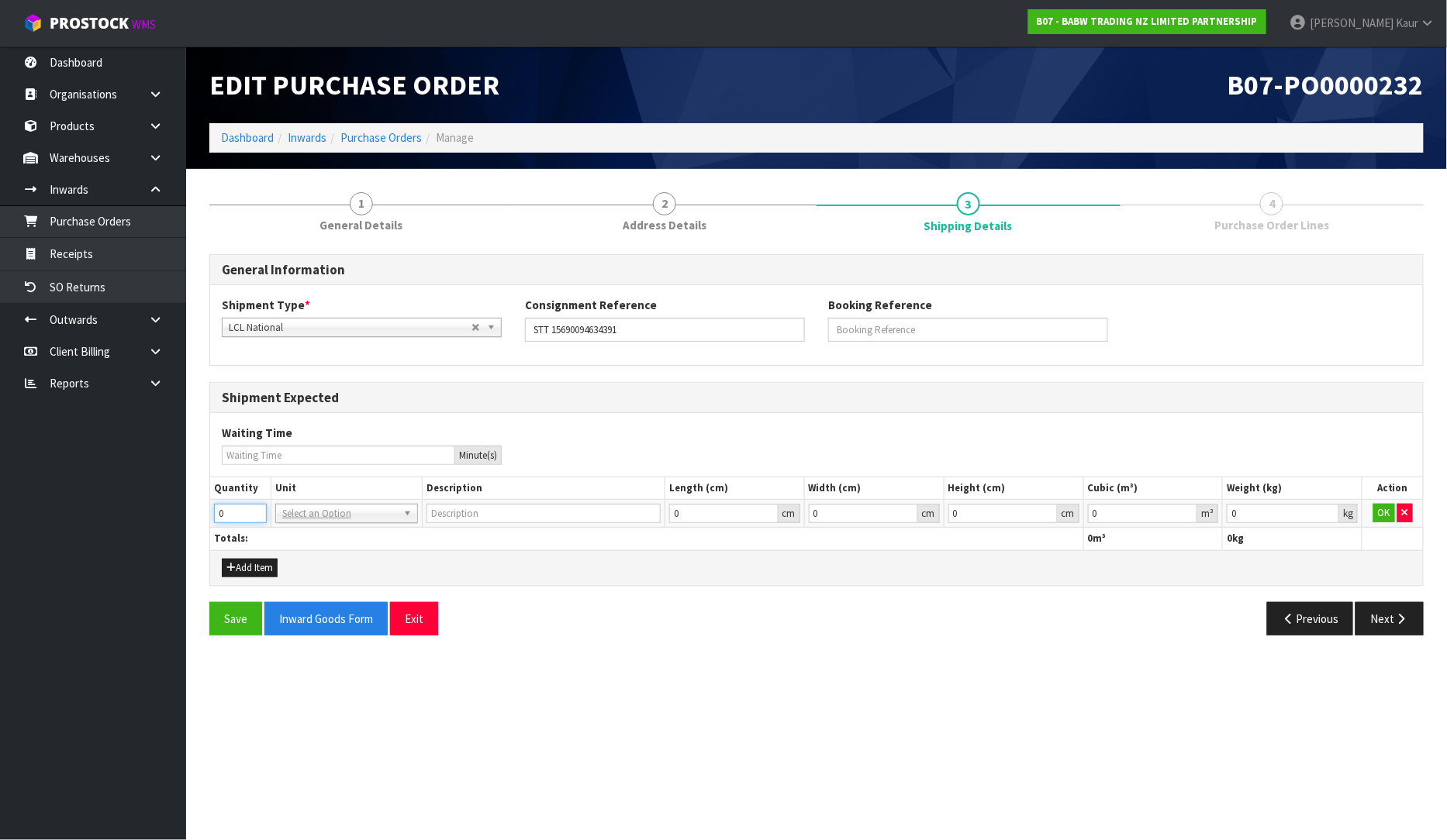
drag, startPoint x: 245, startPoint y: 513, endPoint x: 212, endPoint y: 512, distance: 33.0
click at [212, 512] on td "0" at bounding box center [240, 514] width 60 height 28
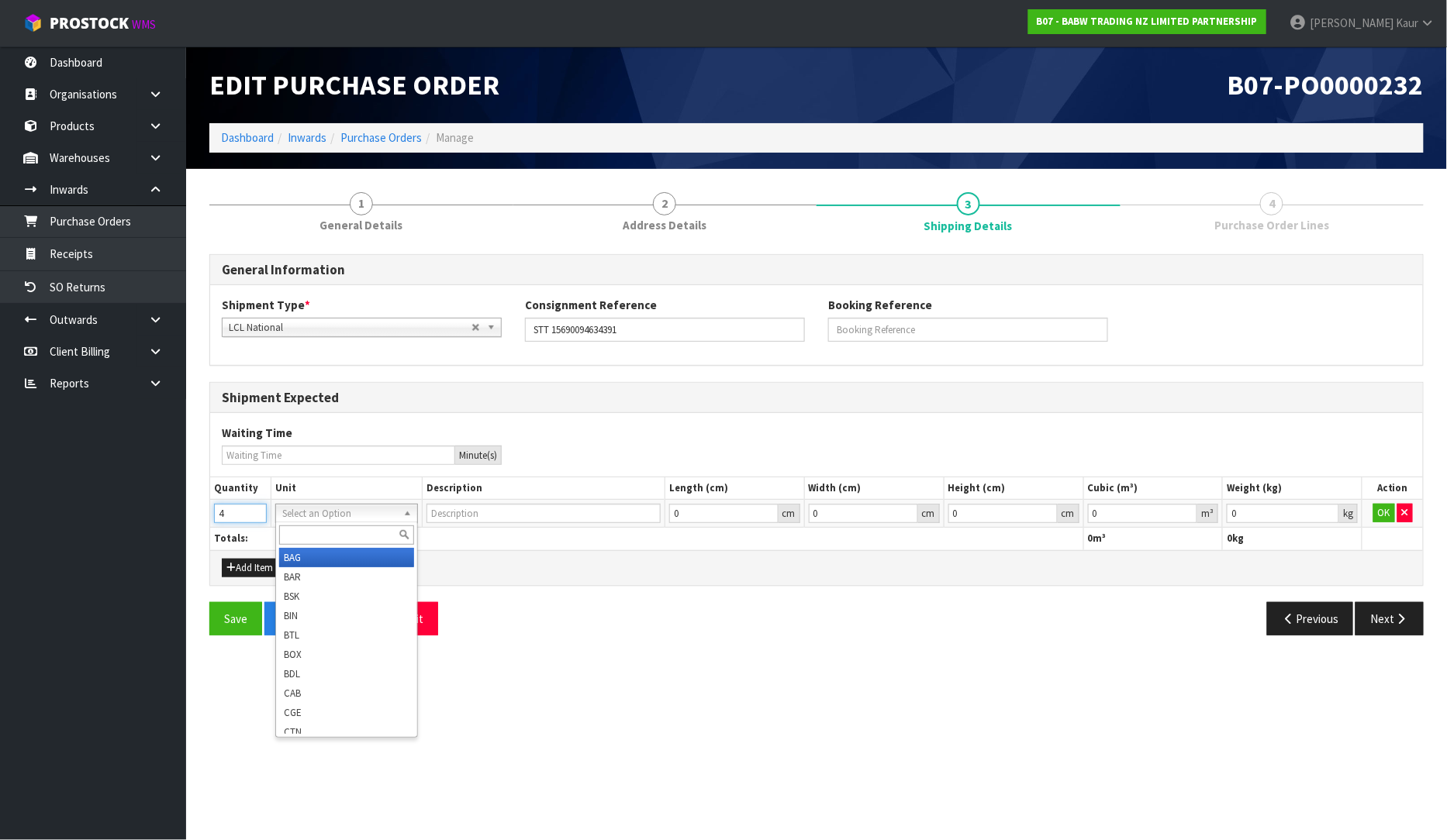
type input "4"
click at [337, 527] on input "text" at bounding box center [346, 535] width 135 height 20
type input "PLT"
type input "PALLET"
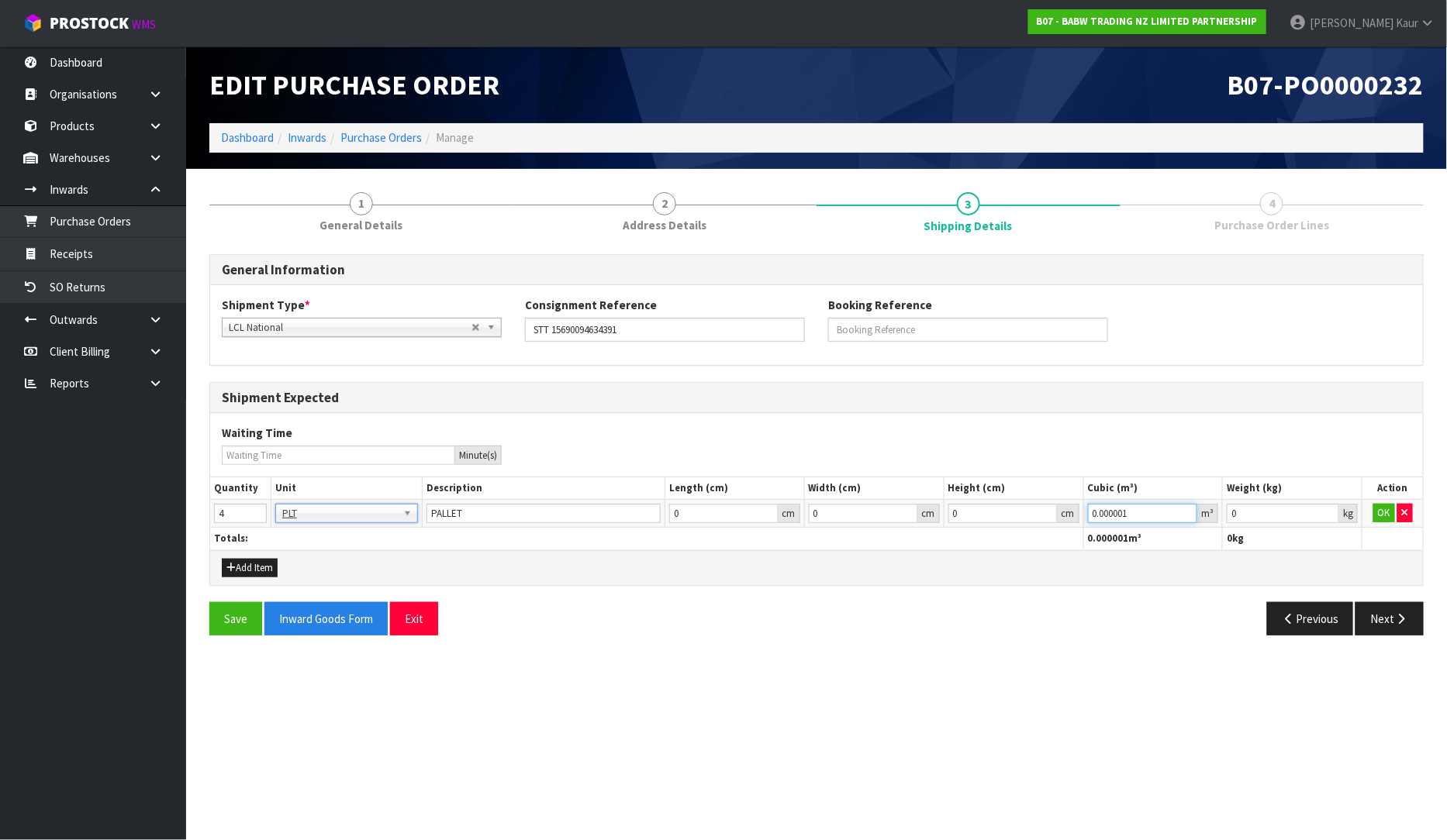
type input "0.000001"
click at [1190, 509] on input "0.000001" at bounding box center [1143, 514] width 110 height 20
type input "0.001"
click at [1326, 509] on input "0.001" at bounding box center [1282, 514] width 112 height 20
click at [1381, 513] on button "OK" at bounding box center [1384, 513] width 22 height 19
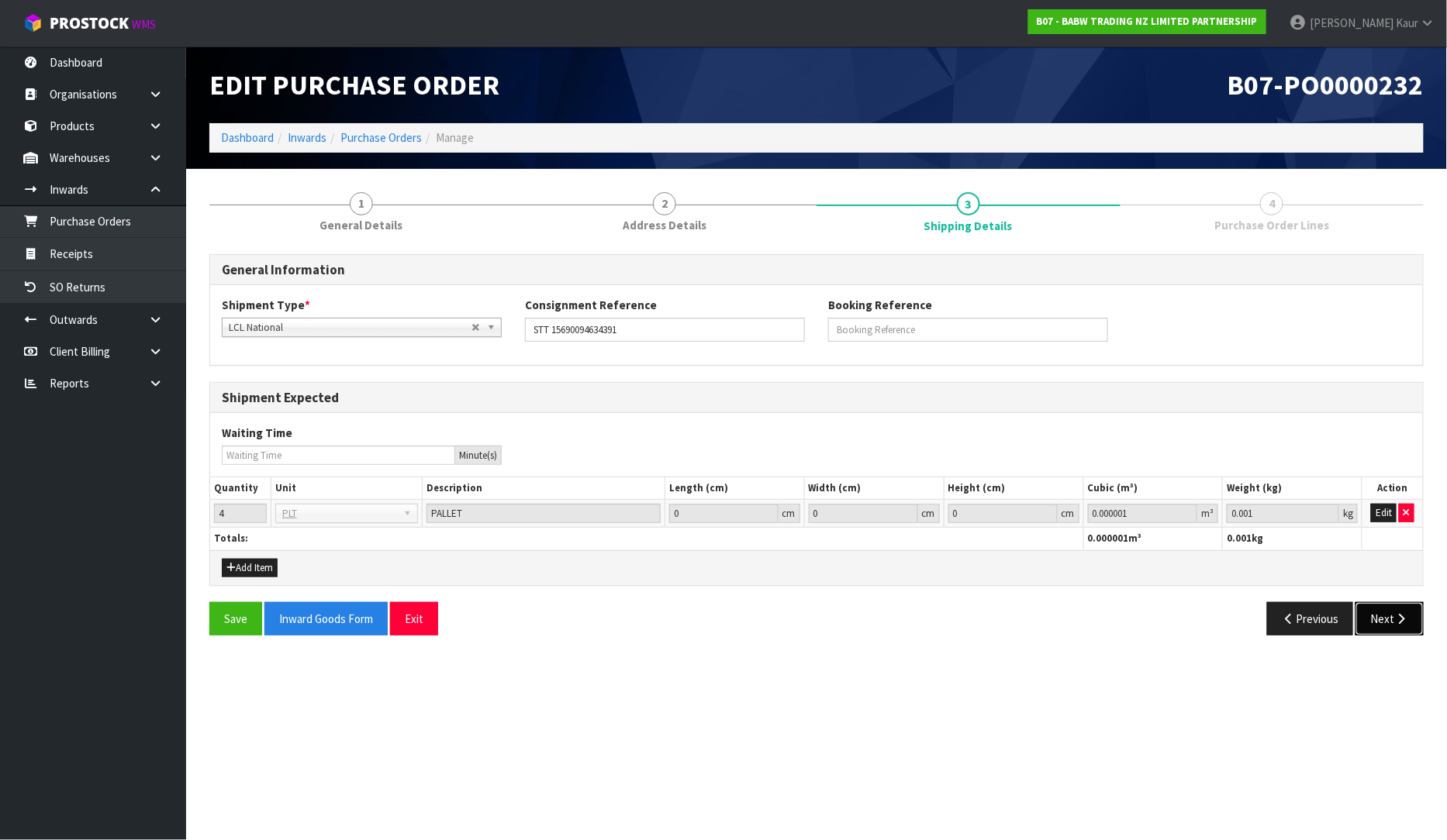
click at [1401, 624] on button "Next" at bounding box center [1389, 619] width 68 height 34
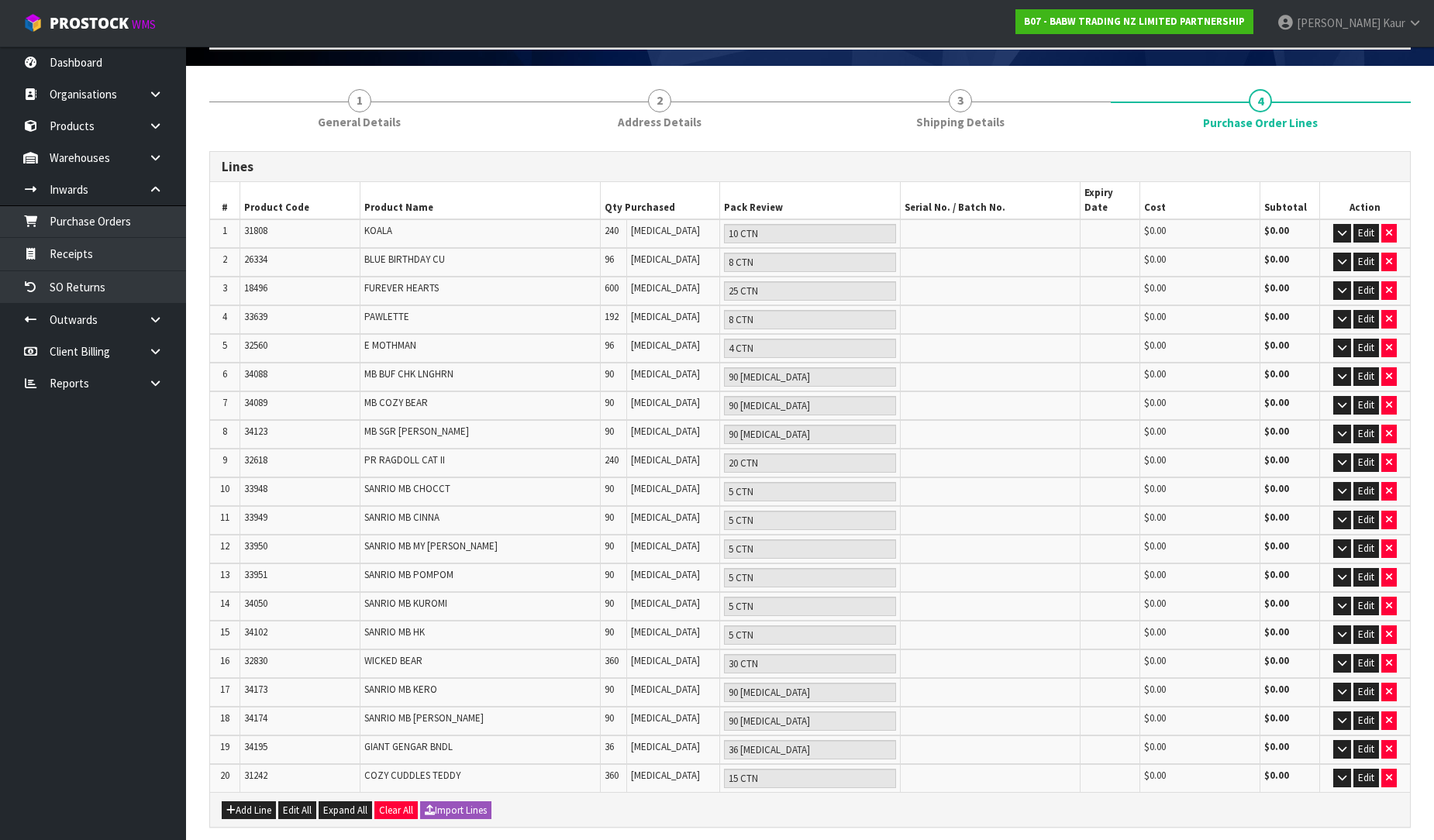
scroll to position [191, 0]
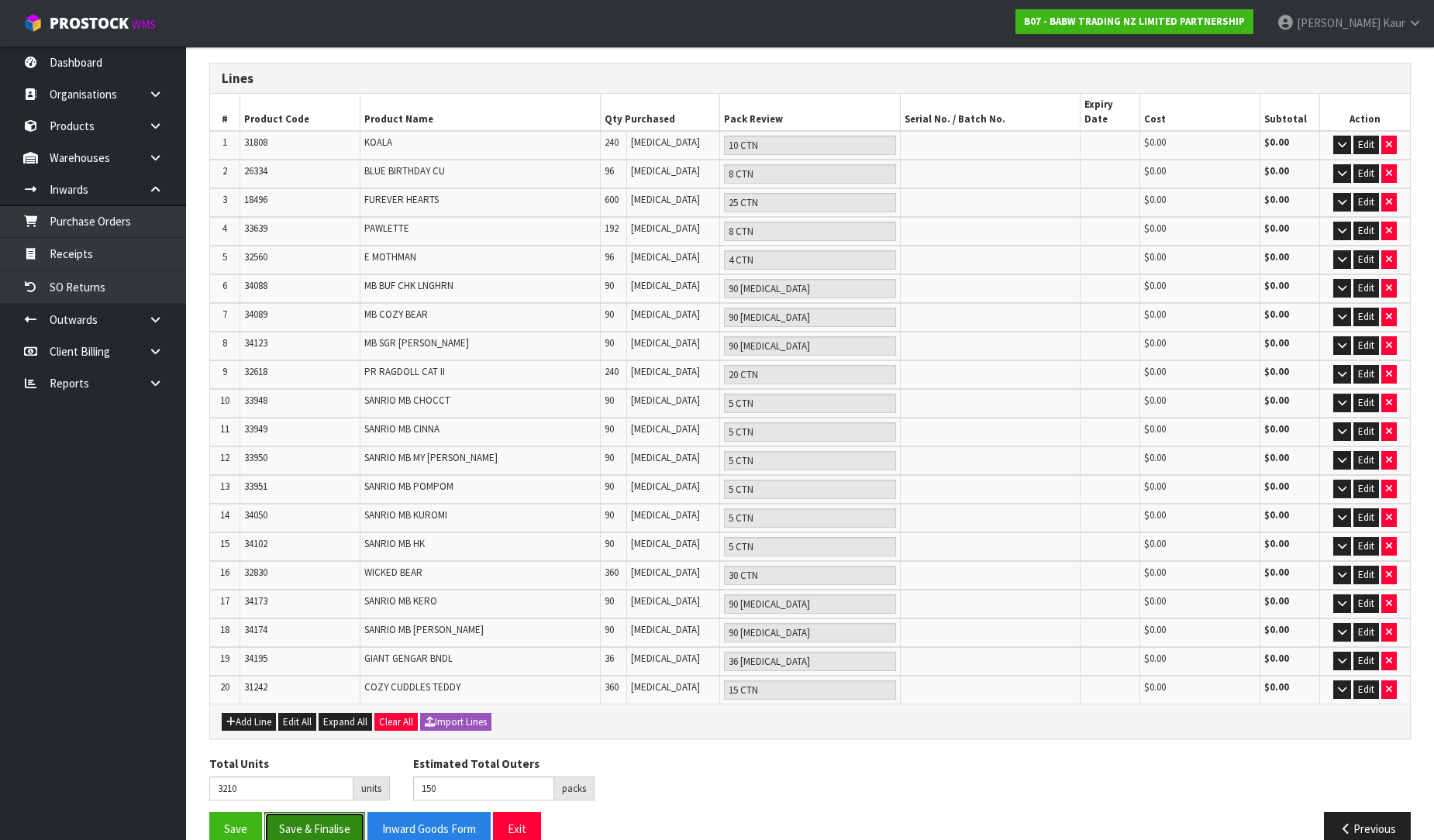
click at [306, 812] on button "Save & Finalise" at bounding box center [315, 829] width 101 height 34
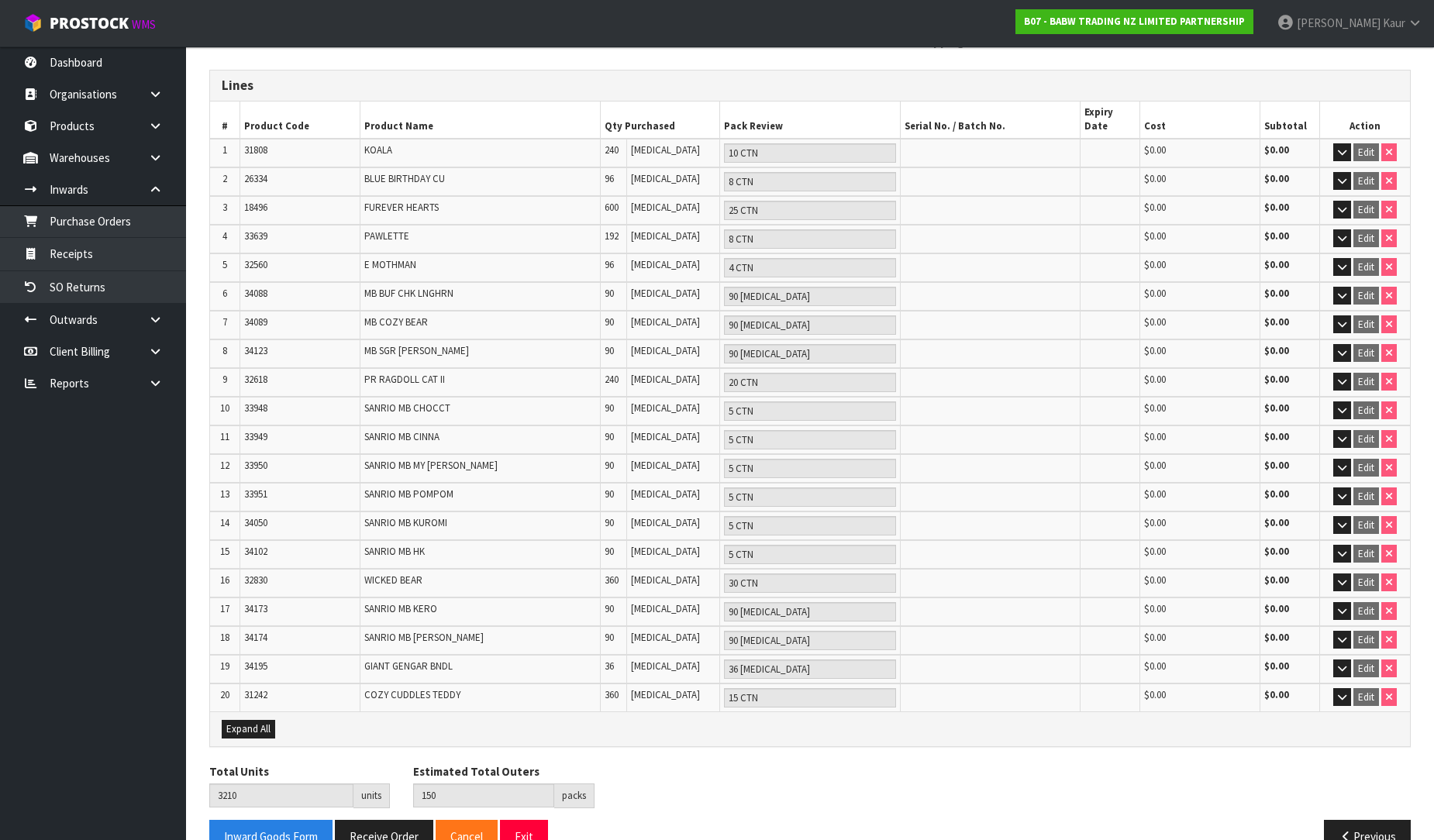
scroll to position [248, 0]
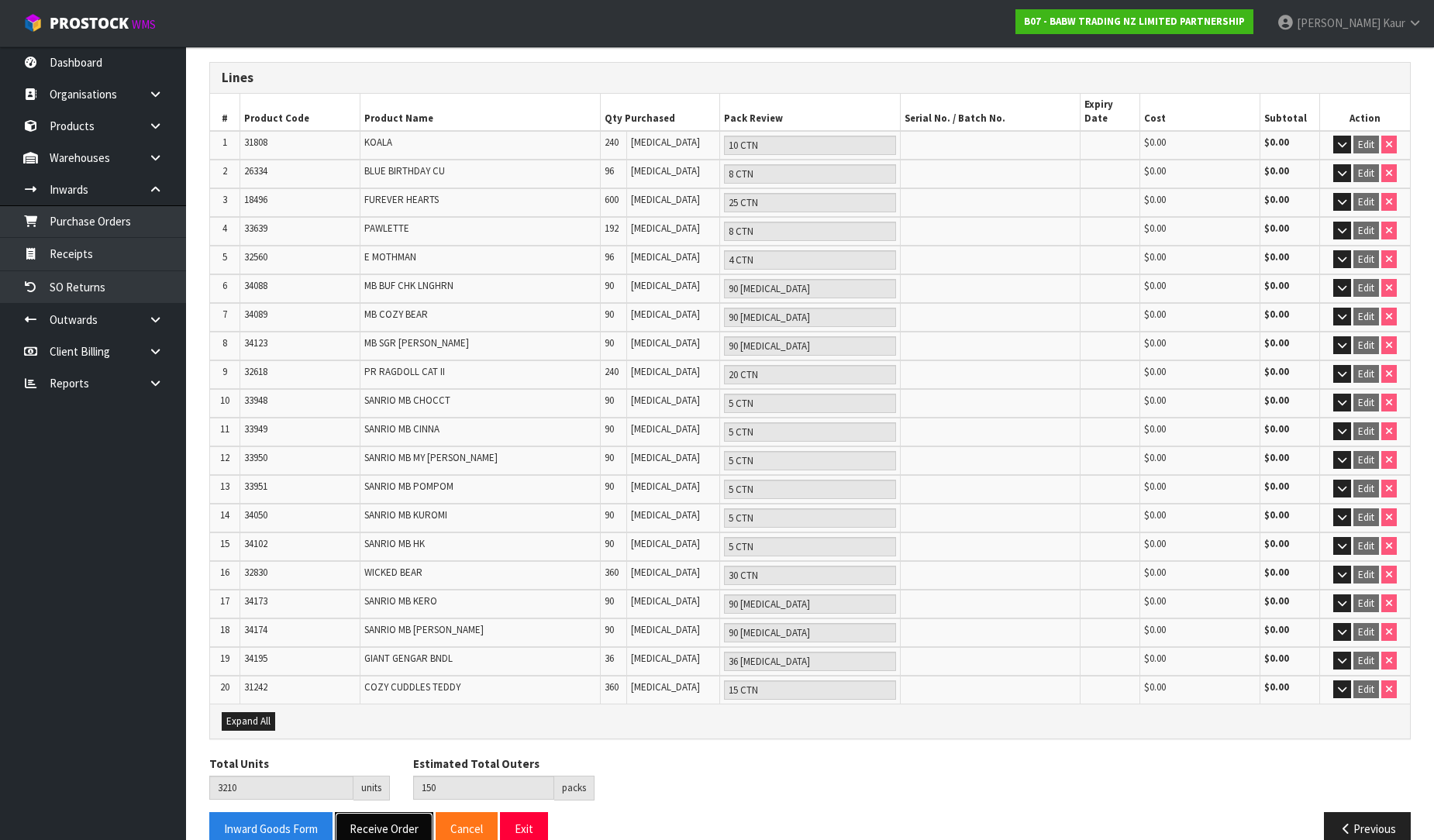
click at [381, 812] on button "Receive Order" at bounding box center [385, 829] width 99 height 34
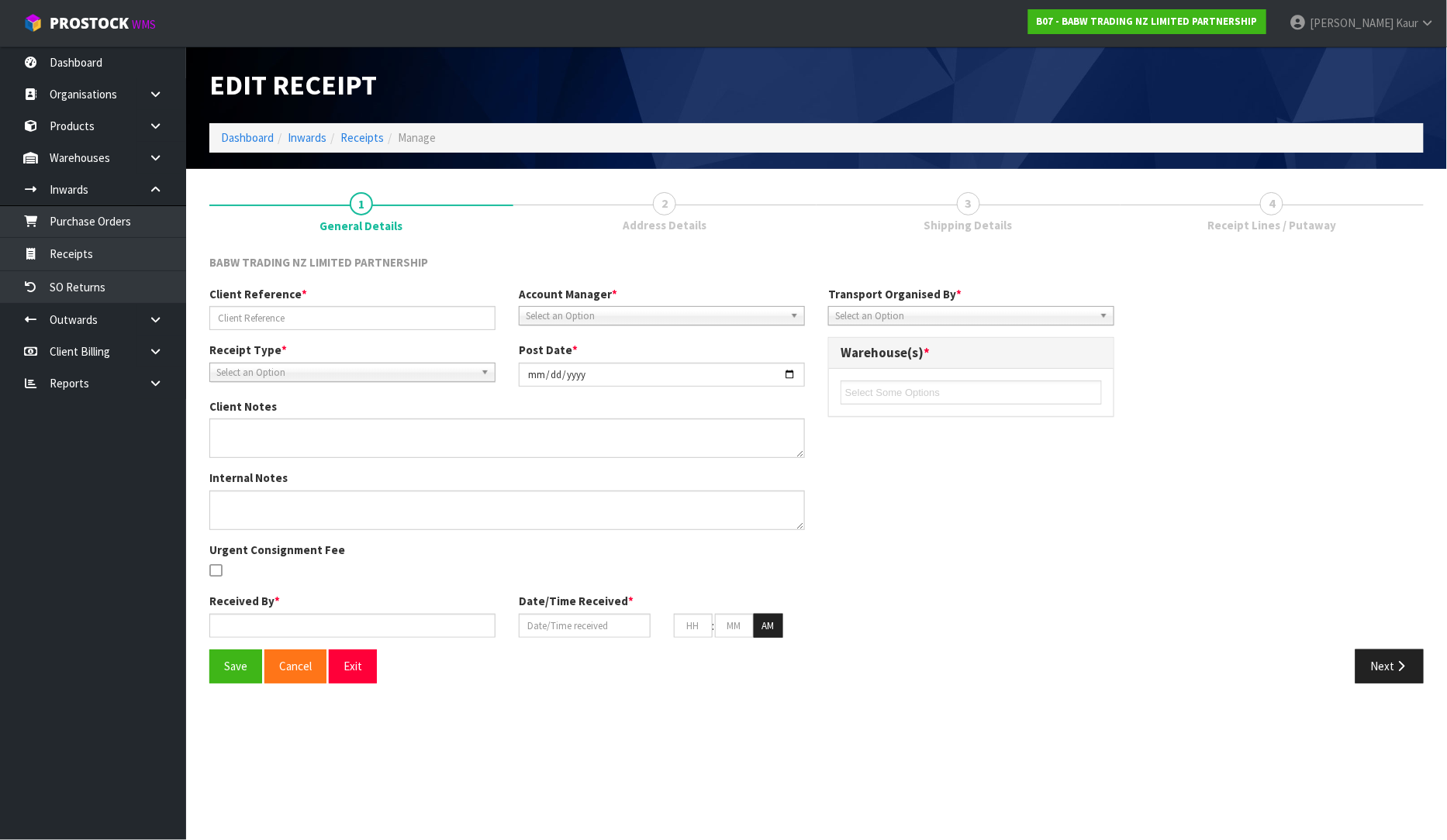
type input "STT 15690094634391"
type input "[DATE]"
type input "[PERSON_NAME]"
type input "[DATE]"
type input "10"
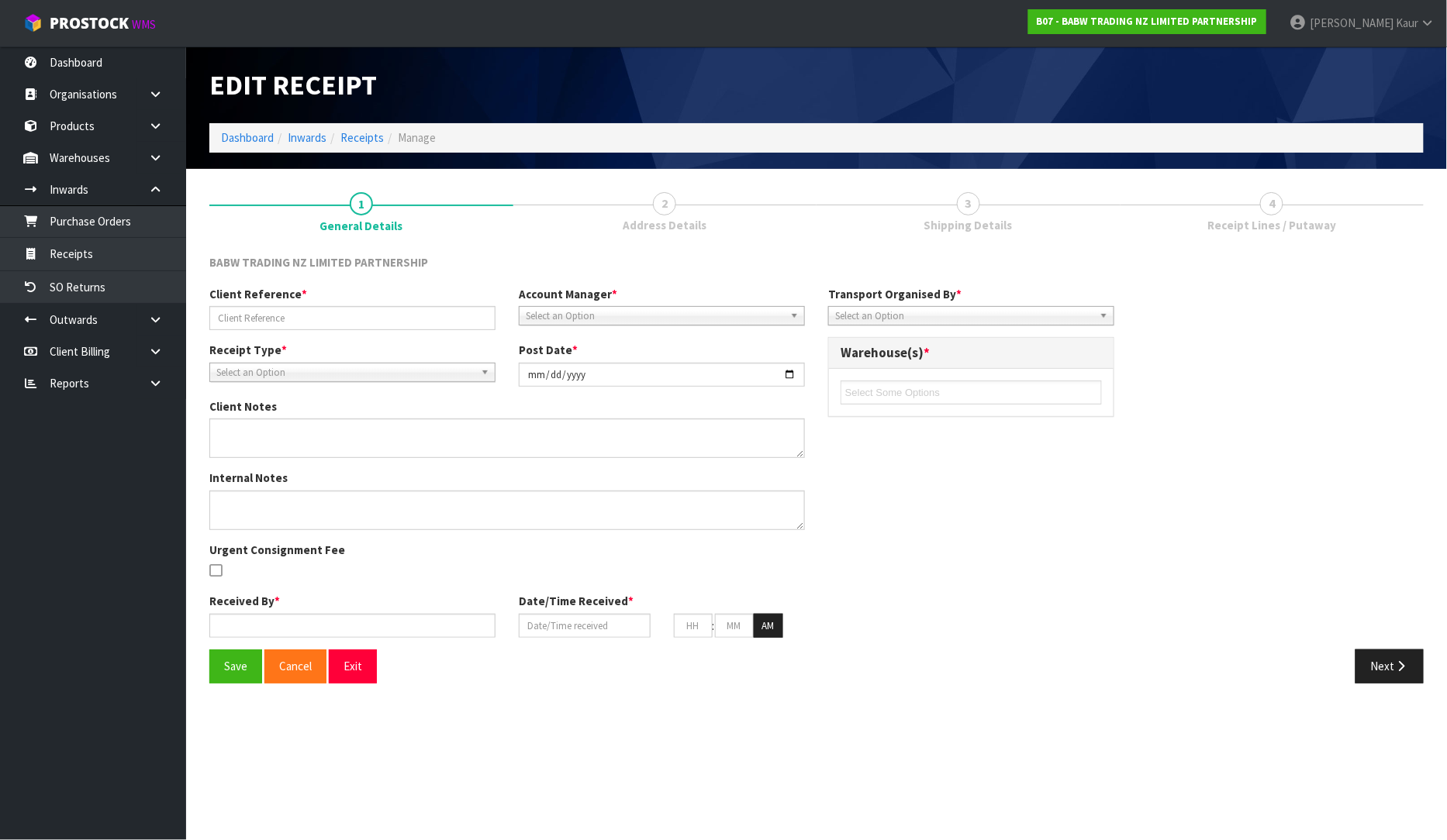
type input "41"
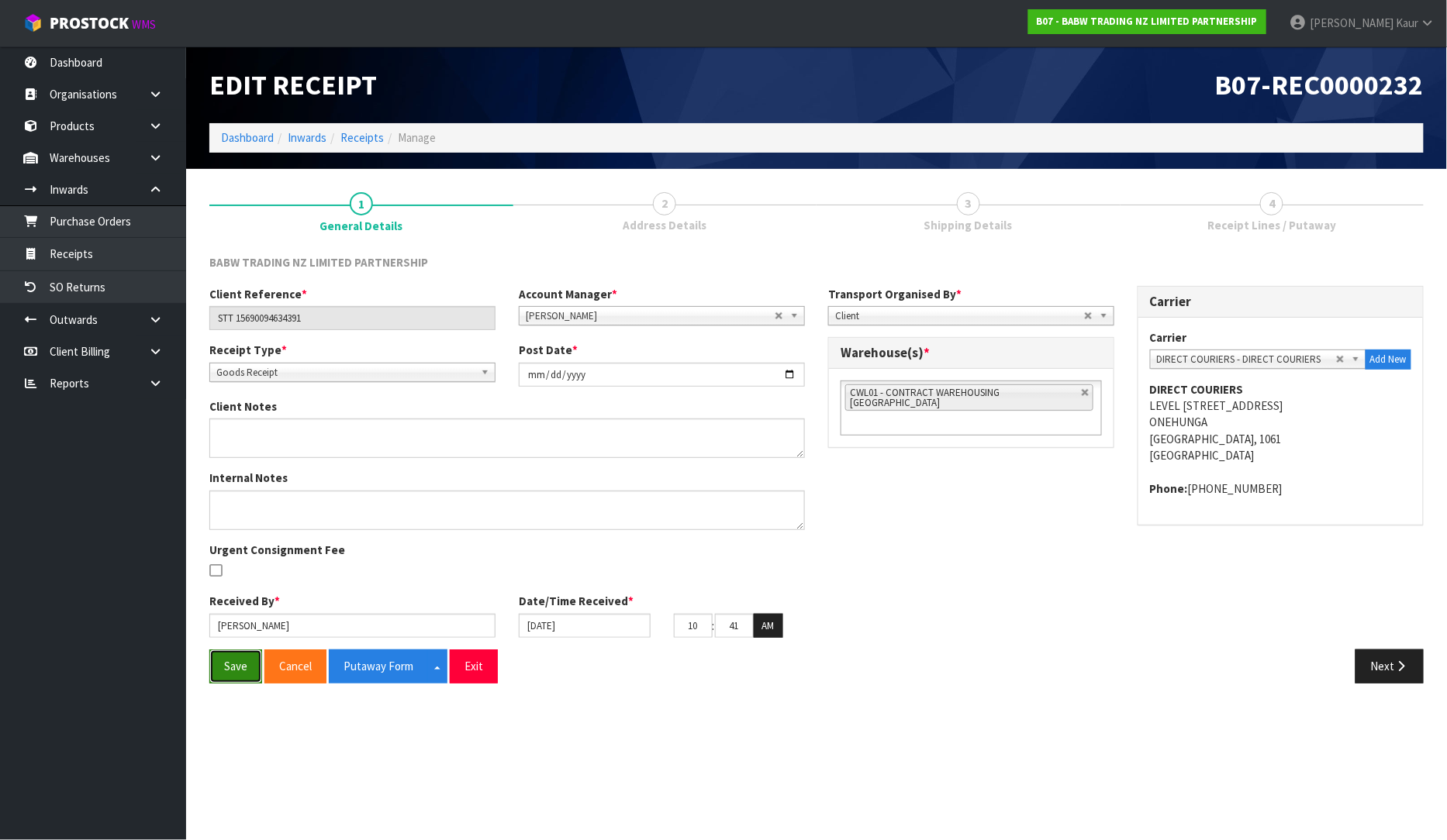
click at [226, 663] on button "Save" at bounding box center [235, 666] width 52 height 34
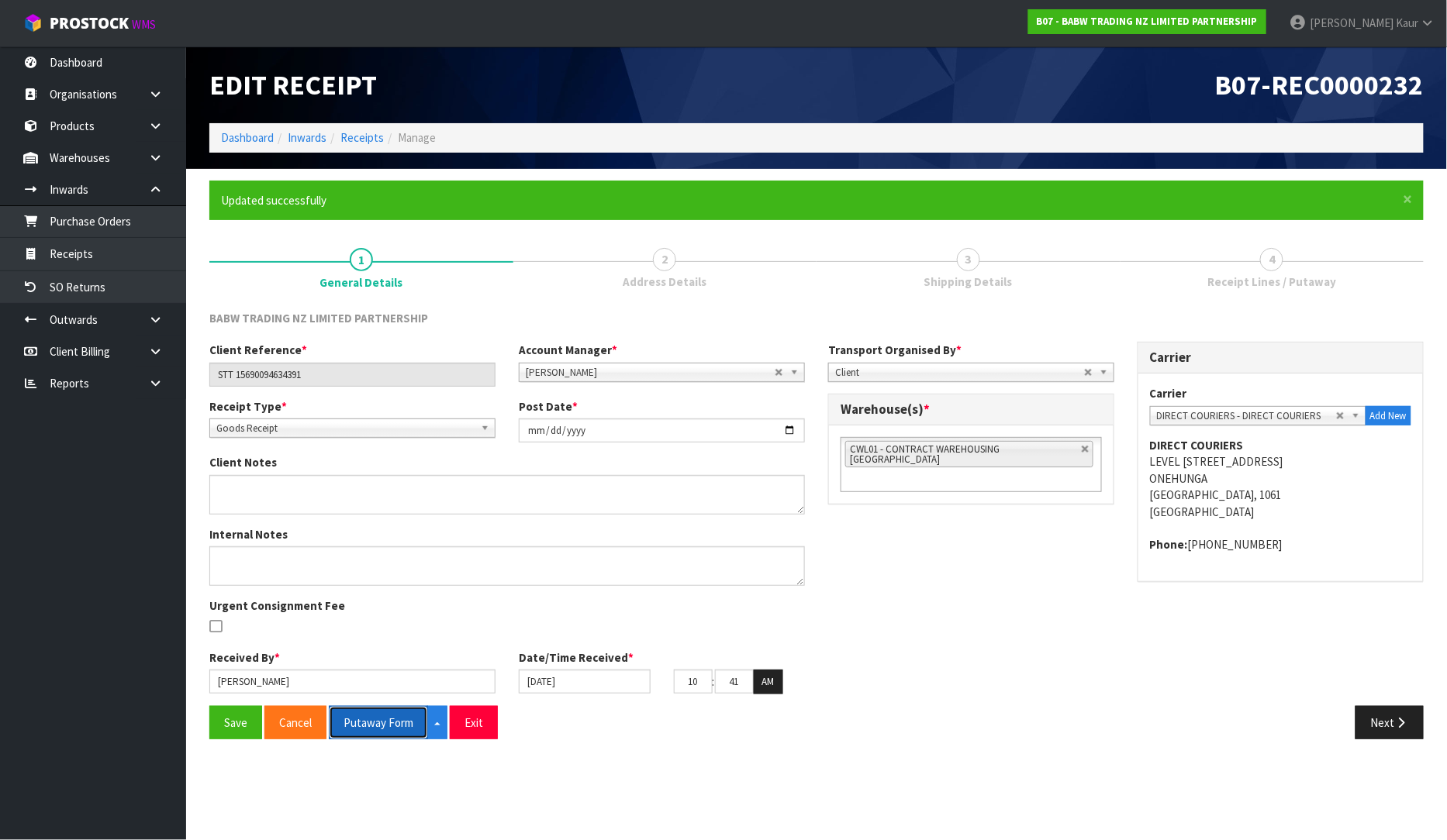
click at [373, 717] on button "Putaway Form" at bounding box center [378, 723] width 100 height 34
click at [360, 730] on button "Putaway Form" at bounding box center [387, 723] width 116 height 34
click at [129, 215] on link "Purchase Orders" at bounding box center [93, 221] width 186 height 32
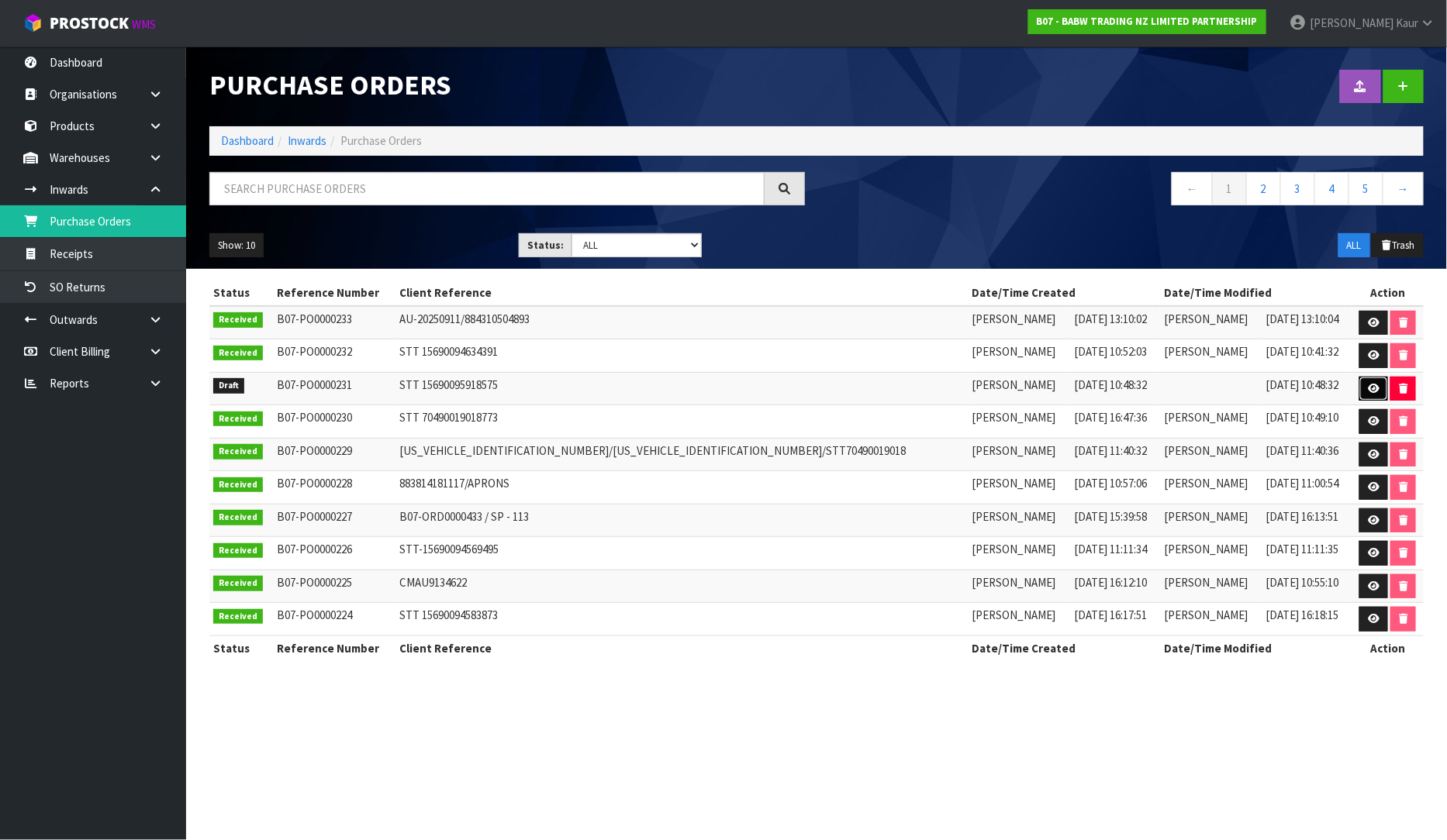
click at [1367, 384] on icon at bounding box center [1373, 388] width 12 height 10
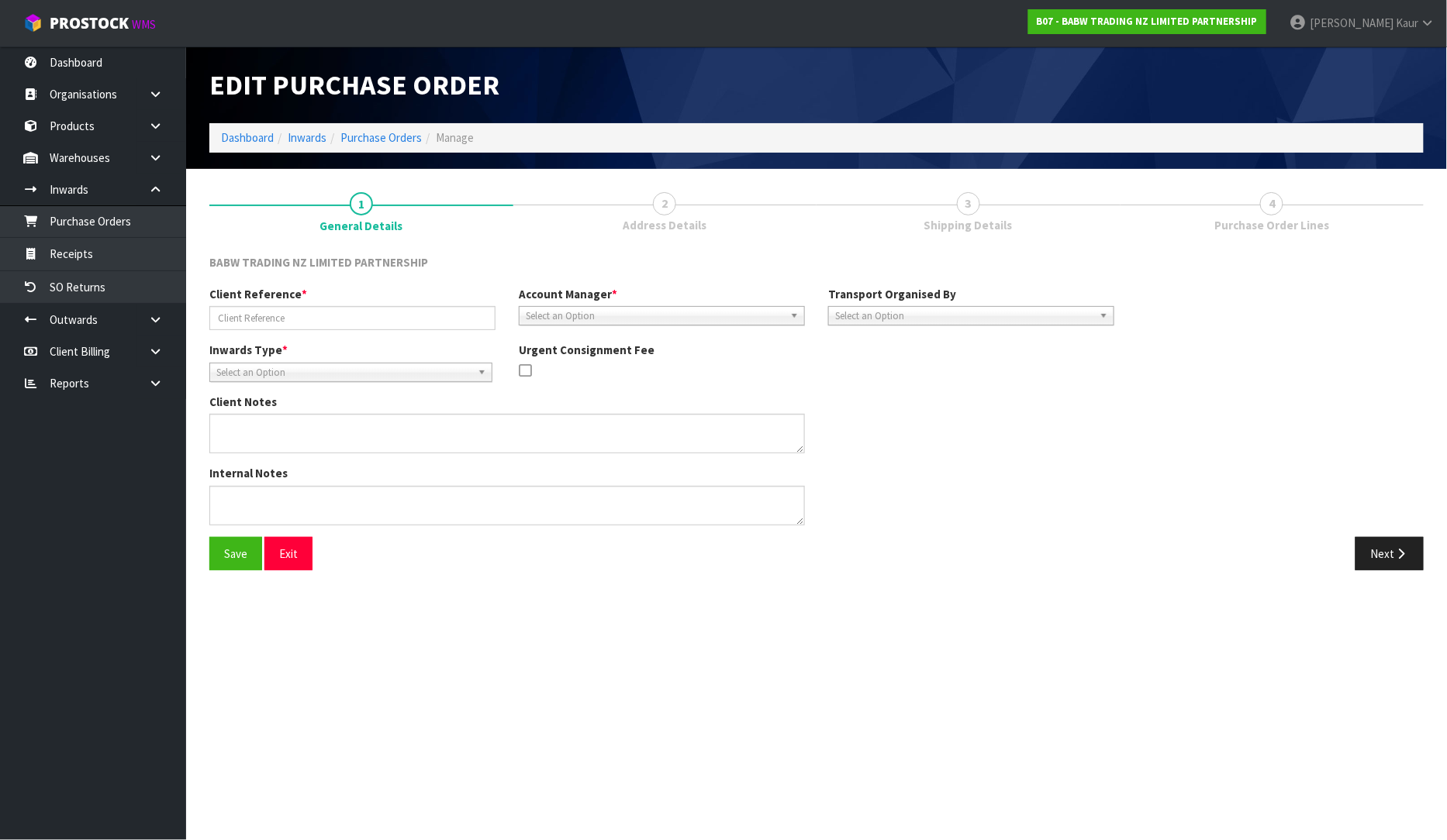
type input "STT 15690095918575"
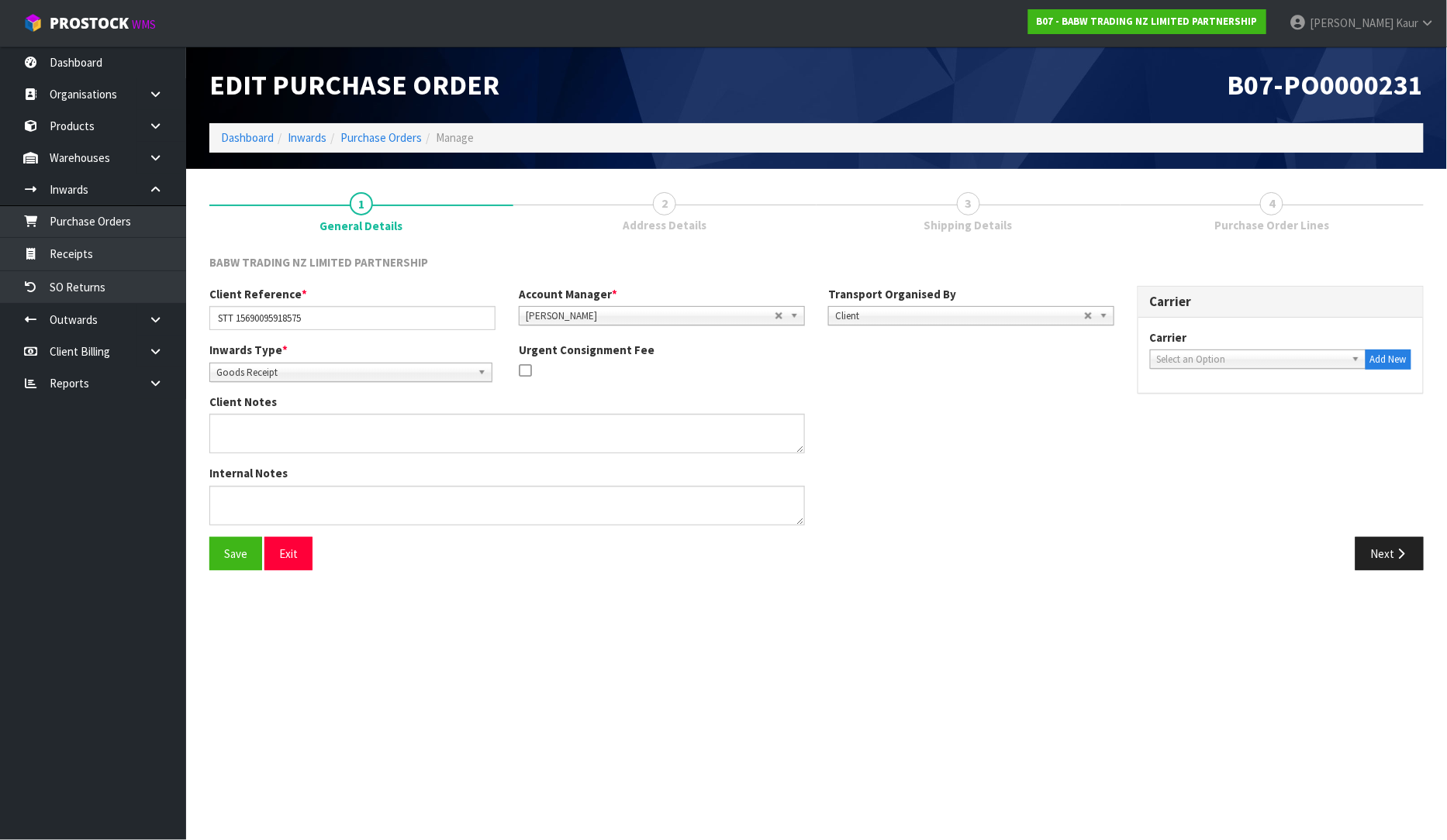
click at [1257, 359] on span "Select an Option" at bounding box center [1251, 359] width 188 height 19
type input "DIRECT"
click at [1255, 396] on li "DIRECT COURIERS - DIRECT COURIERS" at bounding box center [1257, 403] width 208 height 20
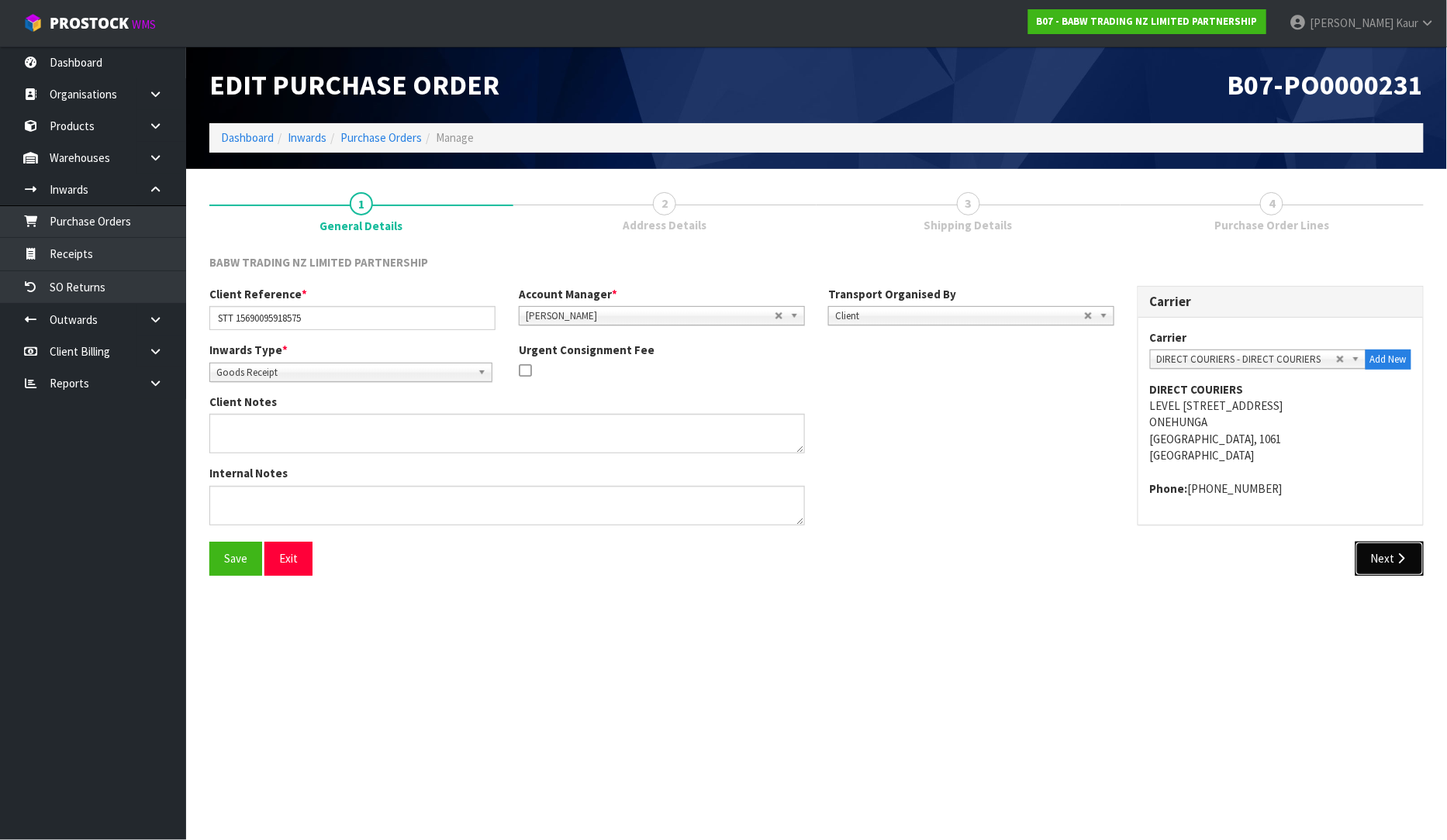
click at [1367, 570] on button "Next" at bounding box center [1389, 558] width 68 height 34
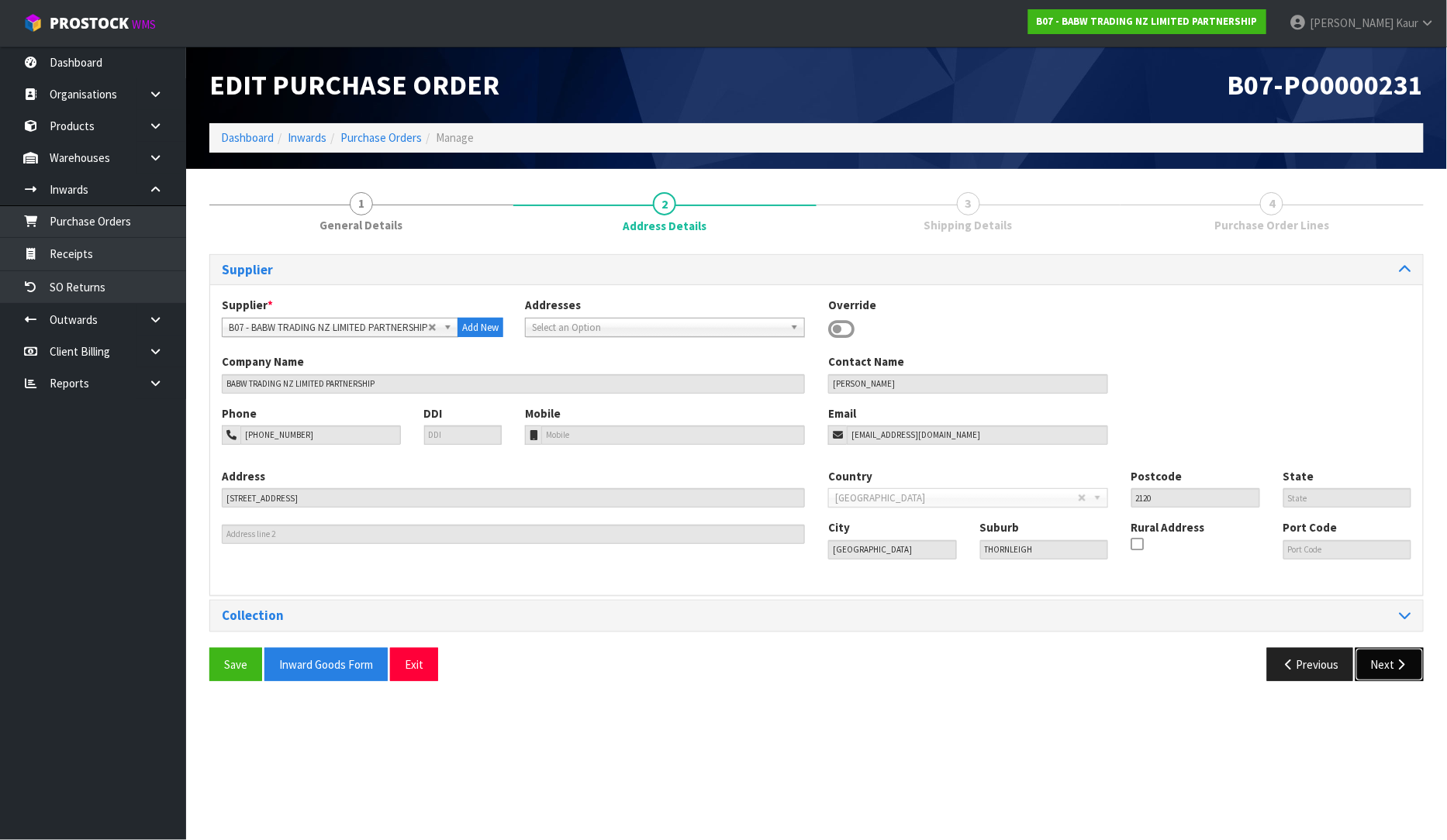
click at [1401, 665] on icon "button" at bounding box center [1401, 665] width 15 height 12
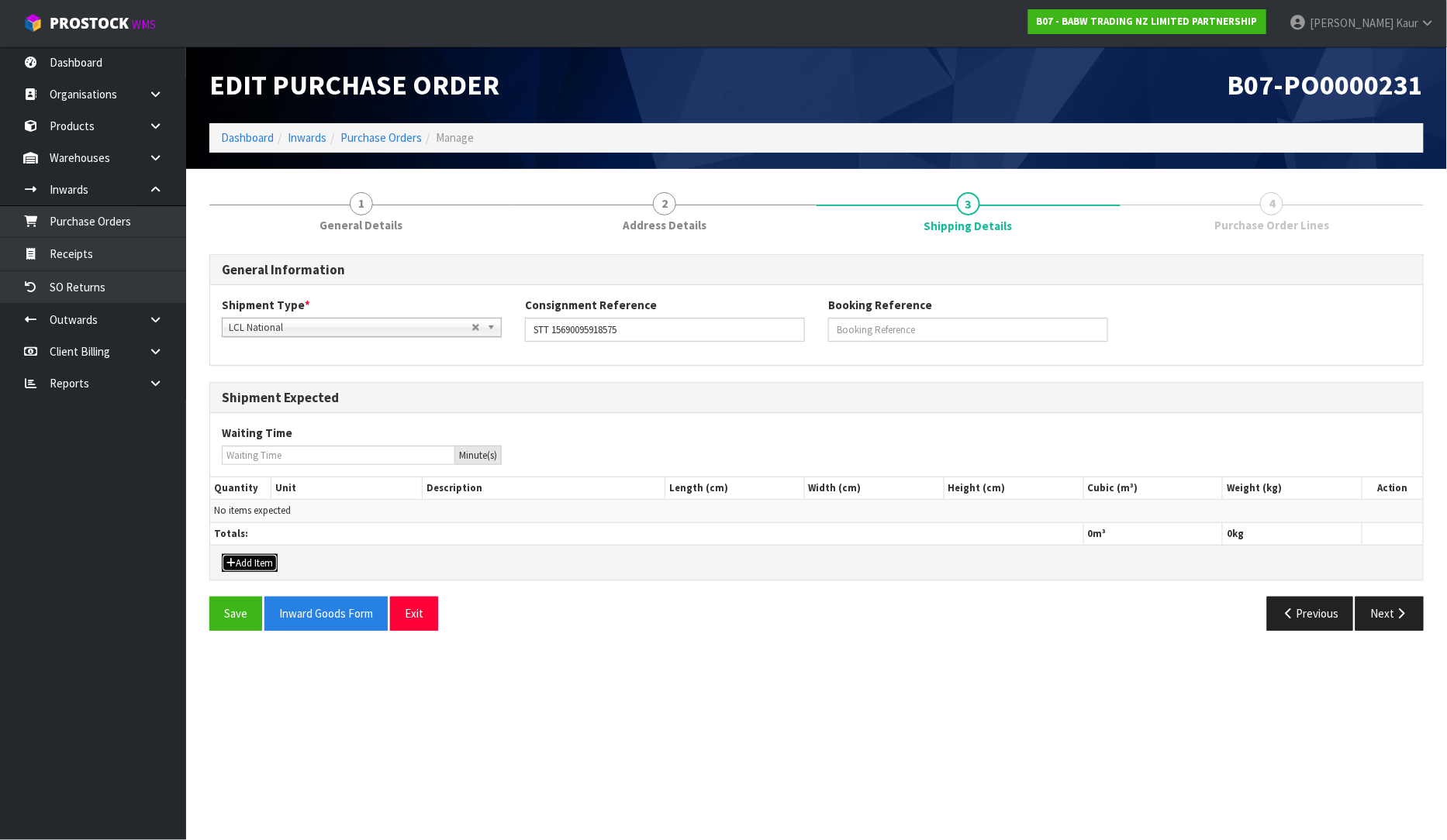
click at [241, 561] on button "Add Item" at bounding box center [250, 563] width 56 height 19
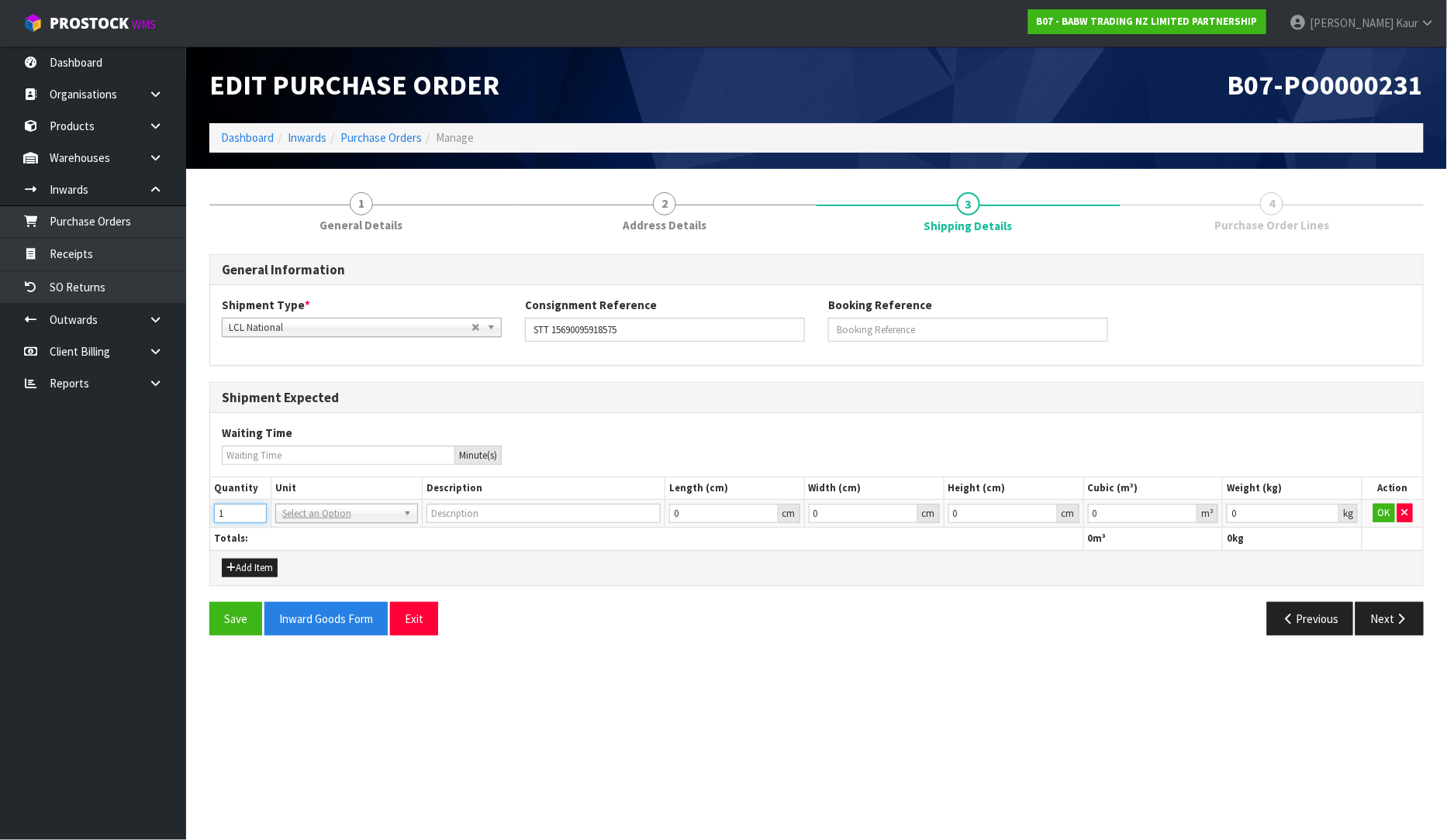
click at [254, 513] on input "1" at bounding box center [240, 514] width 52 height 20
type input "2"
click at [254, 513] on input "2" at bounding box center [240, 514] width 52 height 20
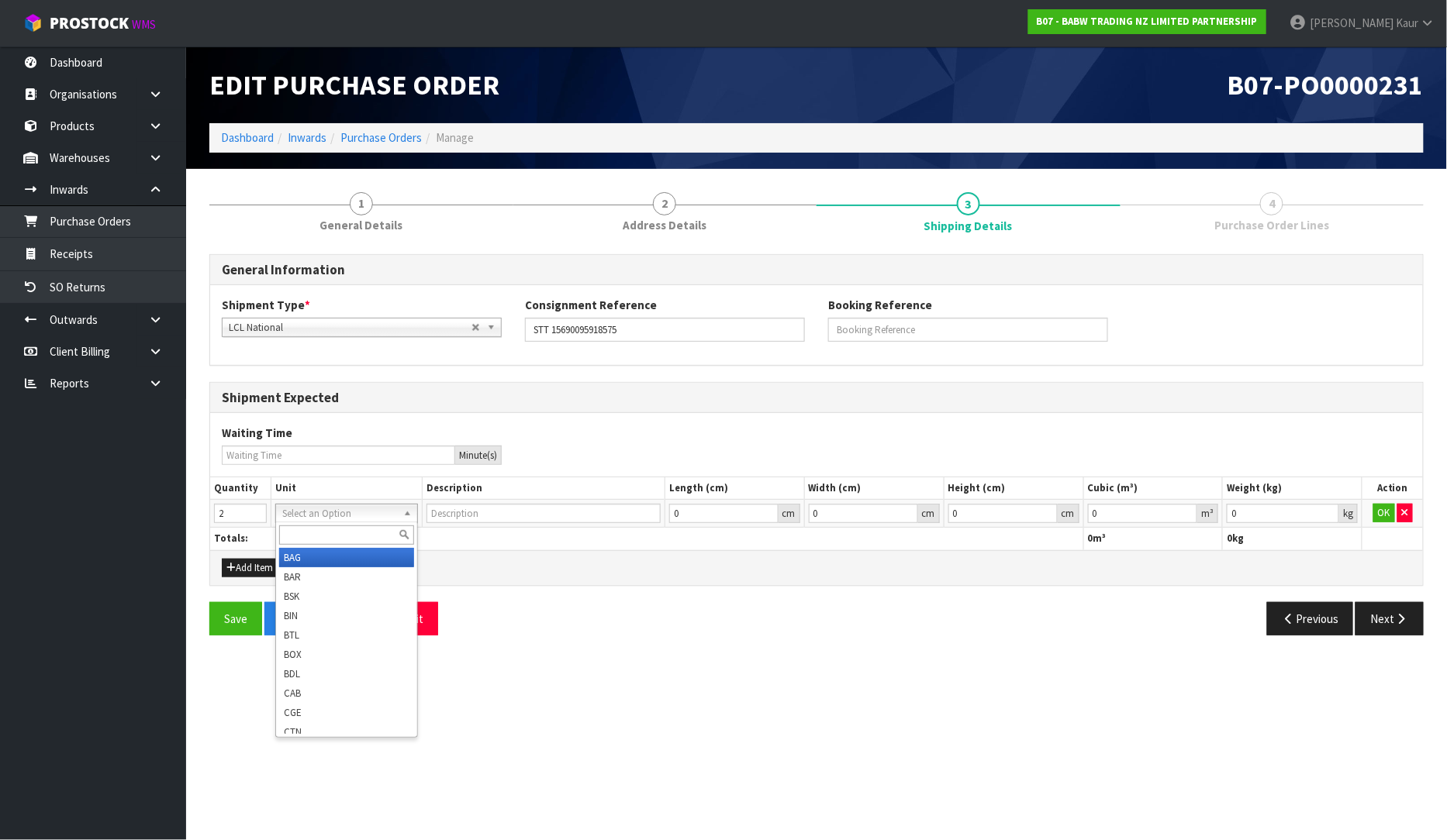
click at [295, 539] on input "text" at bounding box center [346, 535] width 135 height 20
type input "PLT"
type input "PALLET"
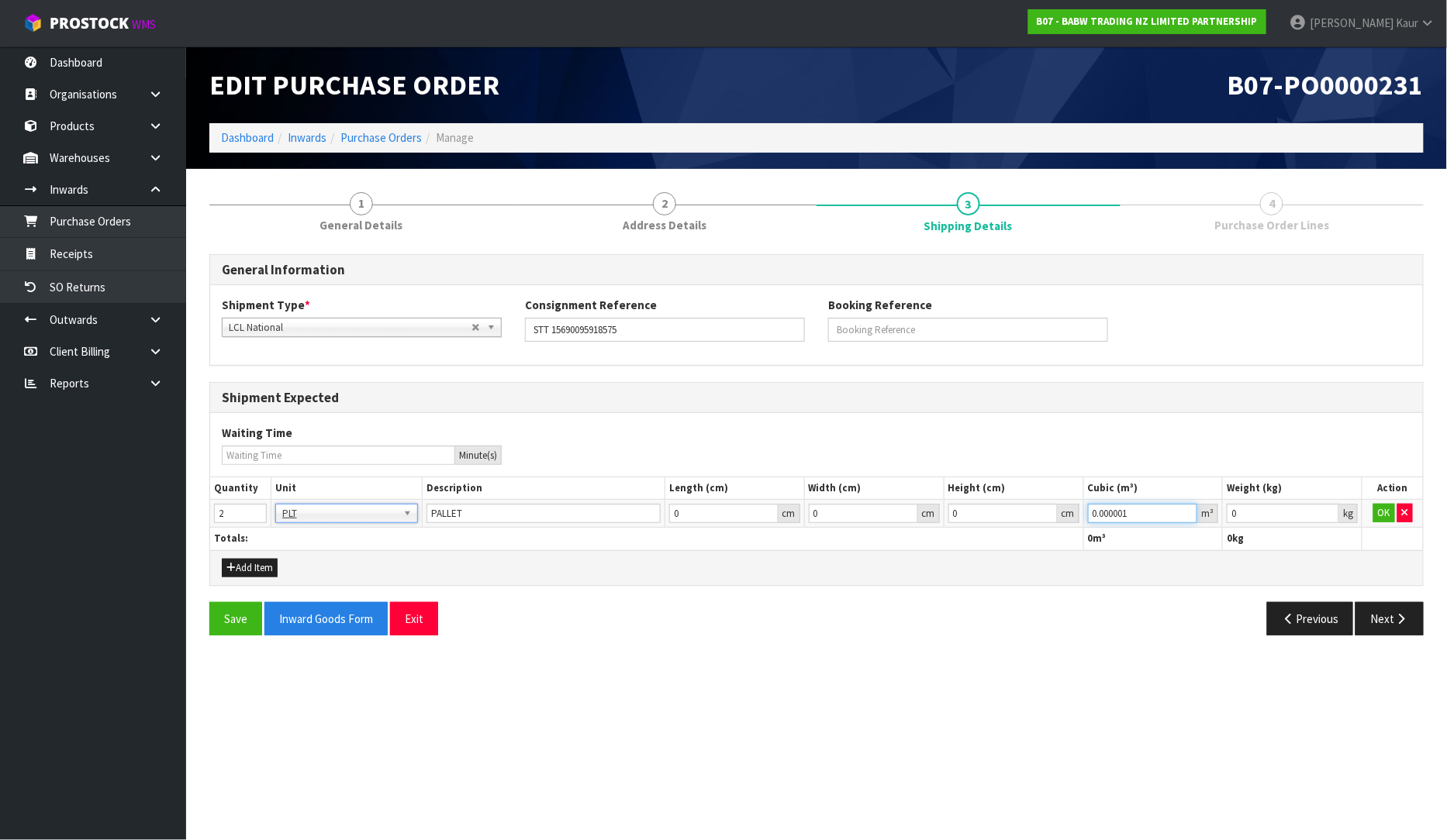
type input "0.000001"
click at [1185, 508] on input "0.000001" at bounding box center [1143, 514] width 110 height 20
type input "0.001"
click at [1324, 509] on input "0.001" at bounding box center [1282, 514] width 112 height 20
click at [1389, 512] on button "OK" at bounding box center [1384, 513] width 22 height 19
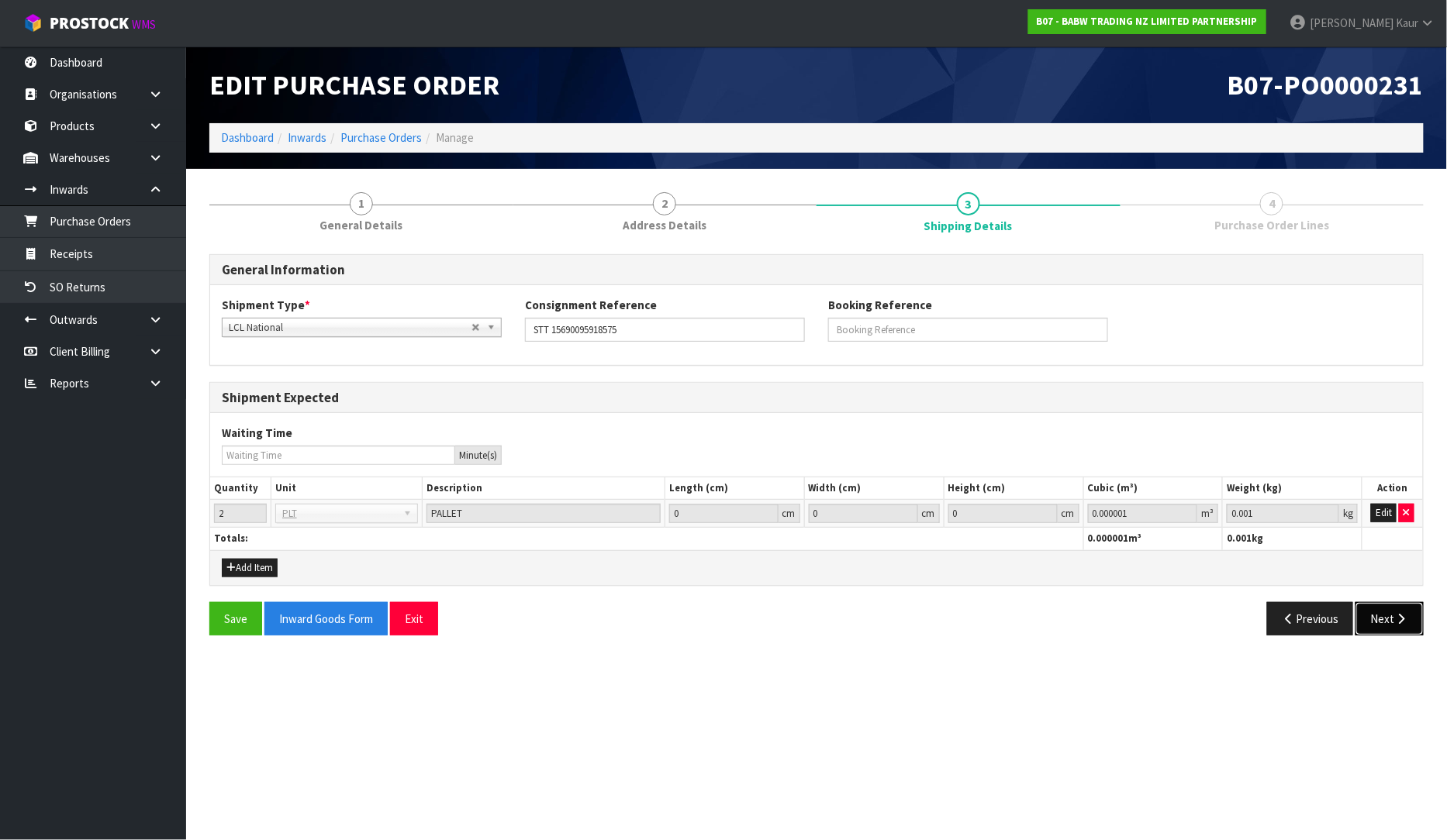
click at [1405, 624] on icon "button" at bounding box center [1401, 619] width 15 height 12
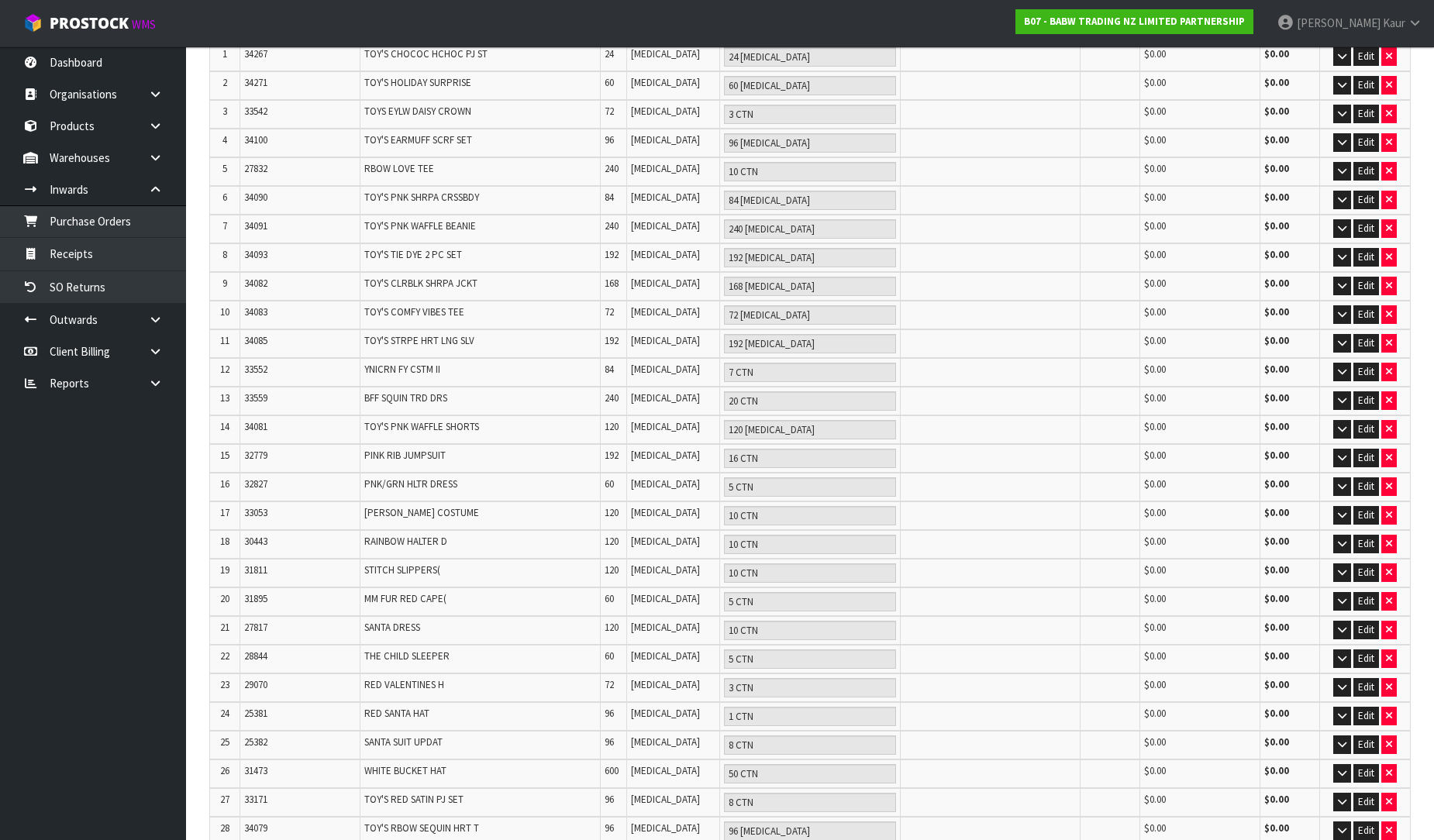
scroll to position [516, 0]
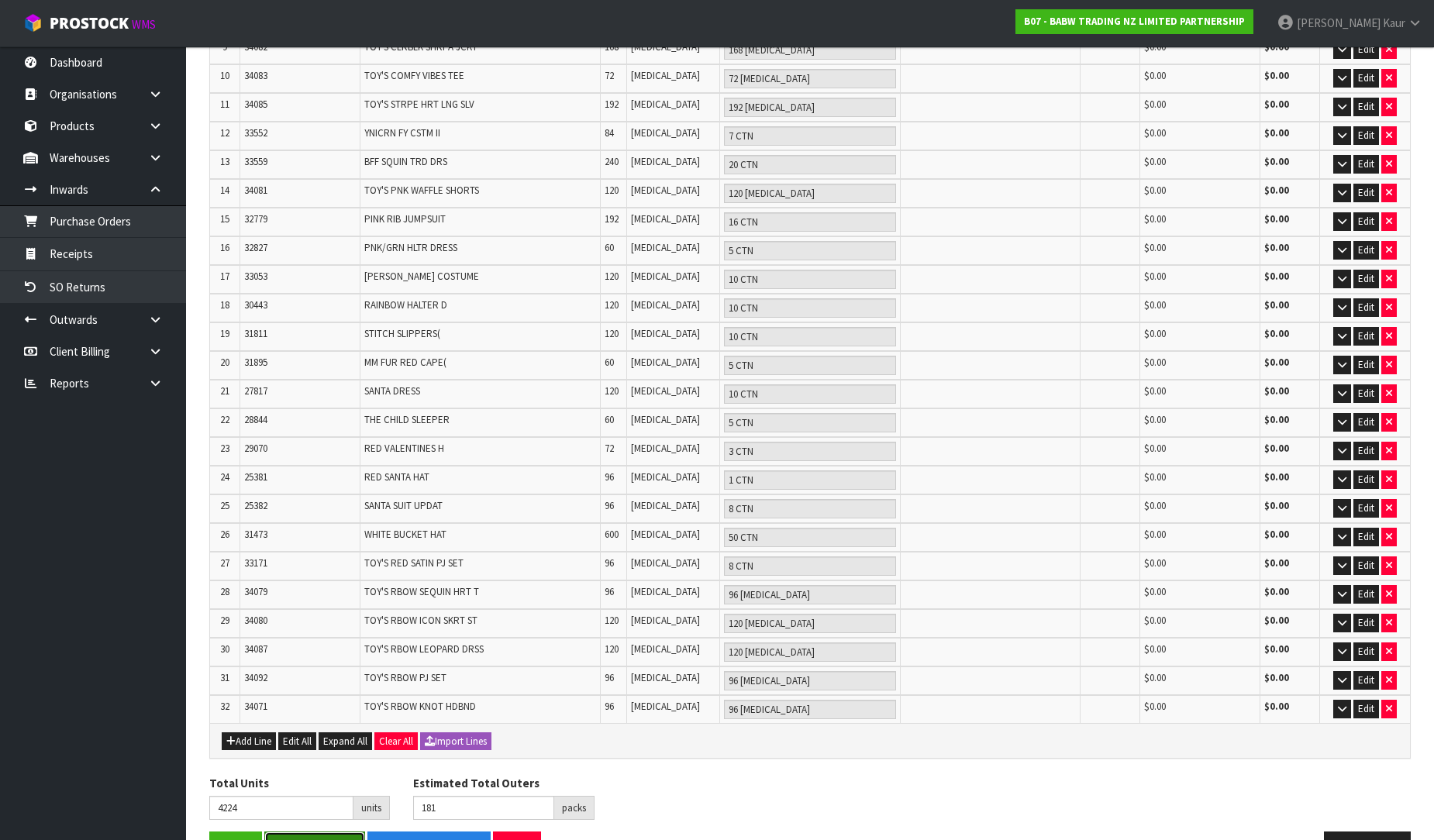
click at [306, 831] on button "Save & Finalise" at bounding box center [315, 848] width 101 height 34
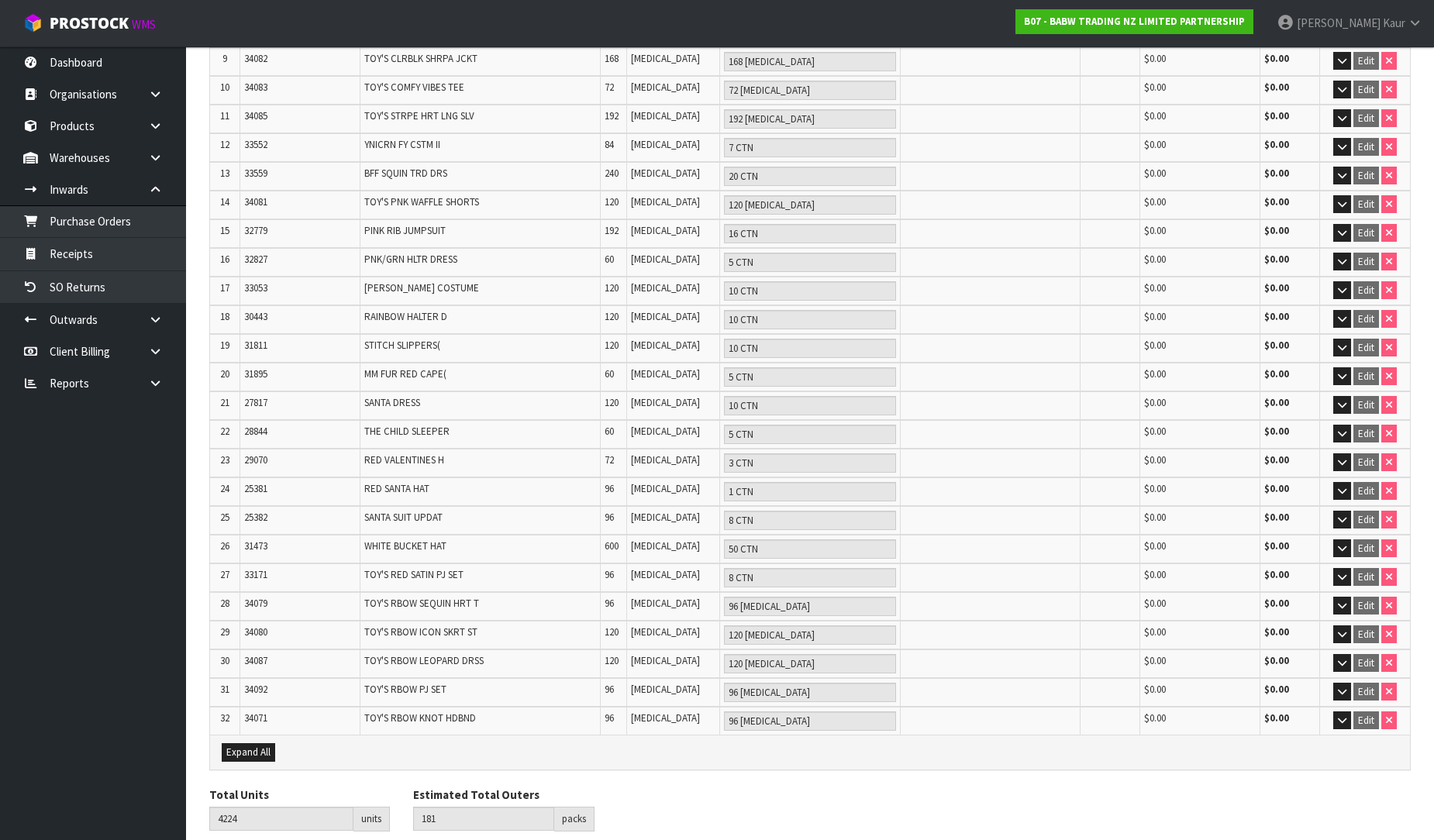
scroll to position [584, 0]
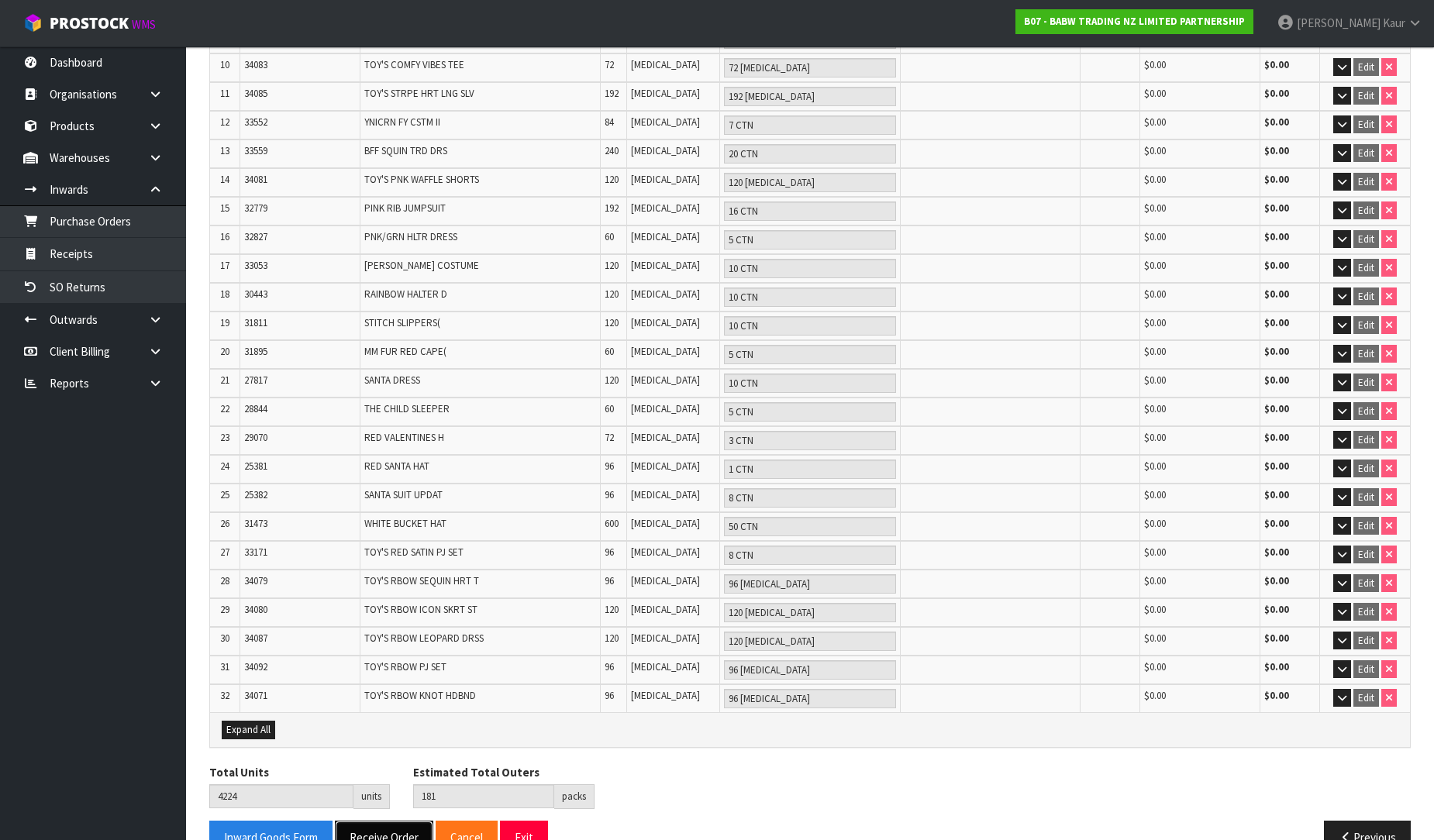
click at [381, 820] on button "Receive Order" at bounding box center [385, 837] width 99 height 34
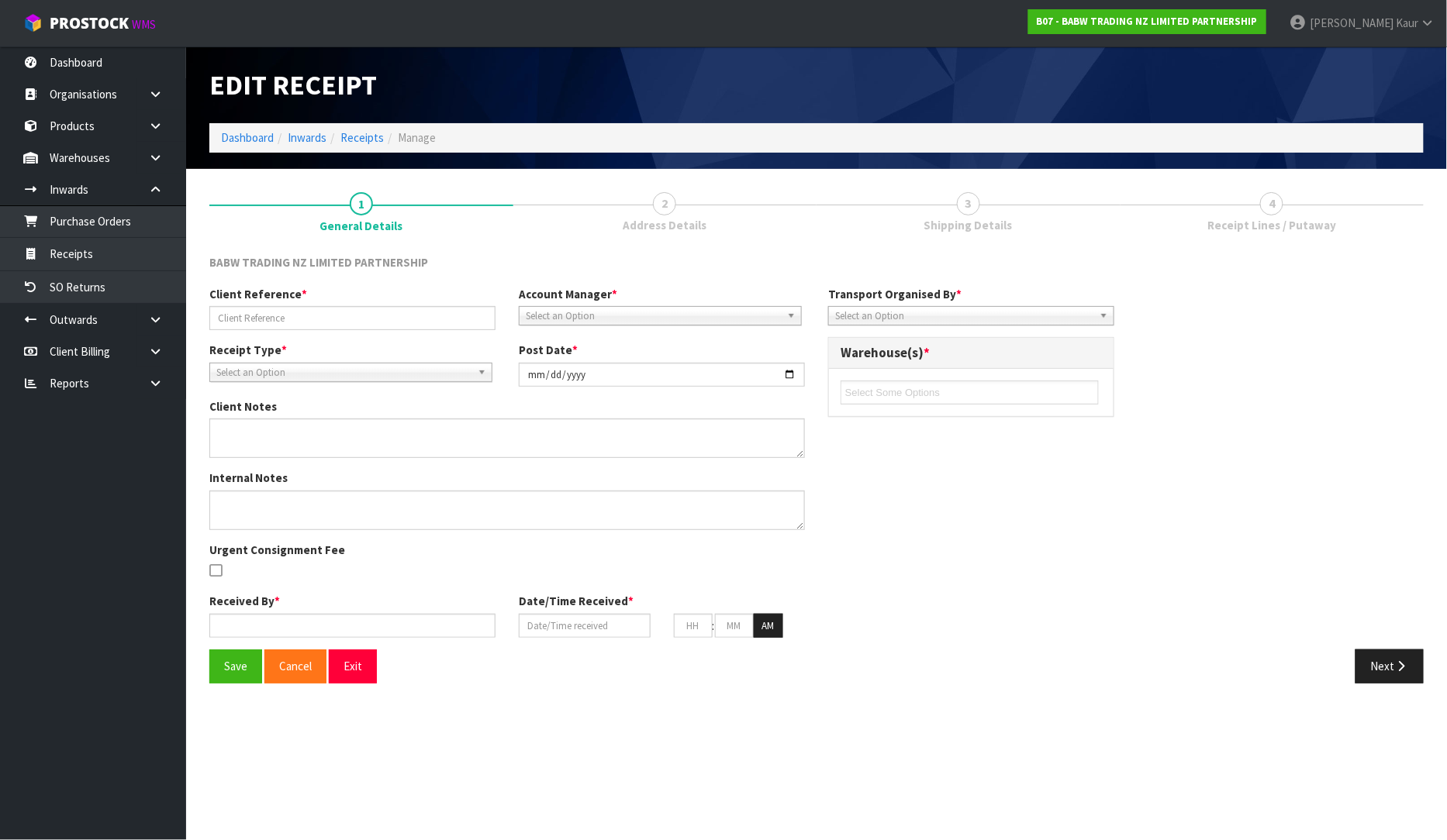
type input "STT 15690095918575"
type input "[DATE]"
type input "[PERSON_NAME]"
type input "[DATE]"
type input "10"
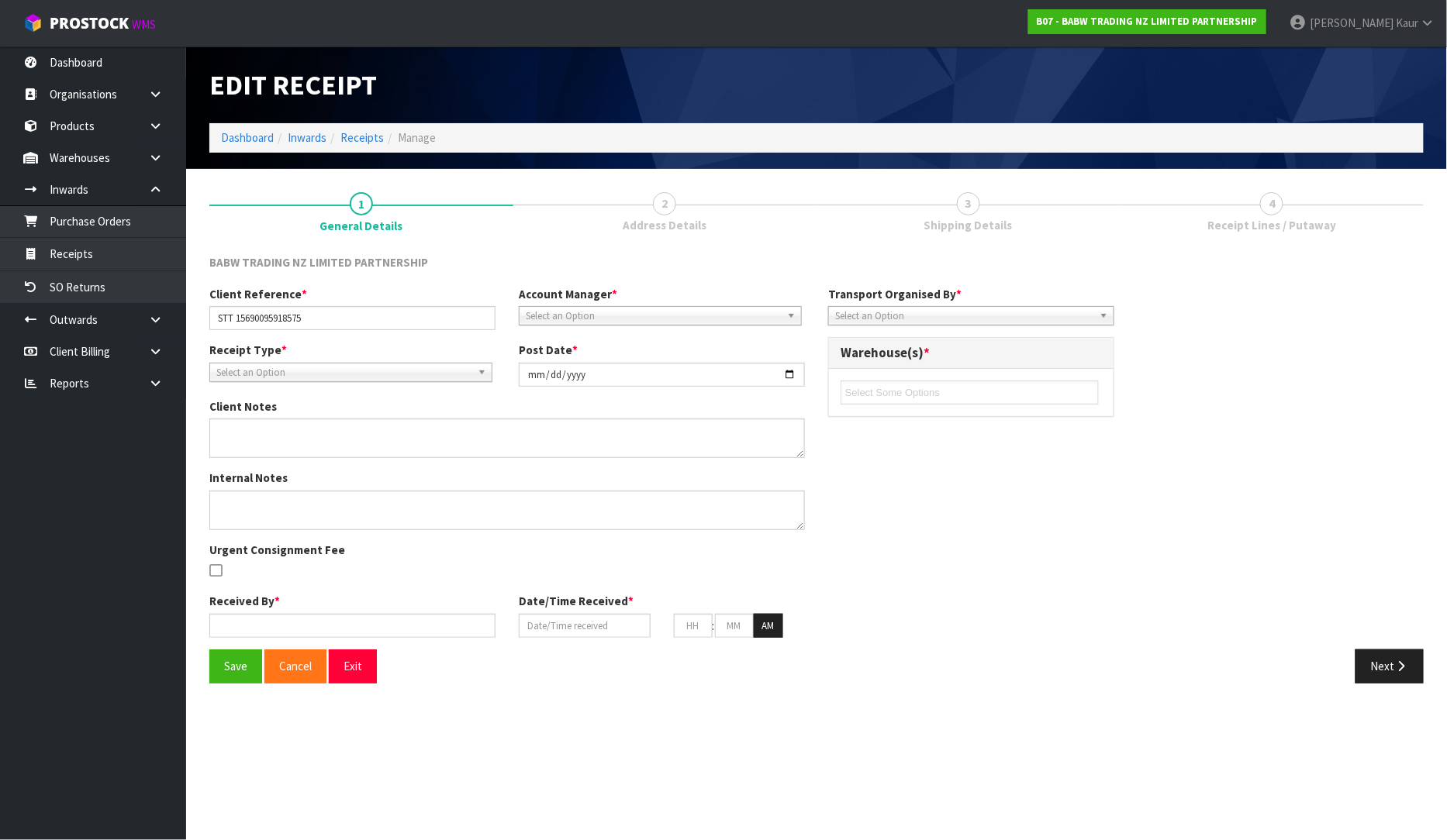
type input "42"
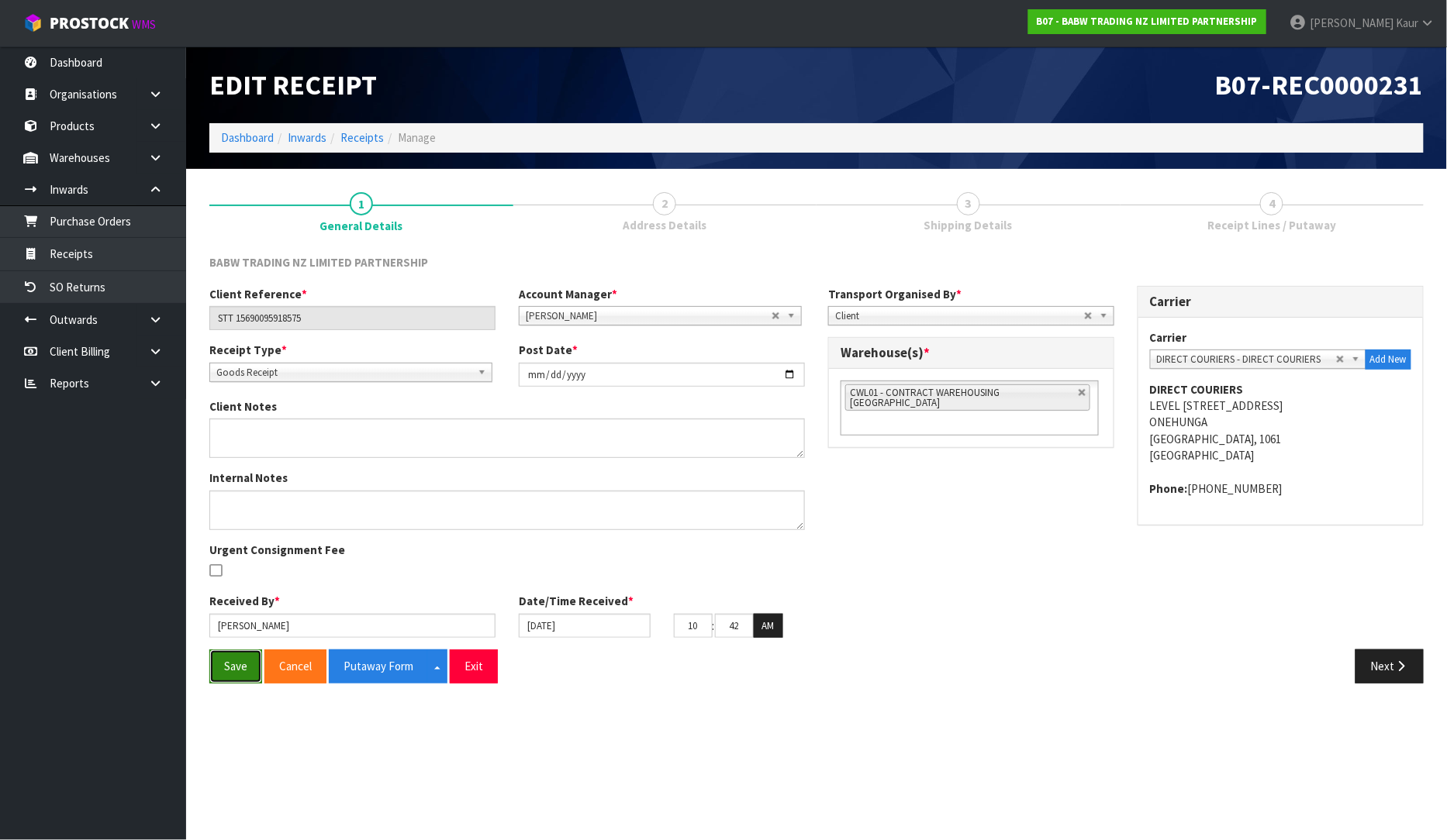
click at [241, 657] on button "Save" at bounding box center [235, 666] width 52 height 34
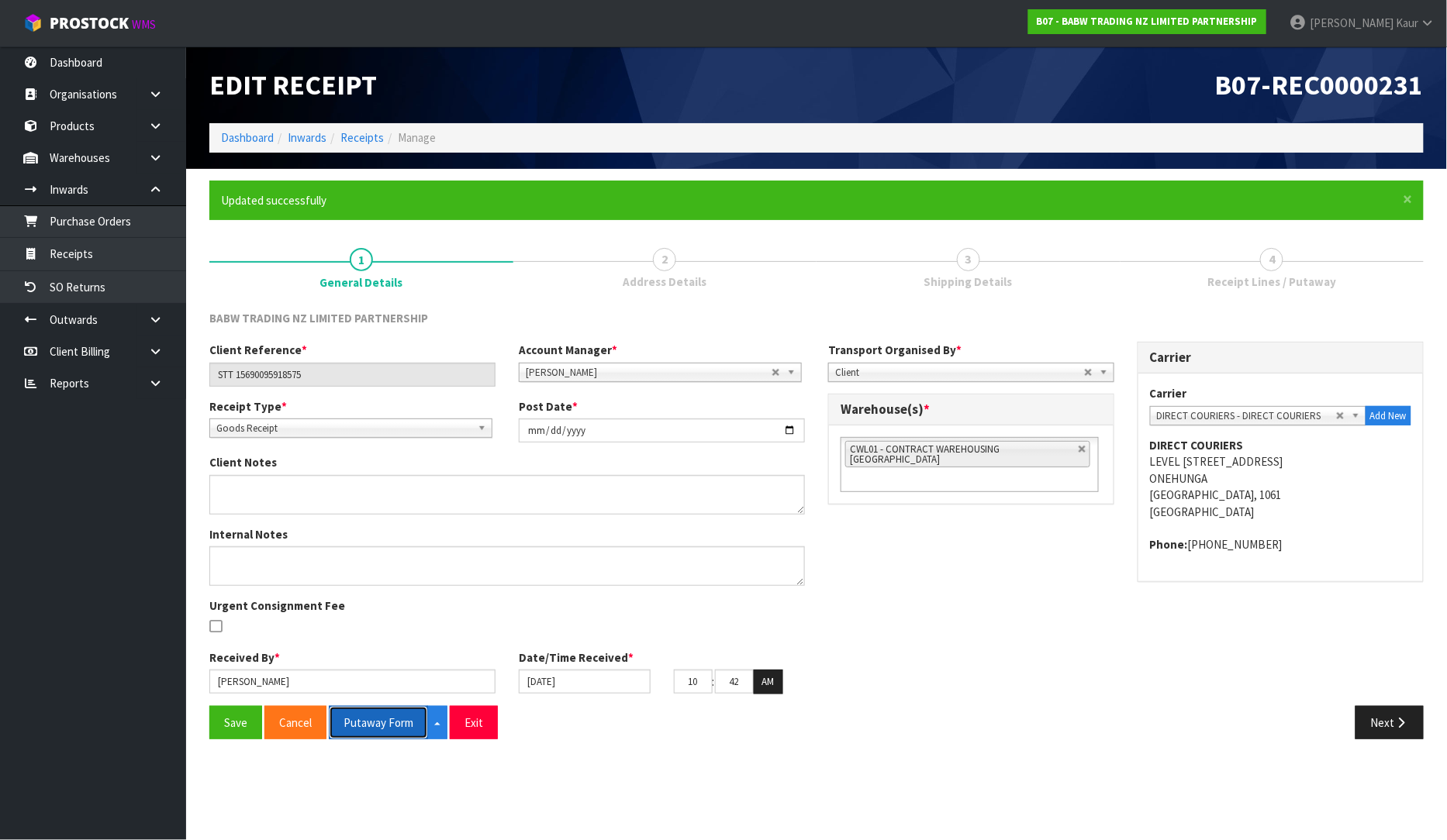
click at [388, 726] on button "Putaway Form" at bounding box center [378, 723] width 100 height 34
click at [150, 372] on link at bounding box center [161, 384] width 49 height 32
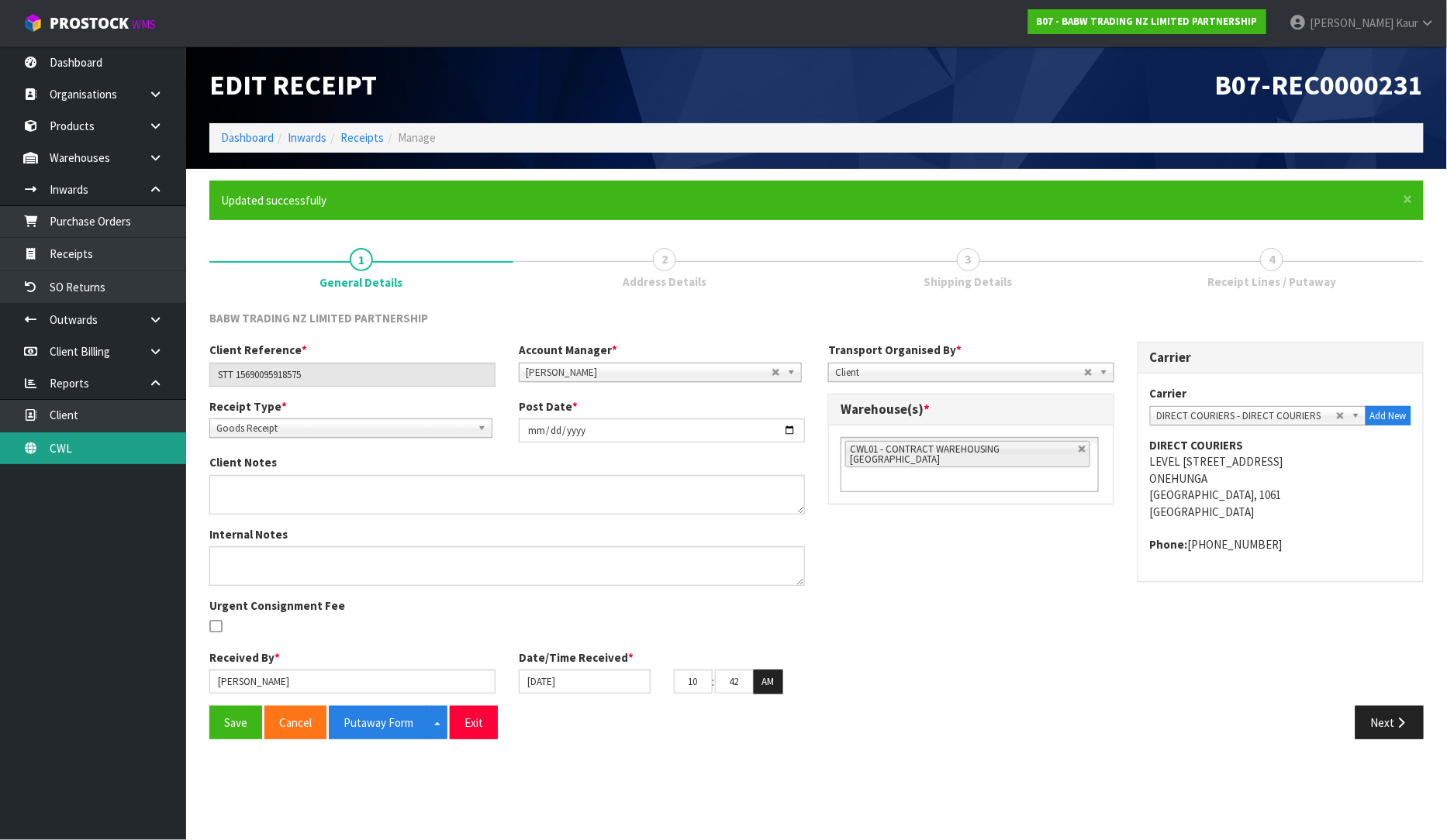
click at [97, 447] on link "CWL" at bounding box center [93, 449] width 186 height 32
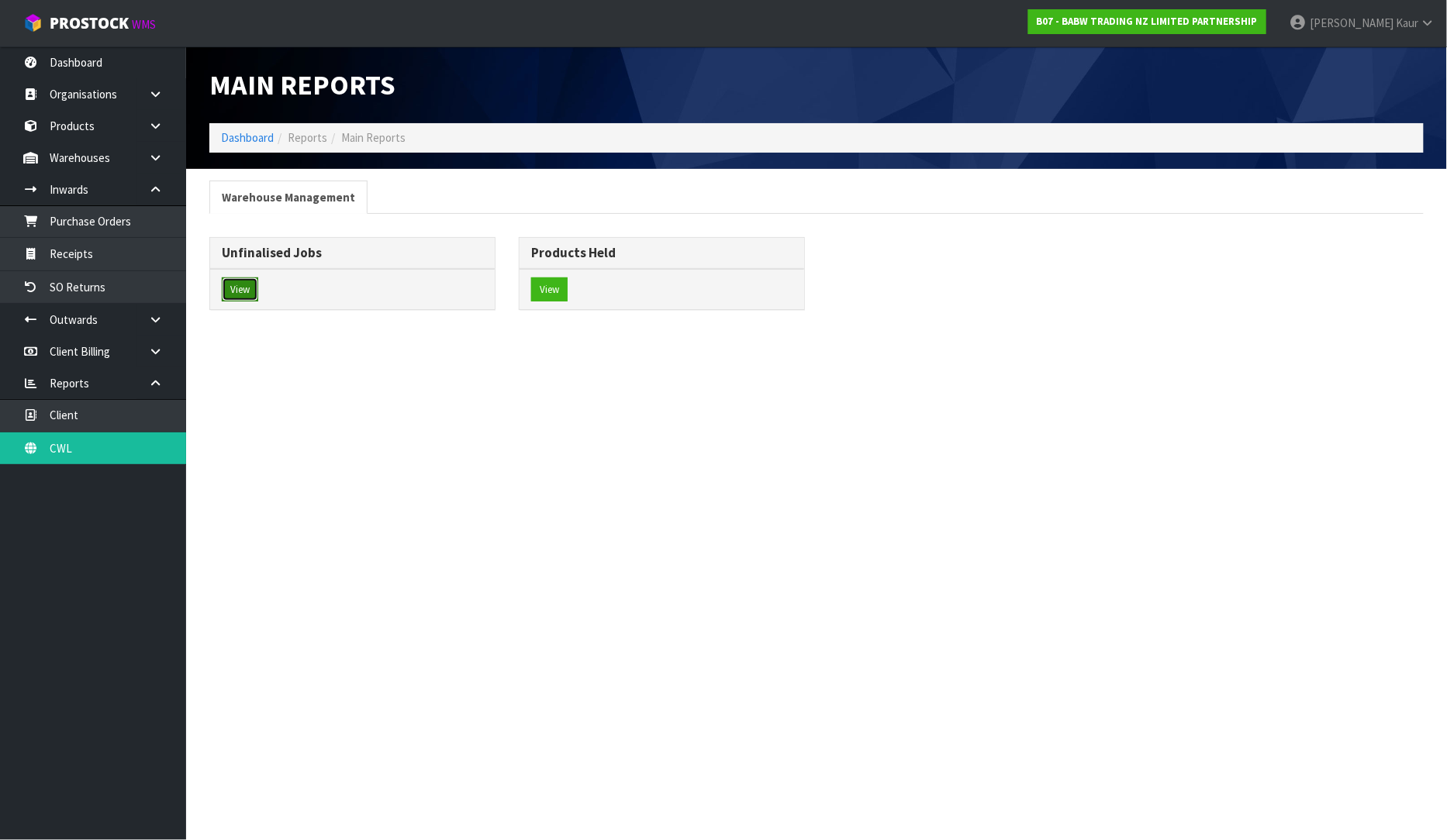
click at [235, 283] on button "View" at bounding box center [240, 289] width 36 height 25
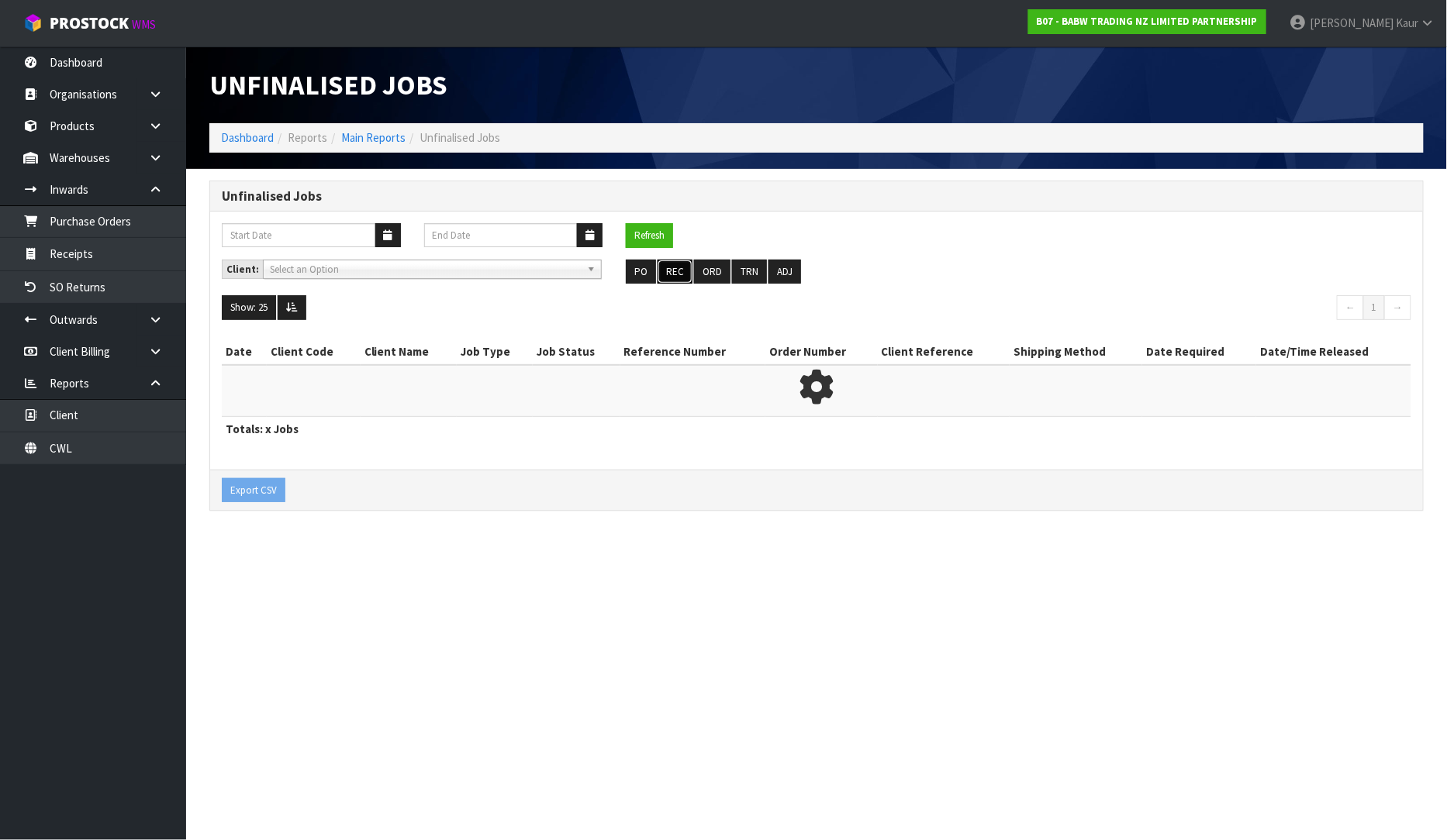
click at [661, 270] on button "REC" at bounding box center [674, 271] width 35 height 25
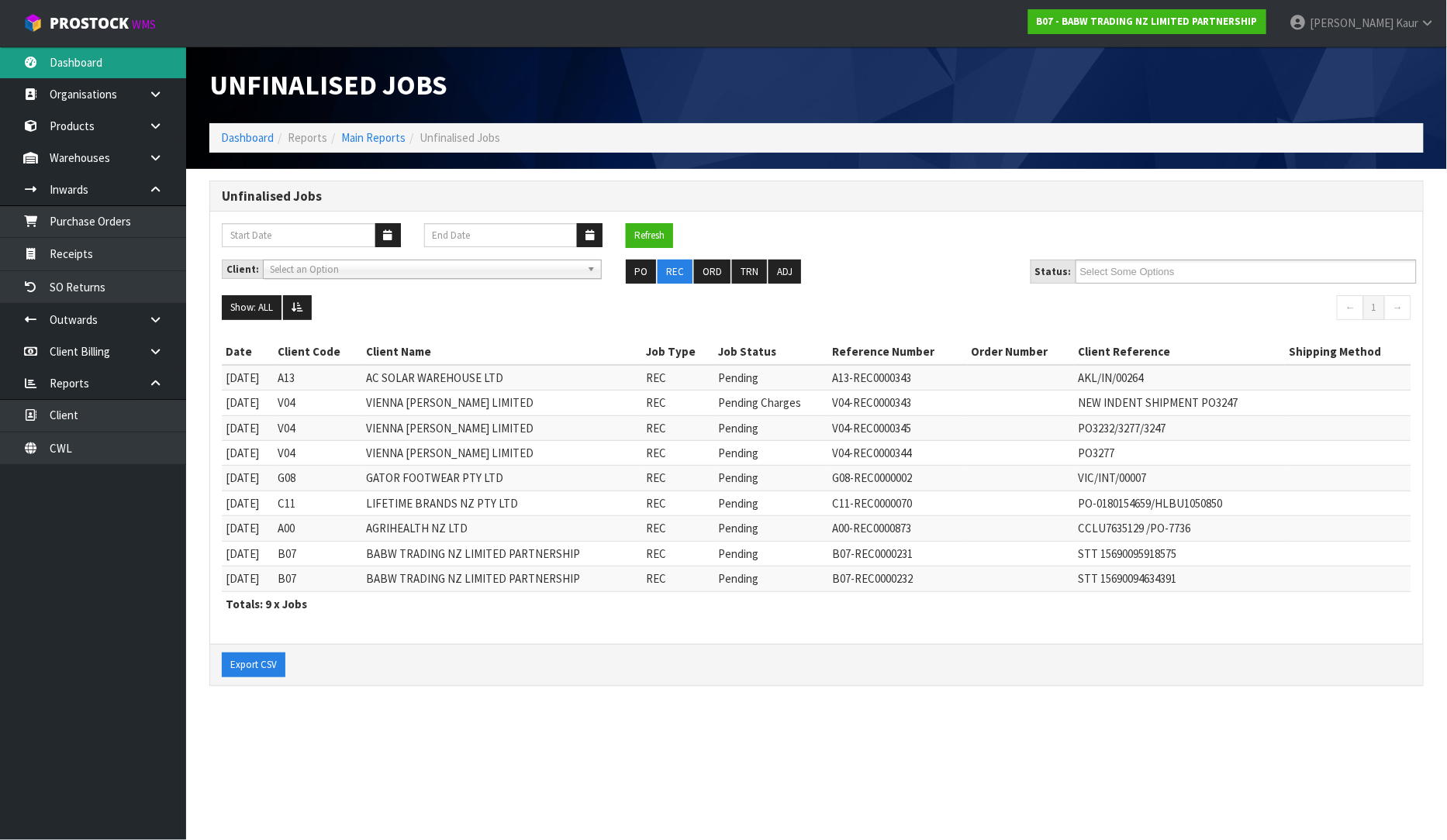
click at [122, 75] on link "Dashboard" at bounding box center [93, 62] width 186 height 32
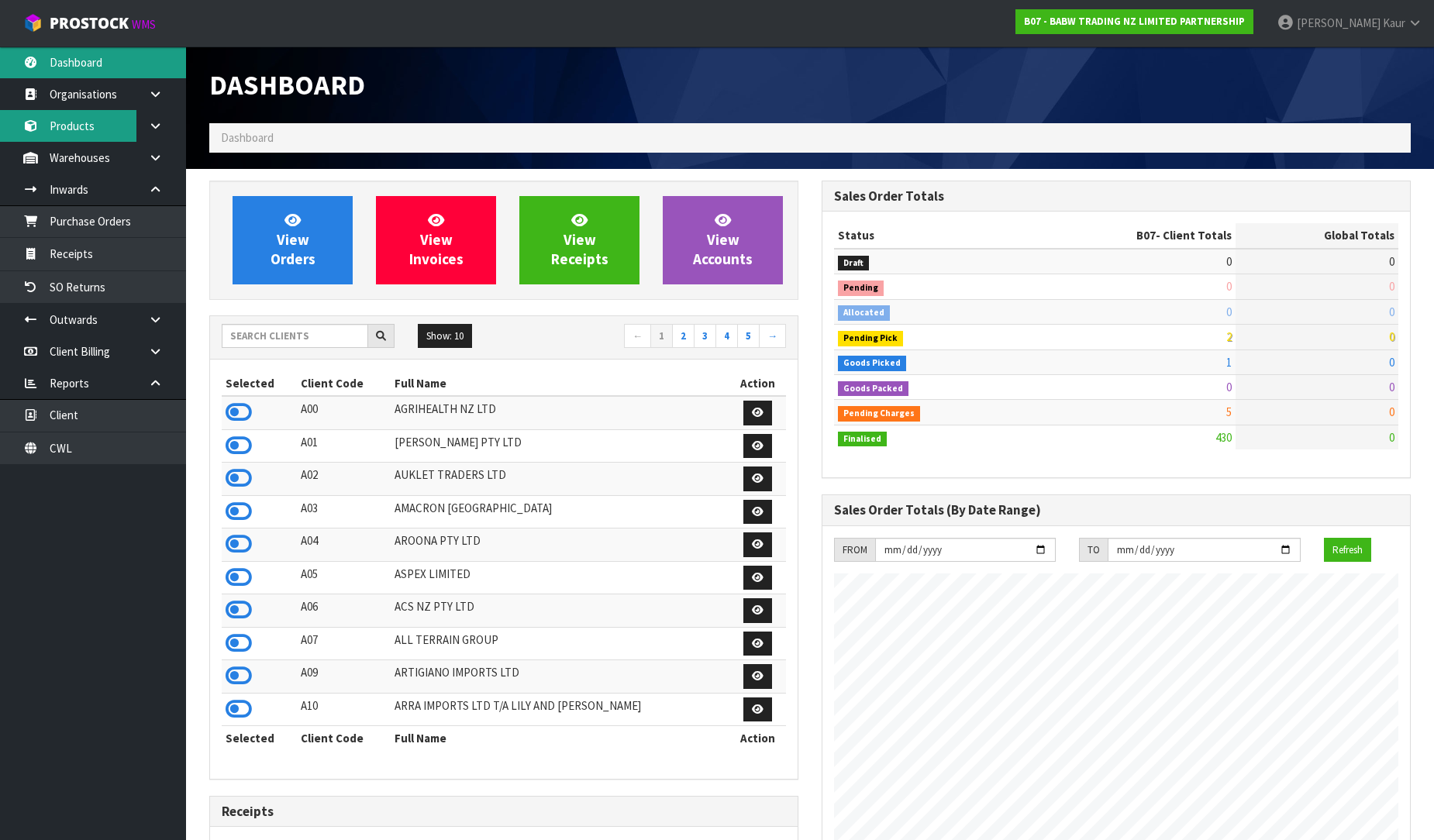
scroll to position [1174, 612]
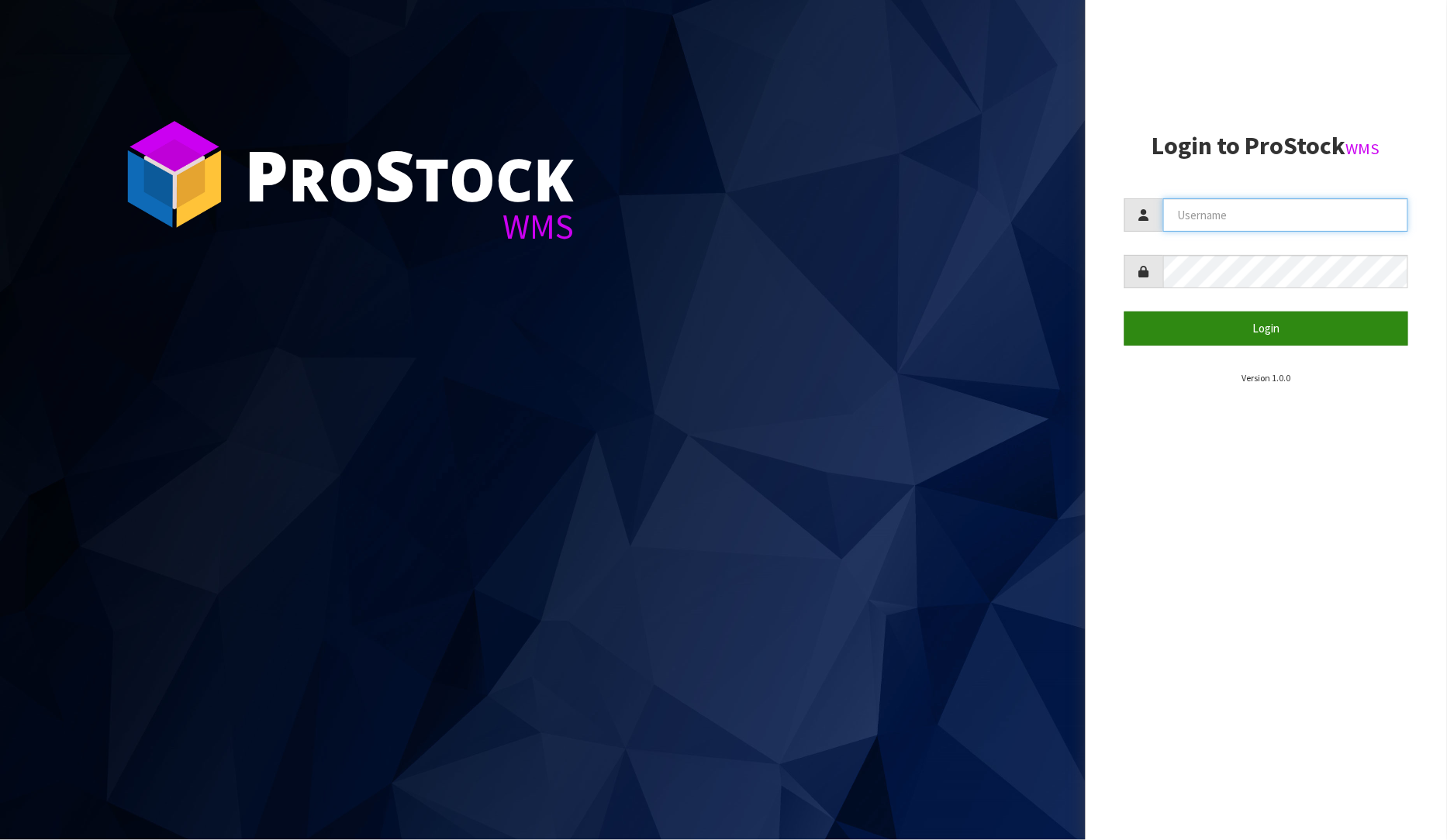
type input "[PERSON_NAME]"
click at [1304, 341] on button "Login" at bounding box center [1266, 328] width 284 height 34
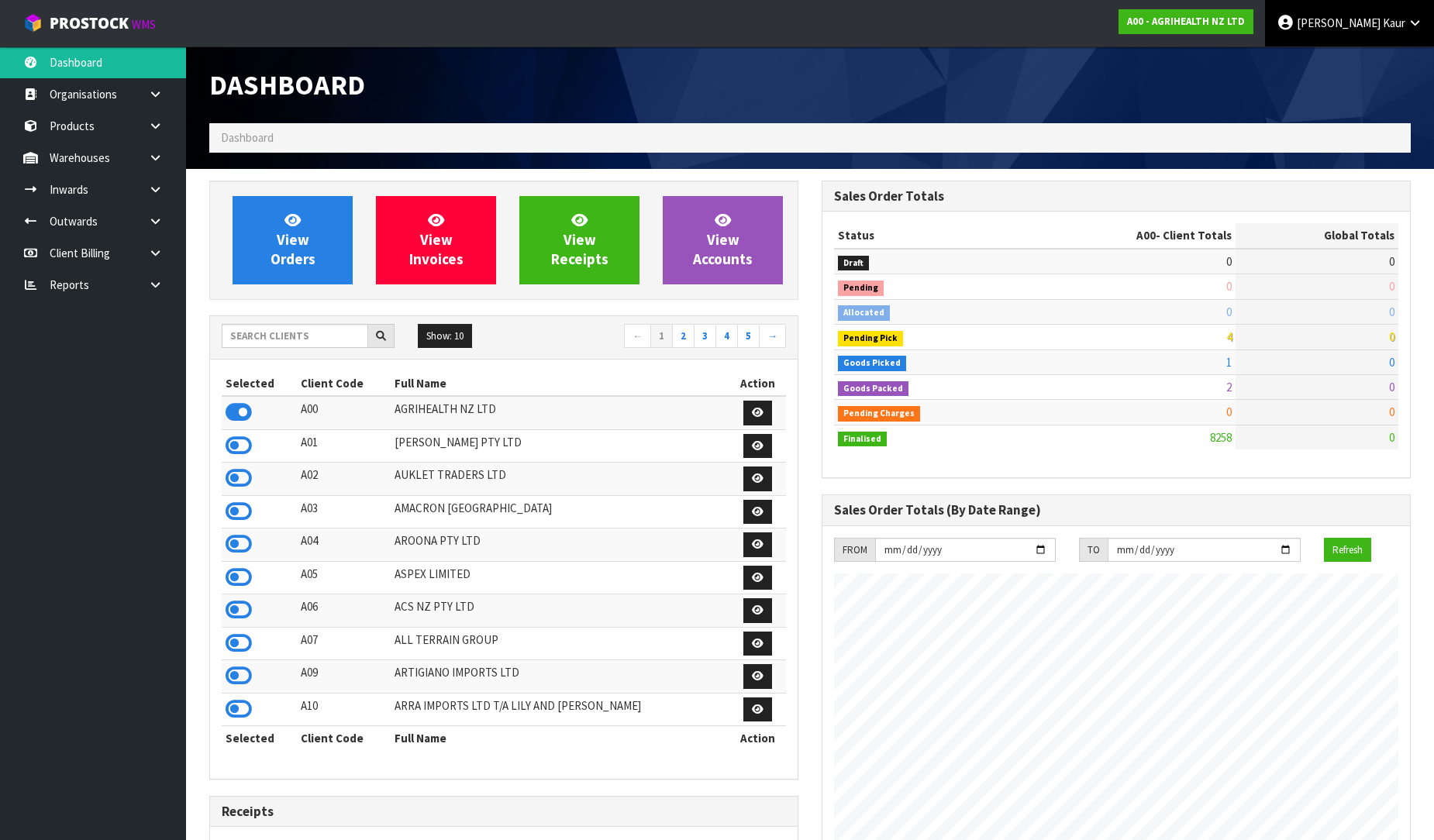
scroll to position [1174, 612]
click at [156, 280] on icon at bounding box center [155, 285] width 15 height 12
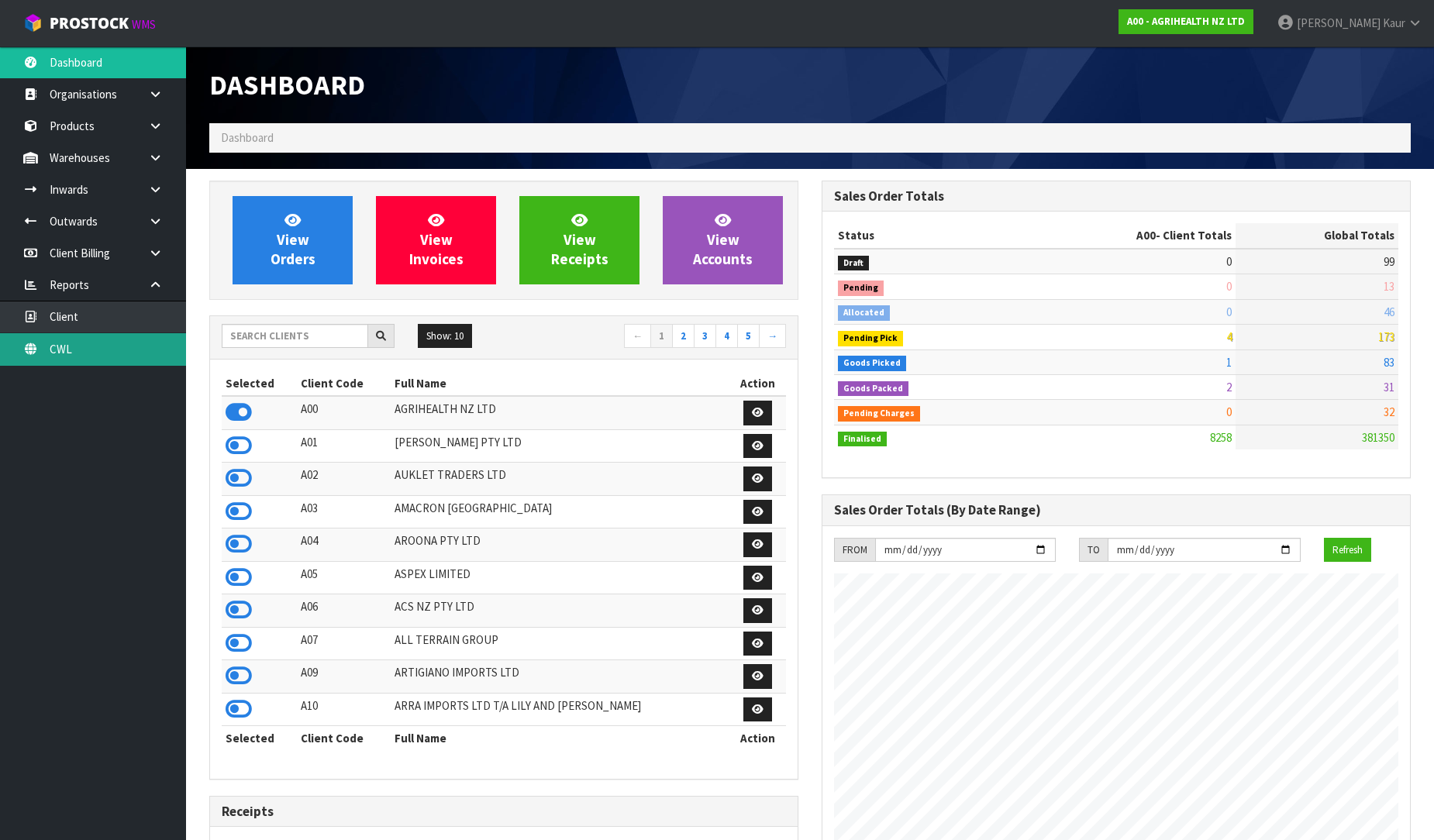
click at [59, 362] on link "CWL" at bounding box center [93, 349] width 186 height 32
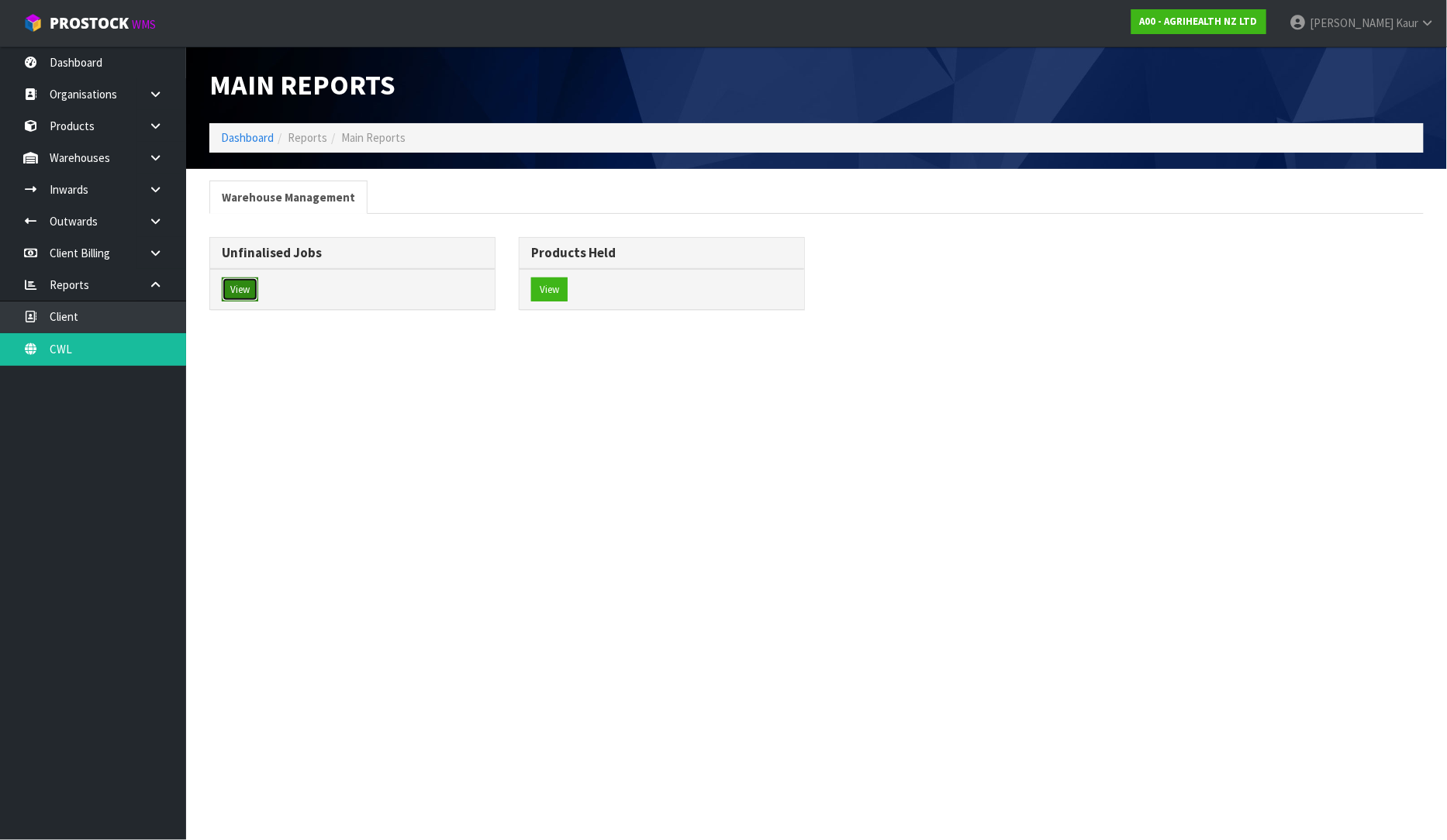
click at [223, 288] on button "View" at bounding box center [240, 289] width 36 height 25
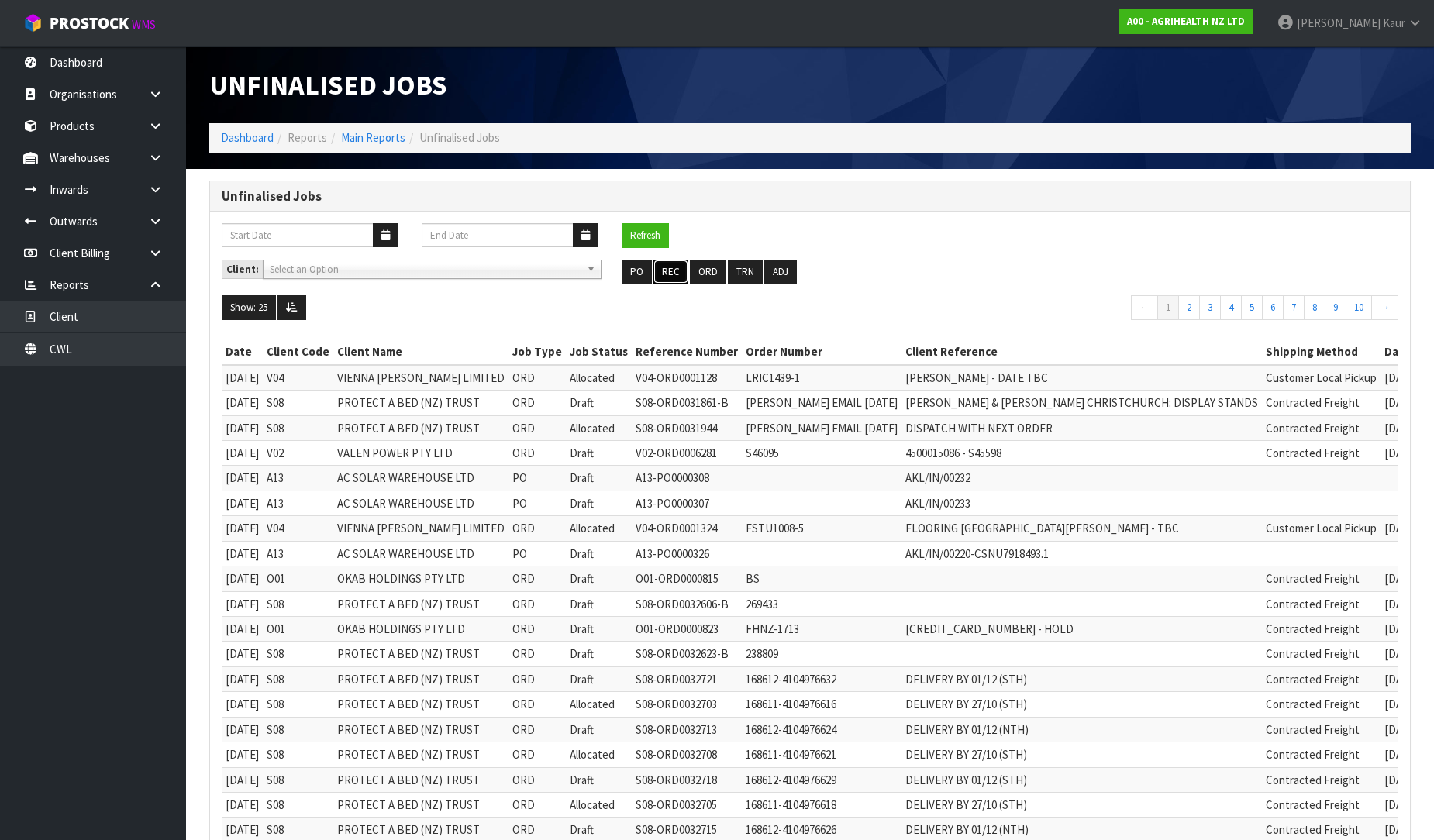
click at [659, 262] on button "REC" at bounding box center [671, 271] width 35 height 25
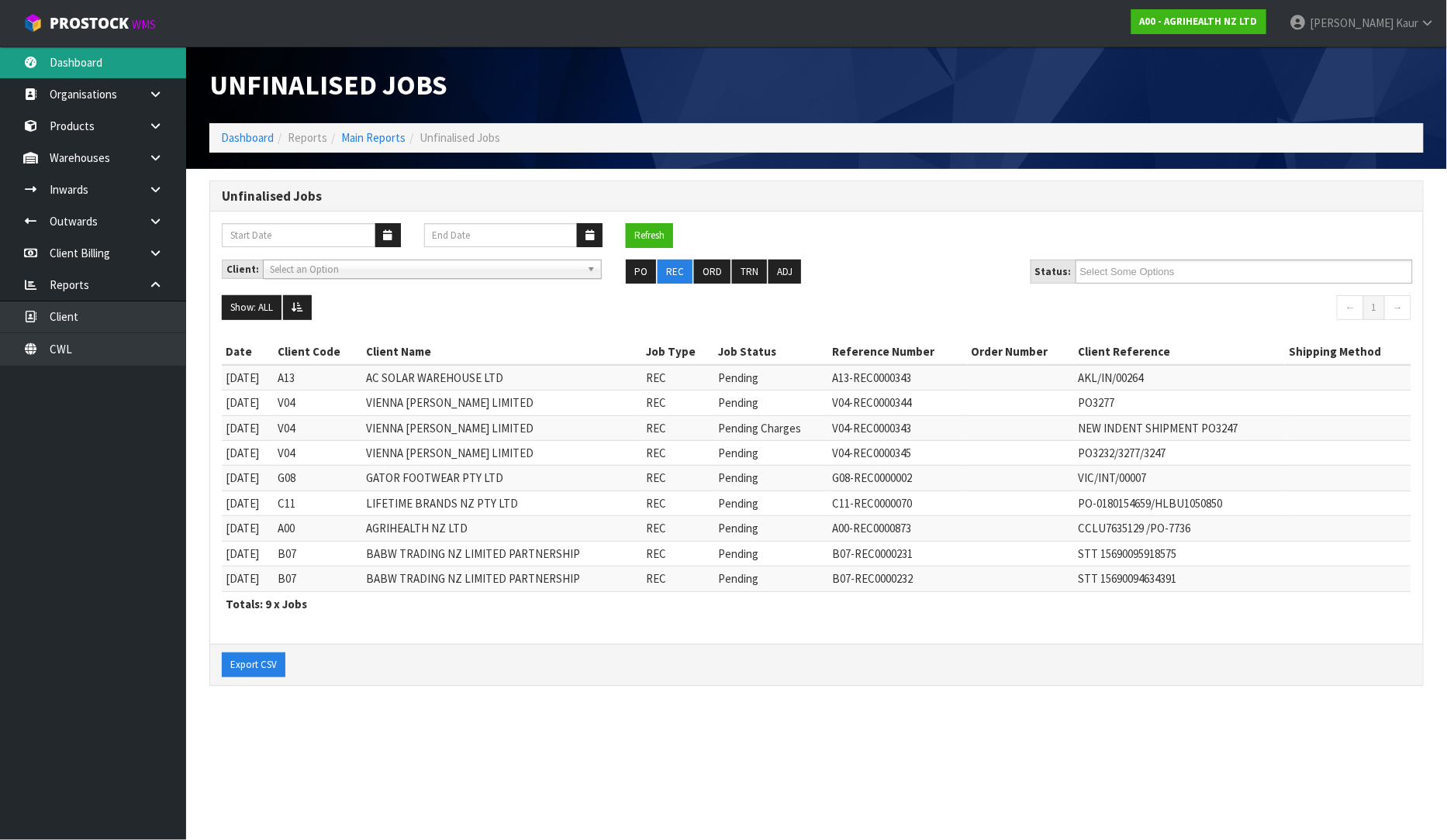
click at [113, 68] on link "Dashboard" at bounding box center [93, 62] width 186 height 32
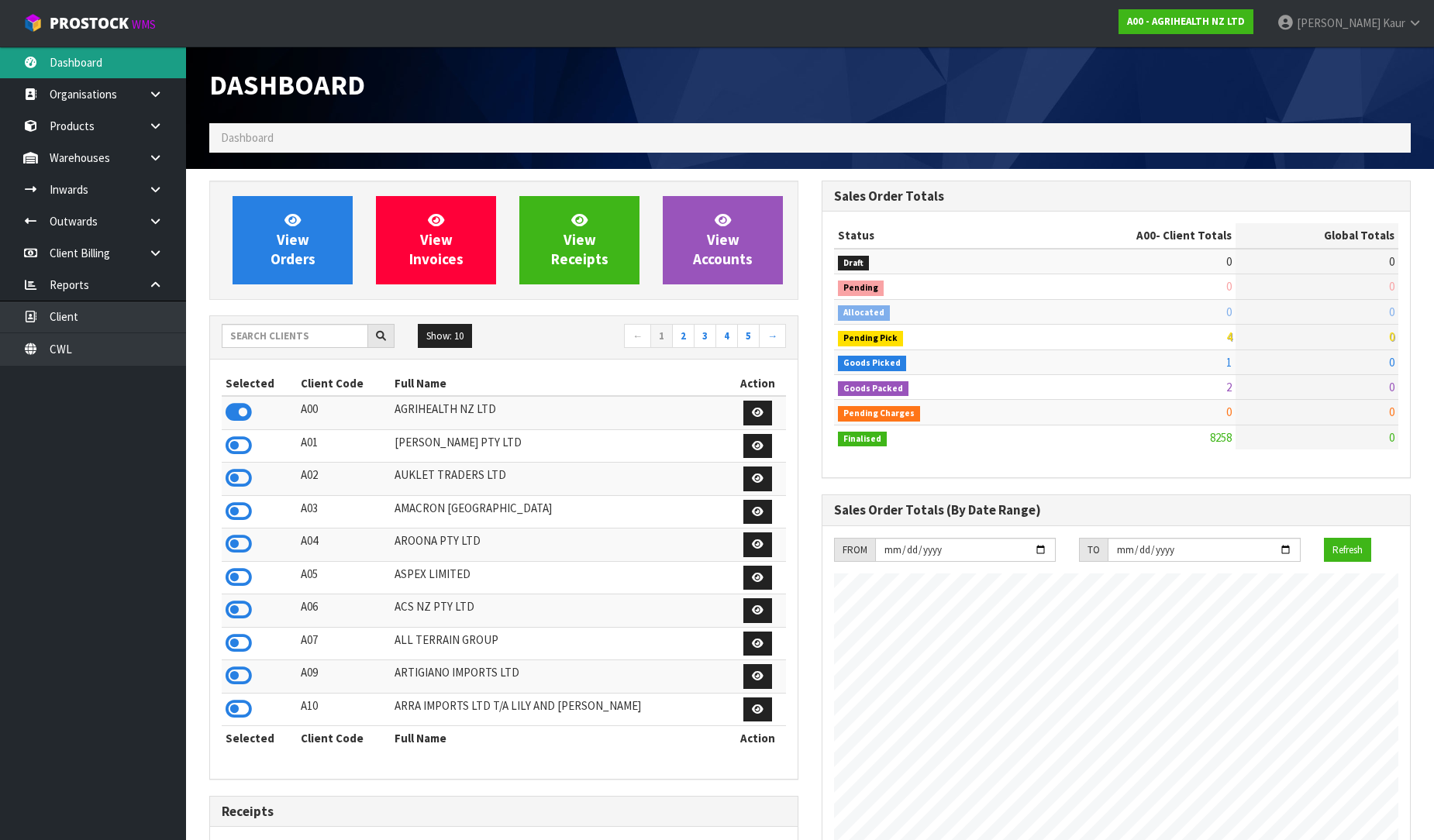
scroll to position [1174, 612]
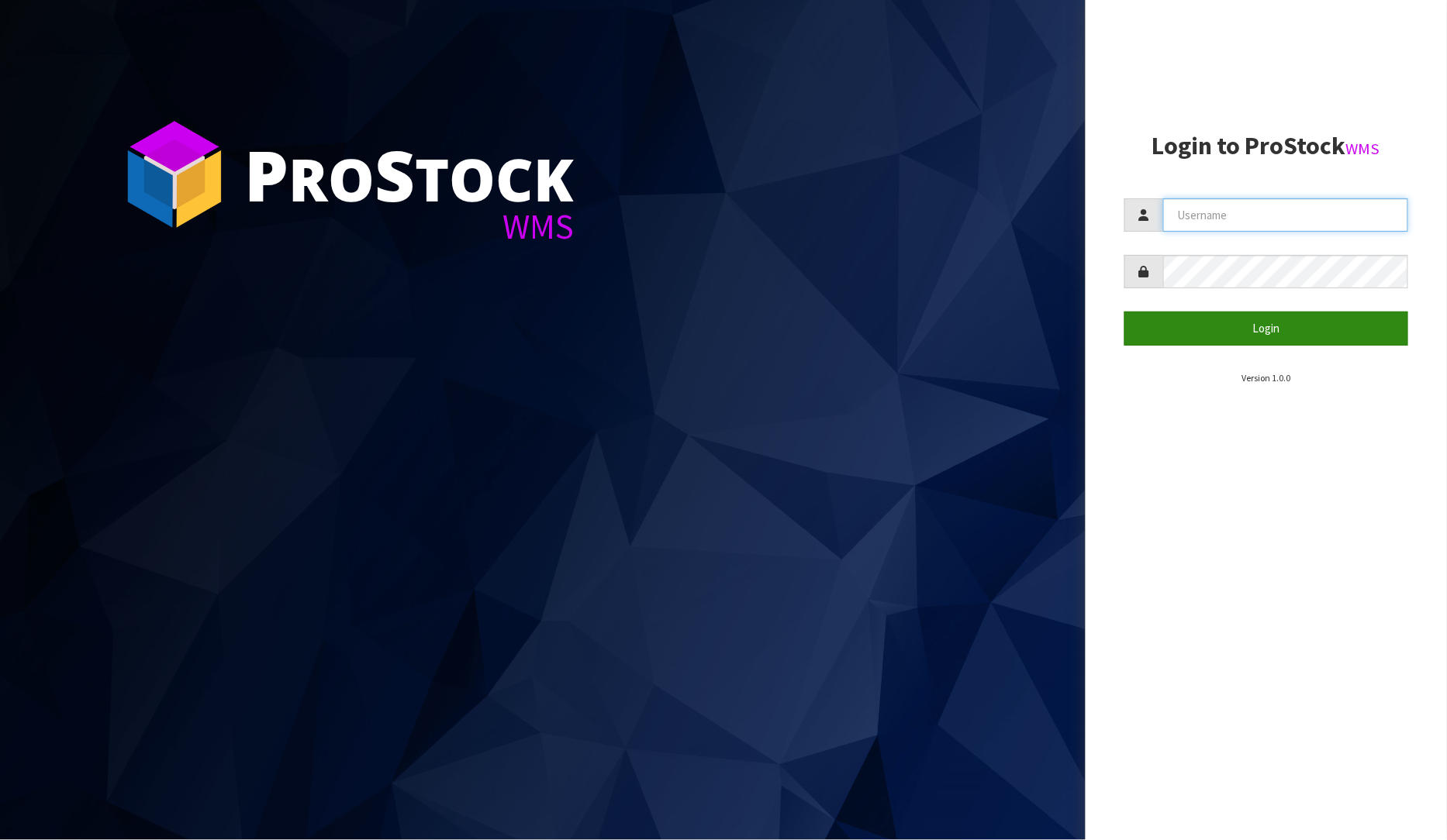
type input "[PERSON_NAME]"
click at [1313, 326] on button "Login" at bounding box center [1266, 328] width 284 height 34
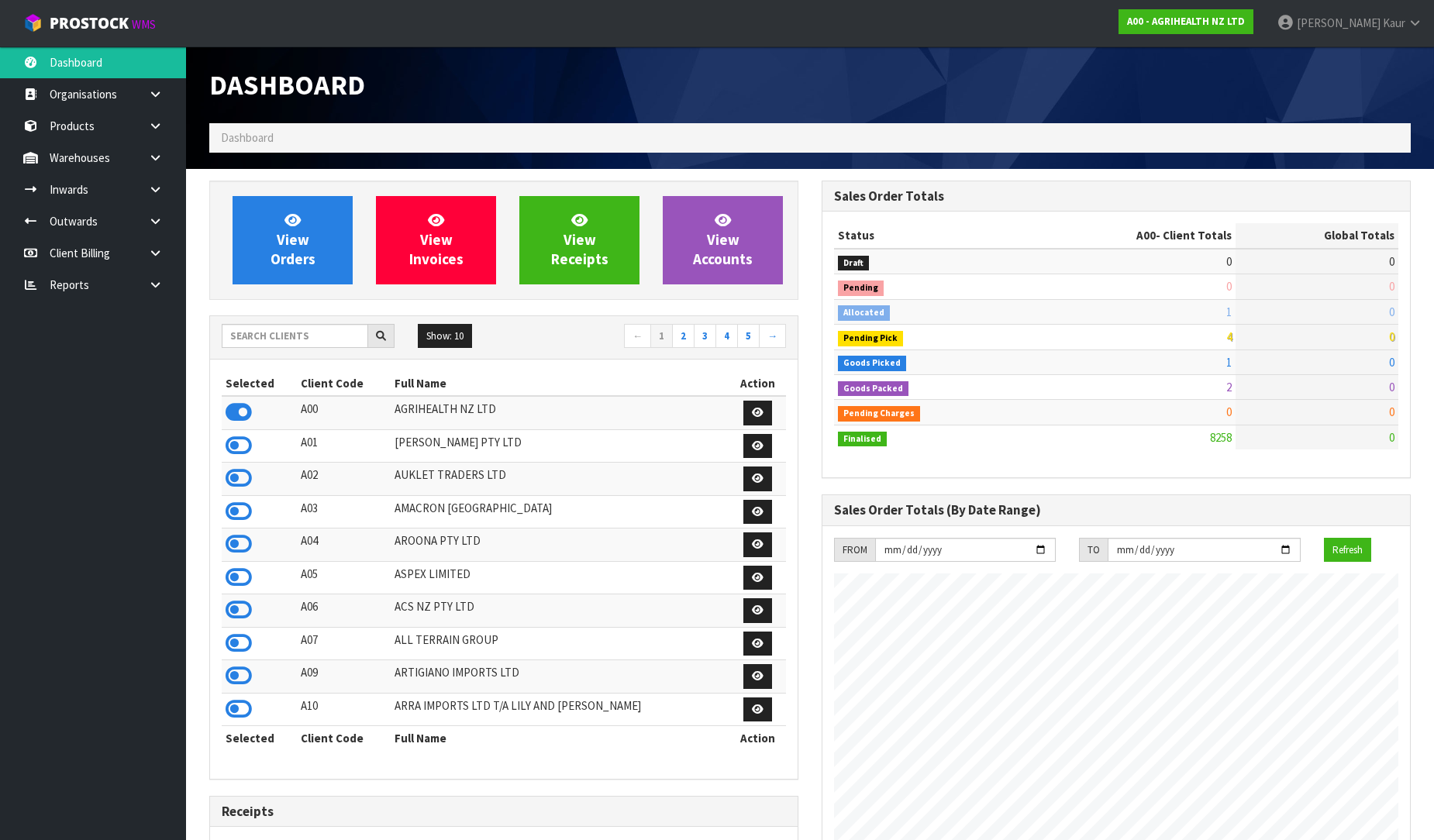
scroll to position [1174, 612]
click at [160, 296] on link at bounding box center [161, 285] width 49 height 32
click at [114, 361] on link "CWL" at bounding box center [93, 349] width 186 height 32
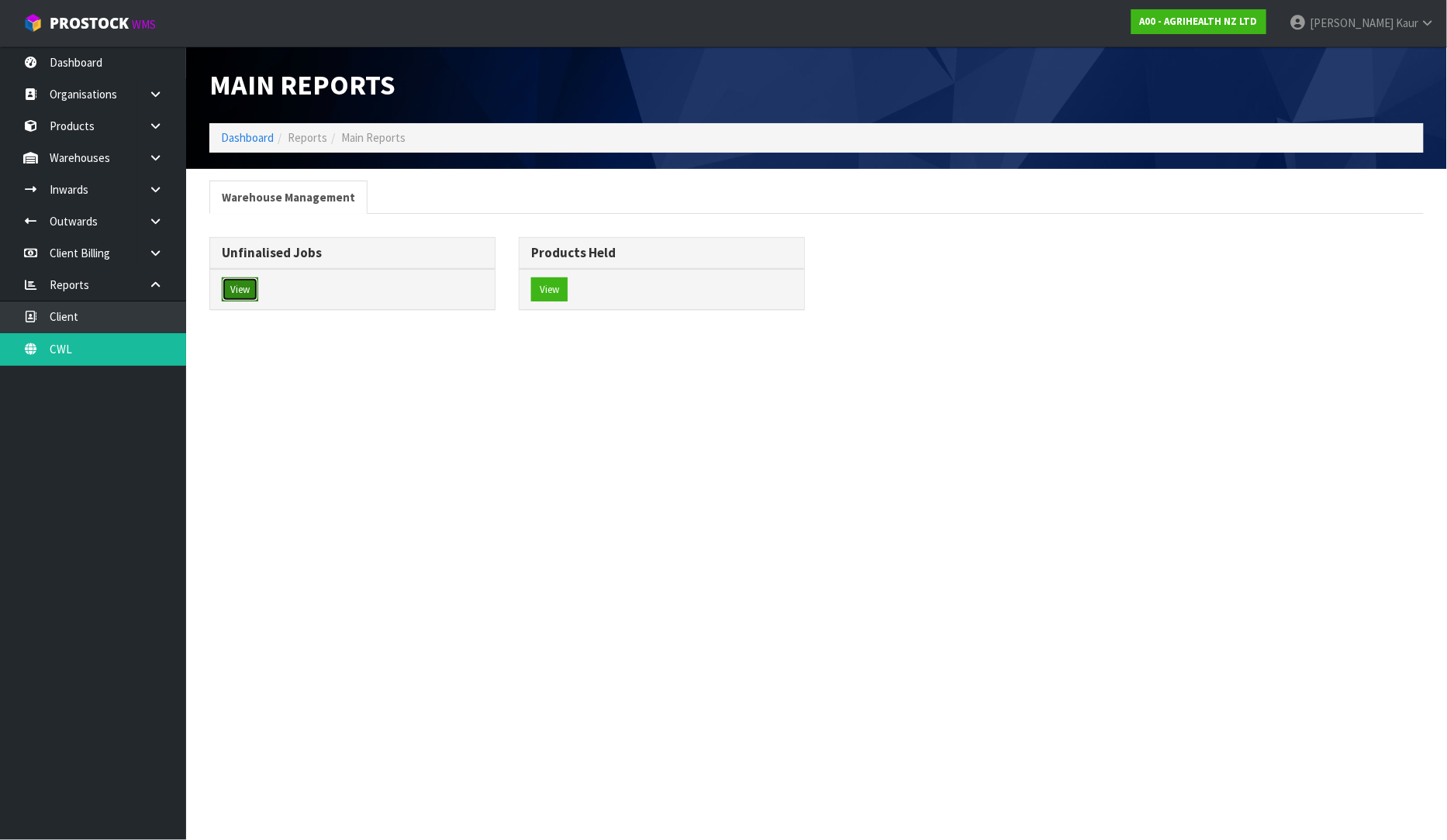
click at [228, 291] on button "View" at bounding box center [240, 289] width 36 height 25
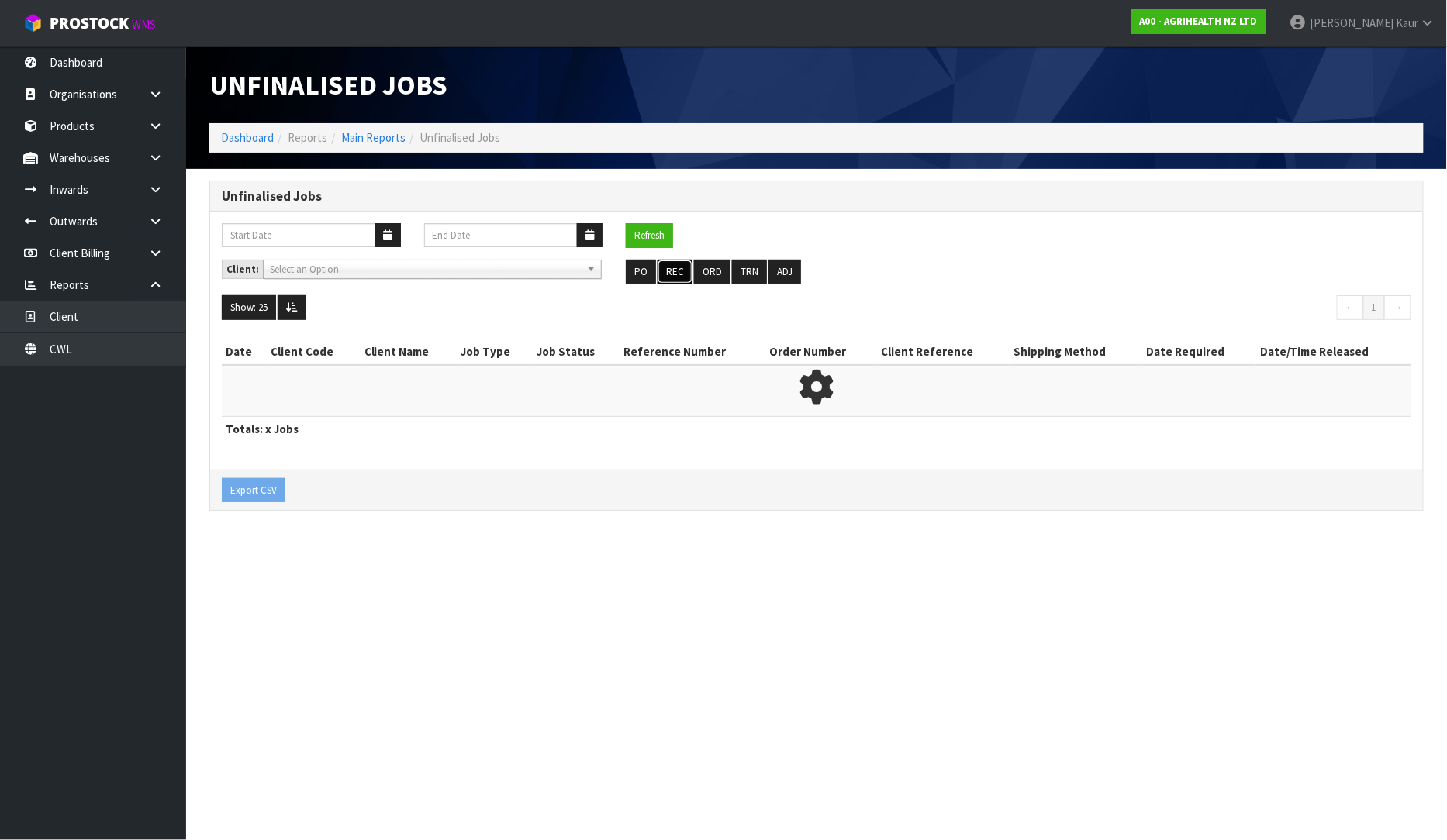
click at [676, 282] on button "REC" at bounding box center [674, 271] width 35 height 25
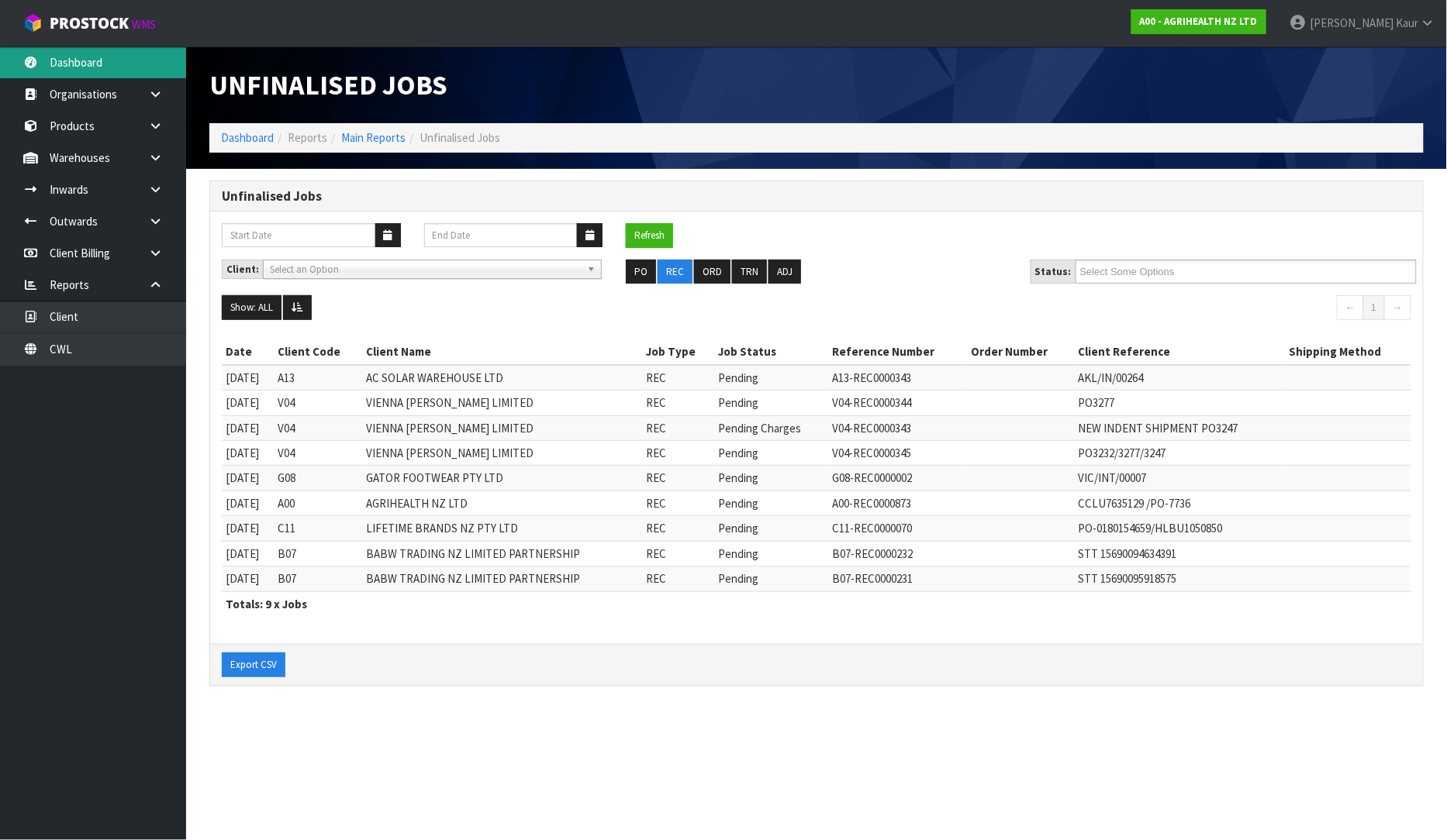
click at [83, 71] on link "Dashboard" at bounding box center [93, 62] width 186 height 32
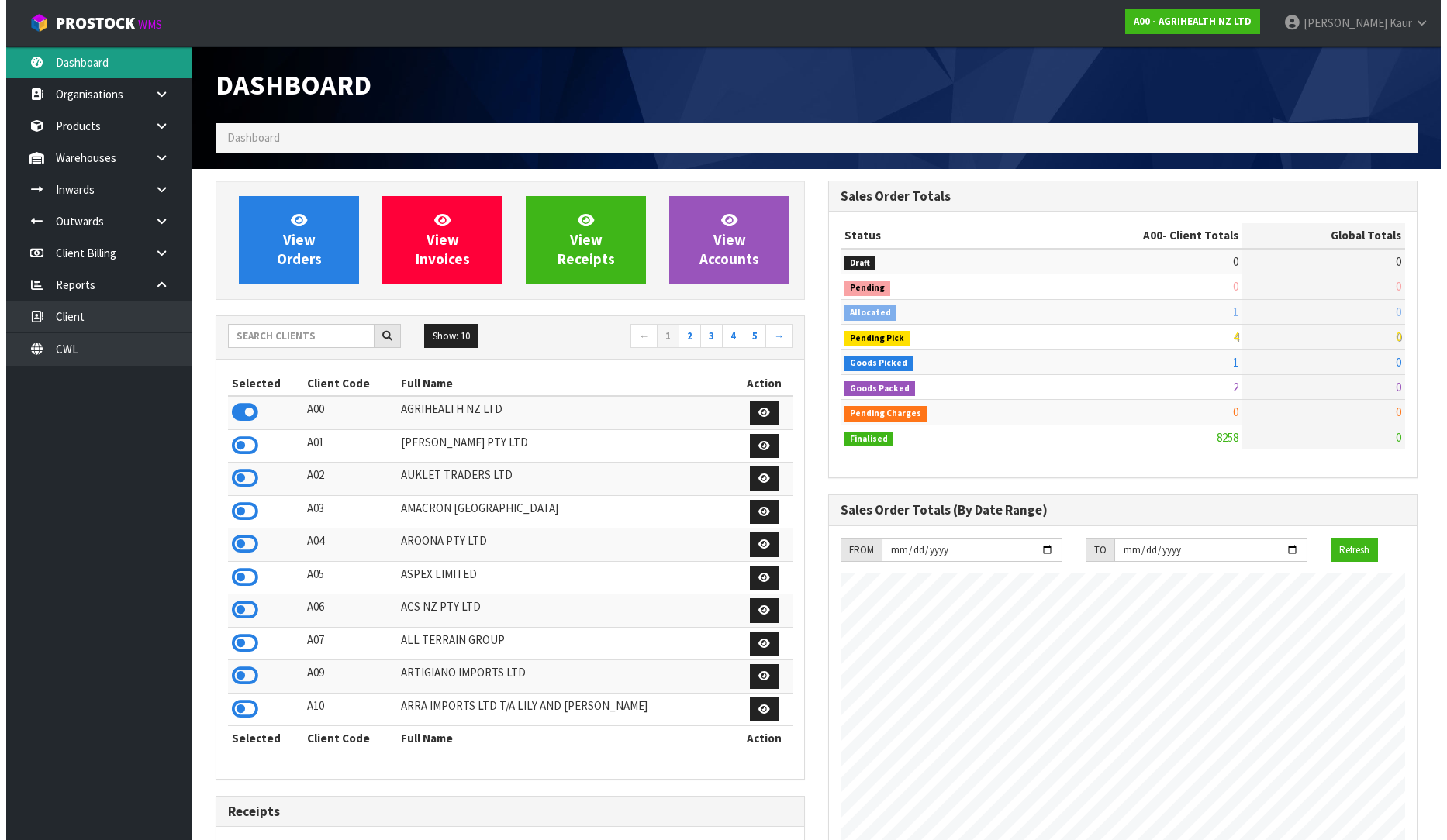
scroll to position [1174, 613]
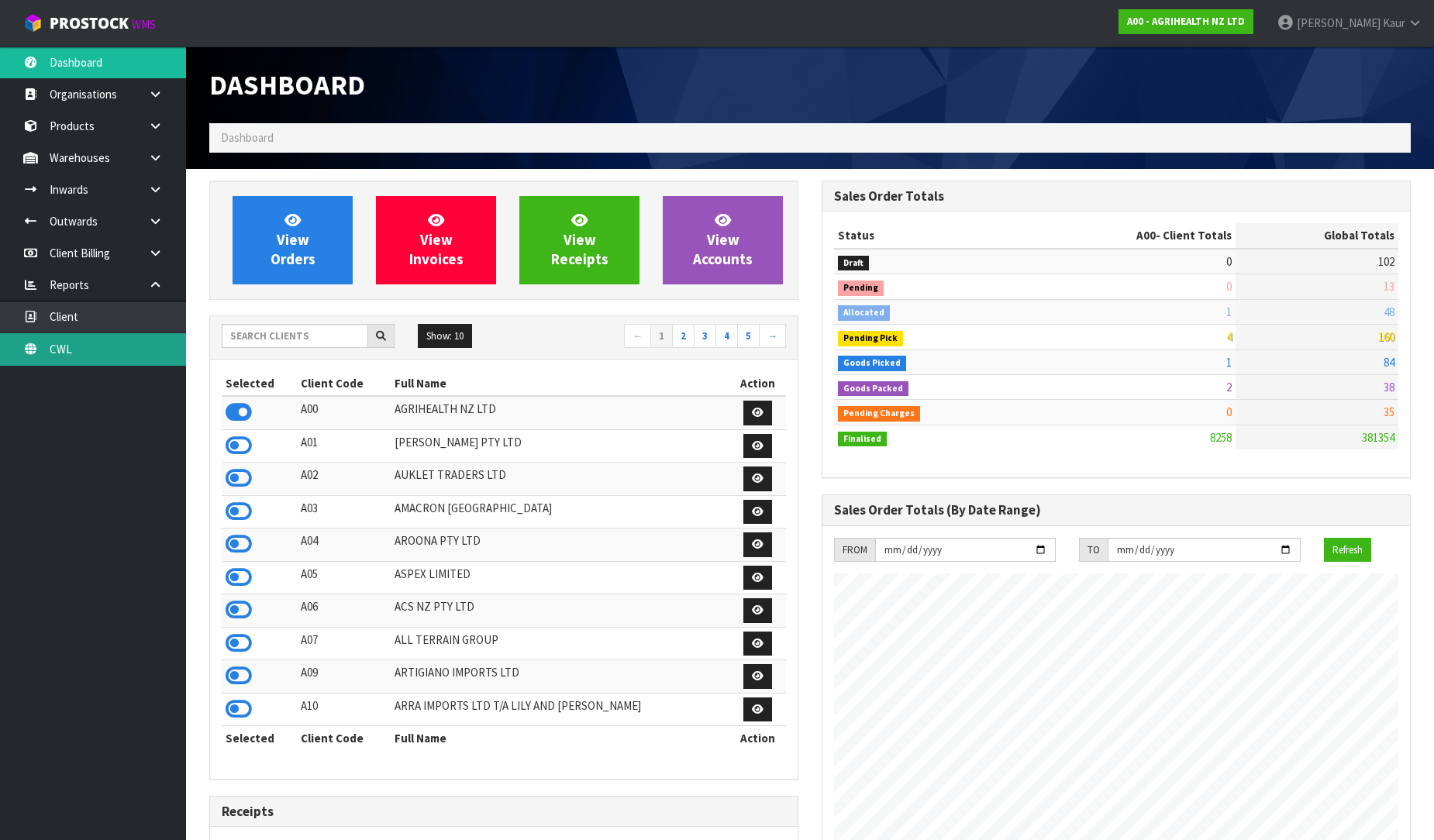
click at [103, 357] on link "CWL" at bounding box center [93, 349] width 186 height 32
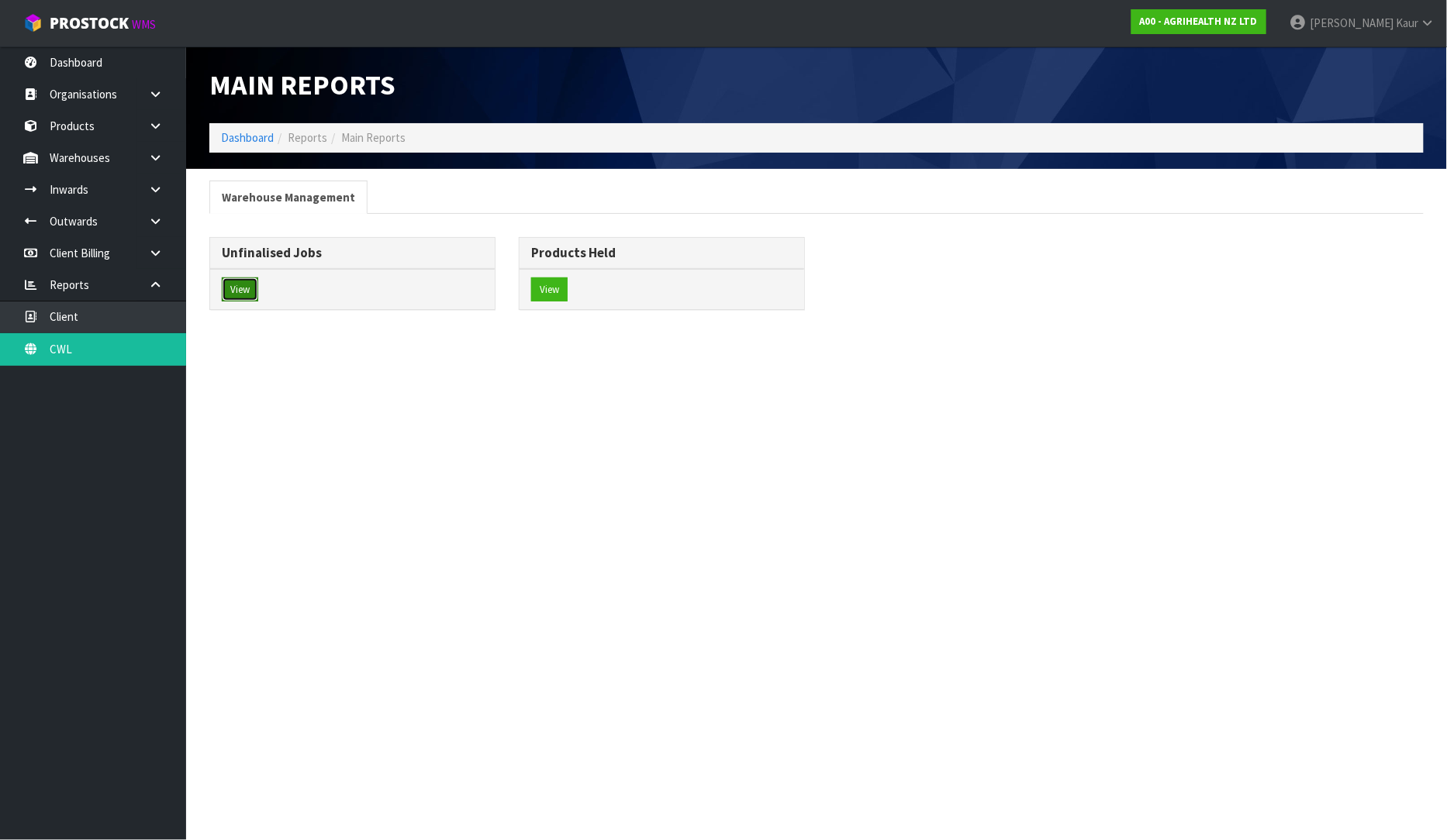
click at [238, 291] on button "View" at bounding box center [240, 289] width 36 height 25
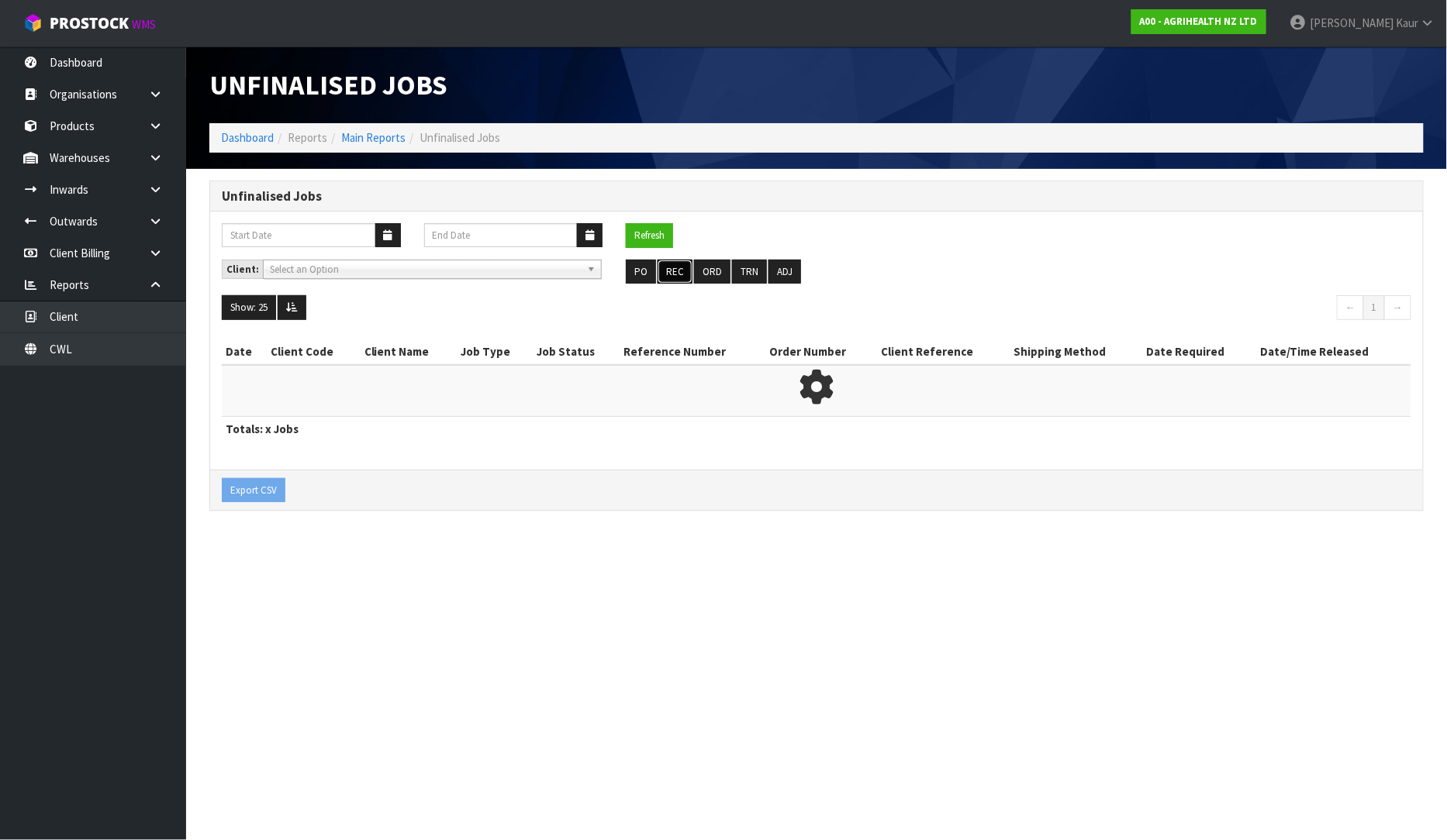
click at [673, 270] on button "REC" at bounding box center [674, 271] width 35 height 25
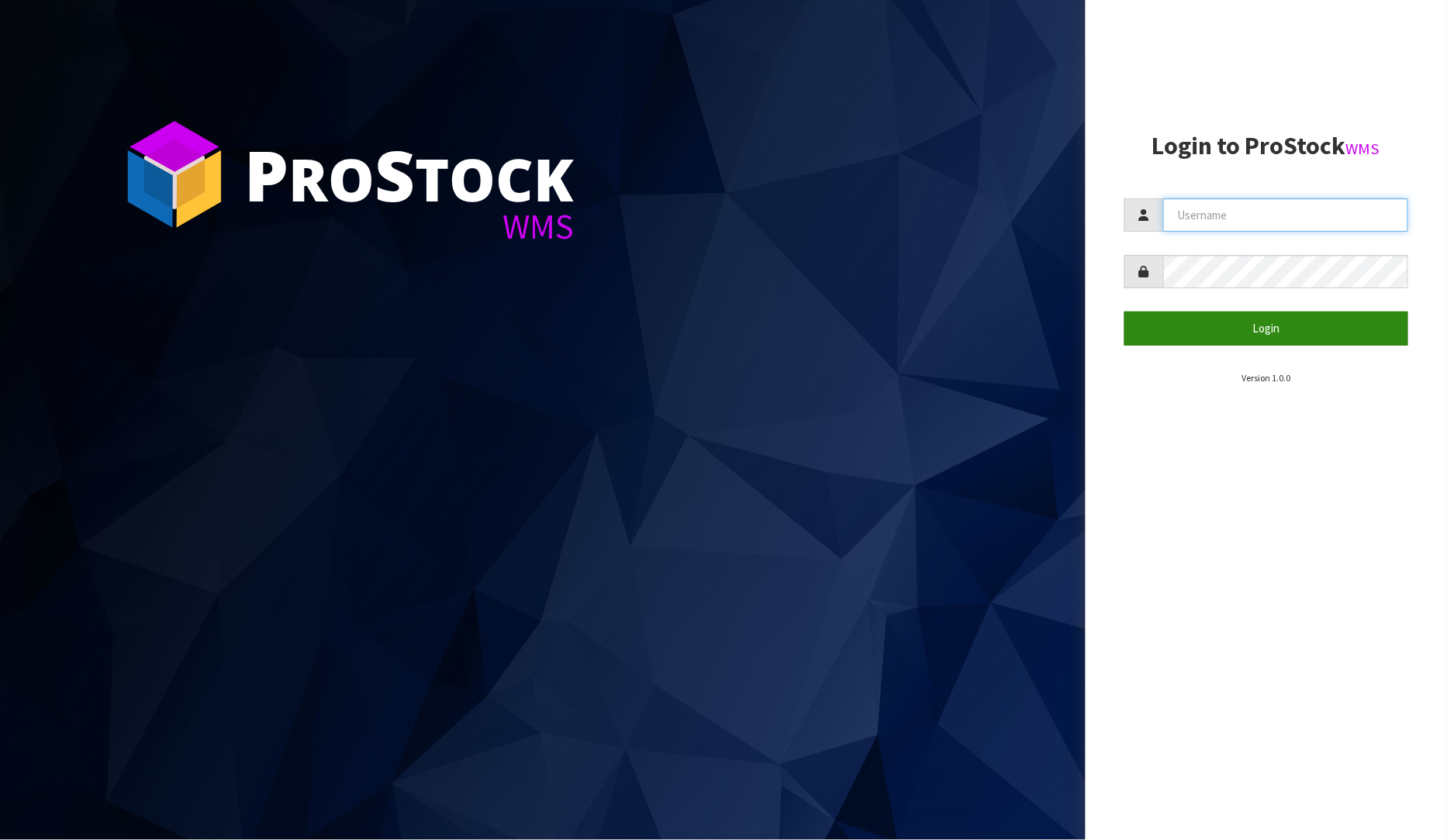
type input "[PERSON_NAME]"
click at [1252, 338] on button "Login" at bounding box center [1266, 328] width 284 height 34
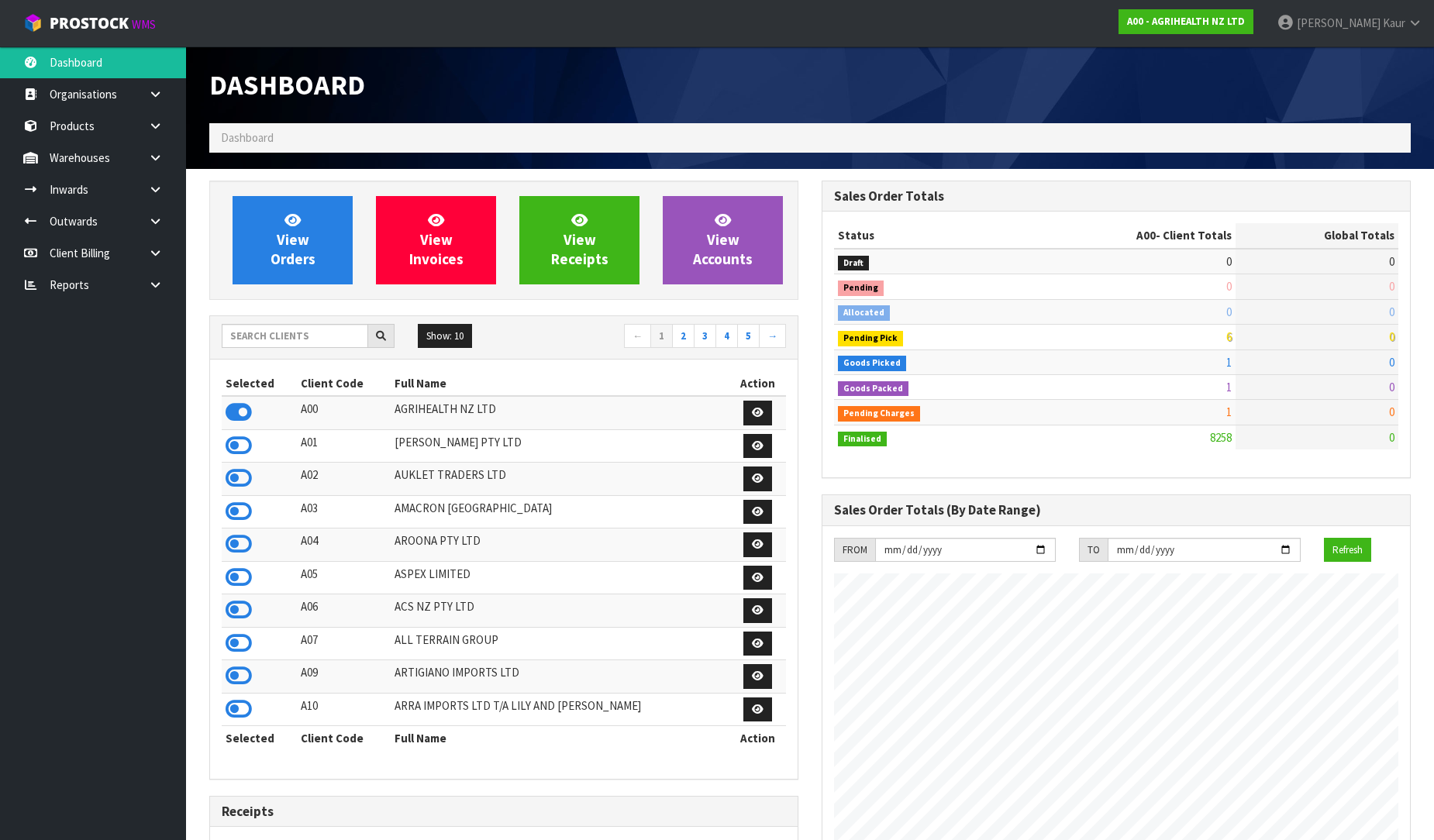
scroll to position [1174, 612]
click at [153, 183] on icon at bounding box center [155, 189] width 15 height 12
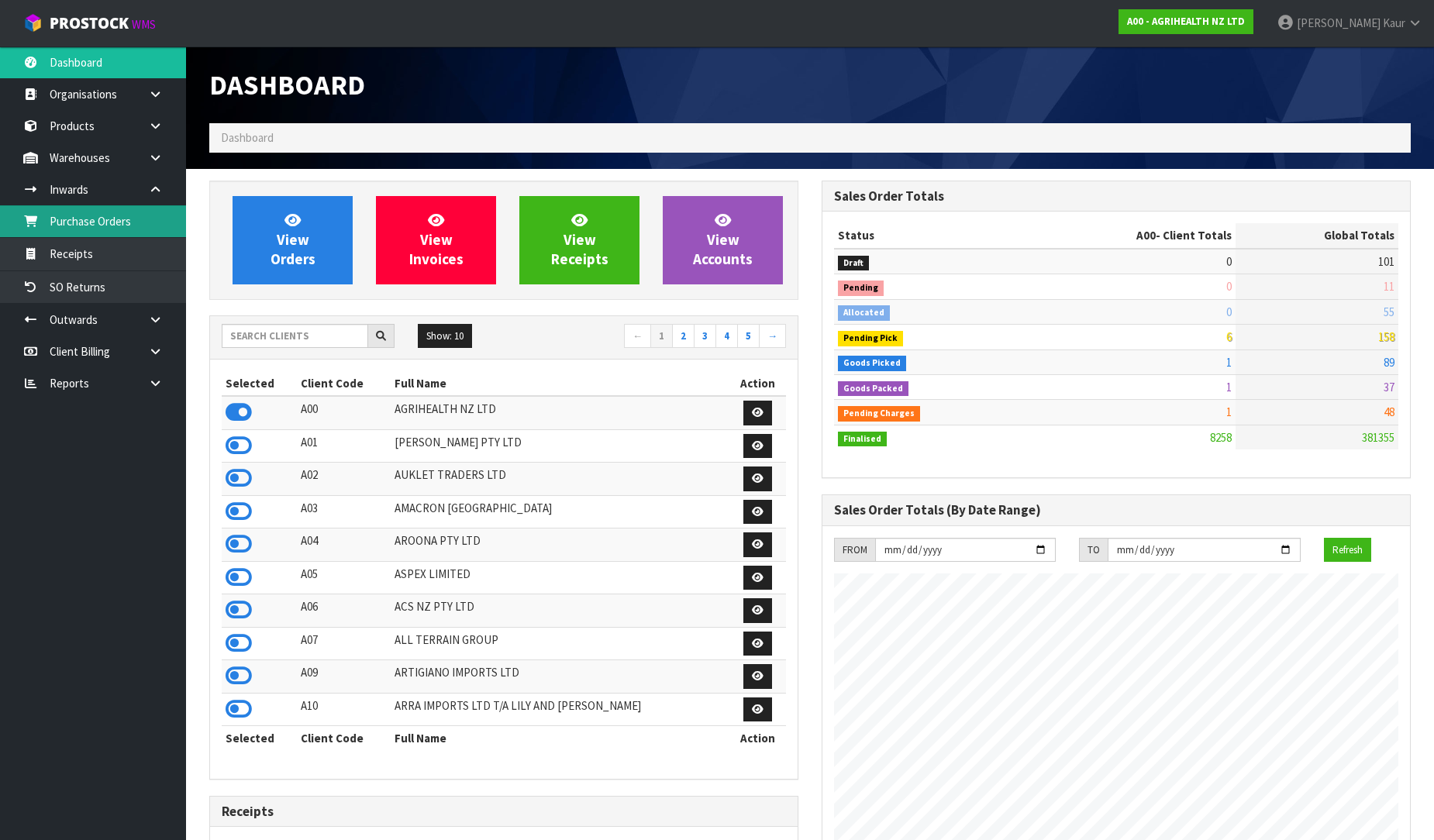
click at [127, 223] on link "Purchase Orders" at bounding box center [93, 221] width 186 height 32
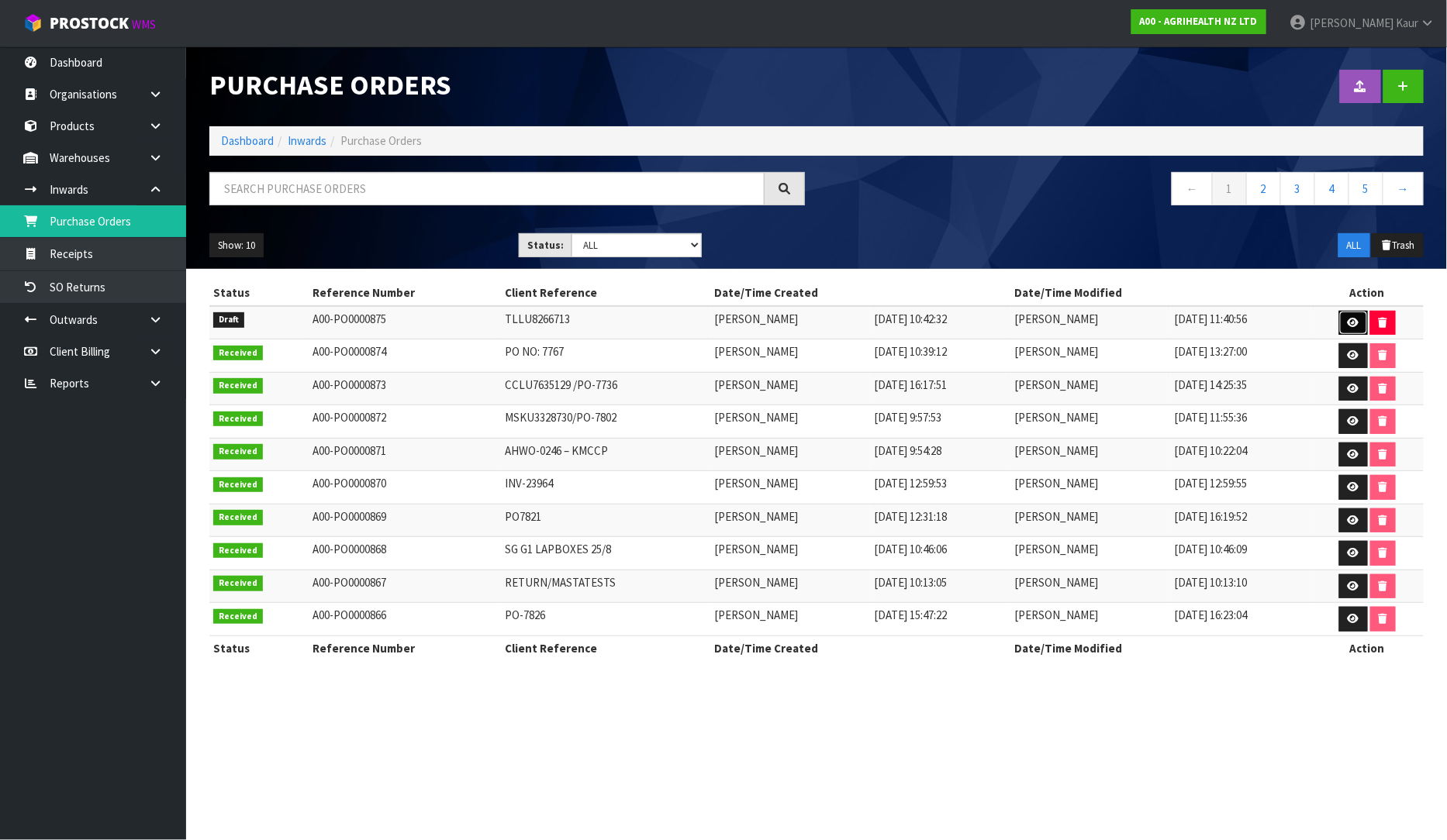
click at [1349, 320] on icon at bounding box center [1353, 322] width 12 height 10
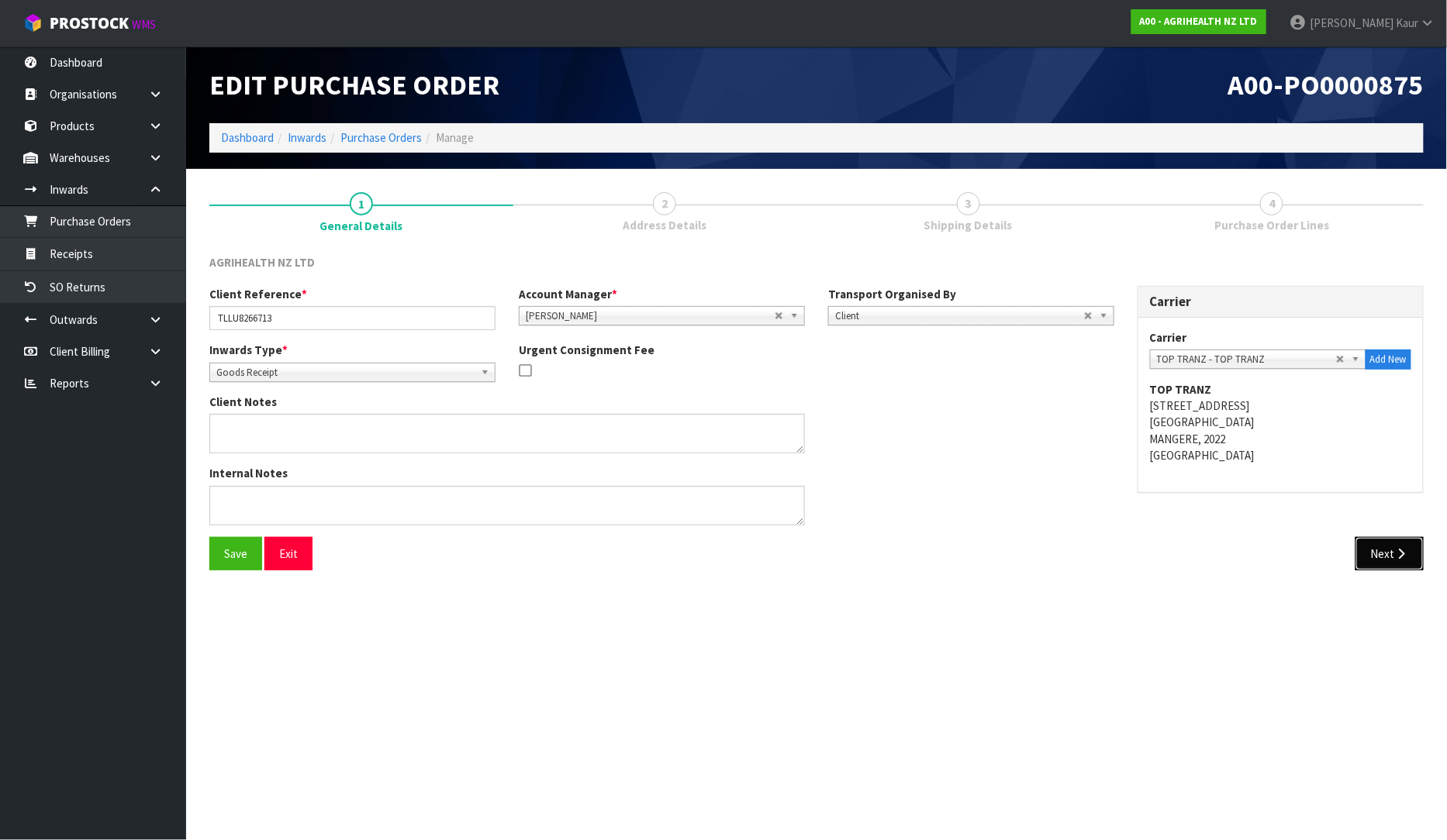
click at [1402, 566] on button "Next" at bounding box center [1389, 554] width 68 height 34
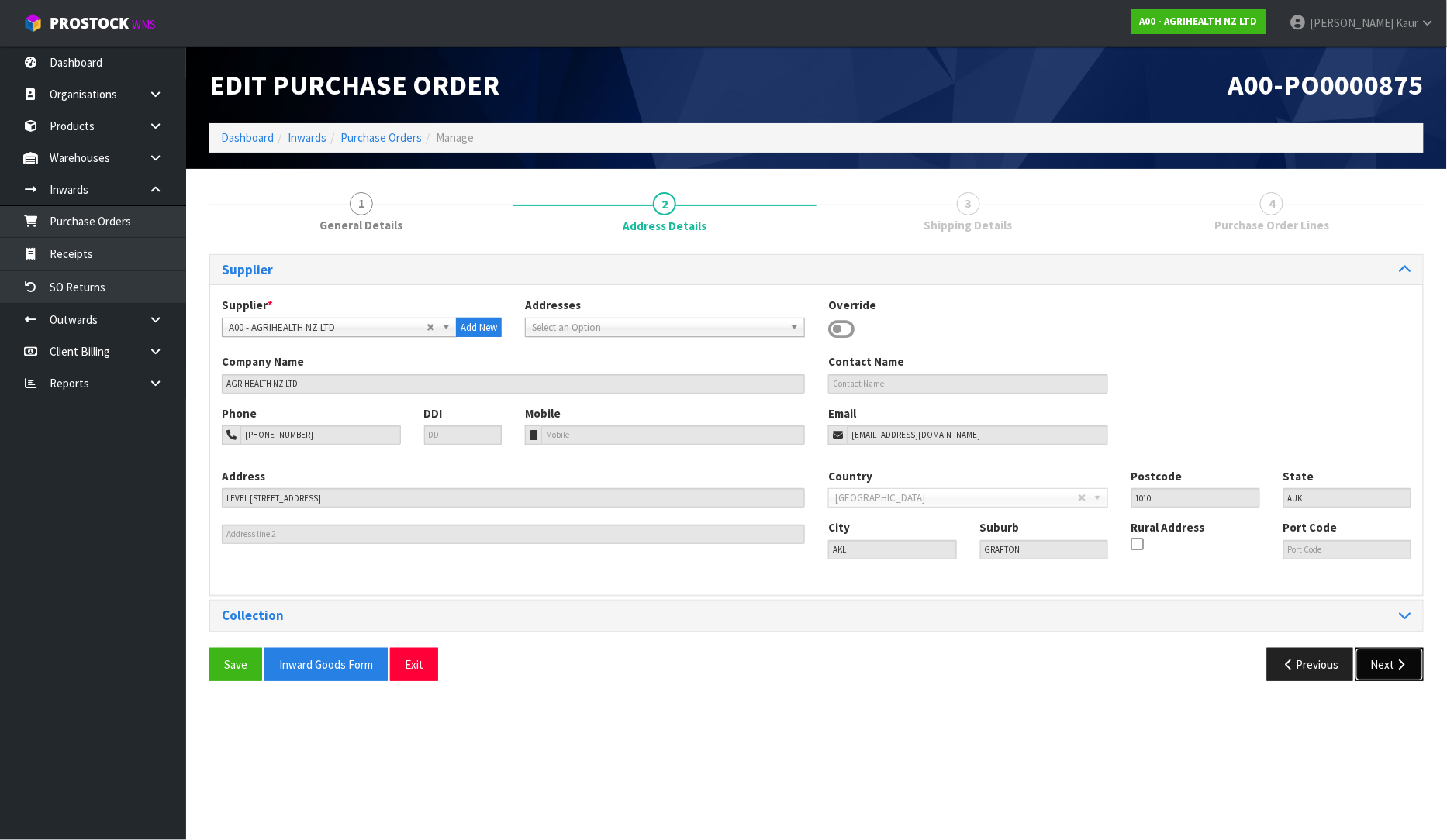
click at [1407, 660] on icon "button" at bounding box center [1401, 665] width 15 height 12
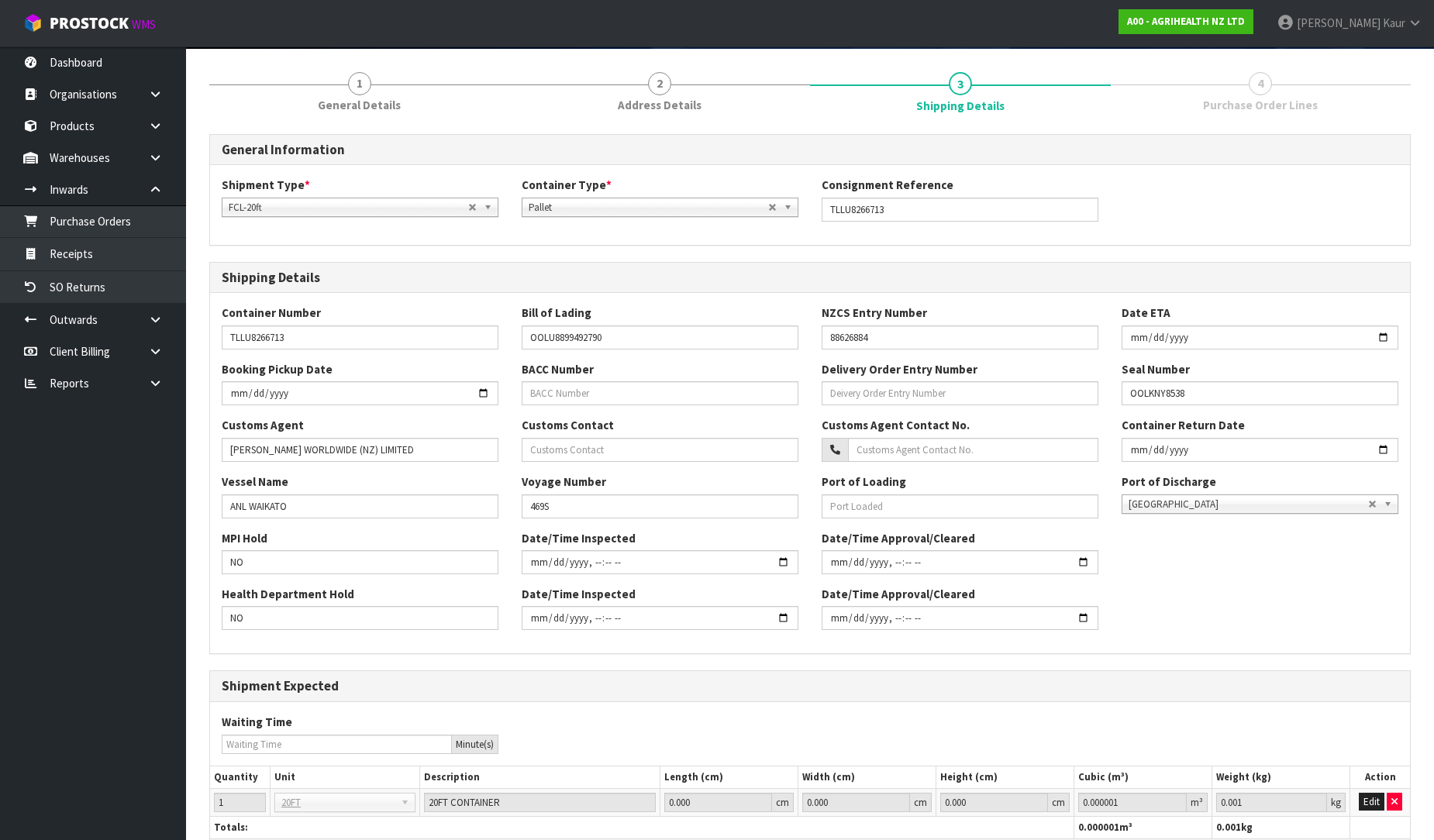
scroll to position [228, 0]
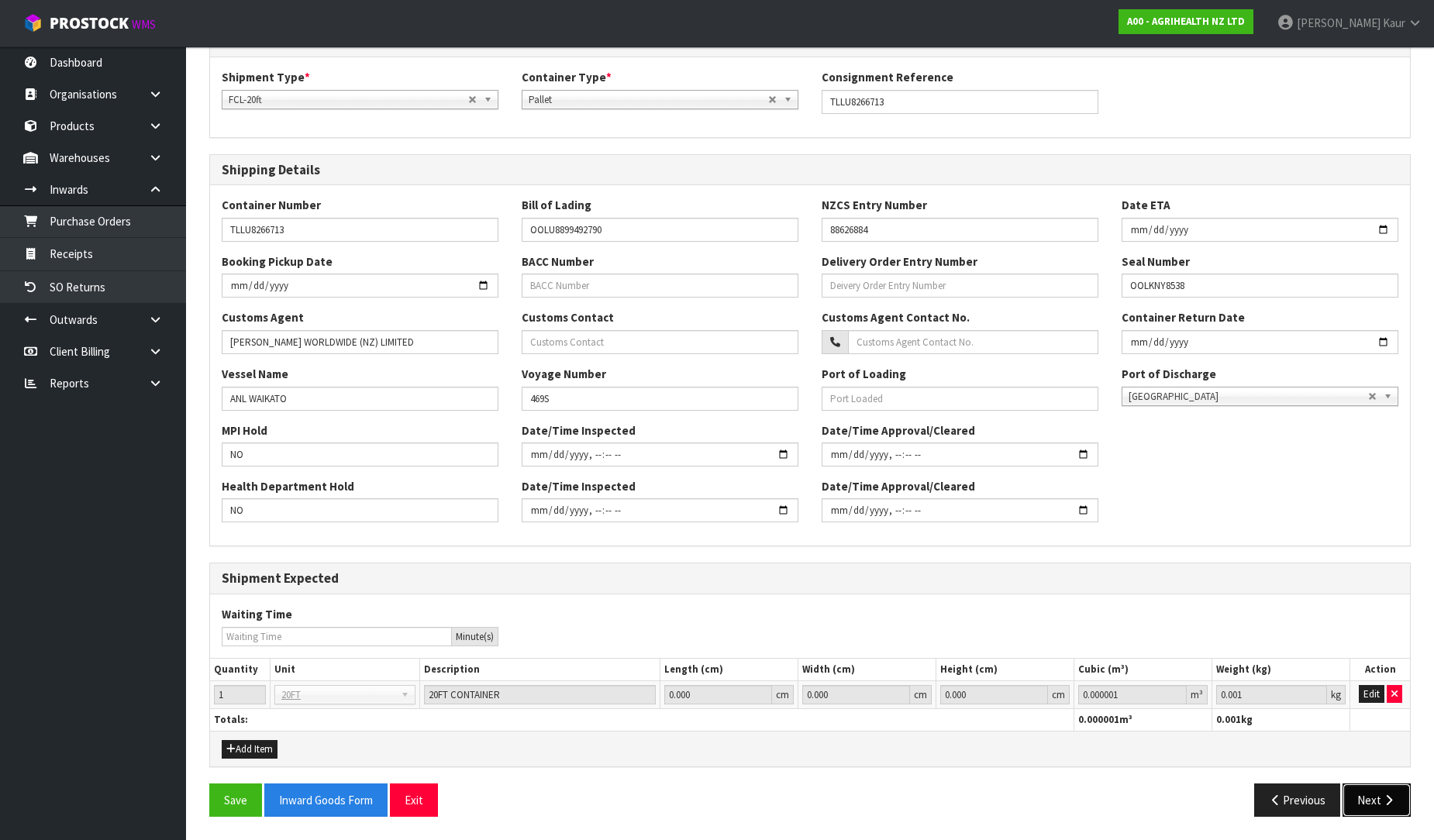
click at [1370, 795] on button "Next" at bounding box center [1376, 801] width 68 height 34
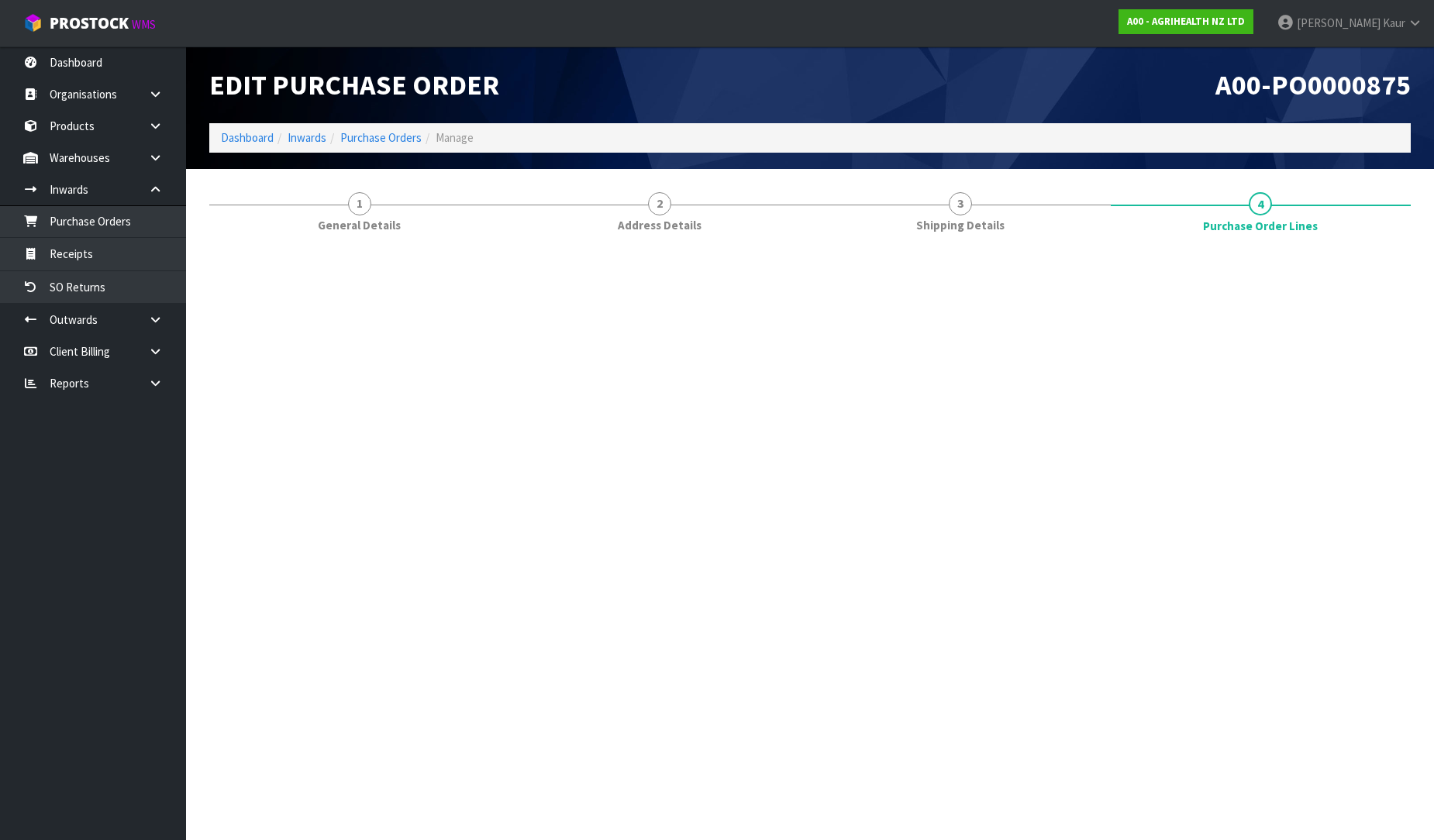
scroll to position [0, 0]
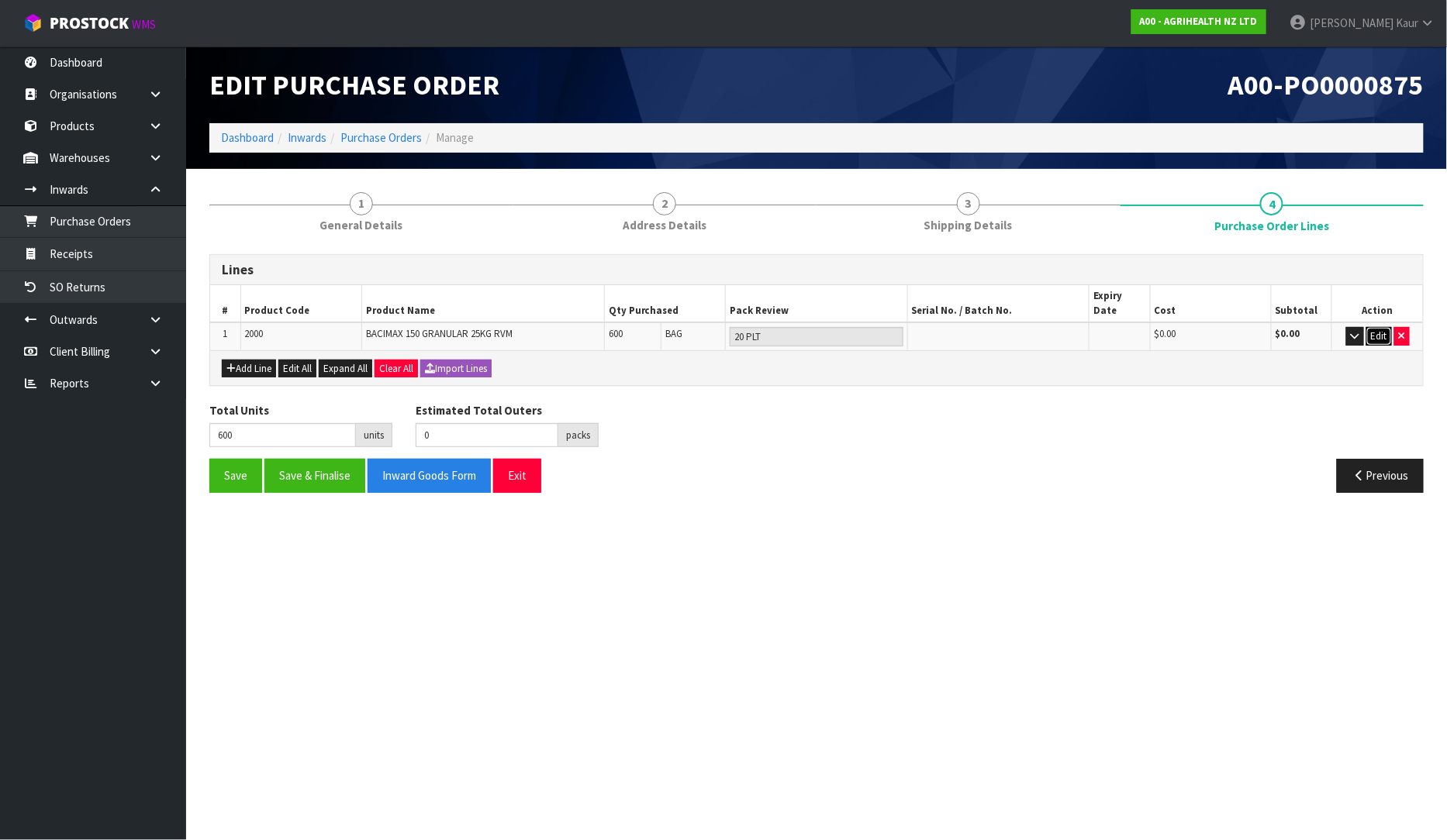
click at [1378, 327] on button "Edit" at bounding box center [1379, 336] width 26 height 19
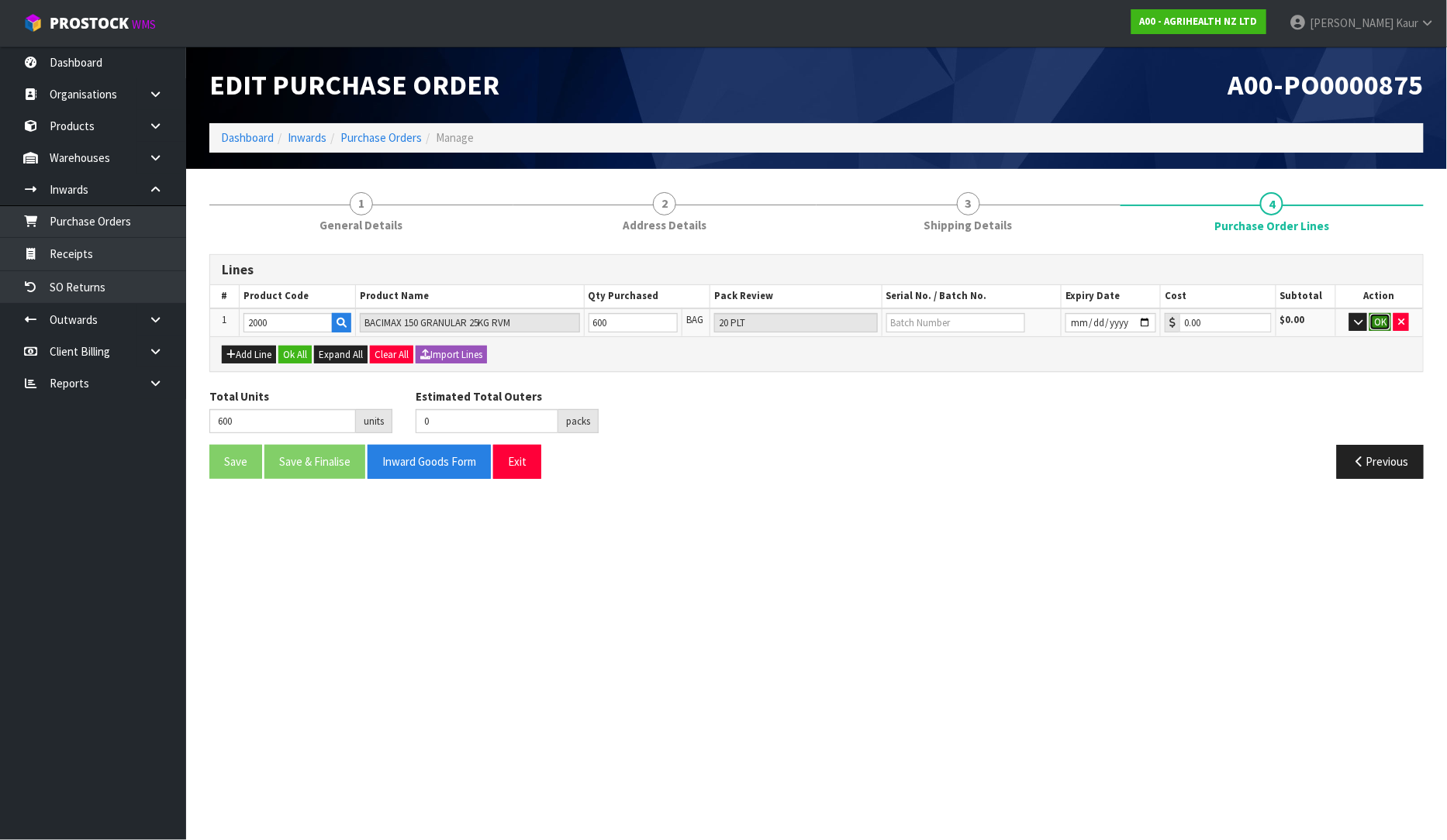
click at [1382, 324] on button "OK" at bounding box center [1380, 322] width 22 height 19
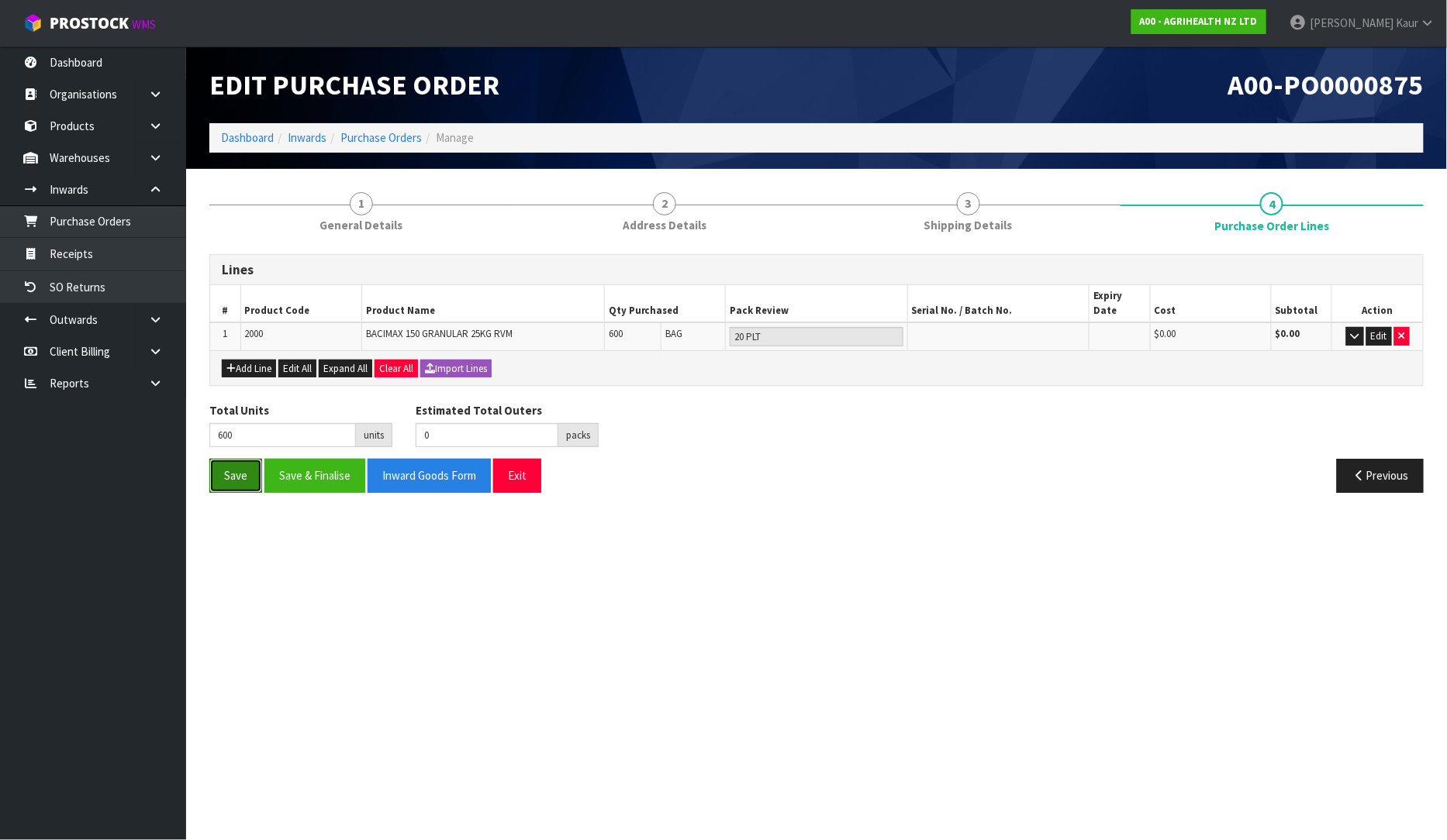
click at [234, 465] on button "Save" at bounding box center [235, 475] width 52 height 34
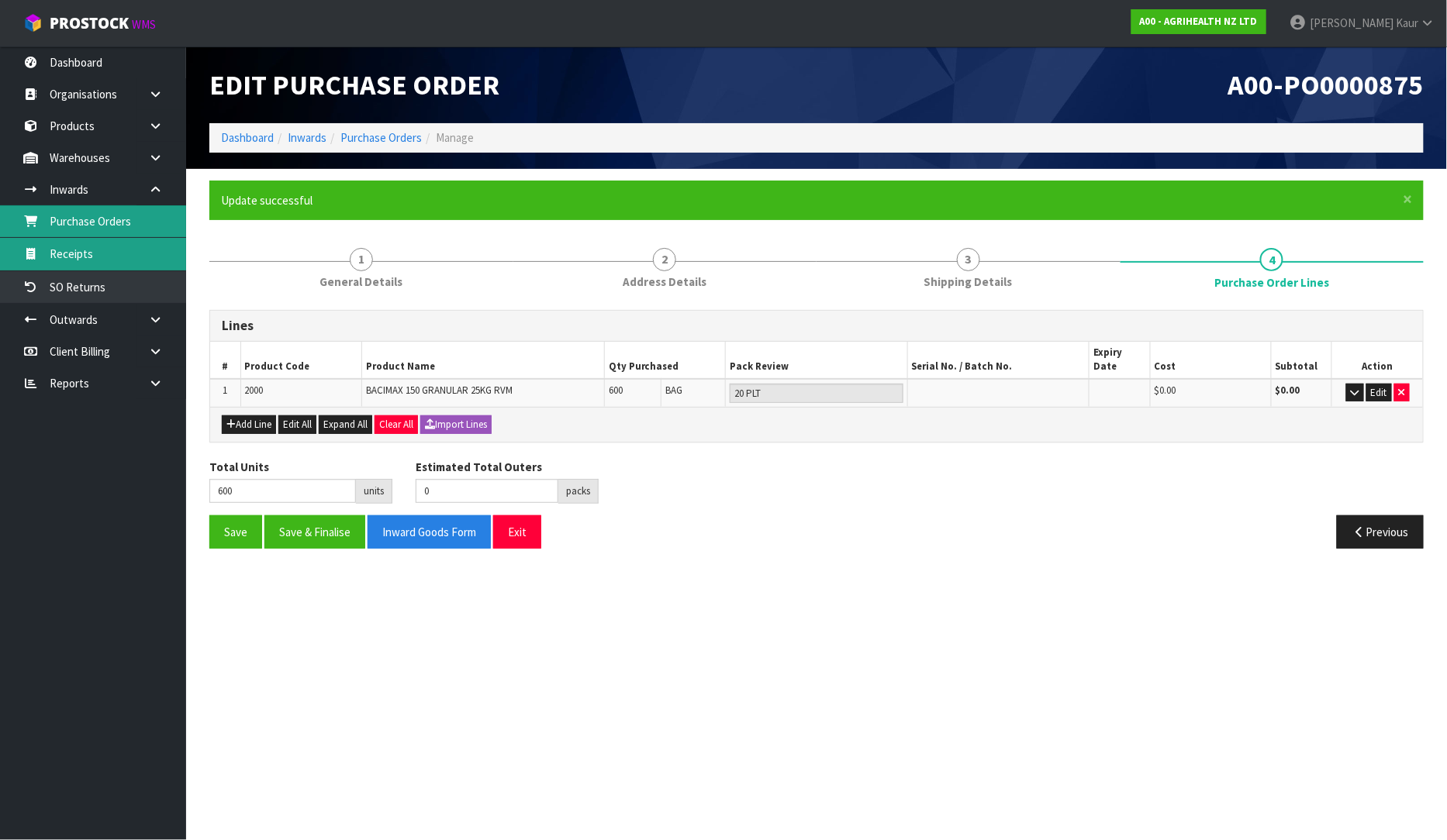
drag, startPoint x: 129, startPoint y: 230, endPoint x: 173, endPoint y: 245, distance: 46.5
click at [129, 230] on link "Purchase Orders" at bounding box center [93, 221] width 186 height 32
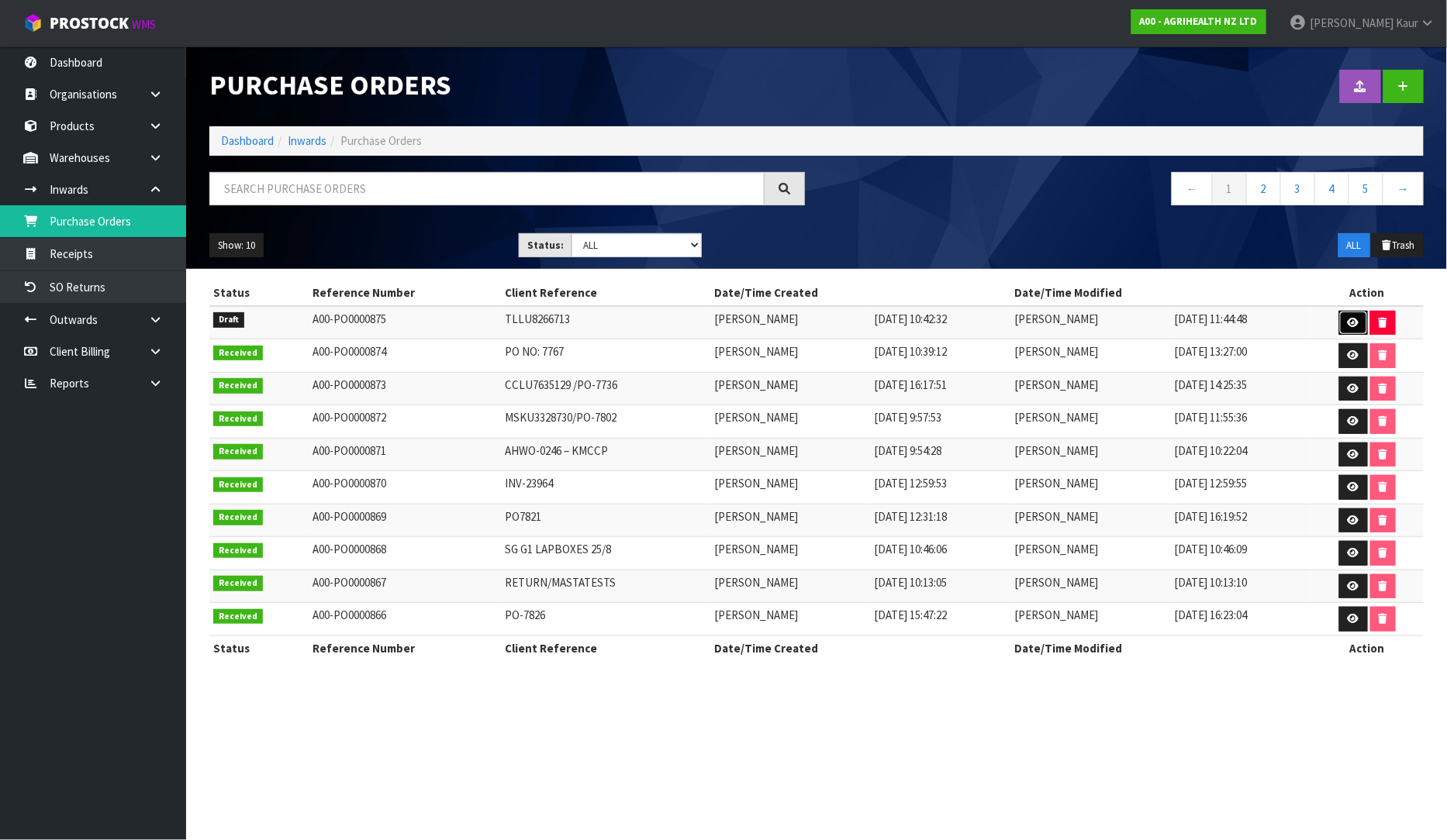
click at [1351, 321] on icon at bounding box center [1353, 322] width 12 height 10
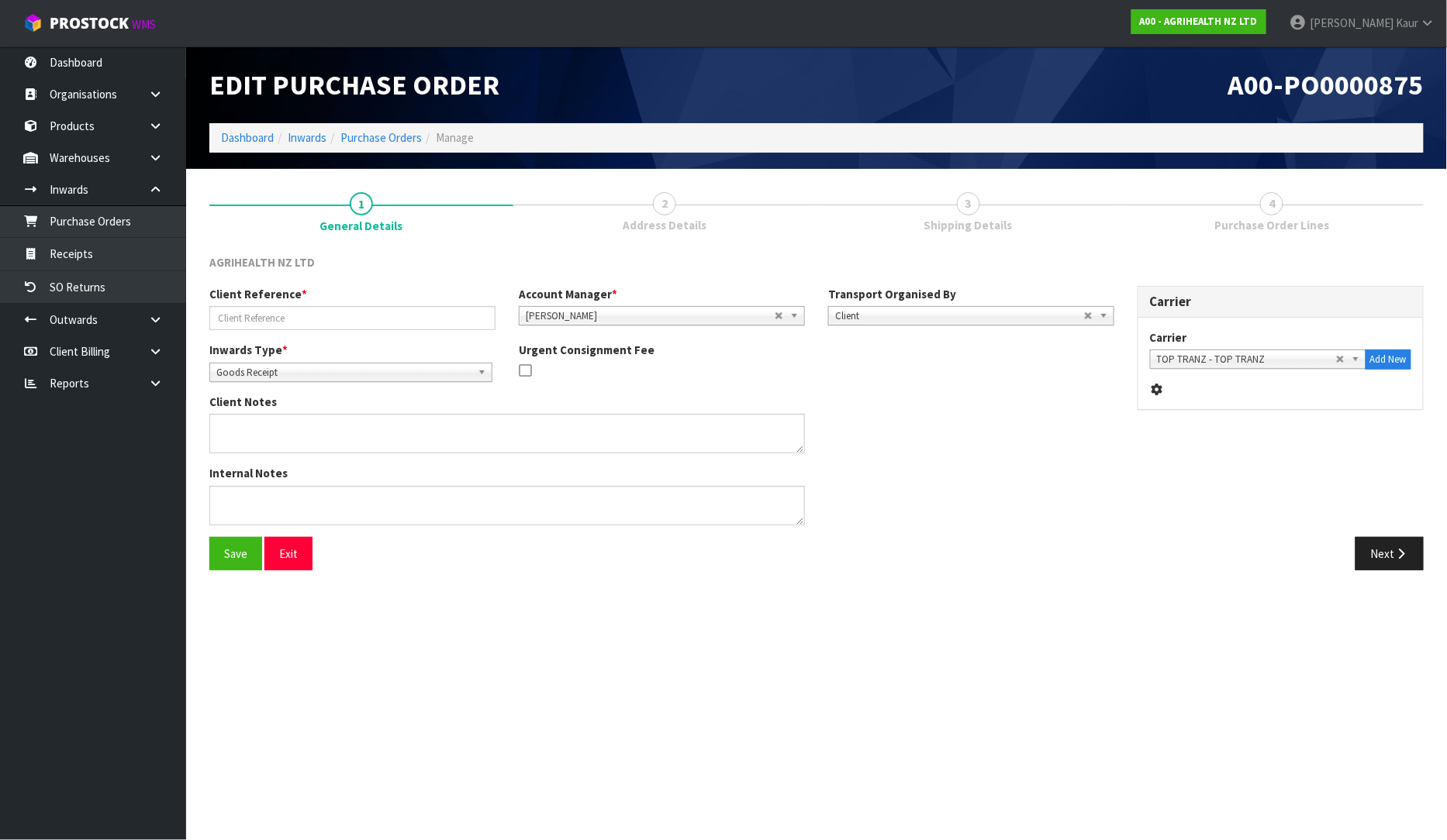
type input "TLLU8266713"
click at [1405, 562] on button "Next" at bounding box center [1389, 554] width 68 height 34
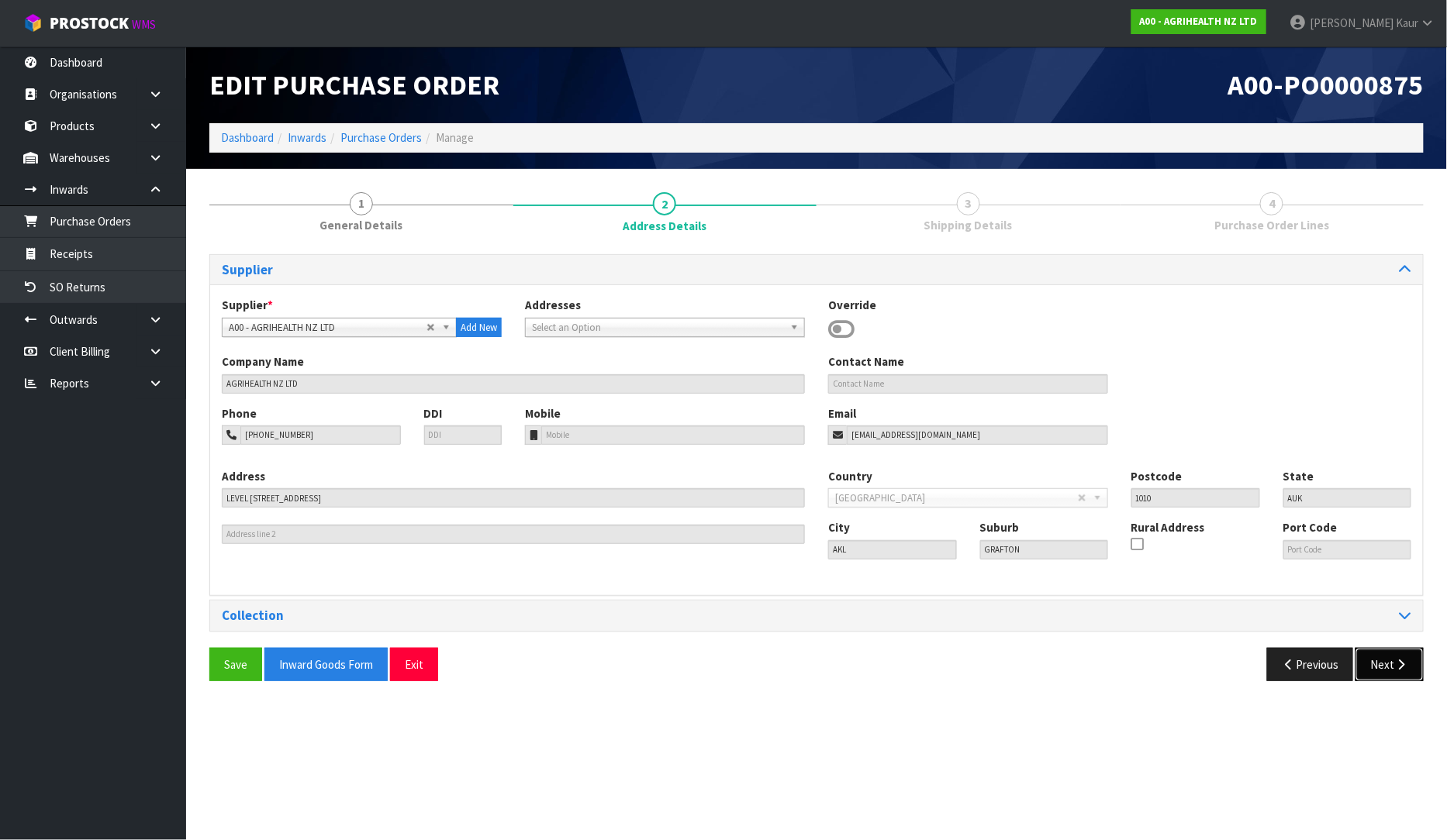
click at [1390, 661] on button "Next" at bounding box center [1389, 665] width 68 height 34
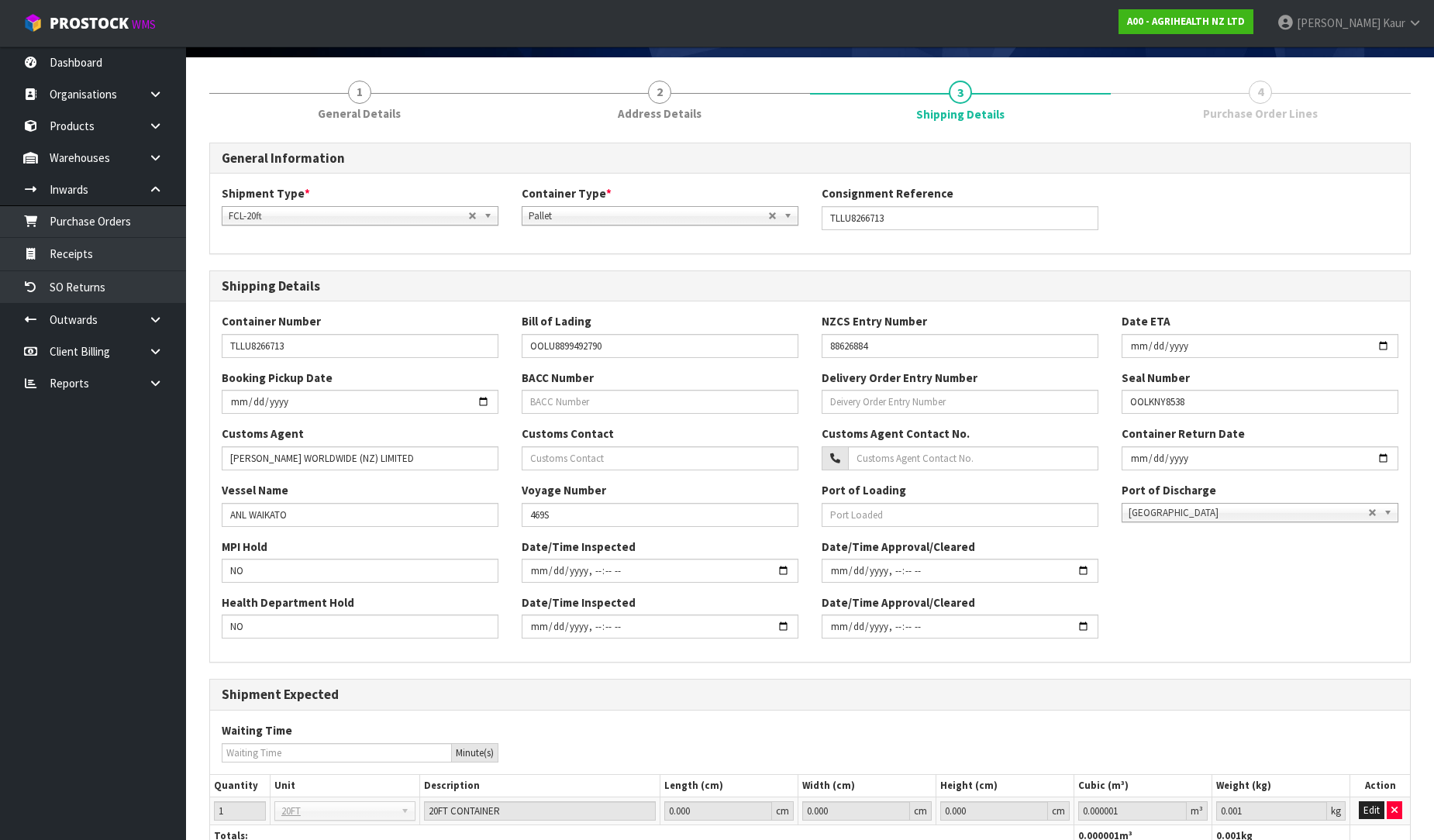
scroll to position [228, 0]
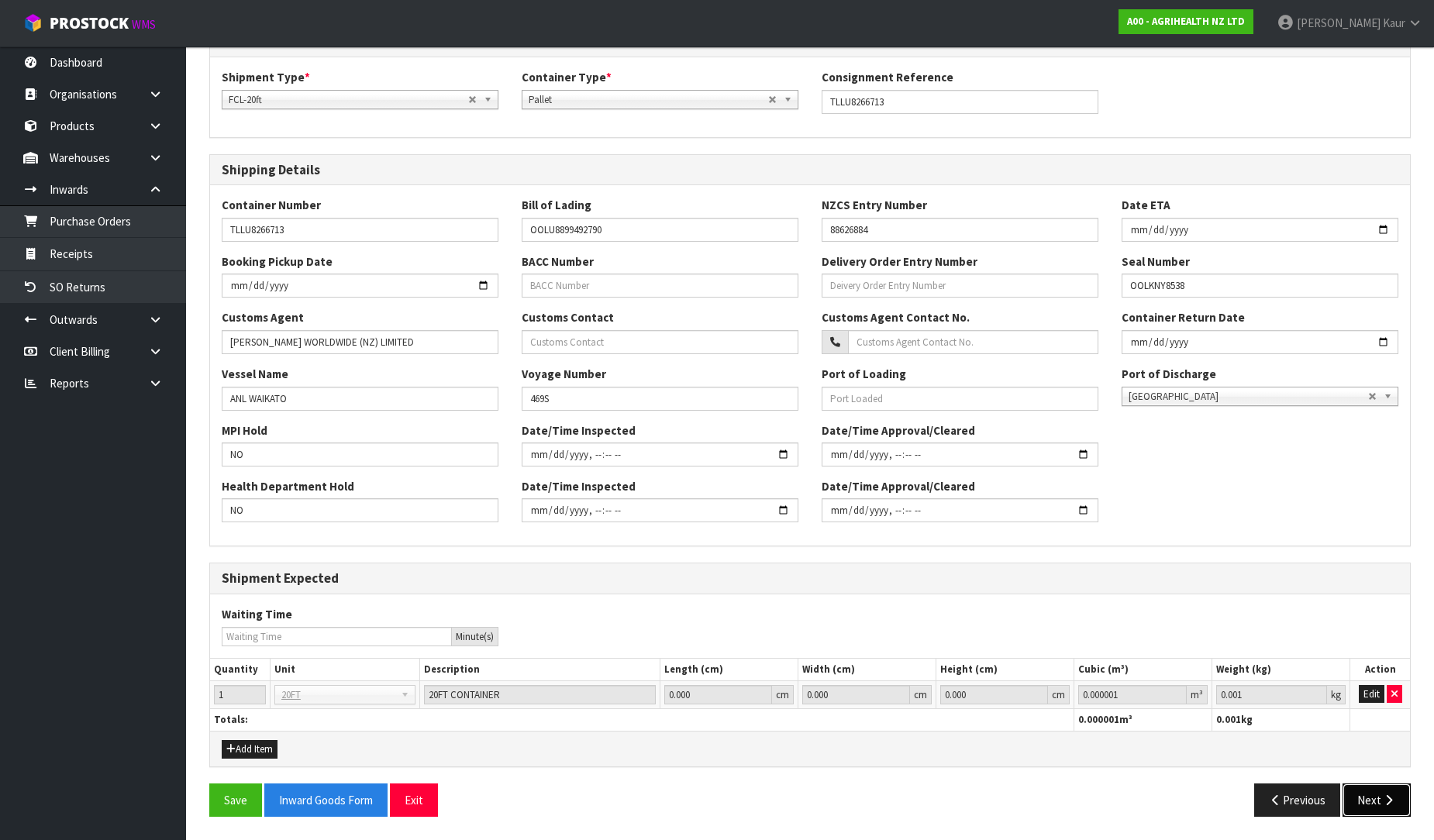
click at [1391, 802] on icon "button" at bounding box center [1389, 801] width 15 height 12
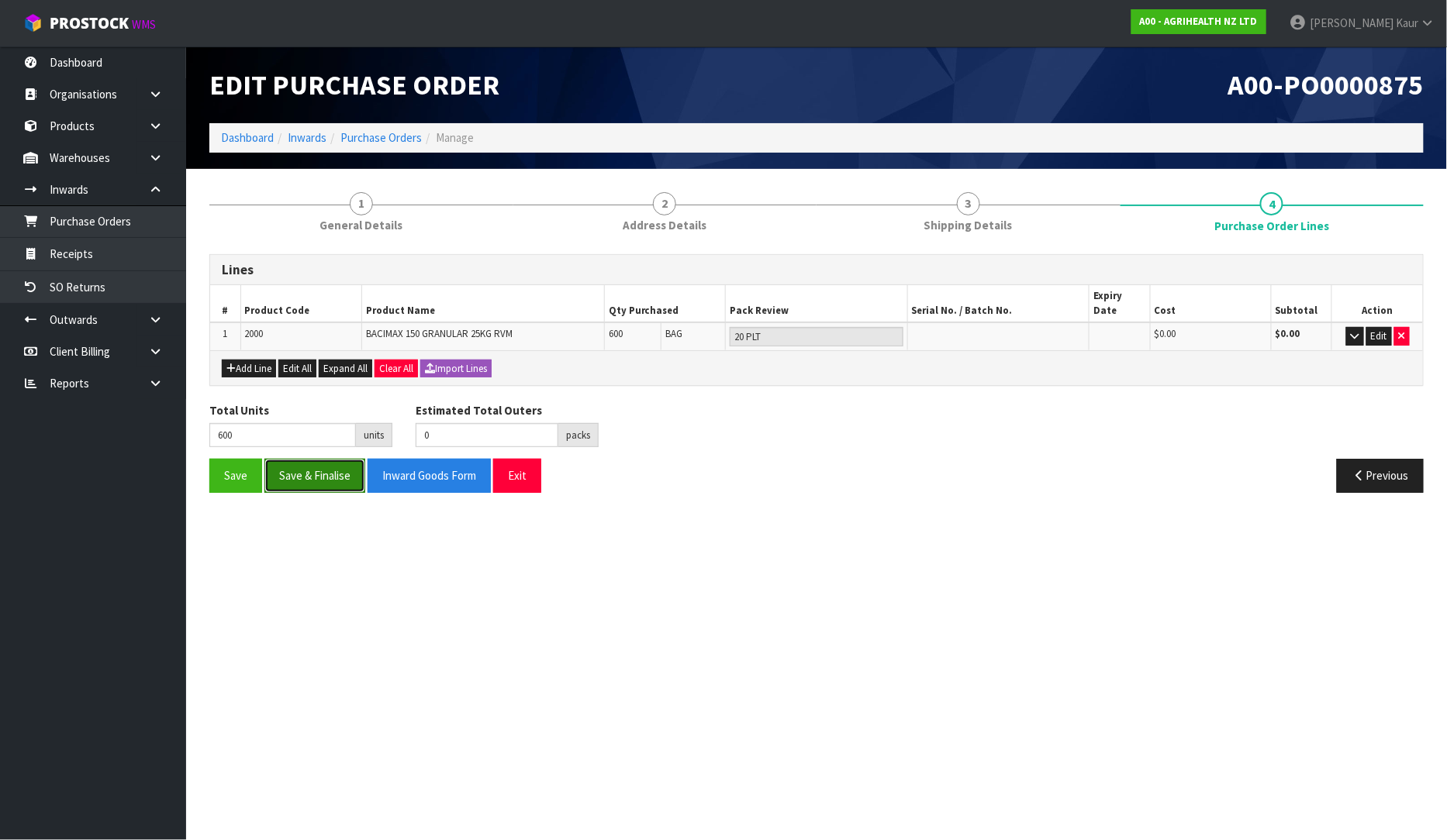
click at [308, 460] on button "Save & Finalise" at bounding box center [315, 475] width 101 height 34
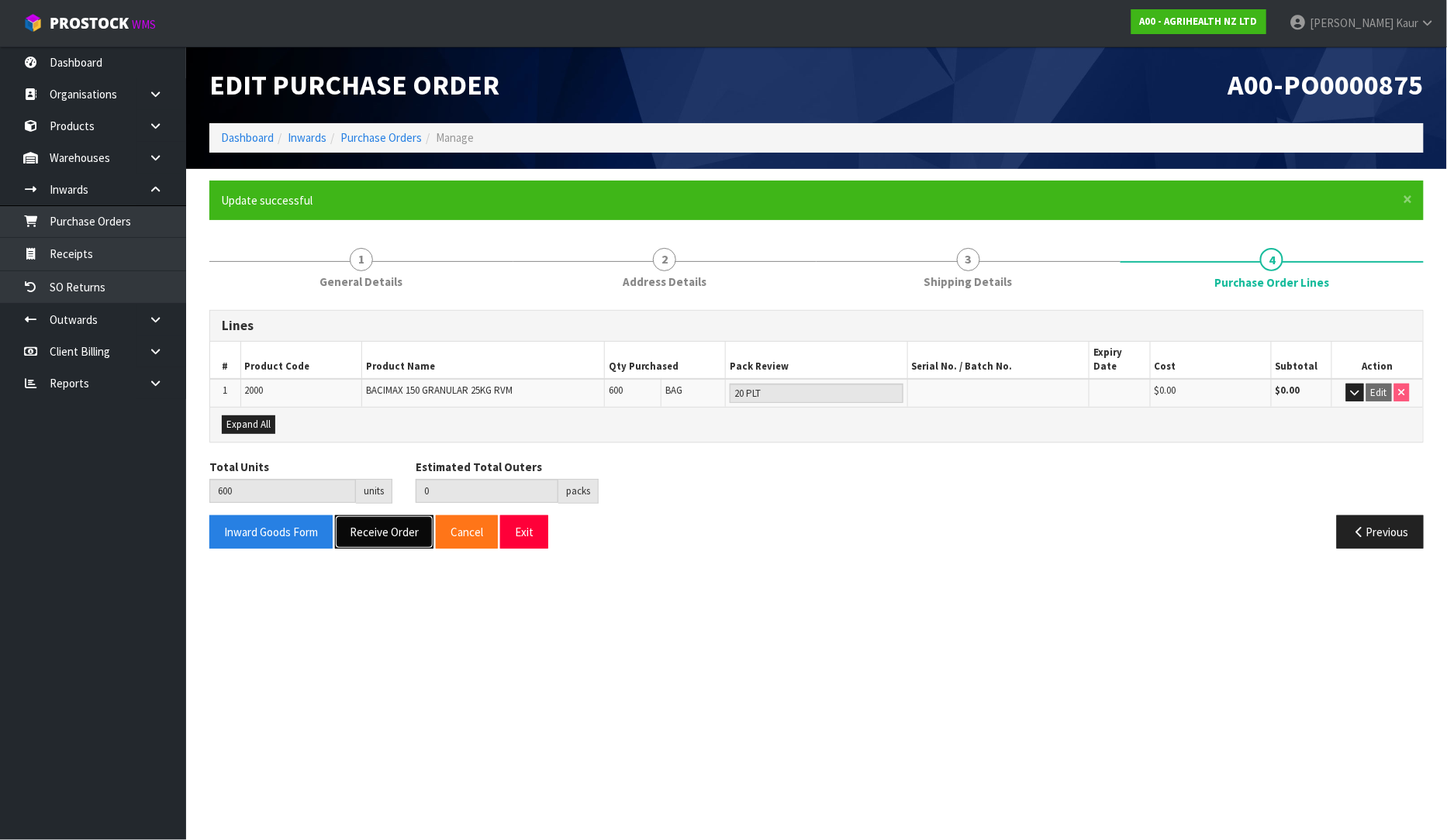
drag, startPoint x: 353, startPoint y: 512, endPoint x: 397, endPoint y: 560, distance: 65.1
click at [354, 516] on button "Receive Order" at bounding box center [385, 532] width 99 height 34
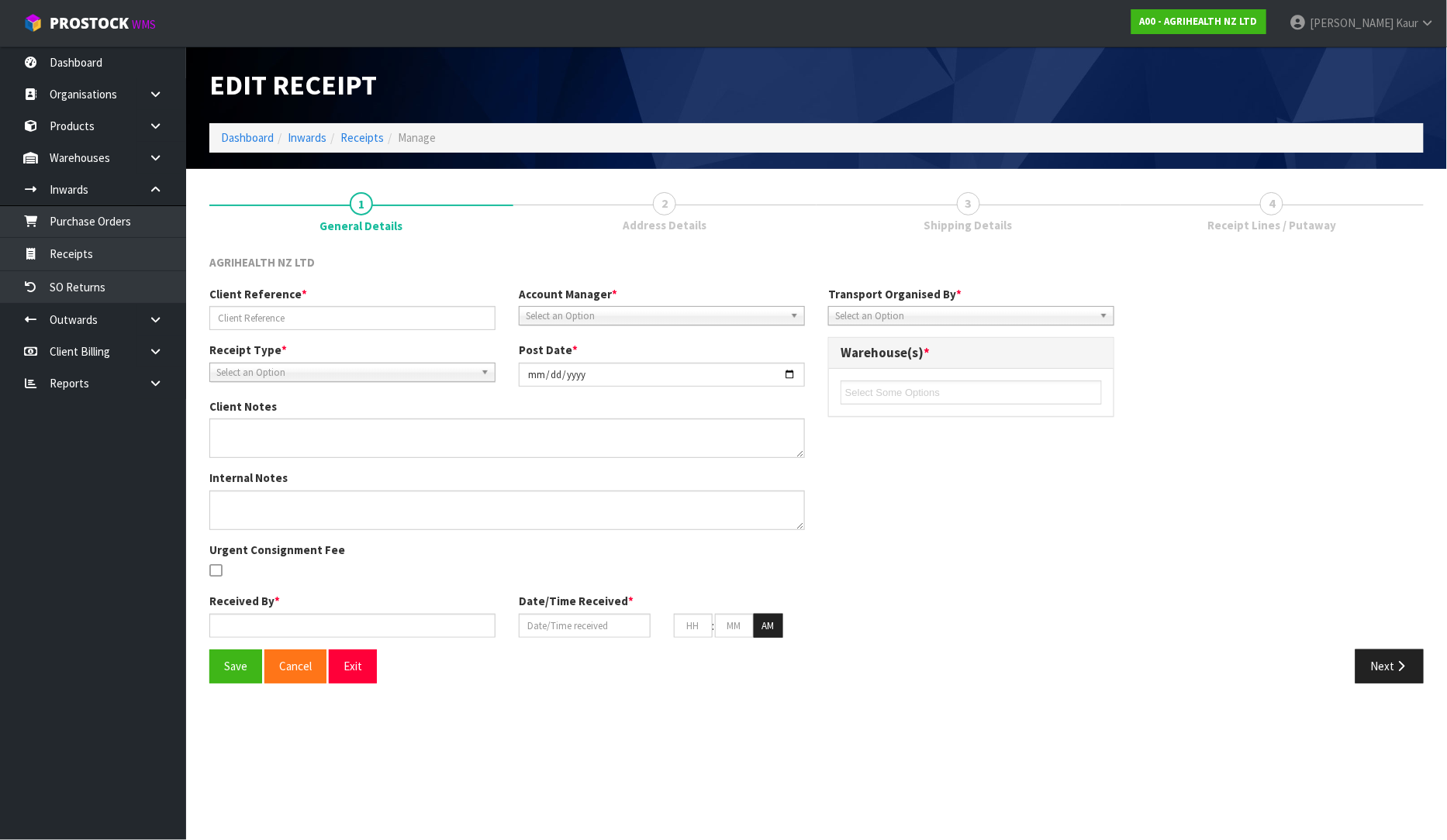
type input "TLLU8266713"
type input "[DATE]"
type input "[PERSON_NAME]"
type input "[DATE]"
type input "11"
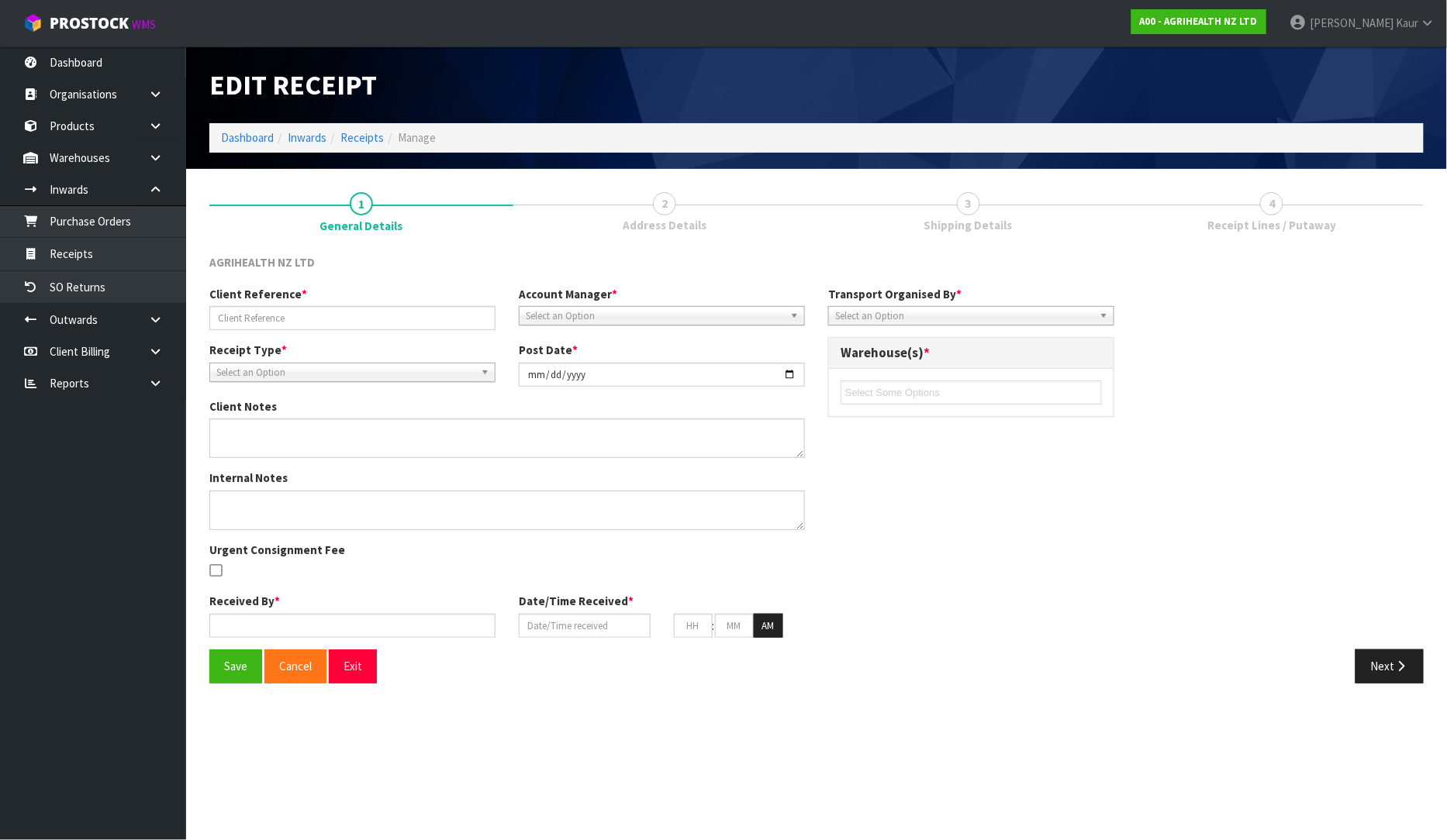
type input "45"
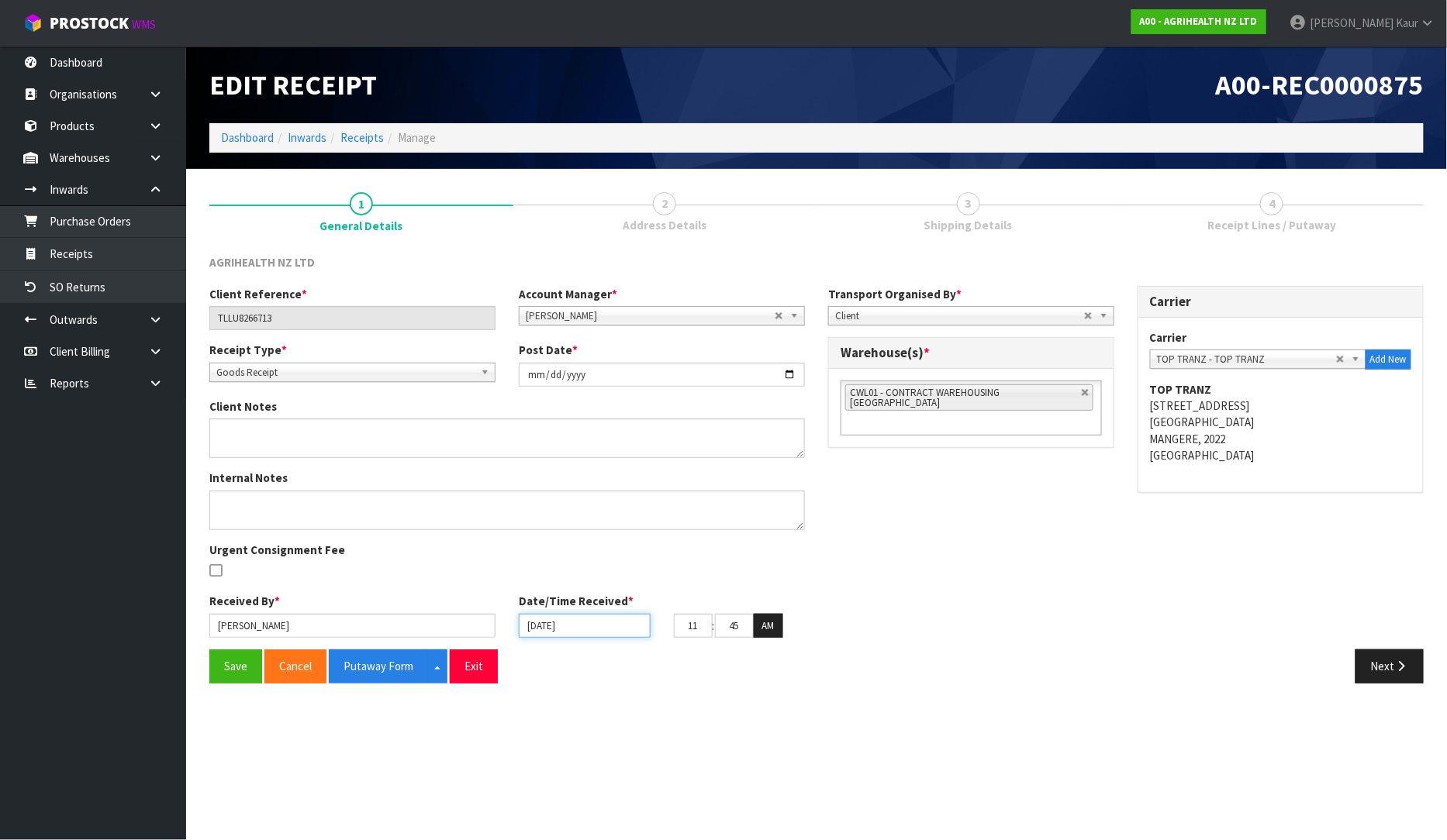
click at [531, 621] on input "[DATE]" at bounding box center [585, 625] width 132 height 24
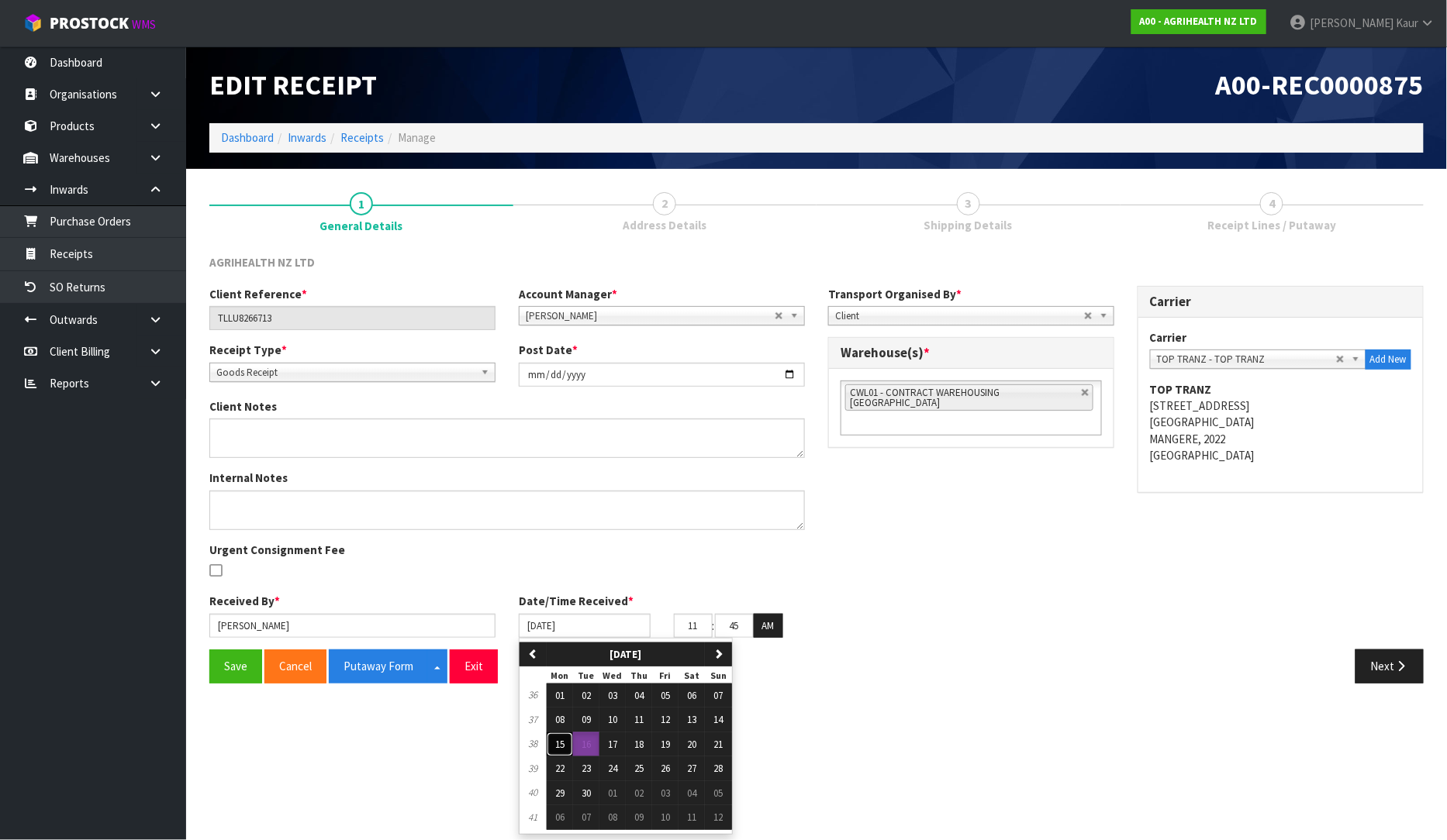
drag, startPoint x: 563, startPoint y: 740, endPoint x: 331, endPoint y: 700, distance: 235.4
click at [562, 740] on span "15" at bounding box center [559, 743] width 9 height 13
type input "[DATE]"
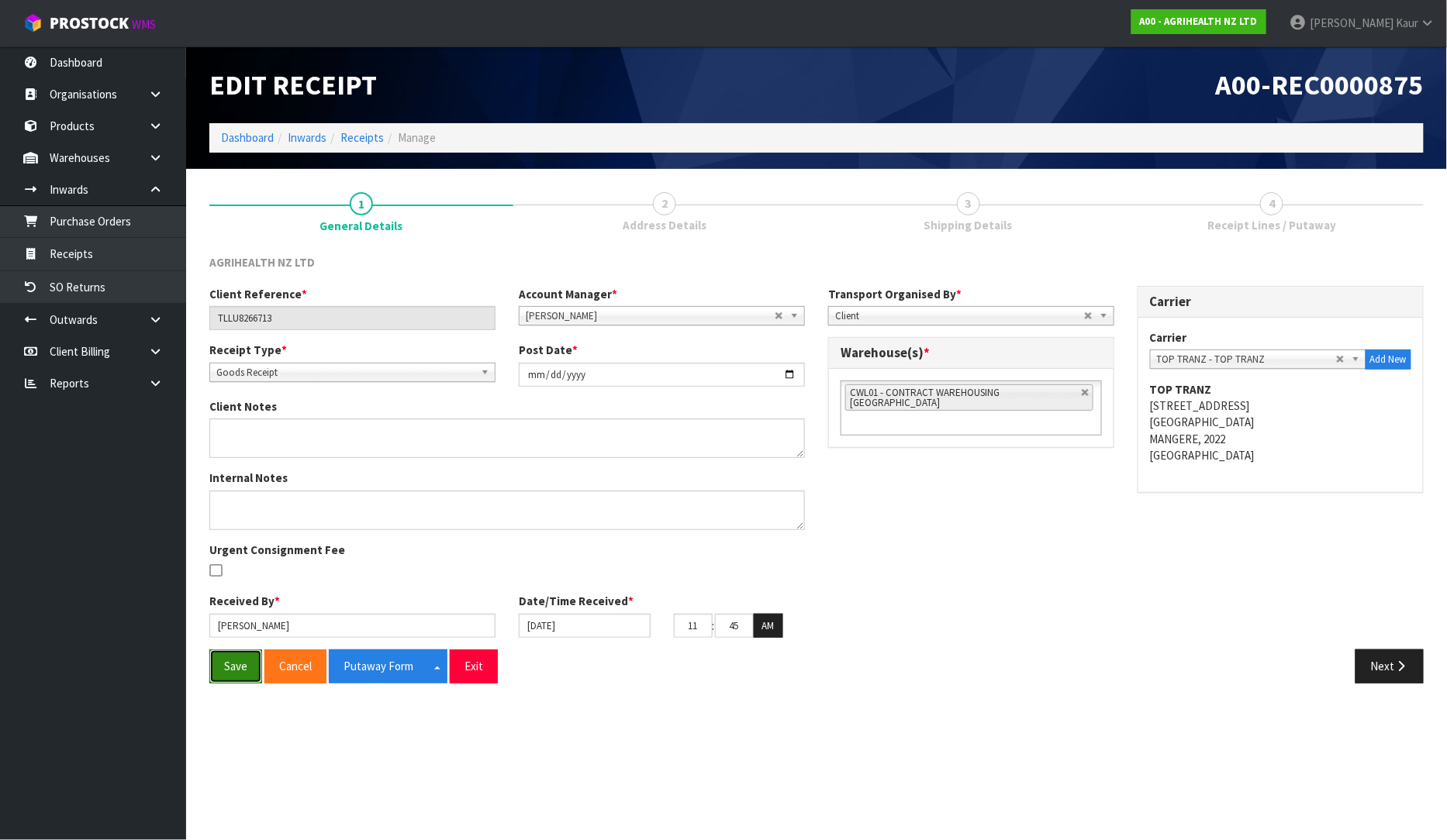
click at [231, 657] on button "Save" at bounding box center [235, 666] width 52 height 34
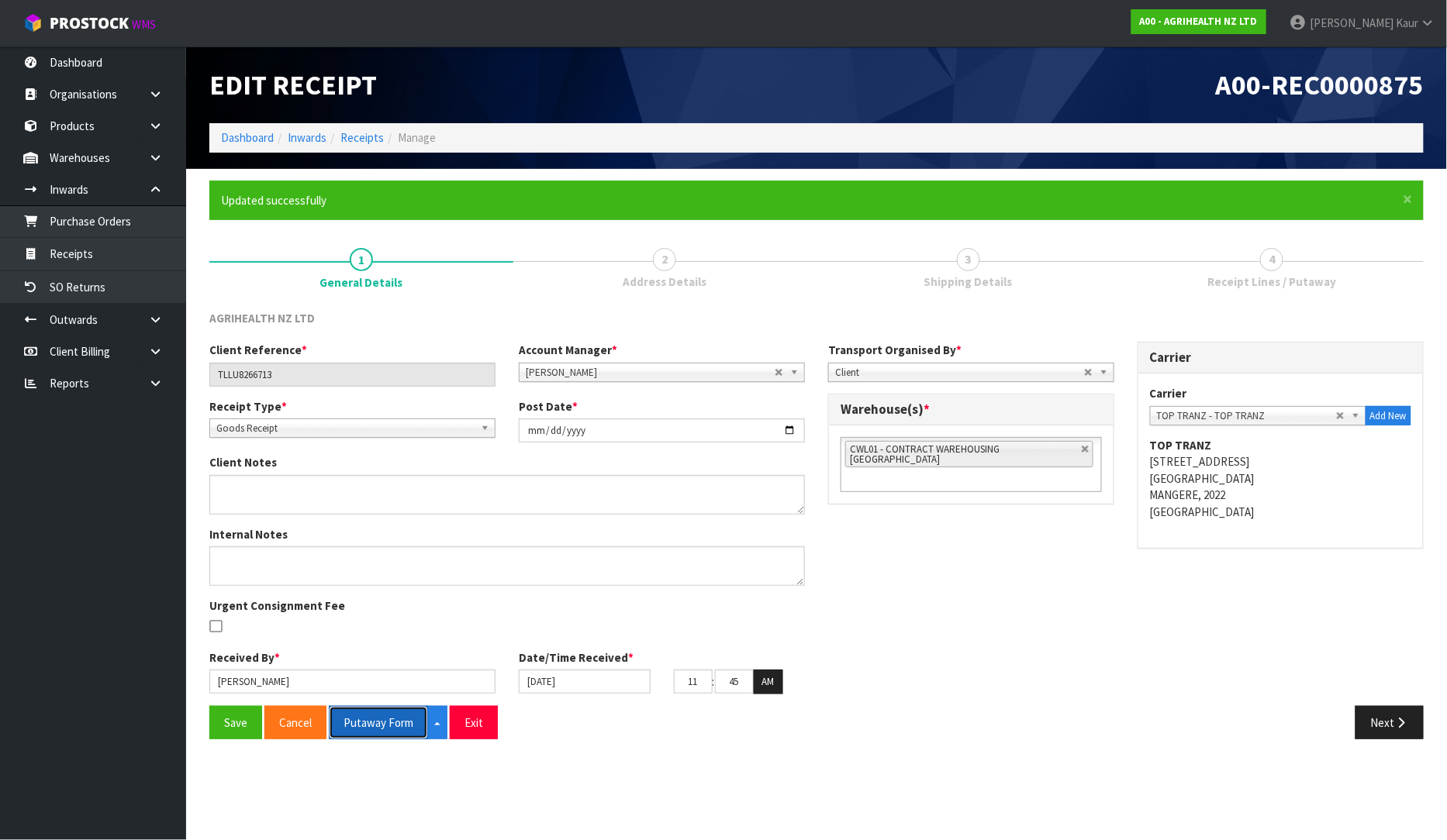
click at [376, 718] on button "Putaway Form" at bounding box center [378, 723] width 100 height 34
click at [155, 380] on icon at bounding box center [155, 384] width 15 height 12
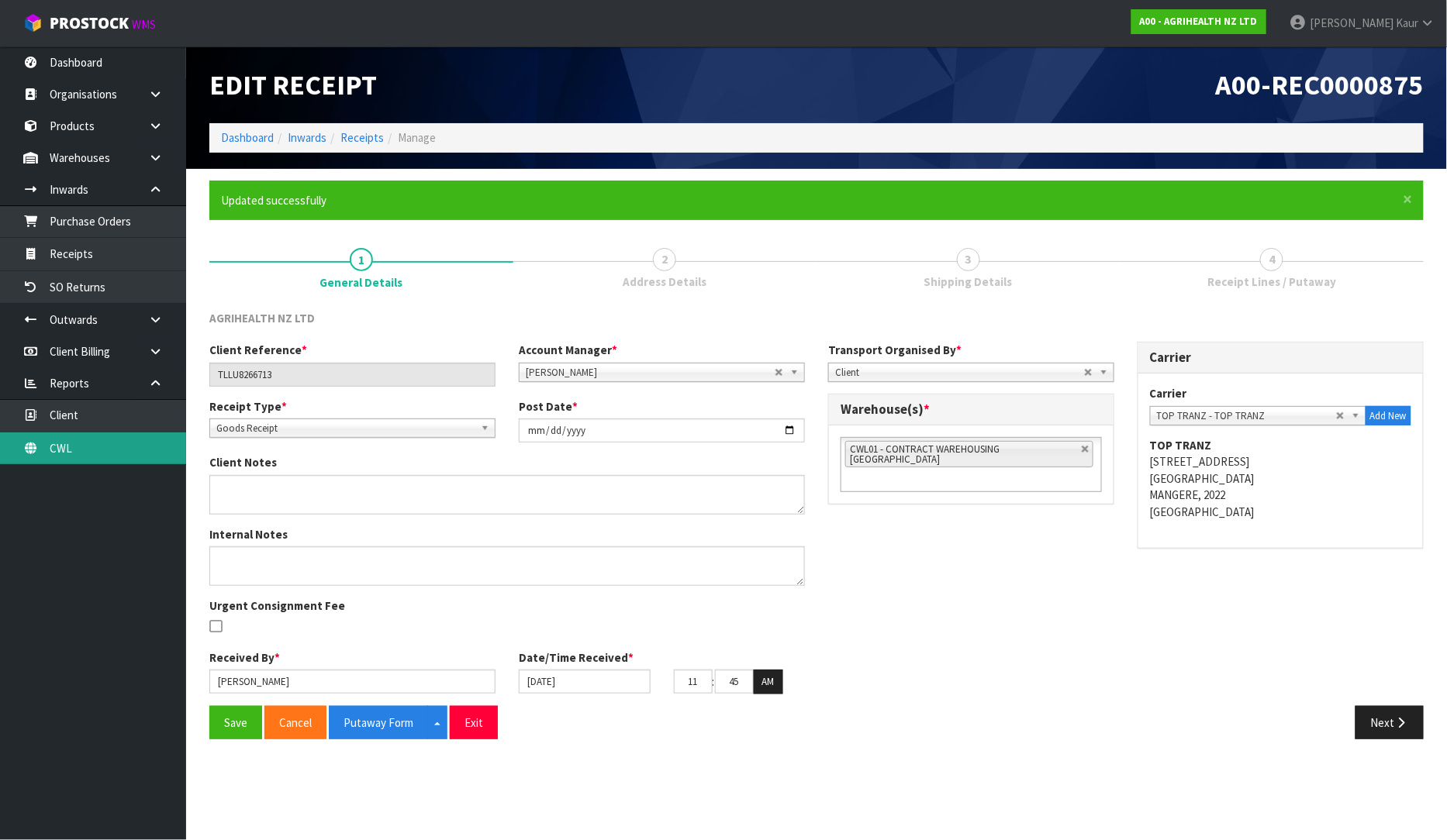
click at [104, 453] on link "CWL" at bounding box center [93, 449] width 186 height 32
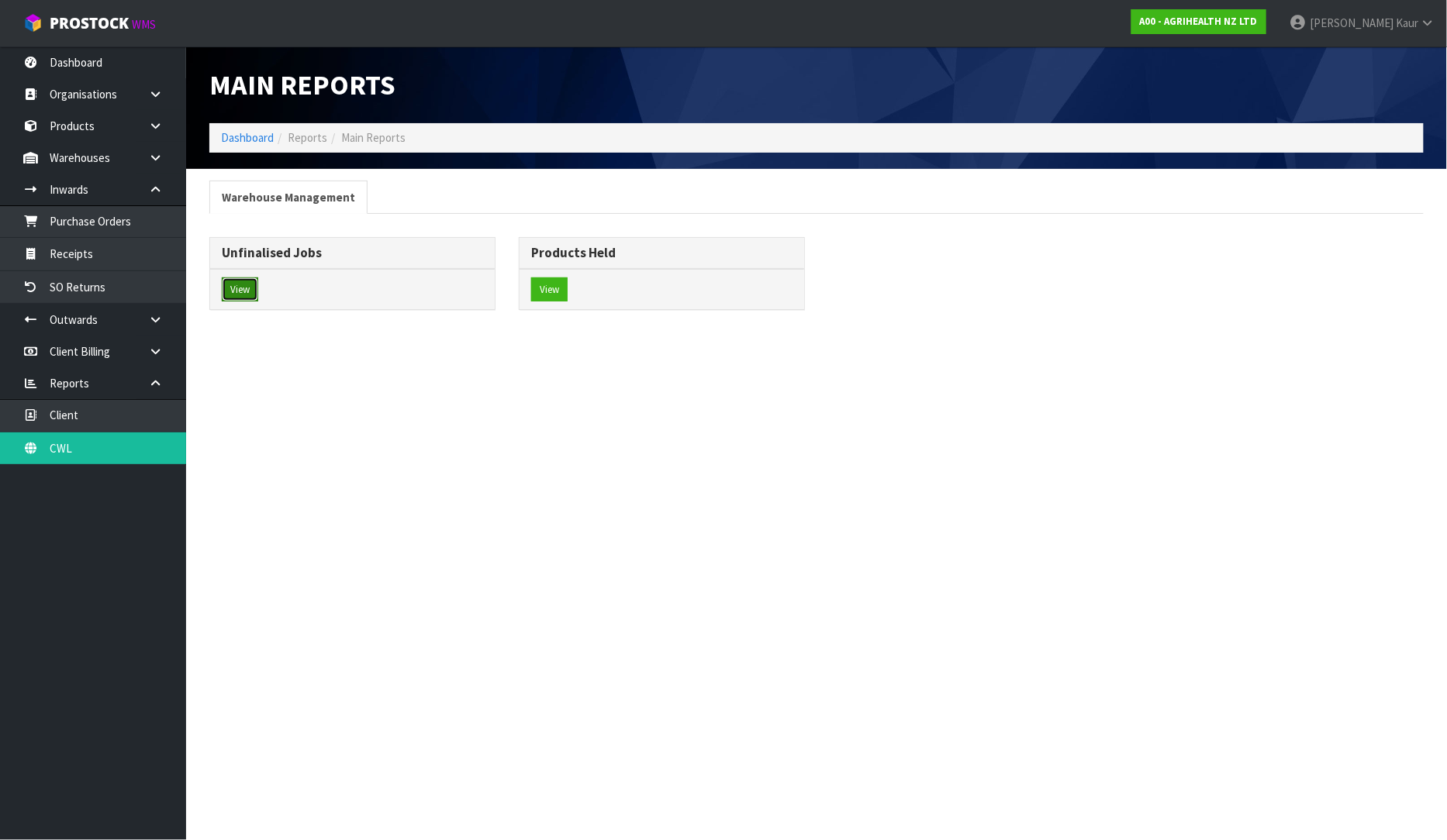
click at [226, 292] on button "View" at bounding box center [240, 289] width 36 height 25
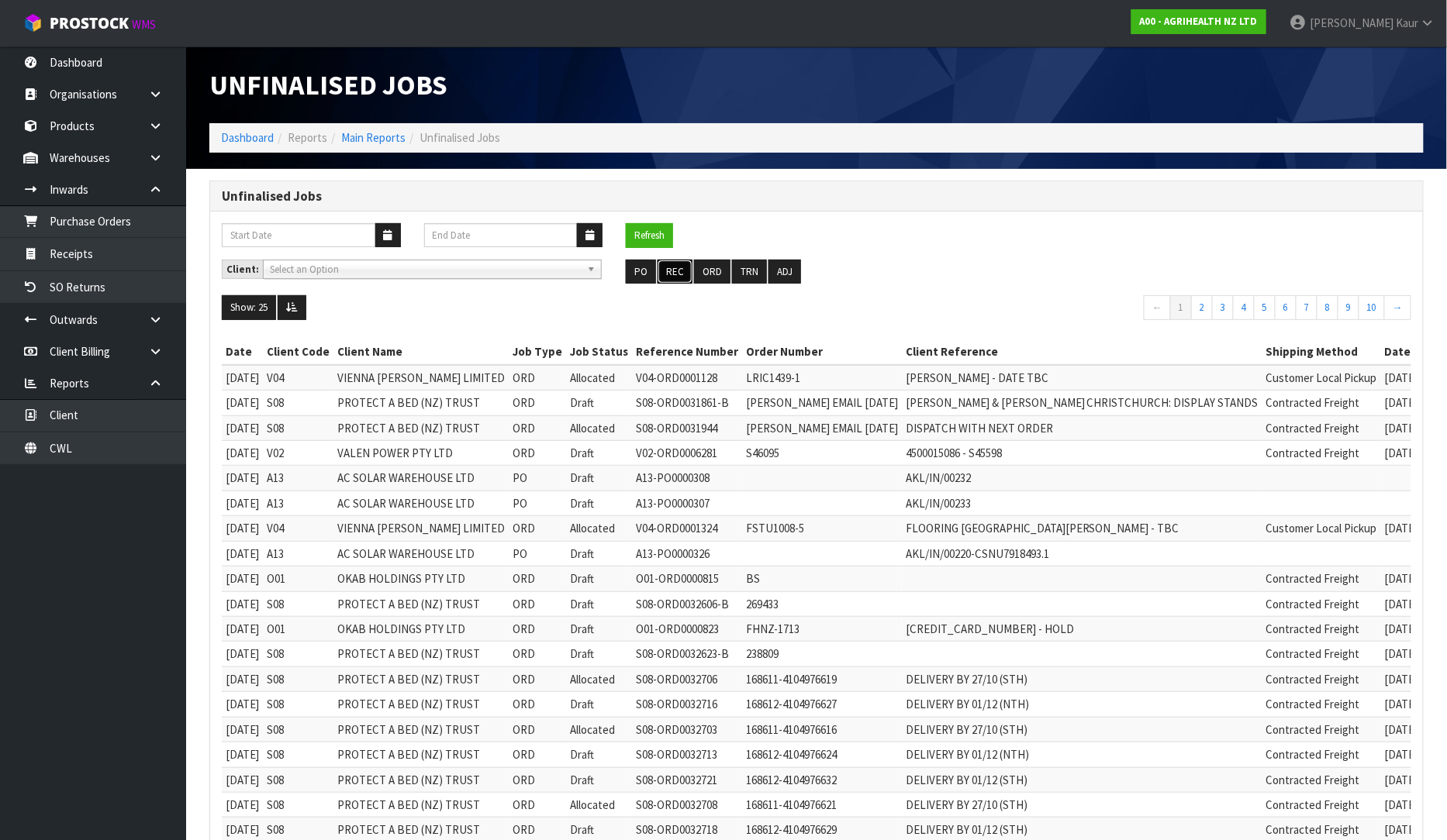
click at [671, 271] on button "REC" at bounding box center [674, 271] width 35 height 25
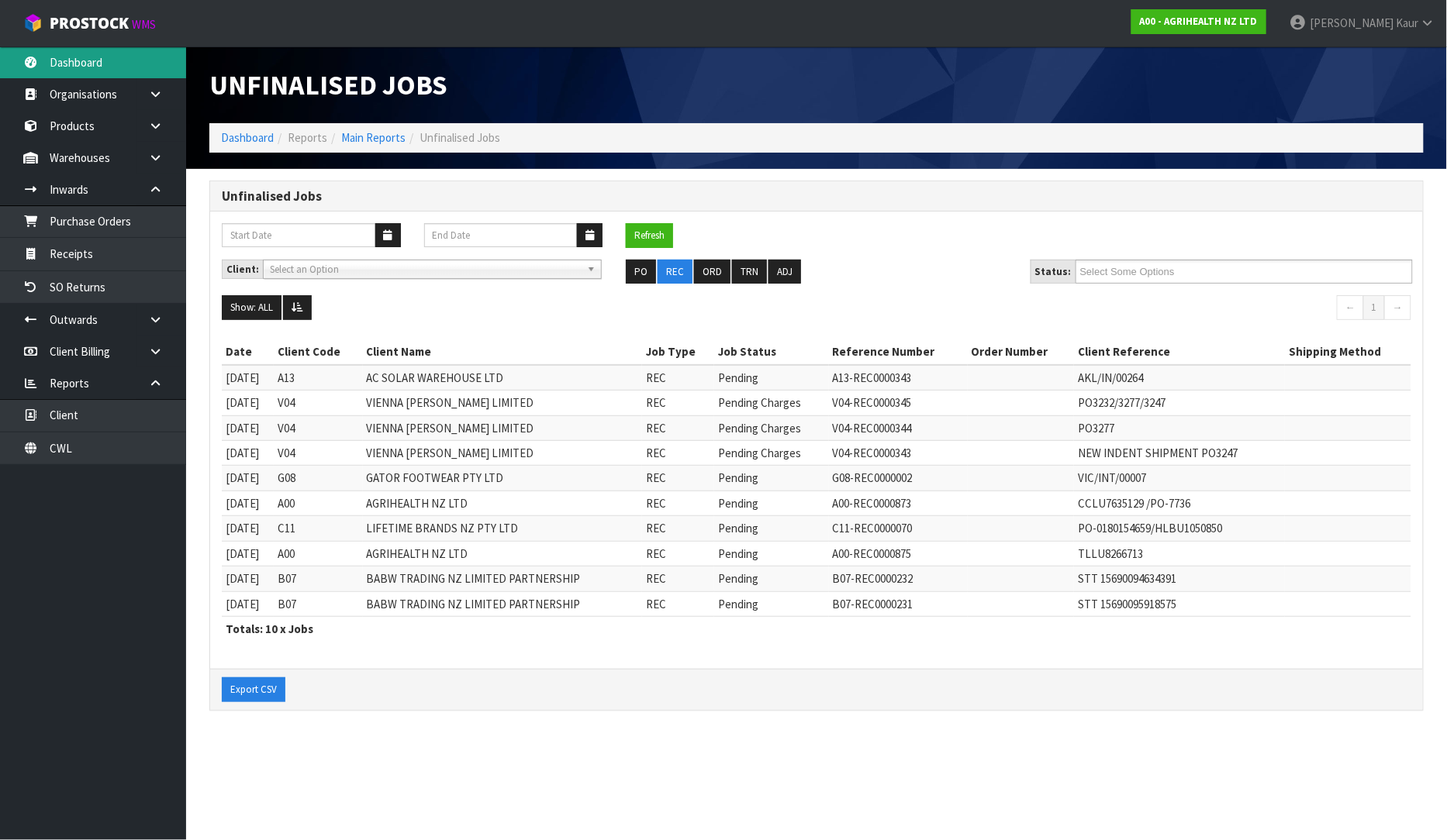
click at [96, 60] on link "Dashboard" at bounding box center [93, 62] width 186 height 32
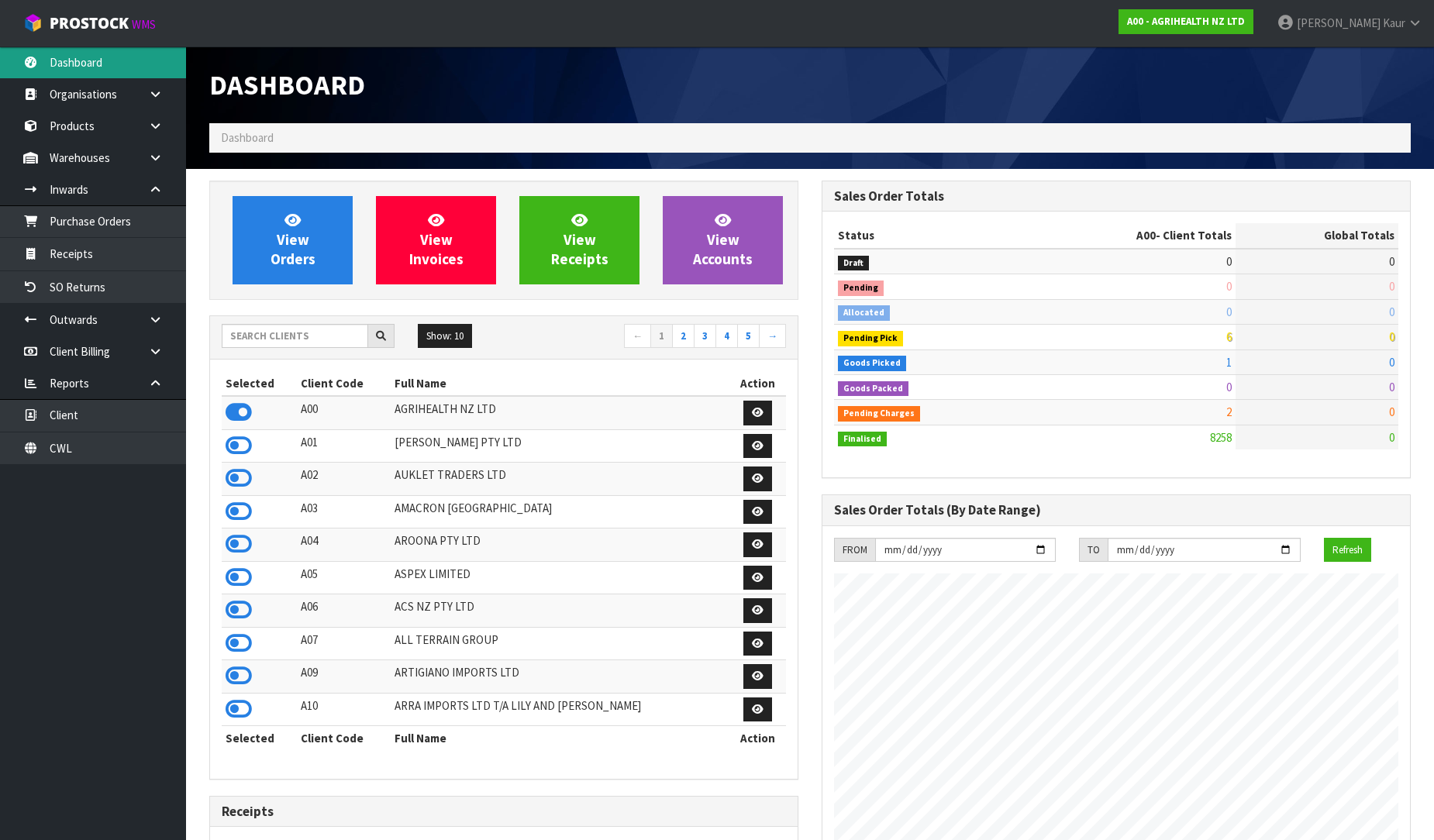
scroll to position [1174, 612]
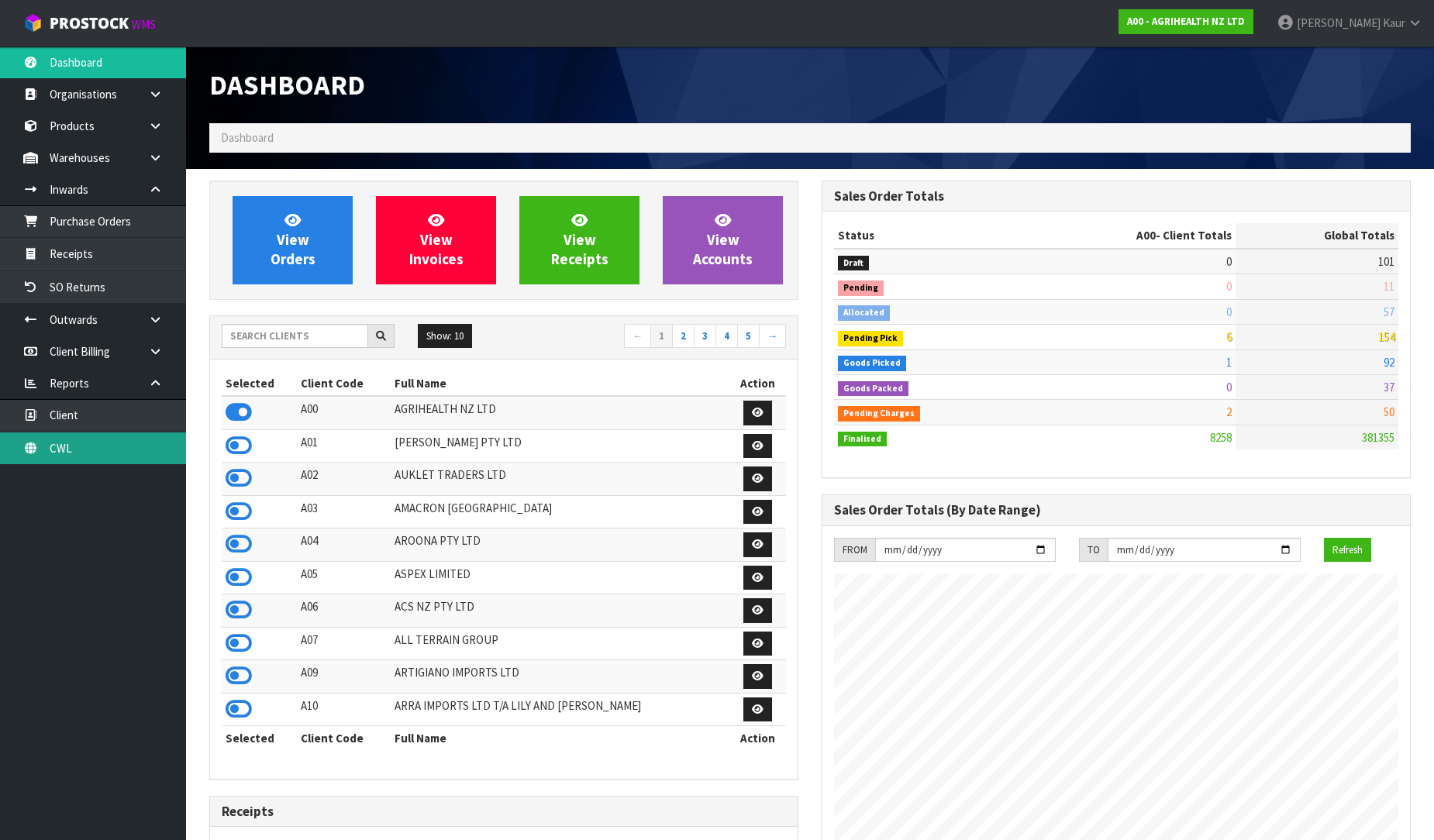
click at [106, 455] on link "CWL" at bounding box center [93, 449] width 186 height 32
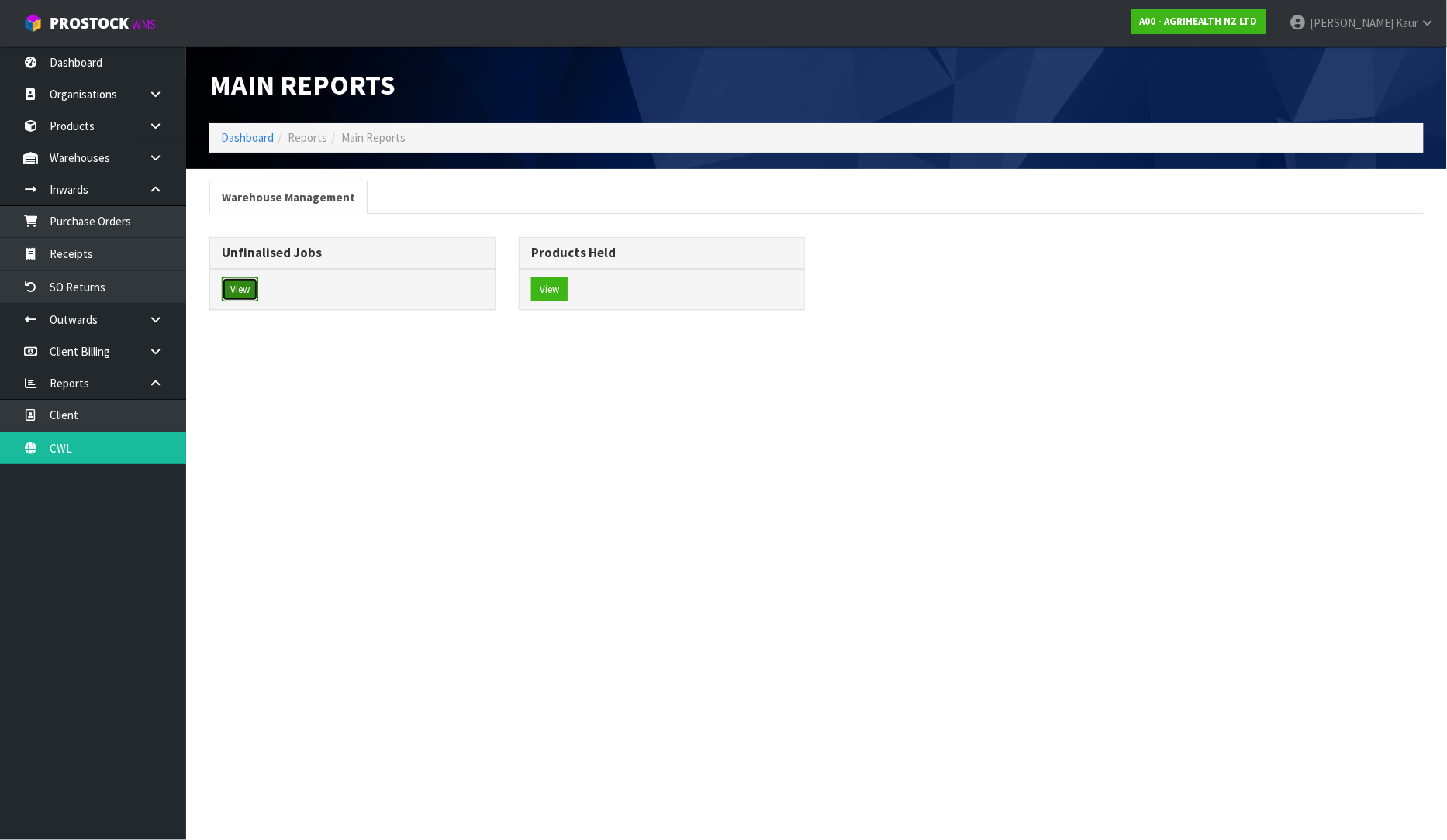
click at [226, 295] on button "View" at bounding box center [240, 289] width 36 height 25
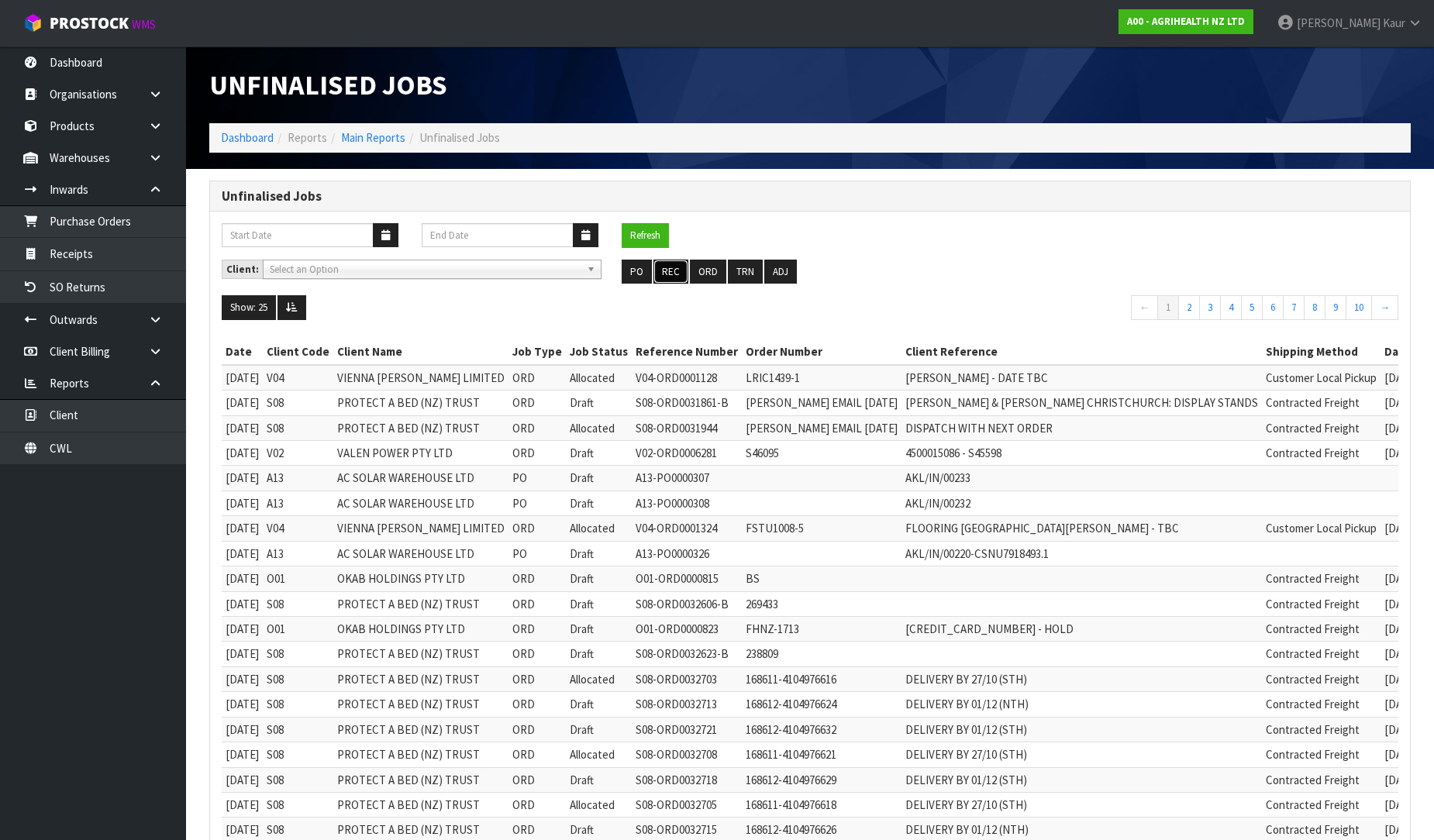
click at [672, 276] on button "REC" at bounding box center [671, 271] width 35 height 25
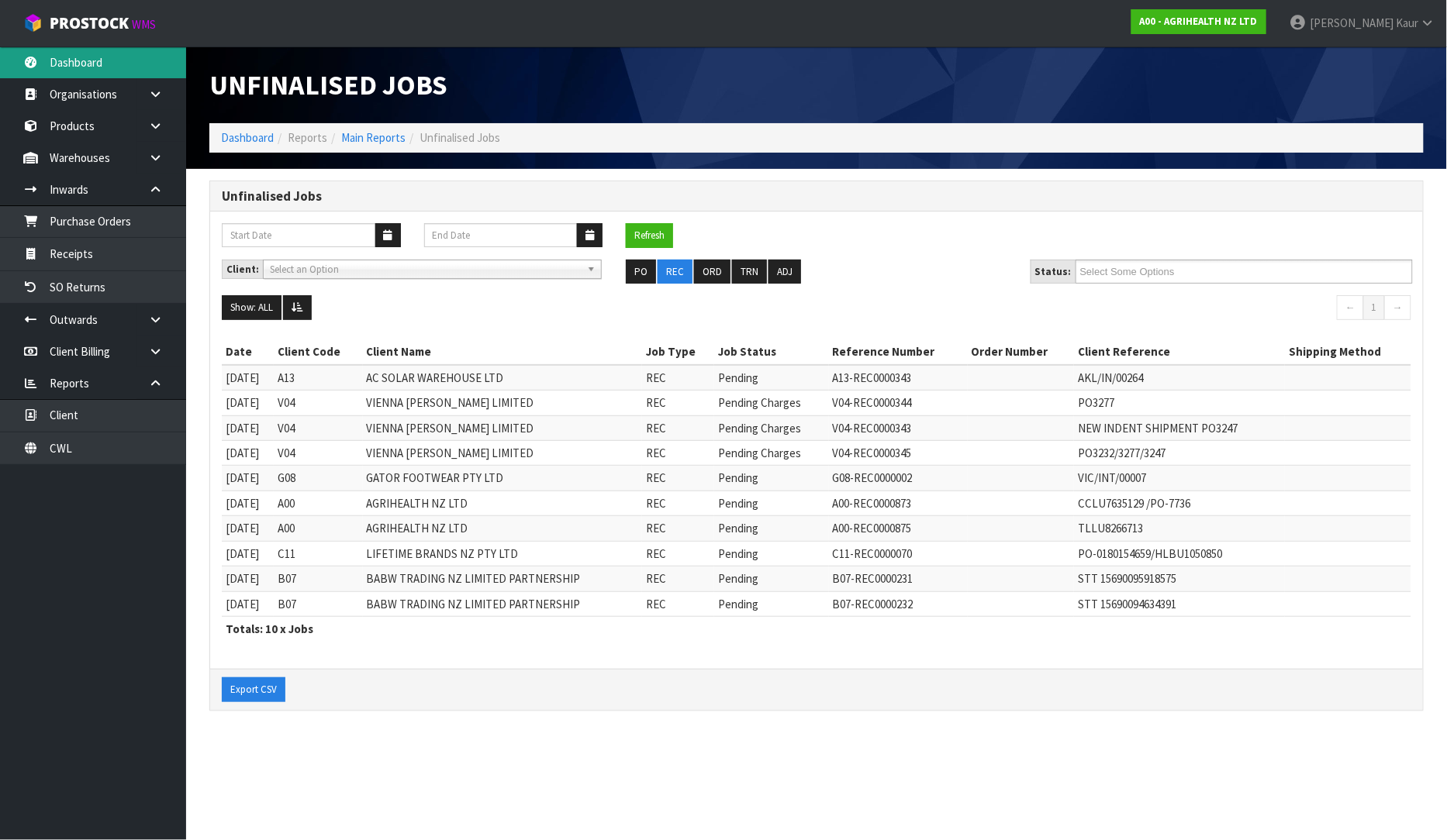
click at [136, 71] on link "Dashboard" at bounding box center [93, 62] width 186 height 32
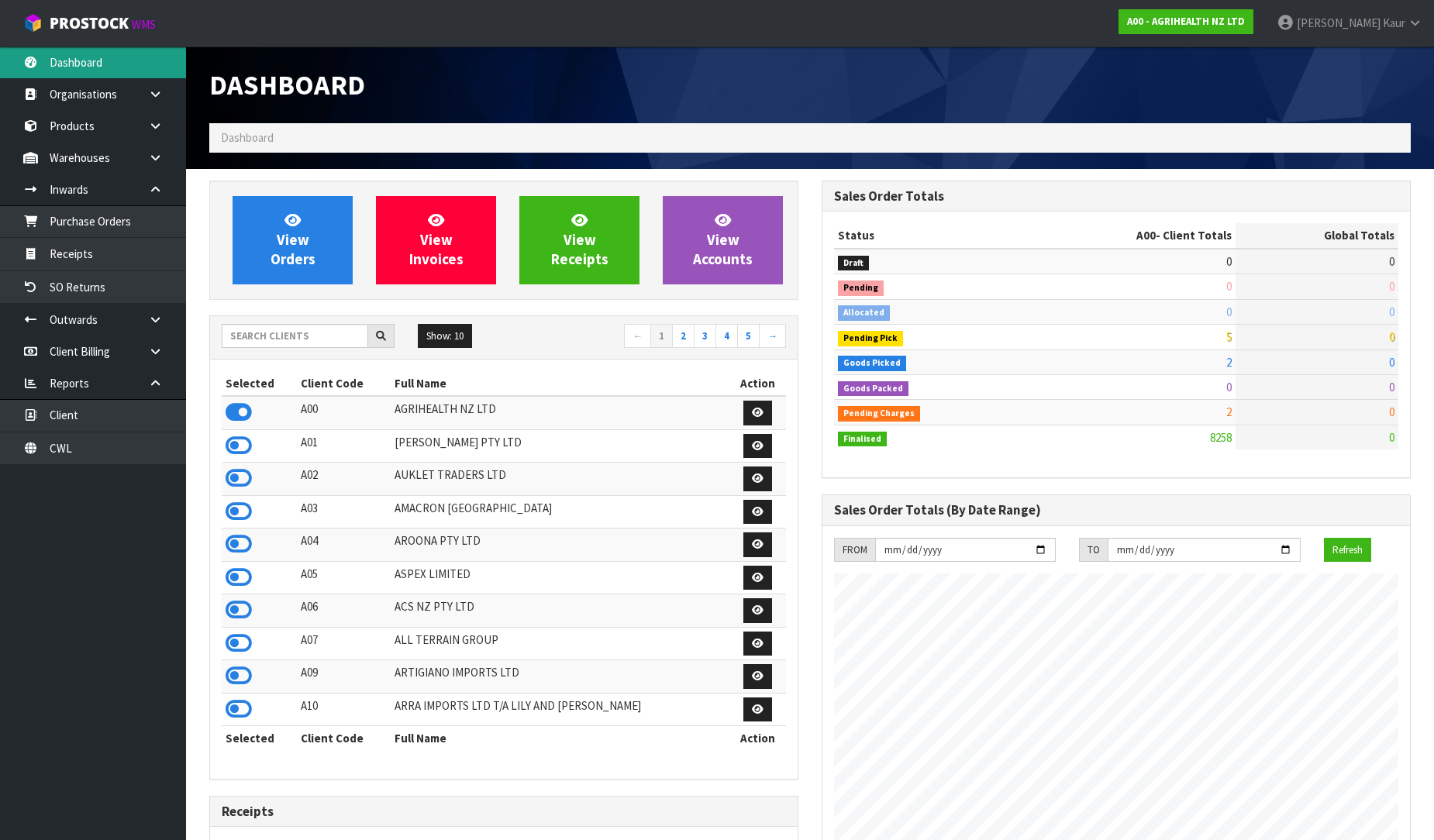
scroll to position [1174, 612]
click at [245, 329] on input "text" at bounding box center [295, 336] width 147 height 24
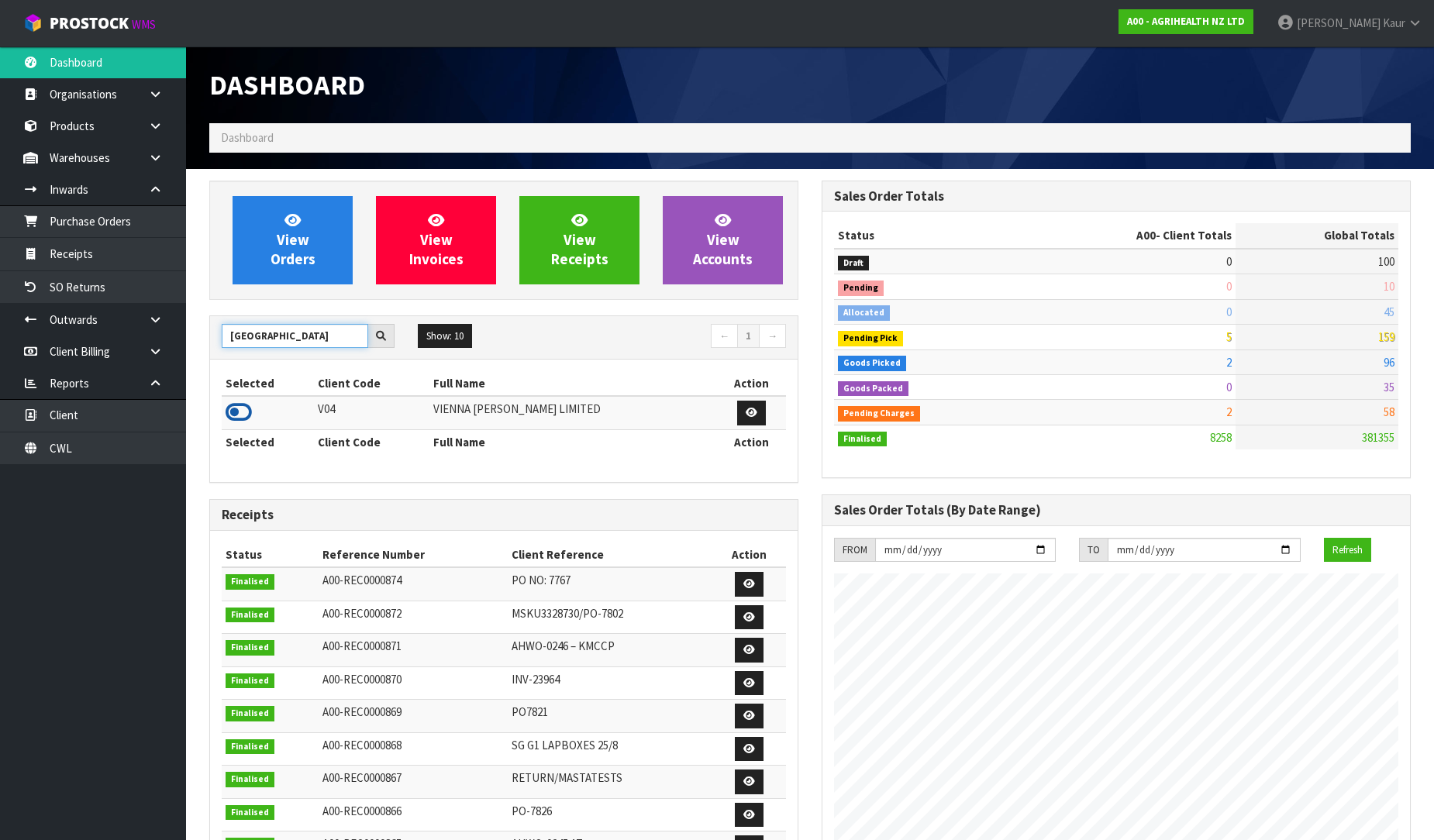
type input "[GEOGRAPHIC_DATA]"
drag, startPoint x: 238, startPoint y: 407, endPoint x: 225, endPoint y: 392, distance: 19.8
click at [238, 407] on icon at bounding box center [239, 412] width 27 height 24
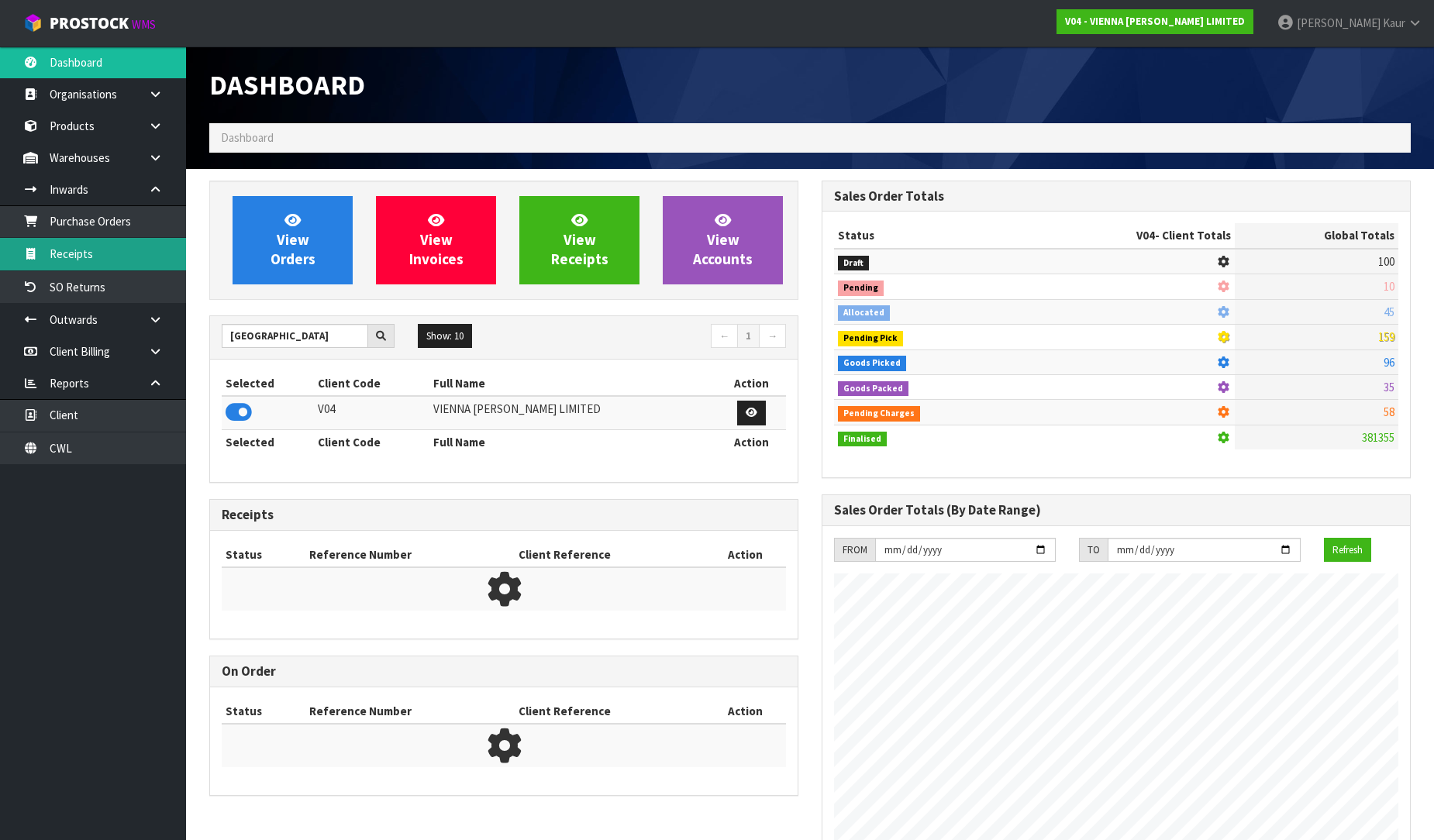
click at [136, 259] on link "Receipts" at bounding box center [93, 253] width 186 height 32
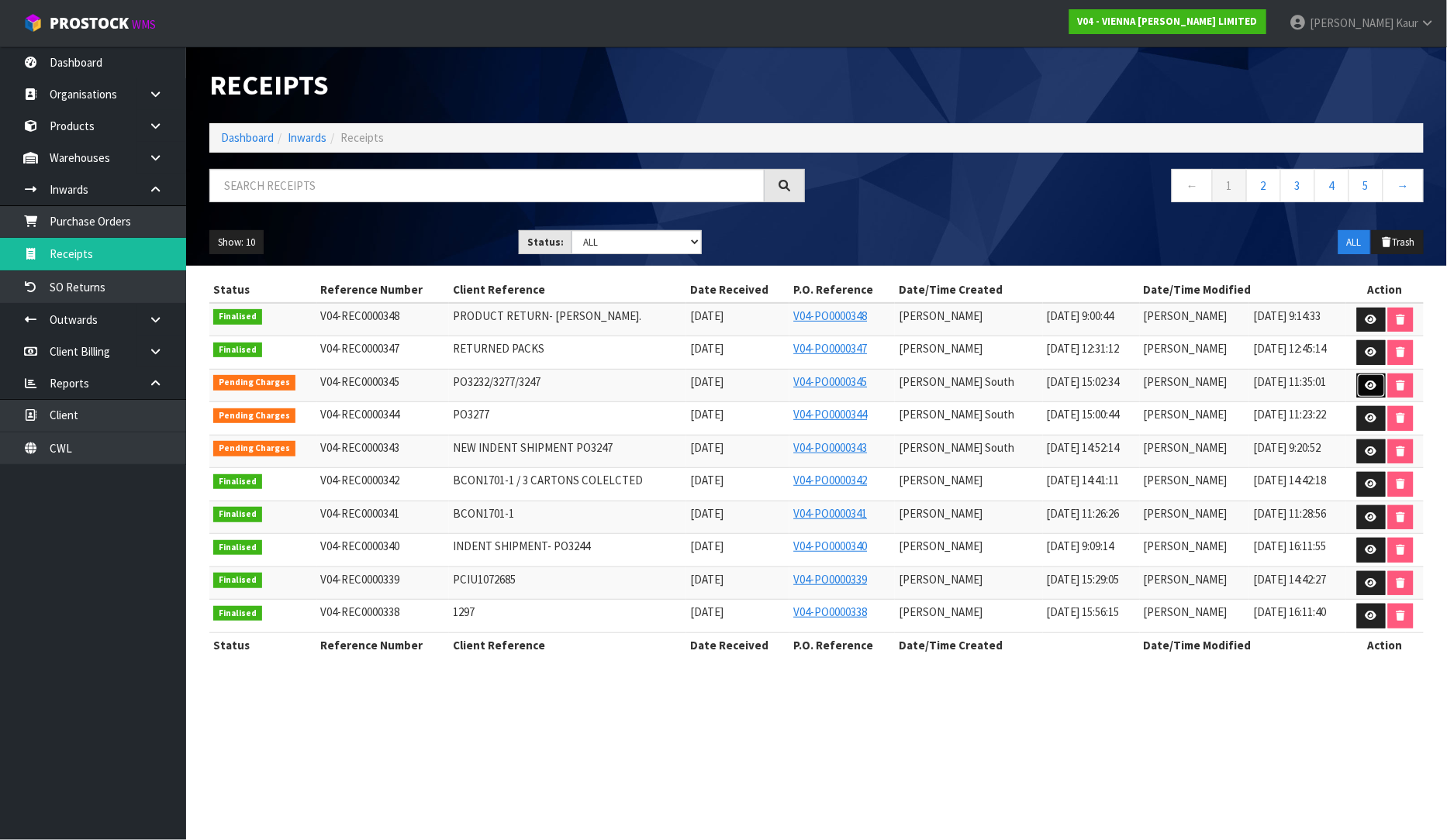
click at [1367, 388] on icon at bounding box center [1371, 385] width 12 height 10
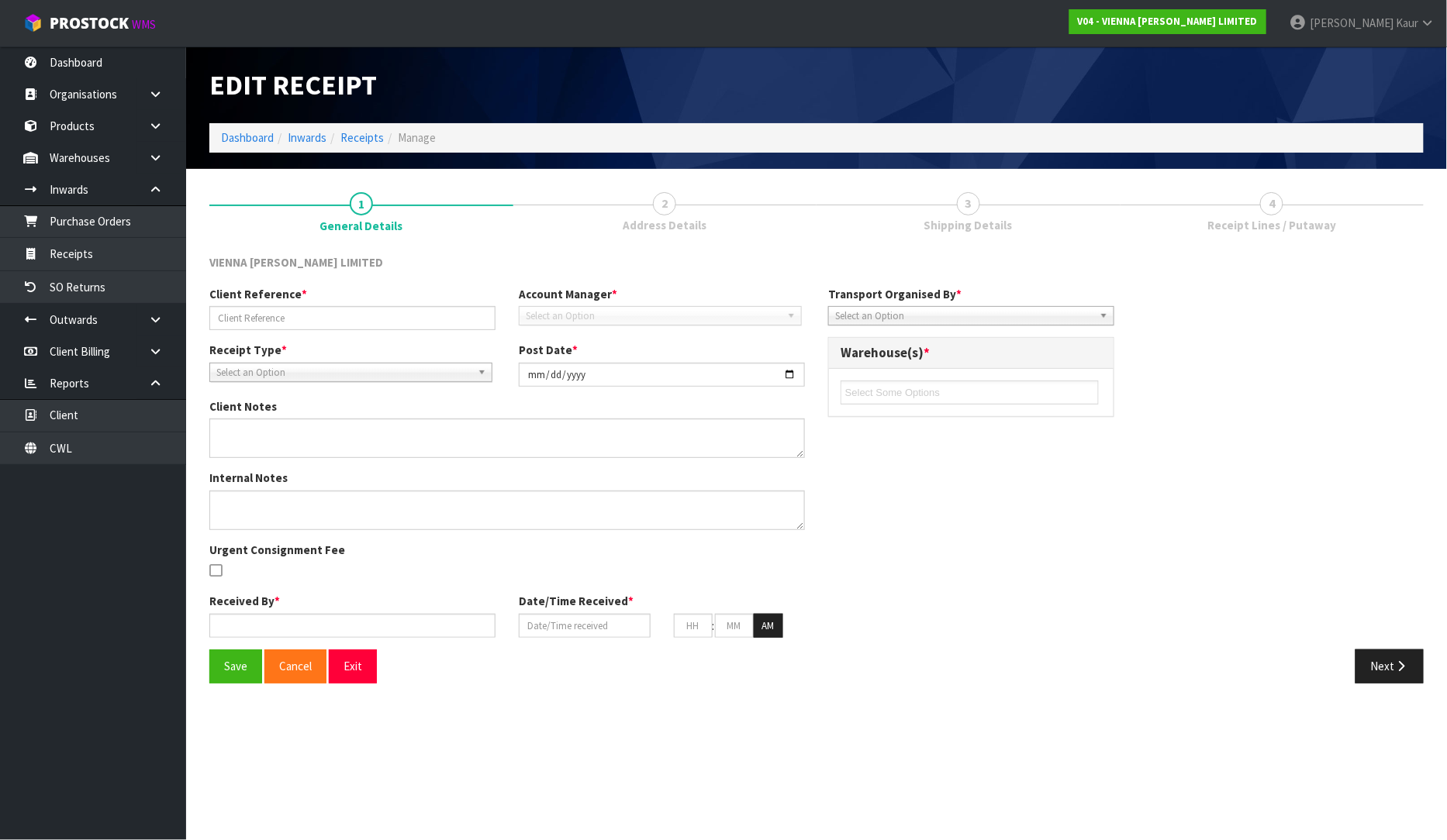
type input "PO3232/3277/3247"
type input "[DATE]"
type textarea "CAME IN CONTAINER MRKU7488020"
type input "[PERSON_NAME]"
type input "[DATE]"
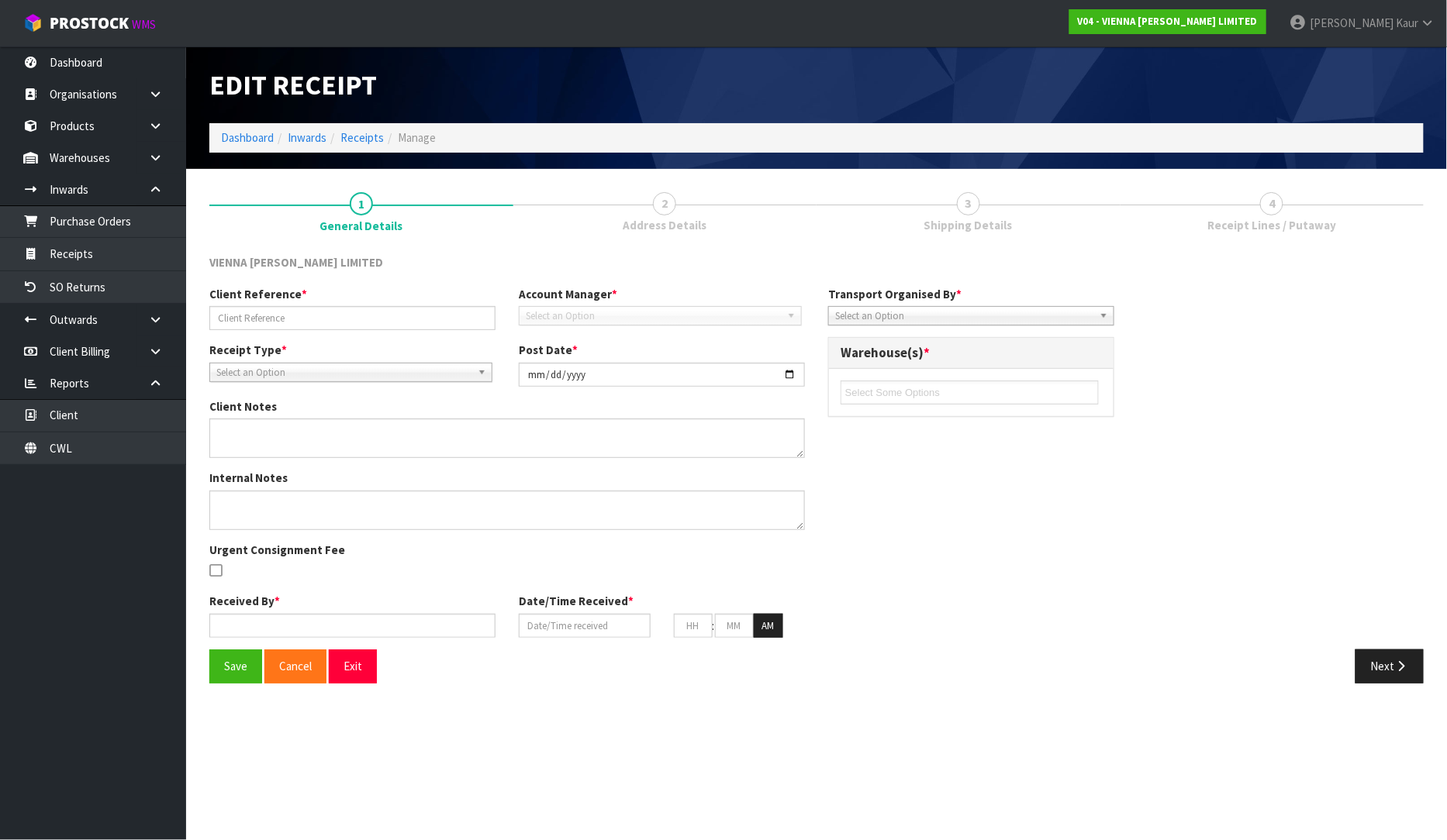
type input "10"
type input "00"
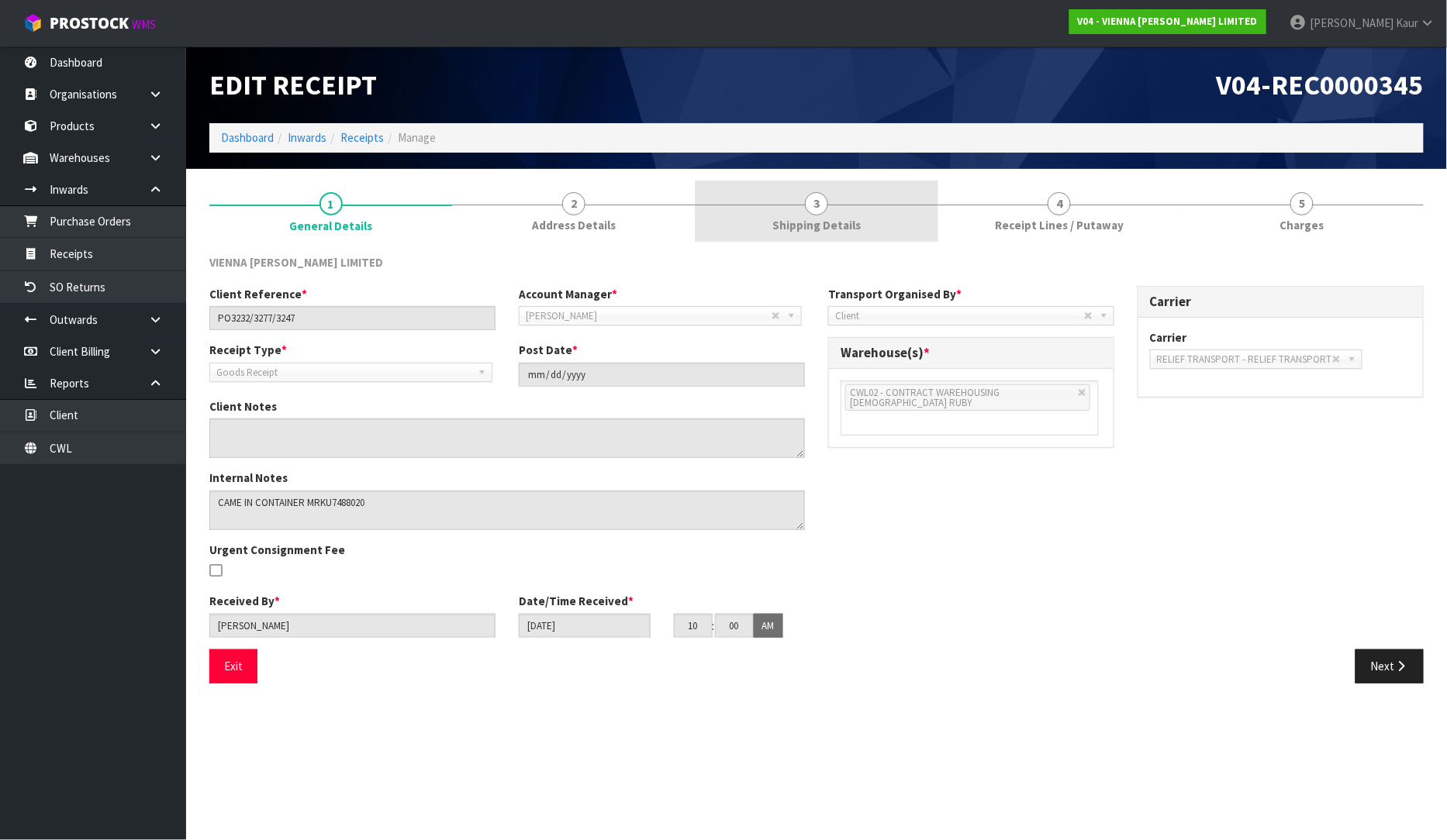
click at [828, 220] on span "Shipping Details" at bounding box center [817, 225] width 89 height 17
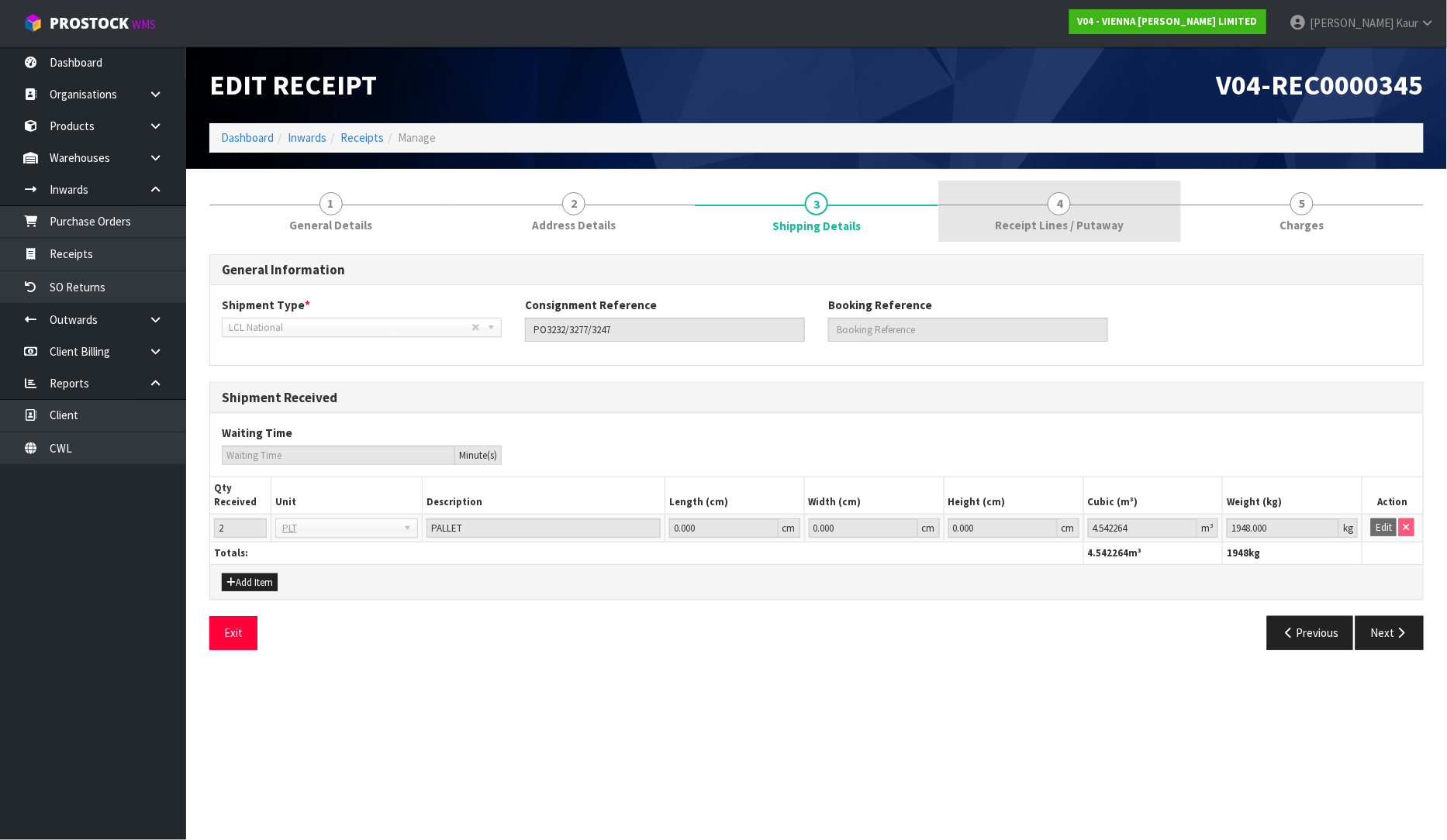
click at [1064, 230] on span "Receipt Lines / Putaway" at bounding box center [1058, 225] width 128 height 17
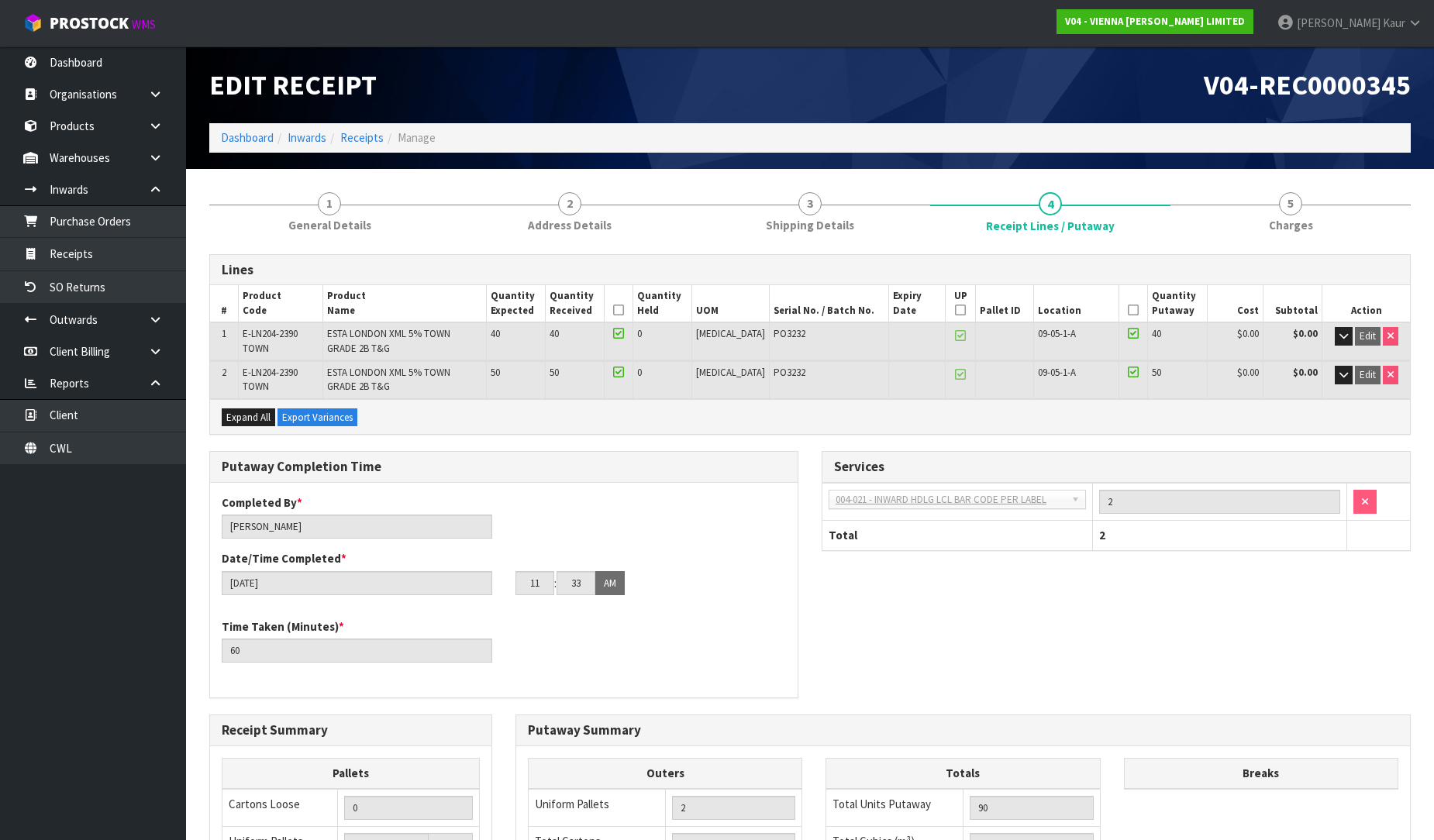
scroll to position [309, 0]
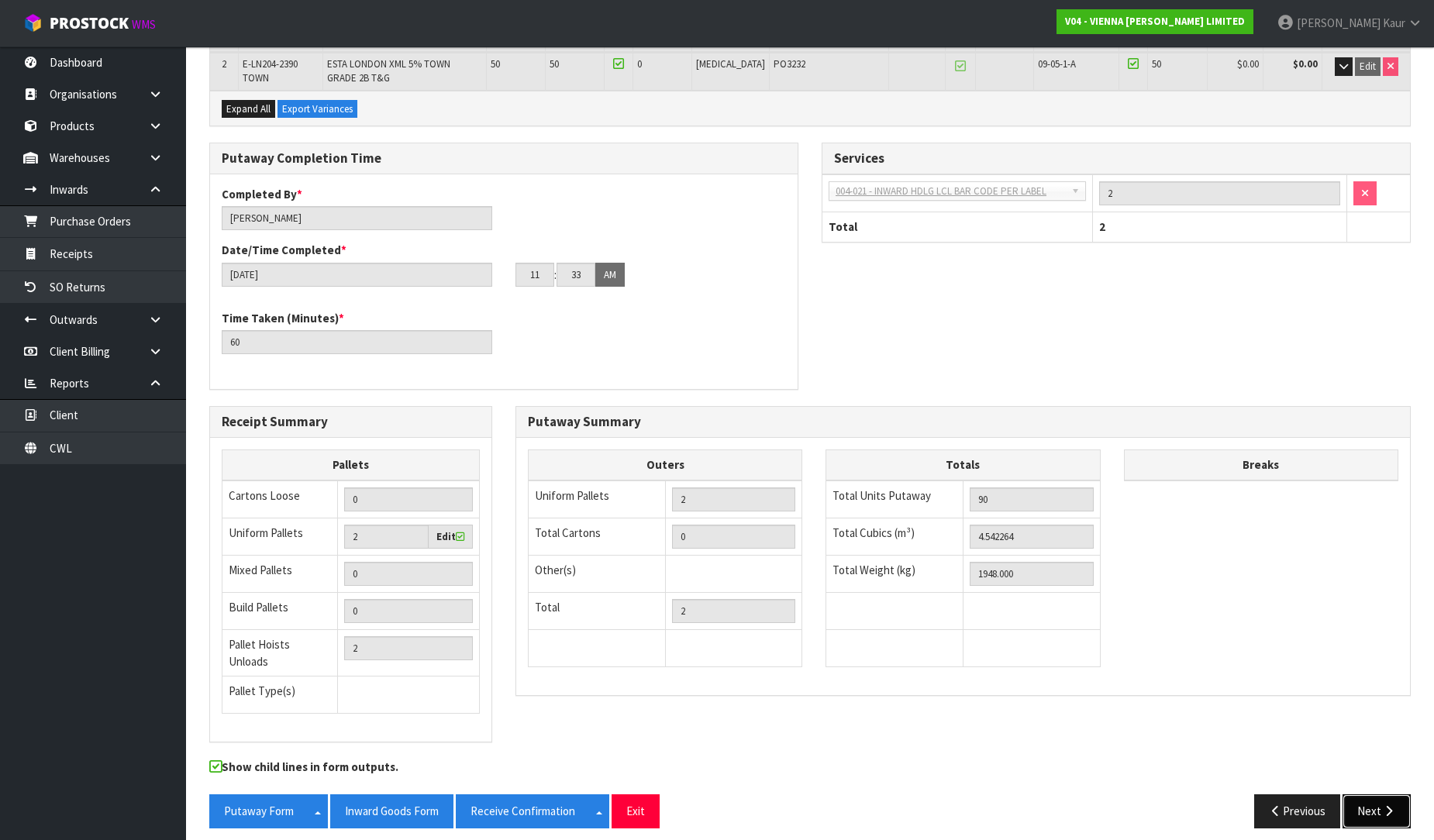
click at [1399, 795] on button "Next" at bounding box center [1376, 811] width 68 height 34
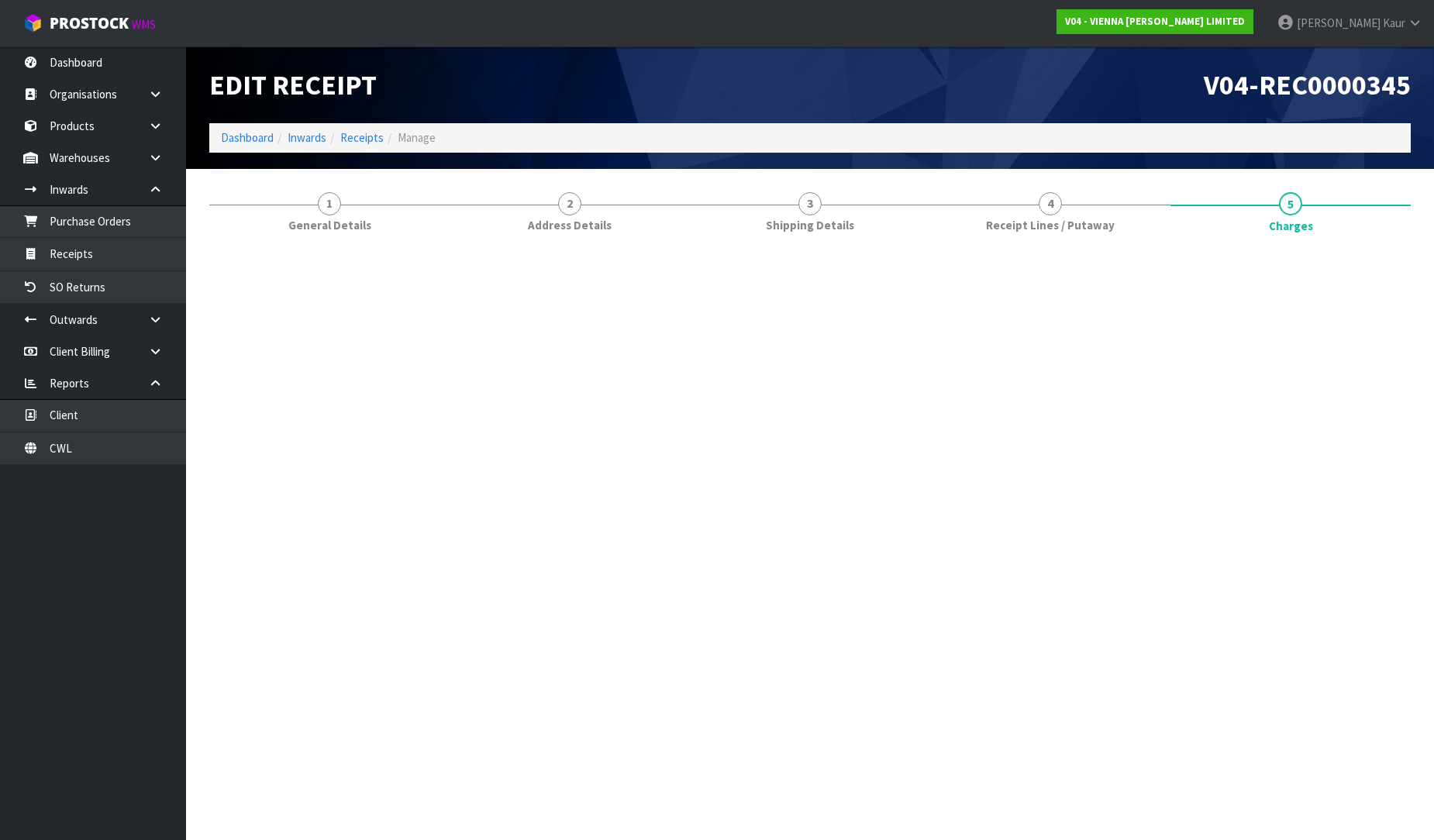
scroll to position [0, 0]
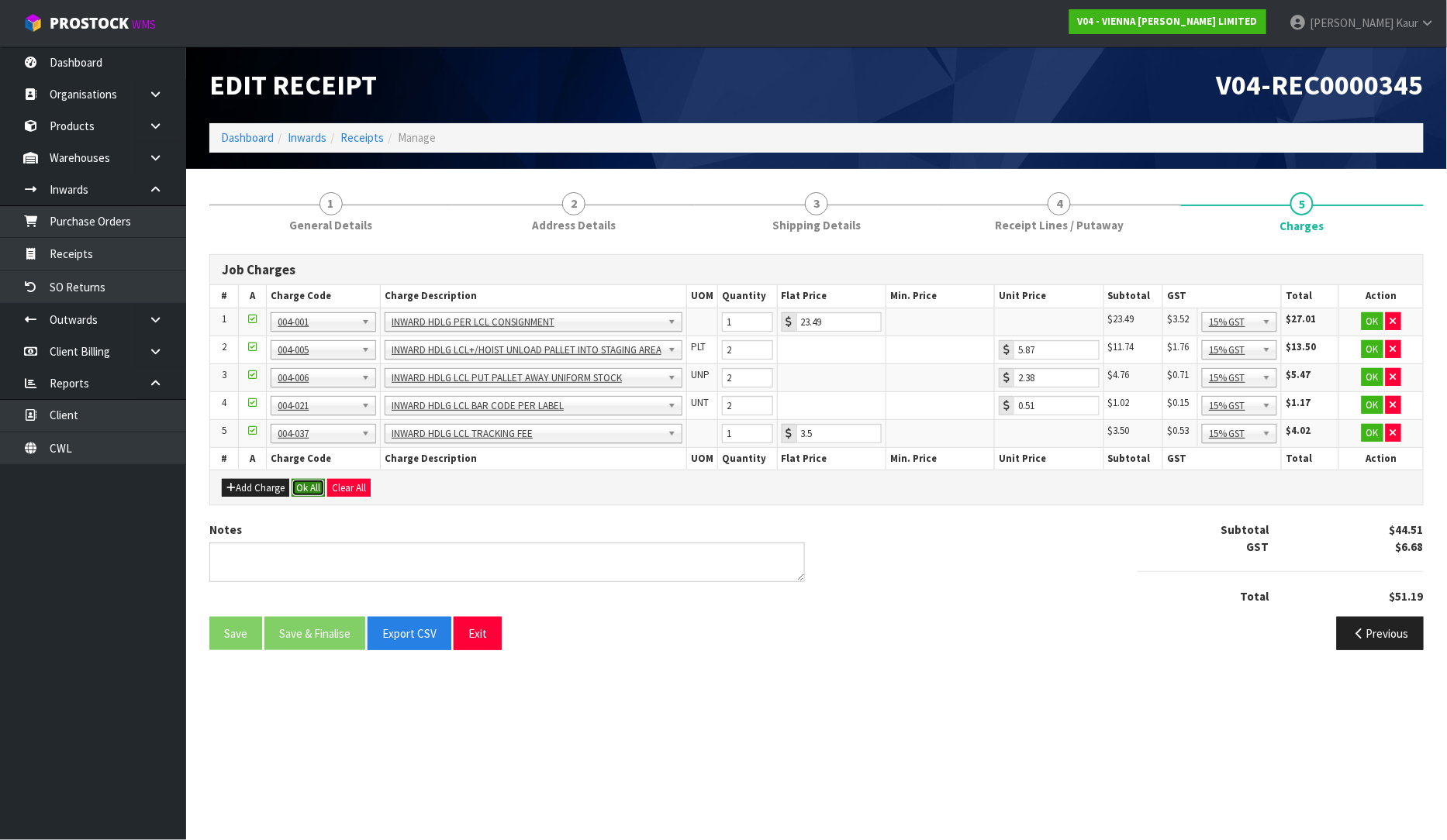
click at [310, 494] on button "Ok All" at bounding box center [309, 488] width 34 height 19
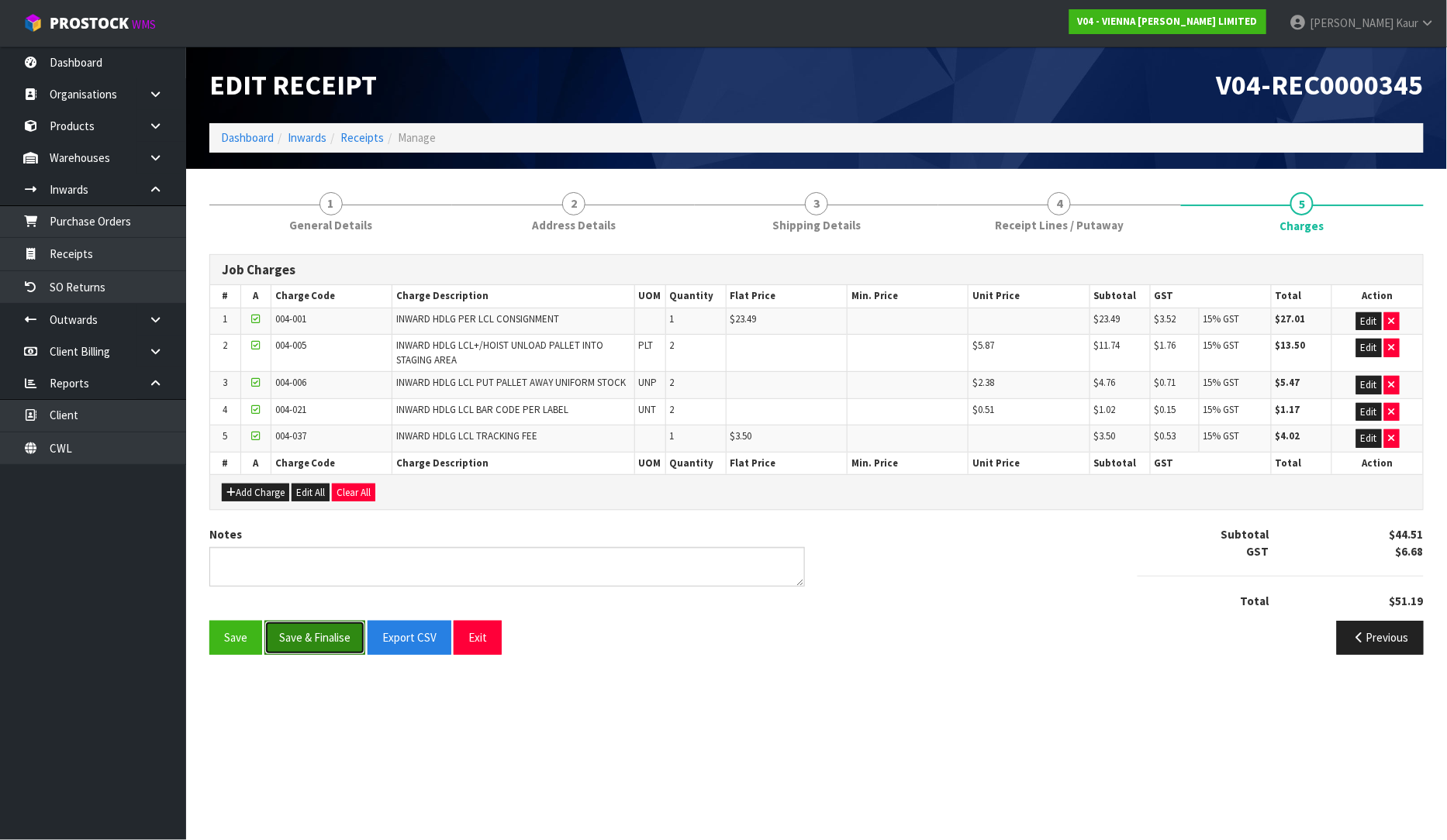
click at [318, 634] on button "Save & Finalise" at bounding box center [315, 638] width 101 height 34
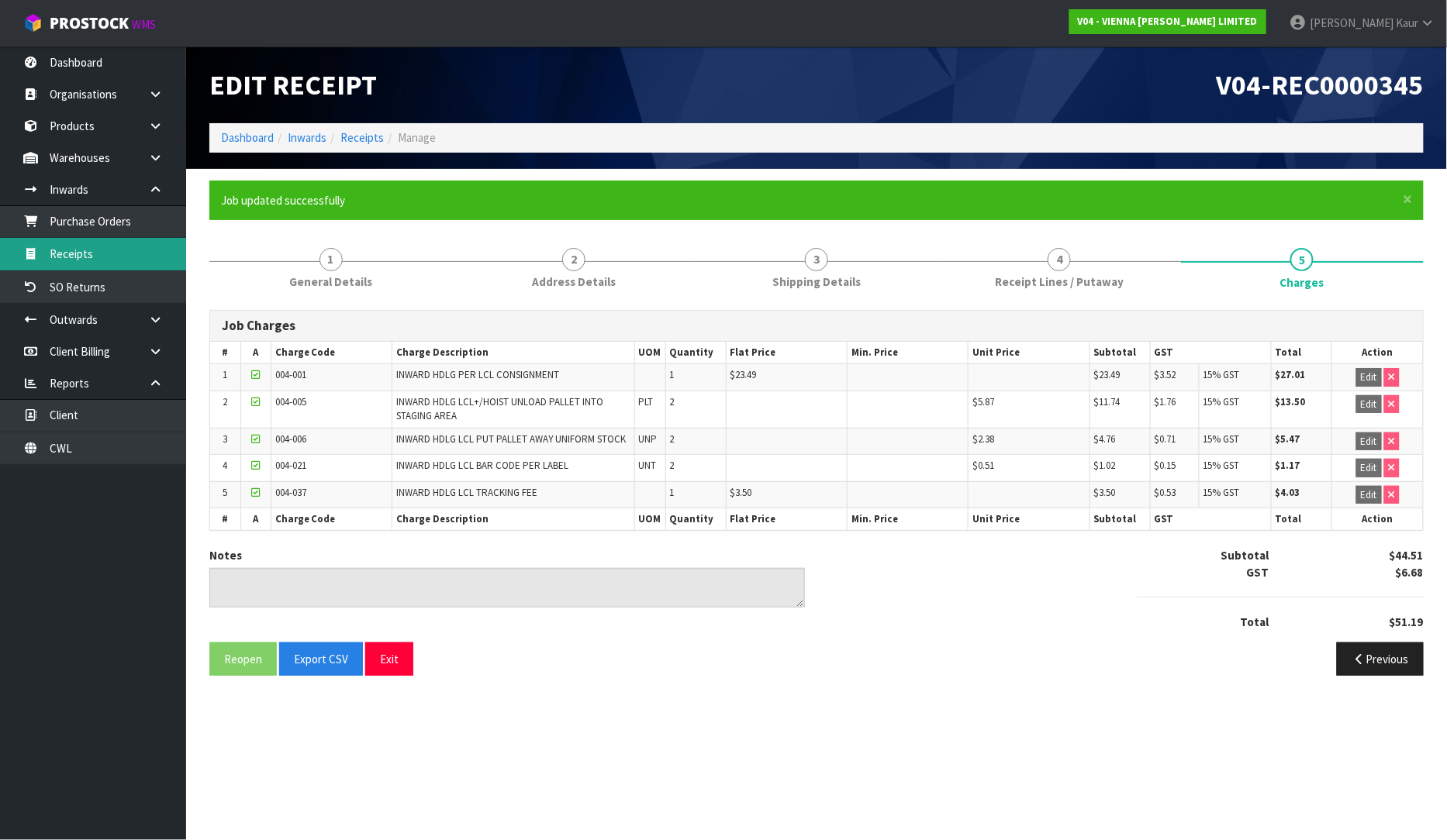
click at [151, 255] on link "Receipts" at bounding box center [93, 253] width 186 height 32
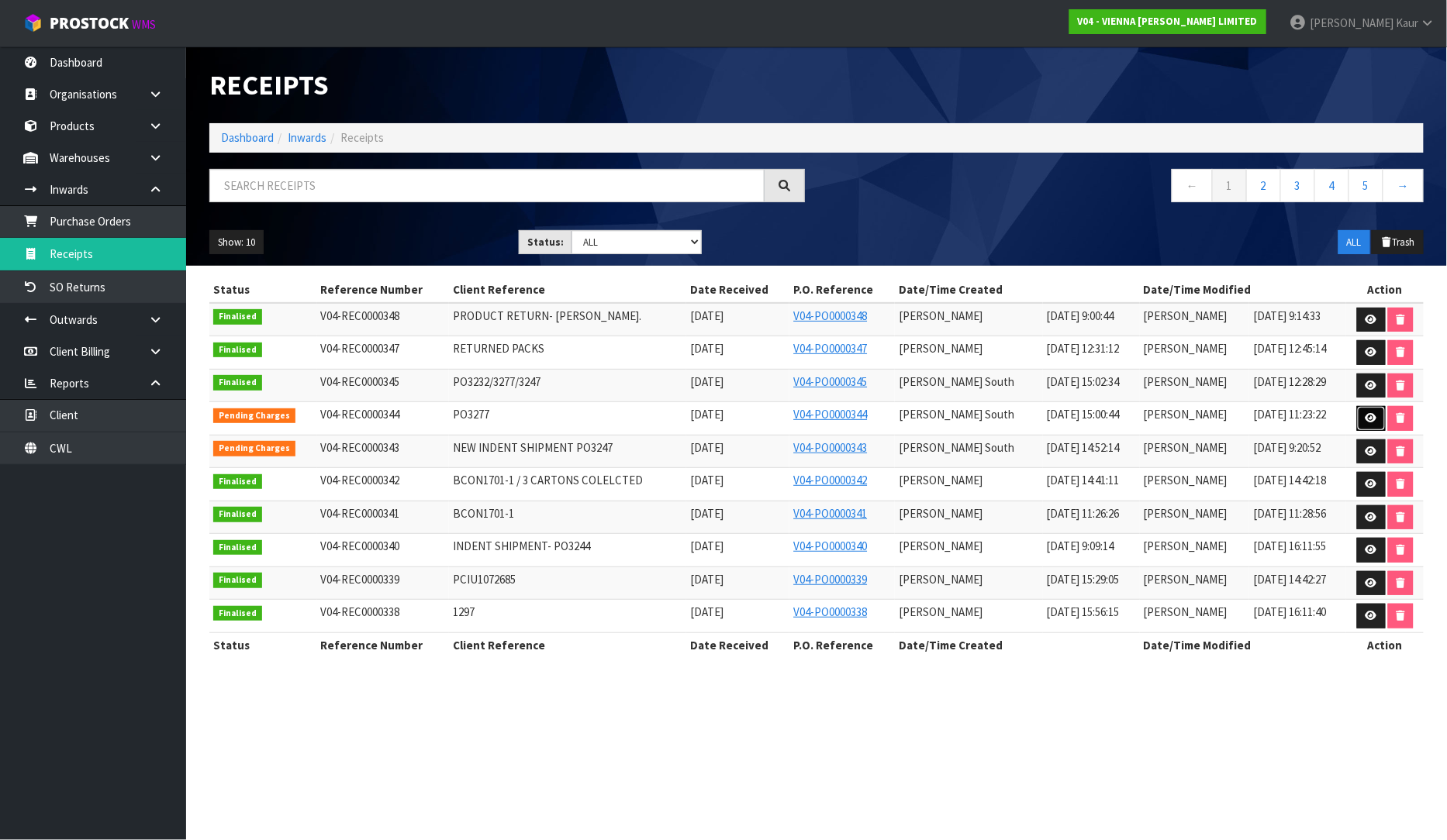
click at [1367, 420] on icon at bounding box center [1371, 418] width 12 height 10
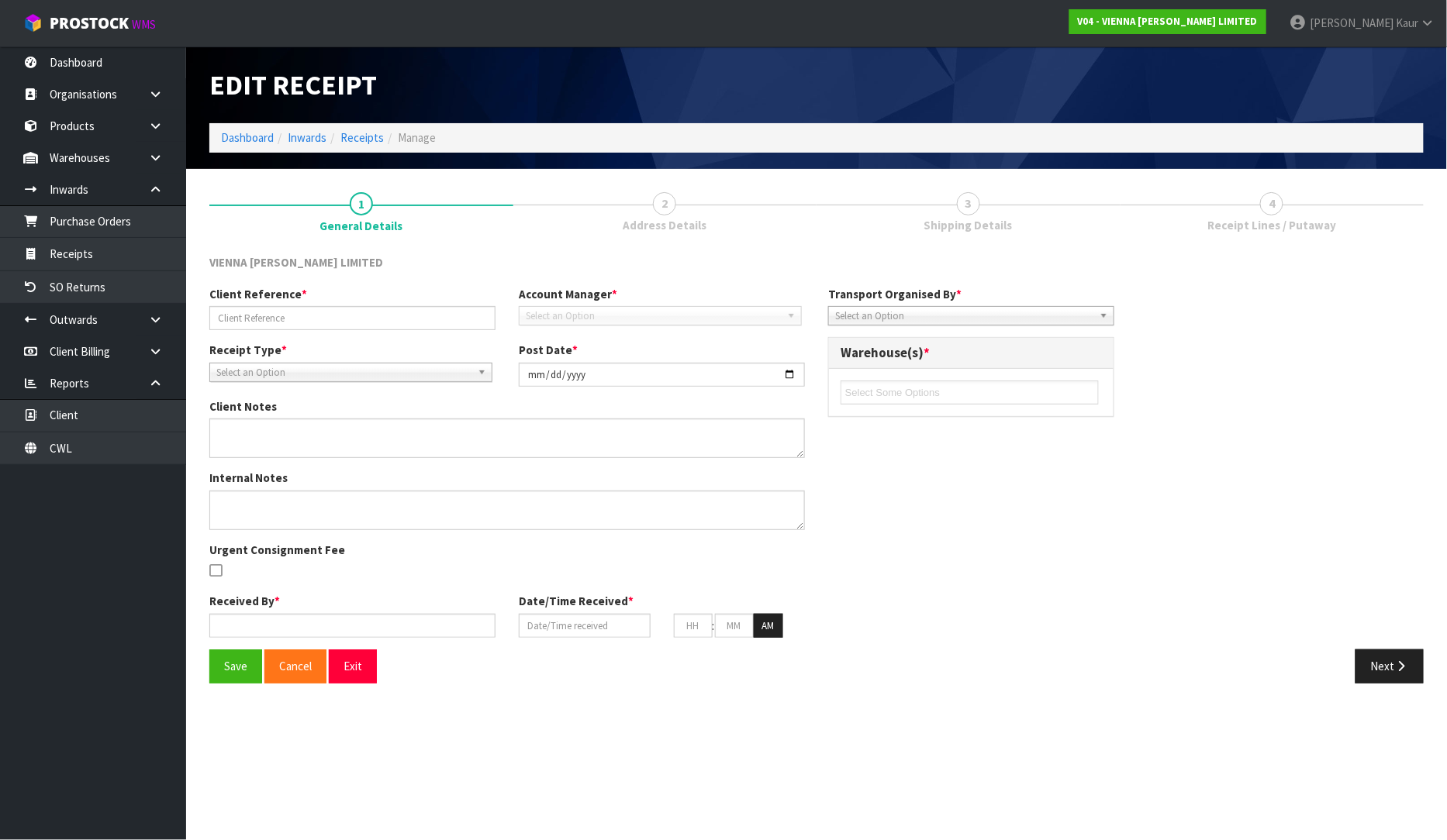
type input "PO3277"
type input "[DATE]"
type textarea "CAME IN CONTAINER WITH MRKU7488020"
type input "[PERSON_NAME]"
type input "[DATE]"
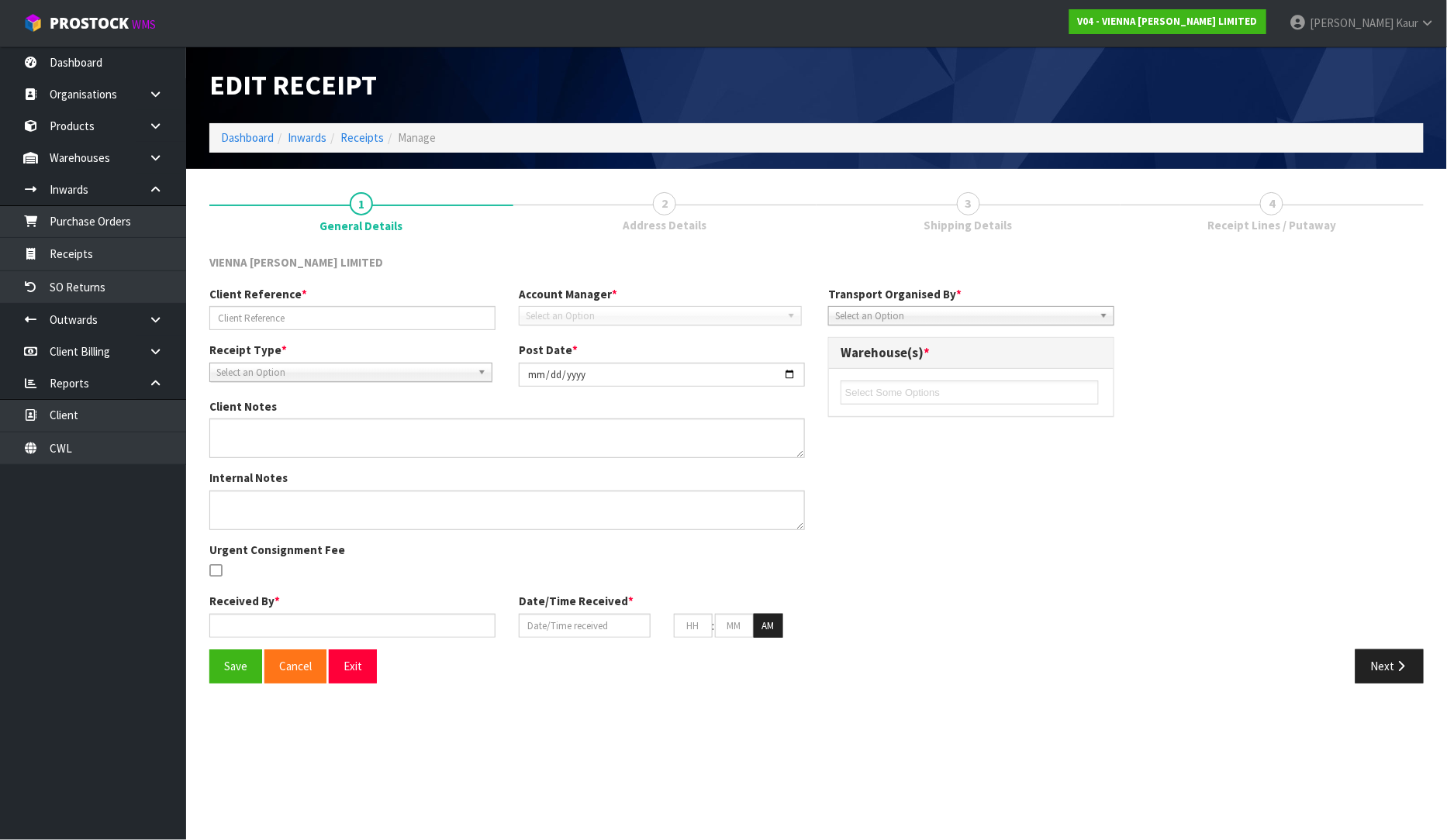
type input "10"
type input "00"
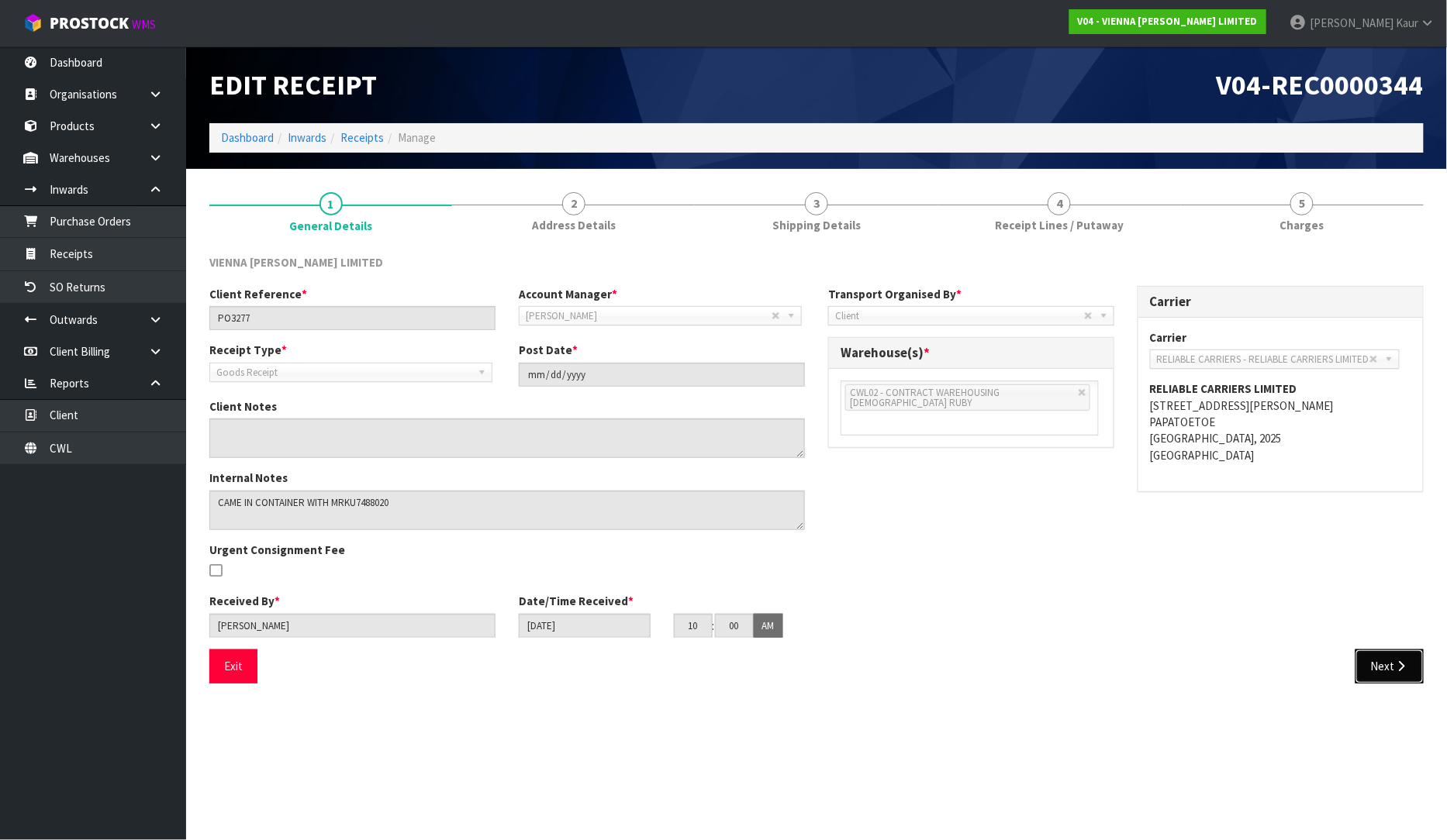
click at [1400, 656] on button "Next" at bounding box center [1389, 666] width 68 height 34
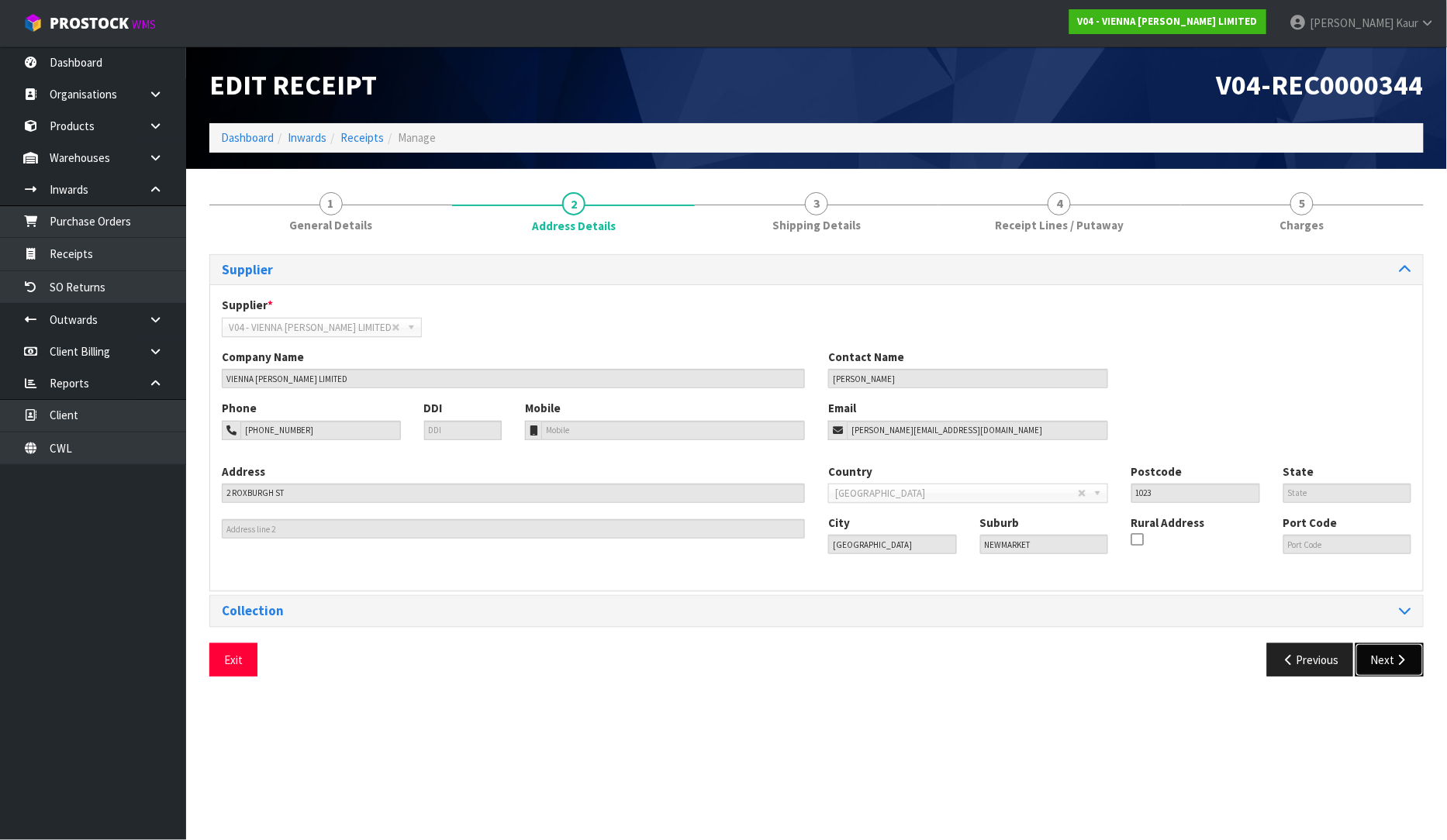
click at [1393, 665] on button "Next" at bounding box center [1389, 660] width 68 height 34
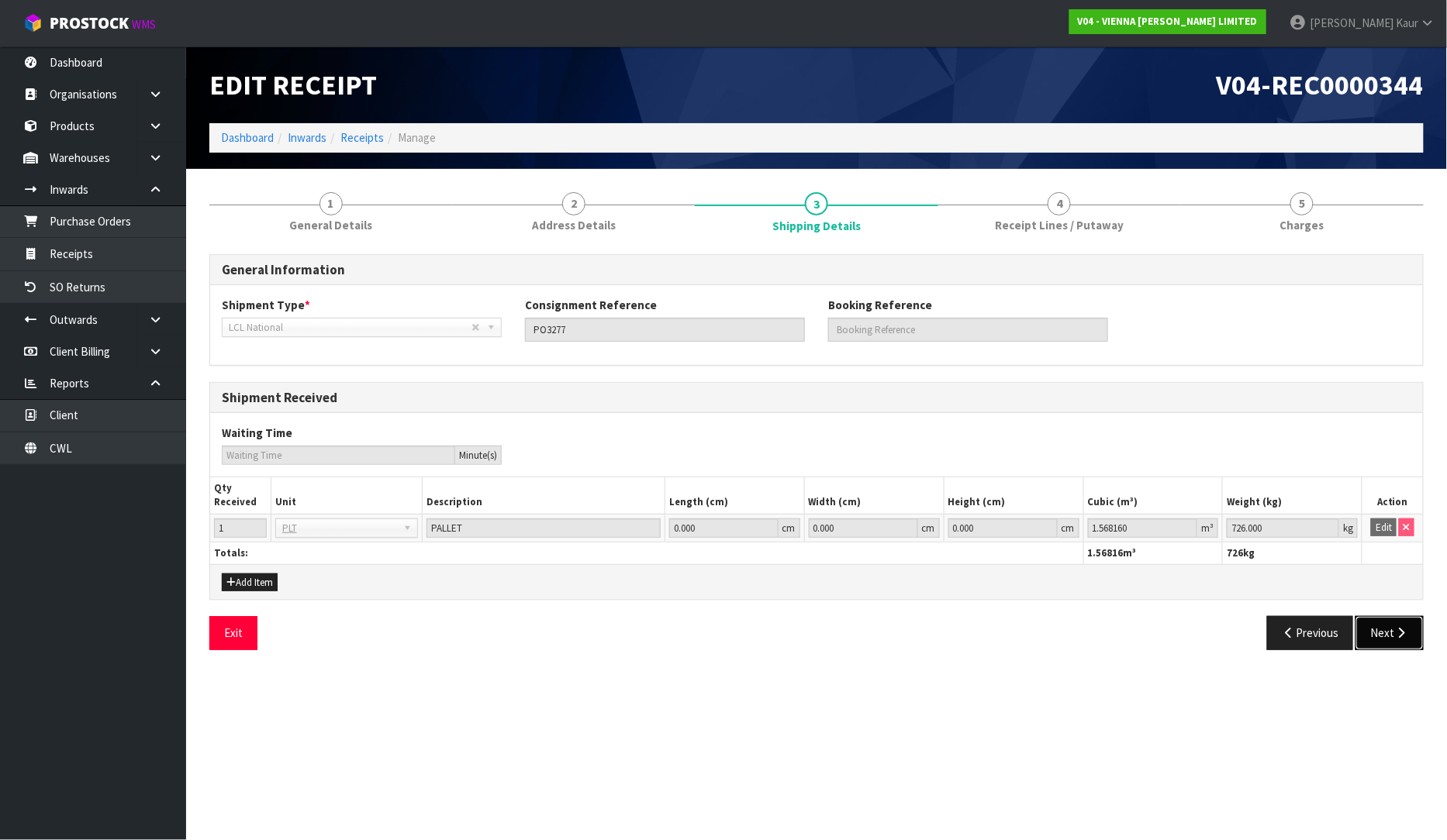
click at [1404, 620] on button "Next" at bounding box center [1389, 633] width 68 height 34
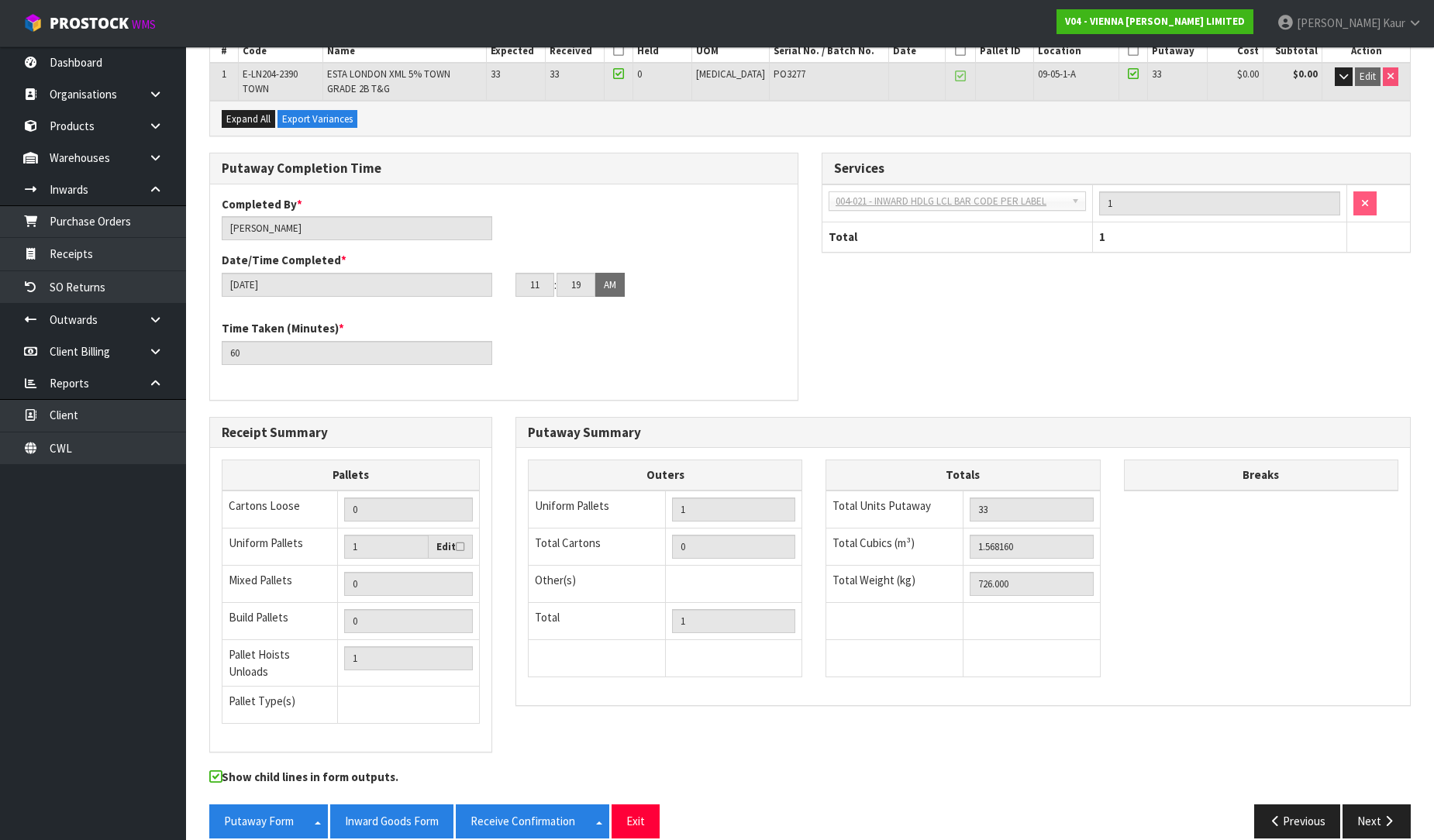
scroll to position [271, 0]
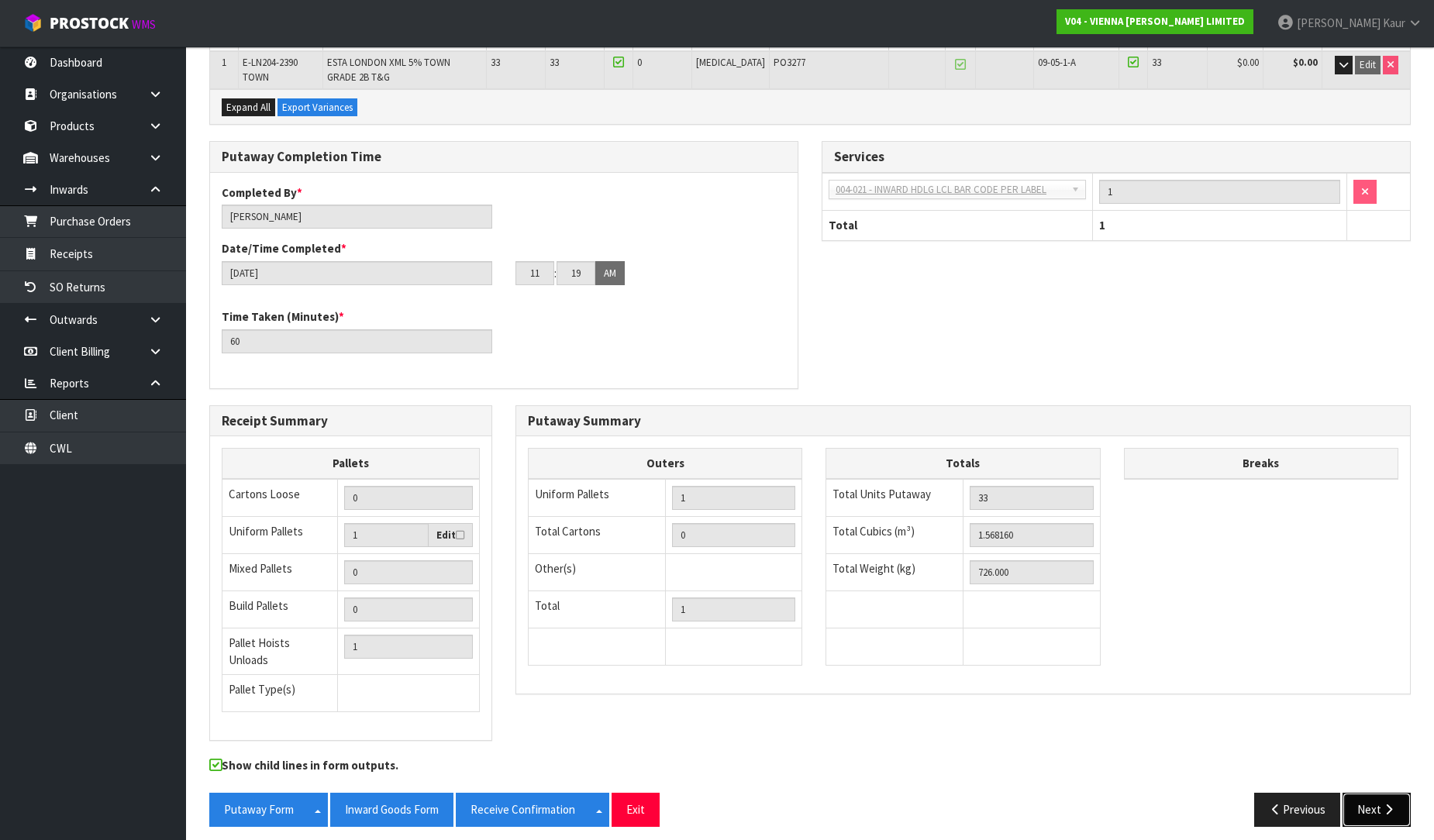
click at [1400, 796] on button "Next" at bounding box center [1376, 809] width 68 height 34
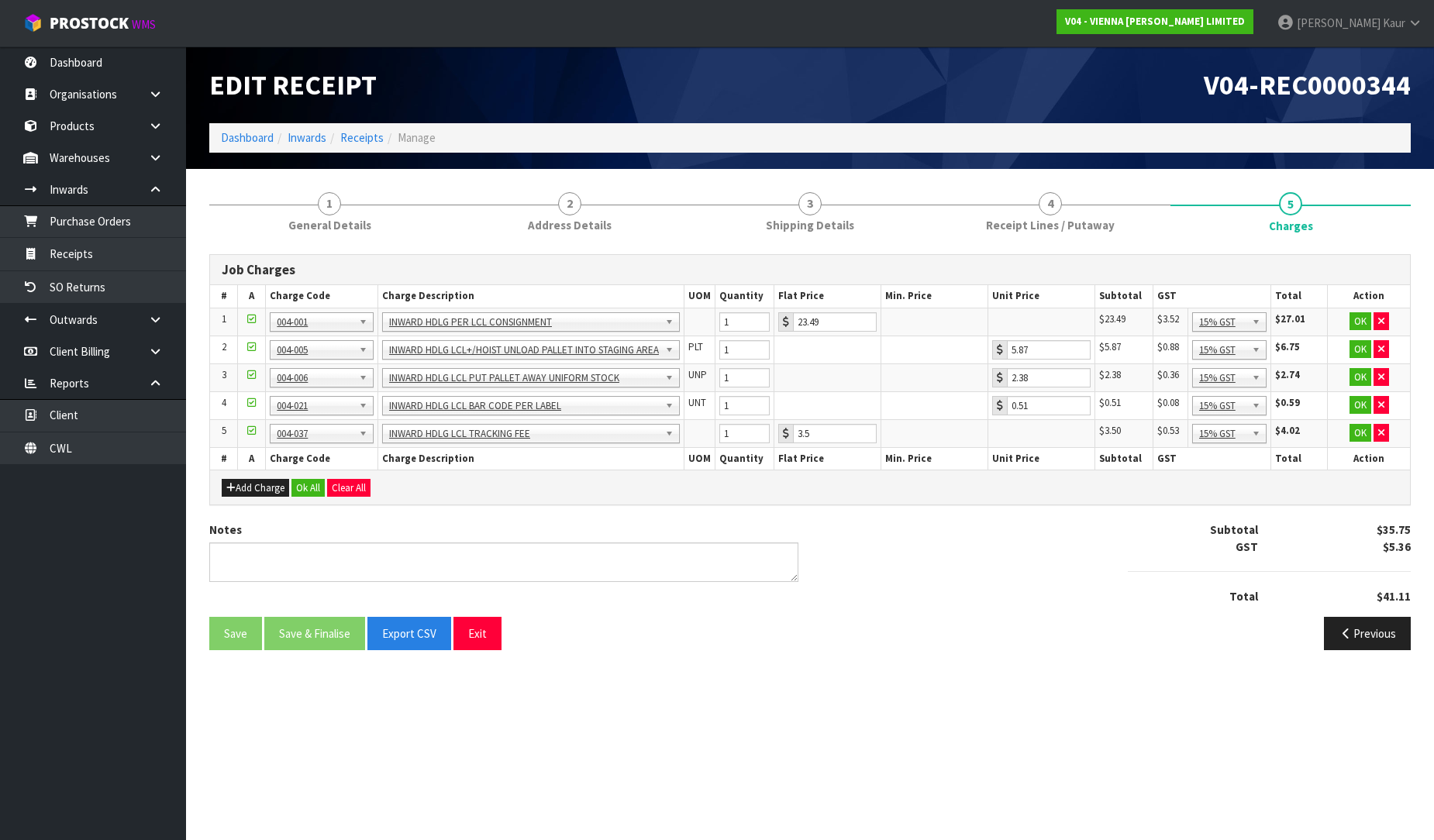
scroll to position [0, 0]
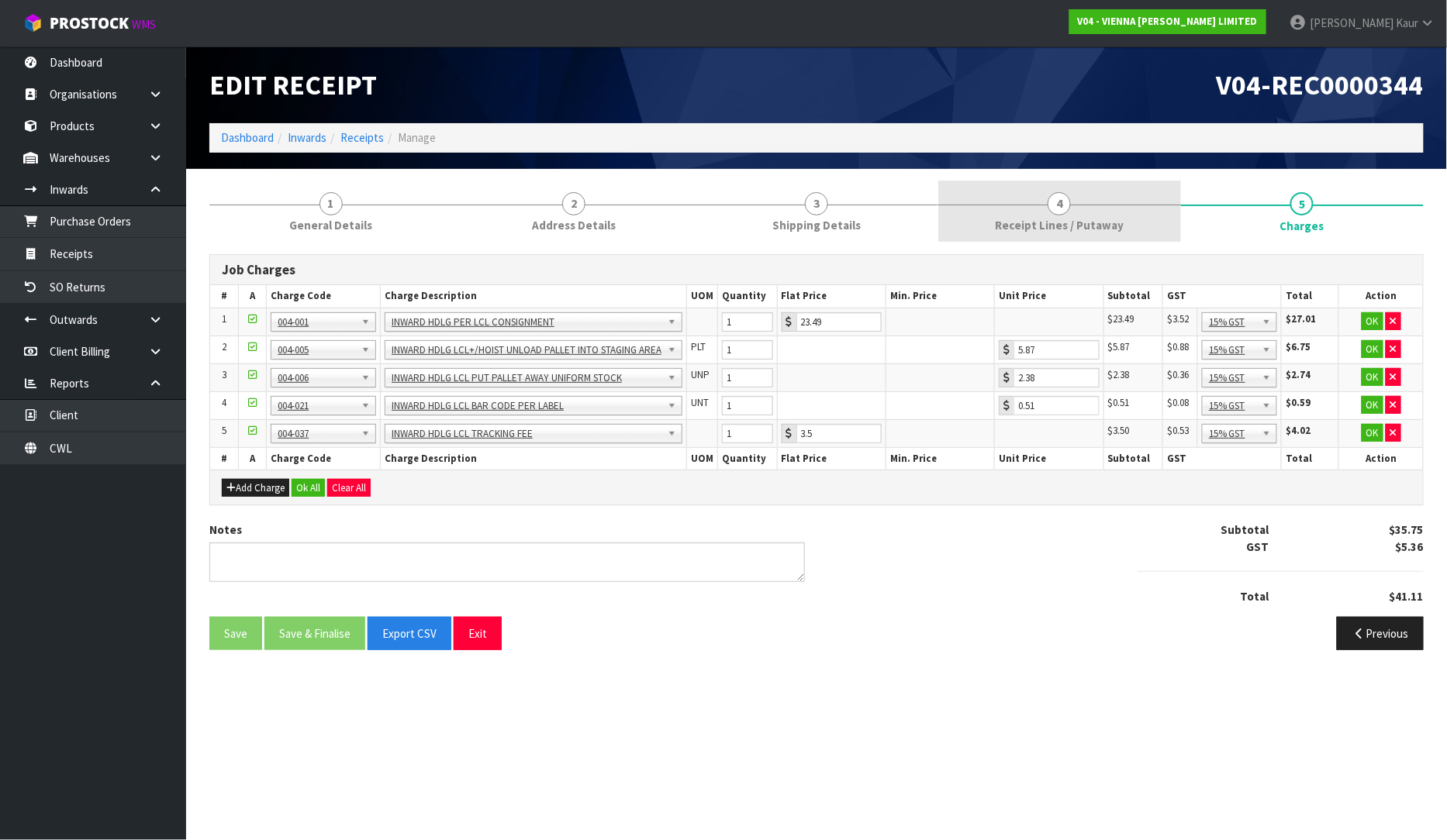
click at [1047, 223] on span "Receipt Lines / Putaway" at bounding box center [1058, 225] width 128 height 17
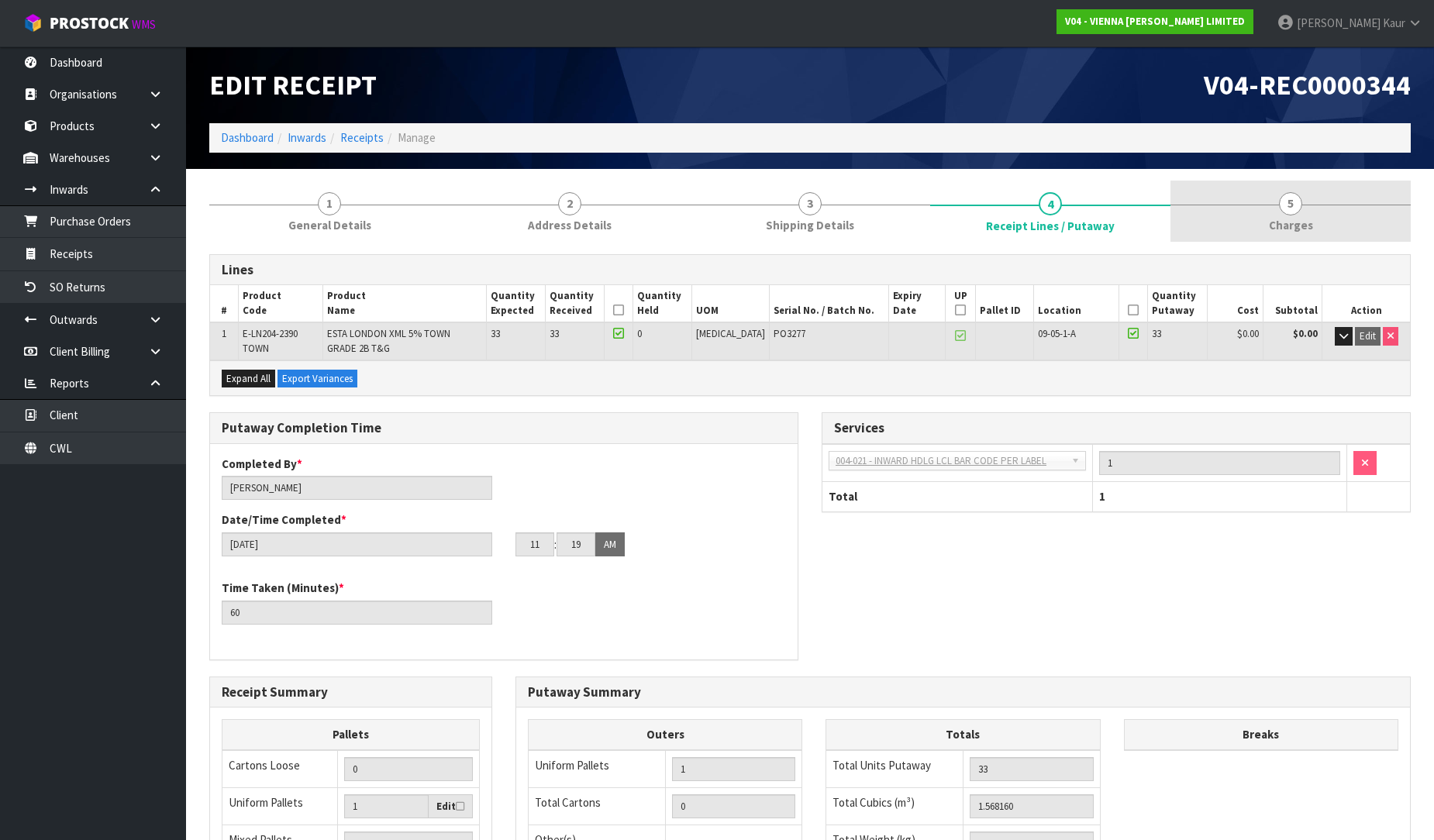
click at [1313, 211] on link "5 [GEOGRAPHIC_DATA]" at bounding box center [1291, 211] width 241 height 61
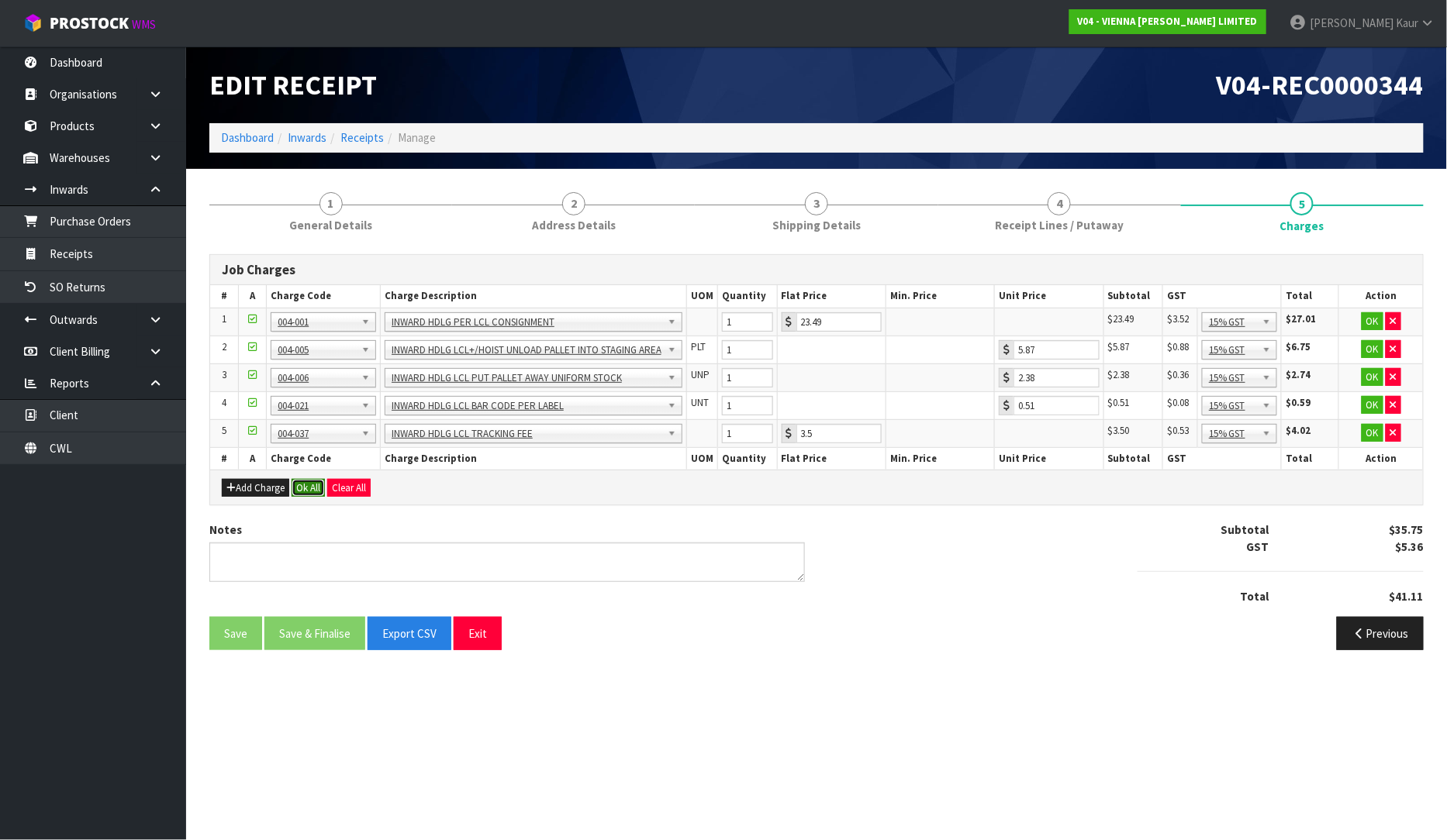
click at [312, 491] on button "Ok All" at bounding box center [309, 488] width 34 height 19
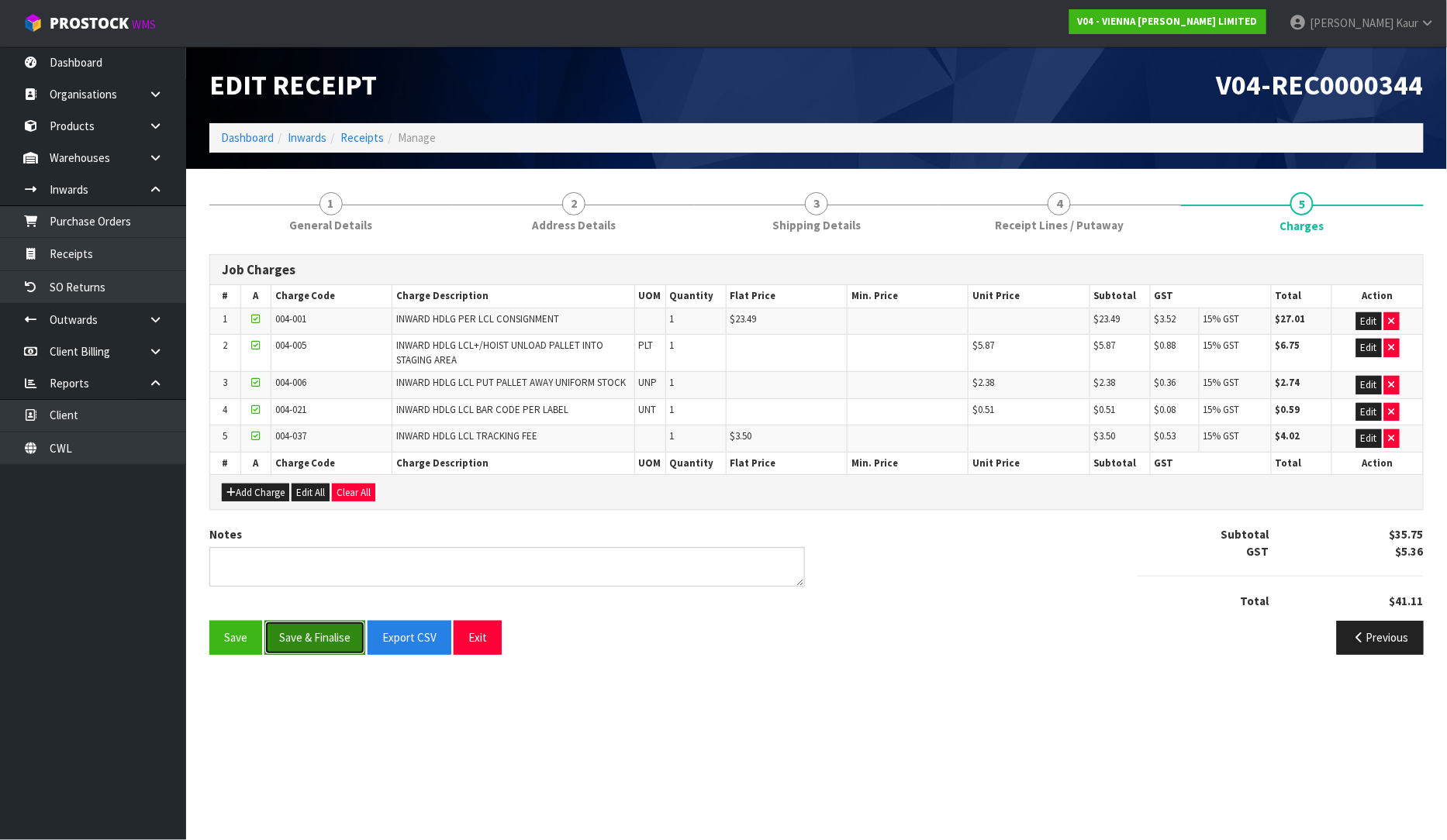
click at [319, 649] on button "Save & Finalise" at bounding box center [315, 638] width 101 height 34
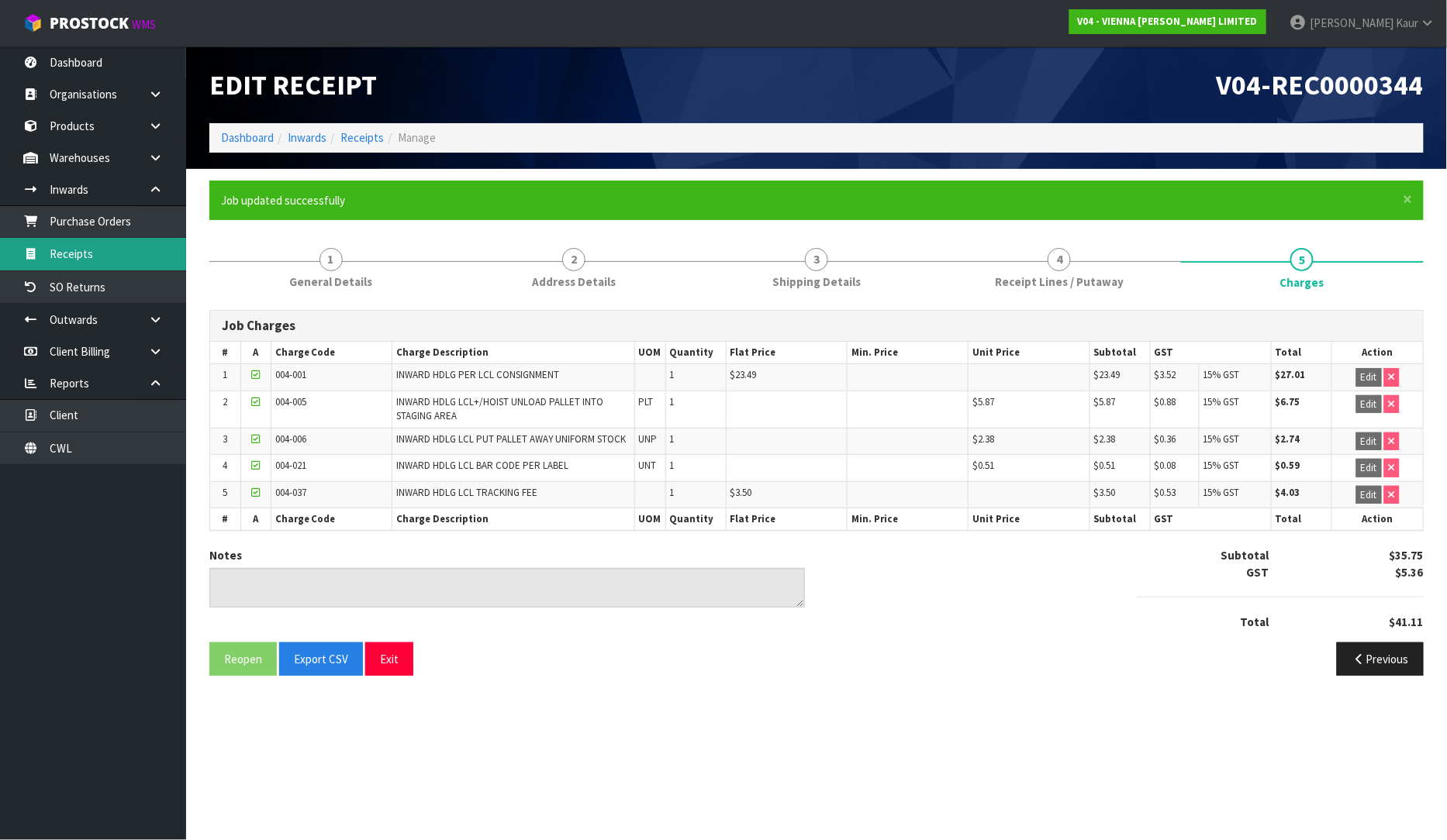
click at [121, 256] on link "Receipts" at bounding box center [93, 253] width 186 height 32
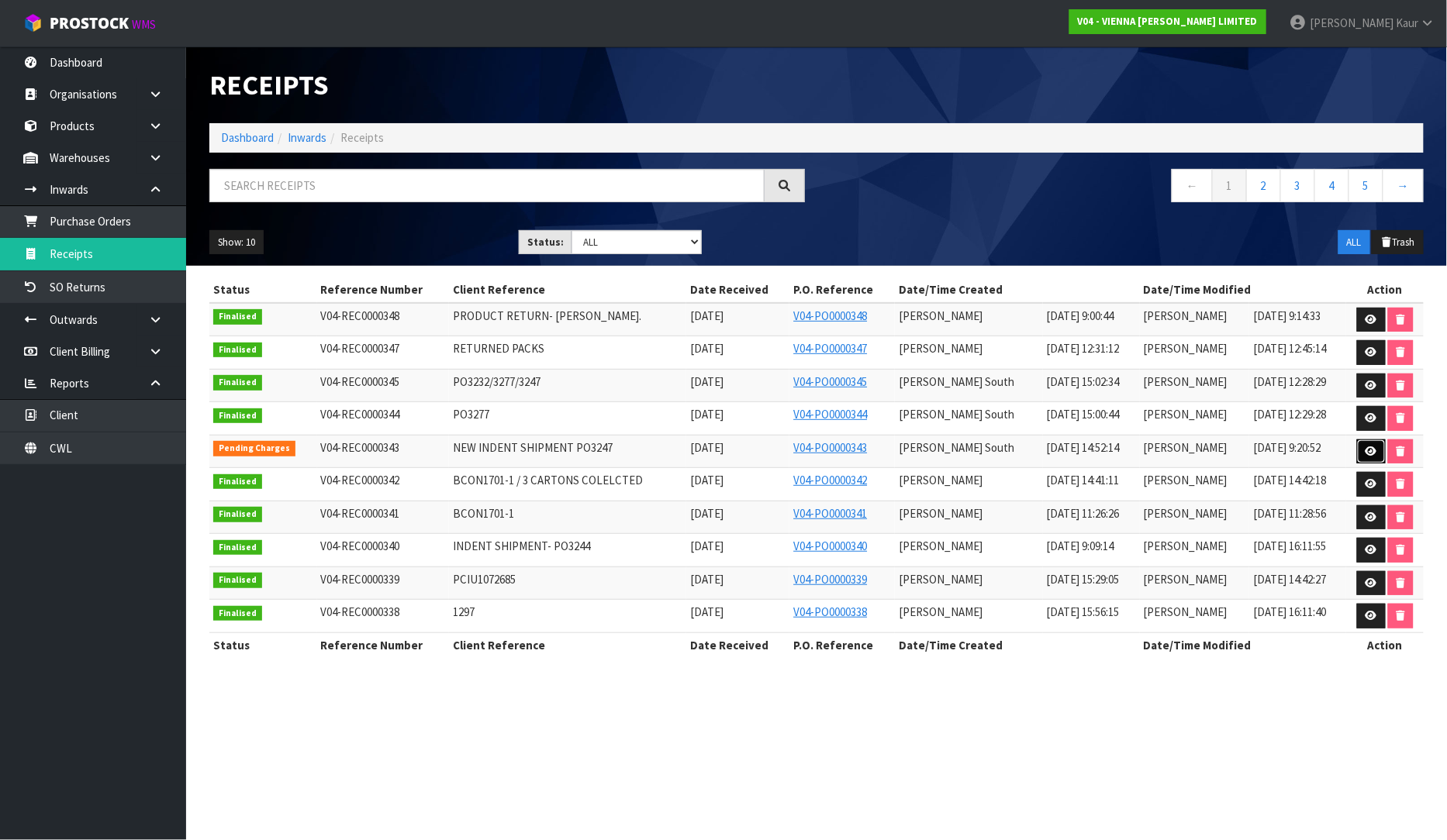
click at [1363, 446] on link at bounding box center [1370, 452] width 29 height 25
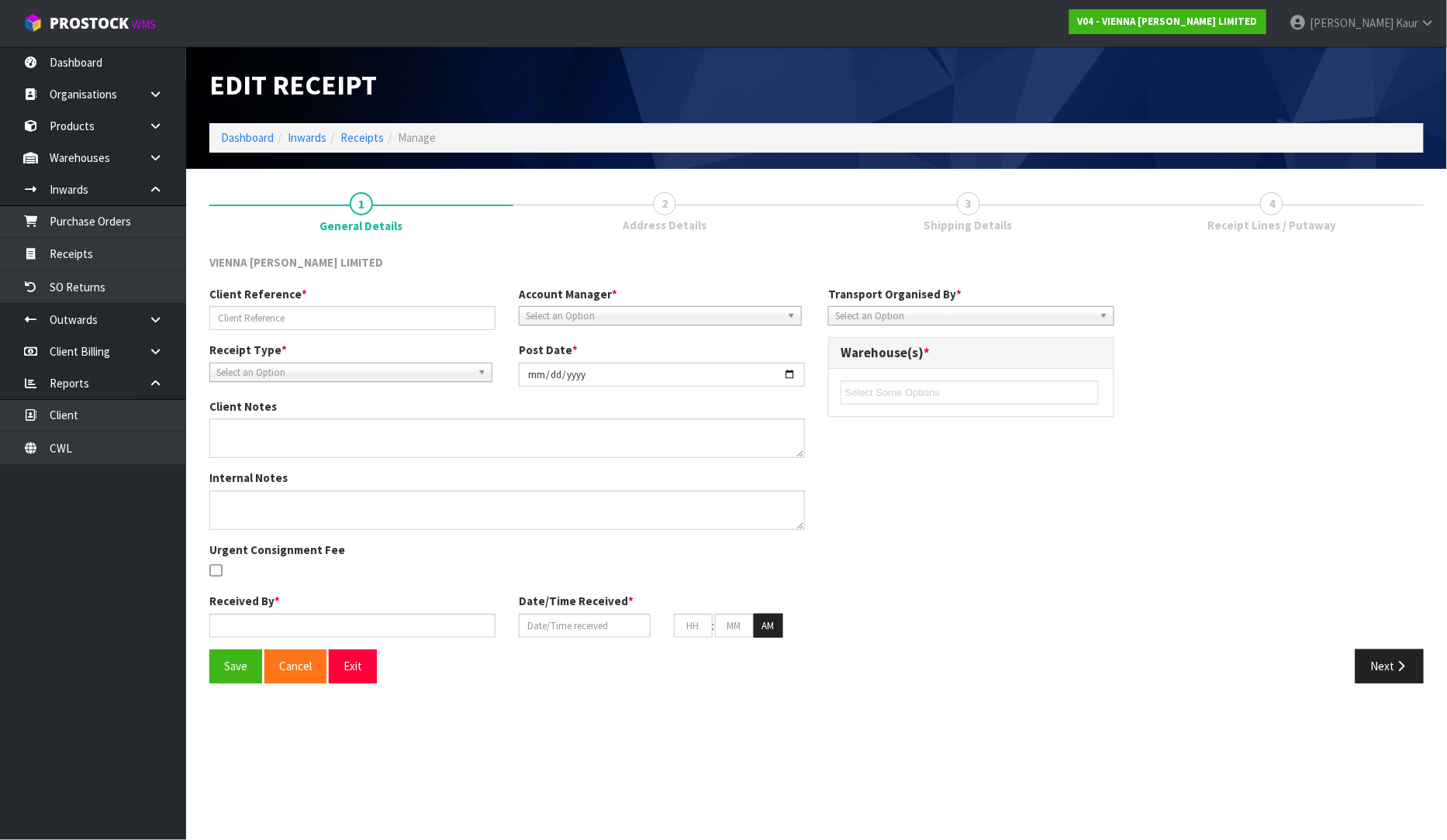
type input "NEW INDENT SHIPMENT PO3247"
type input "[DATE]"
type textarea "ALL CAME IN SAME CONTAINER, CLIENT RESPONDED BOOKING SEPARATELY"
type input "[PERSON_NAME] South"
type input "[DATE]"
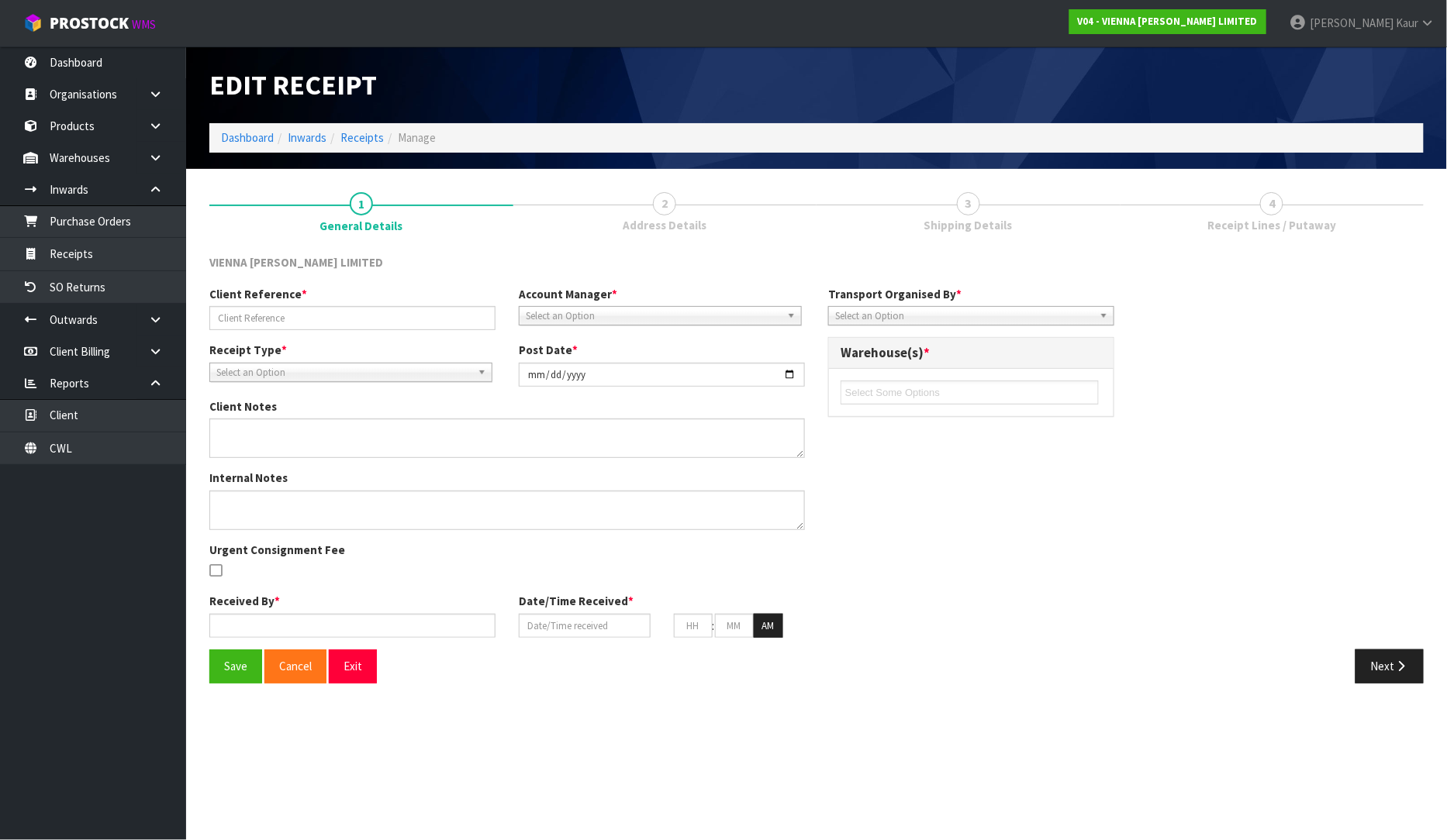
type input "10"
type input "00"
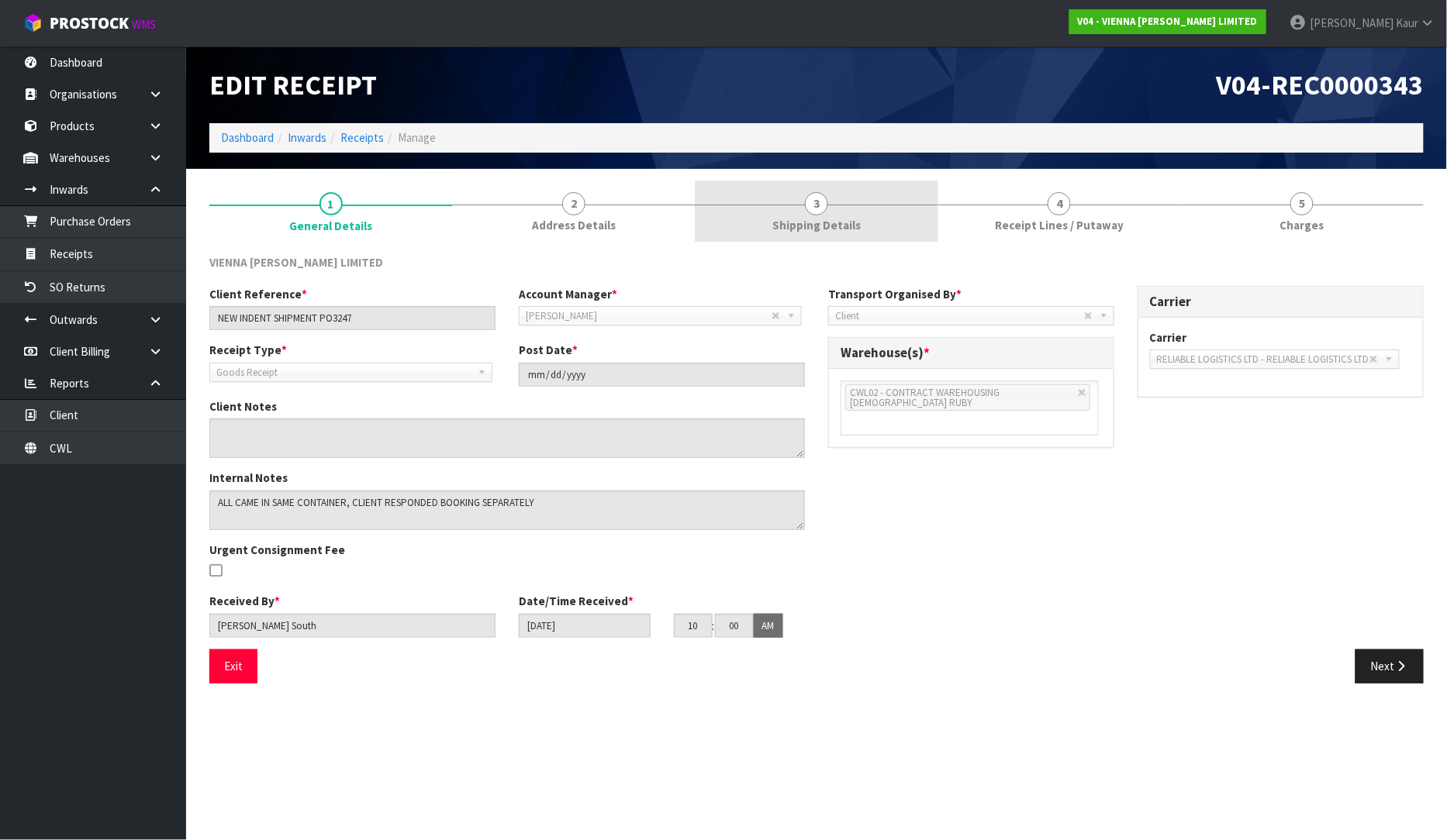
click at [824, 204] on span "3" at bounding box center [817, 204] width 24 height 24
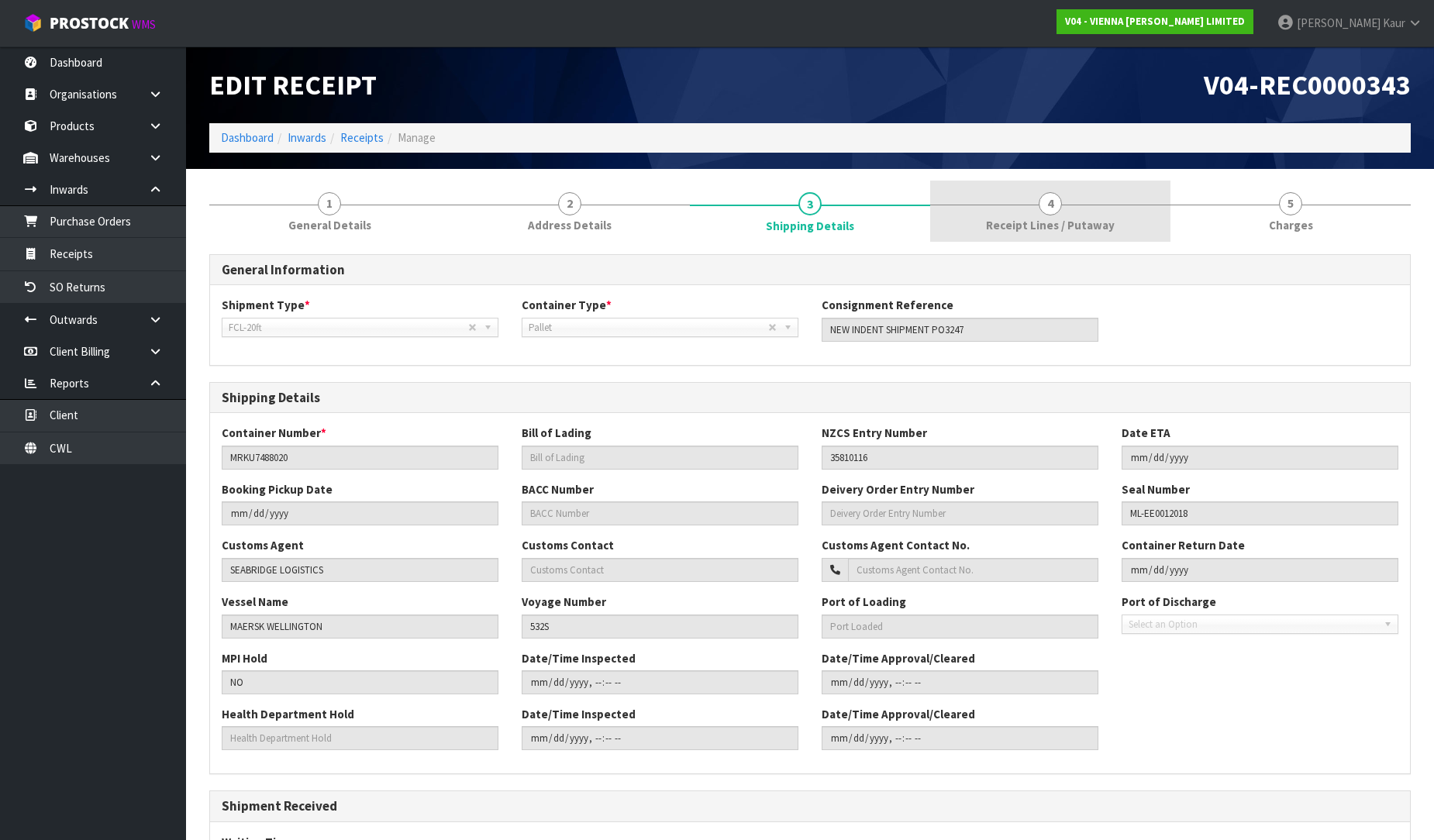
click at [1027, 215] on link "4 Receipt Lines / Putaway" at bounding box center [1050, 211] width 241 height 61
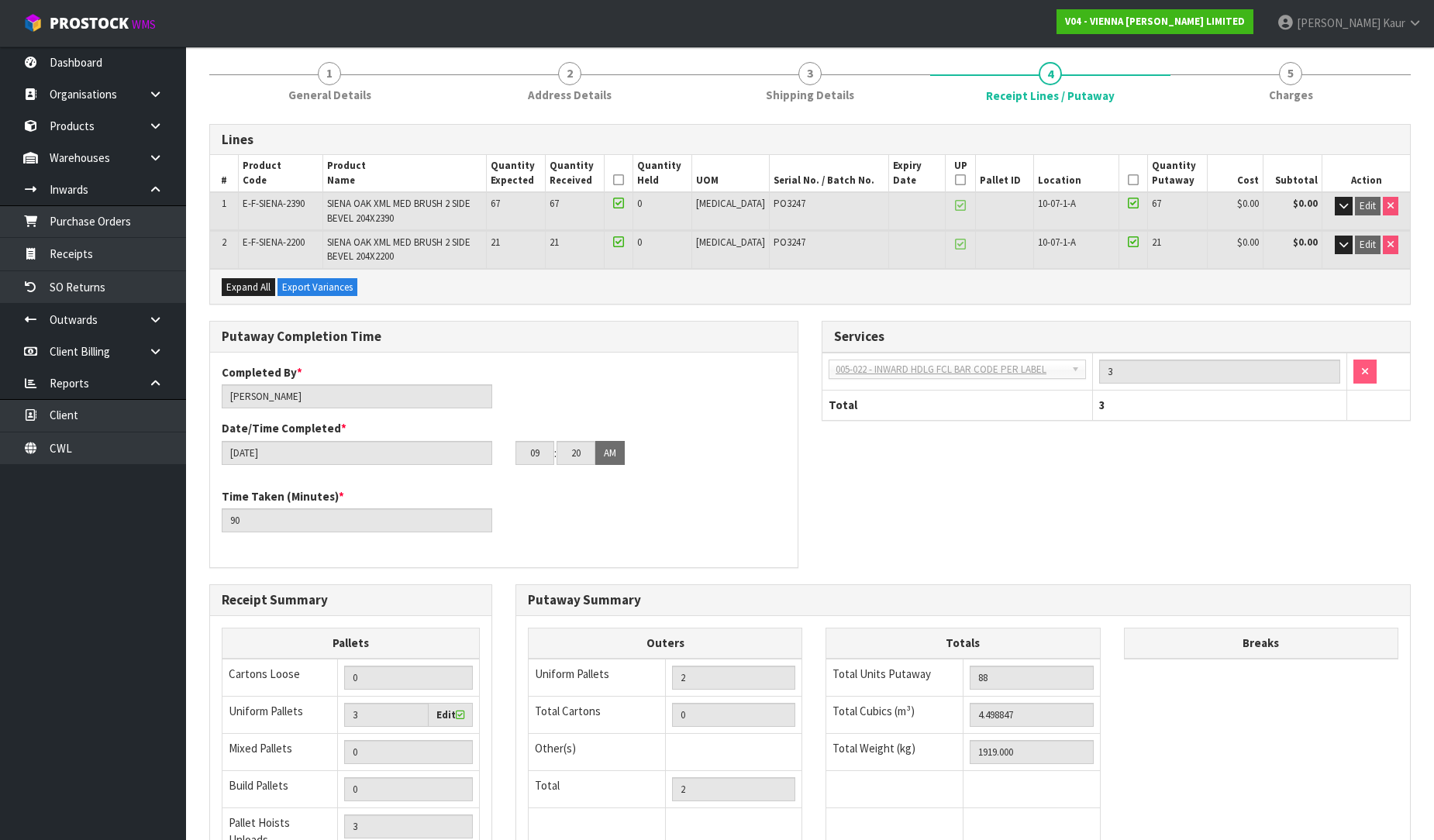
scroll to position [309, 0]
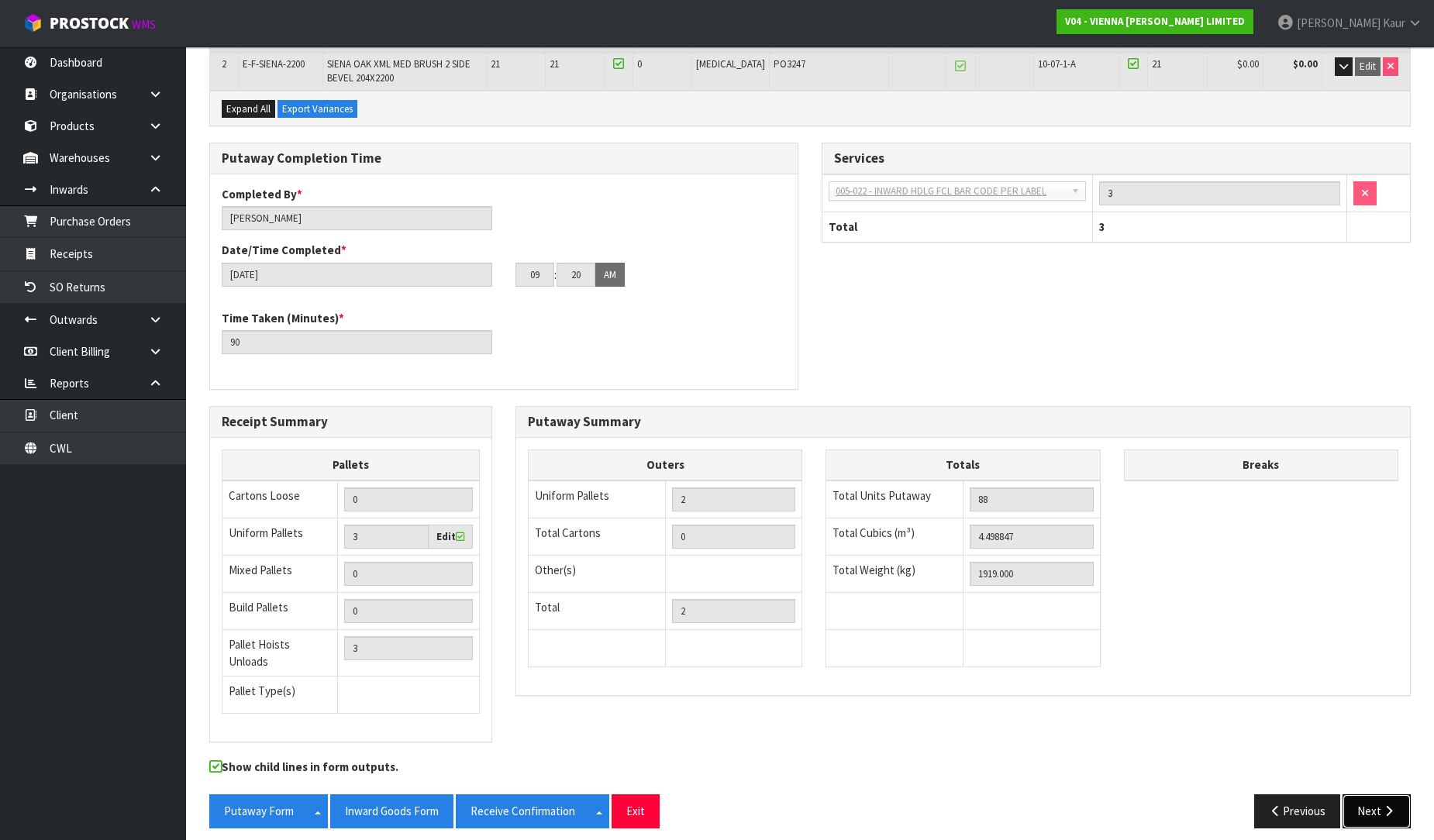
click at [1375, 795] on button "Next" at bounding box center [1376, 811] width 68 height 34
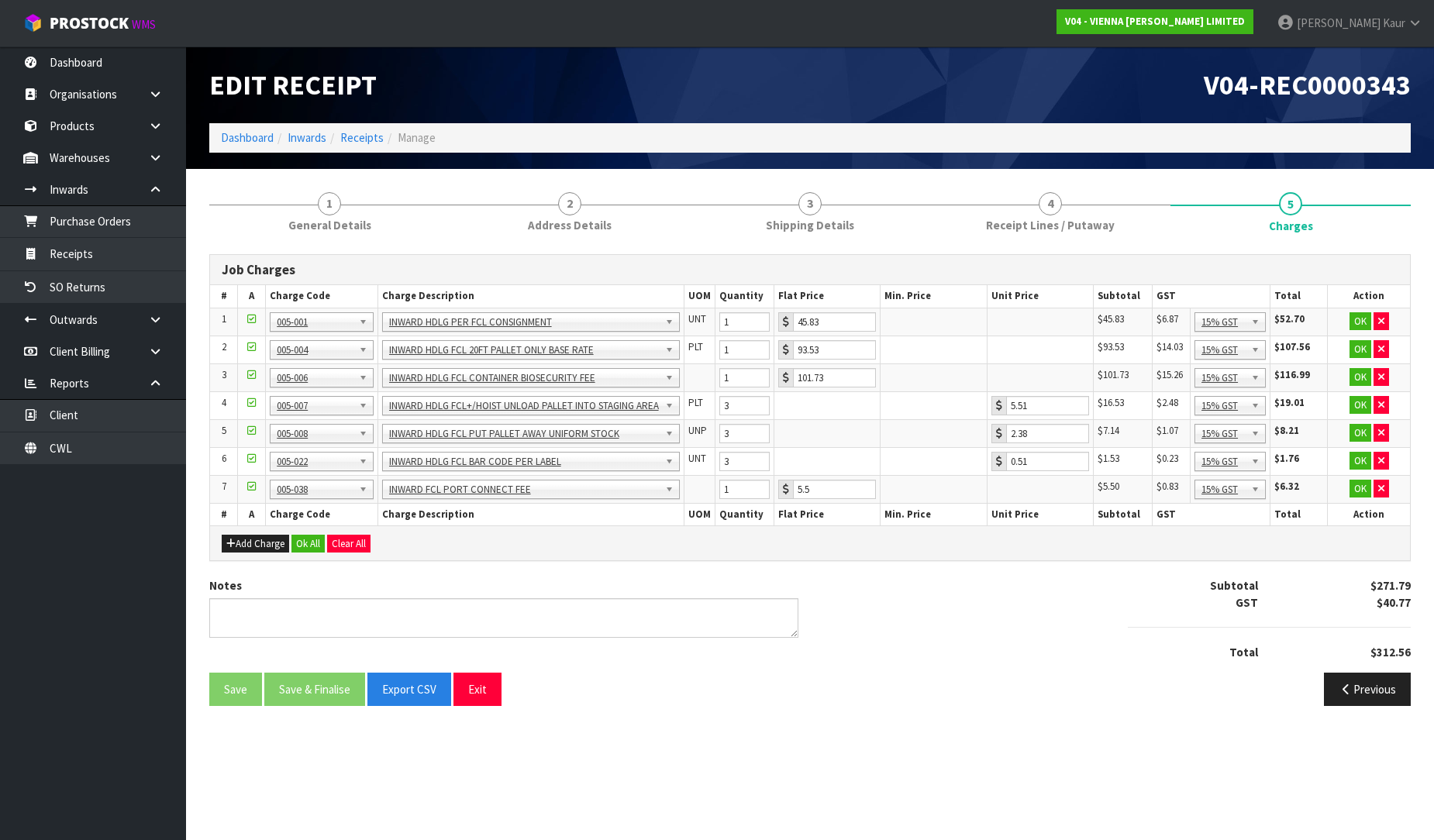
scroll to position [0, 0]
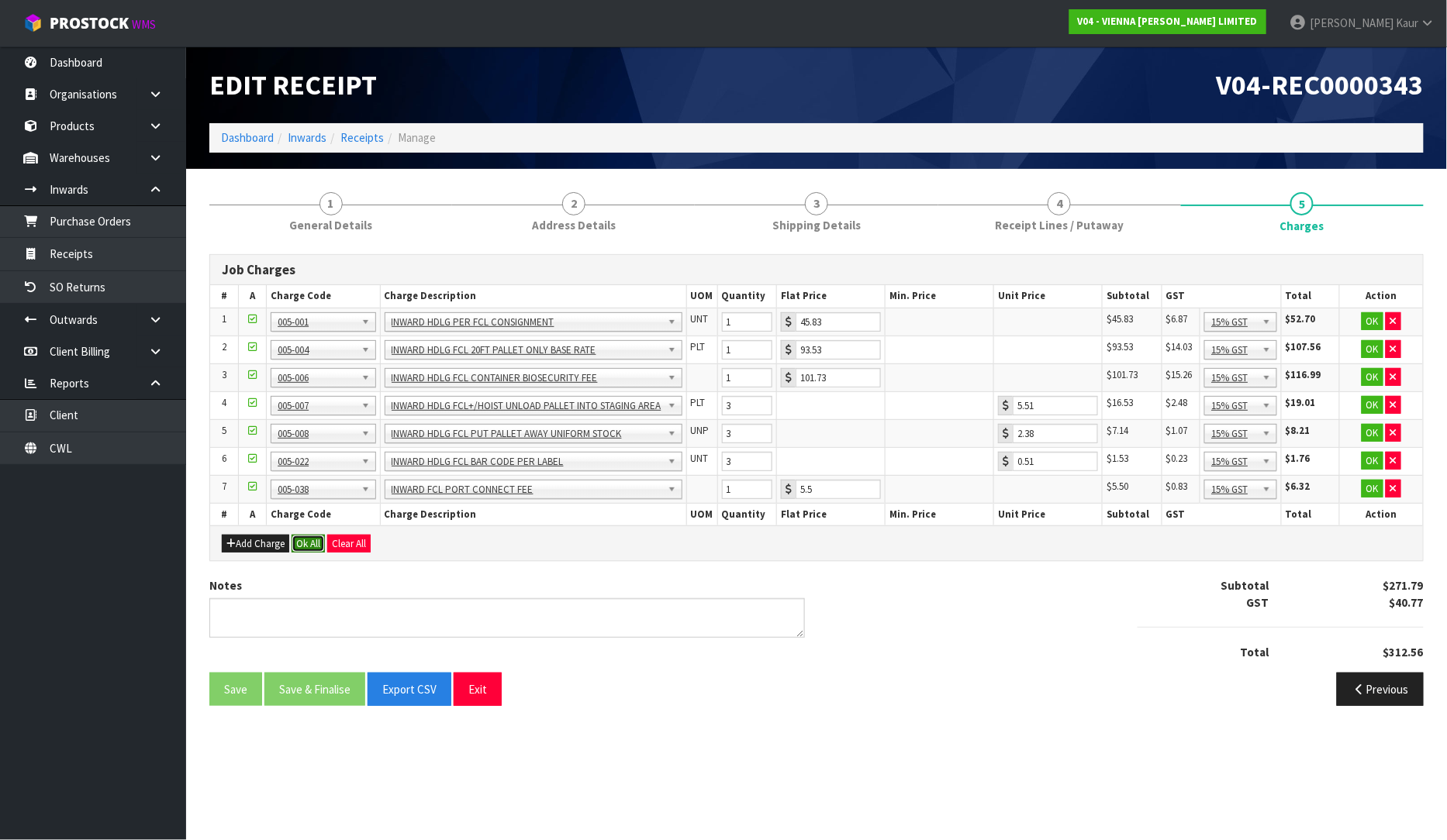
click at [301, 545] on button "Ok All" at bounding box center [309, 543] width 34 height 19
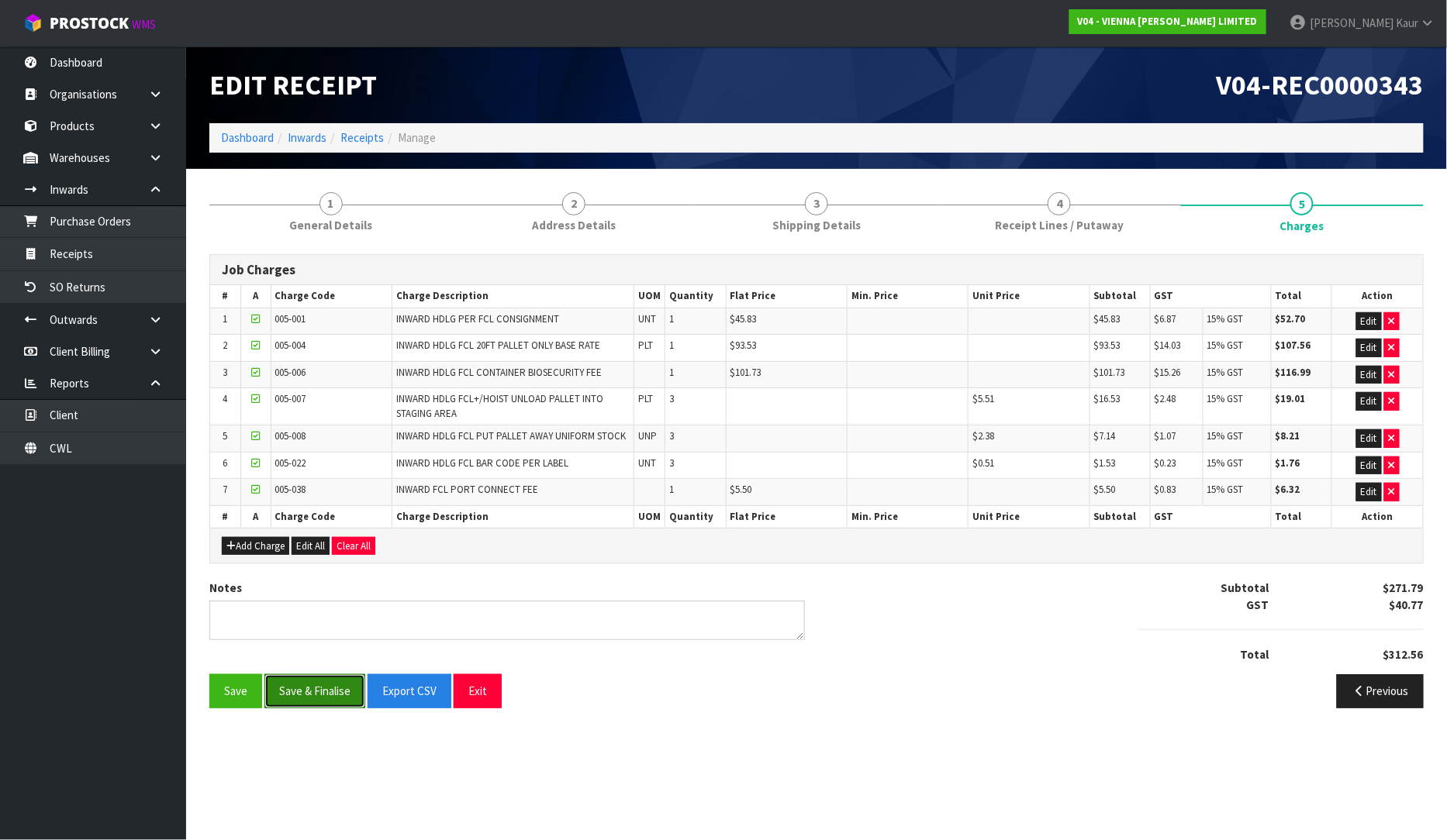
click at [307, 686] on button "Save & Finalise" at bounding box center [315, 691] width 101 height 34
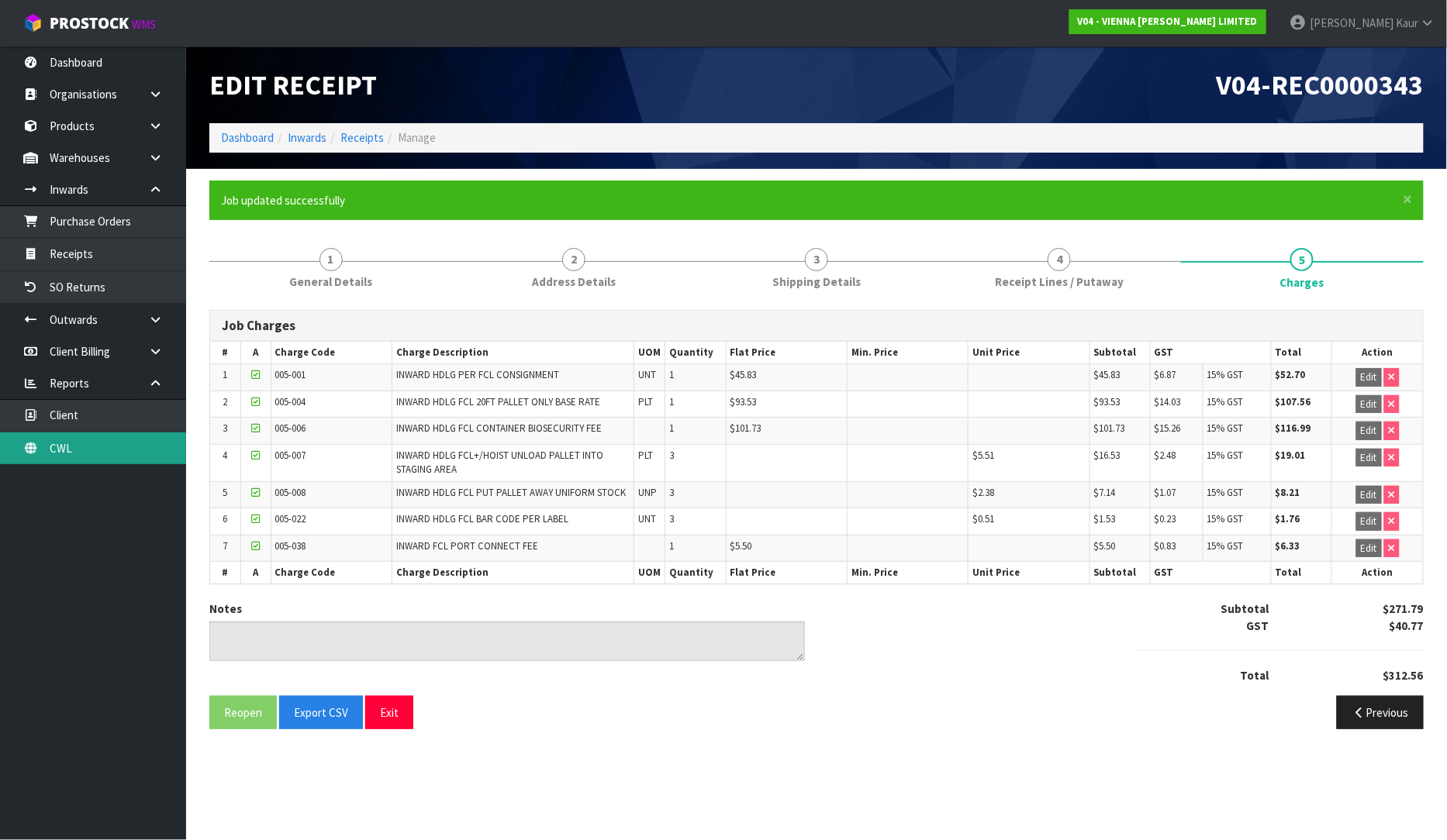
click at [125, 457] on link "CWL" at bounding box center [93, 449] width 186 height 32
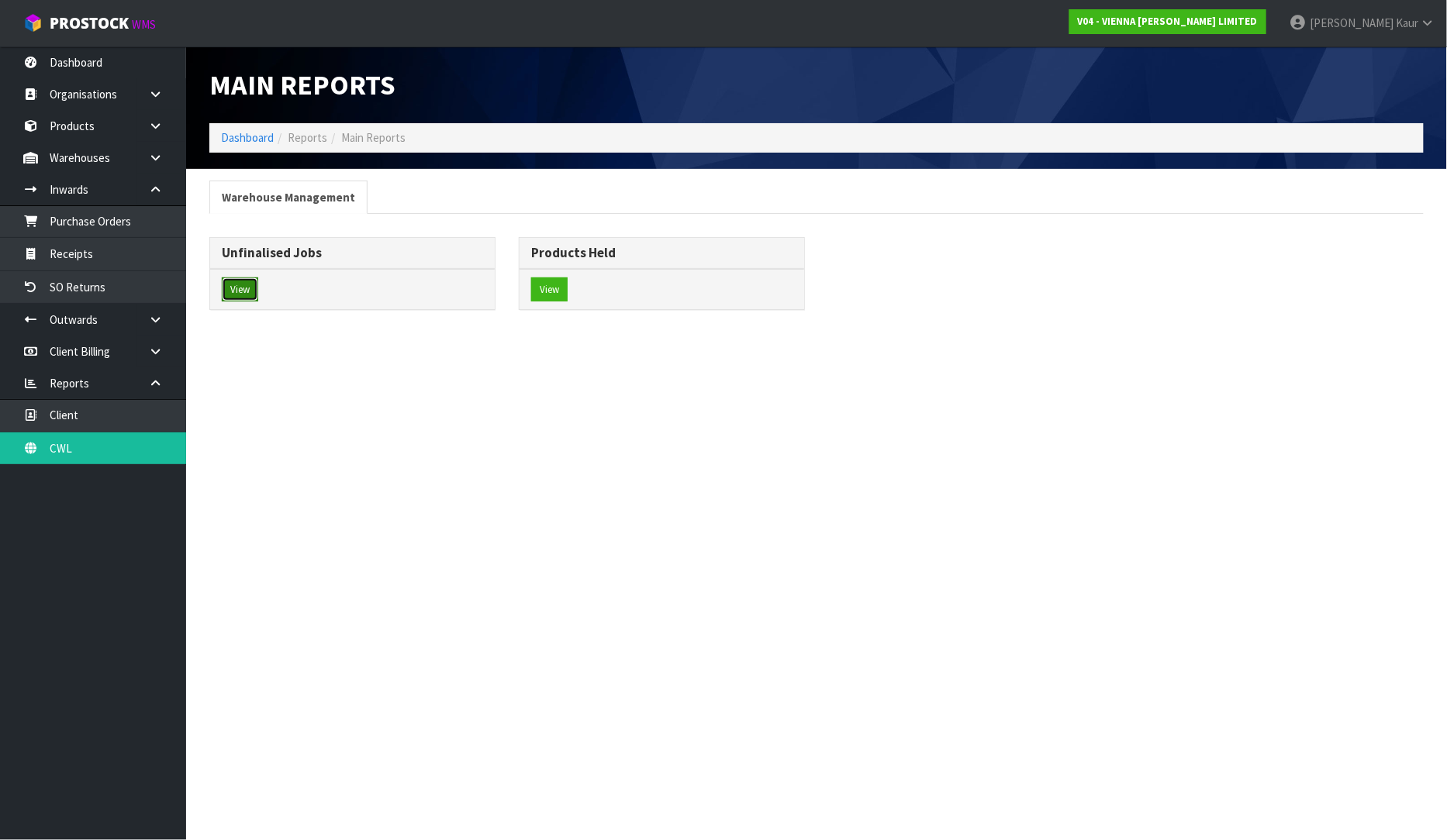
click at [239, 284] on button "View" at bounding box center [240, 289] width 36 height 25
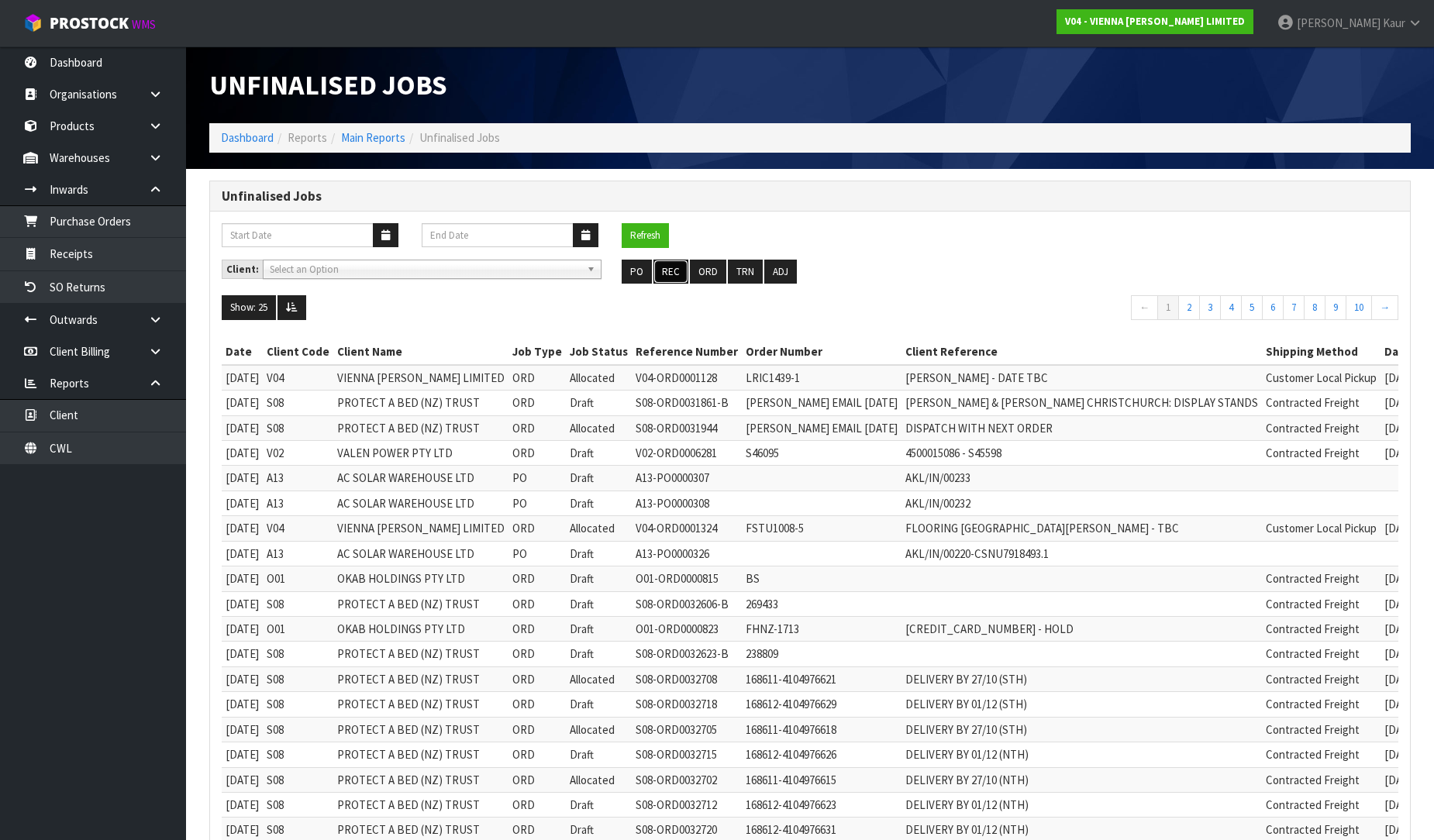
click at [671, 273] on button "REC" at bounding box center [671, 271] width 35 height 25
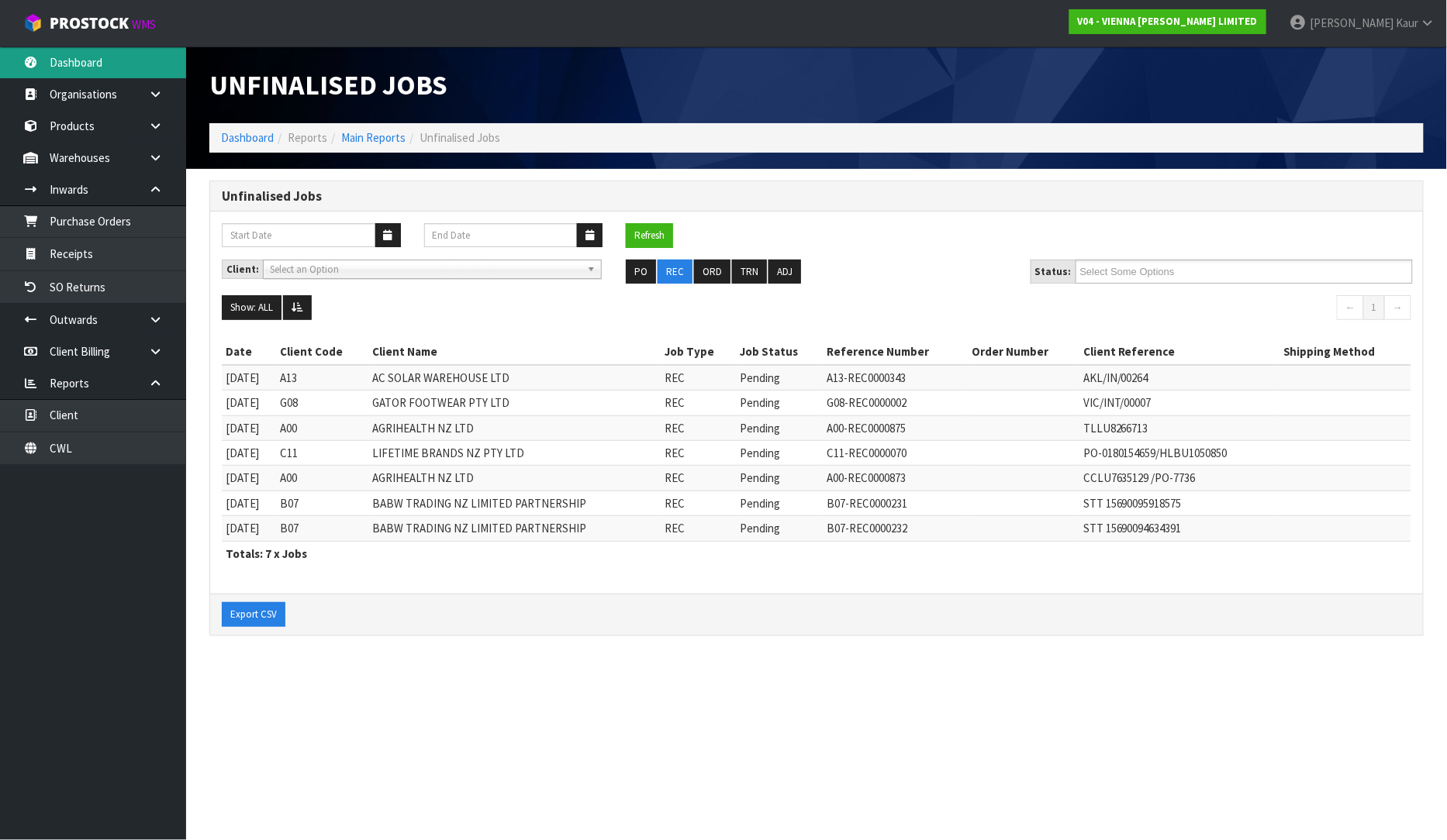
click at [81, 73] on link "Dashboard" at bounding box center [93, 62] width 186 height 32
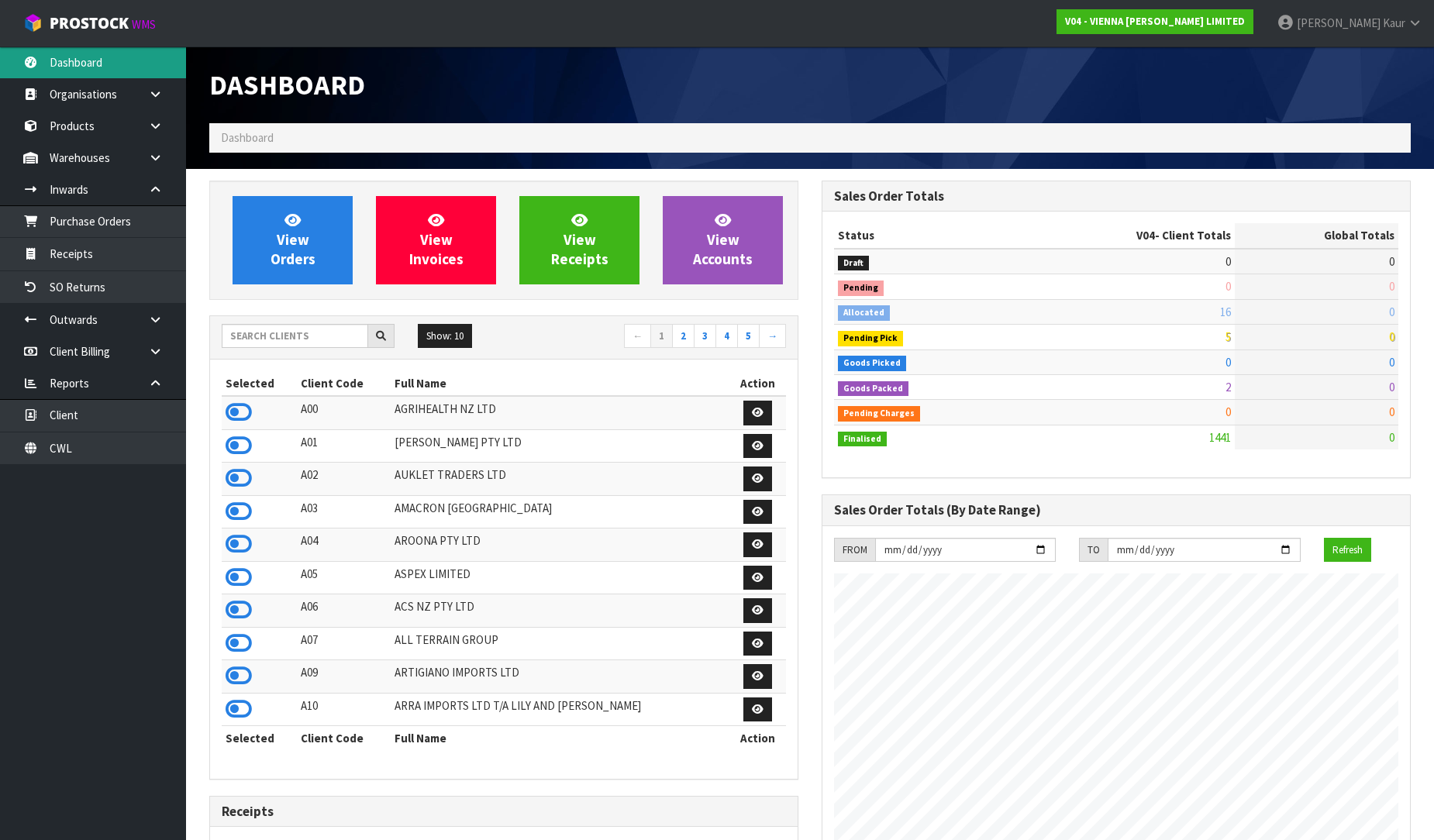
scroll to position [1174, 612]
click at [254, 338] on input "text" at bounding box center [295, 336] width 147 height 24
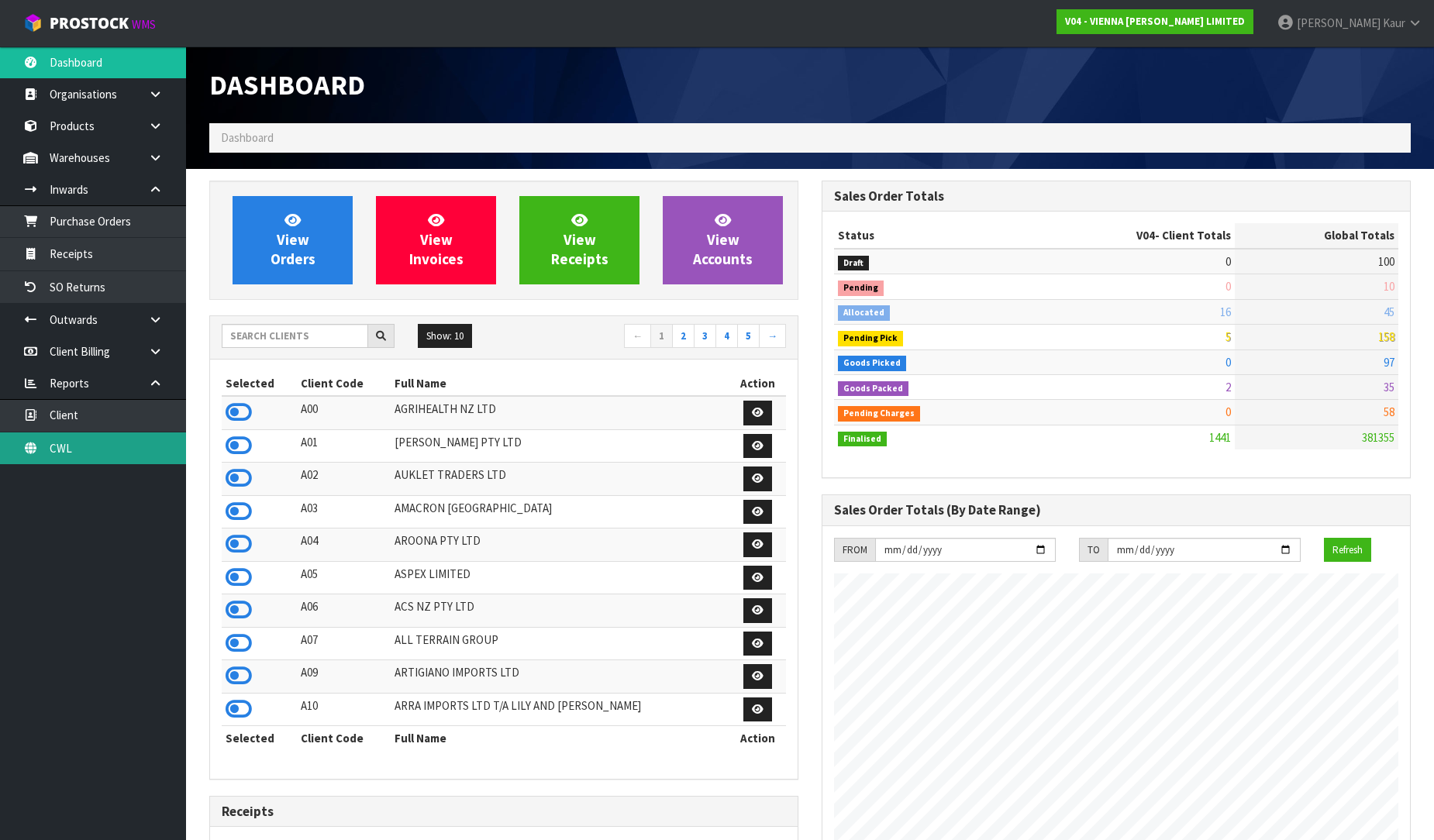
click at [120, 446] on link "CWL" at bounding box center [93, 449] width 186 height 32
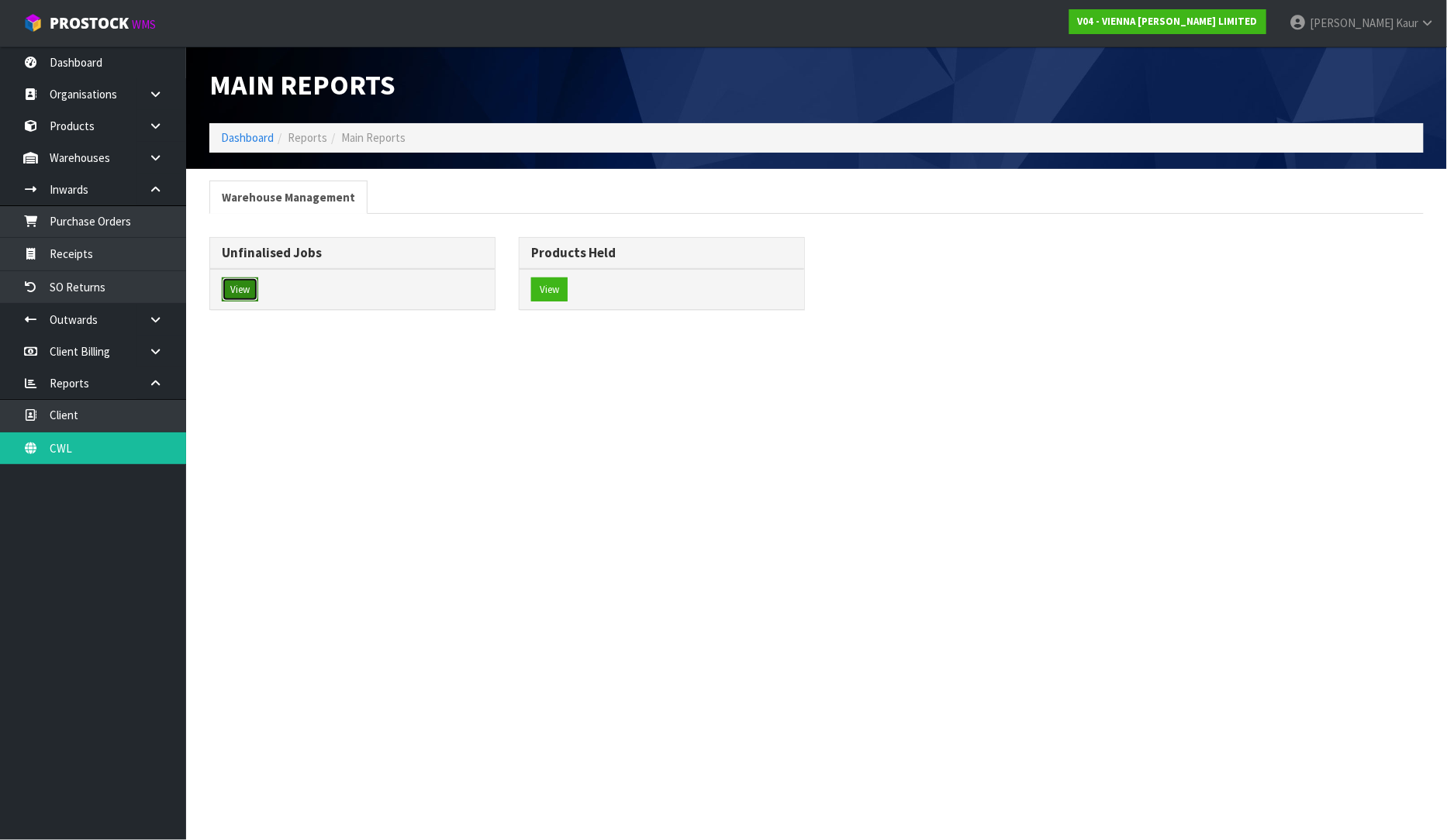
click at [243, 296] on button "View" at bounding box center [240, 289] width 36 height 25
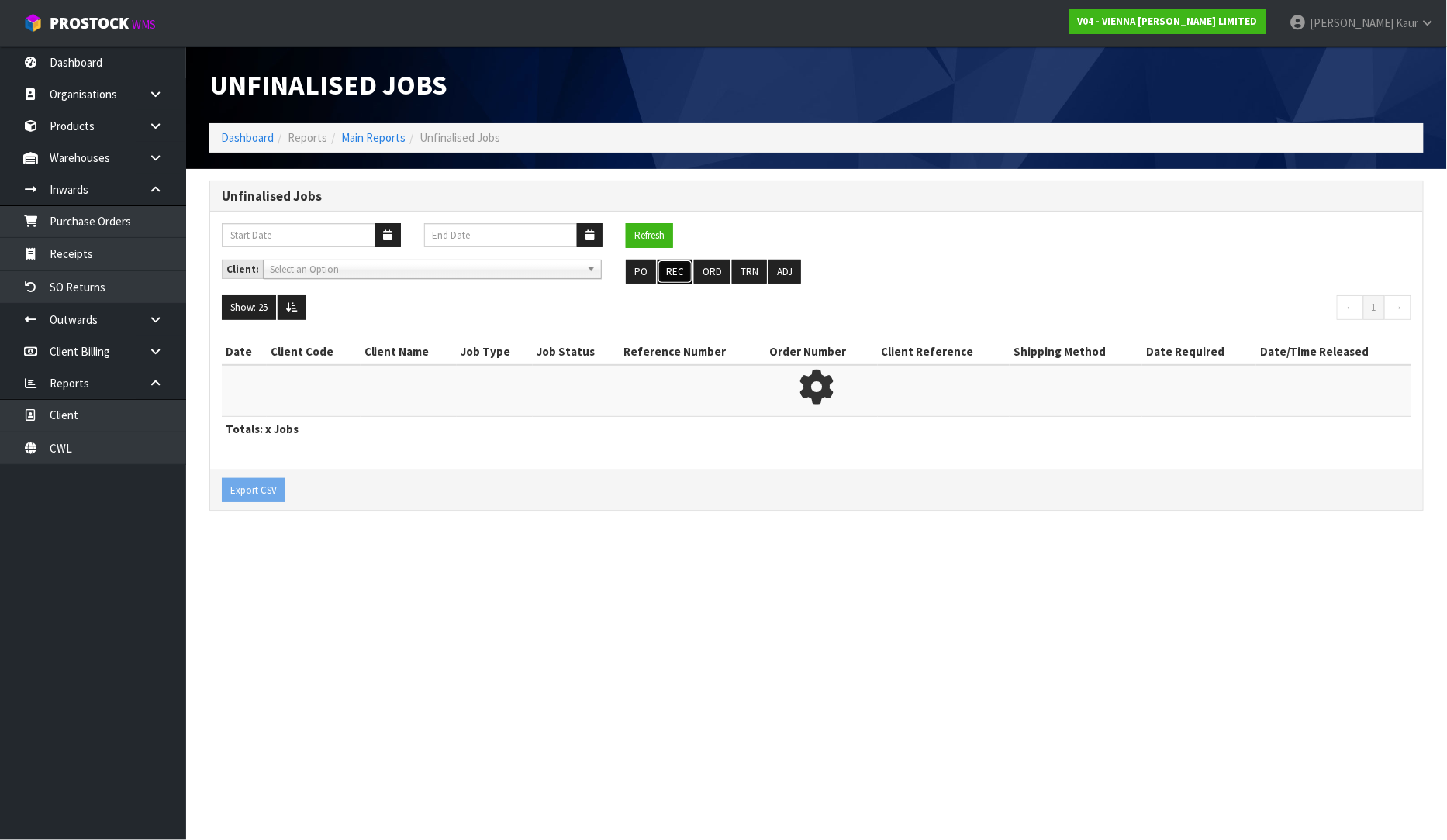
click at [679, 281] on button "REC" at bounding box center [674, 271] width 35 height 25
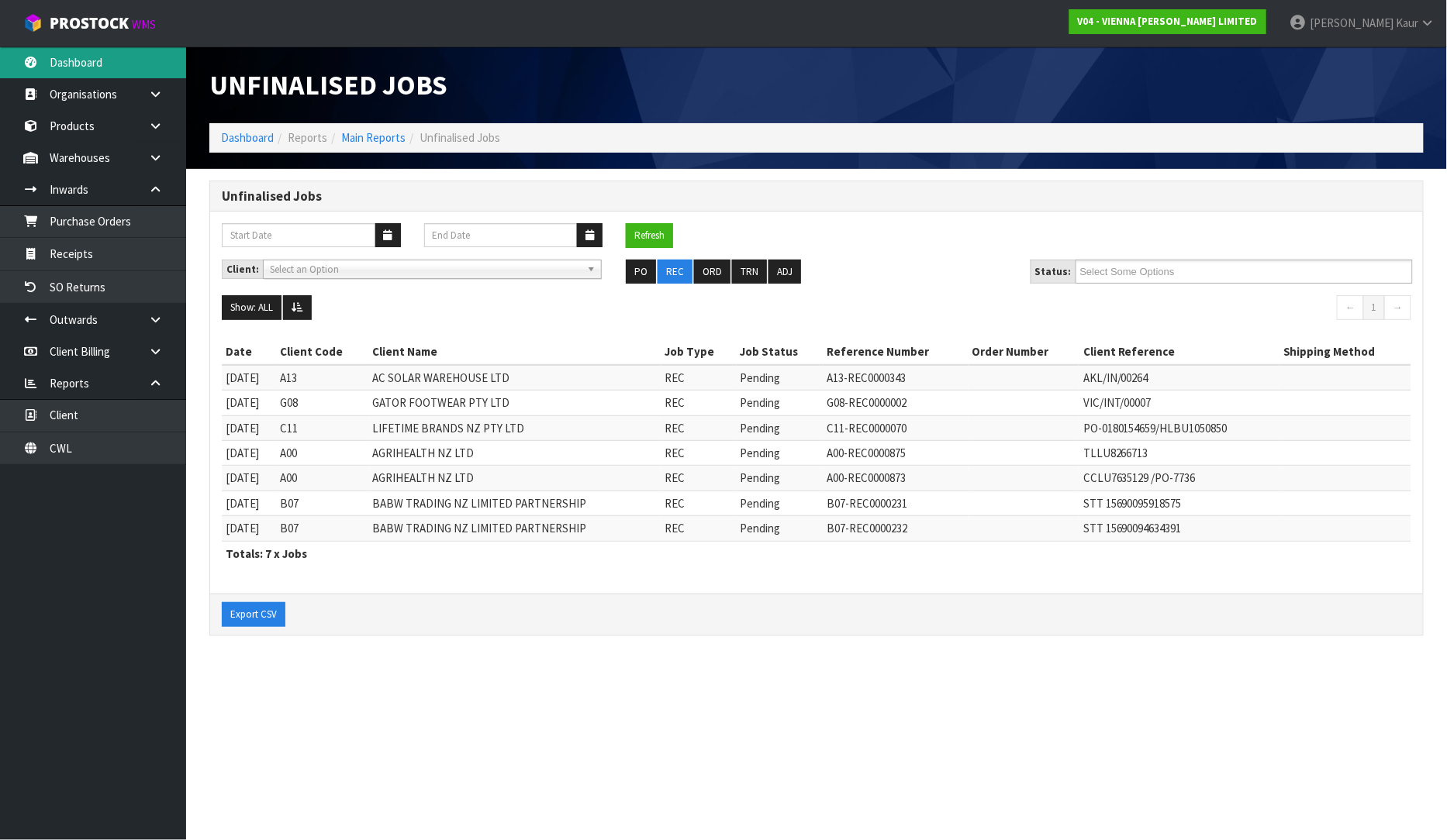
click at [57, 56] on link "Dashboard" at bounding box center [93, 62] width 186 height 32
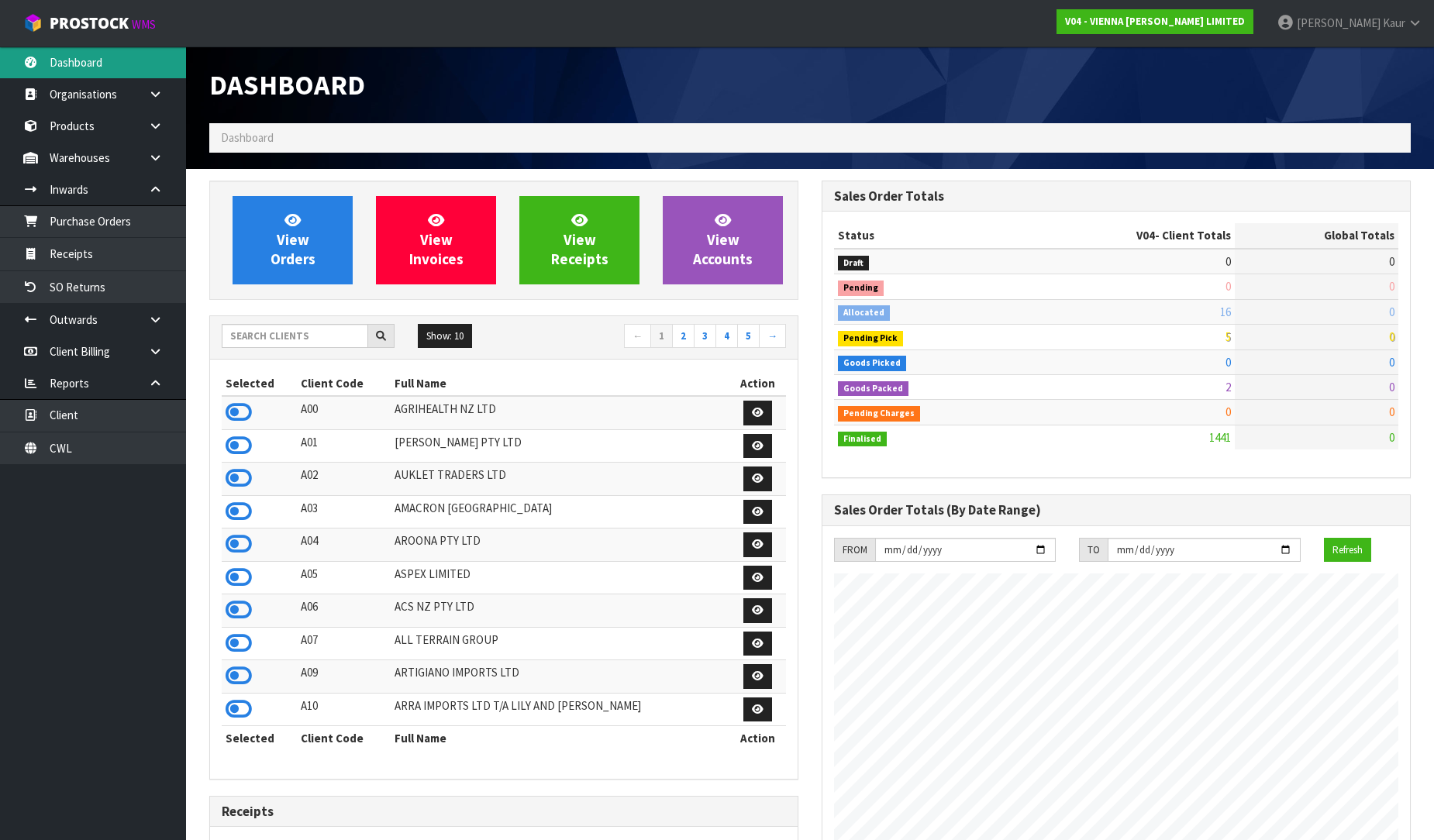
scroll to position [1174, 612]
click at [250, 335] on input "text" at bounding box center [295, 336] width 147 height 24
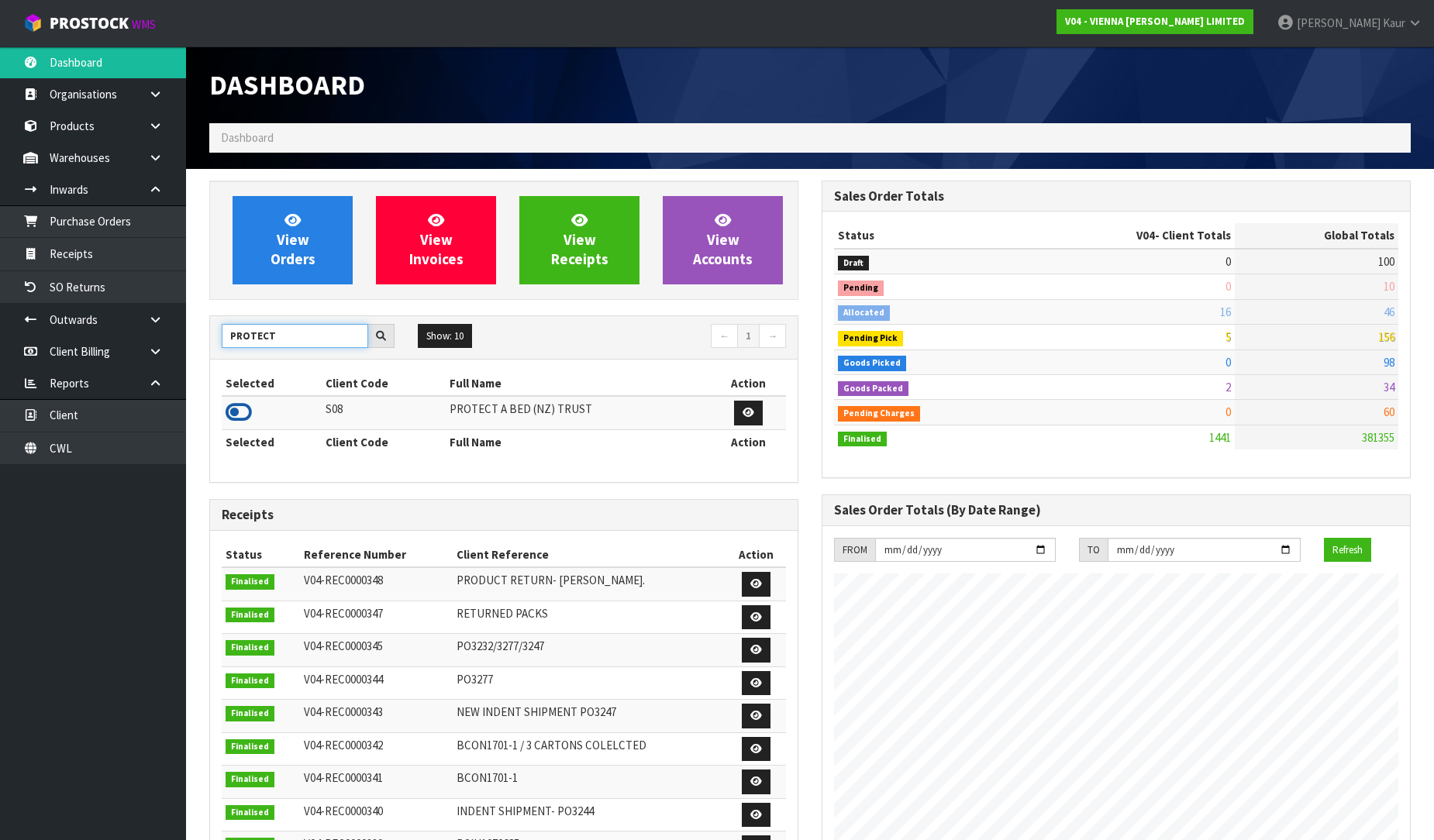
type input "PROTECT"
click at [236, 416] on icon at bounding box center [239, 412] width 27 height 24
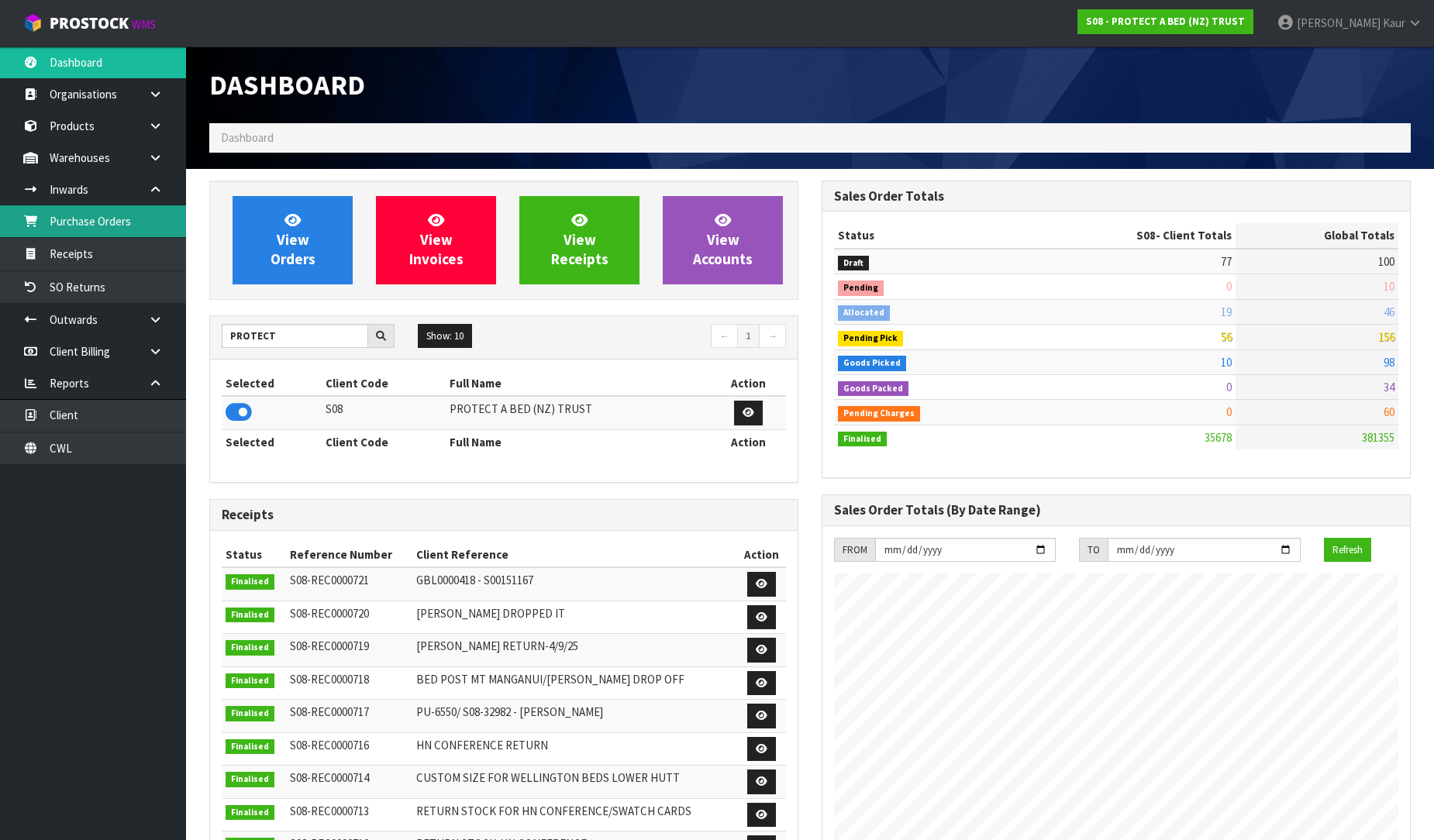
click at [133, 212] on link "Purchase Orders" at bounding box center [93, 221] width 186 height 32
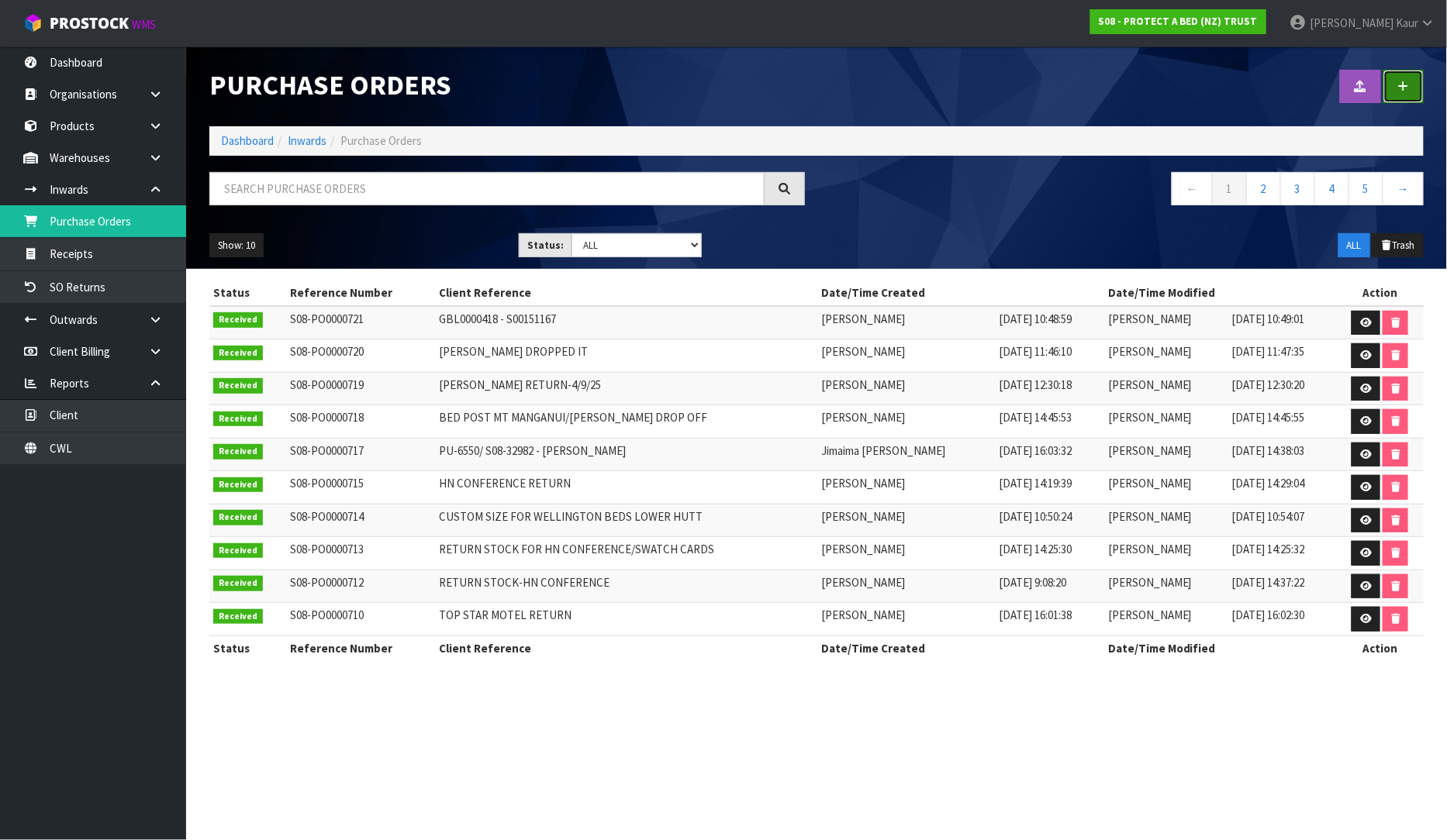
click at [1394, 89] on link at bounding box center [1403, 87] width 40 height 34
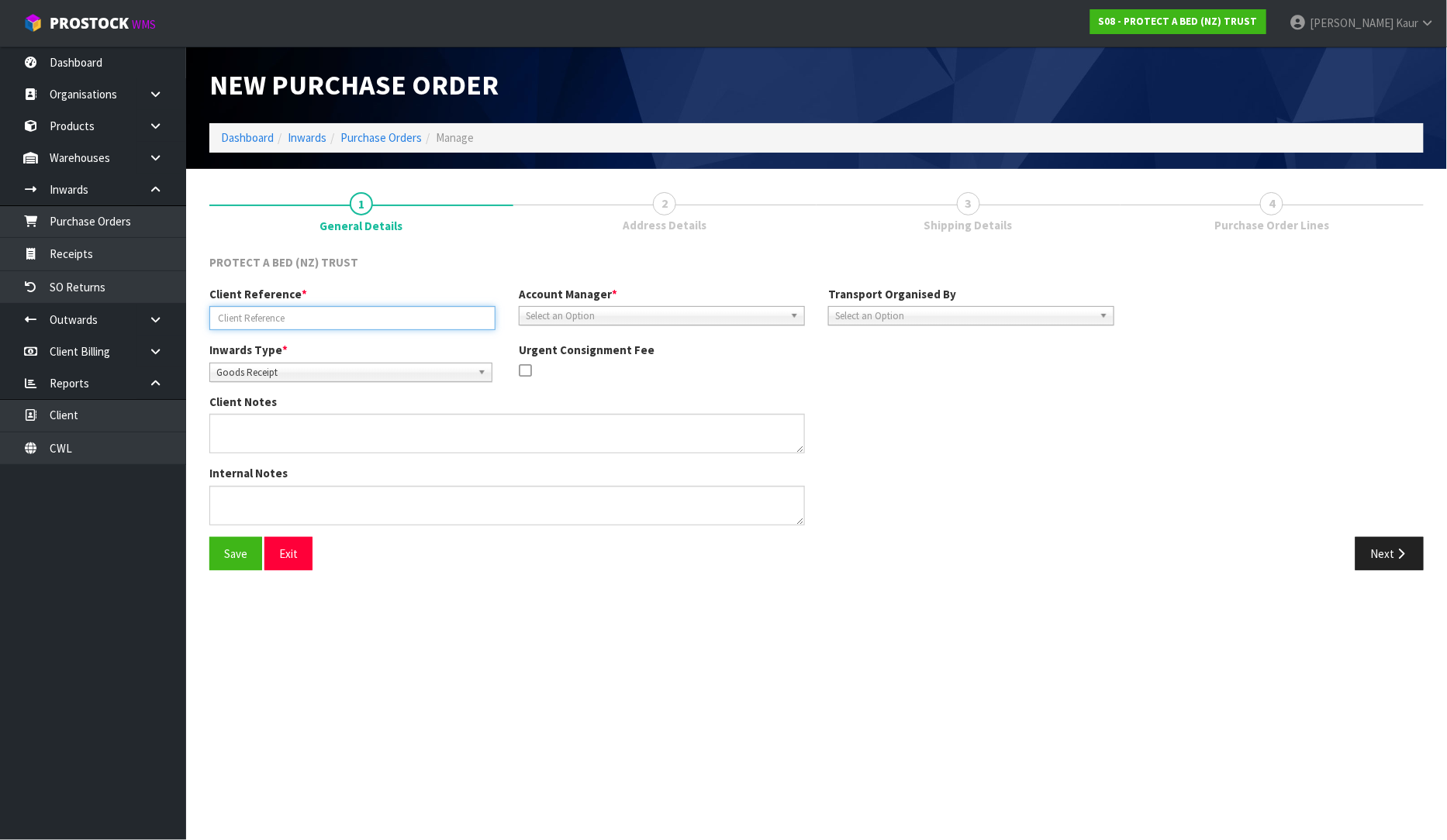
click at [259, 322] on input "text" at bounding box center [352, 317] width 286 height 24
paste input "S00152295"
click at [274, 322] on input "S00152295/" at bounding box center [352, 317] width 286 height 24
type input "S00152295/PO0016733"
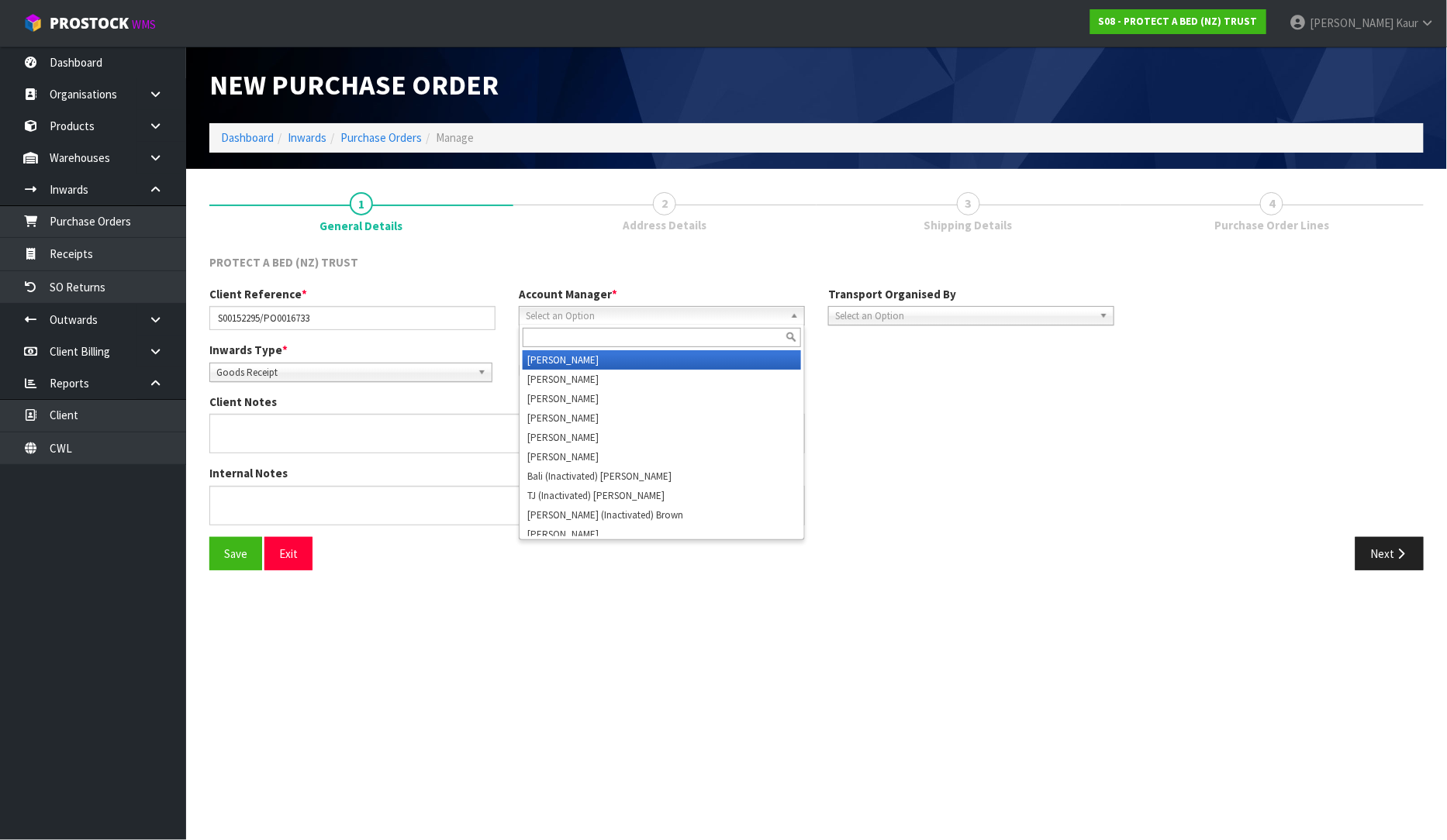
click at [554, 315] on span "Select an Option" at bounding box center [655, 315] width 258 height 19
type input "ji"
click at [548, 360] on li "[PERSON_NAME]" at bounding box center [662, 360] width 278 height 20
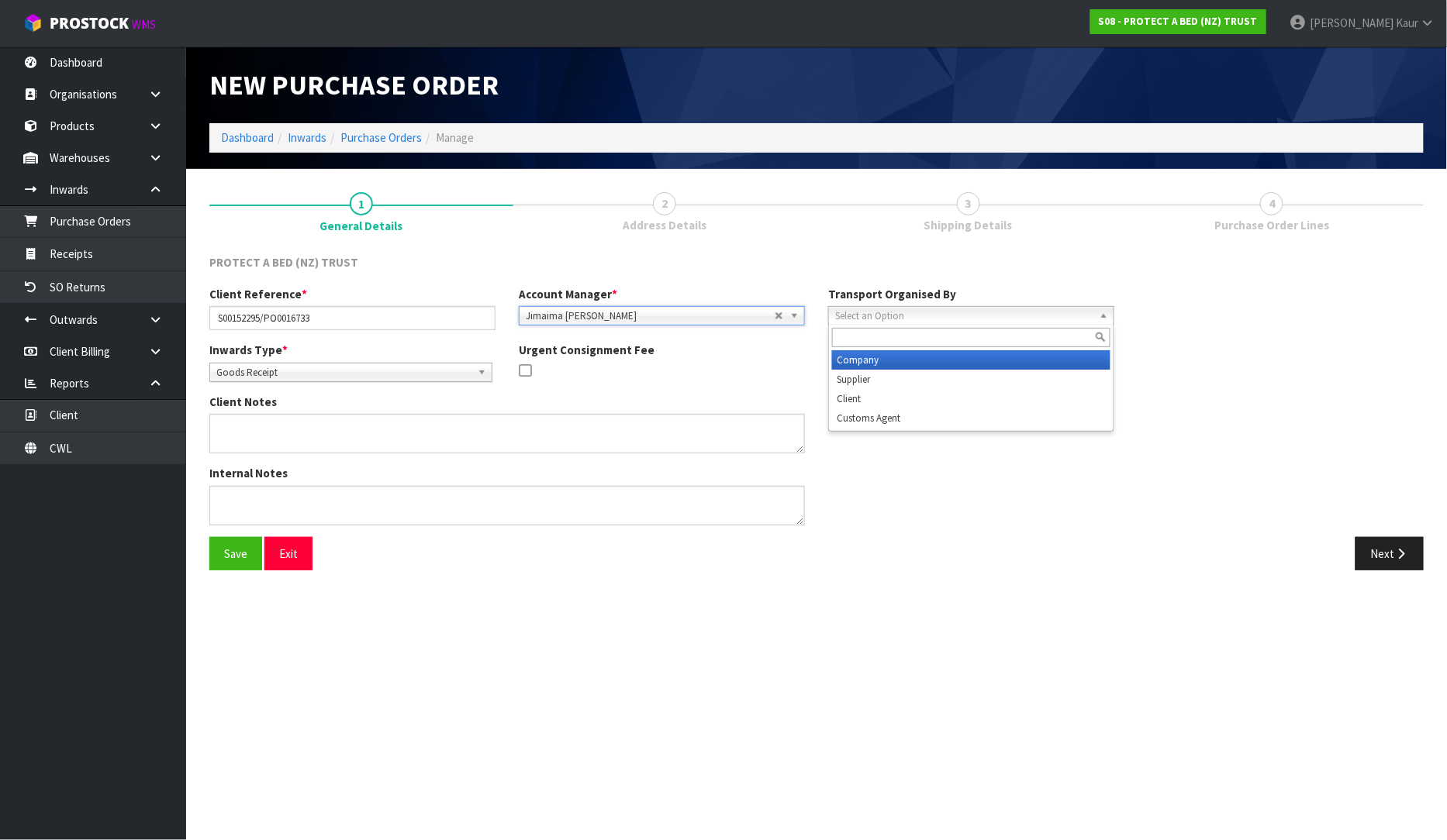
click at [875, 311] on span "Select an Option" at bounding box center [964, 315] width 258 height 19
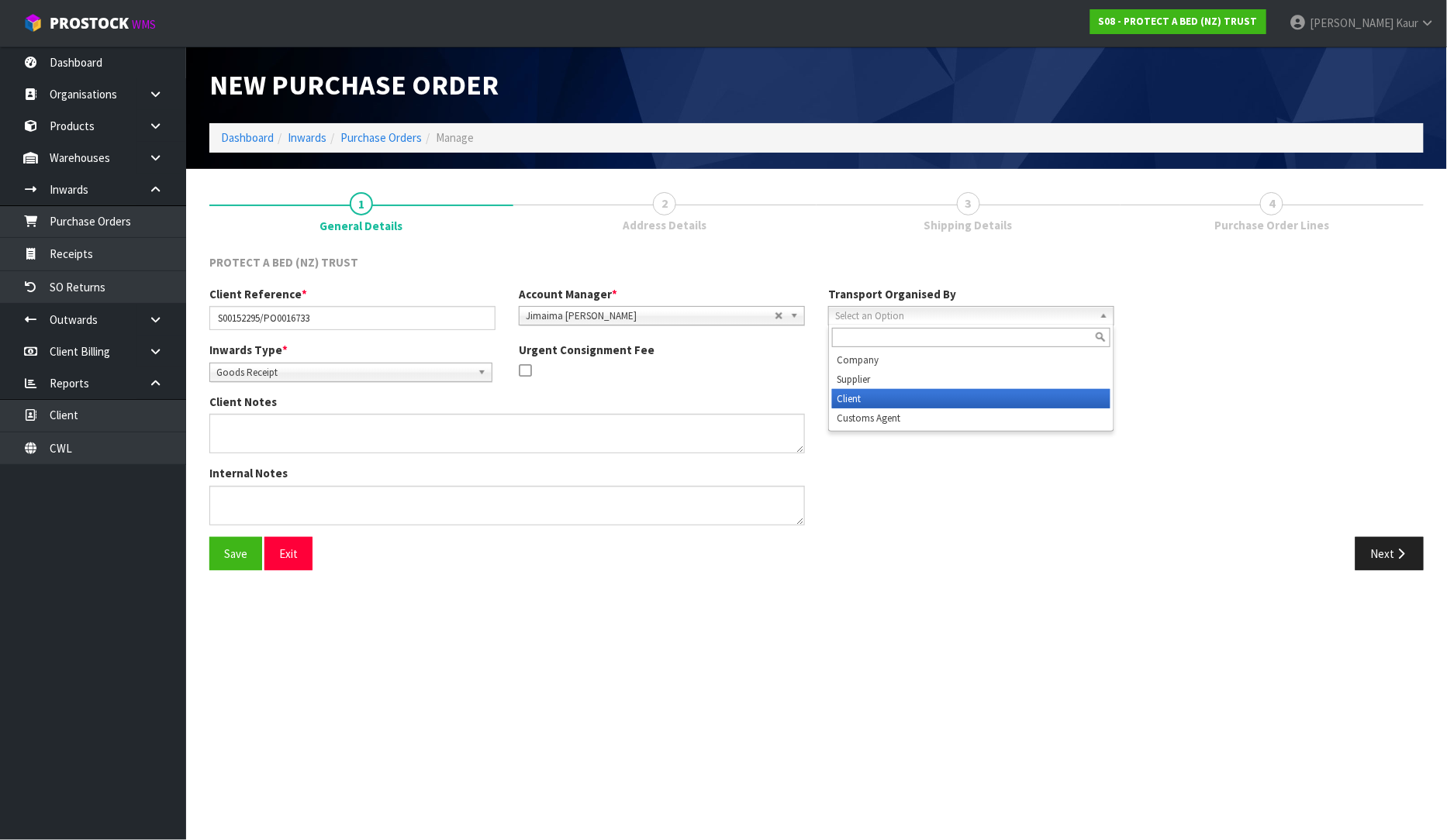
click at [871, 389] on li "Client" at bounding box center [971, 399] width 278 height 20
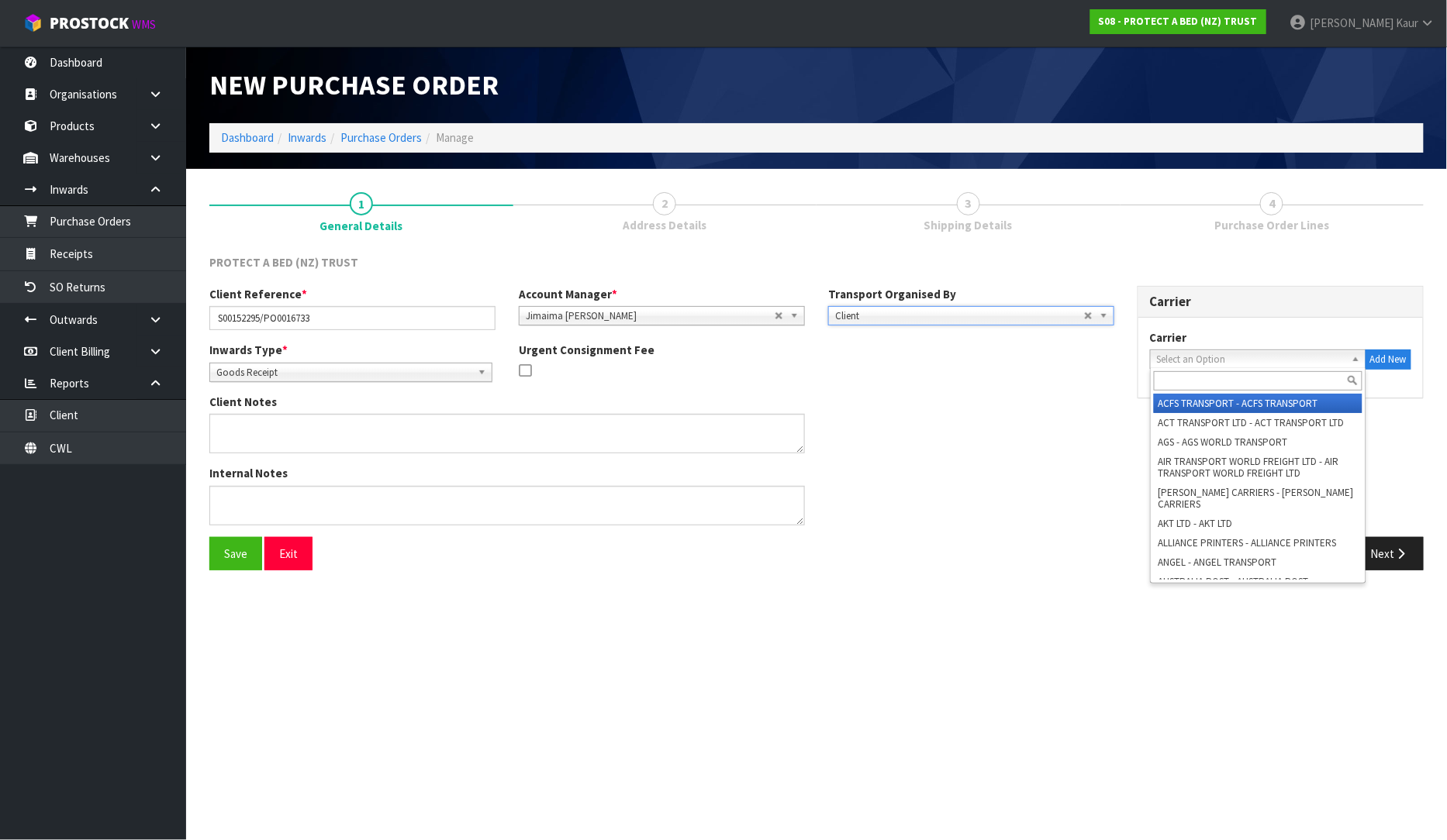
click at [1241, 353] on span "Select an Option" at bounding box center [1251, 359] width 188 height 19
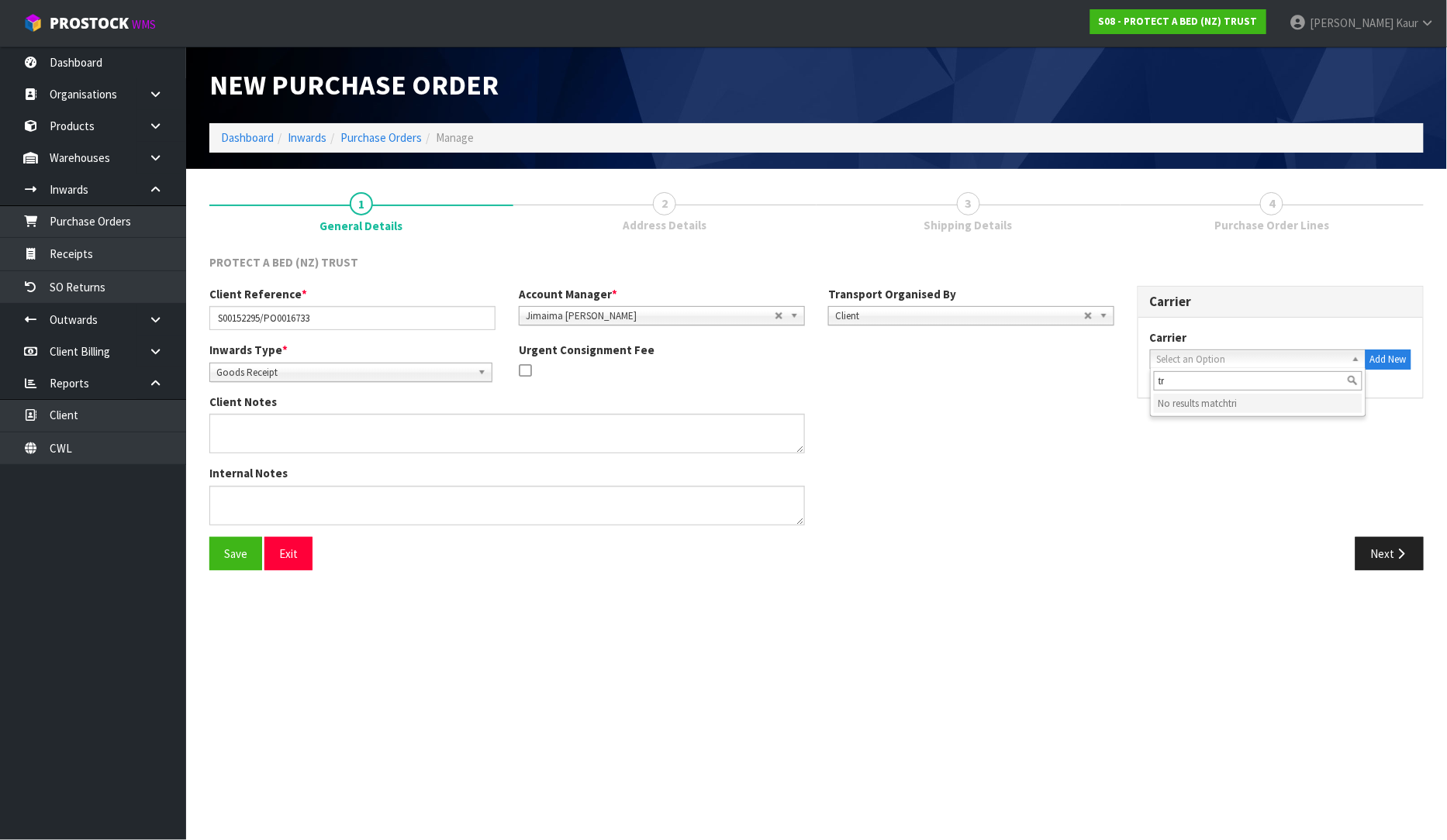
type input "t"
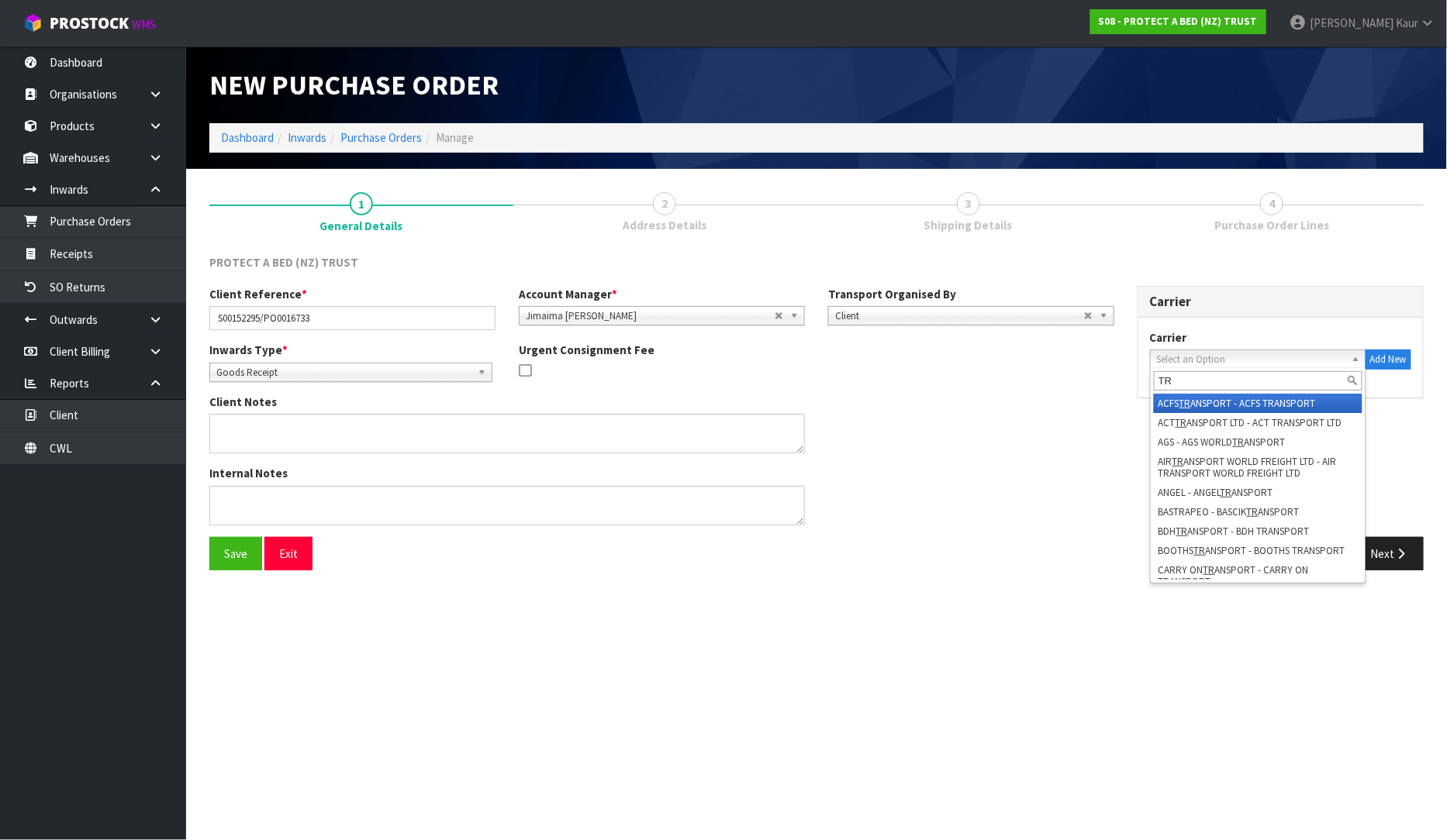
type input "T"
click at [1319, 52] on div at bounding box center [1125, 58] width 618 height 24
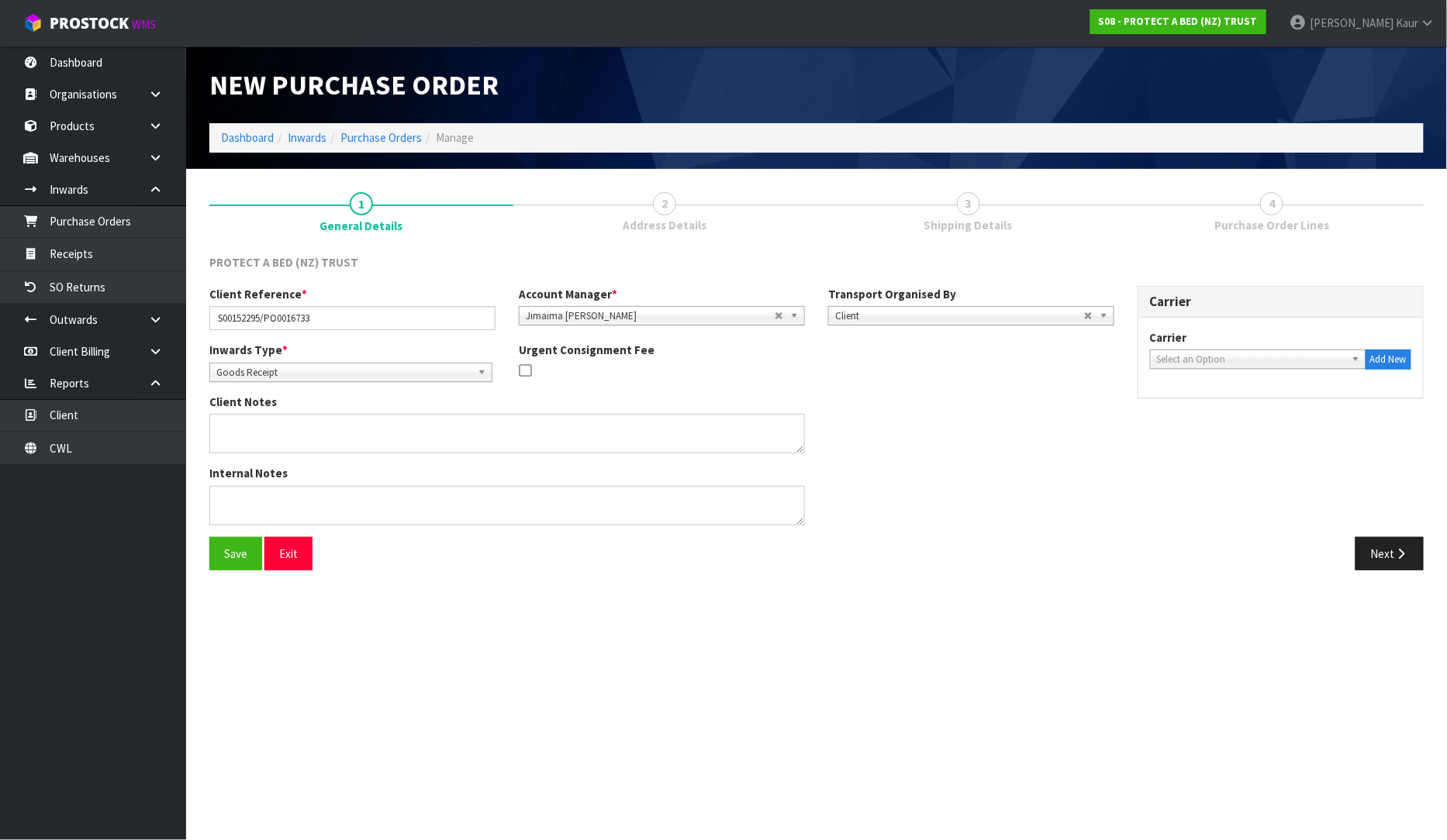
click at [1231, 365] on span "Select an Option" at bounding box center [1251, 359] width 188 height 19
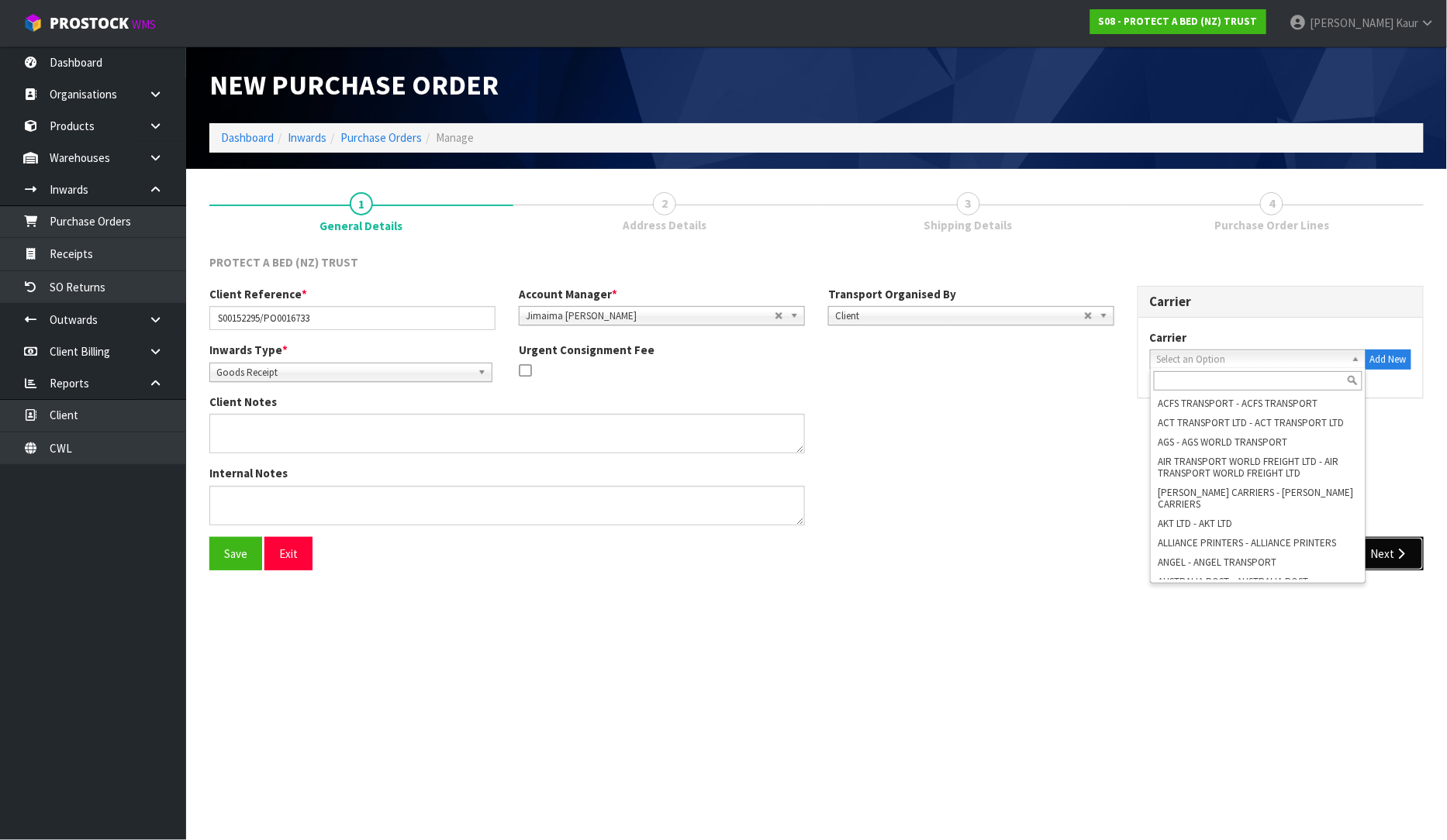
click at [1411, 556] on button "Next" at bounding box center [1389, 554] width 68 height 34
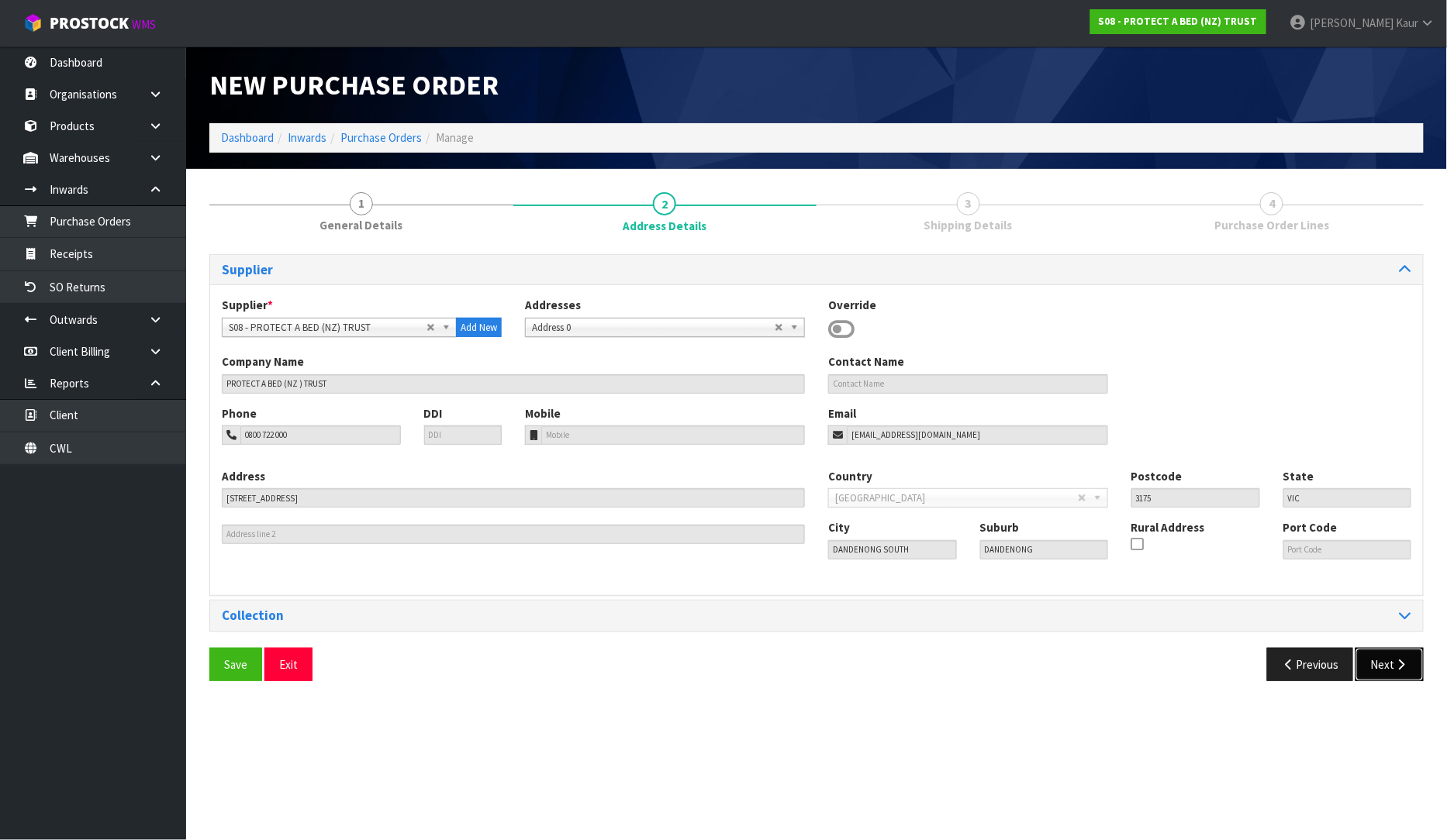
click at [1369, 661] on button "Next" at bounding box center [1389, 665] width 68 height 34
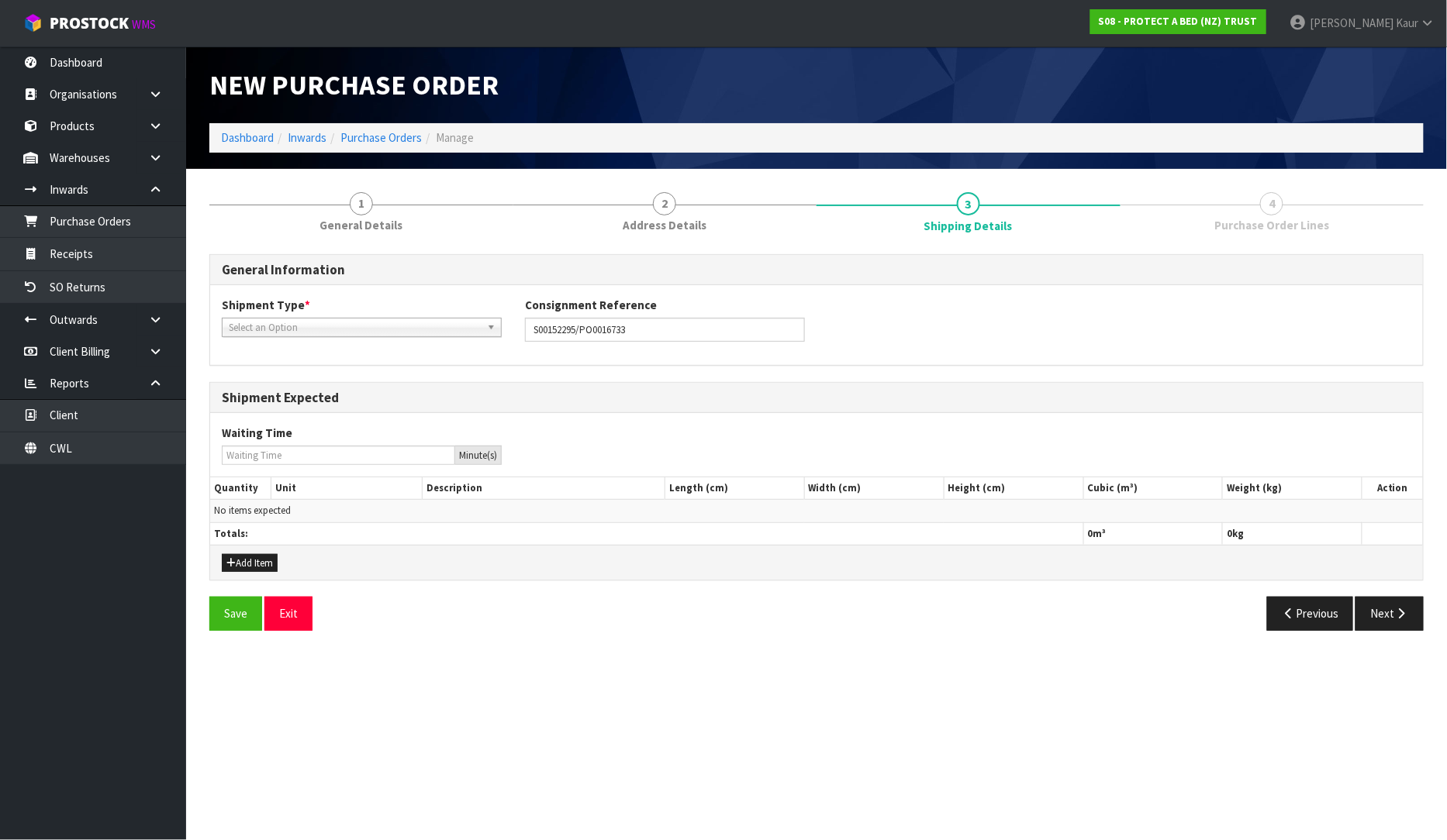
click at [304, 325] on span "Select an Option" at bounding box center [354, 327] width 252 height 19
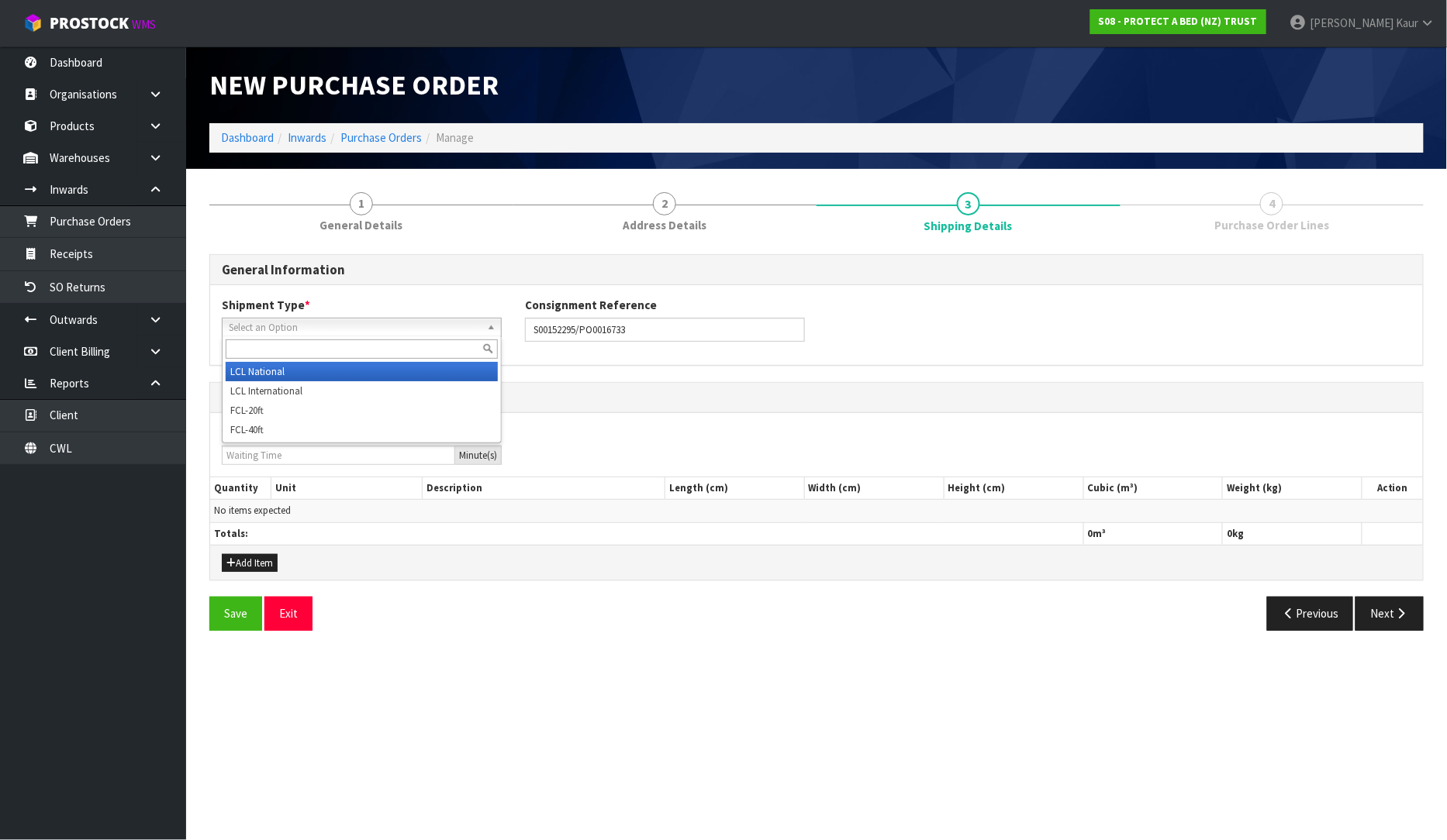
click at [301, 370] on li "LCL National" at bounding box center [362, 372] width 272 height 20
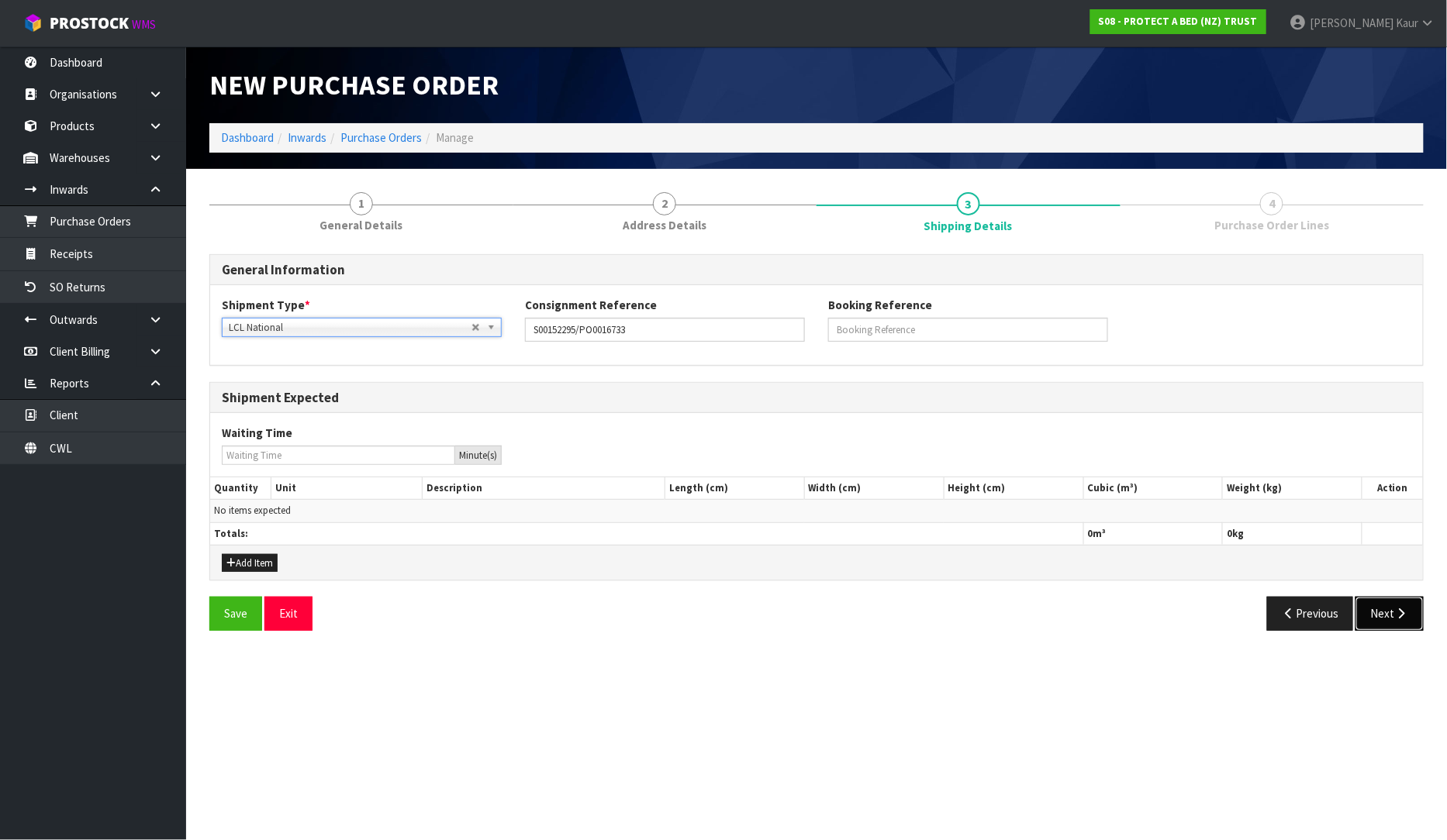
click at [1408, 616] on icon "button" at bounding box center [1401, 613] width 15 height 12
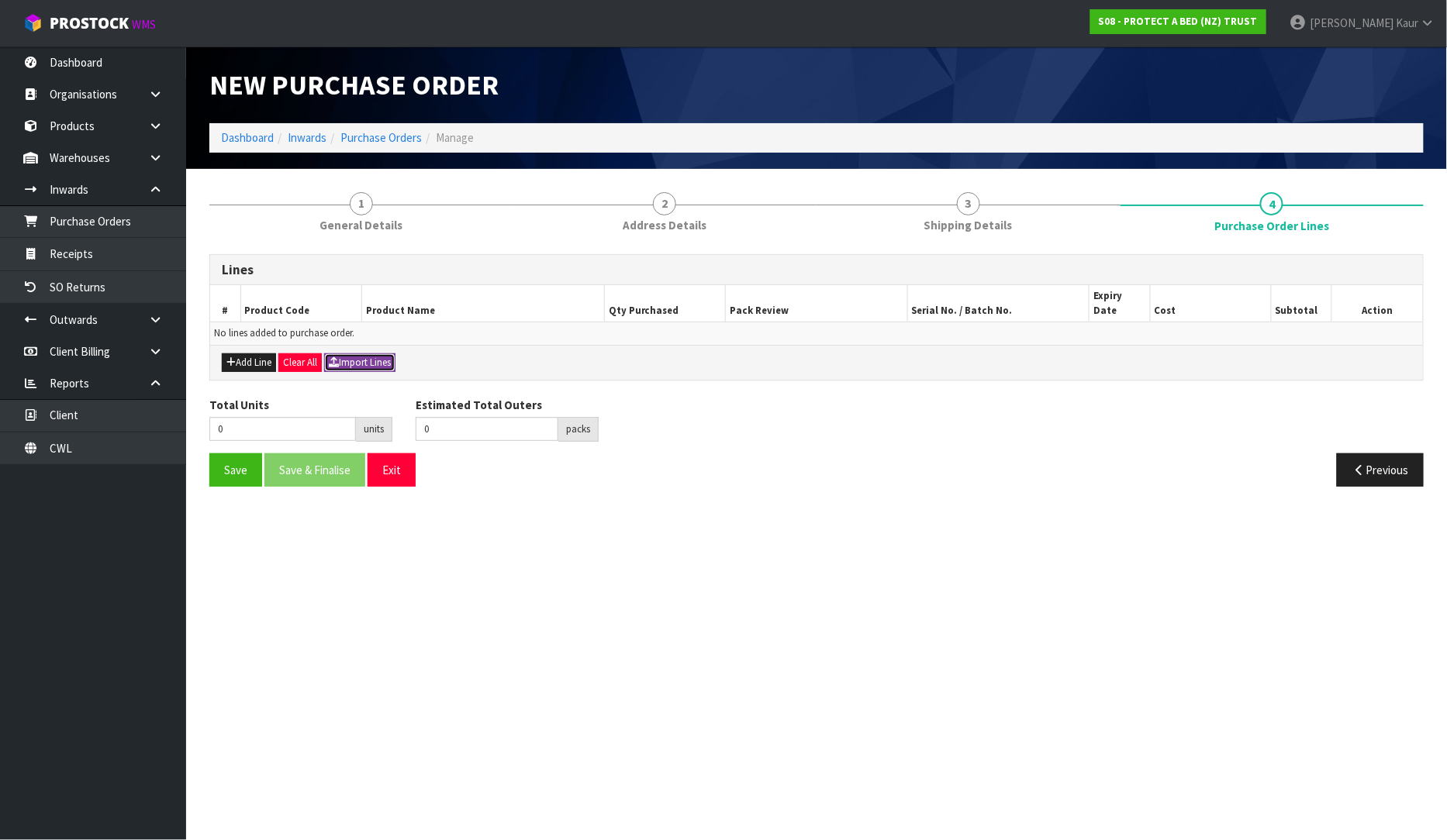
click at [377, 353] on button "Import Lines" at bounding box center [360, 362] width 71 height 19
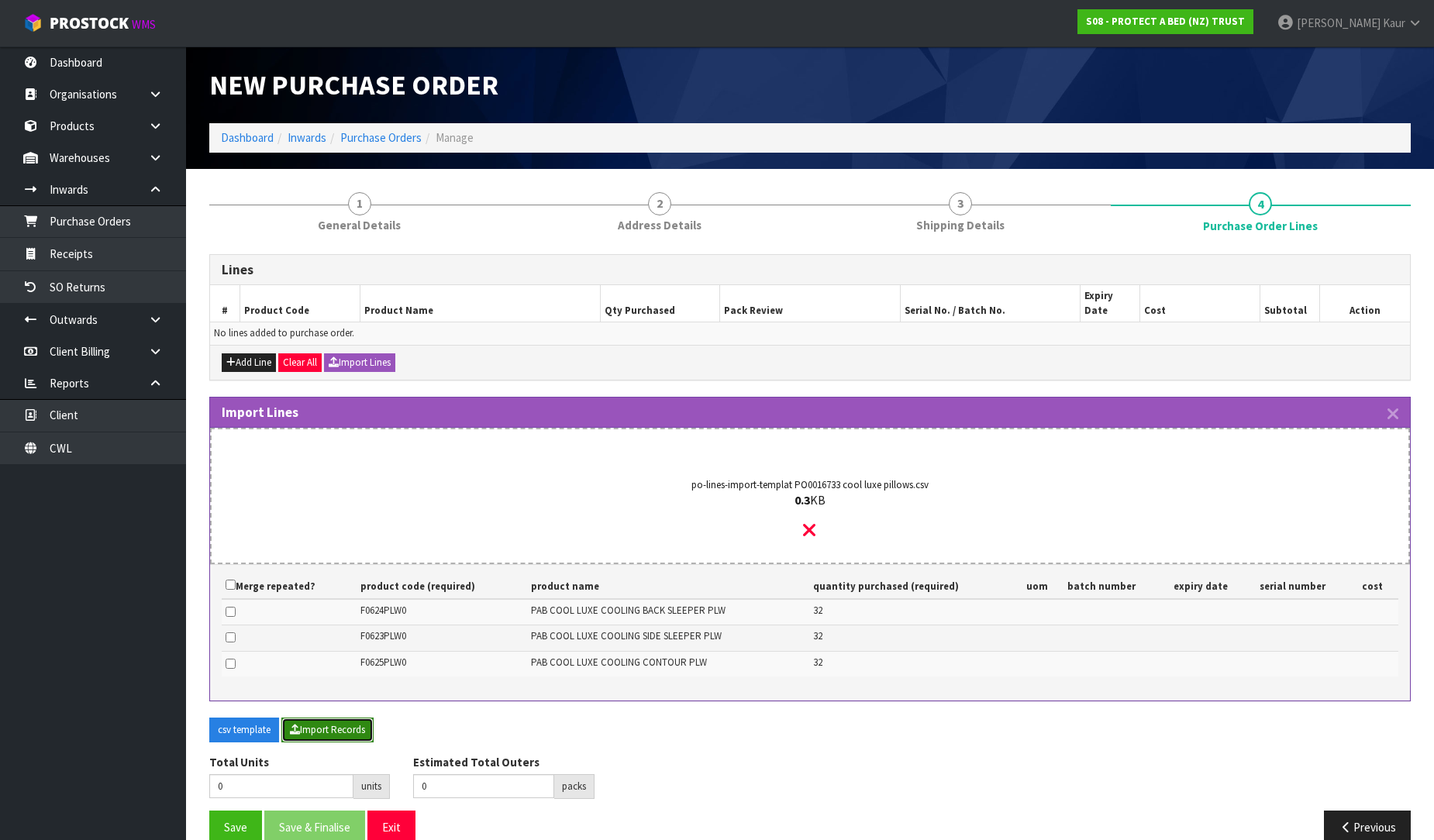
click at [349, 718] on button "Import Records" at bounding box center [327, 730] width 93 height 25
type input "96"
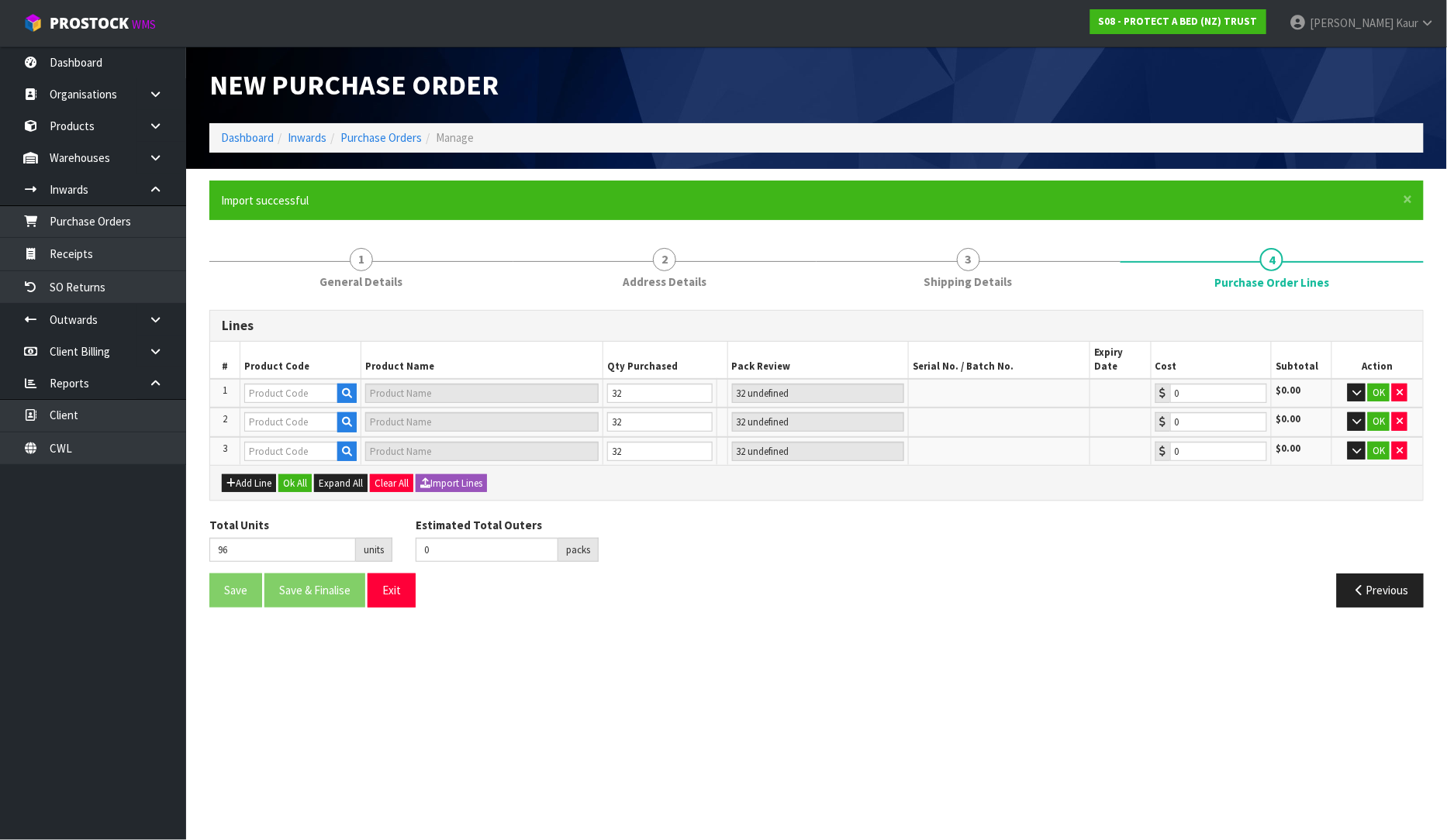
type input "16"
type input "F0624PLW0"
type input "PAB COOL LUXE COOLING BACK SLEEPER PLW"
type input "8 CTN"
type input "0.00"
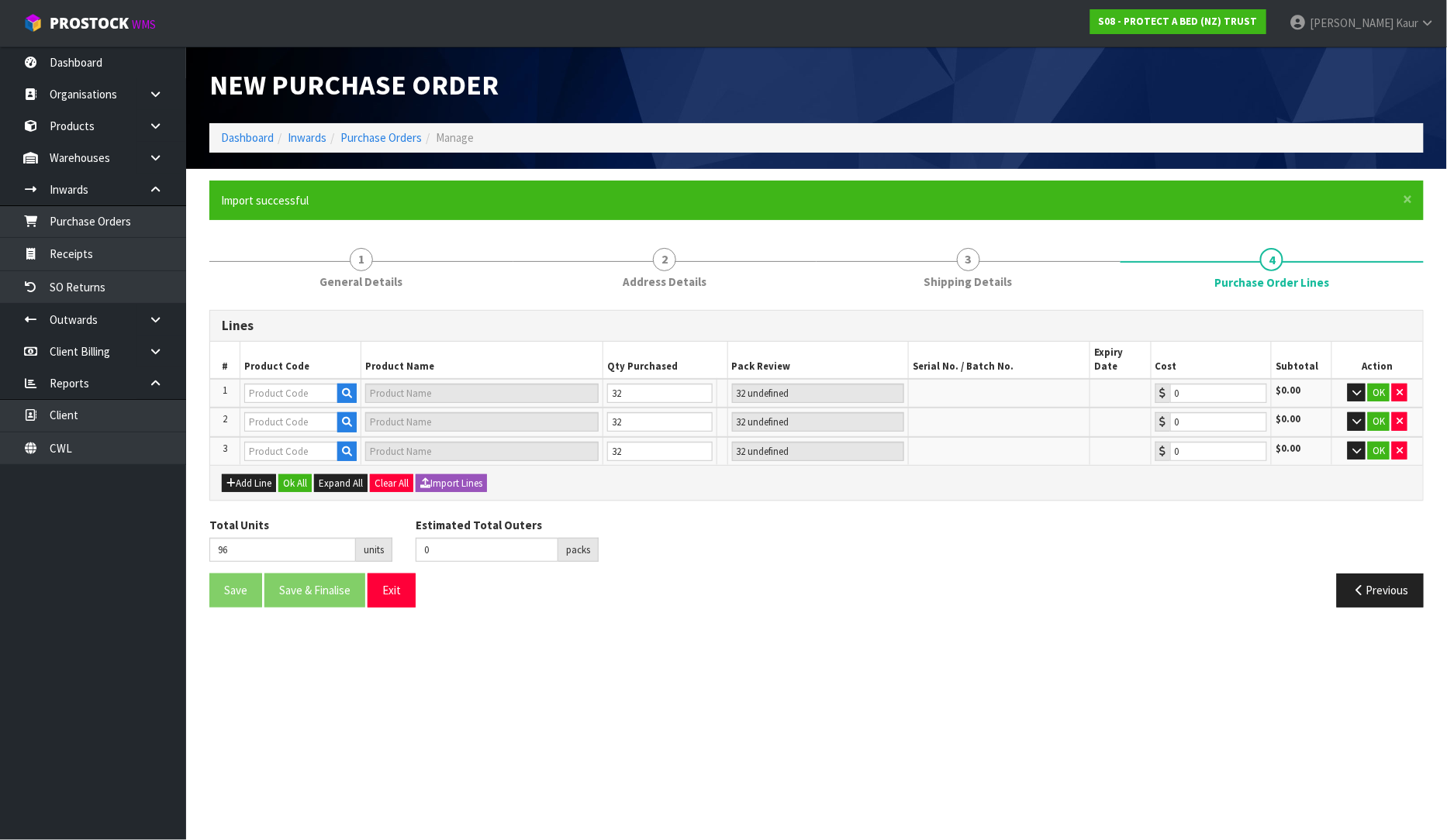
type input "F0623PLW0"
type input "PAB COOL LUXE COOLING SIDE SLEEPER PLW"
type input "8 CTN"
type input "0.00"
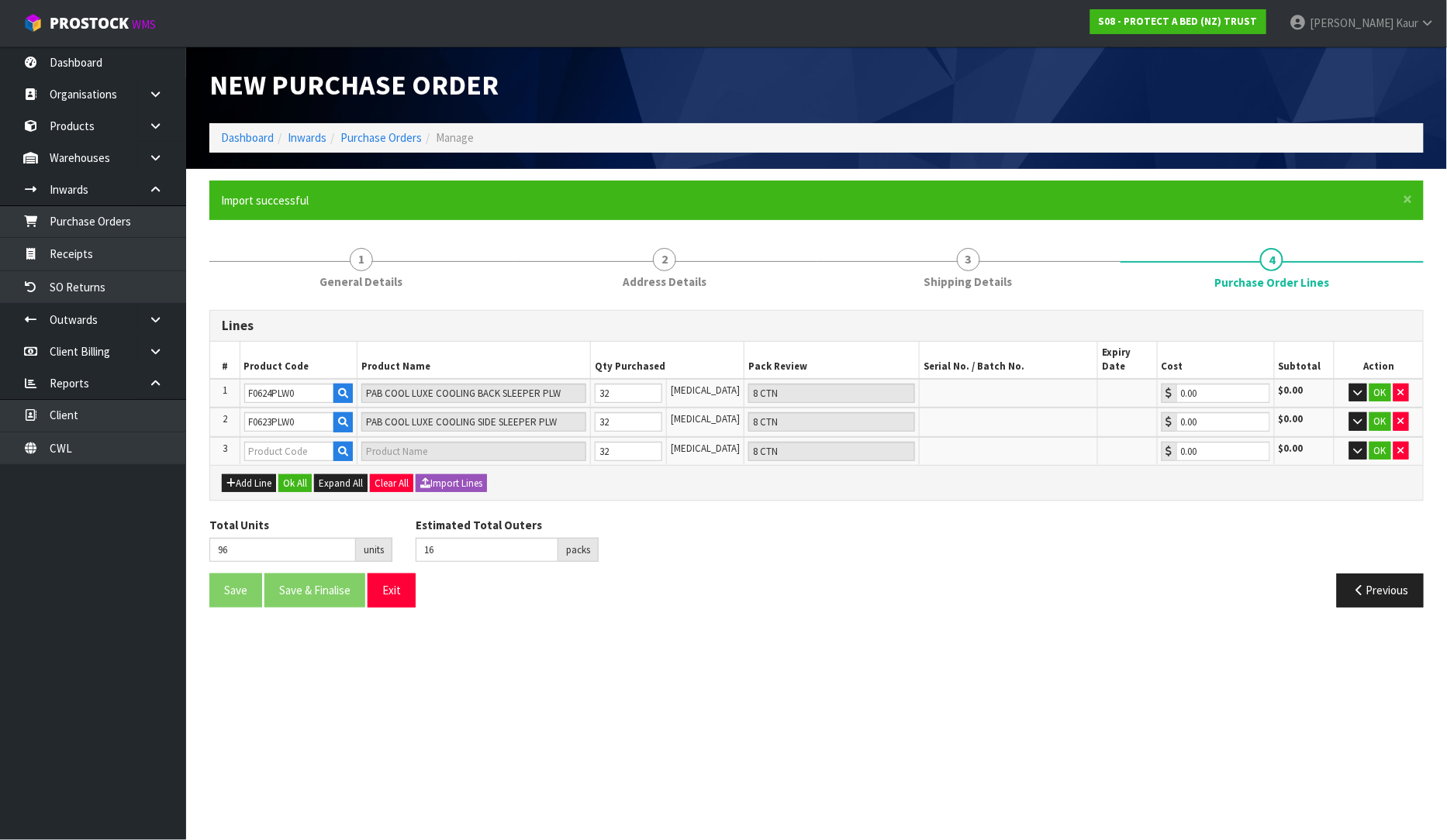
type input "24"
type input "F0625PLW0"
type input "PAB COOL LUXE COOLING CONTOUR PLW"
type input "8 CTN"
type input "0.00"
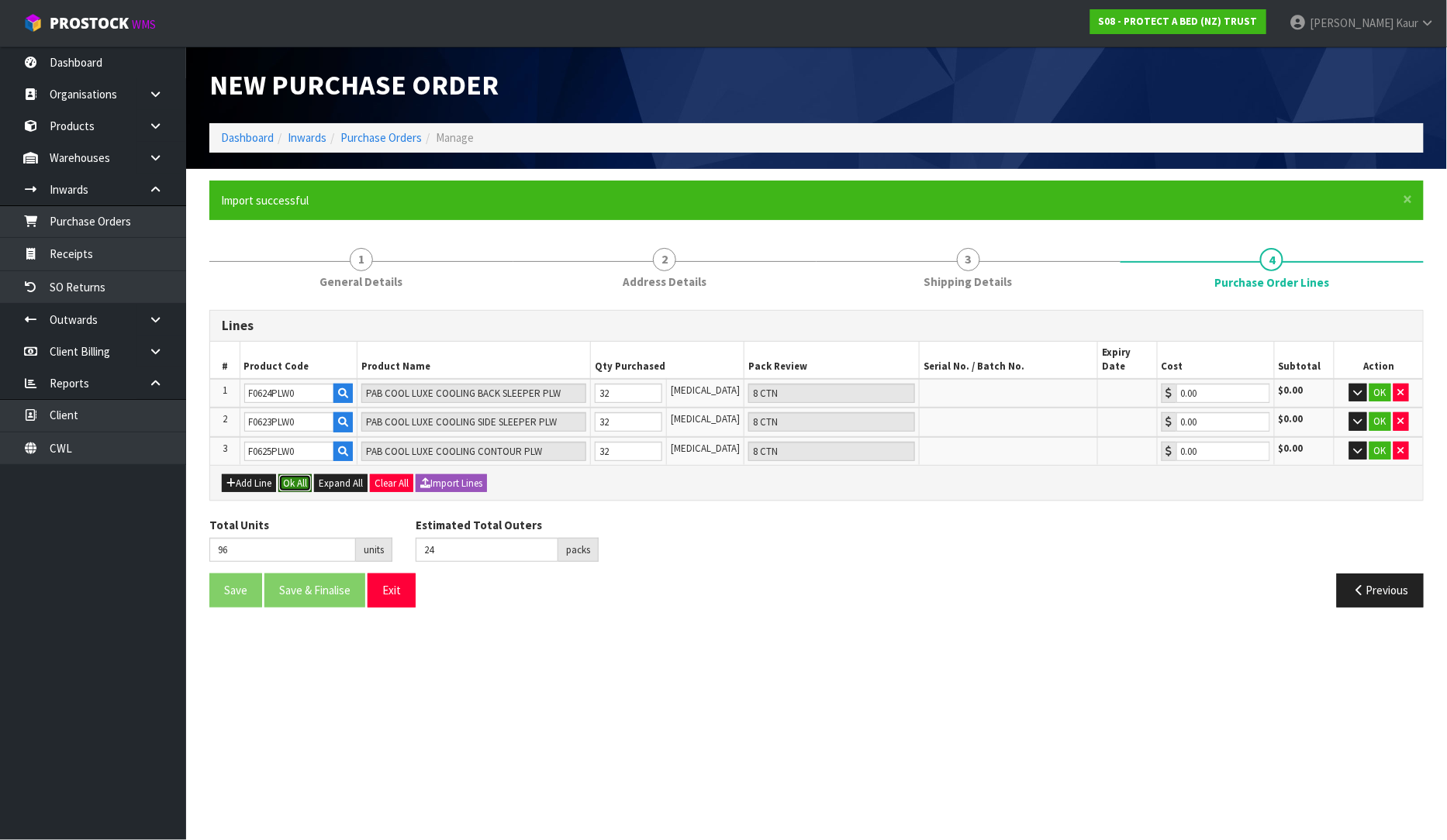
click at [289, 474] on button "Ok All" at bounding box center [295, 483] width 34 height 19
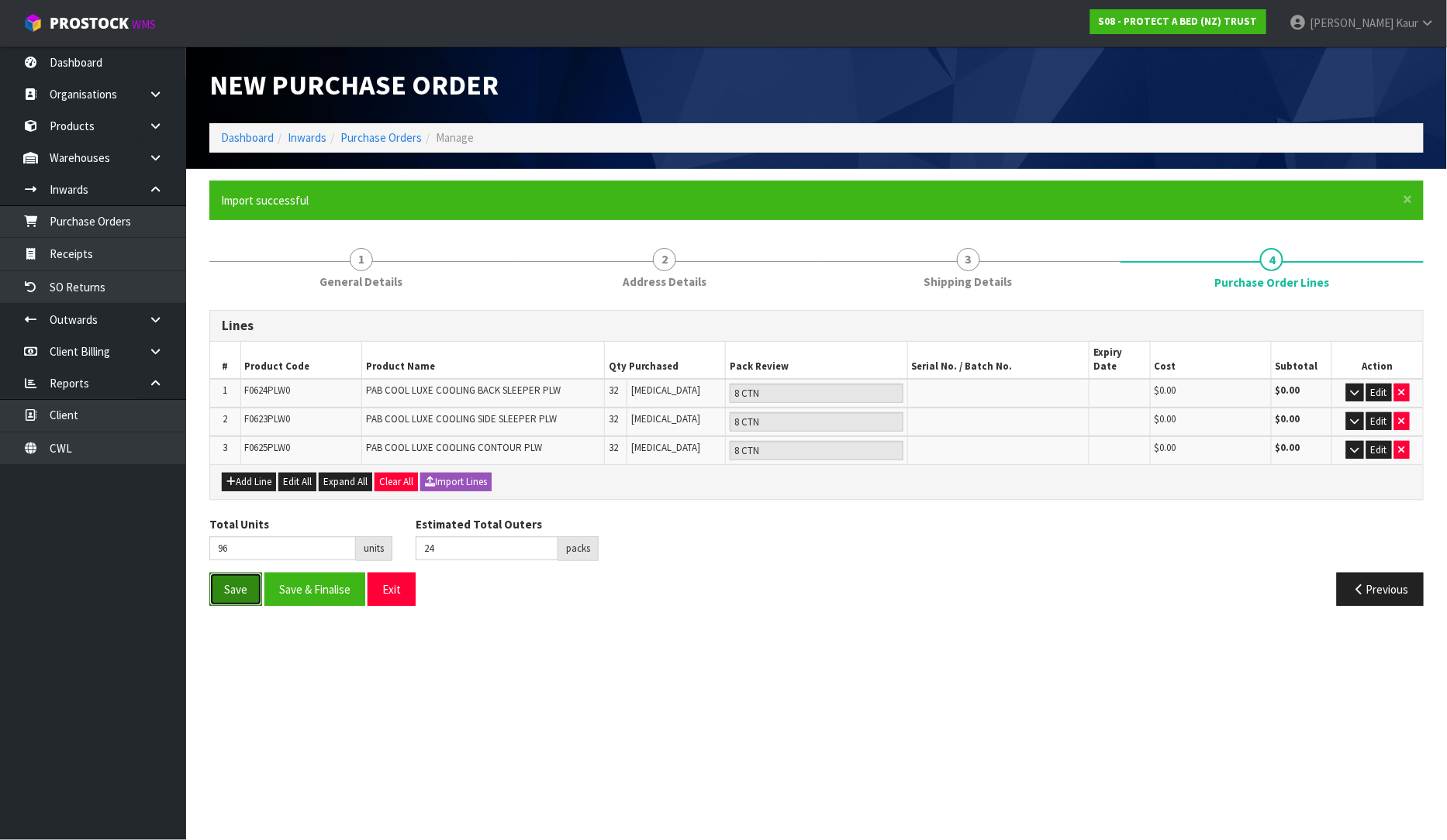
click at [230, 578] on button "Save" at bounding box center [235, 590] width 52 height 34
type input "0"
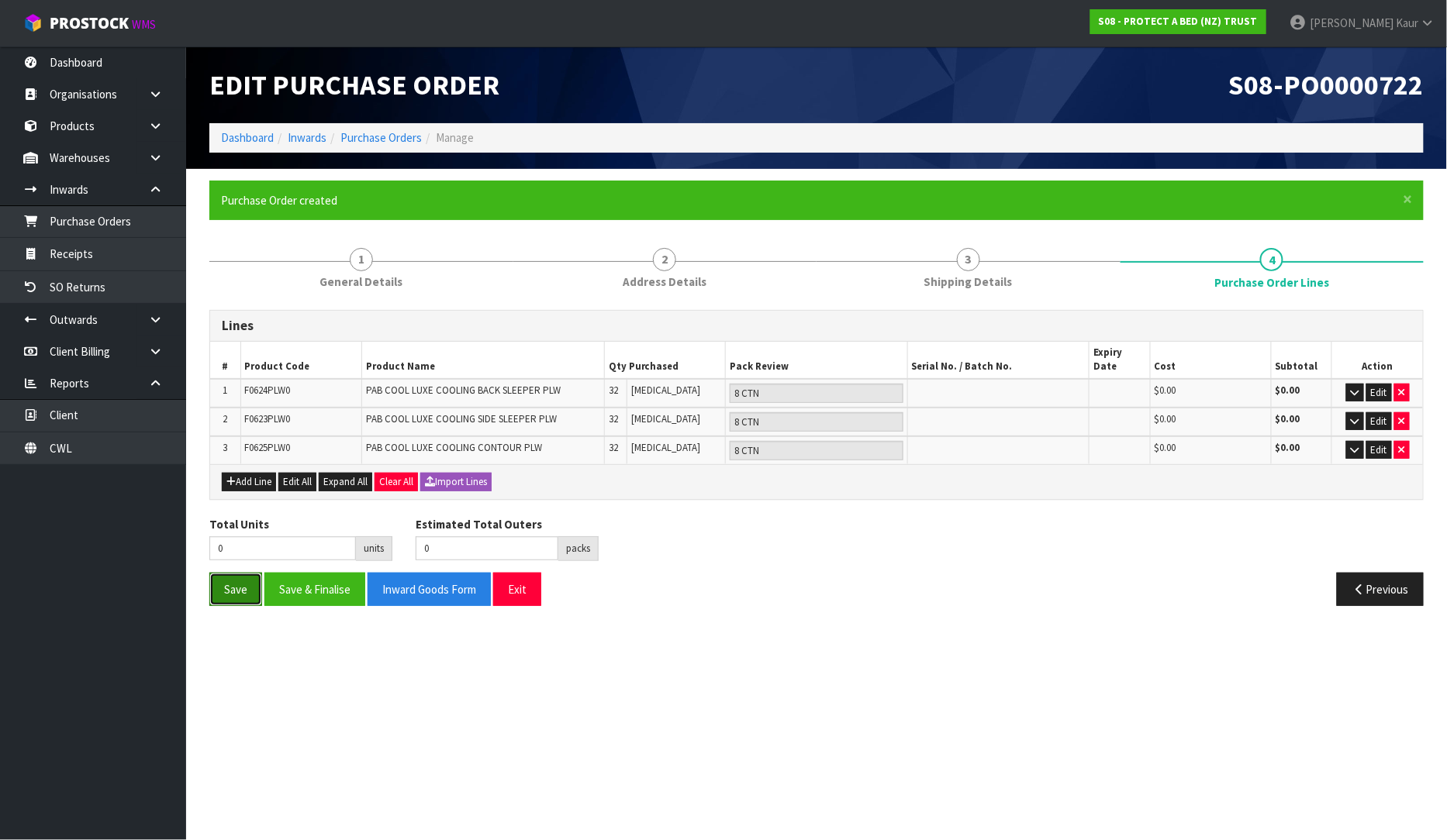
click at [229, 582] on button "Save" at bounding box center [235, 590] width 52 height 34
click at [125, 461] on link "CWL" at bounding box center [93, 449] width 186 height 32
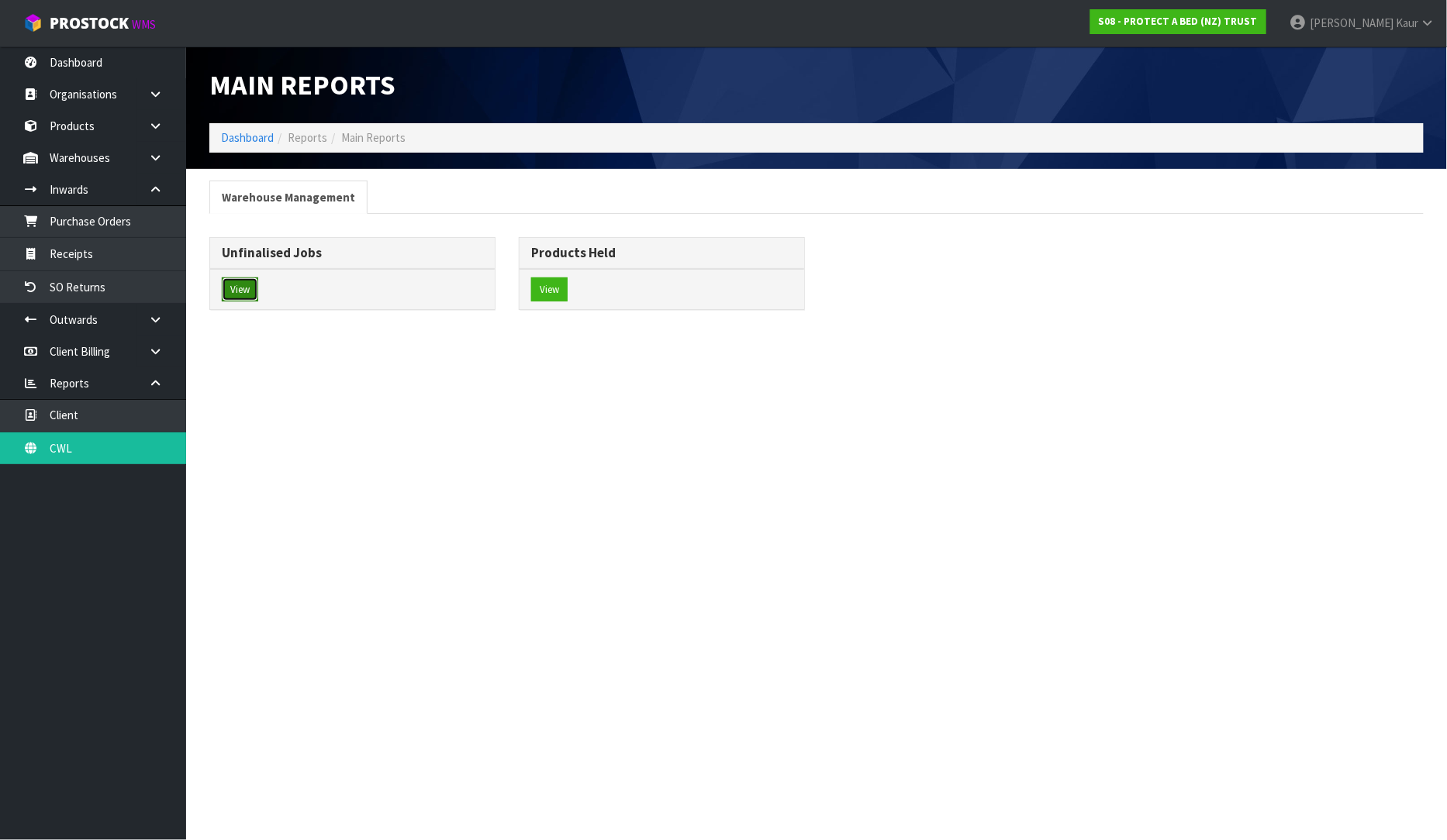
click at [243, 289] on button "View" at bounding box center [240, 289] width 36 height 25
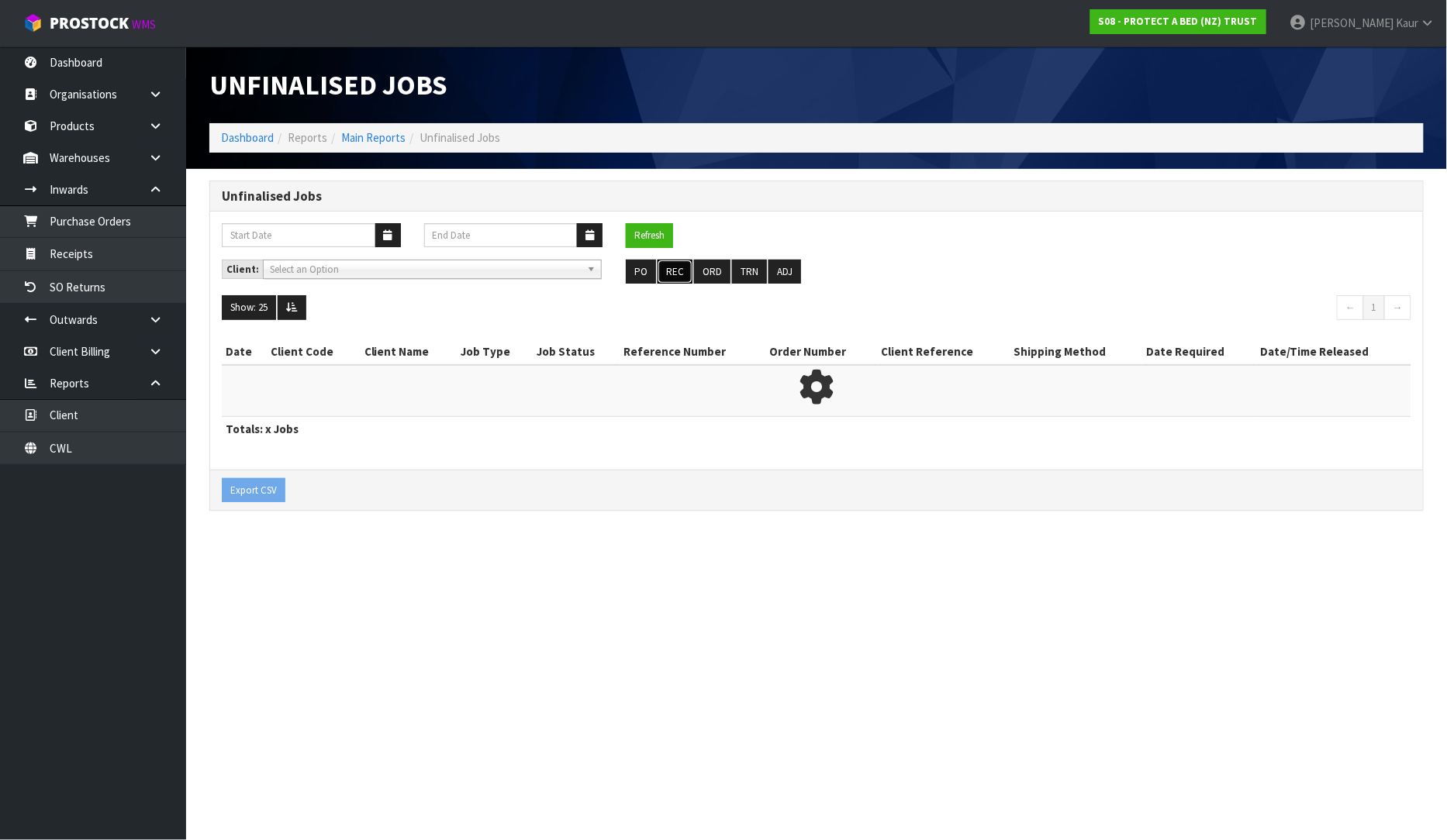
click at [680, 268] on button "REC" at bounding box center [674, 271] width 35 height 25
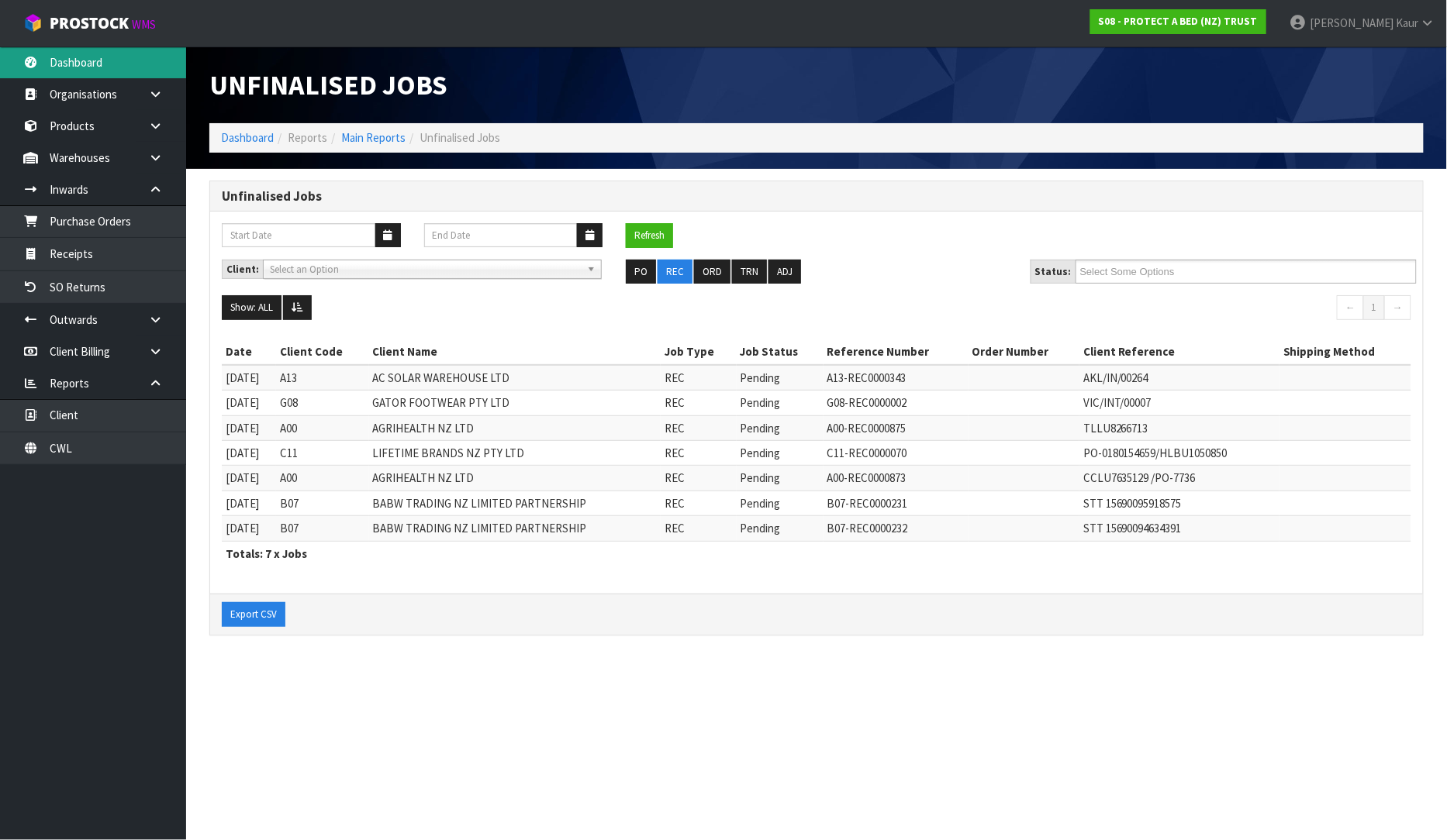
click at [129, 63] on link "Dashboard" at bounding box center [93, 62] width 186 height 32
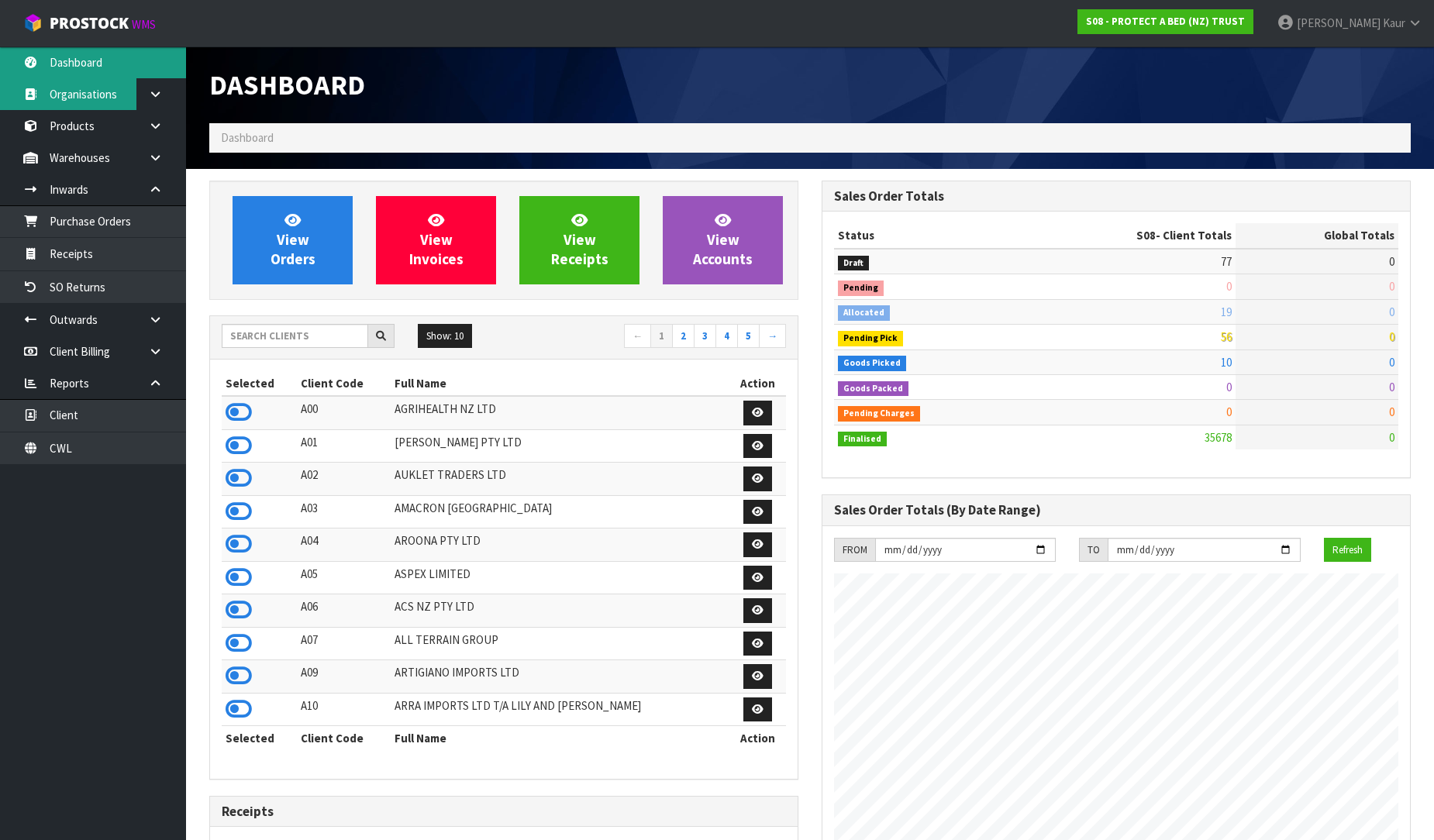
scroll to position [1174, 612]
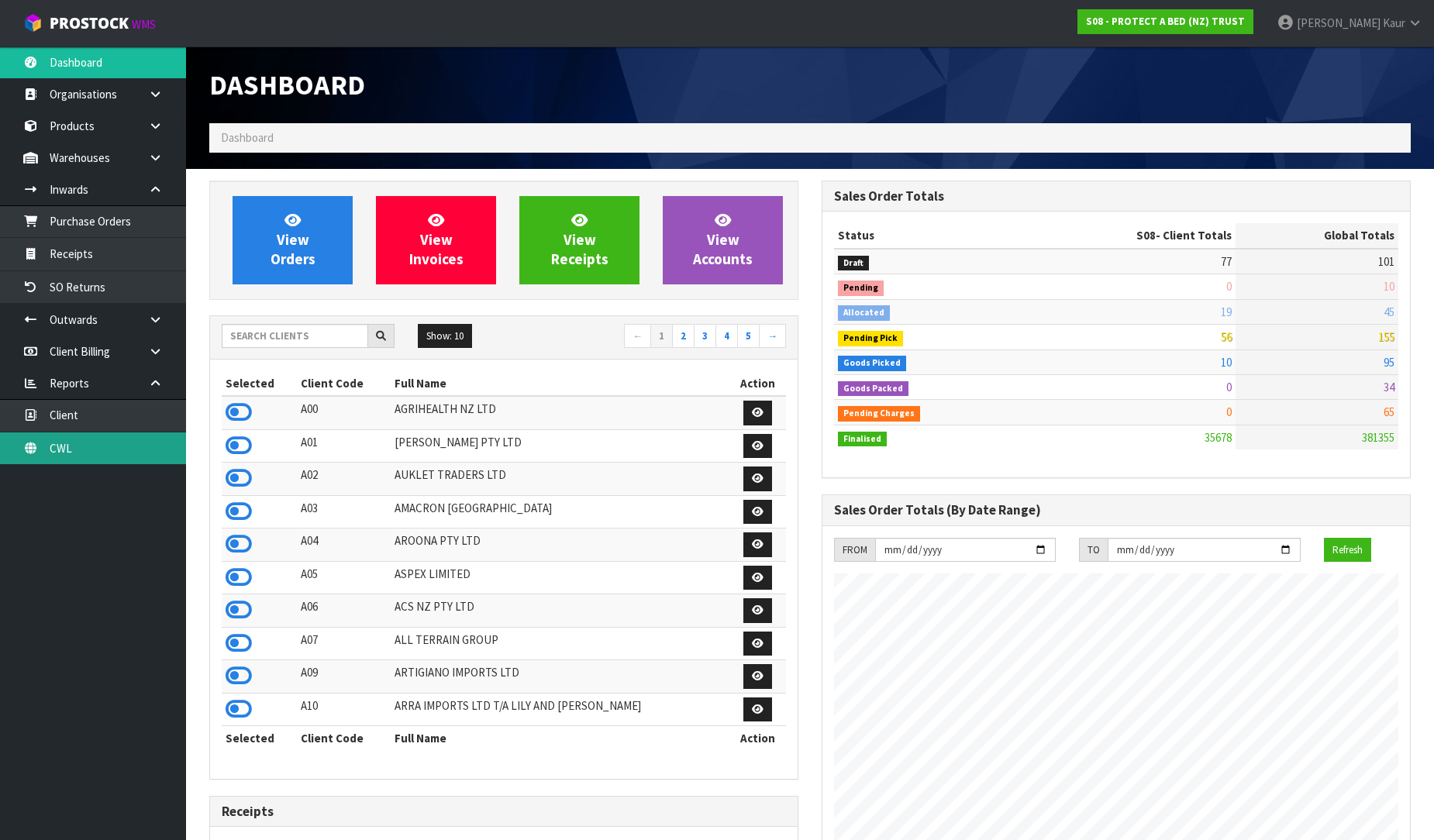
click at [52, 451] on link "CWL" at bounding box center [93, 449] width 186 height 32
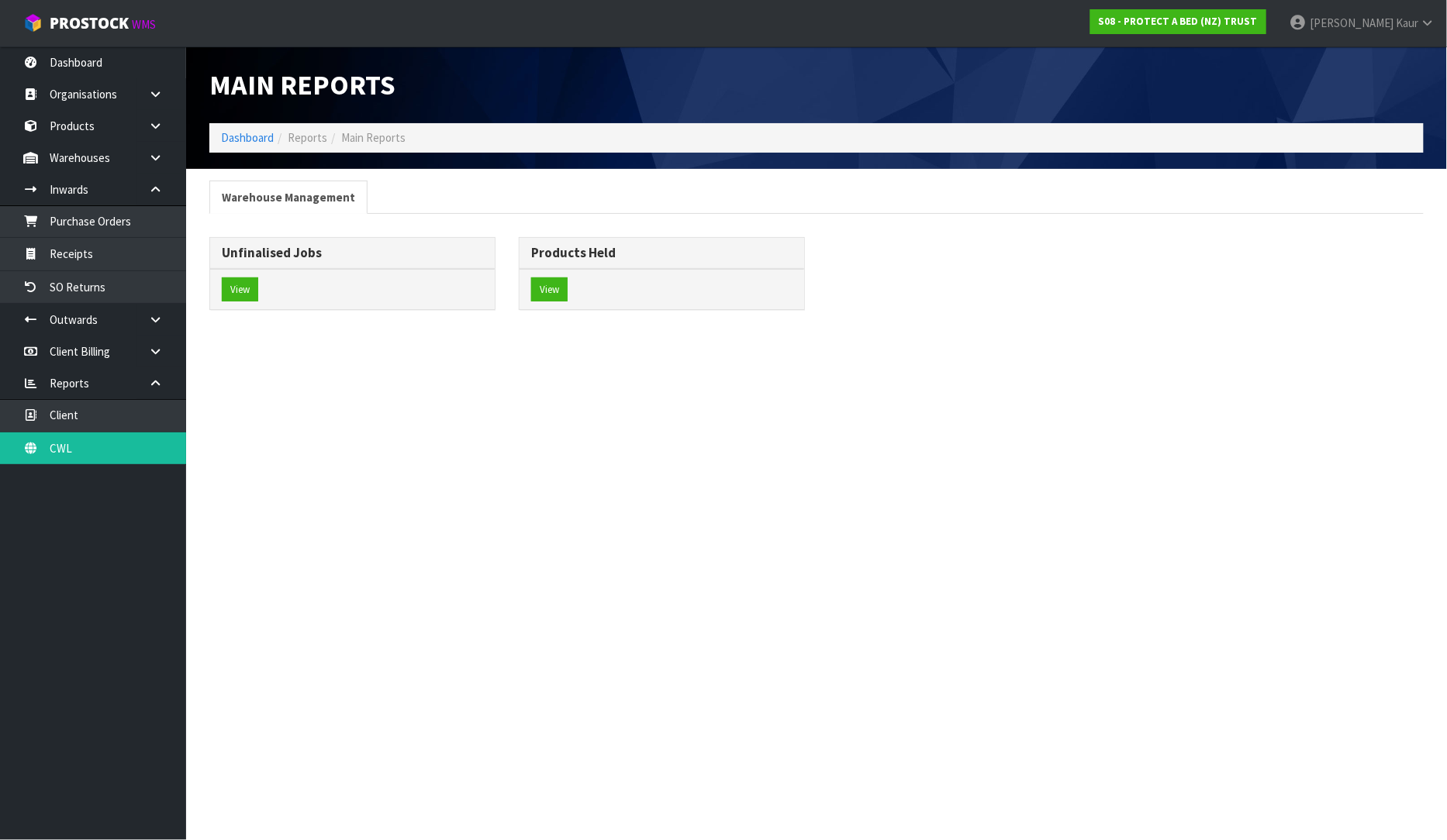
click at [235, 273] on div "View" at bounding box center [352, 290] width 284 height 41
click at [242, 281] on button "View" at bounding box center [240, 289] width 36 height 25
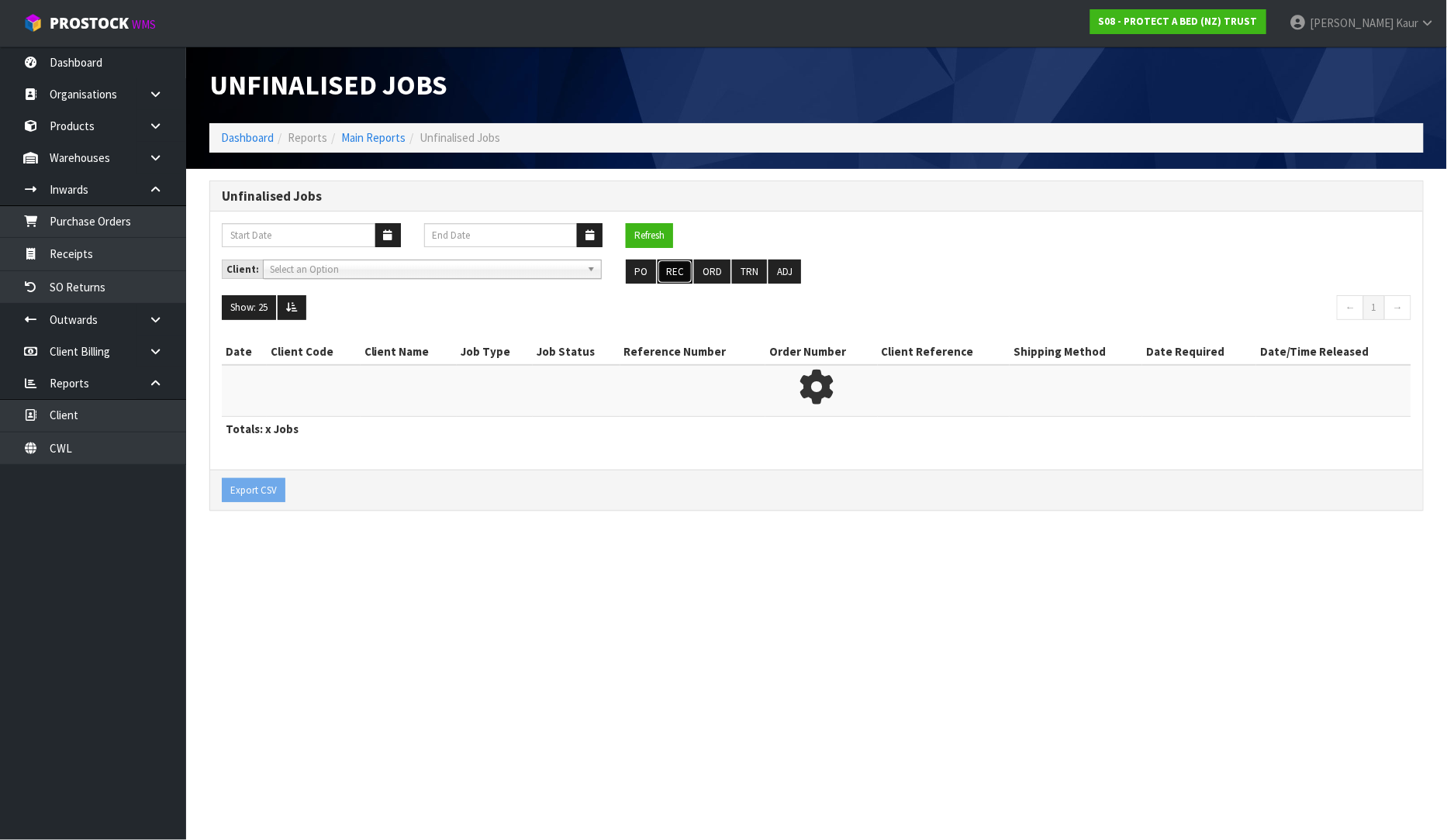
click at [683, 275] on button "REC" at bounding box center [674, 271] width 35 height 25
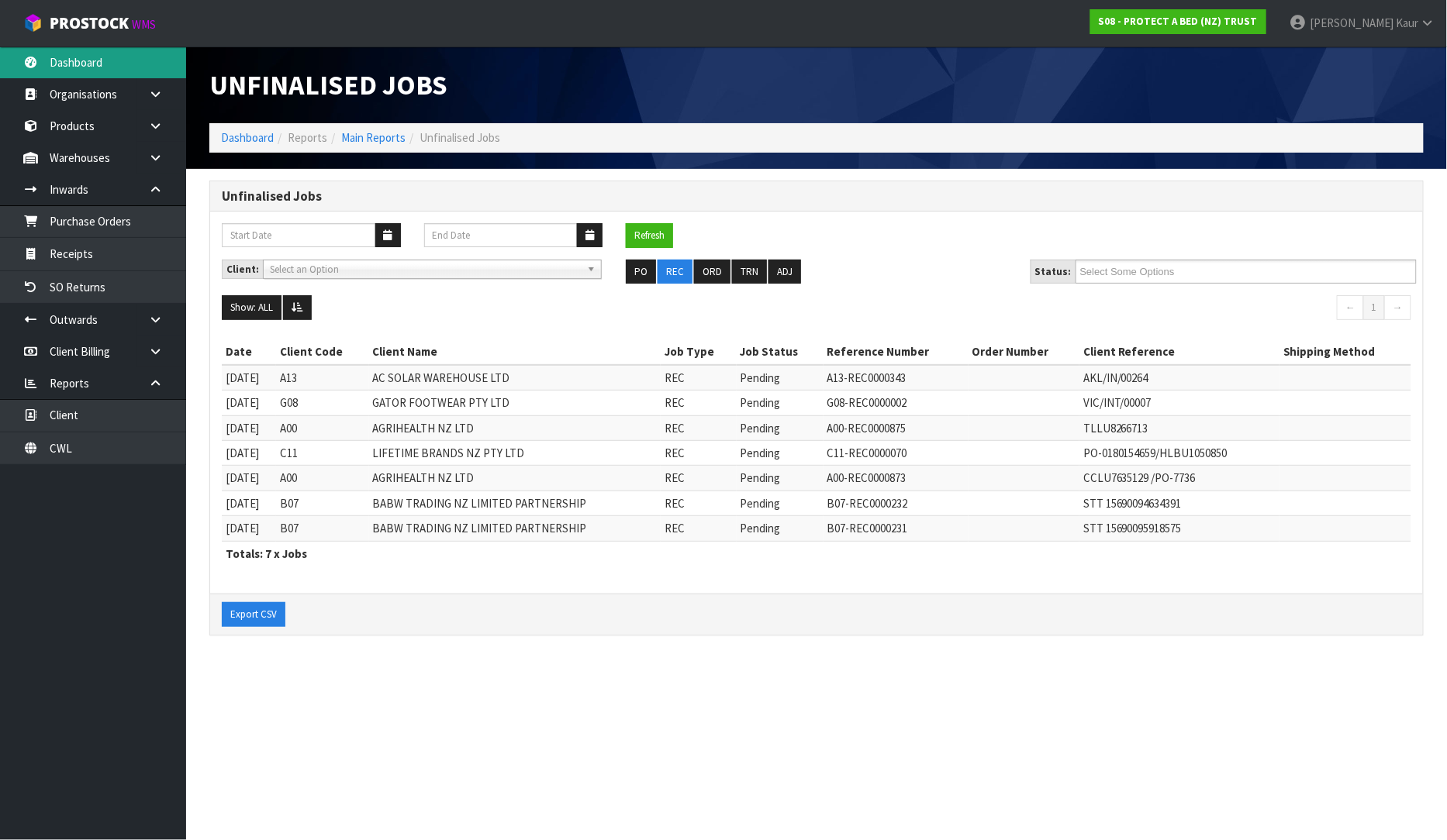
click at [37, 58] on link "Dashboard" at bounding box center [93, 62] width 186 height 32
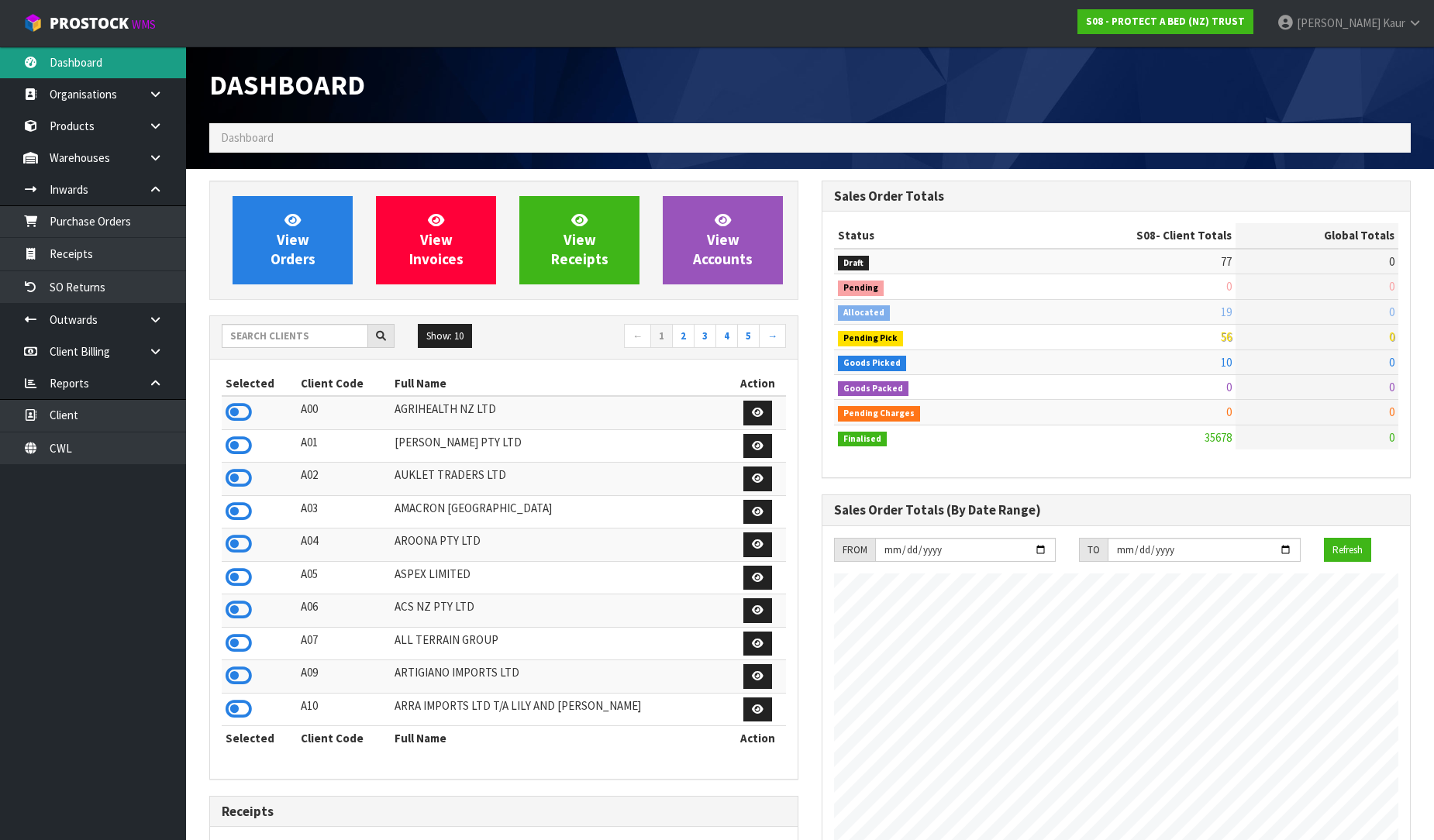
scroll to position [1174, 612]
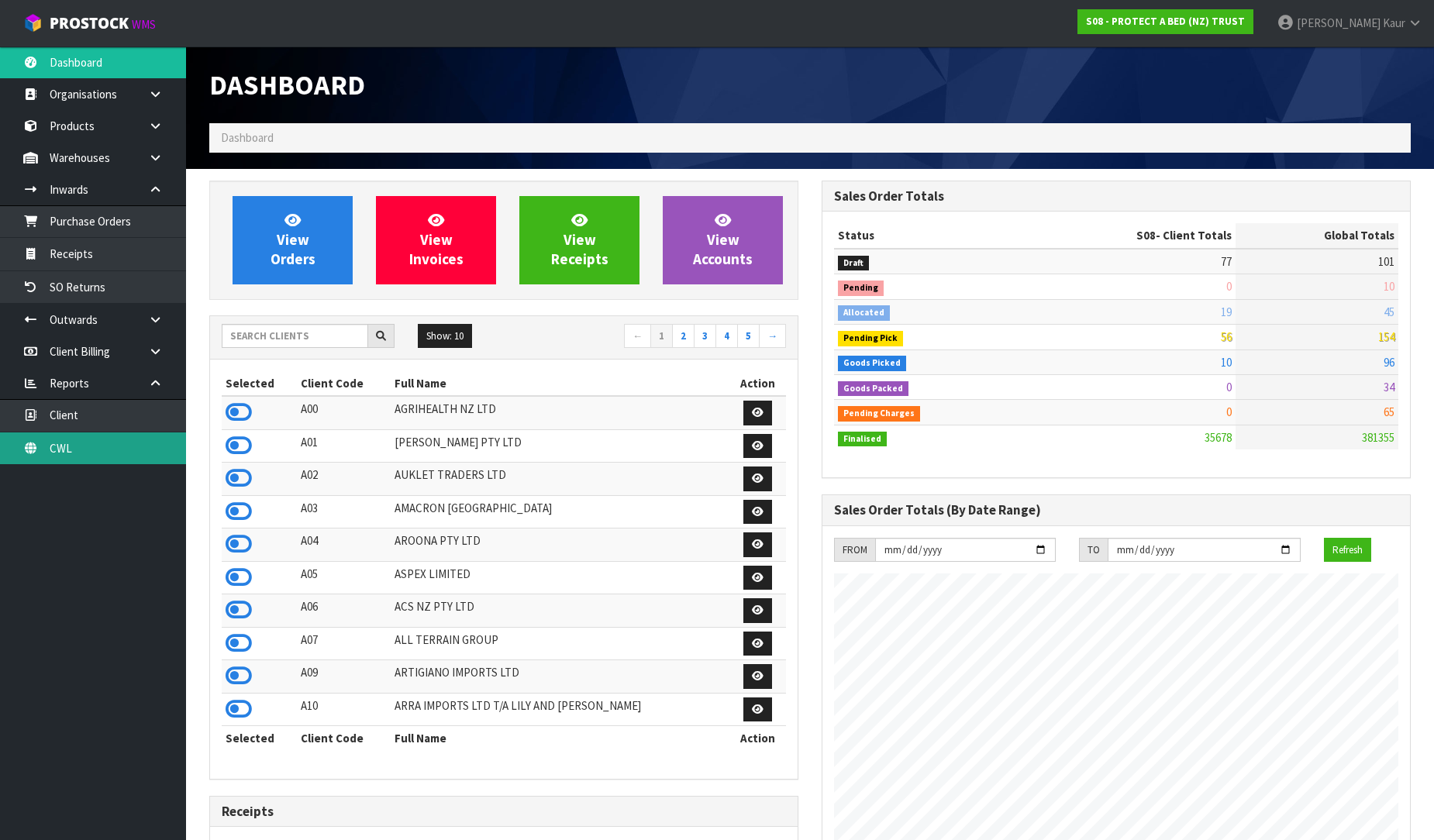
click at [121, 462] on link "CWL" at bounding box center [93, 449] width 186 height 32
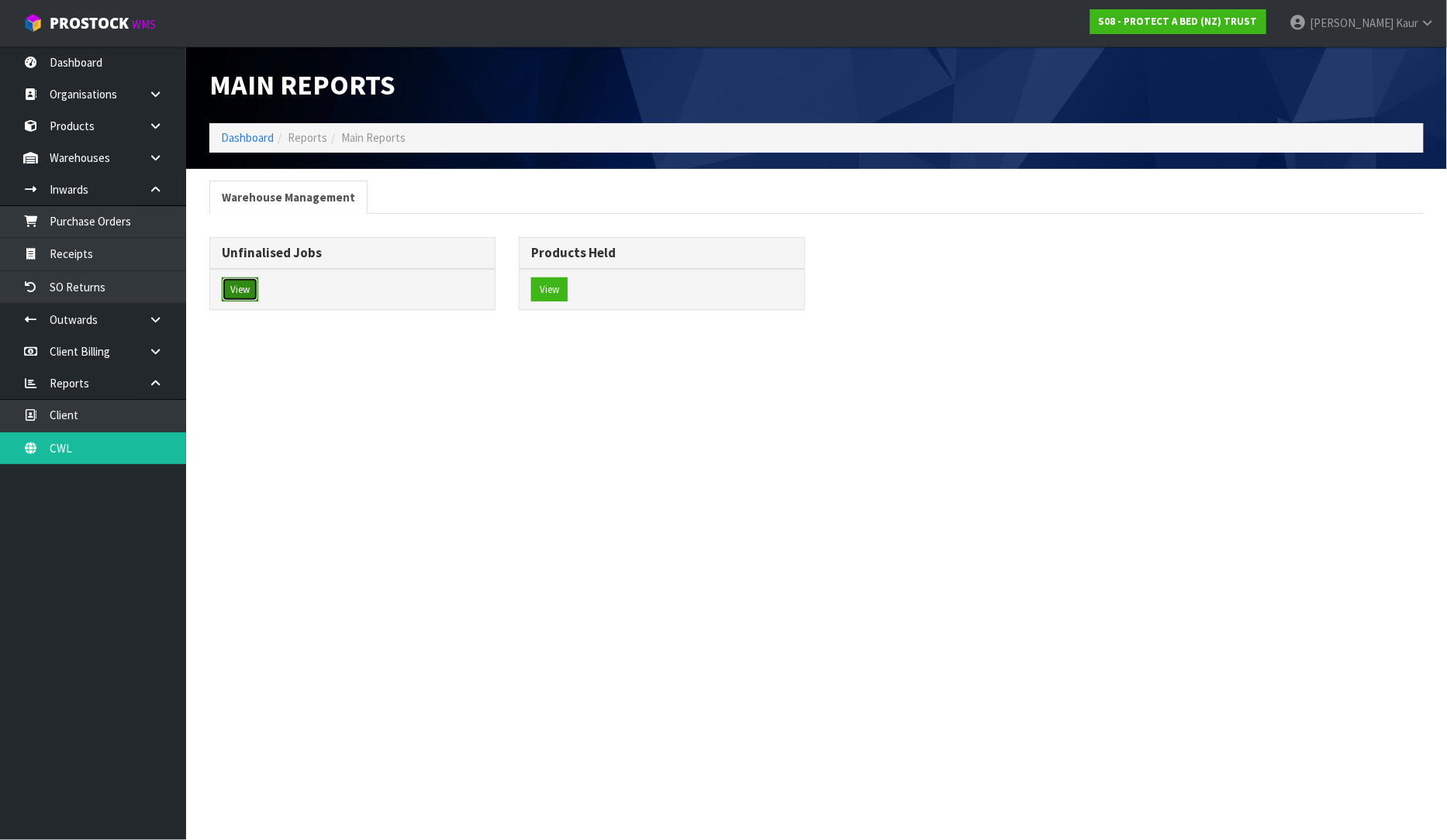
click at [235, 279] on button "View" at bounding box center [240, 289] width 36 height 25
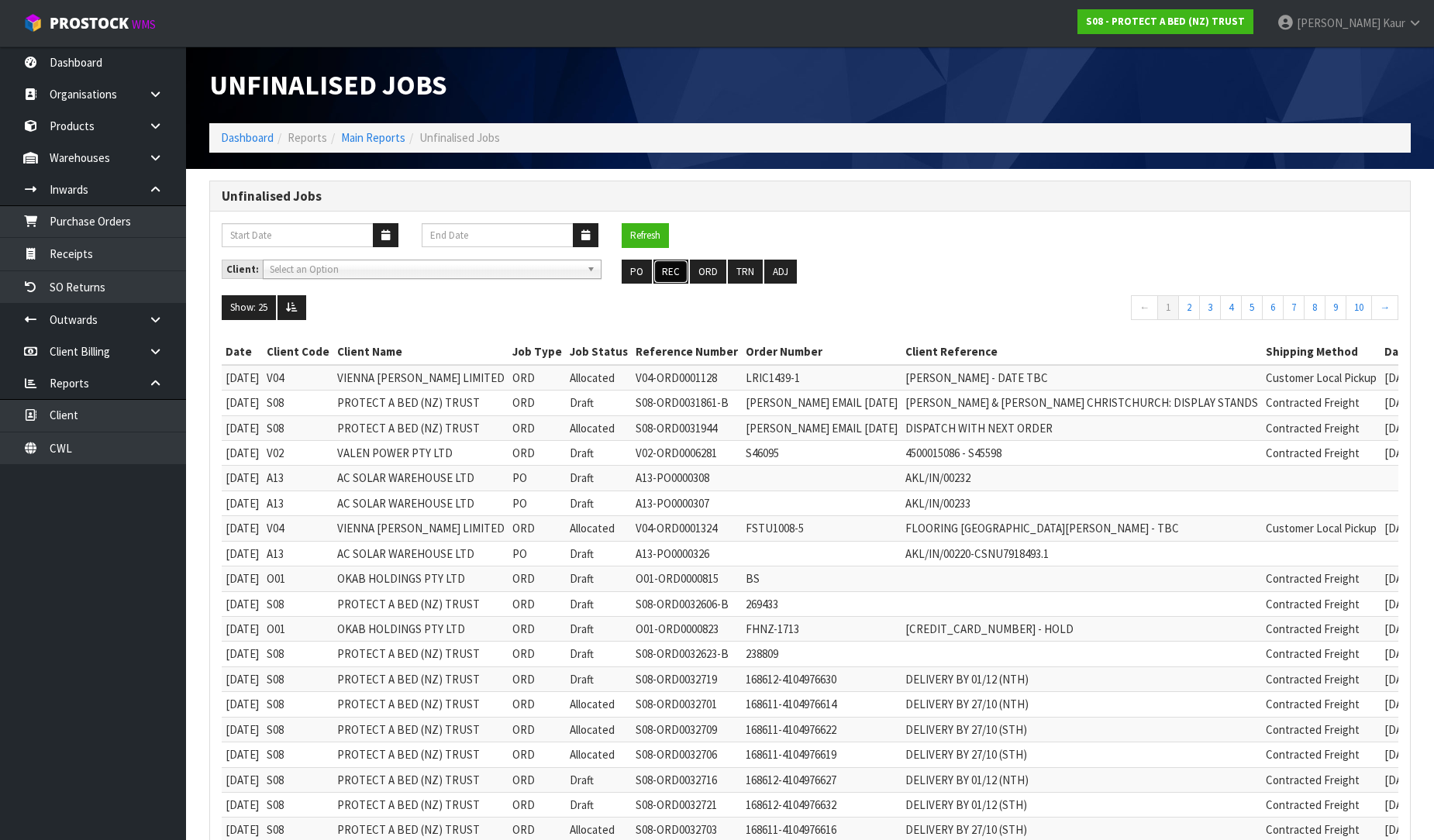
click at [678, 277] on button "REC" at bounding box center [671, 271] width 35 height 25
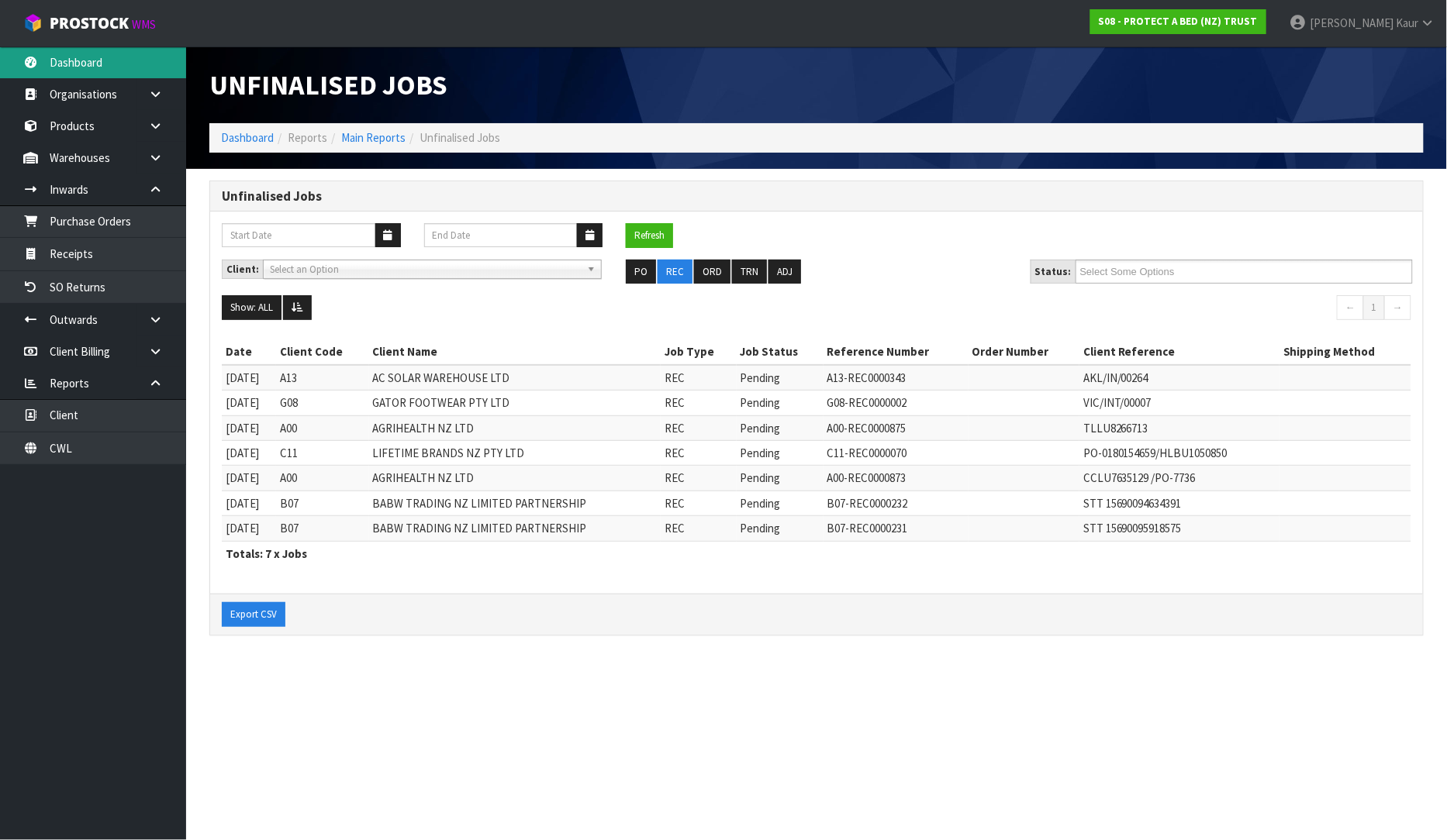
click at [133, 66] on link "Dashboard" at bounding box center [93, 62] width 186 height 32
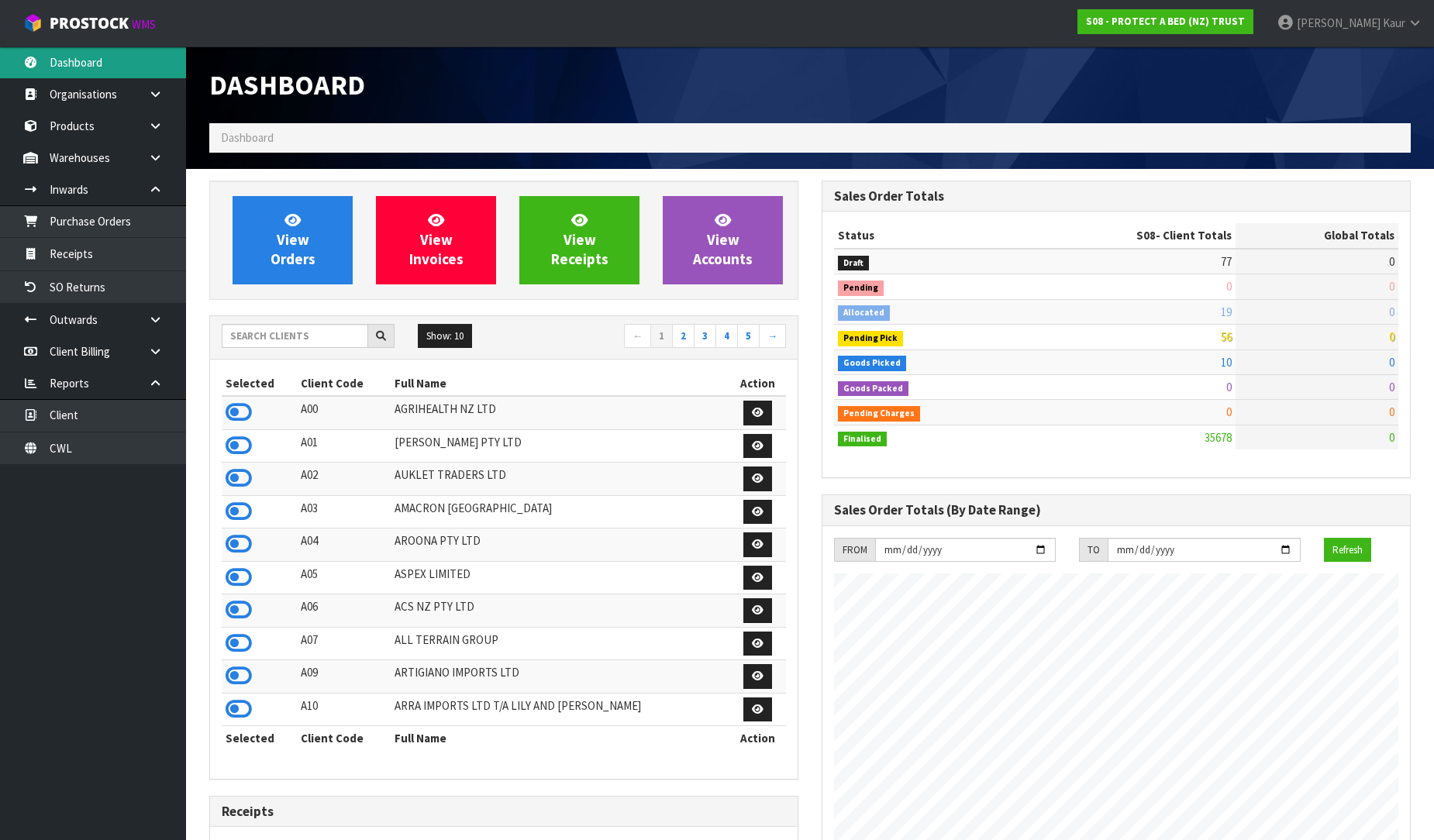
scroll to position [1174, 612]
click at [214, 324] on div at bounding box center [308, 336] width 196 height 25
click at [230, 338] on input "text" at bounding box center [295, 336] width 147 height 24
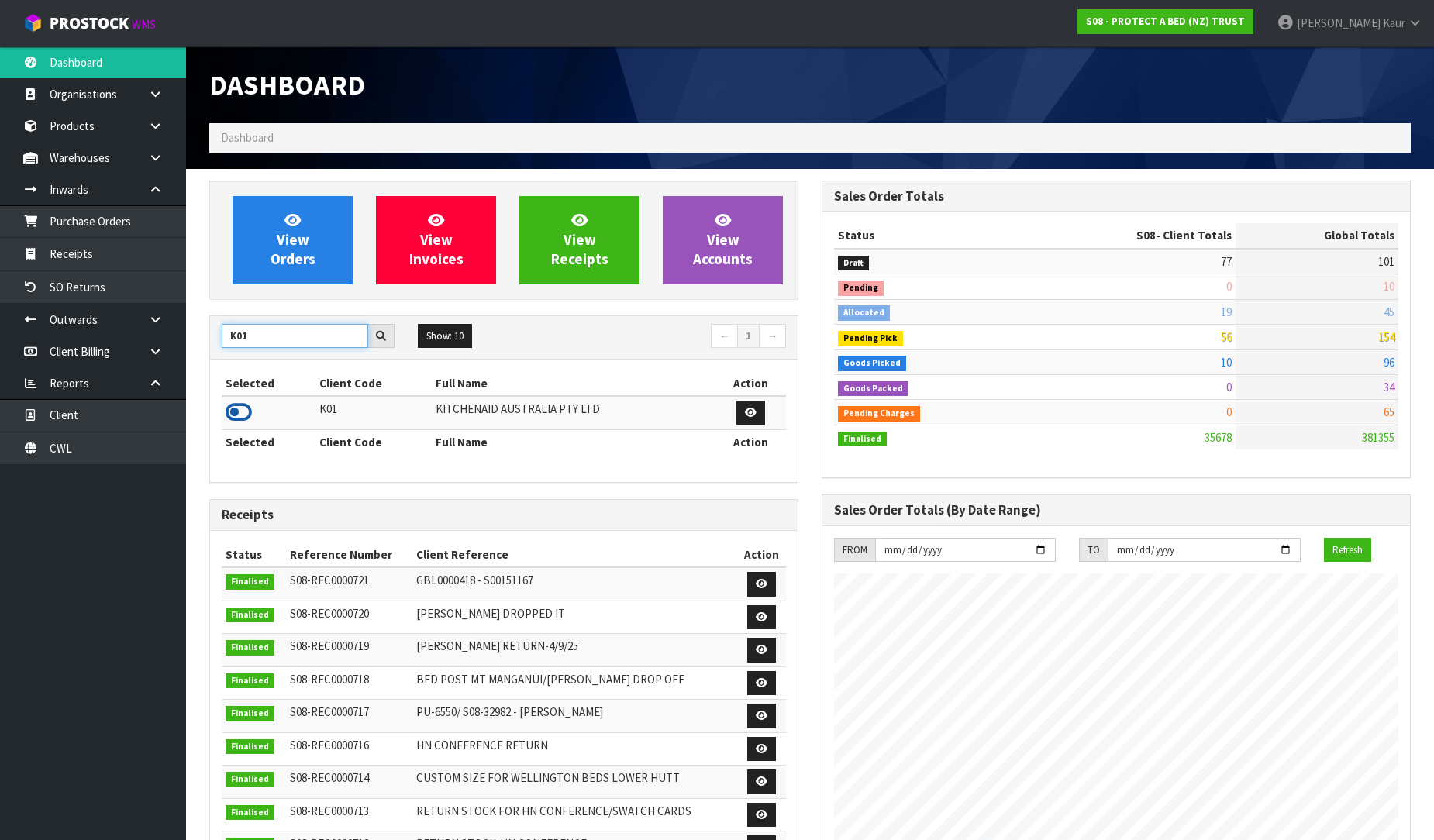
type input "K01"
click at [236, 406] on icon at bounding box center [239, 412] width 27 height 24
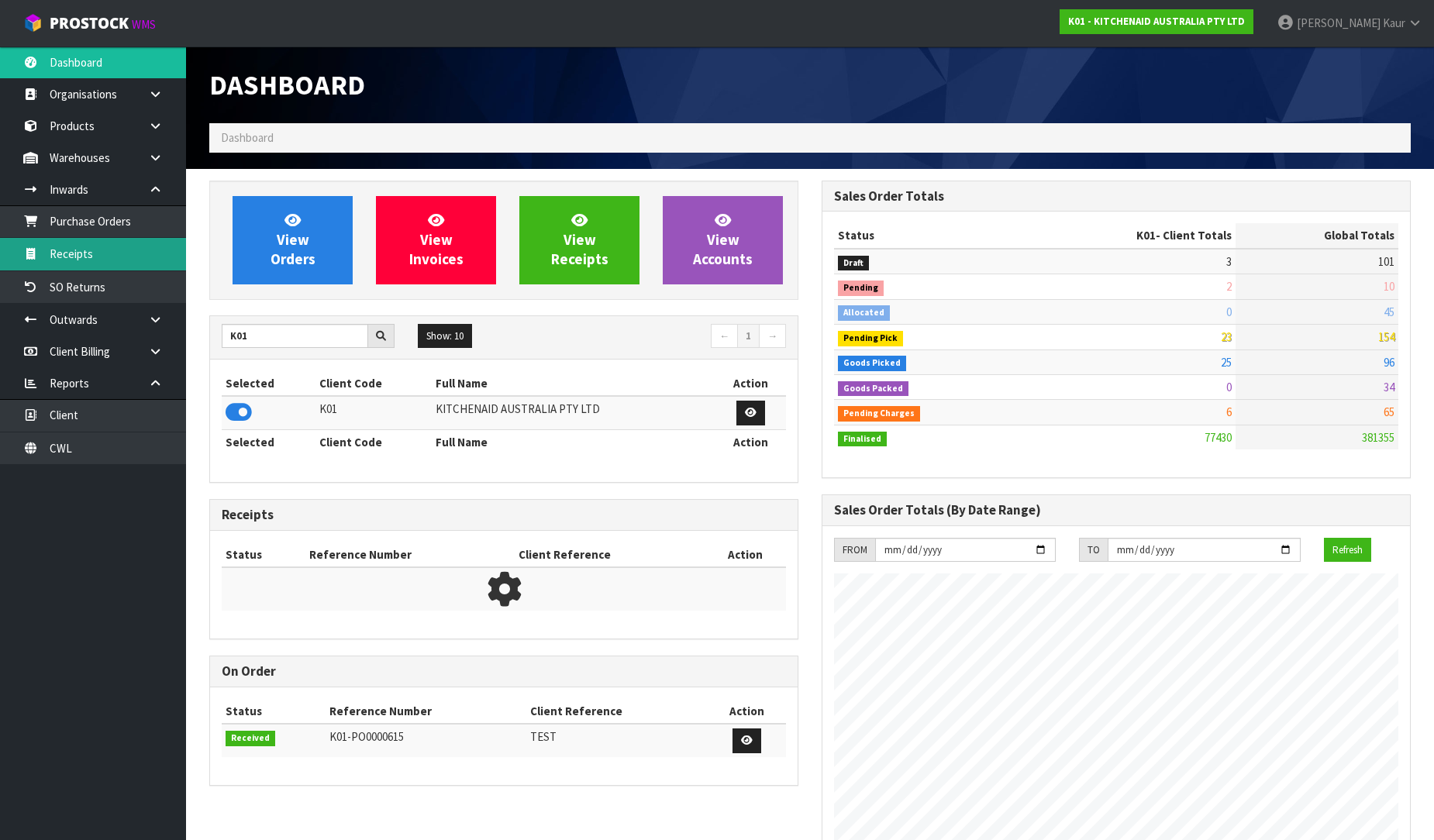
drag, startPoint x: 95, startPoint y: 252, endPoint x: 630, endPoint y: 210, distance: 536.6
click at [93, 254] on link "Receipts" at bounding box center [93, 253] width 186 height 32
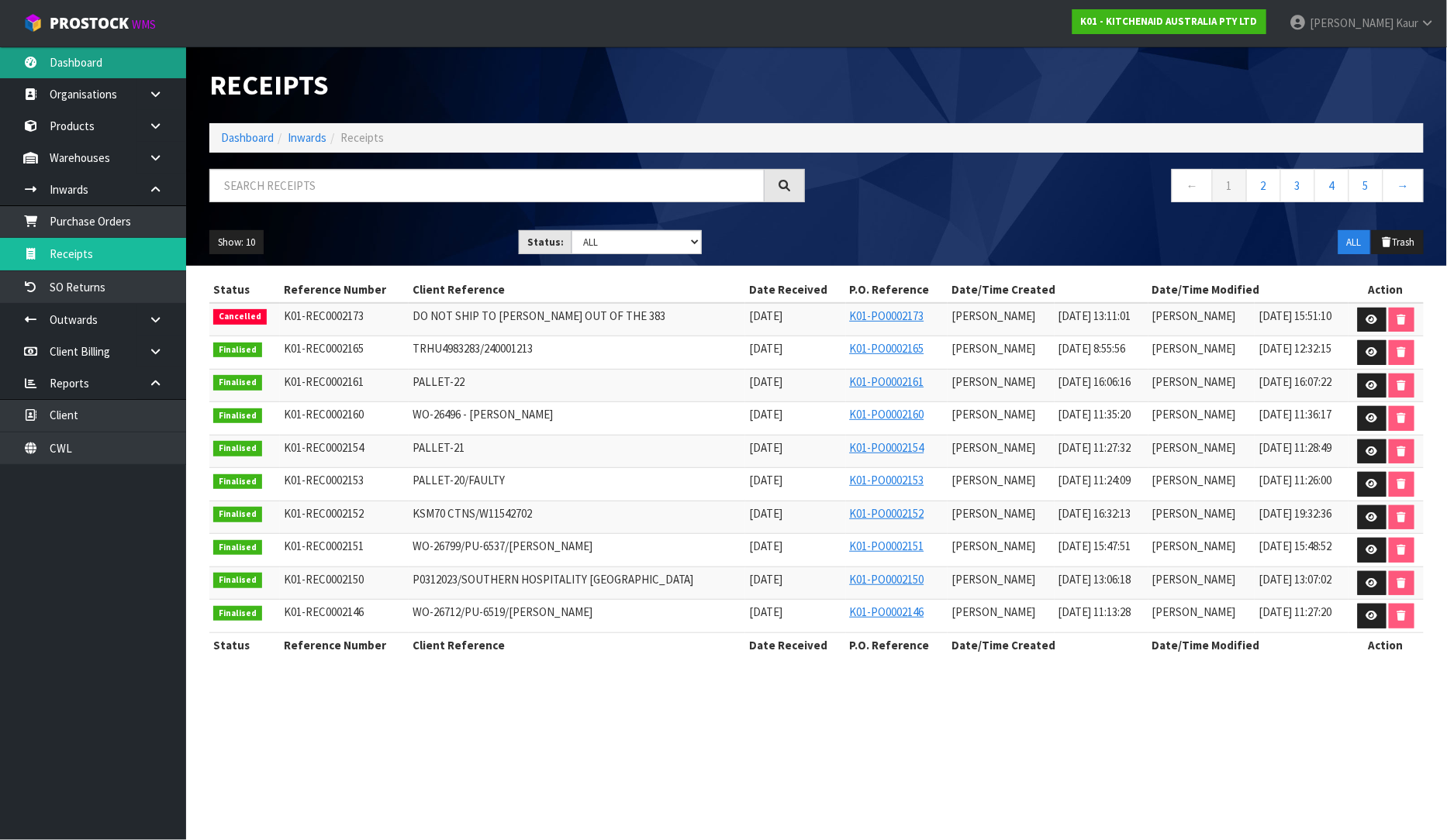
click at [92, 56] on link "Dashboard" at bounding box center [93, 62] width 186 height 32
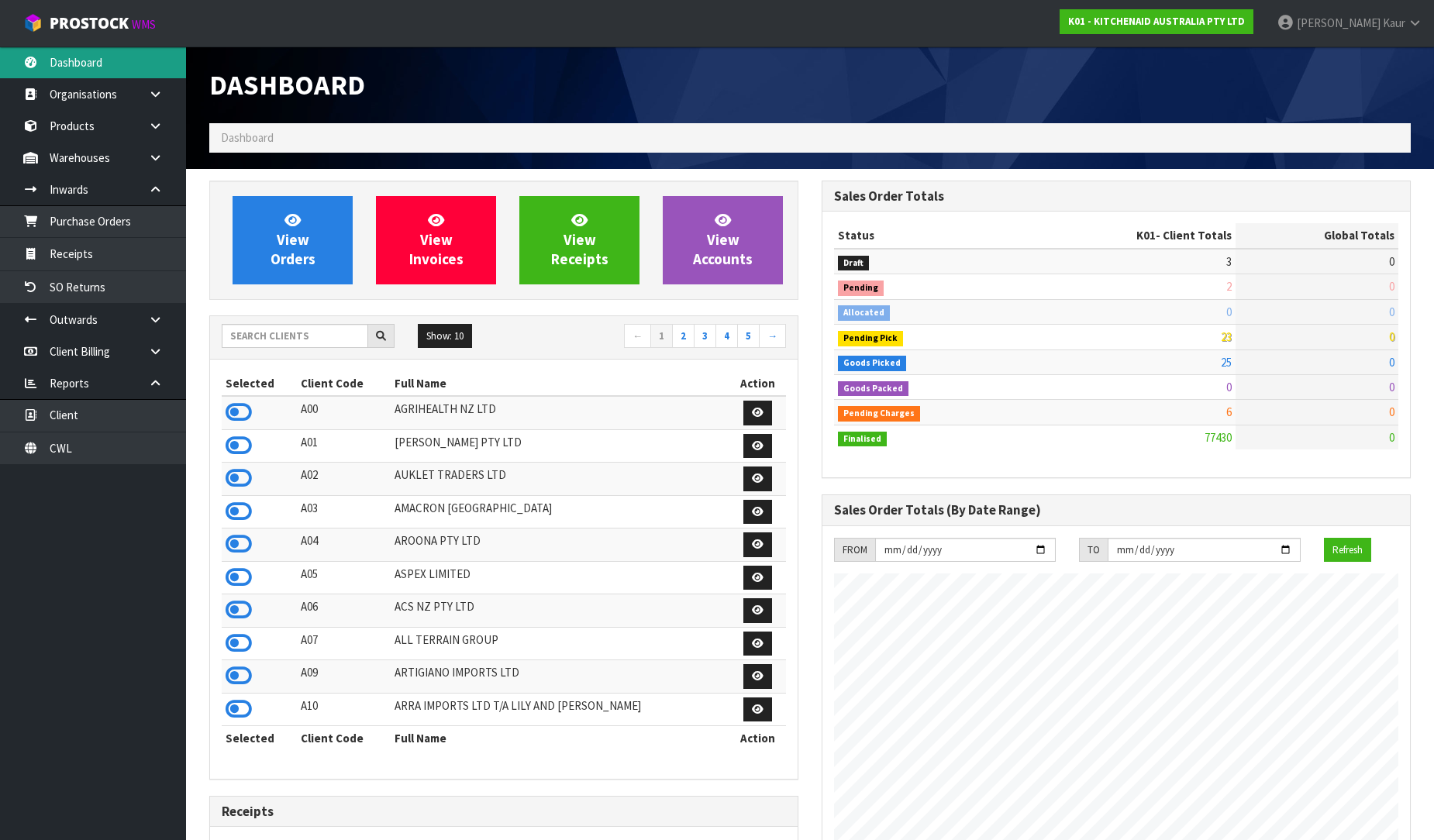
scroll to position [1174, 612]
click at [267, 334] on input "text" at bounding box center [295, 336] width 147 height 24
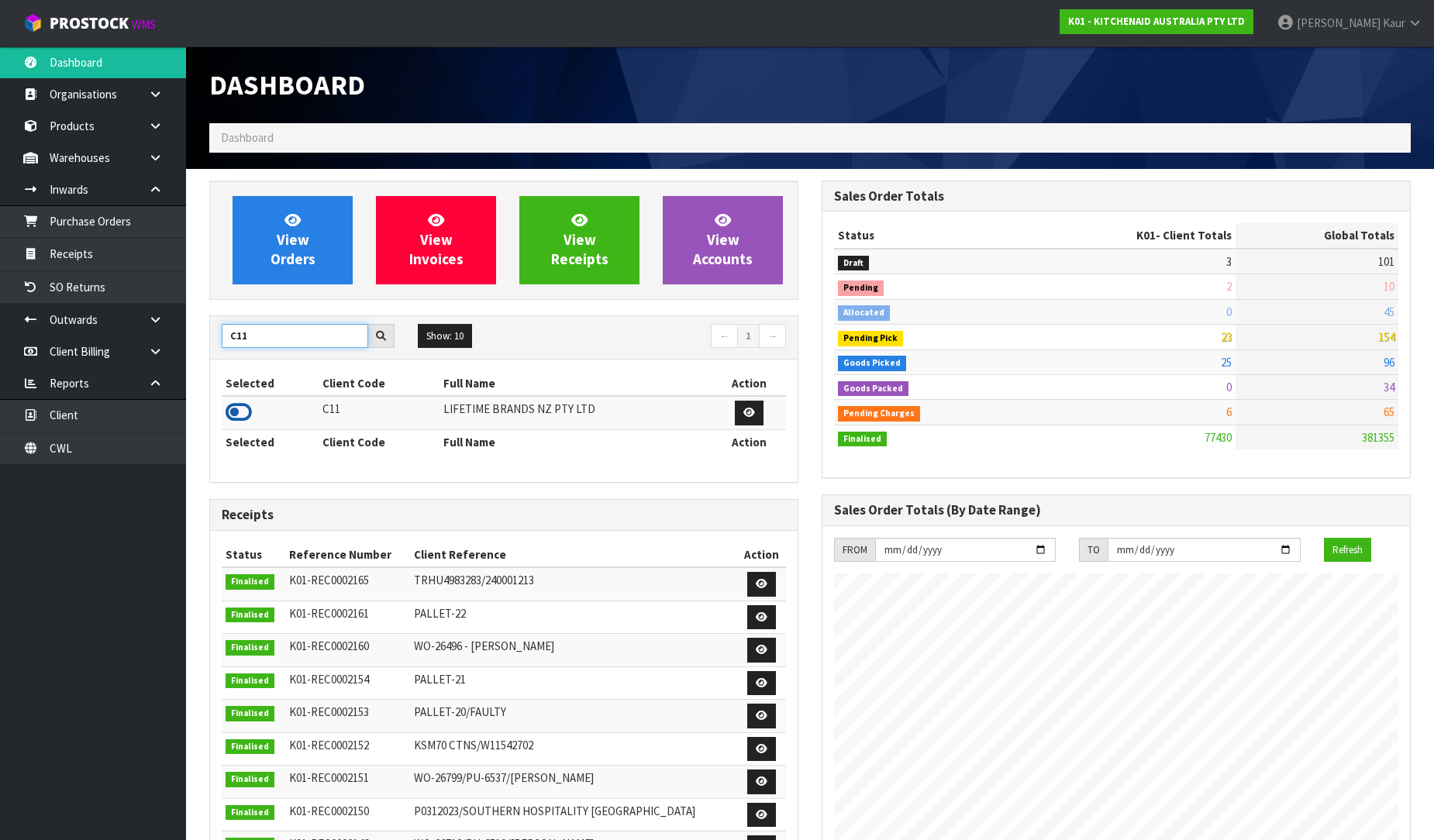
type input "C11"
click at [239, 407] on icon at bounding box center [239, 412] width 27 height 24
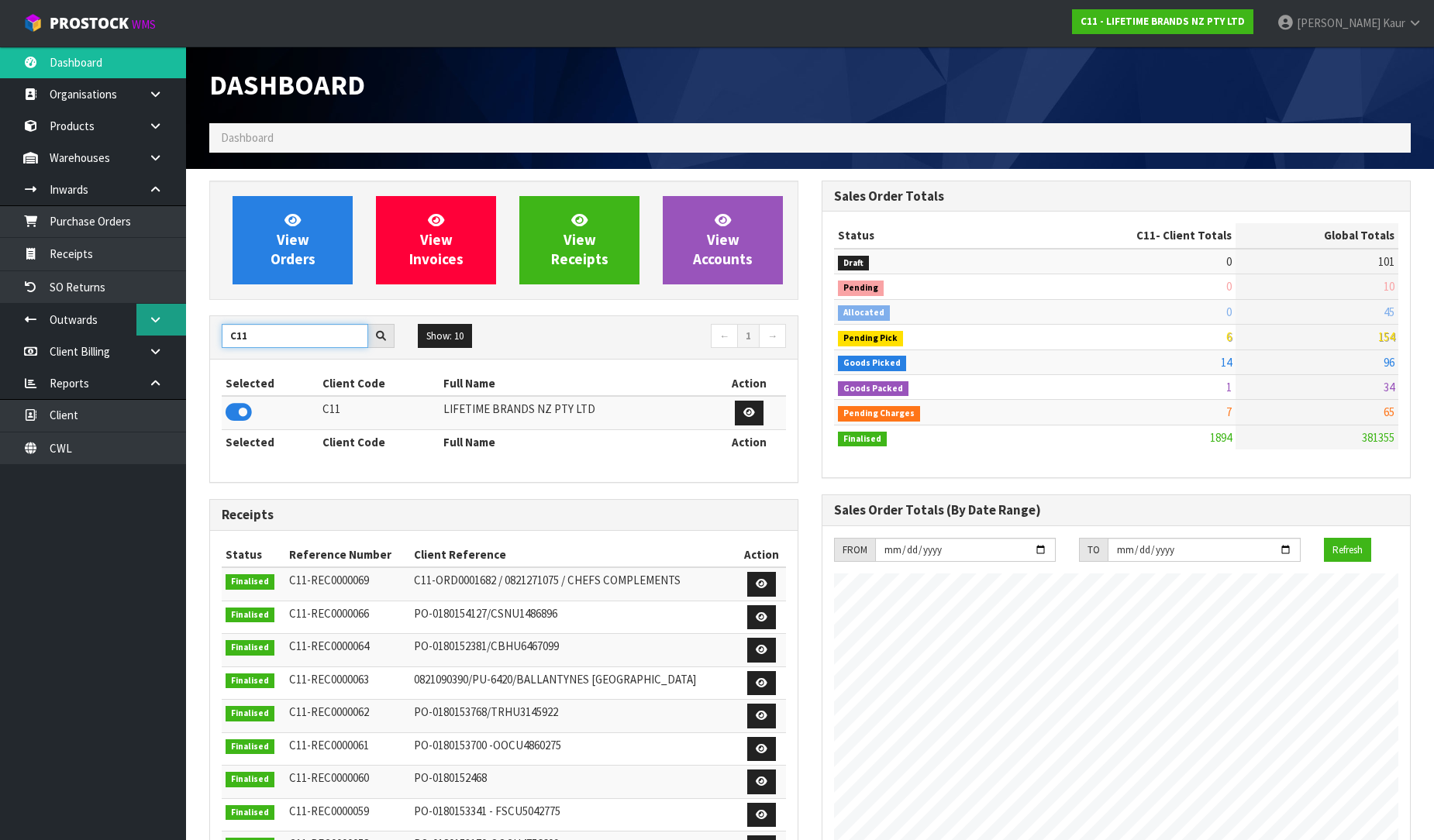
drag, startPoint x: 275, startPoint y: 334, endPoint x: 176, endPoint y: 334, distance: 99.0
click at [176, 334] on body "Toggle navigation ProStock WMS C11 - LIFETIME BRANDS NZ PTY LTD [PERSON_NAME] L…" at bounding box center [717, 420] width 1434 height 840
type input "S"
type input "DATS"
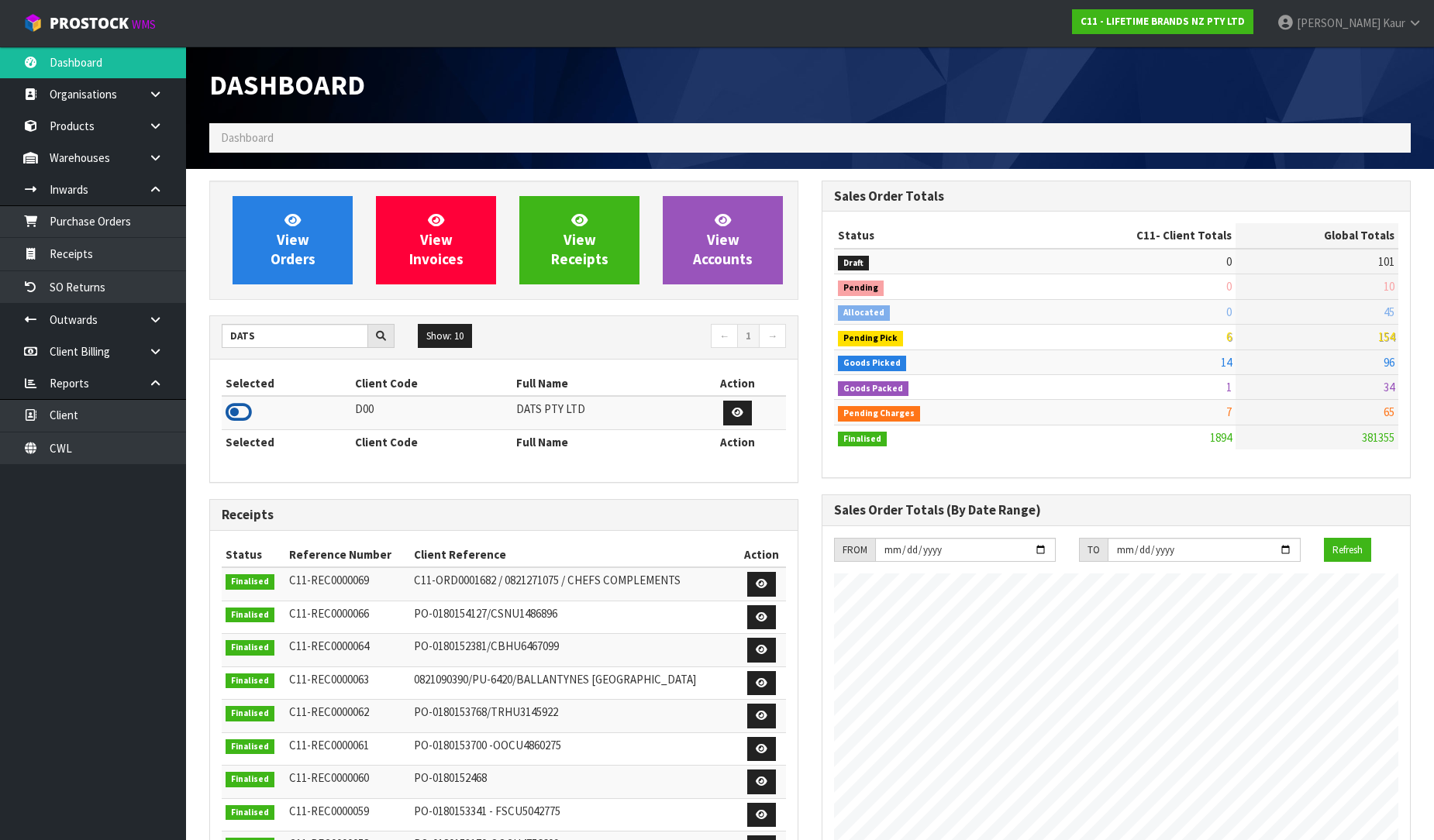
click at [234, 409] on icon at bounding box center [239, 412] width 27 height 24
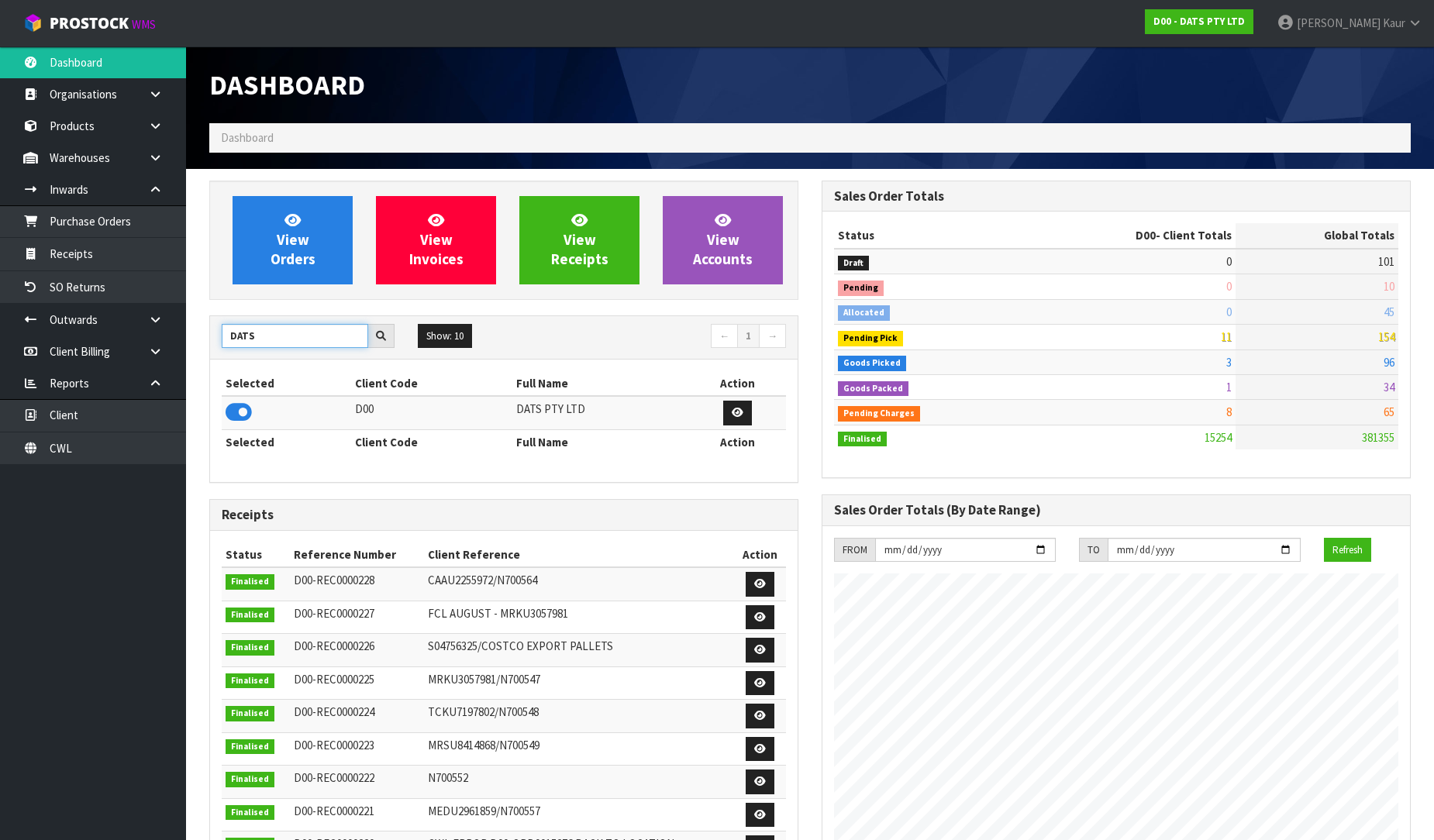
drag, startPoint x: 311, startPoint y: 338, endPoint x: 217, endPoint y: 320, distance: 95.7
click at [217, 320] on div "DATS Show: 10 5 10 25 50 ← 1 →" at bounding box center [504, 338] width 588 height 43
type input "Y01"
click at [241, 412] on icon at bounding box center [239, 412] width 27 height 24
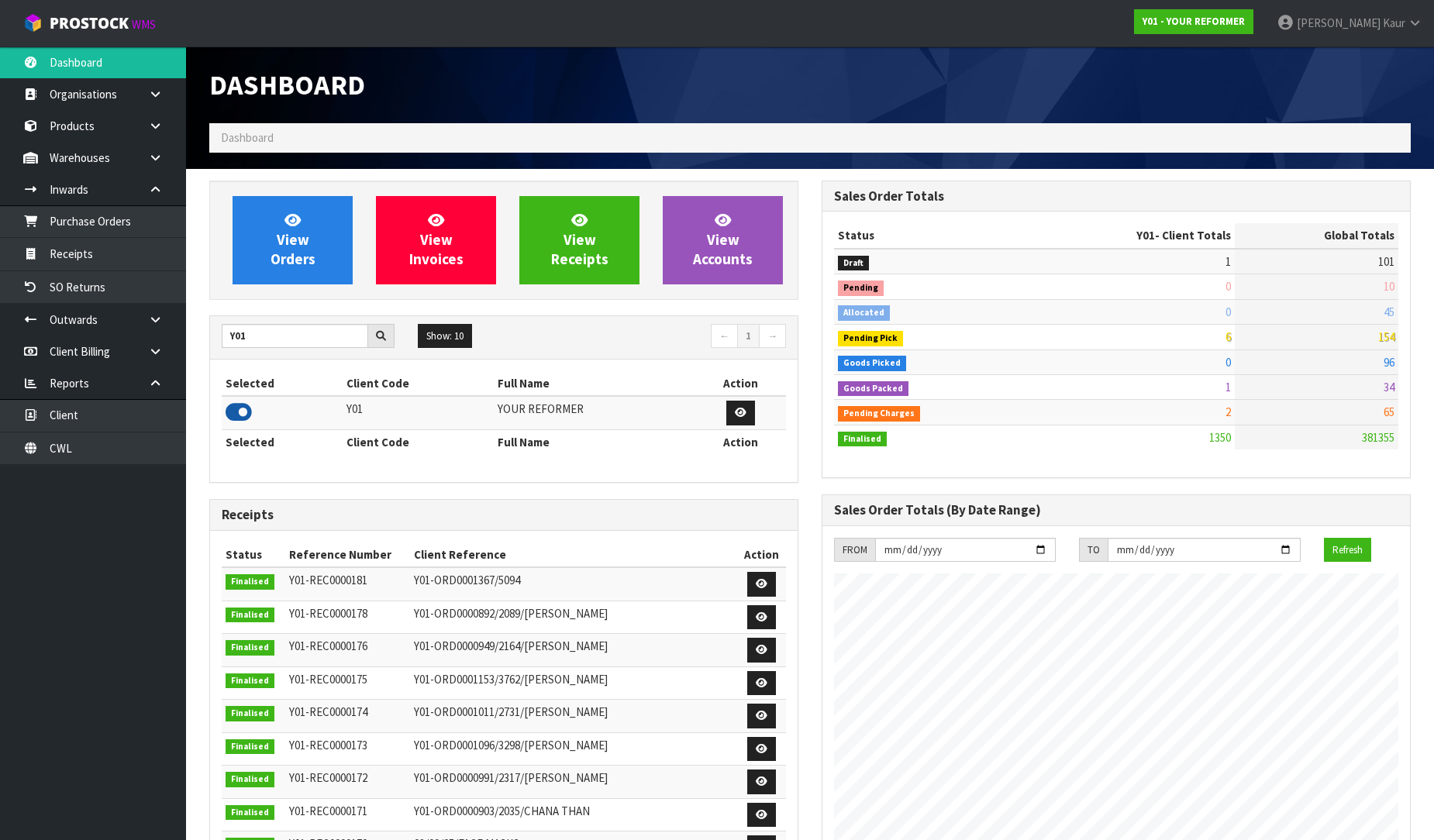
scroll to position [1150, 612]
drag, startPoint x: 273, startPoint y: 338, endPoint x: 189, endPoint y: 321, distance: 85.7
click at [189, 321] on section "View Orders View Invoices View Receipts View Accounts Y01 Show: 10 5 10 25 50 ←…" at bounding box center [810, 755] width 1248 height 1173
click at [237, 414] on icon at bounding box center [239, 412] width 27 height 24
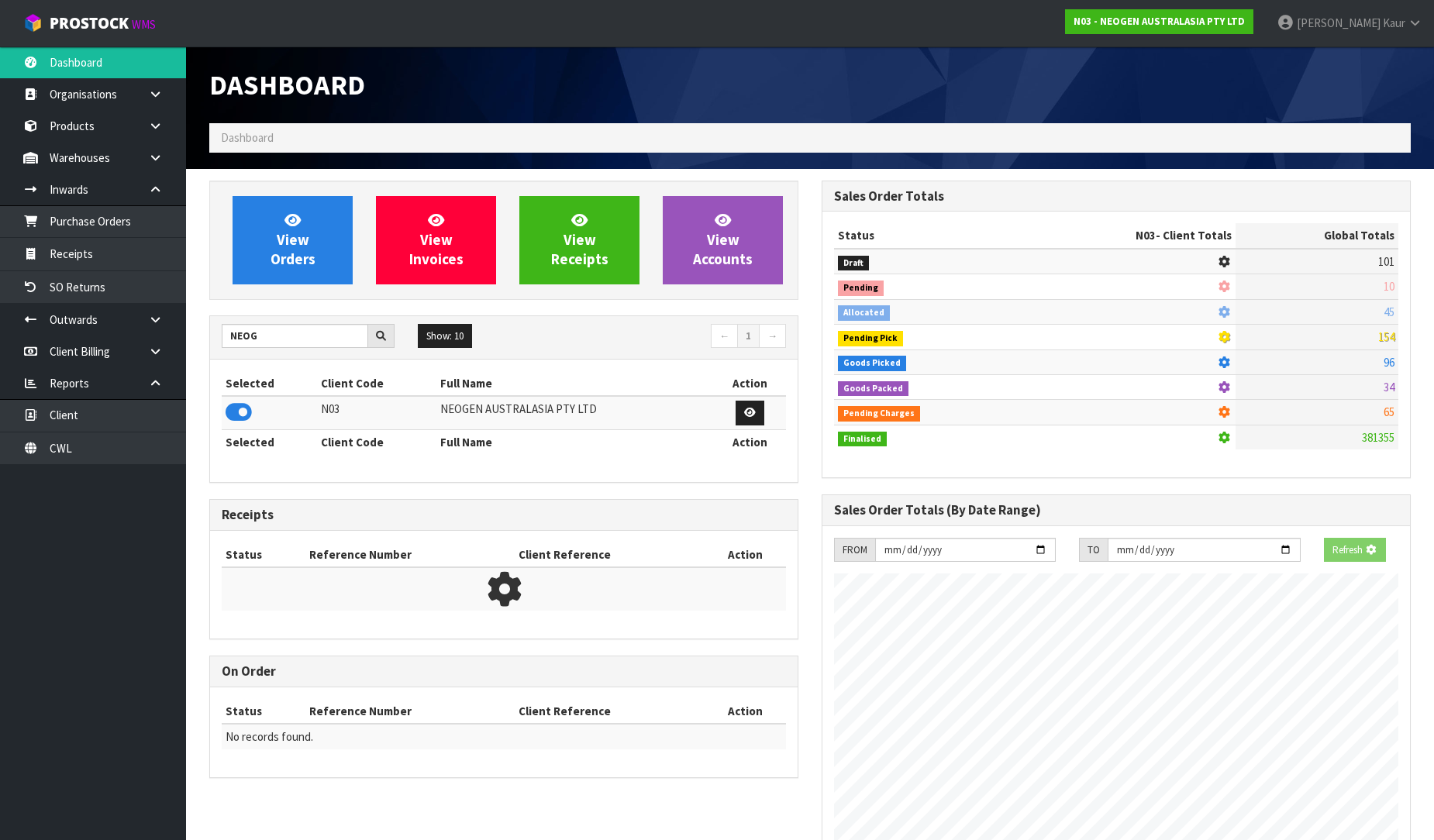
scroll to position [1174, 612]
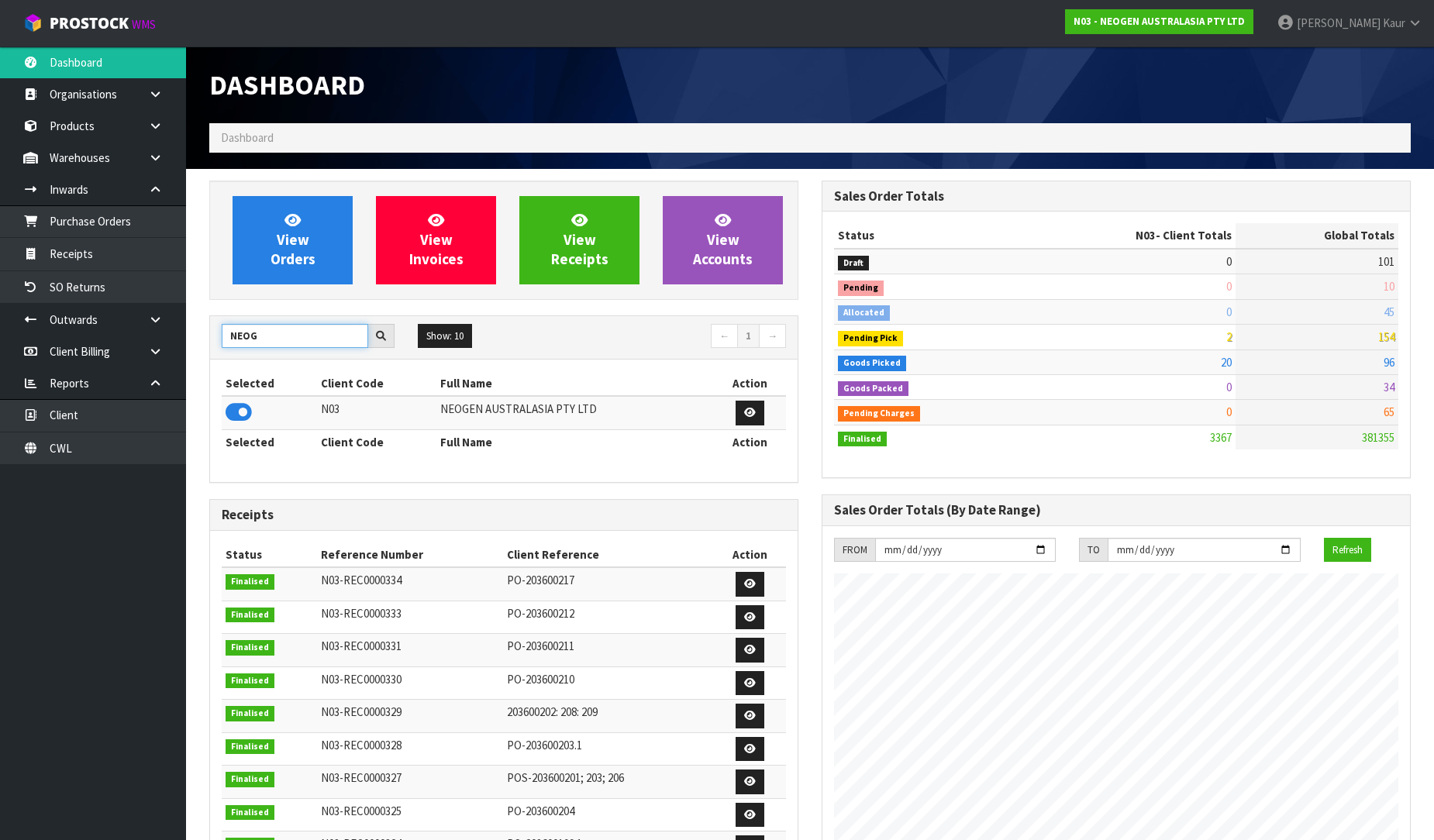
drag, startPoint x: 284, startPoint y: 334, endPoint x: 241, endPoint y: 327, distance: 43.6
click at [241, 327] on input "NEOG" at bounding box center [295, 336] width 147 height 24
type input "NERO"
click at [238, 414] on icon at bounding box center [239, 412] width 27 height 24
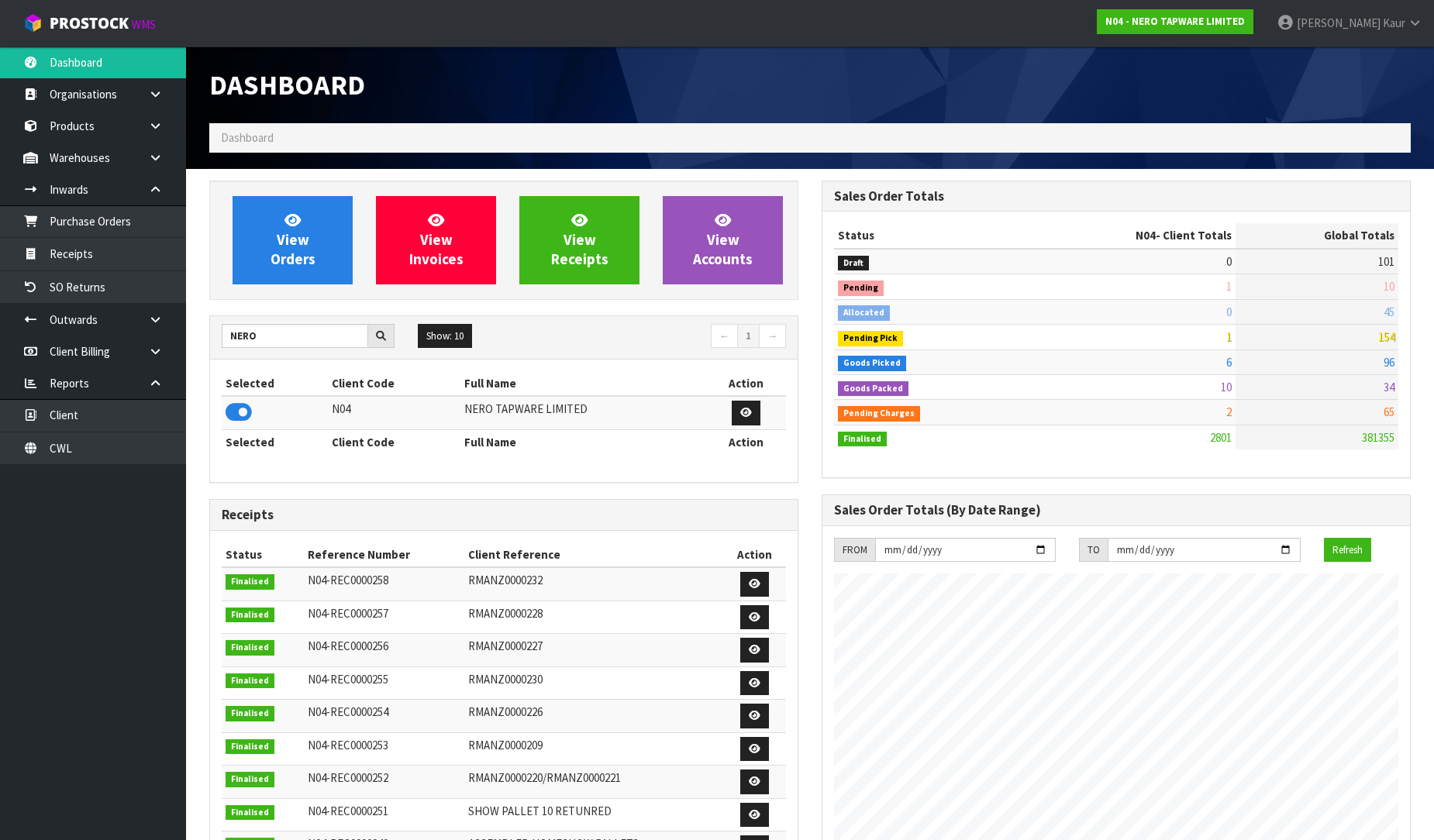
scroll to position [1208, 612]
drag, startPoint x: 299, startPoint y: 349, endPoint x: 244, endPoint y: 338, distance: 56.1
click at [244, 338] on div "NERO Show: 10 5 10 25 50 ← 1 →" at bounding box center [504, 338] width 588 height 28
drag, startPoint x: 266, startPoint y: 335, endPoint x: 215, endPoint y: 320, distance: 53.2
click at [215, 320] on div "NERO Show: 10 5 10 25 50 ← 1 →" at bounding box center [504, 338] width 588 height 43
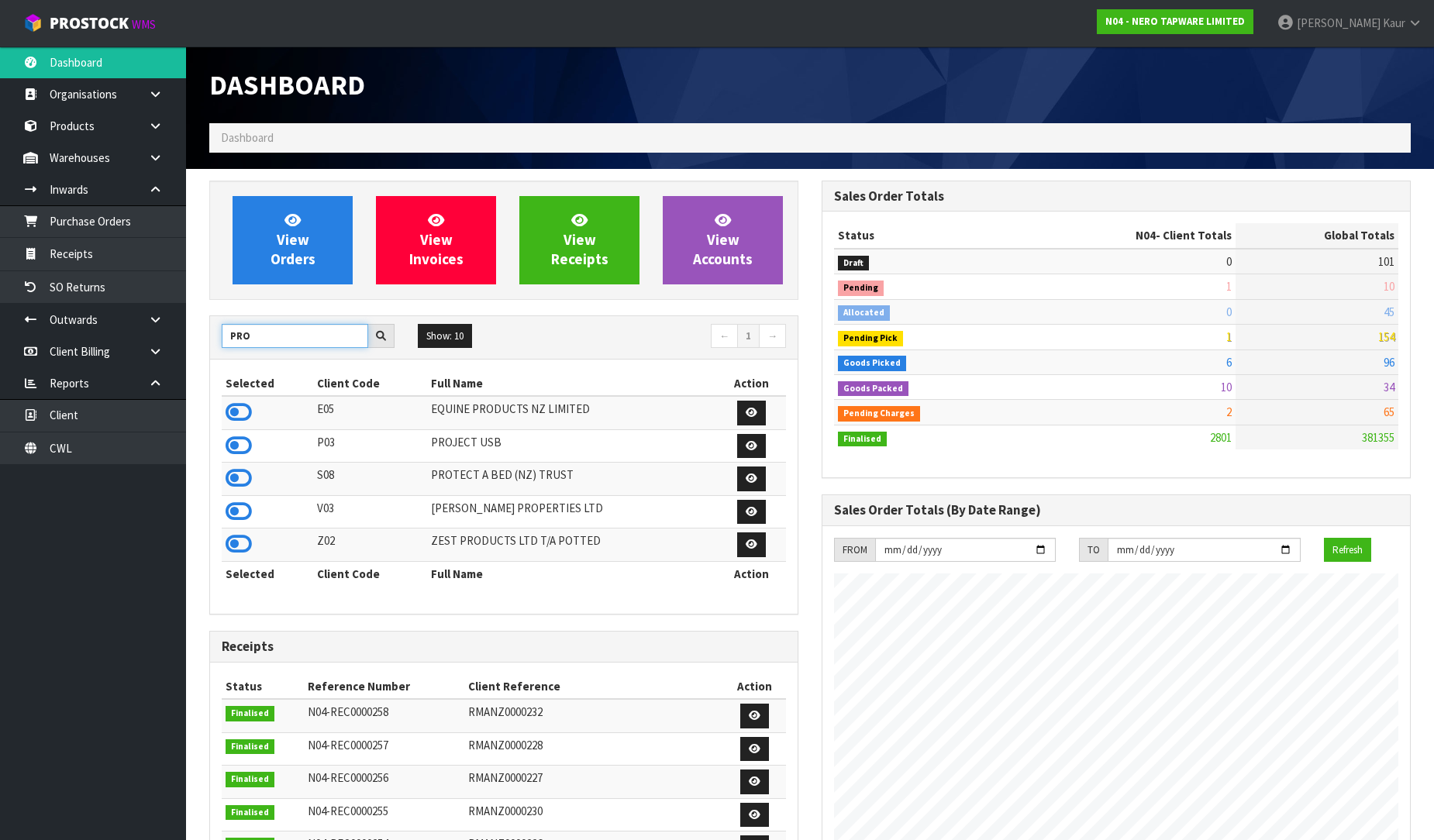
type input "PRO"
click at [84, 442] on link "CWL" at bounding box center [93, 449] width 186 height 32
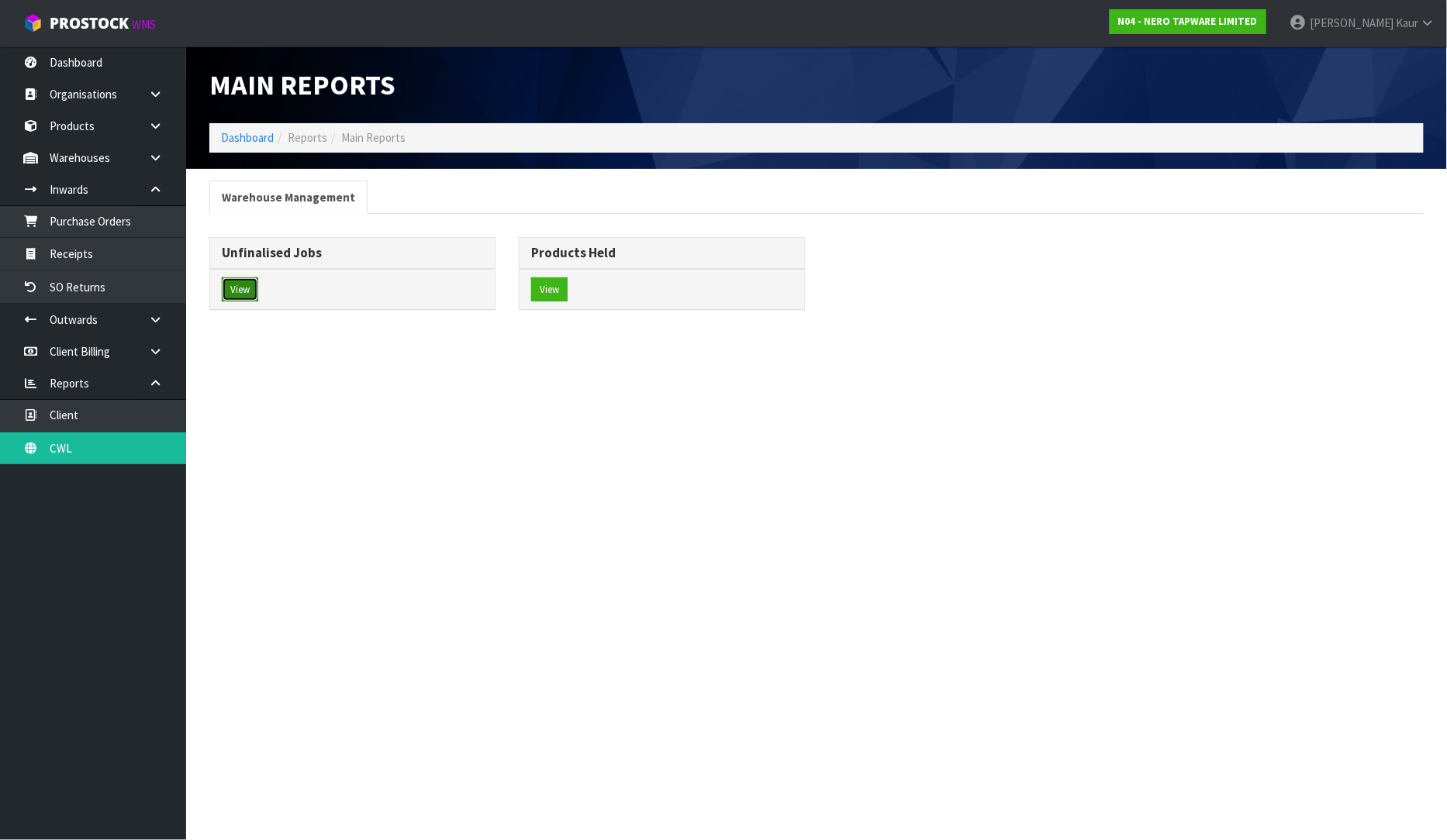
click at [250, 281] on button "View" at bounding box center [240, 289] width 36 height 25
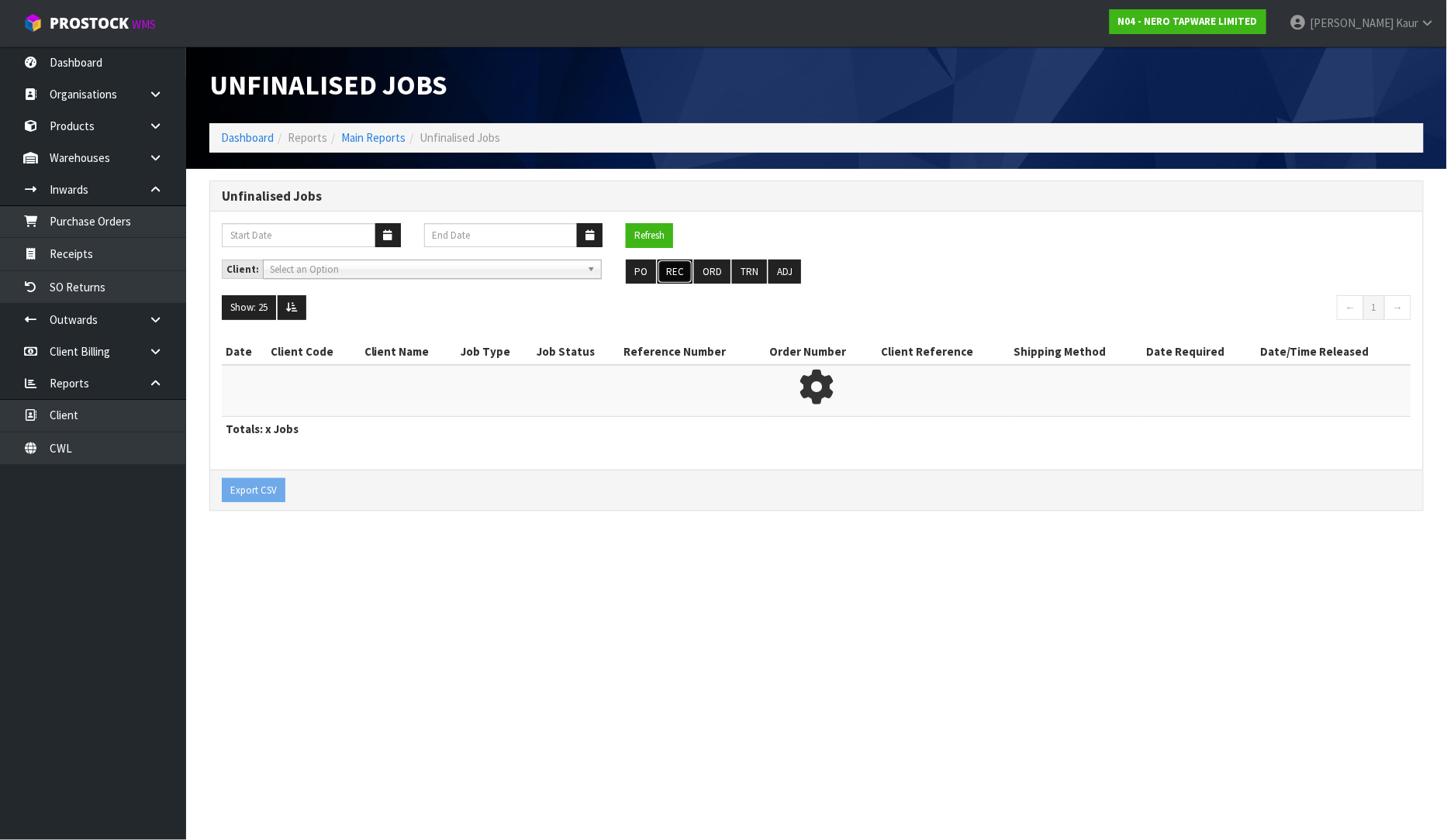
click at [661, 261] on button "REC" at bounding box center [674, 271] width 35 height 25
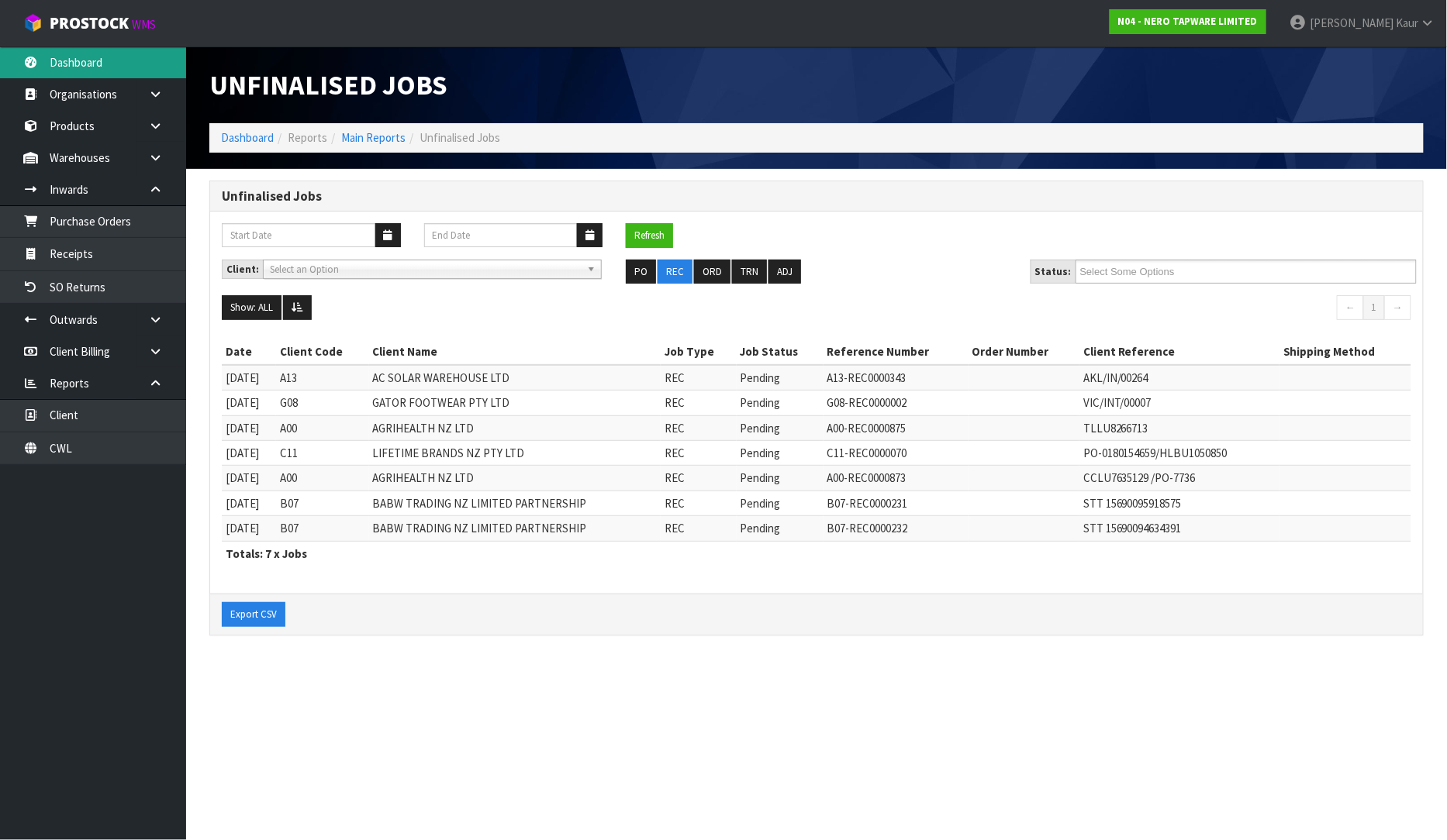
click at [114, 60] on link "Dashboard" at bounding box center [93, 62] width 186 height 32
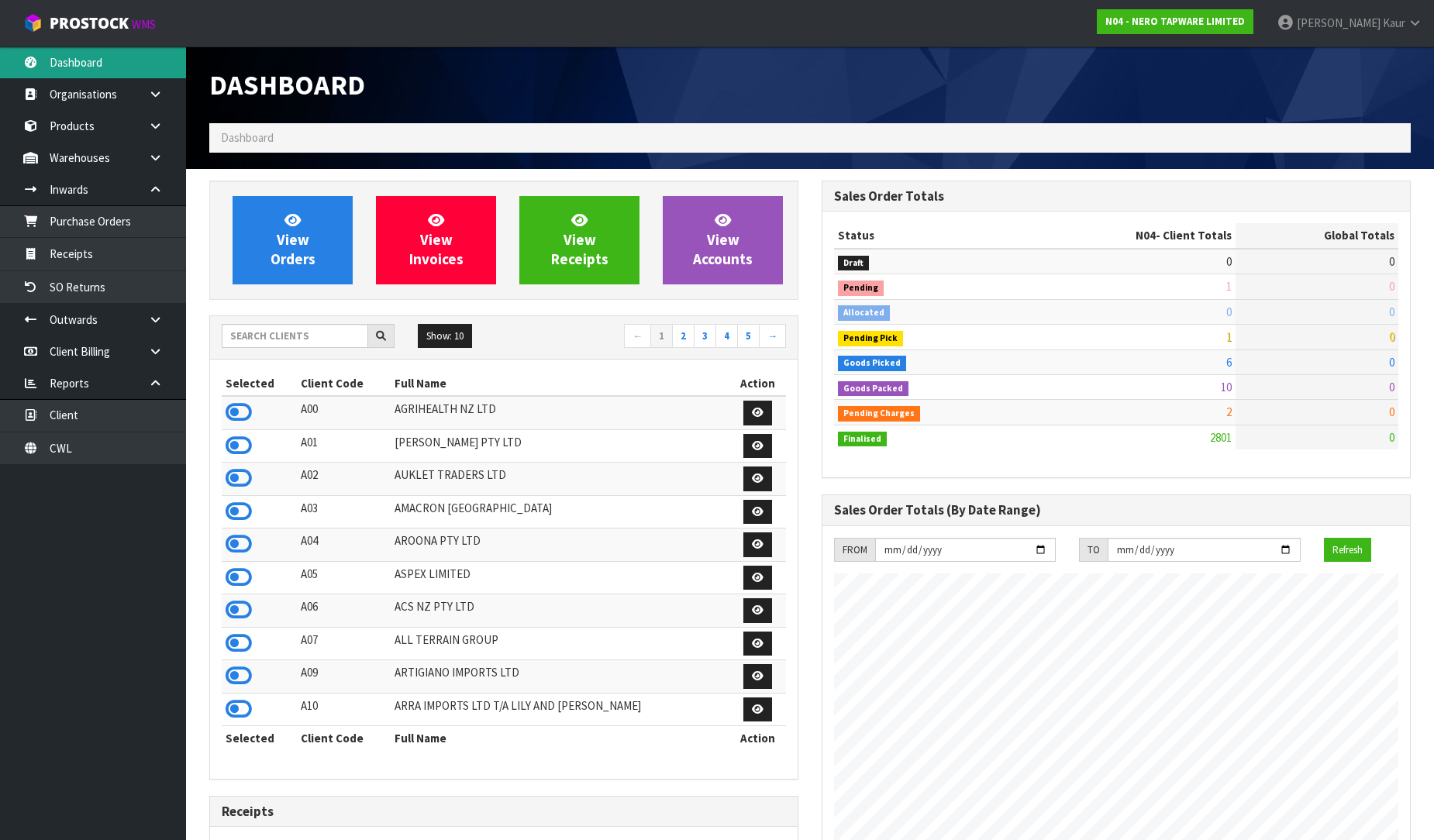
scroll to position [1225, 612]
click at [283, 326] on input "text" at bounding box center [295, 336] width 147 height 24
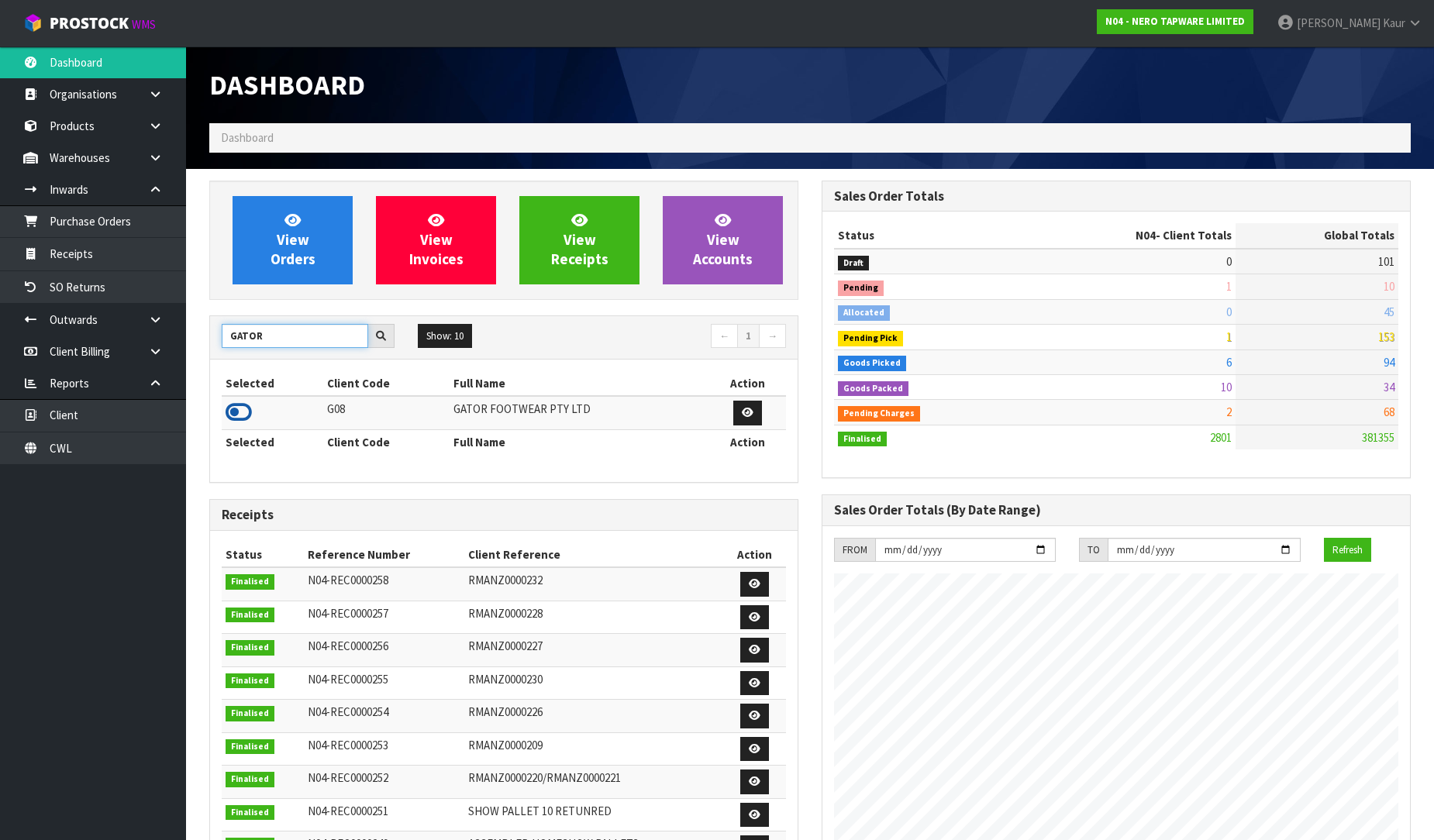
type input "GATOR"
click at [239, 411] on icon at bounding box center [239, 412] width 27 height 24
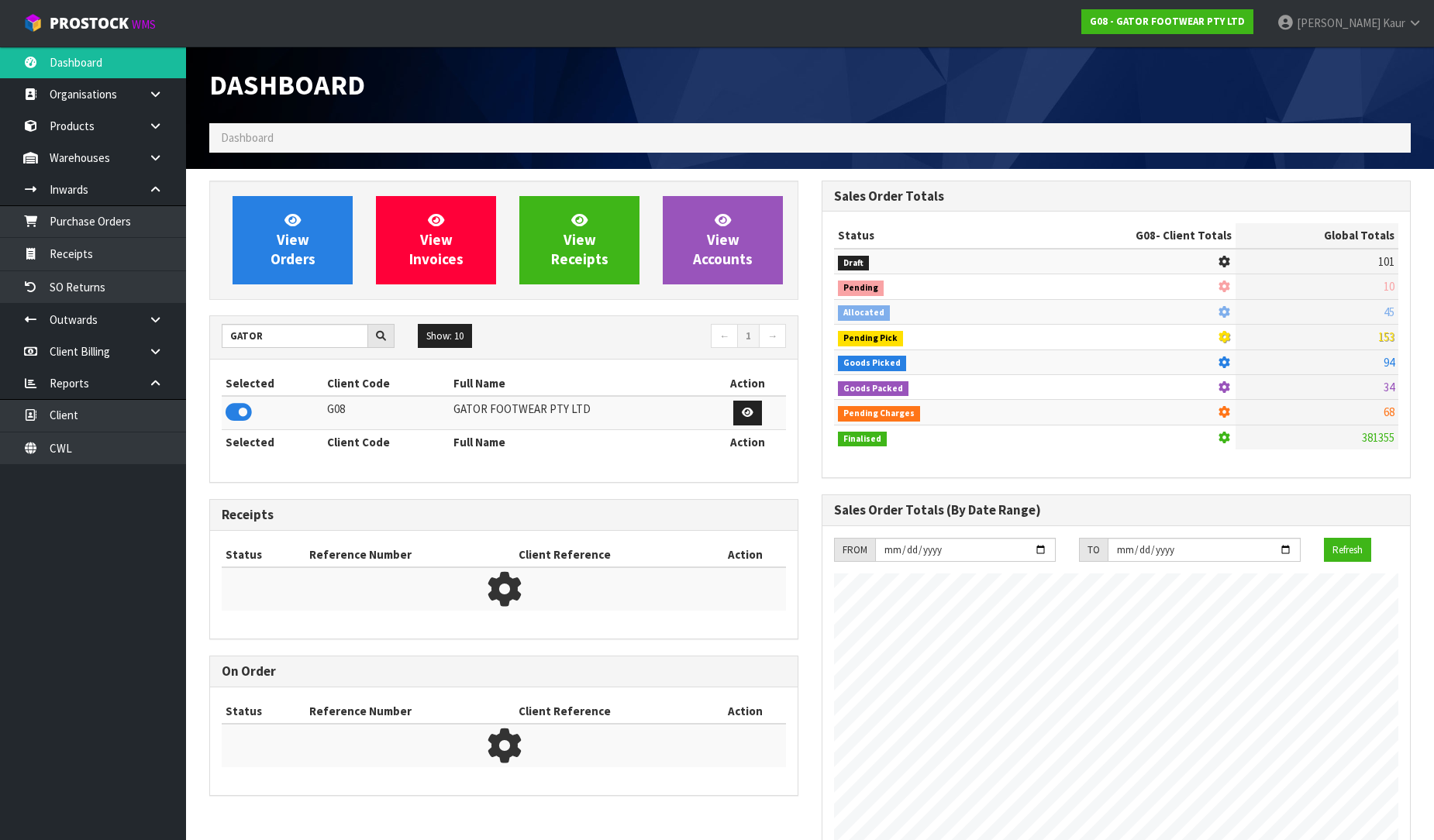
scroll to position [1057, 612]
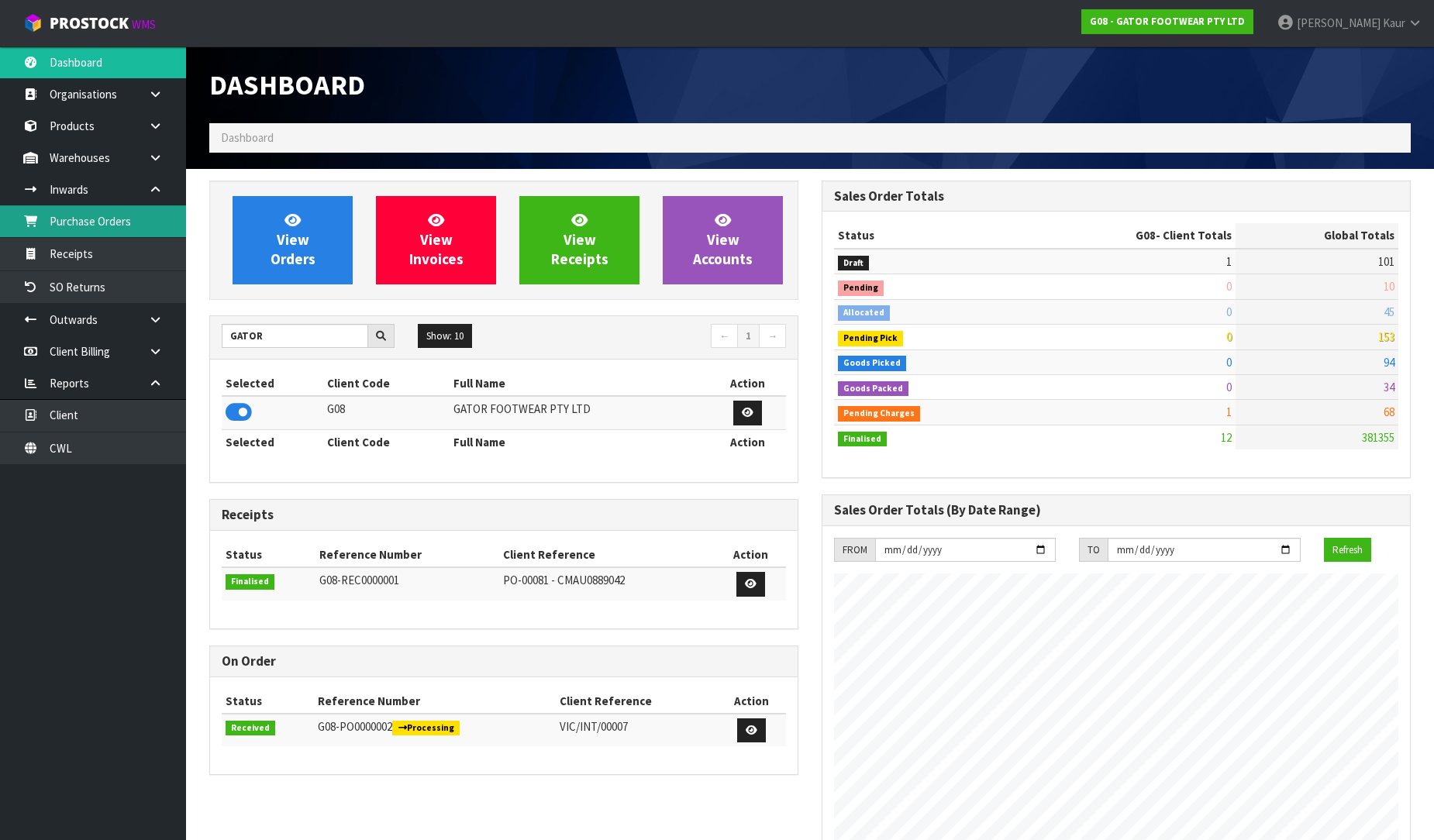
click at [112, 226] on link "Purchase Orders" at bounding box center [93, 221] width 186 height 32
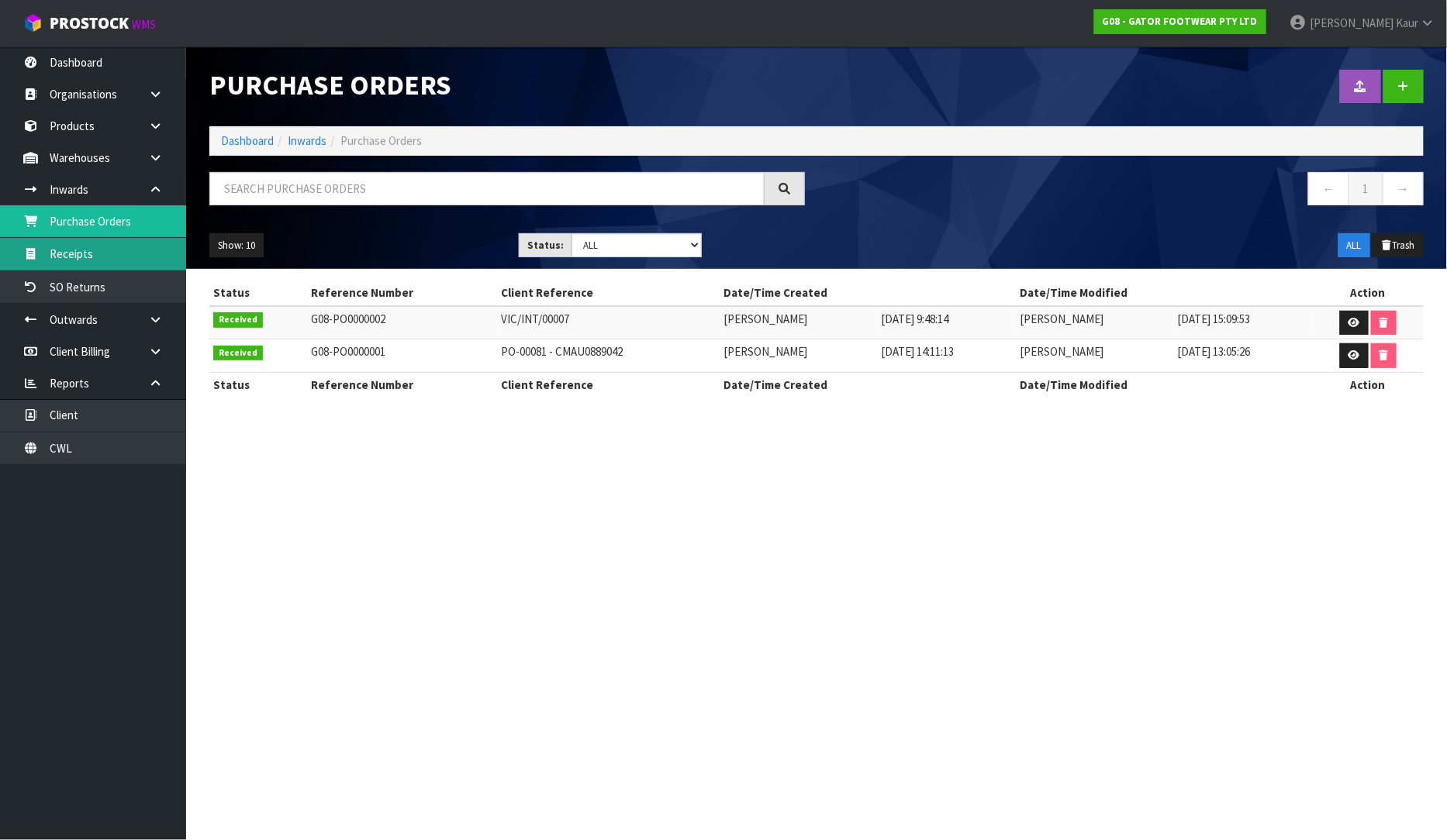
click at [96, 244] on link "Receipts" at bounding box center [93, 253] width 186 height 32
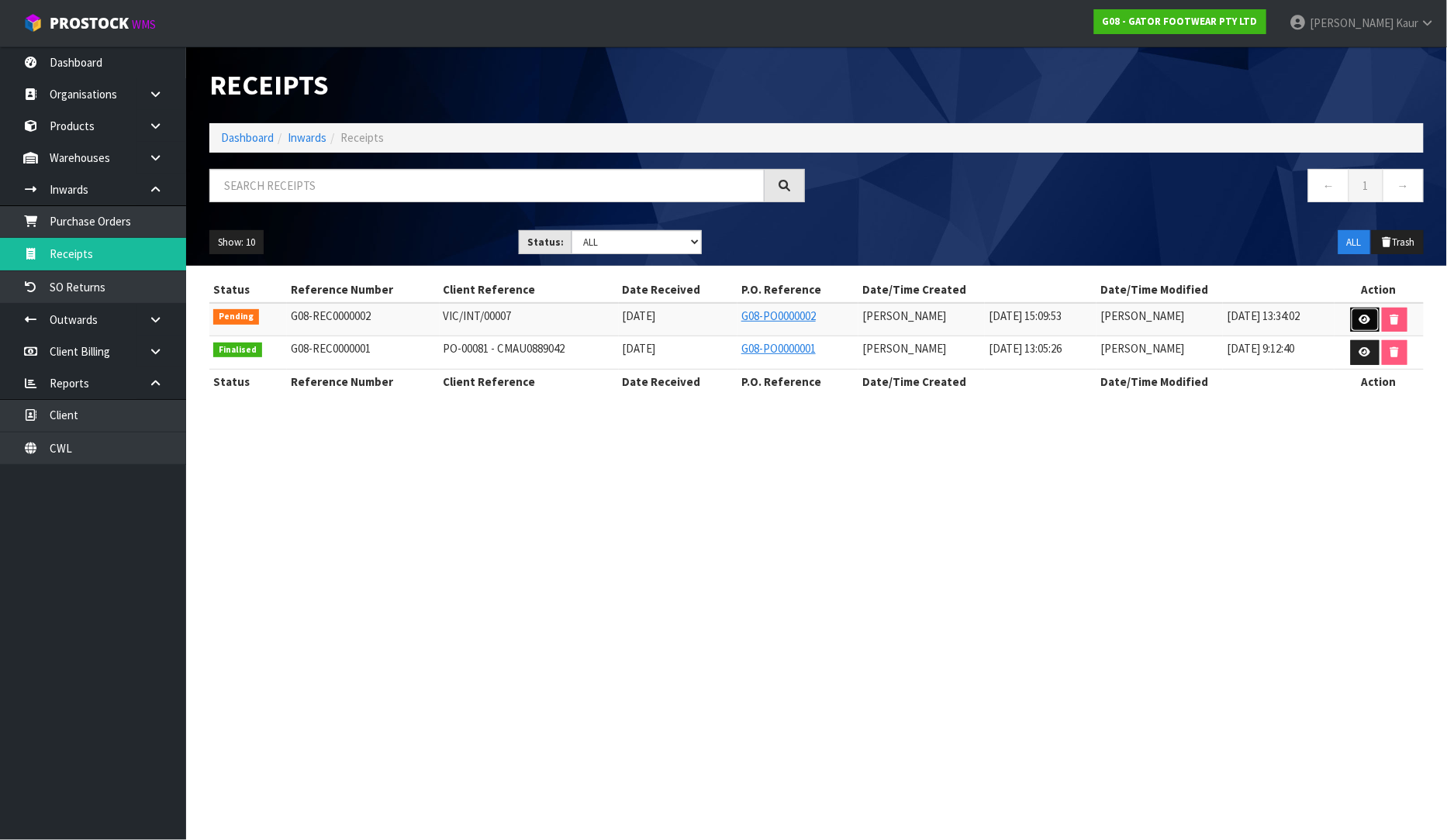
click at [1357, 317] on link at bounding box center [1364, 319] width 29 height 25
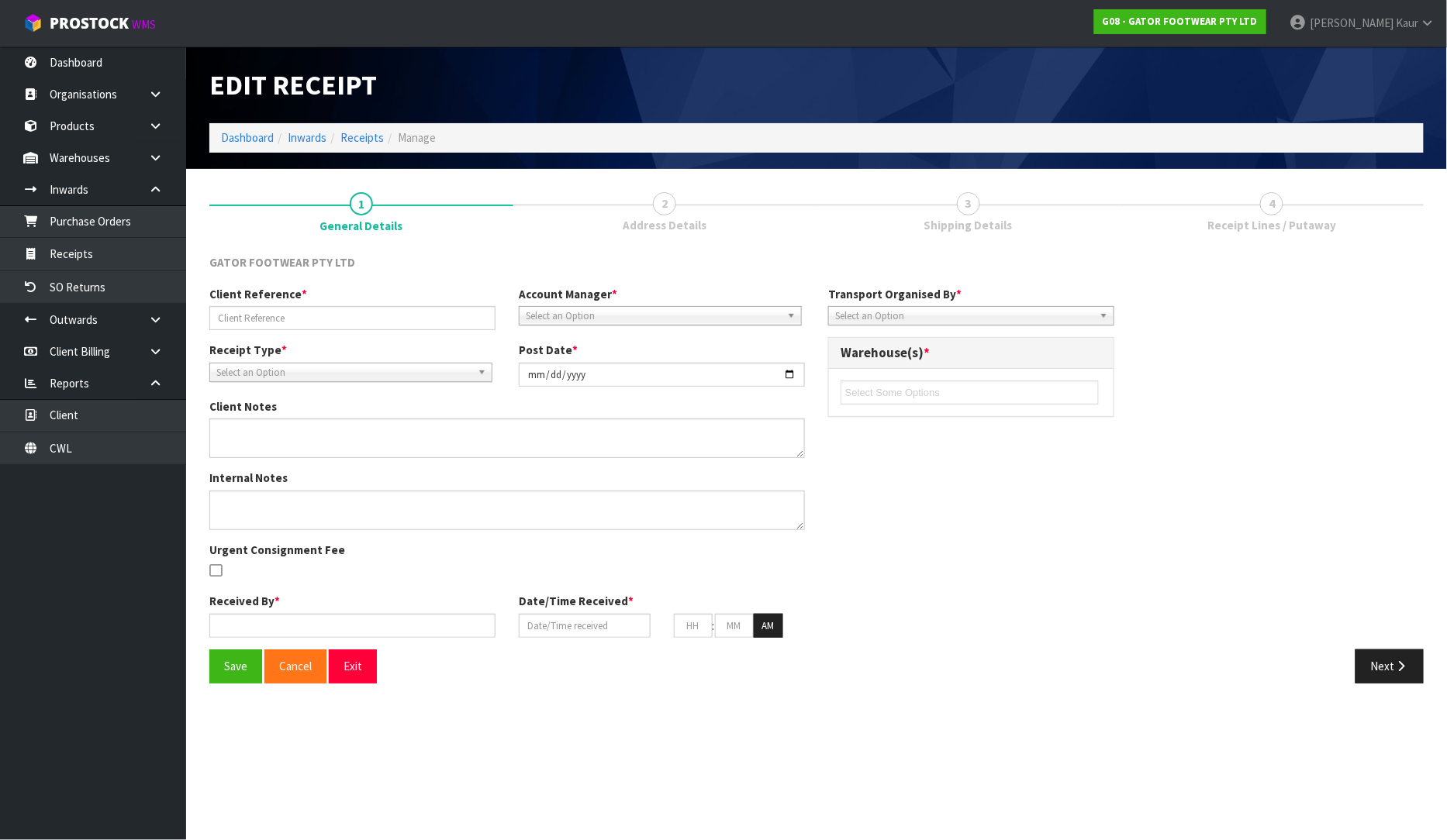
type input "VIC/INT/00007"
type input "[DATE]"
type input "[PERSON_NAME]"
type input "[DATE]"
type input "03"
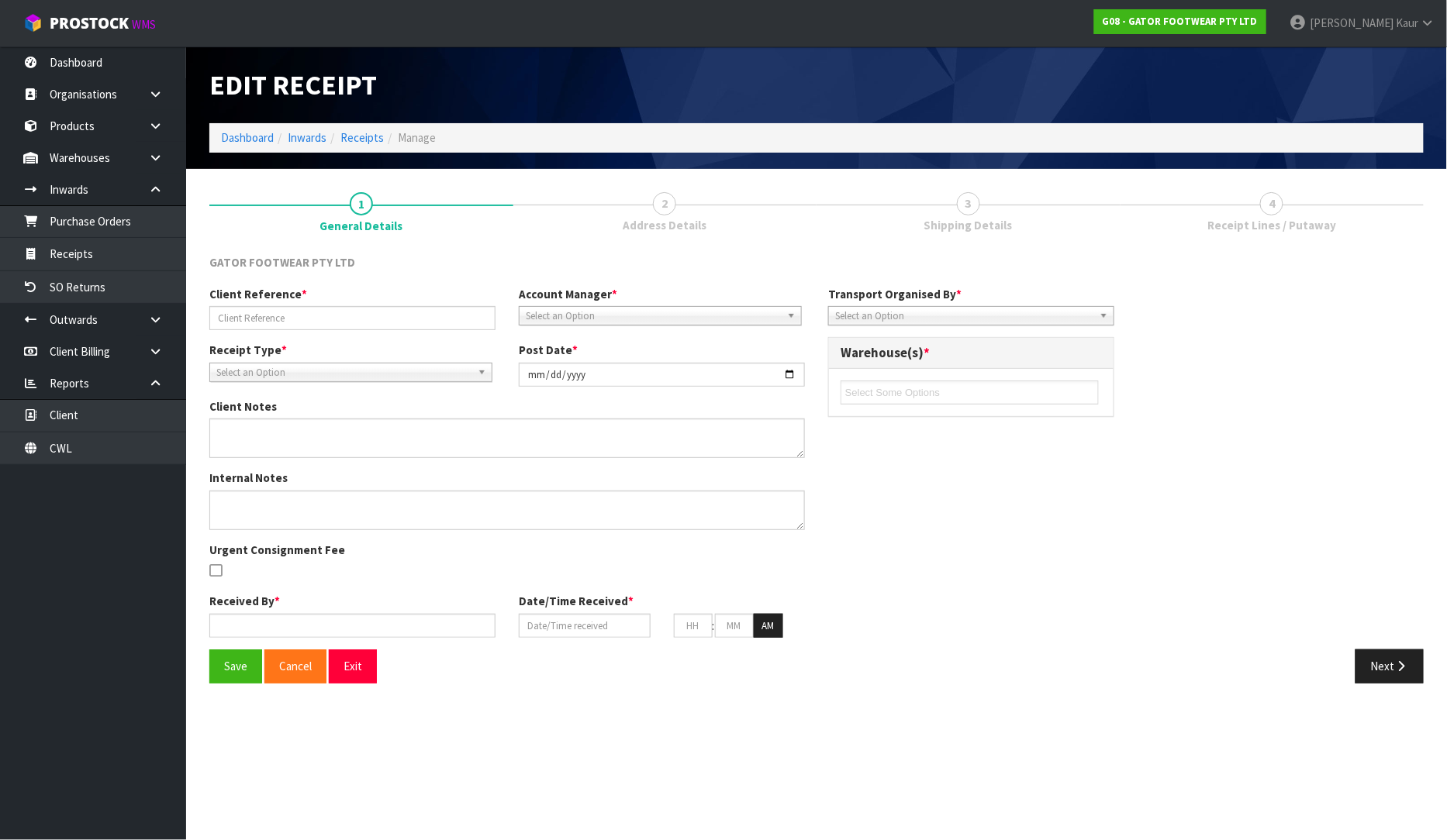
type input "00"
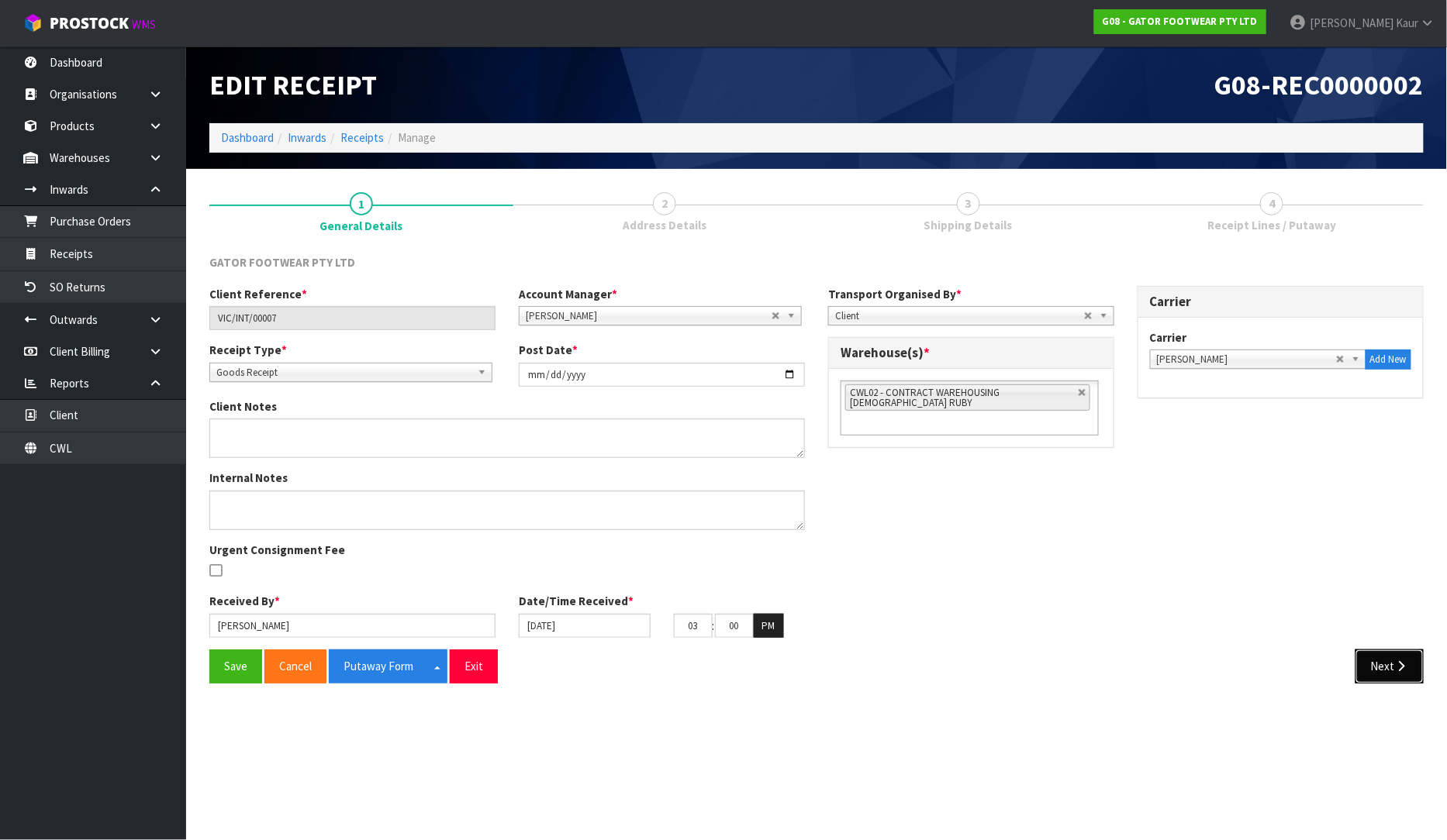
click at [1393, 667] on button "Next" at bounding box center [1389, 666] width 68 height 34
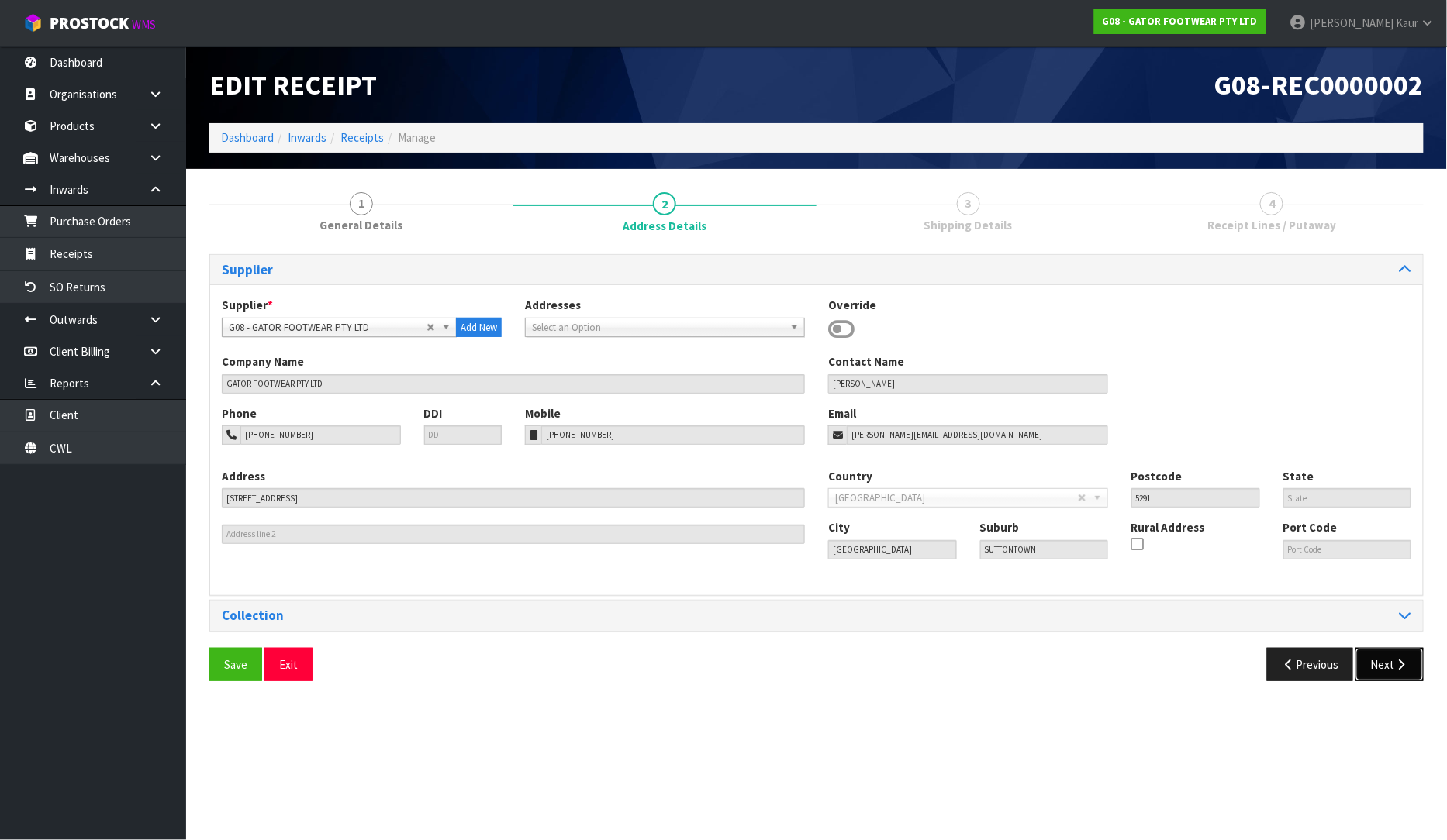
click at [1397, 657] on button "Next" at bounding box center [1389, 665] width 68 height 34
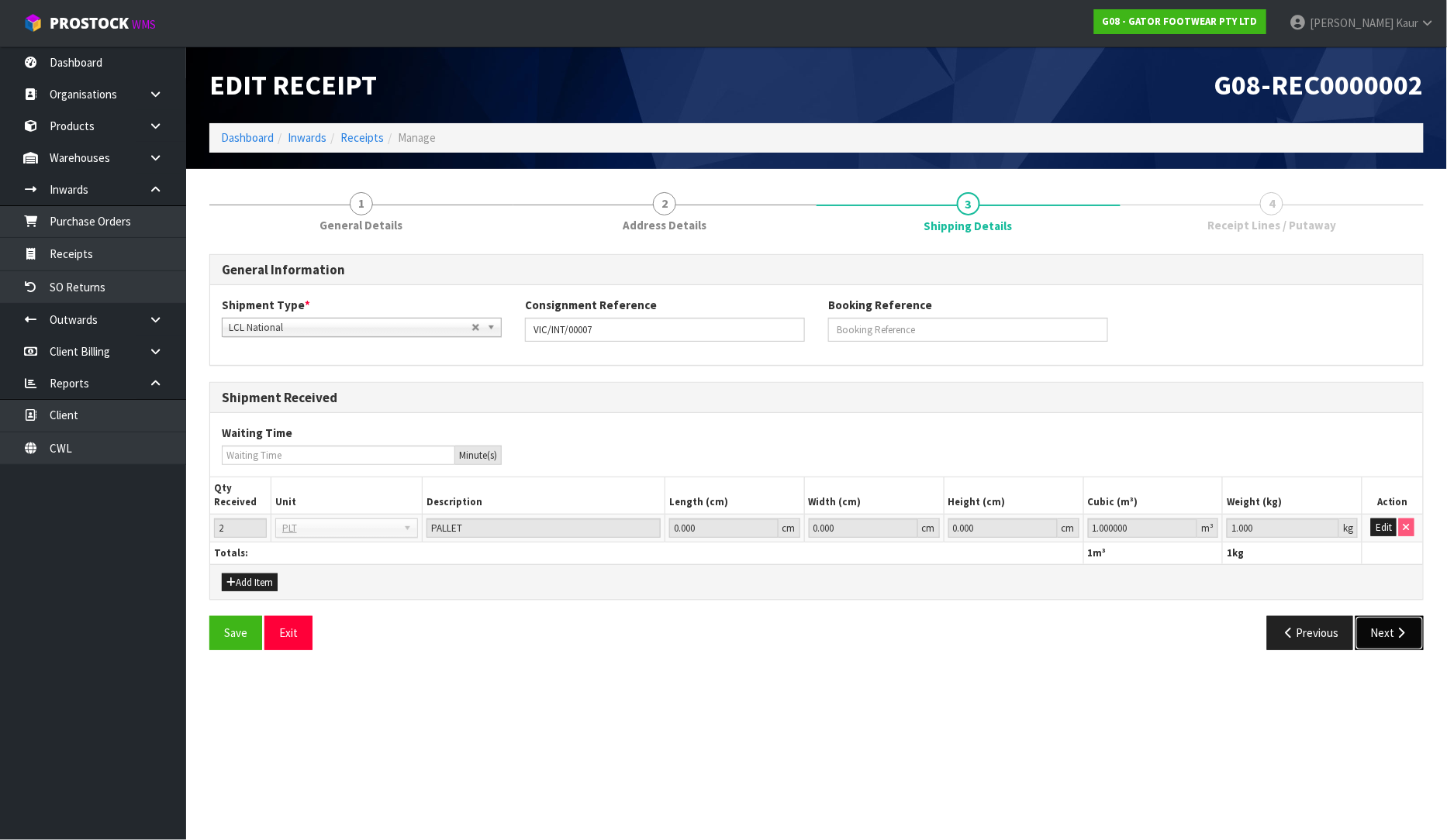
click at [1385, 634] on button "Next" at bounding box center [1389, 633] width 68 height 34
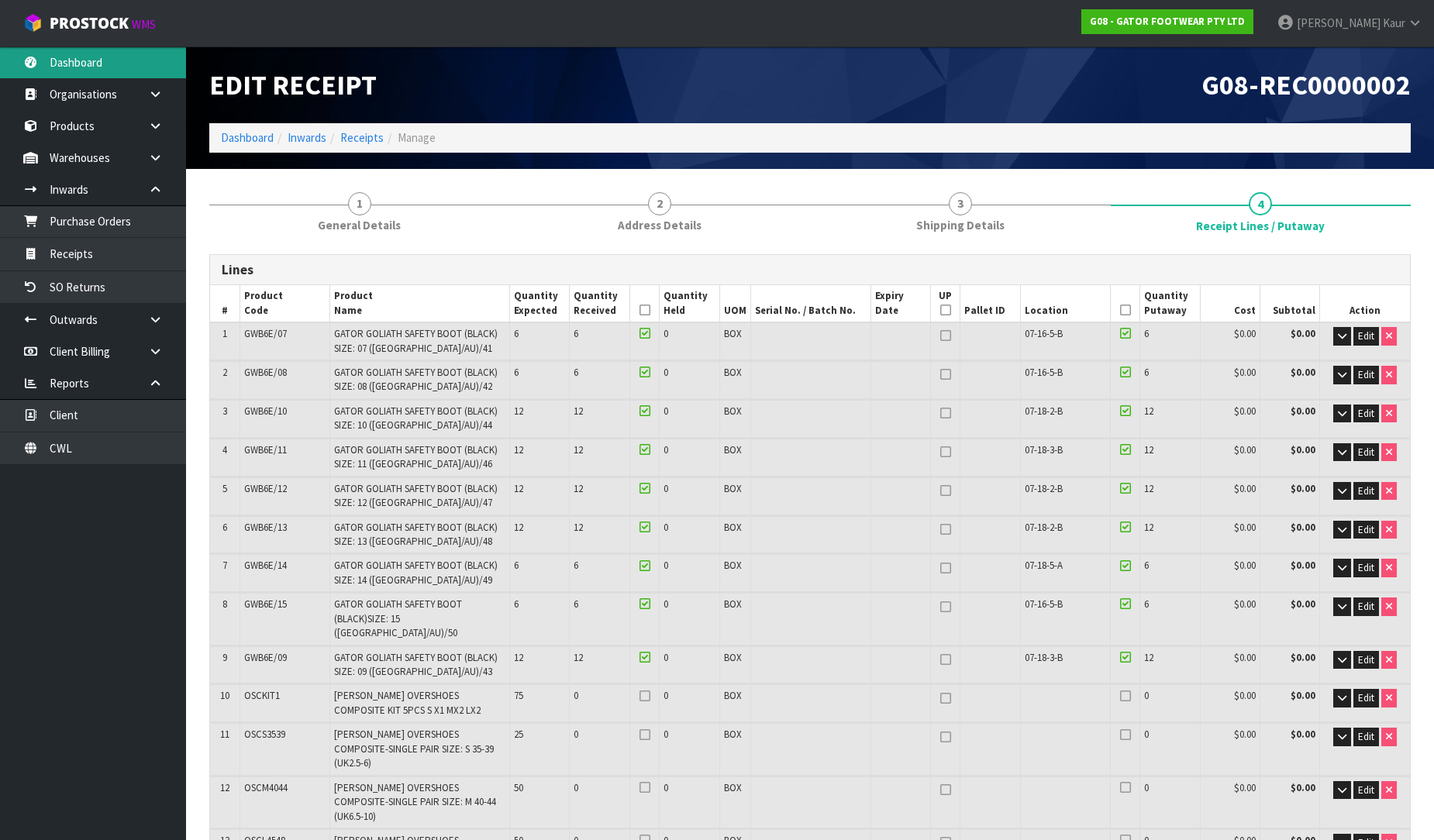
click at [93, 65] on link "Dashboard" at bounding box center [93, 62] width 186 height 32
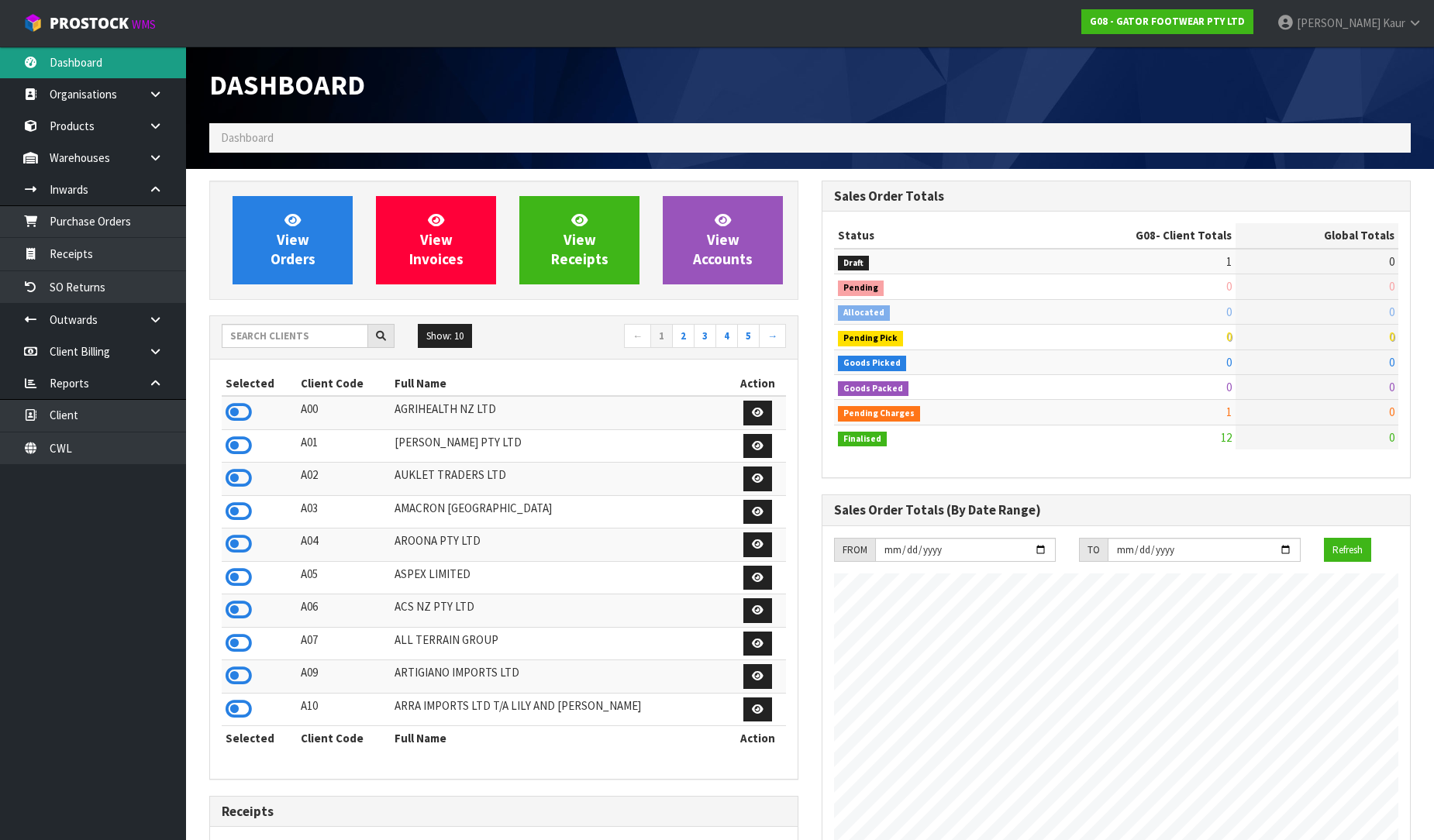
scroll to position [1057, 612]
click at [263, 321] on div "Show: 10 5 10 25 50 ← 1 2 3 4 5 →" at bounding box center [504, 338] width 588 height 43
click at [264, 335] on input "text" at bounding box center [295, 336] width 147 height 24
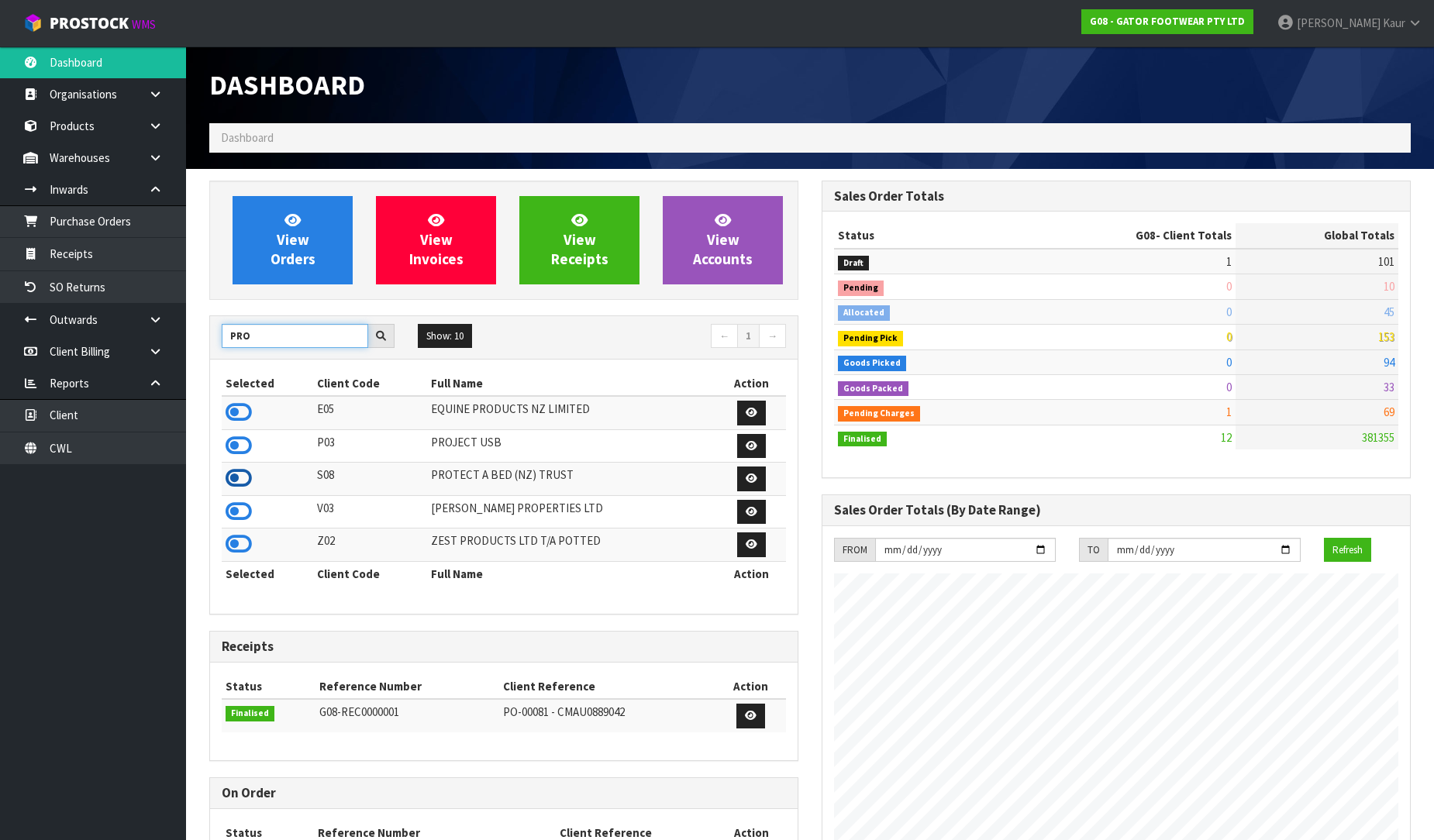
type input "PRO"
click at [229, 486] on icon at bounding box center [239, 478] width 27 height 24
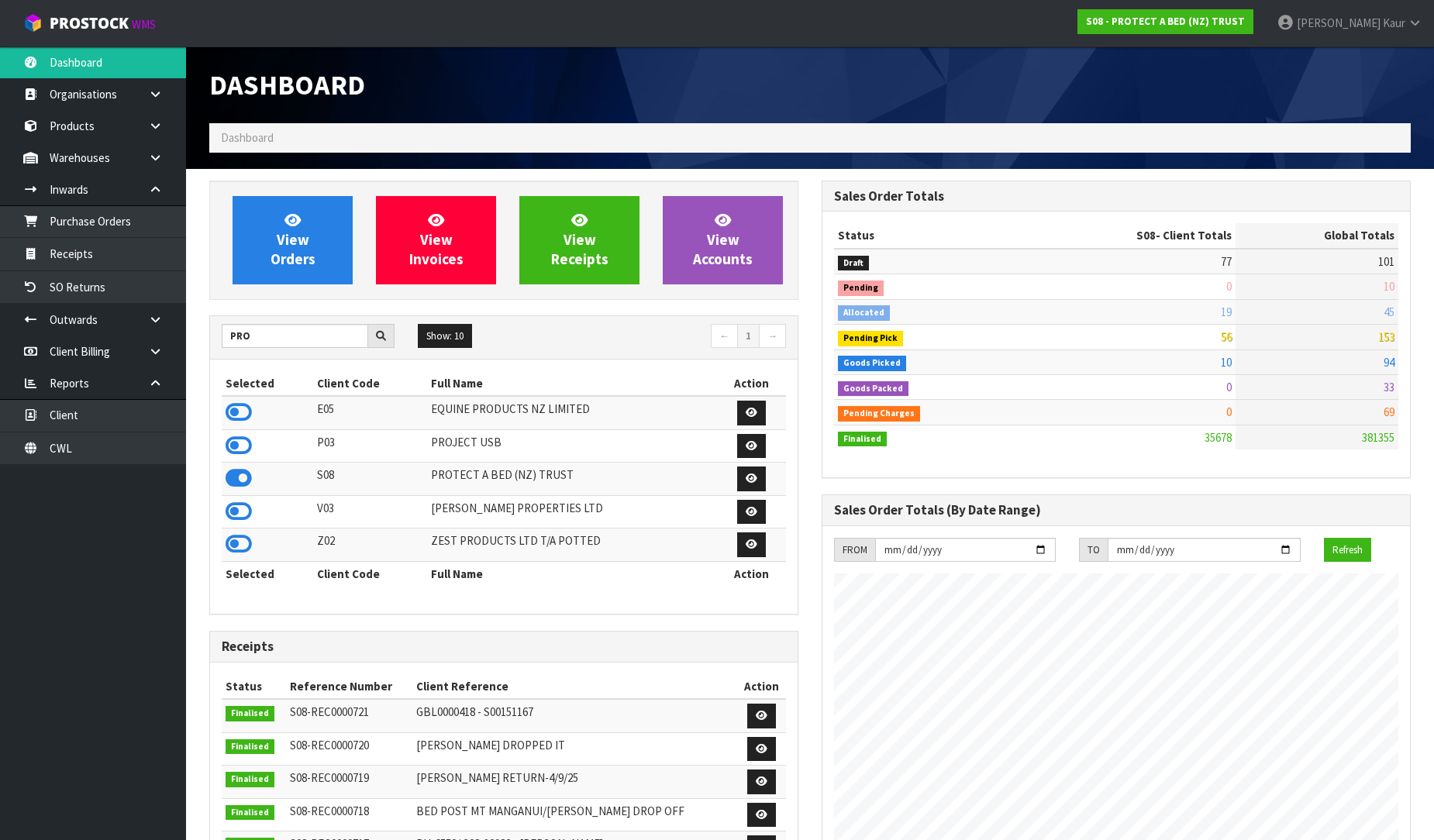
scroll to position [1174, 612]
click at [175, 458] on link "CWL" at bounding box center [93, 449] width 186 height 32
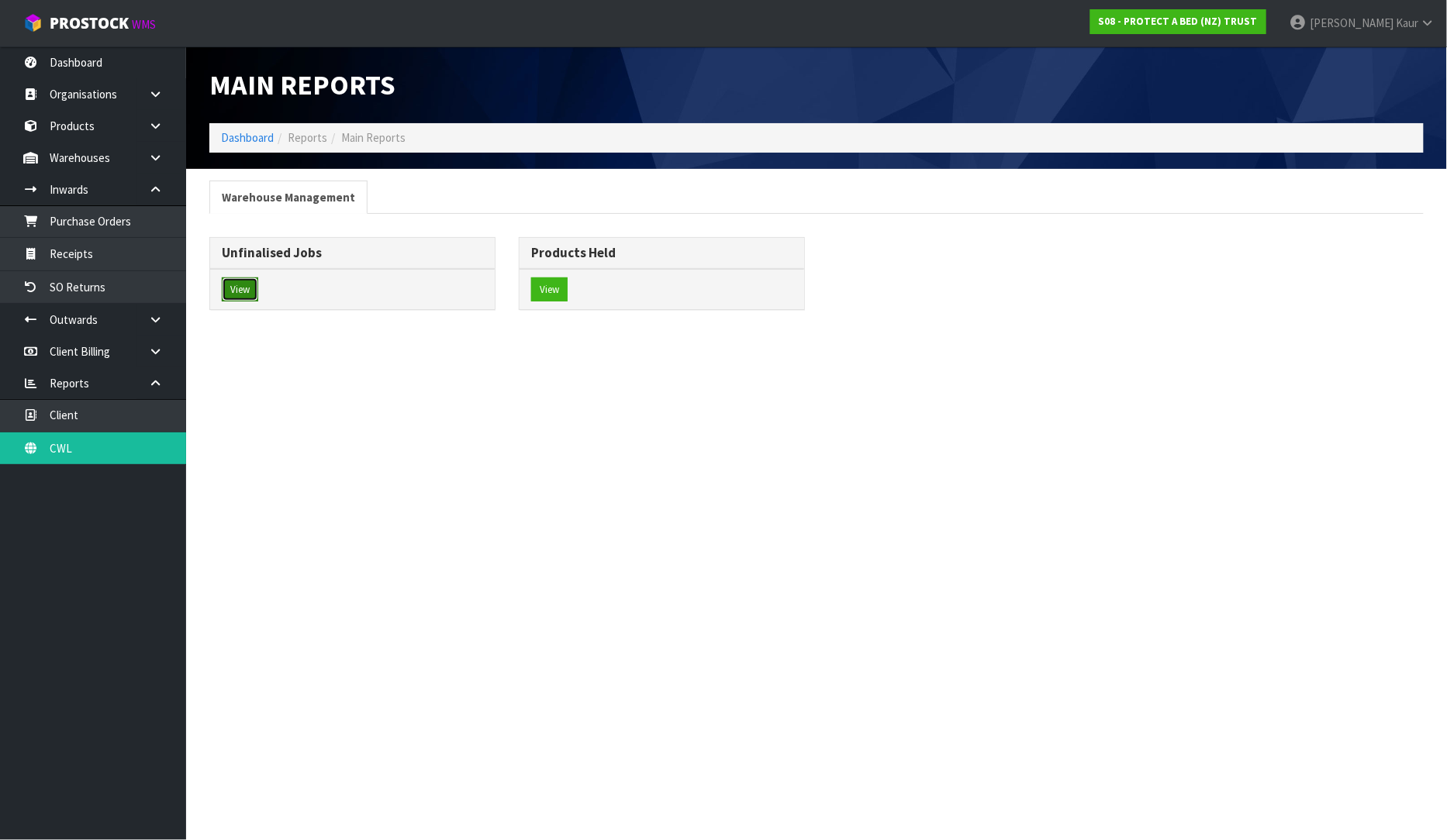
click at [225, 298] on button "View" at bounding box center [240, 289] width 36 height 25
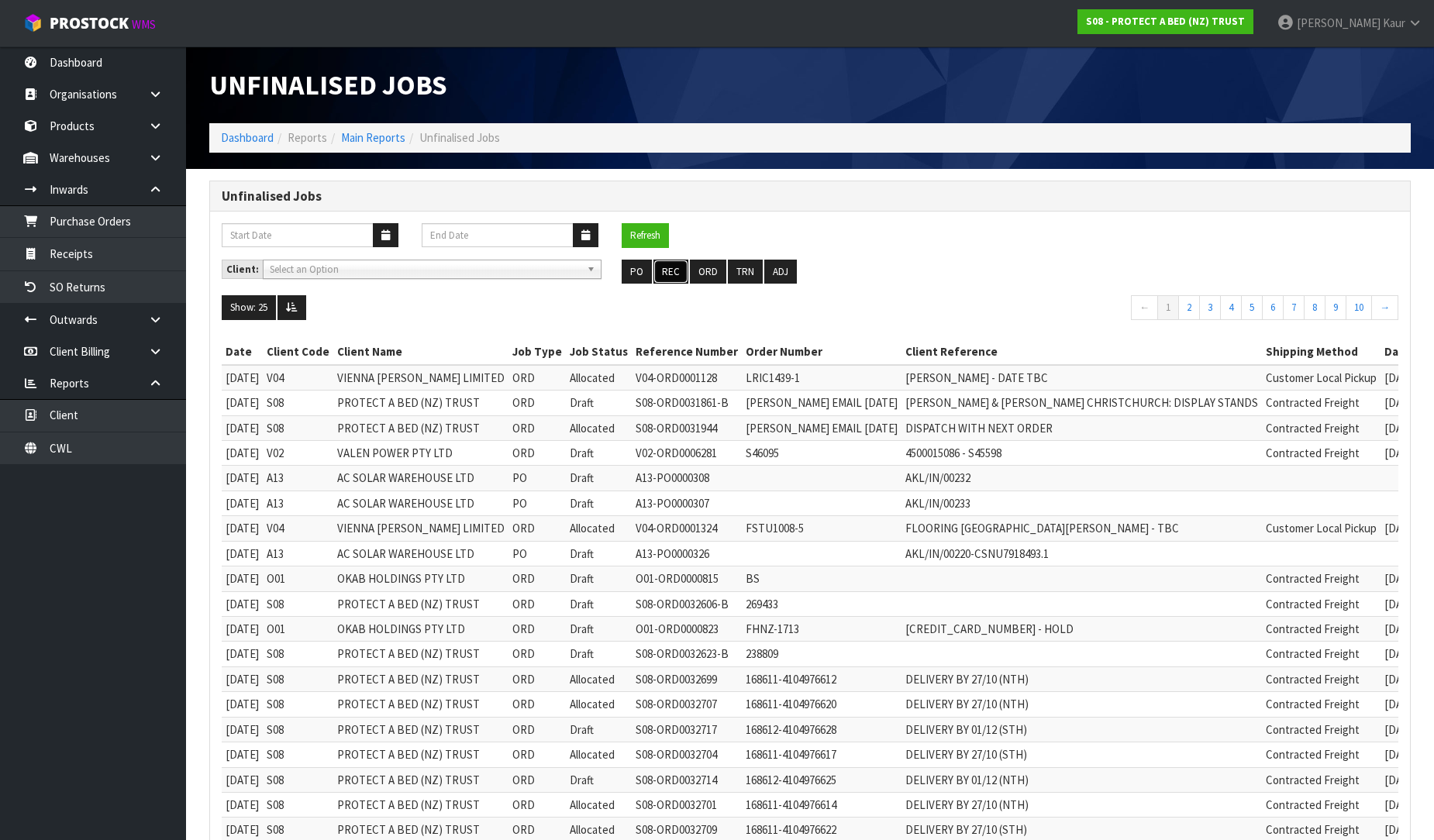
click at [665, 271] on button "REC" at bounding box center [671, 271] width 35 height 25
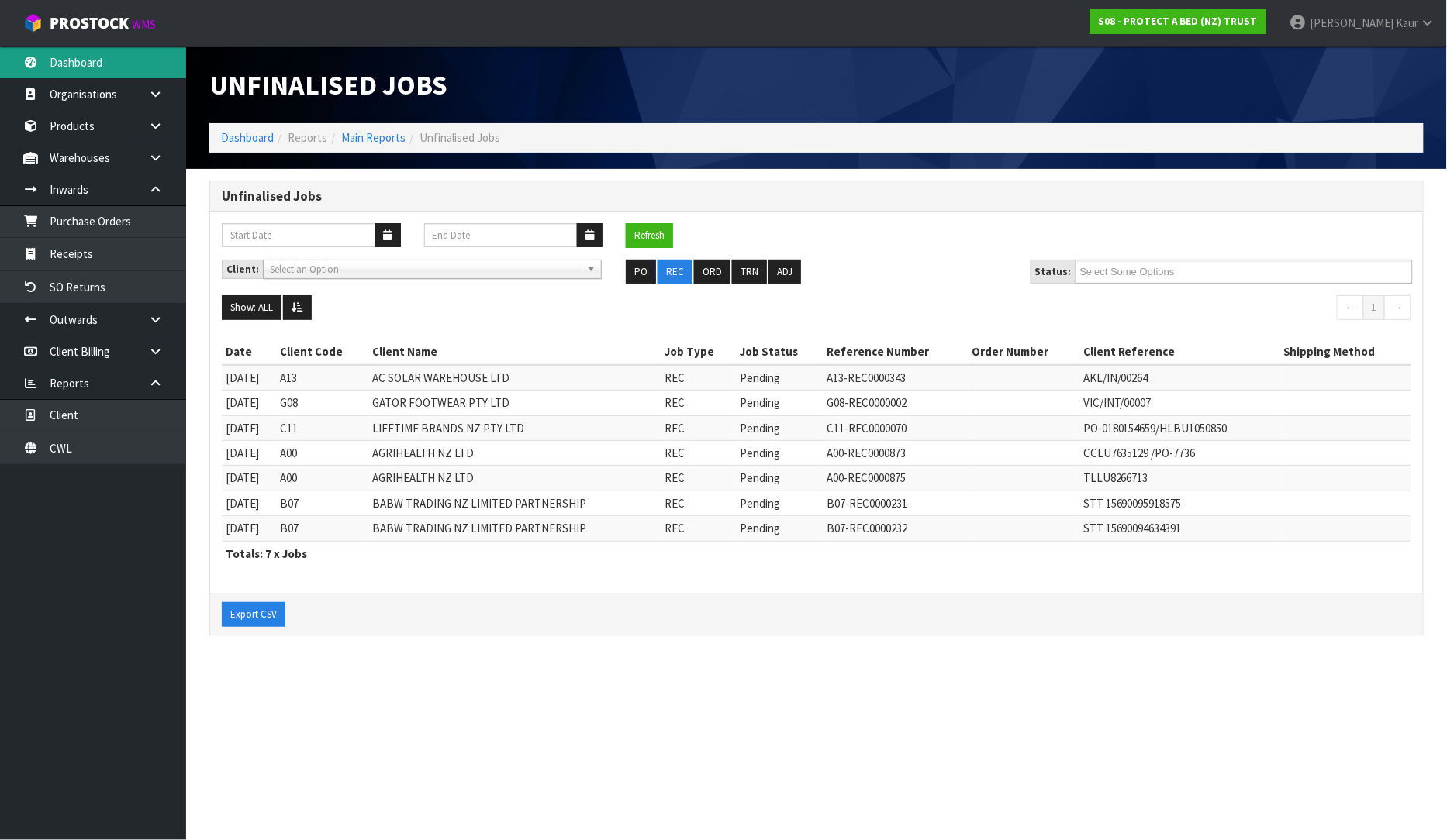
click at [80, 66] on link "Dashboard" at bounding box center [93, 62] width 186 height 32
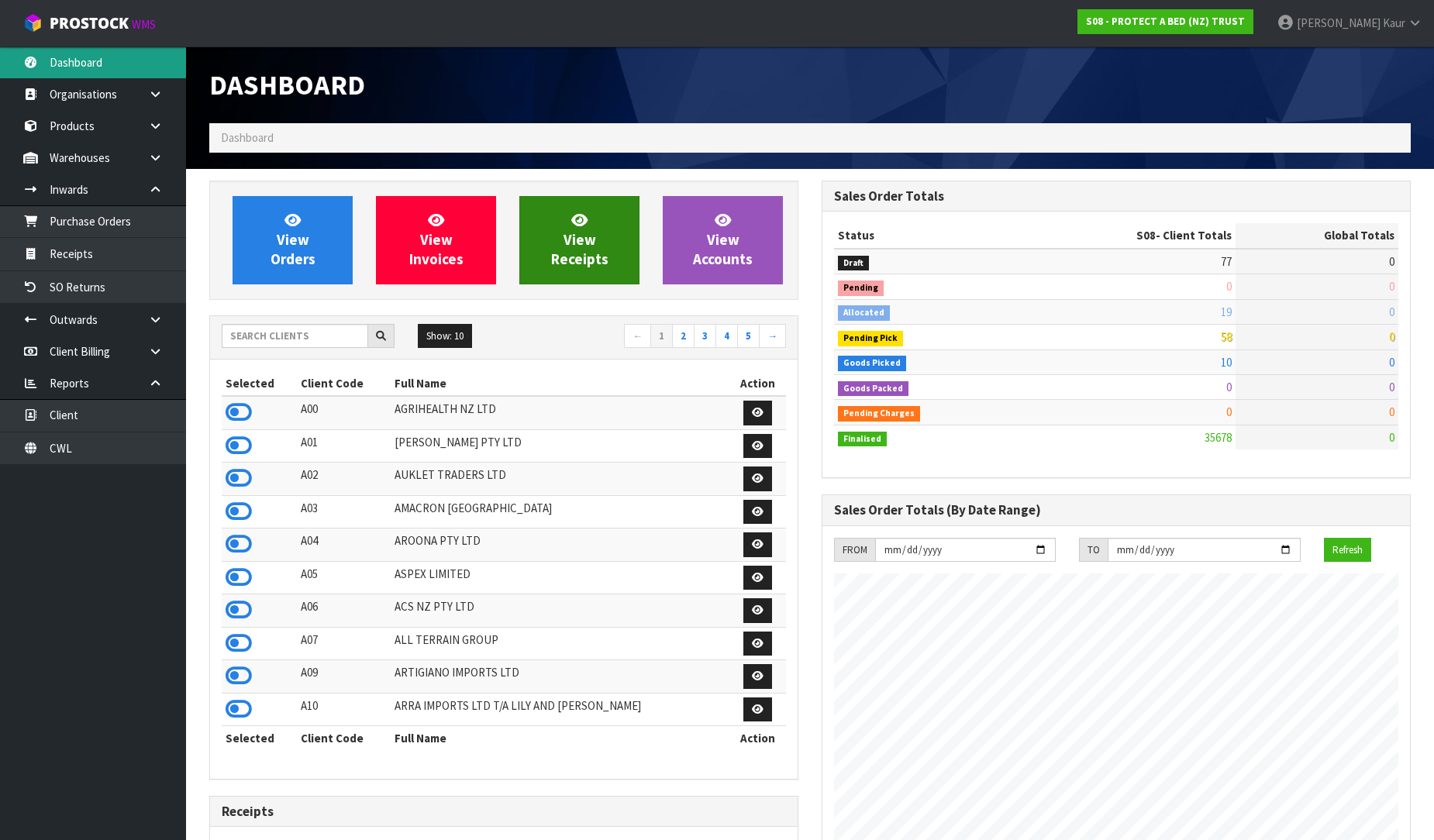
scroll to position [1174, 612]
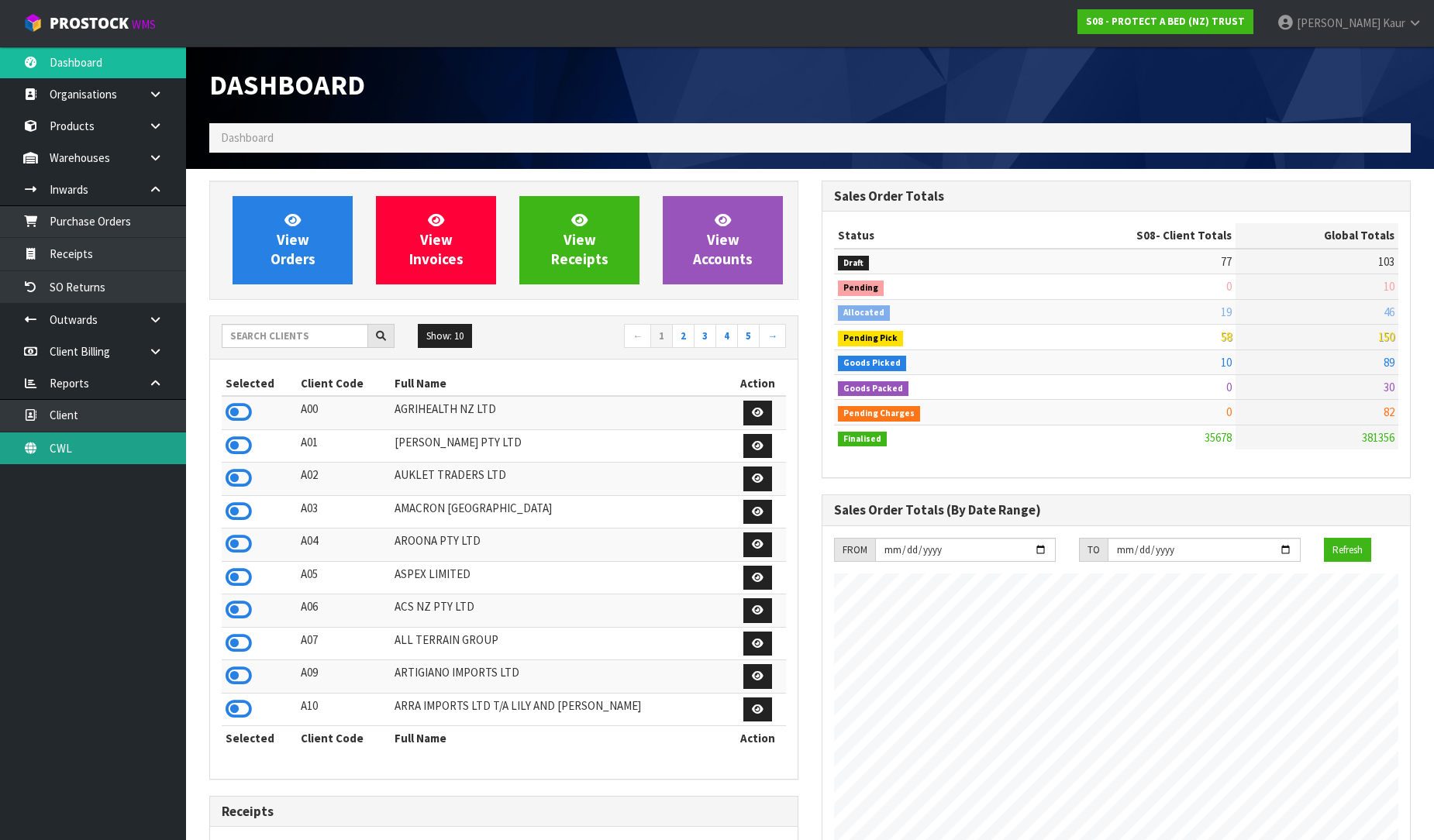
click at [143, 439] on link "CWL" at bounding box center [93, 449] width 186 height 32
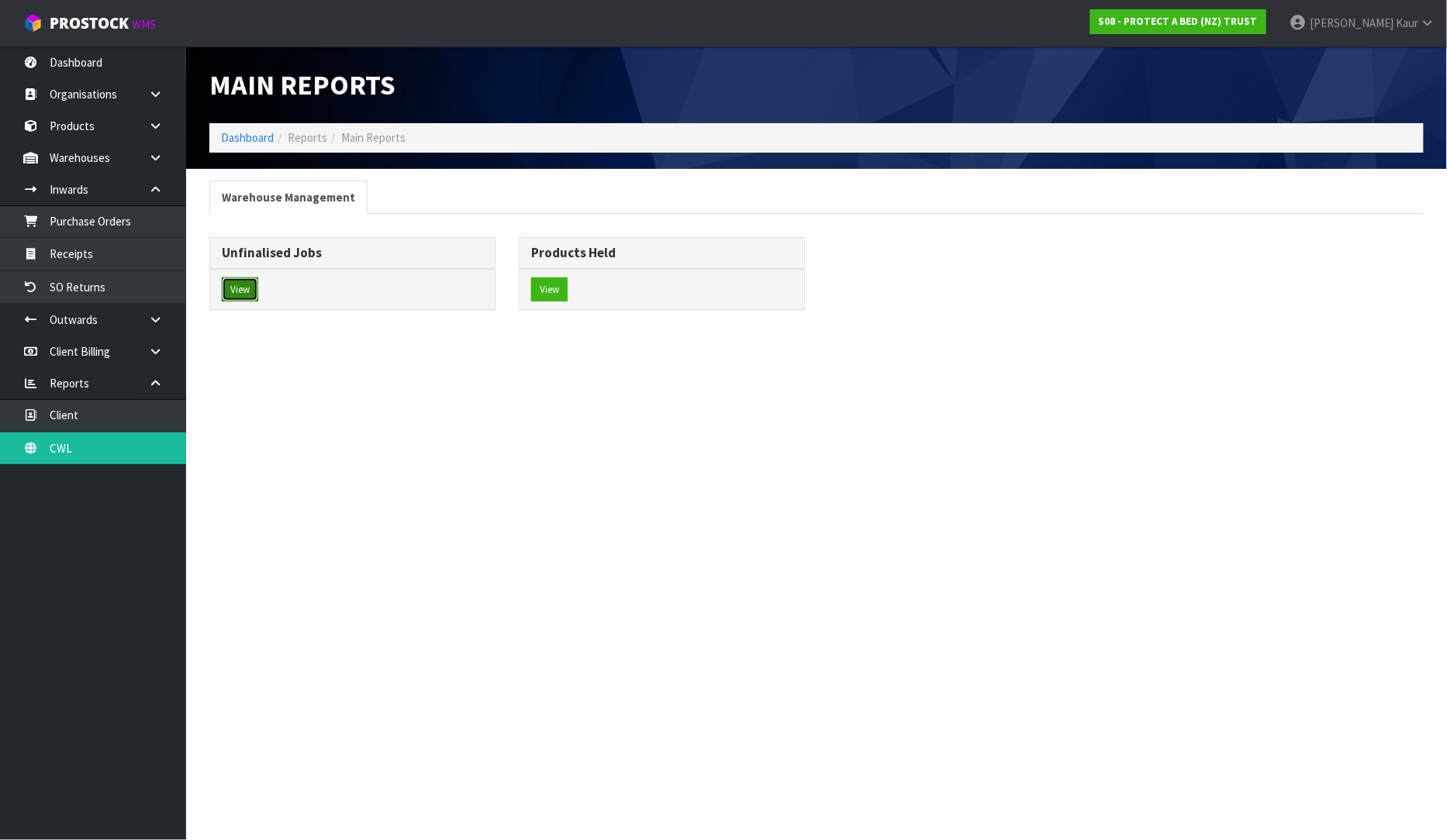
click at [253, 293] on button "View" at bounding box center [240, 289] width 36 height 25
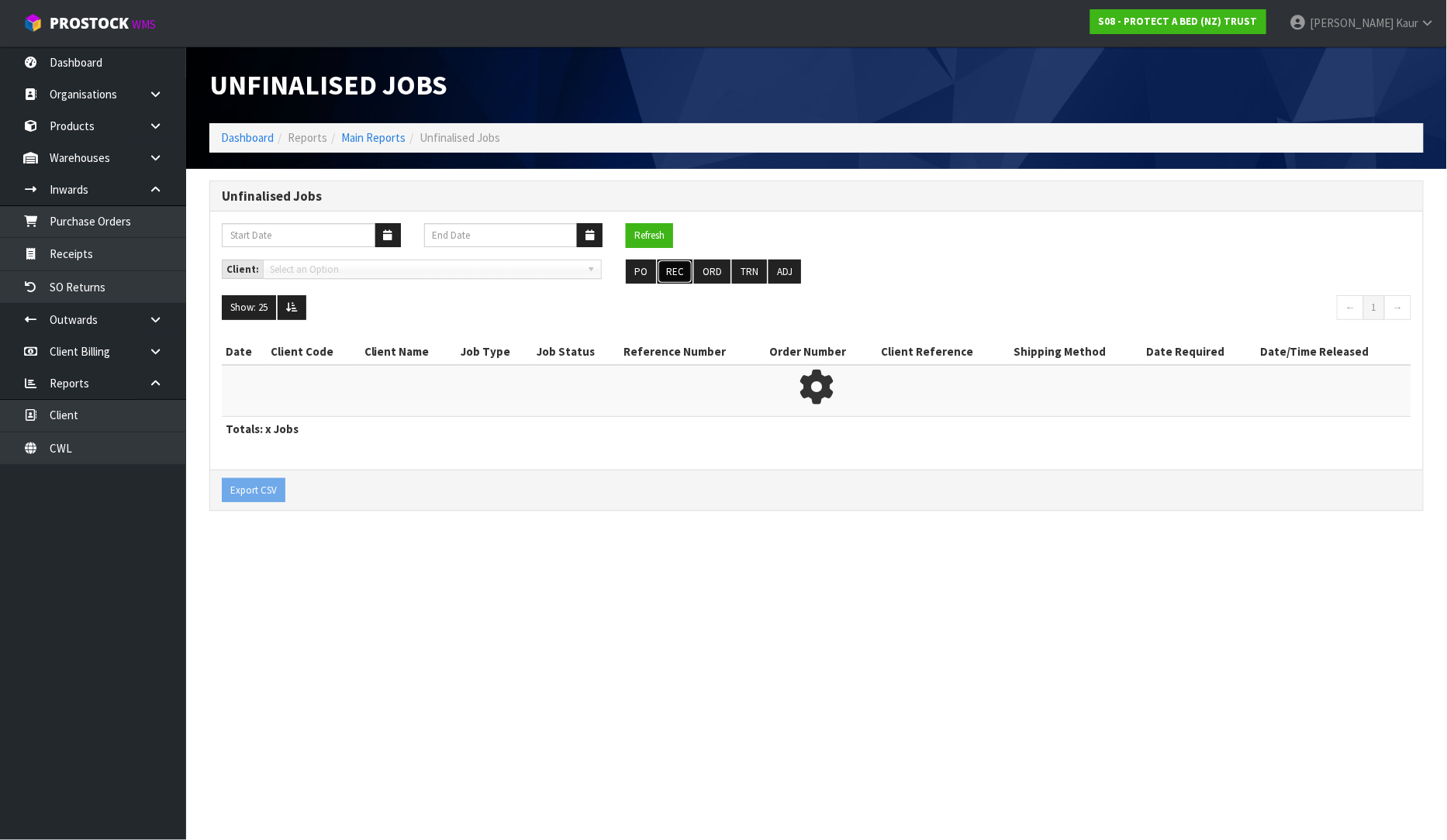
click at [677, 267] on button "REC" at bounding box center [674, 271] width 35 height 25
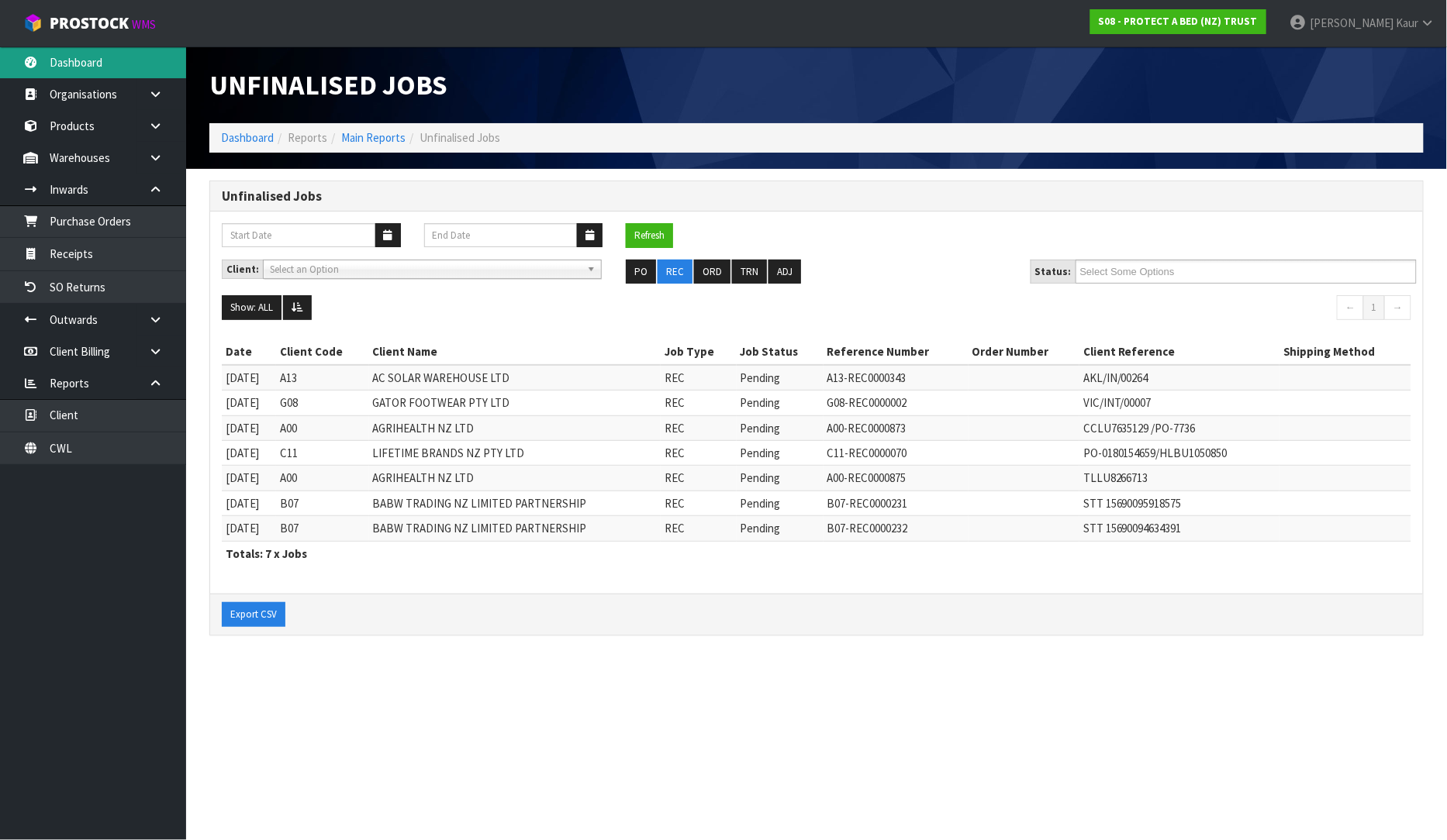
click at [126, 63] on link "Dashboard" at bounding box center [93, 62] width 186 height 32
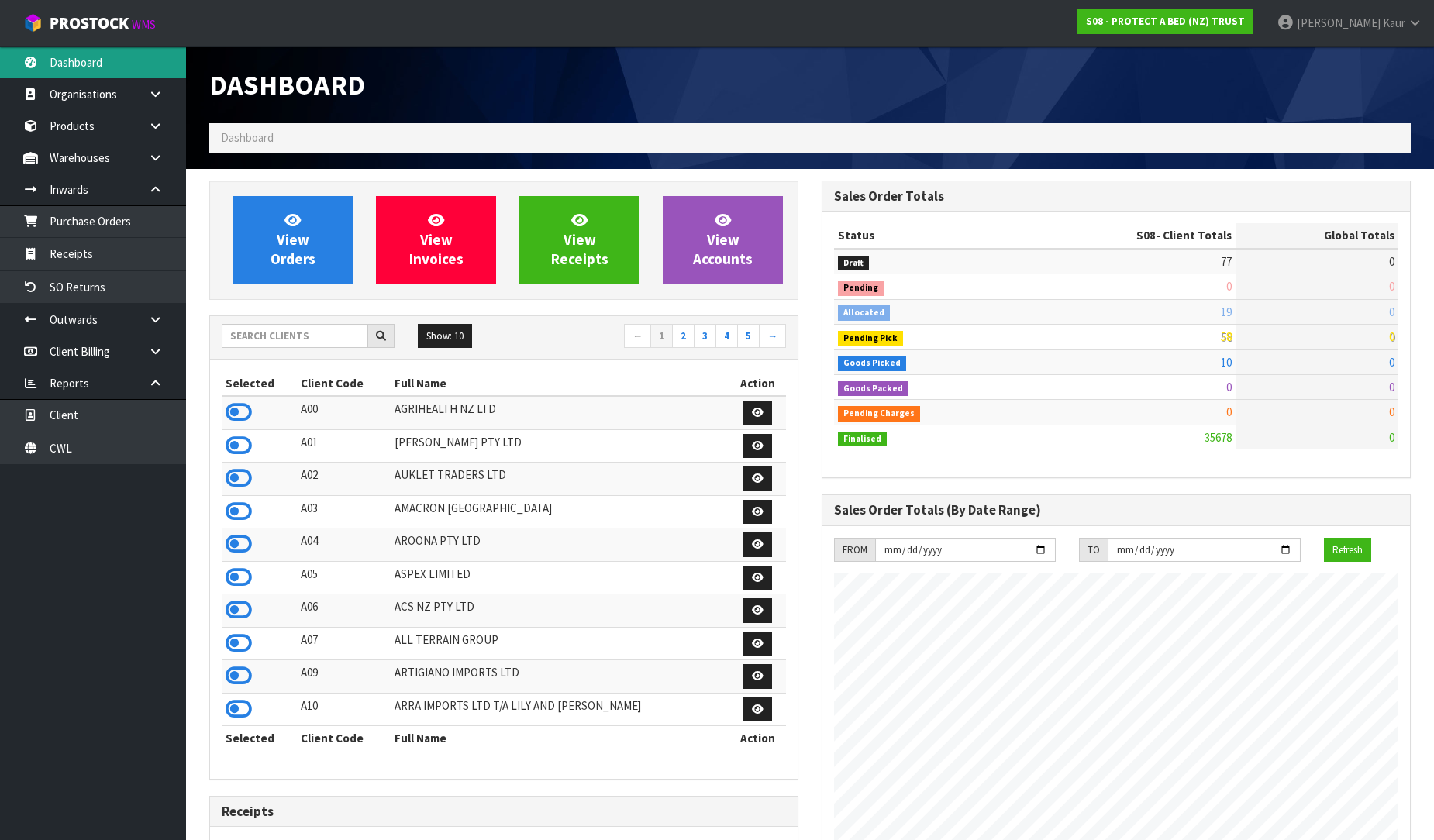
scroll to position [1174, 612]
click at [310, 336] on input "text" at bounding box center [295, 336] width 147 height 24
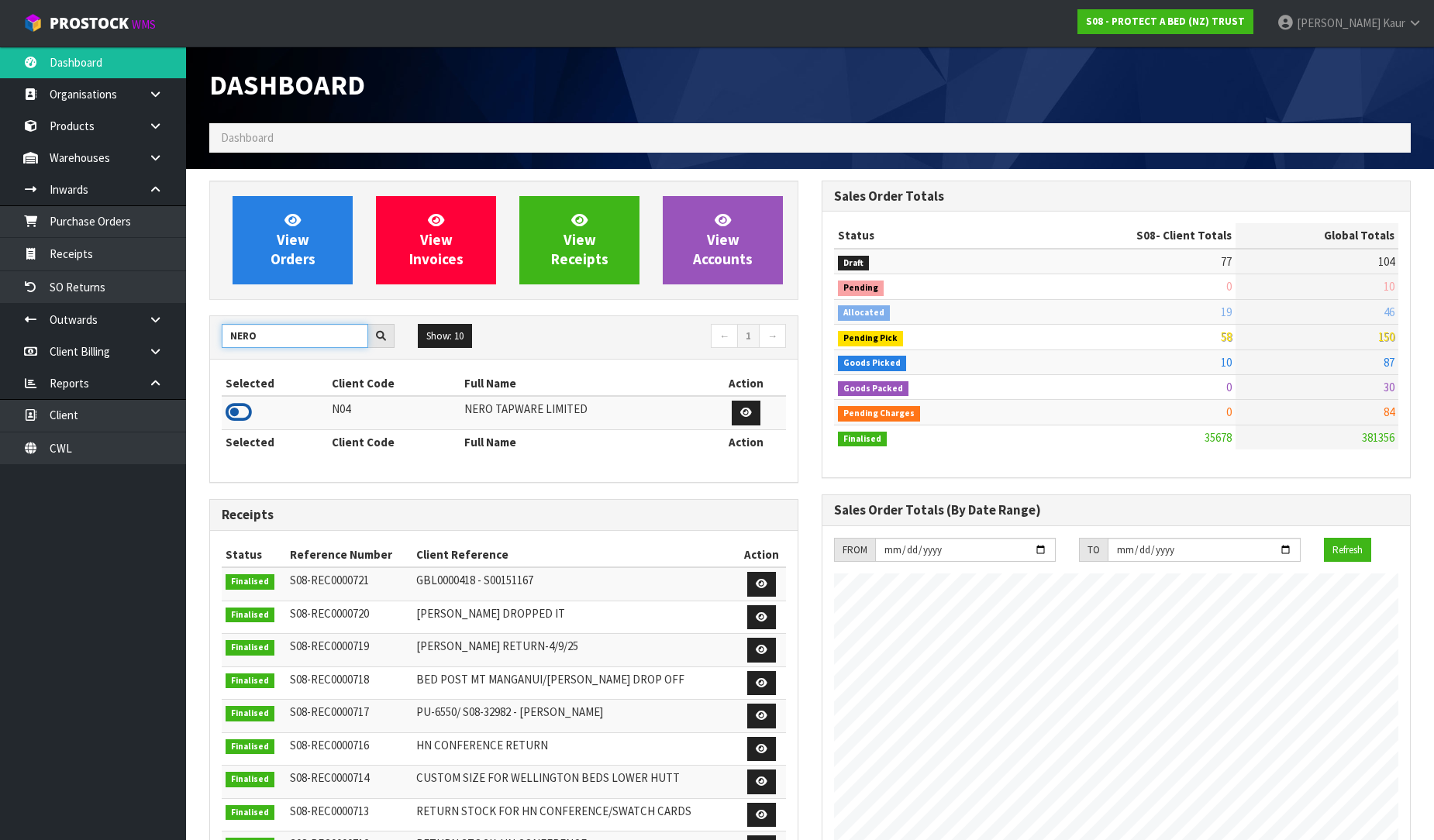
type input "NERO"
click at [237, 407] on icon at bounding box center [239, 412] width 27 height 24
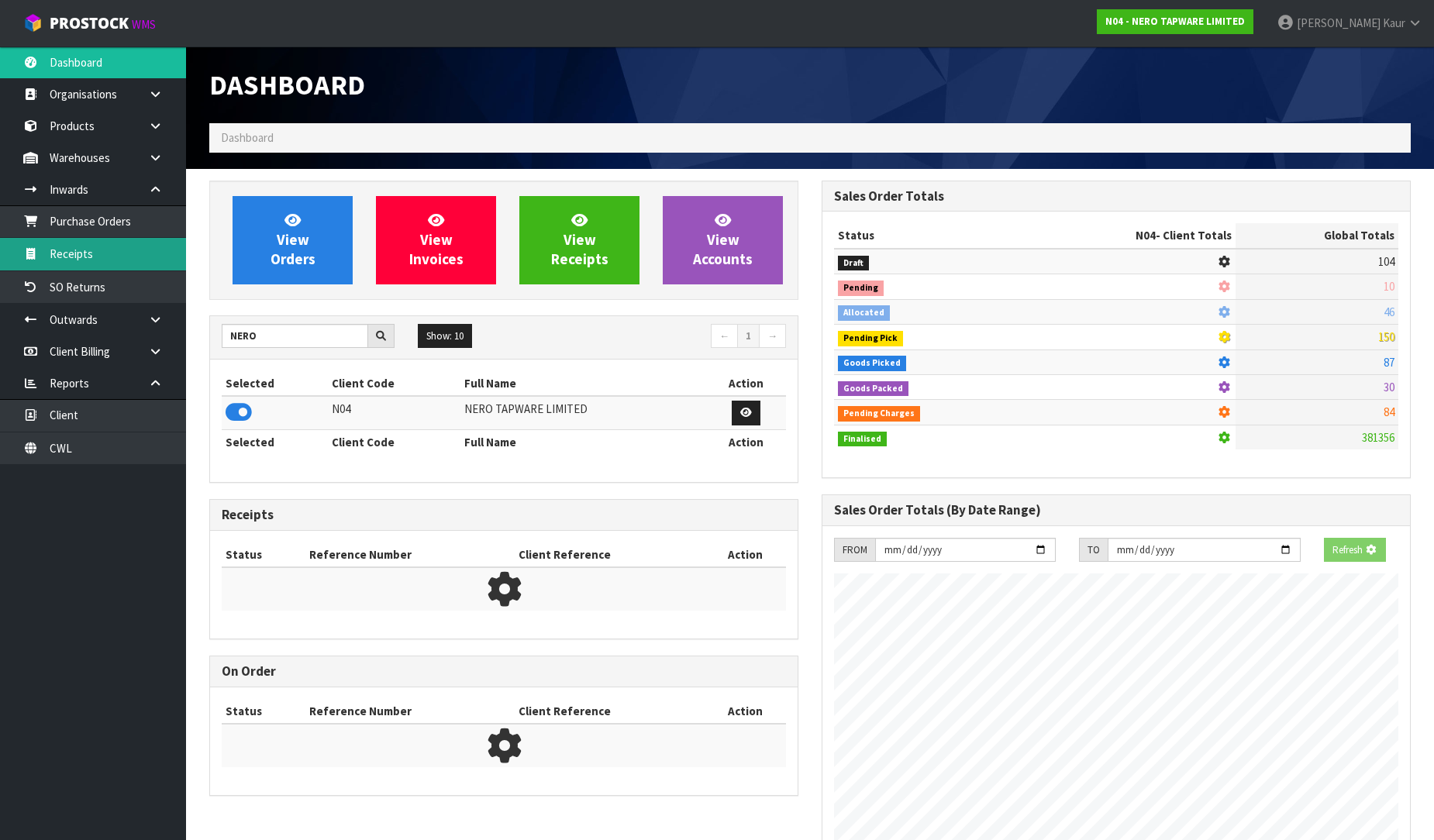
scroll to position [1208, 612]
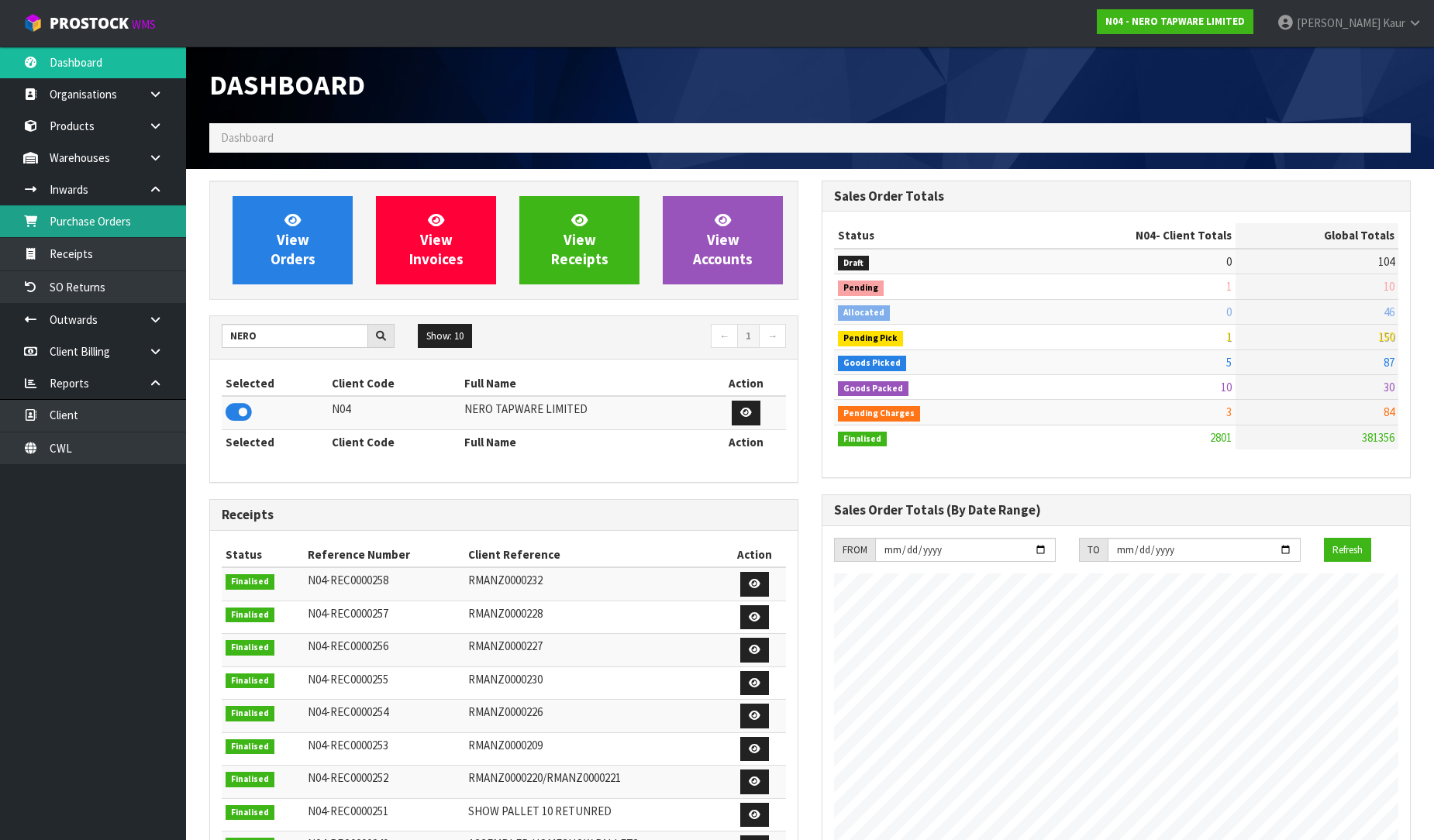
click at [138, 226] on link "Purchase Orders" at bounding box center [93, 221] width 186 height 32
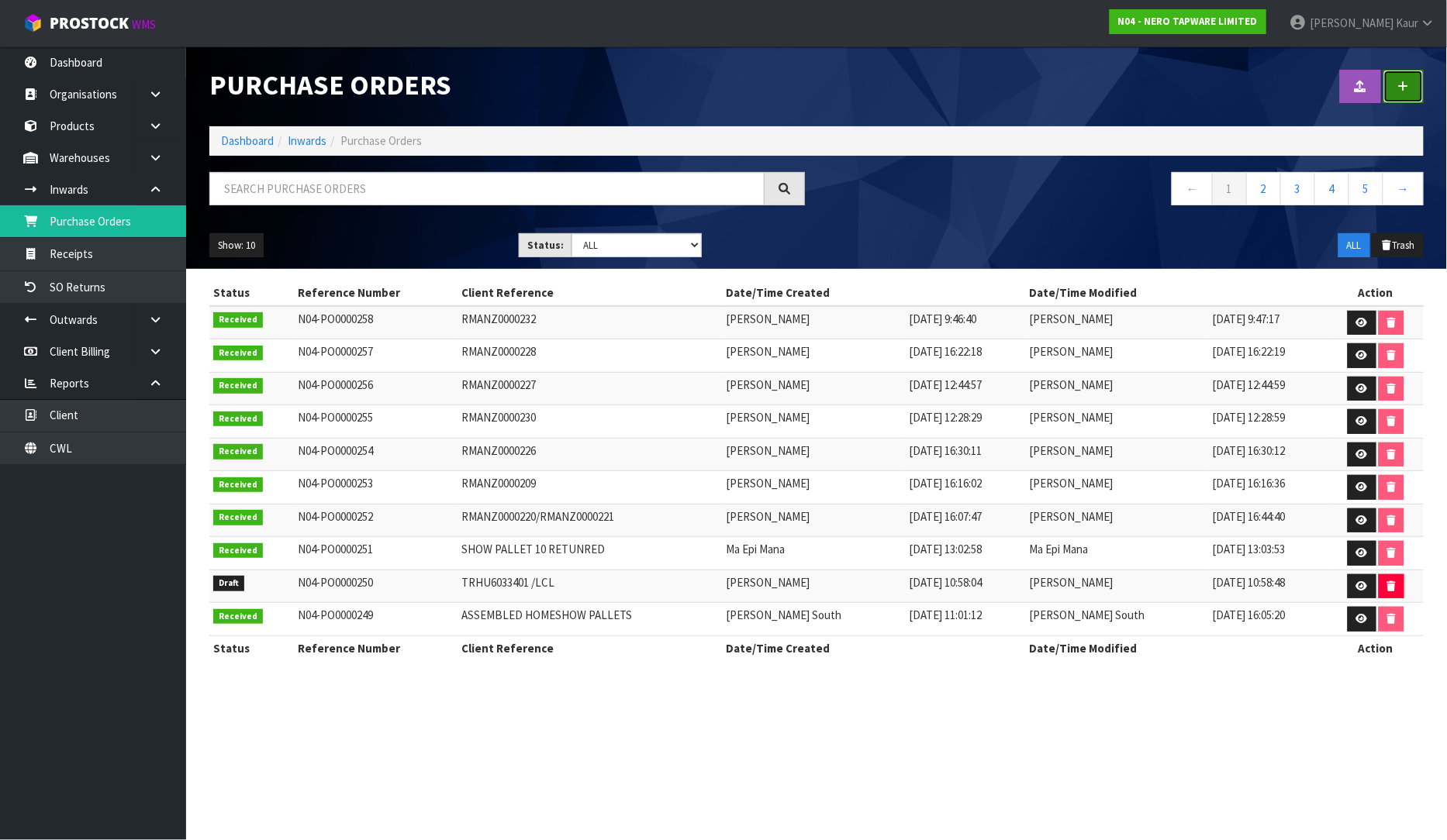
click at [1411, 89] on link at bounding box center [1403, 87] width 40 height 34
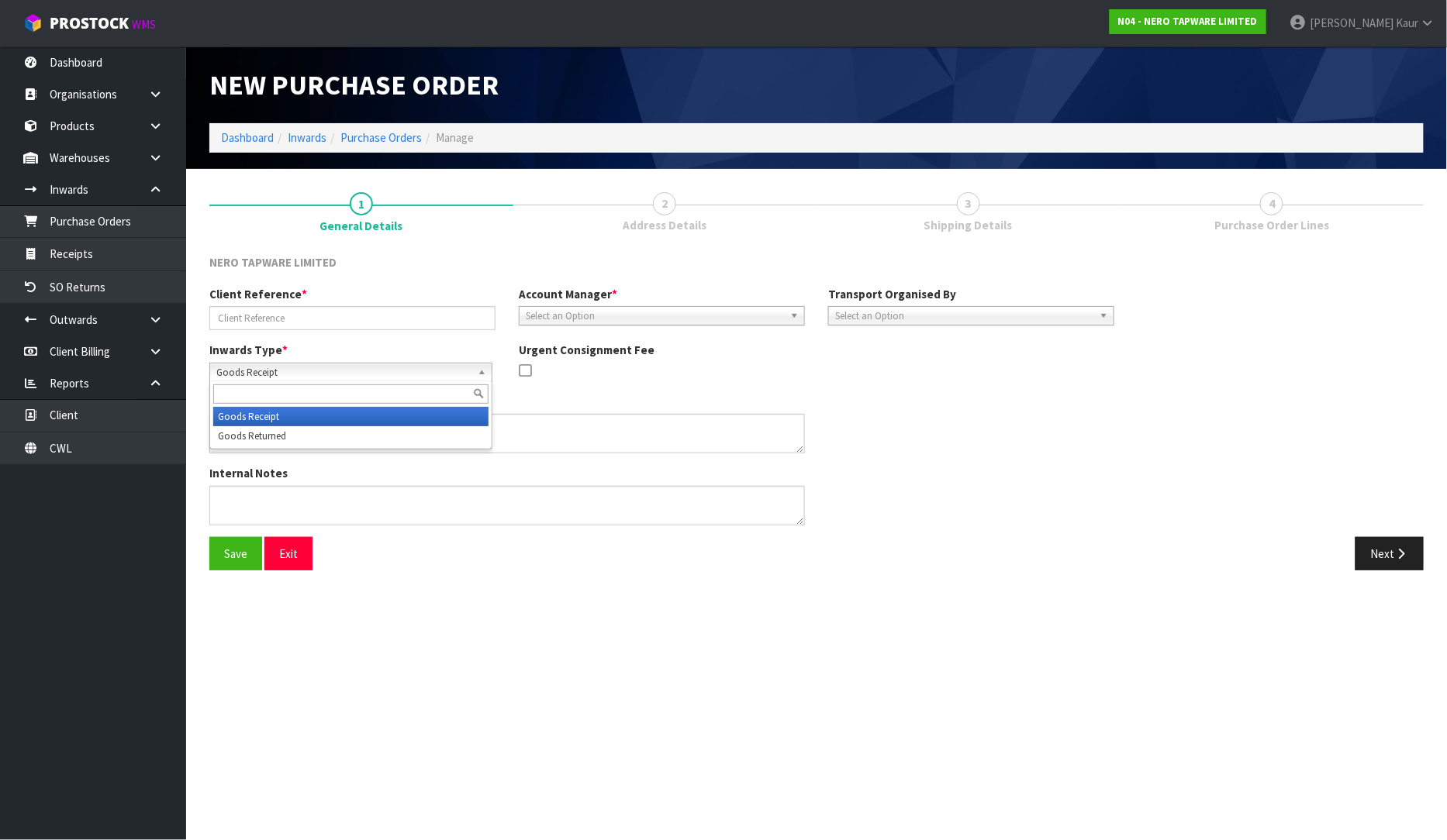
click at [274, 366] on span "Goods Receipt" at bounding box center [343, 373] width 255 height 19
click at [280, 423] on li "Goods Receipt" at bounding box center [350, 417] width 275 height 20
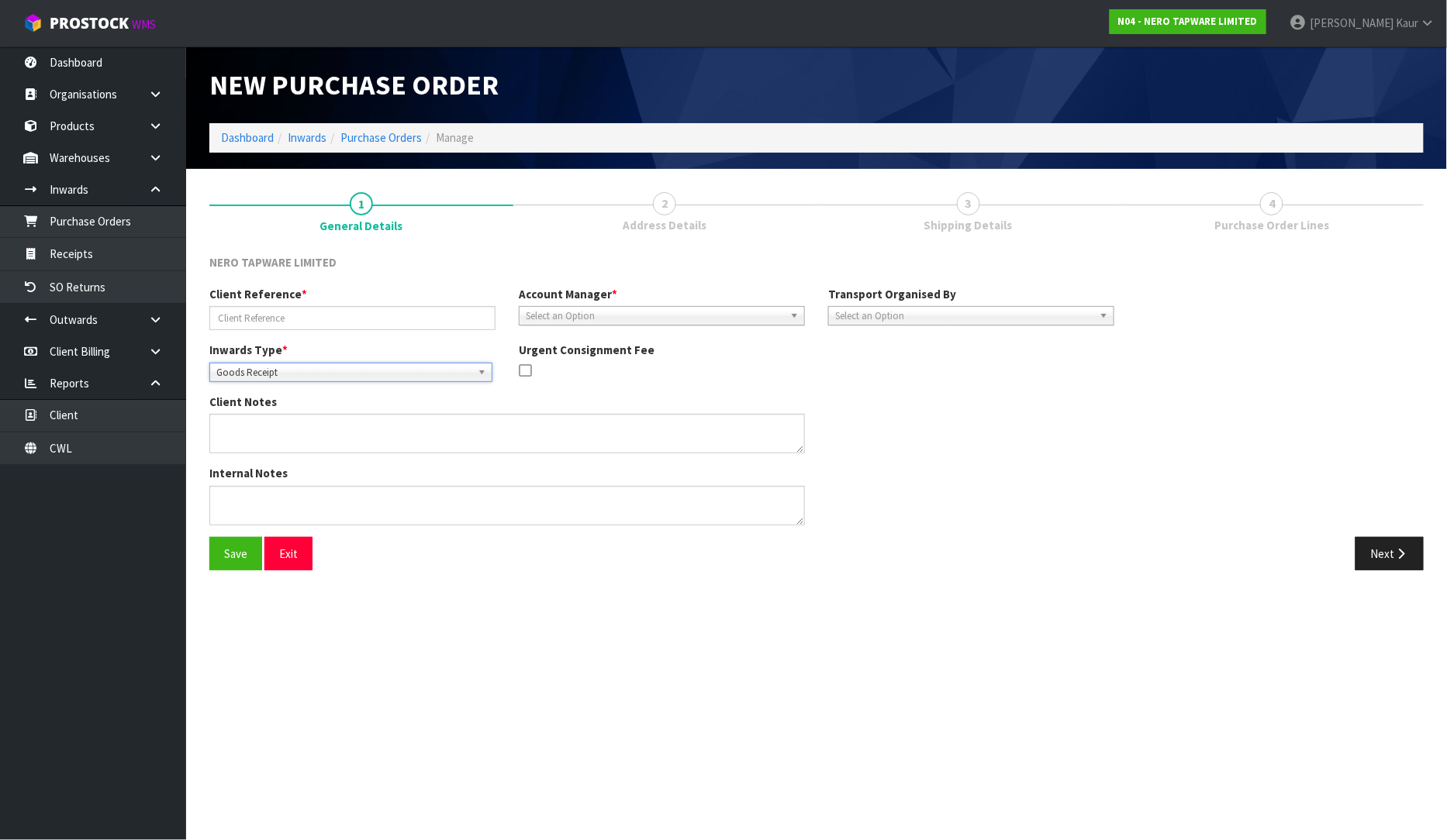
click at [288, 371] on span "Goods Receipt" at bounding box center [343, 373] width 255 height 19
click at [276, 444] on li "Goods Returned" at bounding box center [350, 436] width 275 height 20
click at [288, 323] on input "text" at bounding box center [352, 317] width 286 height 24
click at [346, 323] on input "text" at bounding box center [352, 317] width 286 height 24
paste input "RMANZ0000231"
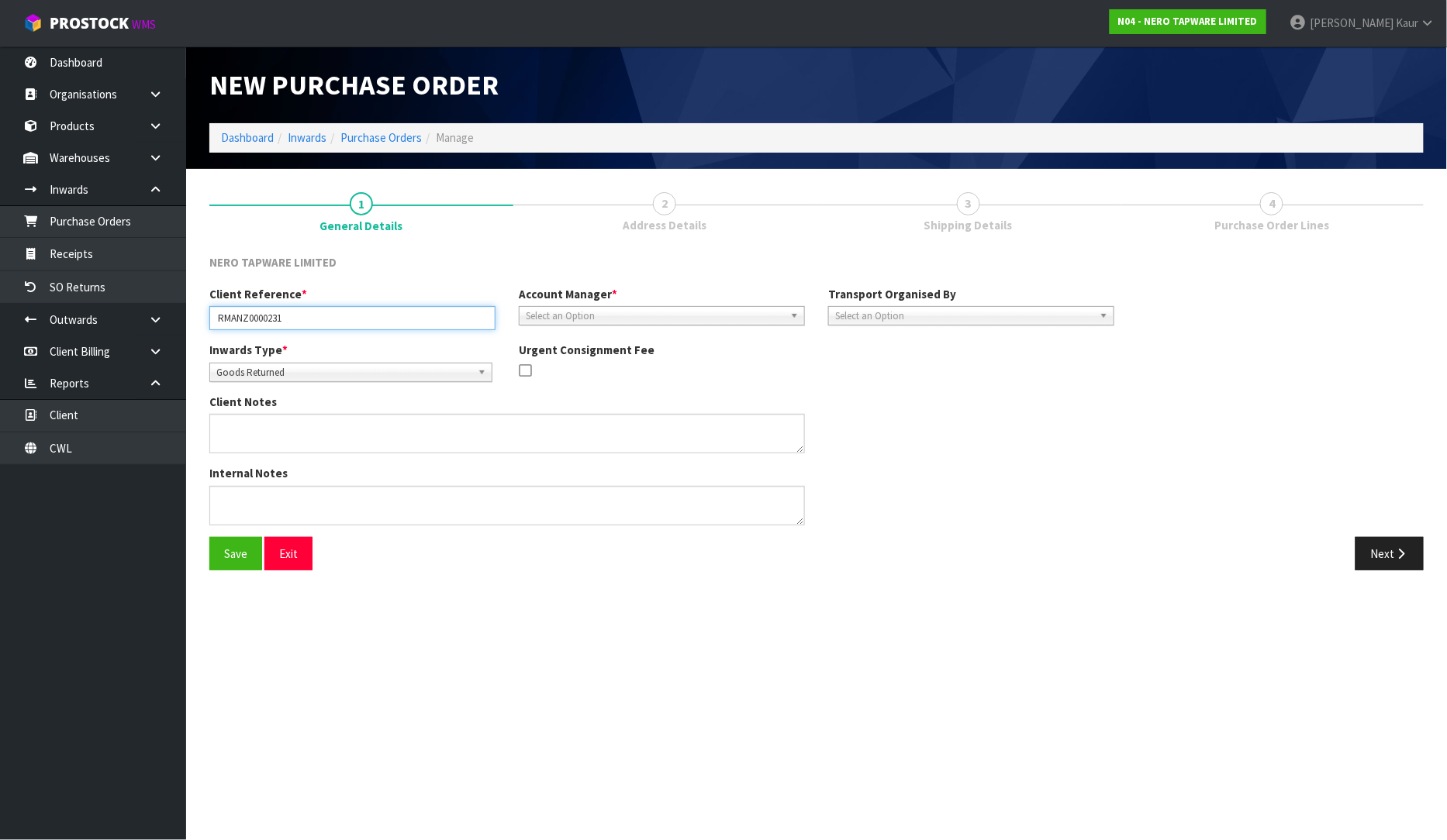
type input "RMANZ0000231"
click at [578, 318] on span "Select an Option" at bounding box center [655, 315] width 258 height 19
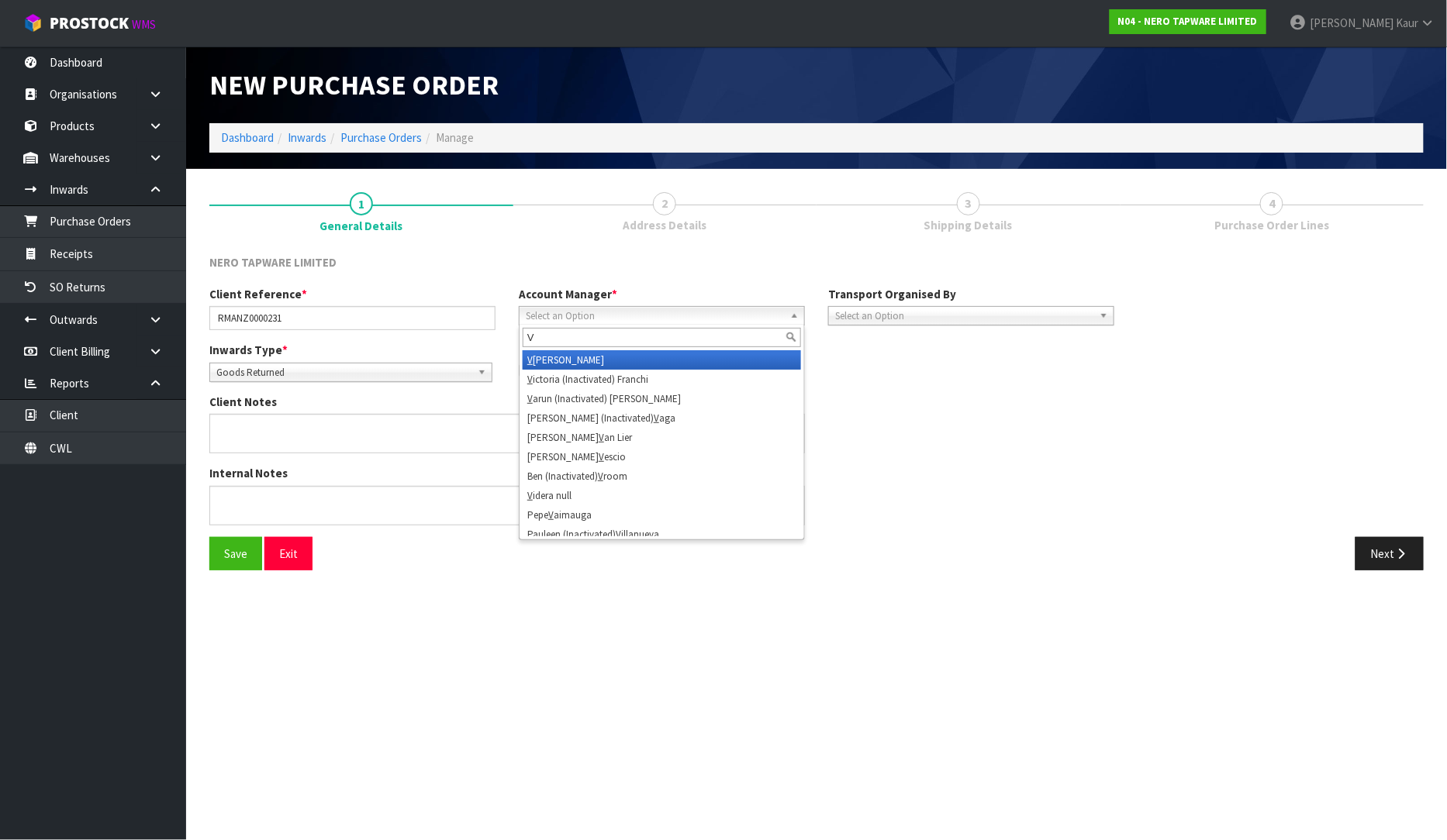
type input "V"
click at [579, 354] on li "V [PERSON_NAME]" at bounding box center [662, 360] width 278 height 20
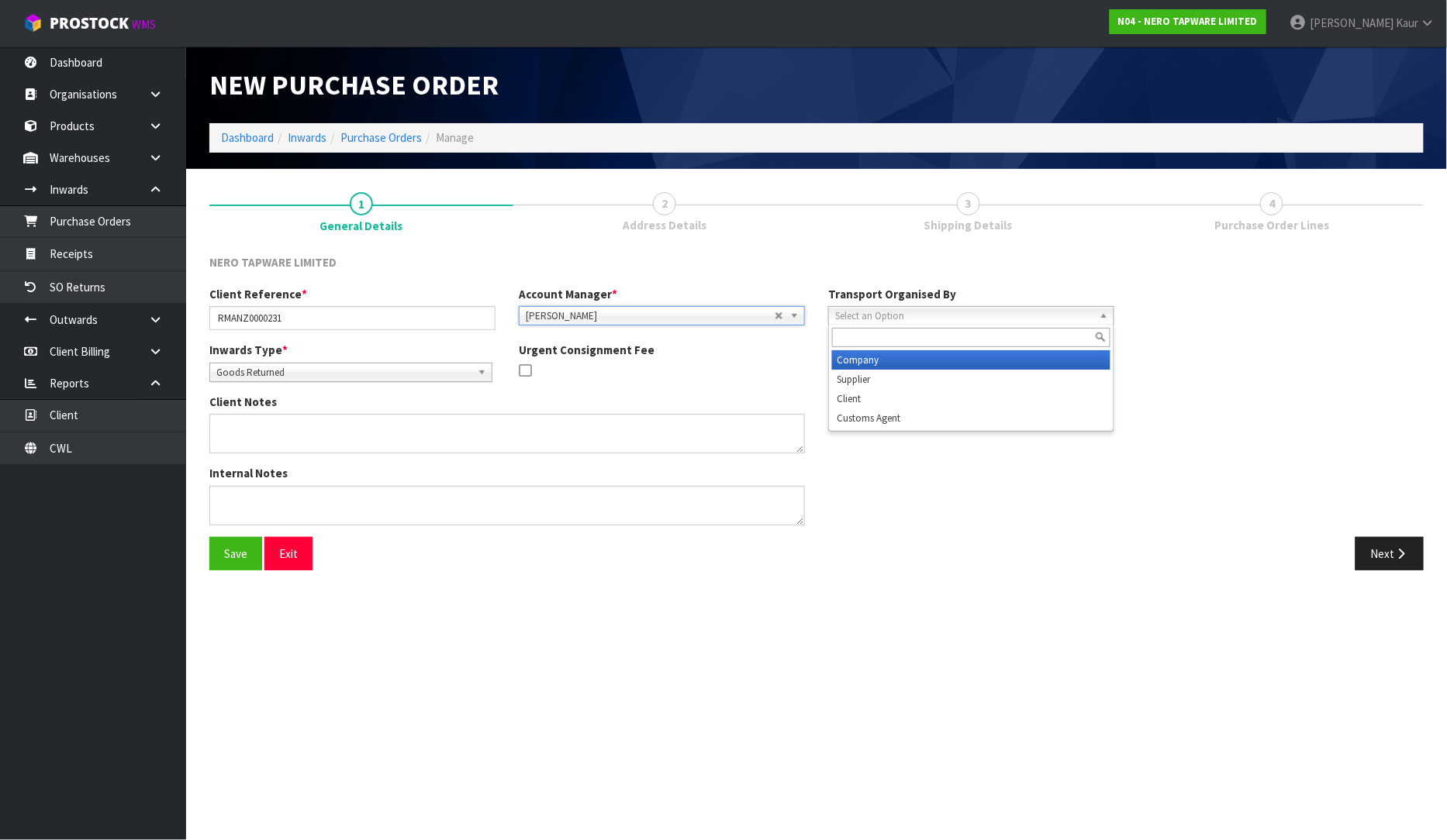
click at [928, 309] on span "Select an Option" at bounding box center [964, 315] width 258 height 19
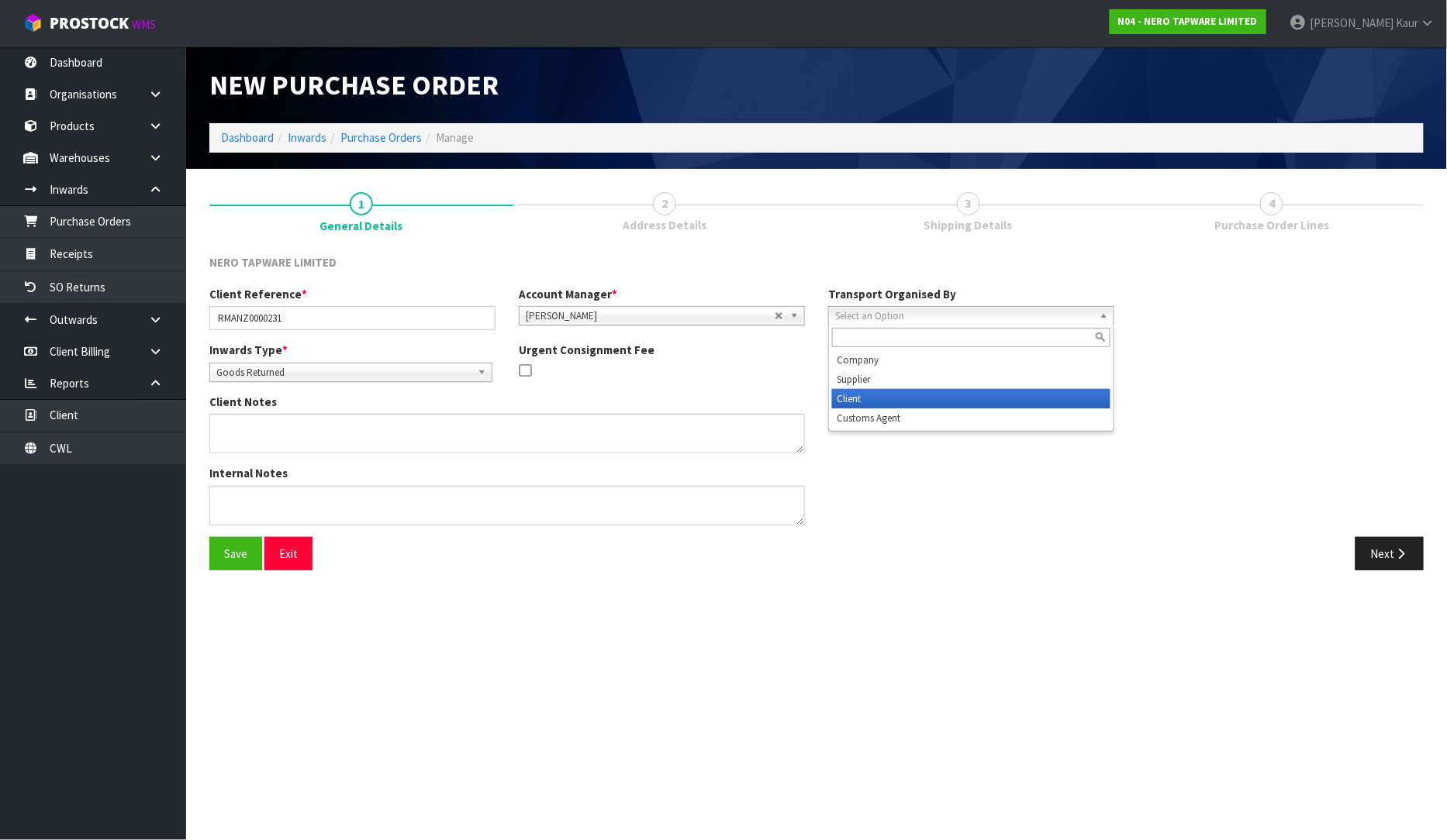
click at [882, 396] on li "Client" at bounding box center [971, 399] width 278 height 20
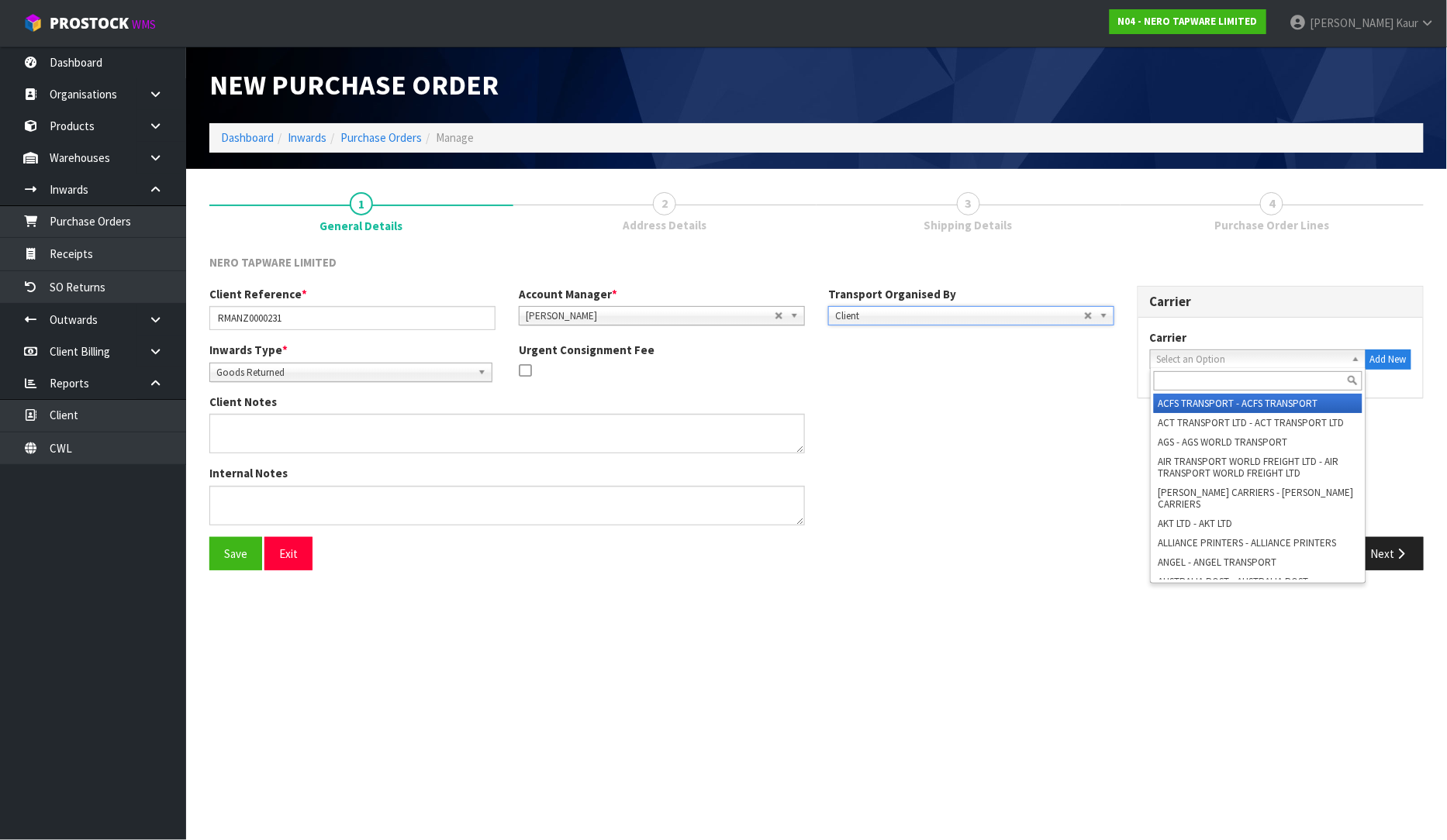
click at [1228, 353] on span "Select an Option" at bounding box center [1251, 359] width 188 height 19
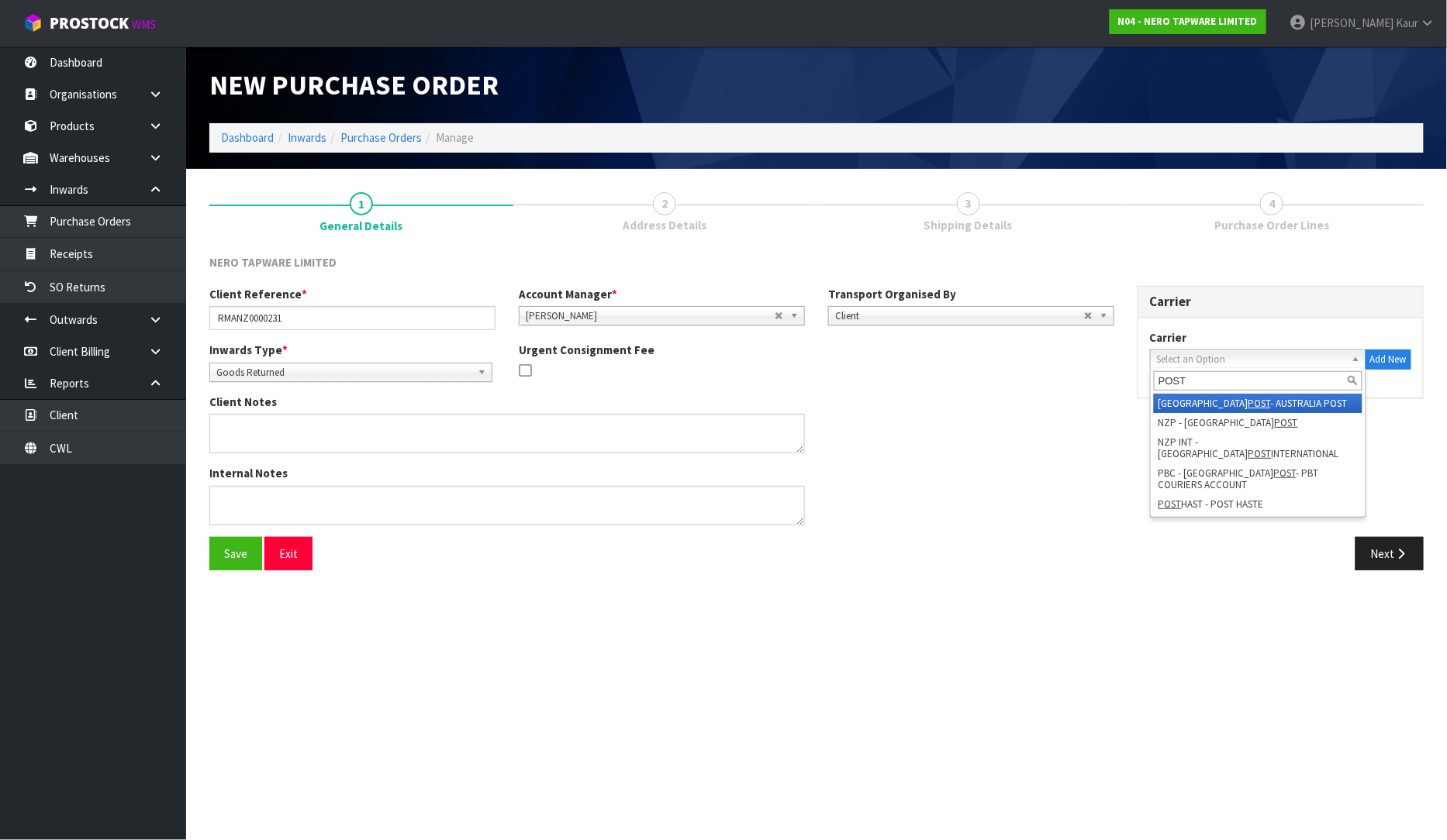
type input "POST"
click at [1233, 403] on li "AUSTRALIA POST - AUSTRALIA POST" at bounding box center [1257, 403] width 208 height 20
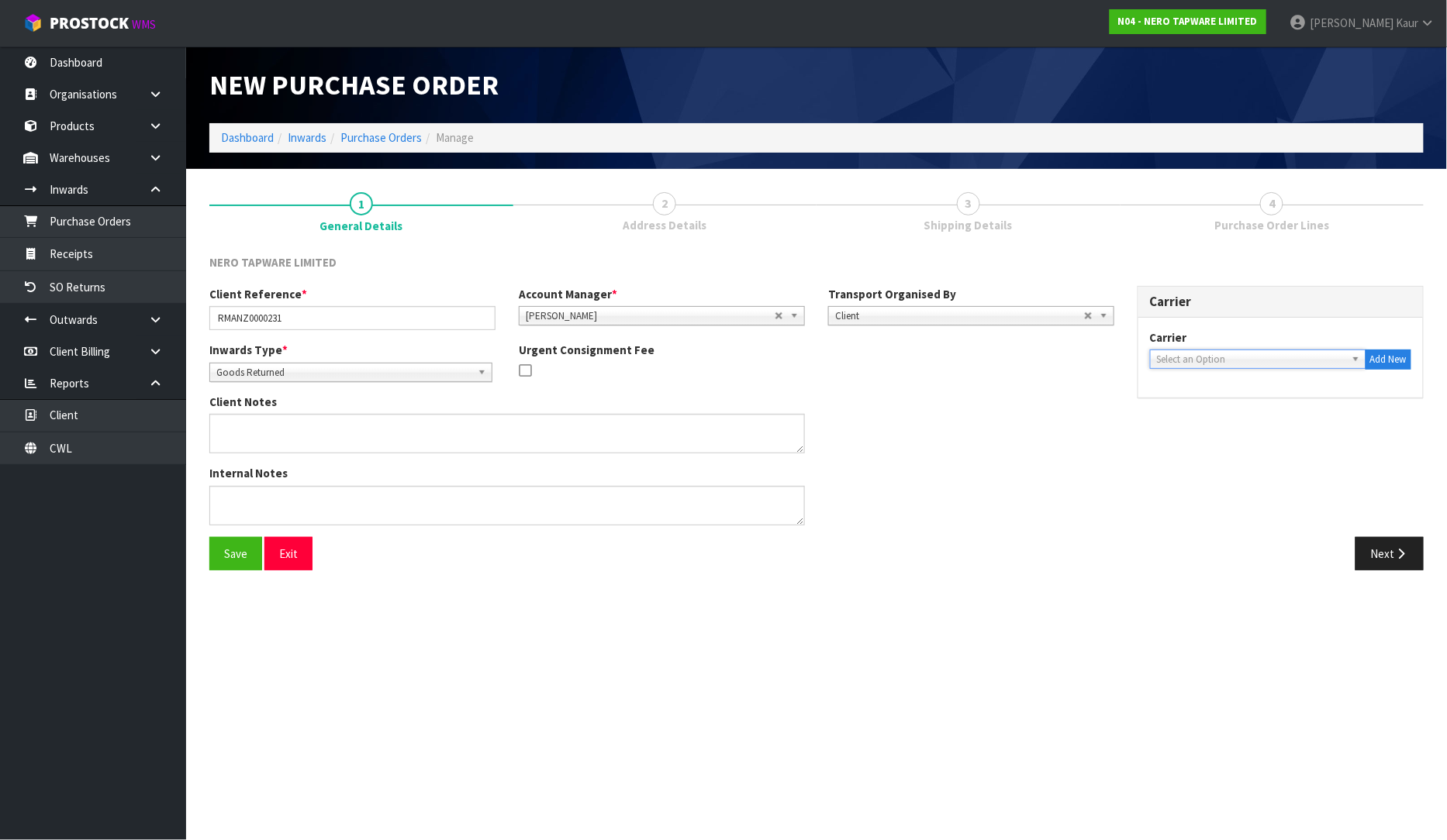
click at [1281, 360] on span "Select an Option" at bounding box center [1247, 359] width 180 height 19
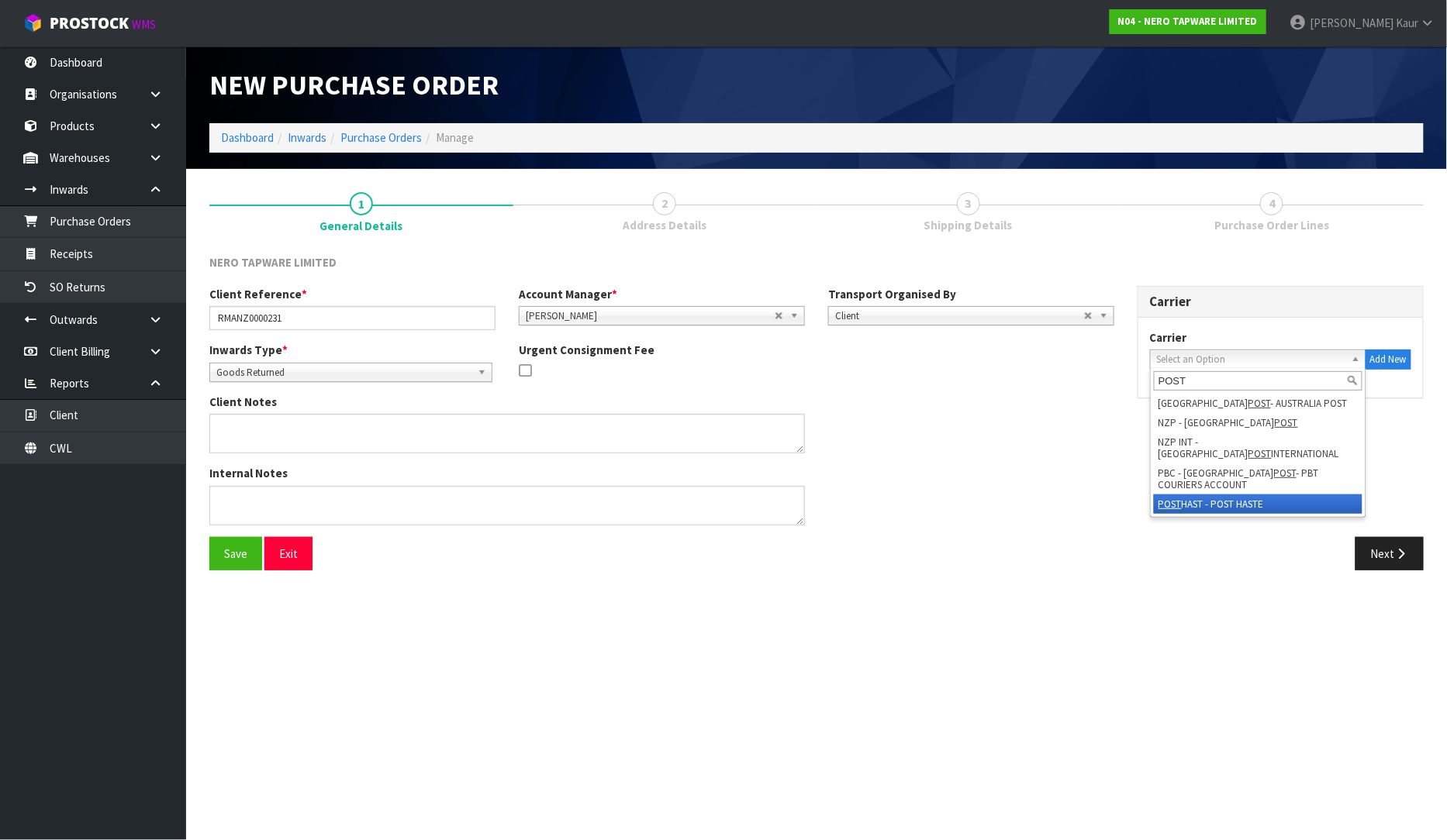
type input "POST"
click at [1271, 494] on li "POST HAST - POST HASTE" at bounding box center [1257, 504] width 208 height 20
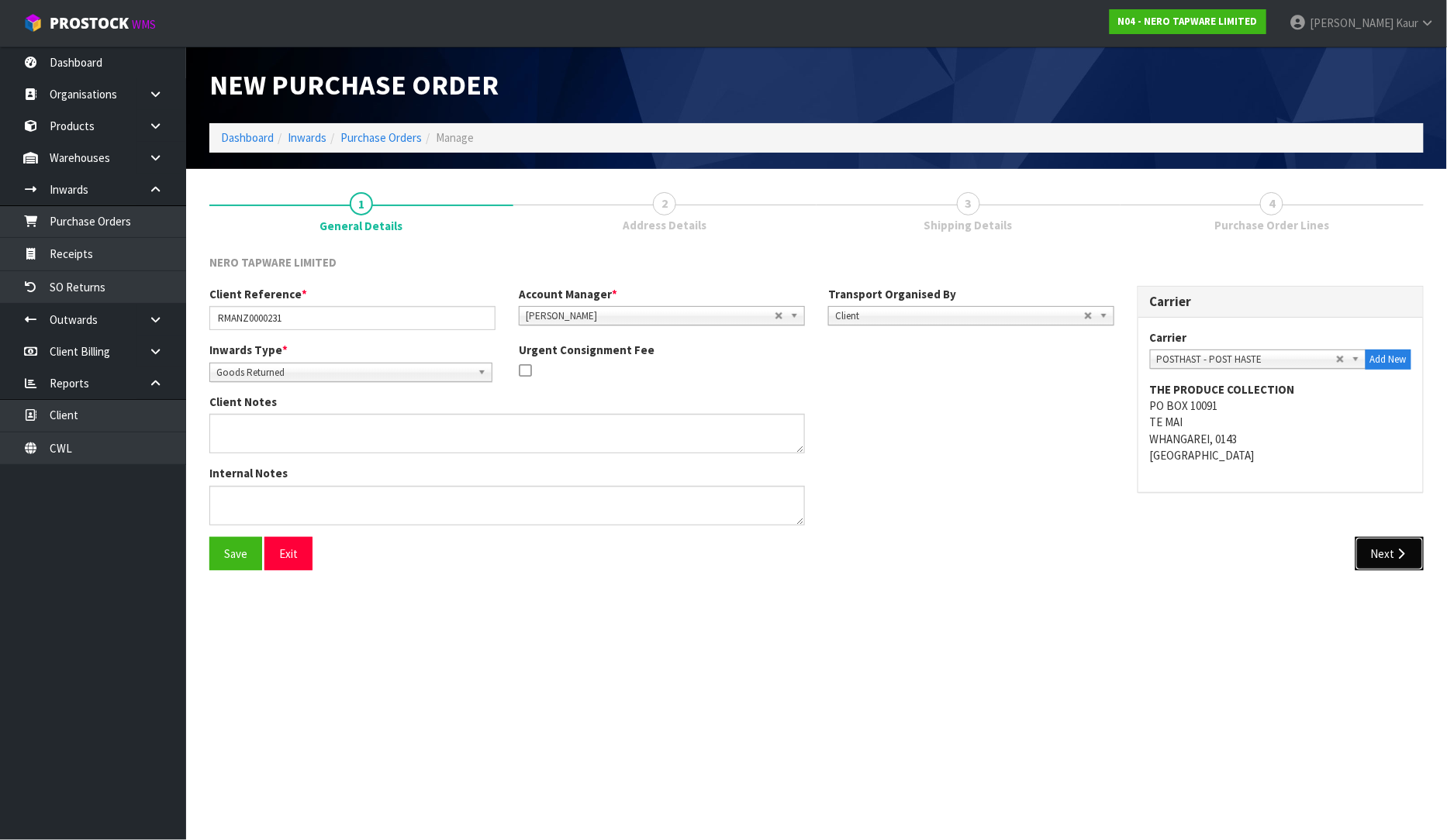
click at [1381, 556] on button "Next" at bounding box center [1389, 554] width 68 height 34
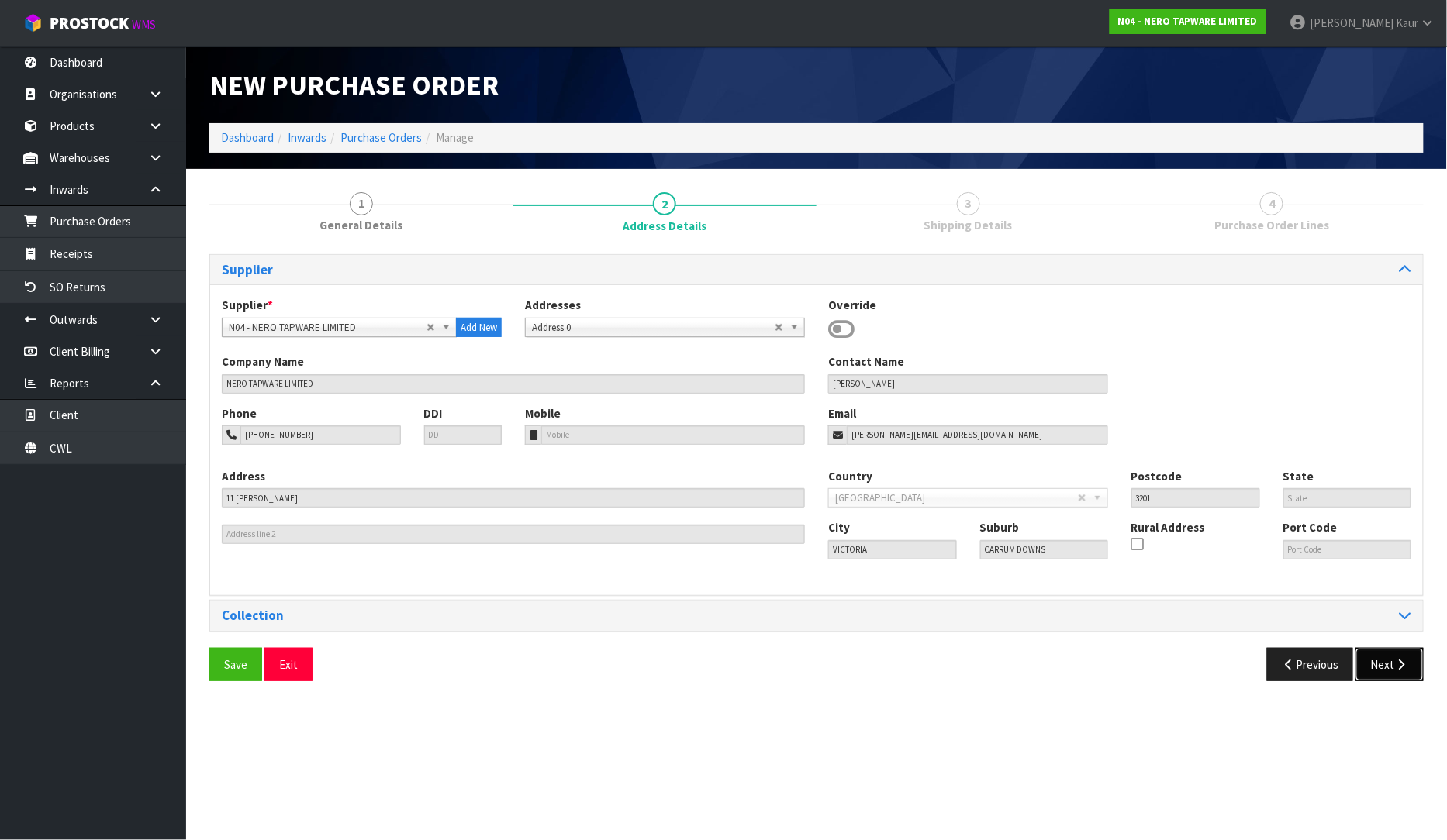
click at [1393, 674] on button "Next" at bounding box center [1389, 665] width 68 height 34
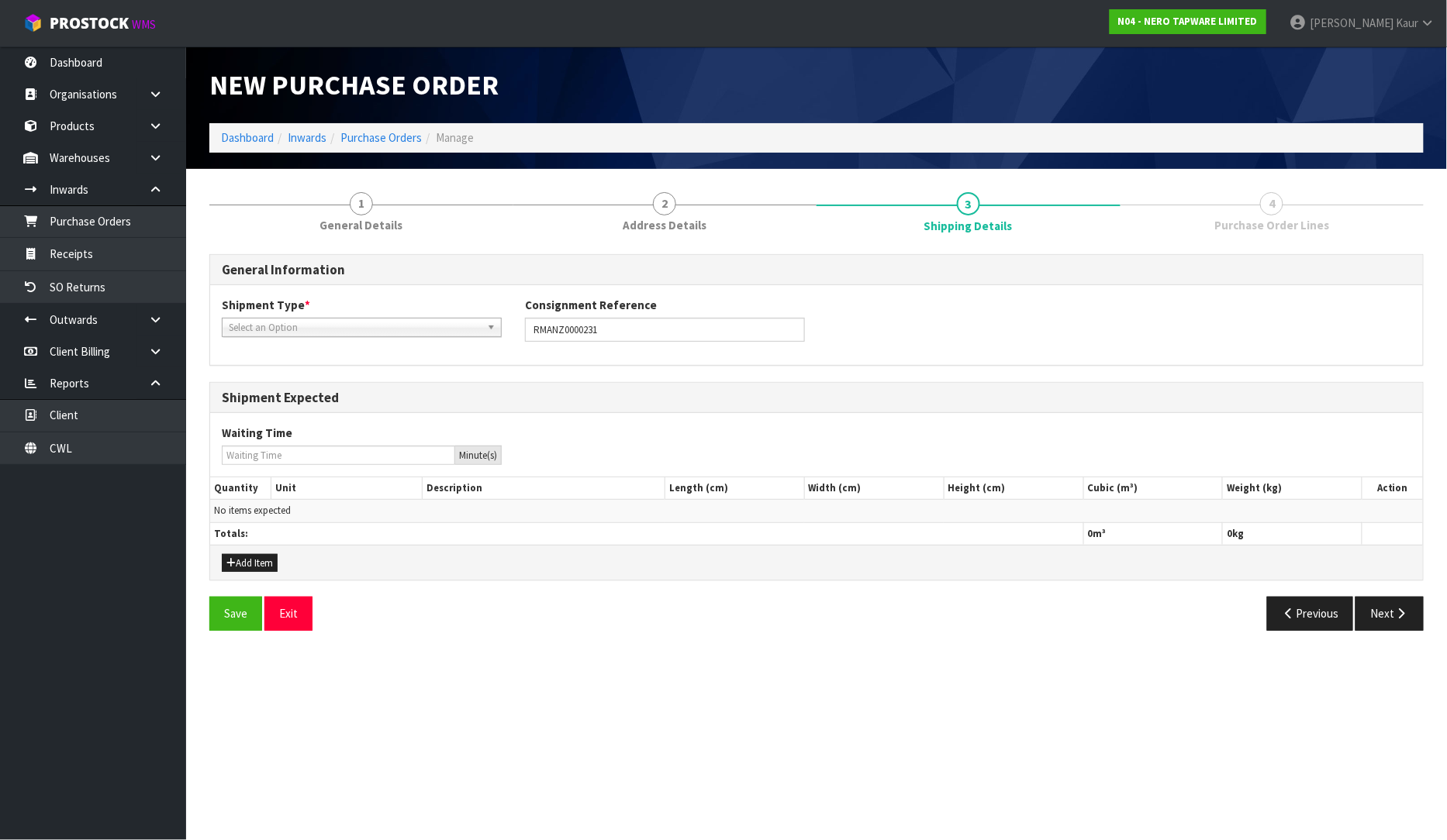
click at [273, 323] on span "Select an Option" at bounding box center [354, 327] width 252 height 19
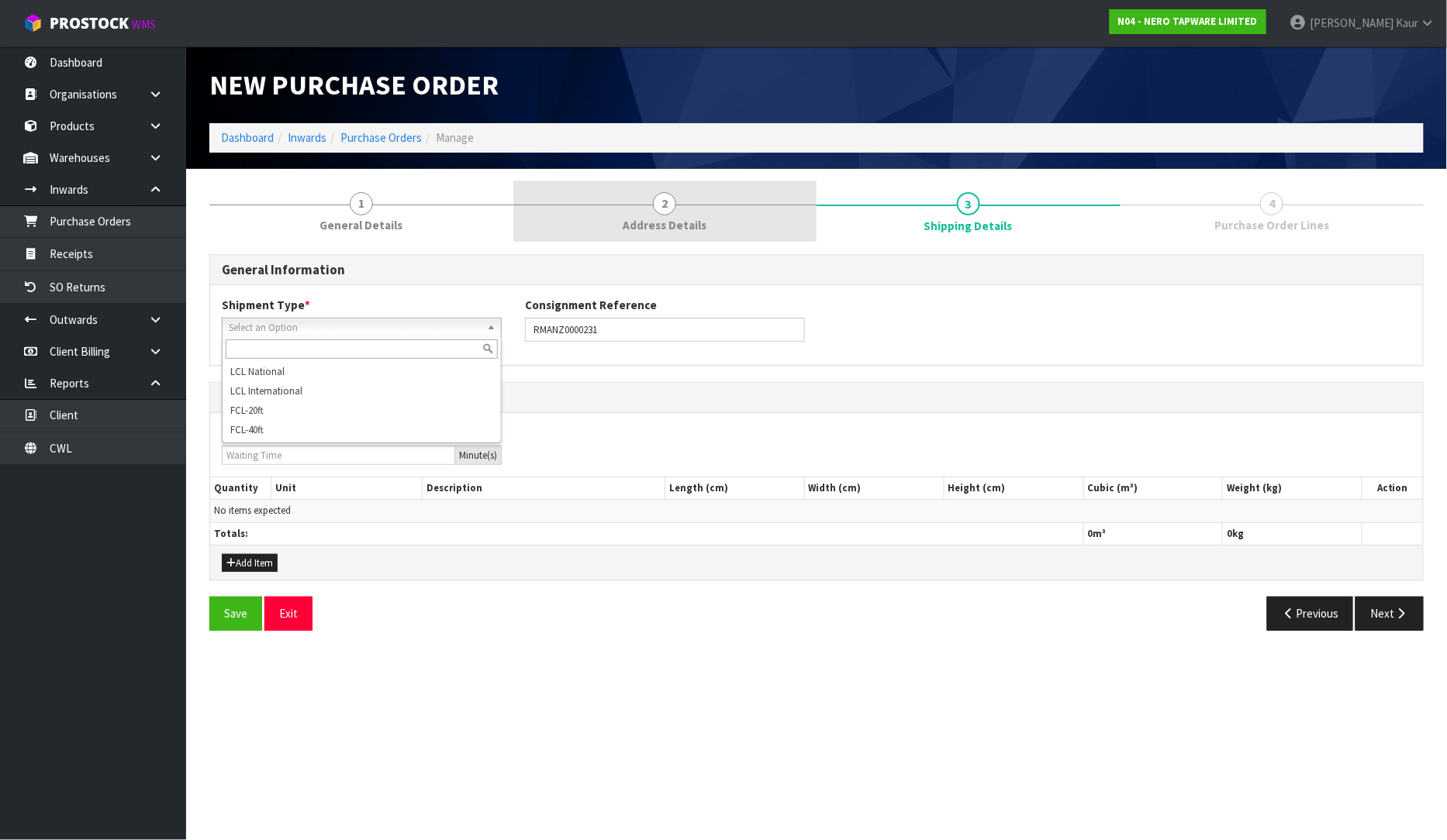
click at [669, 193] on span "2" at bounding box center [665, 204] width 24 height 24
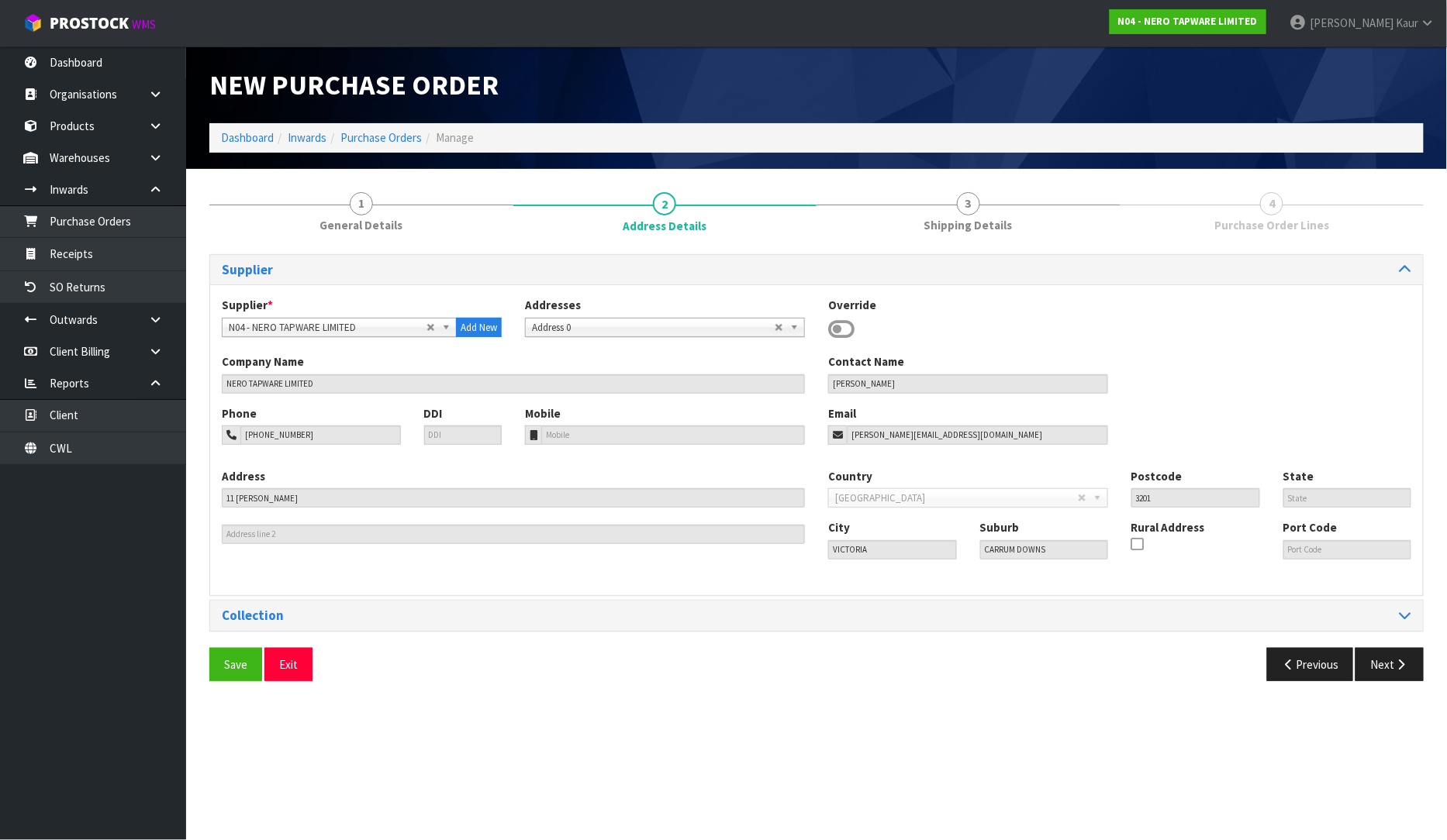
click at [1401, 624] on div "Collection" at bounding box center [816, 615] width 1212 height 31
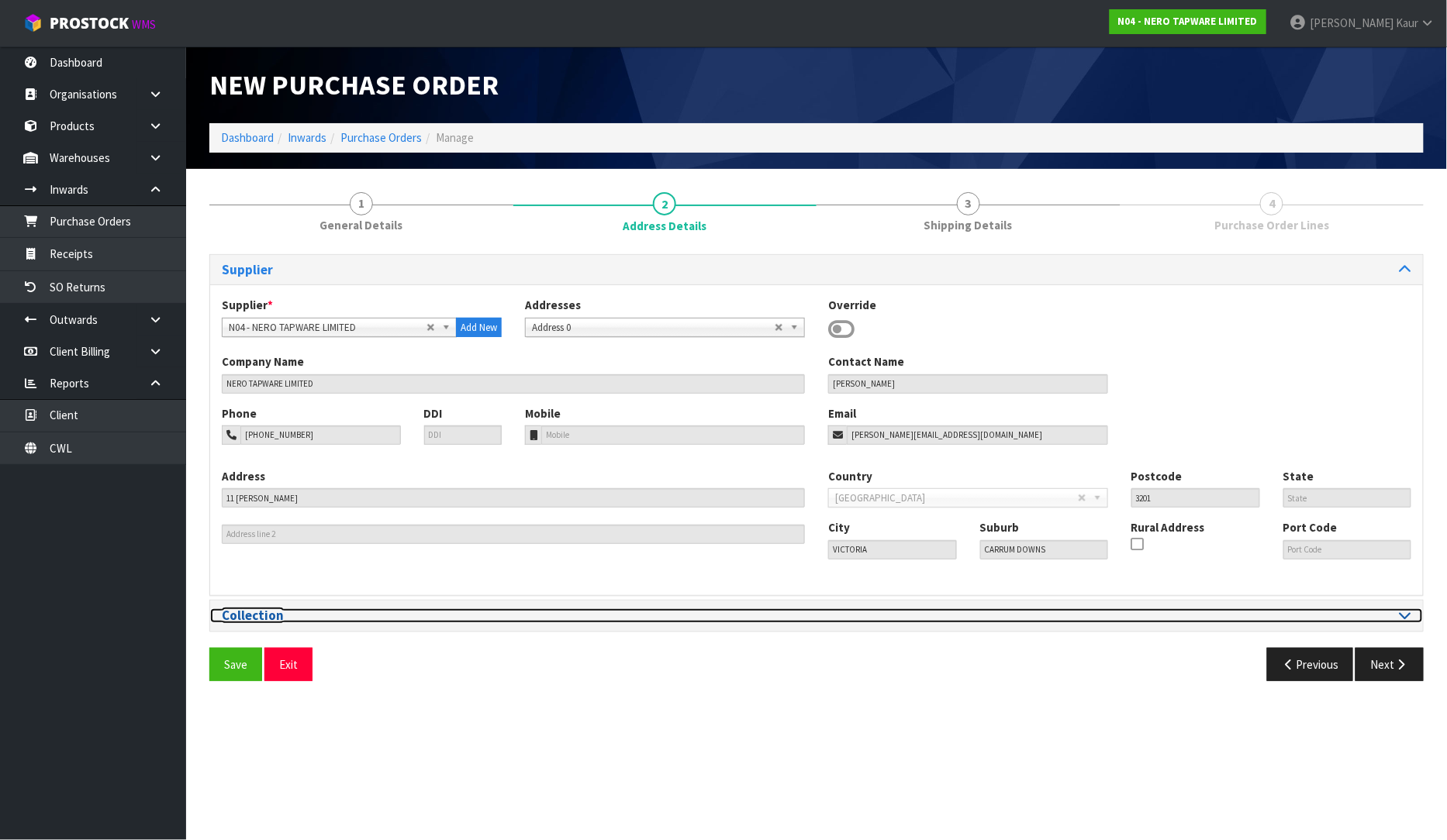
click at [1410, 621] on icon at bounding box center [1406, 614] width 12 height 13
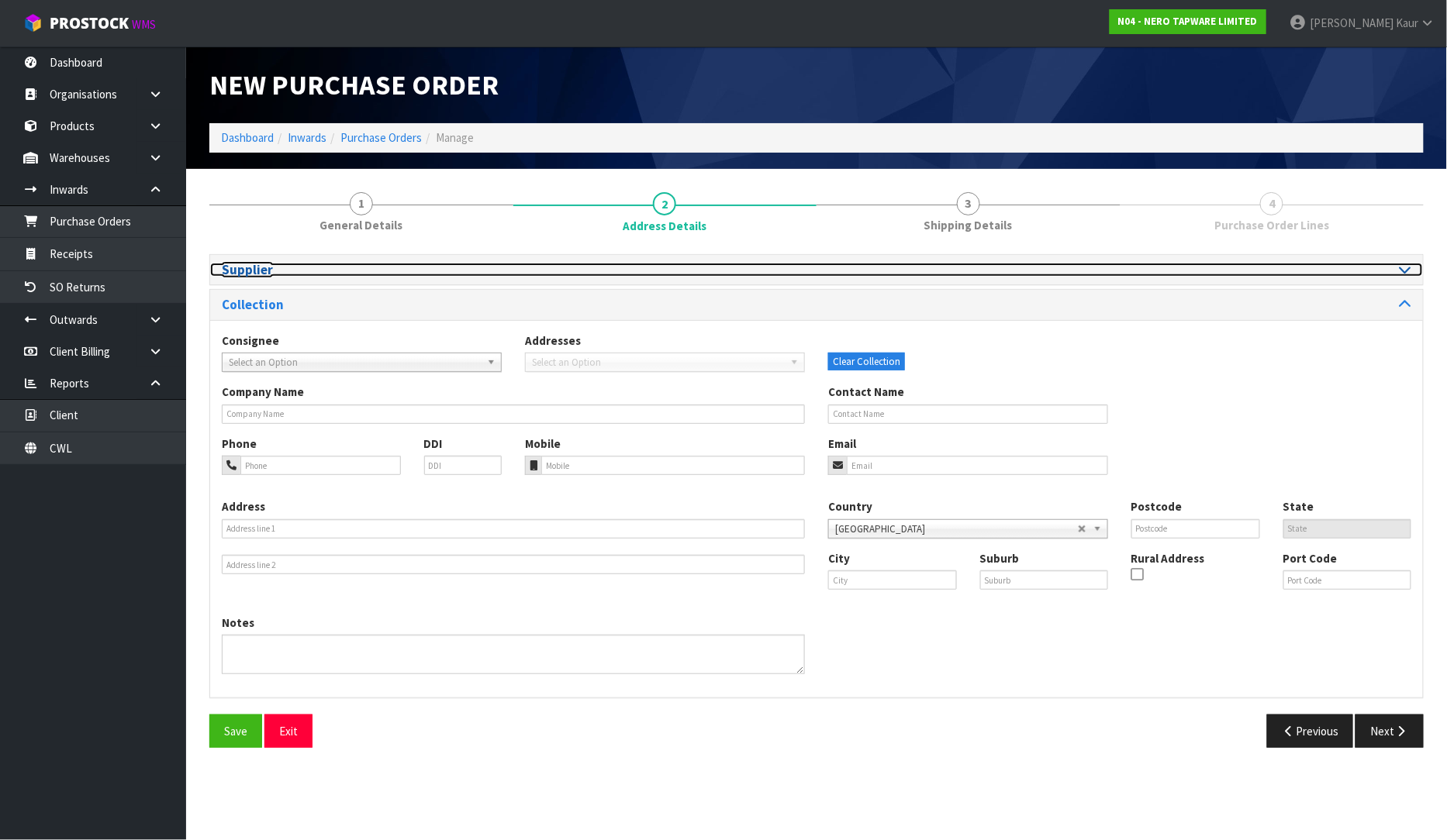
click at [1414, 266] on div at bounding box center [1120, 269] width 607 height 15
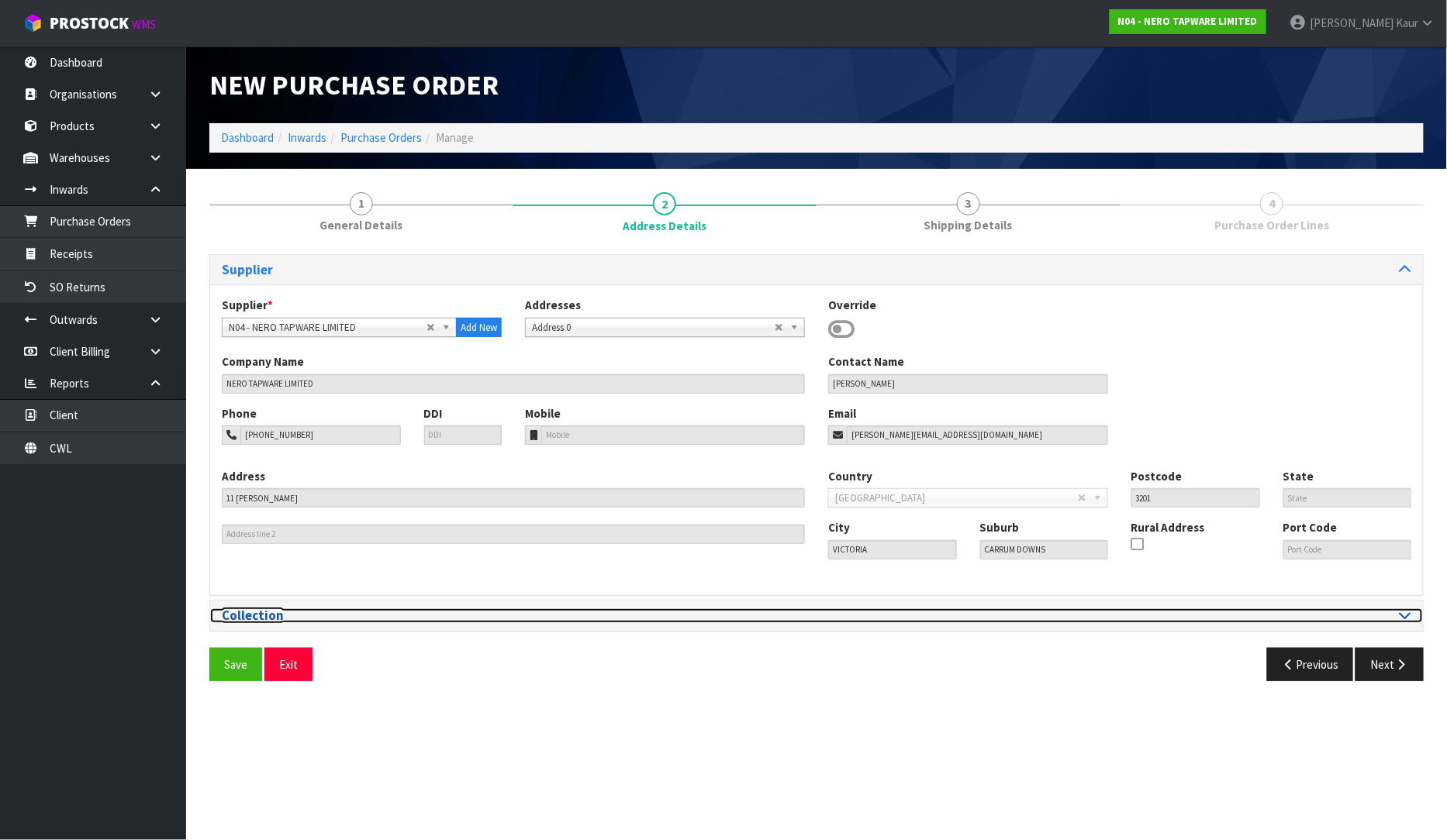
click at [1396, 620] on div at bounding box center [1119, 615] width 583 height 15
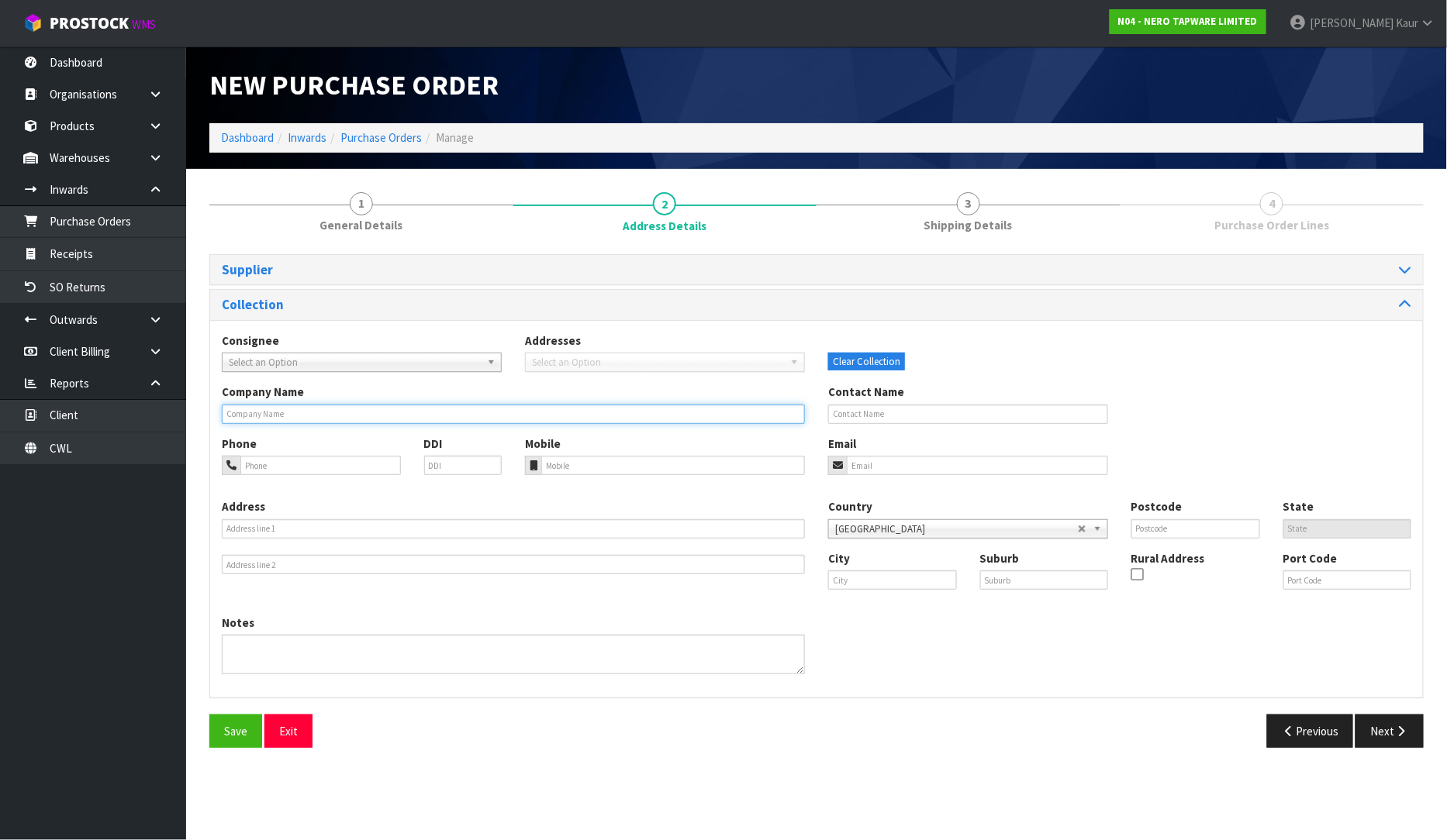
click at [269, 417] on input "text" at bounding box center [513, 414] width 583 height 20
type input "[PERSON_NAME]"
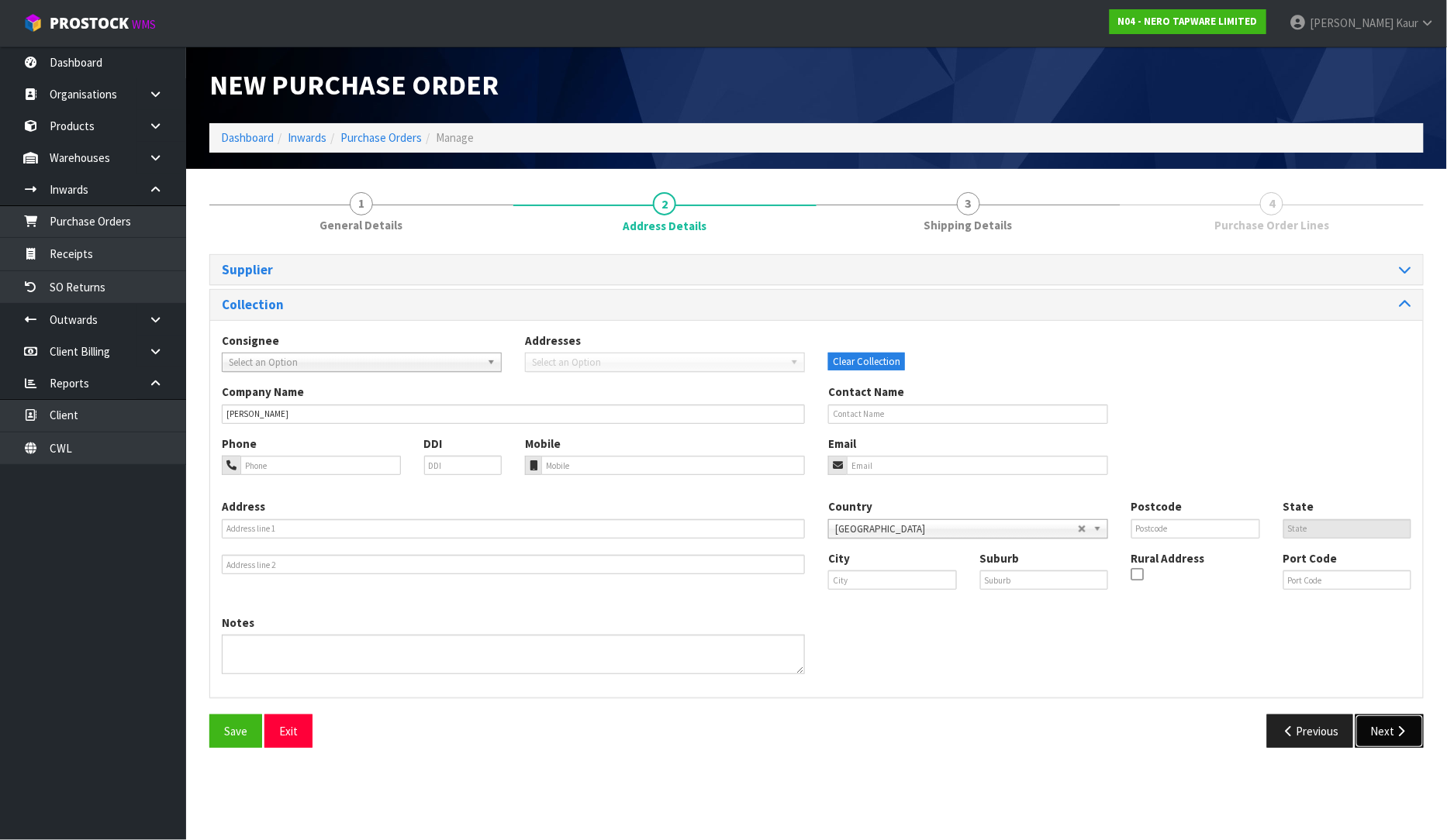
click at [1388, 726] on button "Next" at bounding box center [1389, 732] width 68 height 34
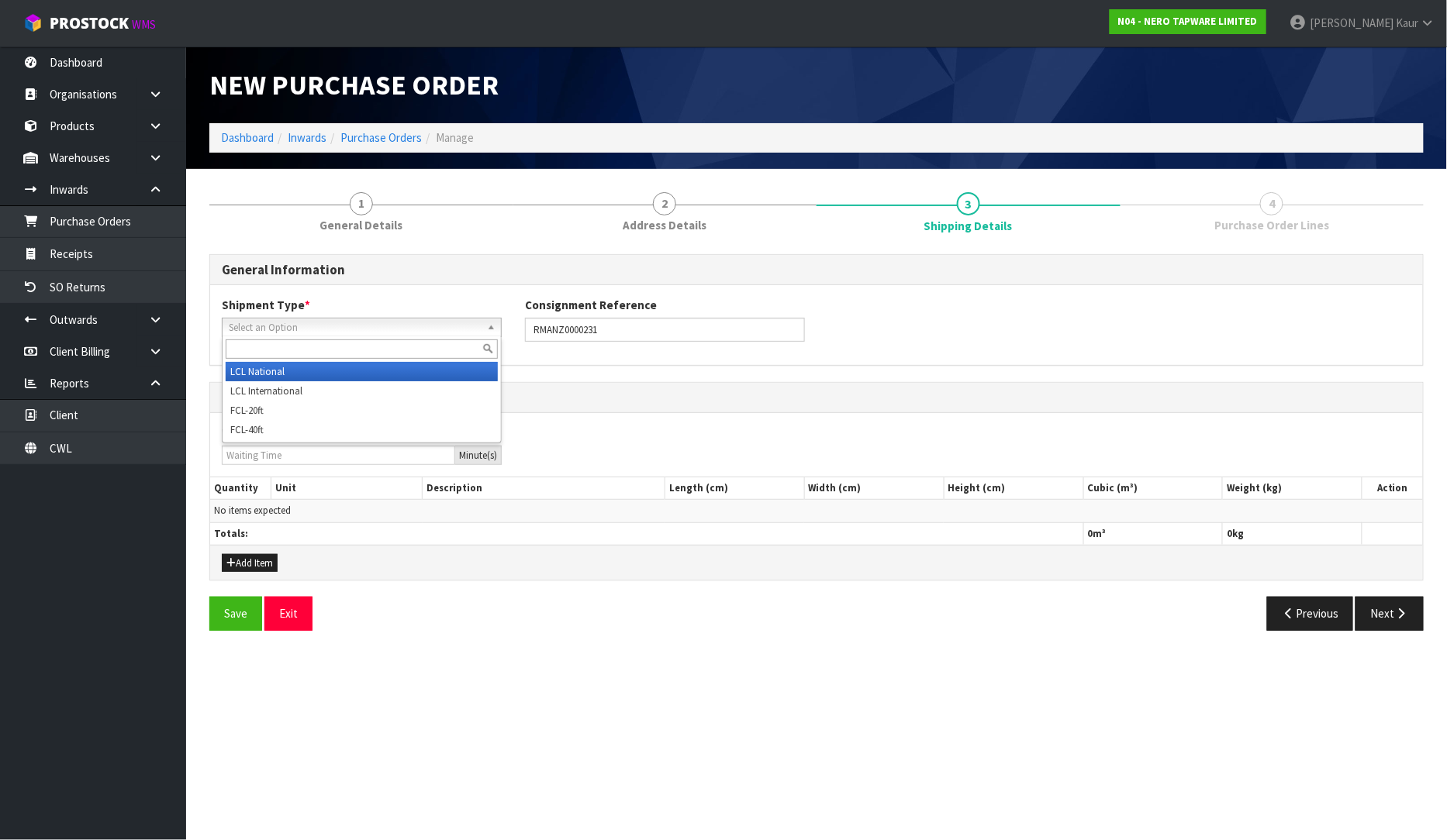
click at [251, 327] on span "Select an Option" at bounding box center [354, 327] width 252 height 19
click at [250, 372] on li "LCL National" at bounding box center [362, 372] width 272 height 20
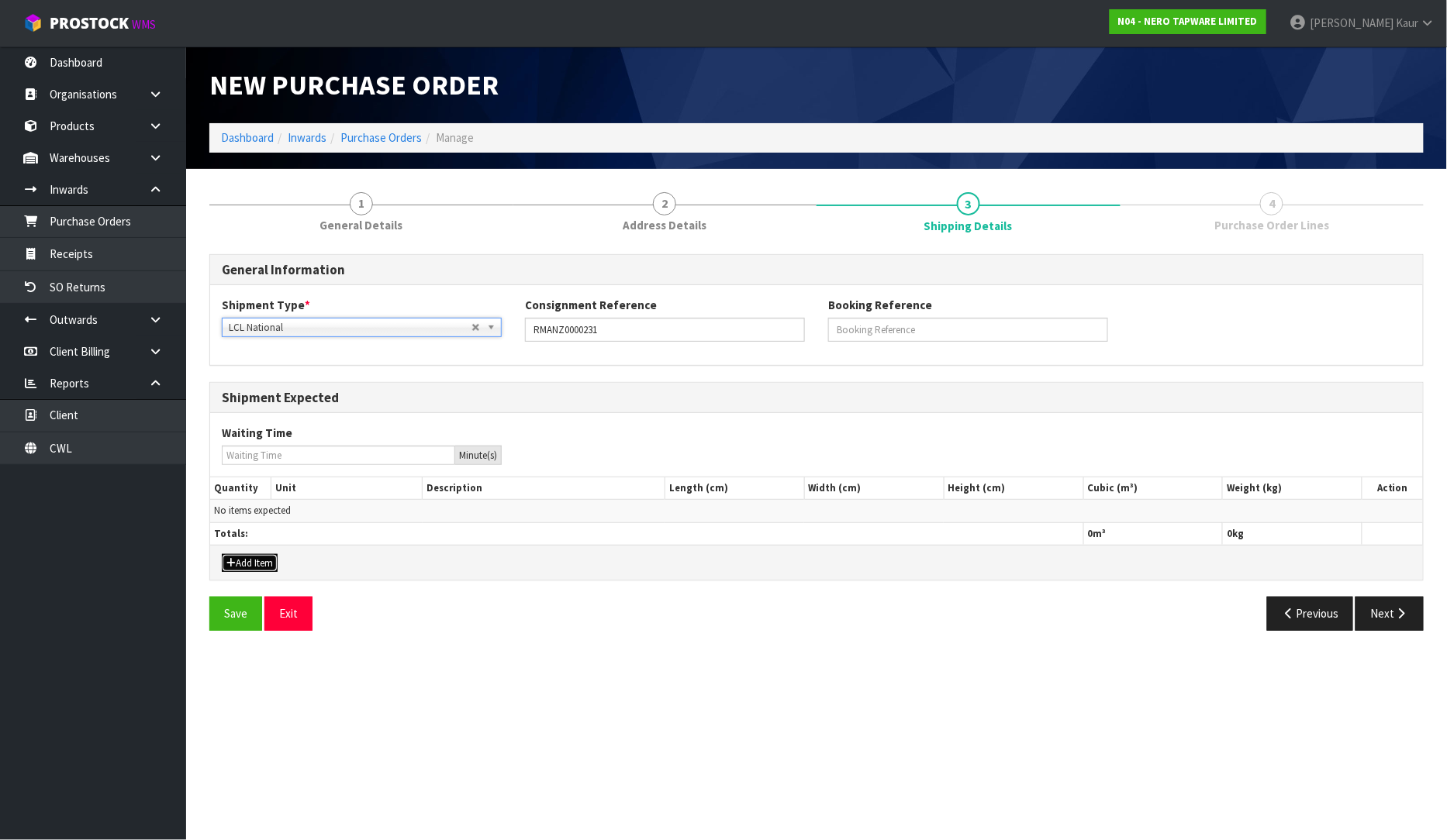
click at [246, 568] on button "Add Item" at bounding box center [250, 563] width 56 height 19
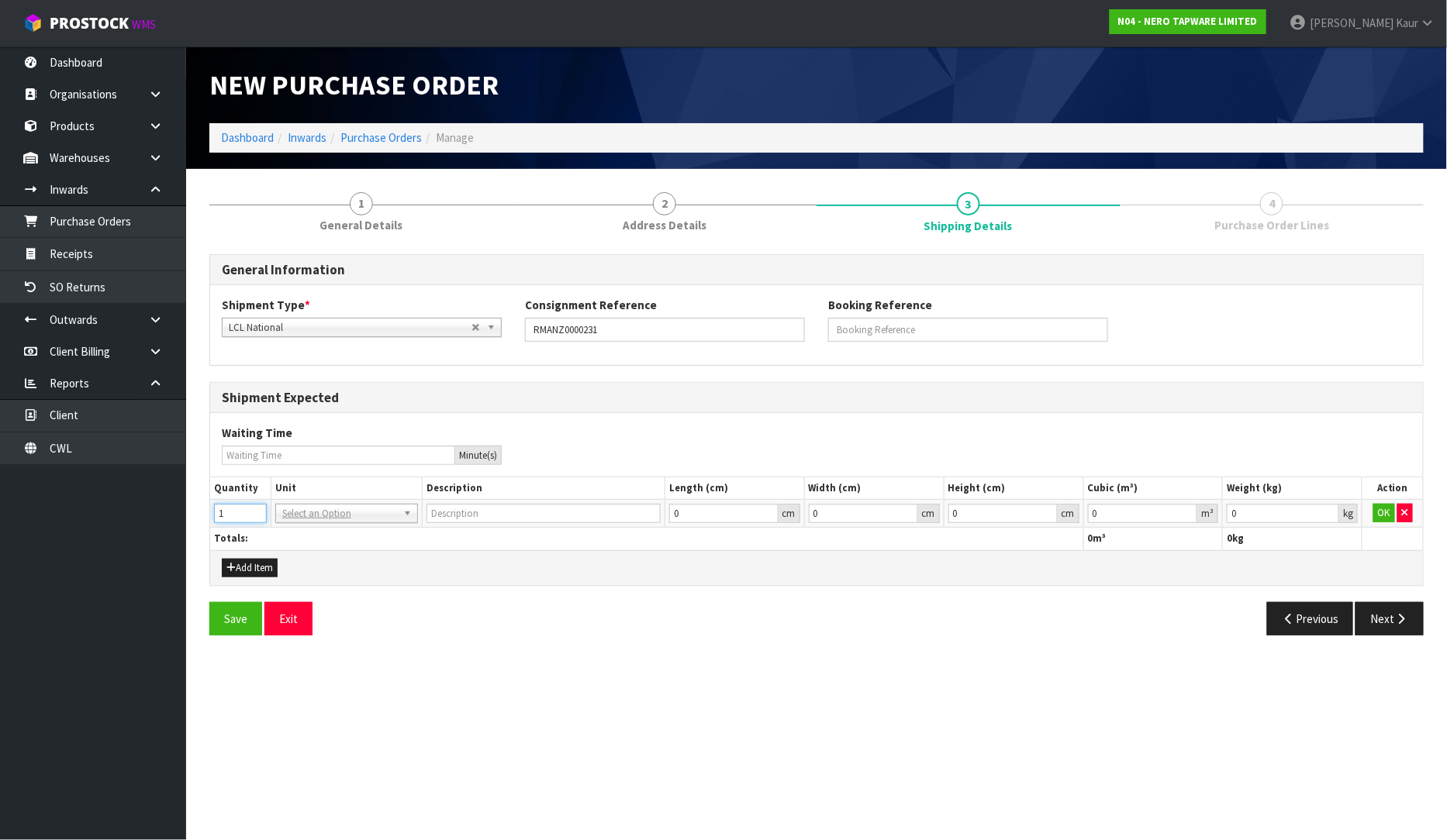
type input "1"
click at [254, 509] on input "1" at bounding box center [240, 514] width 52 height 20
click at [314, 524] on td "BAG BAR BSK BIN BTL BOX BDL CAB CGE CTN CSE COI CRA CRT CBE CYL DRM JAR MTR PKG…" at bounding box center [346, 514] width 152 height 28
click at [306, 537] on input "text" at bounding box center [346, 535] width 135 height 20
type input "CTN"
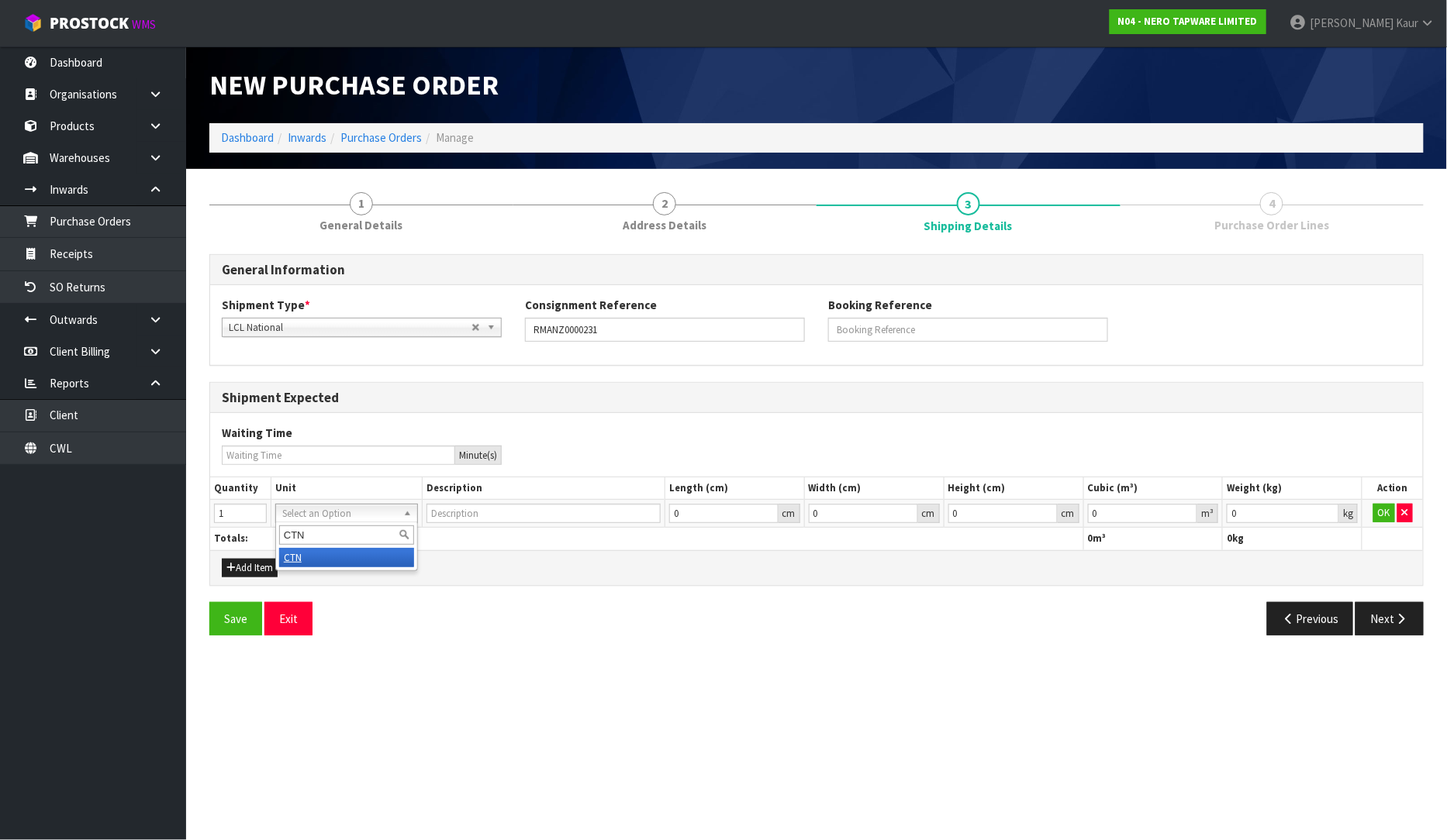
type input "CARTON"
type input "0.000001"
click at [1190, 513] on input "0.000001" at bounding box center [1143, 514] width 110 height 20
type input "0.001"
click at [1330, 513] on input "0.001" at bounding box center [1282, 514] width 112 height 20
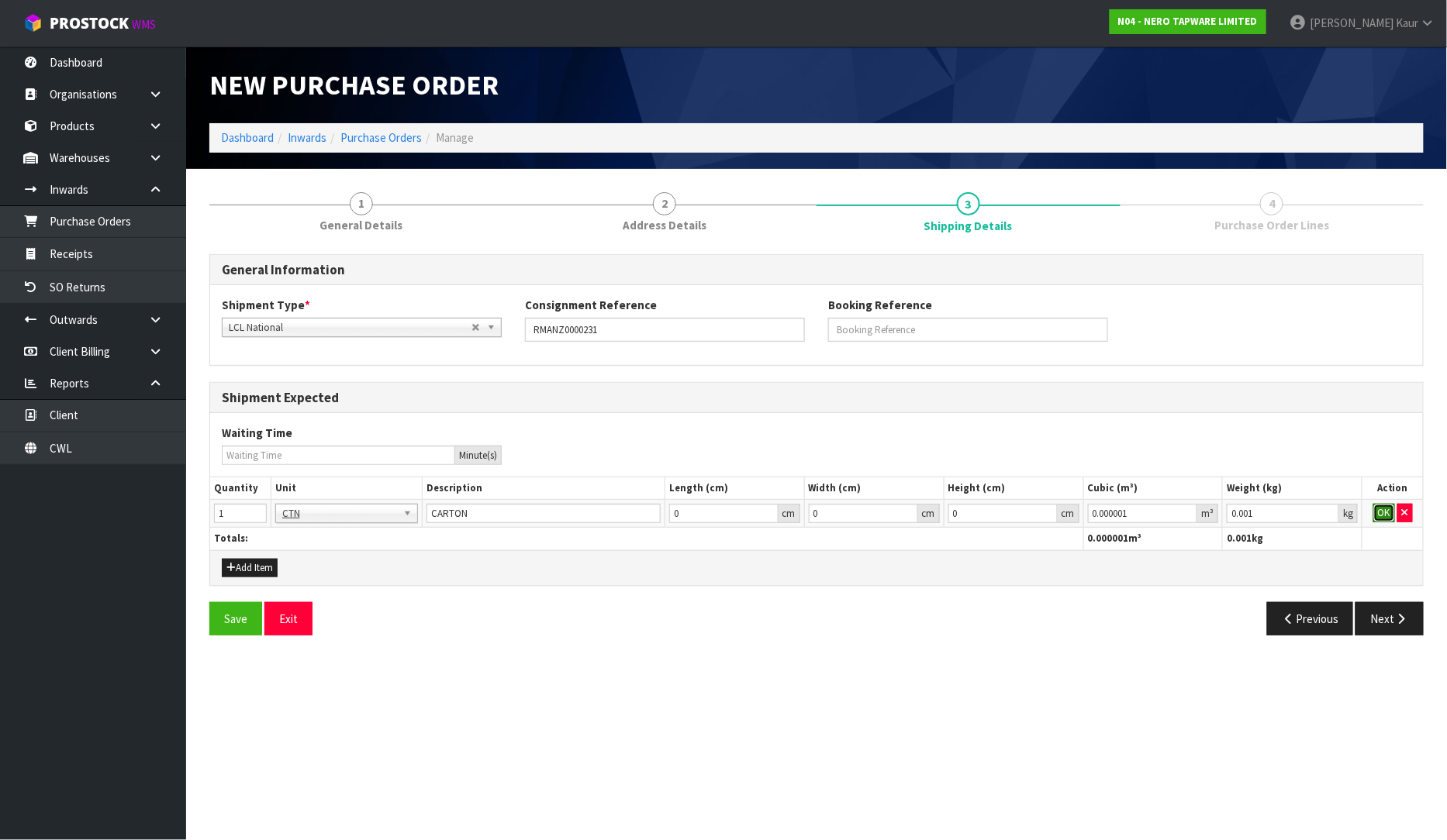
click at [1382, 507] on button "OK" at bounding box center [1384, 513] width 22 height 19
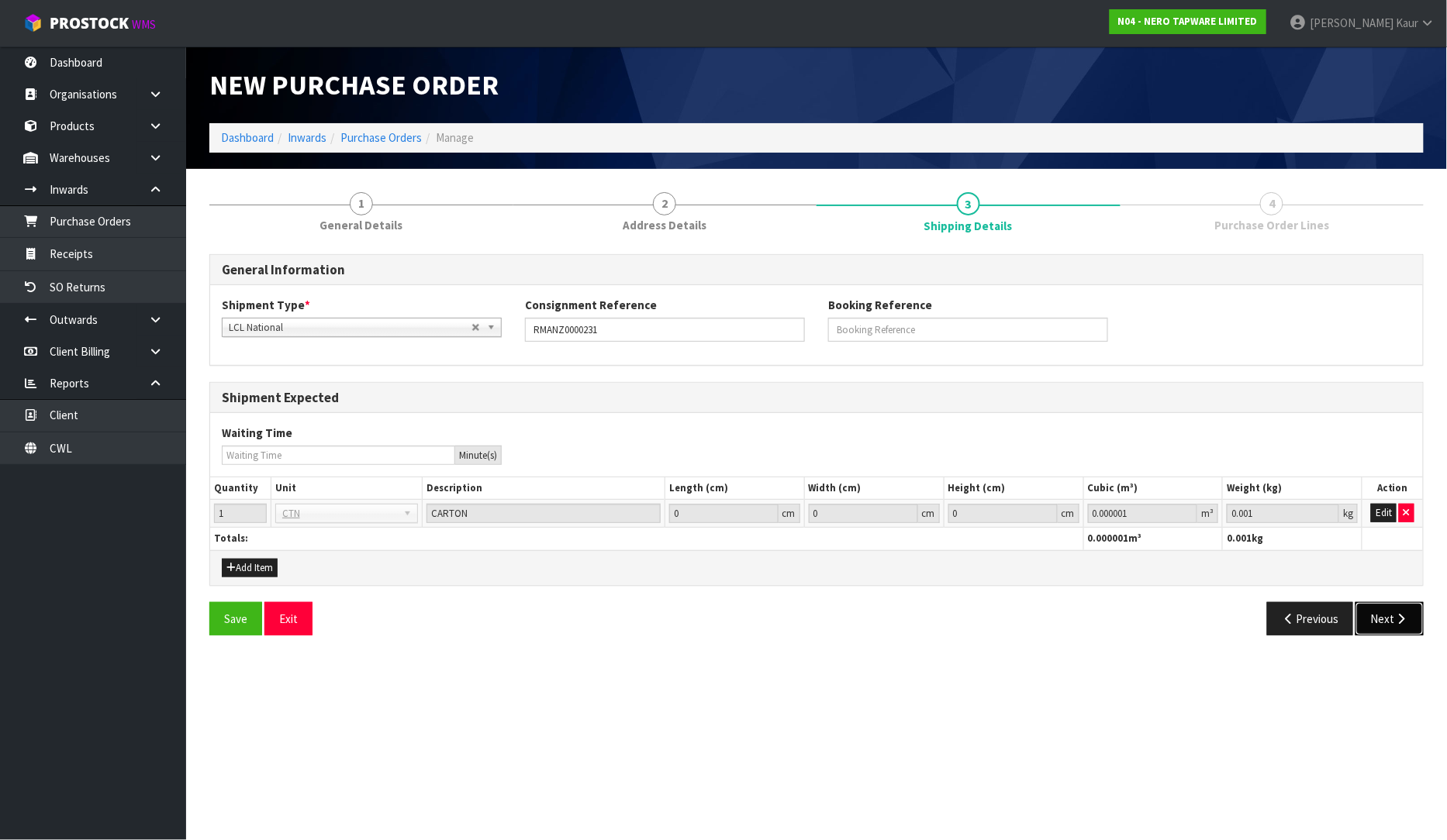
click at [1380, 616] on button "Next" at bounding box center [1389, 619] width 68 height 34
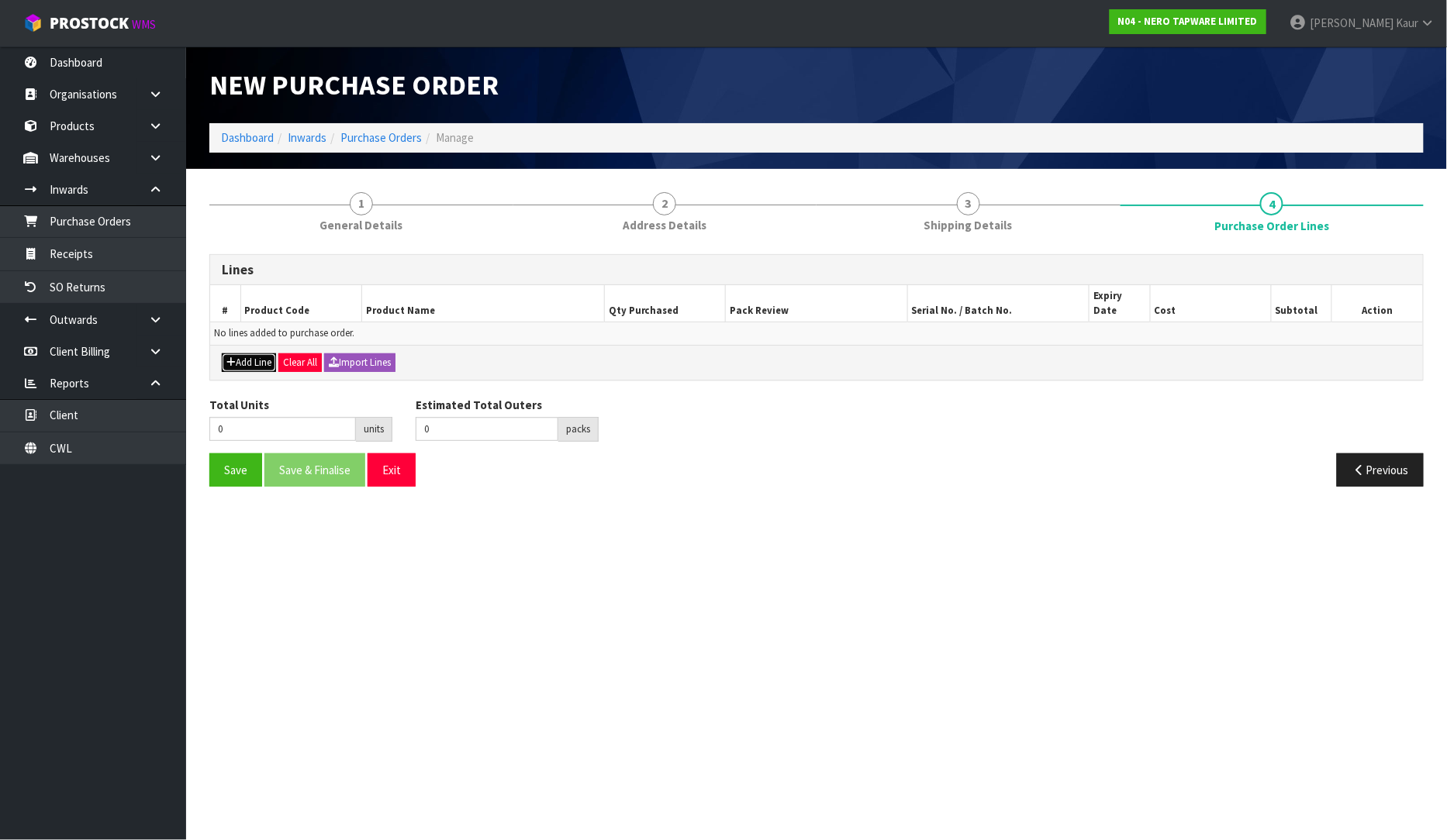
click at [259, 353] on button "Add Line" at bounding box center [249, 362] width 54 height 19
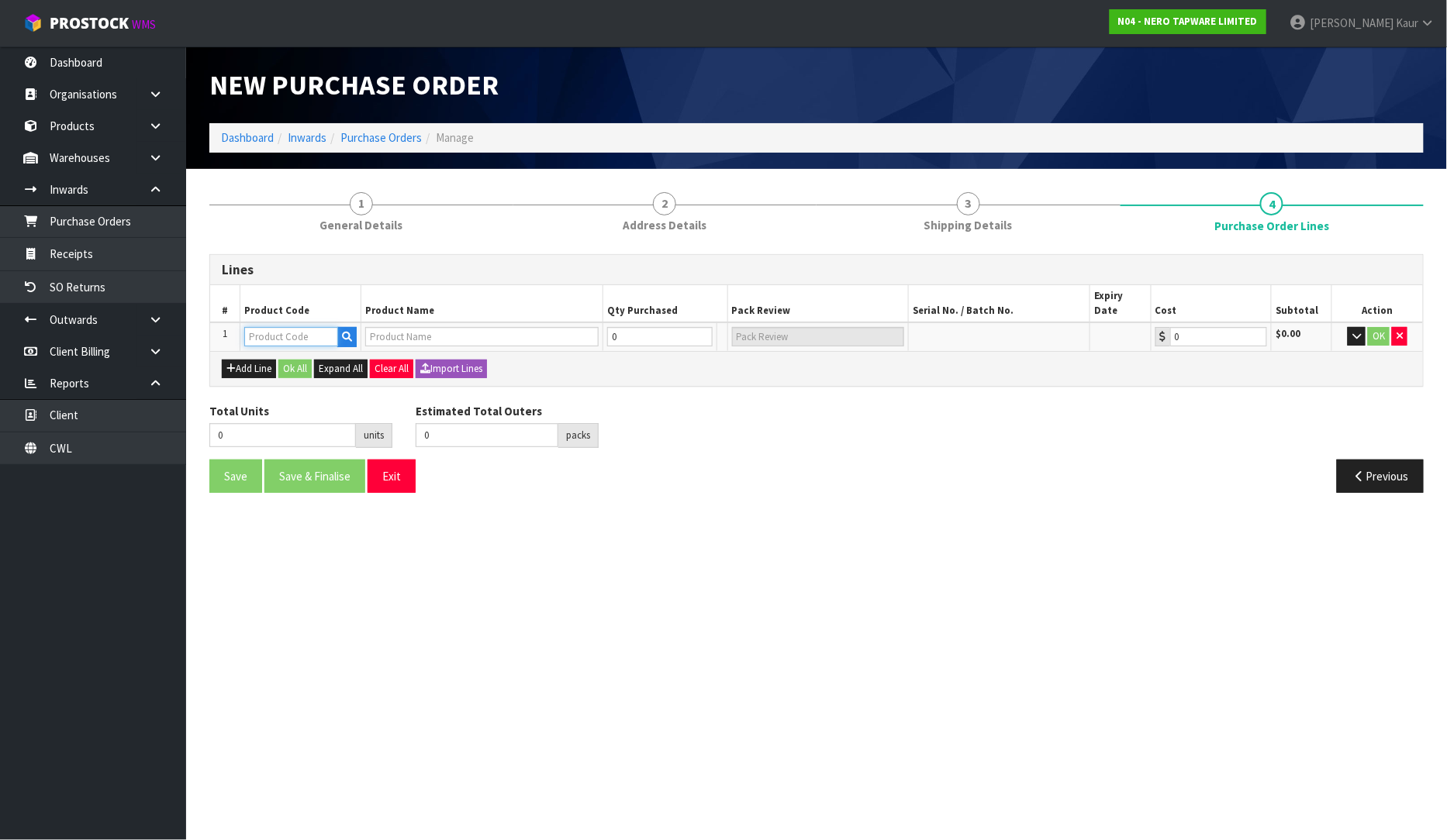
click at [259, 327] on input "text" at bounding box center [291, 337] width 94 height 20
type input "NRFW004MB"
type input "130MM ROUND TILE INSERT FLOOR WASTE 80MM OUTLET MATTE BLACK"
type input "0.00"
type input "NRFW004MB"
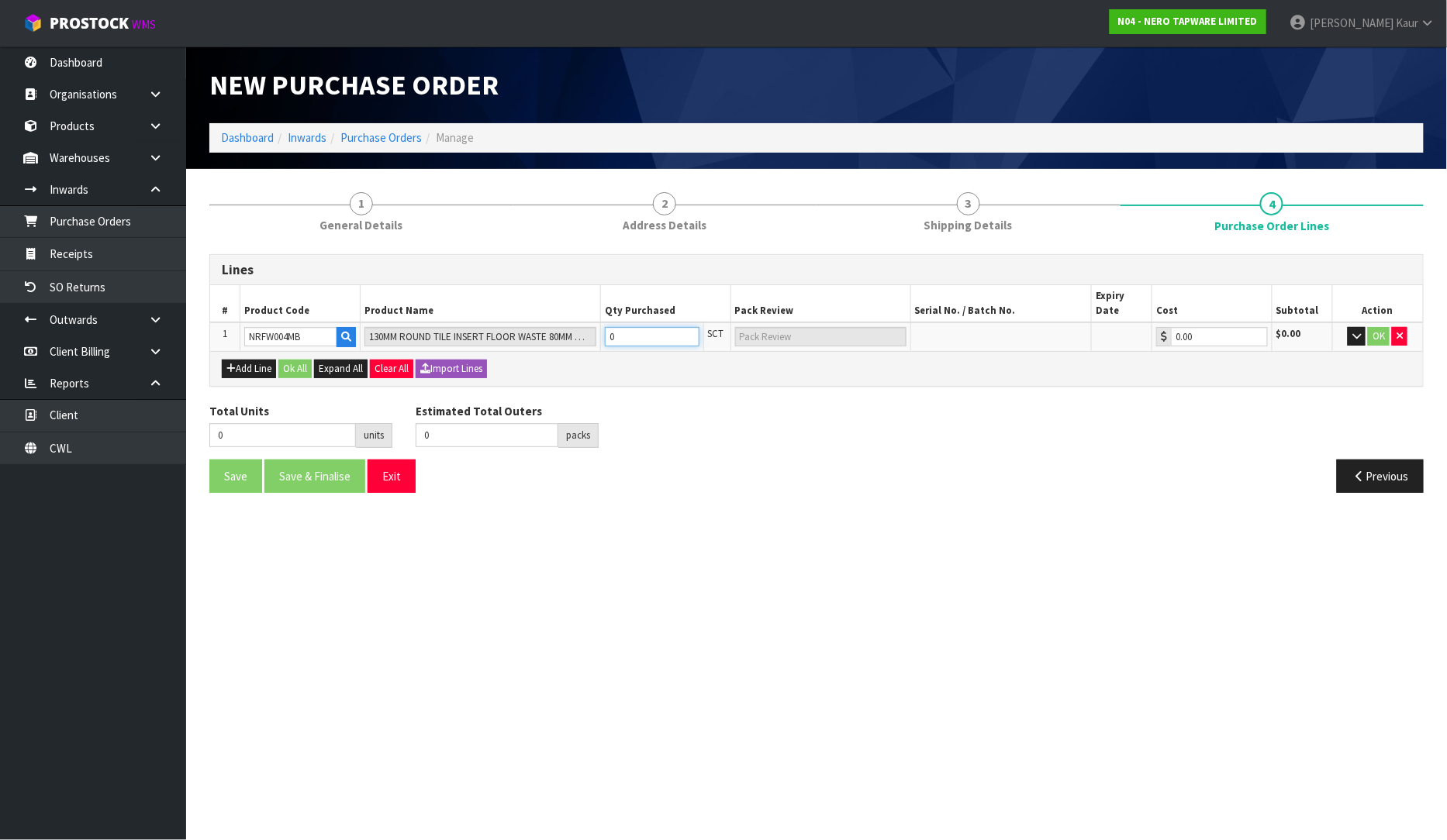
click at [638, 327] on input "0" at bounding box center [652, 337] width 95 height 20
type input "9"
type input "9 SCT"
type input "9"
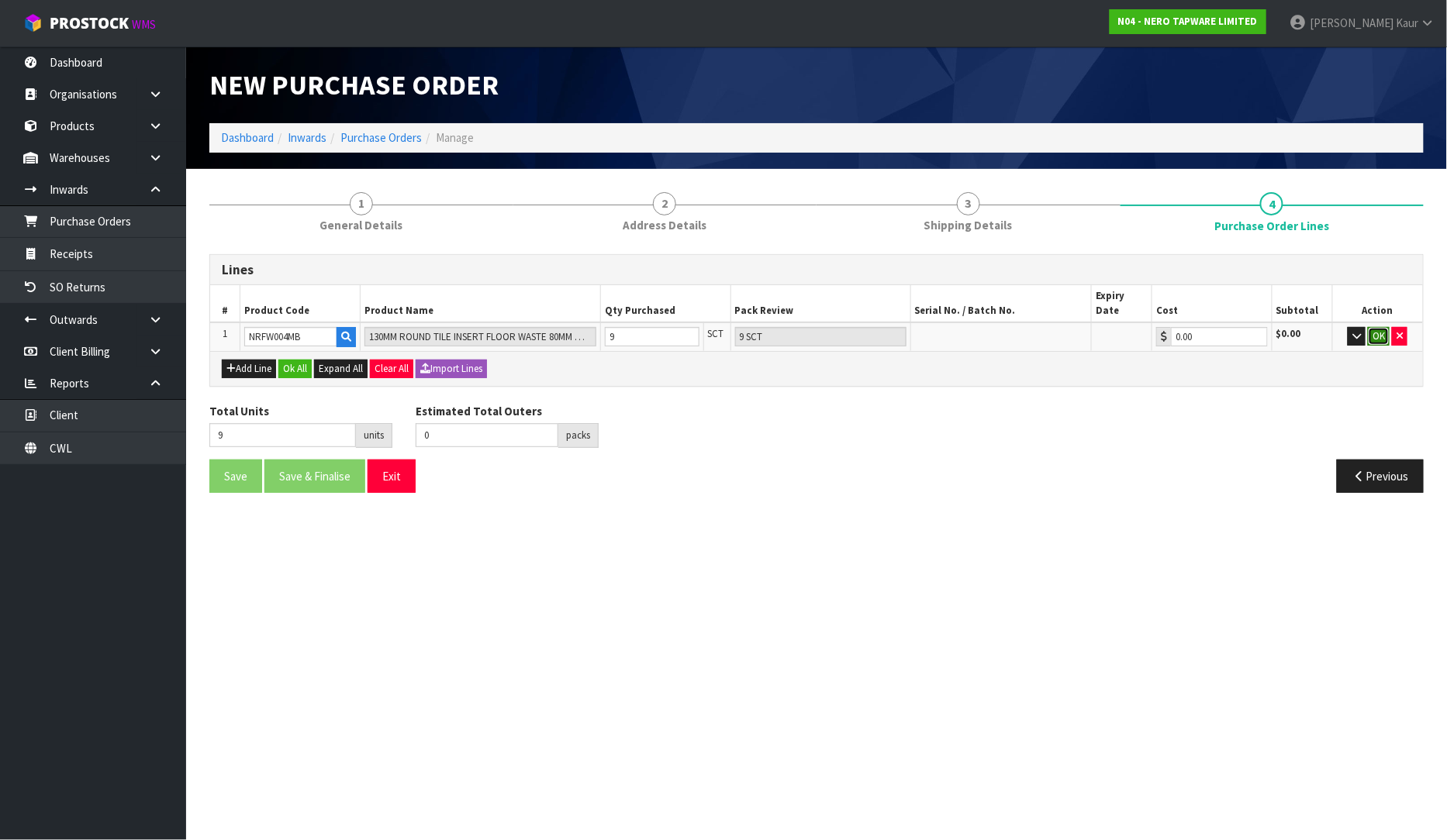
click at [1389, 327] on button "OK" at bounding box center [1378, 336] width 22 height 19
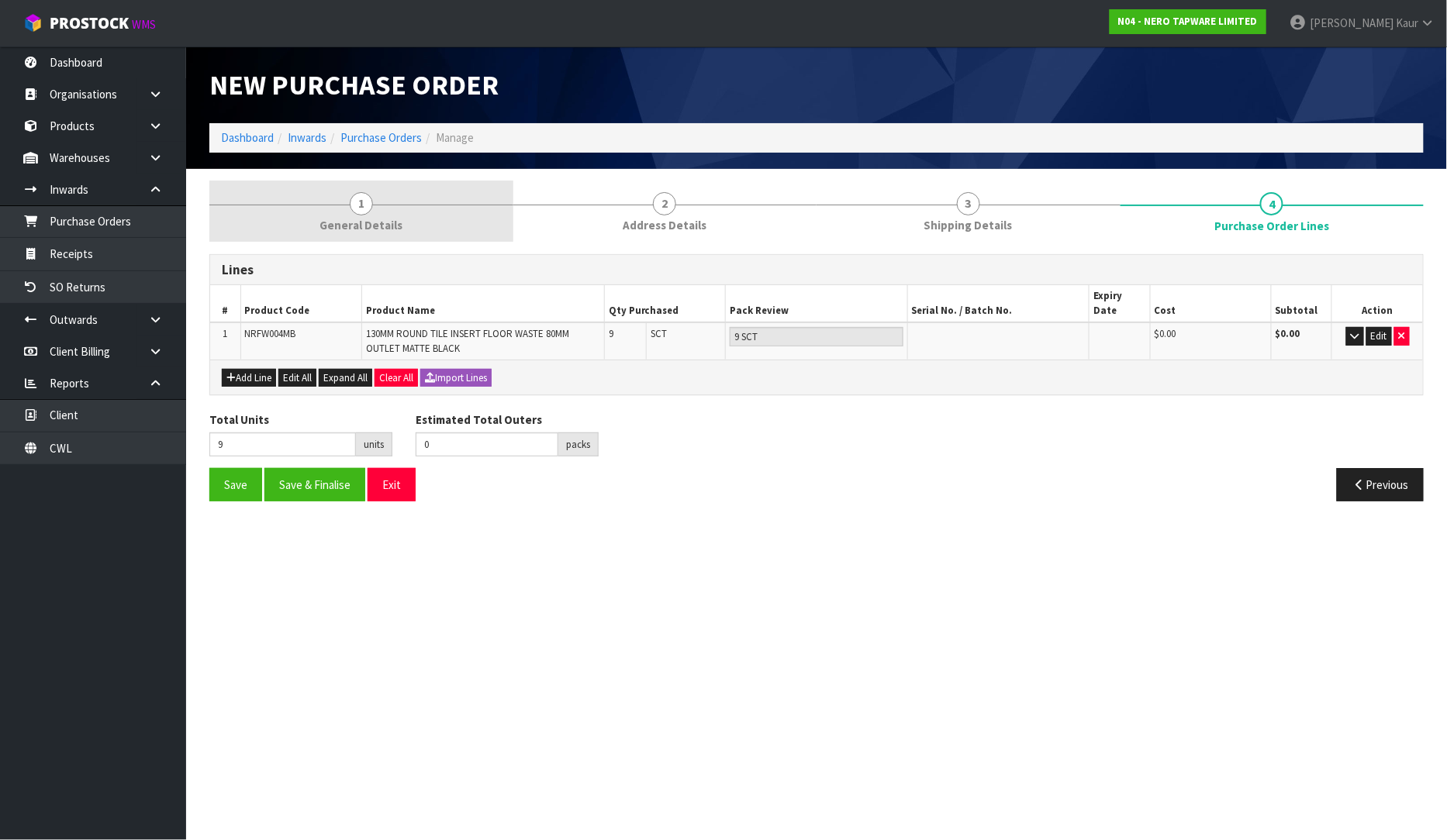
click at [389, 212] on link "1 General Details" at bounding box center [361, 211] width 304 height 61
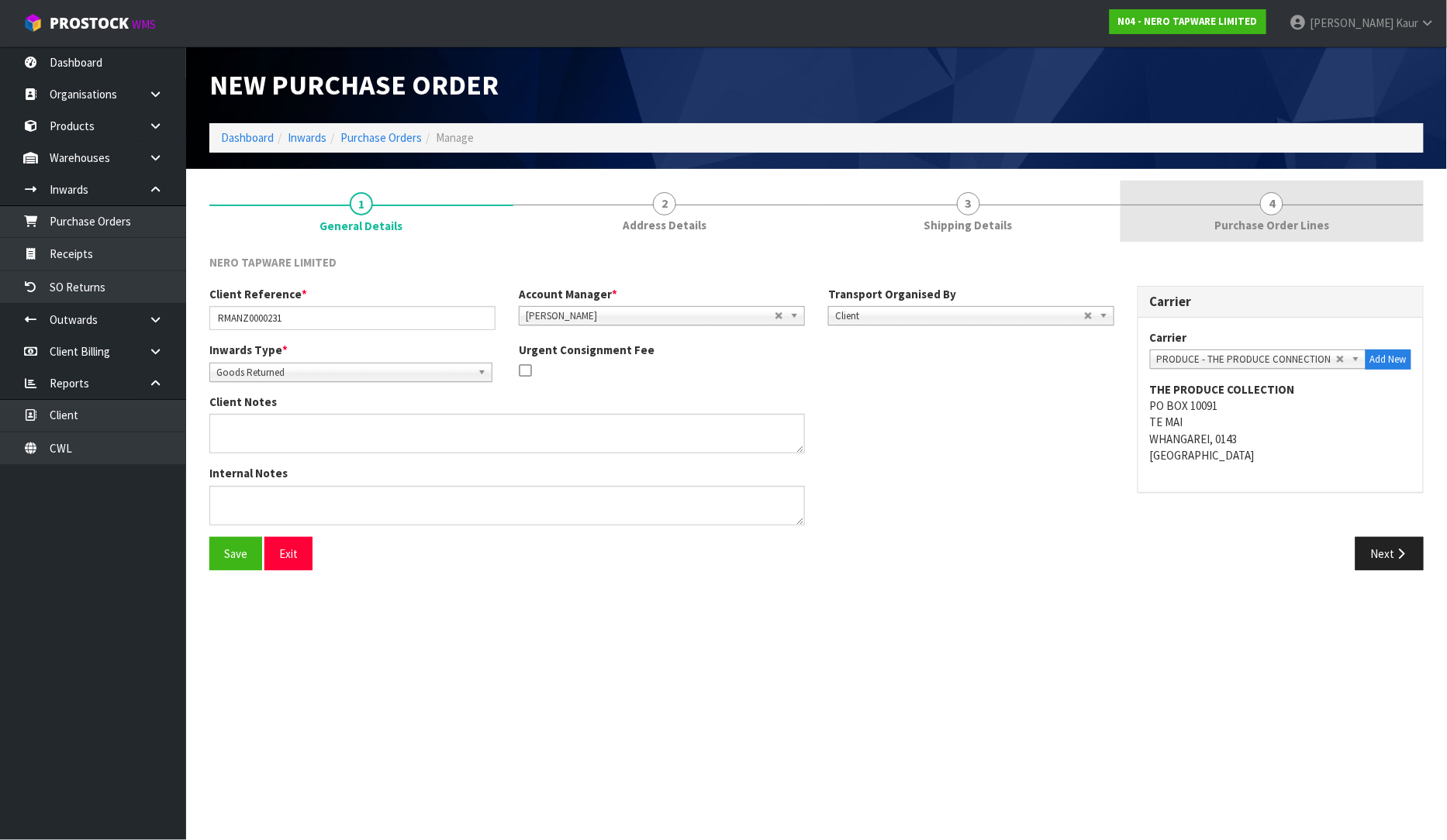
click at [1288, 233] on span "Purchase Order Lines" at bounding box center [1271, 225] width 114 height 17
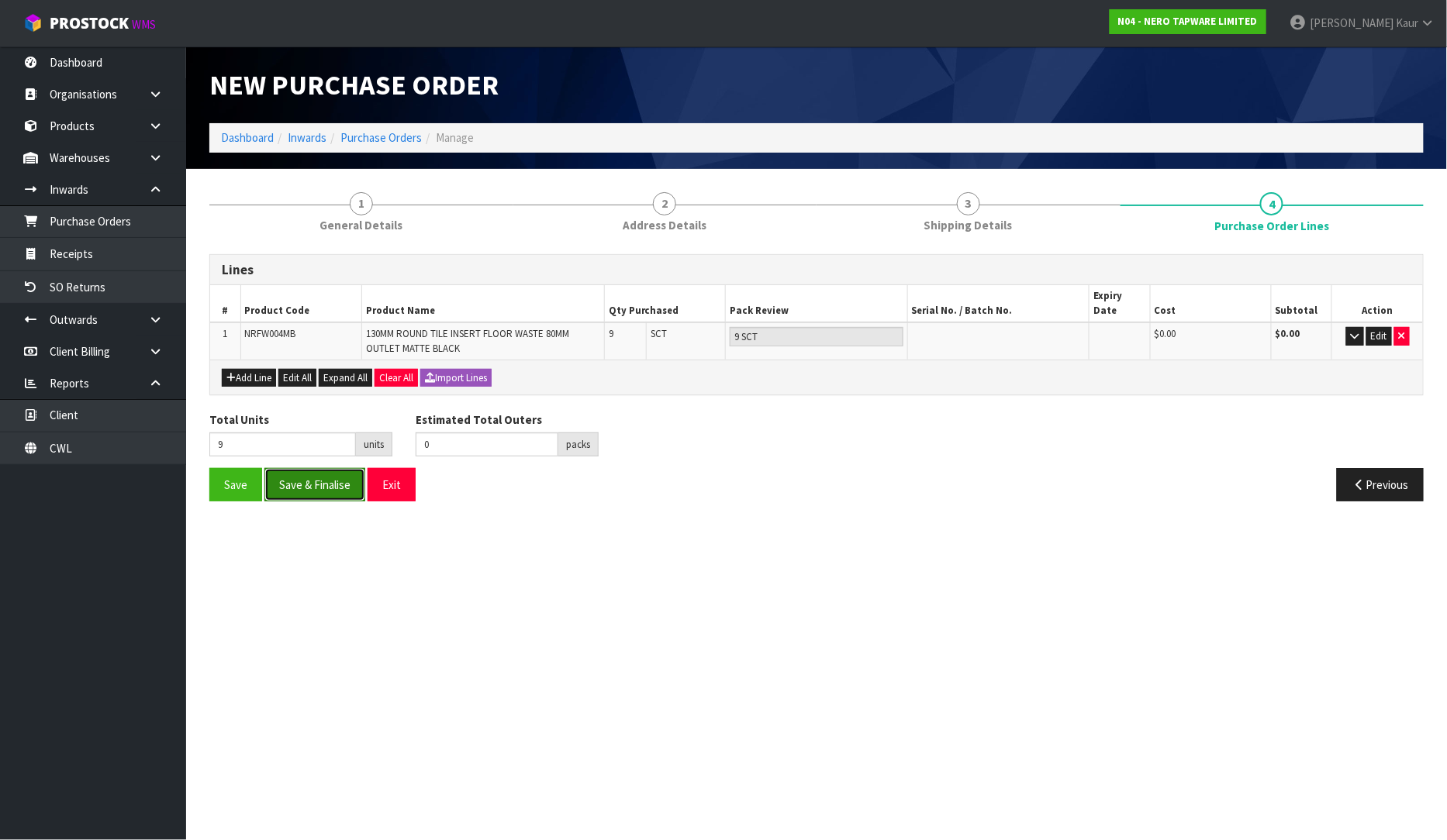
click at [322, 468] on button "Save & Finalise" at bounding box center [315, 485] width 101 height 34
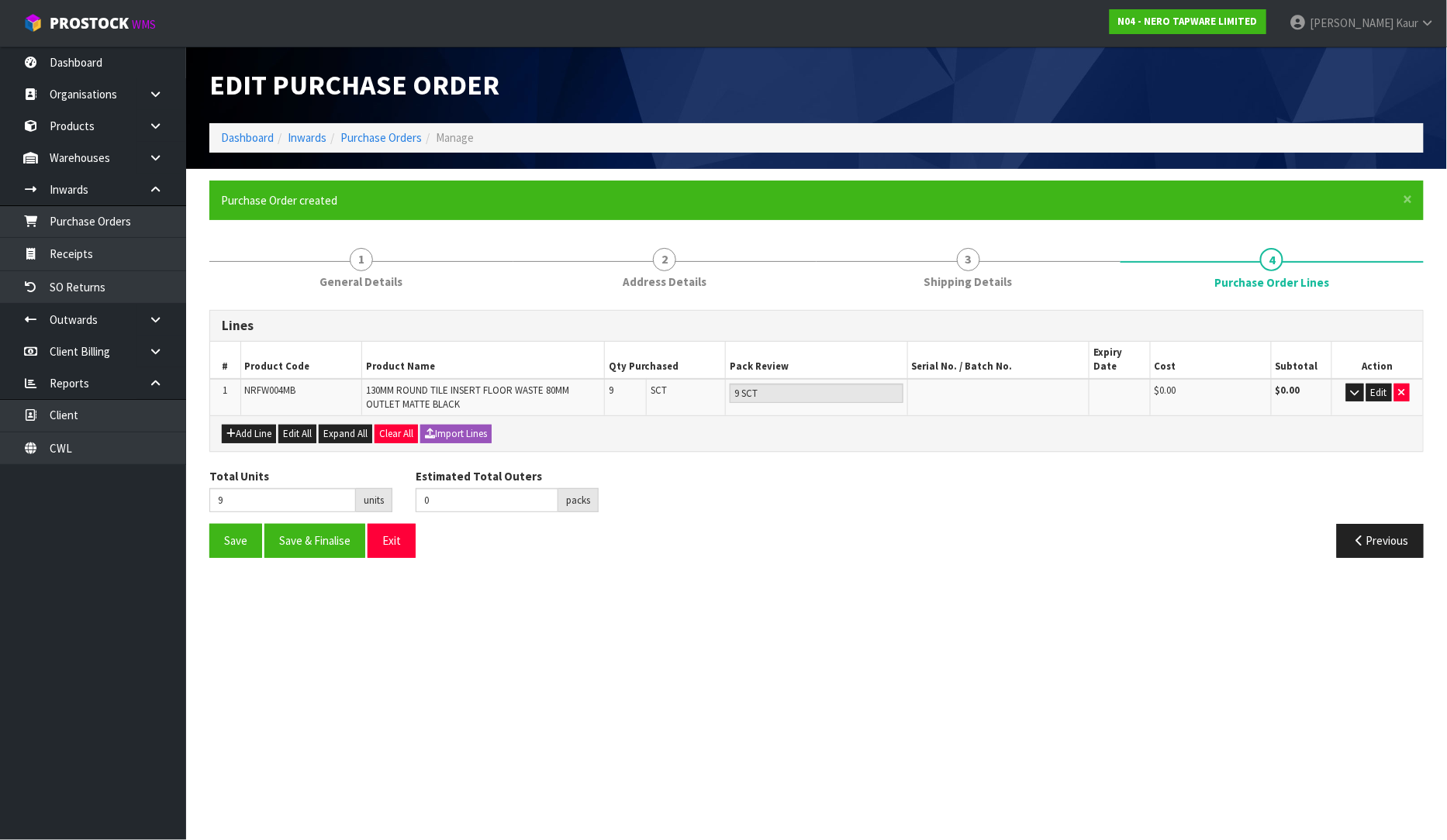
type input "0"
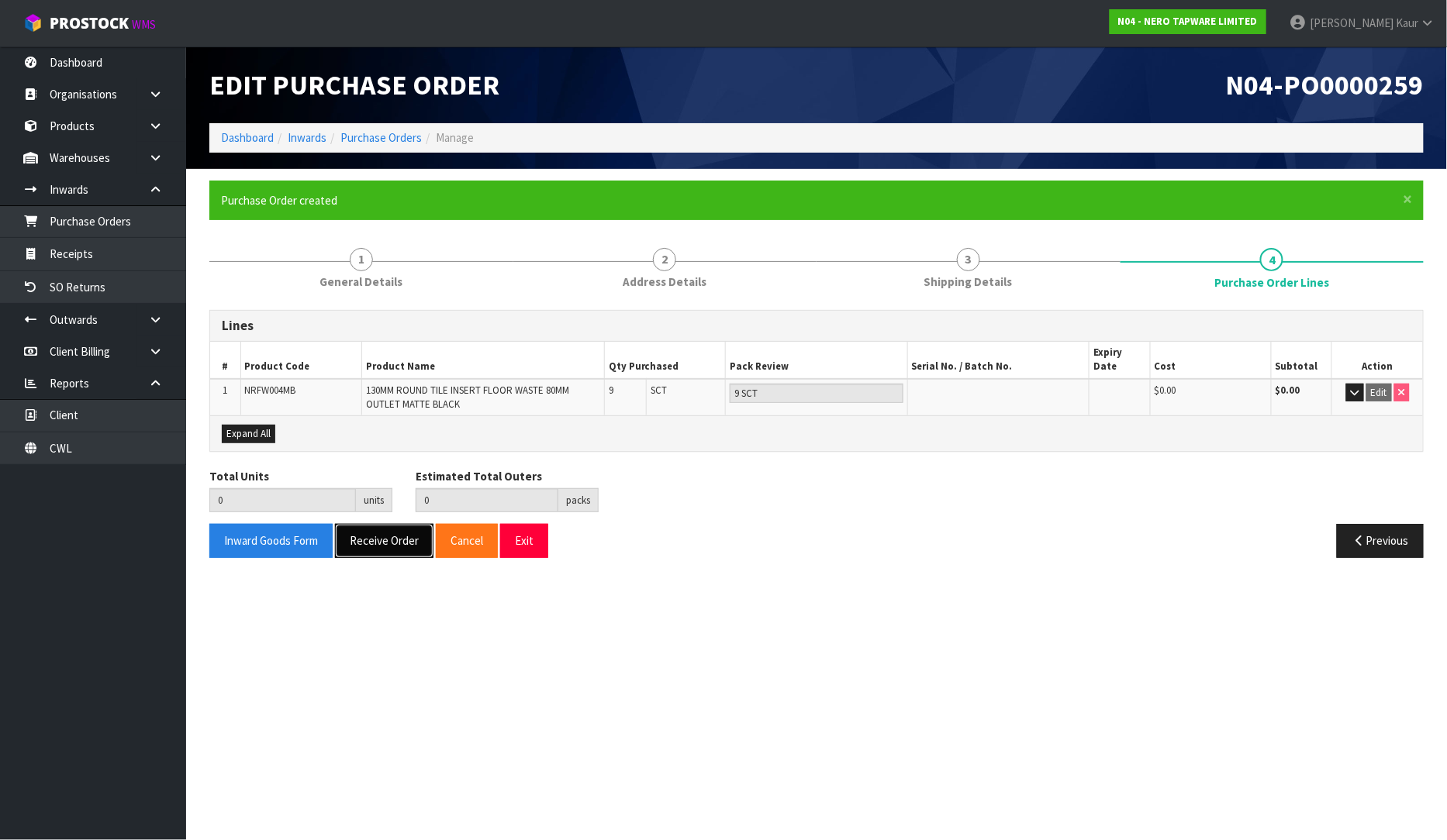
click at [397, 524] on button "Receive Order" at bounding box center [385, 540] width 99 height 34
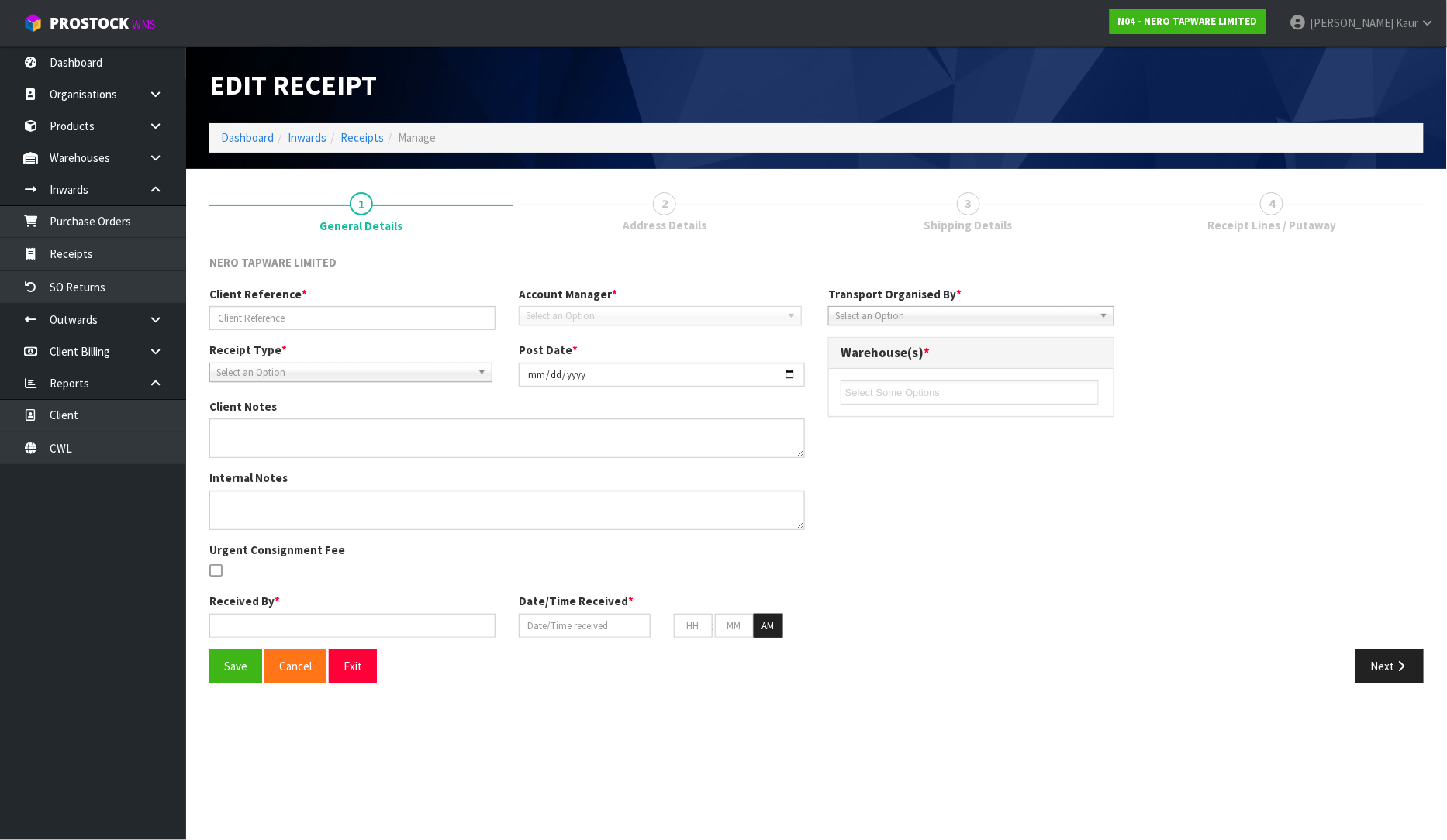
type input "RMANZ0000231"
type input "[DATE]"
type input "[PERSON_NAME]"
type input "[DATE]"
type input "01"
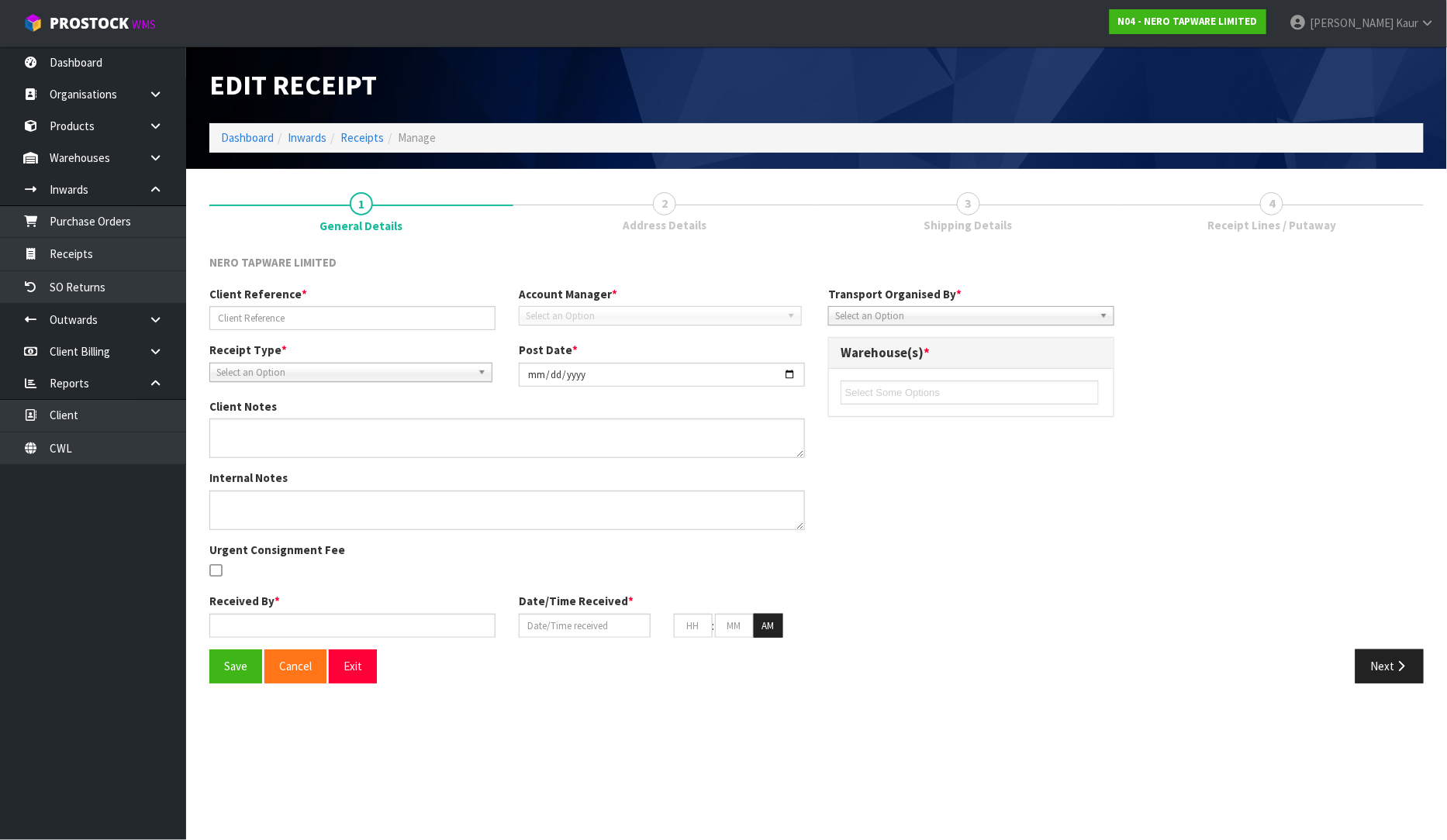
type input "13"
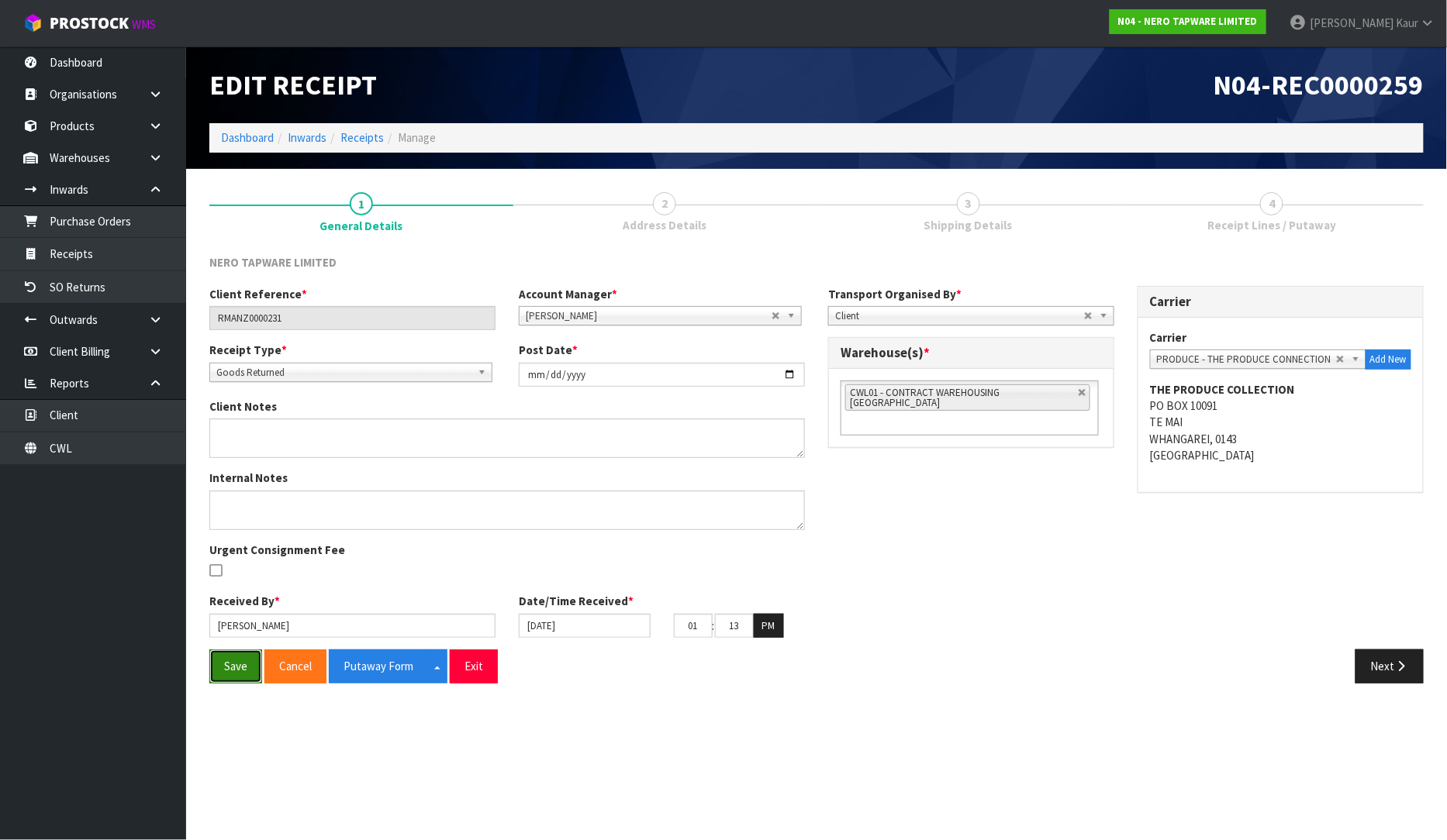
click at [237, 665] on button "Save" at bounding box center [235, 666] width 52 height 34
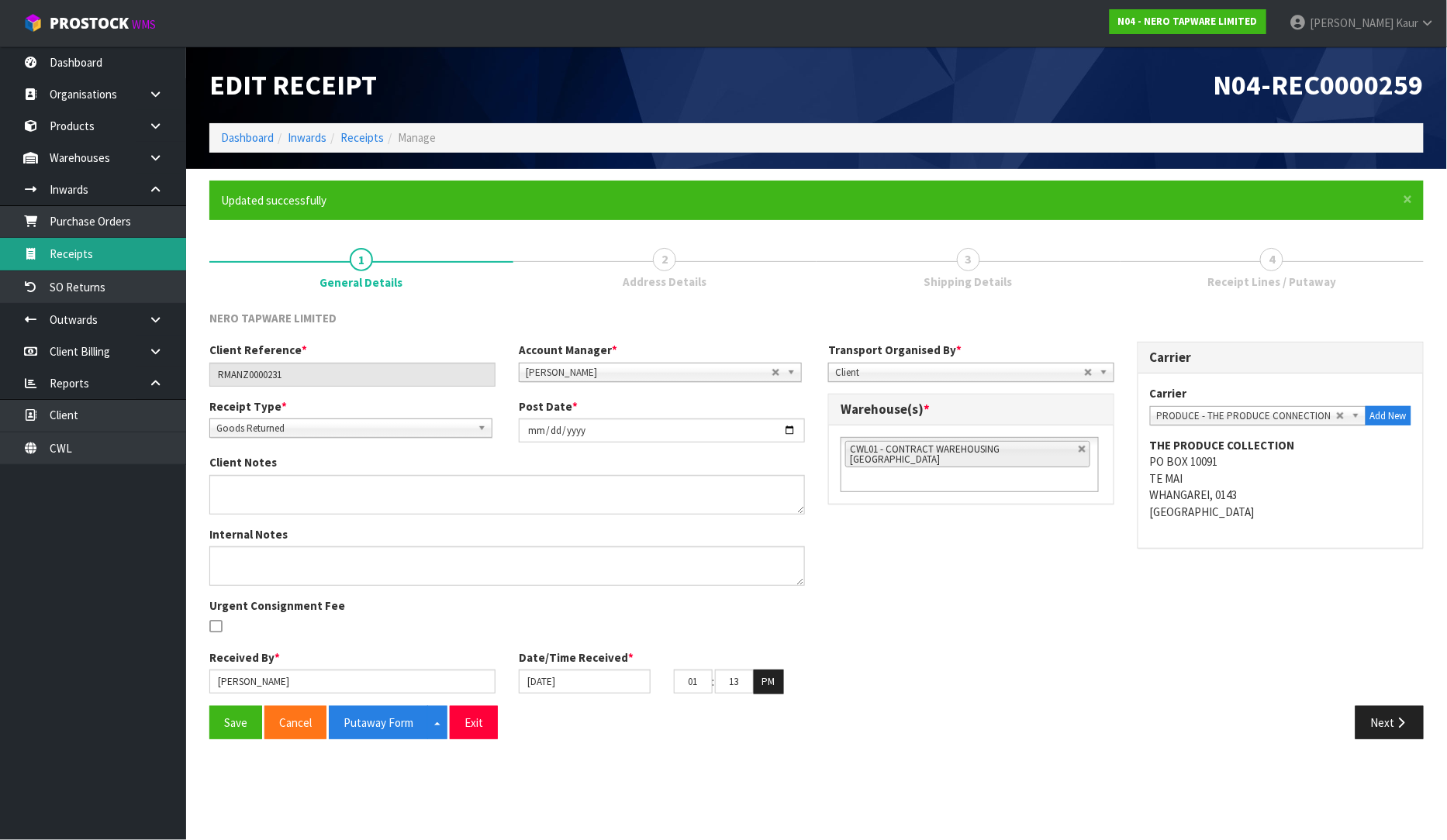
drag, startPoint x: 130, startPoint y: 251, endPoint x: 158, endPoint y: 251, distance: 28.0
click at [130, 251] on link "Receipts" at bounding box center [93, 253] width 186 height 32
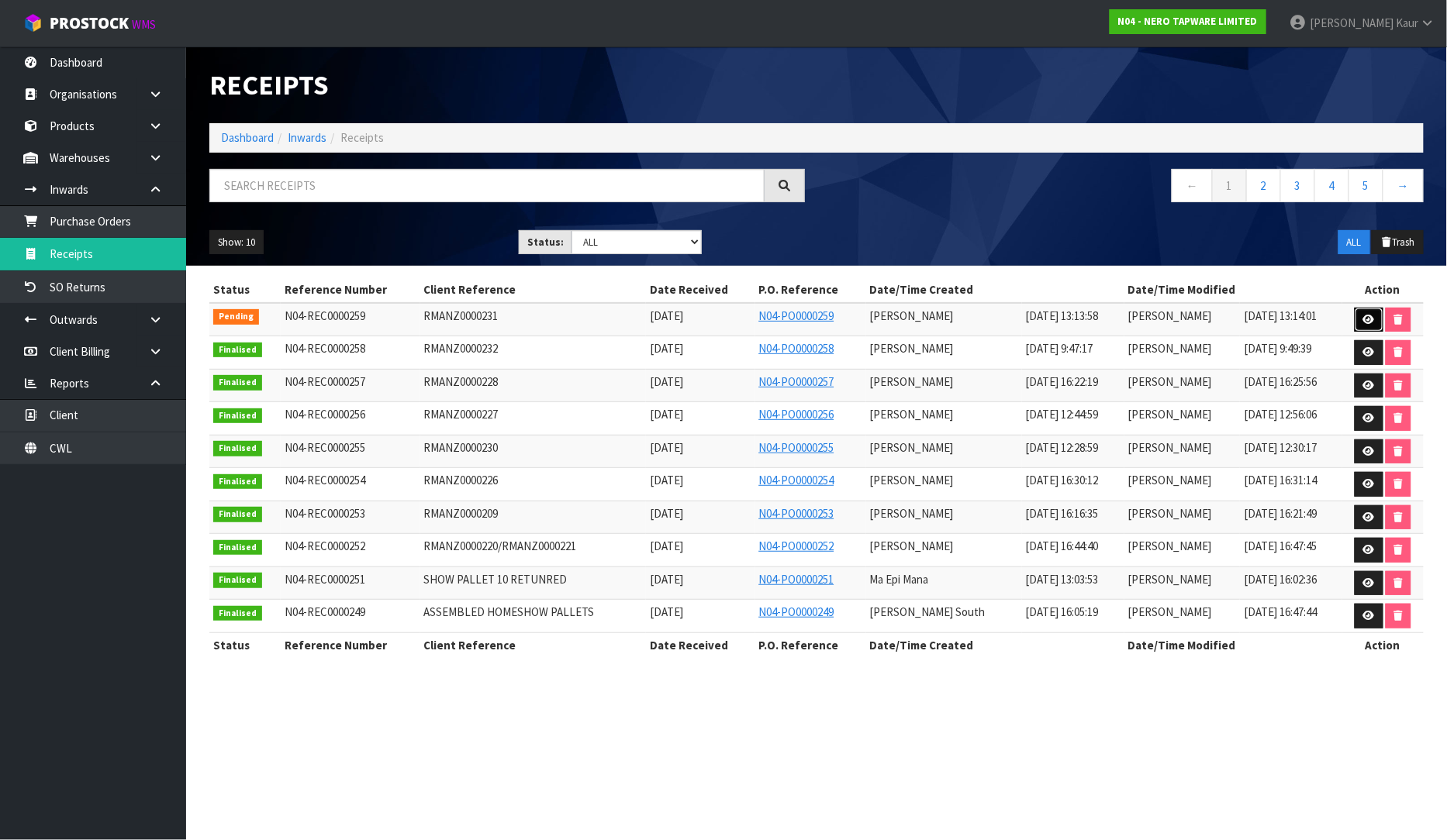
click at [1363, 315] on icon at bounding box center [1369, 319] width 12 height 10
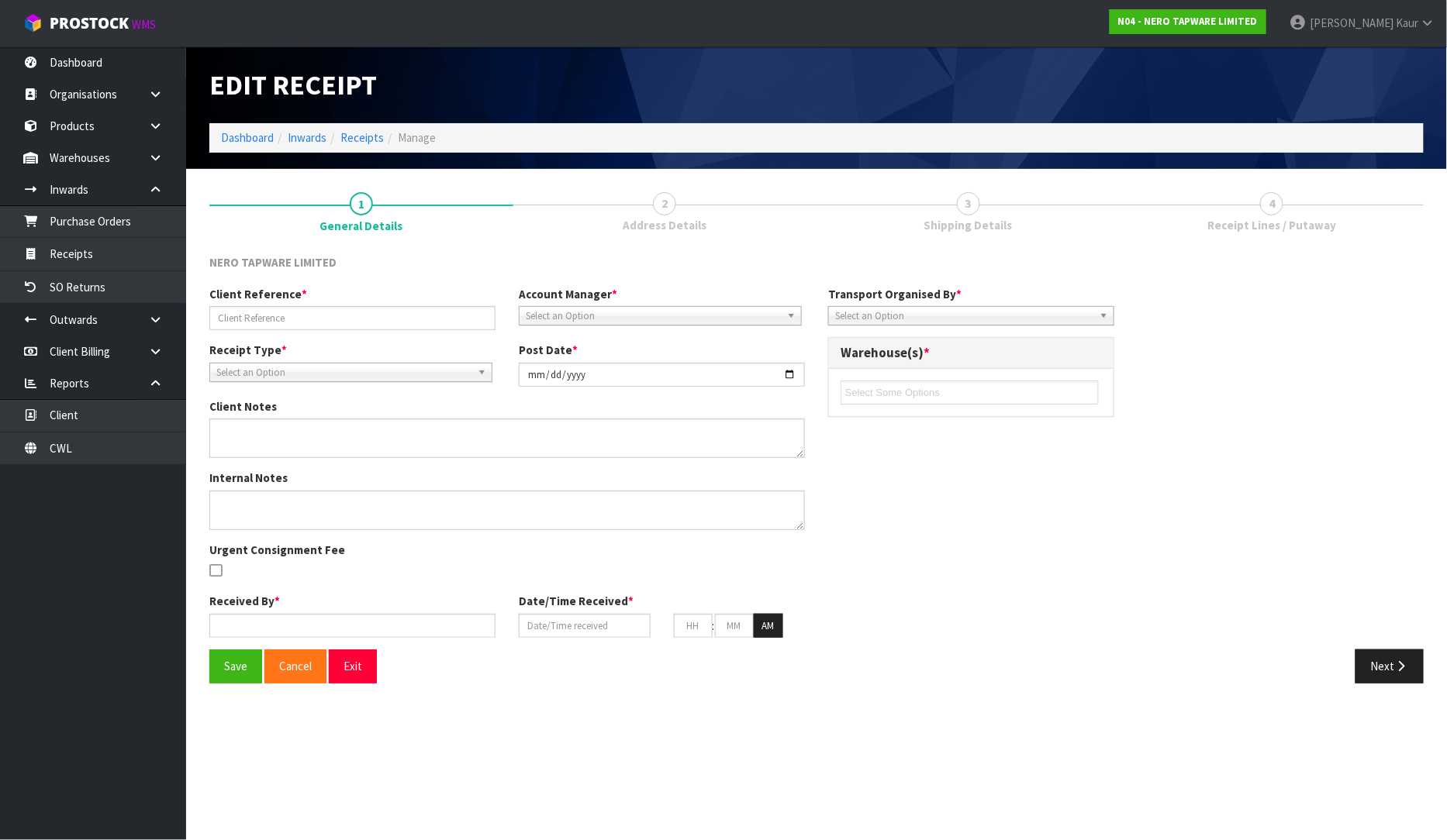
type input "RMANZ0000231"
type input "[DATE]"
type input "[PERSON_NAME]"
type input "[DATE]"
type input "01"
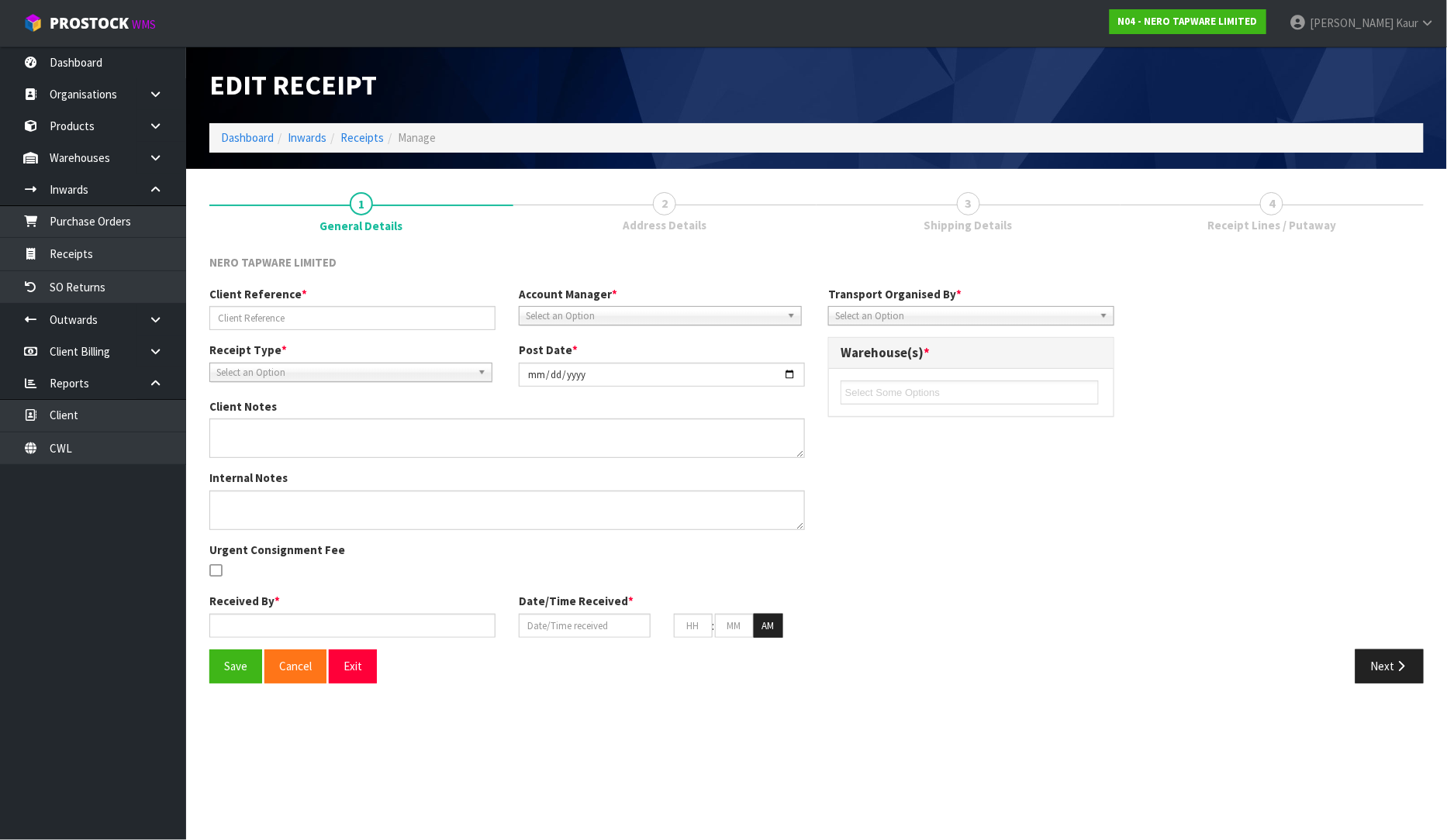
type input "13"
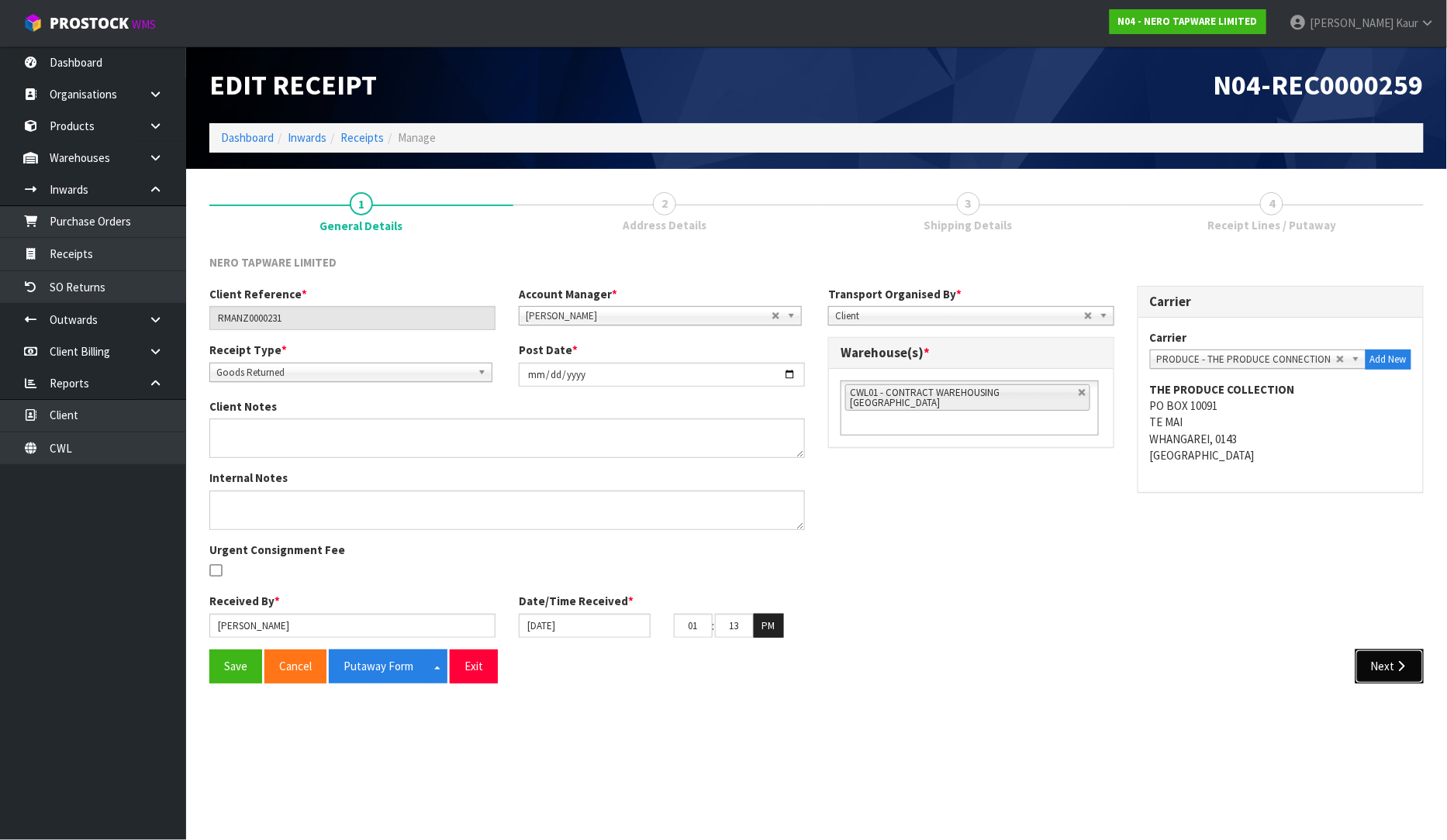
click at [1402, 671] on icon "button" at bounding box center [1401, 666] width 15 height 12
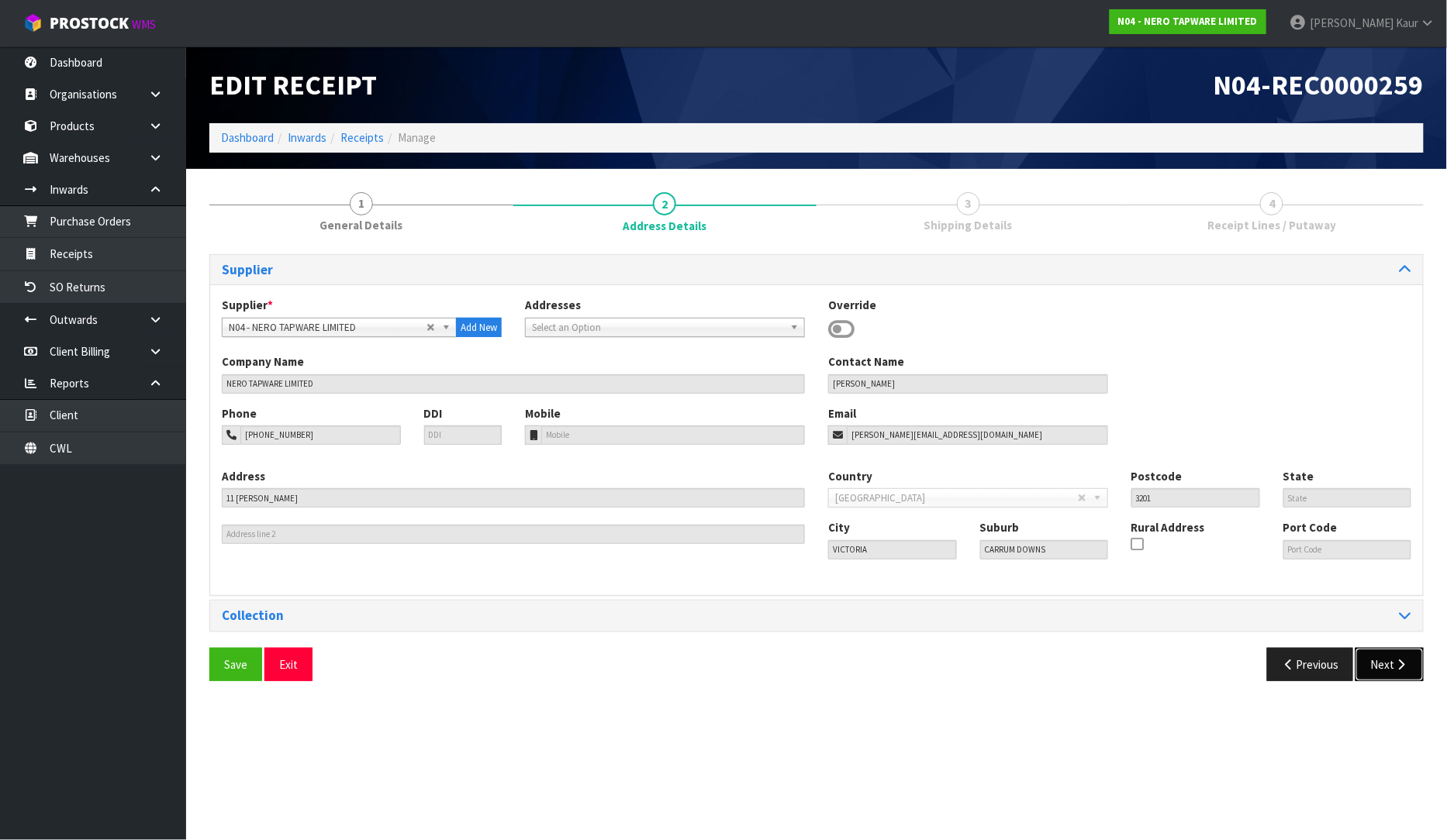
click at [1405, 663] on icon "button" at bounding box center [1401, 665] width 15 height 12
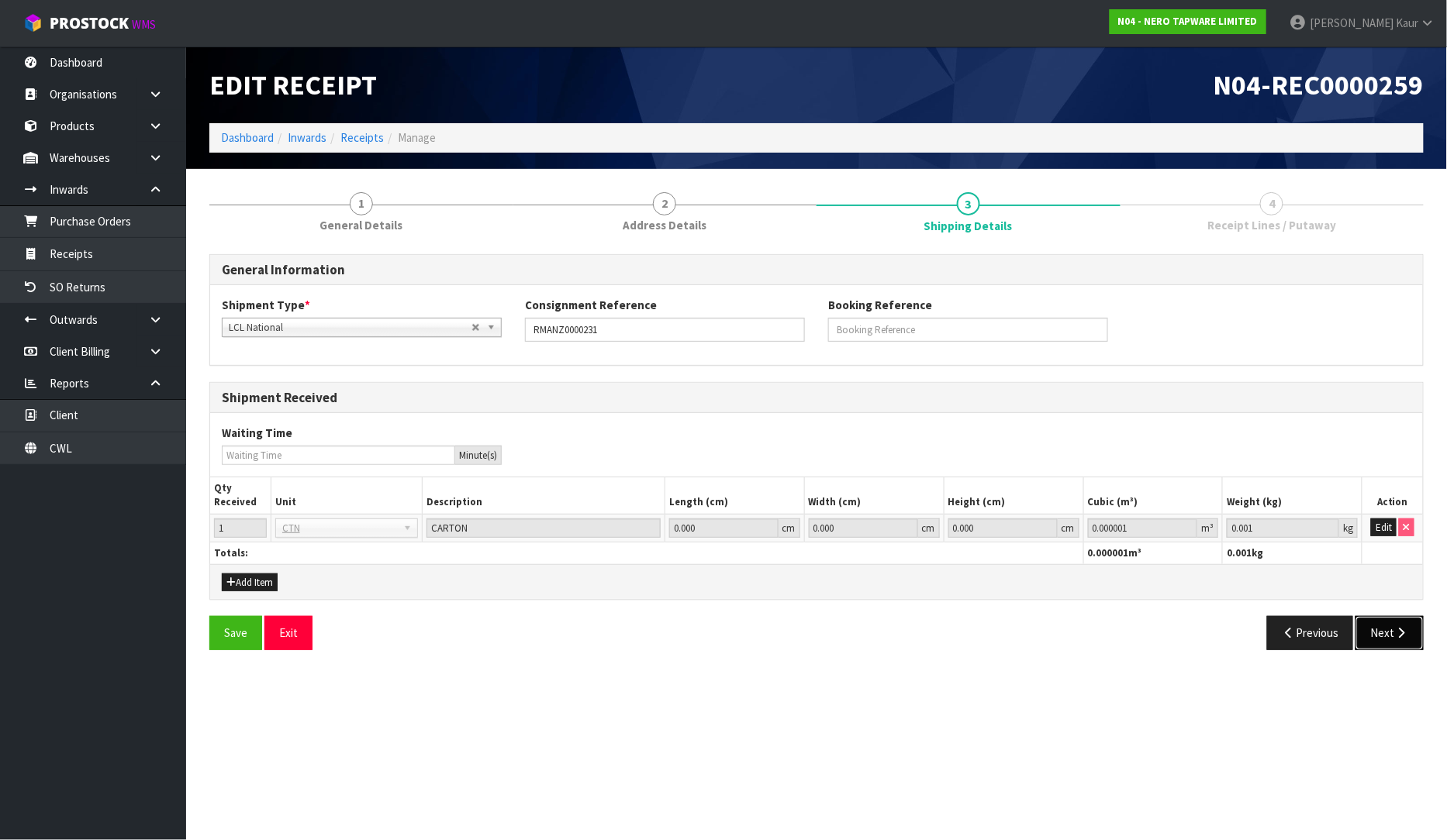
click at [1389, 630] on button "Next" at bounding box center [1389, 633] width 68 height 34
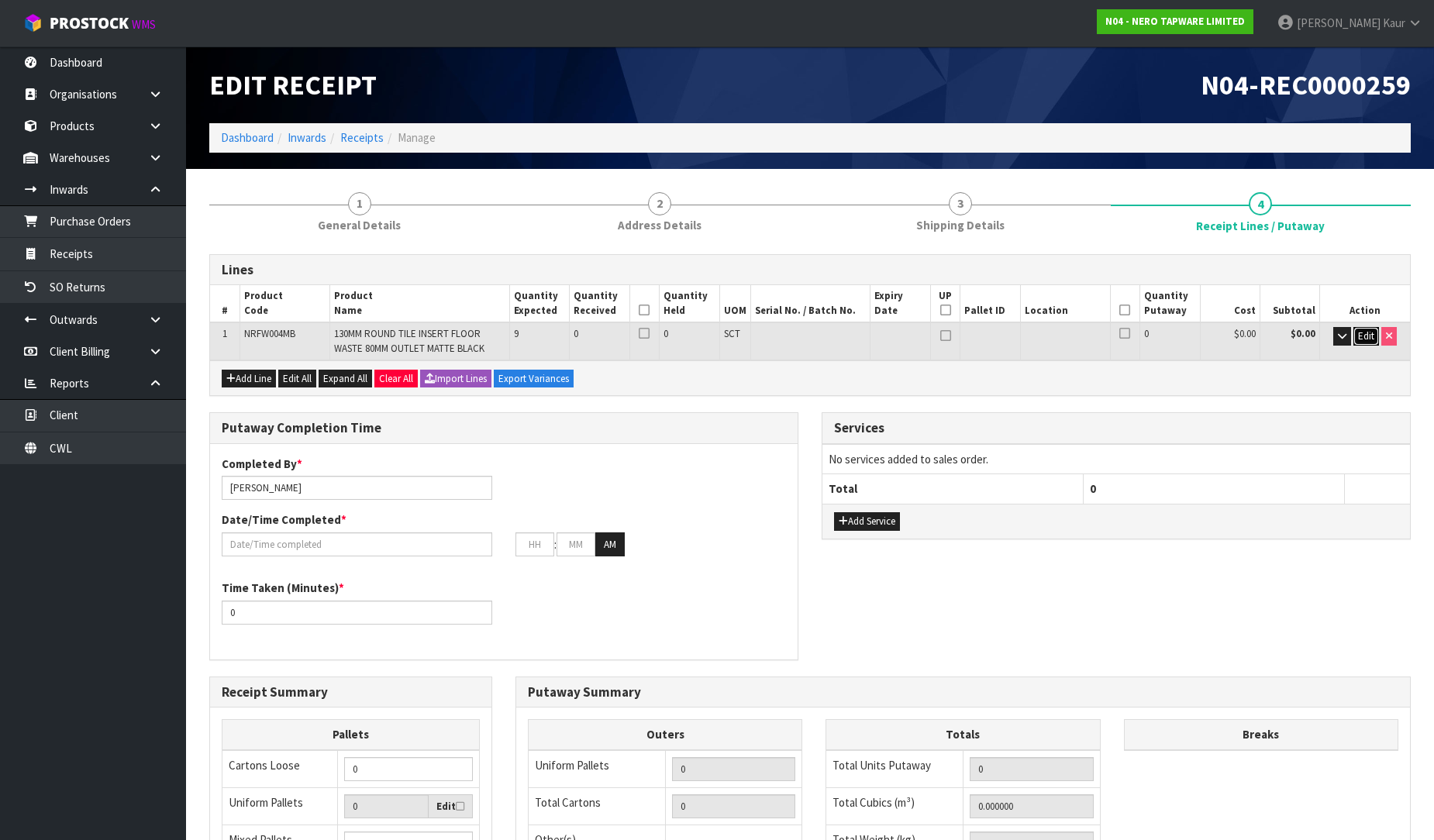
click at [1371, 331] on span "Edit" at bounding box center [1366, 335] width 17 height 13
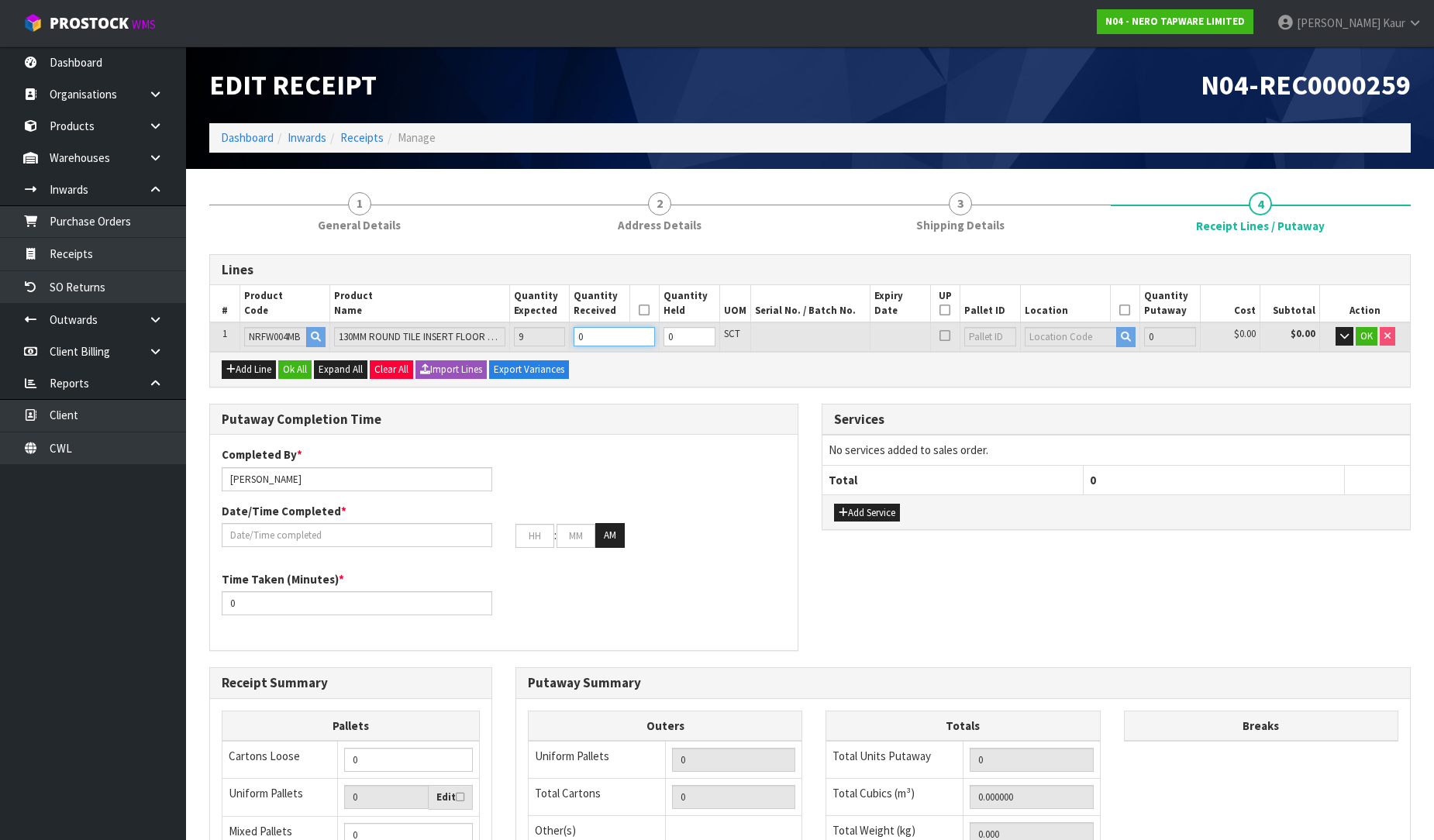
click at [631, 331] on input "0" at bounding box center [614, 337] width 82 height 20
type input "0.007605"
type input "4.86"
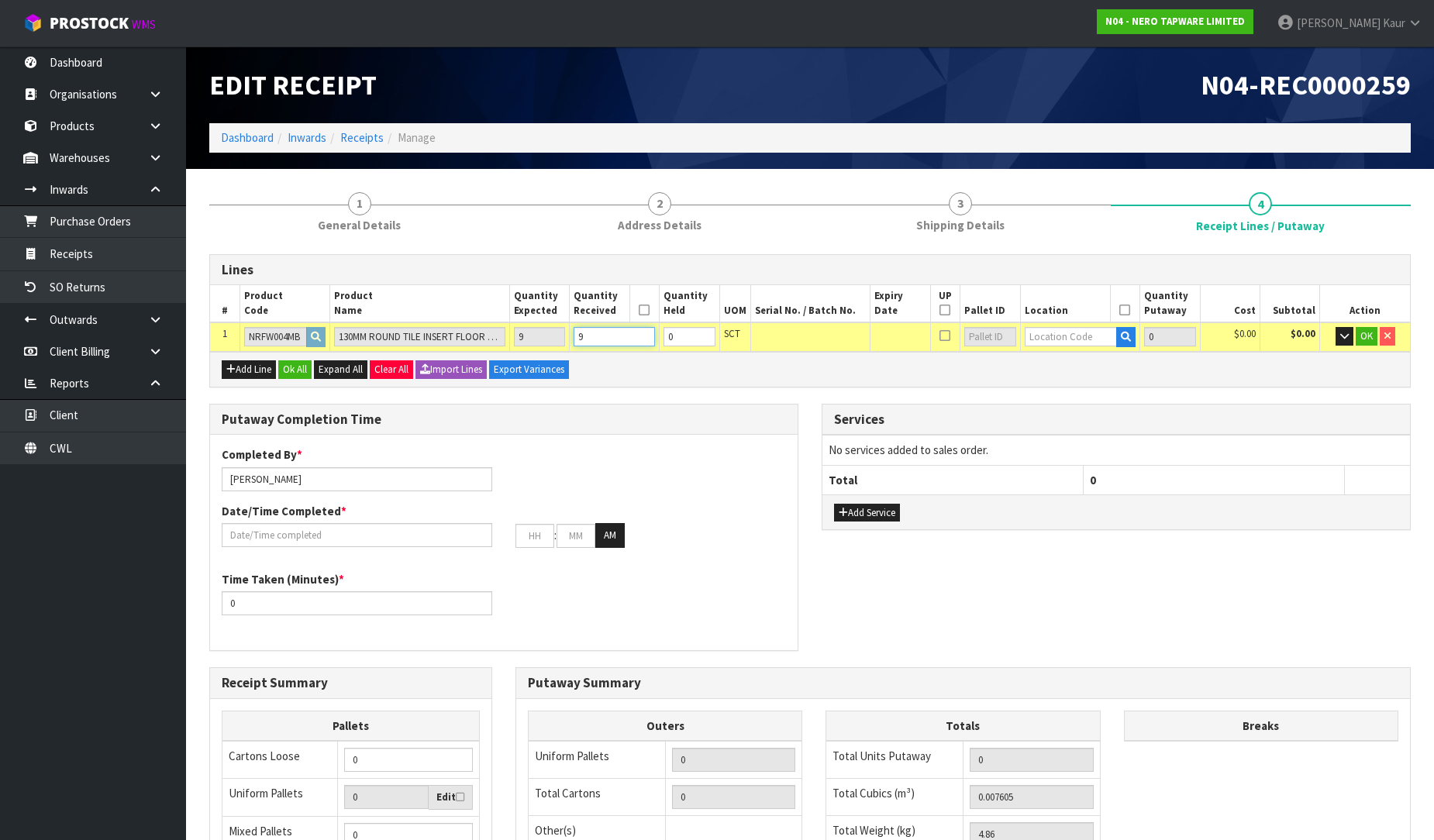
type input "9"
click at [1081, 335] on input "text" at bounding box center [1071, 337] width 93 height 20
type input "32-27-2"
click at [1101, 387] on link "32-27-2 -B" at bounding box center [1086, 383] width 122 height 21
type input "9"
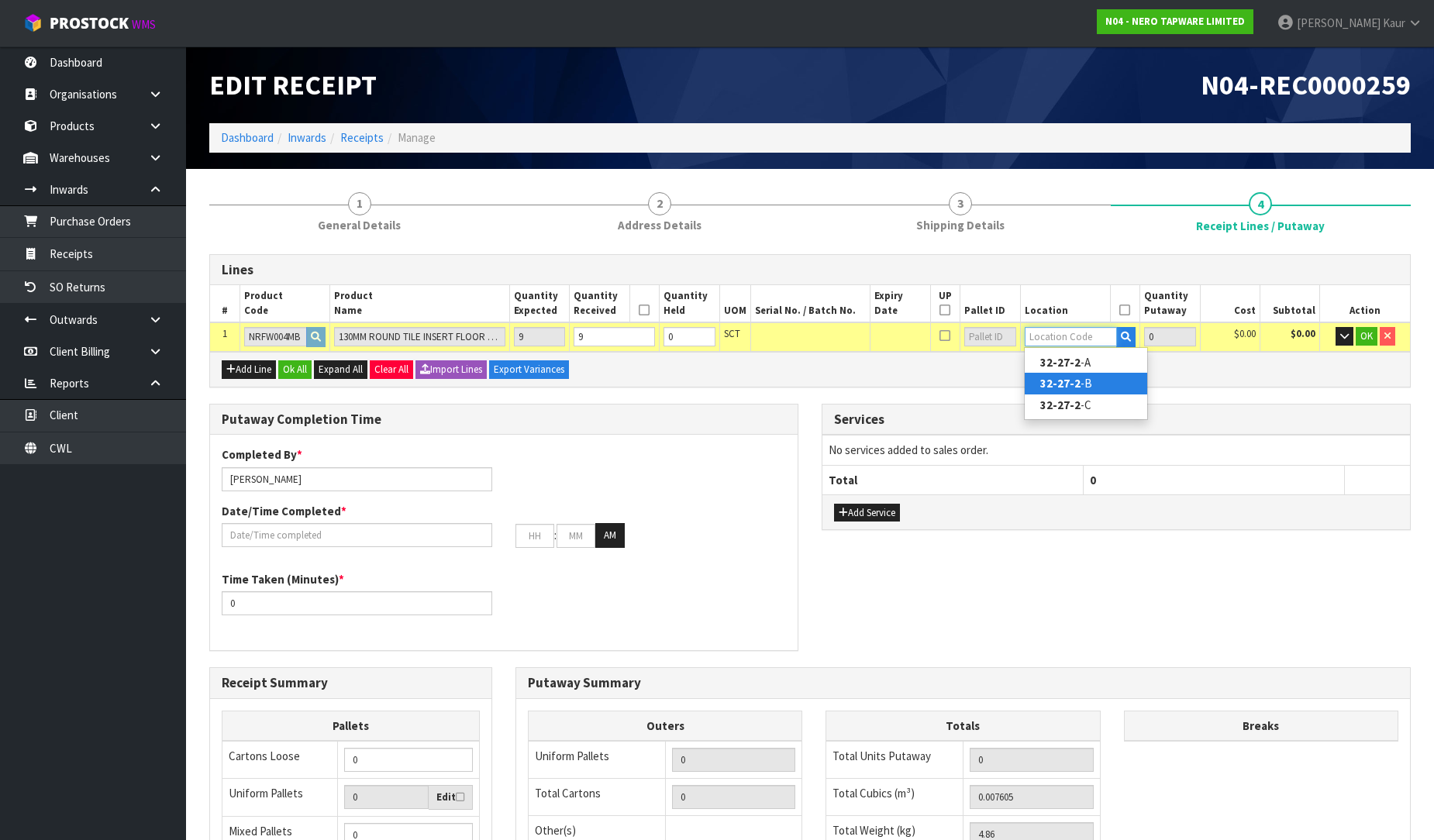
type input "32-27-2-B"
type input "9"
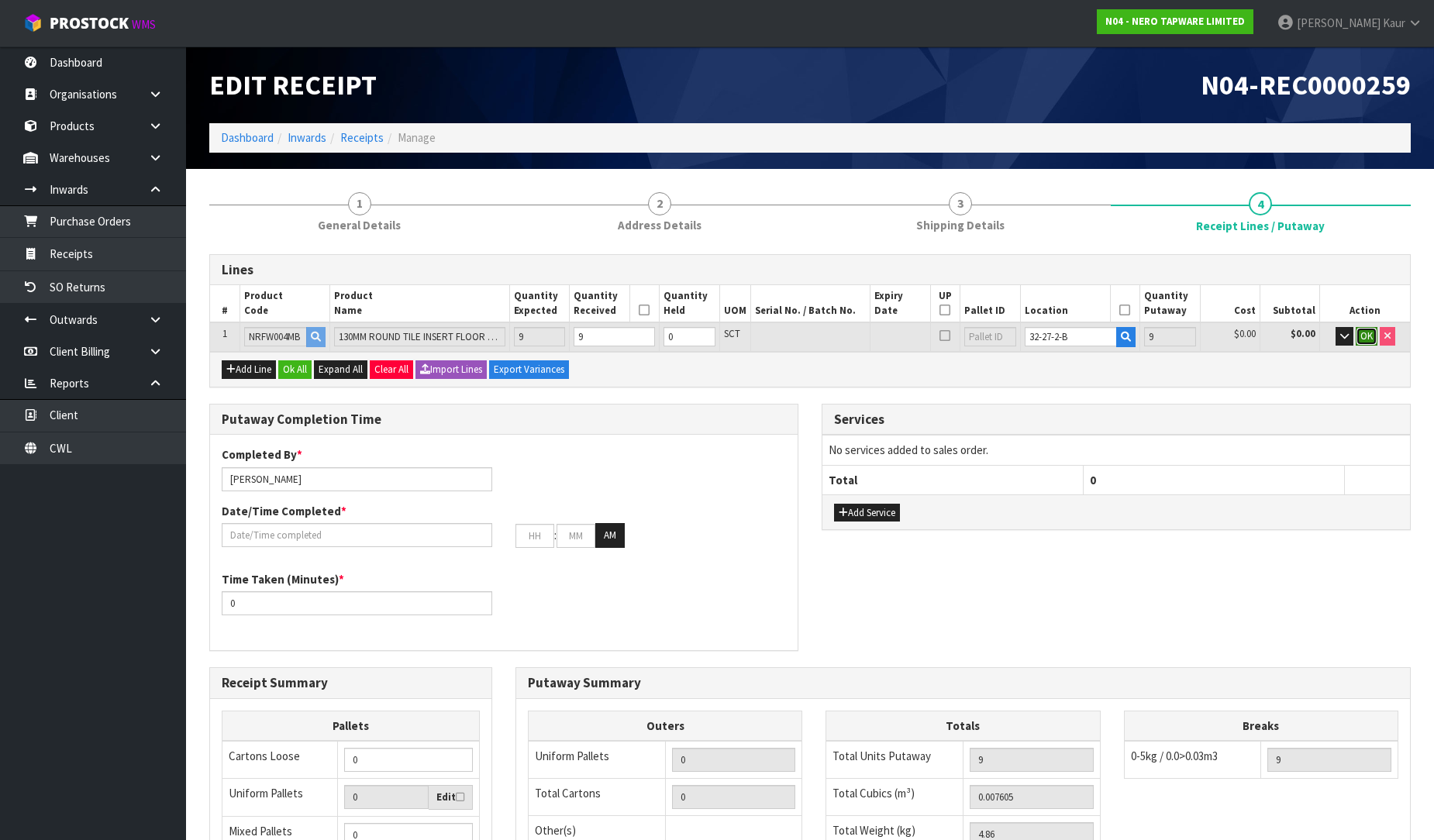
click at [1368, 334] on span "OK" at bounding box center [1366, 335] width 13 height 13
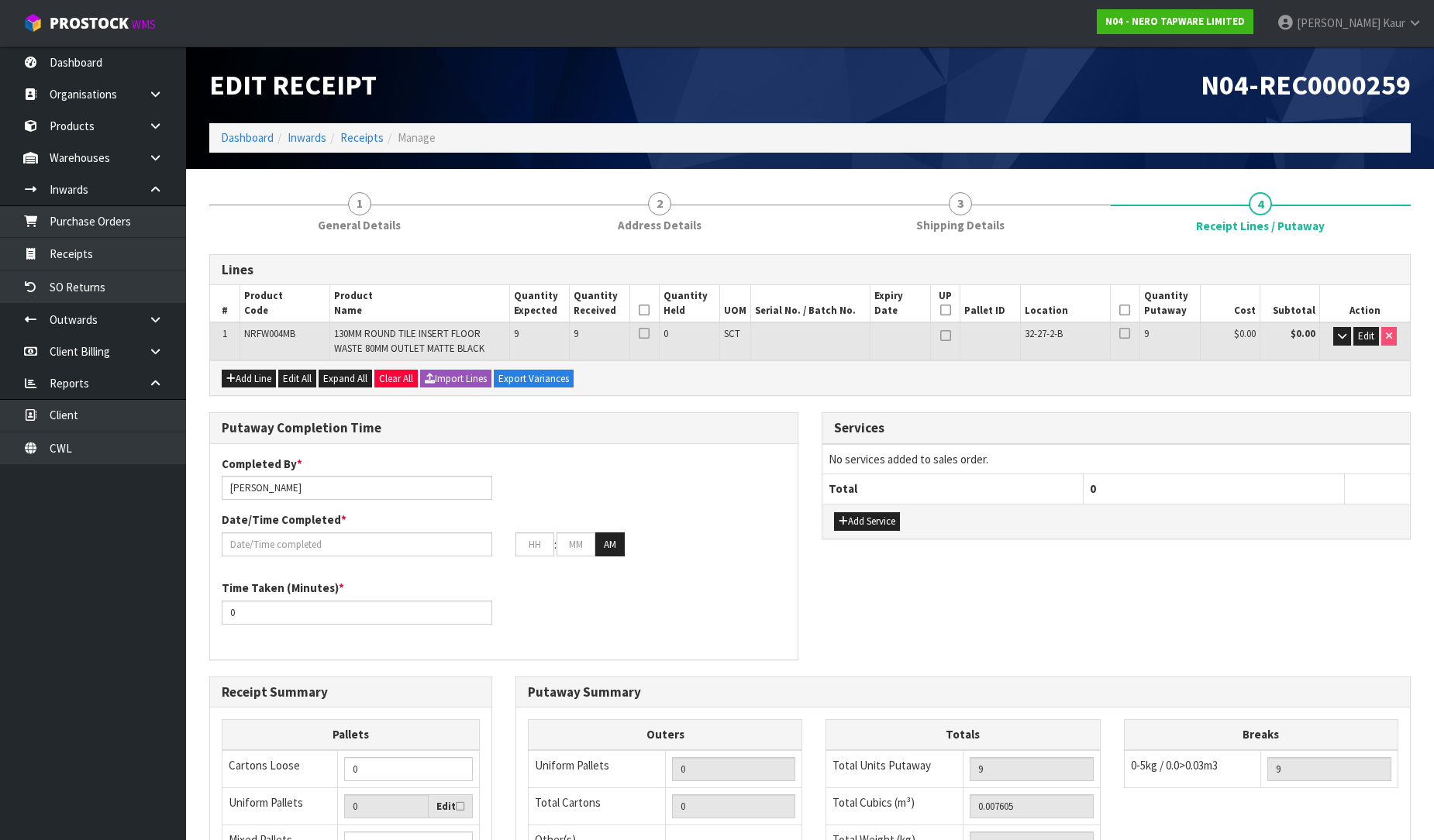
click at [643, 310] on icon at bounding box center [644, 310] width 11 height 1
drag, startPoint x: 1128, startPoint y: 313, endPoint x: 1117, endPoint y: 315, distance: 11.2
click at [1128, 311] on icon at bounding box center [1124, 310] width 11 height 1
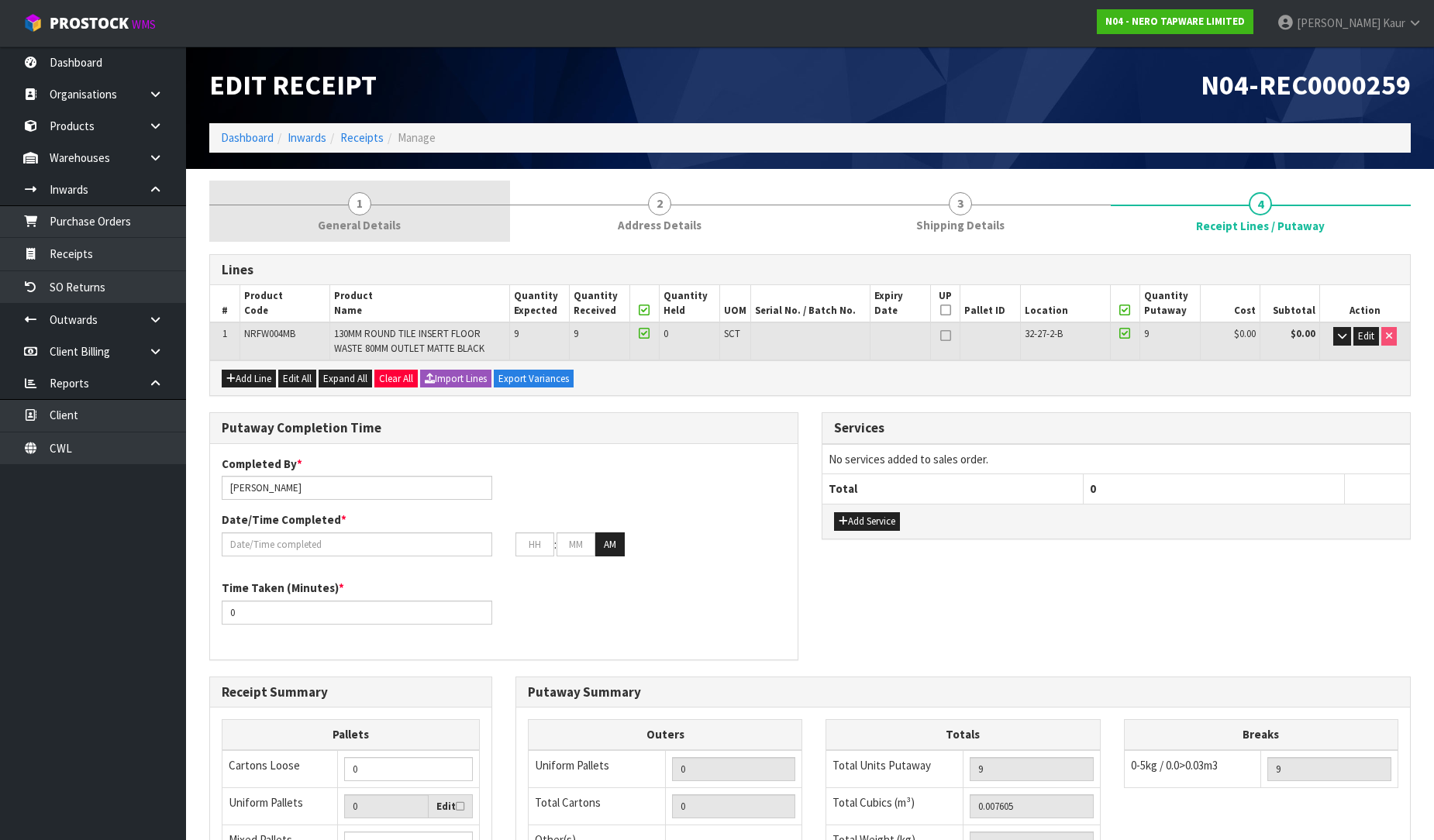
click at [336, 222] on span "General Details" at bounding box center [359, 225] width 83 height 17
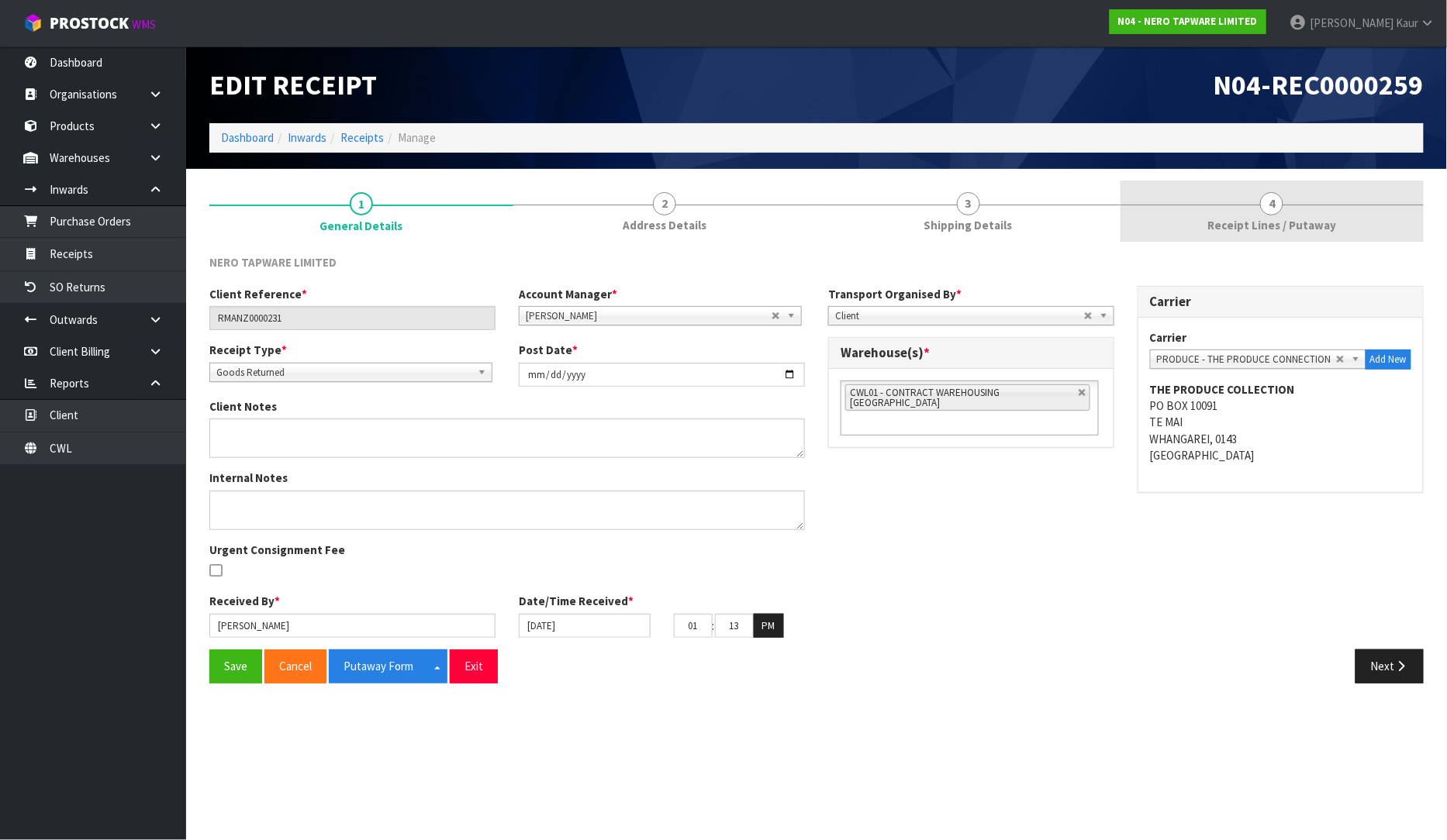
click at [1239, 228] on span "Receipt Lines / Putaway" at bounding box center [1271, 225] width 128 height 17
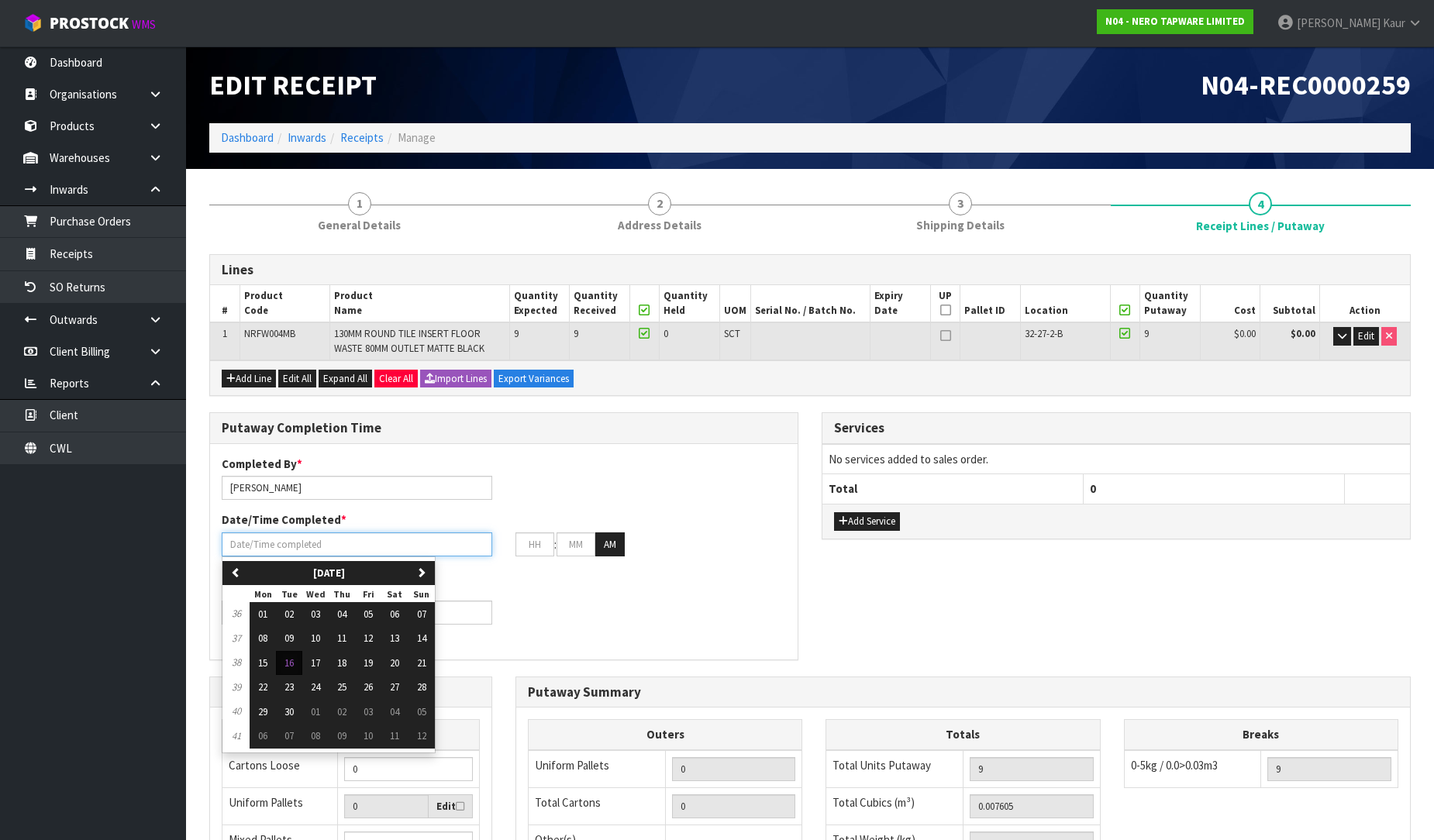
click at [283, 548] on input "text" at bounding box center [357, 544] width 270 height 24
click at [285, 667] on span "16" at bounding box center [288, 663] width 9 height 13
type input "[DATE]"
type input "12"
type input "00"
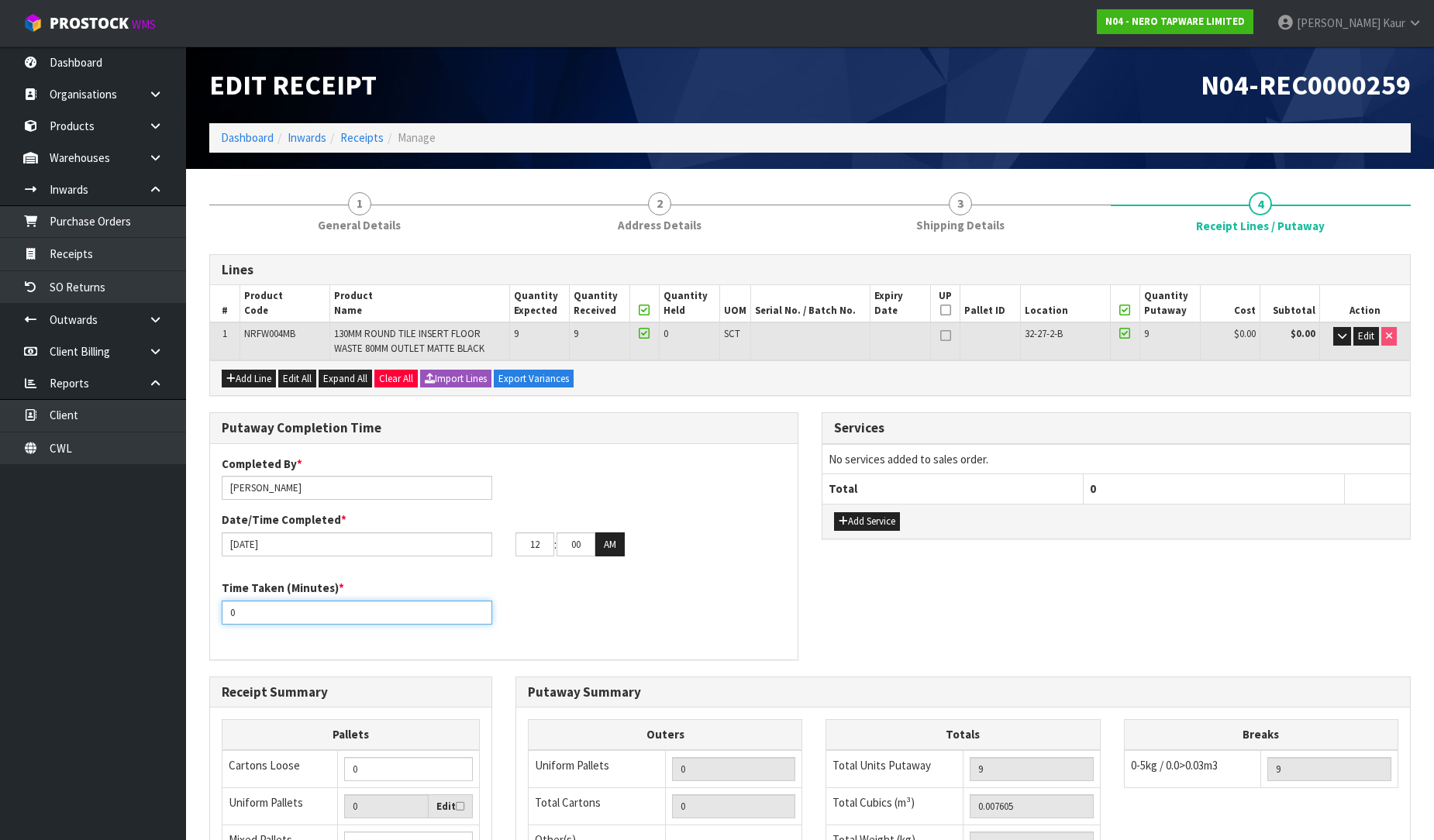
drag, startPoint x: 253, startPoint y: 617, endPoint x: 225, endPoint y: 613, distance: 28.3
click at [225, 613] on input "0" at bounding box center [357, 612] width 270 height 24
type input "10"
drag, startPoint x: 542, startPoint y: 547, endPoint x: 502, endPoint y: 546, distance: 40.0
click at [502, 546] on div "[DATE] 12 : 00 : 00 AM" at bounding box center [504, 544] width 588 height 25
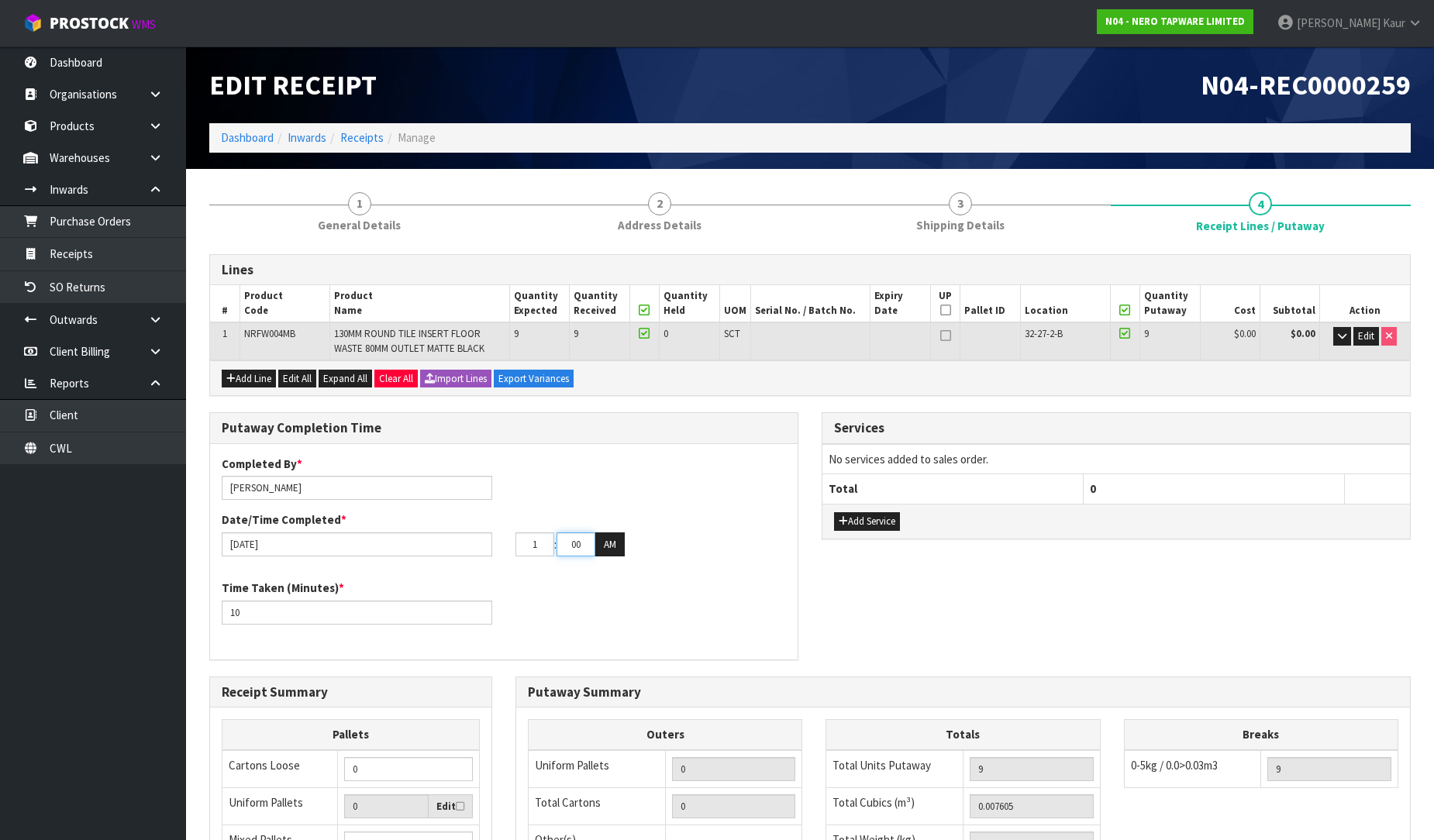
type input "01"
drag, startPoint x: 592, startPoint y: 548, endPoint x: 563, endPoint y: 550, distance: 29.1
click at [563, 550] on input "00" at bounding box center [575, 544] width 38 height 24
type input "18"
click at [603, 548] on button "AM" at bounding box center [610, 544] width 30 height 25
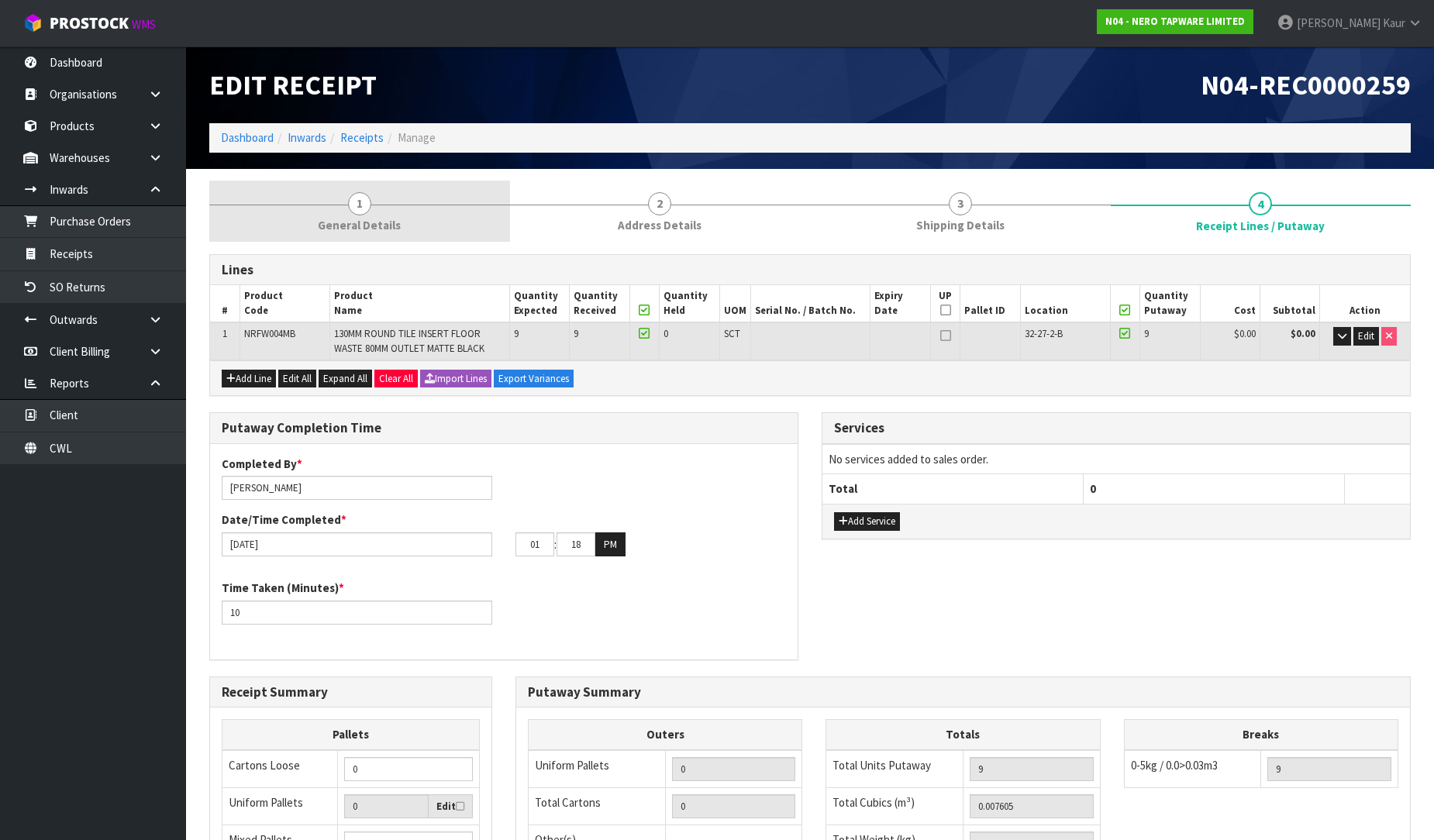
click at [348, 202] on span "1" at bounding box center [360, 204] width 24 height 24
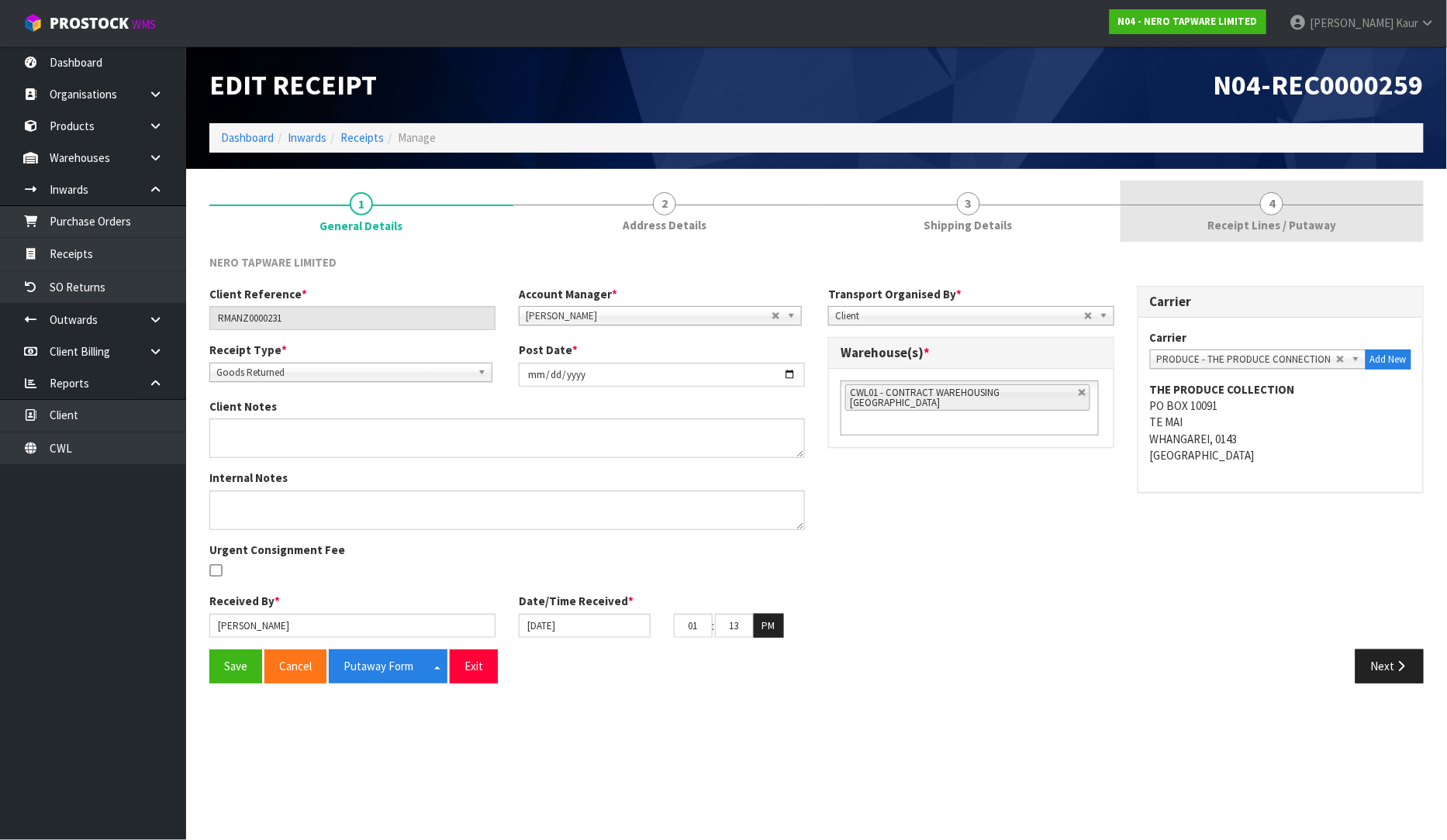
click at [1263, 218] on span "Receipt Lines / Putaway" at bounding box center [1271, 225] width 128 height 17
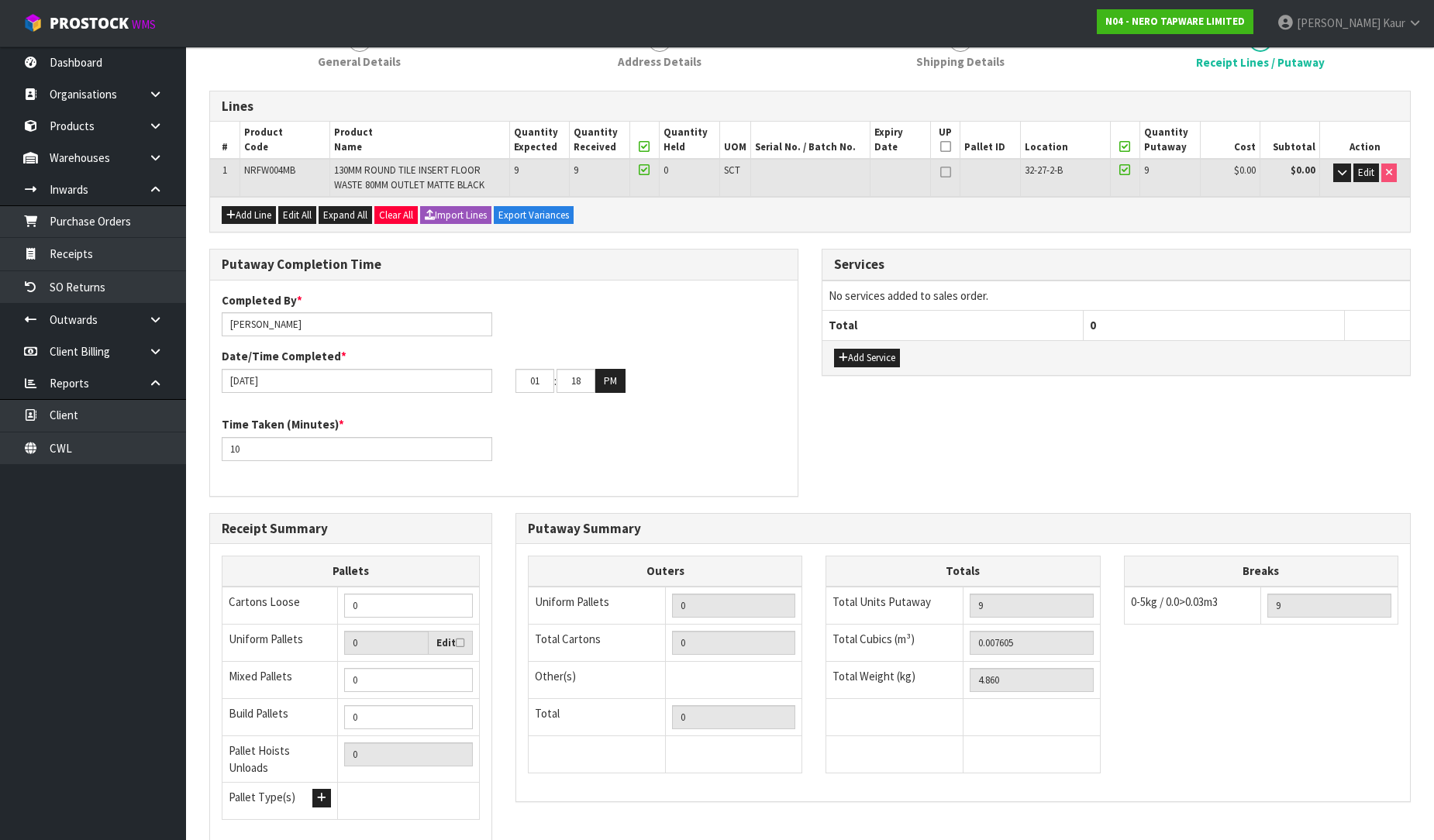
scroll to position [271, 0]
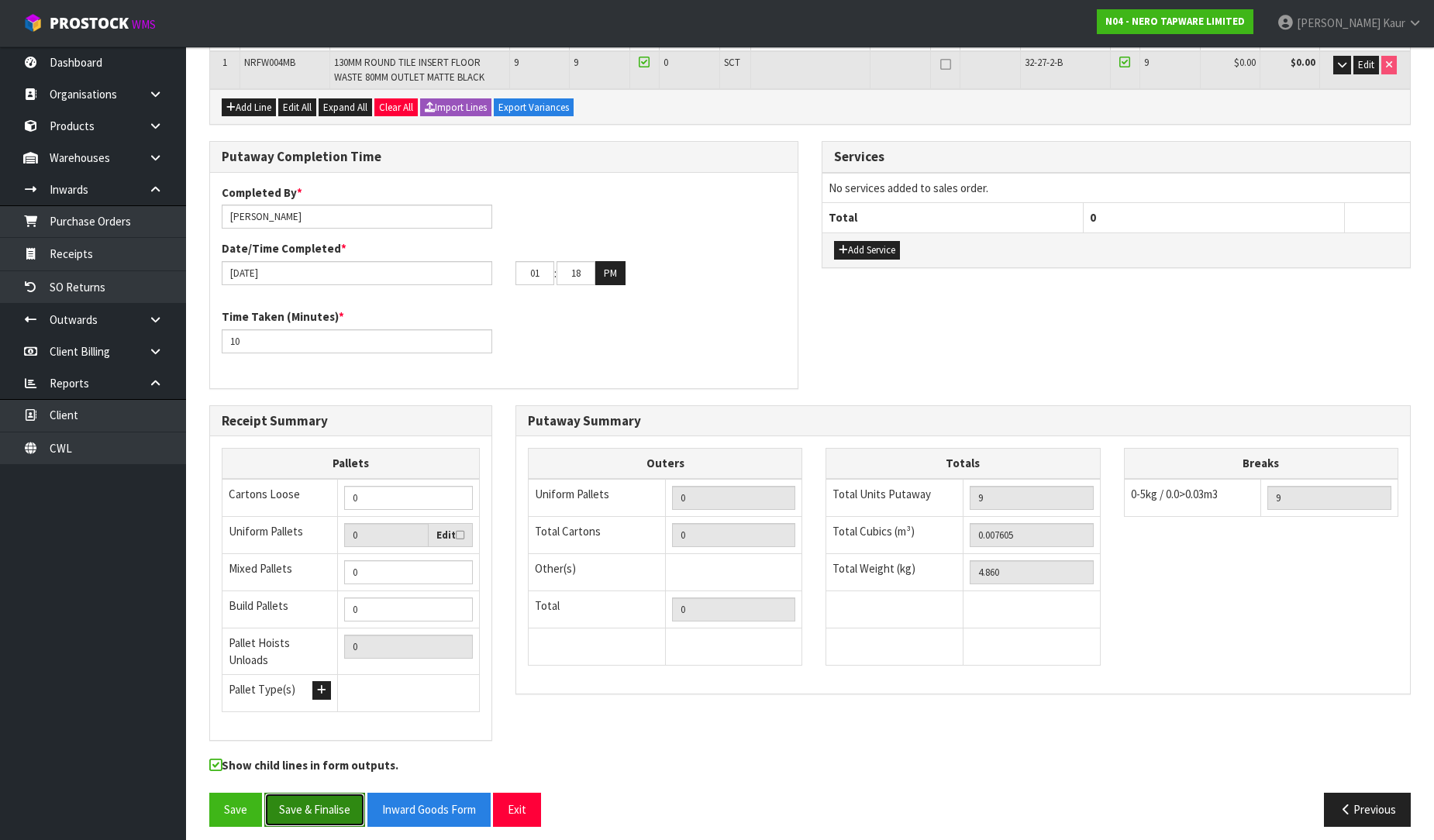
click at [309, 808] on button "Save & Finalise" at bounding box center [315, 809] width 101 height 34
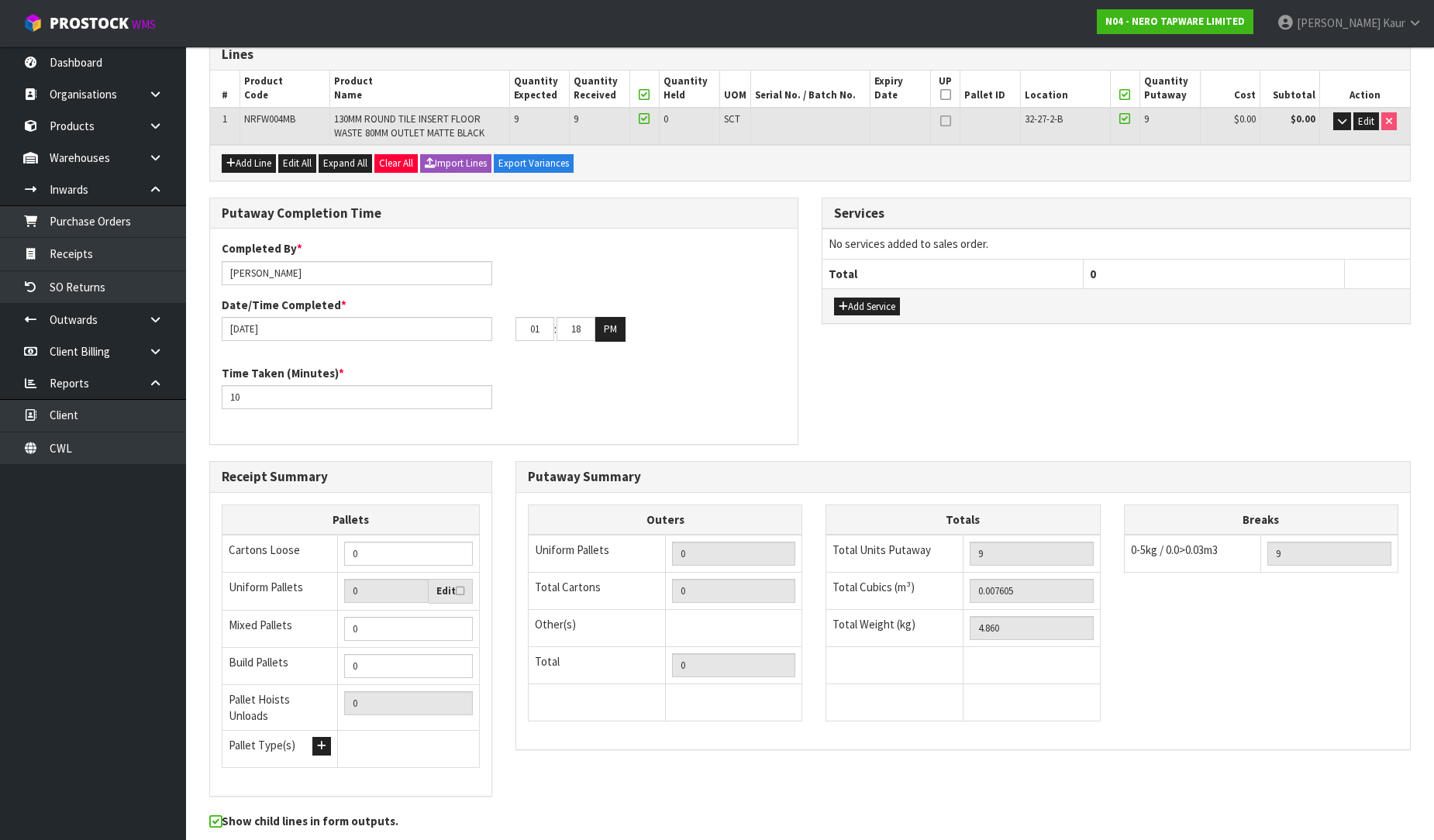
scroll to position [0, 0]
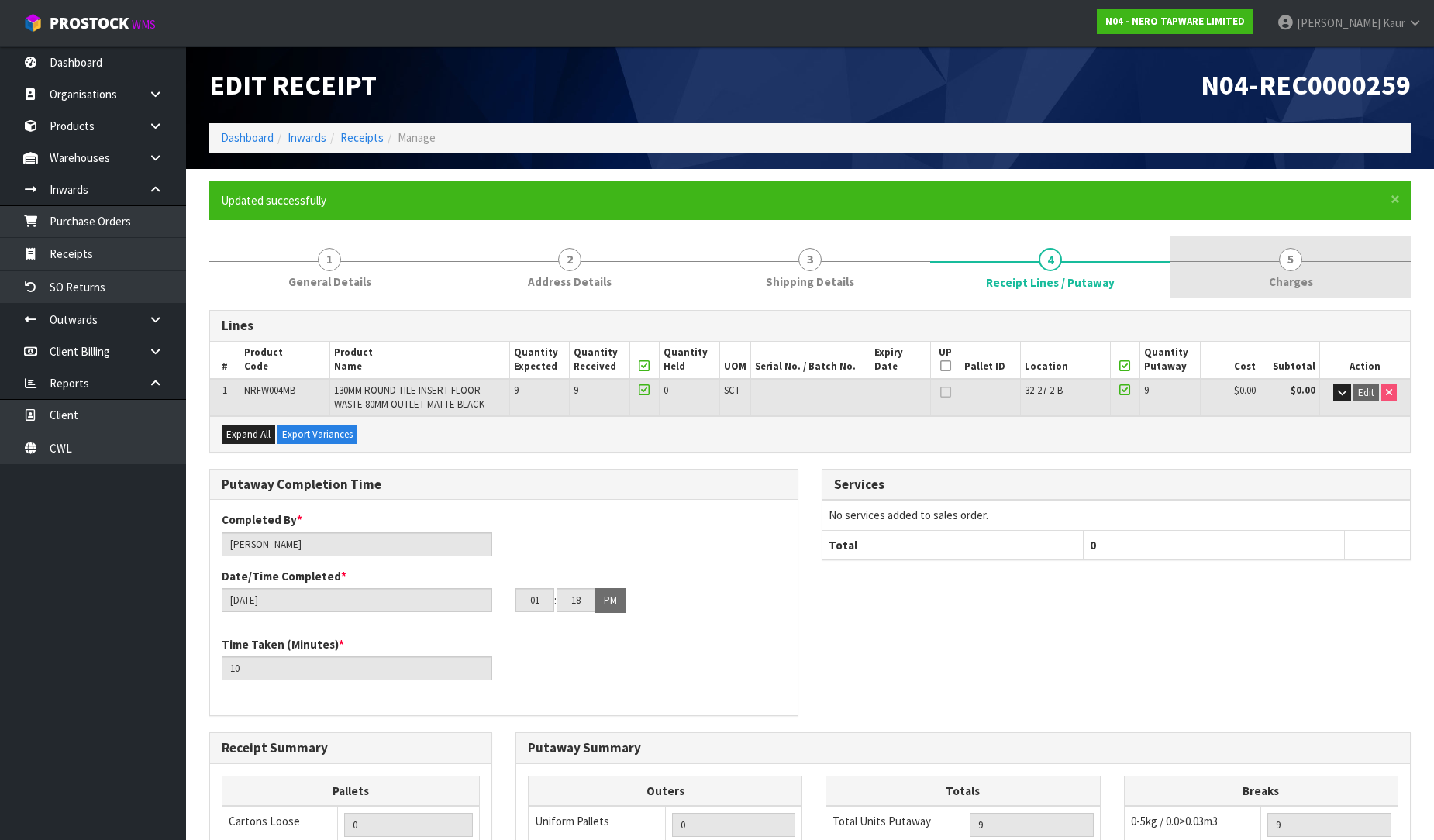
click at [1285, 277] on span "Charges" at bounding box center [1291, 281] width 44 height 17
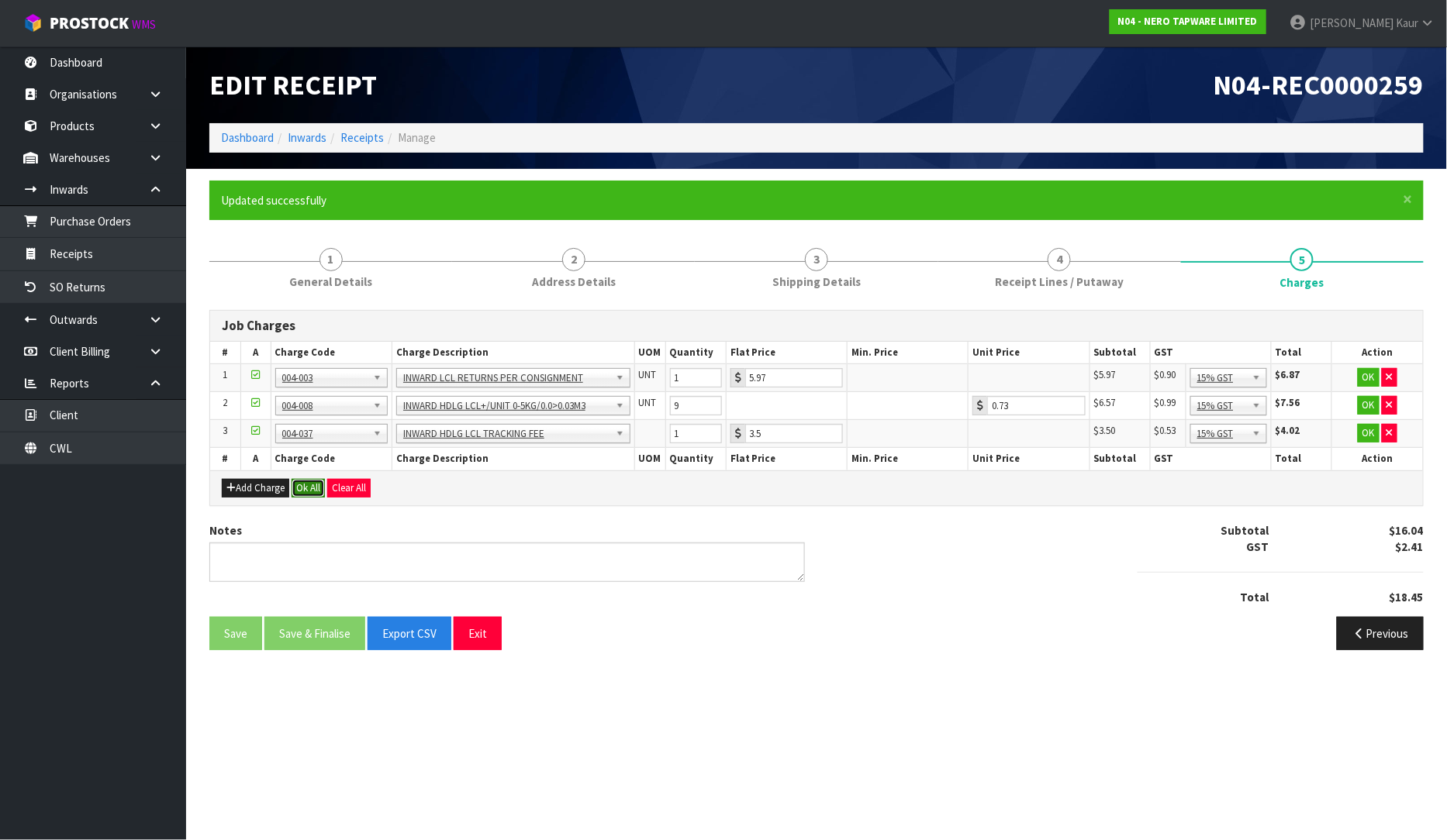
click at [314, 479] on button "Ok All" at bounding box center [309, 488] width 34 height 19
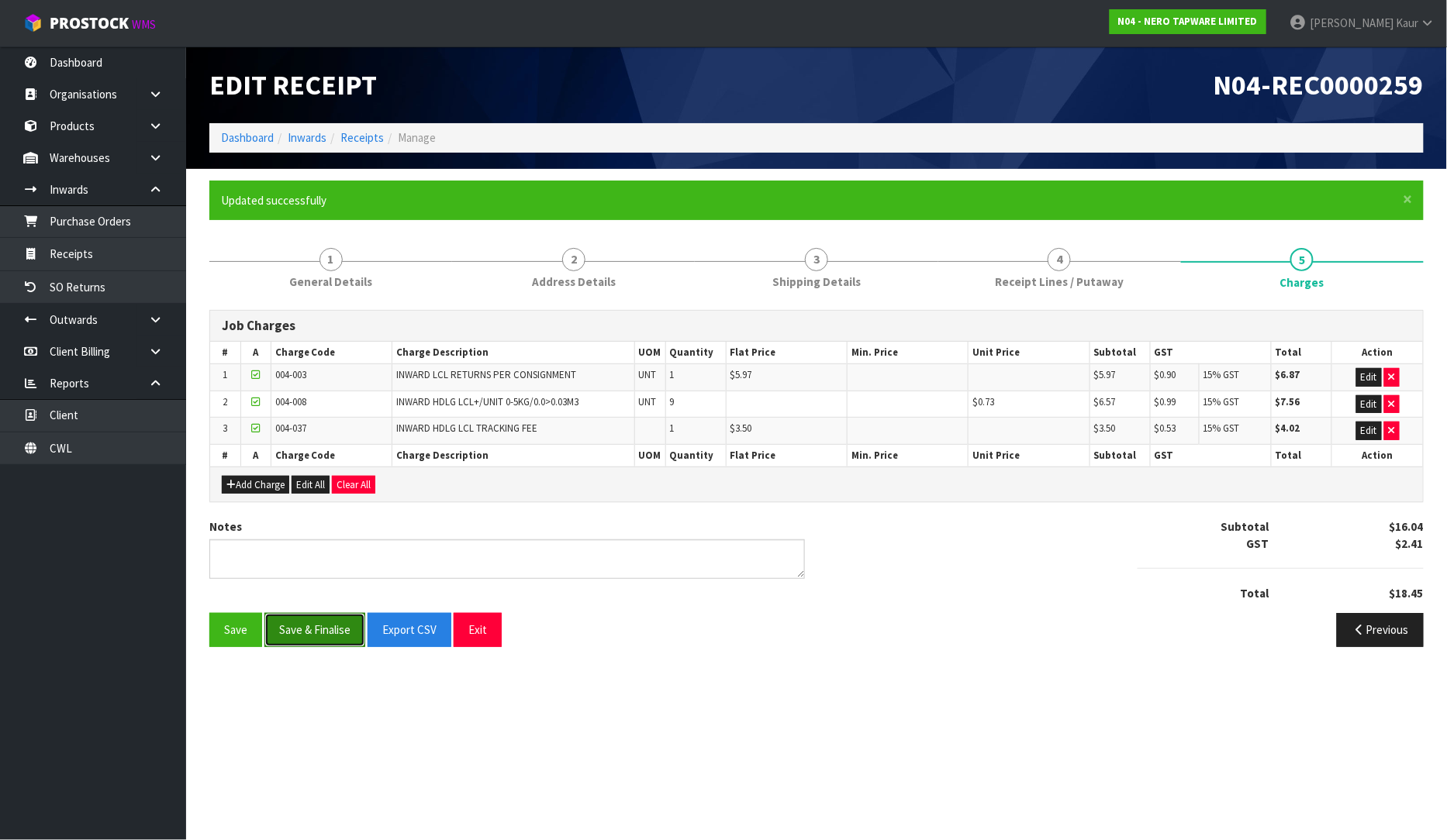
click at [304, 638] on button "Save & Finalise" at bounding box center [315, 630] width 101 height 34
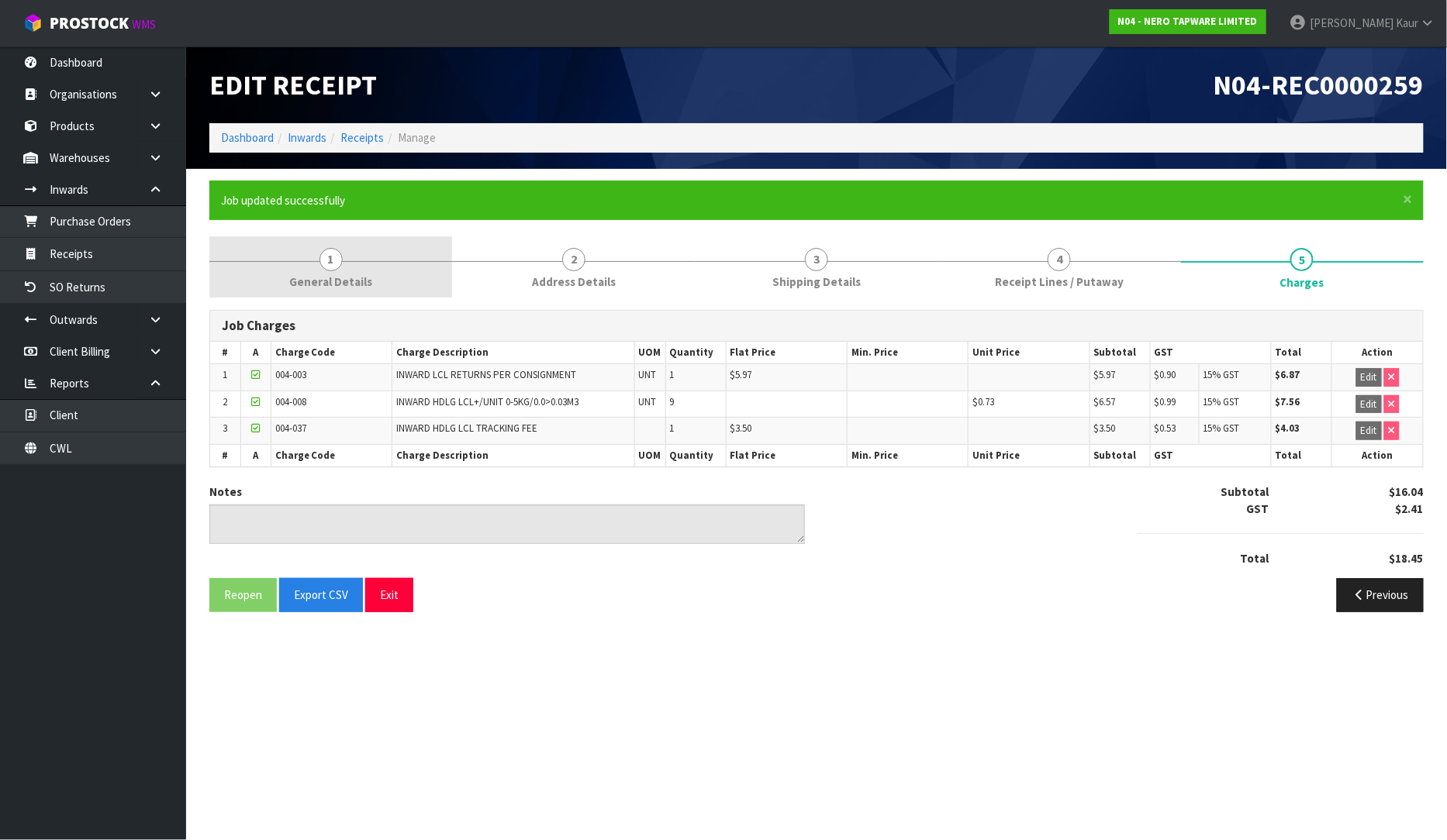
drag, startPoint x: 333, startPoint y: 251, endPoint x: 333, endPoint y: 265, distance: 14.0
click at [333, 251] on span "1" at bounding box center [331, 260] width 24 height 24
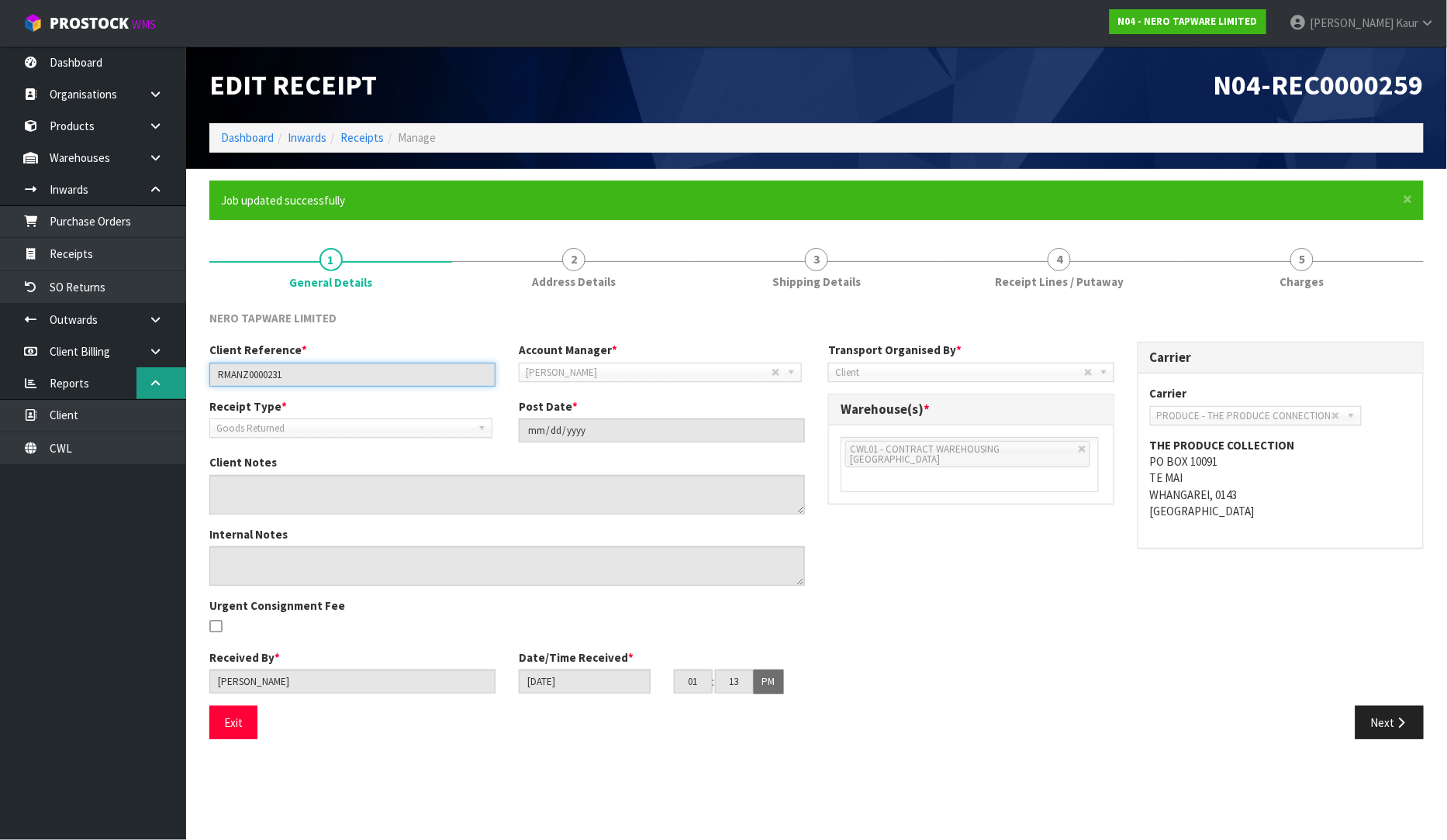
drag, startPoint x: 325, startPoint y: 368, endPoint x: 184, endPoint y: 379, distance: 141.4
click at [184, 379] on body "Toggle navigation ProStock WMS N04 - NERO TAPWARE LIMITED [PERSON_NAME] Logout …" at bounding box center [723, 420] width 1447 height 840
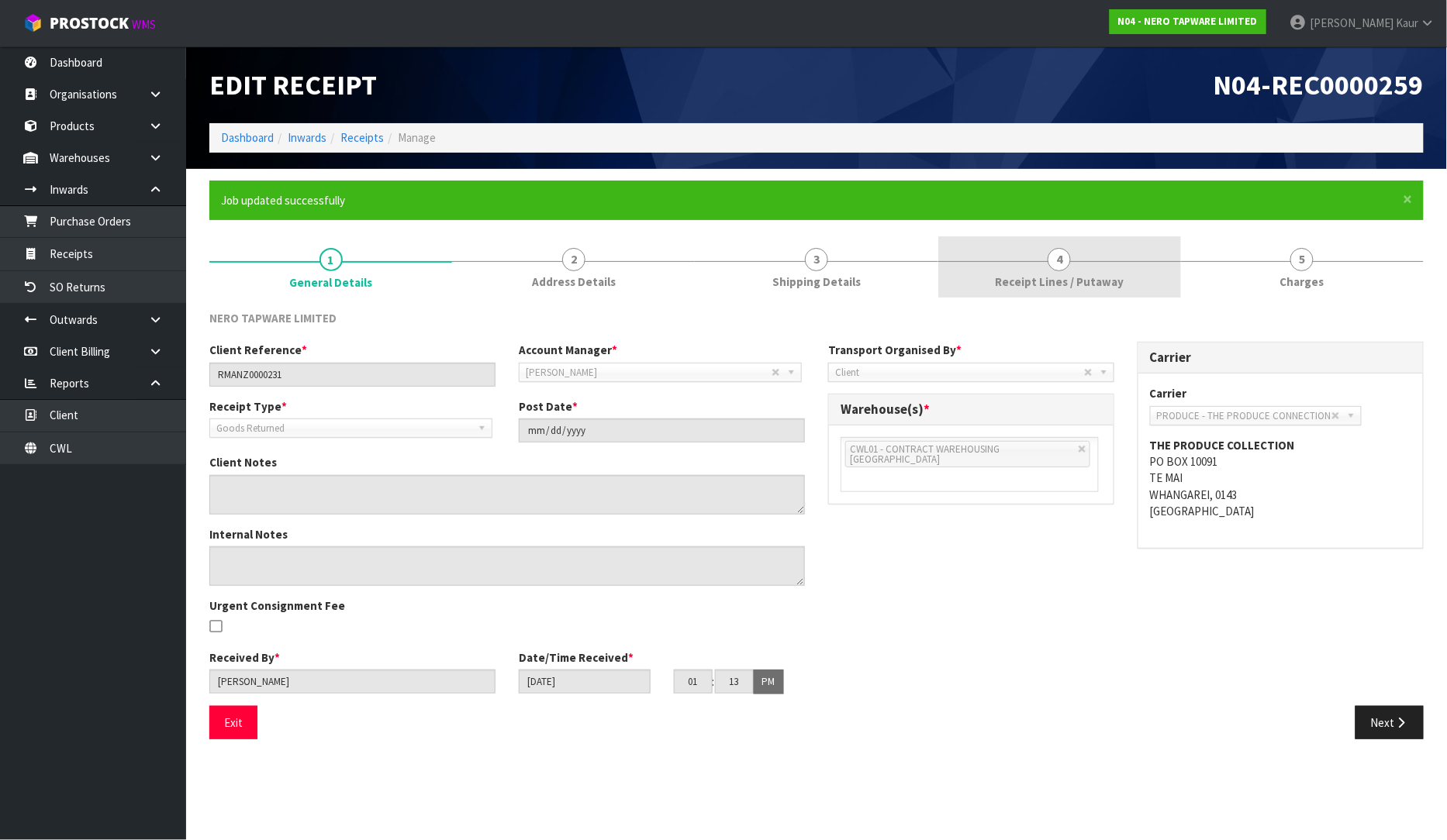
click at [1001, 287] on span "Receipt Lines / Putaway" at bounding box center [1058, 281] width 128 height 17
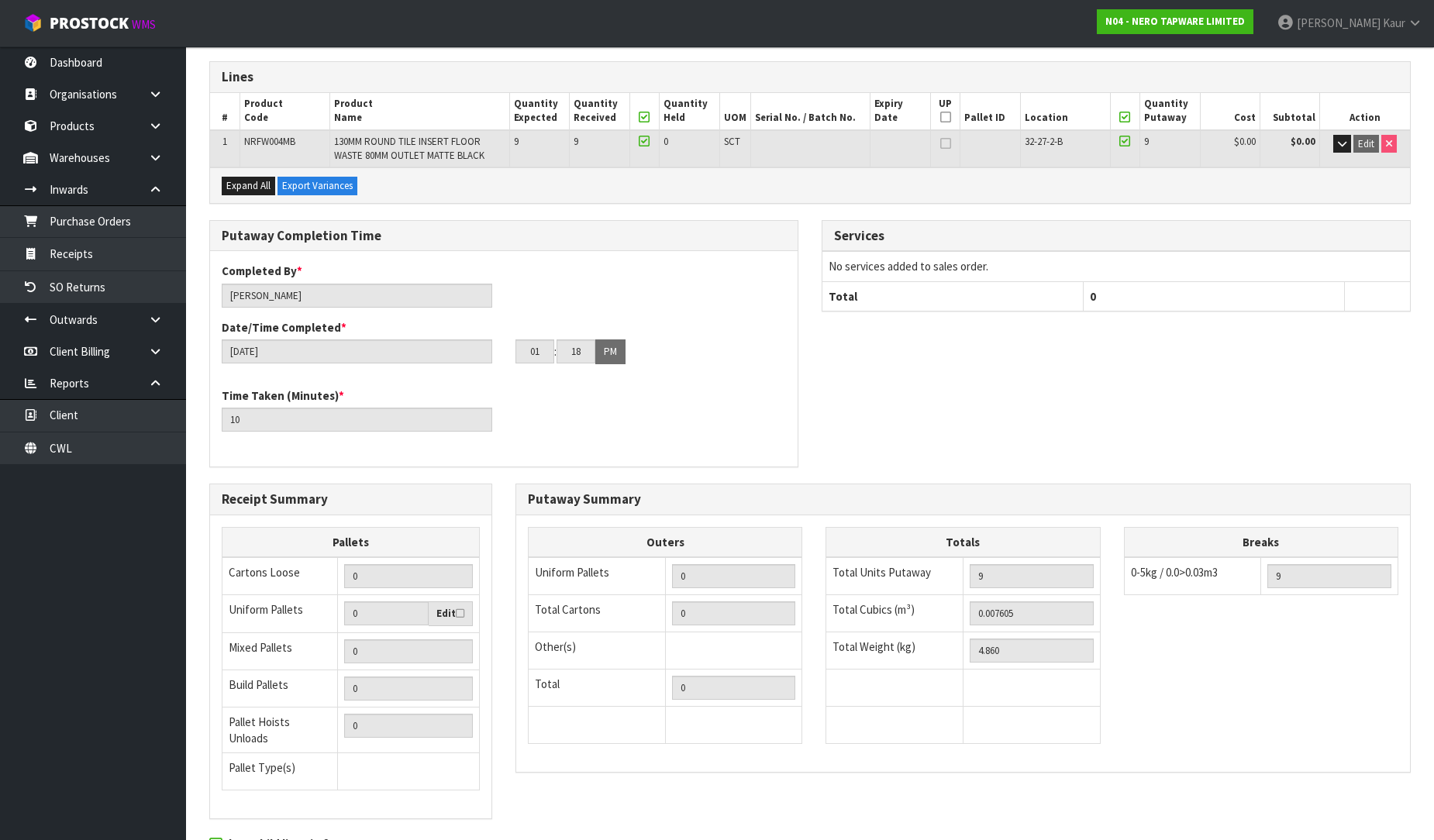
scroll to position [327, 0]
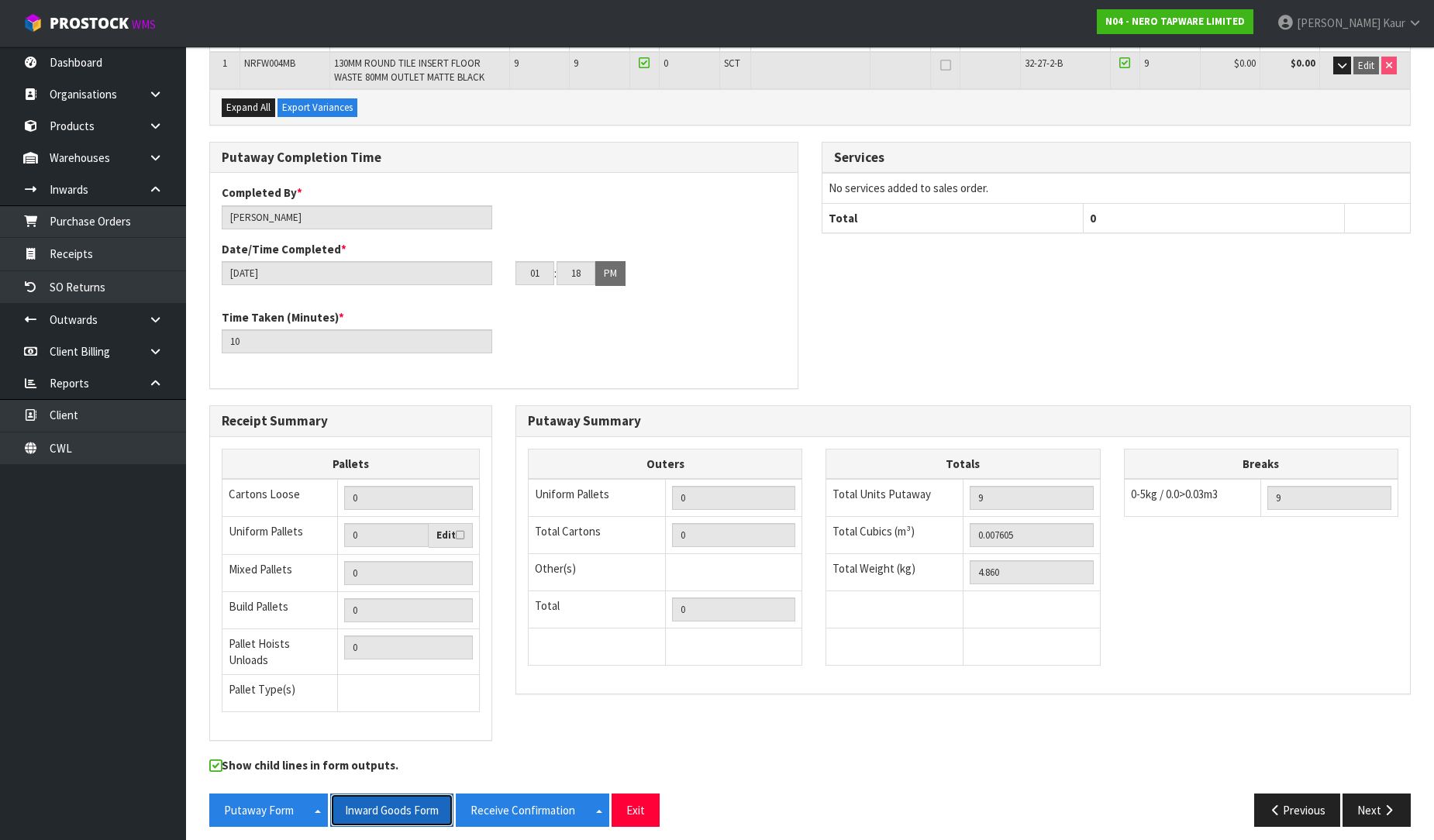
click at [390, 802] on button "Inward Goods Form" at bounding box center [392, 810] width 123 height 34
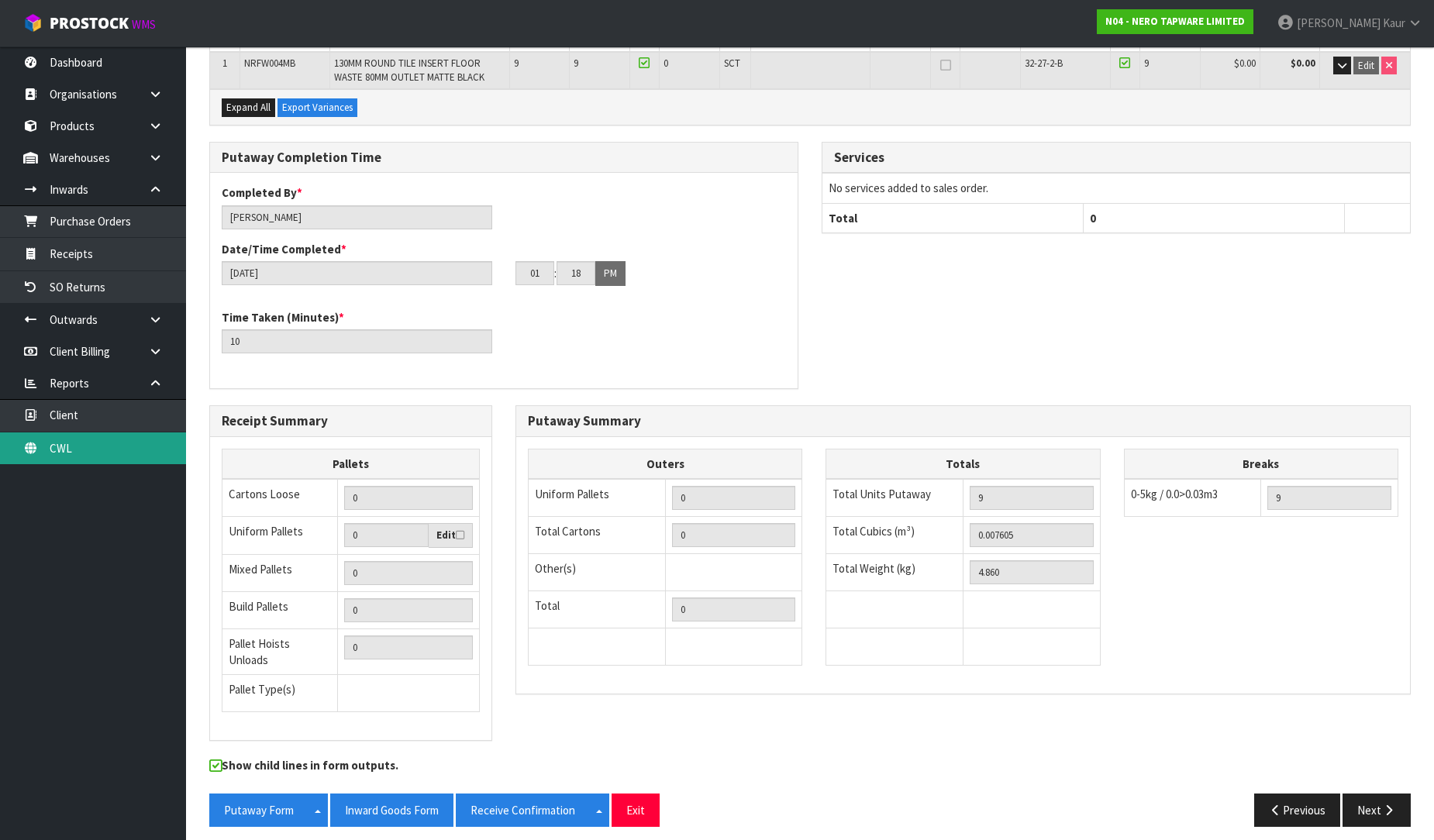
click at [83, 444] on link "CWL" at bounding box center [93, 449] width 186 height 32
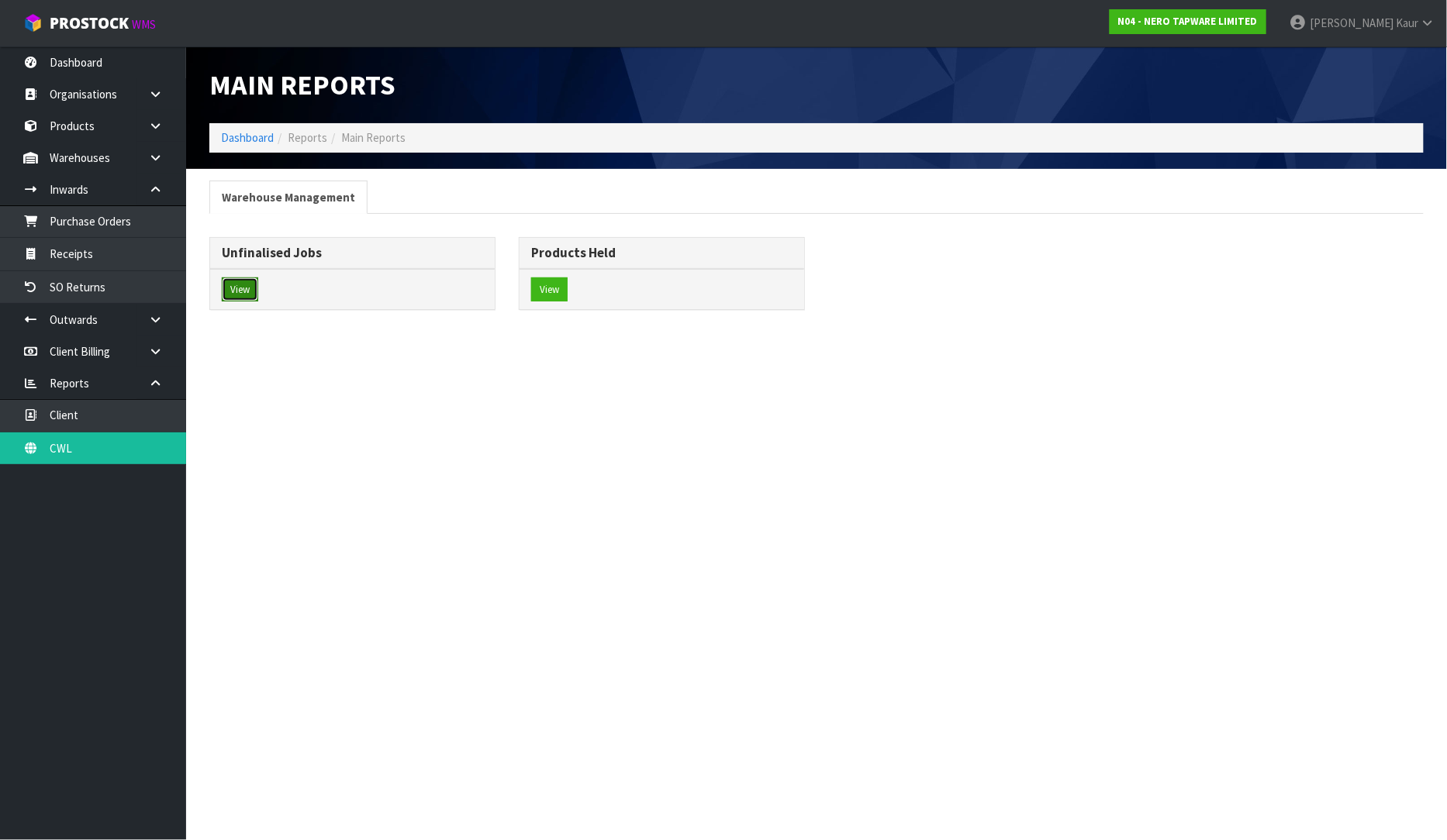
click at [245, 295] on button "View" at bounding box center [240, 289] width 36 height 25
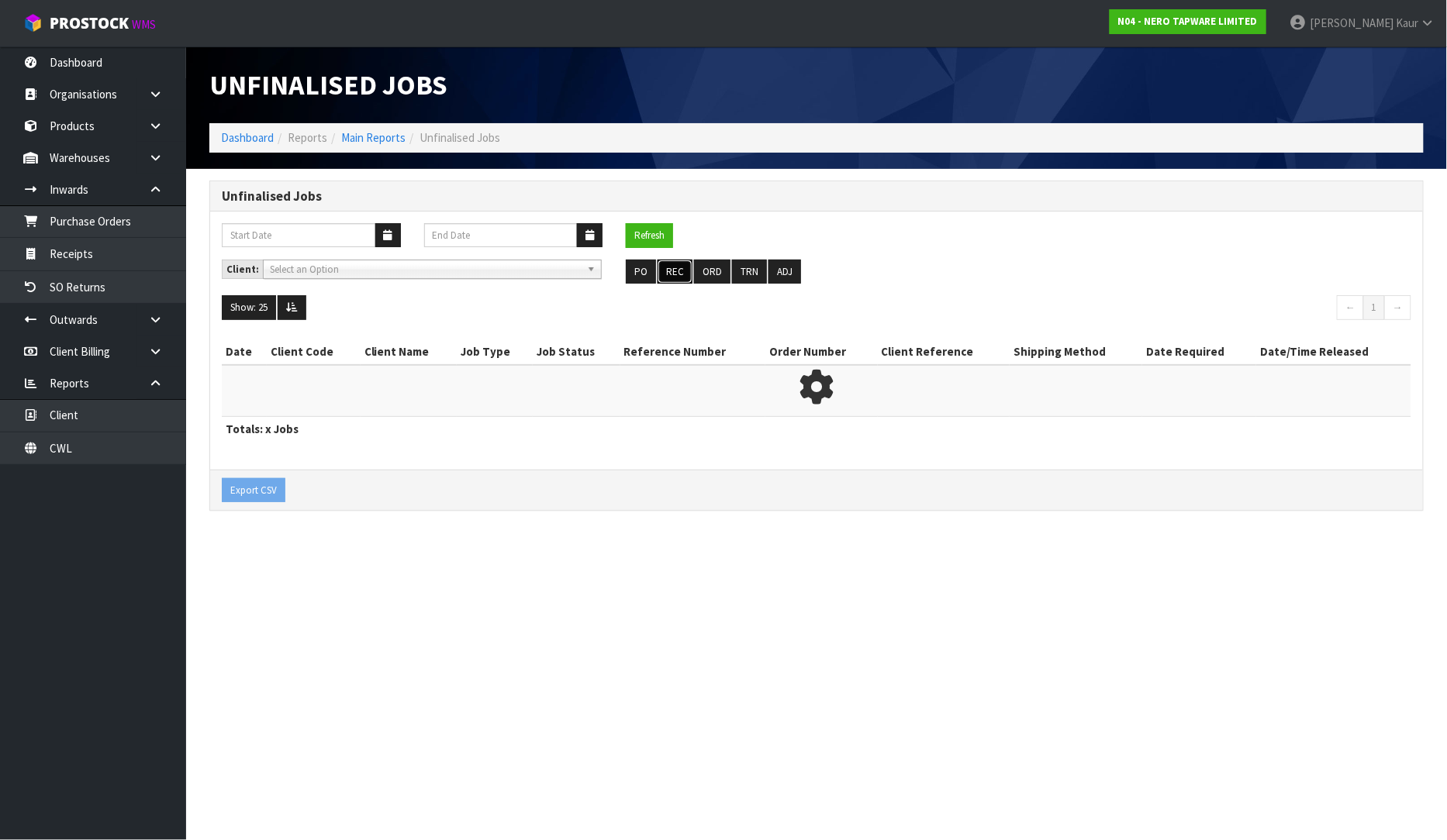
click at [665, 271] on button "REC" at bounding box center [674, 271] width 35 height 25
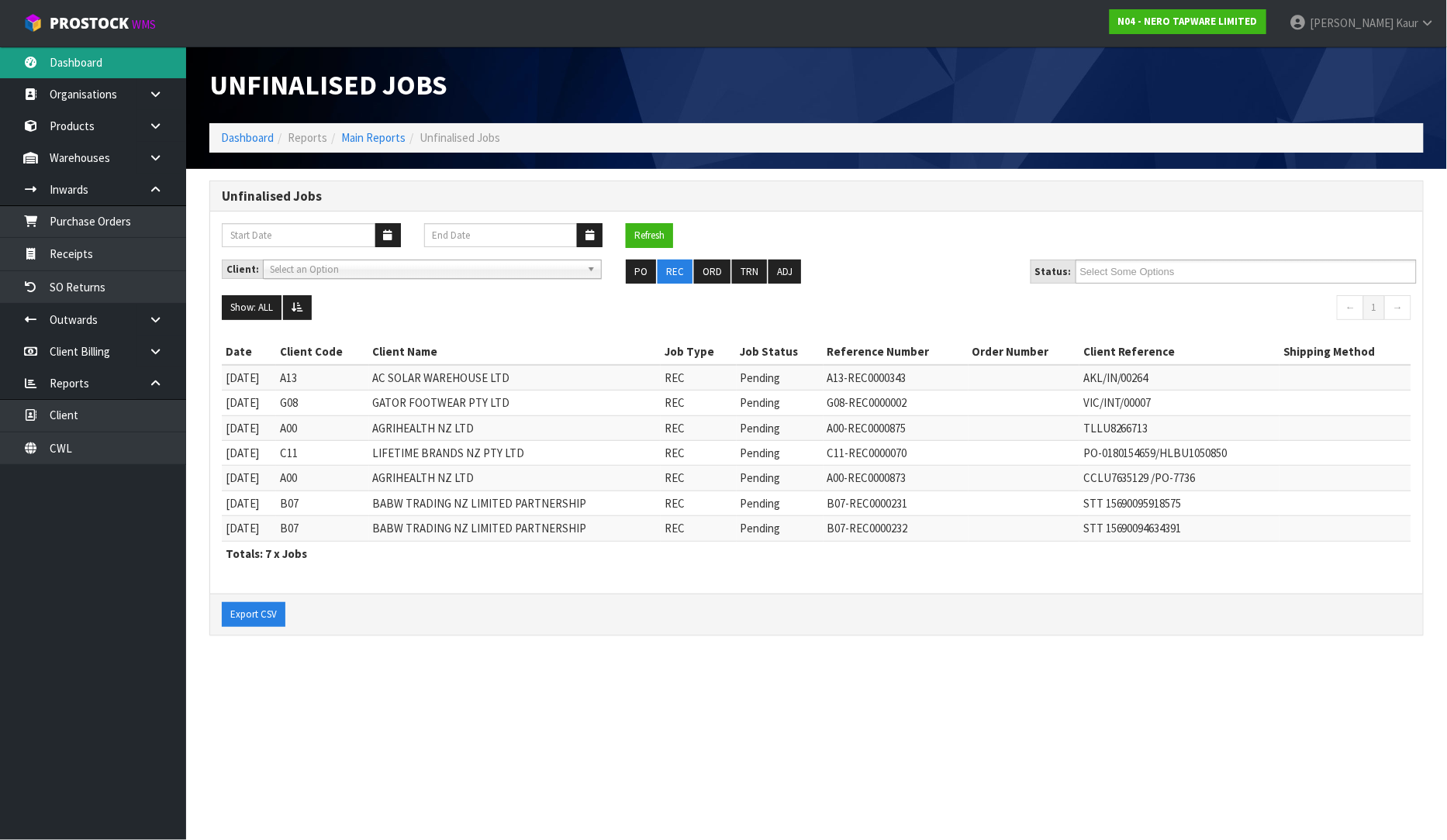
click at [94, 71] on link "Dashboard" at bounding box center [93, 62] width 186 height 32
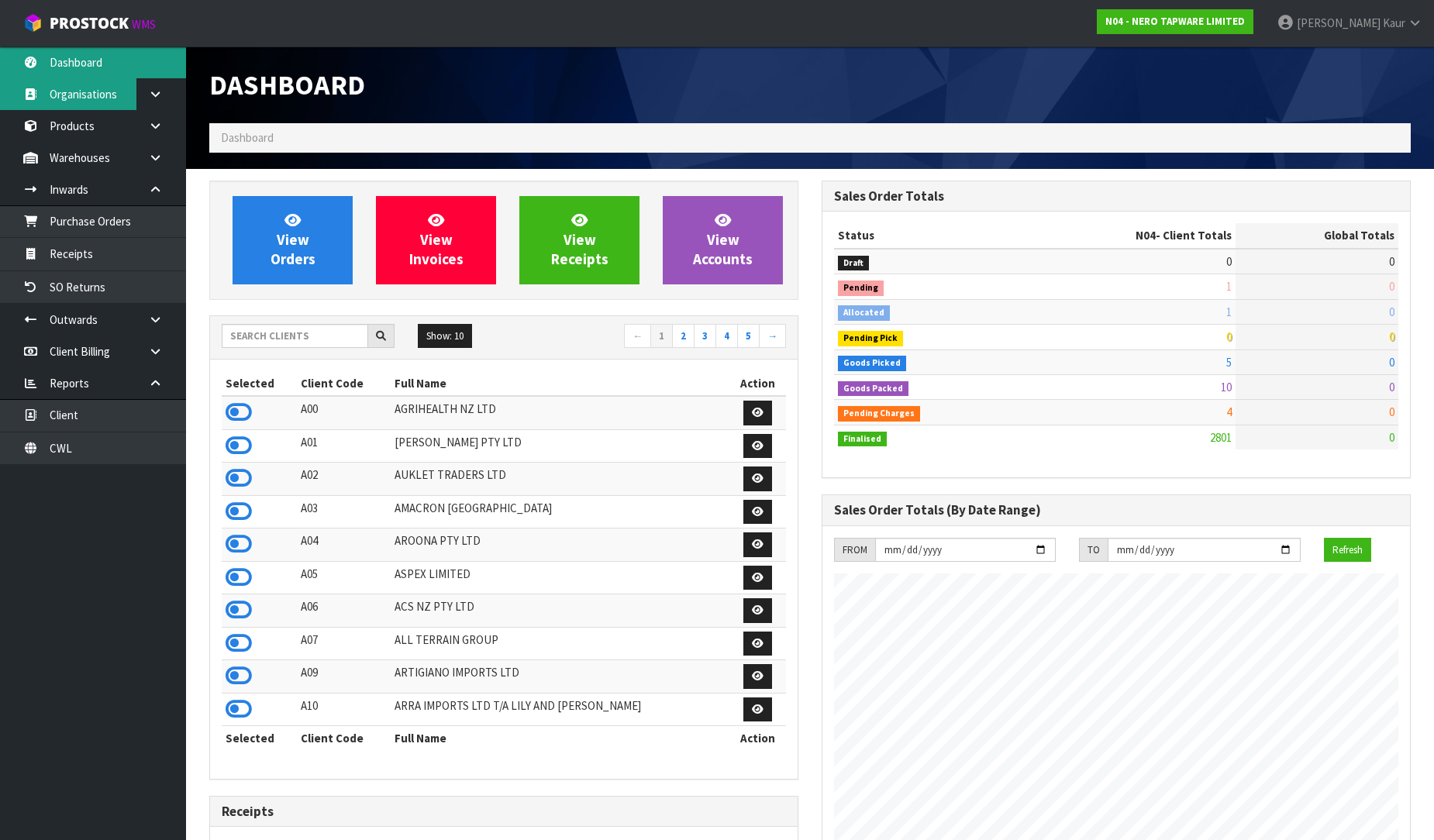
scroll to position [1208, 612]
